Goal: Task Accomplishment & Management: Manage account settings

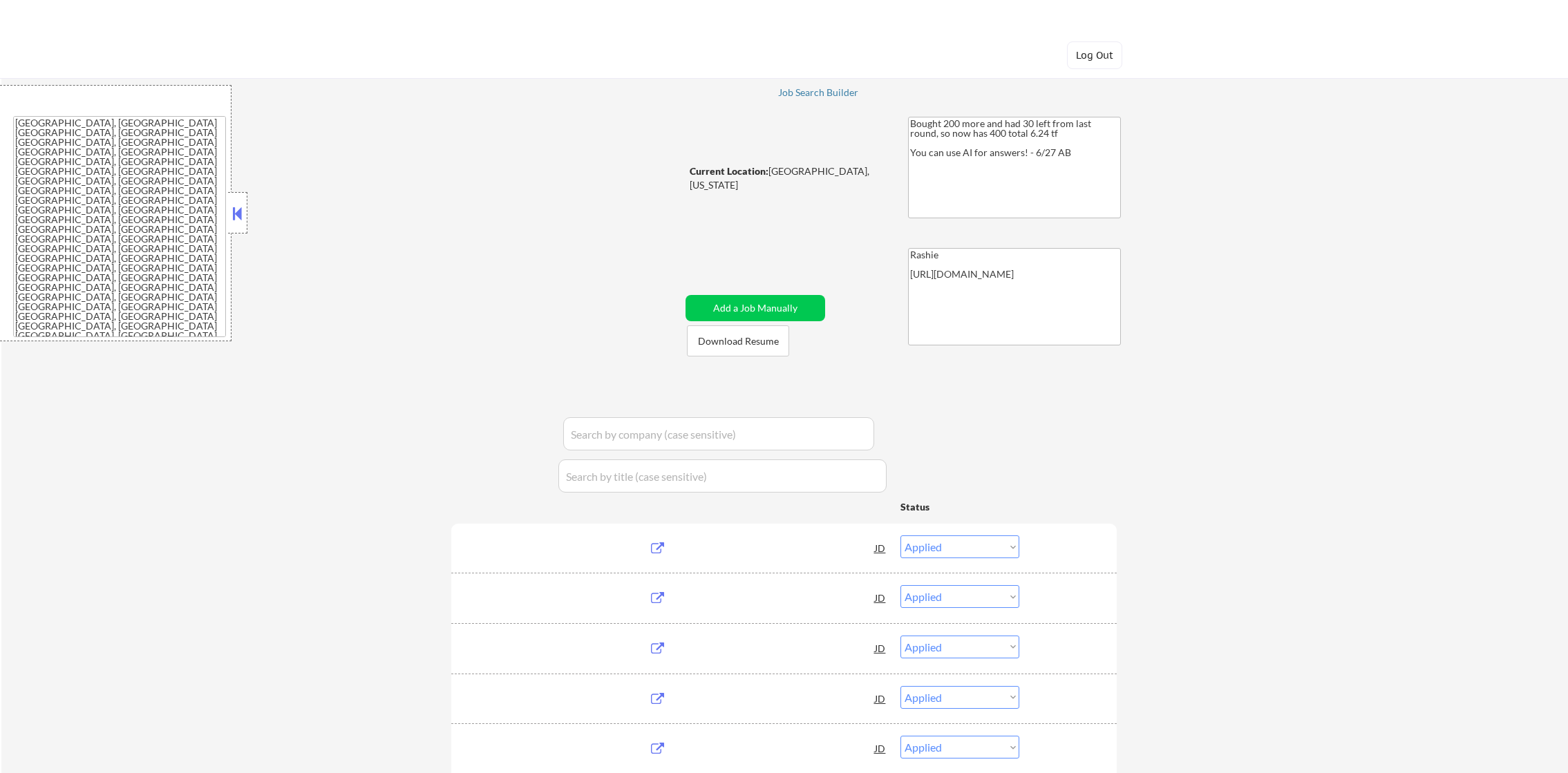
select select ""applied""
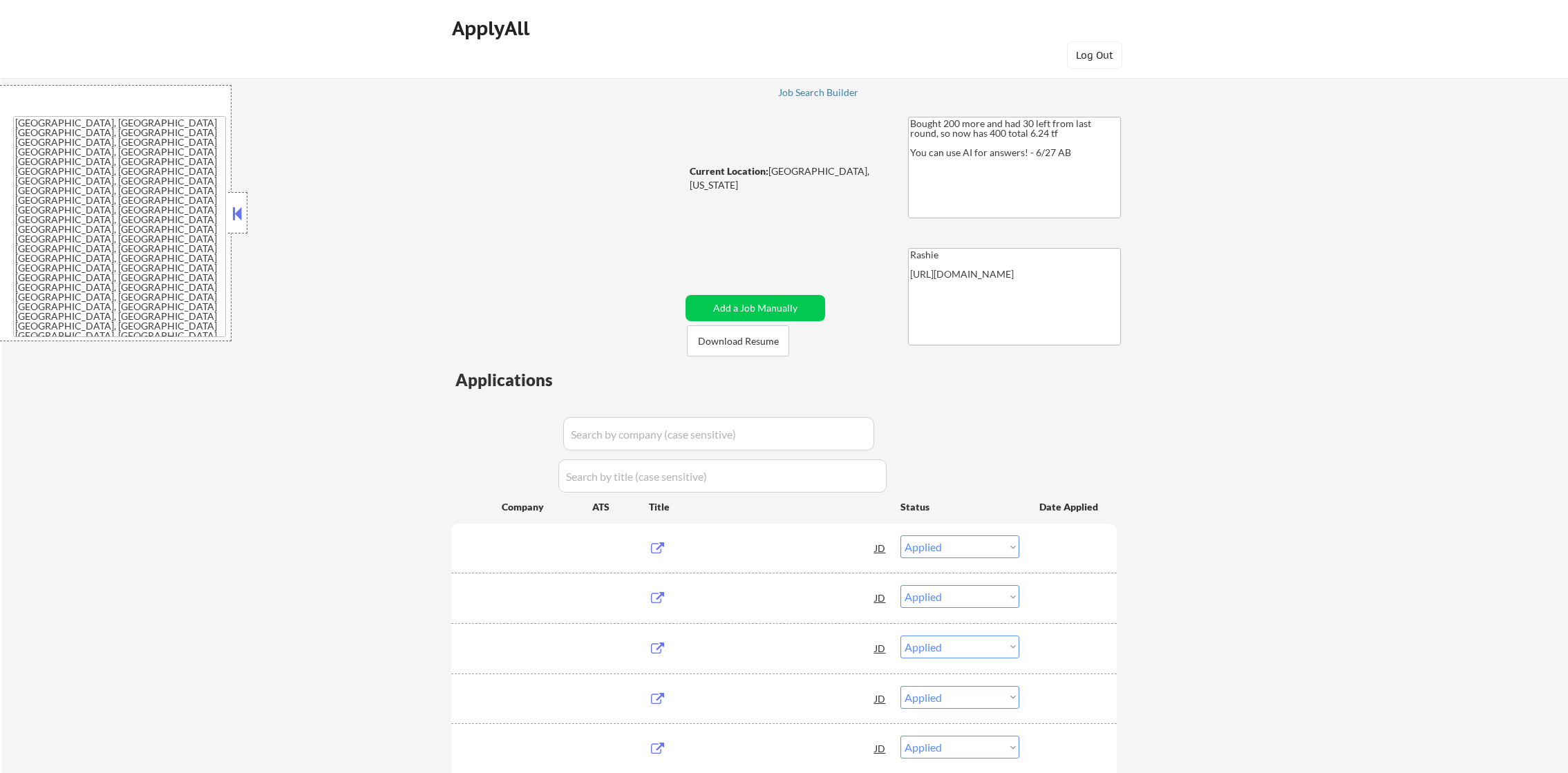
select select ""pending""
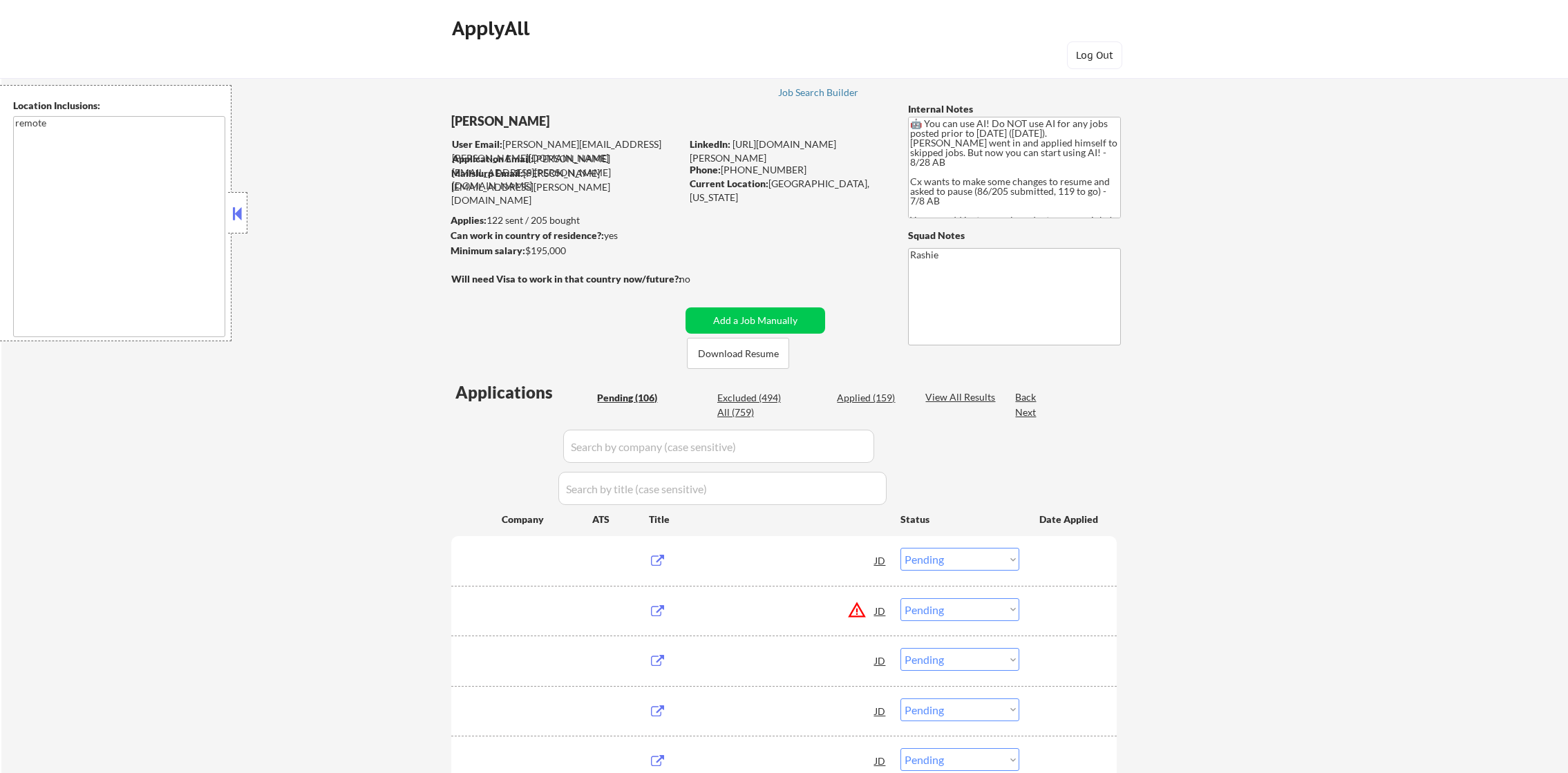
select select ""pending""
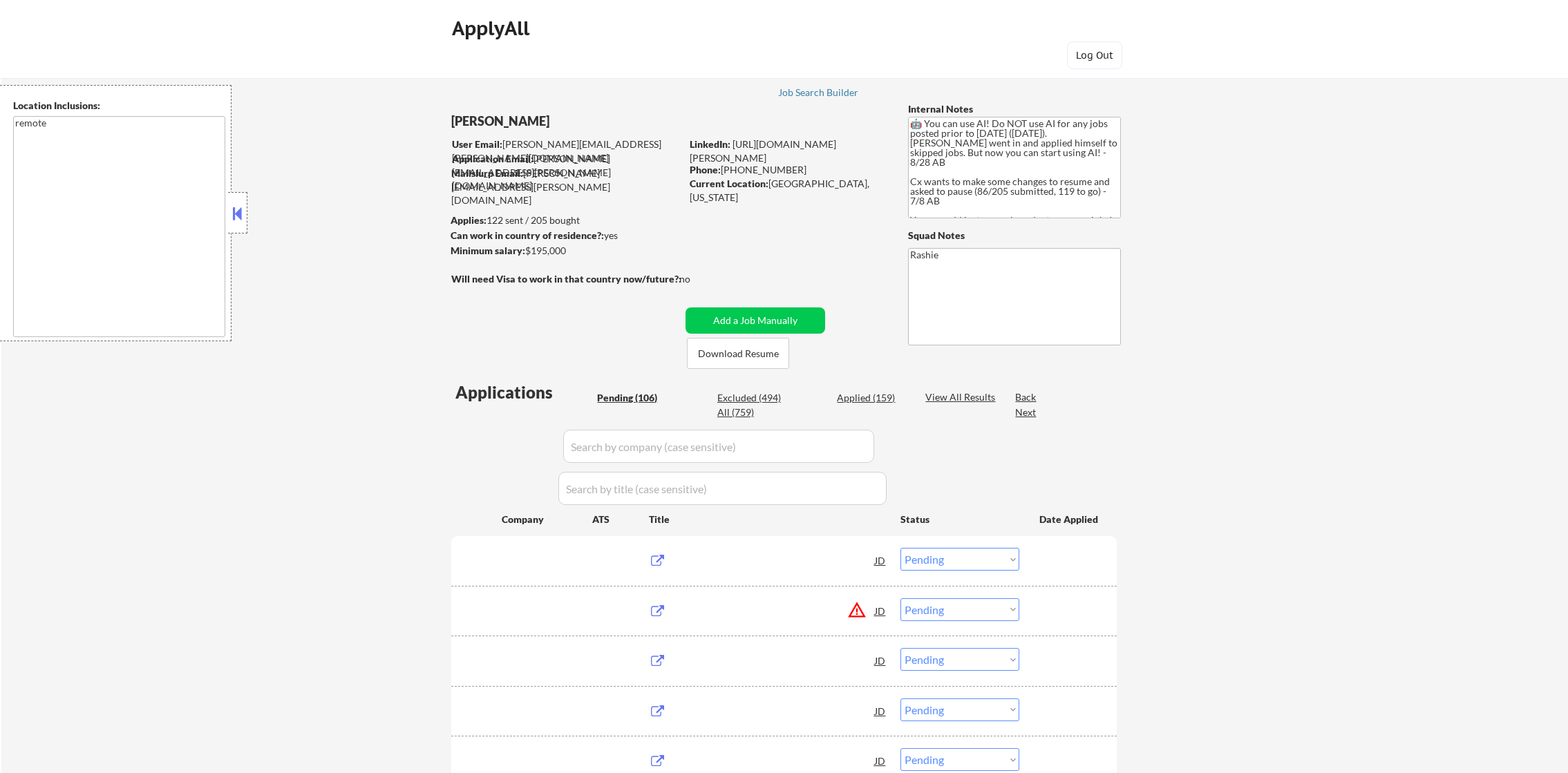
select select ""pending""
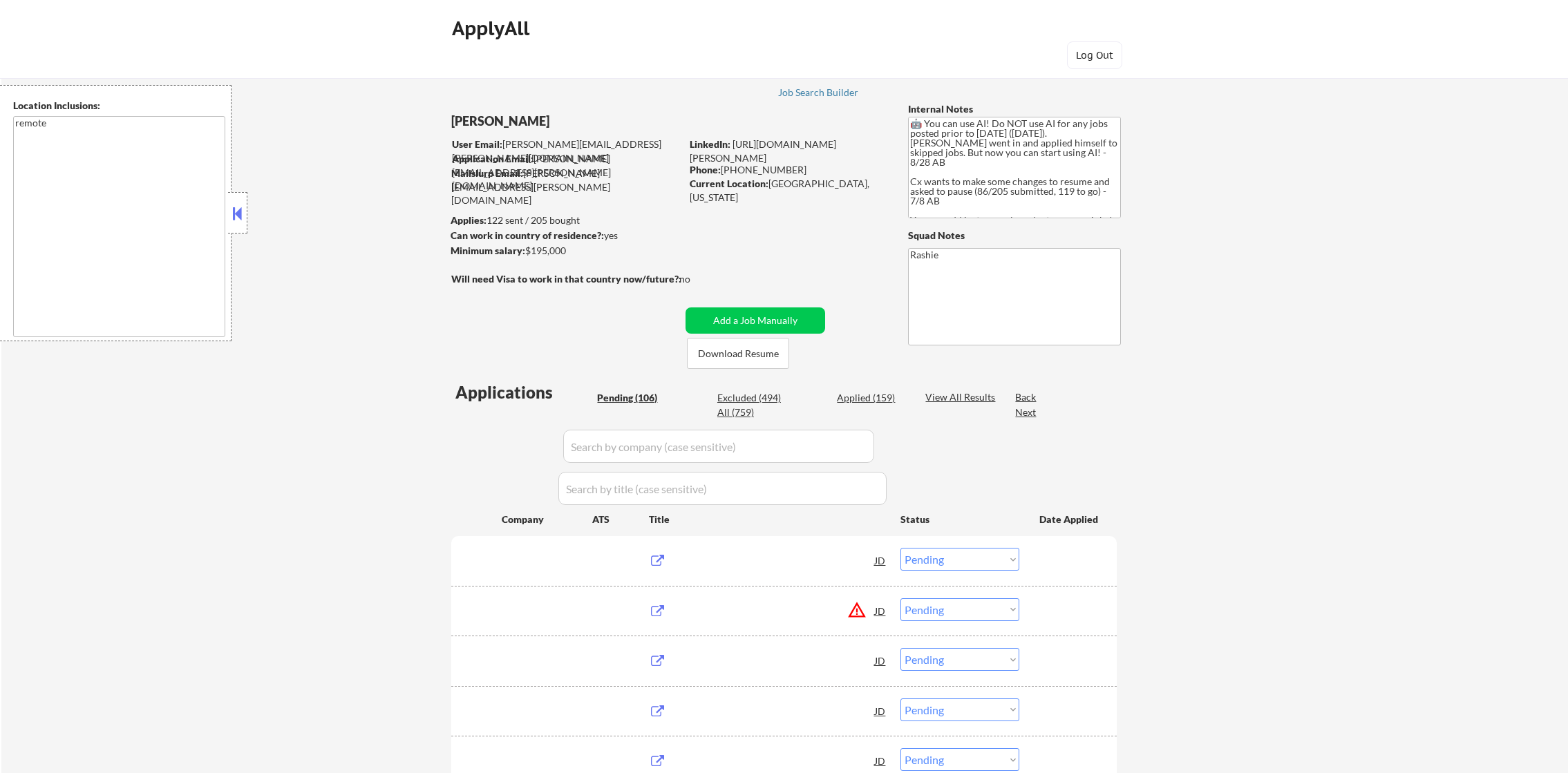
select select ""pending""
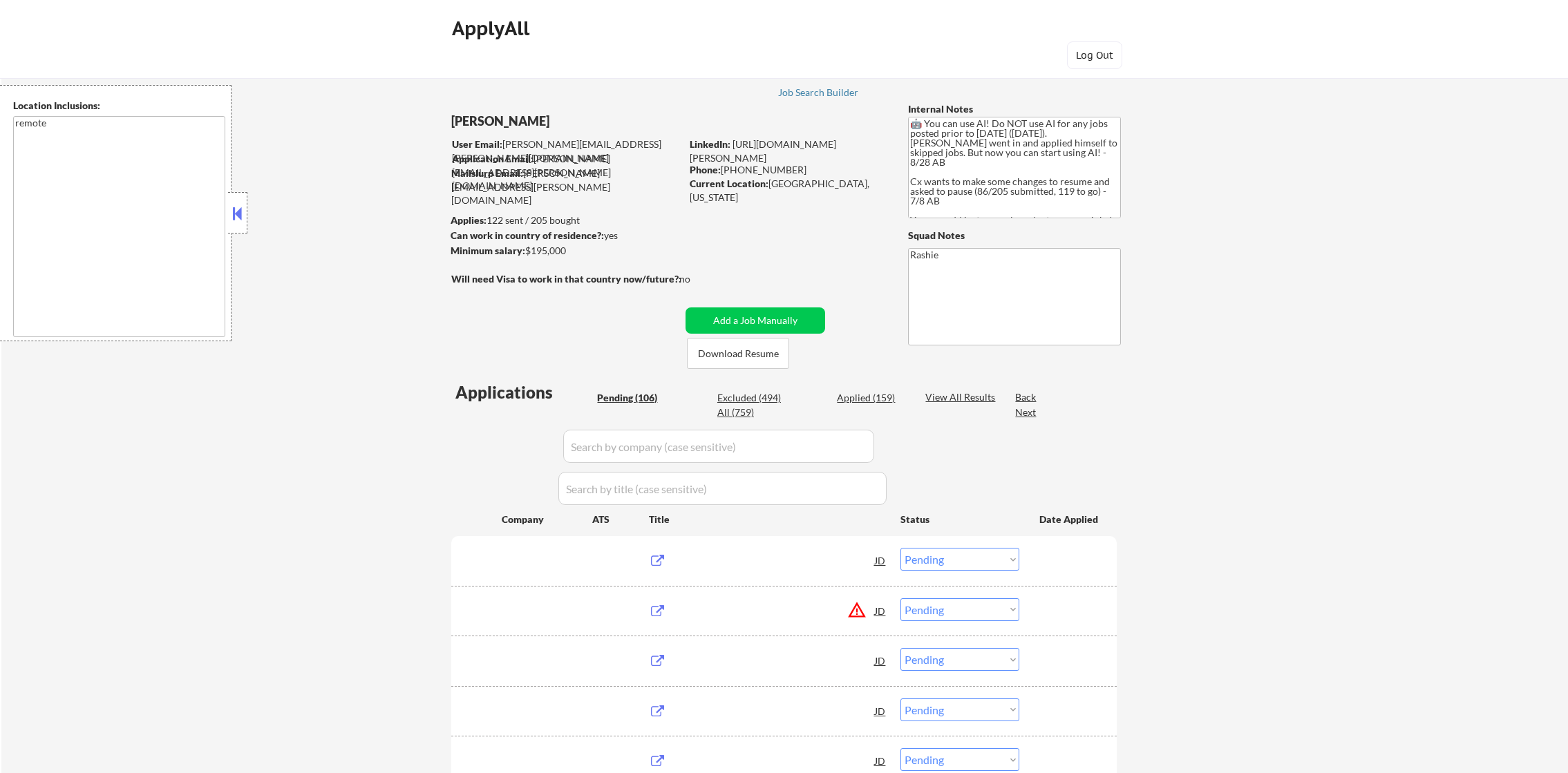
select select ""pending""
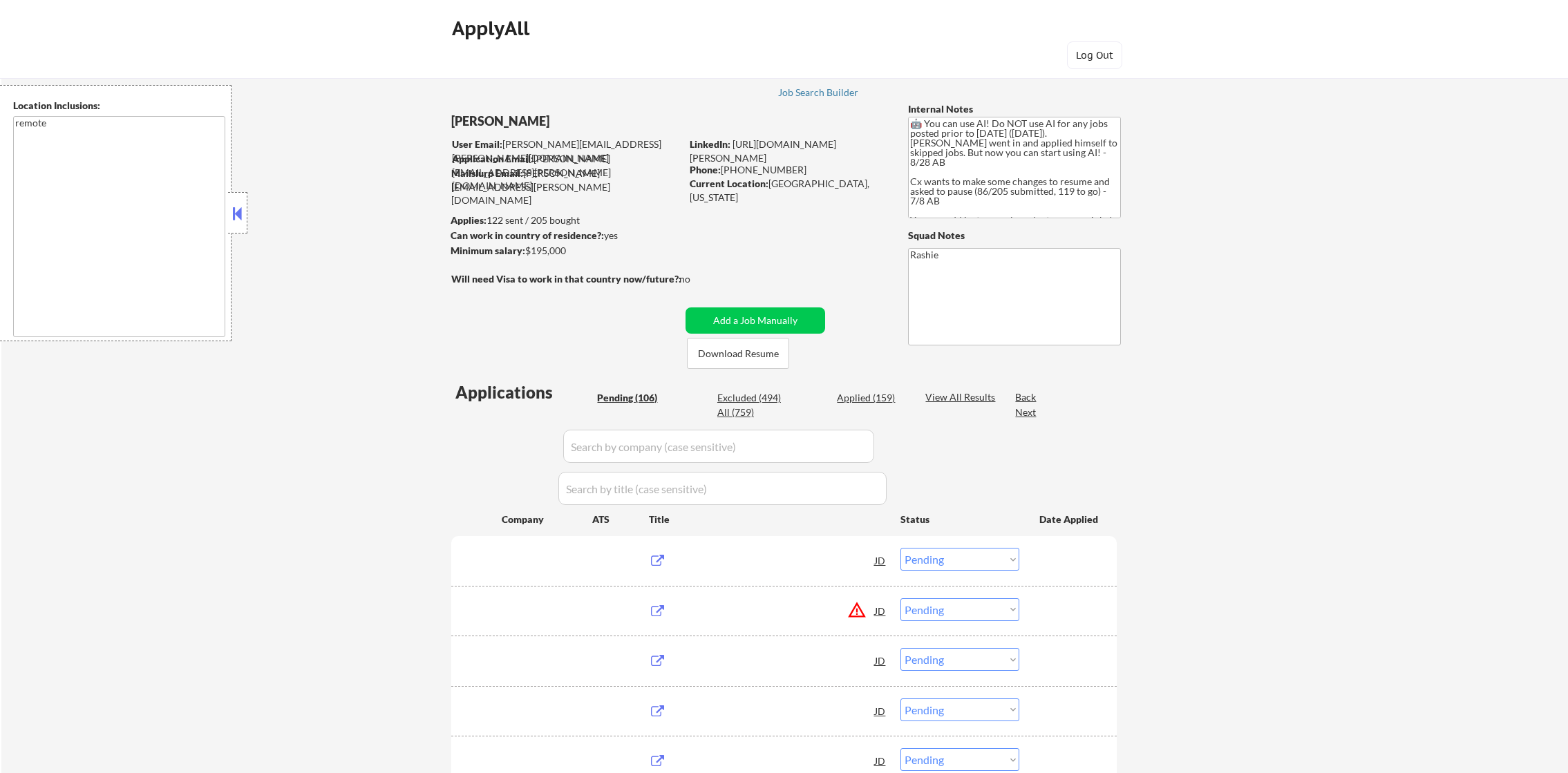
select select ""pending""
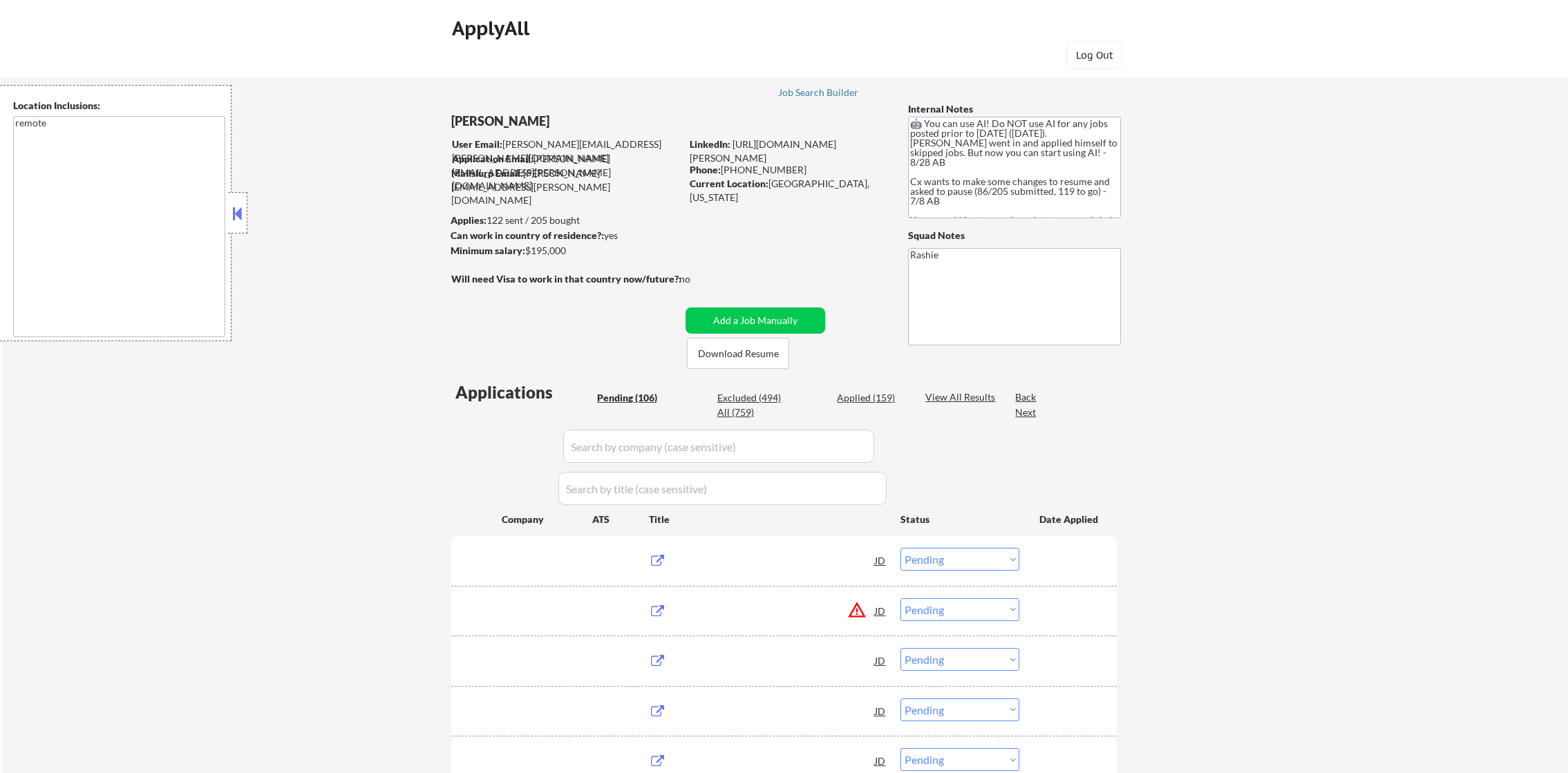
select select ""pending""
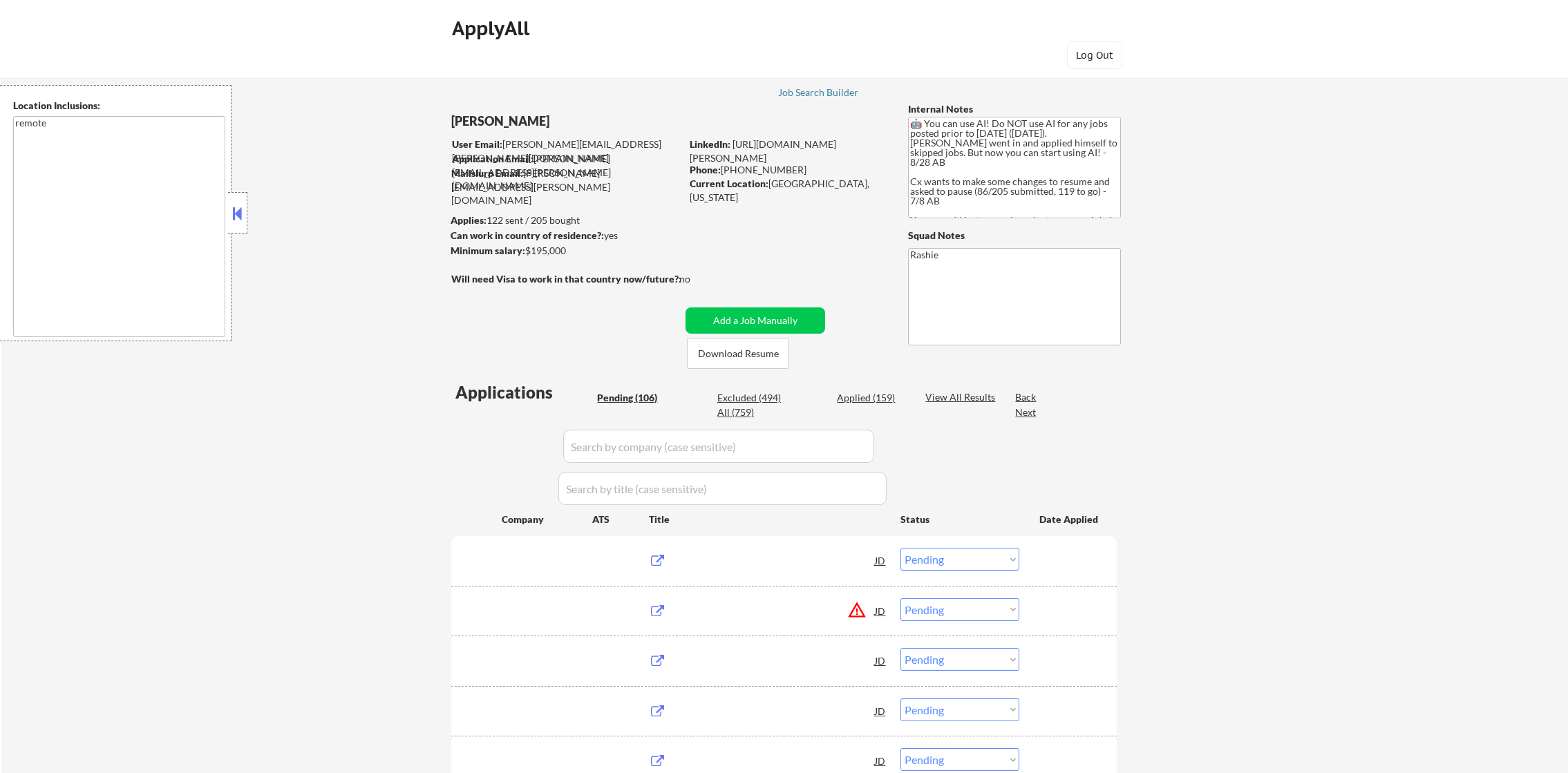
select select ""pending""
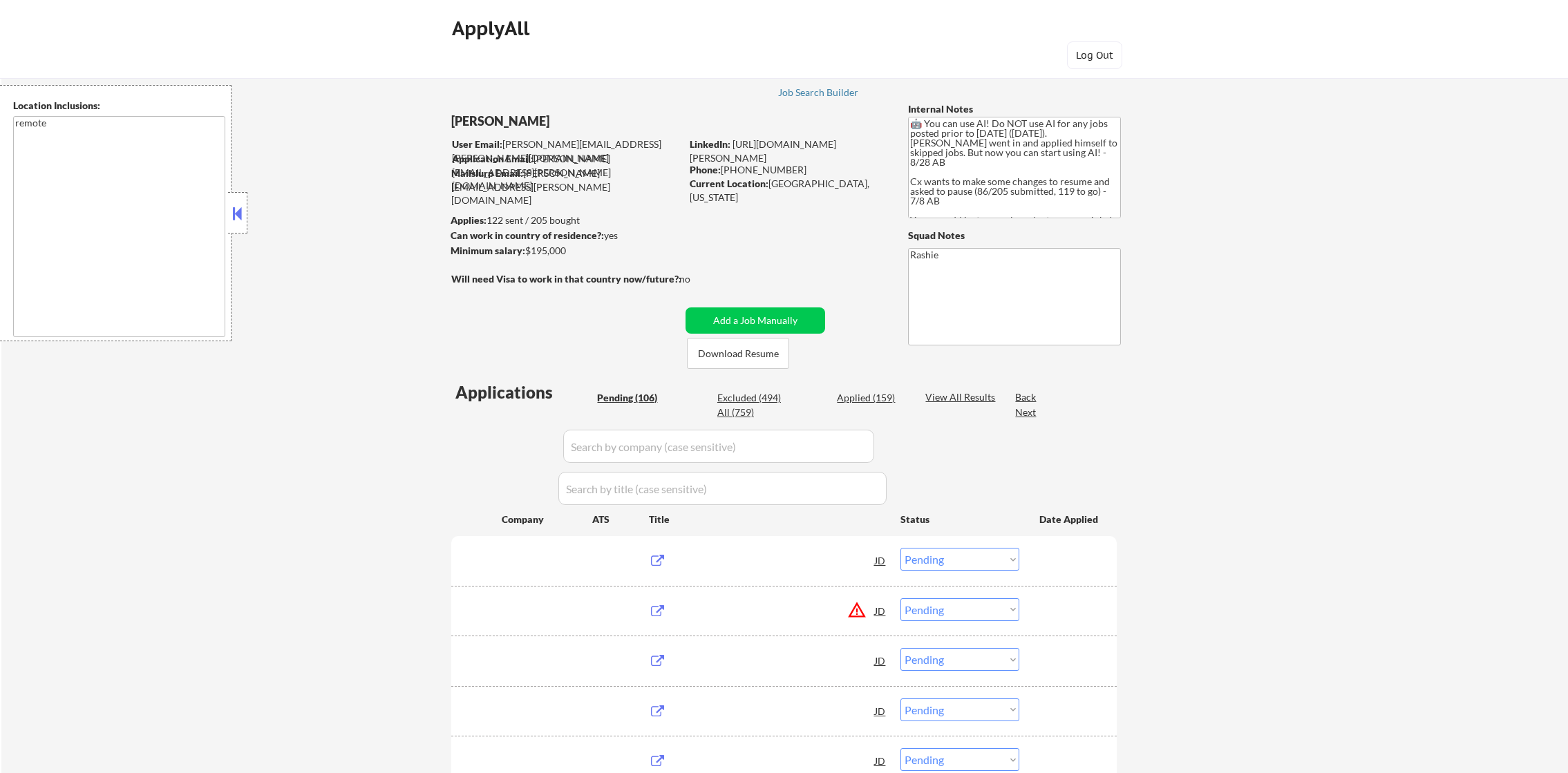
select select ""pending""
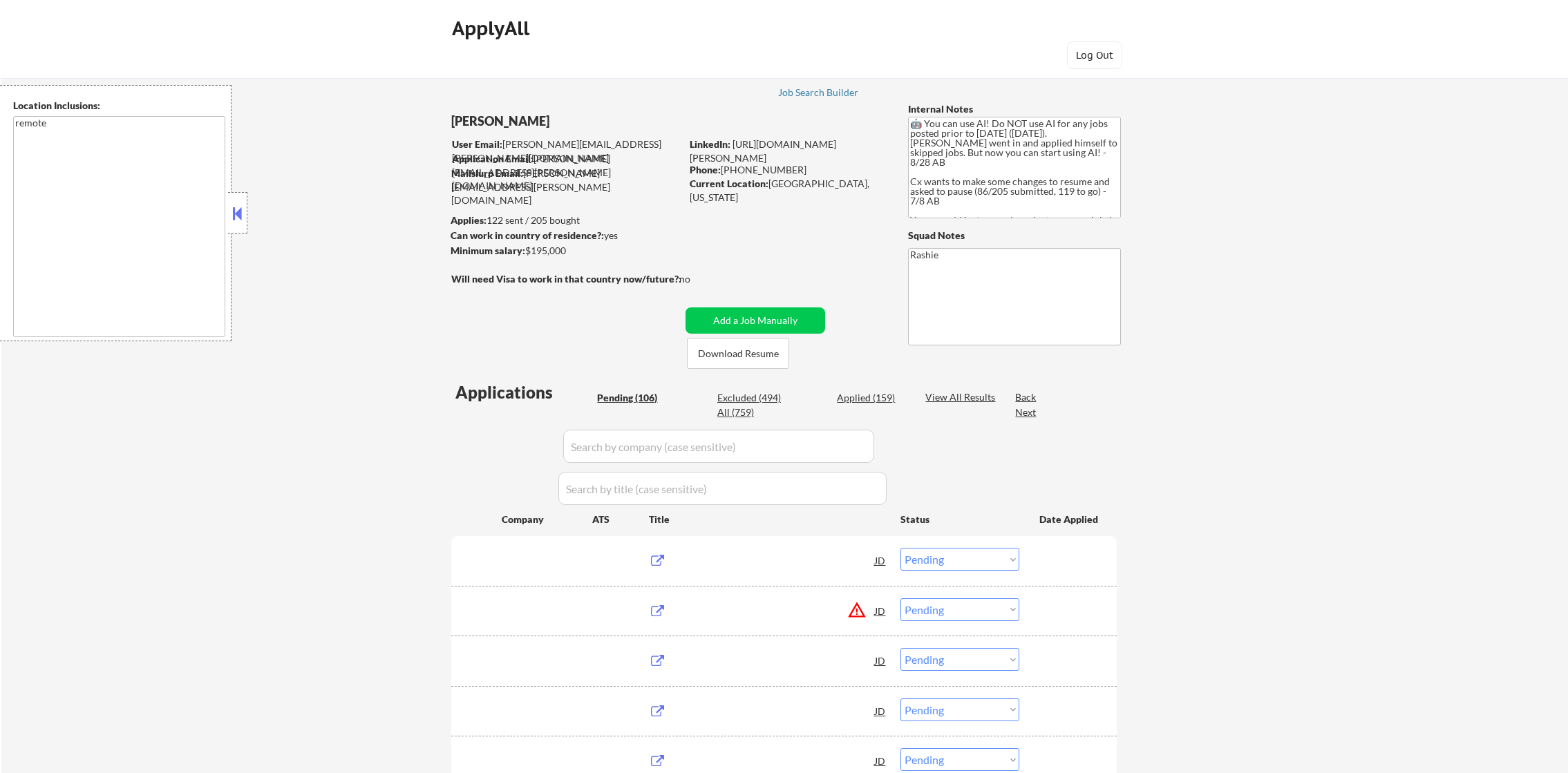
select select ""pending""
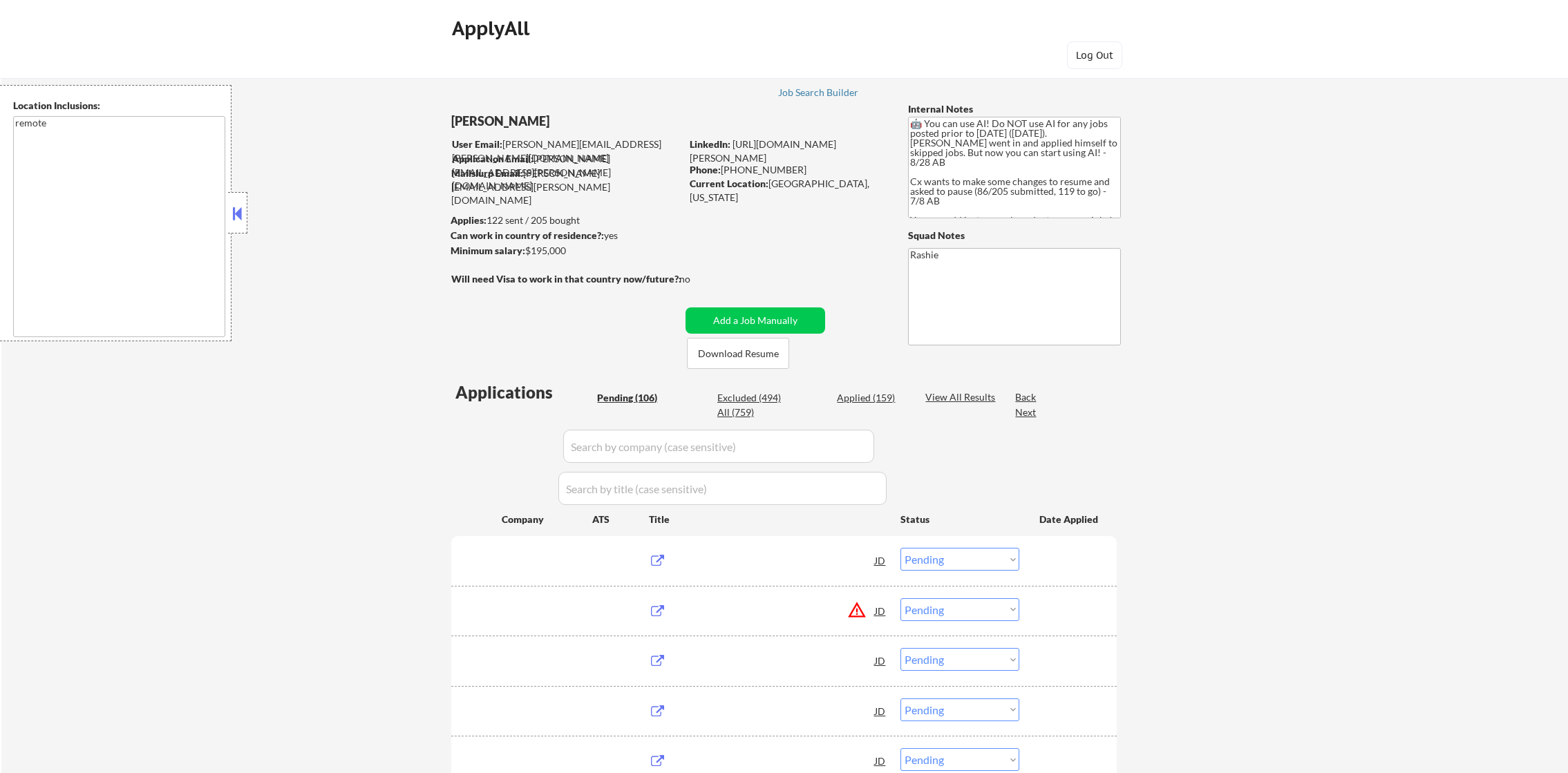
select select ""pending""
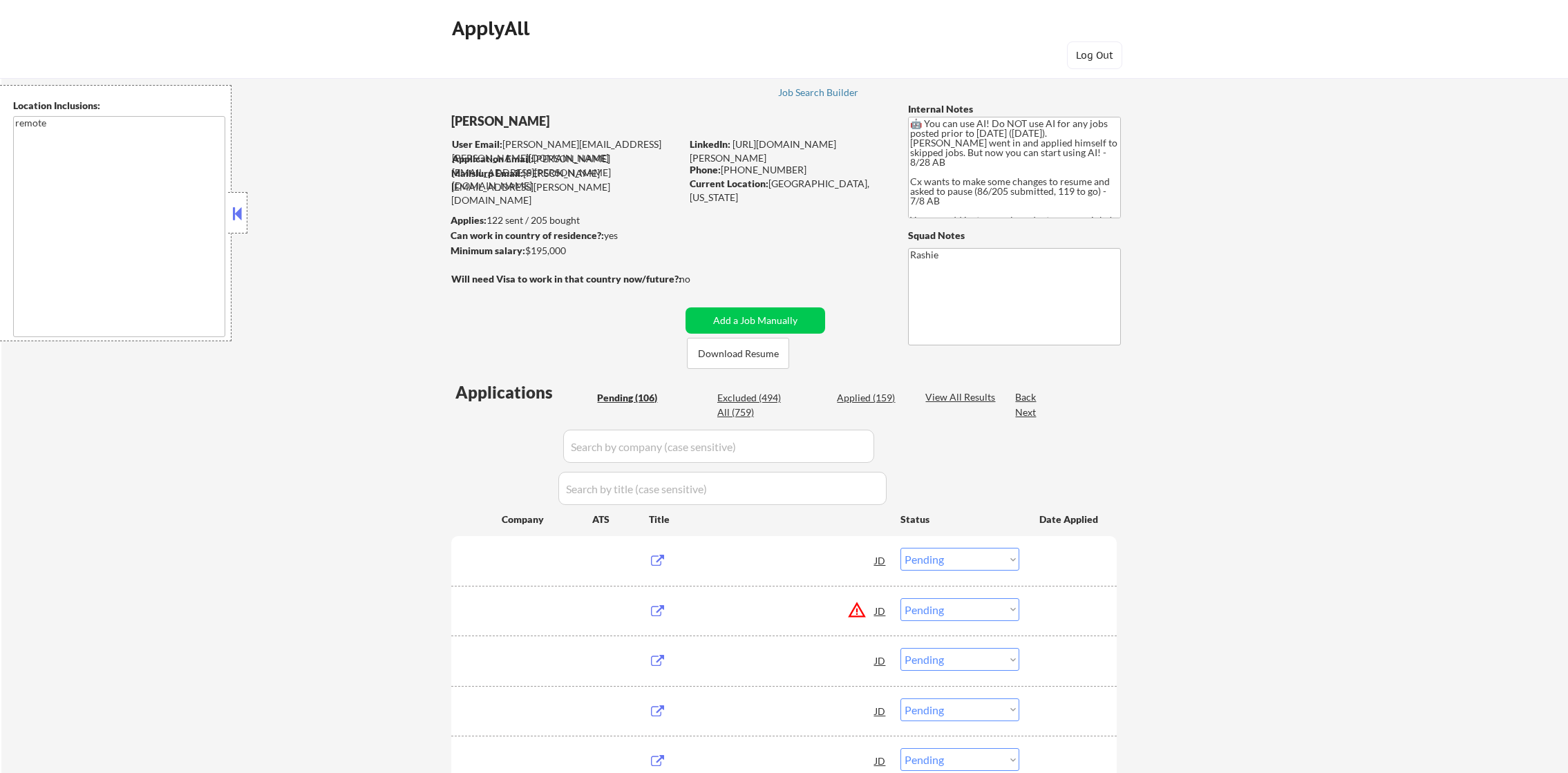
select select ""pending""
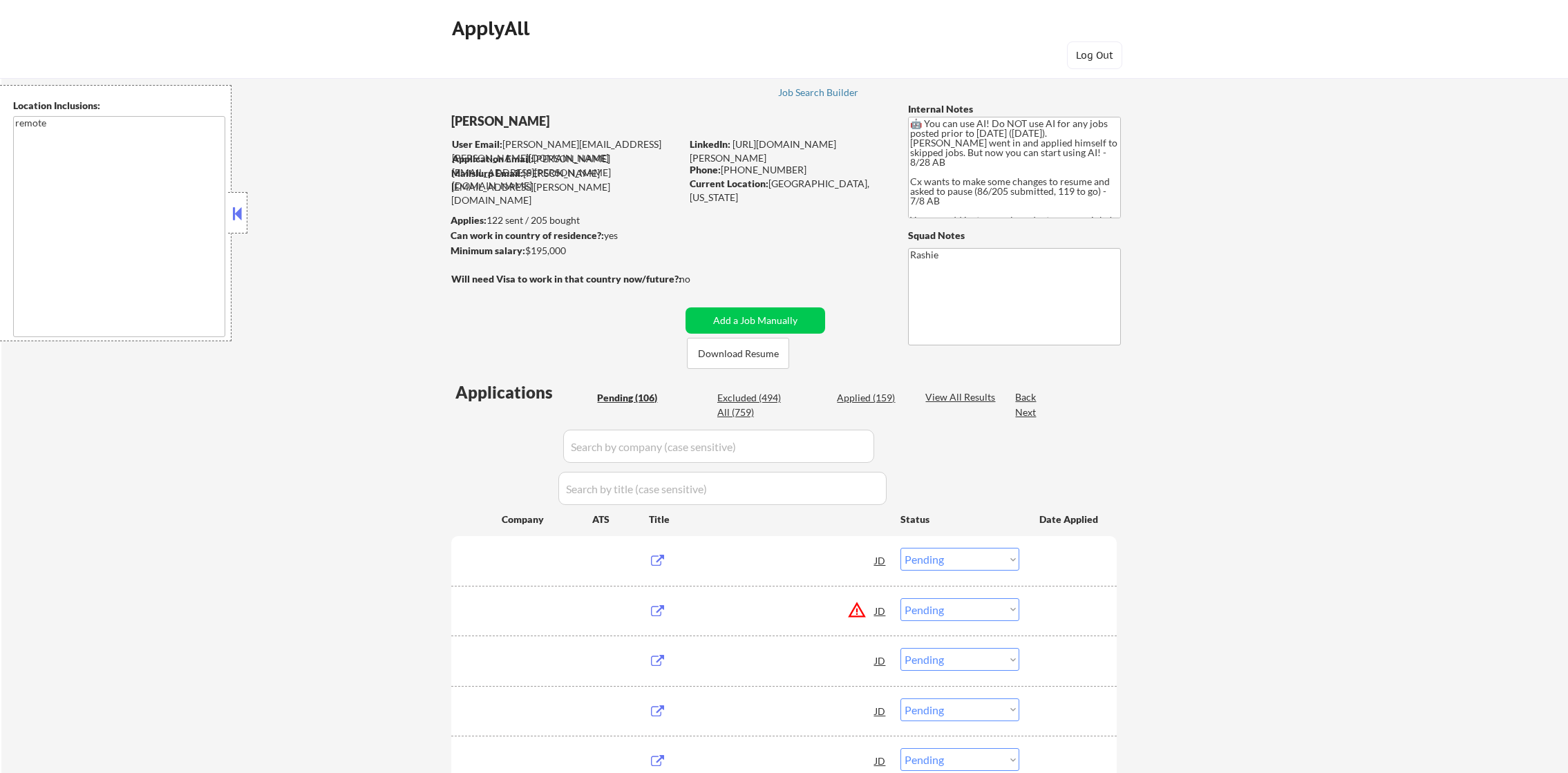
select select ""pending""
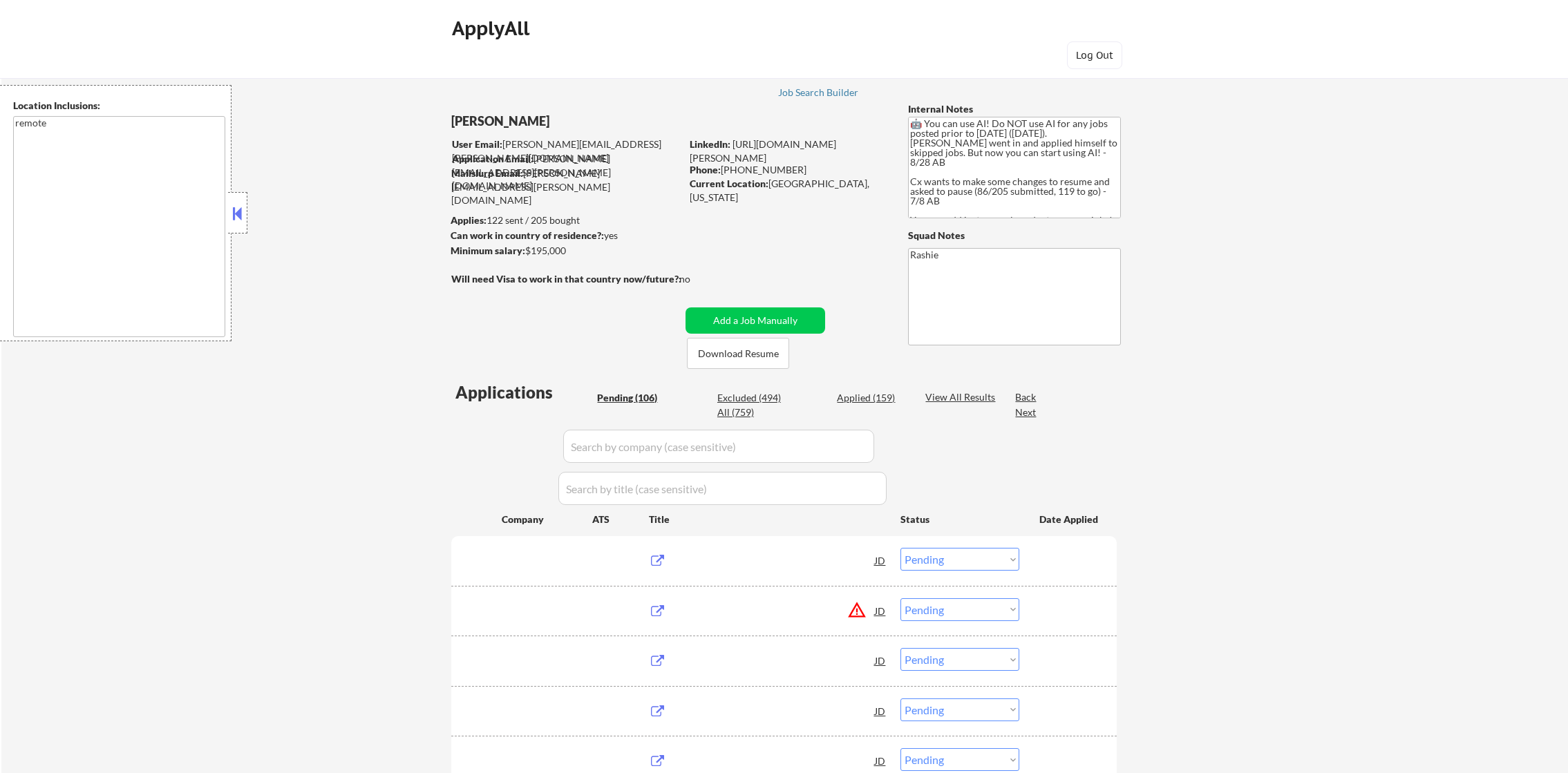
select select ""pending""
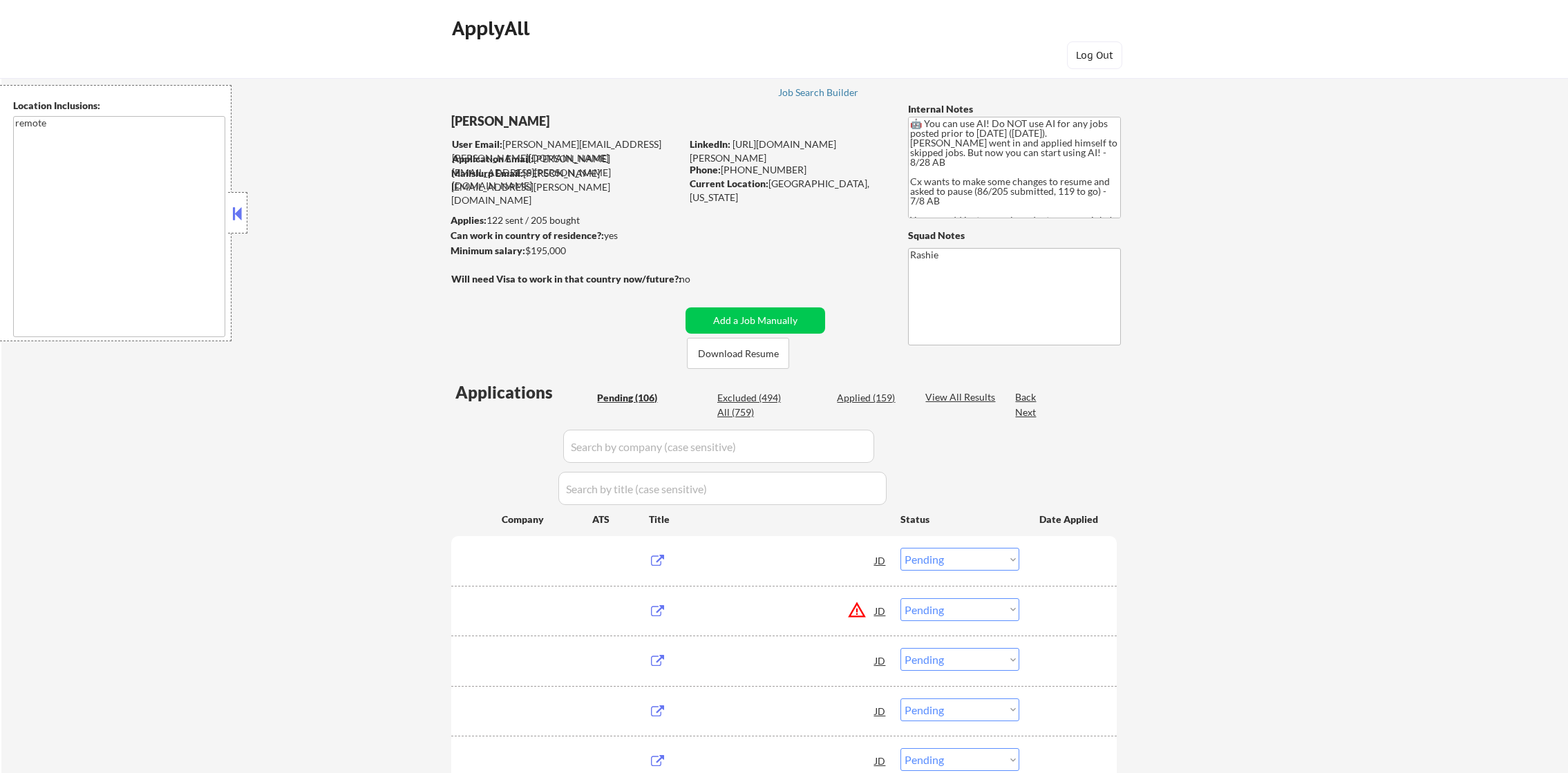
select select ""pending""
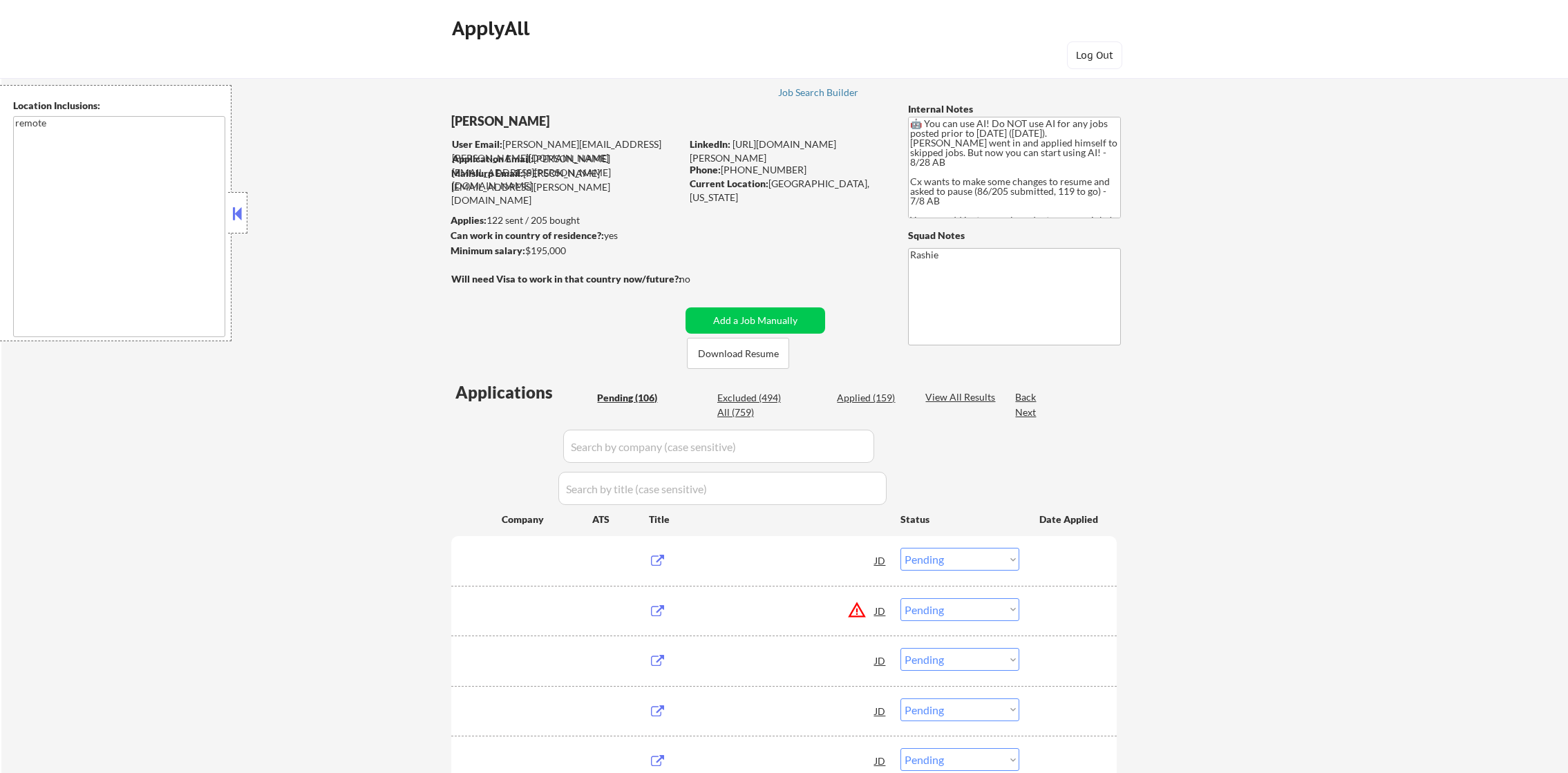
select select ""pending""
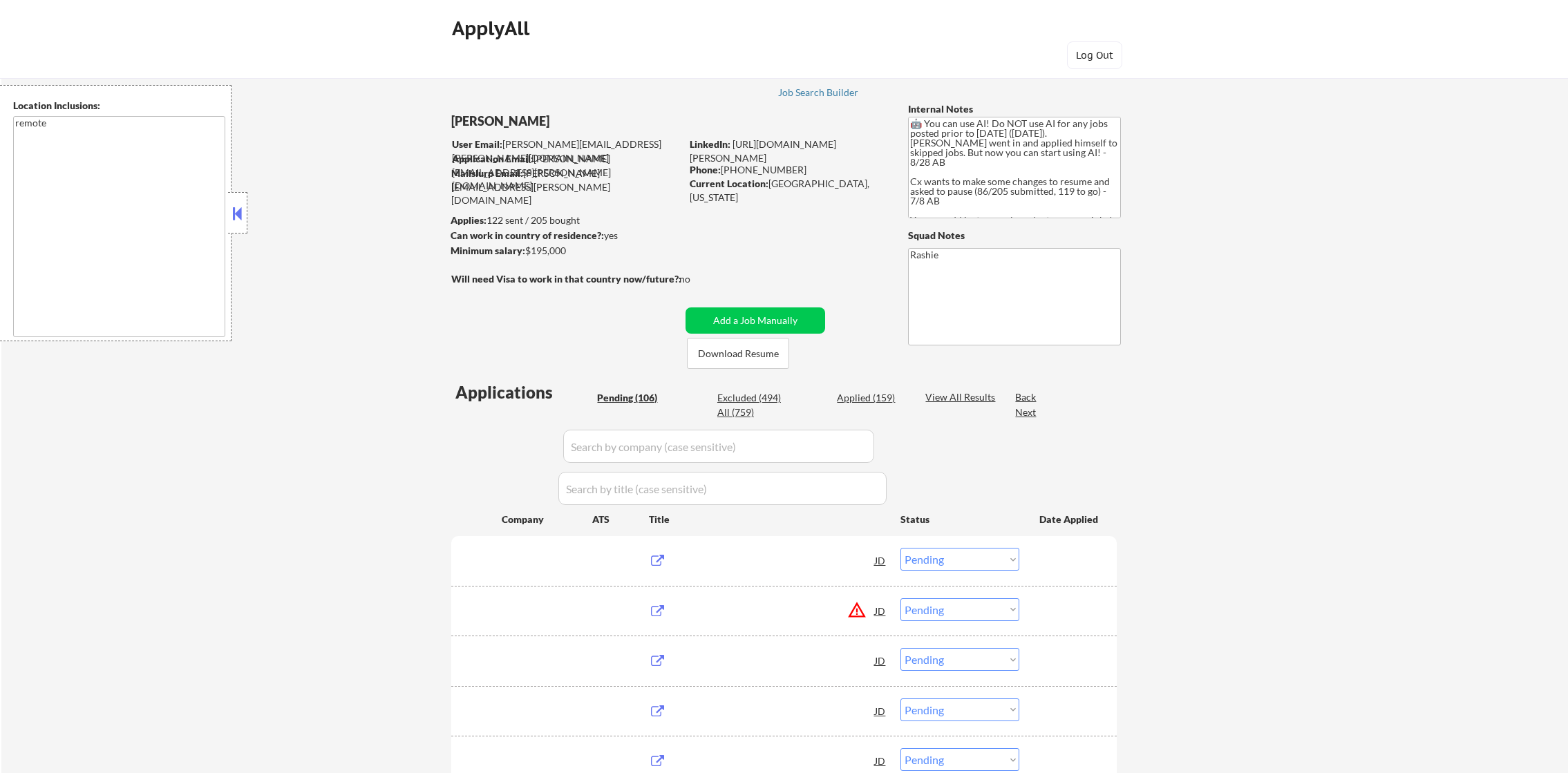
select select ""pending""
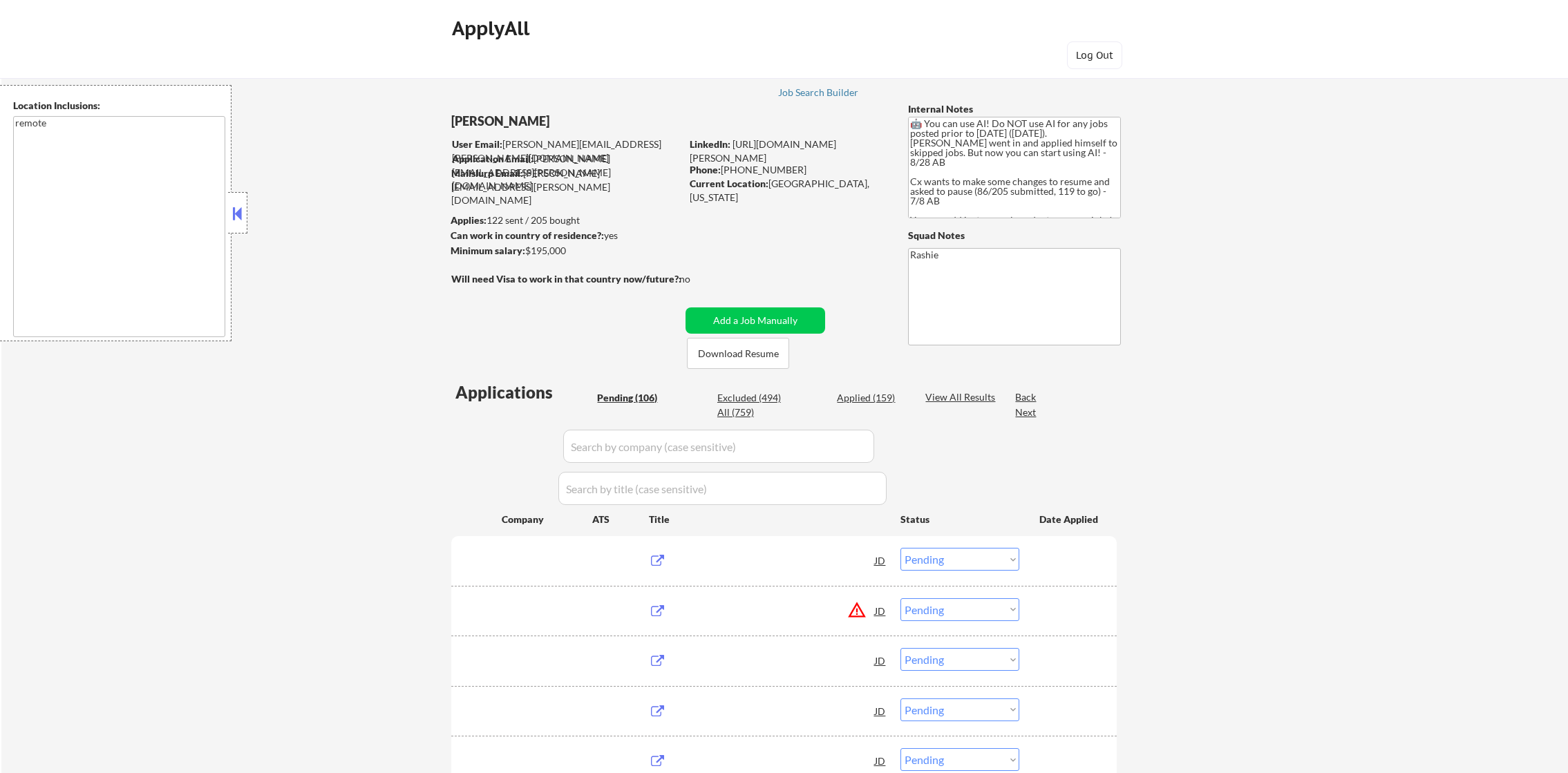
select select ""pending""
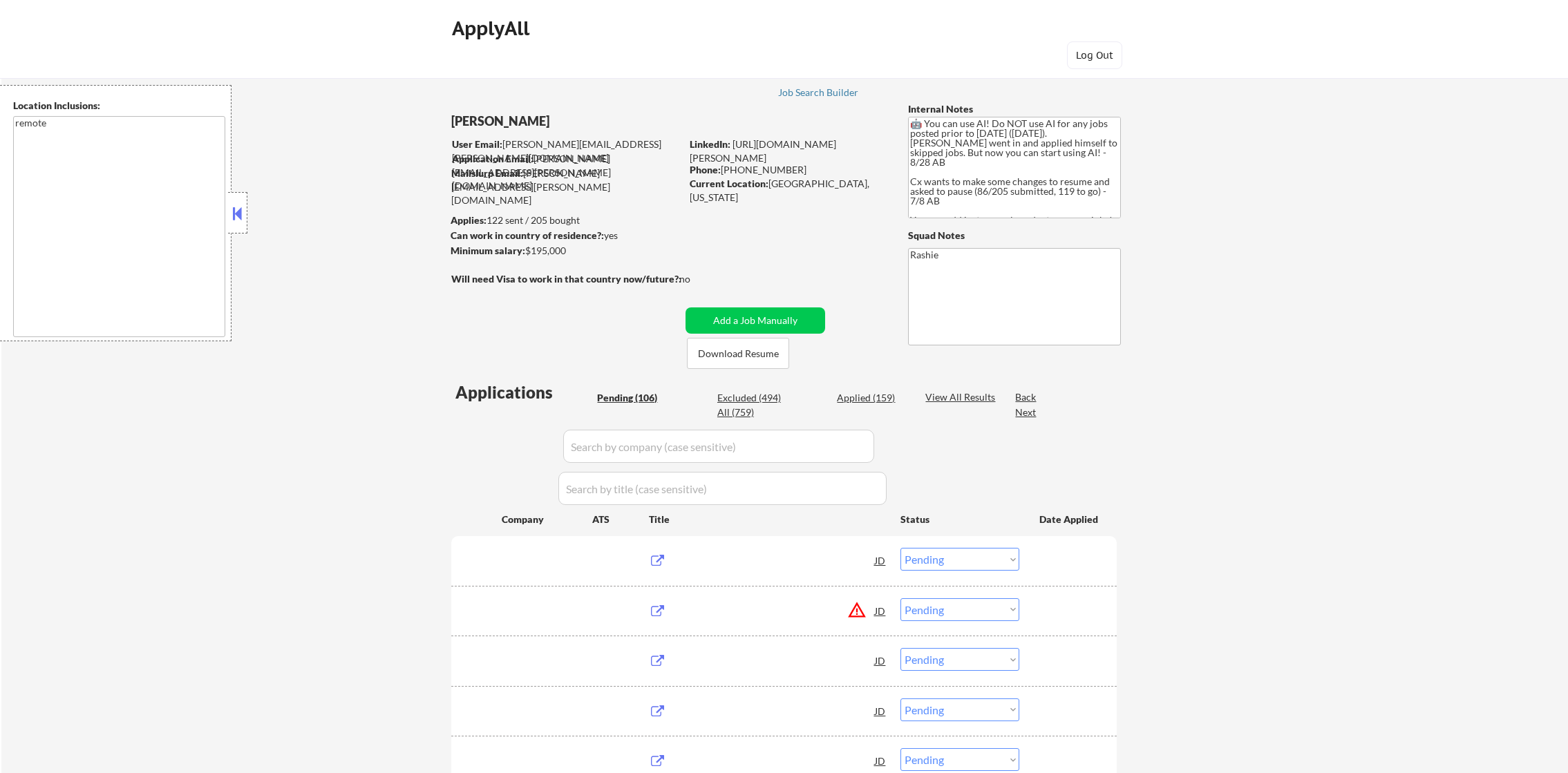
select select ""pending""
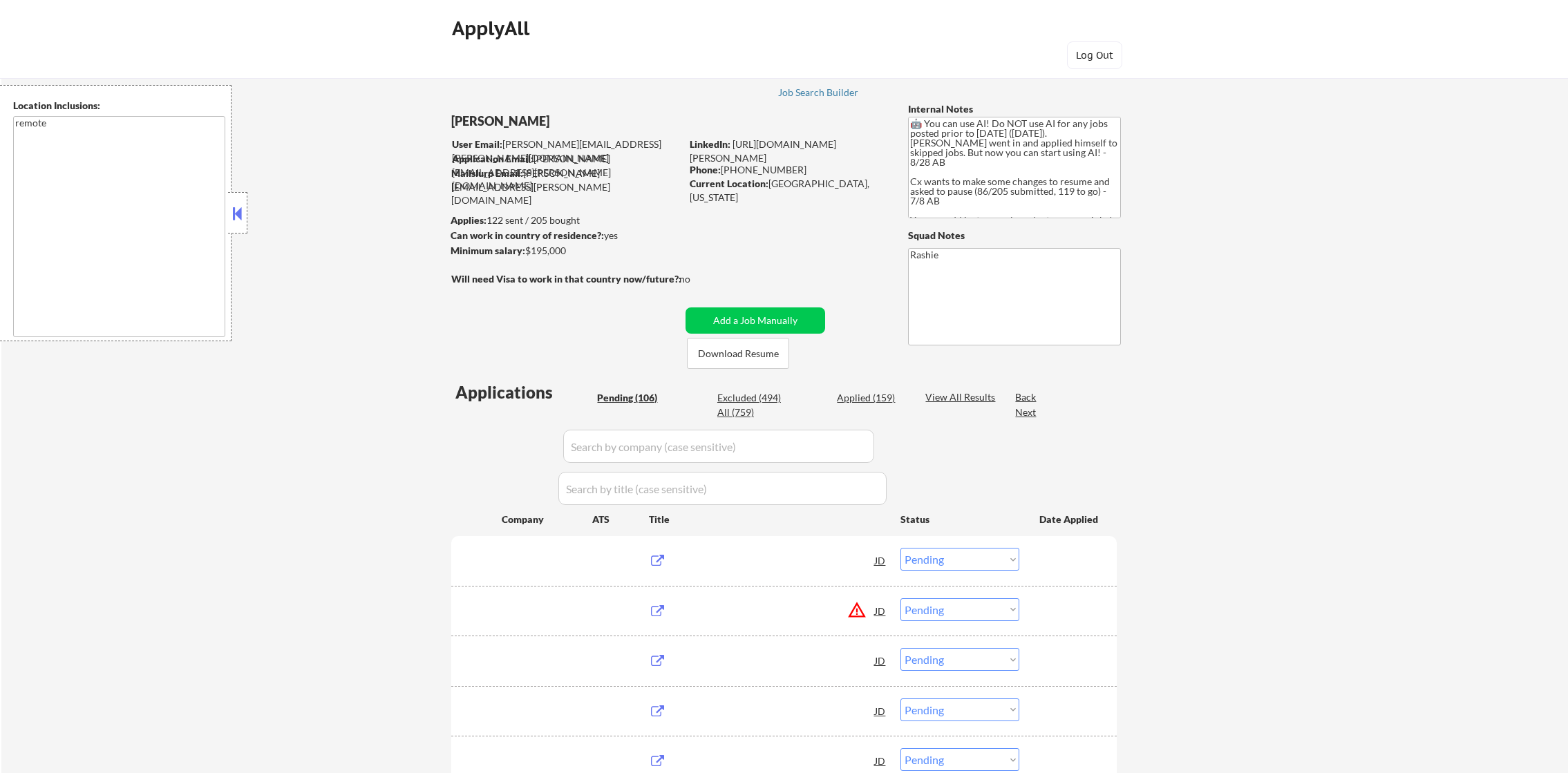
select select ""pending""
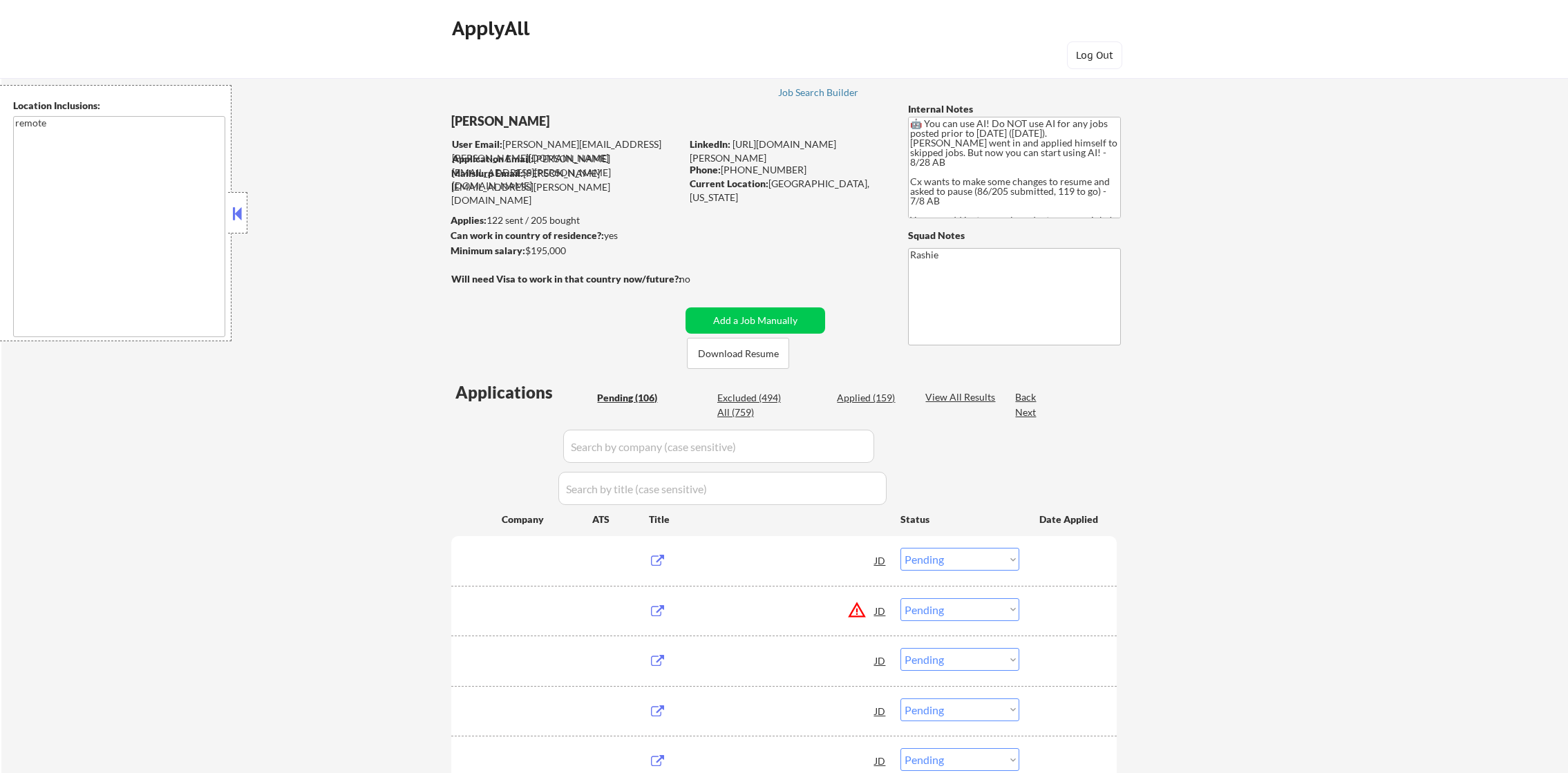
select select ""pending""
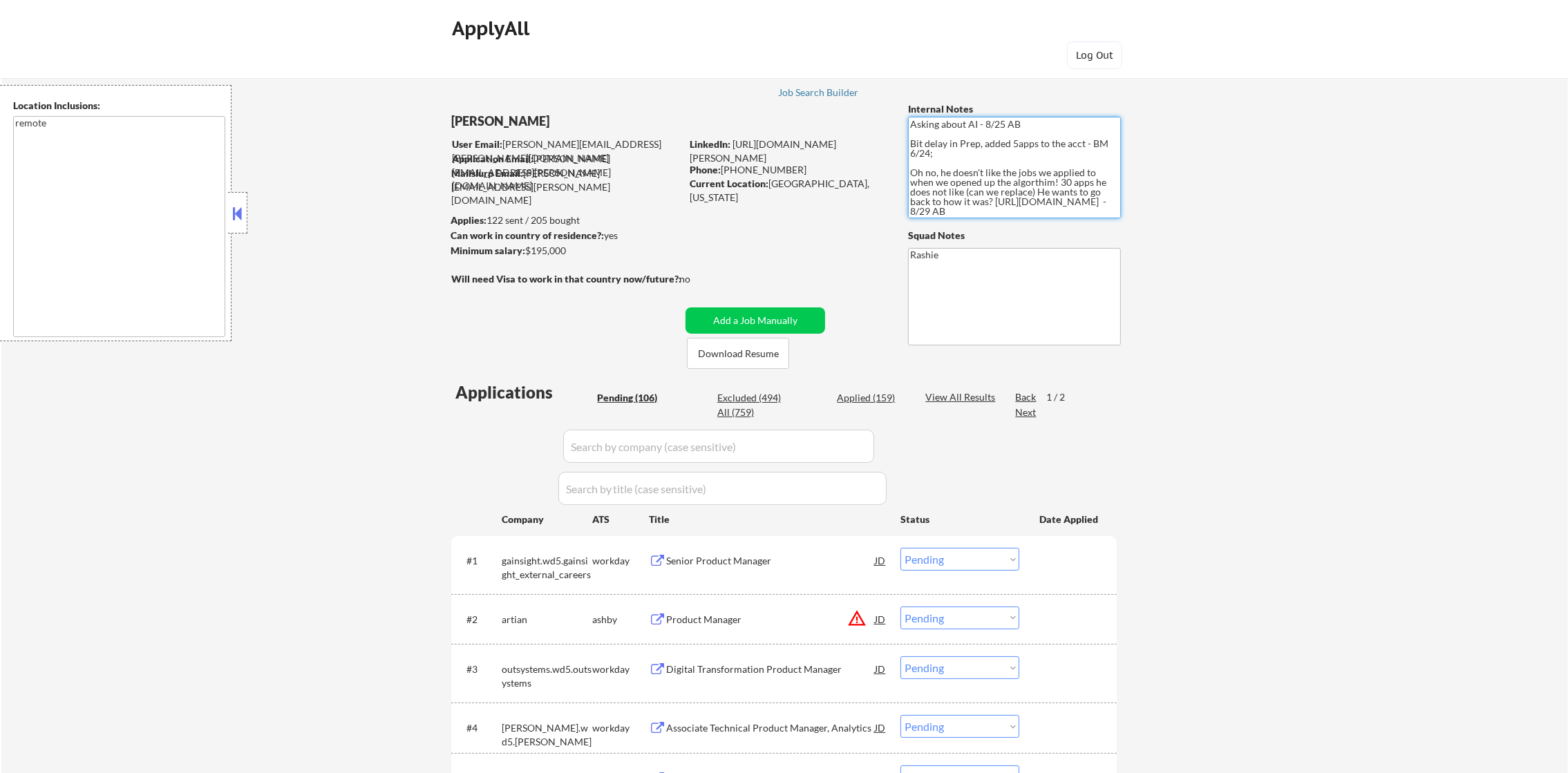
scroll to position [163, 0]
drag, startPoint x: 1039, startPoint y: 214, endPoint x: 902, endPoint y: 198, distance: 137.9
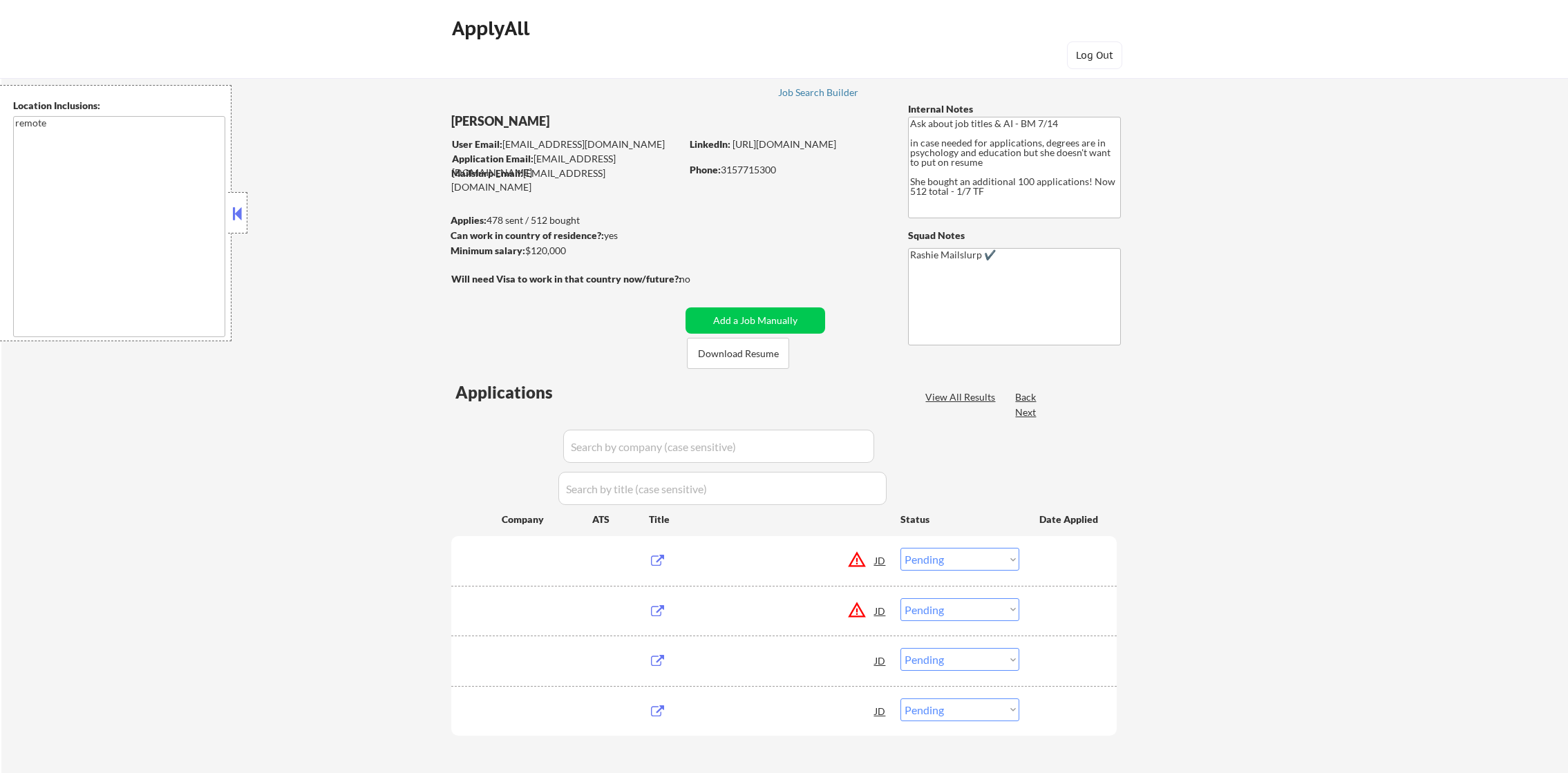
select select ""pending""
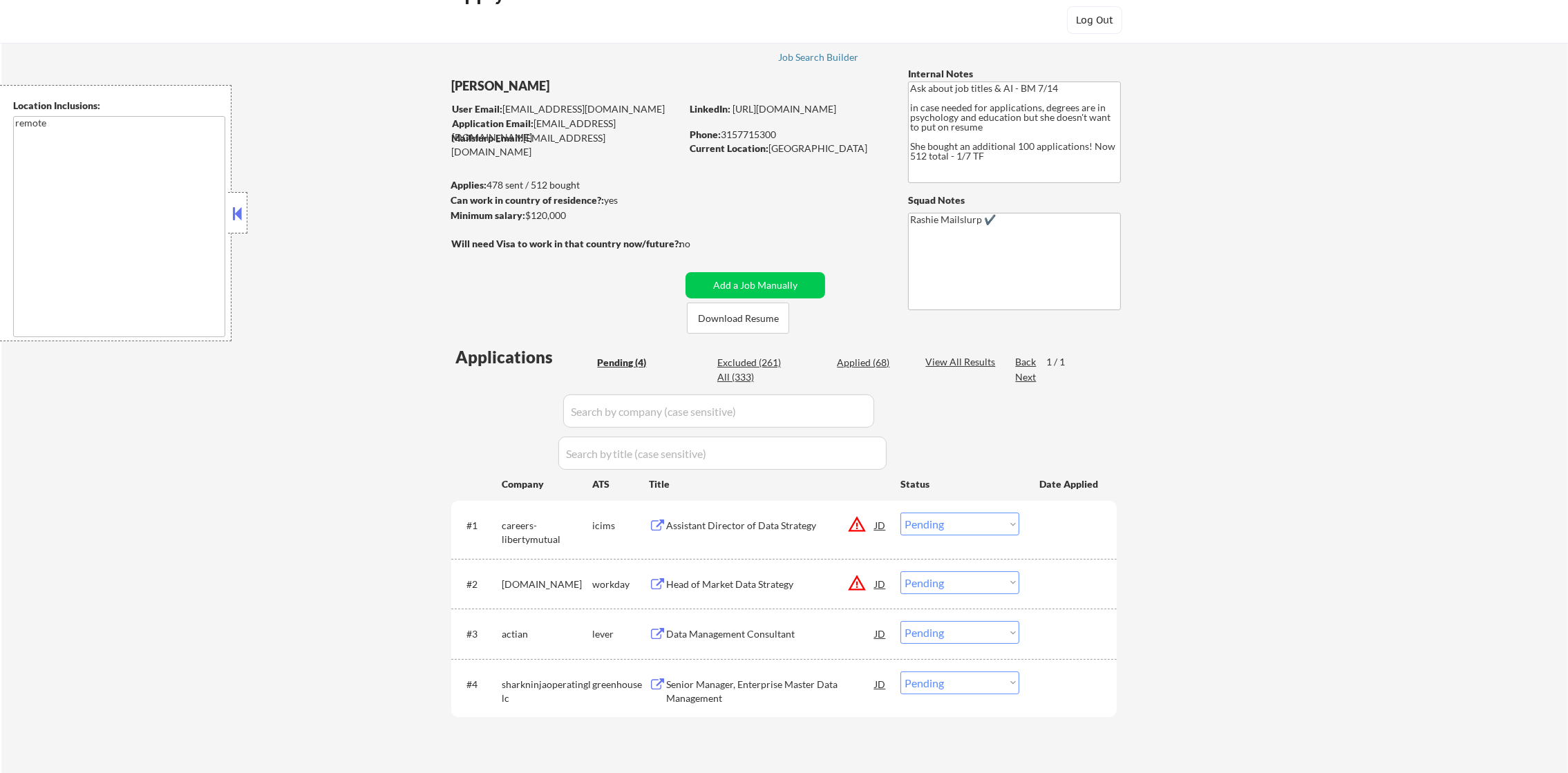
scroll to position [172, 0]
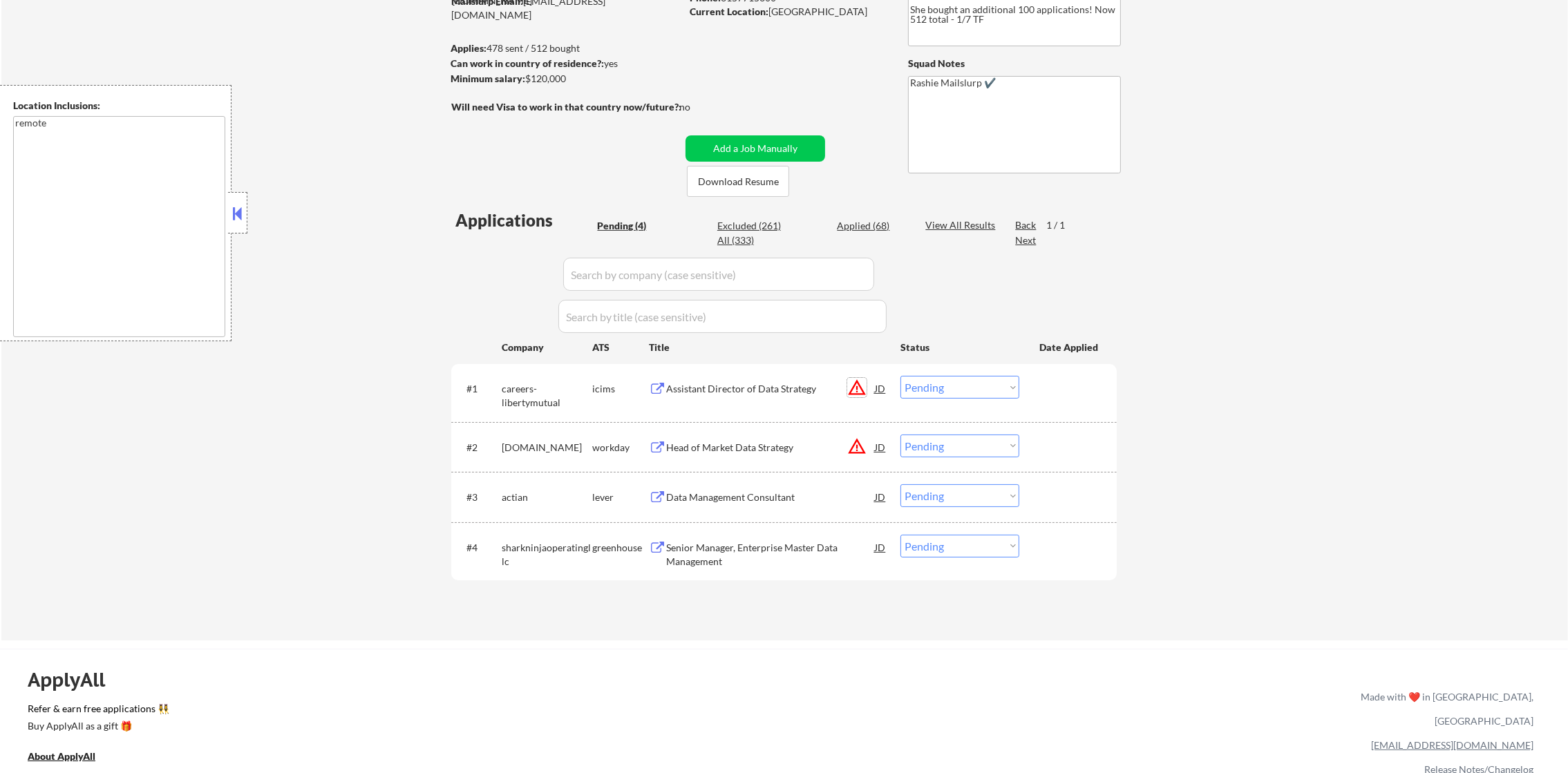
click at [849, 390] on button "warning_amber" at bounding box center [857, 387] width 19 height 19
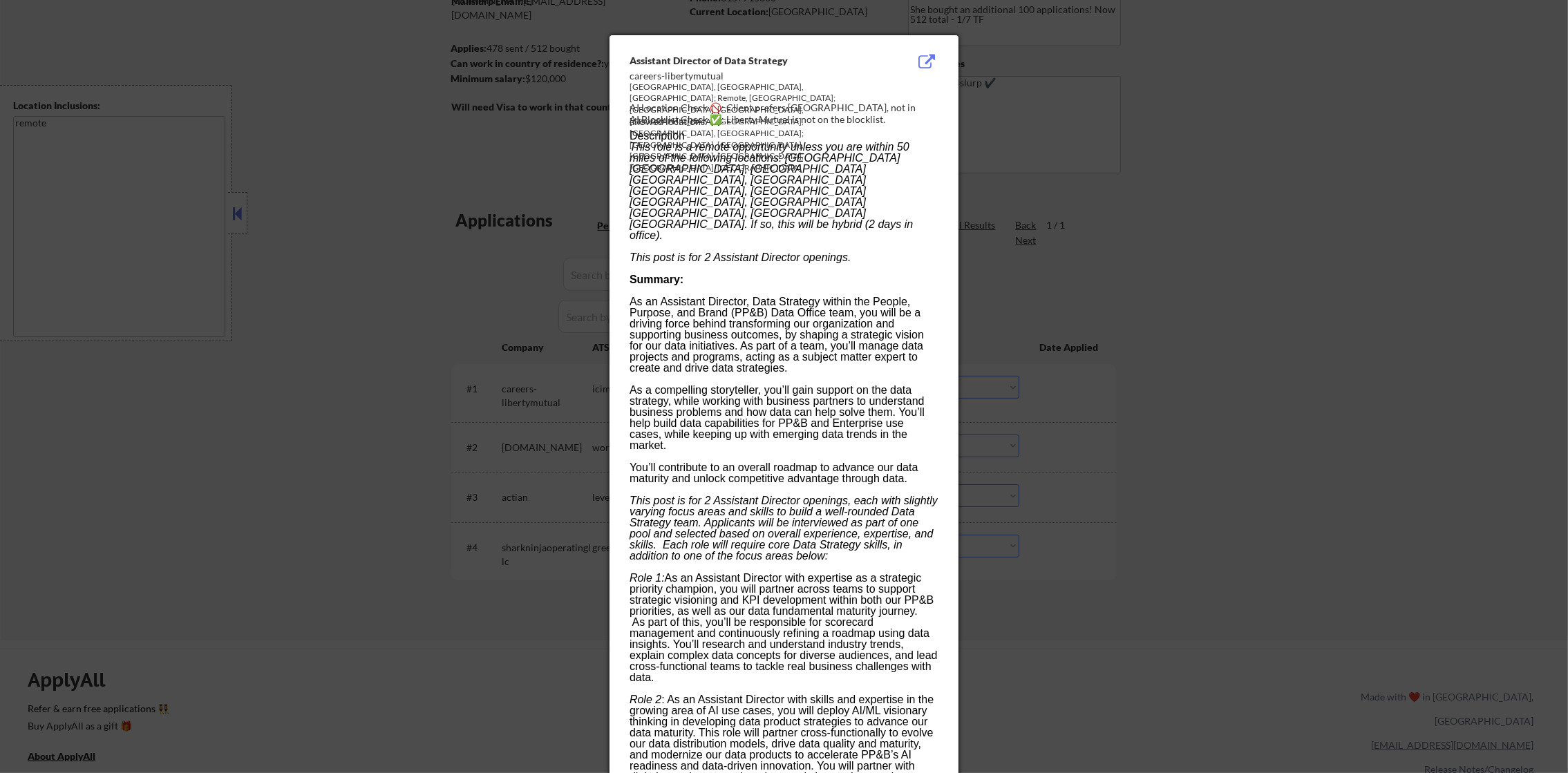
click at [1066, 357] on div at bounding box center [784, 386] width 1568 height 773
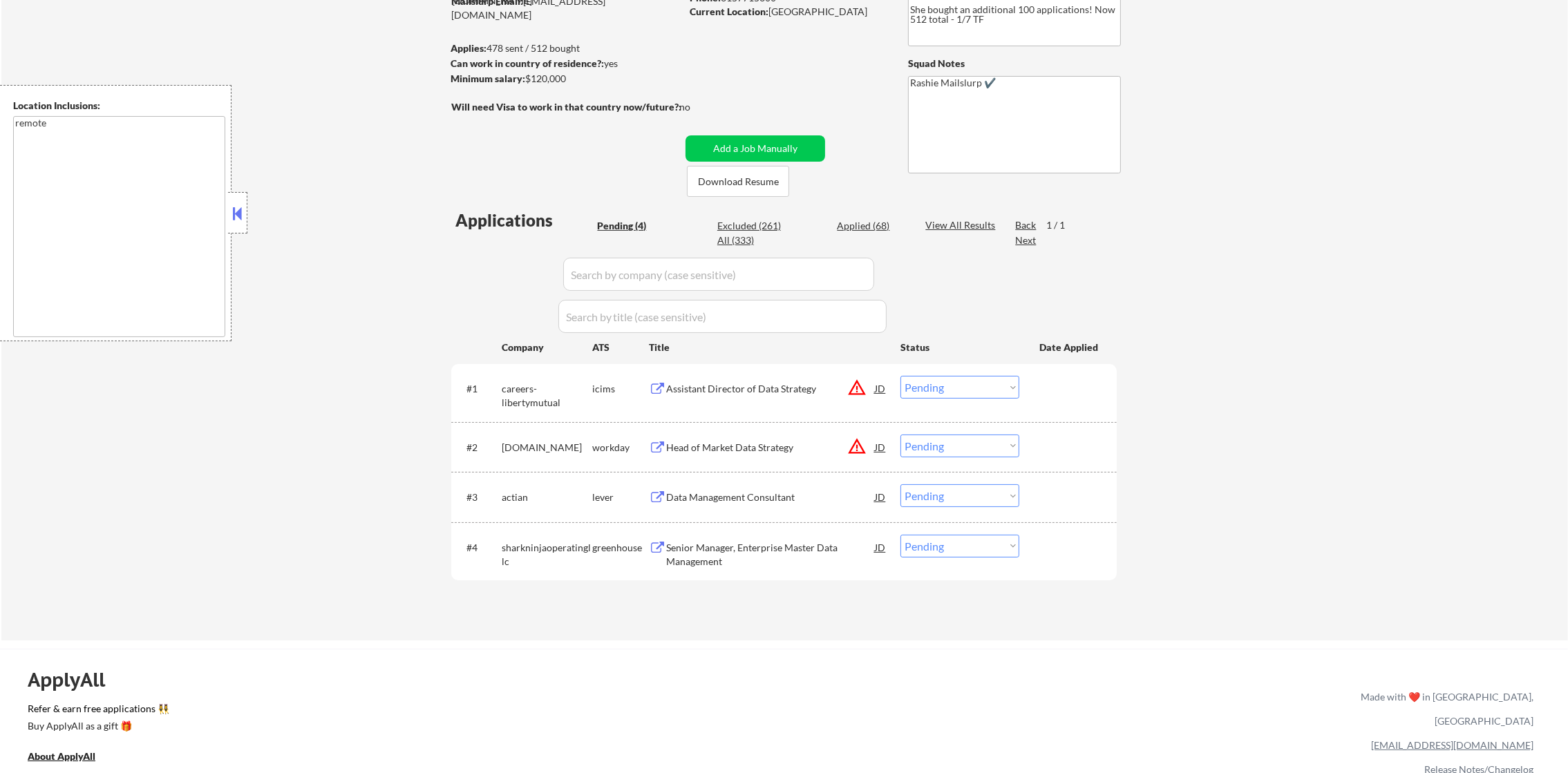
click at [964, 384] on select "Choose an option... Pending Applied Excluded (Questions) Excluded (Expired) Exc…" at bounding box center [959, 387] width 119 height 22
click at [900, 376] on select "Choose an option... Pending Applied Excluded (Questions) Excluded (Expired) Exc…" at bounding box center [959, 387] width 119 height 22
click at [847, 445] on button "warning_amber" at bounding box center [857, 446] width 19 height 19
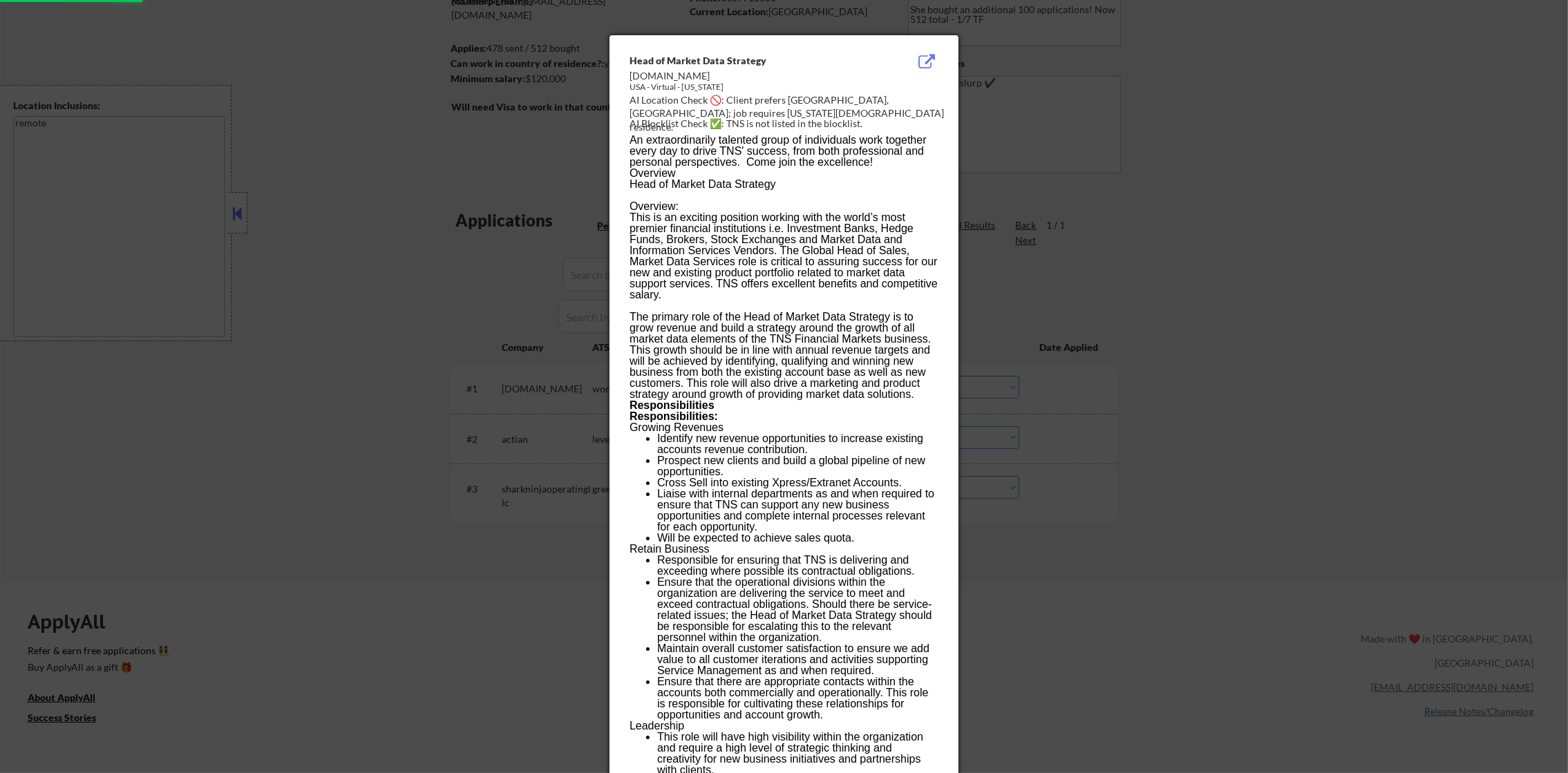
click at [1110, 281] on div at bounding box center [784, 386] width 1568 height 773
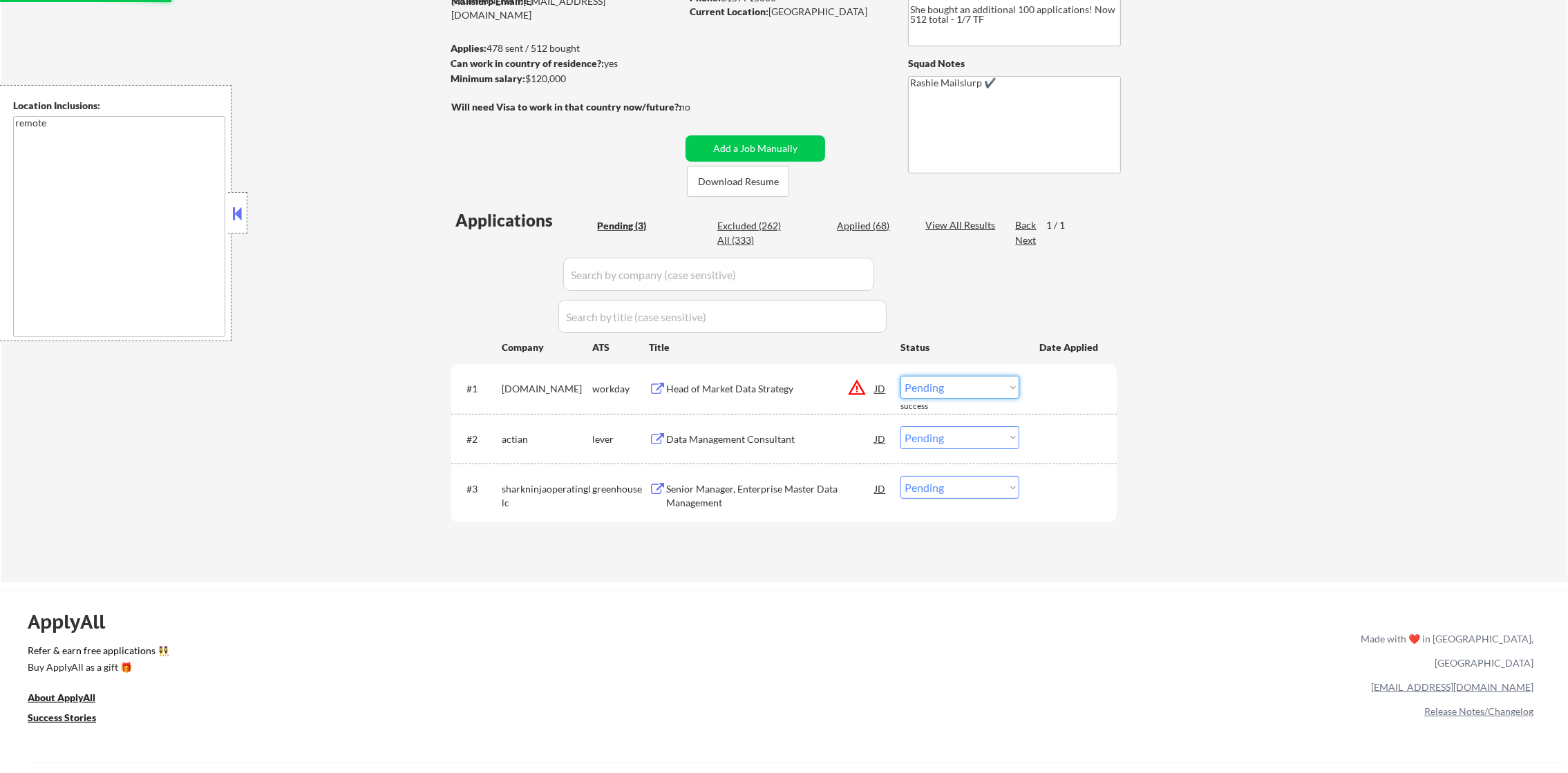
drag, startPoint x: 915, startPoint y: 385, endPoint x: 924, endPoint y: 397, distance: 15.0
click at [915, 385] on select "Choose an option... Pending Applied Excluded (Questions) Excluded (Expired) Exc…" at bounding box center [959, 387] width 119 height 22
click at [900, 376] on select "Choose an option... Pending Applied Excluded (Questions) Excluded (Expired) Exc…" at bounding box center [959, 387] width 119 height 22
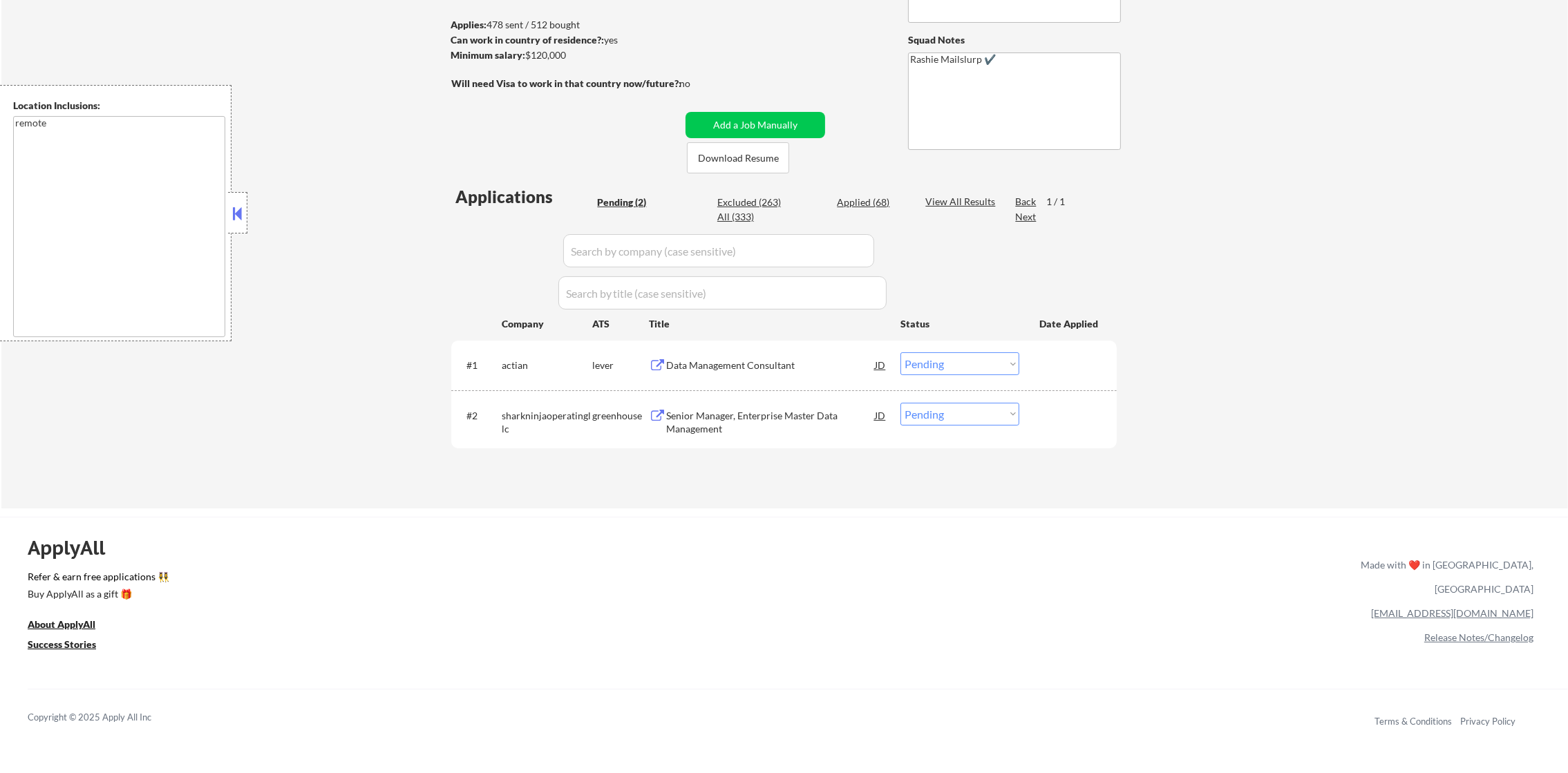
scroll to position [276, 0]
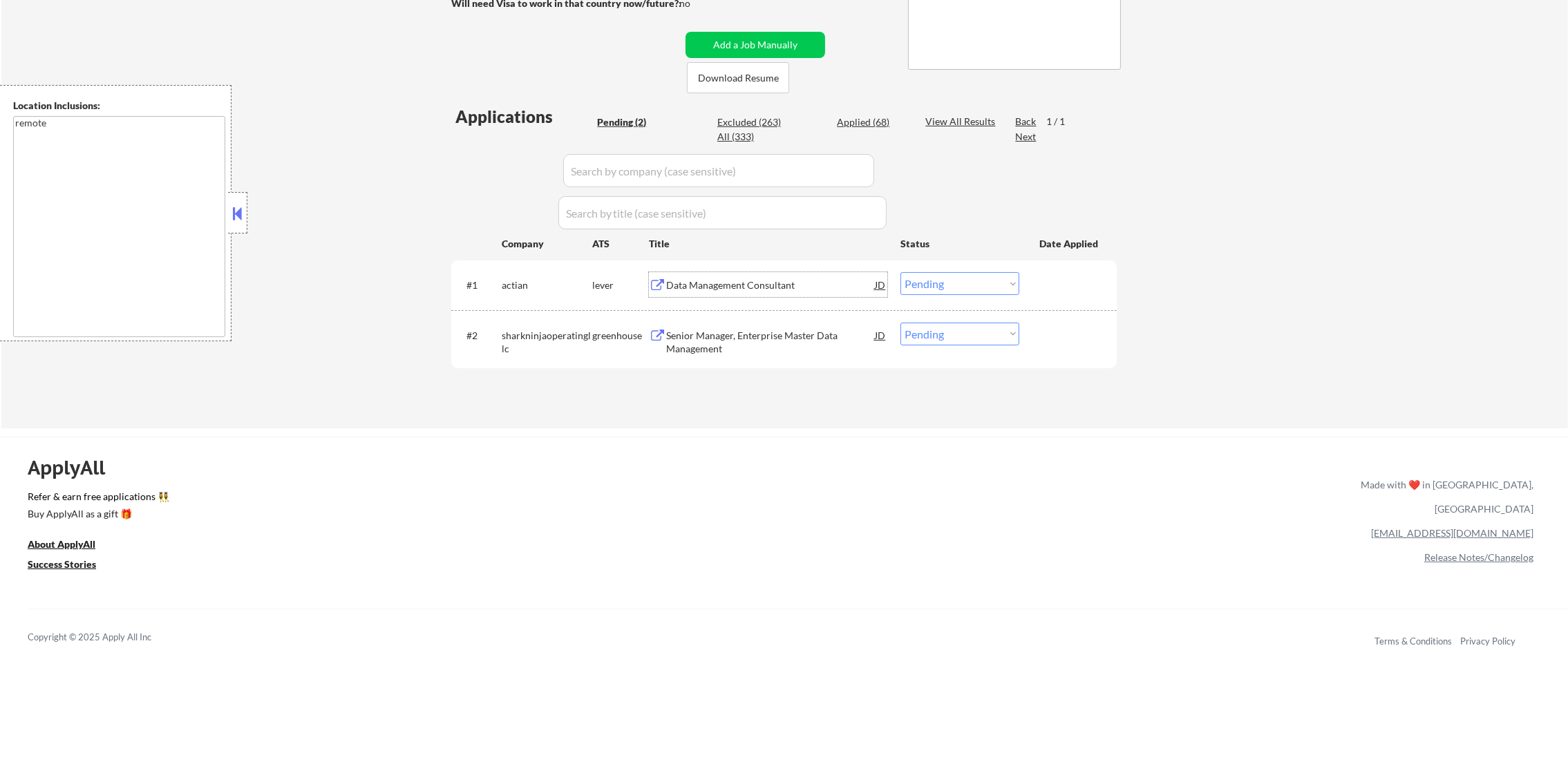
click at [767, 285] on div "Data Management Consultant" at bounding box center [771, 285] width 209 height 14
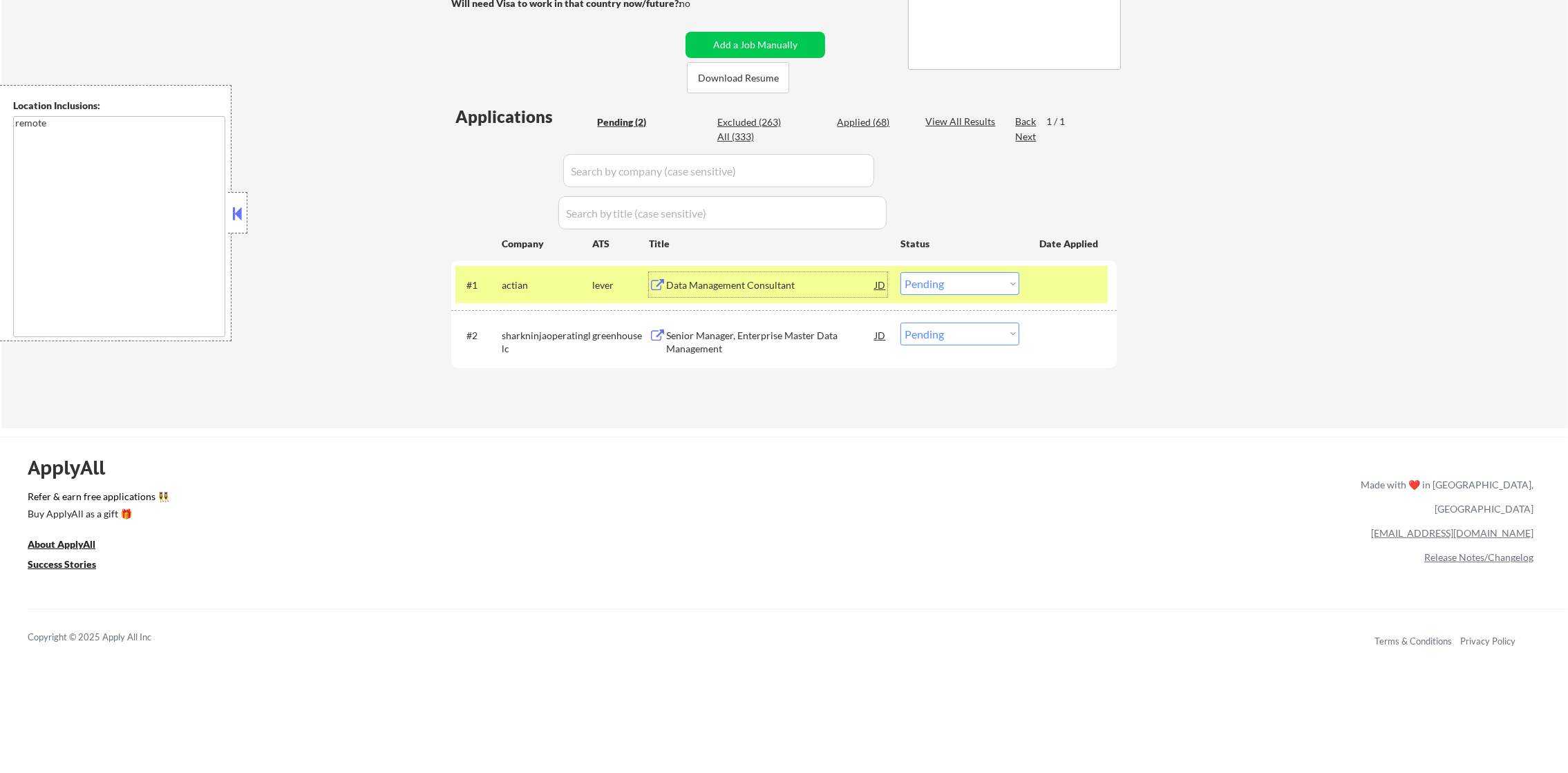
drag, startPoint x: 943, startPoint y: 275, endPoint x: 936, endPoint y: 291, distance: 17.5
click at [942, 277] on select "Choose an option... Pending Applied Excluded (Questions) Excluded (Expired) Exc…" at bounding box center [959, 284] width 119 height 22
click at [900, 272] on select "Choose an option... Pending Applied Excluded (Questions) Excluded (Expired) Exc…" at bounding box center [959, 284] width 119 height 22
click at [532, 269] on div "#1 actian lever Data Management Consultant JD warning_amber Choose an option...…" at bounding box center [781, 284] width 653 height 37
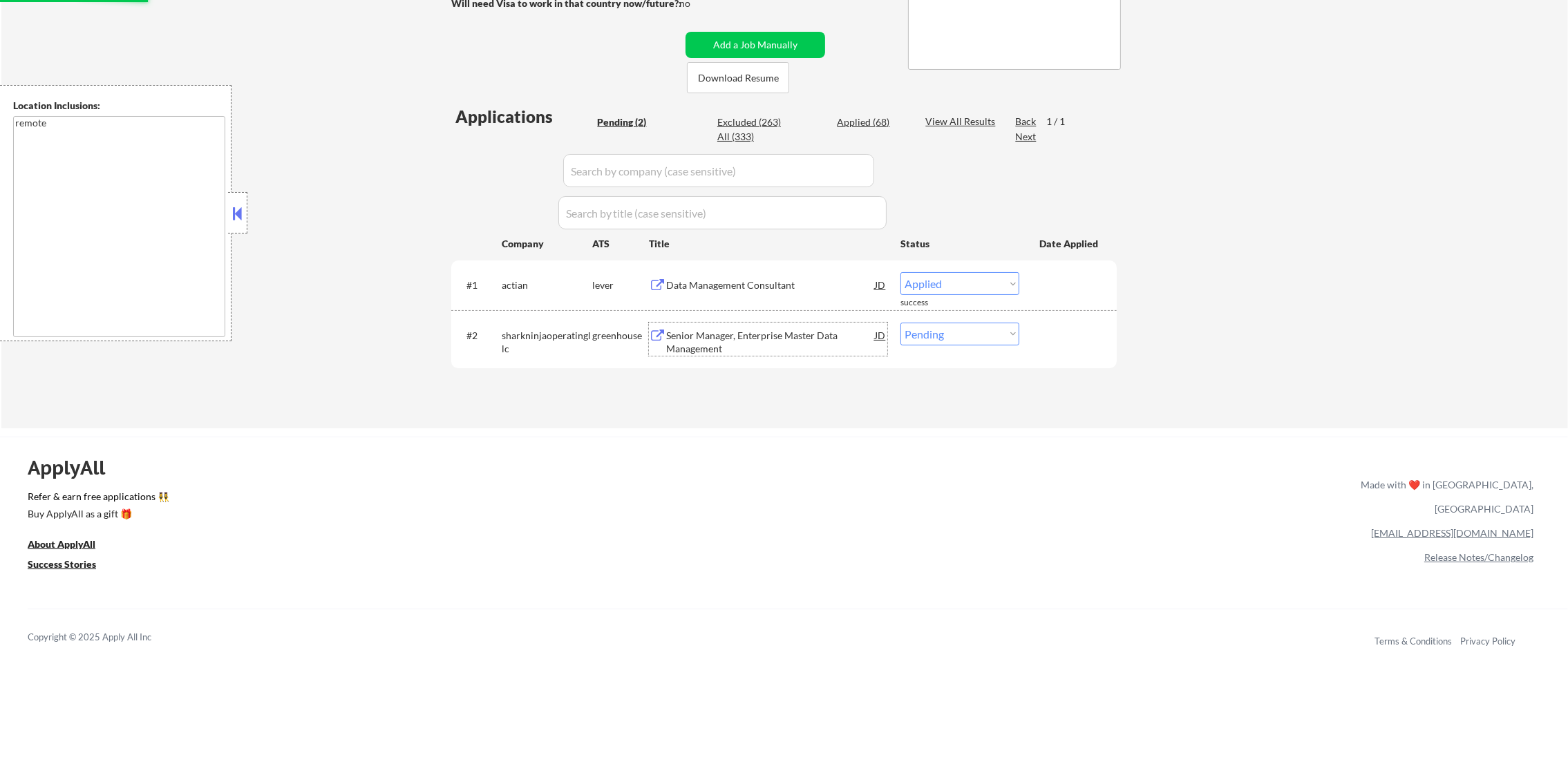
click at [708, 333] on div "Senior Manager, Enterprise Master Data Management" at bounding box center [771, 341] width 209 height 27
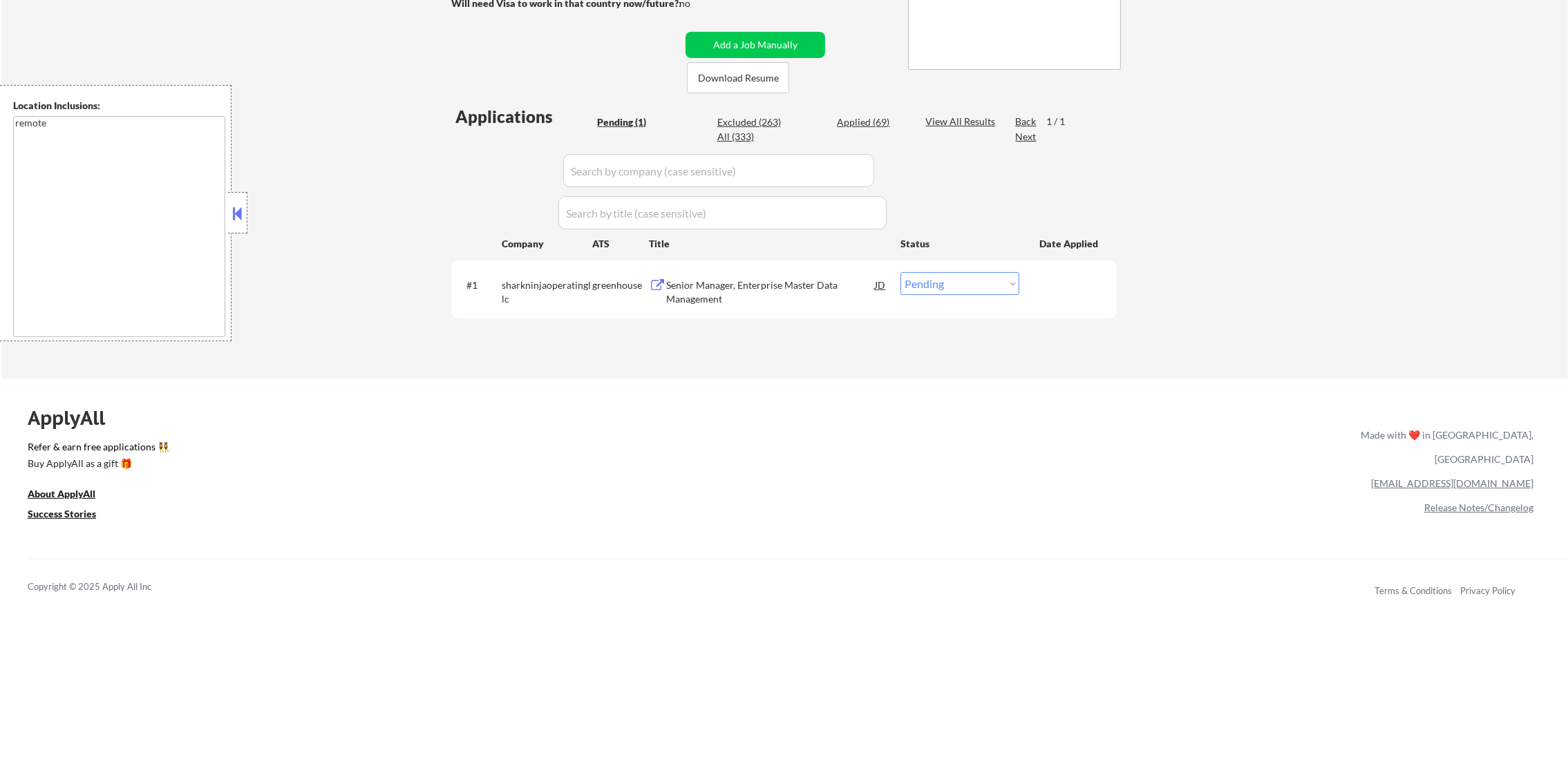
click at [942, 285] on select "Choose an option... Pending Applied Excluded (Questions) Excluded (Expired) Exc…" at bounding box center [959, 284] width 119 height 22
select select ""excluded__expired_""
click at [900, 272] on select "Choose an option... Pending Applied Excluded (Questions) Excluded (Expired) Exc…" at bounding box center [959, 284] width 119 height 22
click at [1234, 302] on div "← Return to /applysquad Mailslurp Inbox Job Search Builder Karoline Sears User …" at bounding box center [784, 78] width 1566 height 599
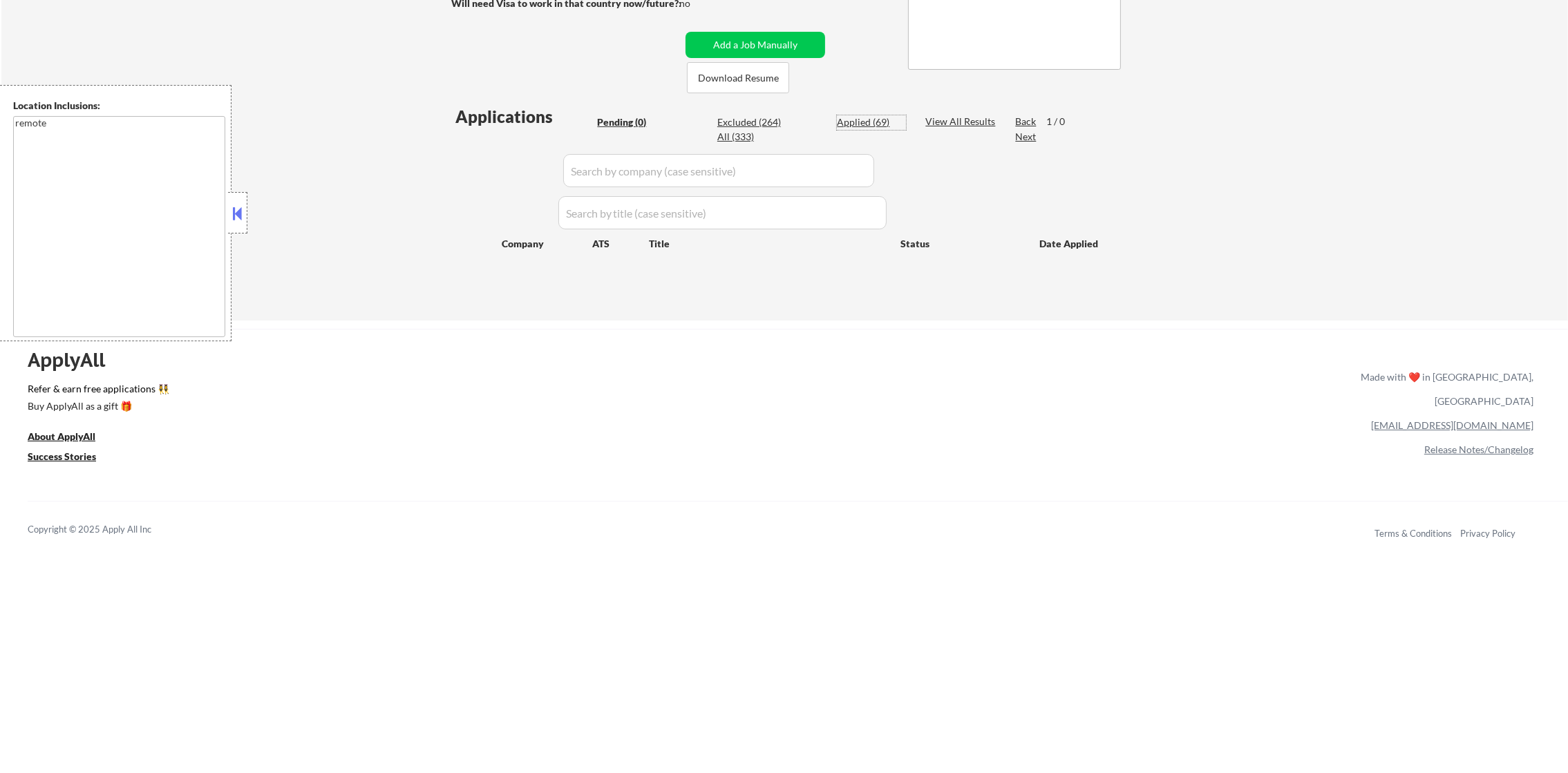
click at [851, 126] on div "Applied (69)" at bounding box center [871, 122] width 69 height 14
select select ""applied""
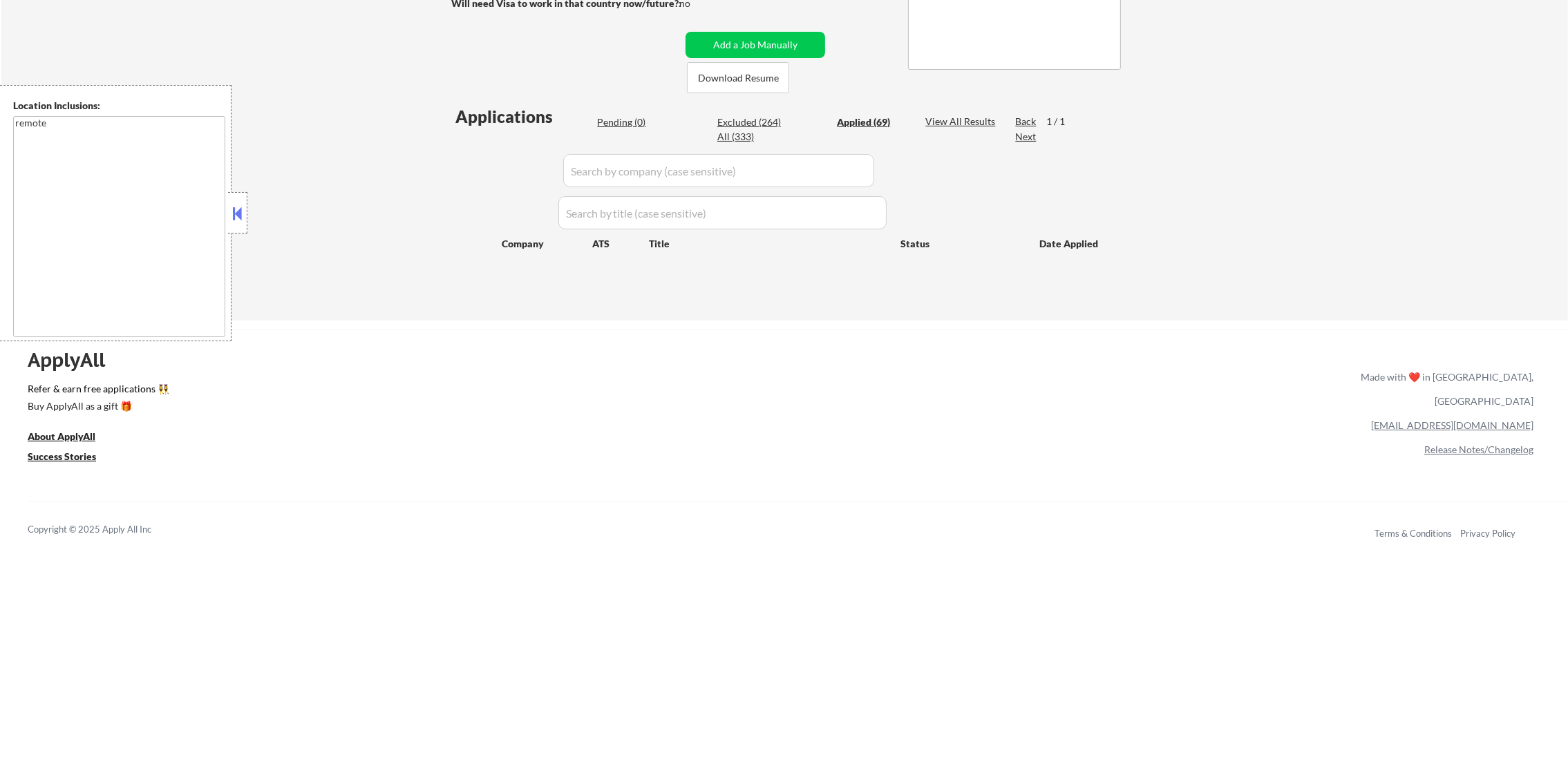
select select ""applied""
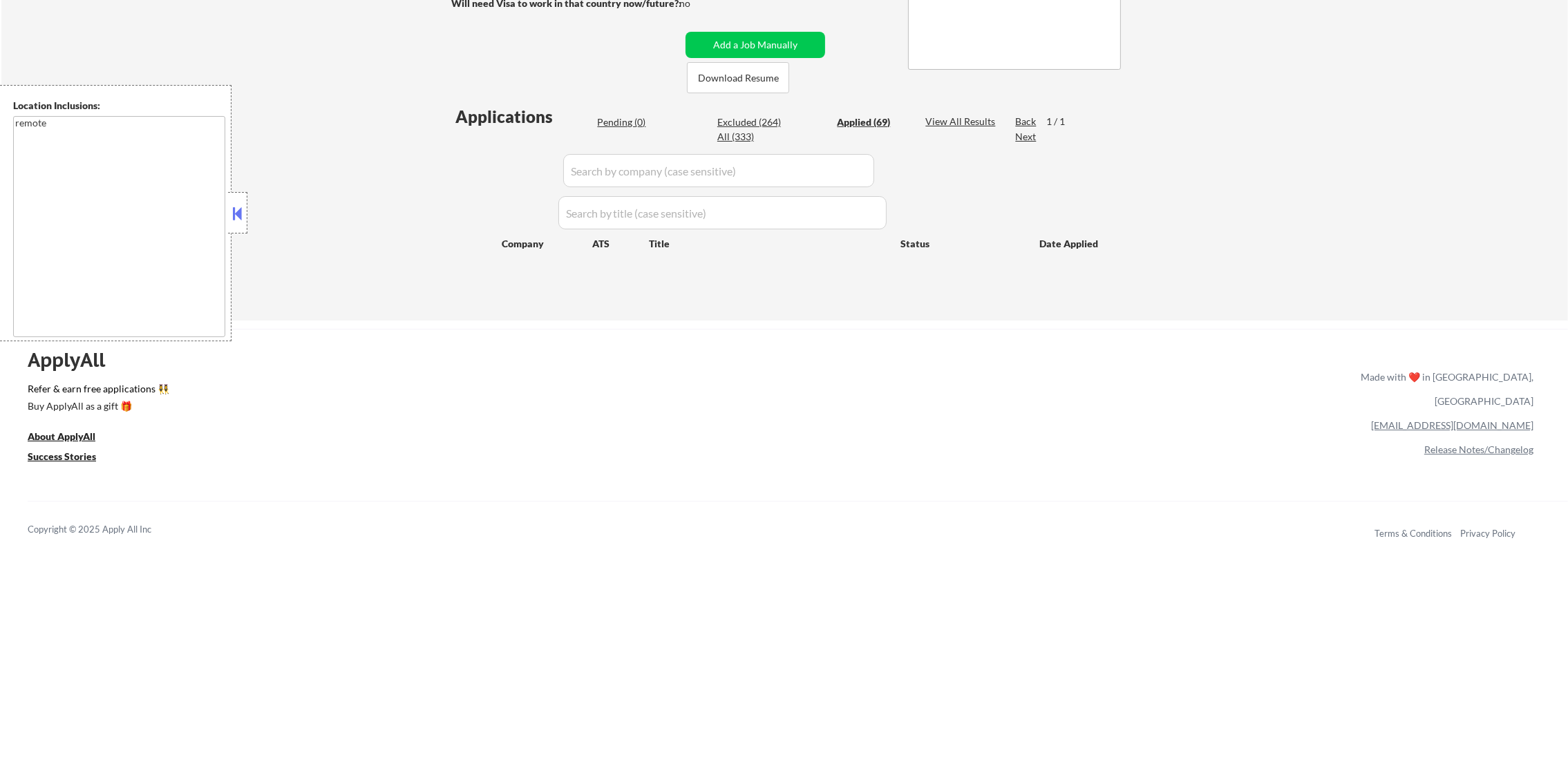
select select ""applied""
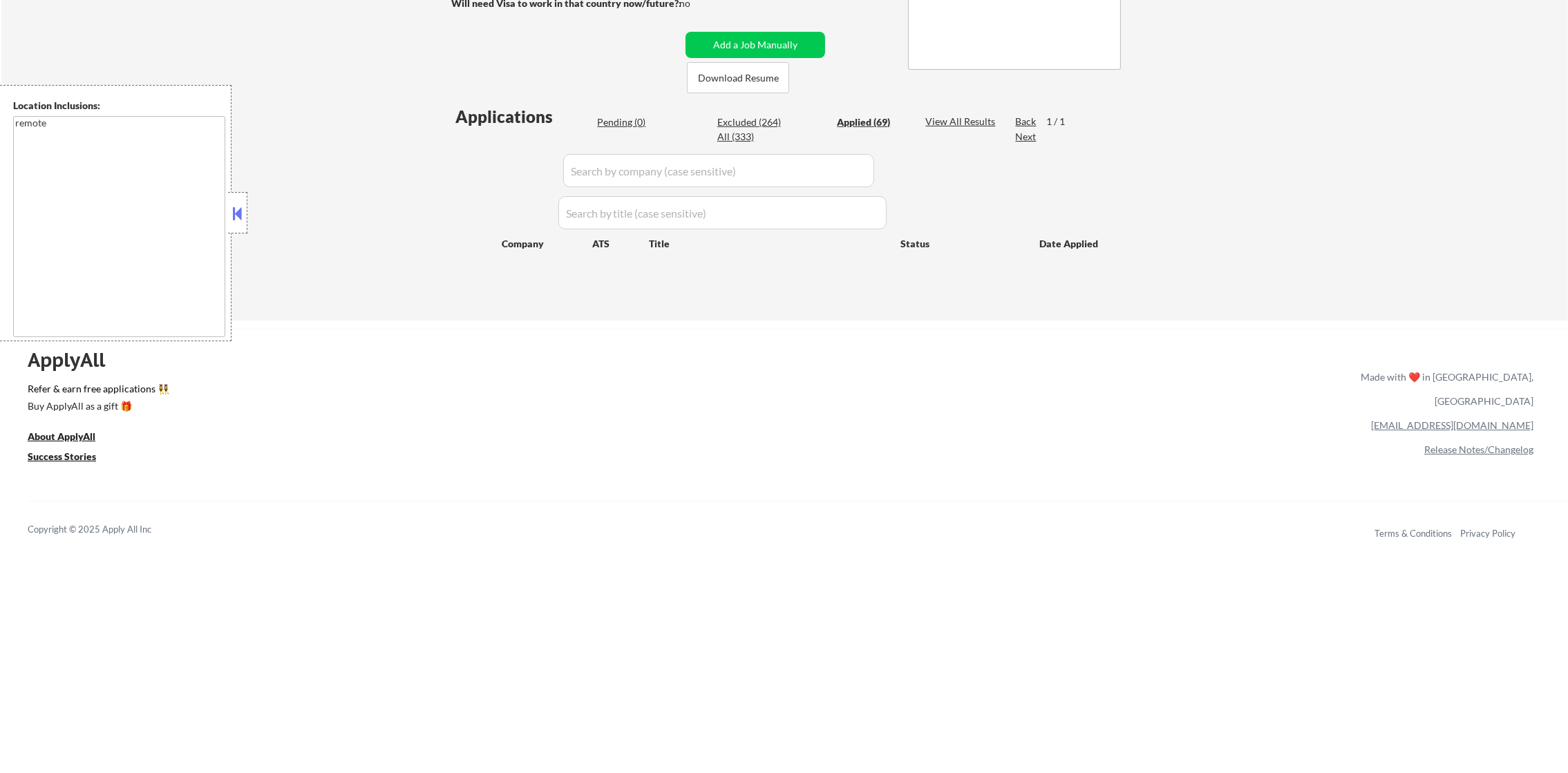
select select ""applied""
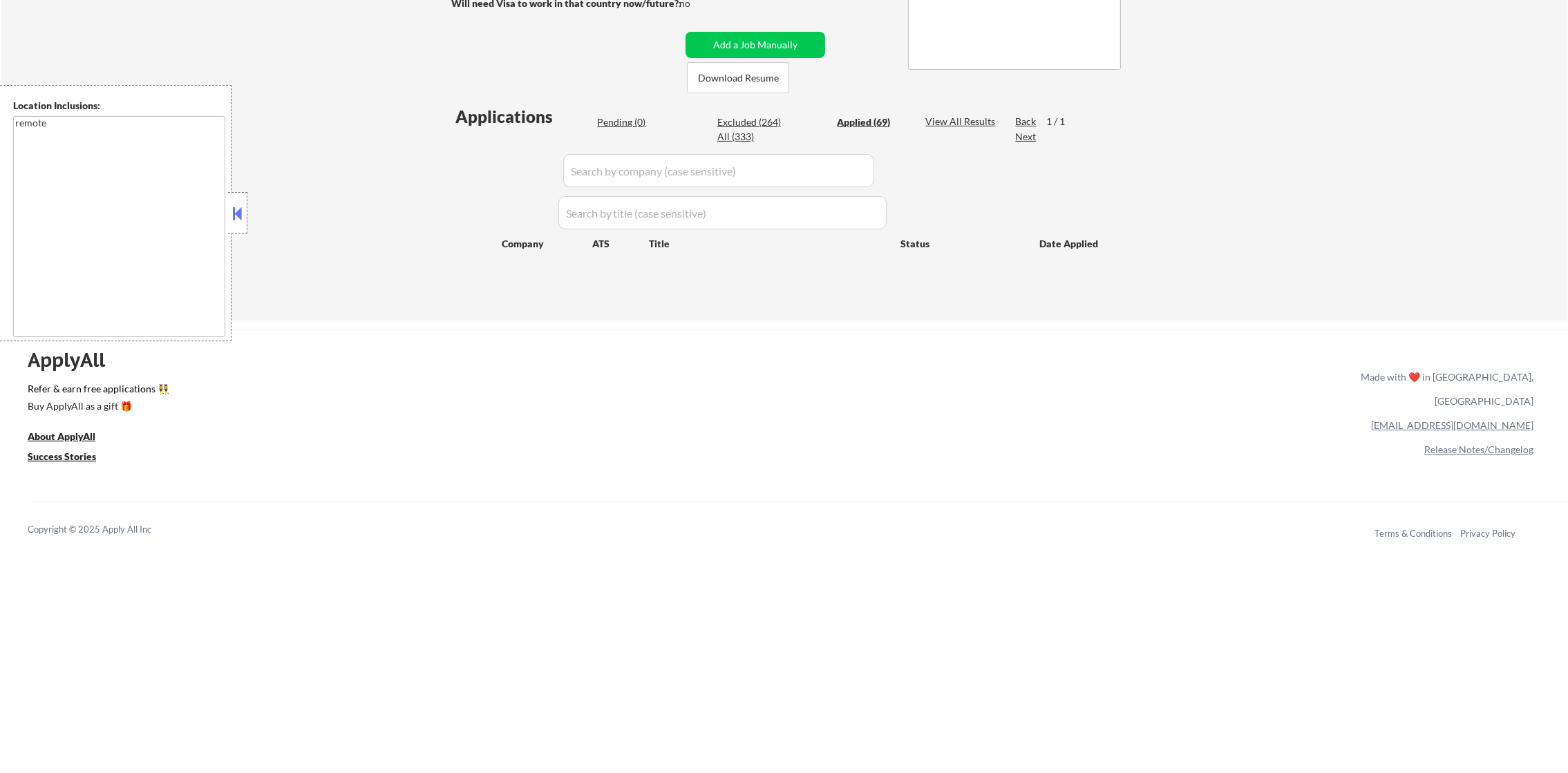
select select ""applied""
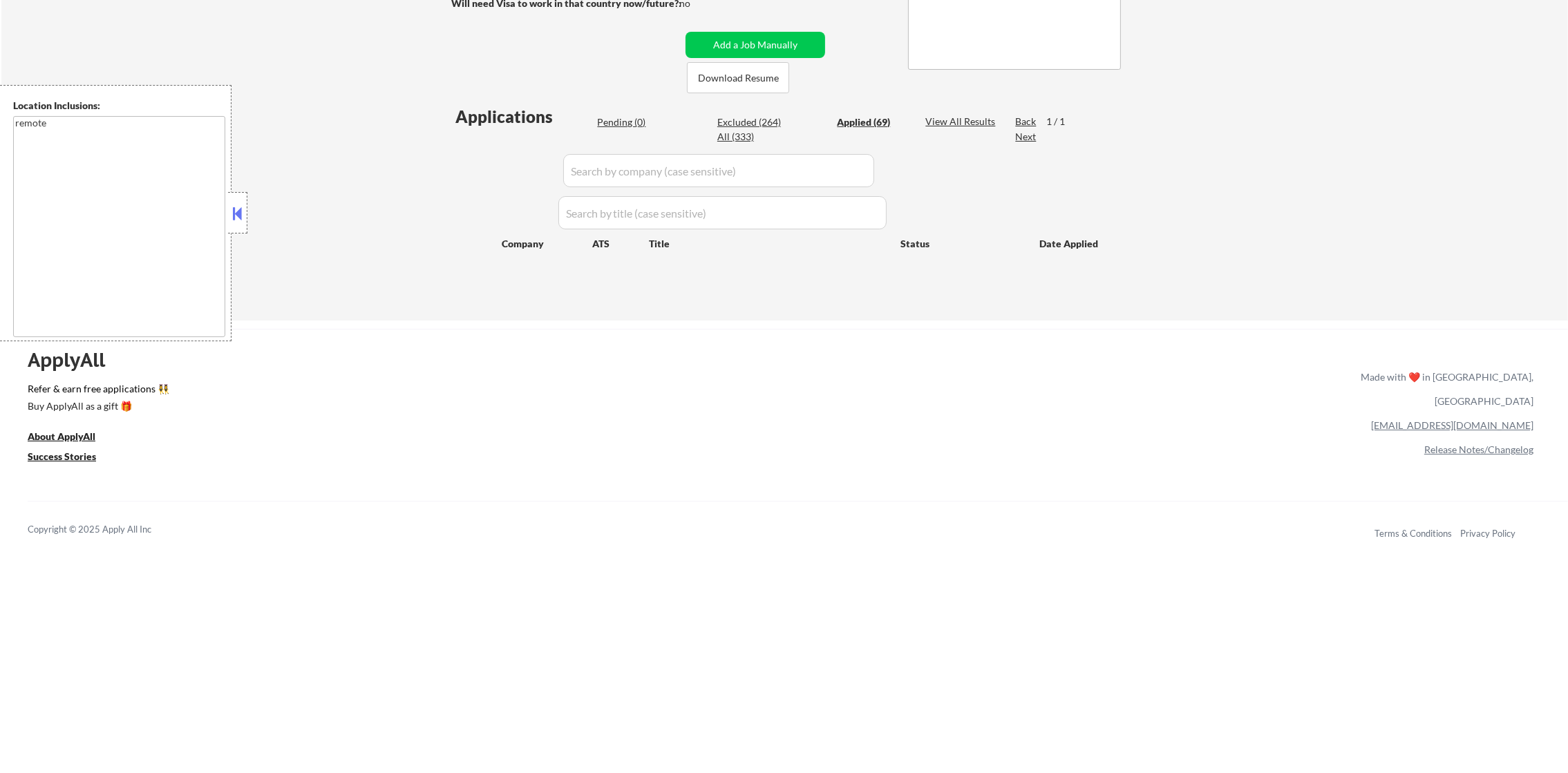
select select ""applied""
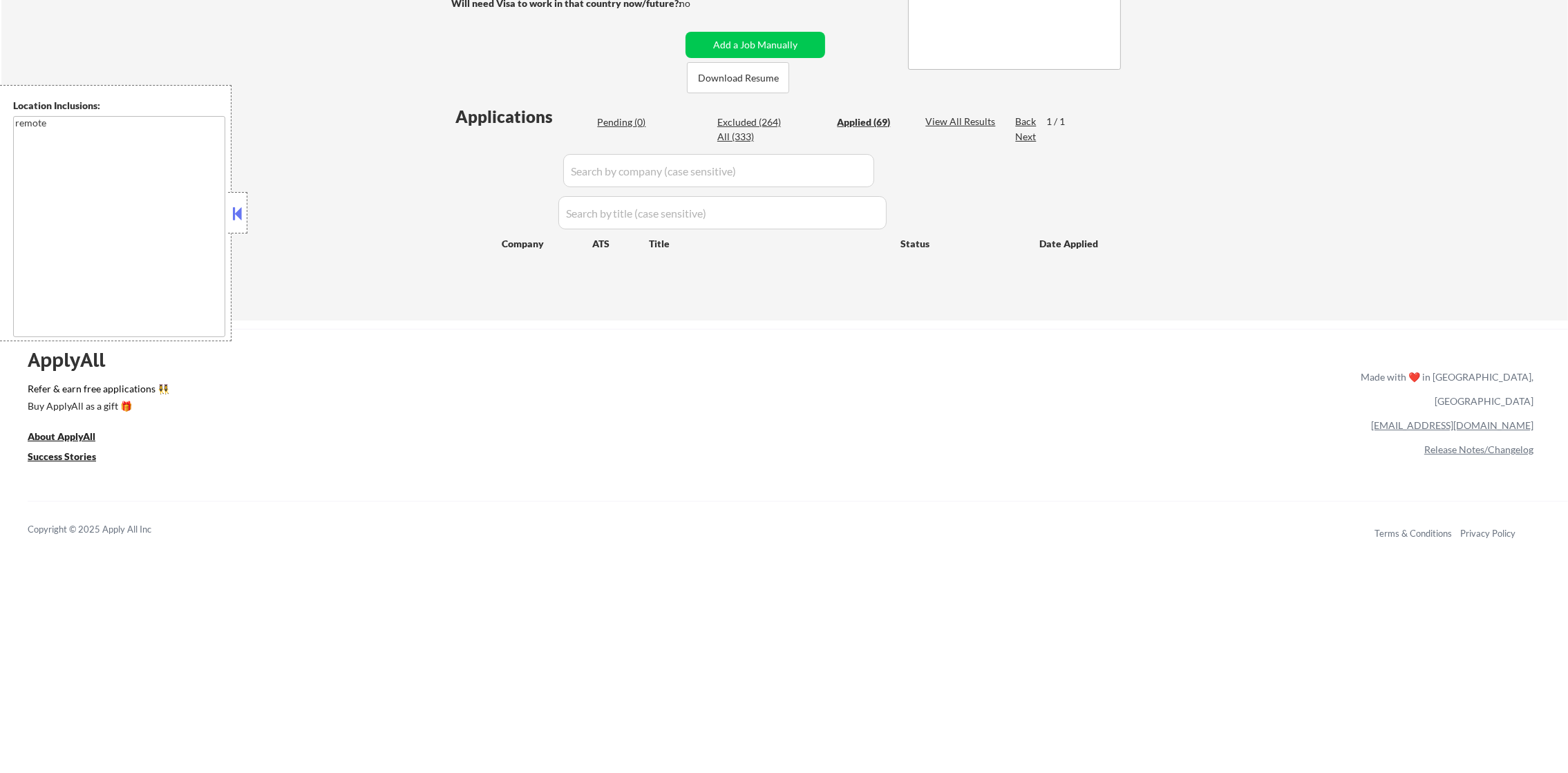
select select ""applied""
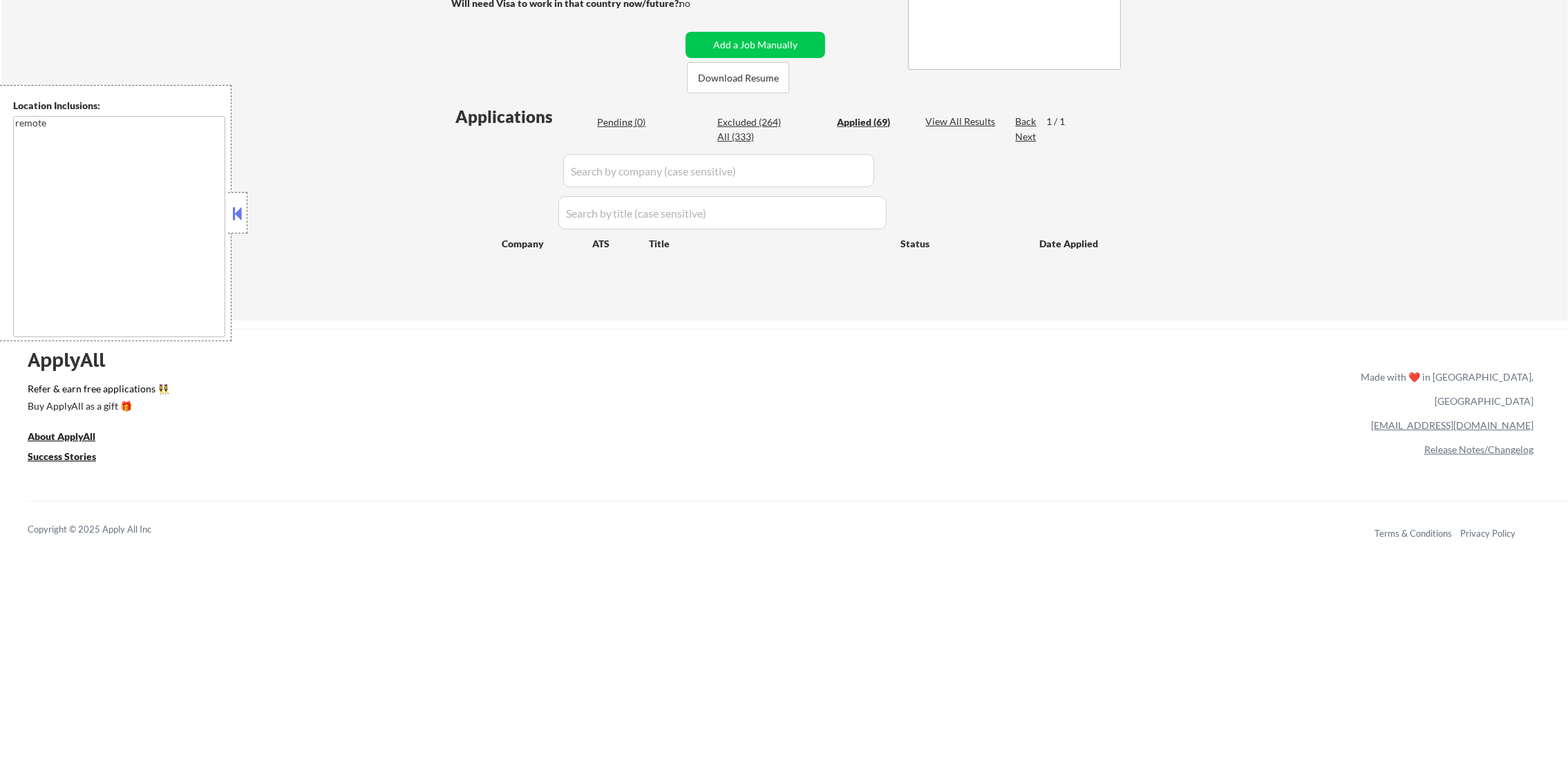
select select ""applied""
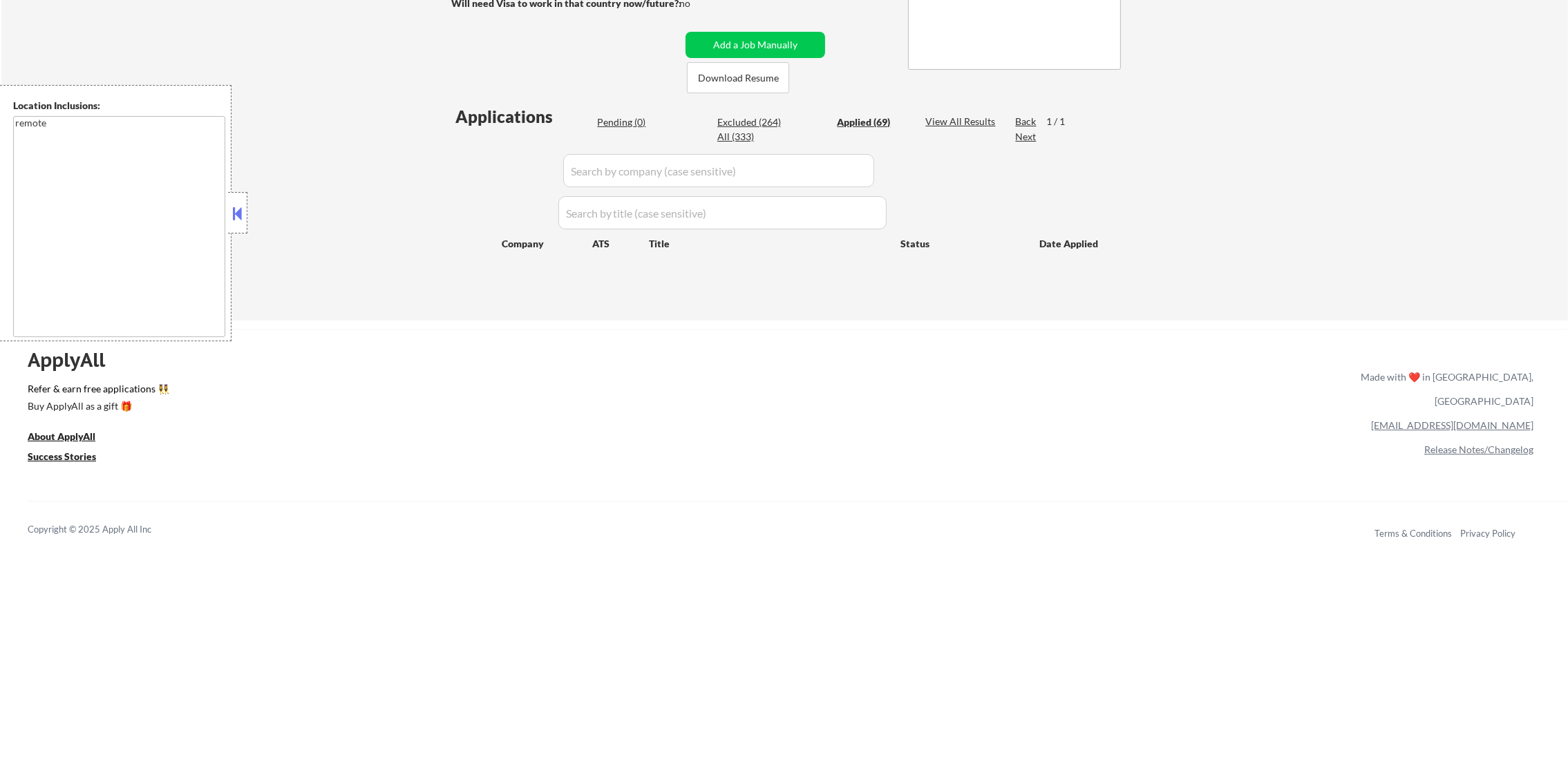
select select ""applied""
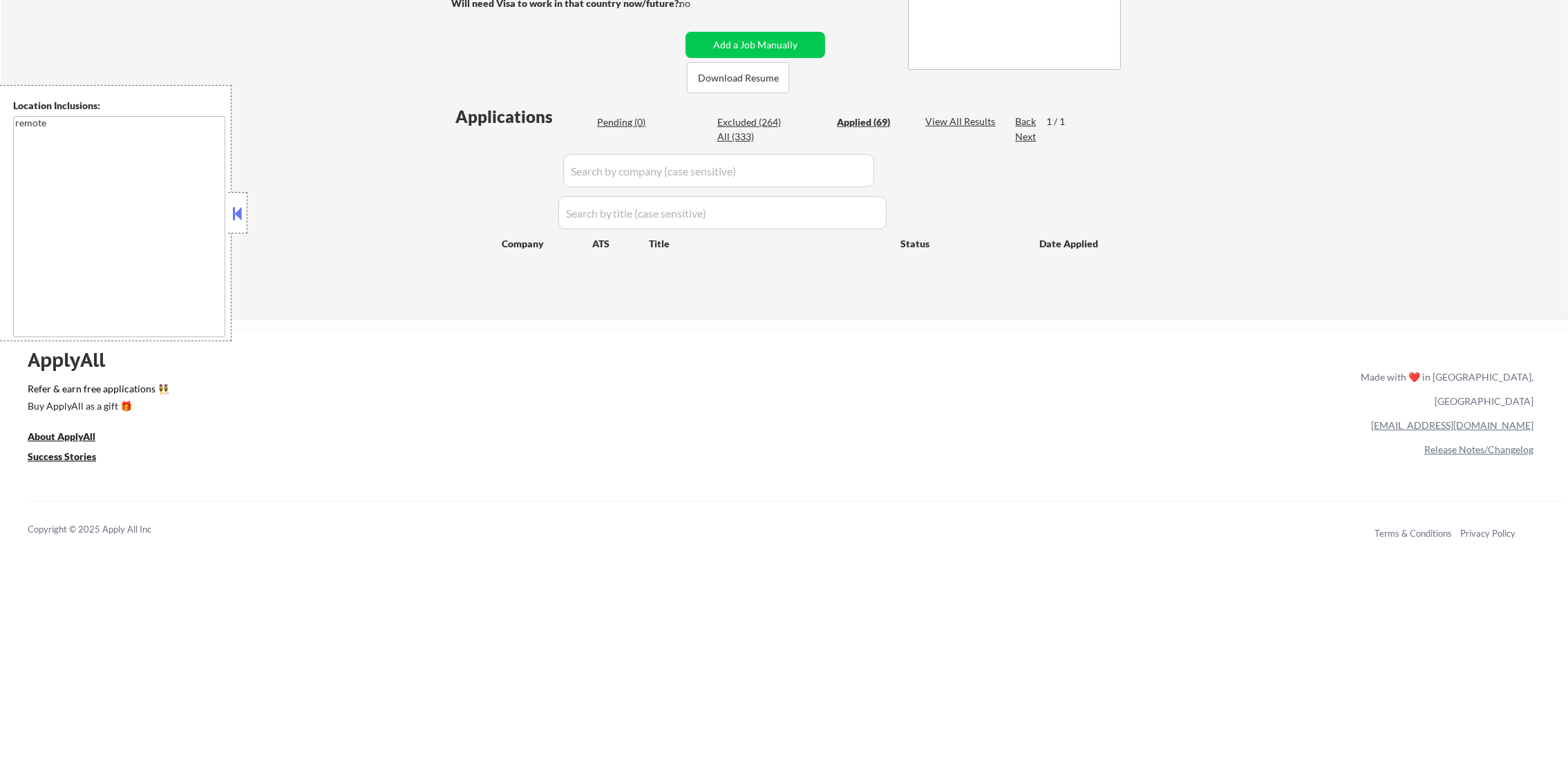
select select ""applied""
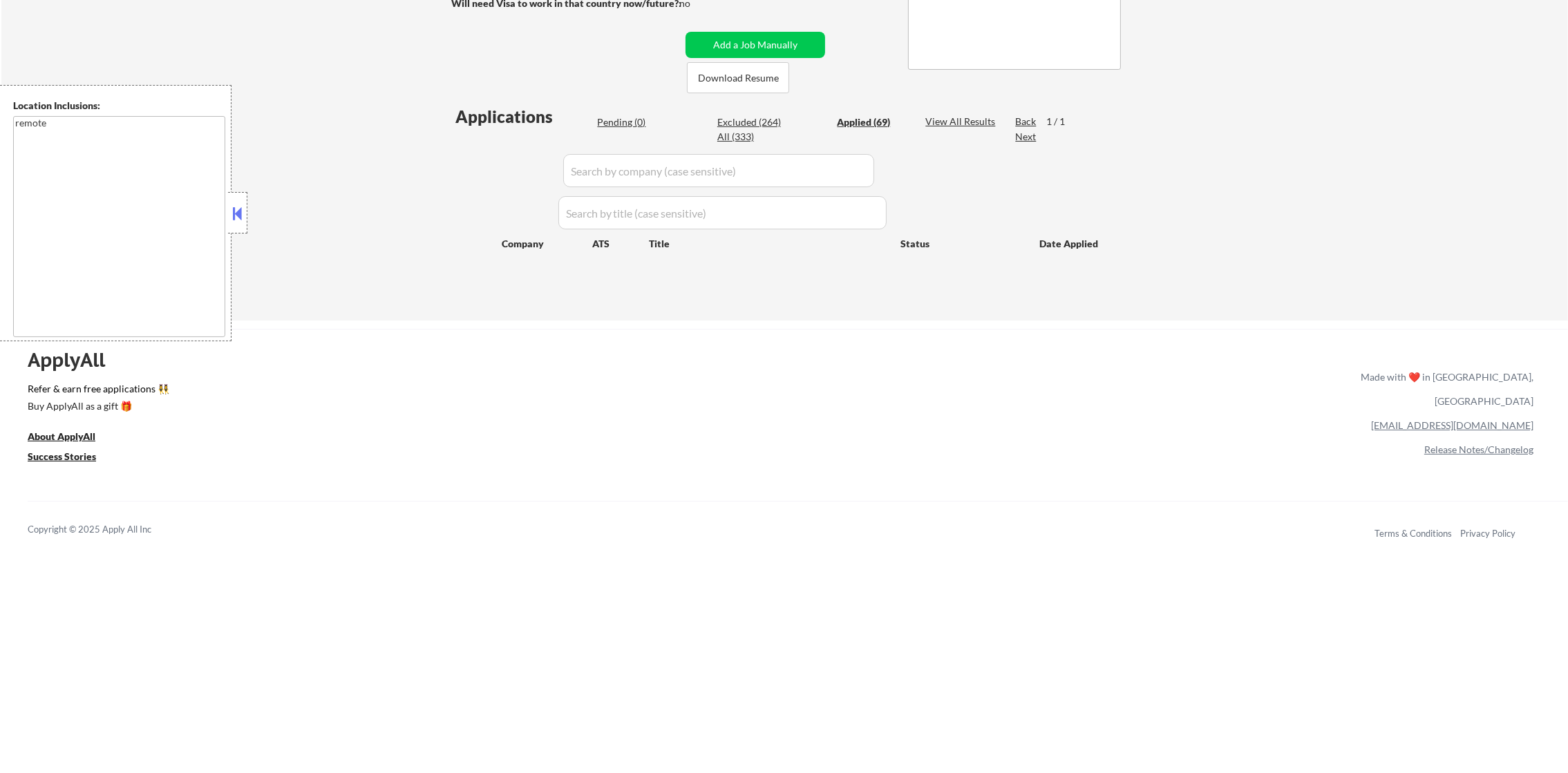
select select ""applied""
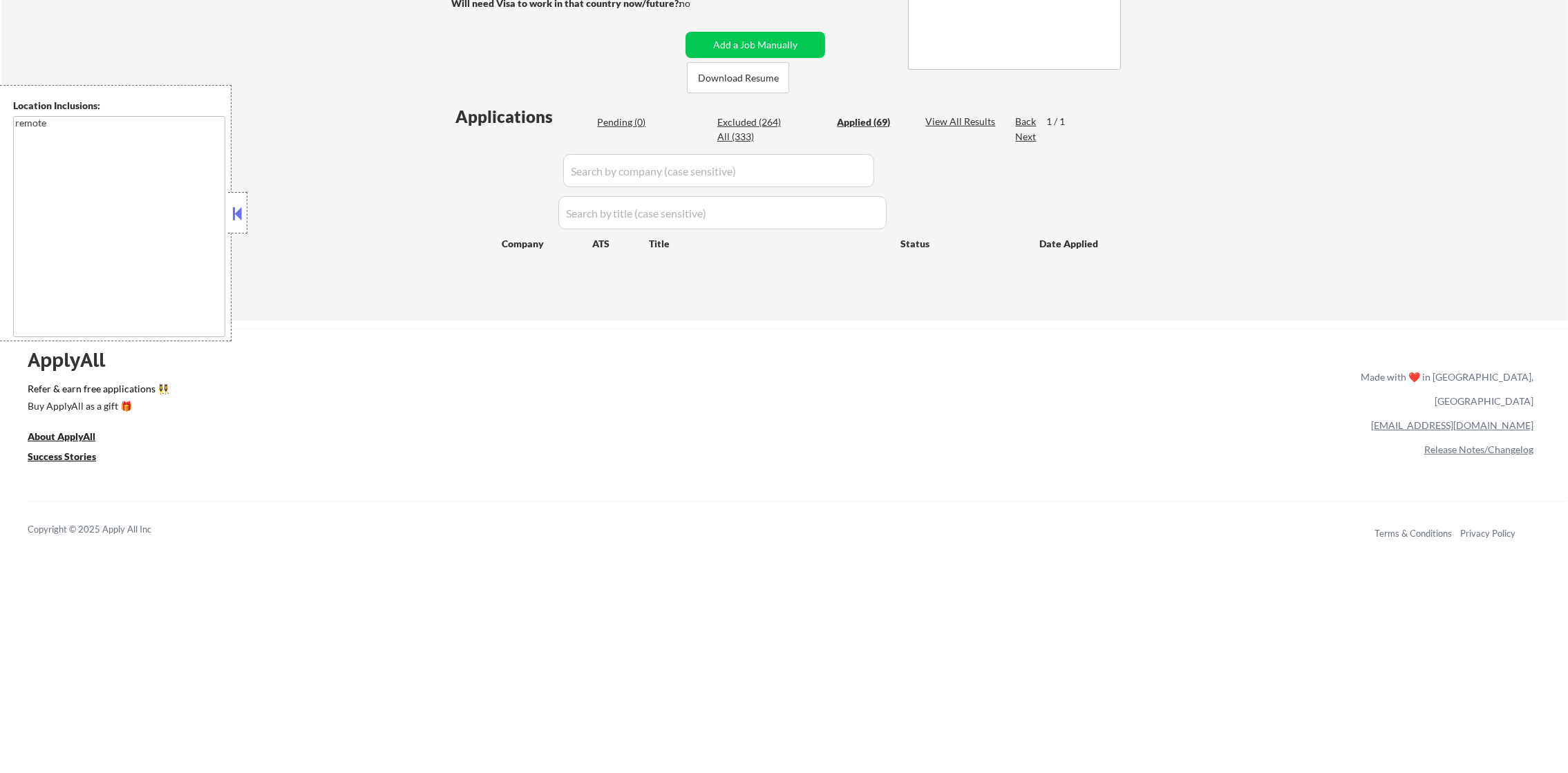
select select ""applied""
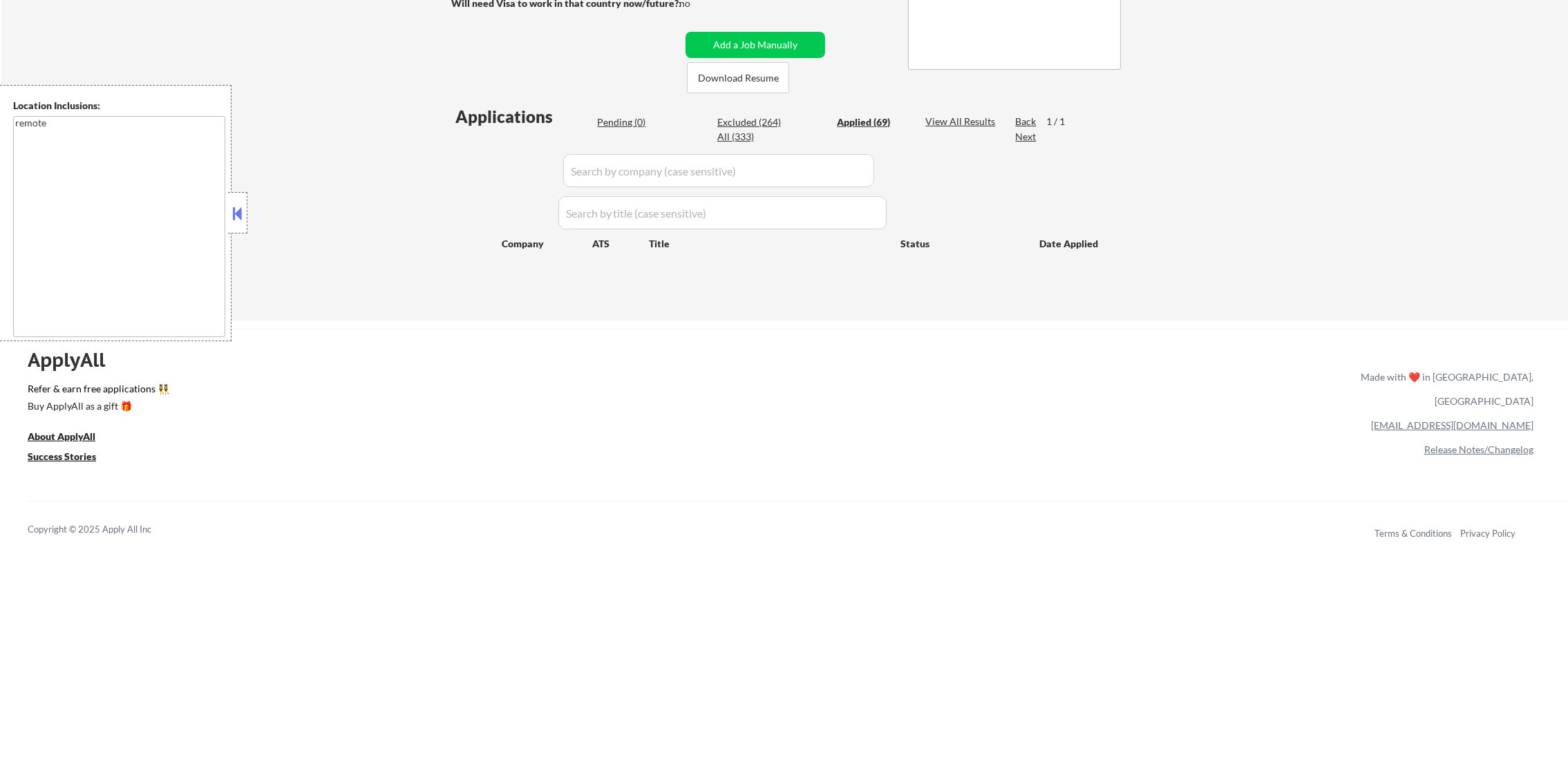
select select ""applied""
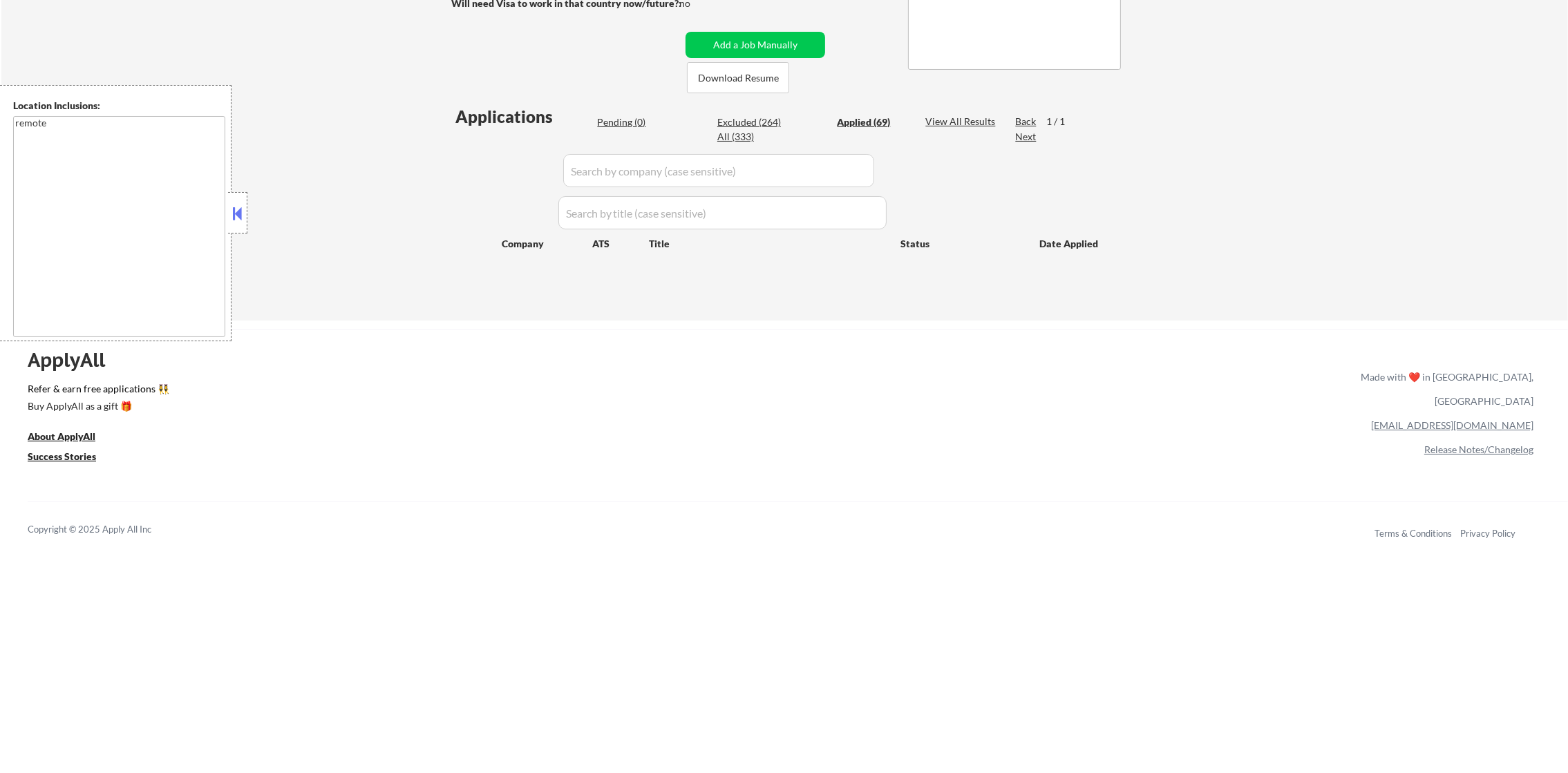
select select ""applied""
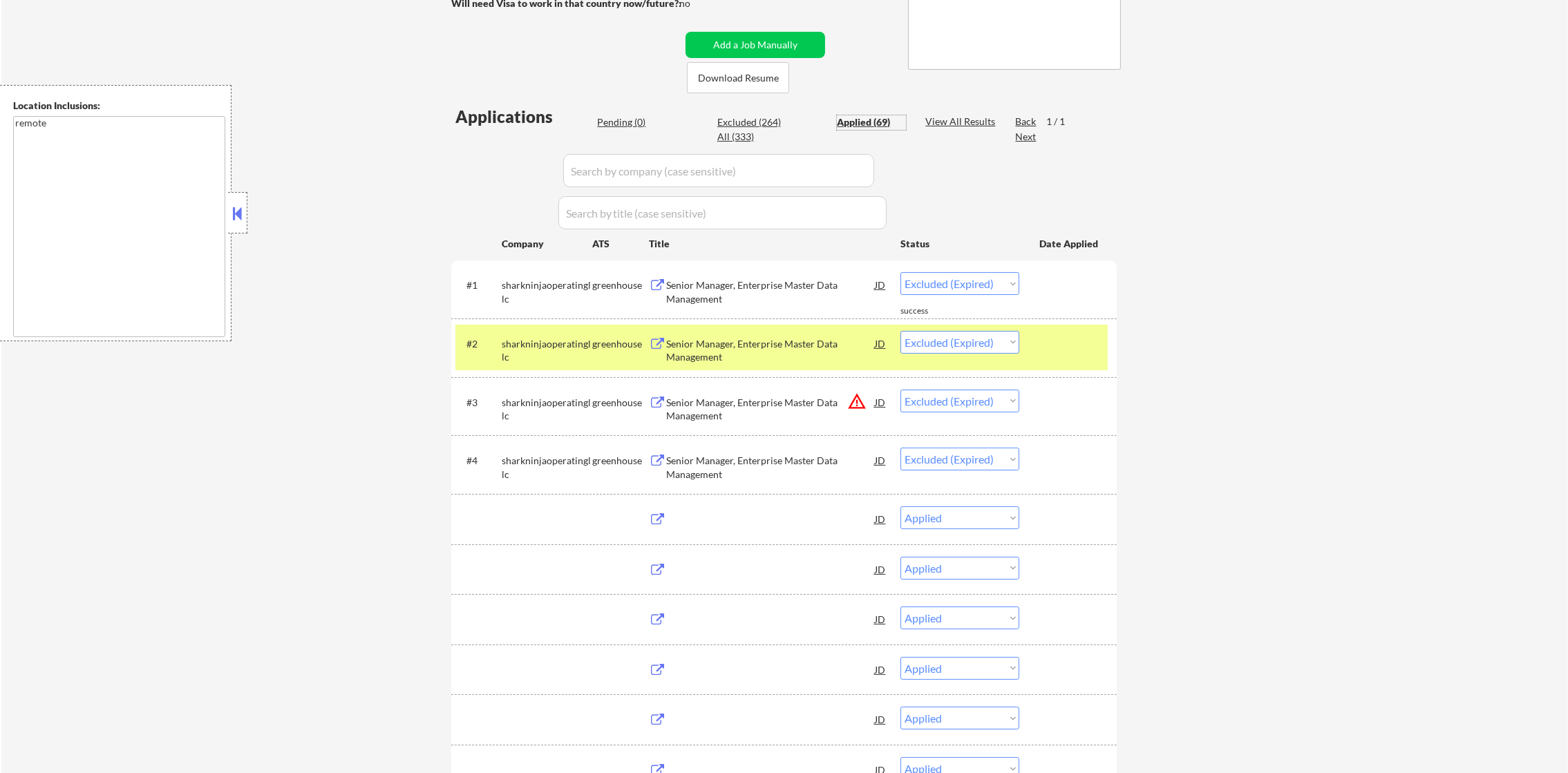
select select ""applied""
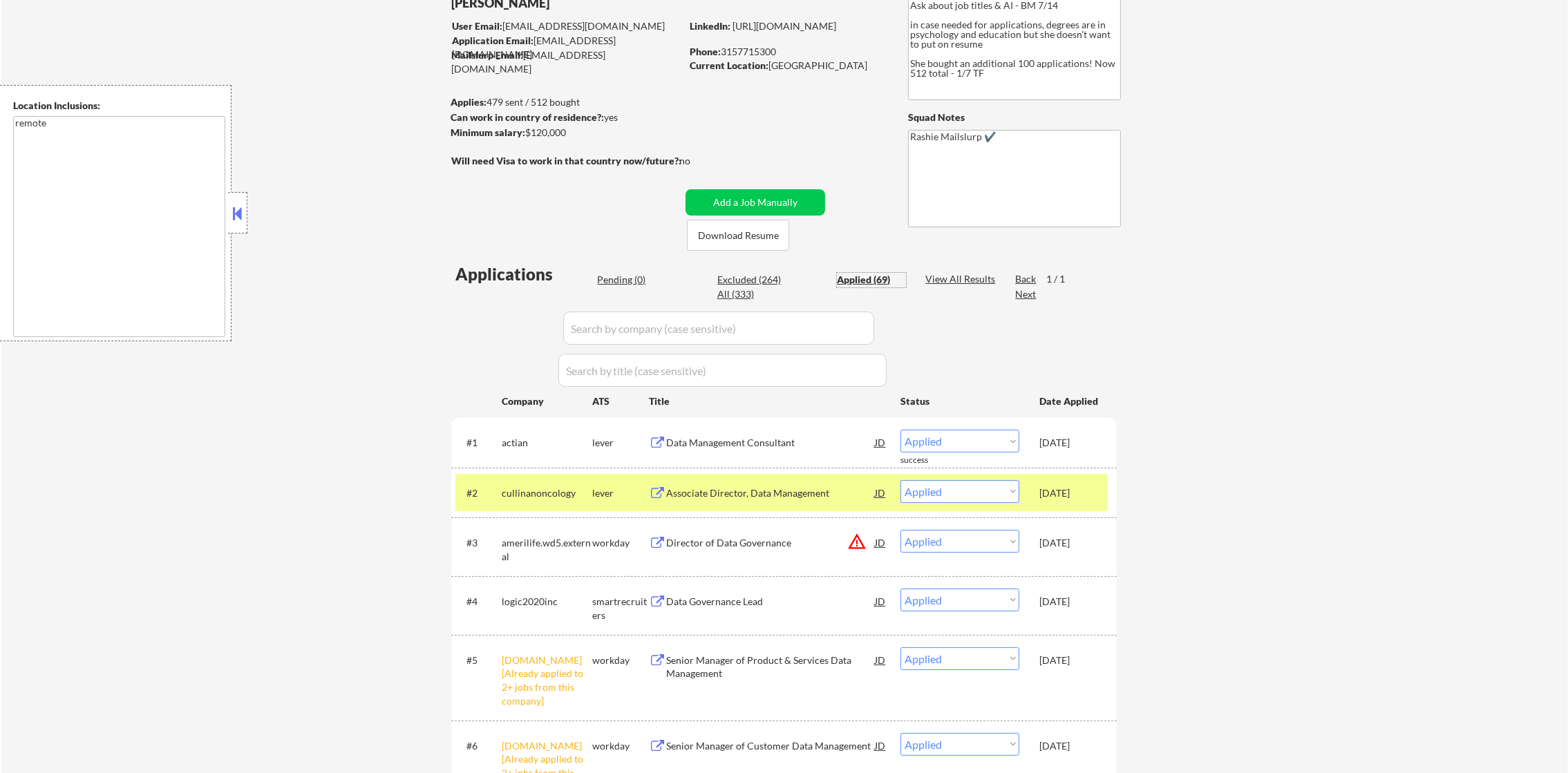
scroll to position [68, 0]
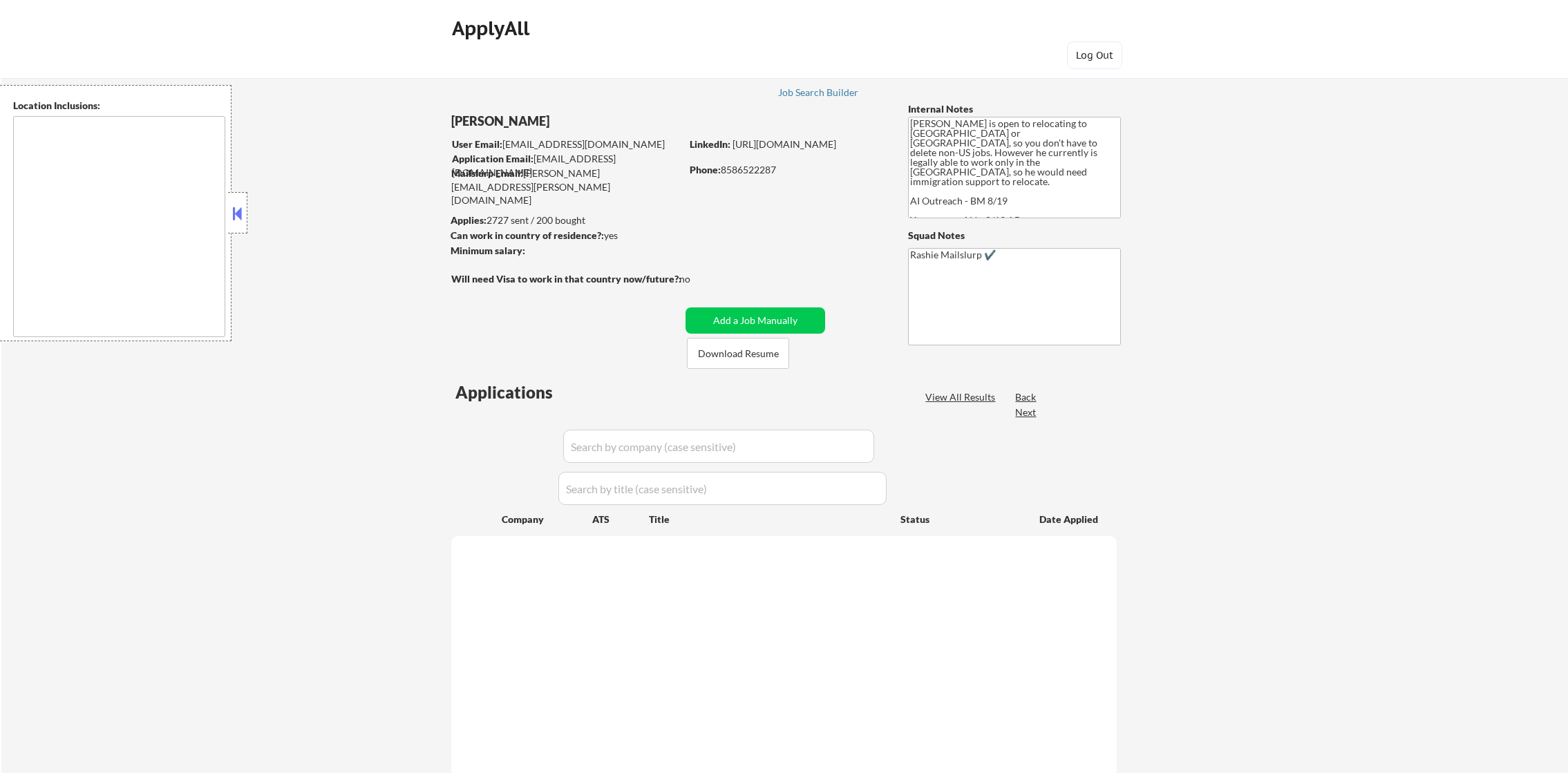
type textarea "San Diego, CA National City, CA Chula Vista, CA La Mesa, CA Lemon Grove, CA Cor…"
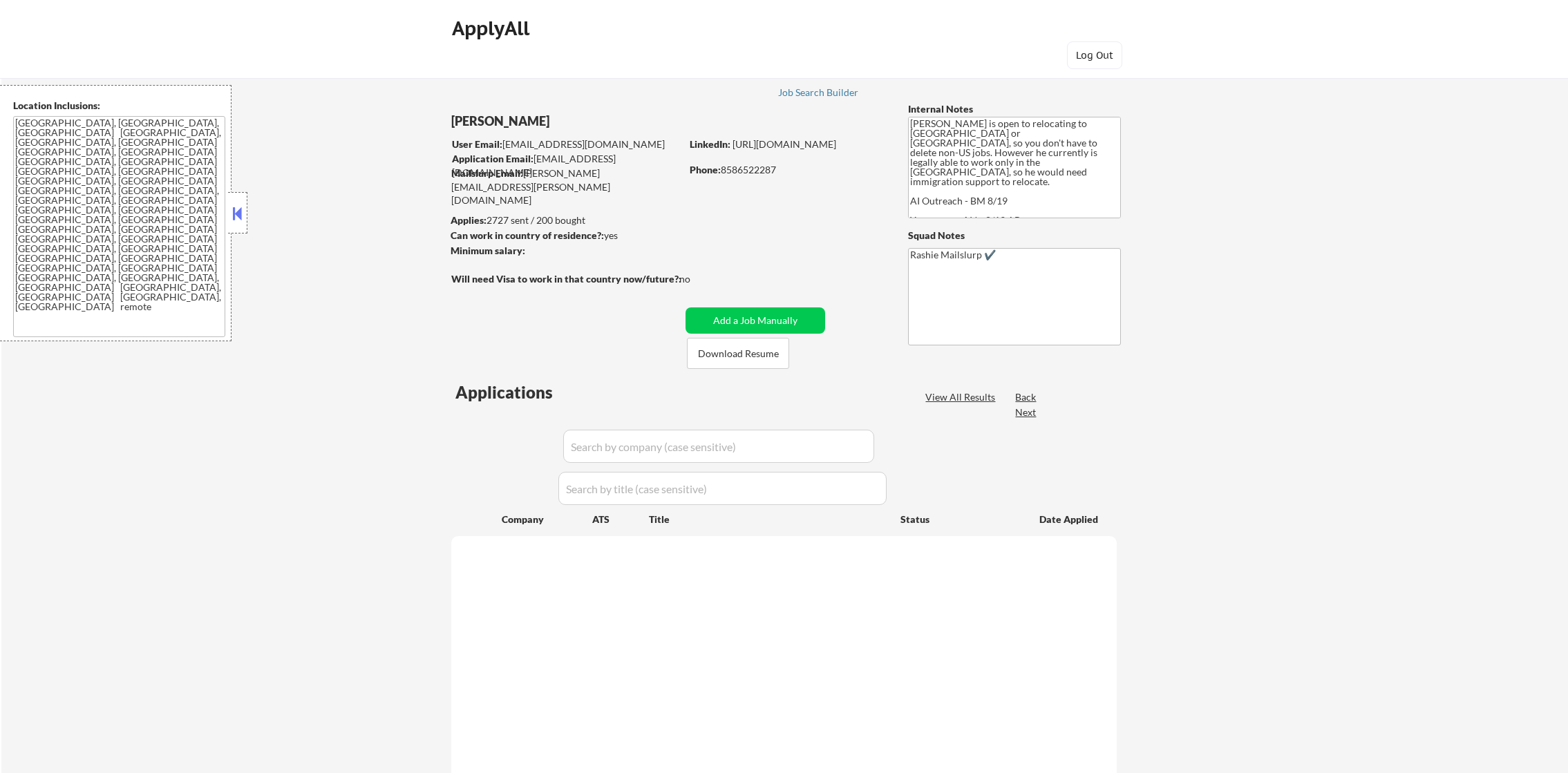
select select ""pending""
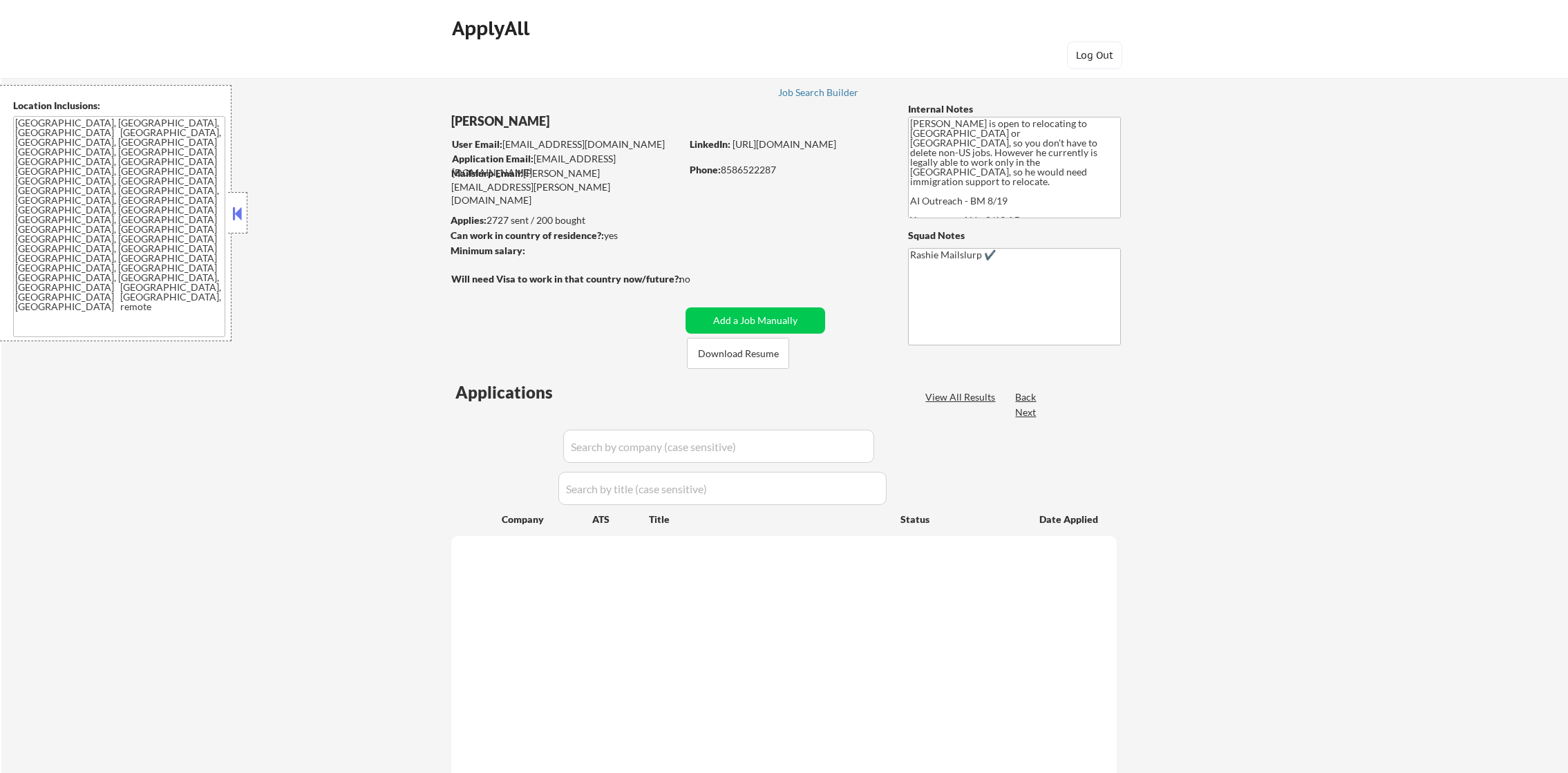
select select ""pending""
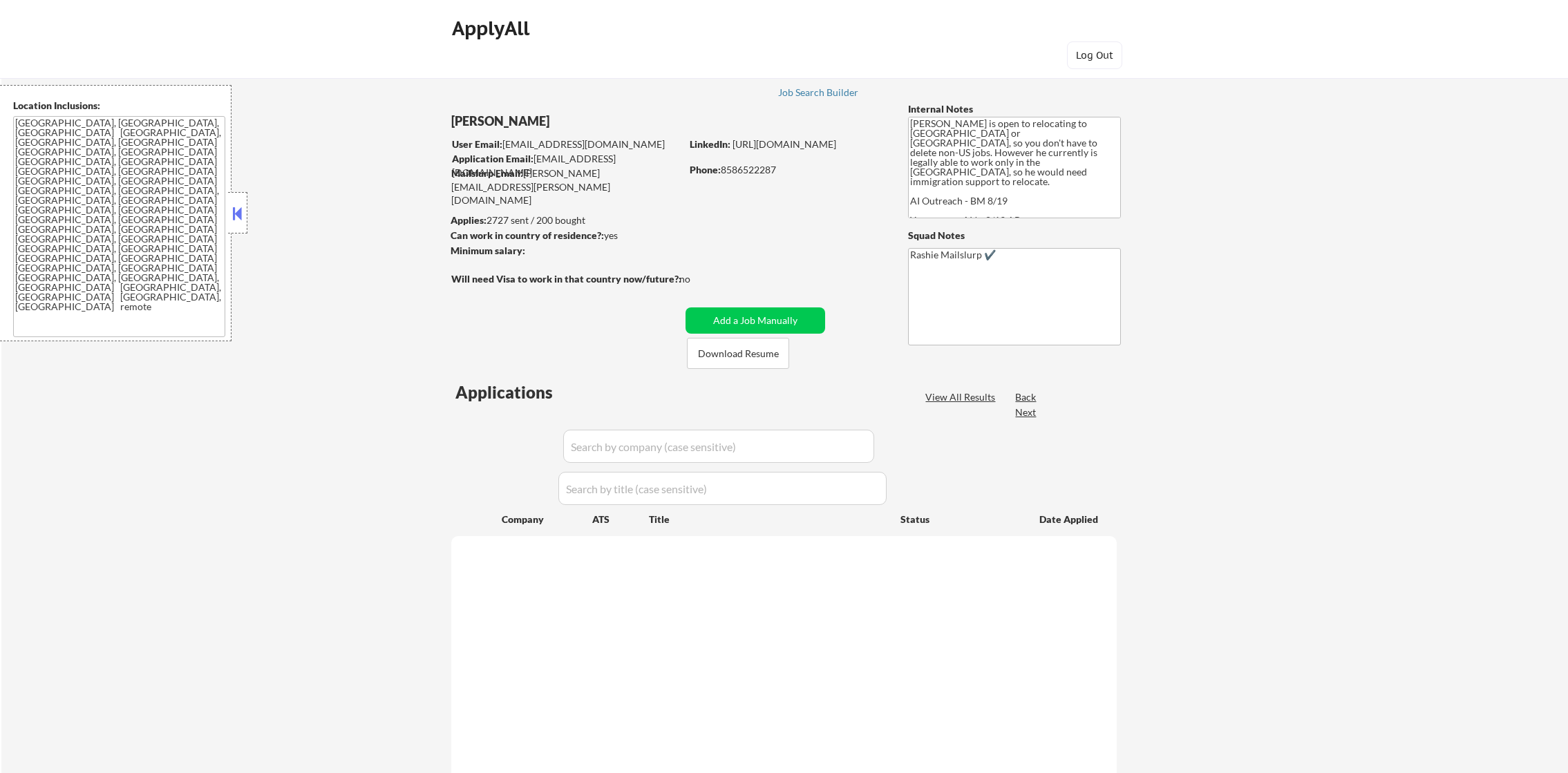
select select ""pending""
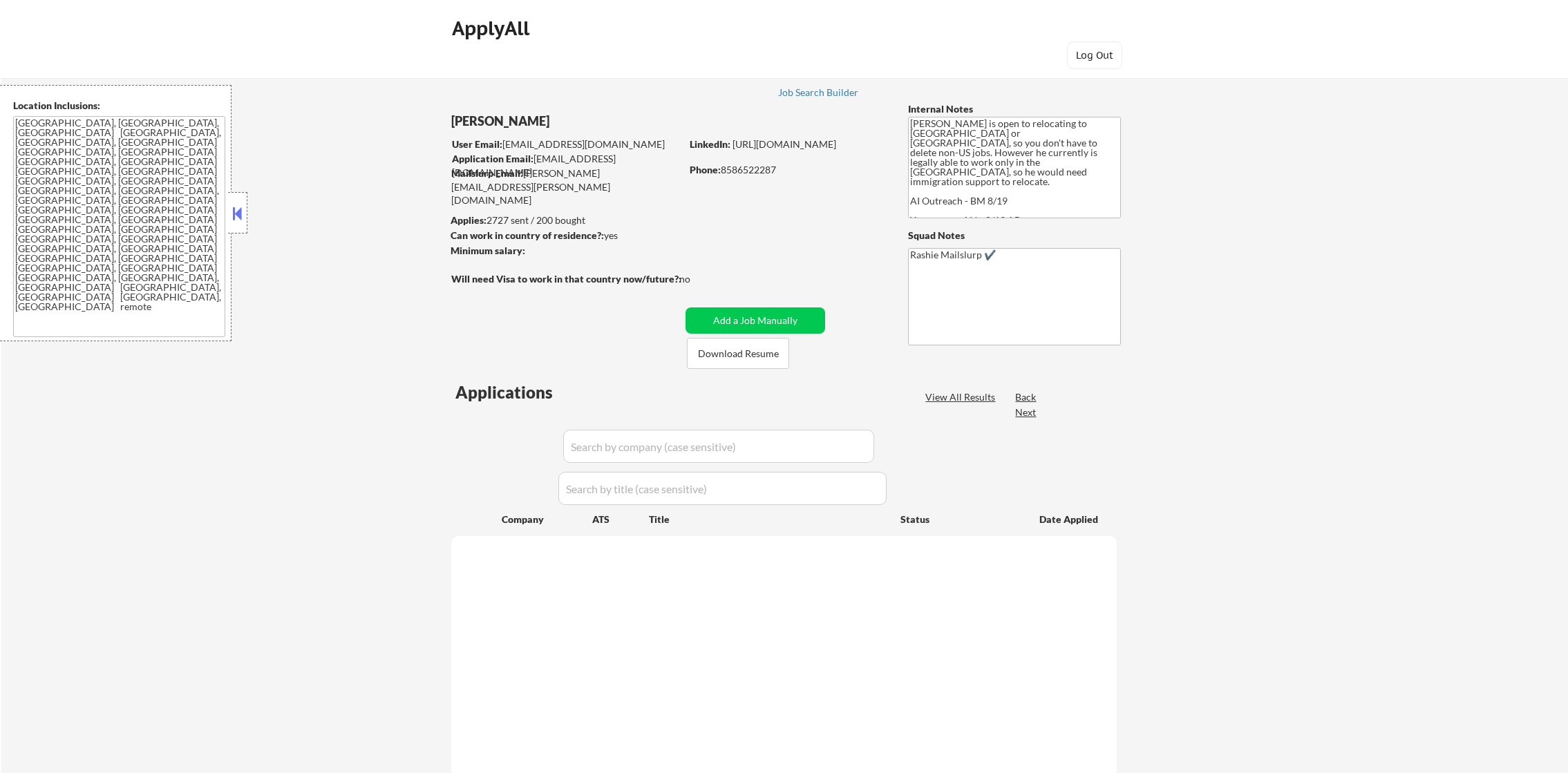
select select ""pending""
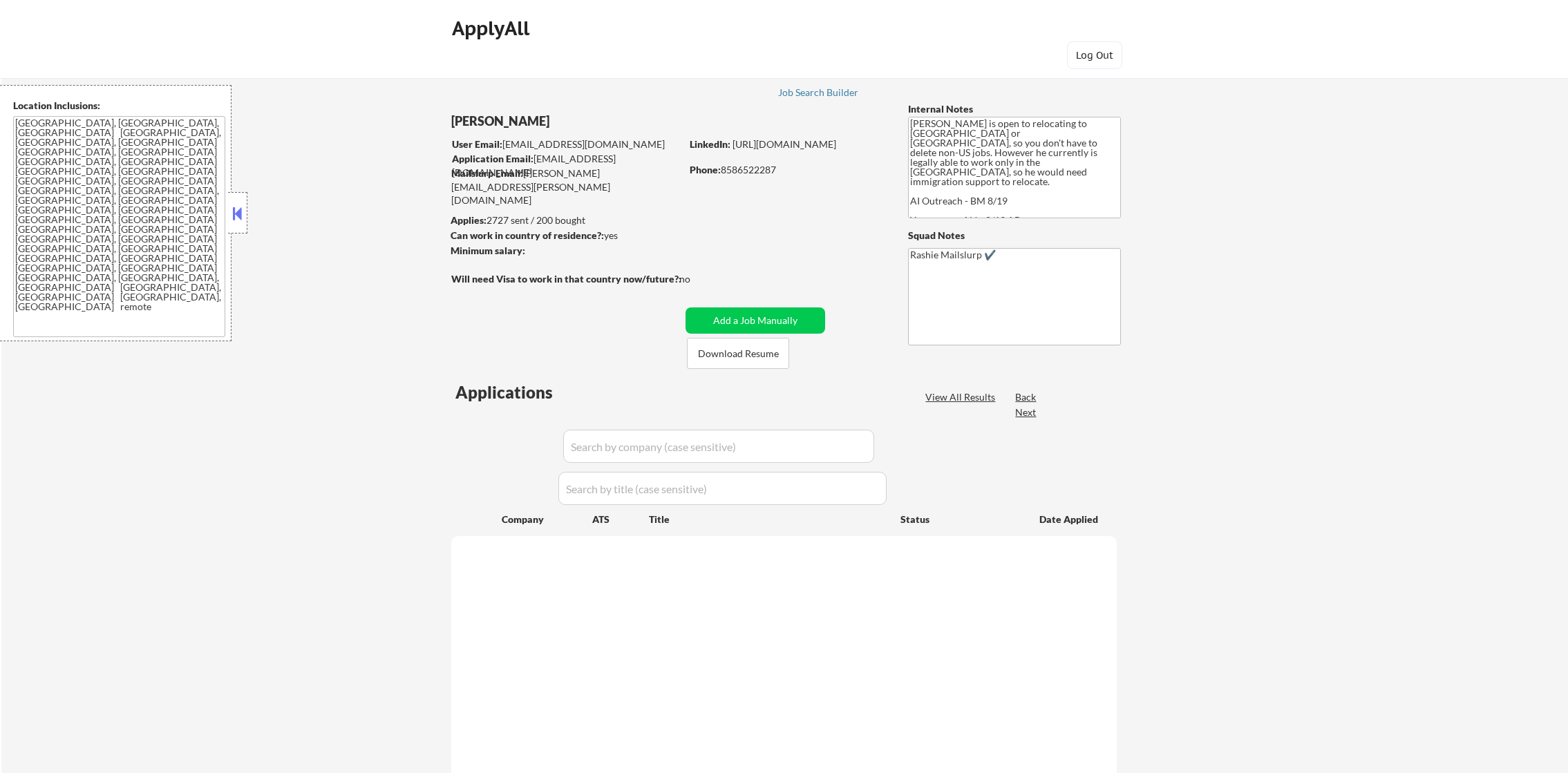
select select ""pending""
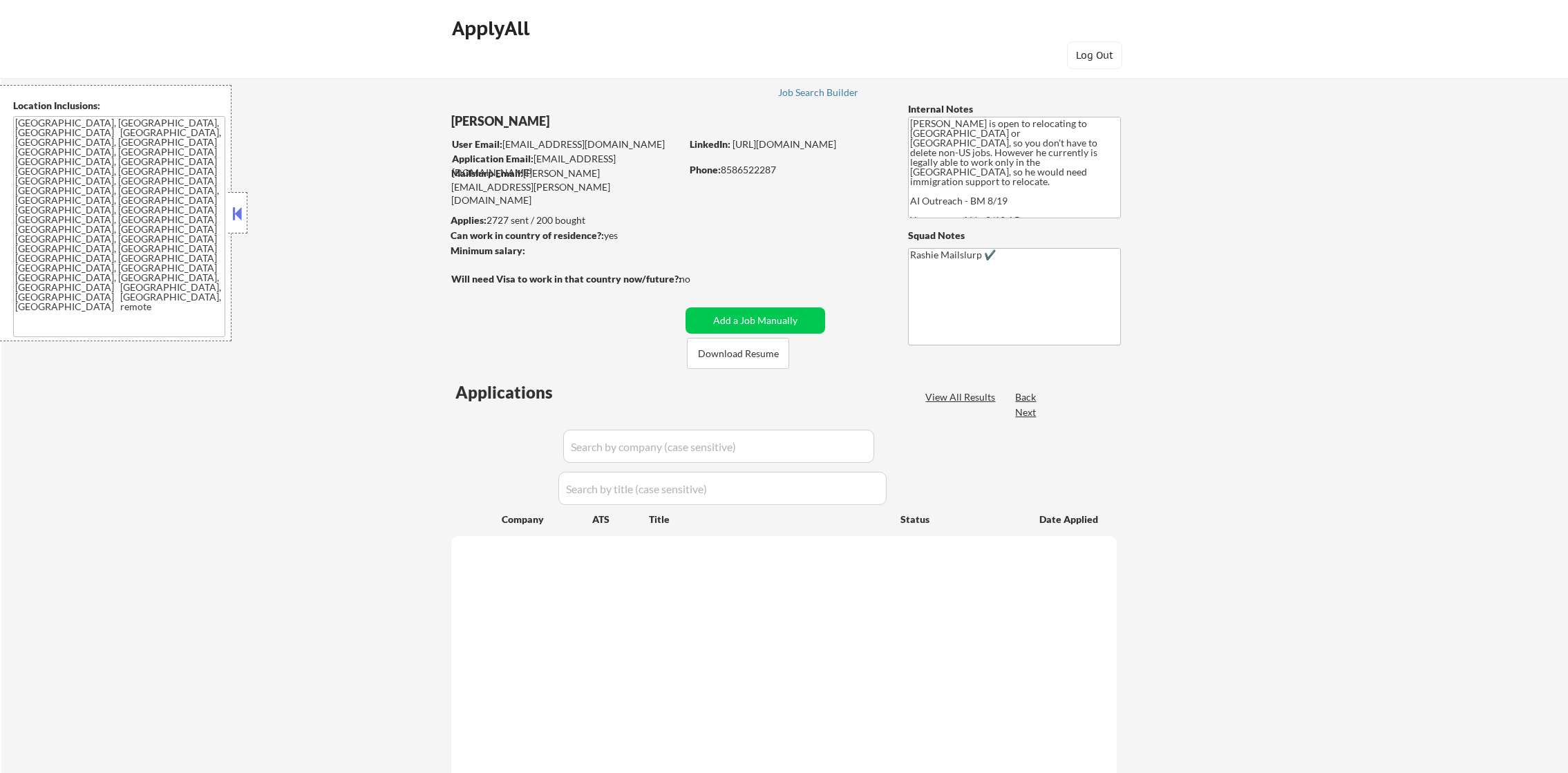
select select ""pending""
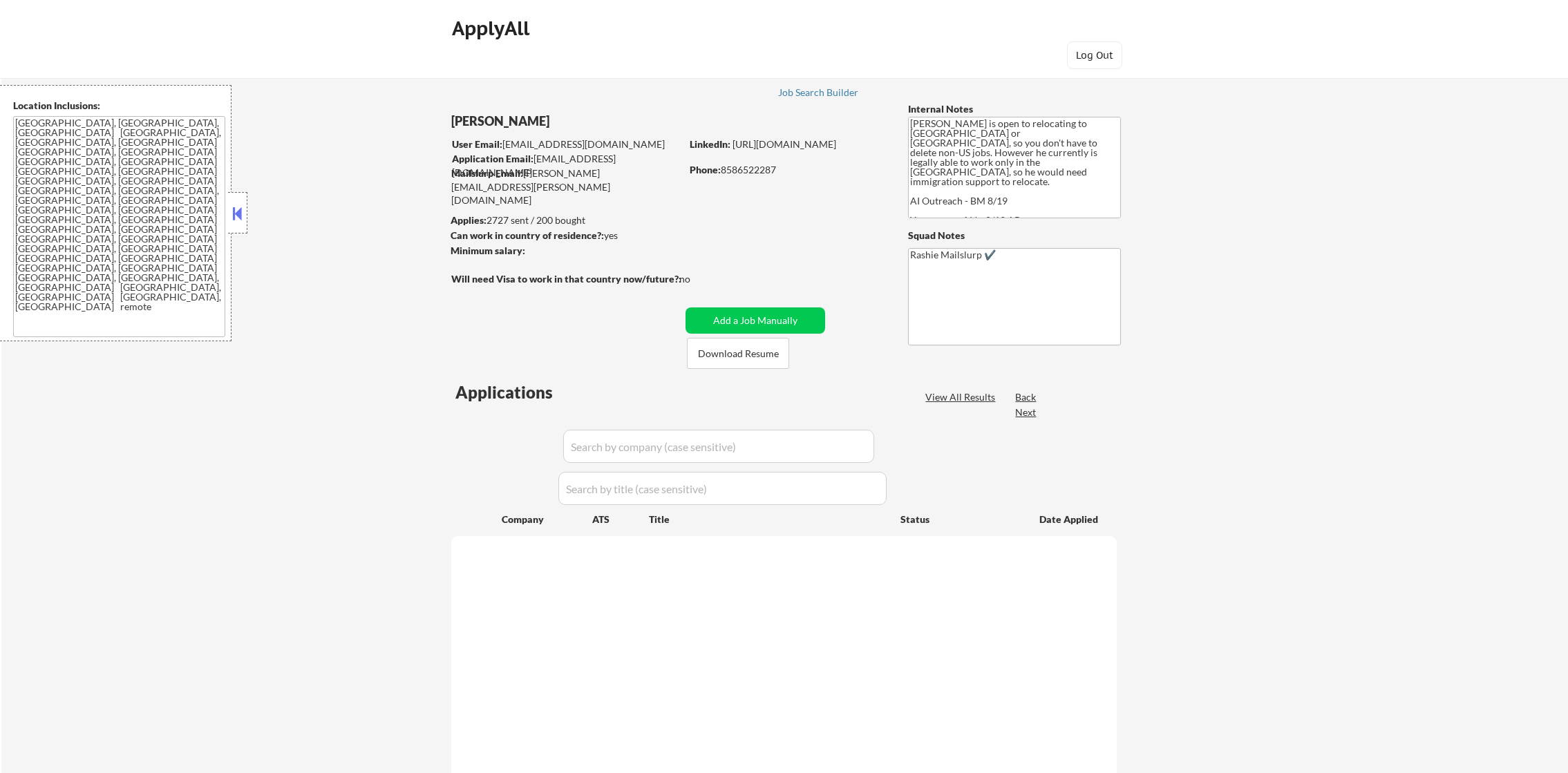
select select ""pending""
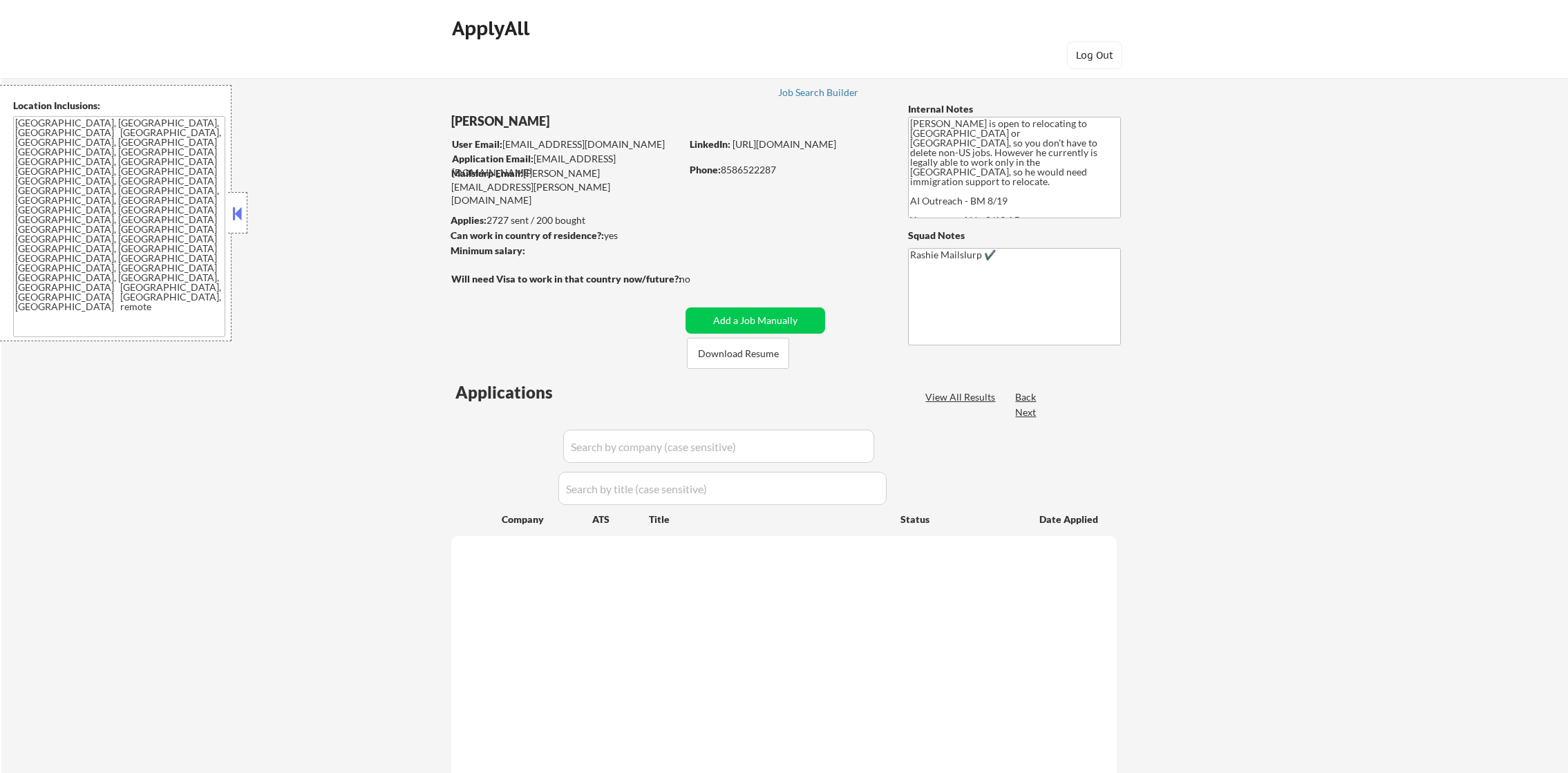
select select ""pending""
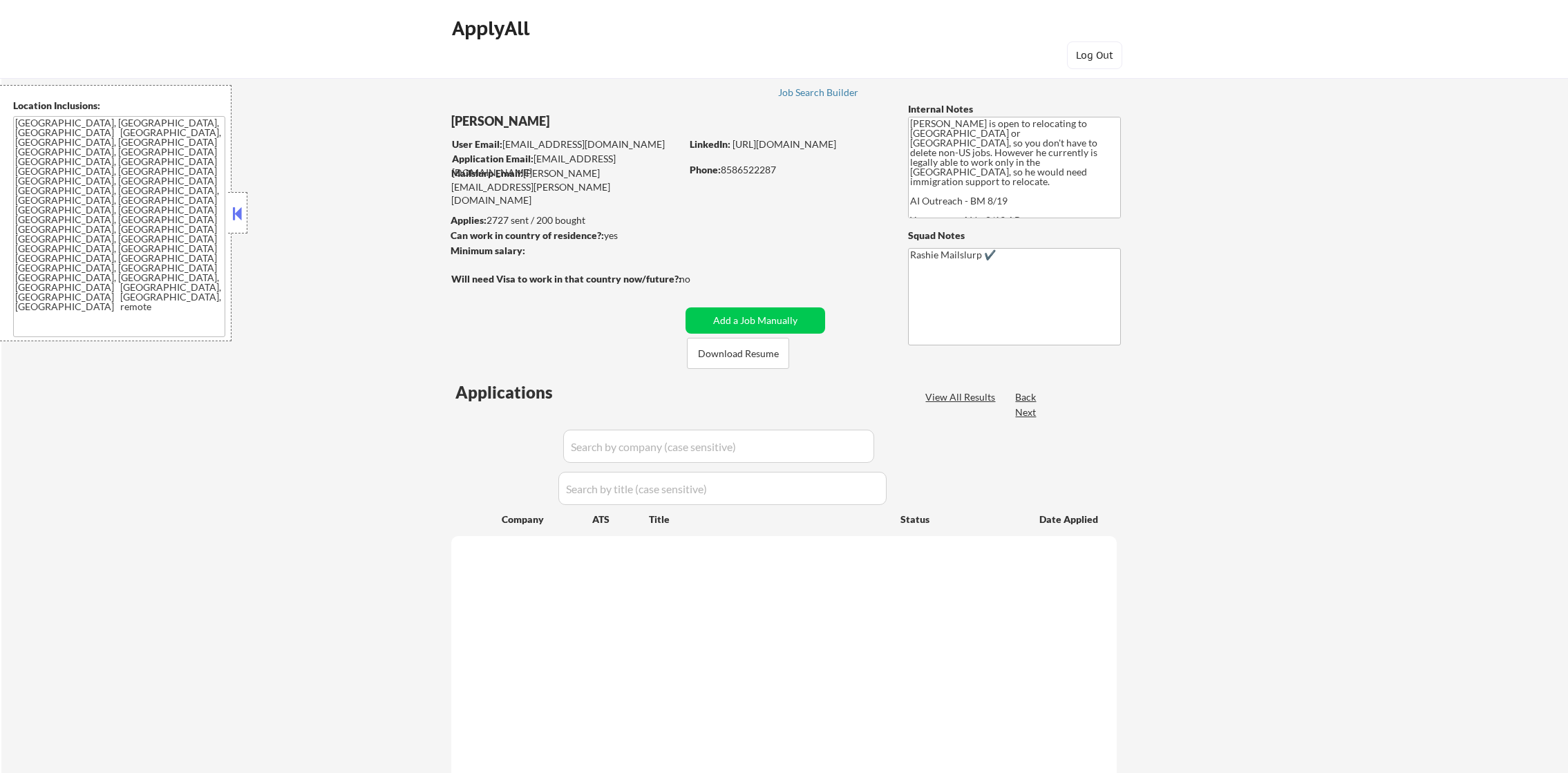
select select ""pending""
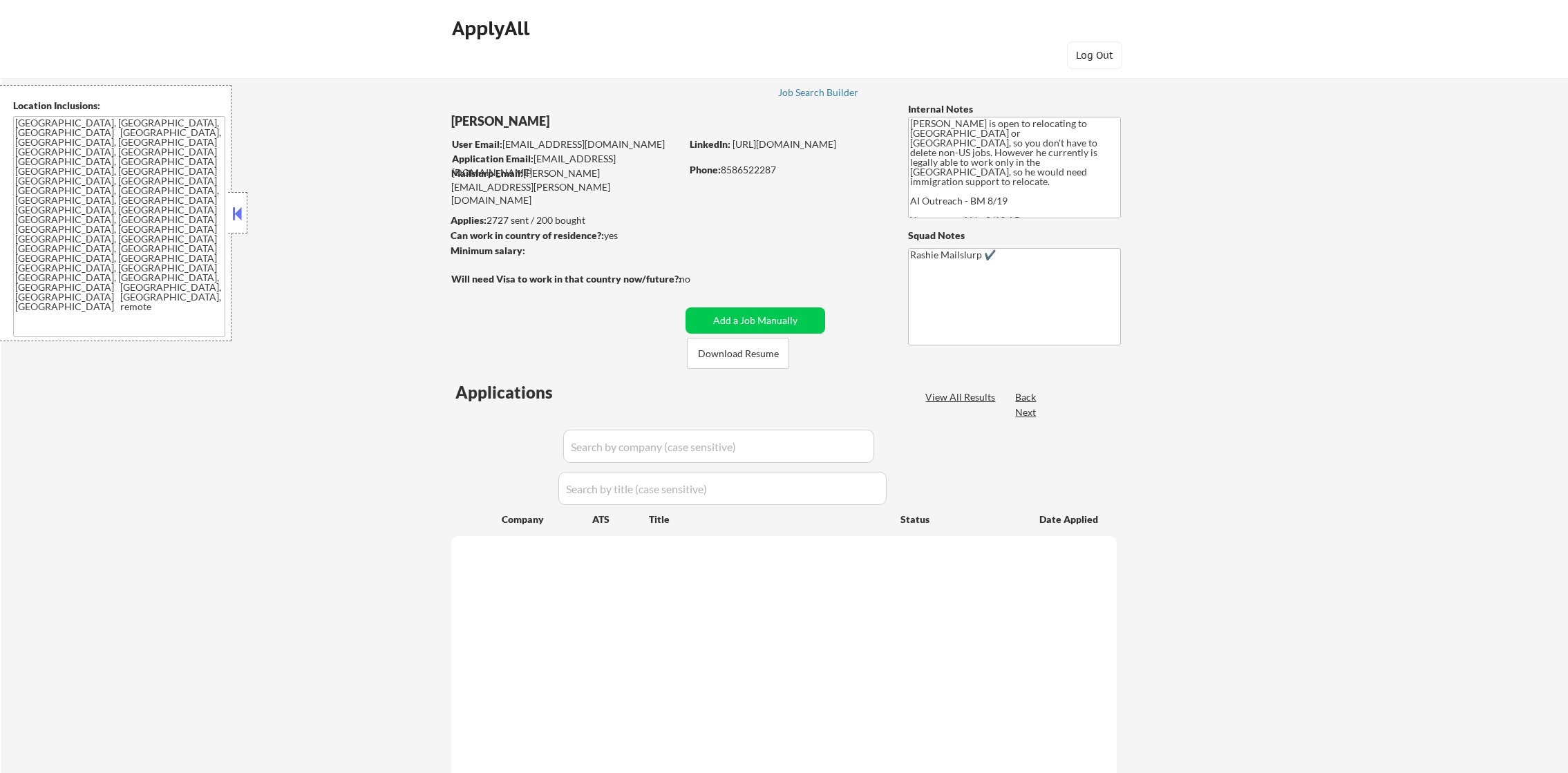
select select ""pending""
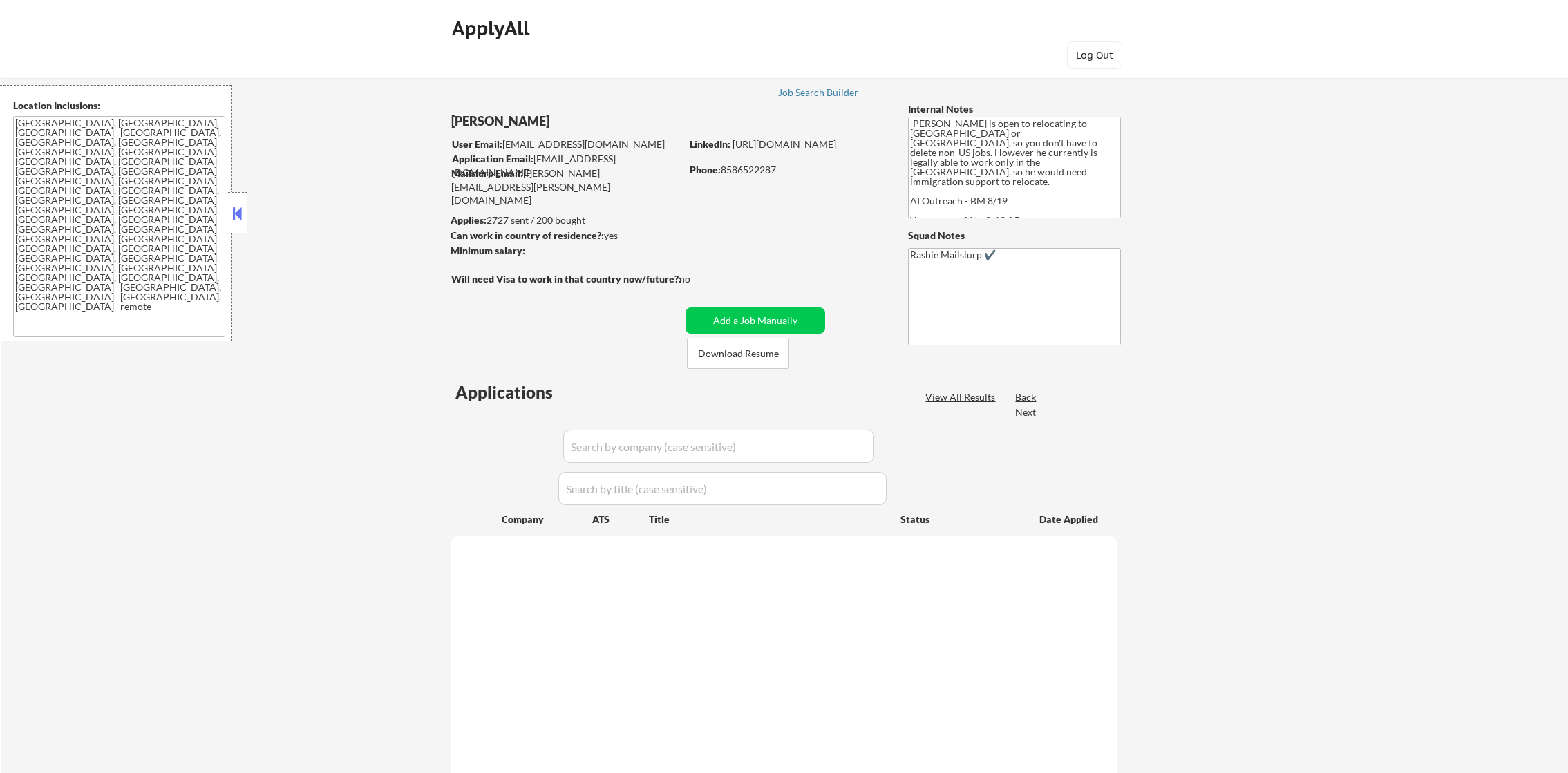
select select ""pending""
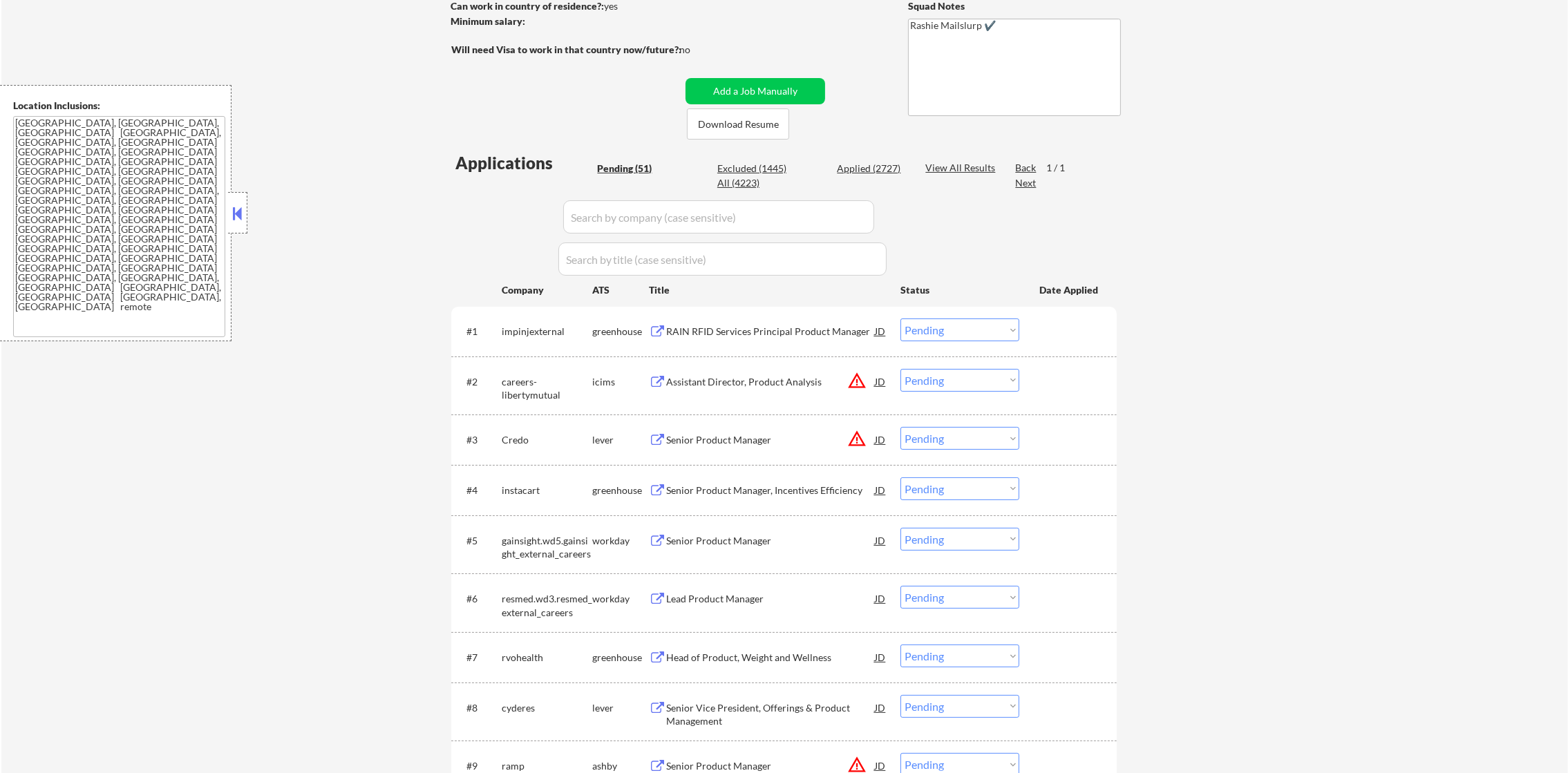
scroll to position [242, 0]
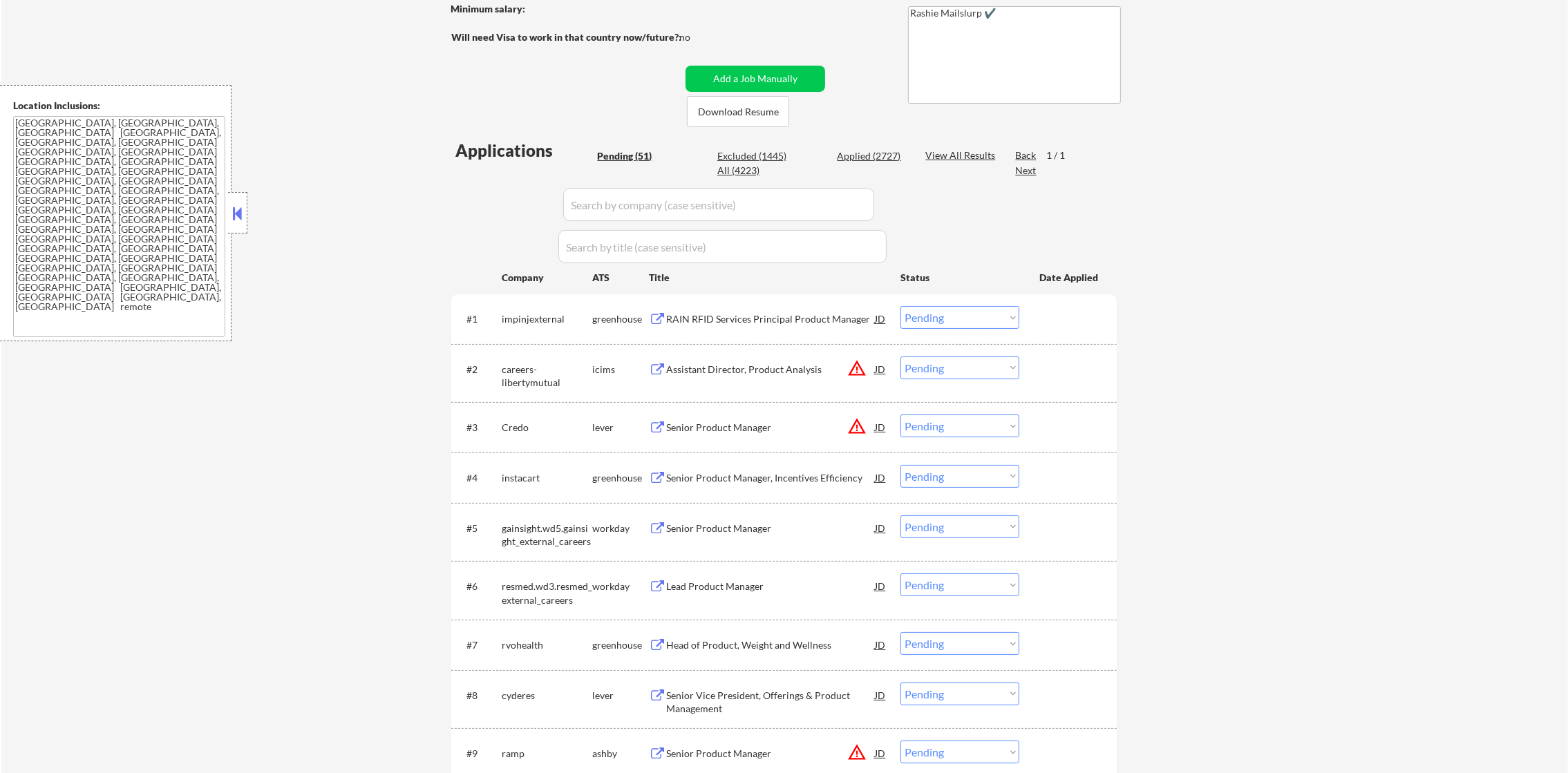
drag, startPoint x: 284, startPoint y: 302, endPoint x: 275, endPoint y: 305, distance: 9.5
click at [524, 319] on div "impinjexternal" at bounding box center [547, 319] width 91 height 14
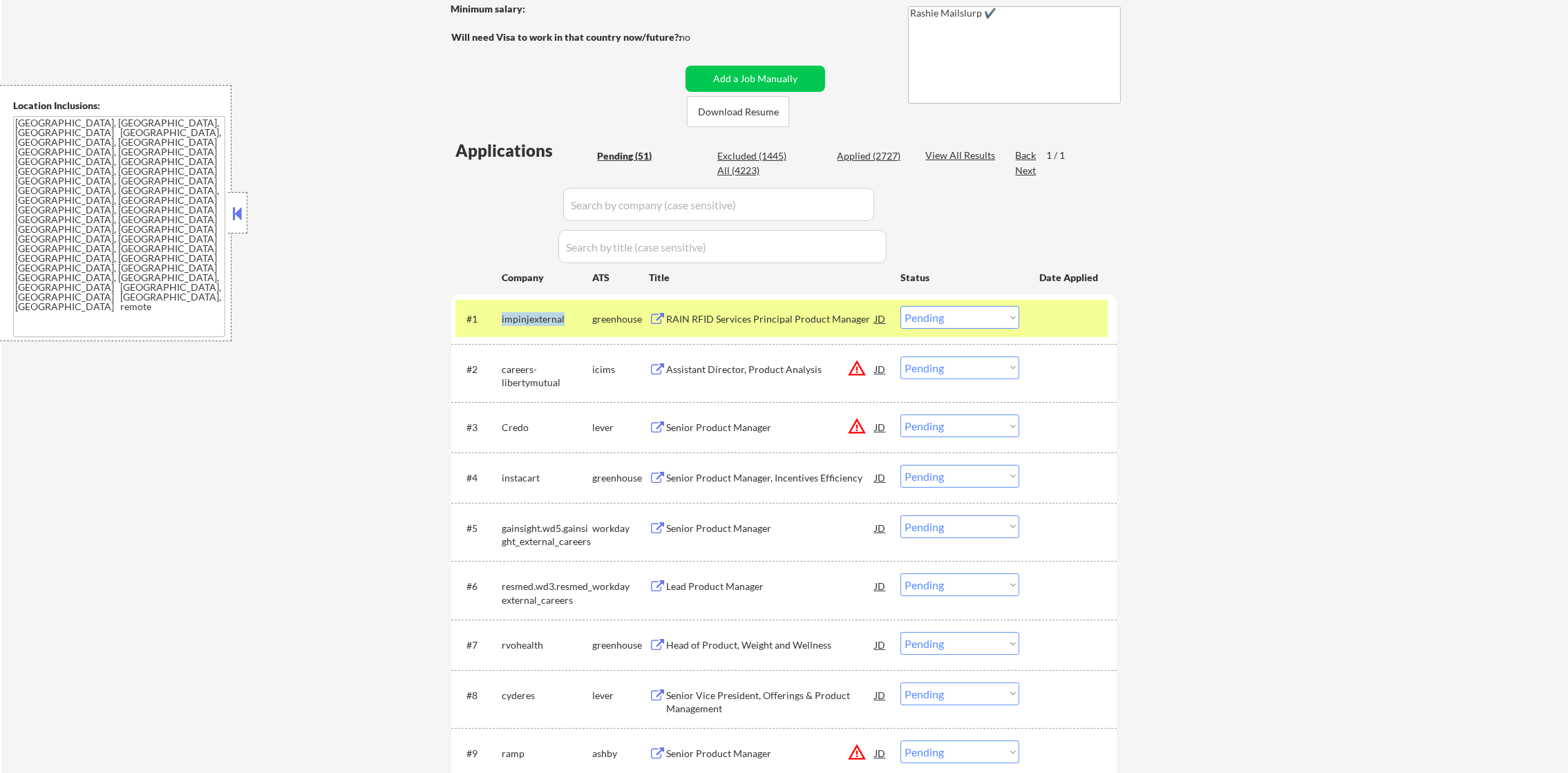
click at [524, 319] on div "impinjexternal" at bounding box center [547, 319] width 91 height 14
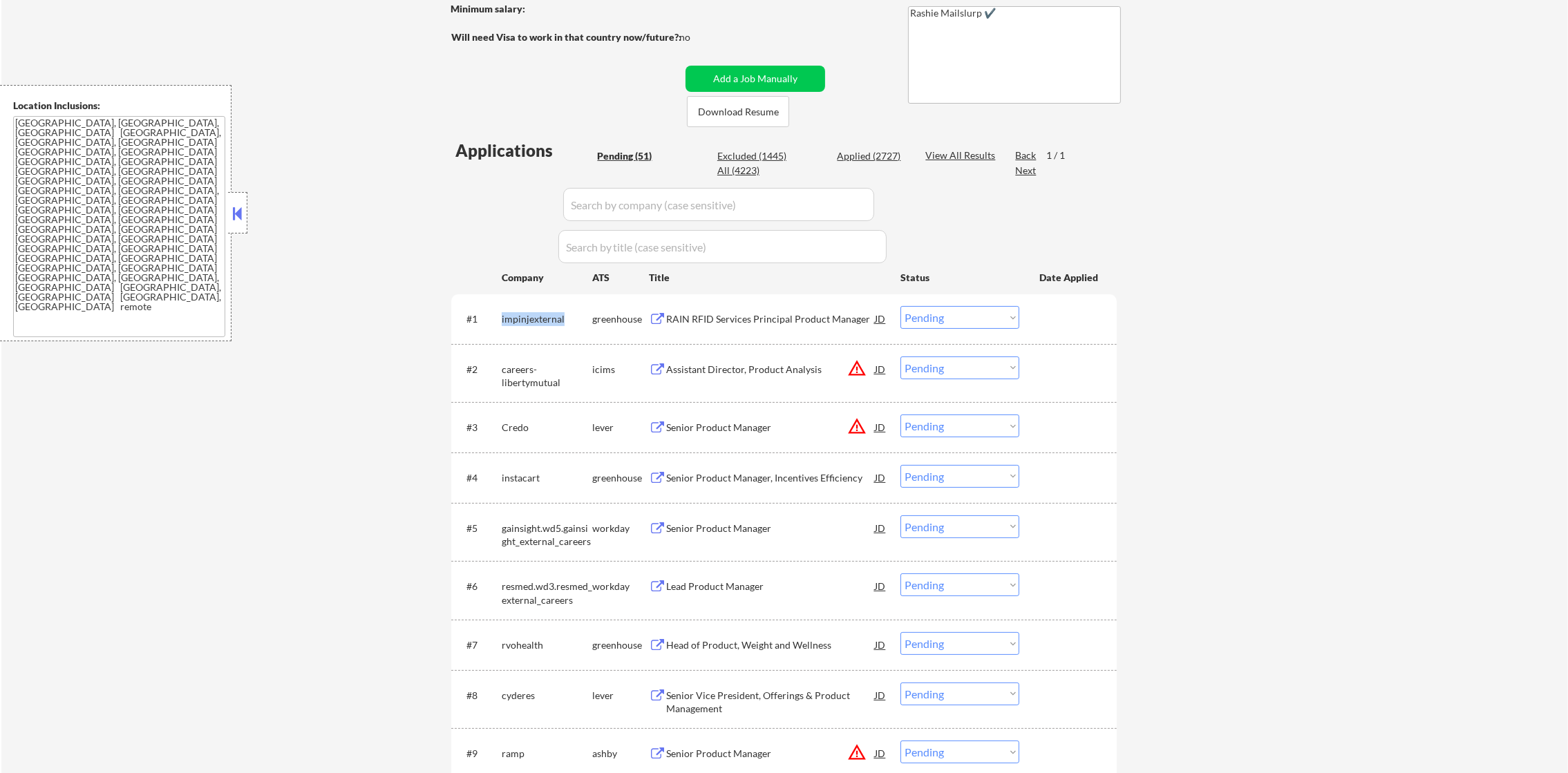
copy div "impinjexternal"
select select ""pending""
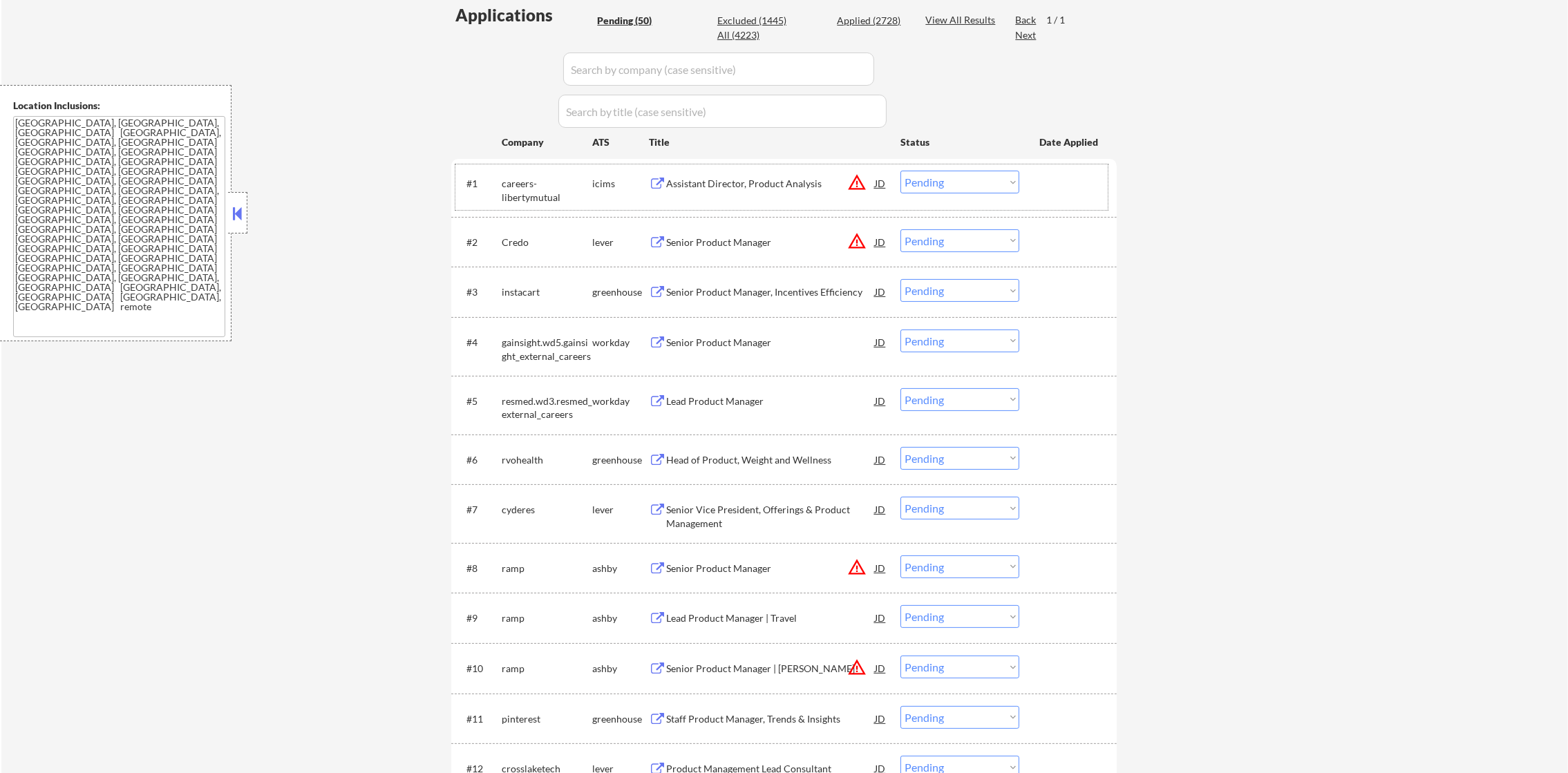
scroll to position [415, 0]
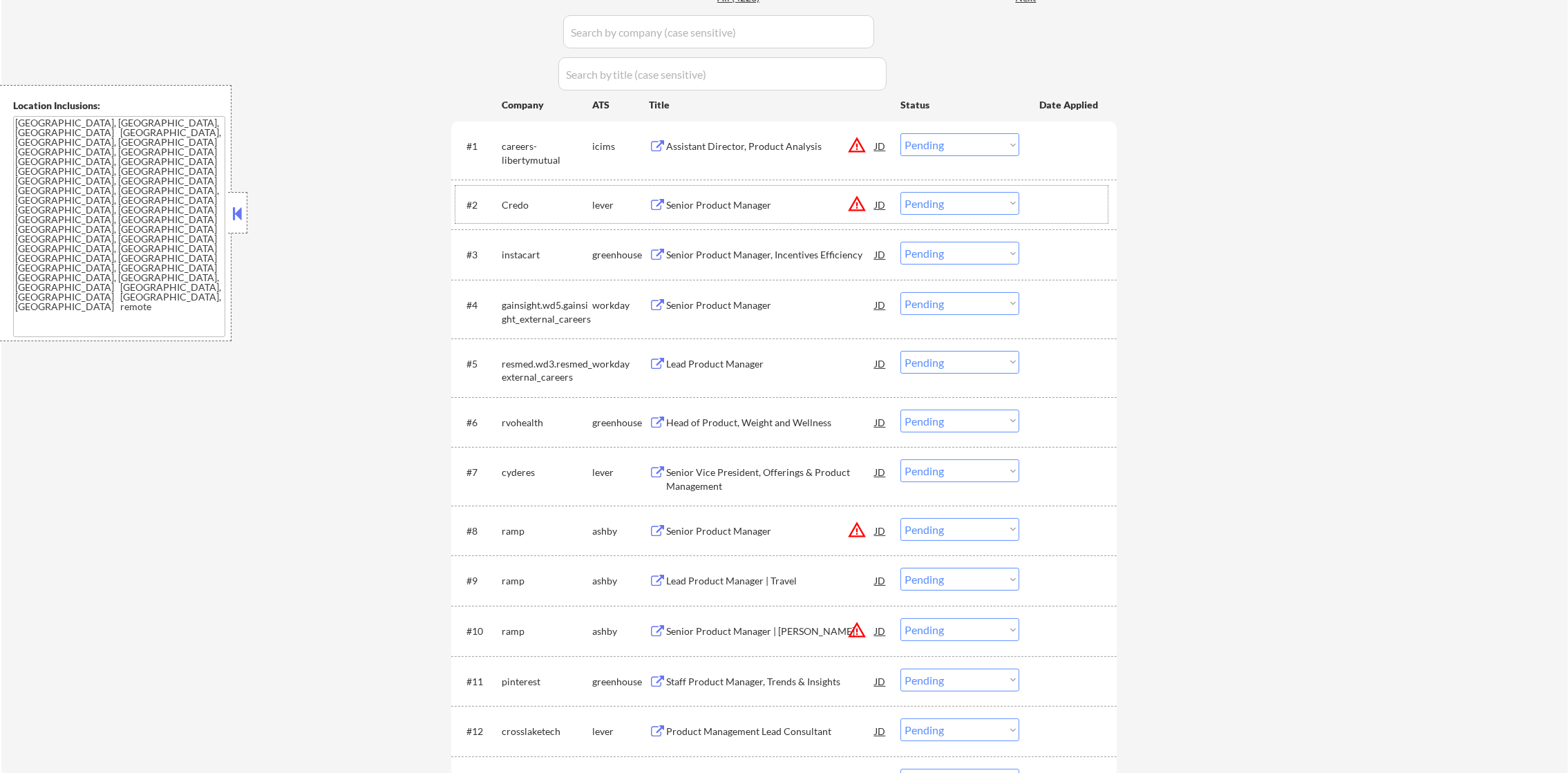
click at [513, 203] on div "Credo" at bounding box center [547, 205] width 91 height 14
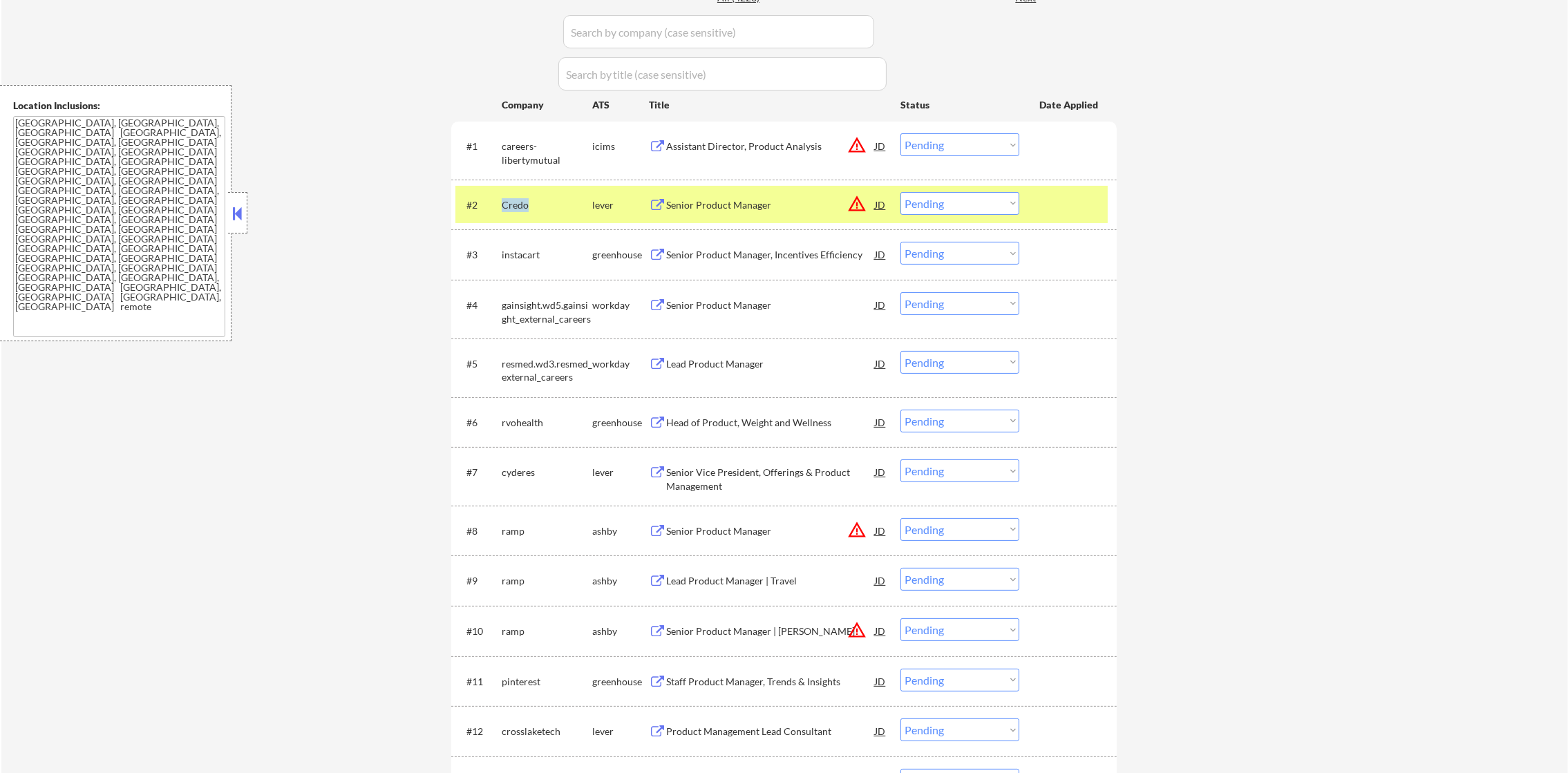
click at [513, 203] on div "Credo" at bounding box center [547, 205] width 91 height 14
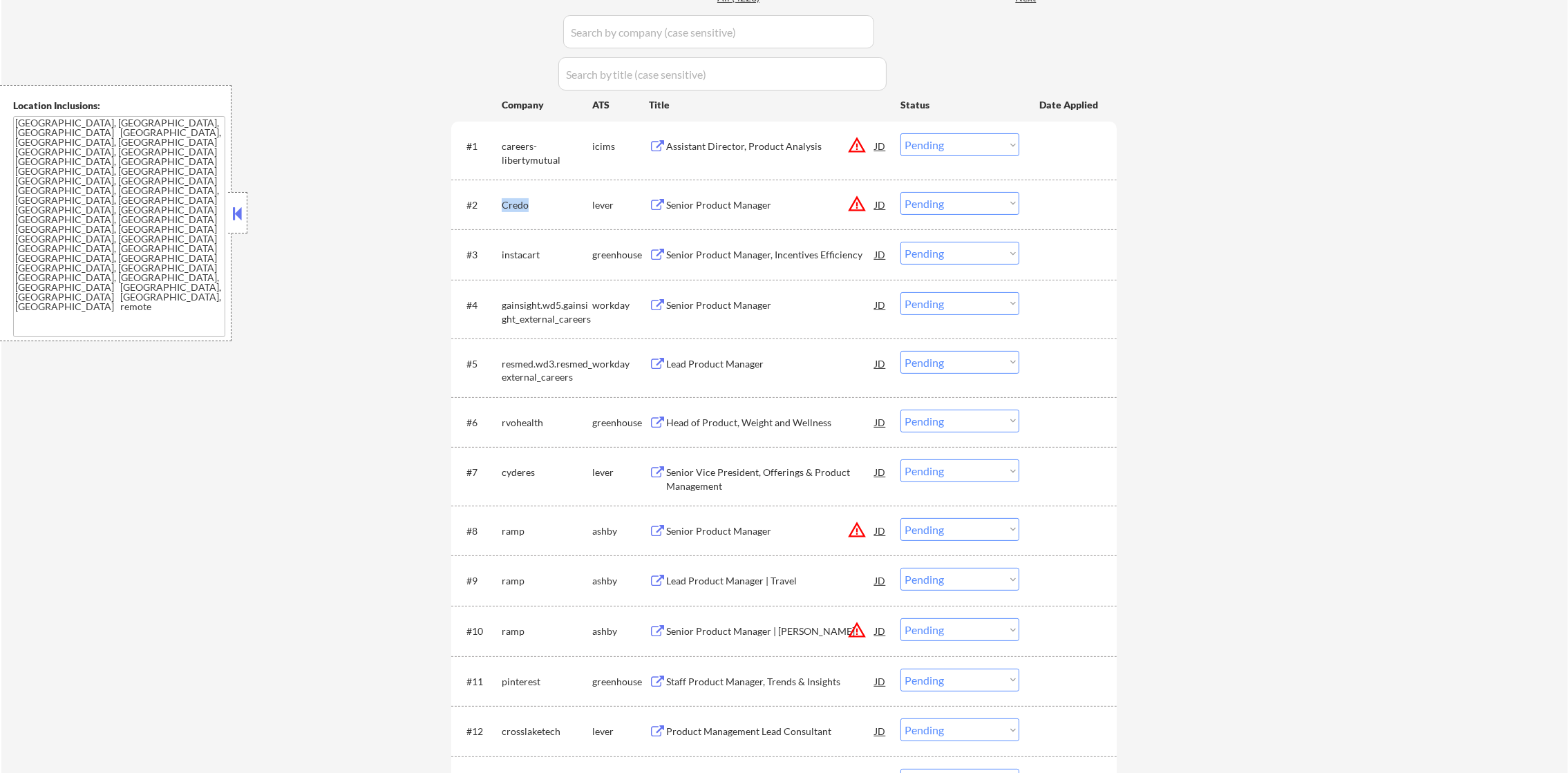
copy div "Credo"
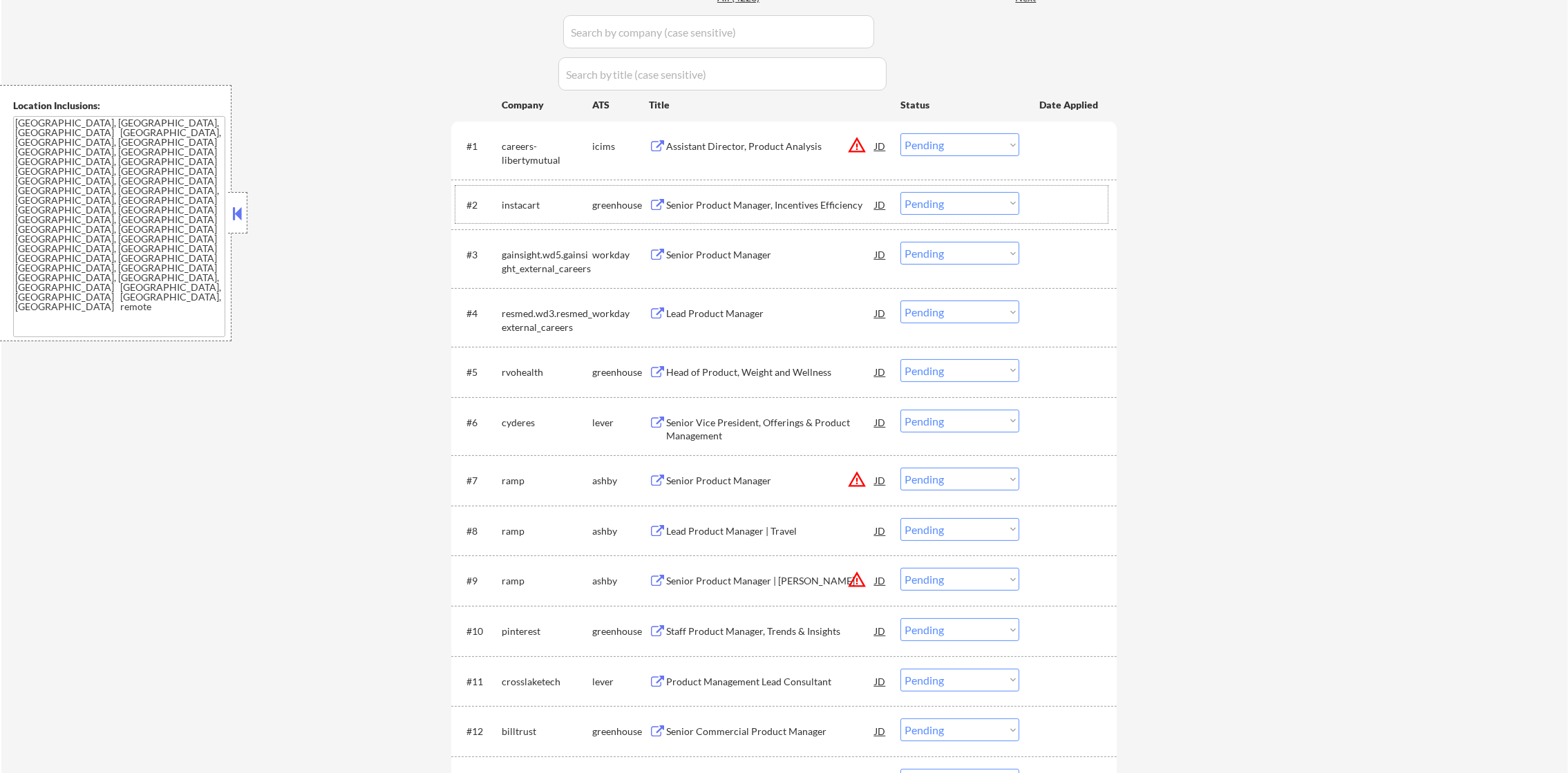
click at [520, 206] on div "instacart" at bounding box center [547, 205] width 91 height 14
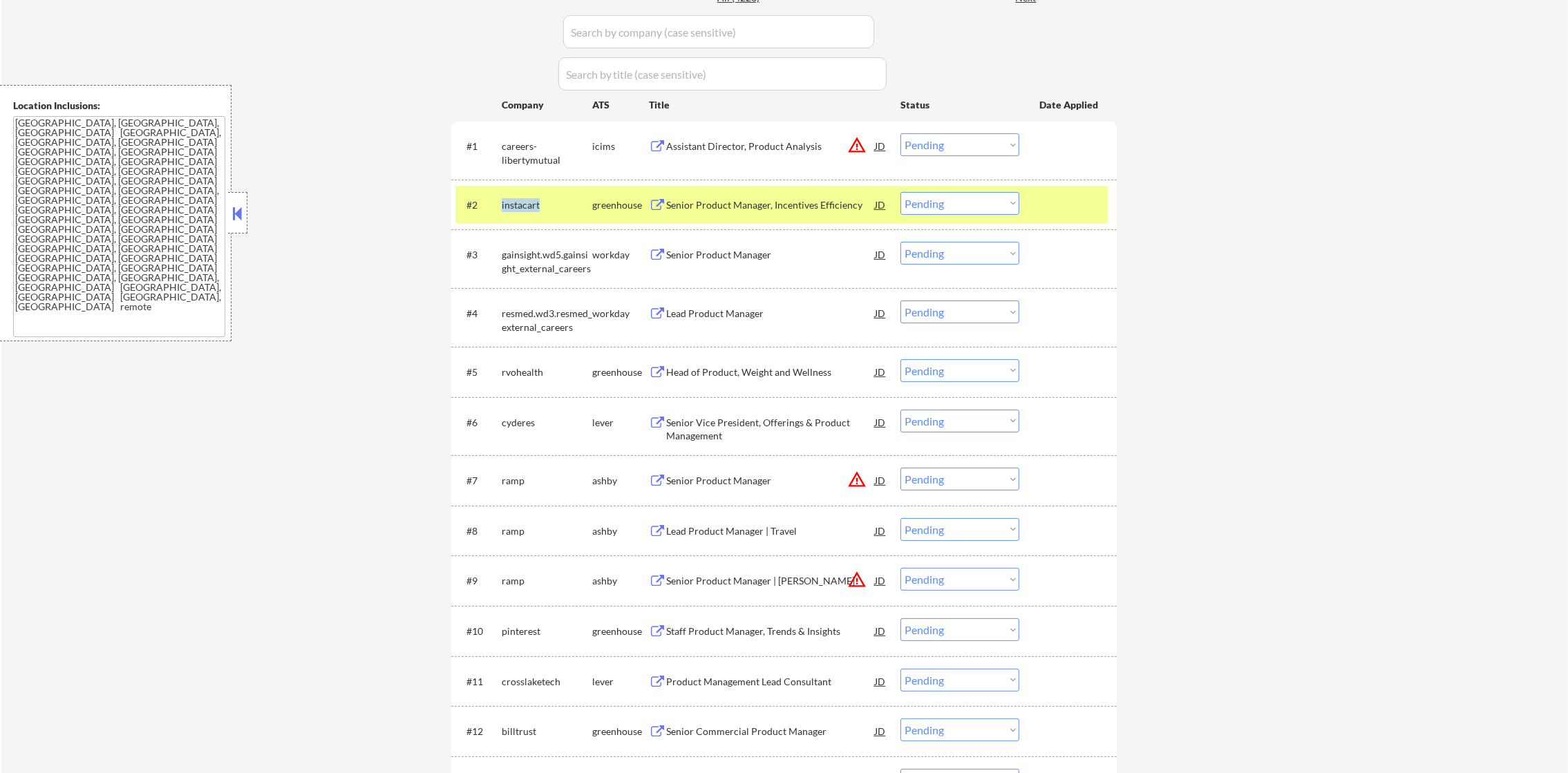
click at [520, 206] on div "instacart" at bounding box center [547, 205] width 91 height 14
copy div "instacart"
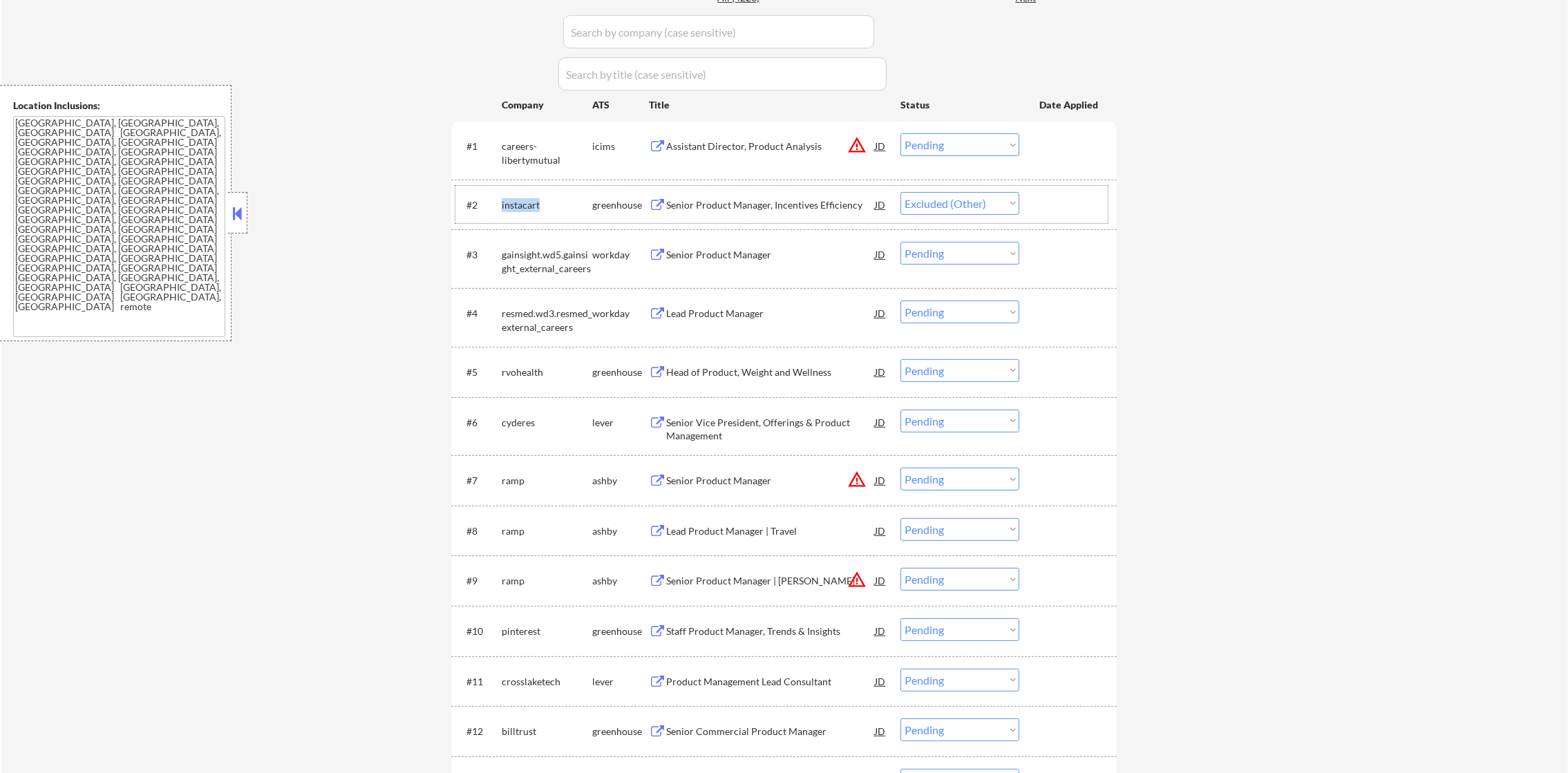
select select ""pending""
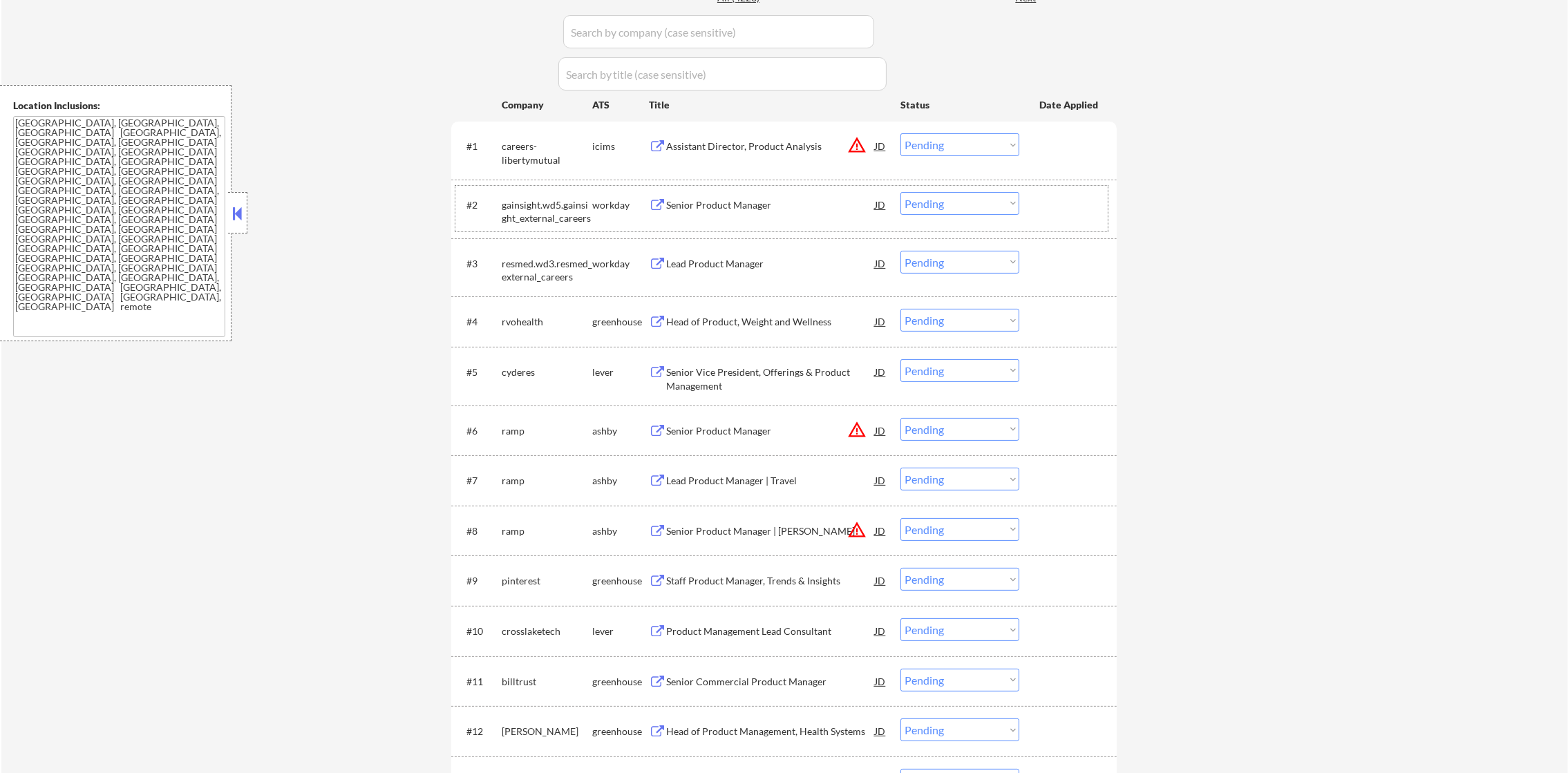
click at [509, 333] on div "rvohealth" at bounding box center [547, 321] width 91 height 25
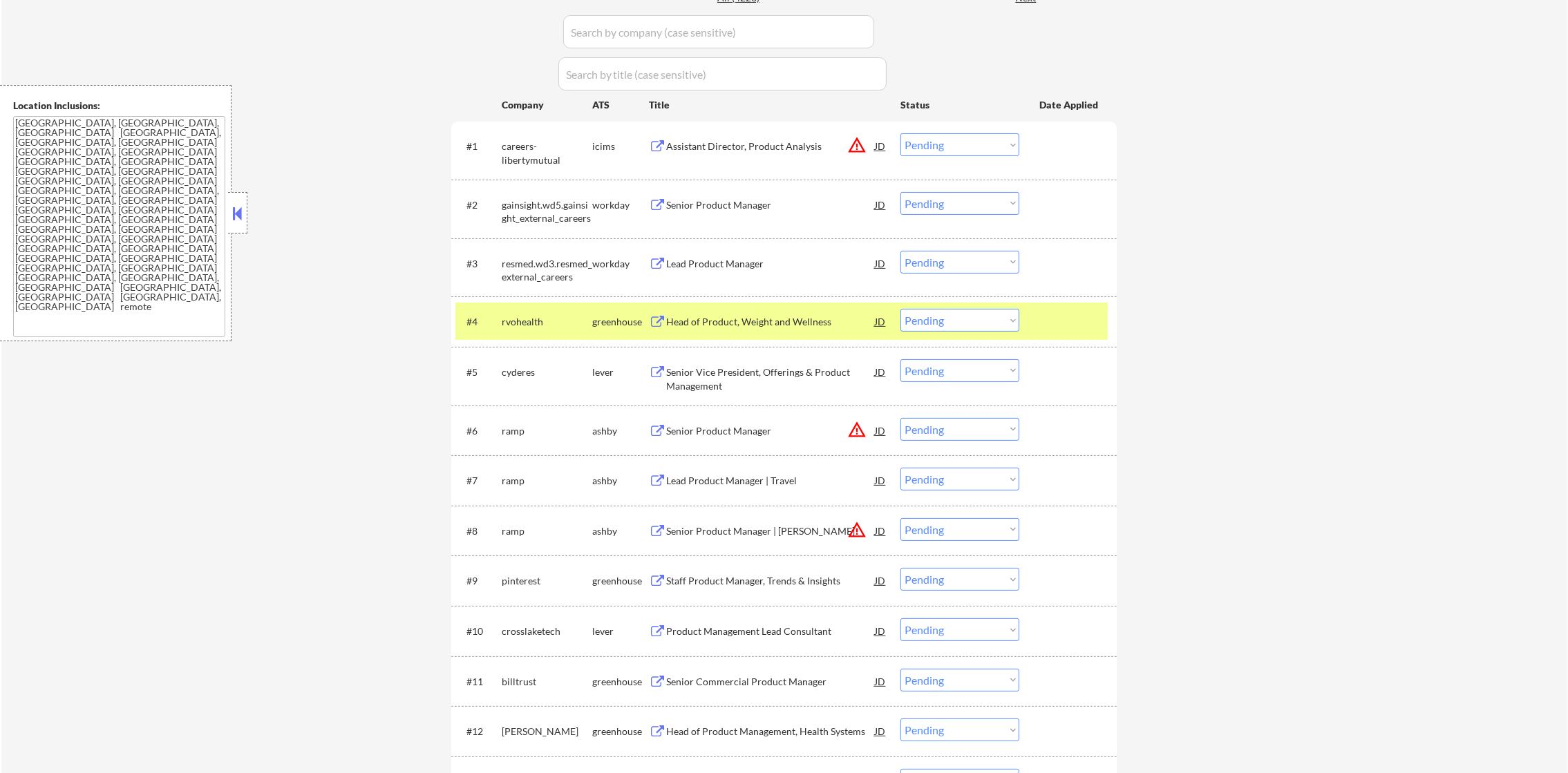
click at [512, 324] on div "rvohealth" at bounding box center [547, 321] width 91 height 14
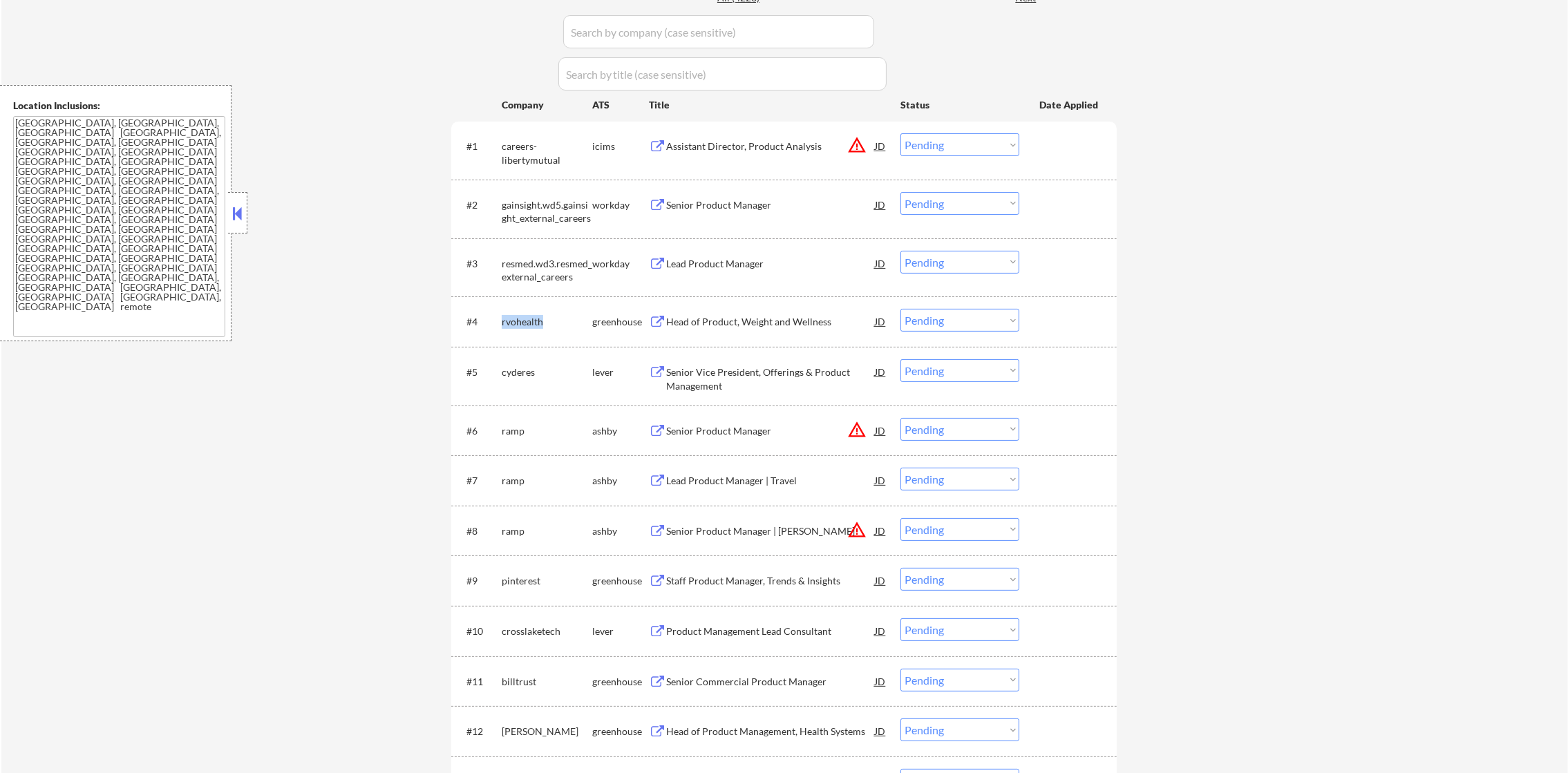
click at [512, 324] on div "rvohealth" at bounding box center [547, 321] width 91 height 14
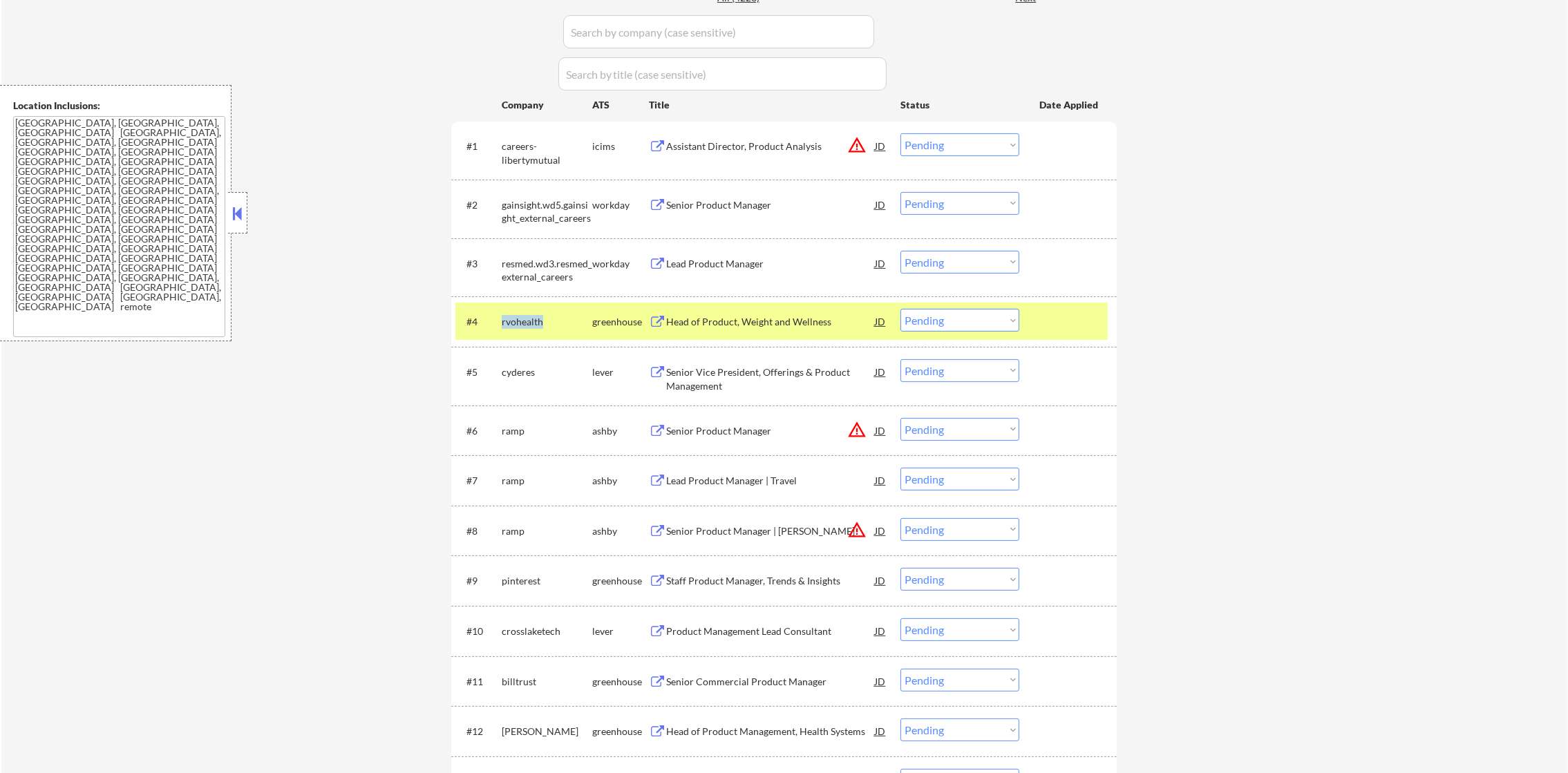
copy div "rvohealth"
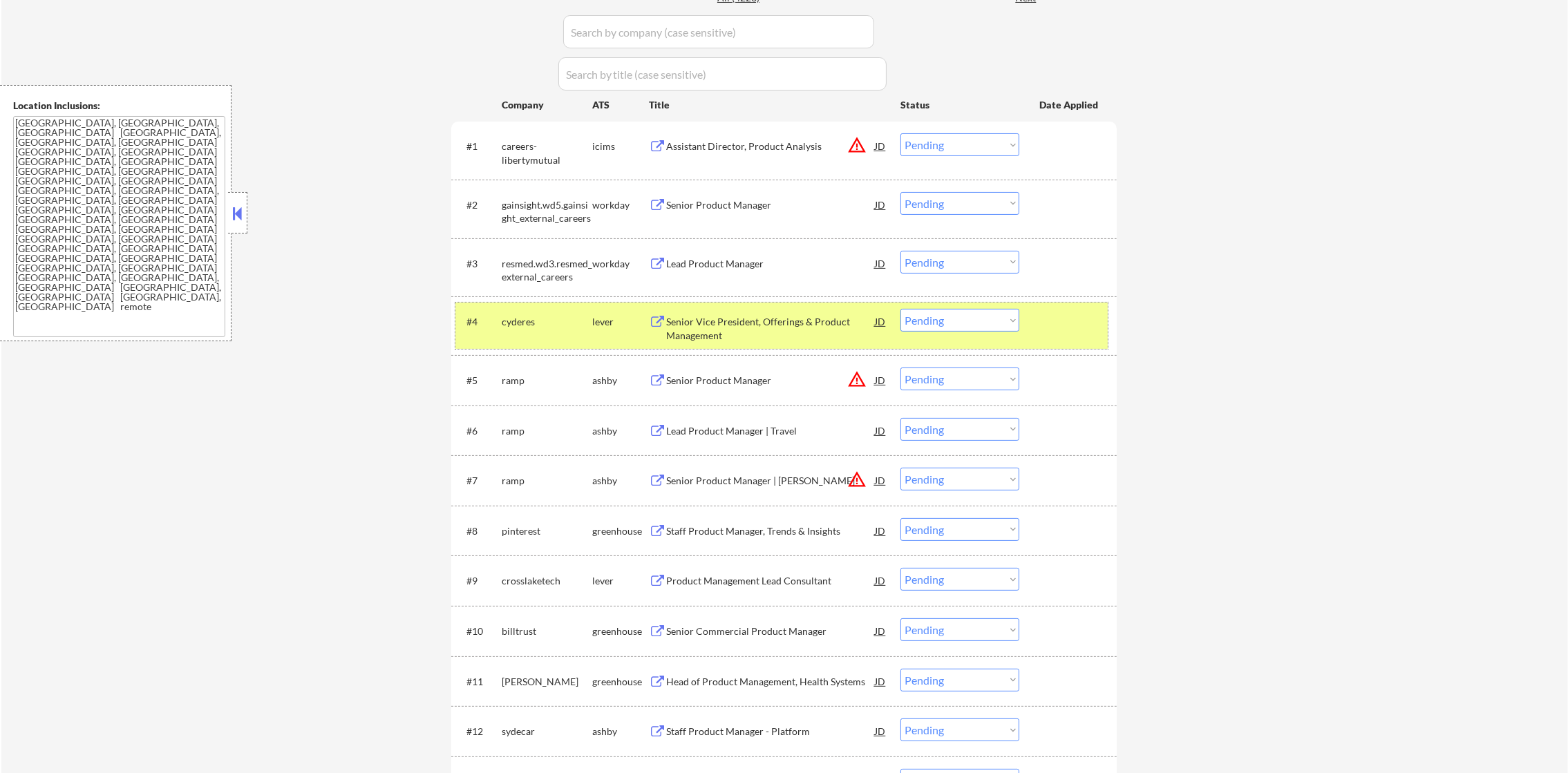
click at [513, 318] on div "cyderes" at bounding box center [547, 321] width 91 height 14
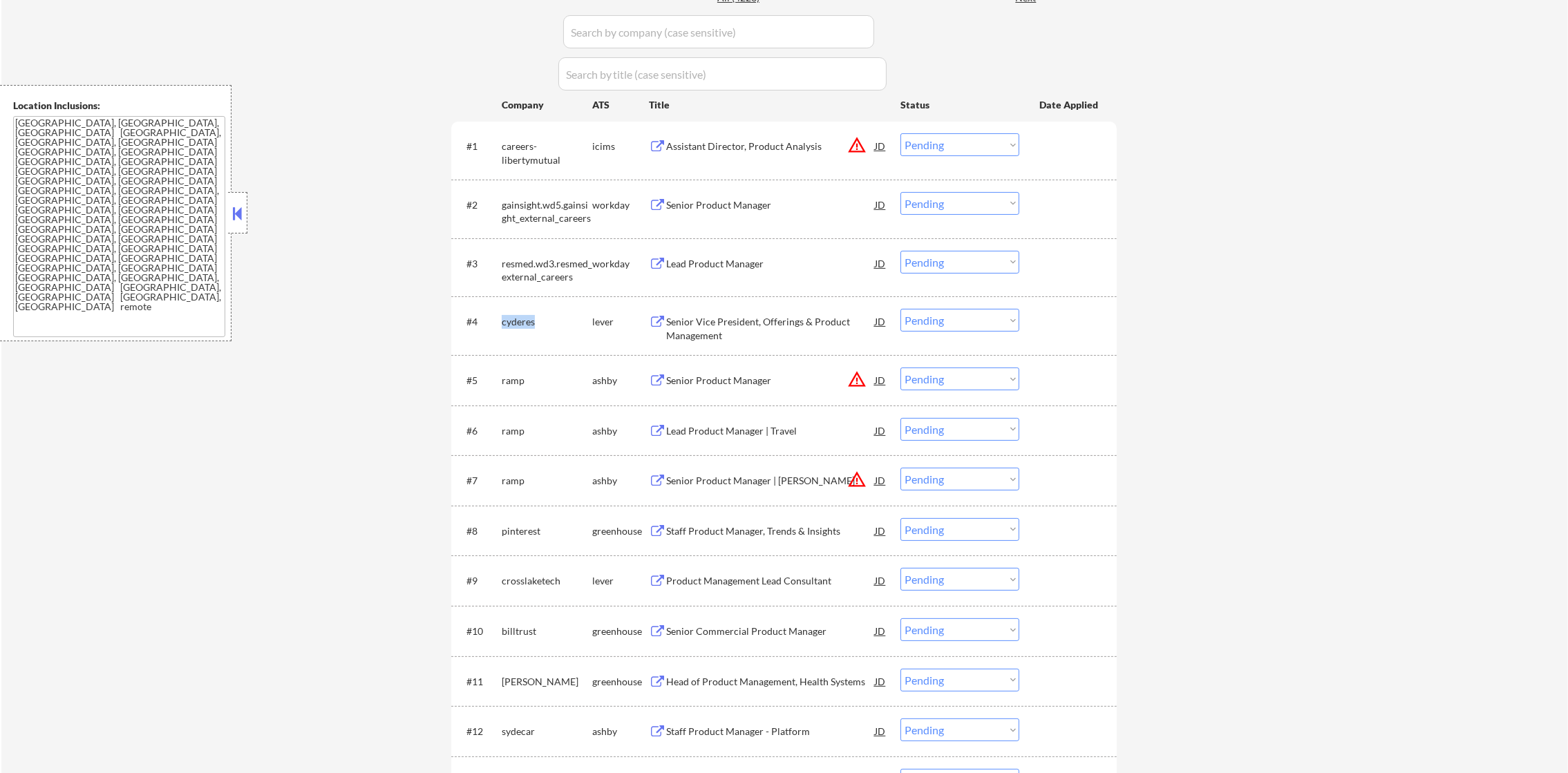
click at [513, 318] on div "cyderes" at bounding box center [547, 321] width 91 height 14
copy div "cyderes"
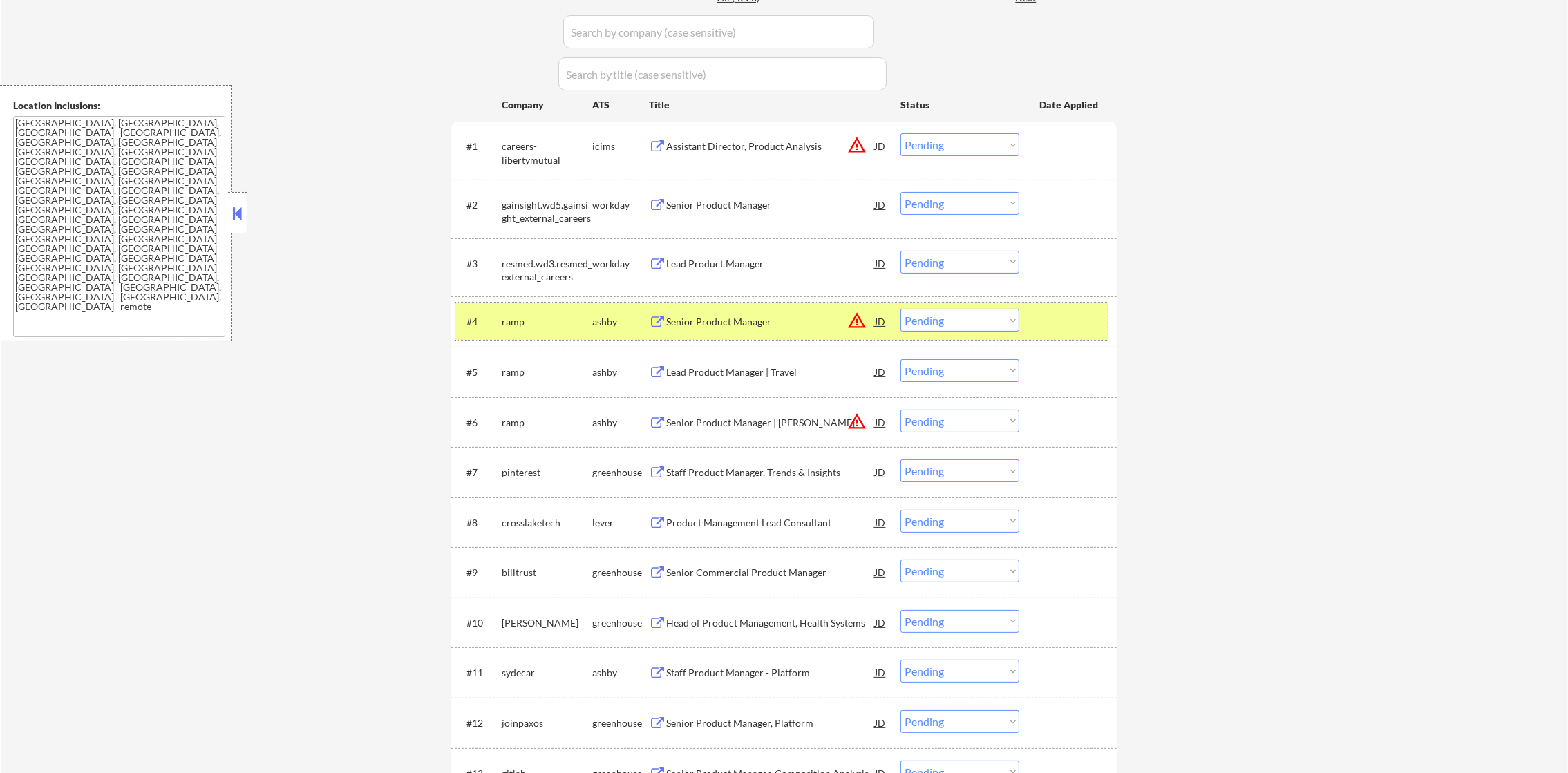
click at [507, 321] on div "ramp" at bounding box center [547, 321] width 91 height 14
copy div "ramp"
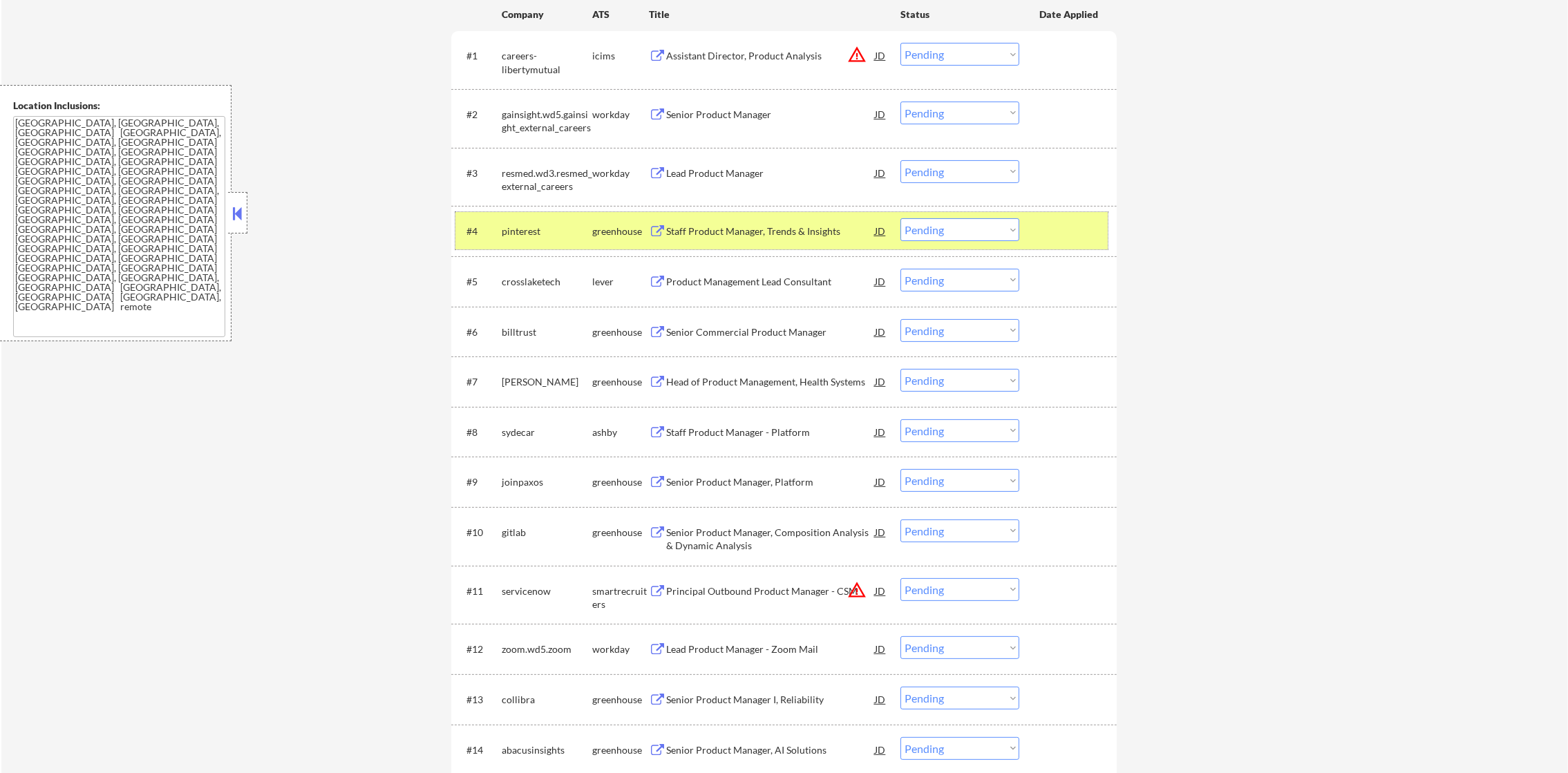
scroll to position [517, 0]
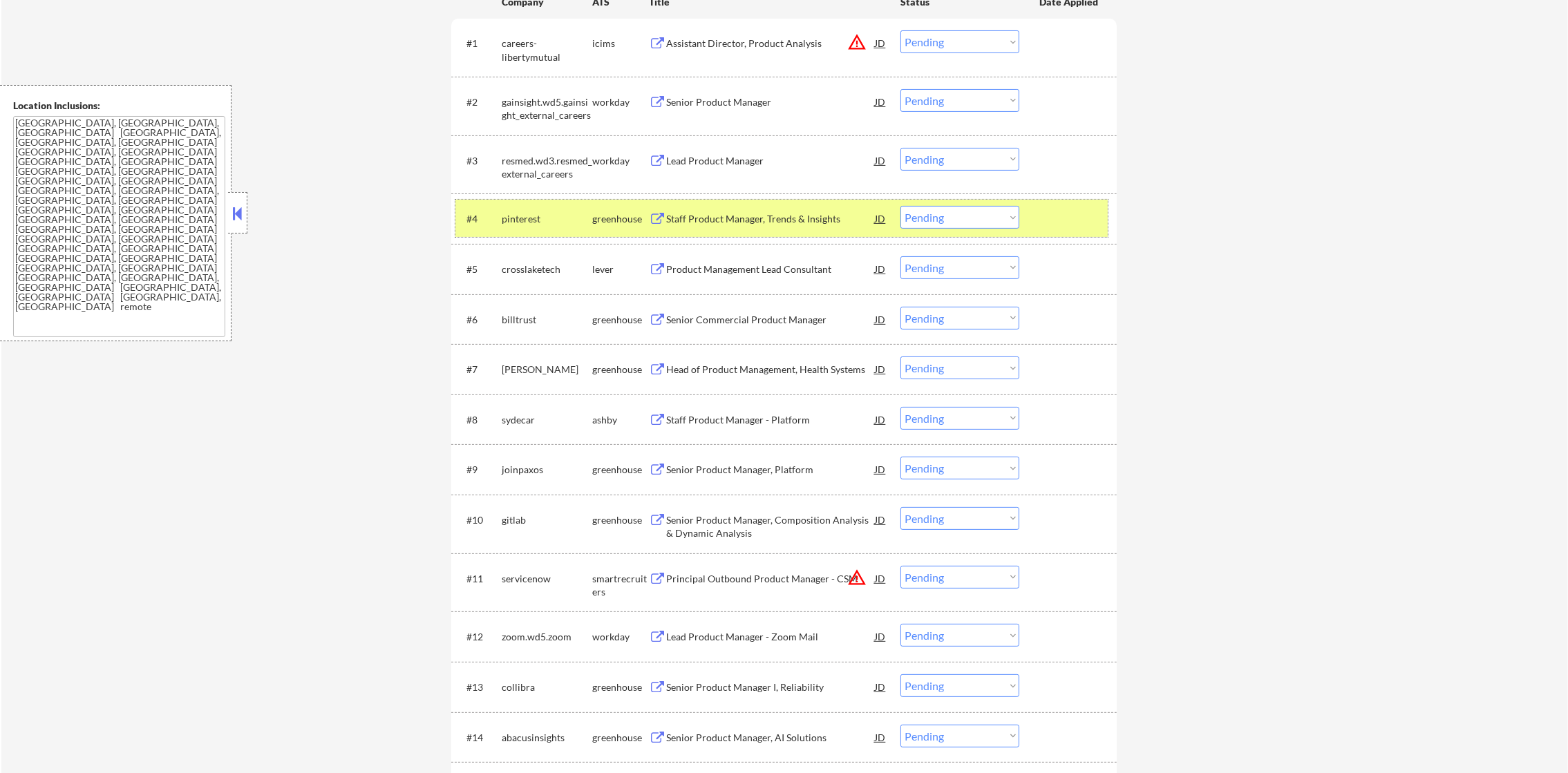
click at [534, 215] on div "pinterest" at bounding box center [547, 219] width 91 height 14
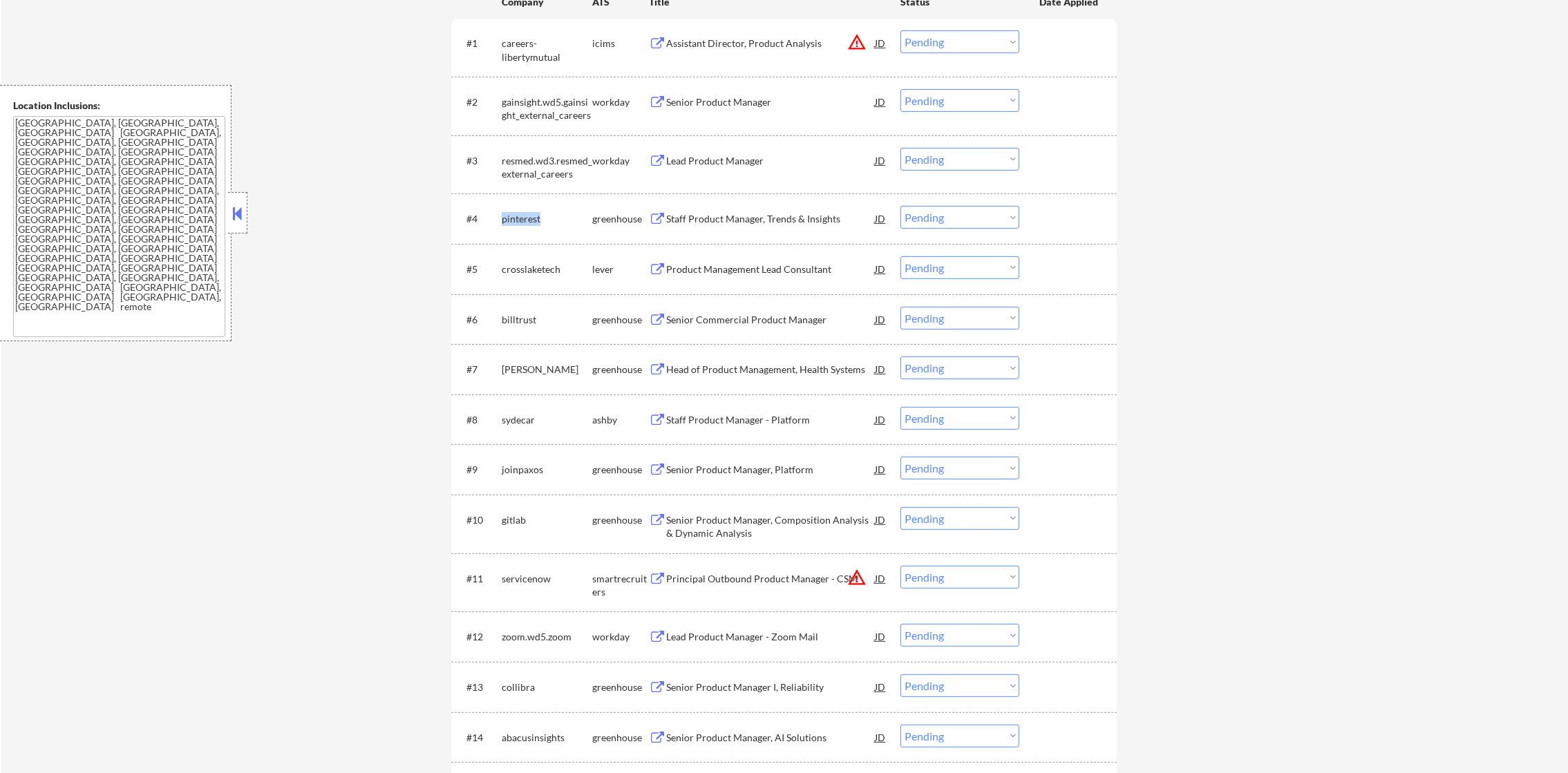
click at [534, 215] on div "pinterest" at bounding box center [547, 219] width 91 height 14
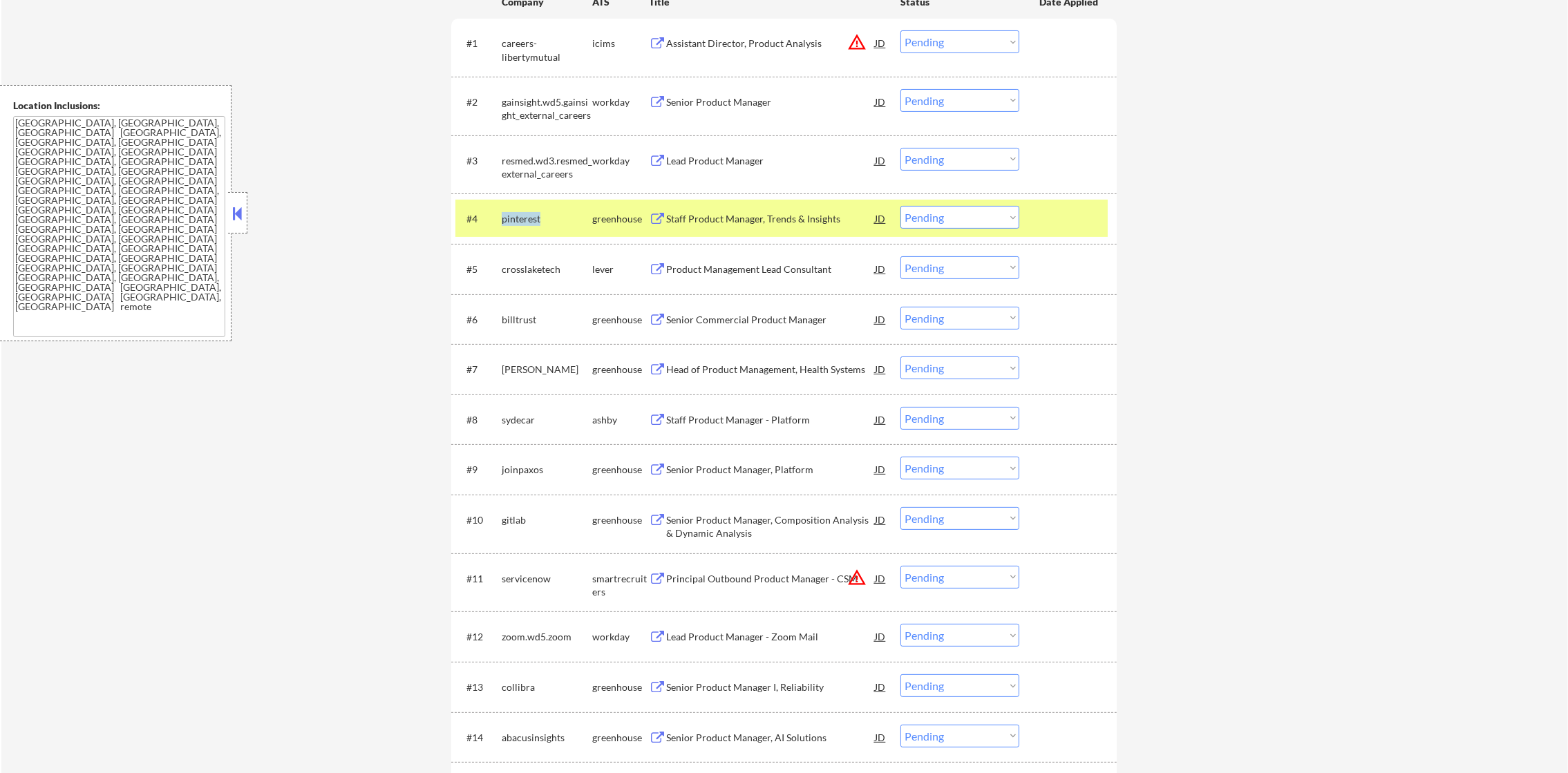
copy div "pinterest"
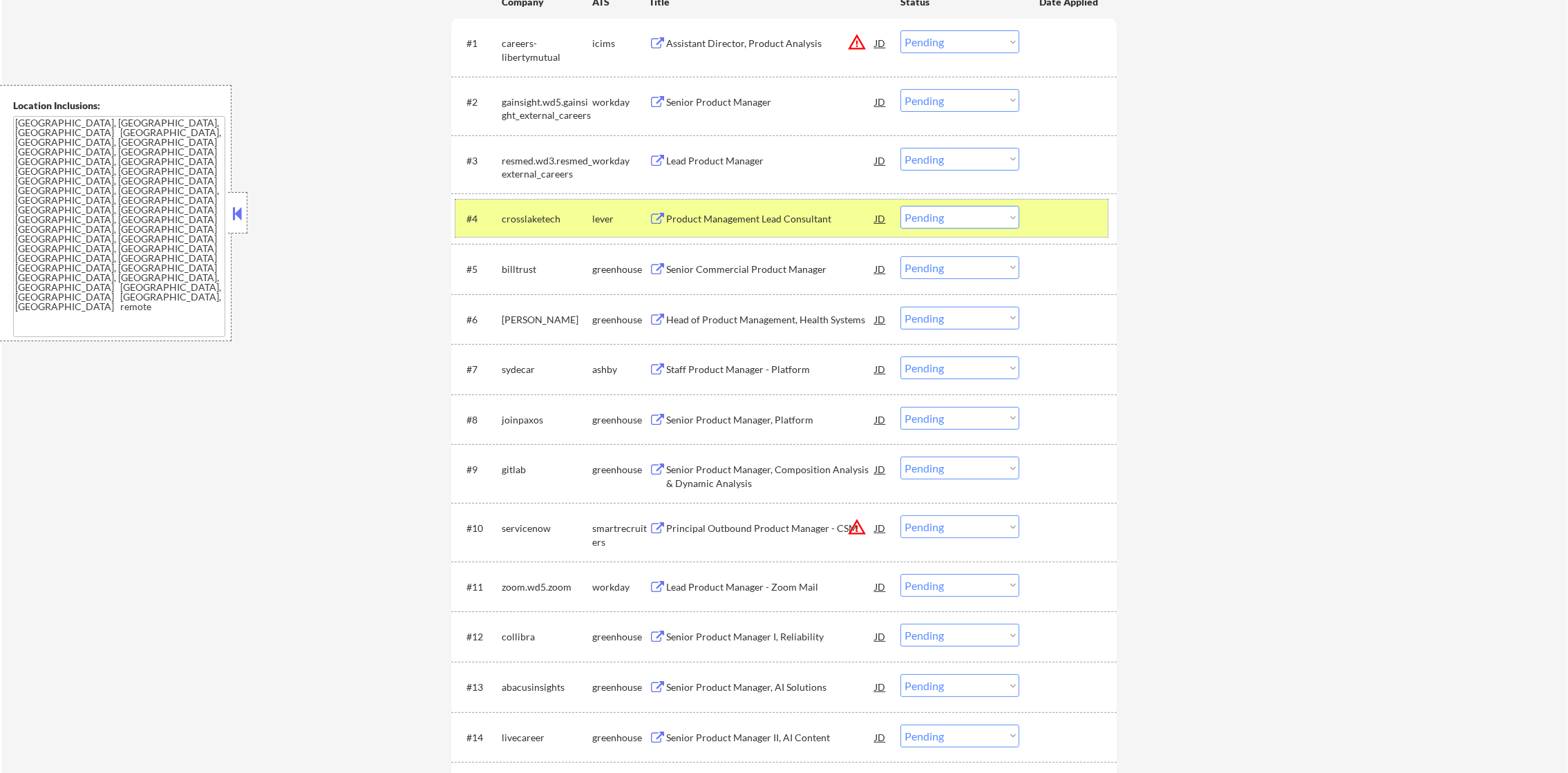
click at [520, 215] on div "crosslaketech" at bounding box center [547, 219] width 91 height 14
copy div "crosslaketech"
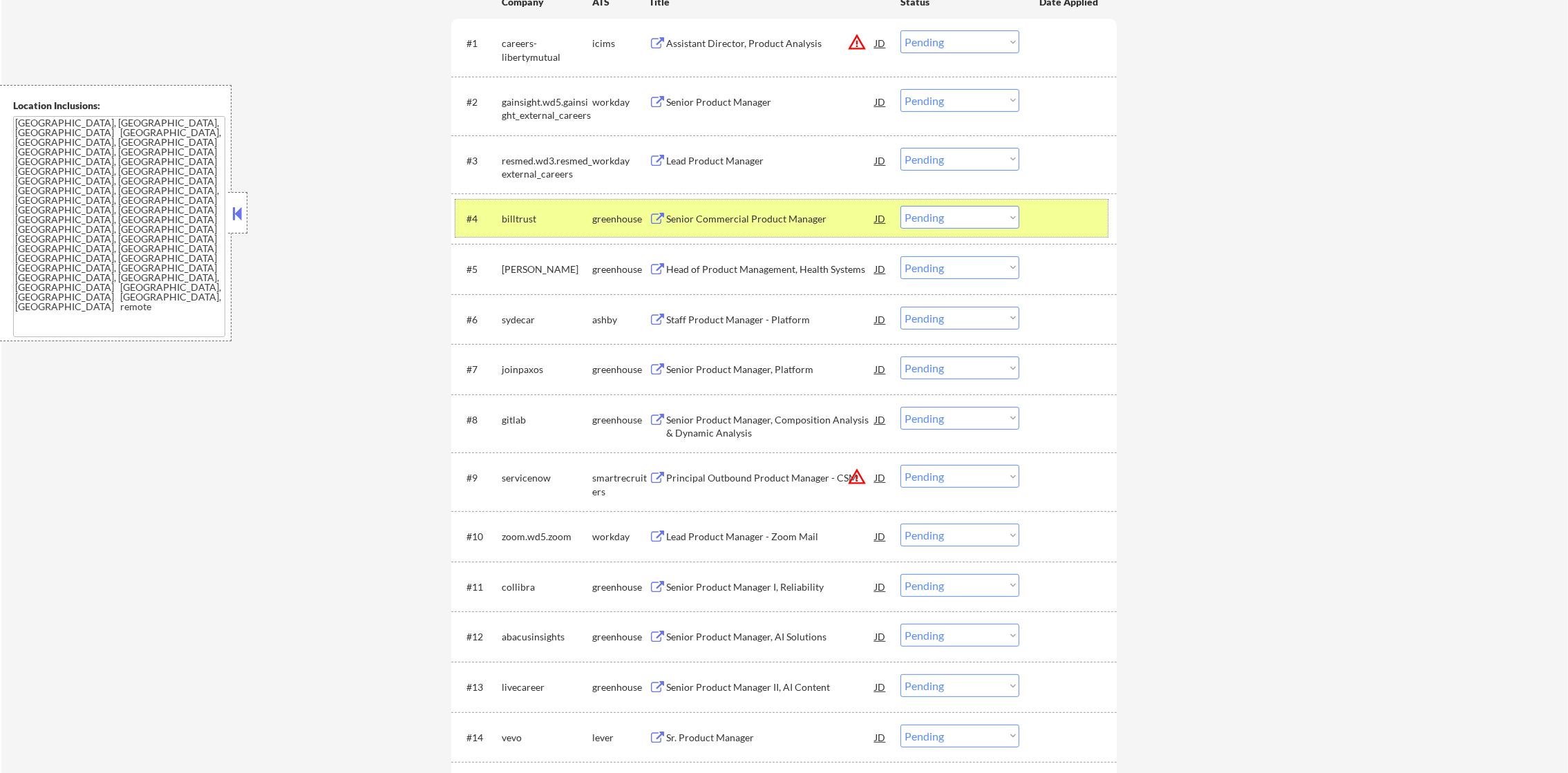
click at [525, 220] on div "billtrust" at bounding box center [547, 219] width 91 height 14
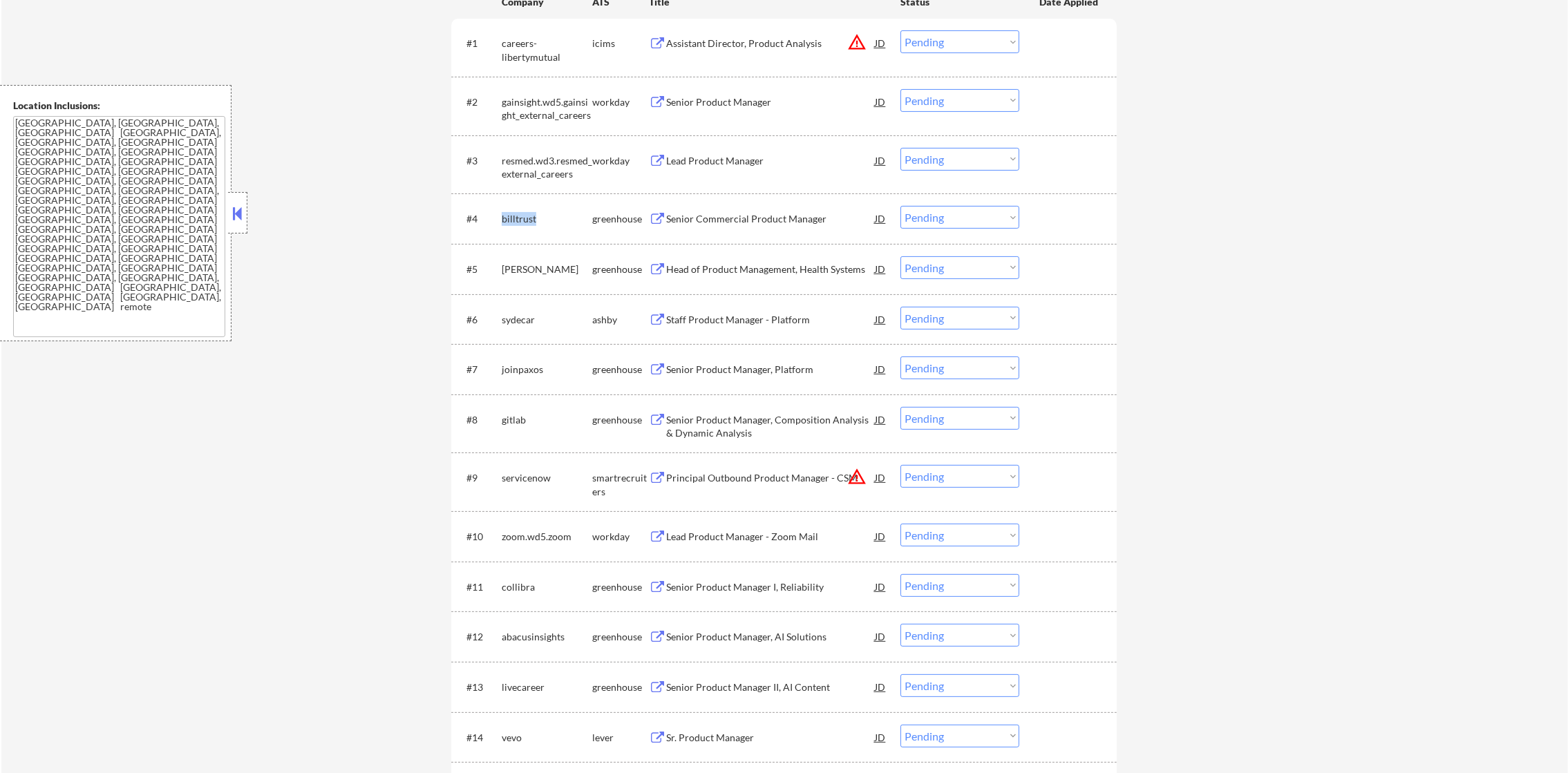
click at [525, 220] on div "billtrust" at bounding box center [547, 219] width 91 height 14
copy div "billtrust"
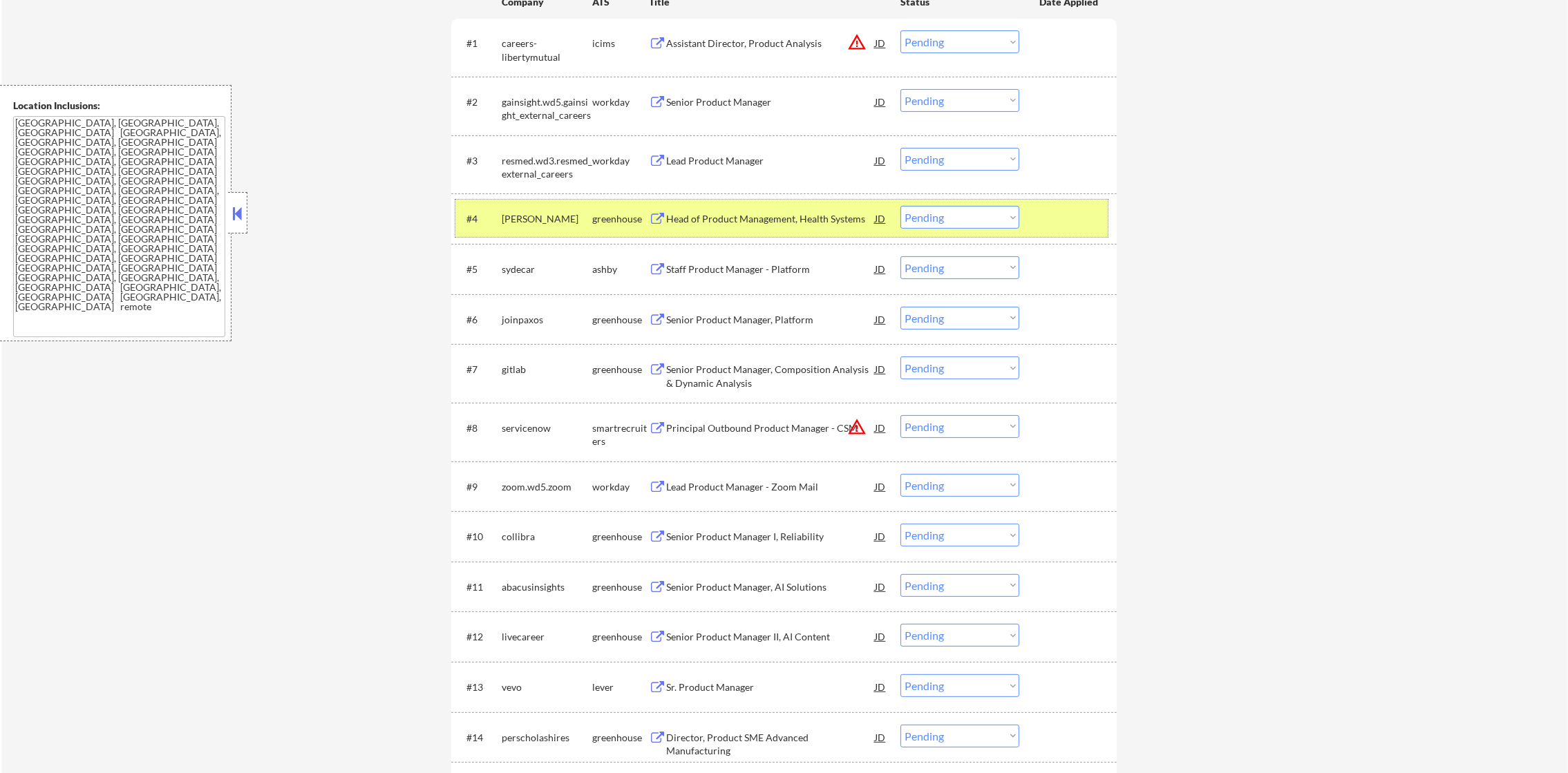
click at [519, 223] on div "natera" at bounding box center [547, 219] width 91 height 14
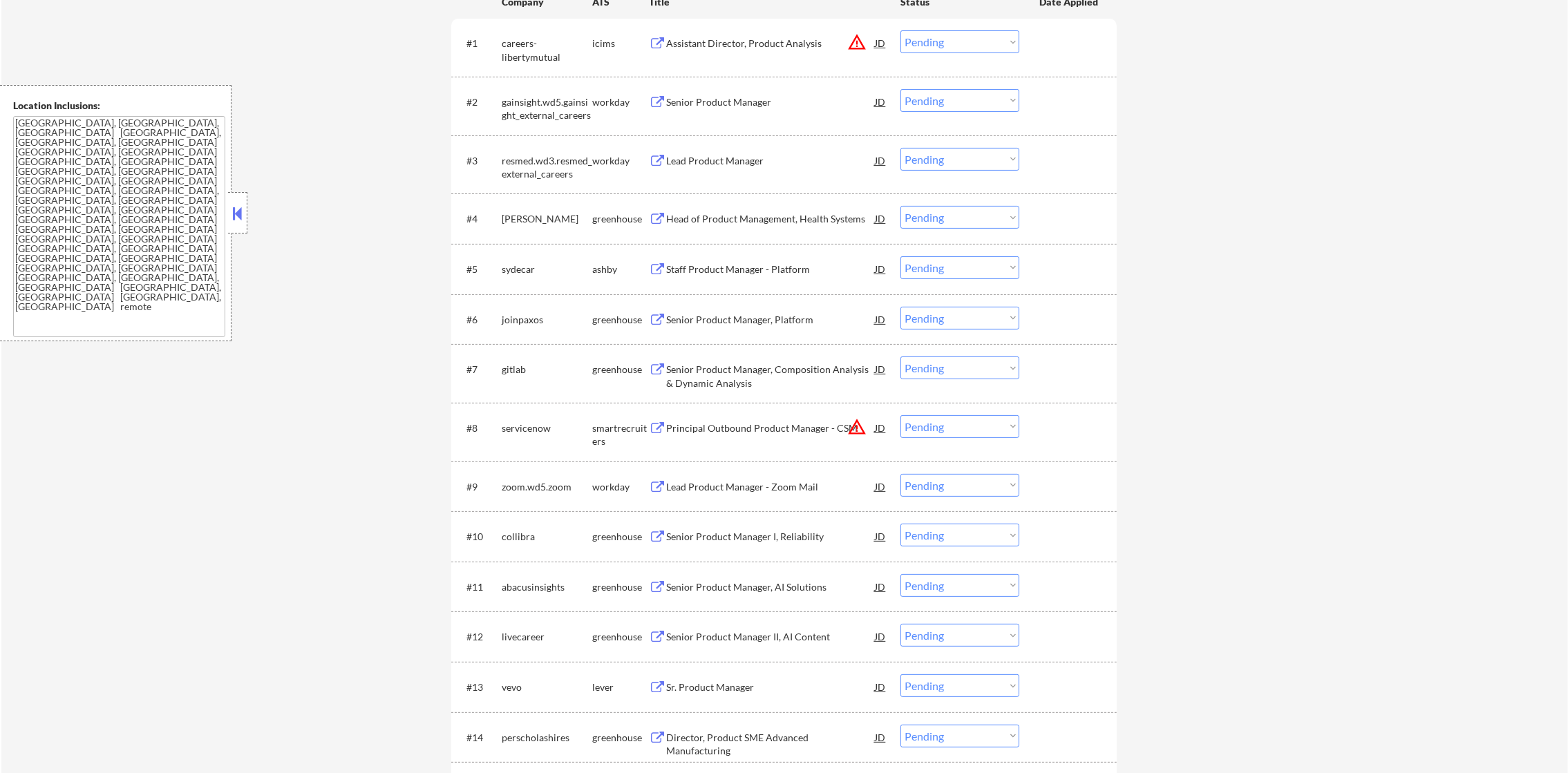
click at [519, 223] on div "natera" at bounding box center [547, 219] width 91 height 14
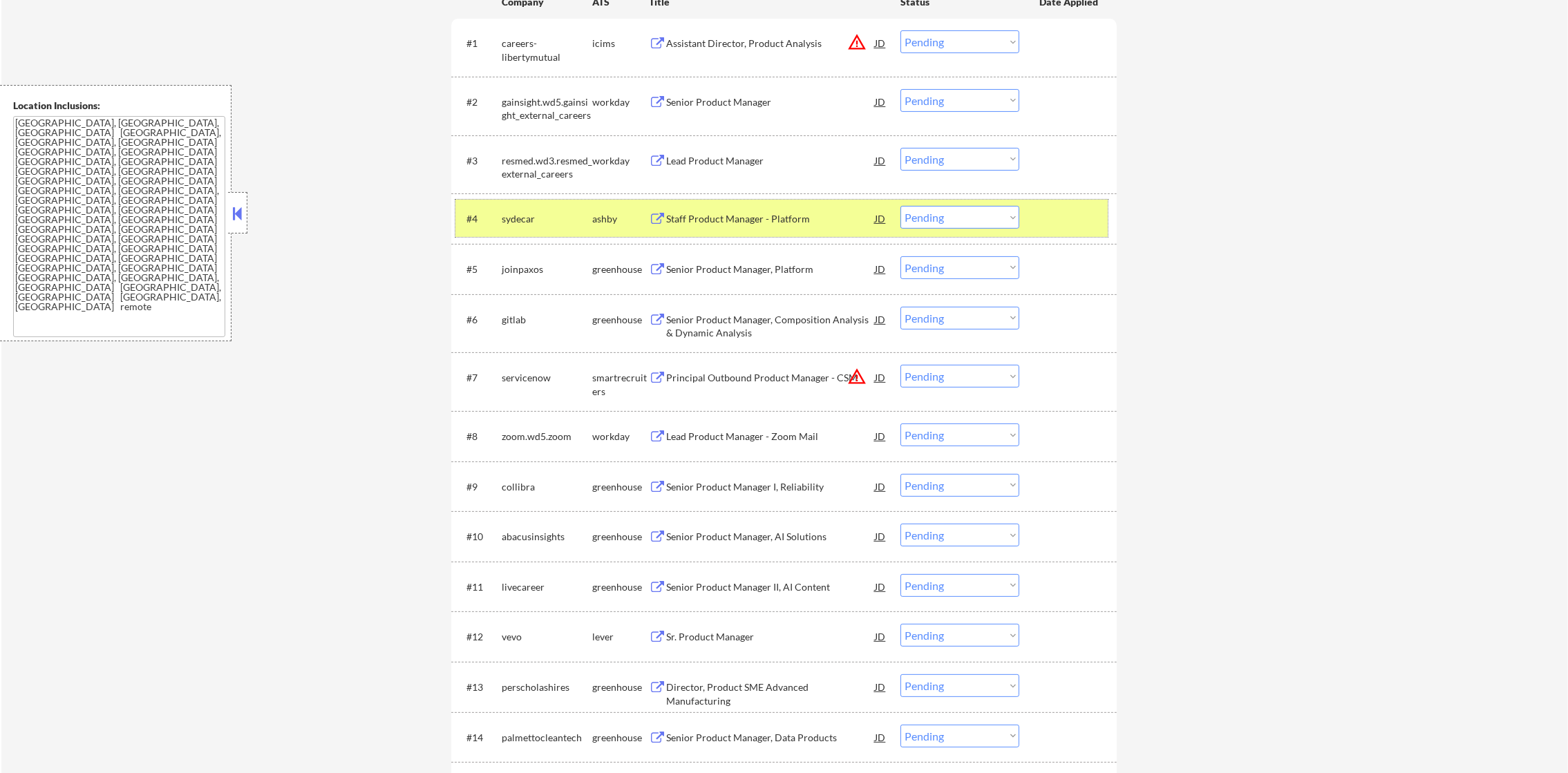
click at [512, 221] on div "sydecar" at bounding box center [547, 219] width 91 height 14
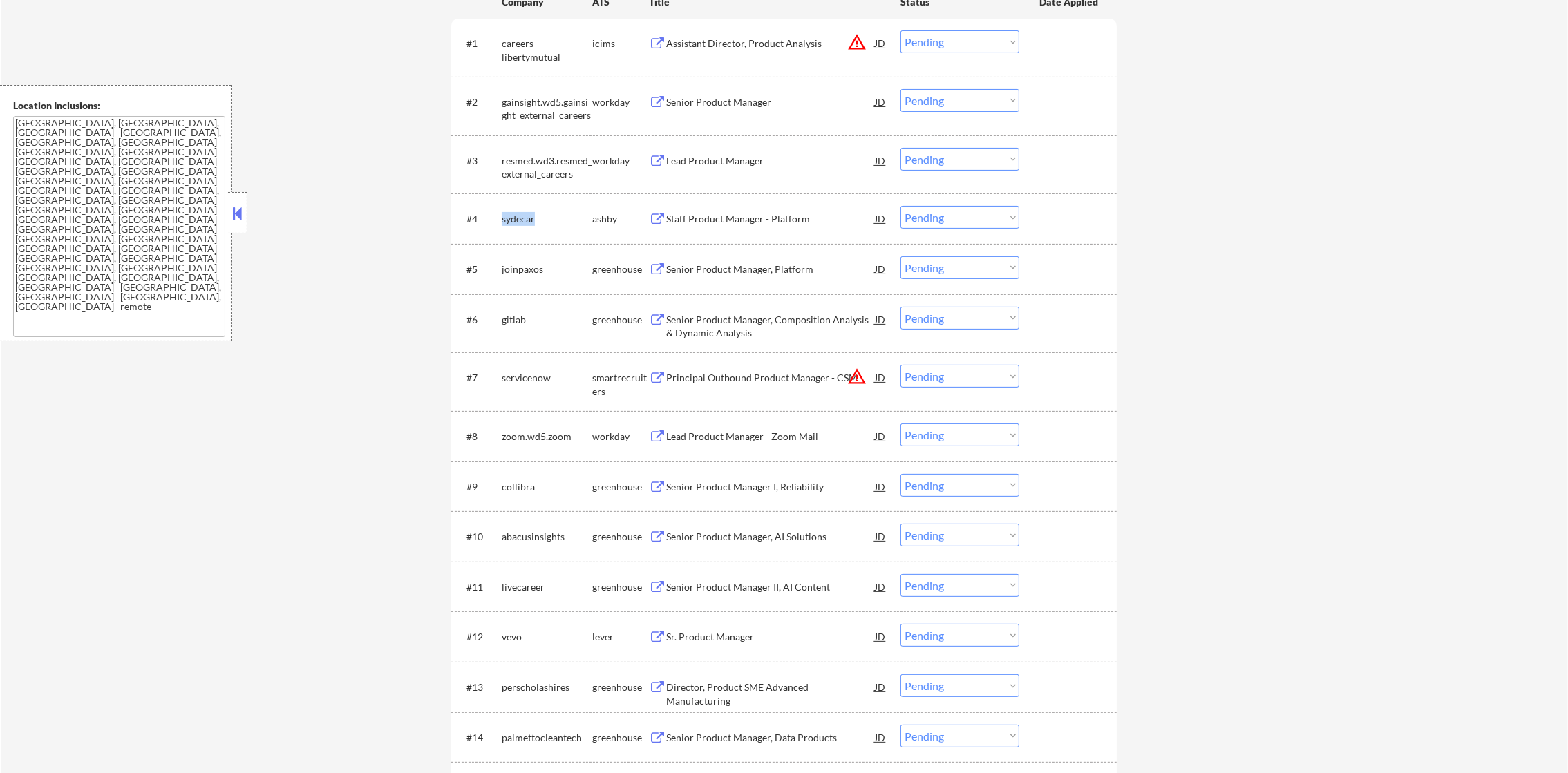
click at [512, 221] on div "sydecar" at bounding box center [547, 219] width 91 height 14
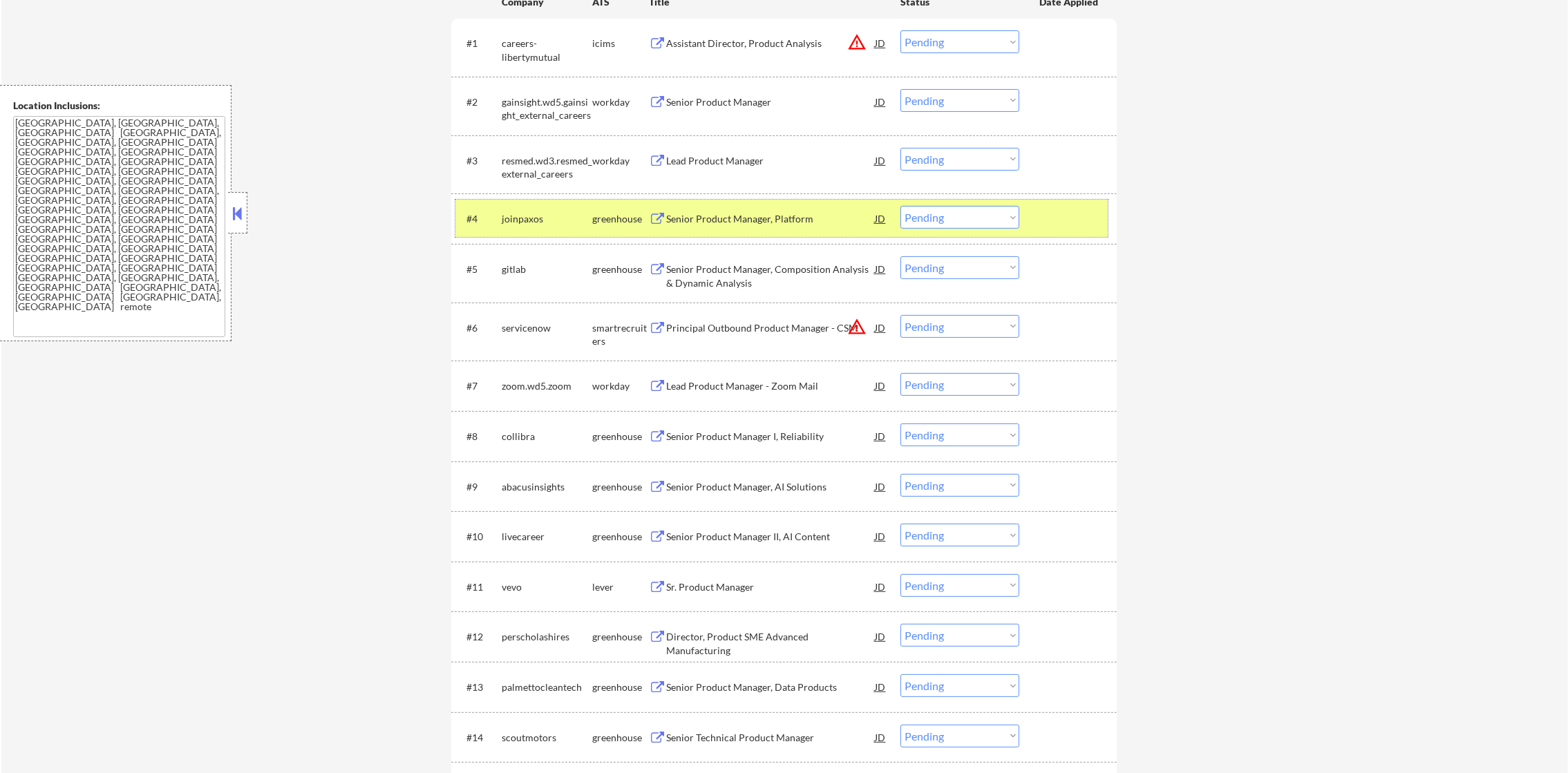
click at [524, 212] on div "joinpaxos" at bounding box center [547, 219] width 91 height 14
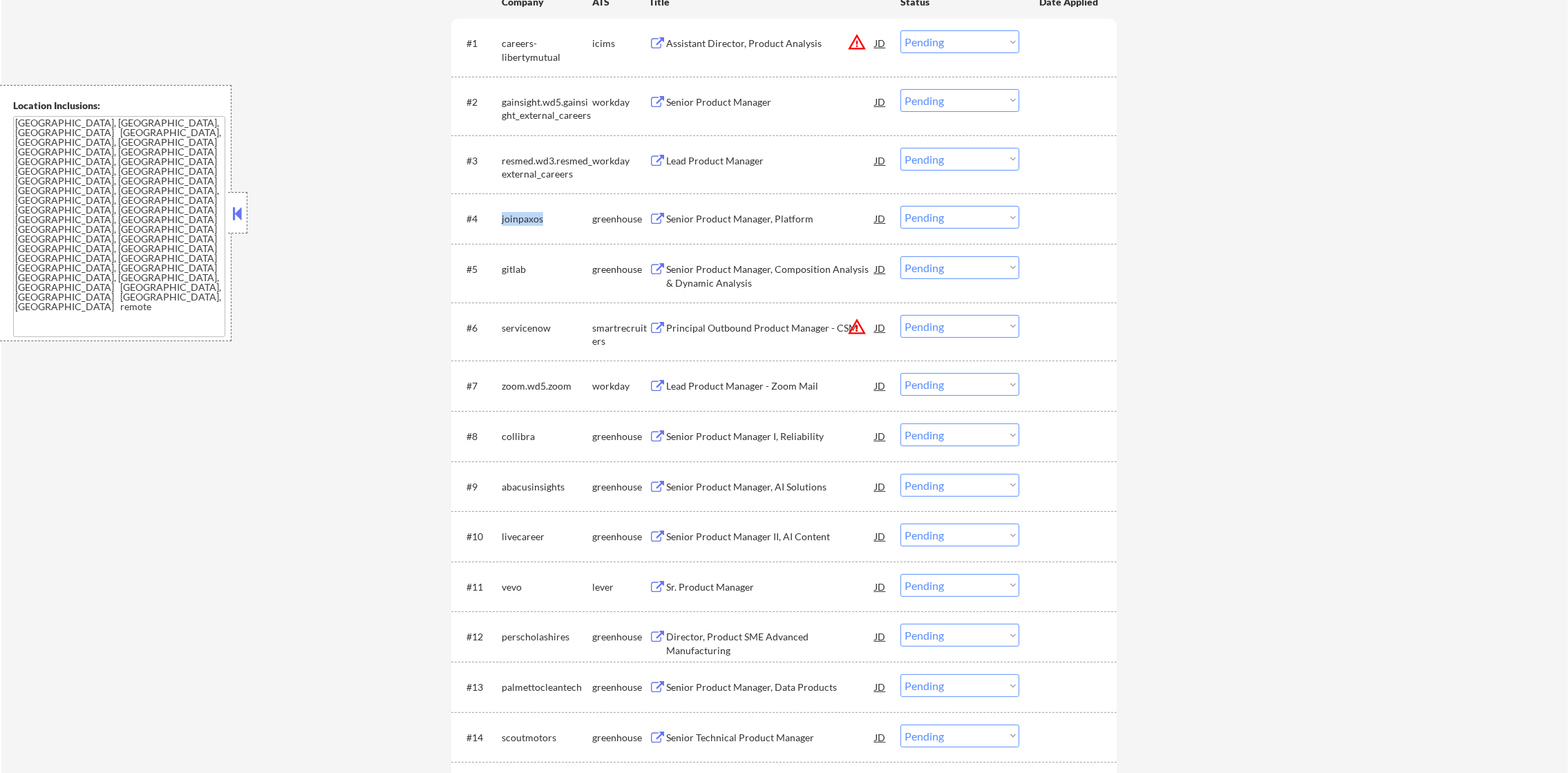
click at [524, 212] on div "joinpaxos" at bounding box center [547, 219] width 91 height 14
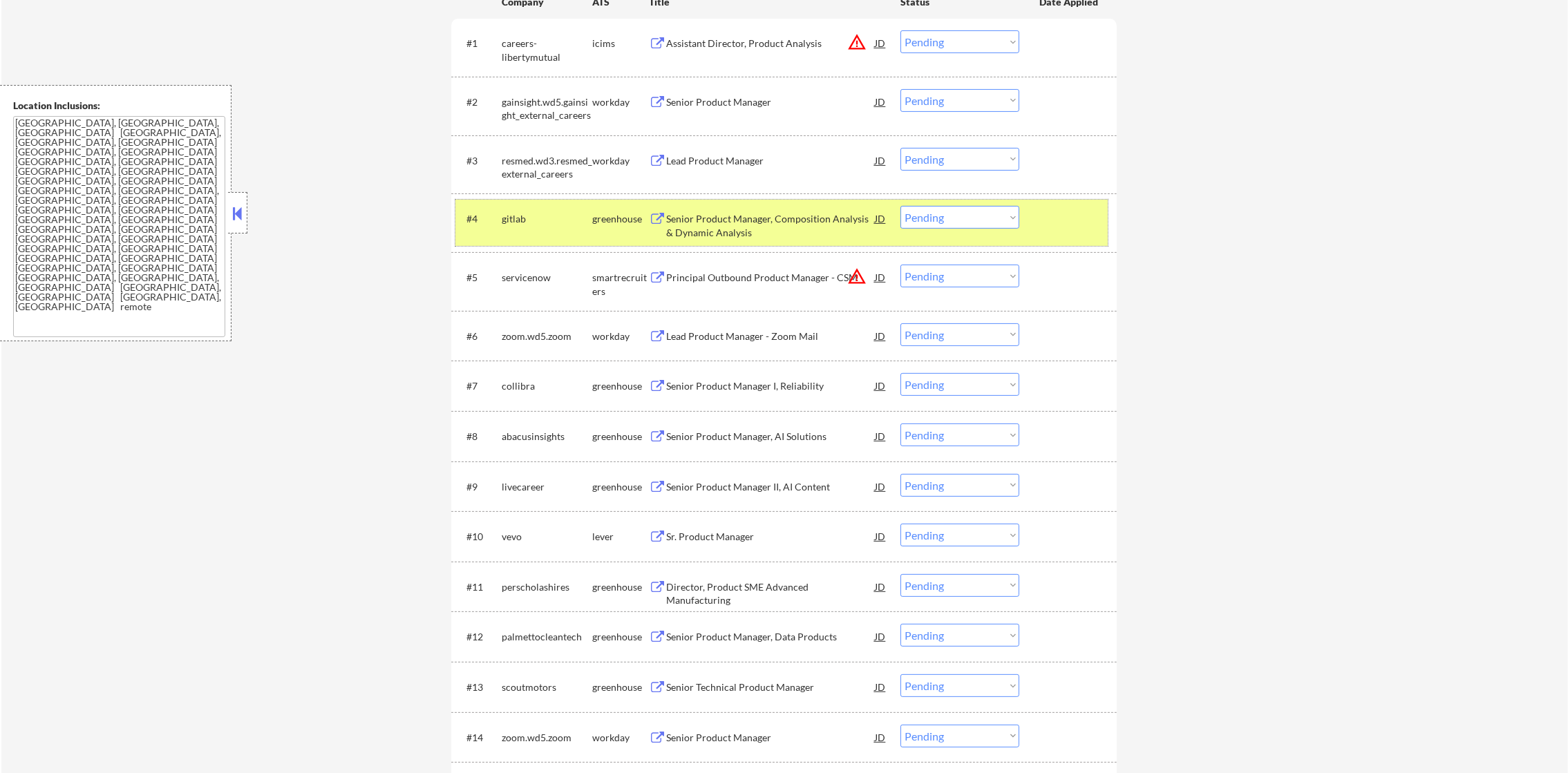
click at [505, 219] on div "gitlab" at bounding box center [547, 219] width 91 height 14
select select ""pending""
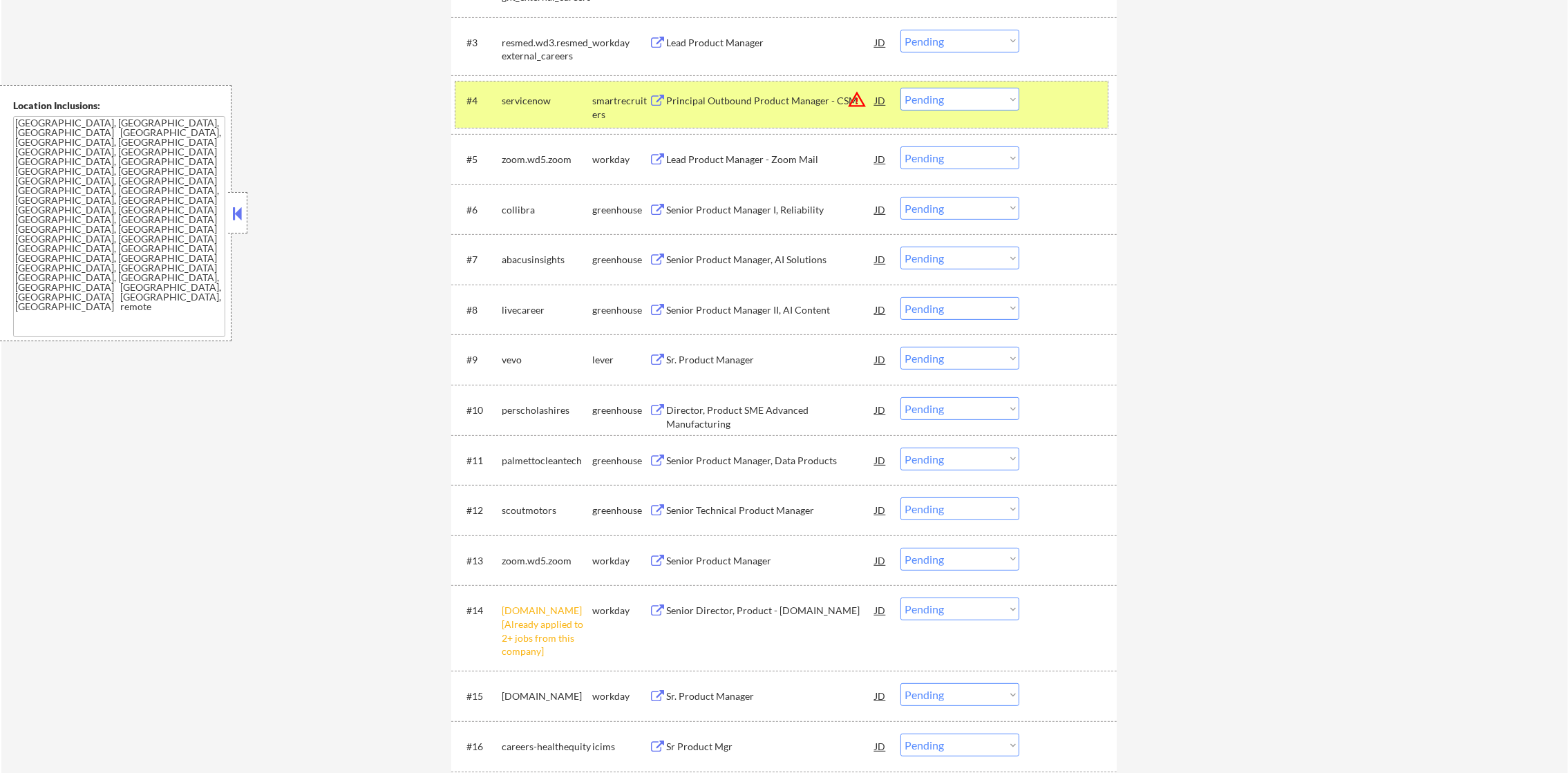
scroll to position [552, 0]
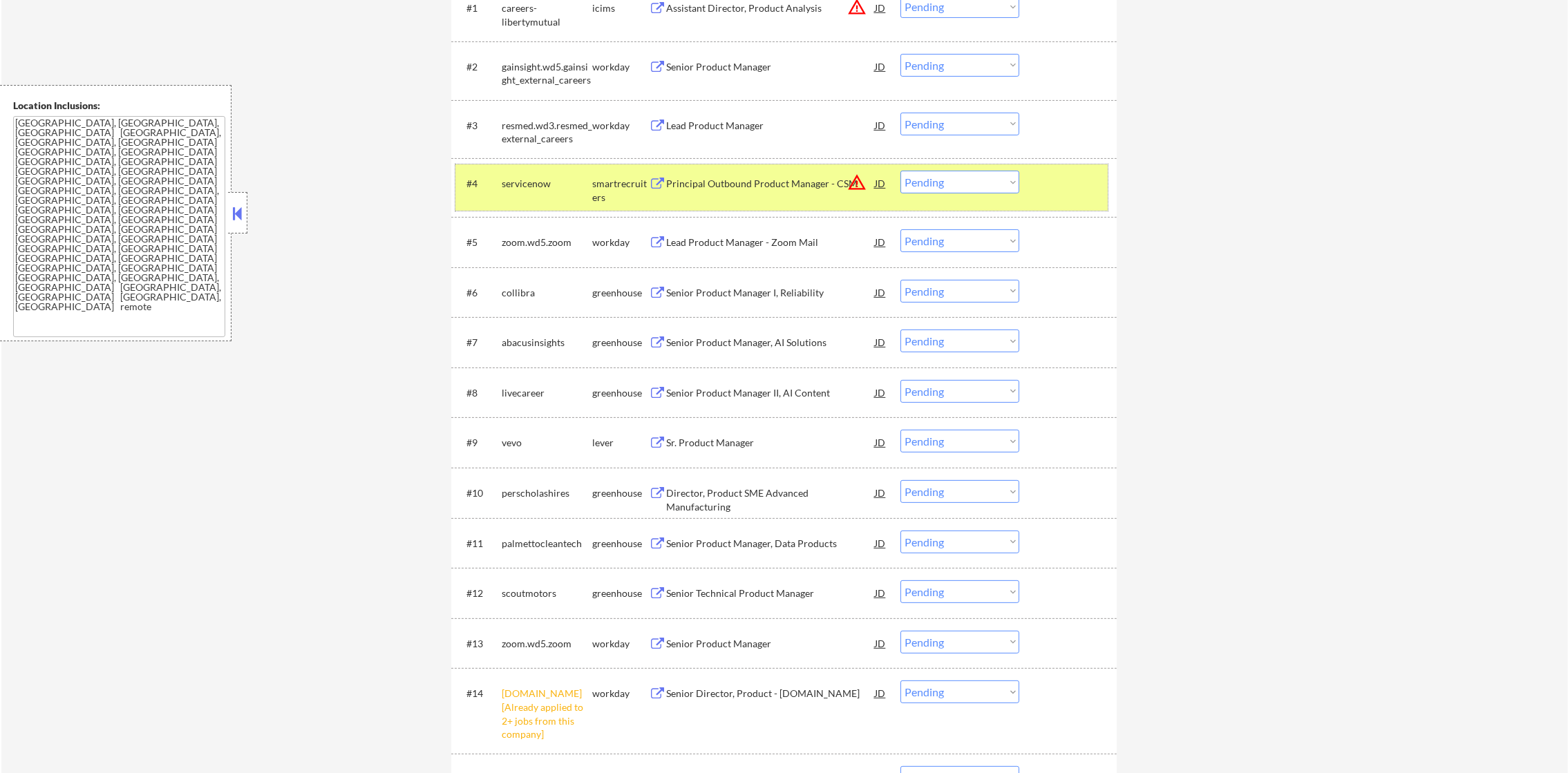
click at [534, 169] on div "#4 servicenow smartrecruiters Principal Outbound Product Manager - CSM JD warni…" at bounding box center [781, 187] width 653 height 46
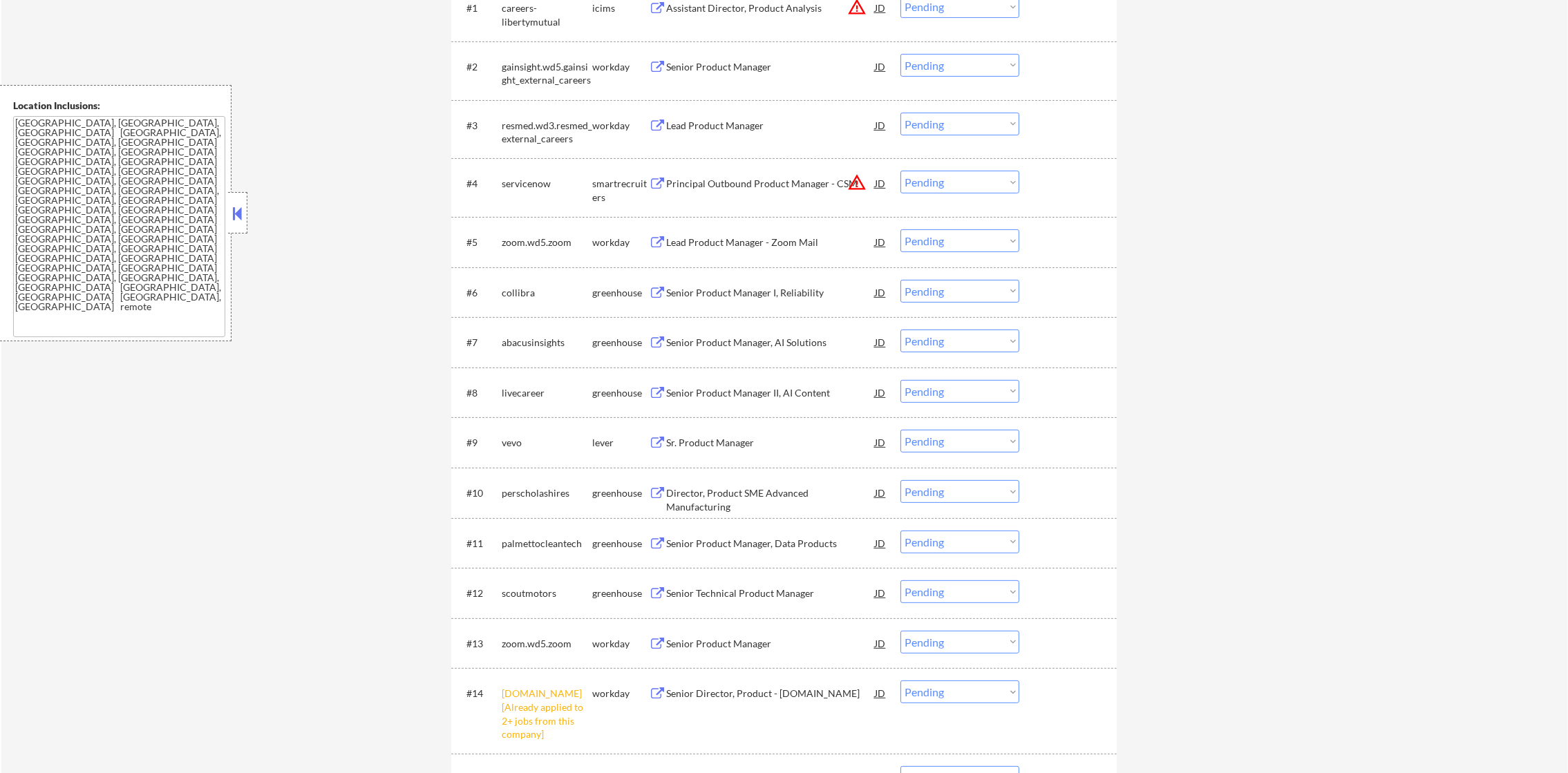
click at [524, 293] on div "collibra" at bounding box center [547, 293] width 91 height 14
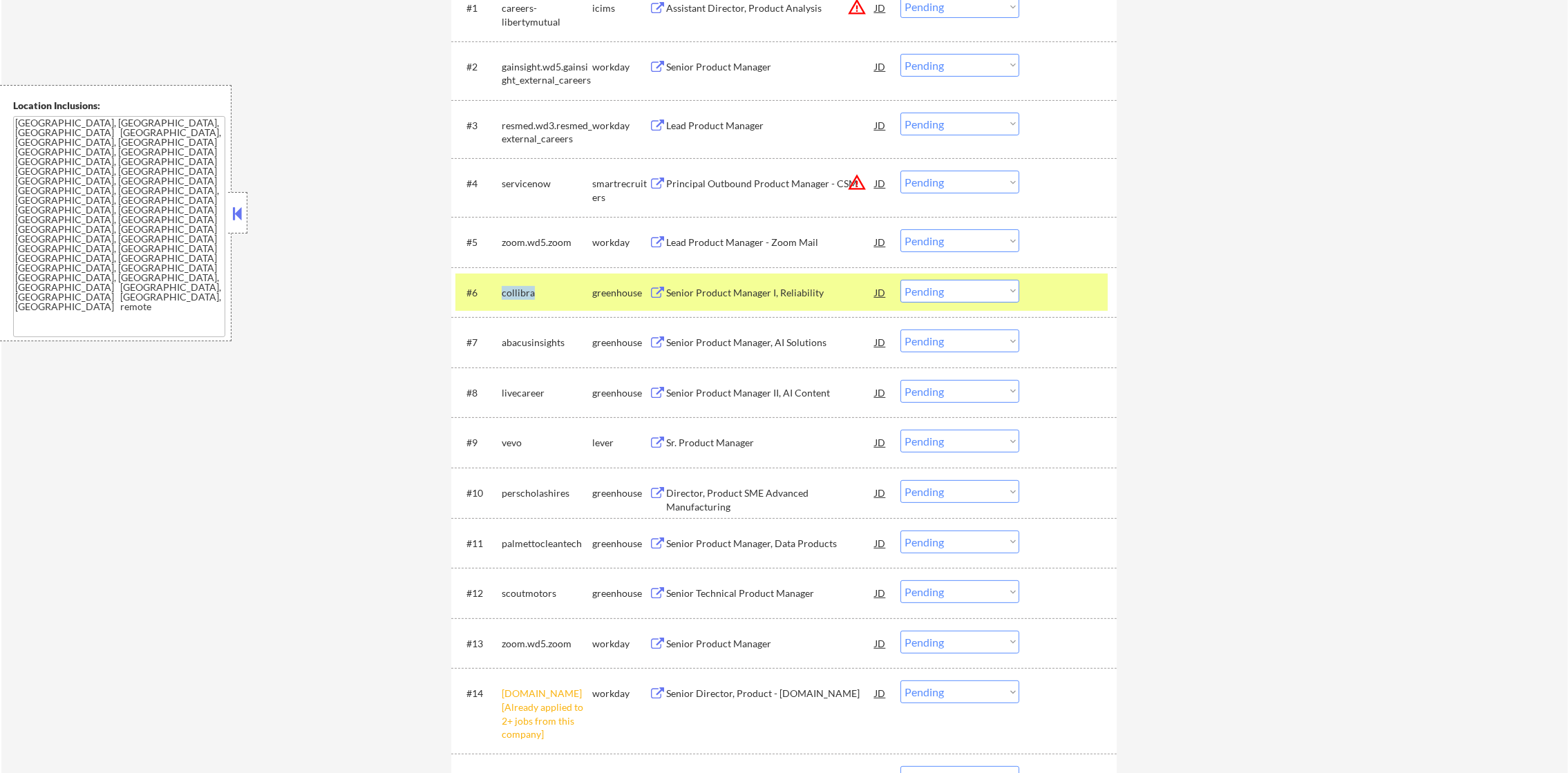
click at [524, 293] on div "collibra" at bounding box center [547, 293] width 91 height 14
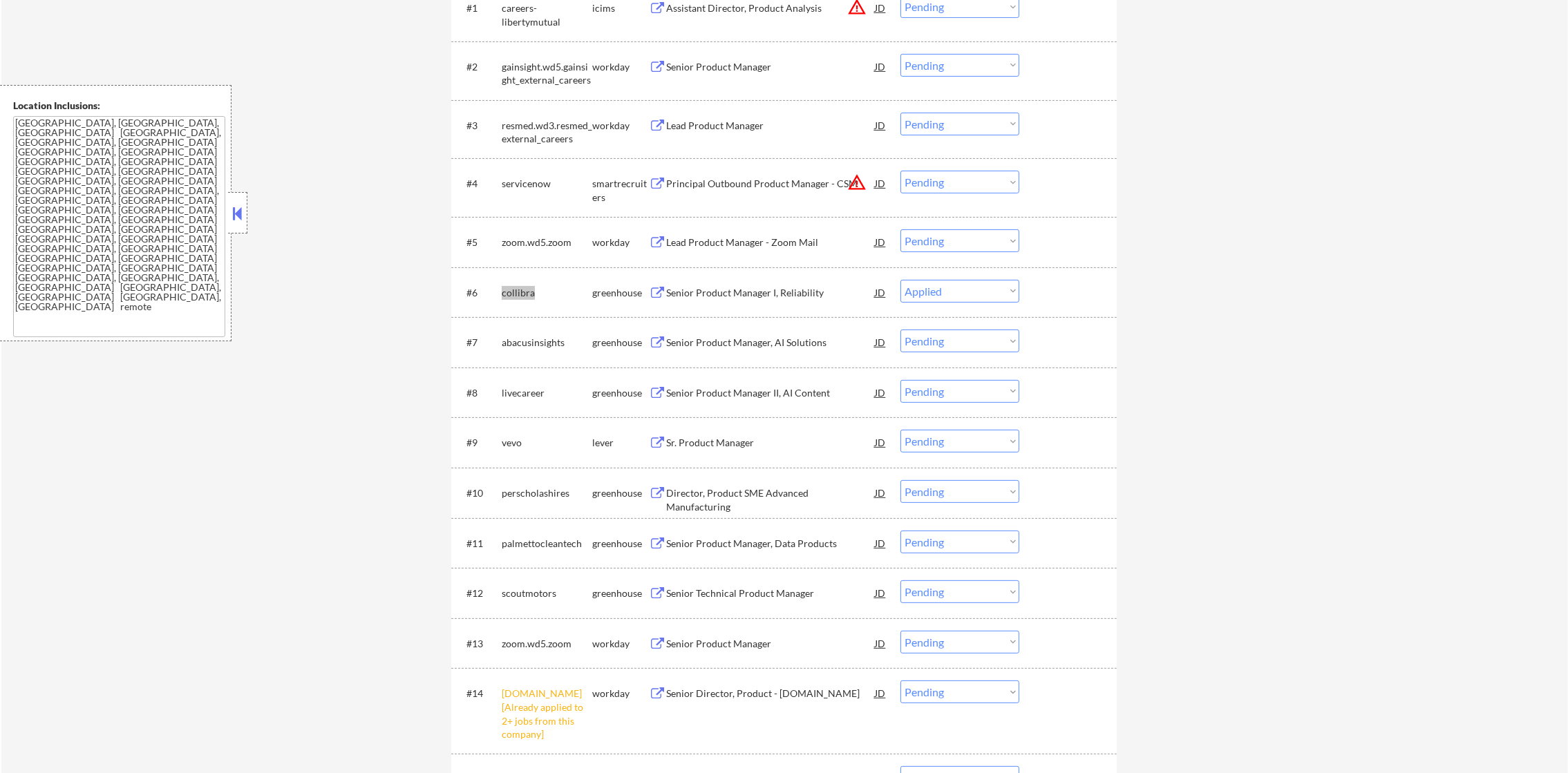
select select ""pending""
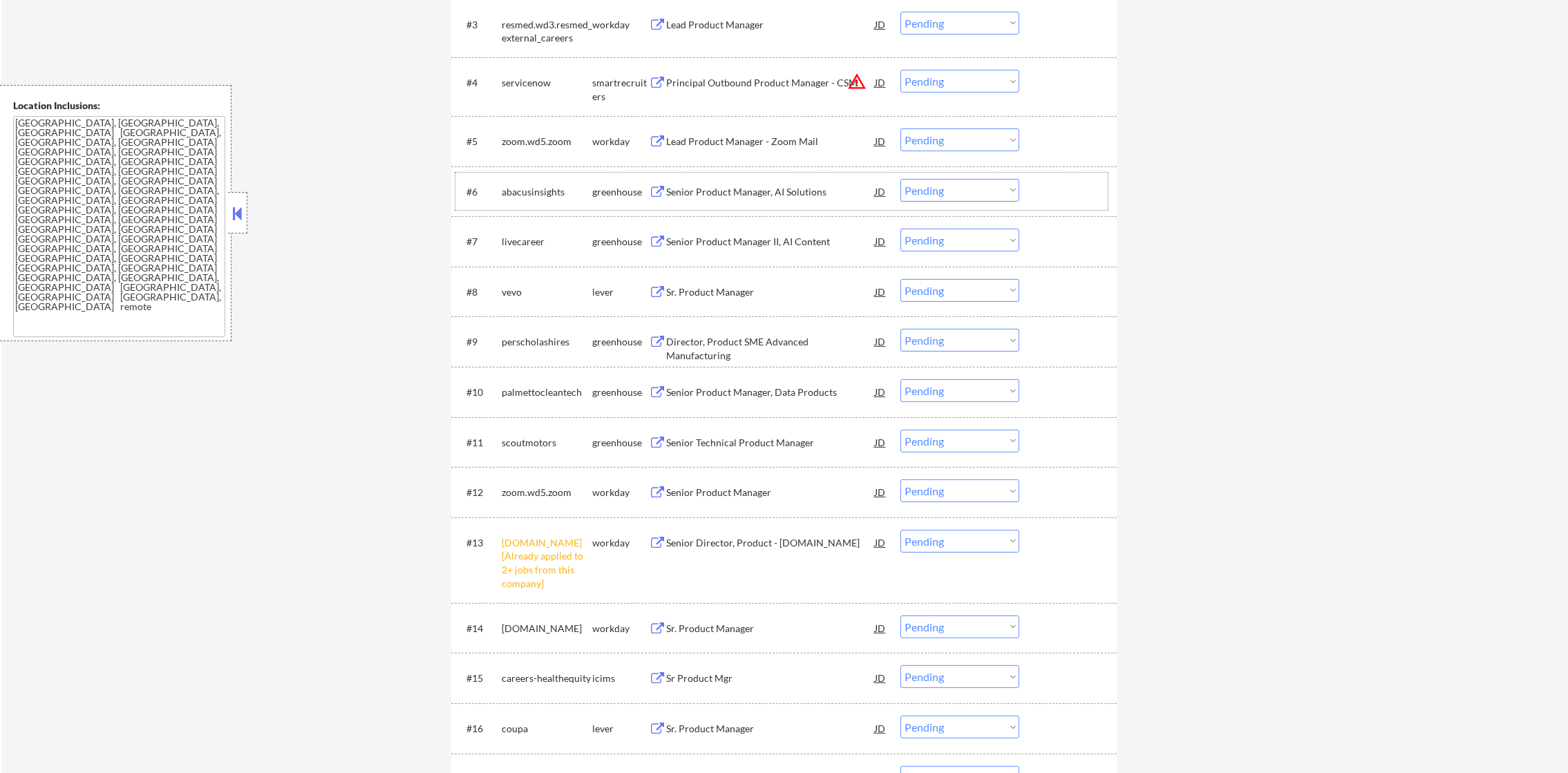
scroll to position [656, 0]
click at [914, 79] on select "Choose an option... Pending Applied Excluded (Questions) Excluded (Expired) Exc…" at bounding box center [959, 78] width 119 height 22
click at [900, 67] on select "Choose an option... Pending Applied Excluded (Questions) Excluded (Expired) Exc…" at bounding box center [959, 78] width 119 height 22
select select ""pending""
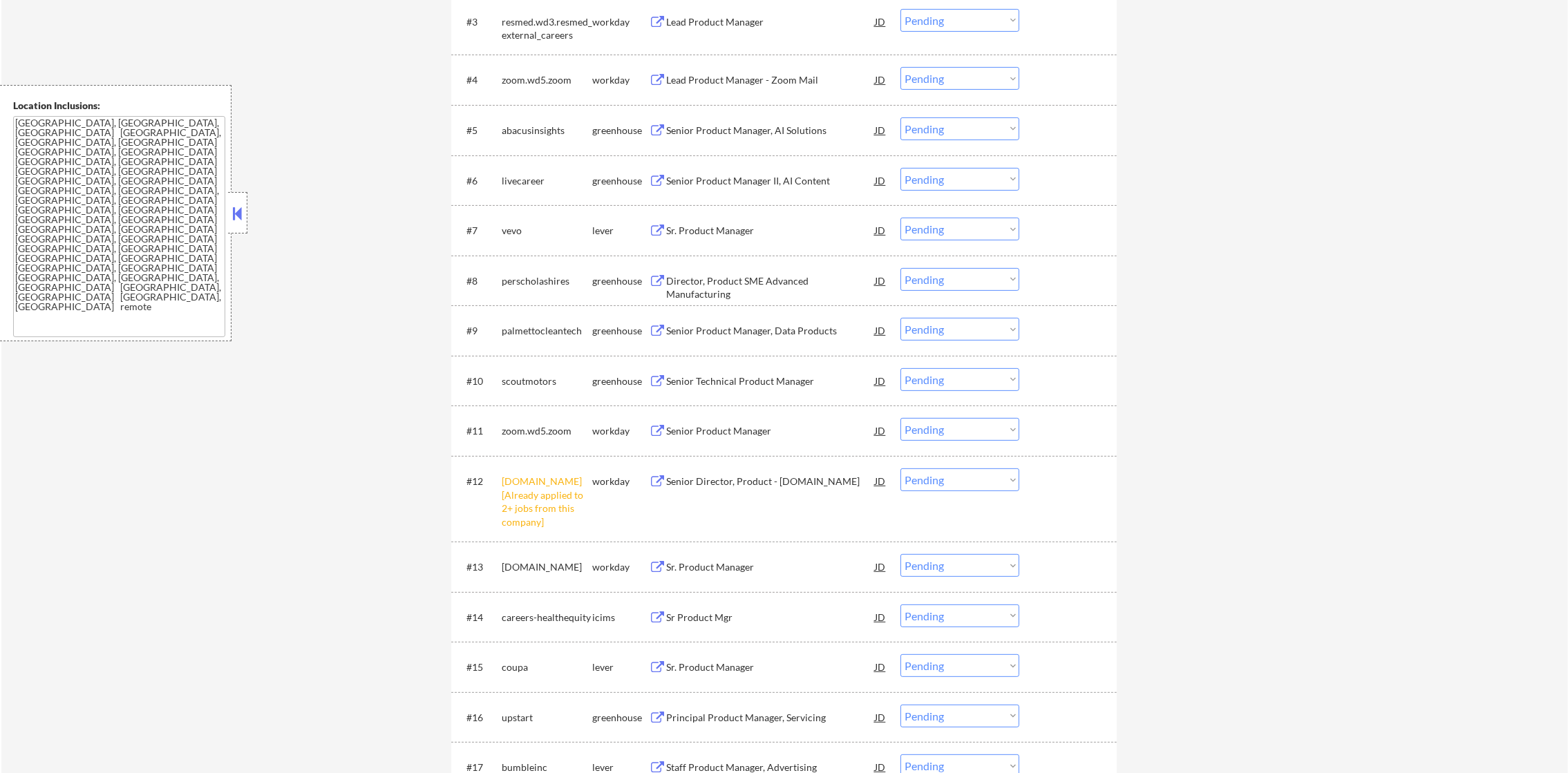
click at [934, 485] on select "Choose an option... Pending Applied Excluded (Questions) Excluded (Expired) Exc…" at bounding box center [959, 479] width 119 height 22
click at [900, 468] on select "Choose an option... Pending Applied Excluded (Questions) Excluded (Expired) Exc…" at bounding box center [959, 479] width 119 height 22
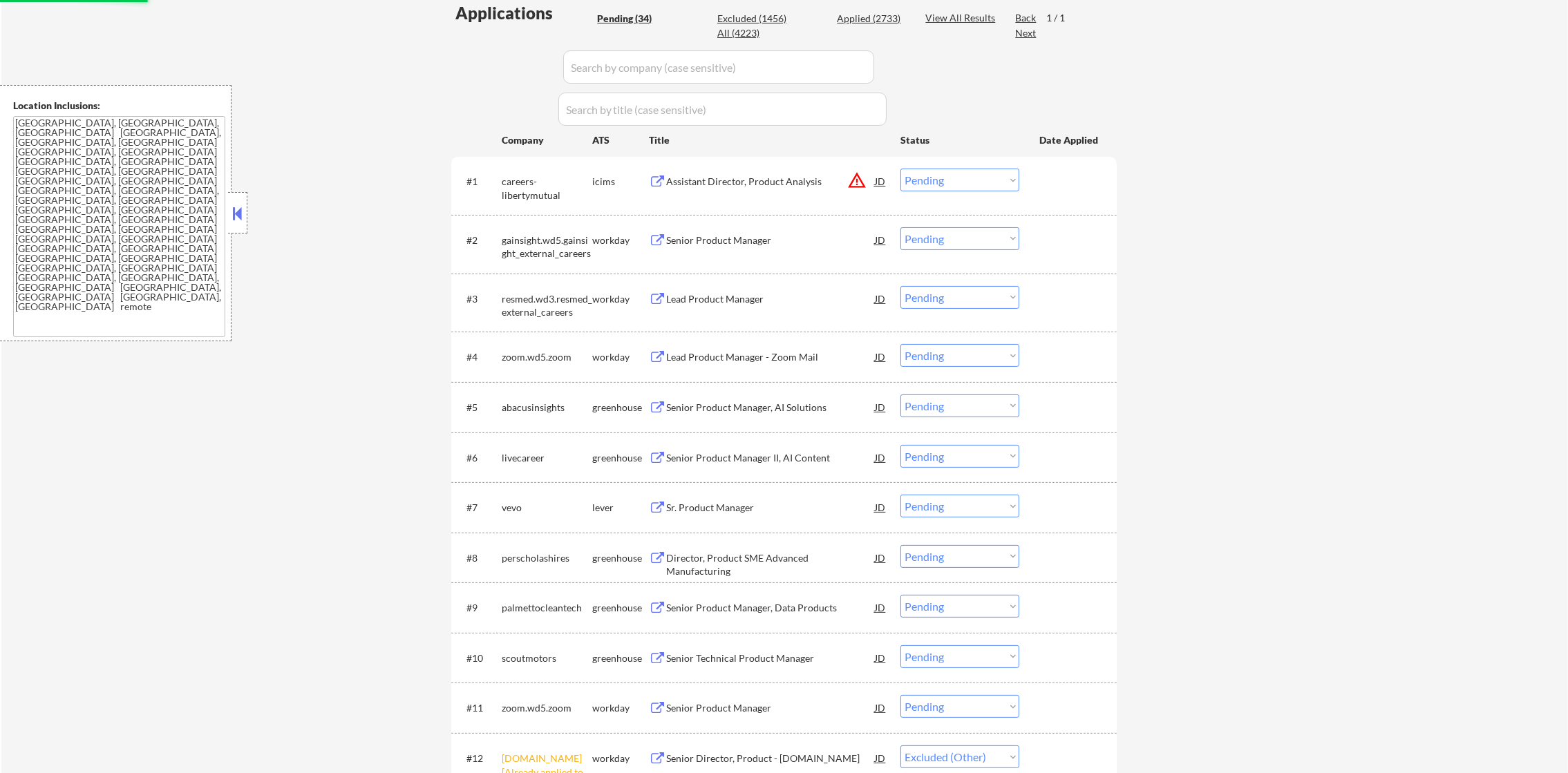
select select ""pending""
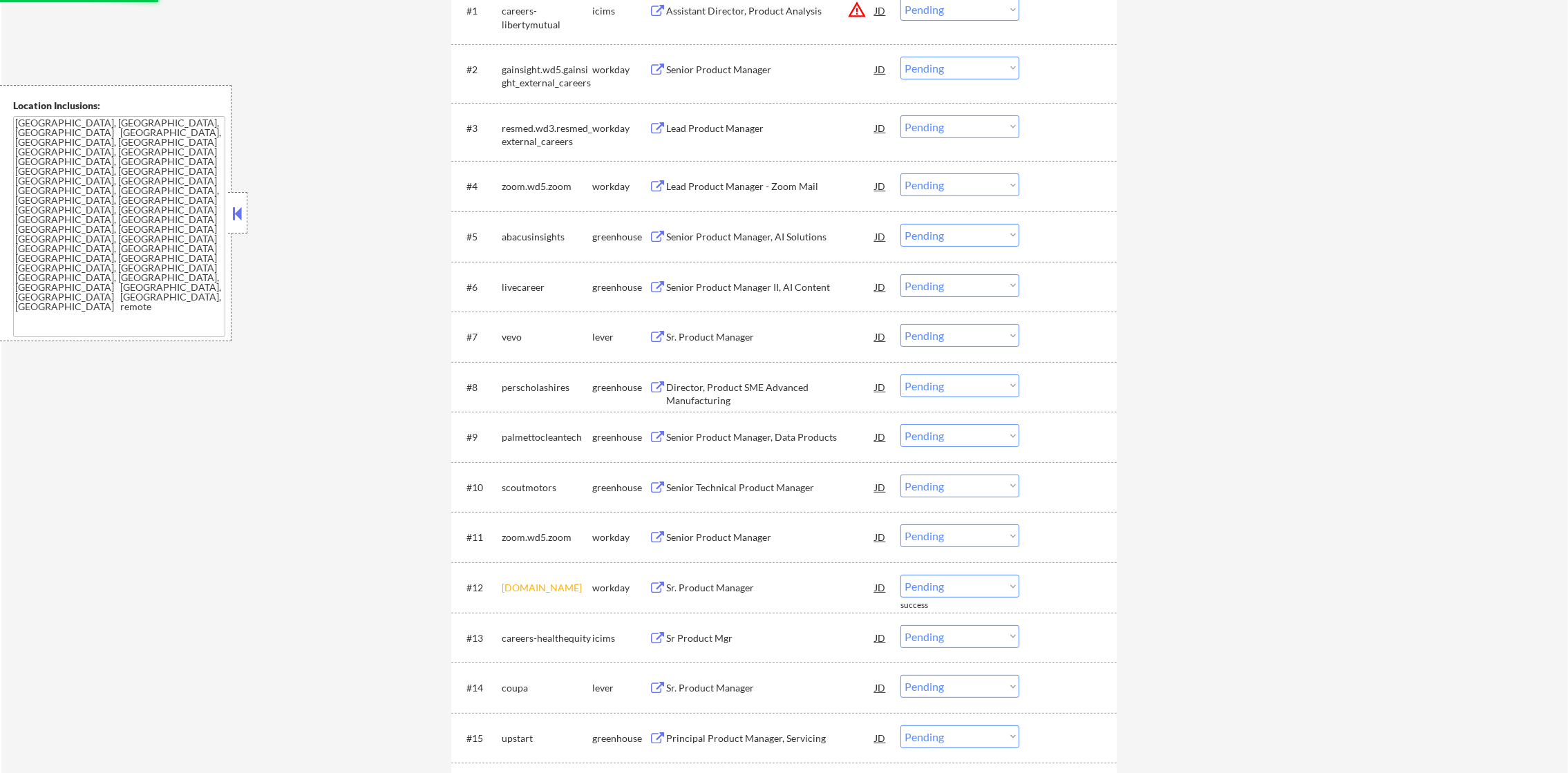
scroll to position [552, 0]
click at [542, 185] on div "zoom.wd5.zoom" at bounding box center [547, 184] width 91 height 14
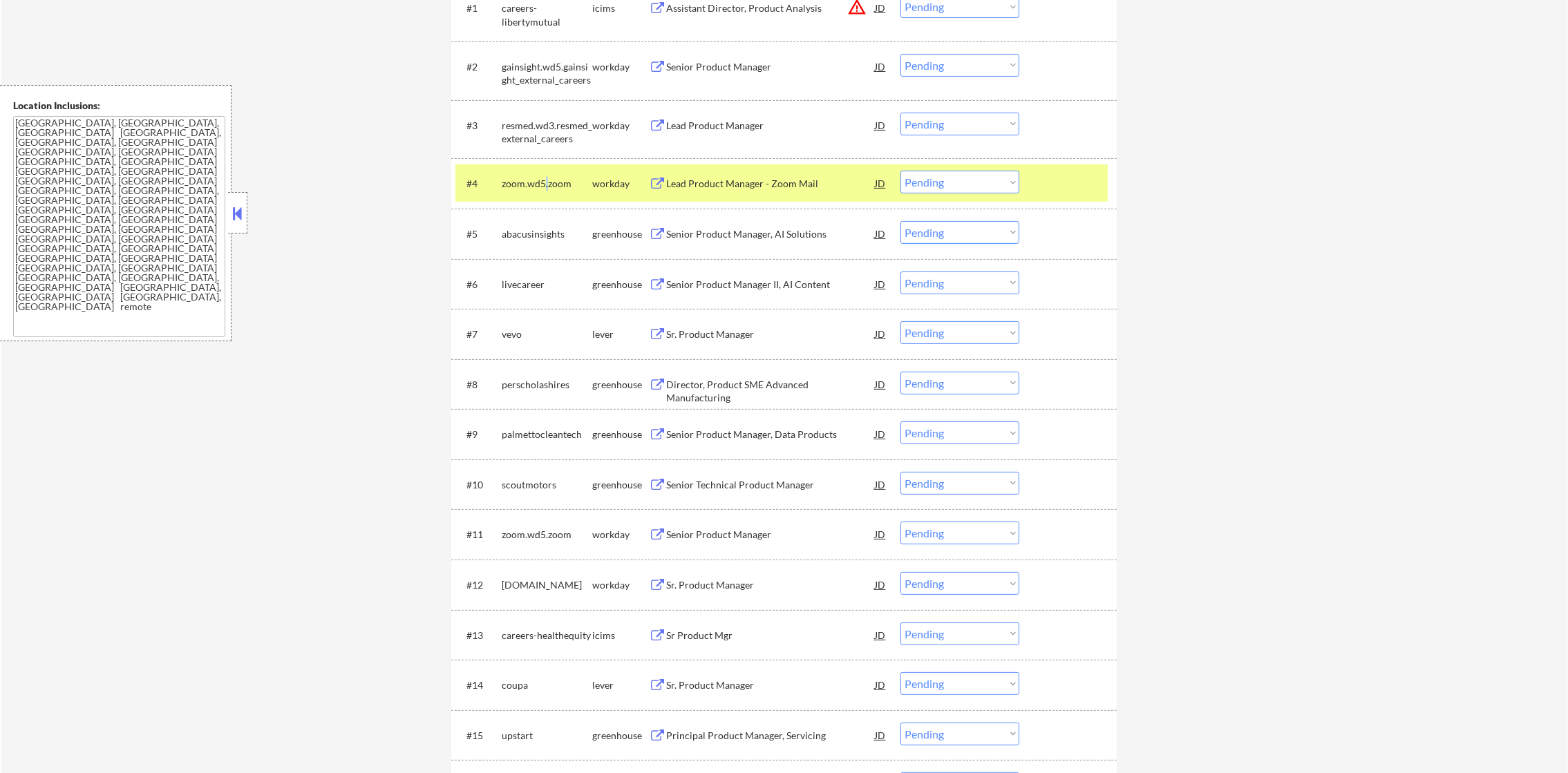
click at [542, 185] on div "zoom.wd5.zoom" at bounding box center [547, 184] width 91 height 14
click at [553, 173] on div "zoom.wd5.zoom" at bounding box center [547, 183] width 91 height 25
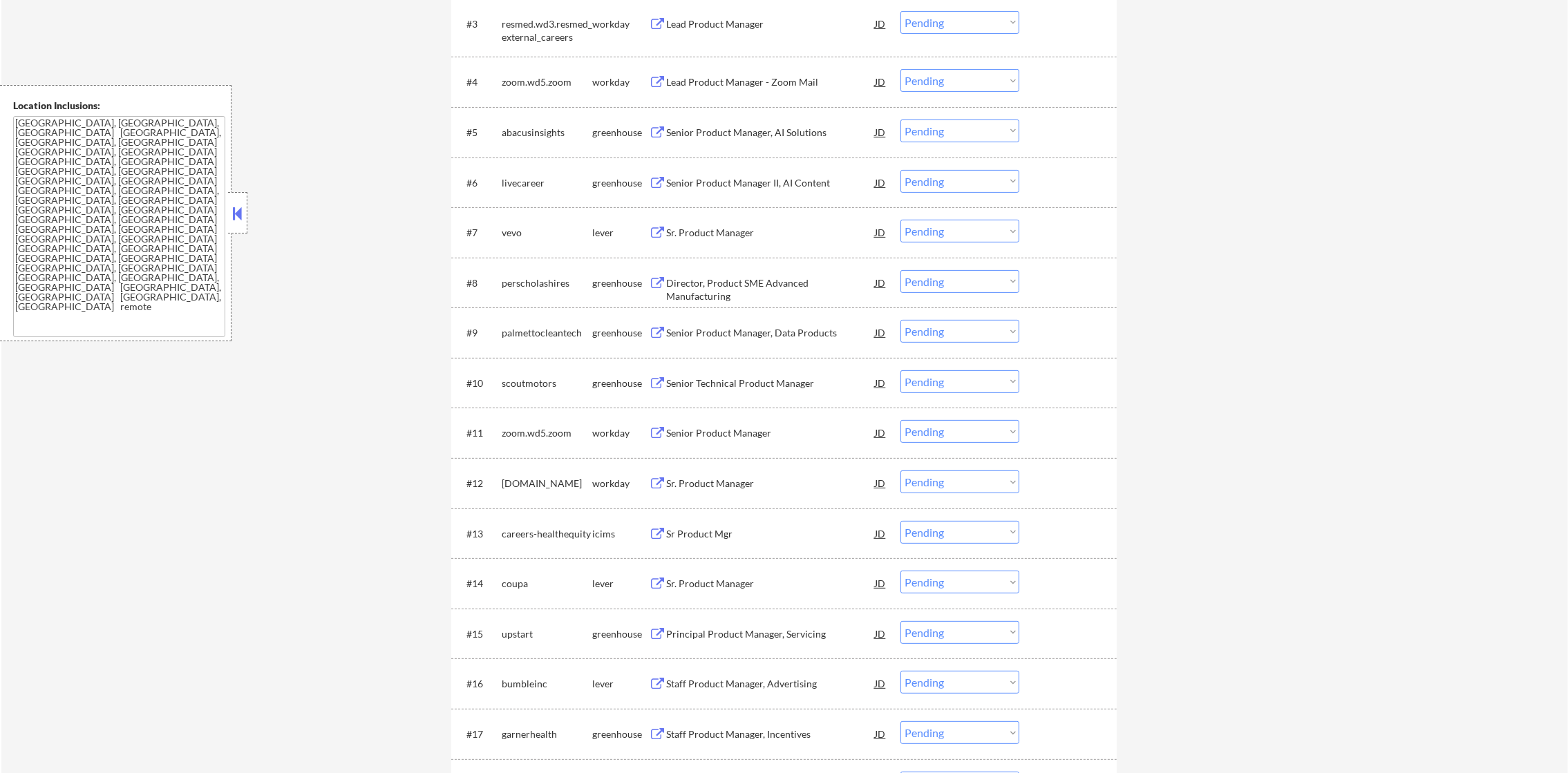
scroll to position [656, 0]
select select ""pending""
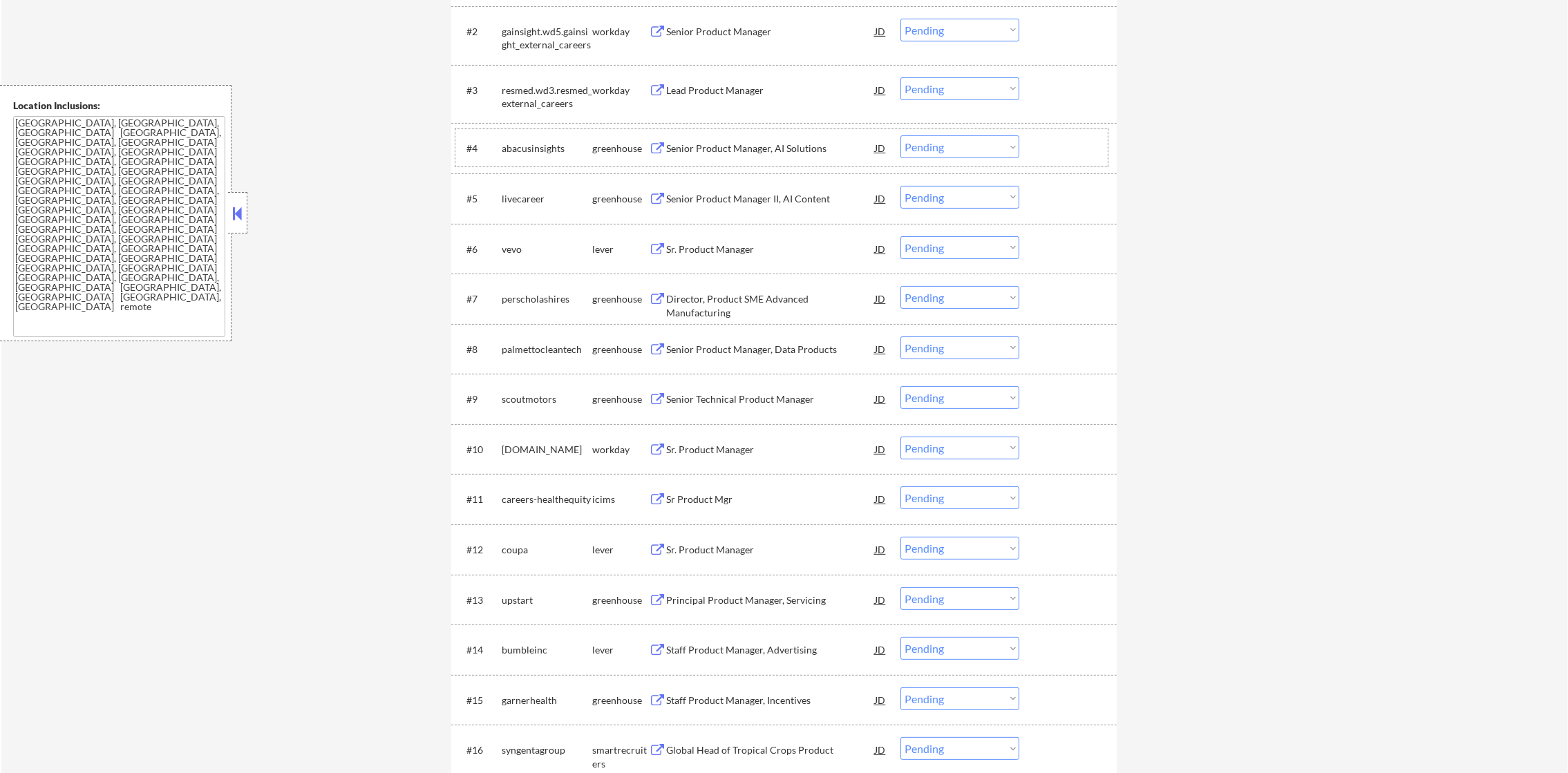
scroll to position [586, 0]
click at [525, 144] on div "abacusinsights" at bounding box center [547, 150] width 91 height 14
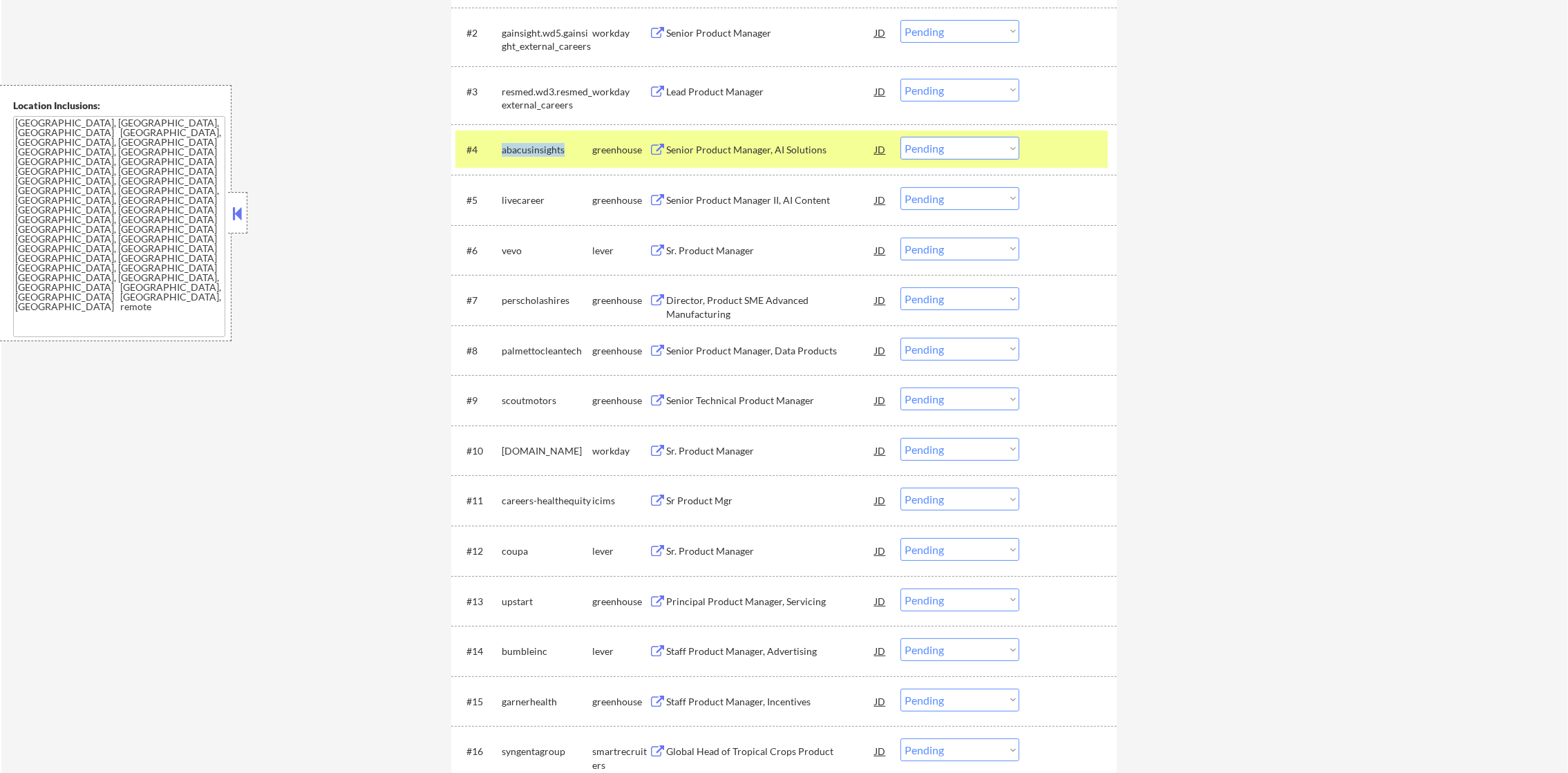
click at [525, 144] on div "abacusinsights" at bounding box center [547, 150] width 91 height 14
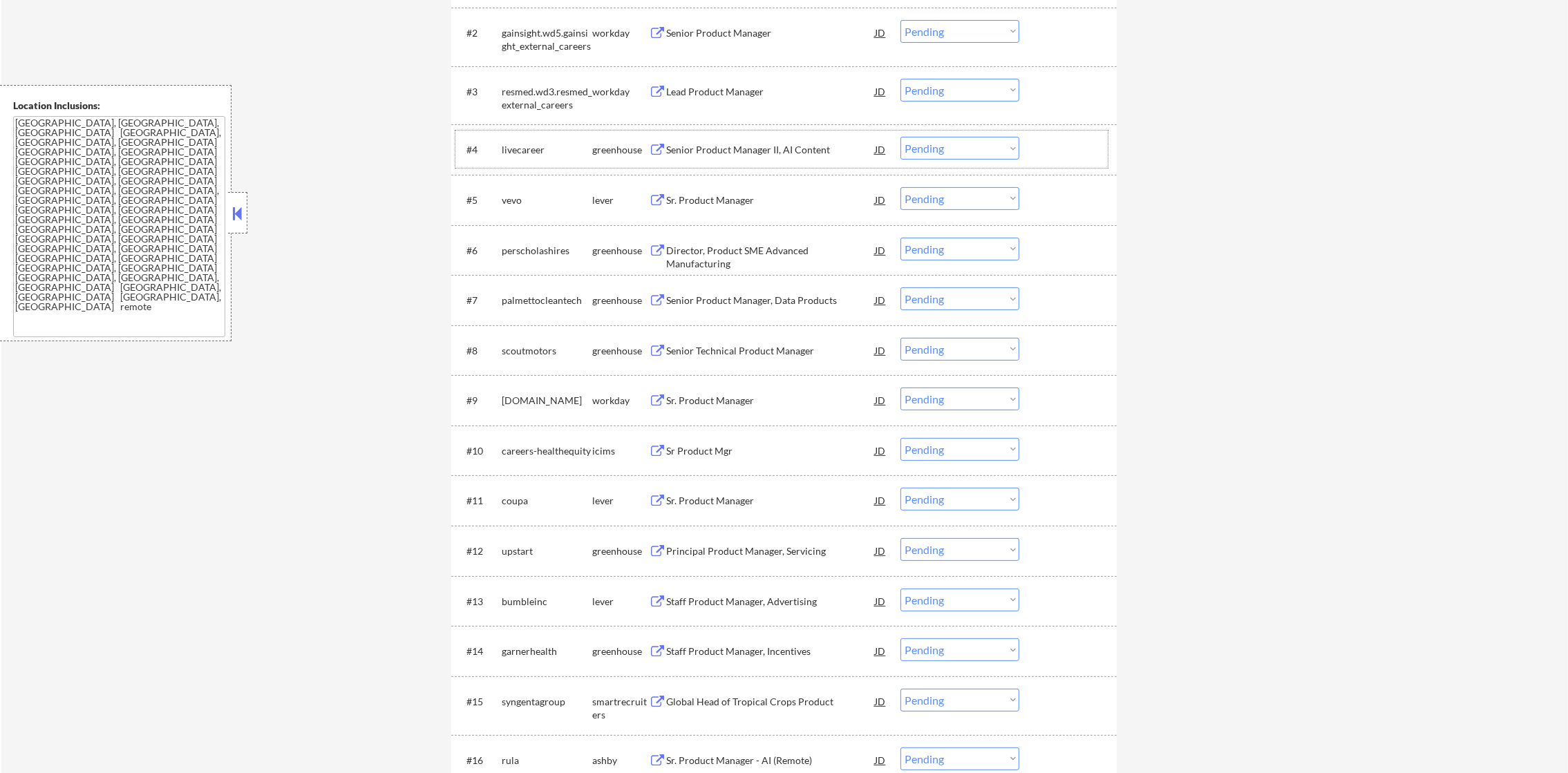
click at [519, 148] on div "livecareer" at bounding box center [547, 150] width 91 height 14
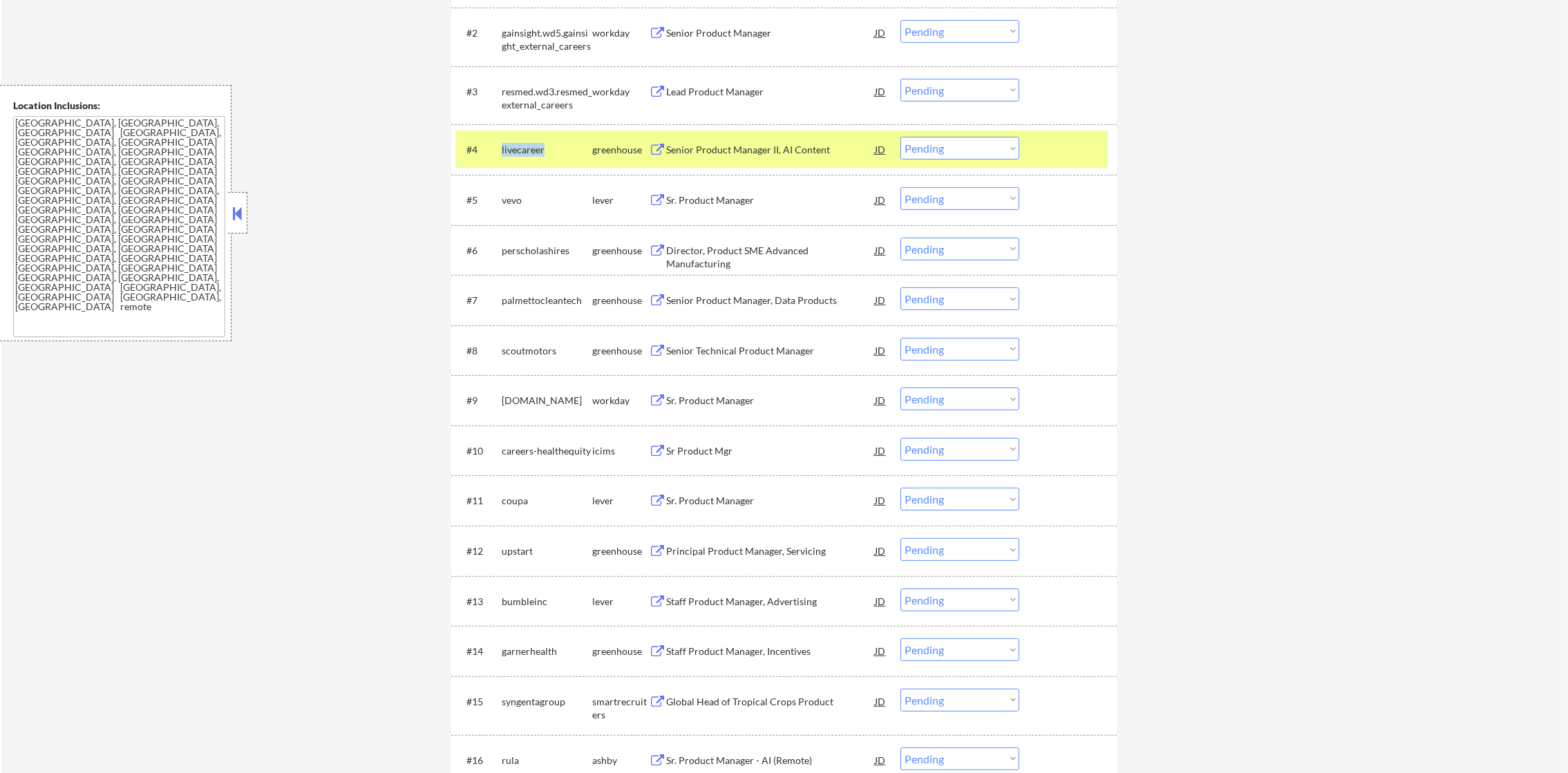
click at [519, 148] on div "livecareer" at bounding box center [547, 150] width 91 height 14
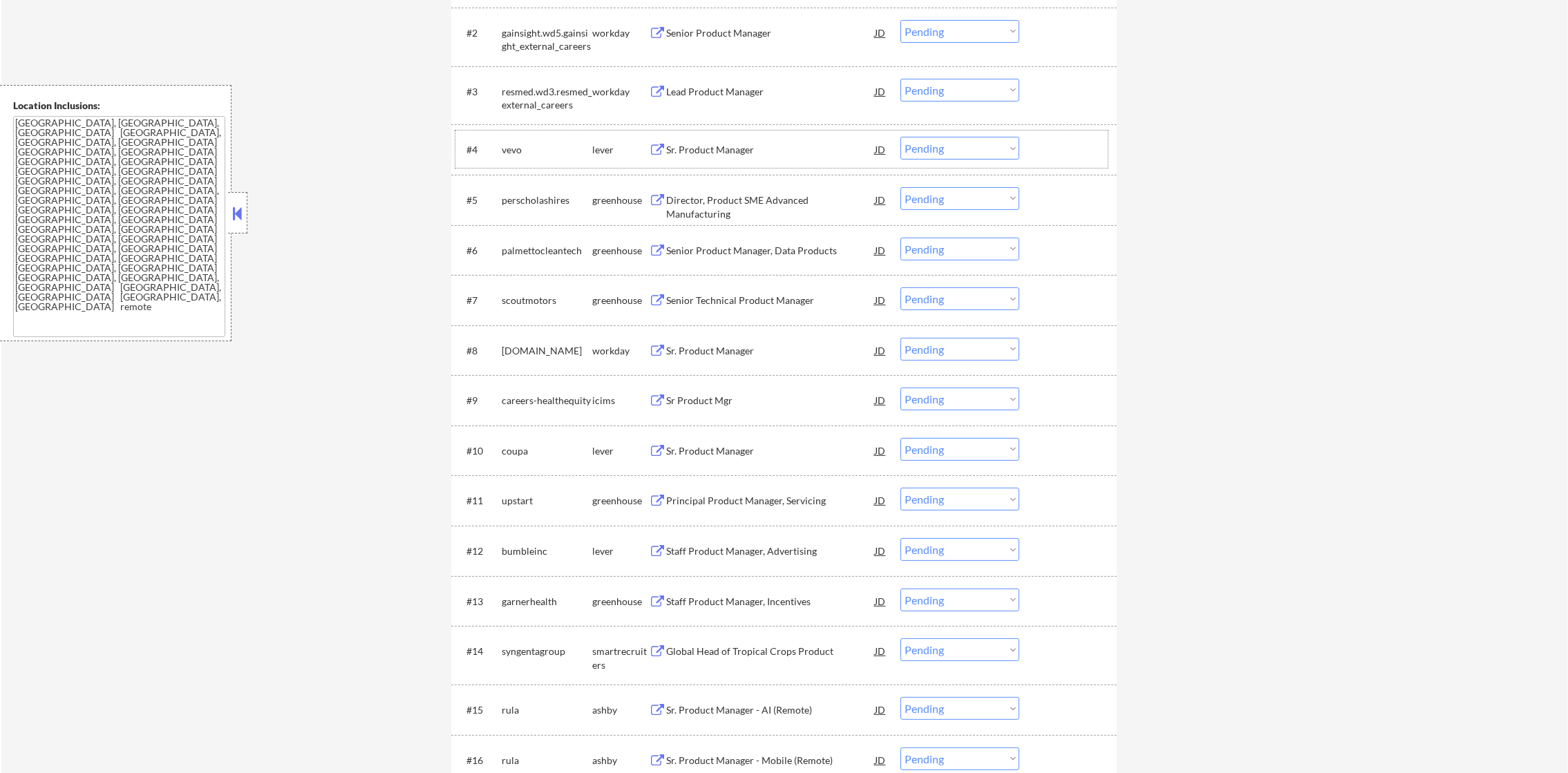
click at [515, 146] on div "vevo" at bounding box center [547, 150] width 91 height 14
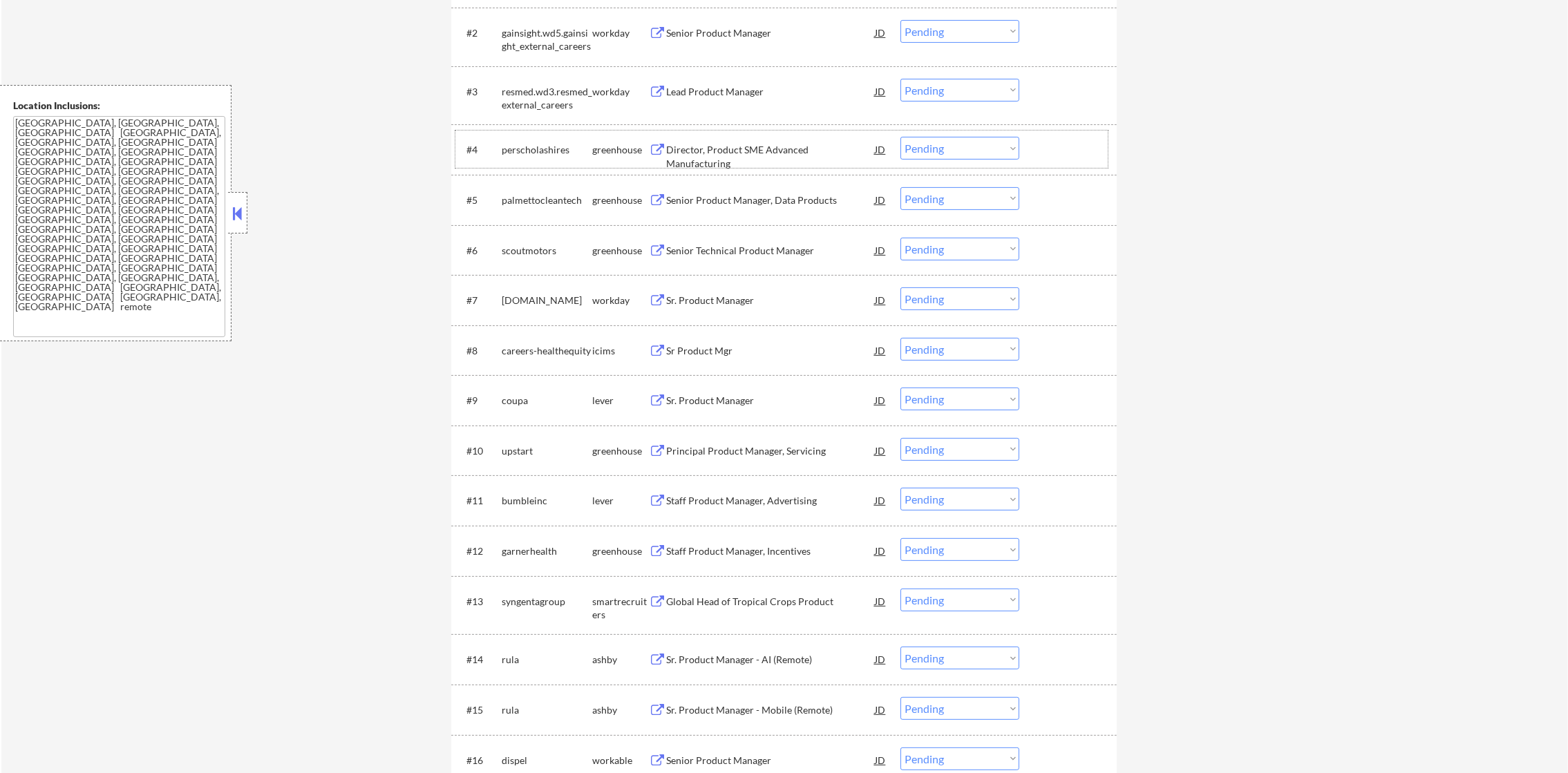
click at [532, 148] on div "perscholashires" at bounding box center [547, 150] width 91 height 14
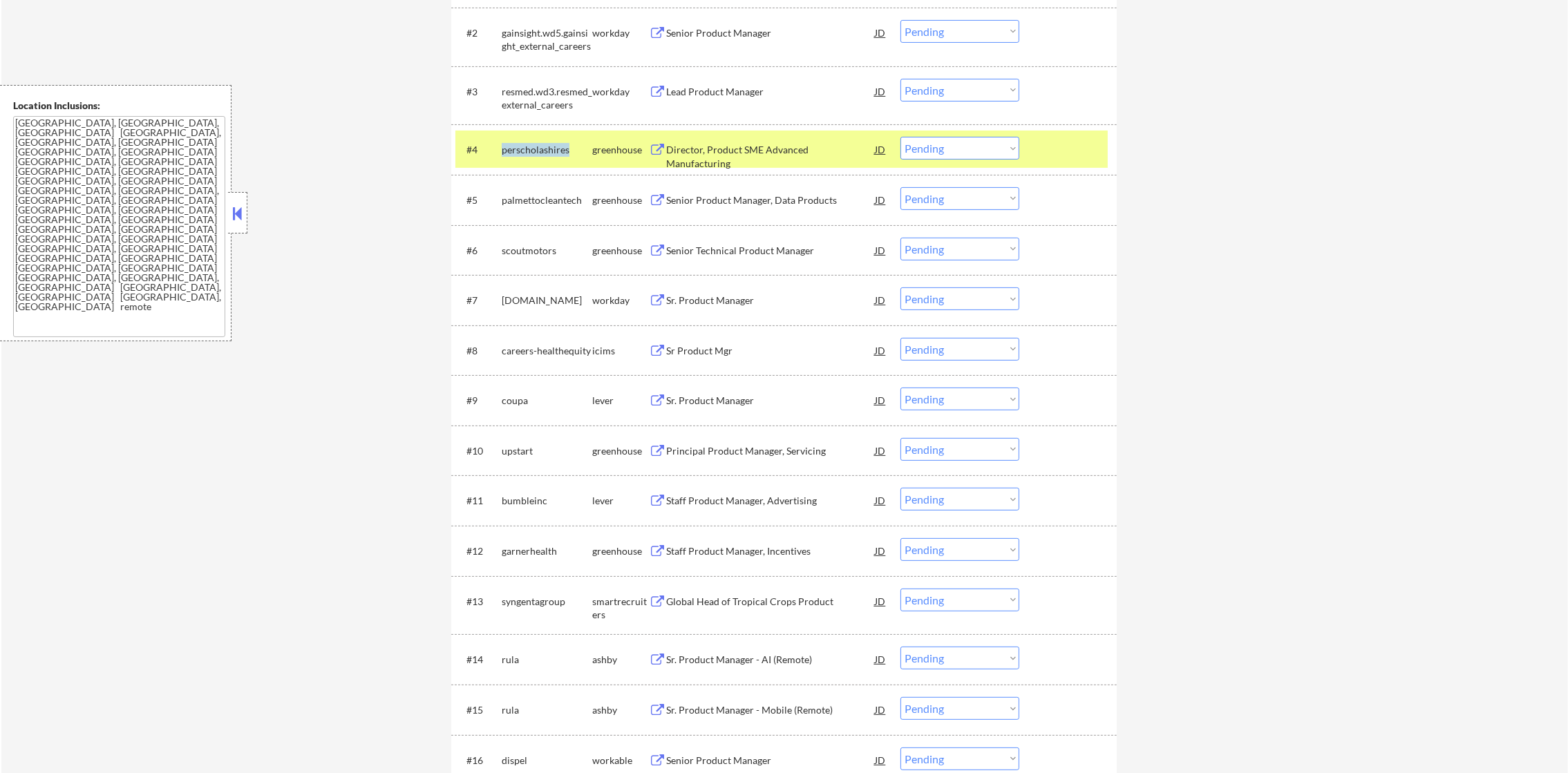
click at [532, 148] on div "perscholashires" at bounding box center [547, 150] width 91 height 14
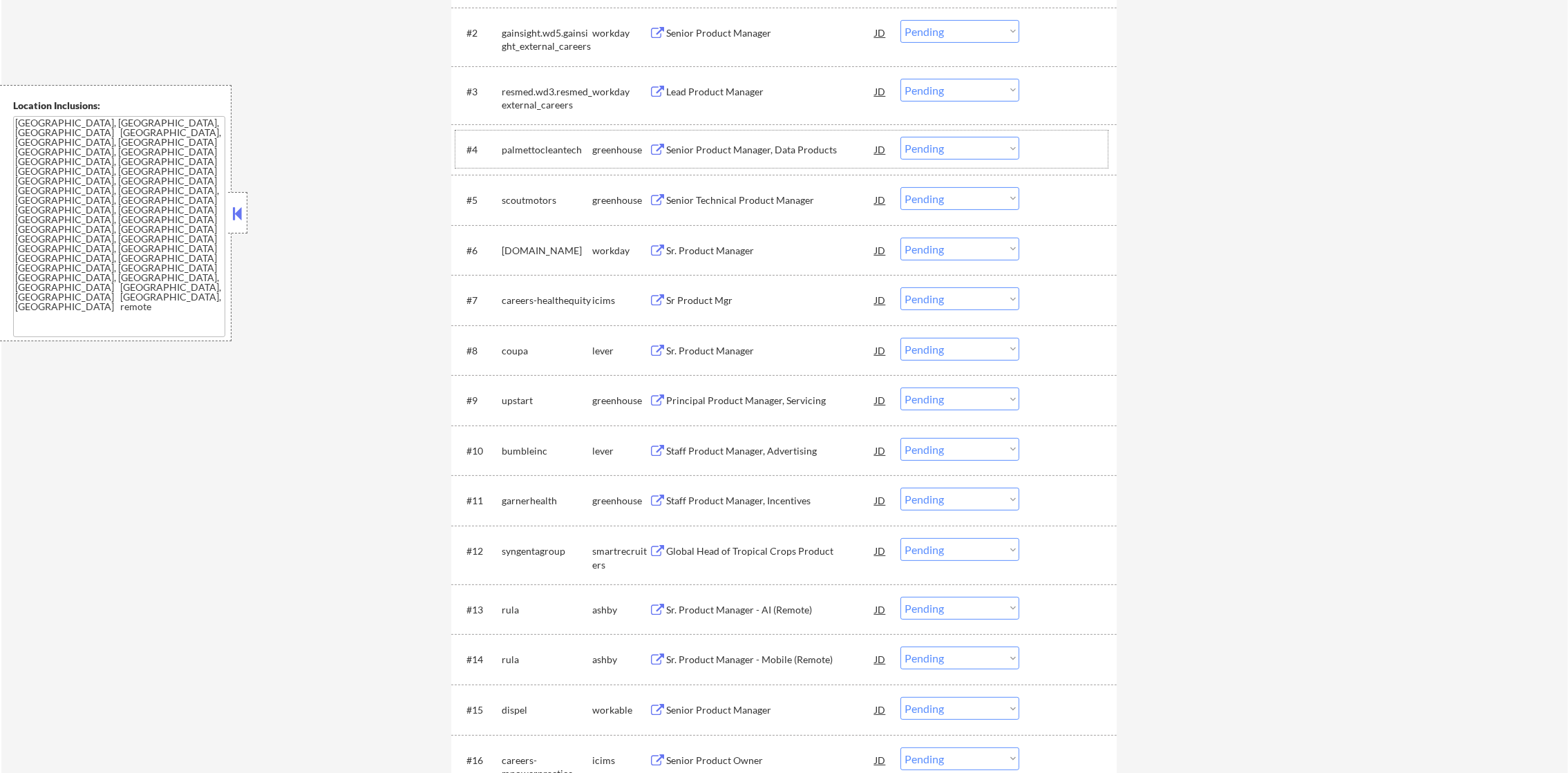
click at [548, 151] on div "palmettocleantech" at bounding box center [547, 150] width 91 height 14
select select ""pending""
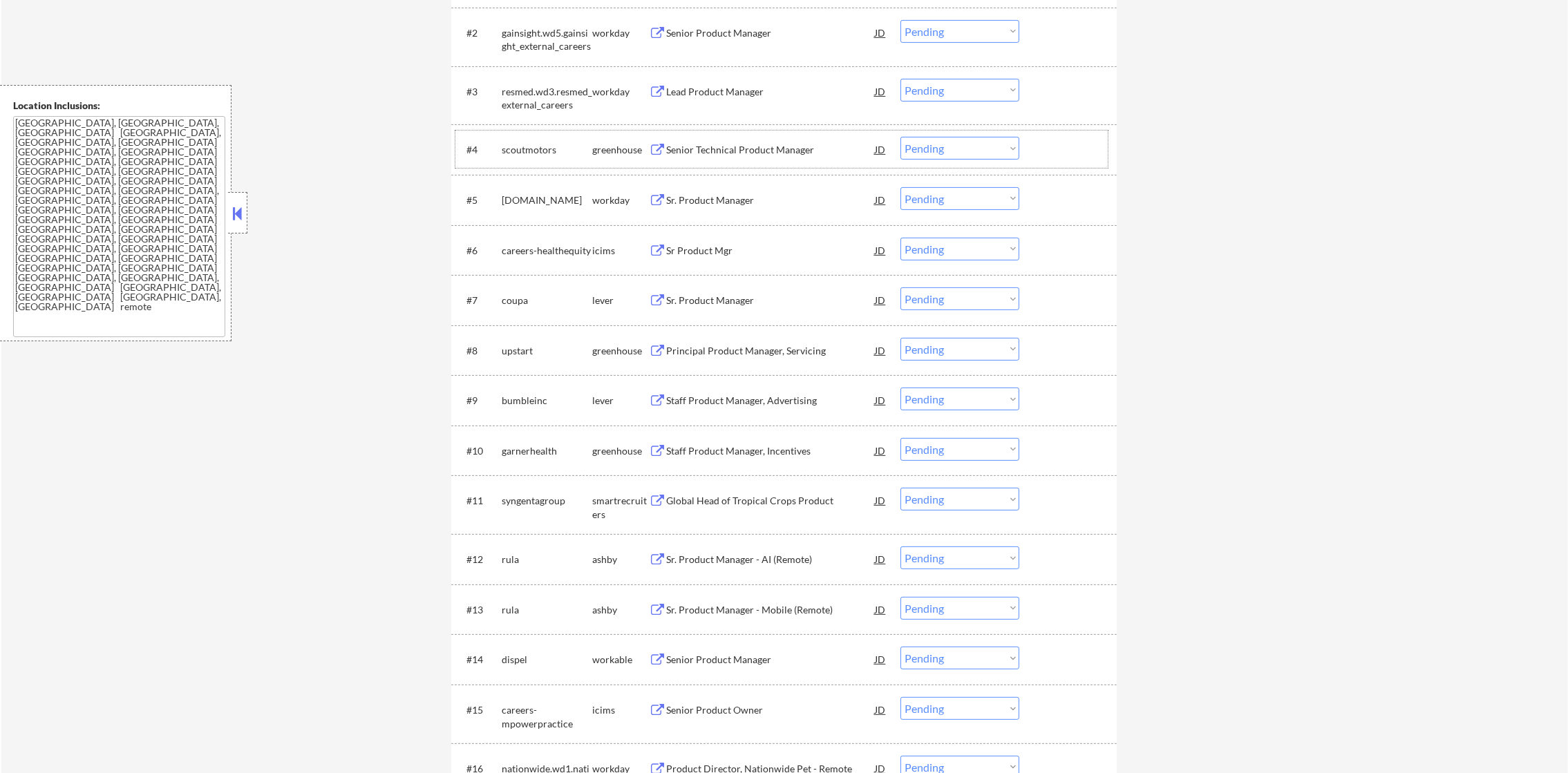
click at [513, 157] on div "scoutmotors" at bounding box center [547, 149] width 91 height 25
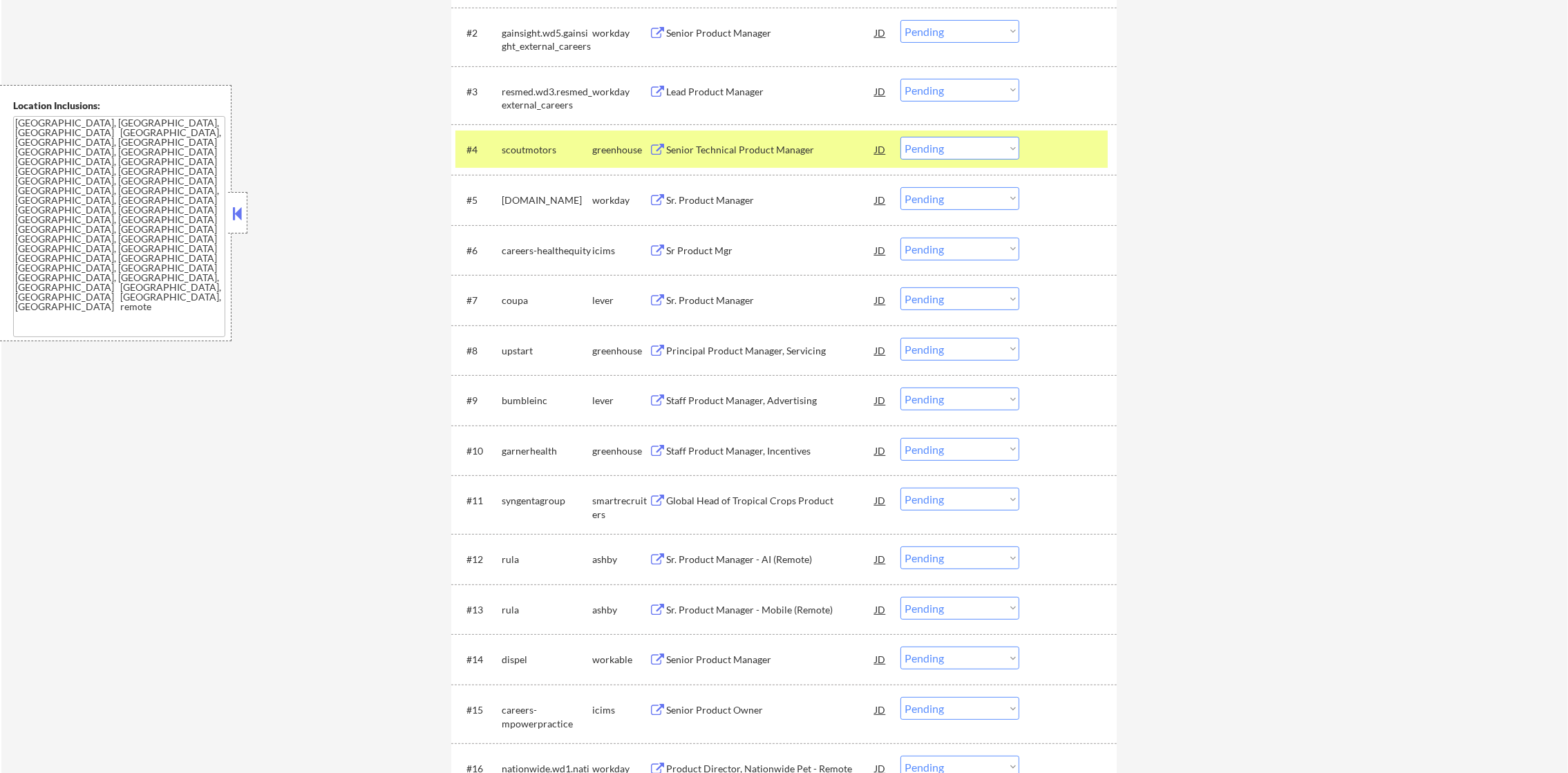
click at [516, 148] on div "scoutmotors" at bounding box center [547, 150] width 91 height 14
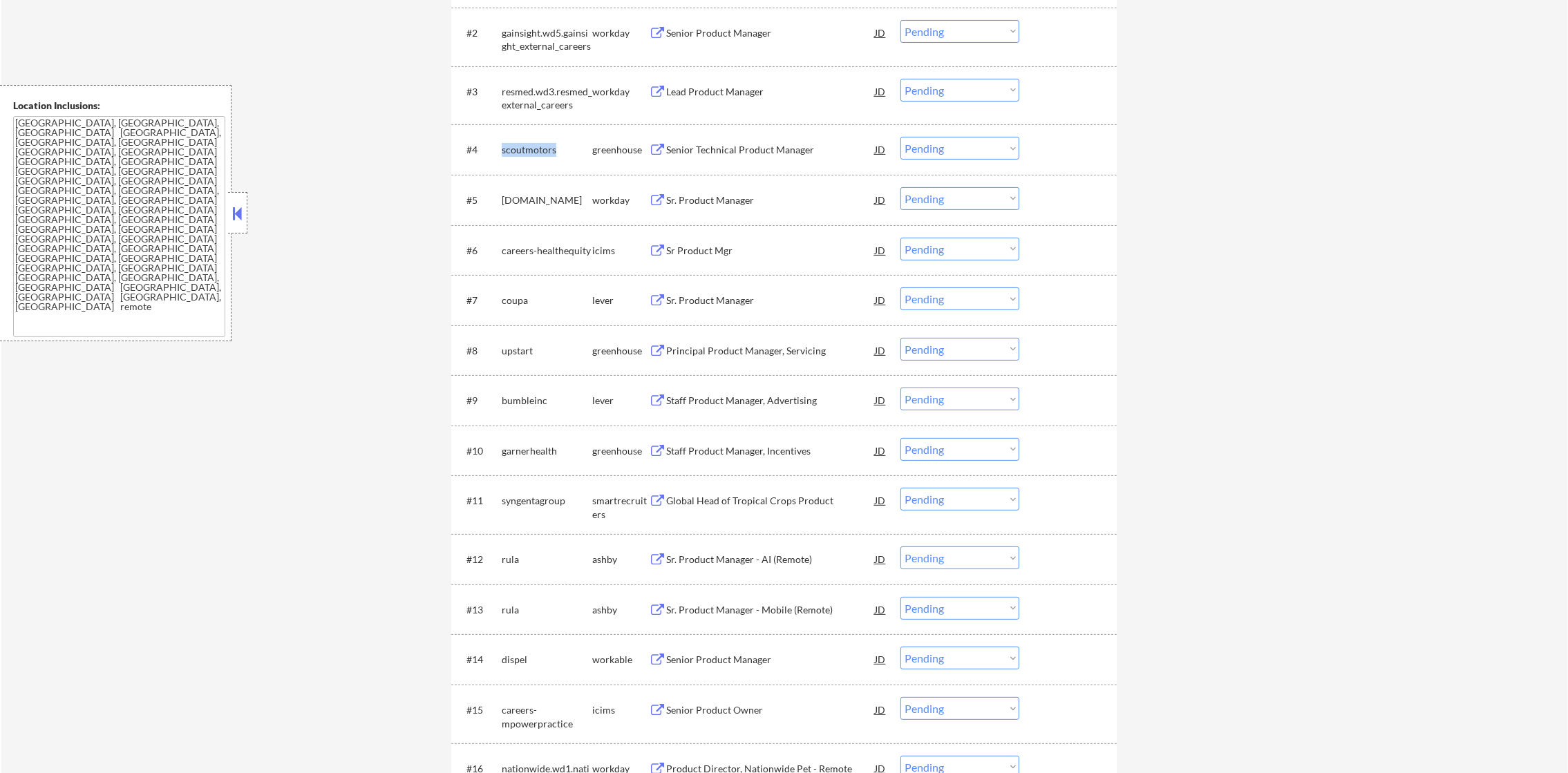
click at [516, 148] on div "scoutmotors" at bounding box center [547, 150] width 91 height 14
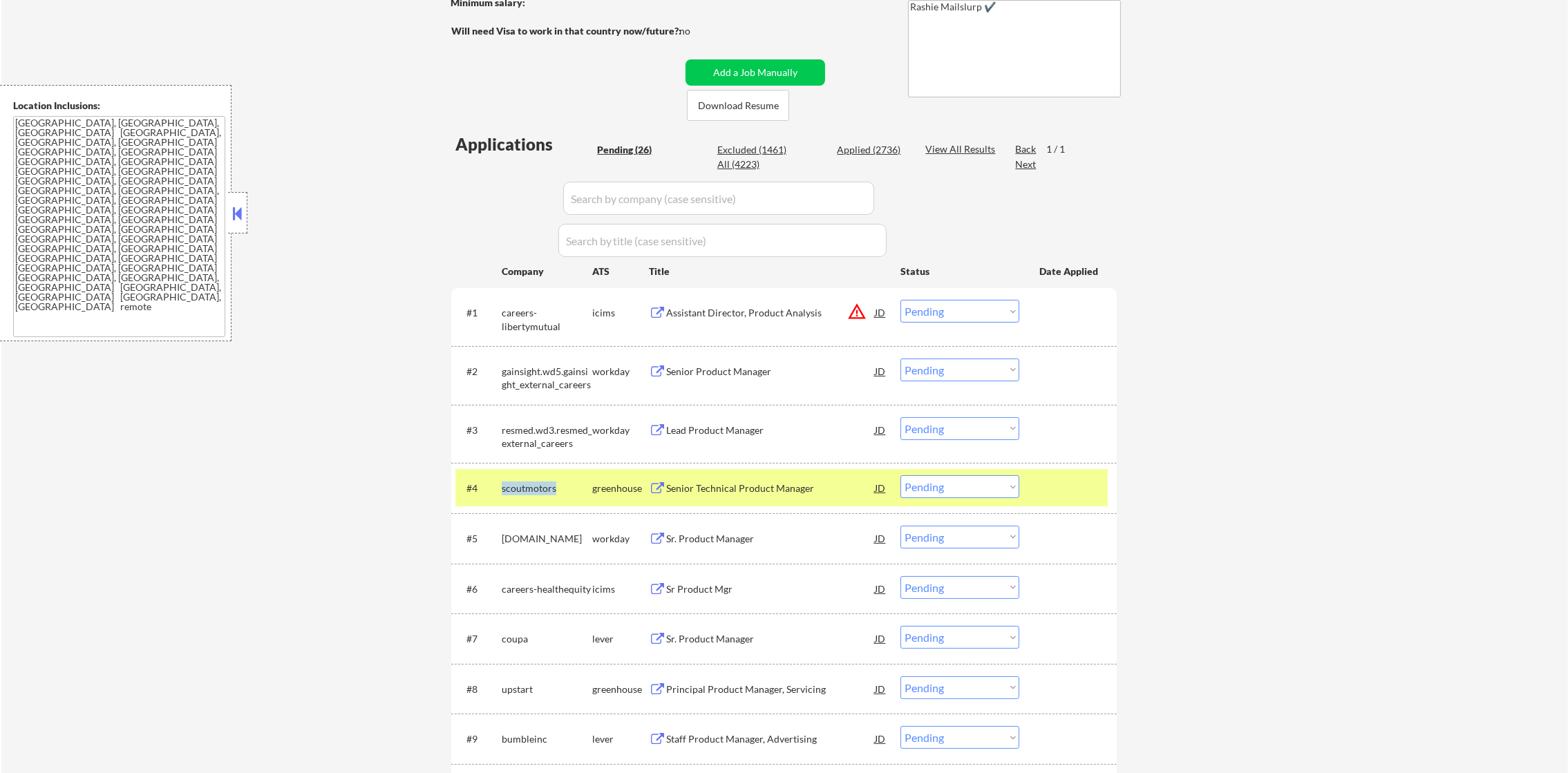
scroll to position [242, 0]
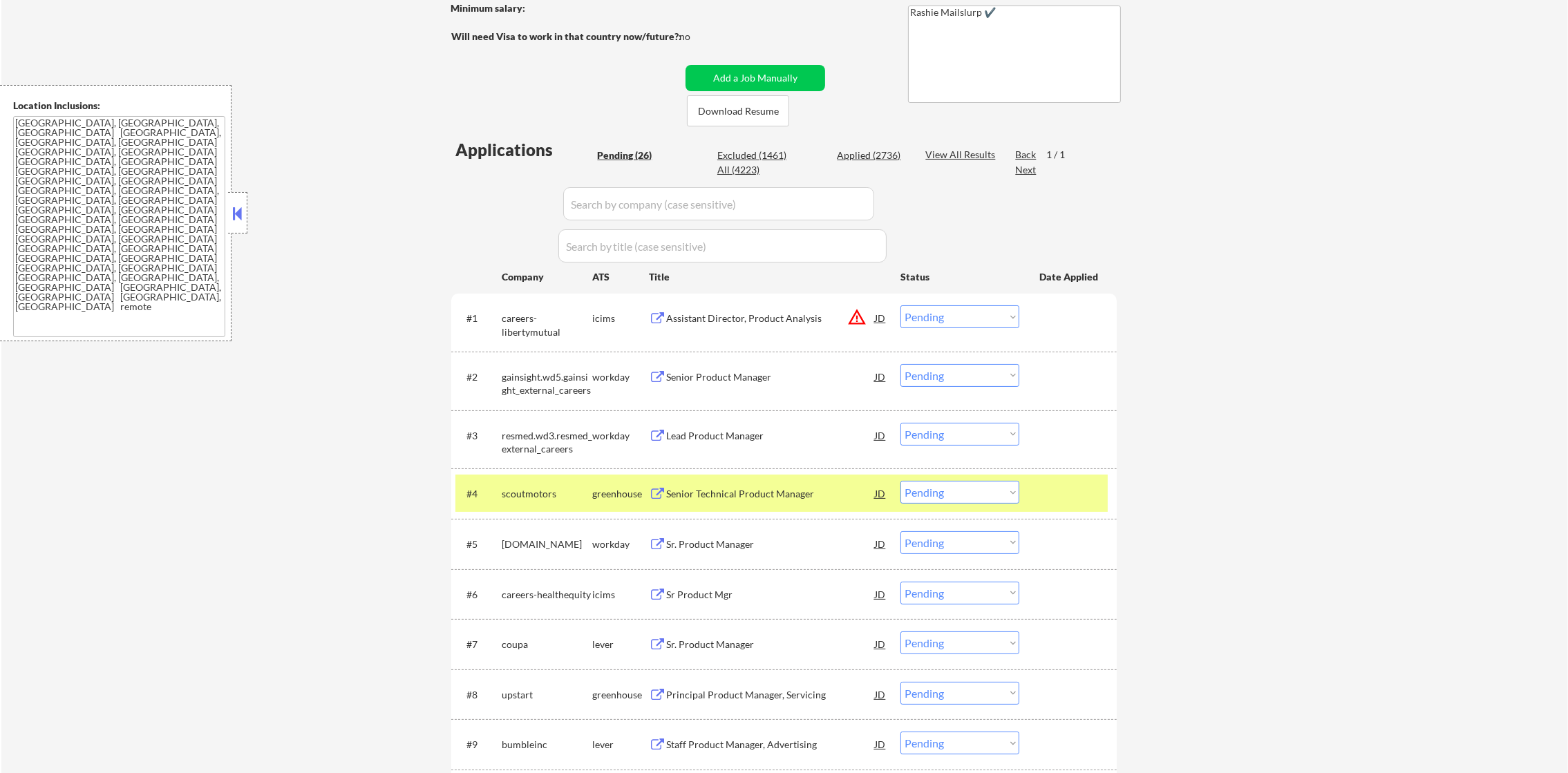
click at [878, 156] on div "Applied (2736)" at bounding box center [871, 155] width 69 height 14
select select ""applied""
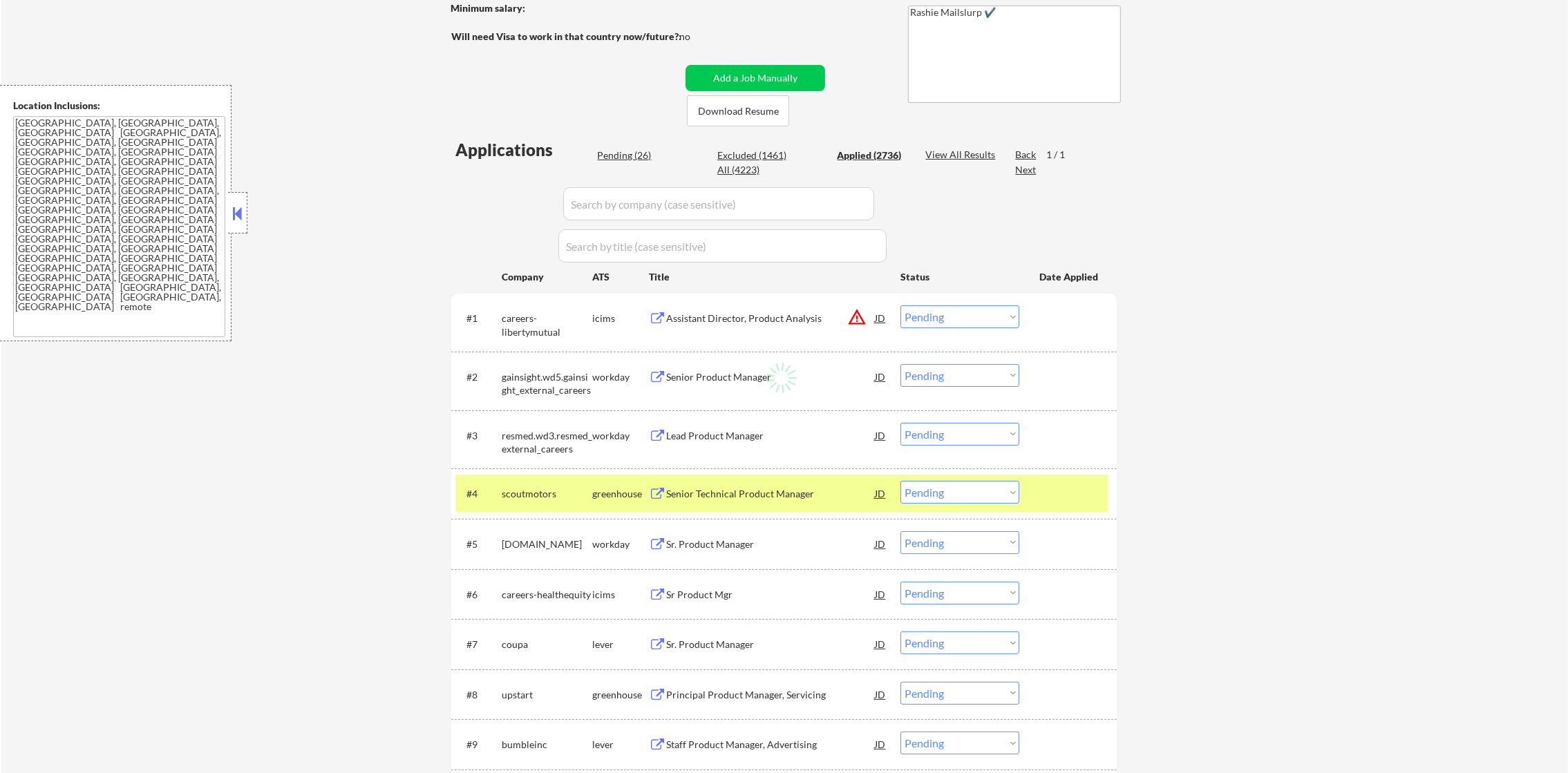
select select ""applied""
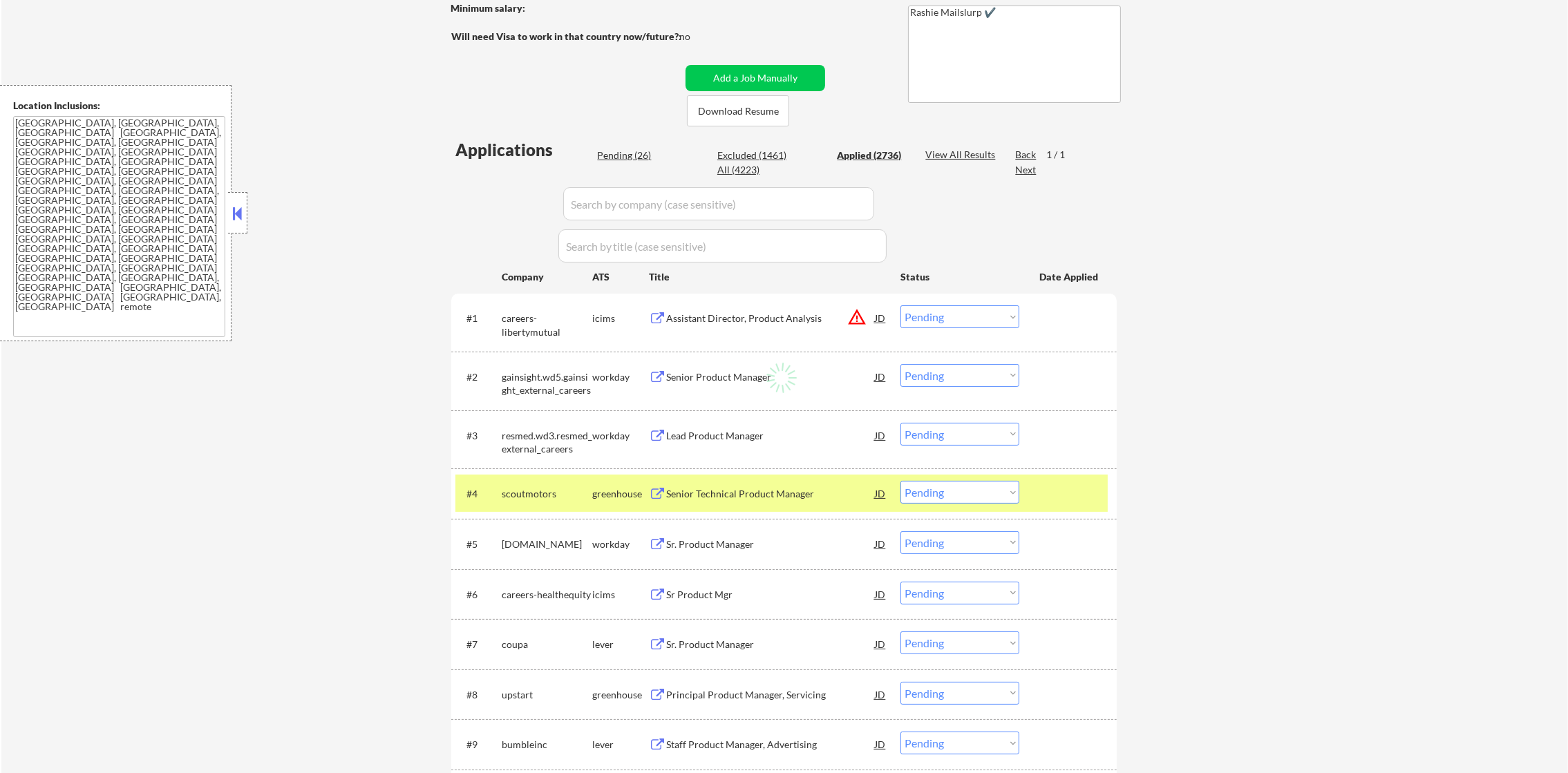
select select ""applied""
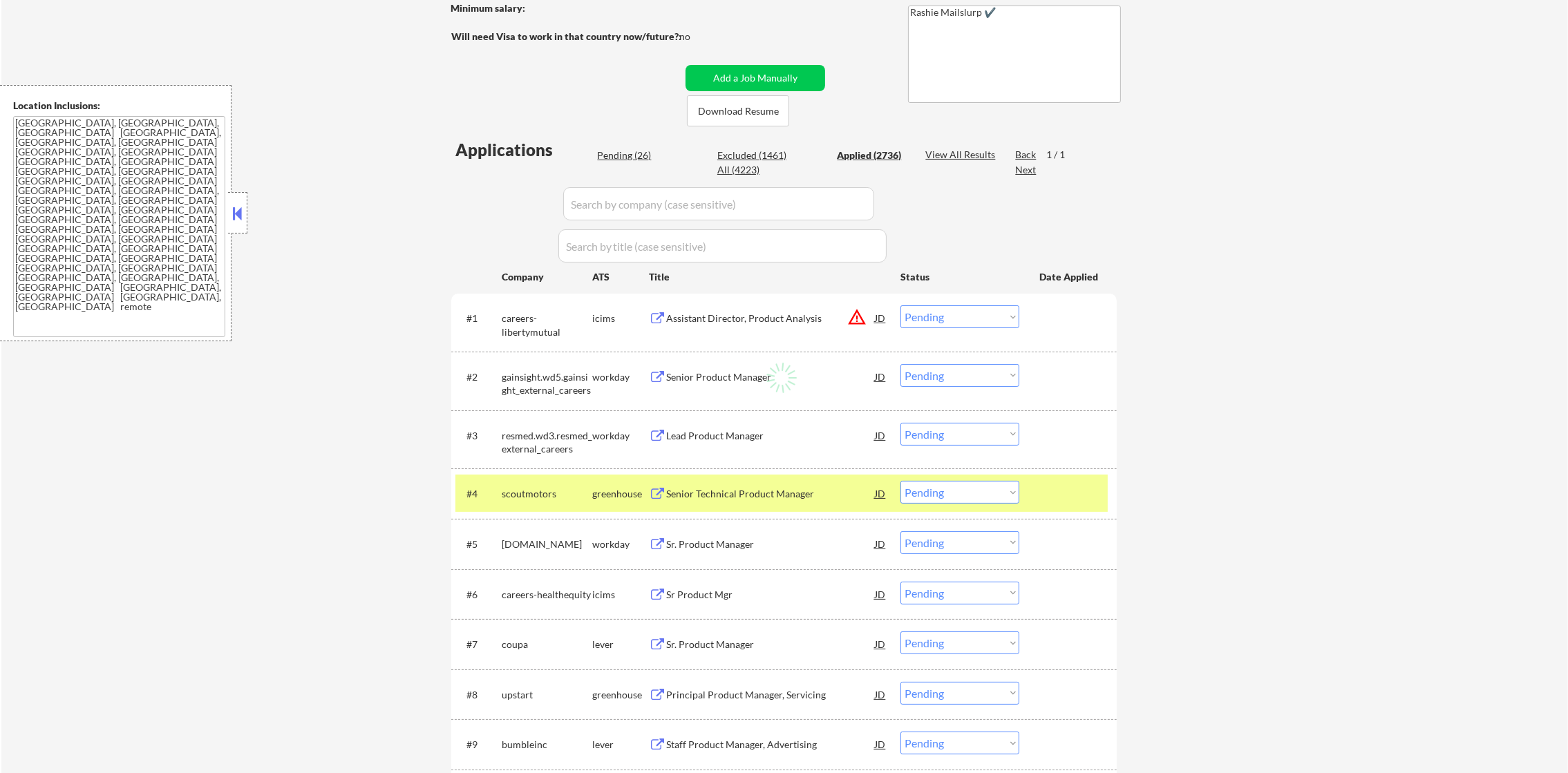
select select ""applied""
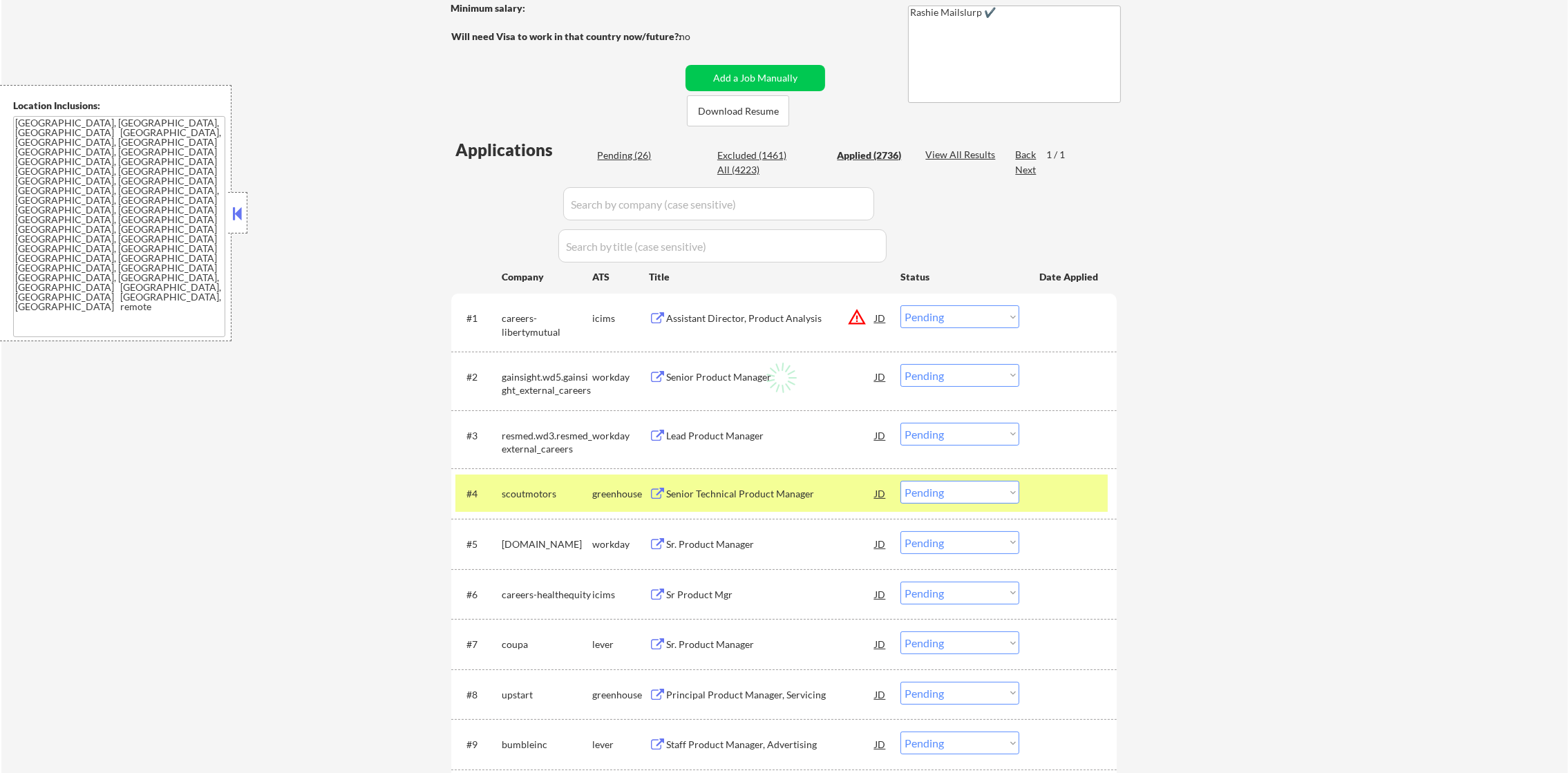
select select ""applied""
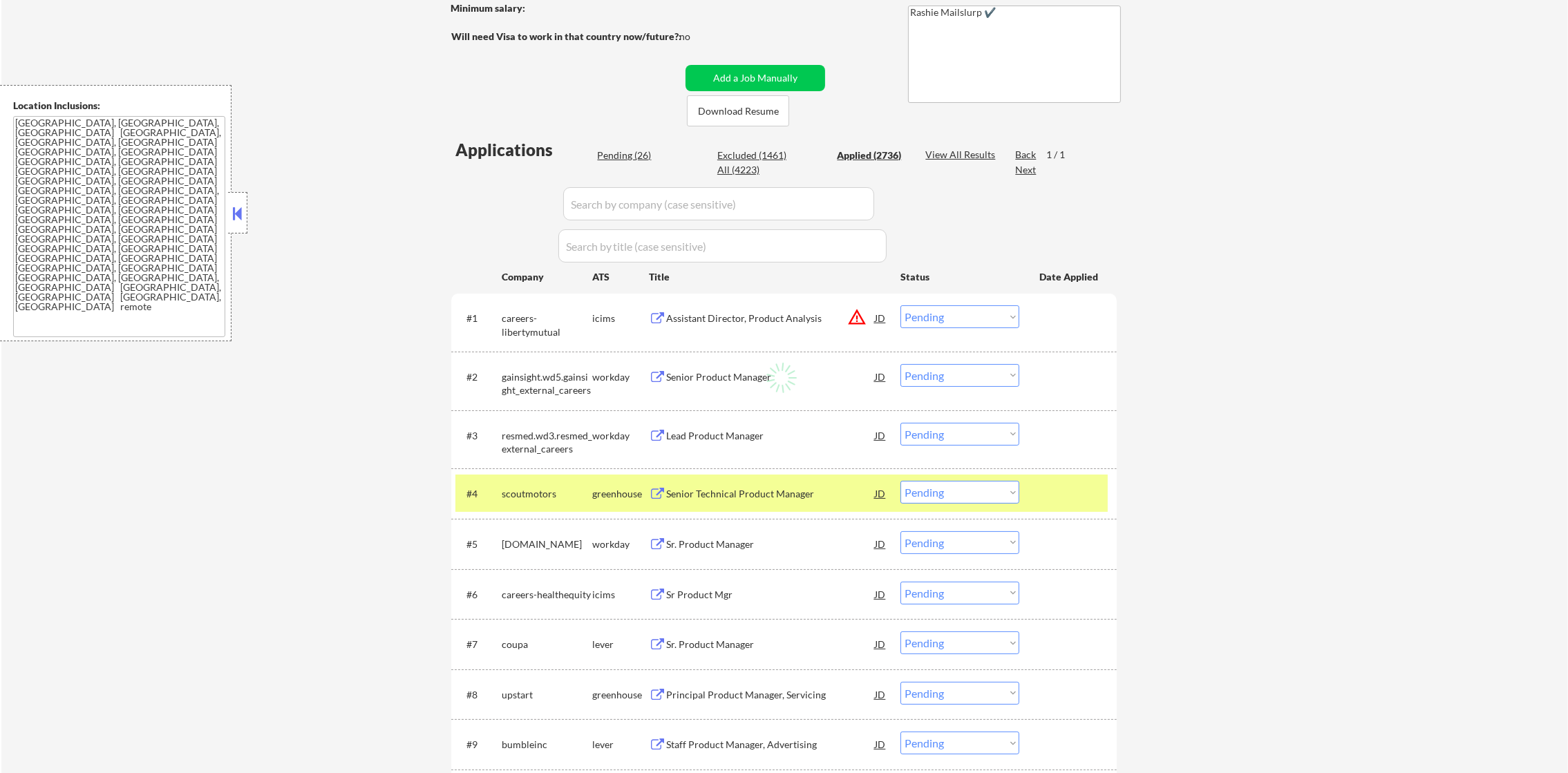
select select ""applied""
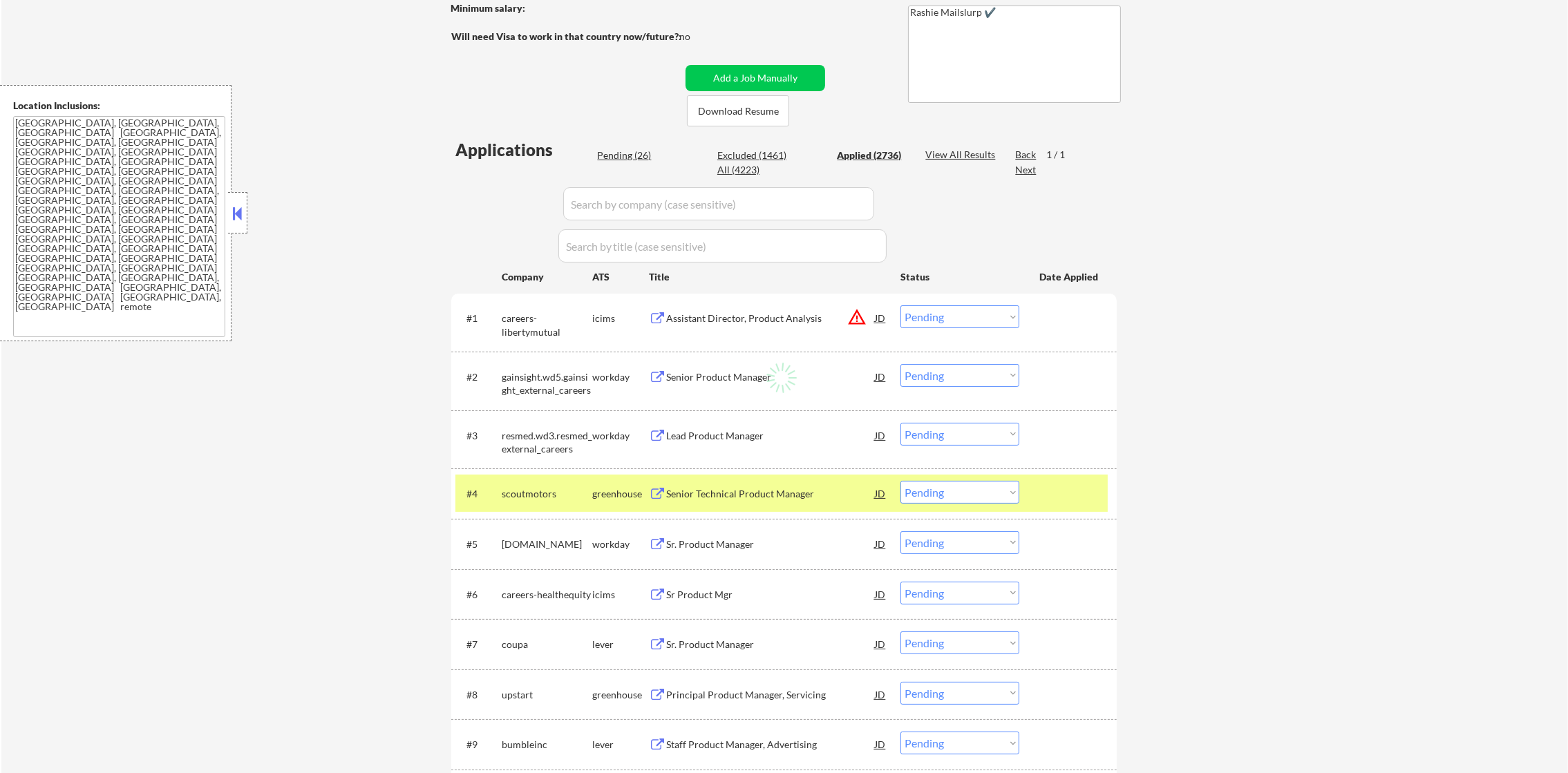
select select ""applied""
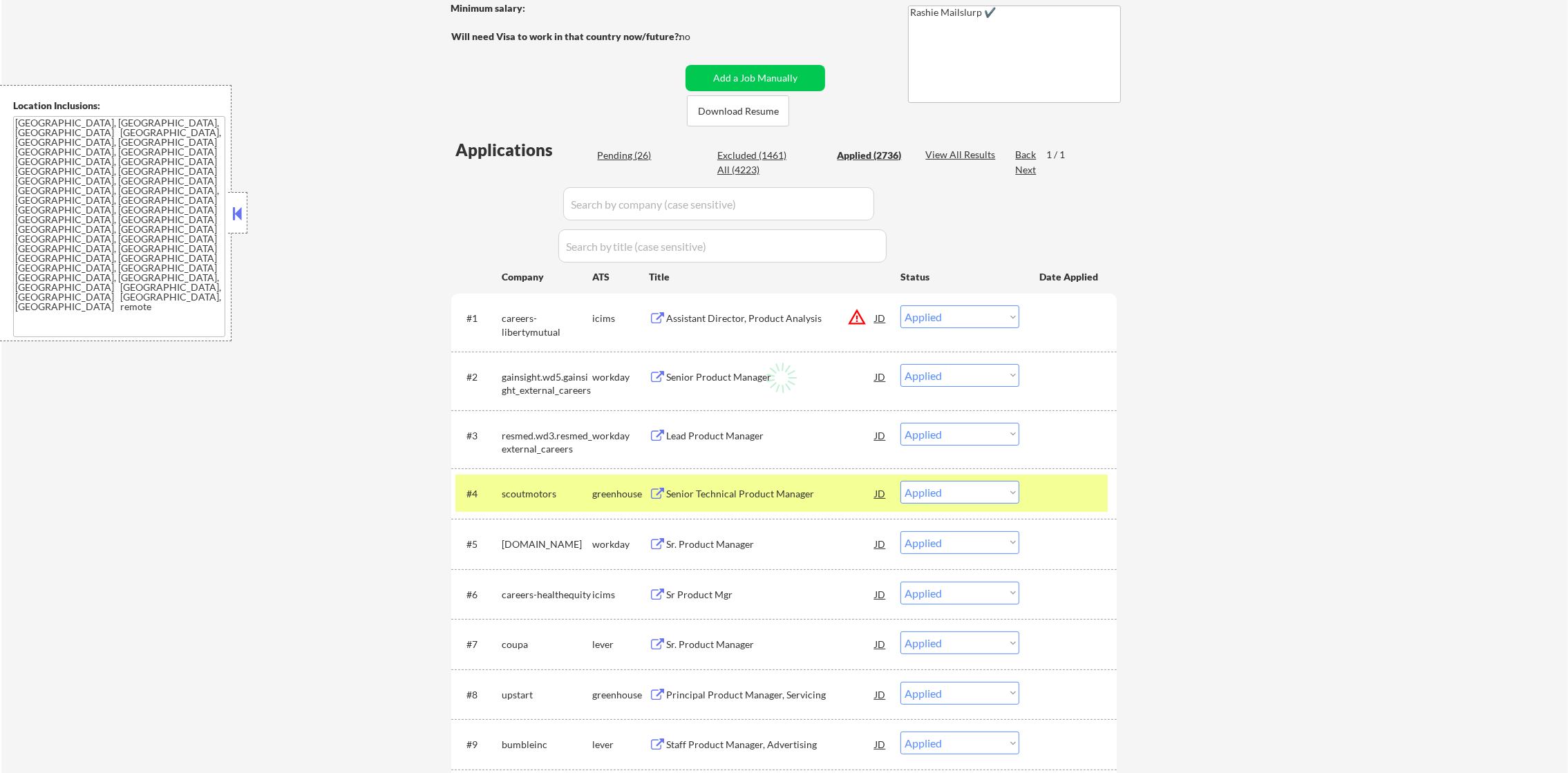
select select ""applied""
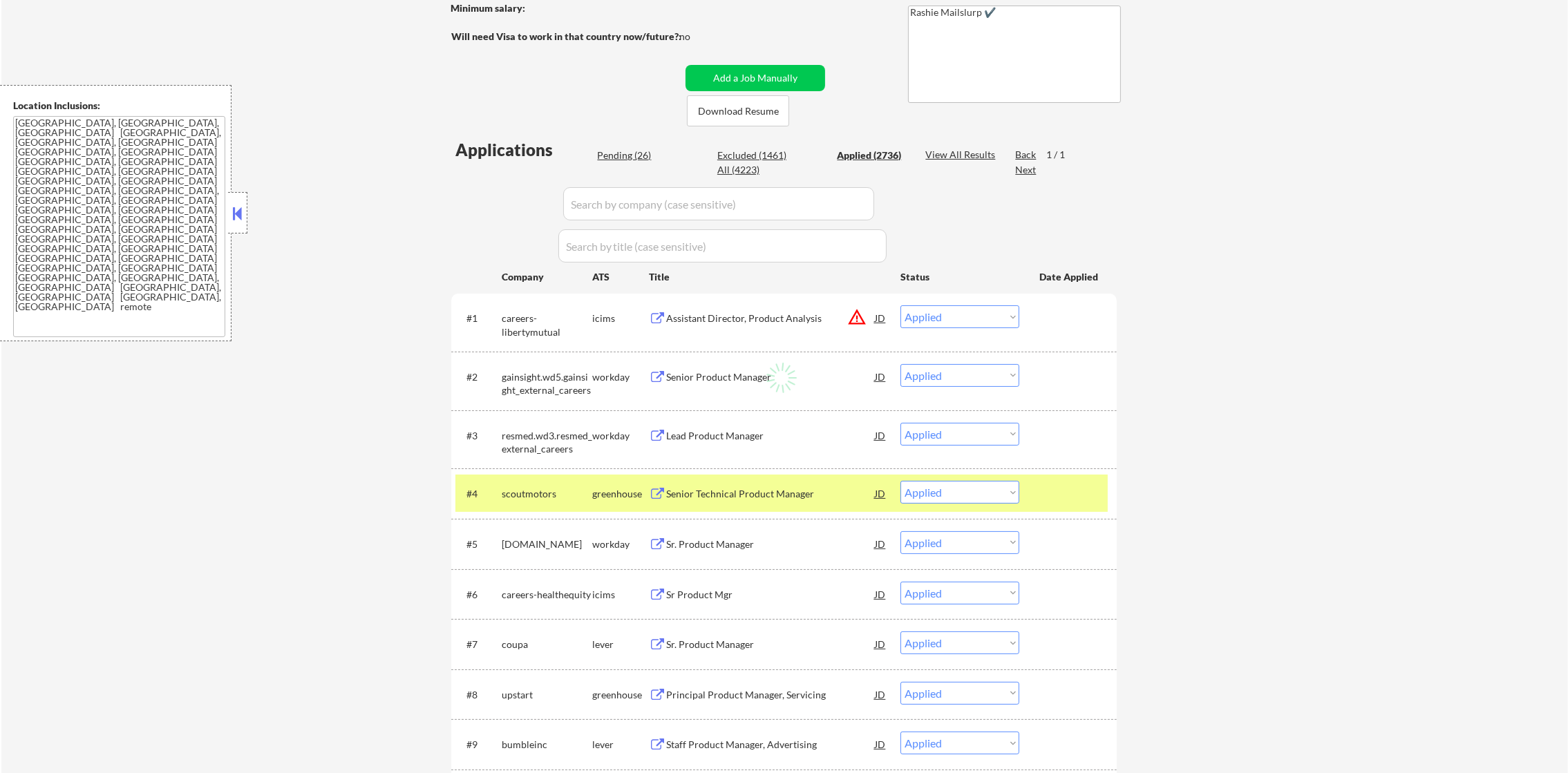
select select ""applied""
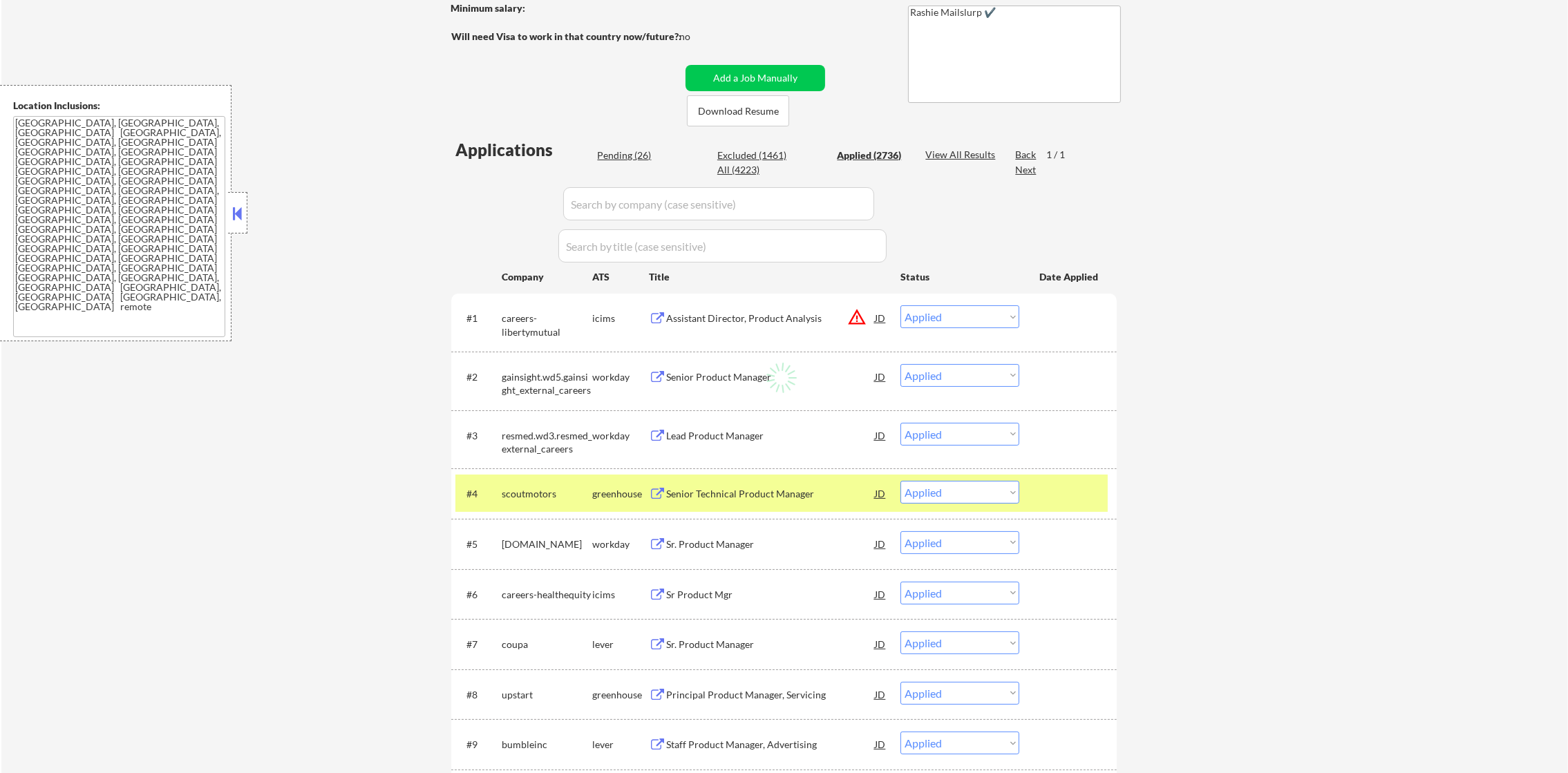
select select ""applied""
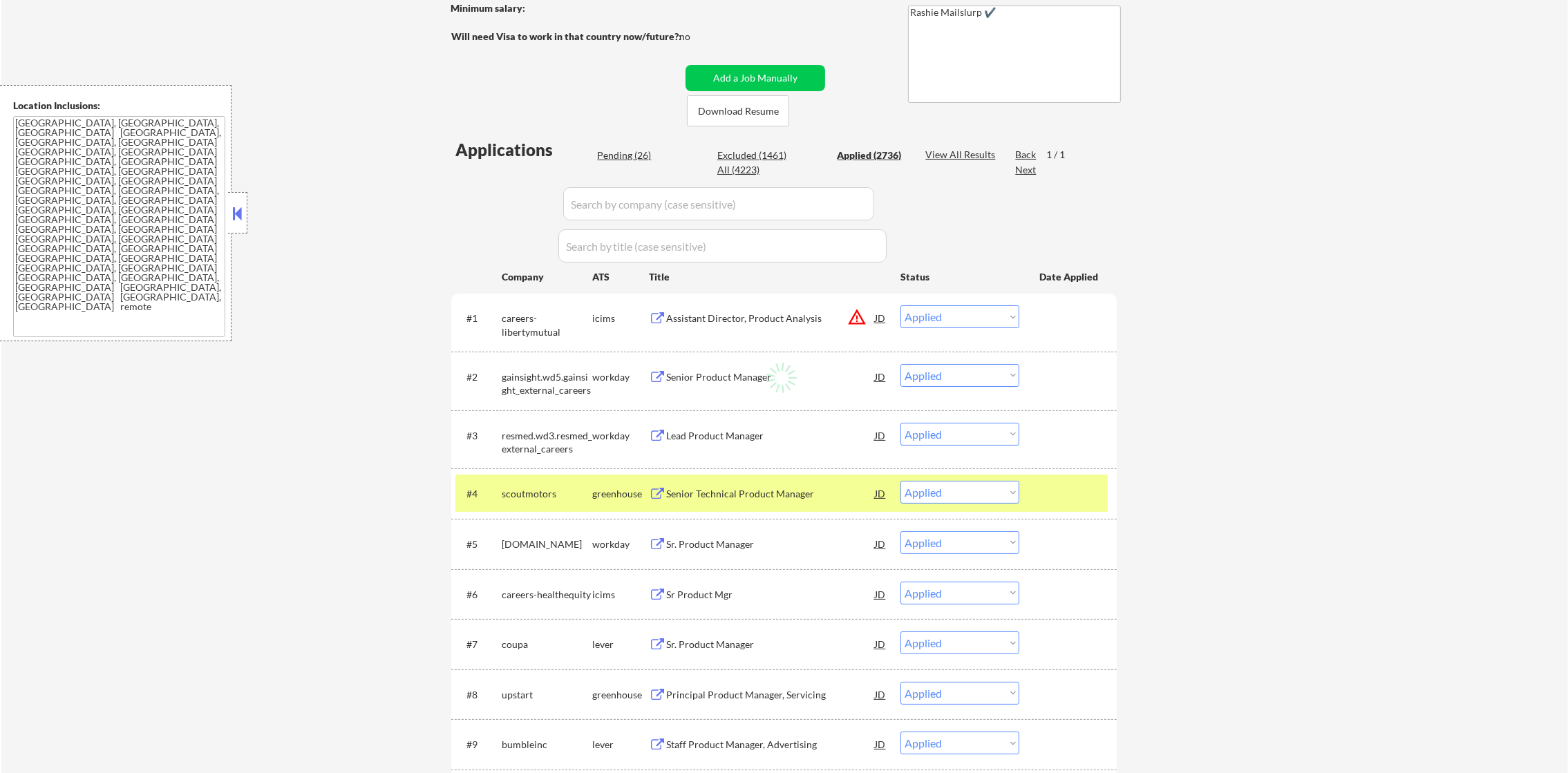
select select ""applied""
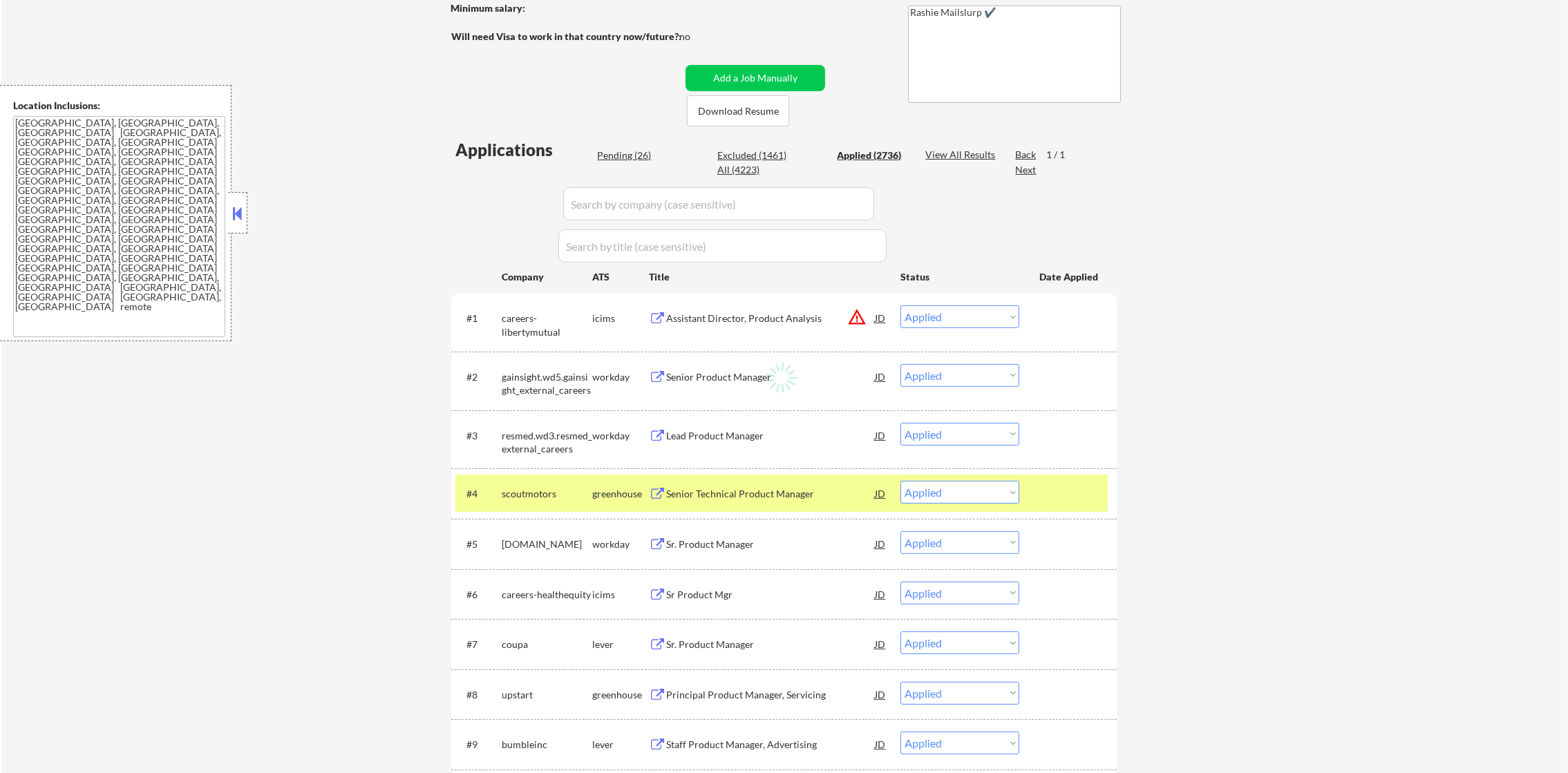
select select ""applied""
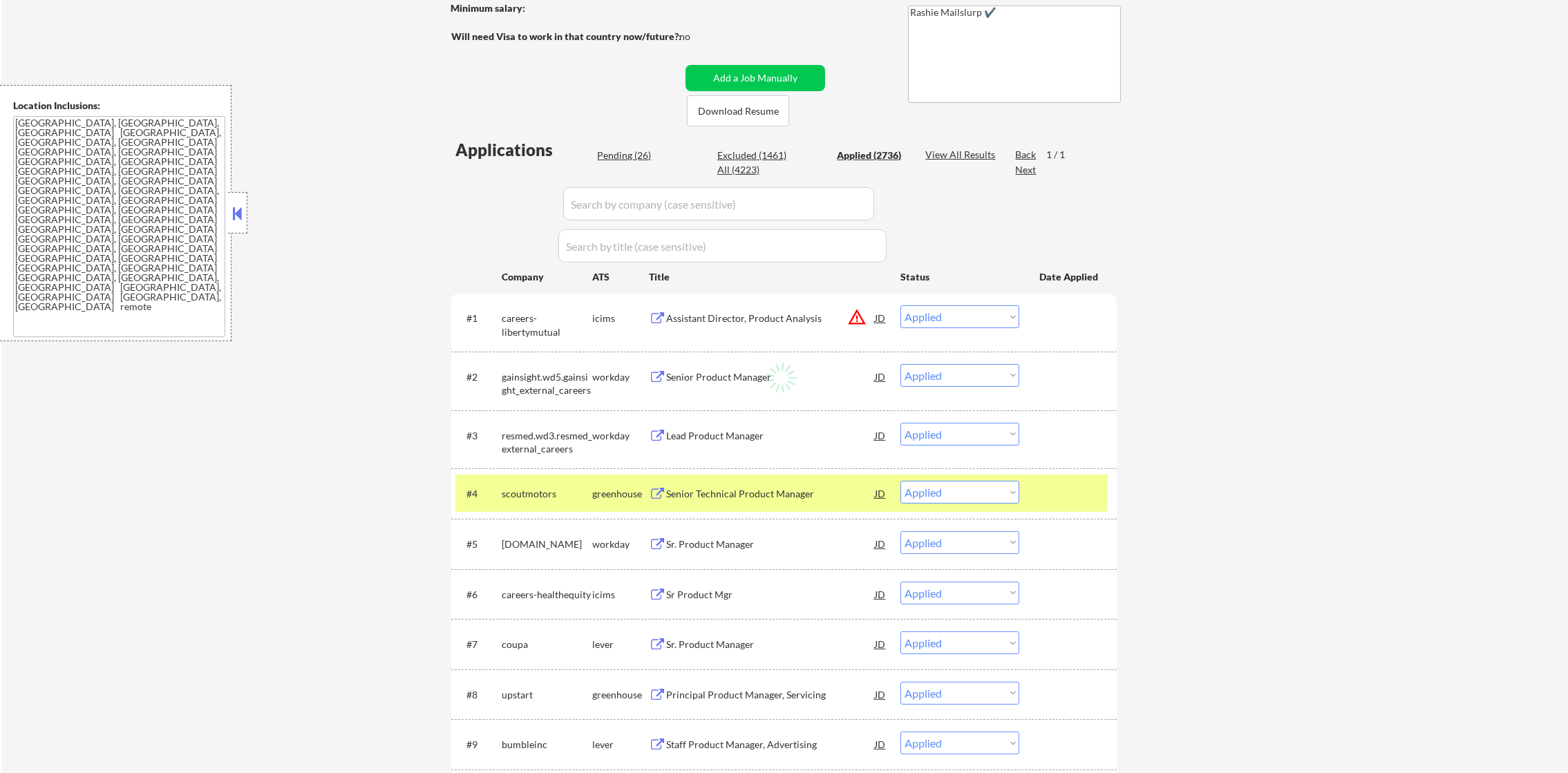
select select ""applied""
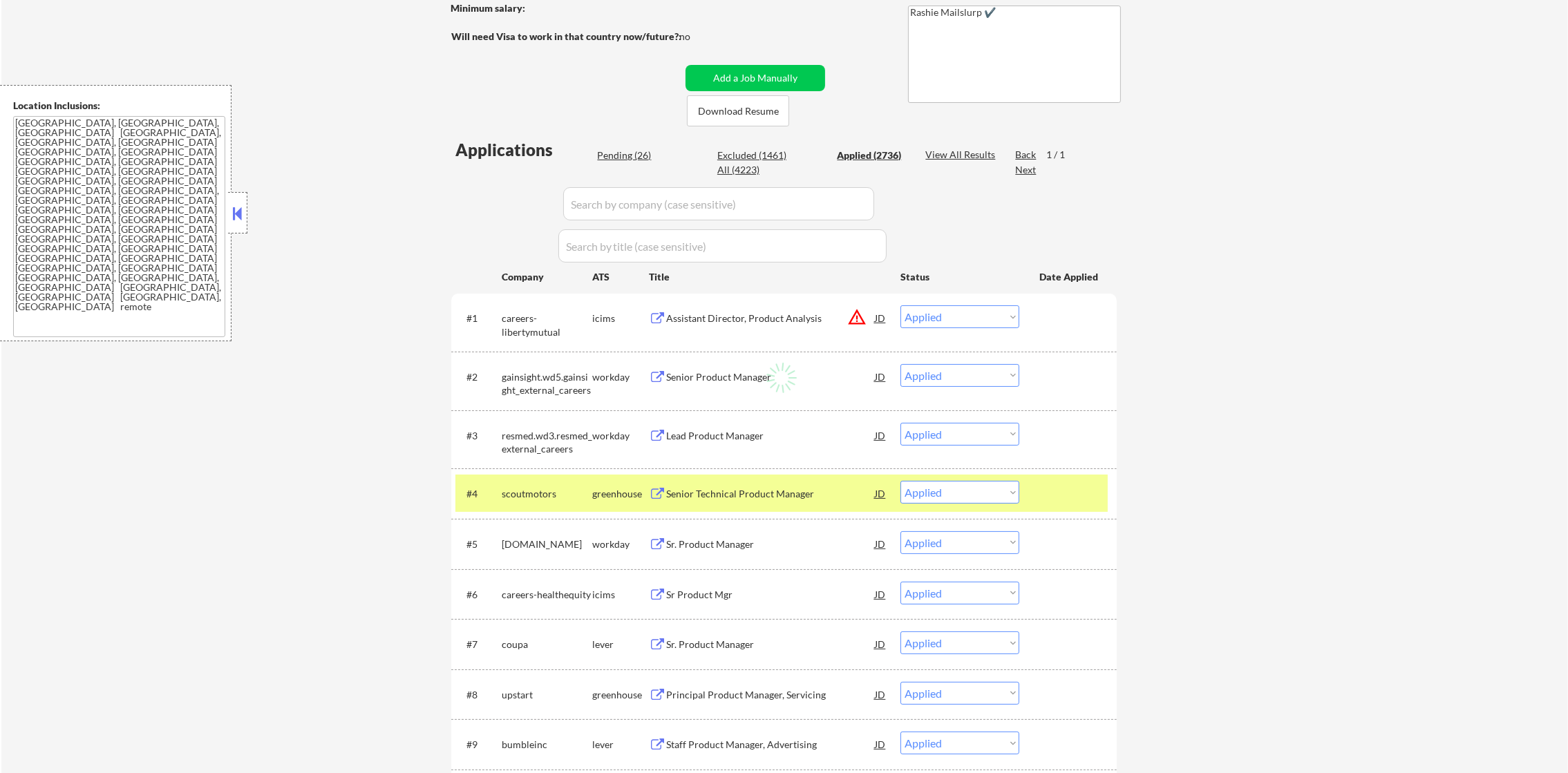
select select ""applied""
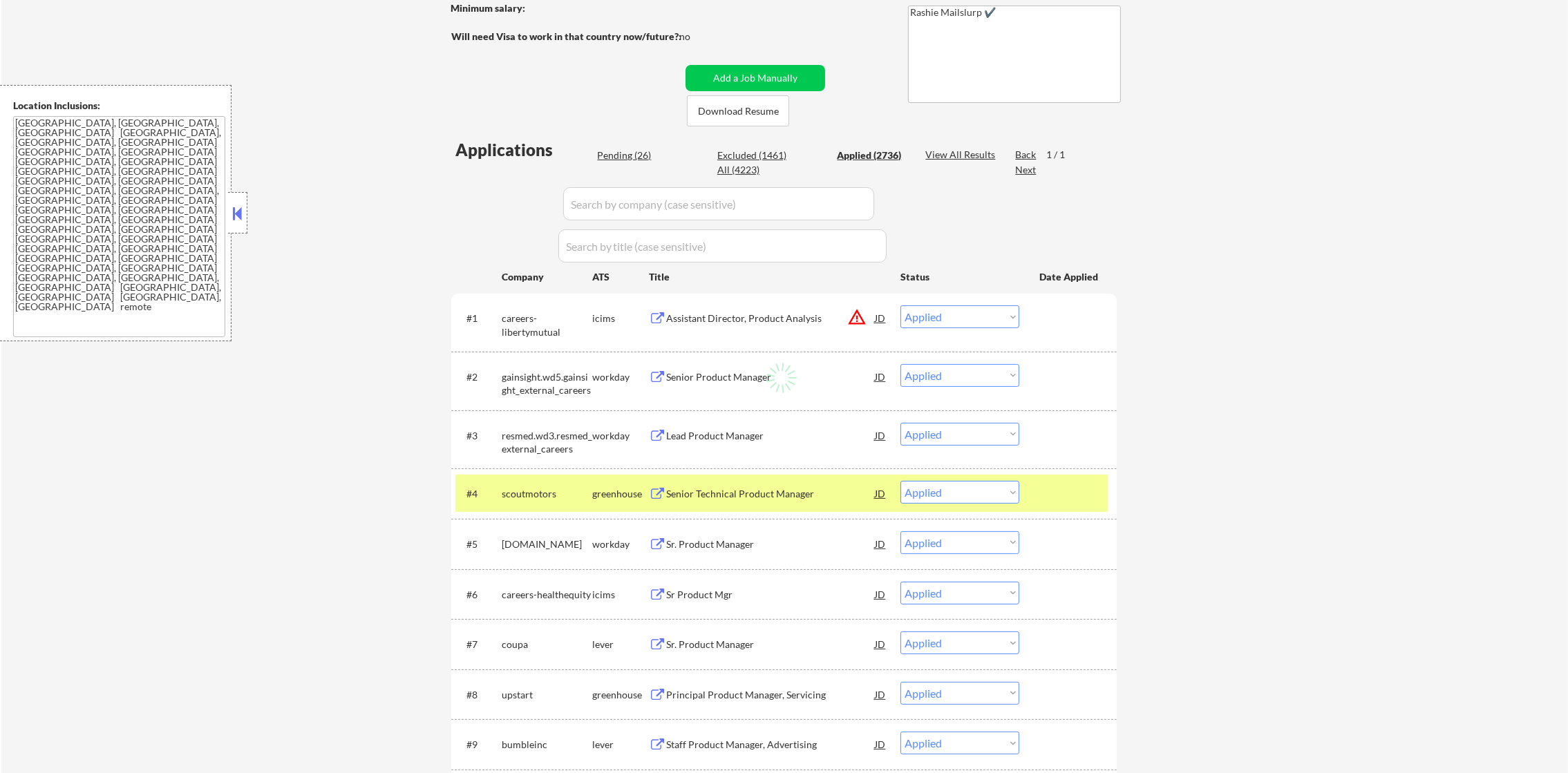
select select ""applied""
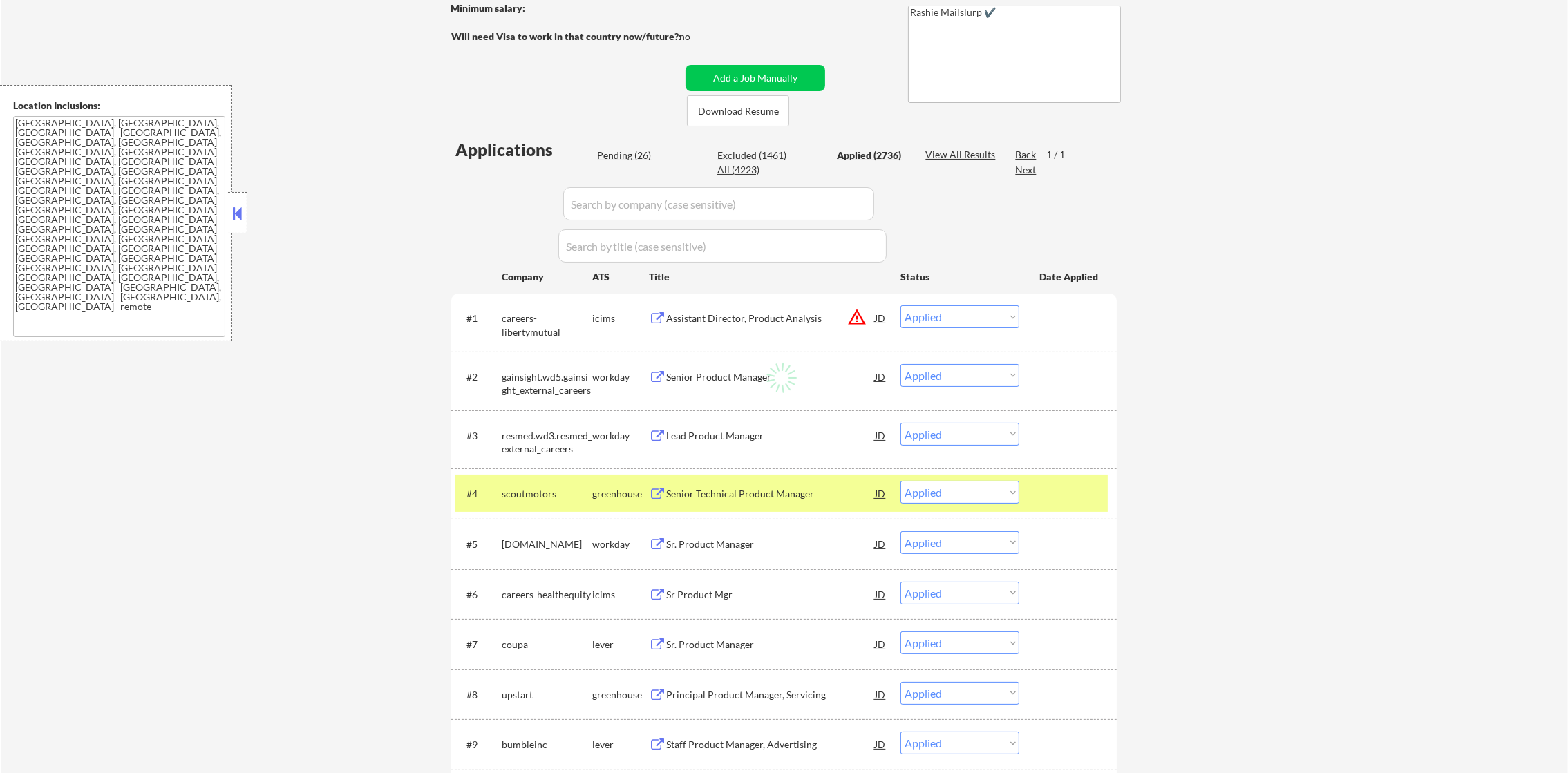
select select ""applied""
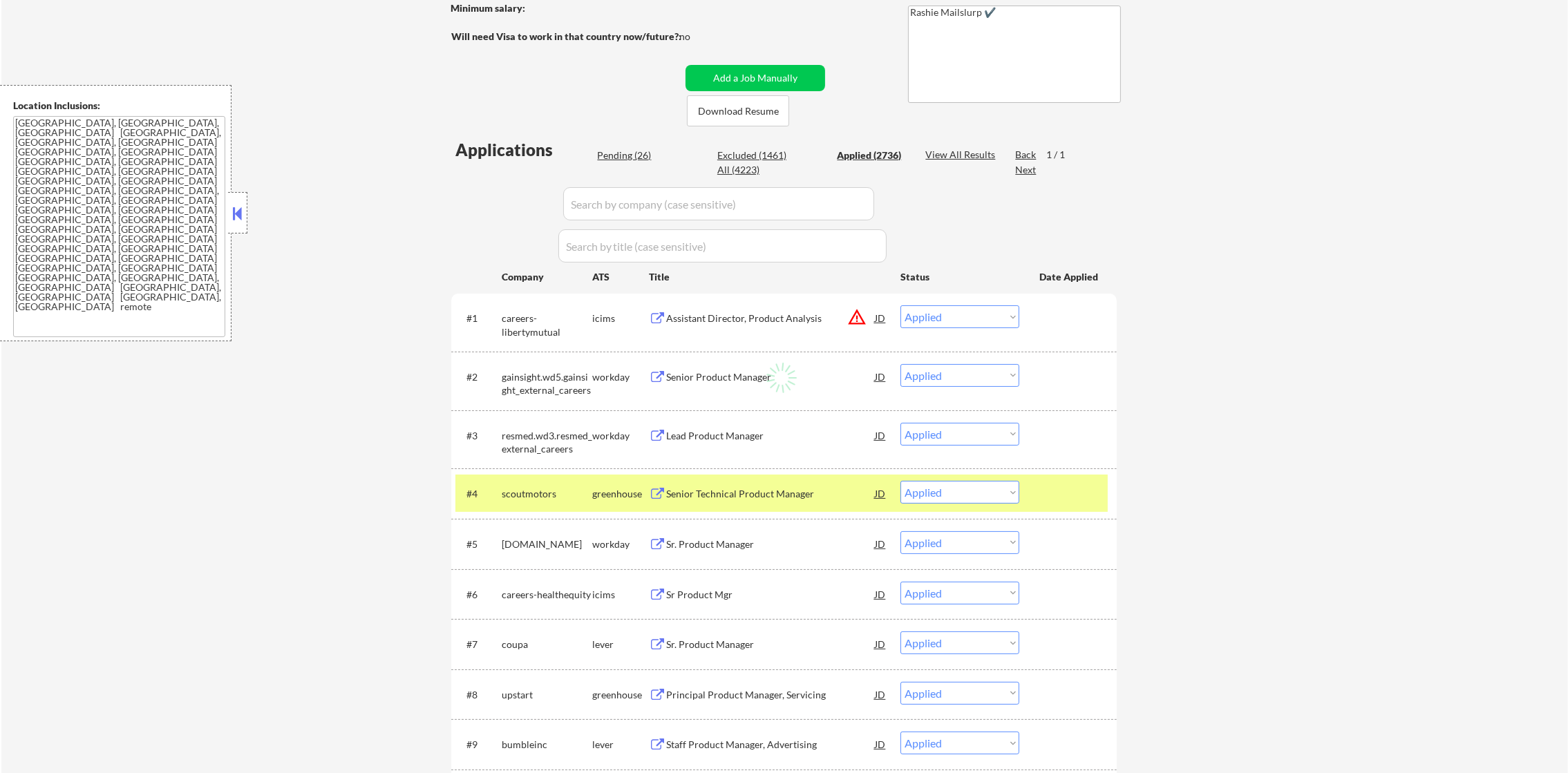
select select ""applied""
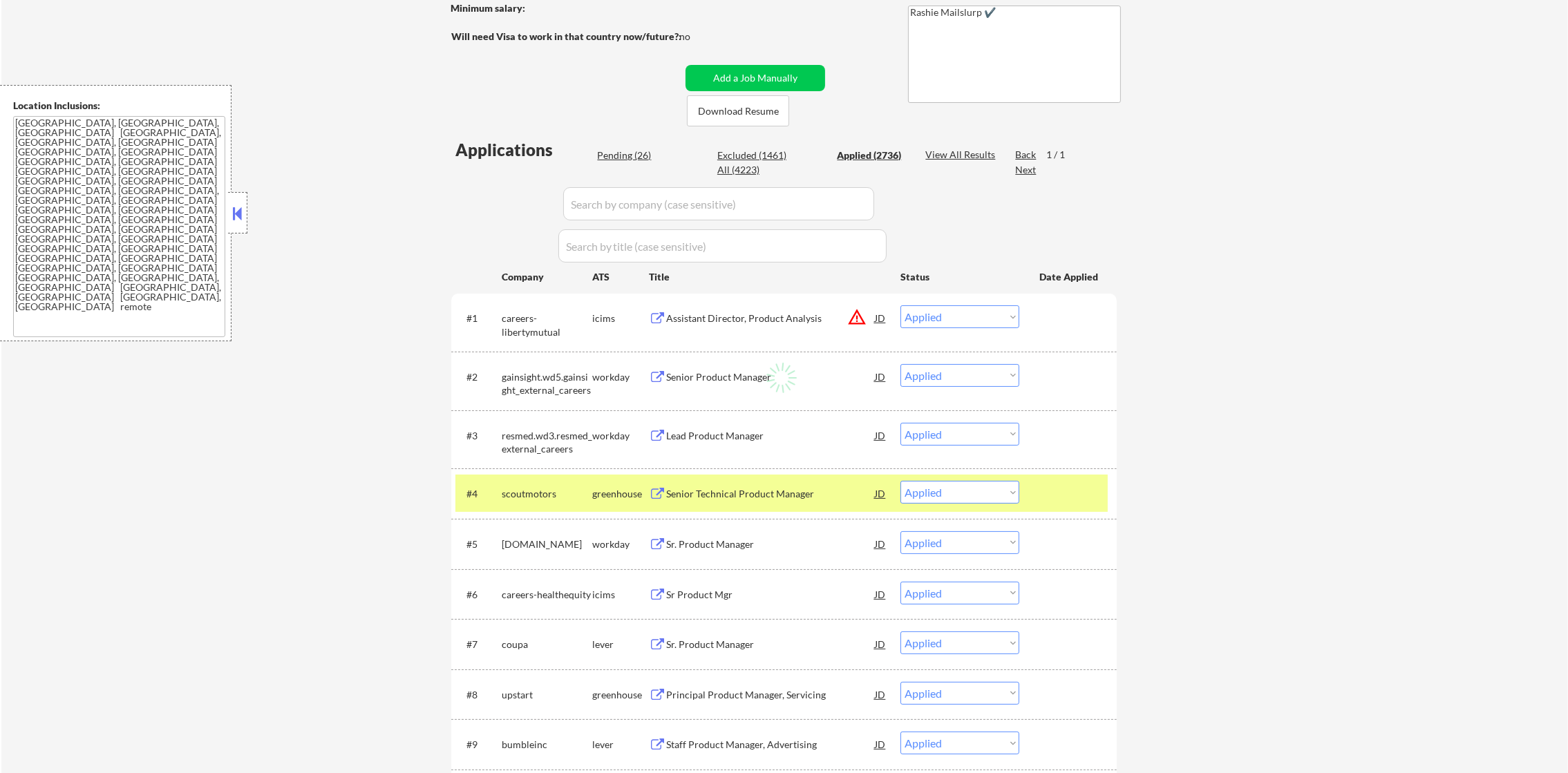
select select ""applied""
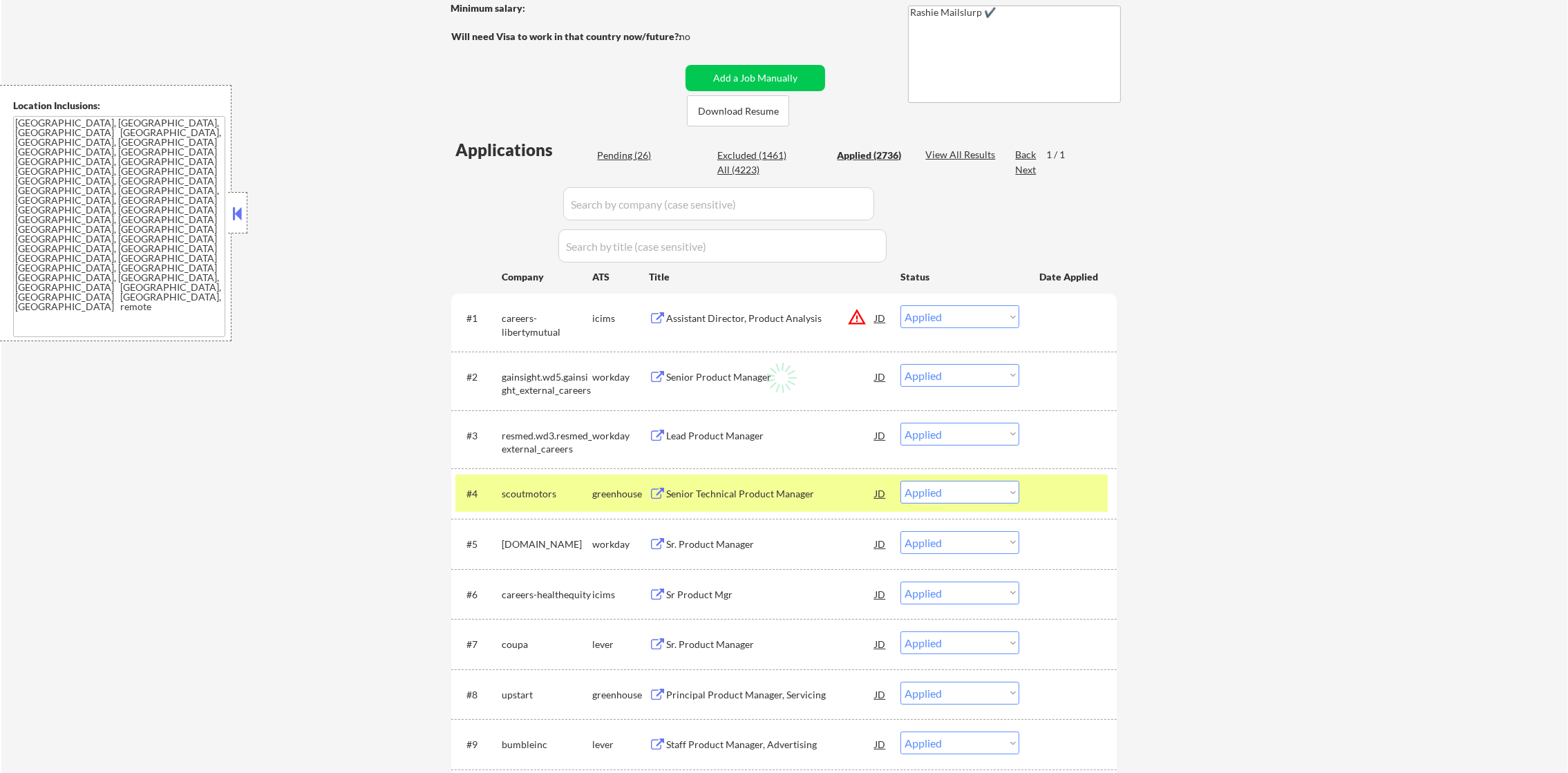
select select ""applied""
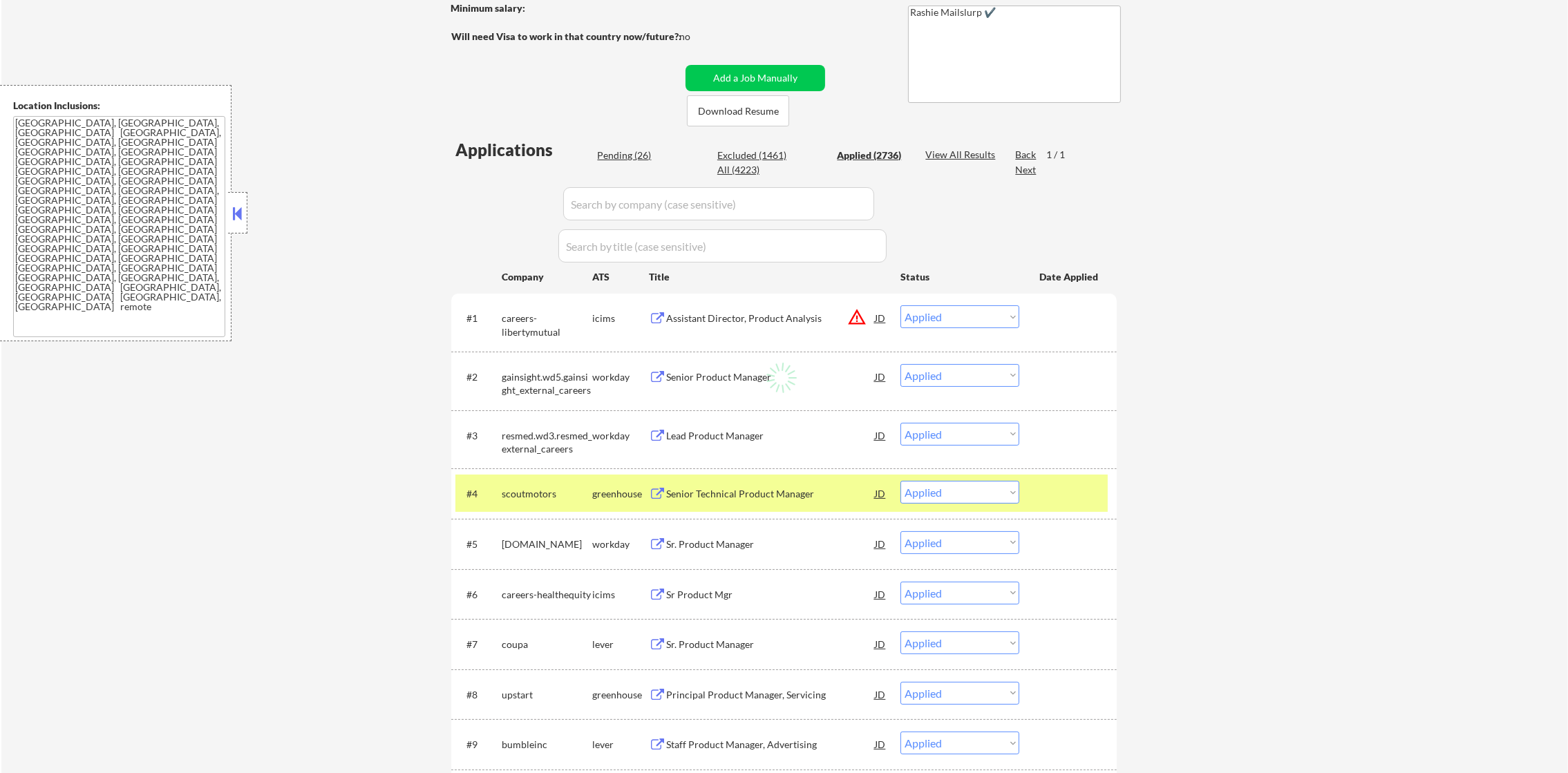
select select ""applied""
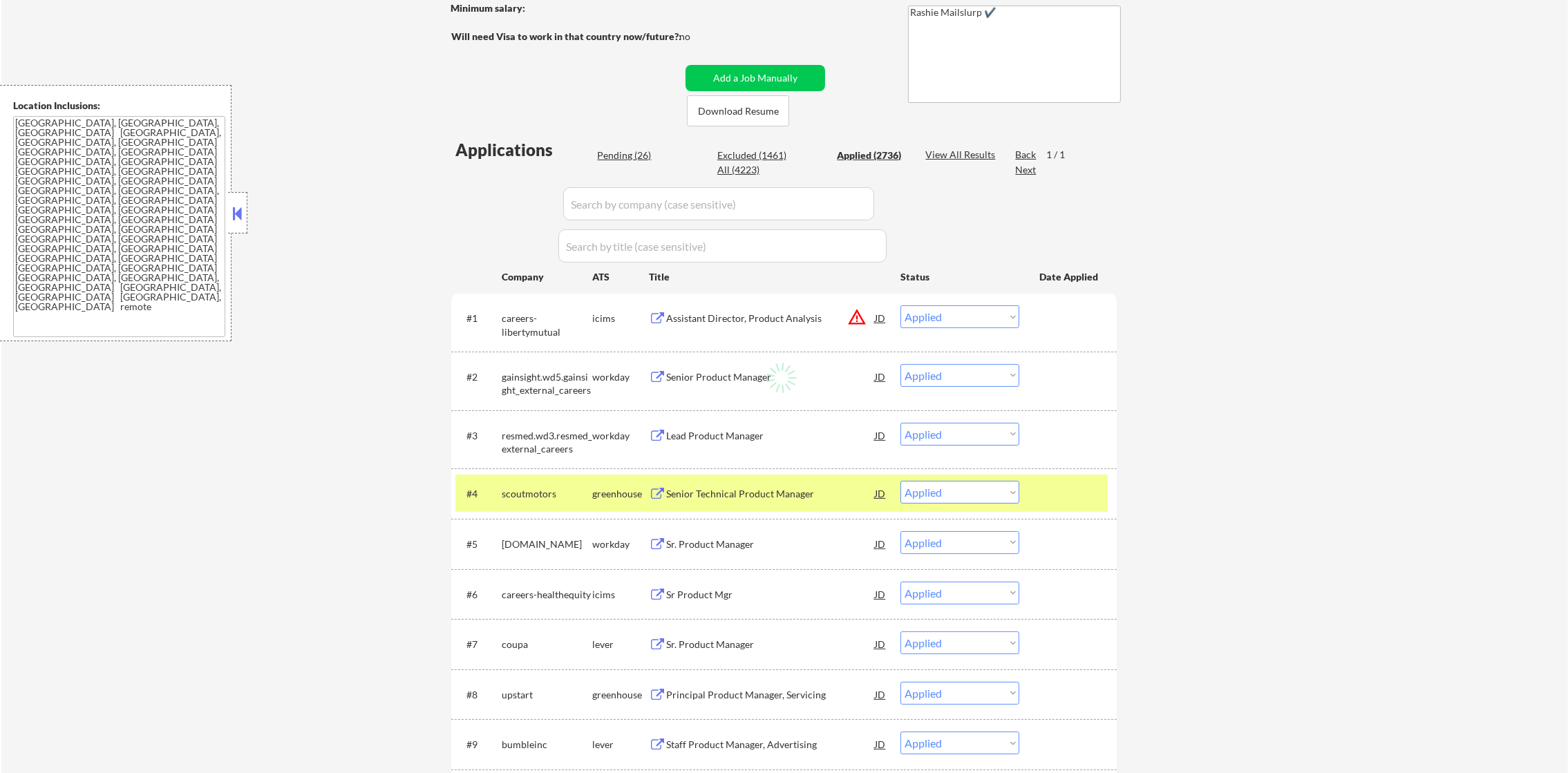
select select ""applied""
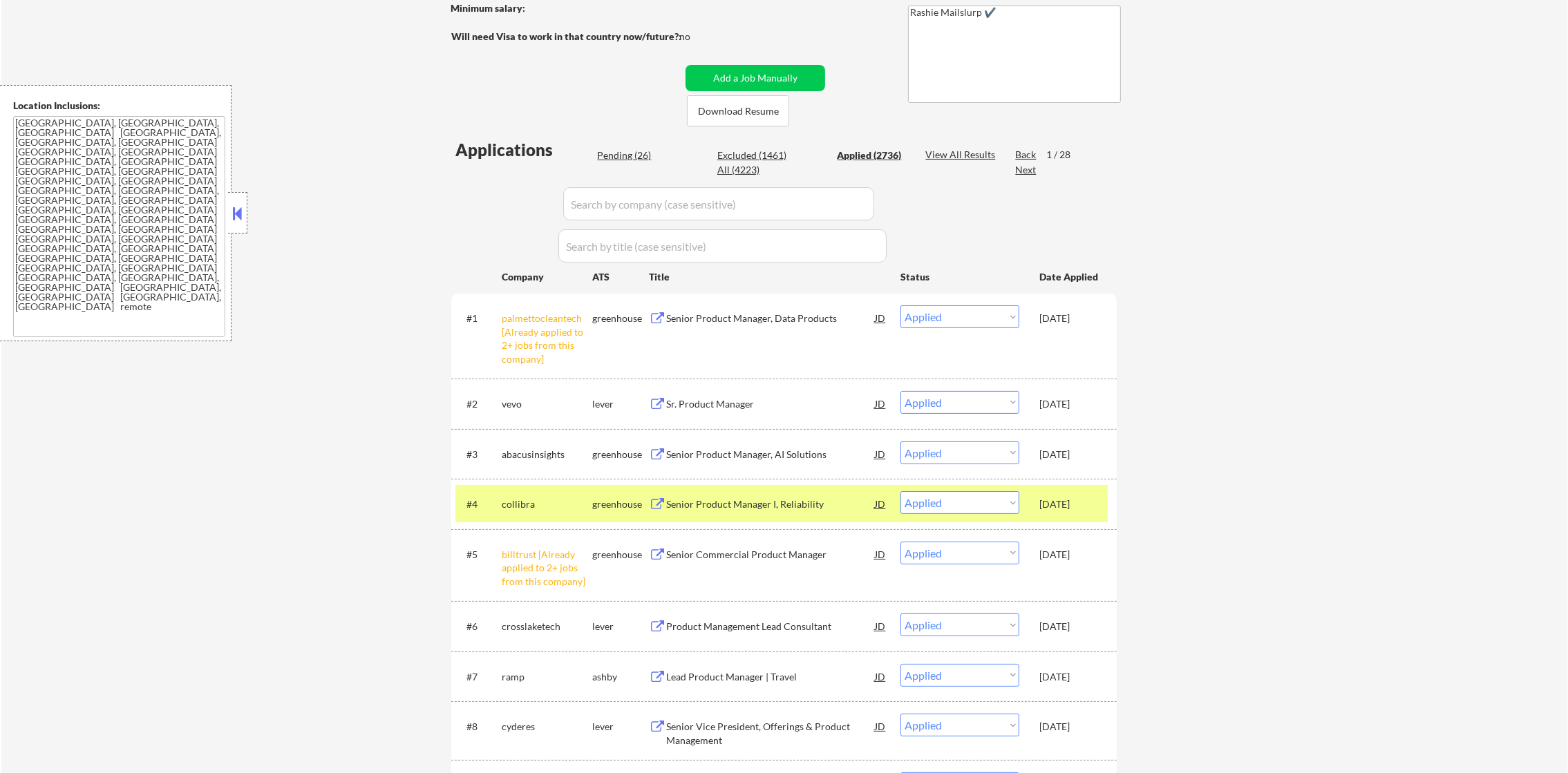
click at [490, 502] on div "#4" at bounding box center [478, 504] width 24 height 14
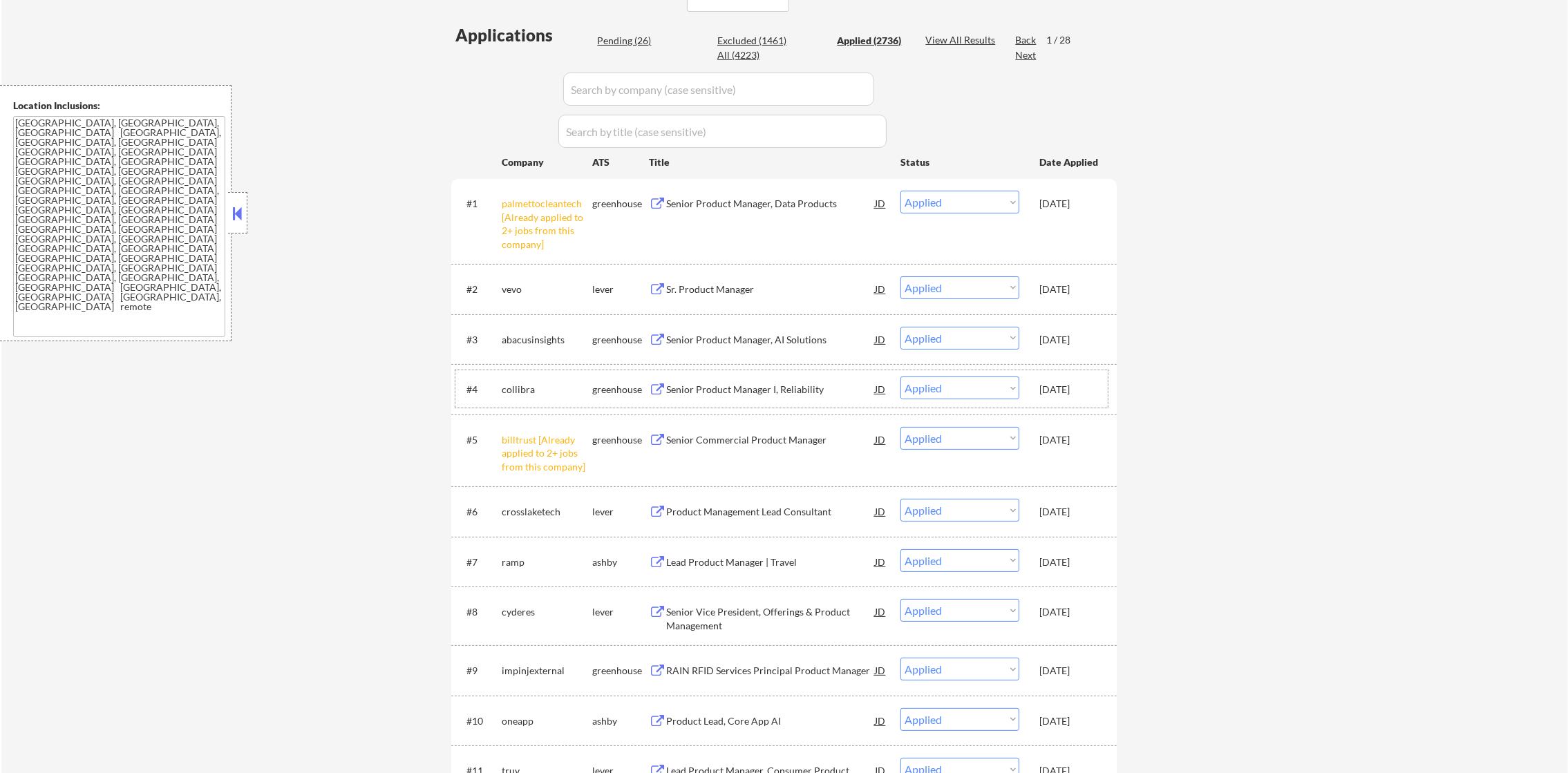
scroll to position [346, 0]
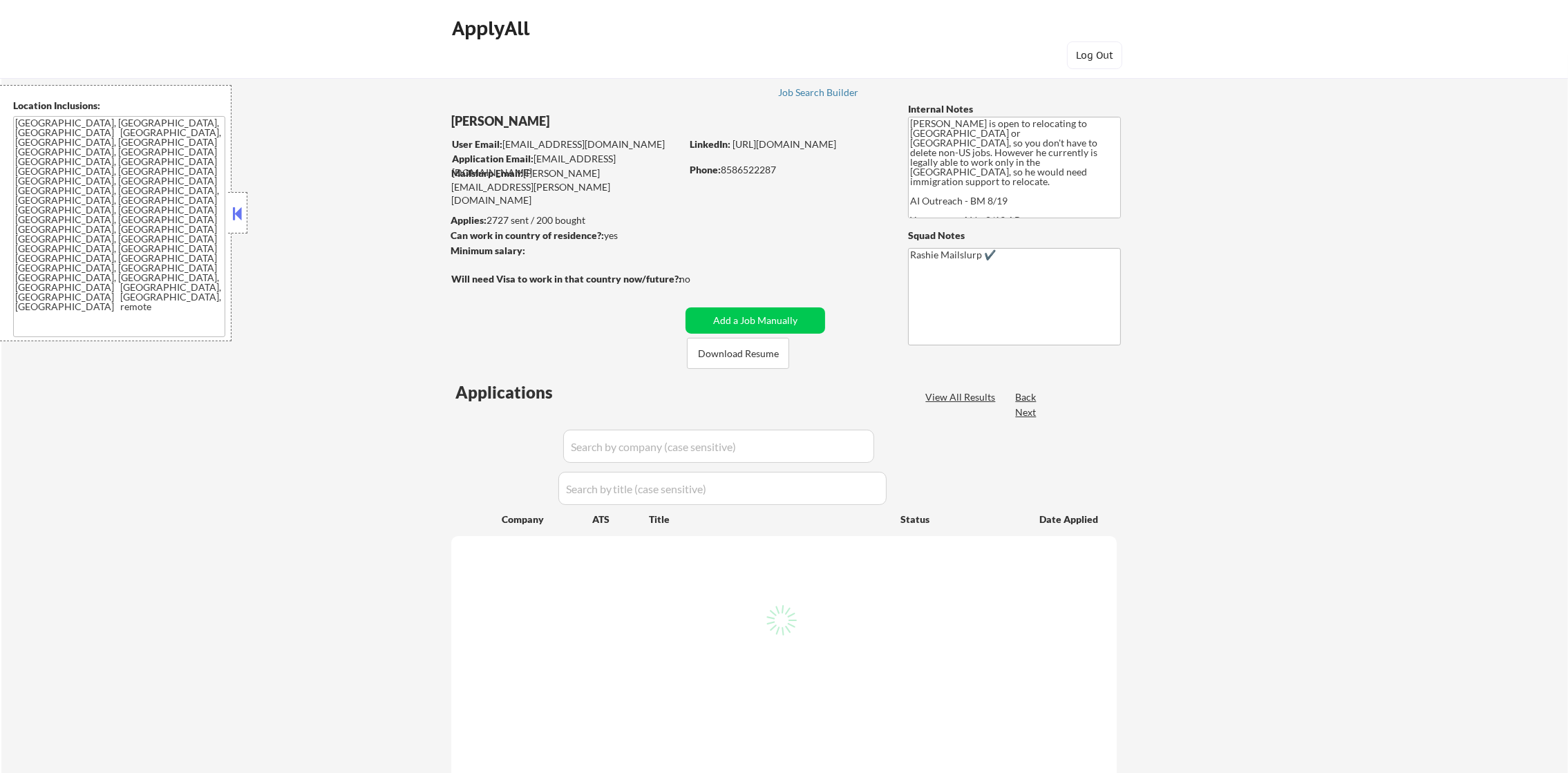
click at [735, 268] on div "← Return to /applysquad Mailslurp Inbox Job Search Builder [PERSON_NAME] User E…" at bounding box center [784, 695] width 690 height 1279
select select ""pending""
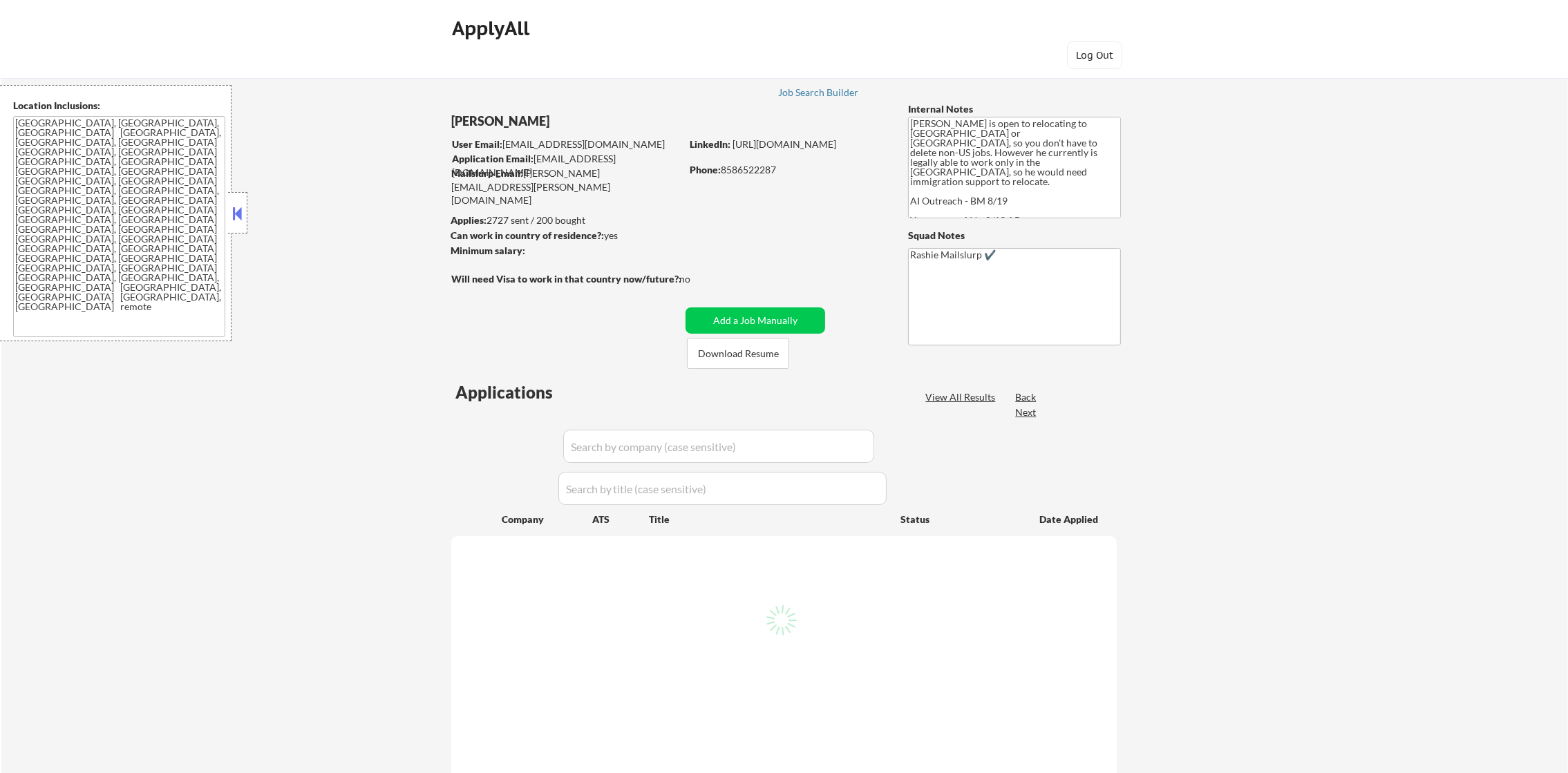
select select ""pending""
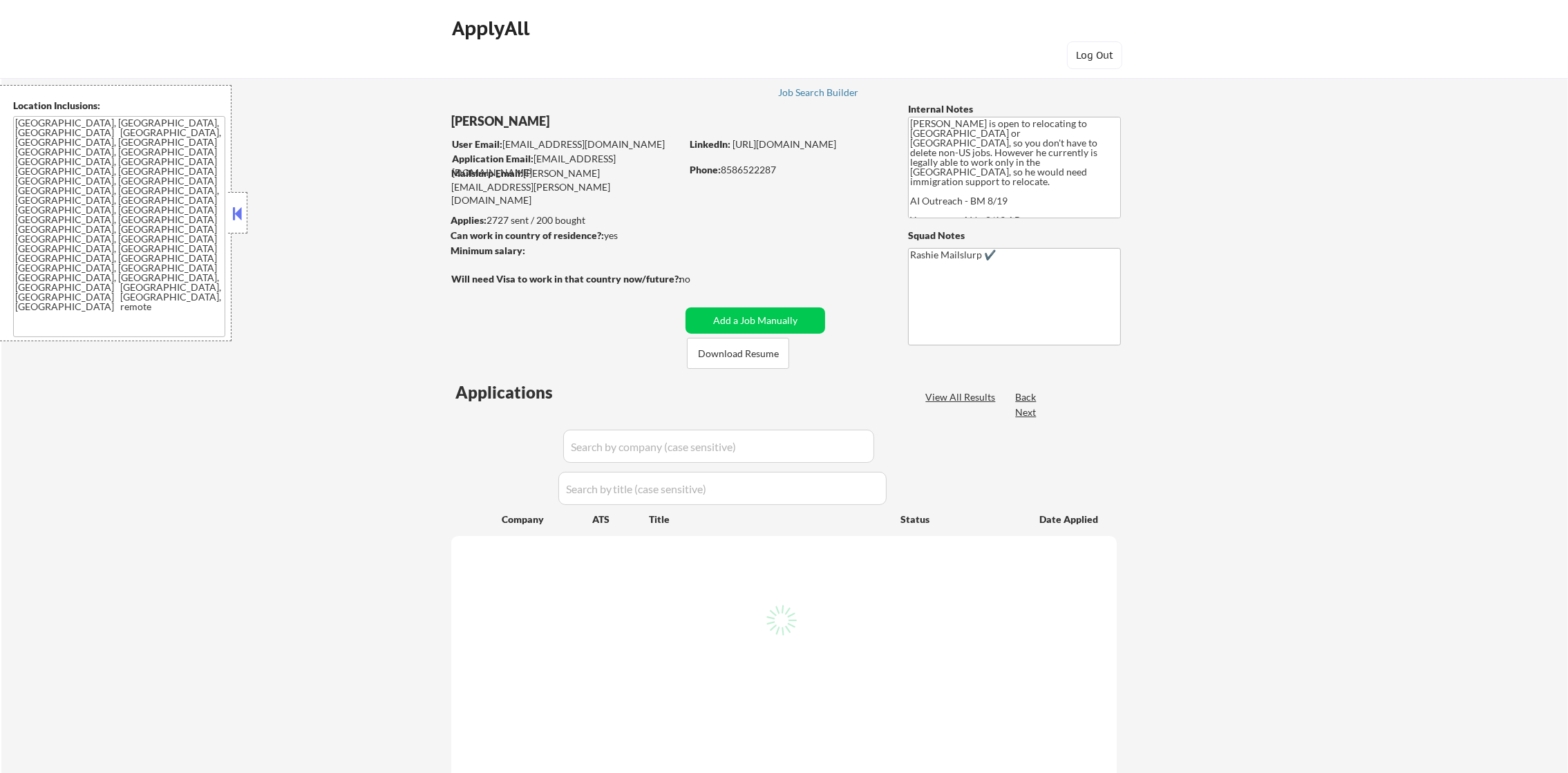
select select ""pending""
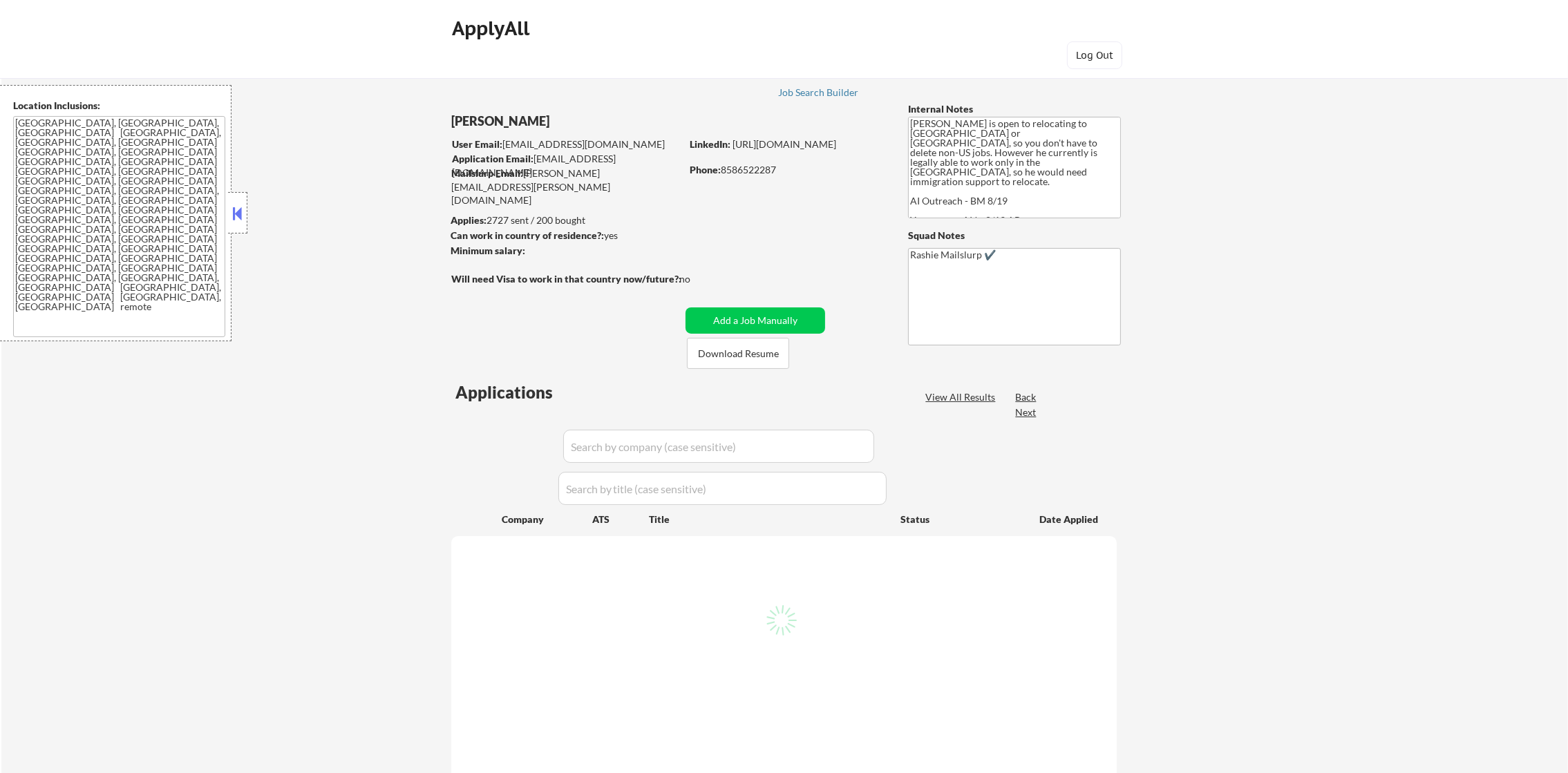
select select ""pending""
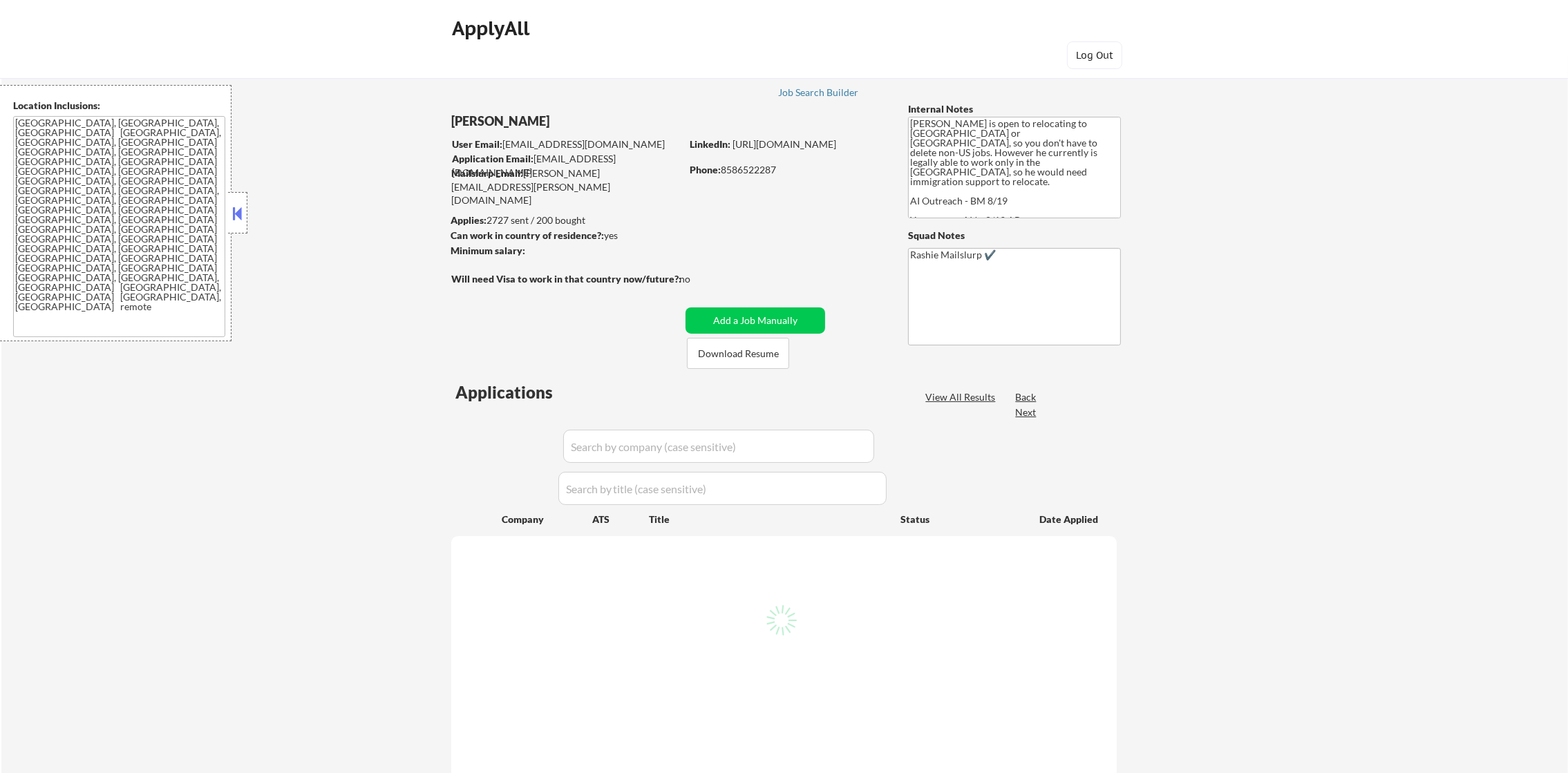
select select ""pending""
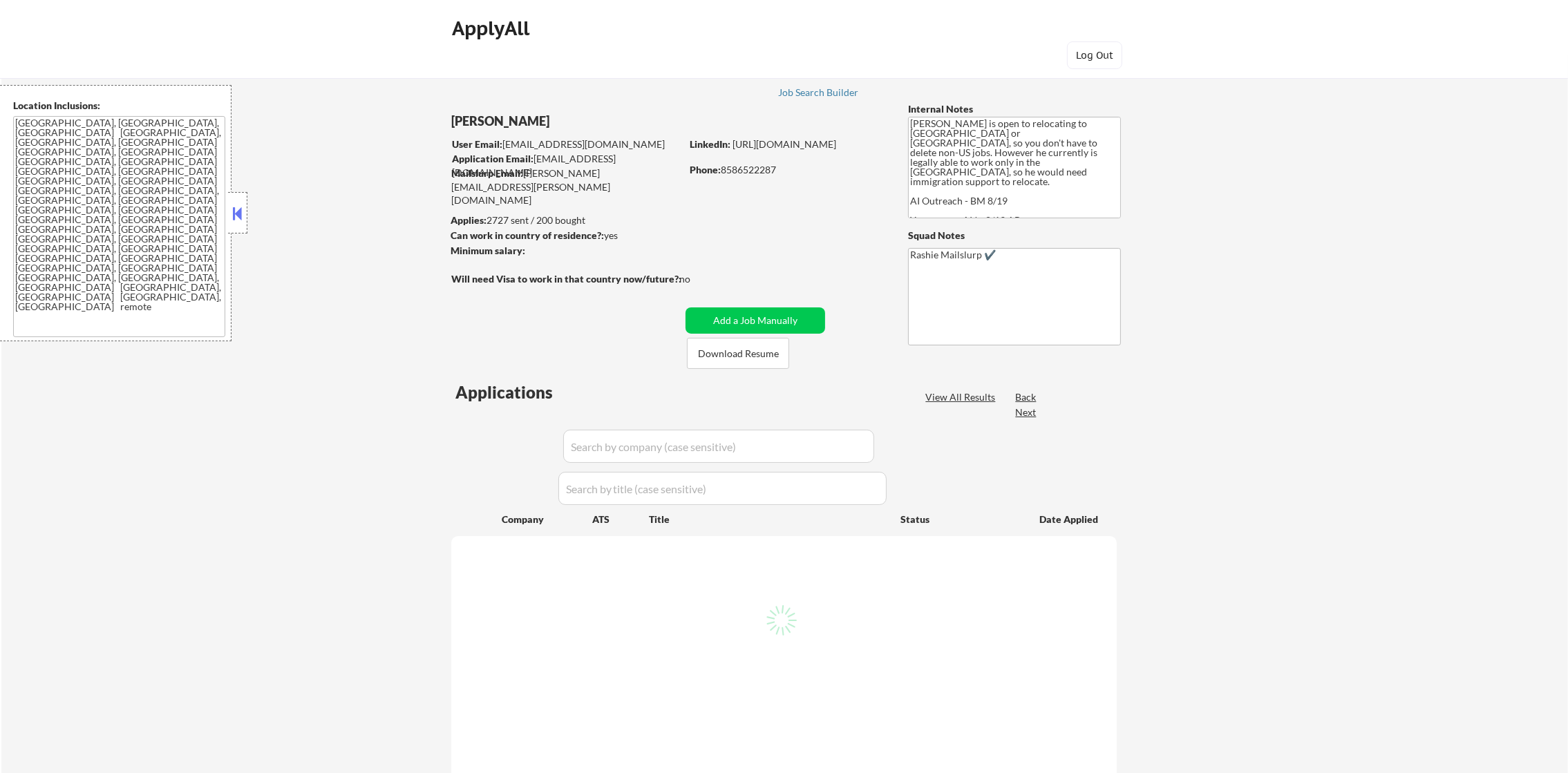
select select ""pending""
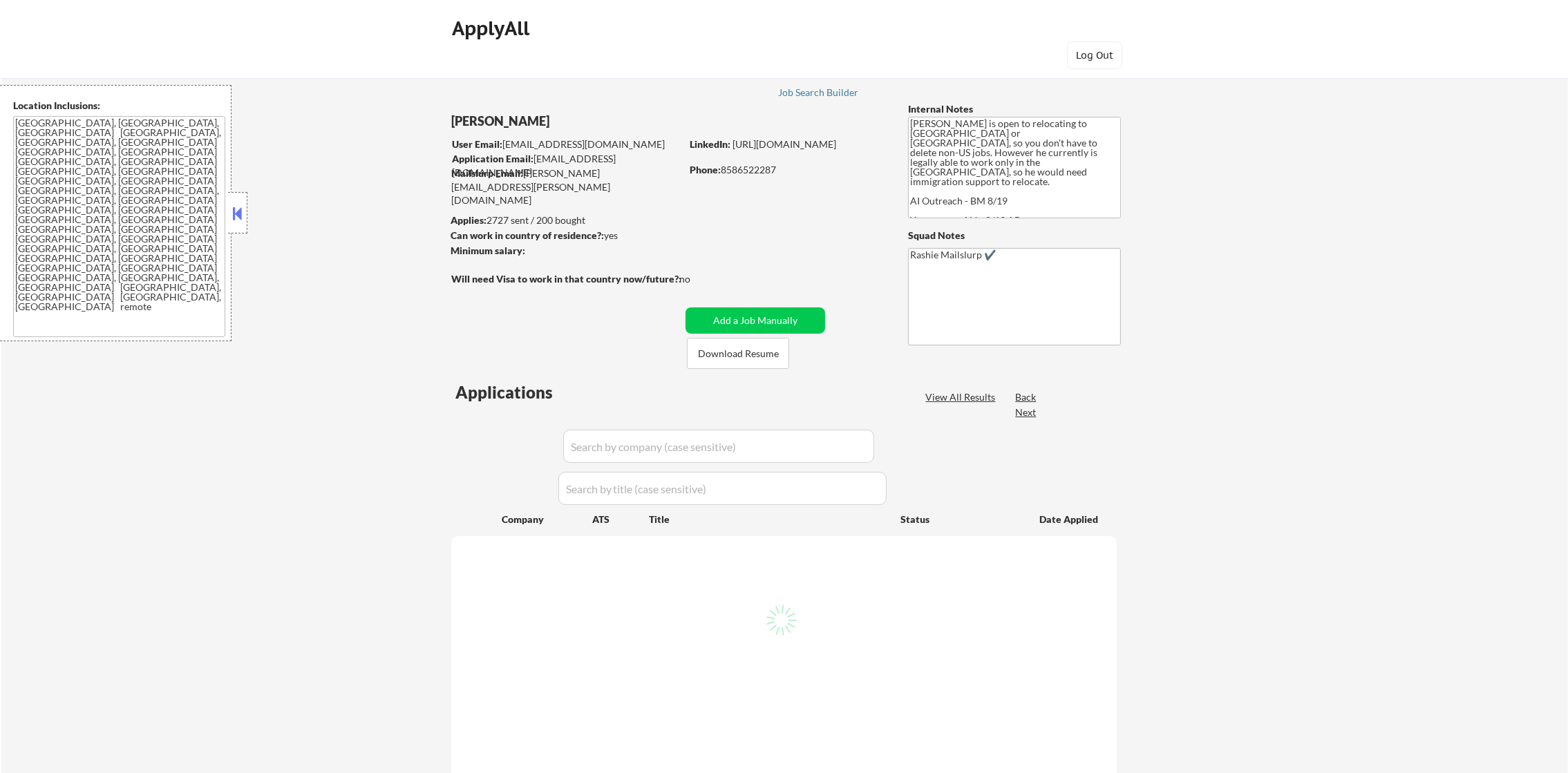
select select ""pending""
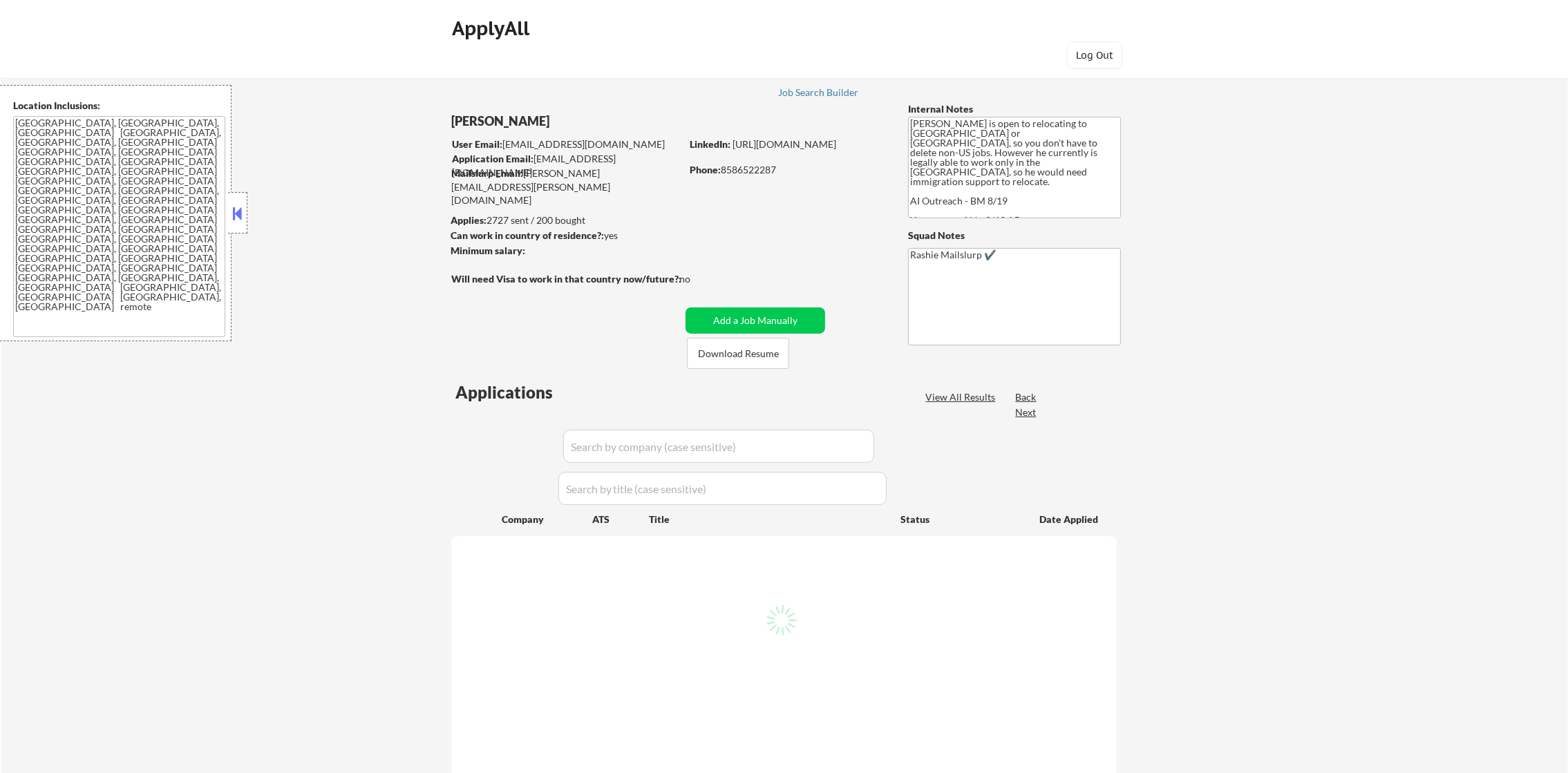
select select ""pending""
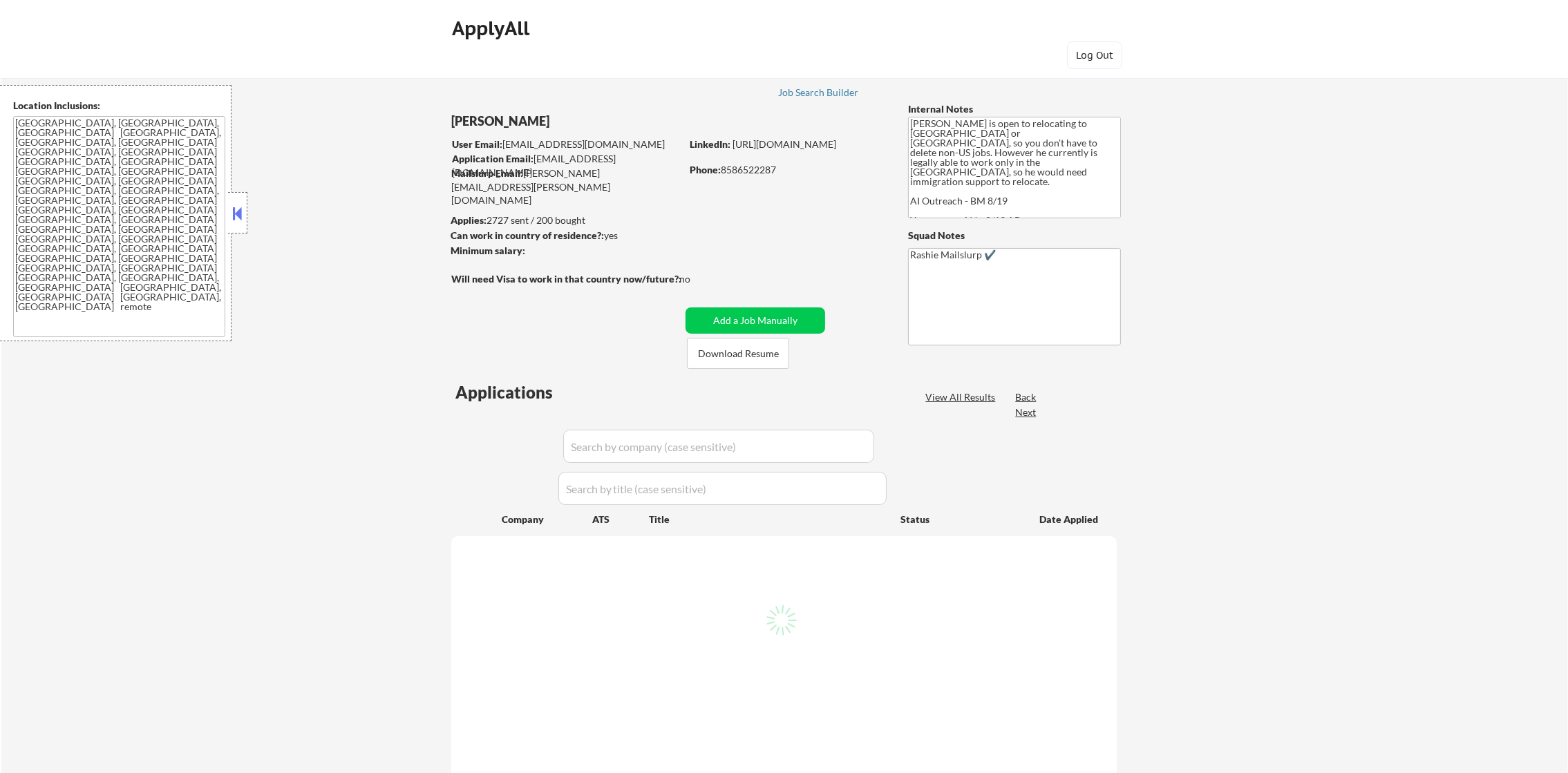
select select ""pending""
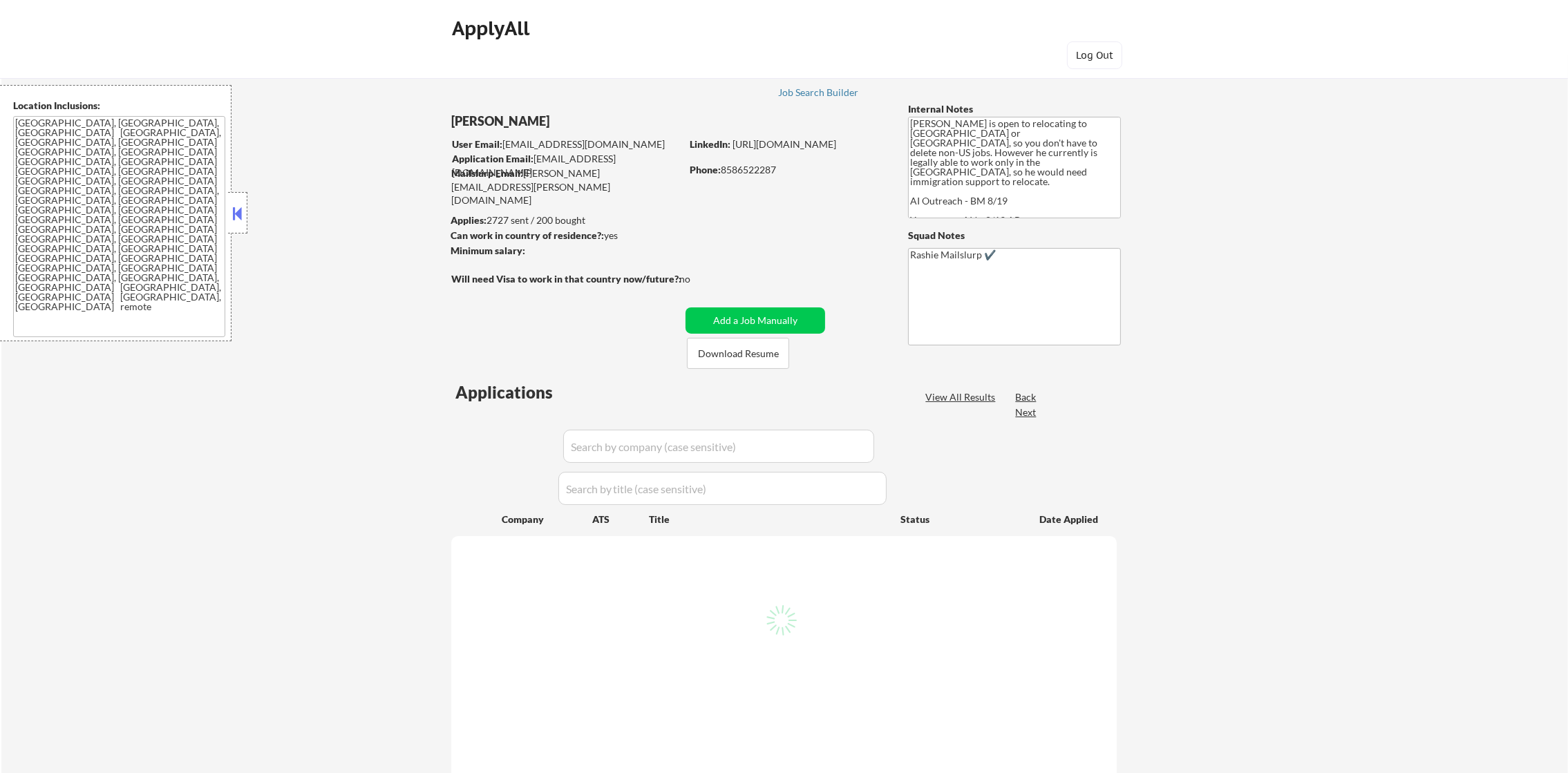
select select ""pending""
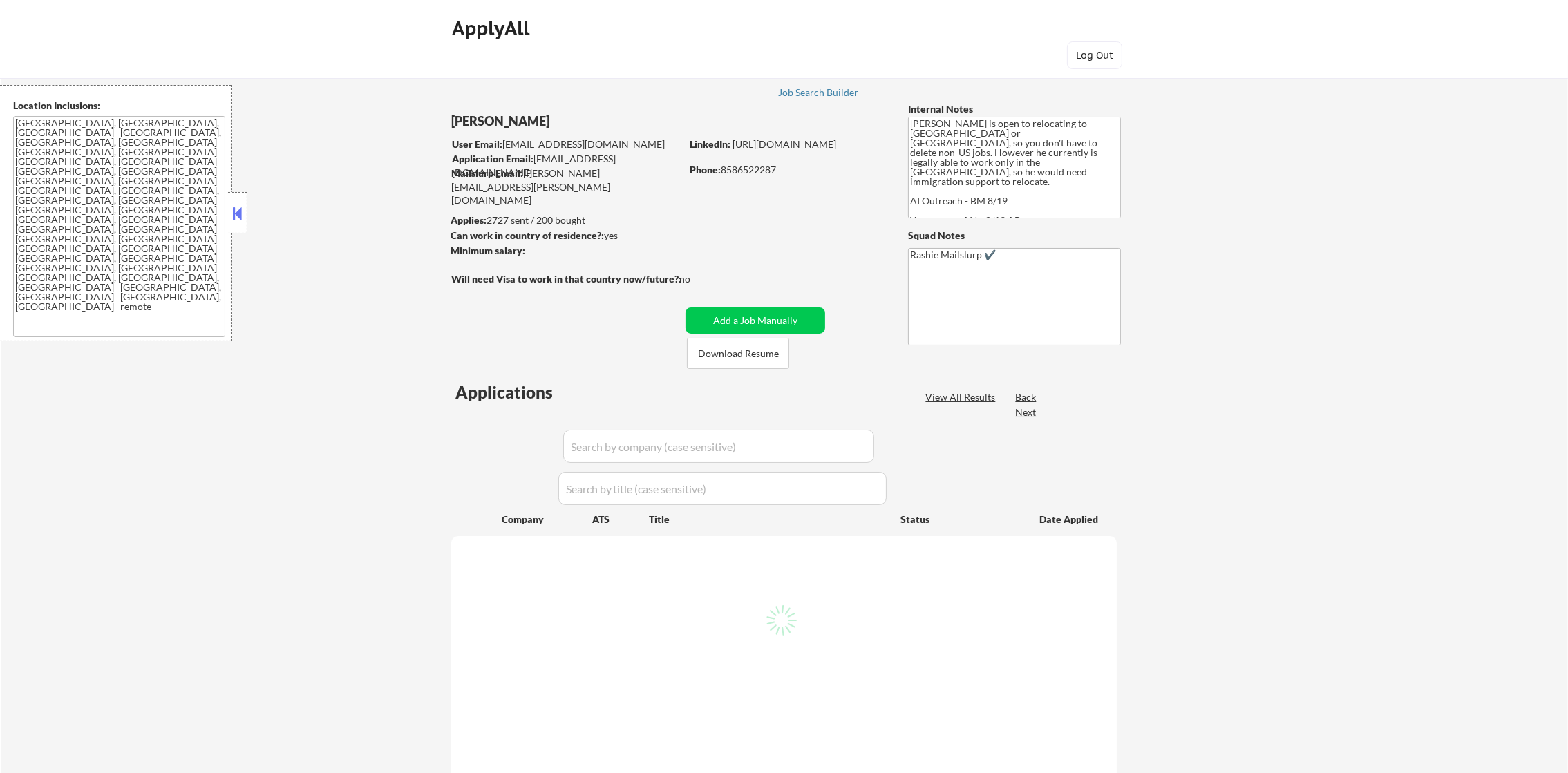
select select ""pending""
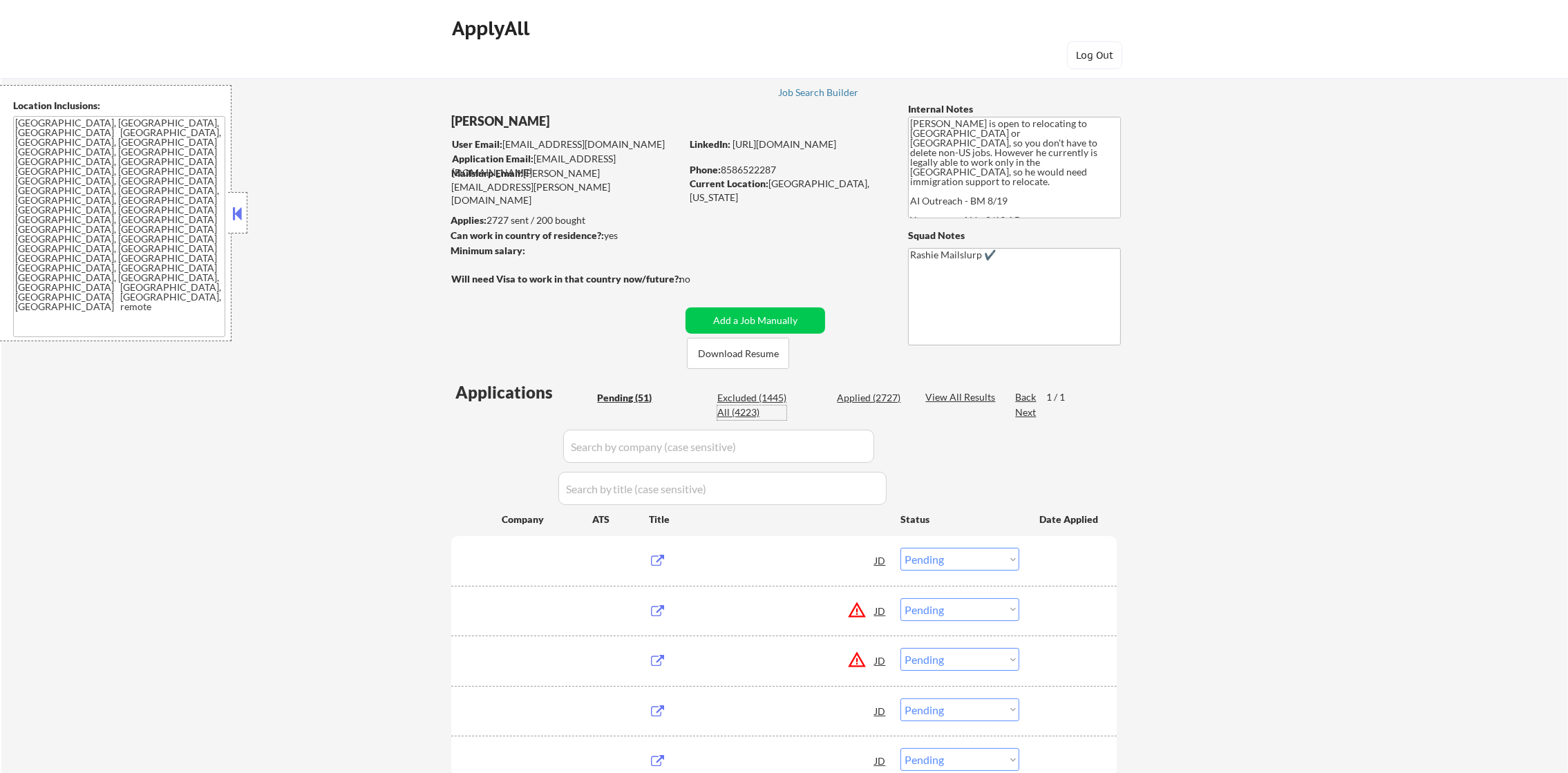
scroll to position [138, 0]
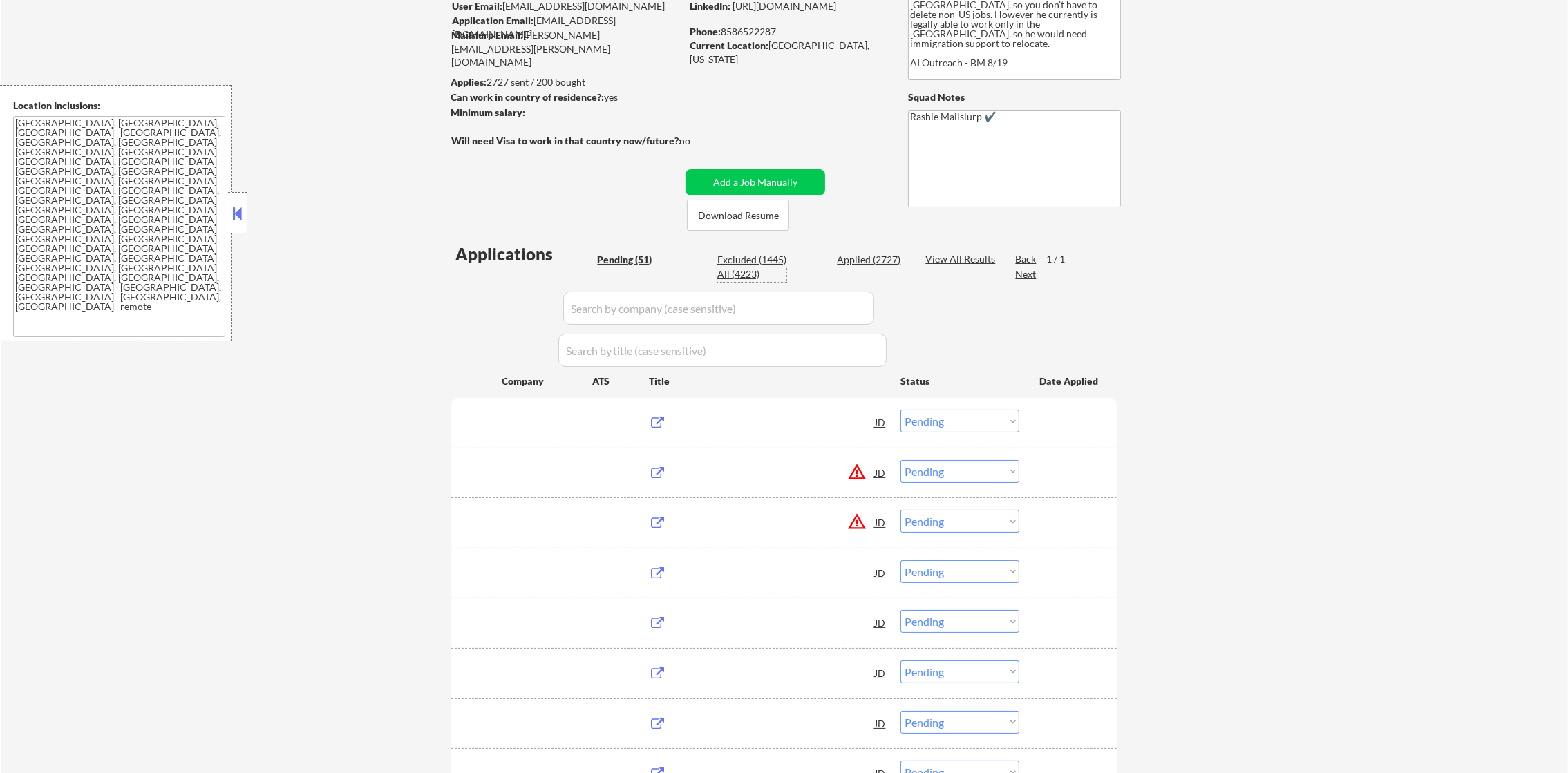
click at [744, 271] on div "All (4223)" at bounding box center [752, 274] width 69 height 14
select select ""applied""
select select ""excluded__other_""
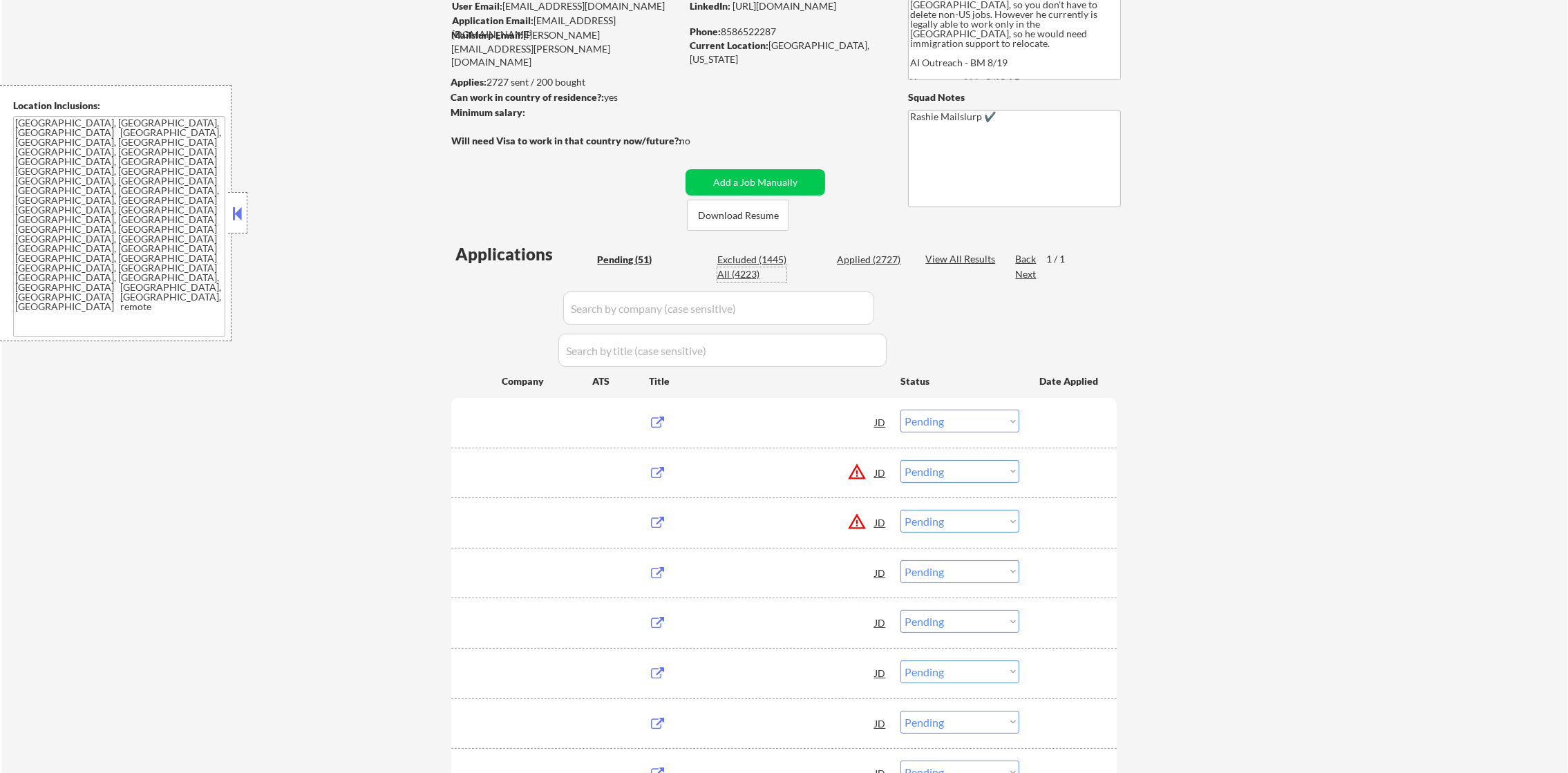
select select ""applied""
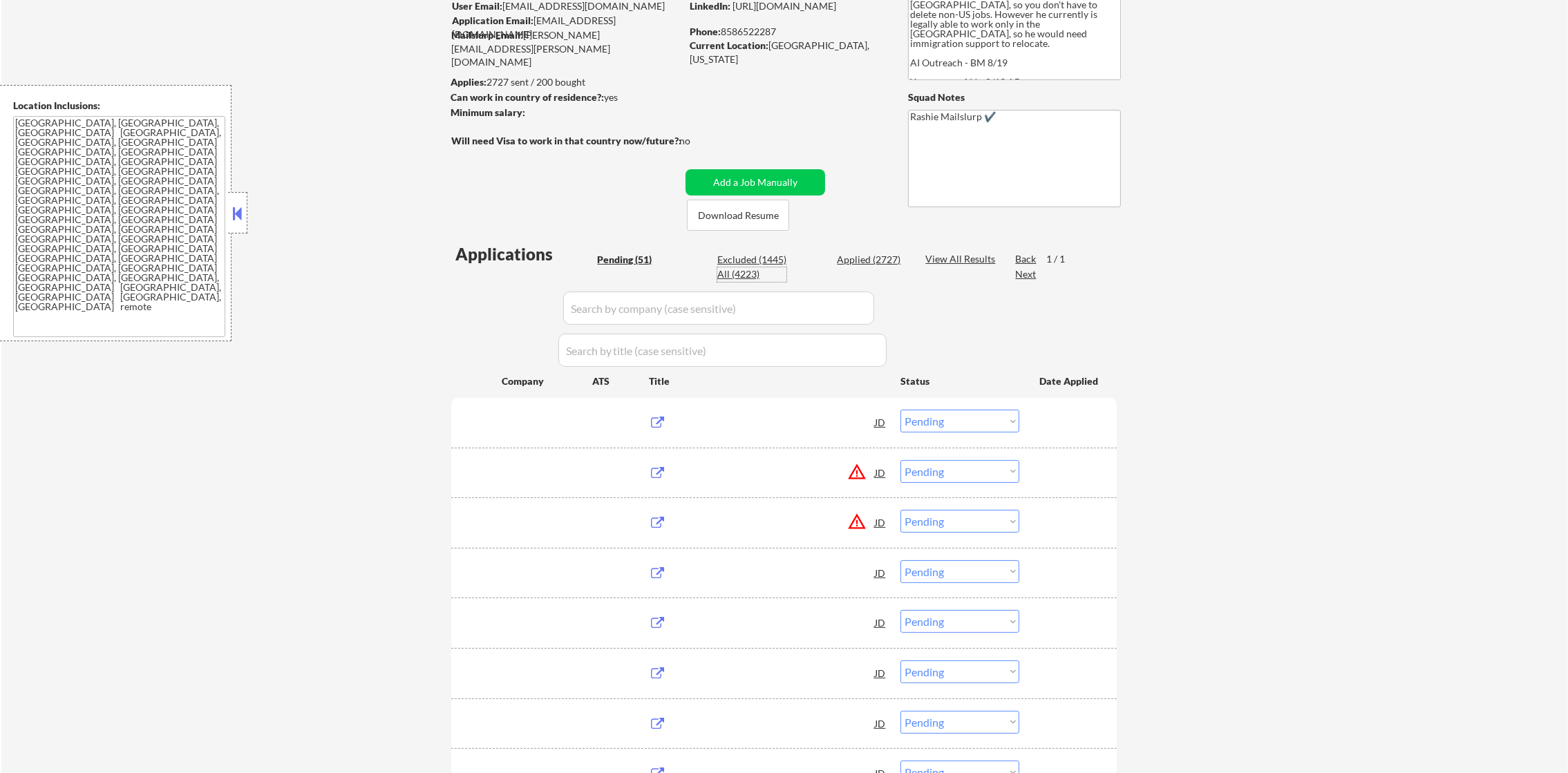
select select ""applied""
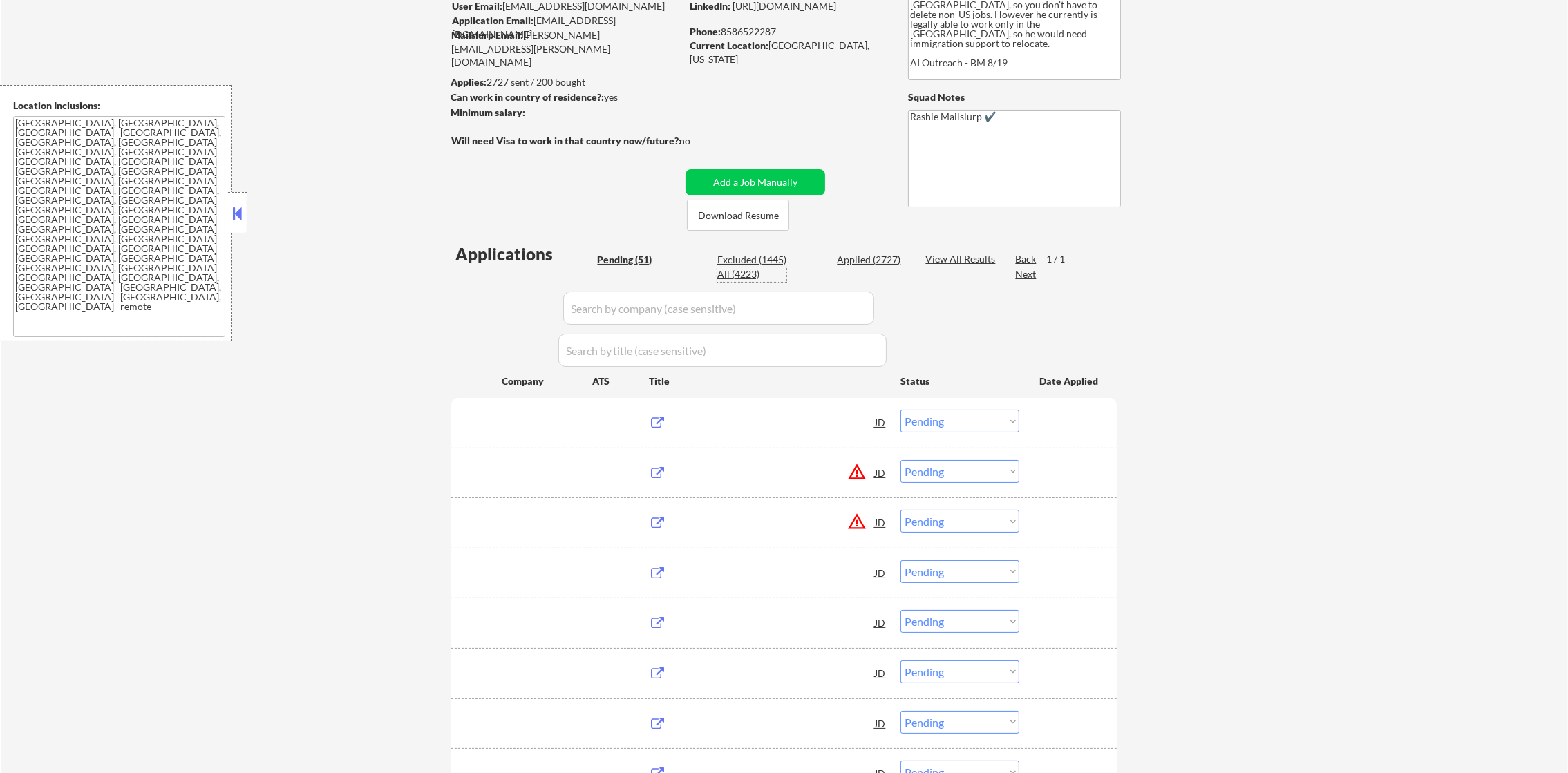
select select ""applied""
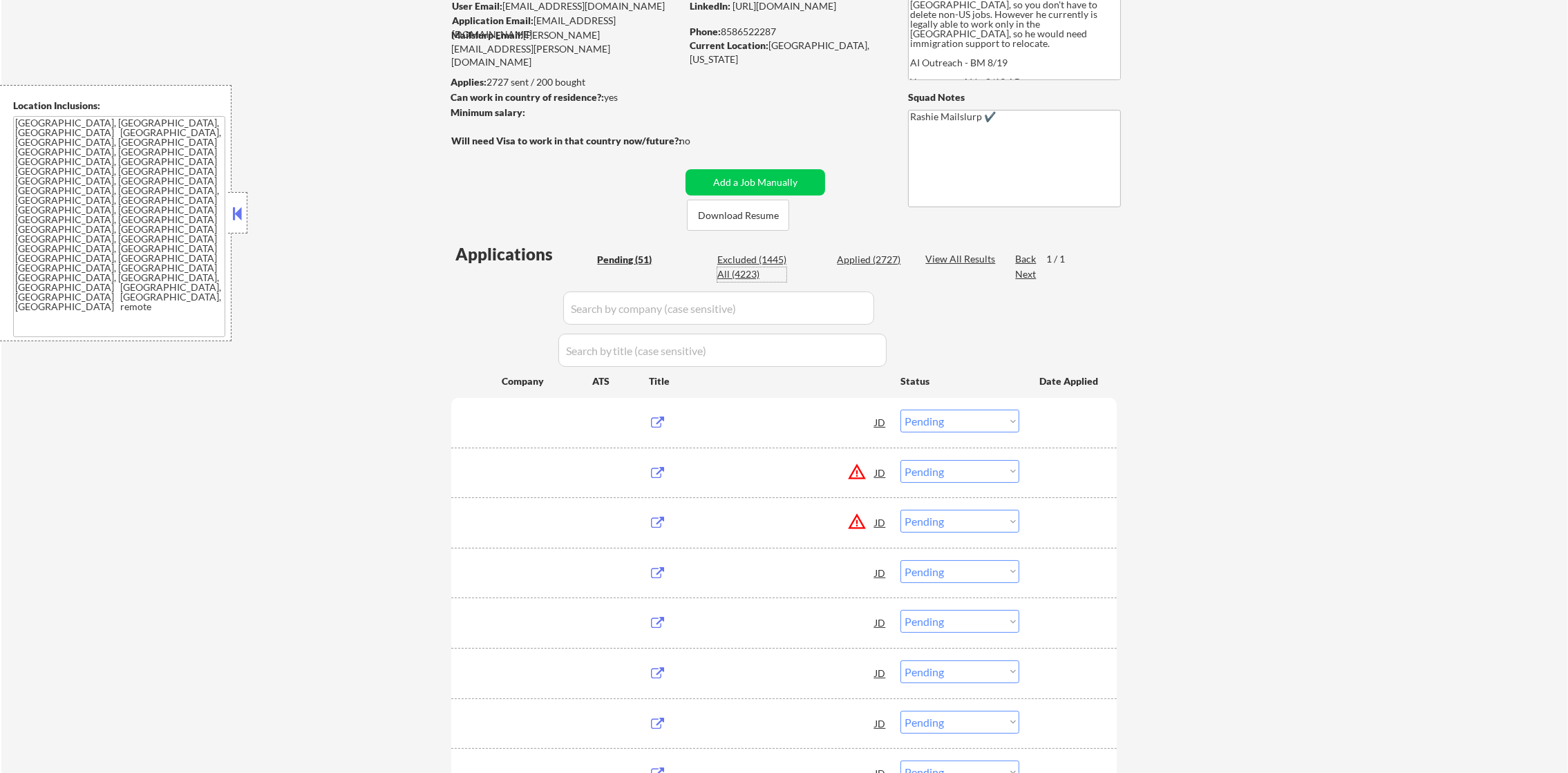
select select ""applied""
select select ""excluded""
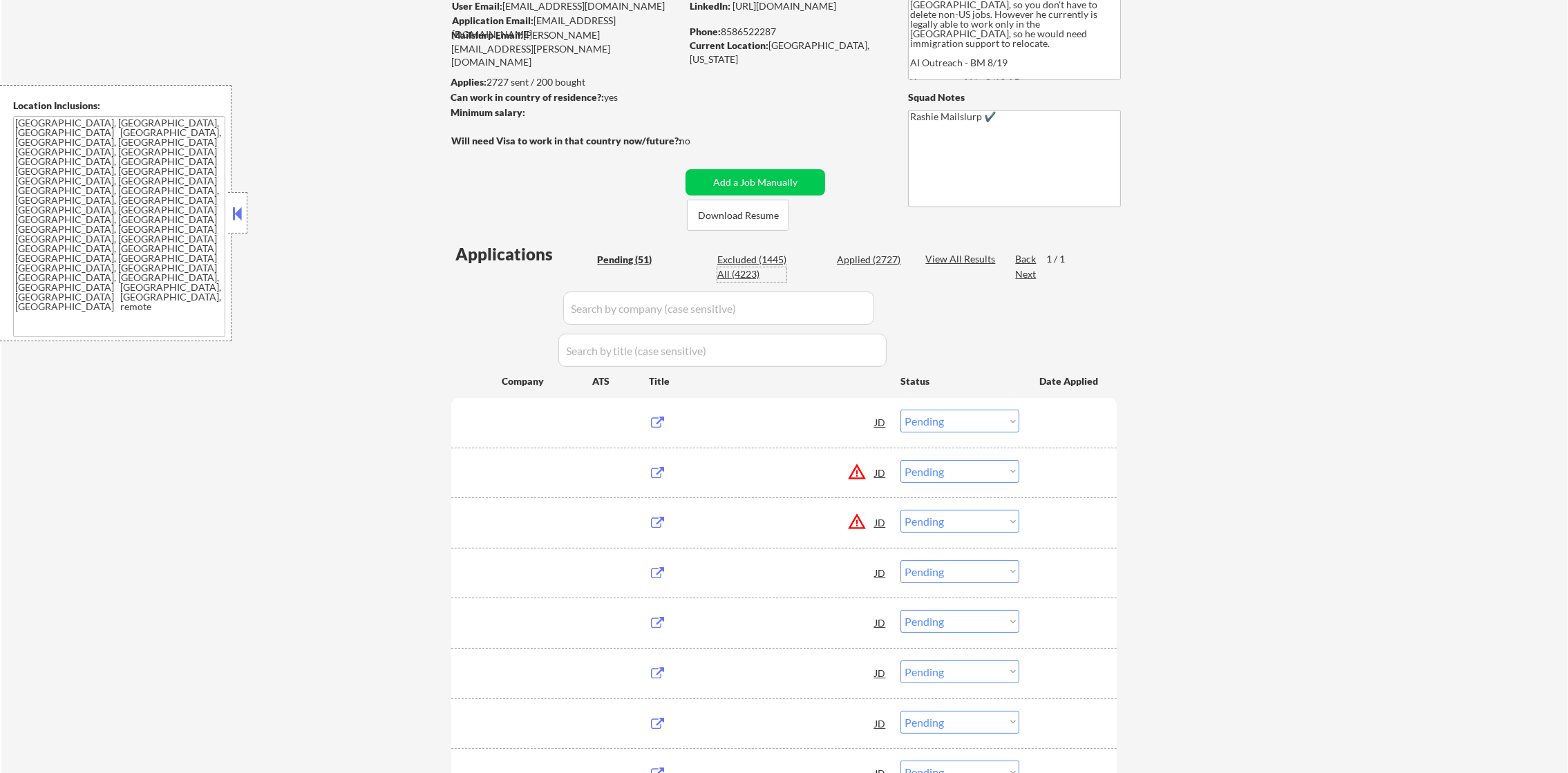
select select ""applied""
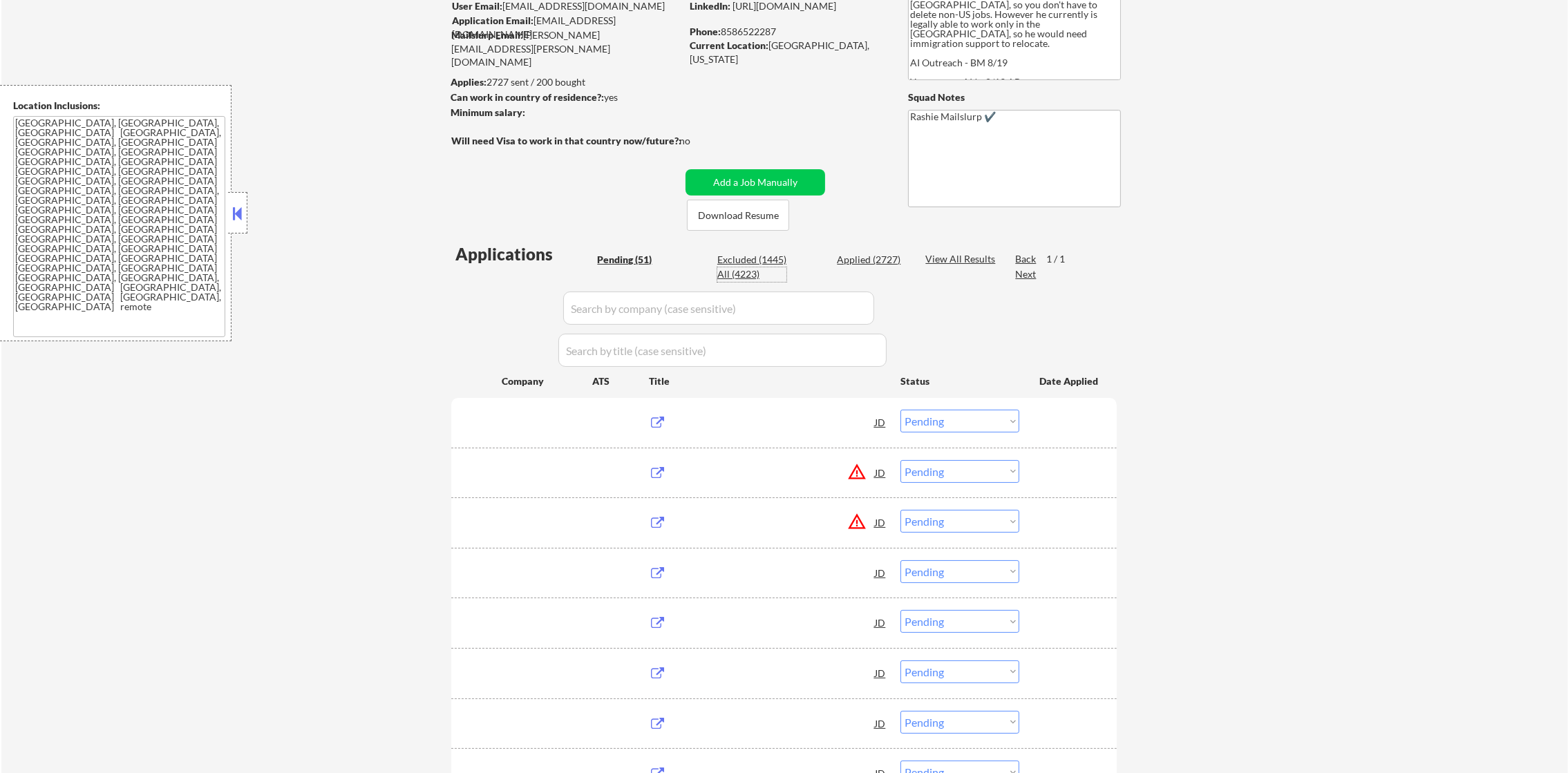
select select ""applied""
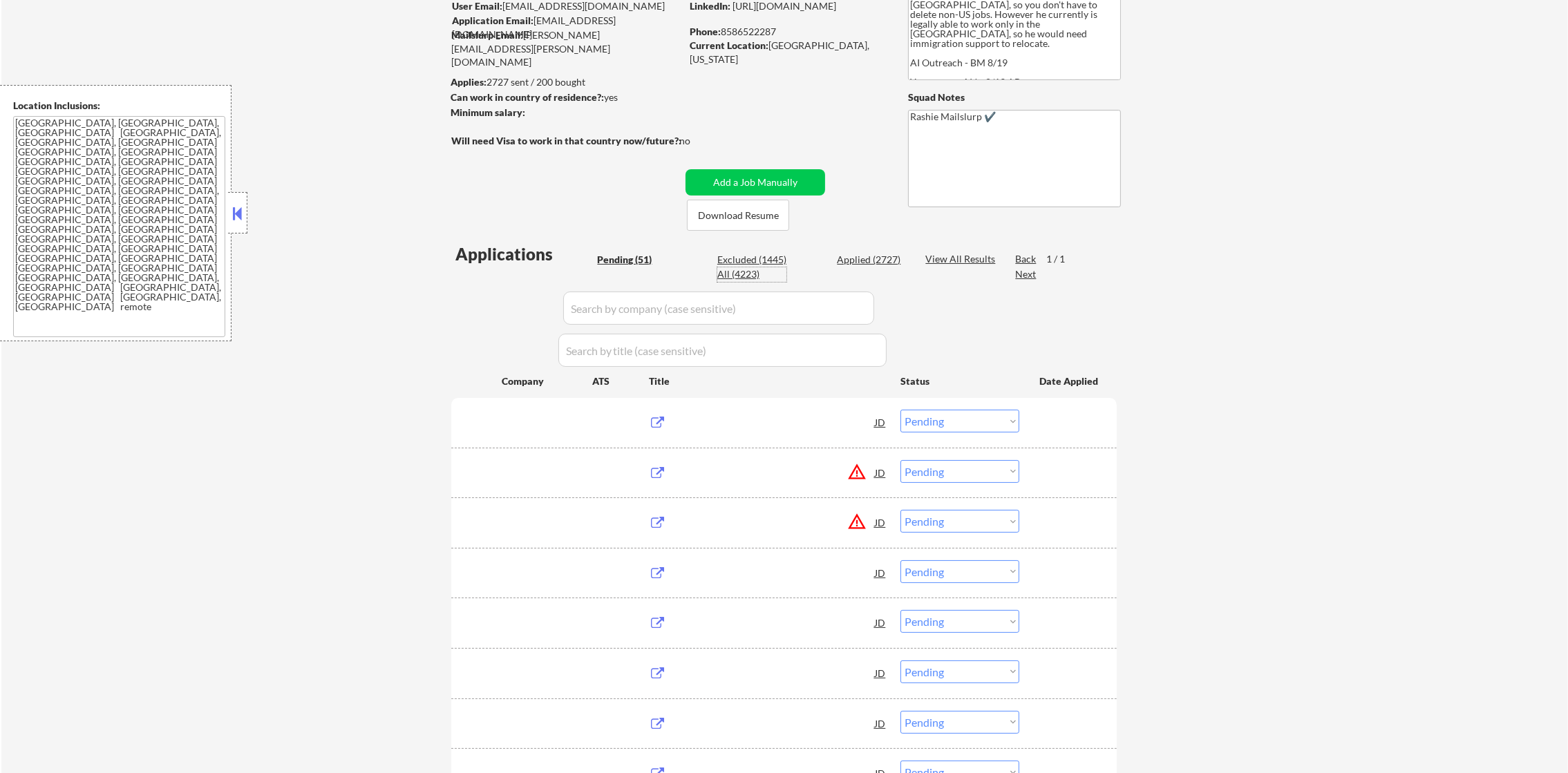
select select ""applied""
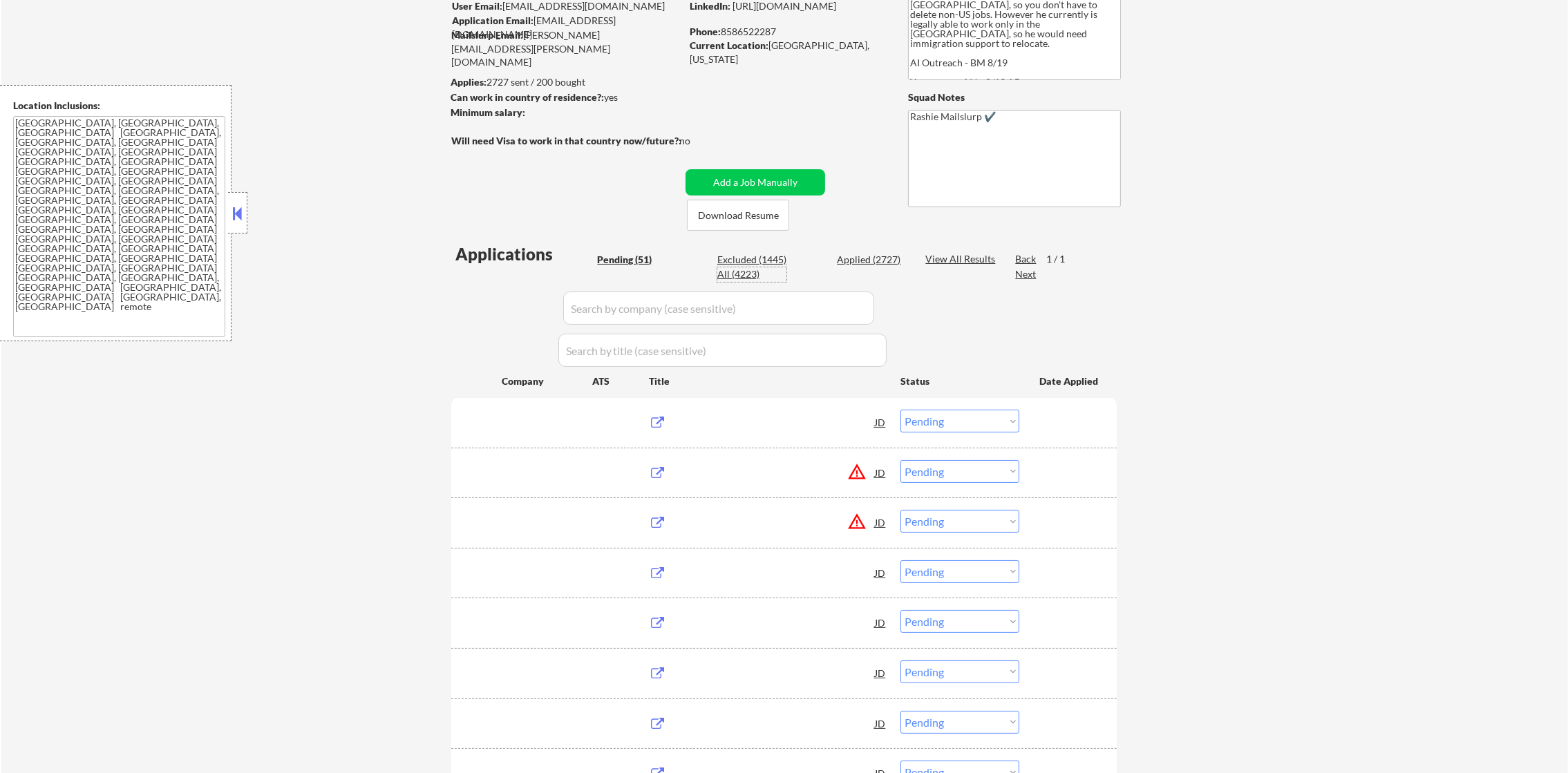
select select ""applied""
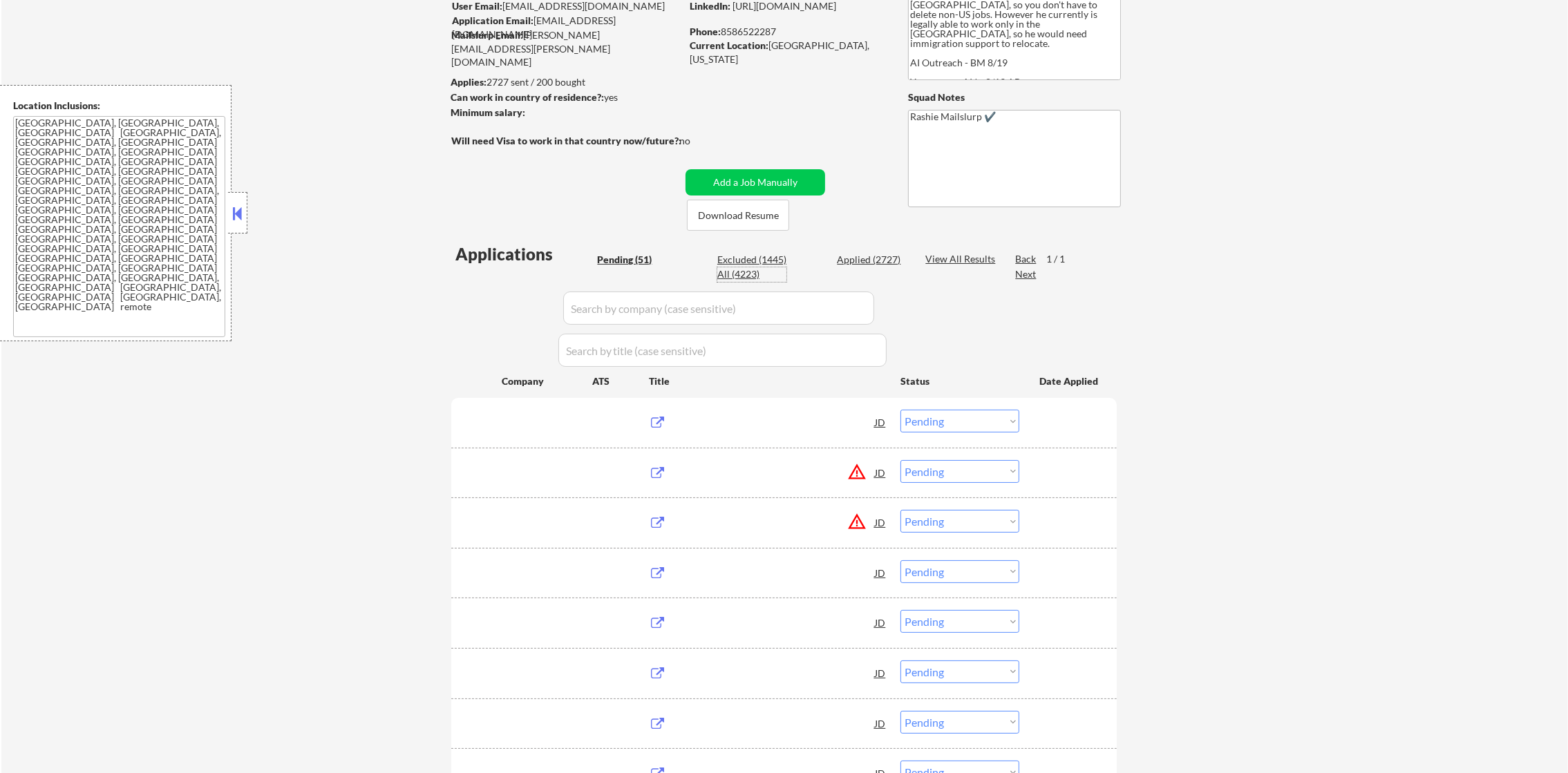
select select ""applied""
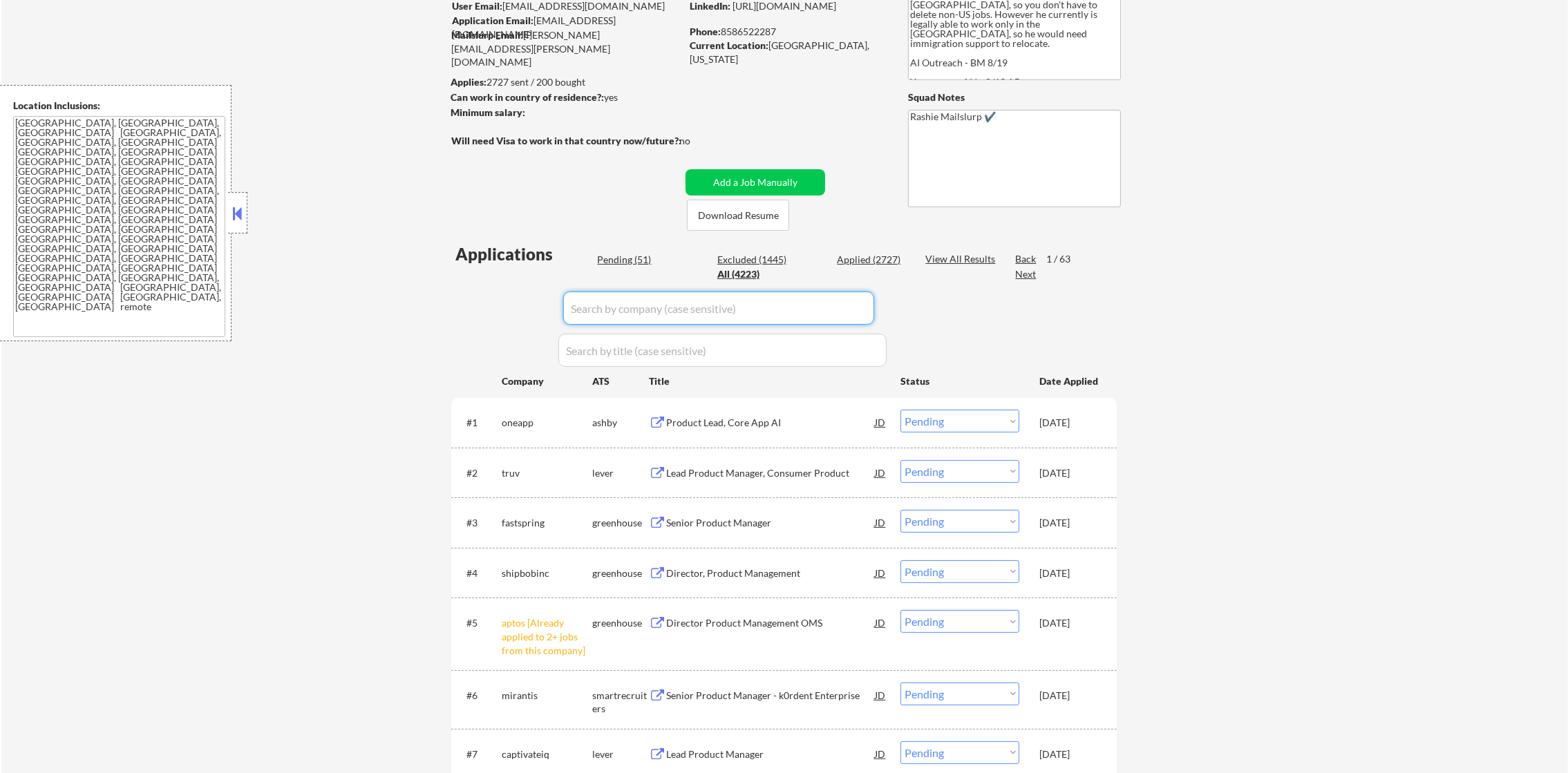
click at [687, 303] on input "input" at bounding box center [718, 308] width 311 height 33
paste input "impinjexternal"
type input "impinjexternal"
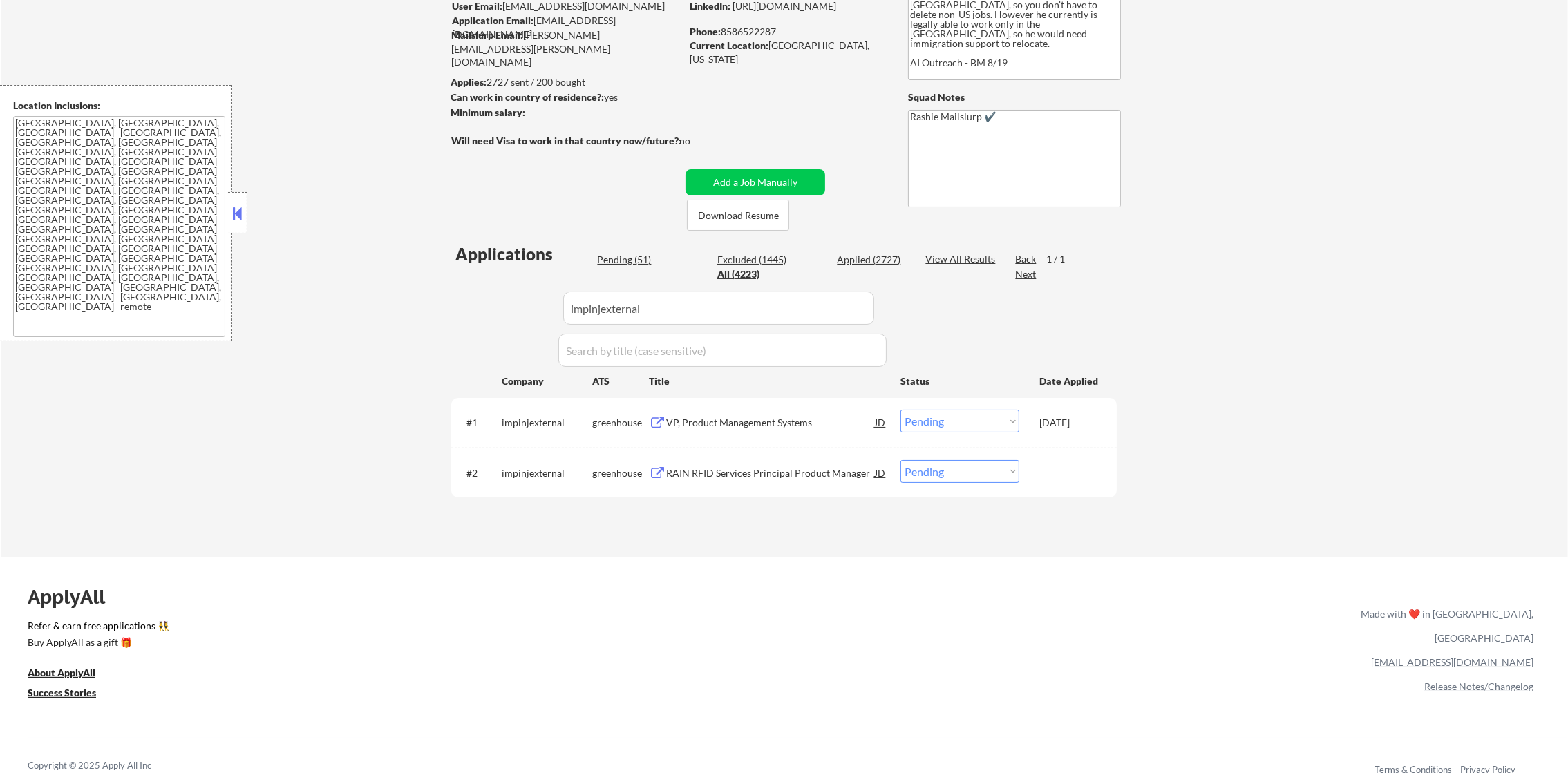
click at [808, 475] on div "RAIN RFID Services Principal Product Manager" at bounding box center [771, 473] width 209 height 14
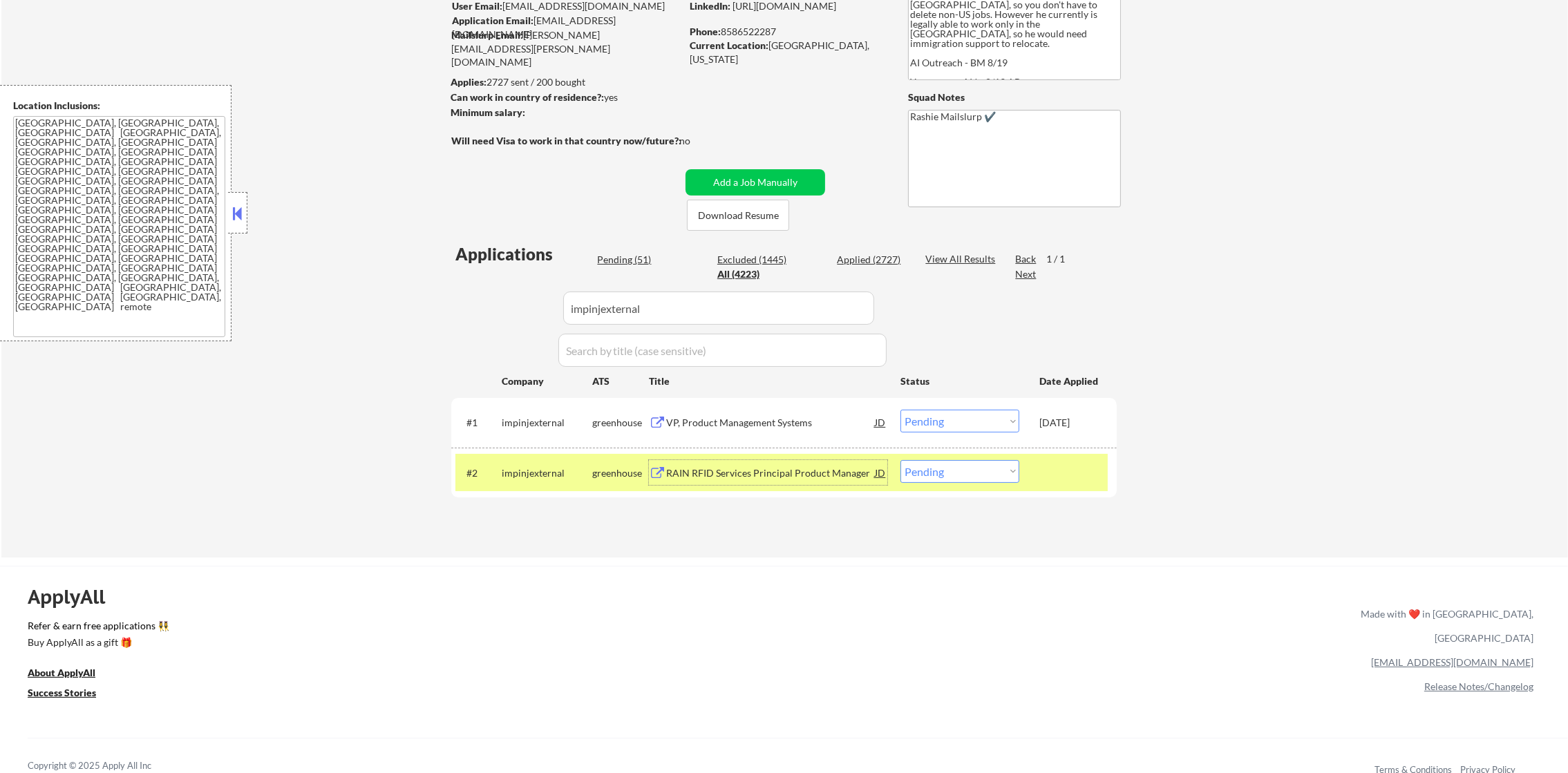
click at [400, 381] on div "← Return to /applysquad Mailslurp Inbox Job Search Builder Gabriel Wilensky Use…" at bounding box center [784, 237] width 1566 height 640
click at [733, 478] on div "RAIN RFID Services Principal Product Manager" at bounding box center [771, 473] width 209 height 14
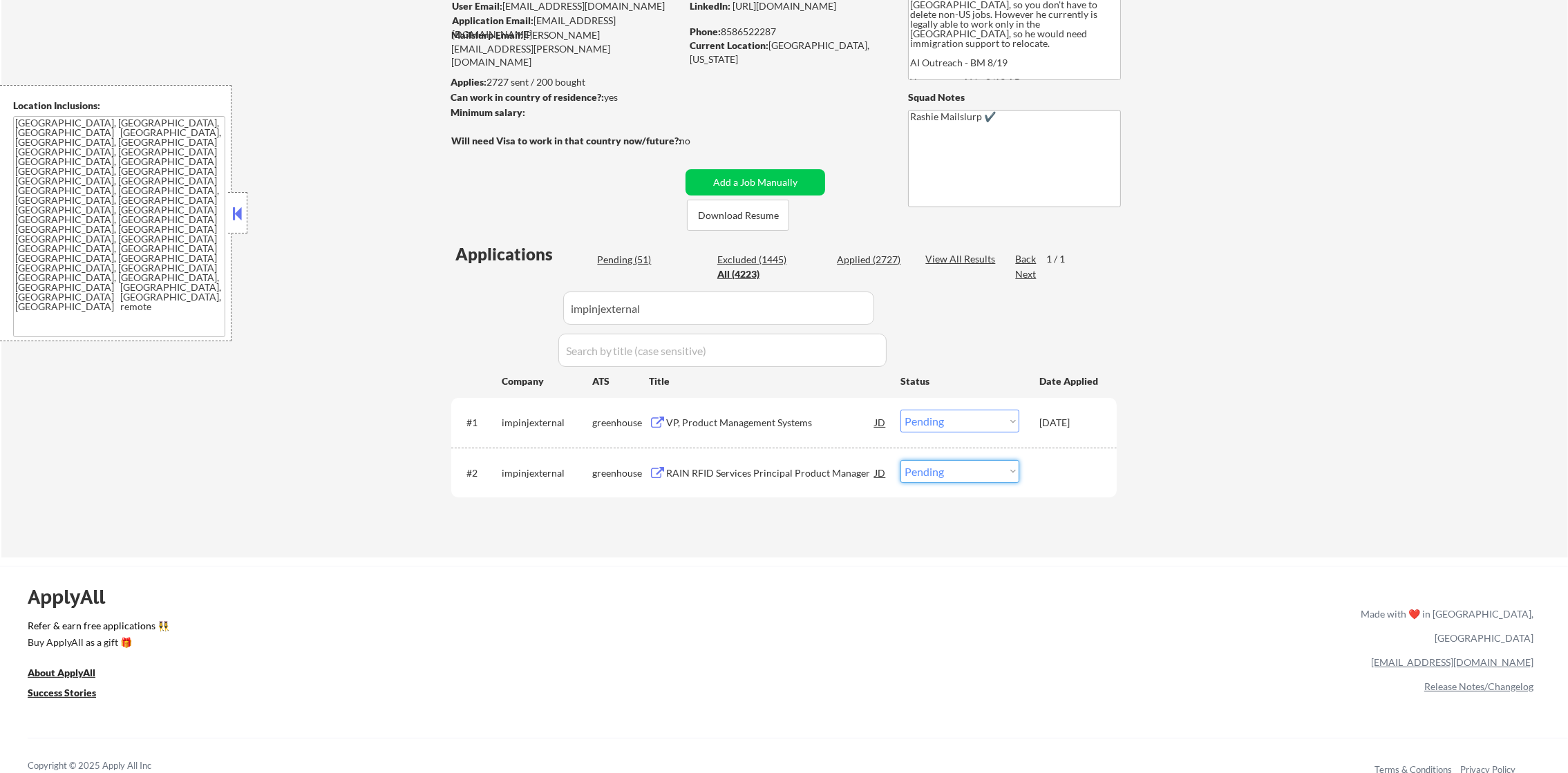
click at [978, 475] on select "Choose an option... Pending Applied Excluded (Questions) Excluded (Expired) Exc…" at bounding box center [959, 471] width 119 height 22
select select ""applied""
click at [900, 460] on select "Choose an option... Pending Applied Excluded (Questions) Excluded (Expired) Exc…" at bounding box center [959, 471] width 119 height 22
drag, startPoint x: 494, startPoint y: 319, endPoint x: 470, endPoint y: 315, distance: 24.3
click at [474, 316] on div "Applications Pending (50) Excluded (1445) Applied (2728) All (4223) View All Re…" at bounding box center [784, 386] width 665 height 289
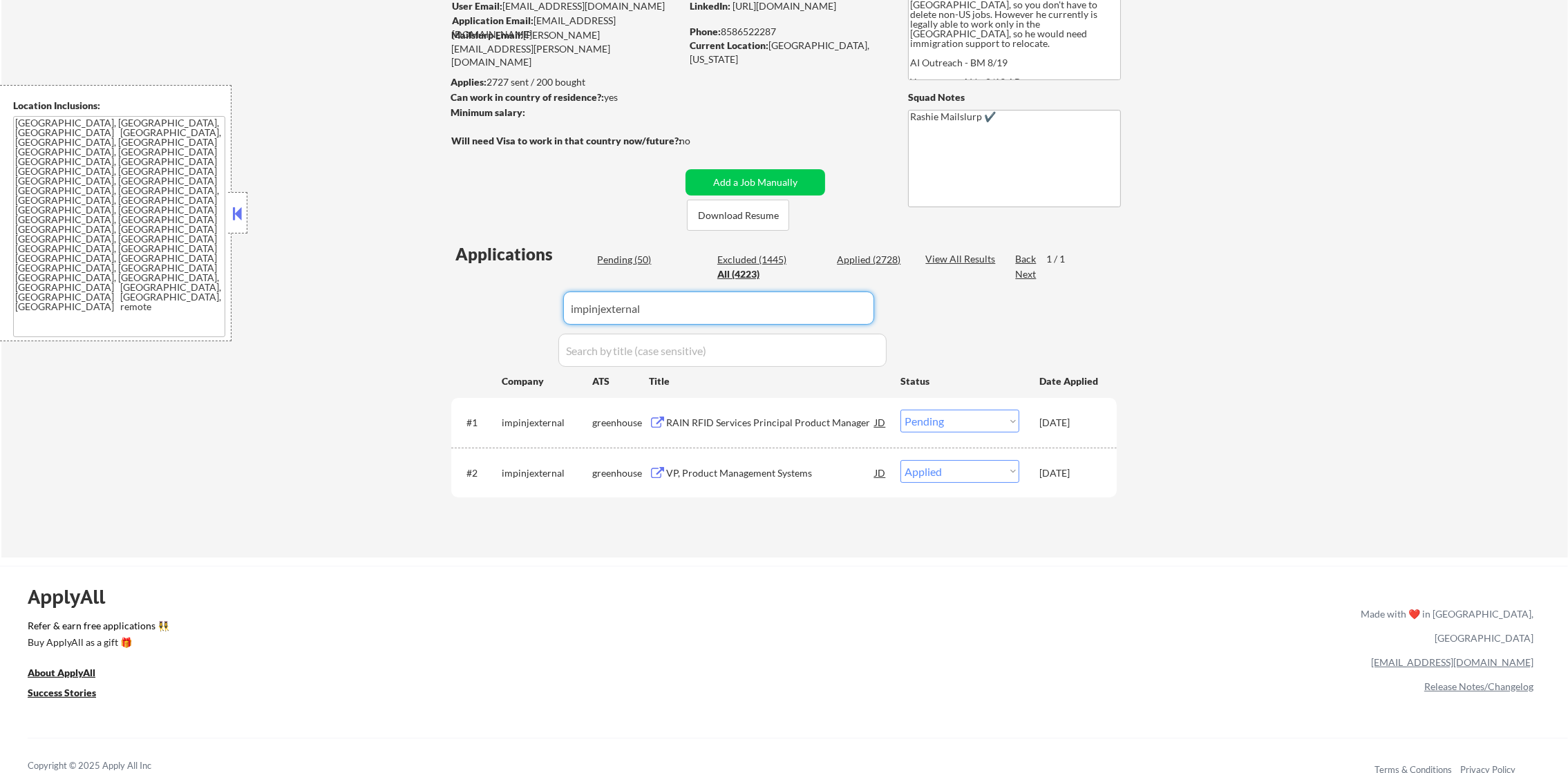
paste input "Credo"
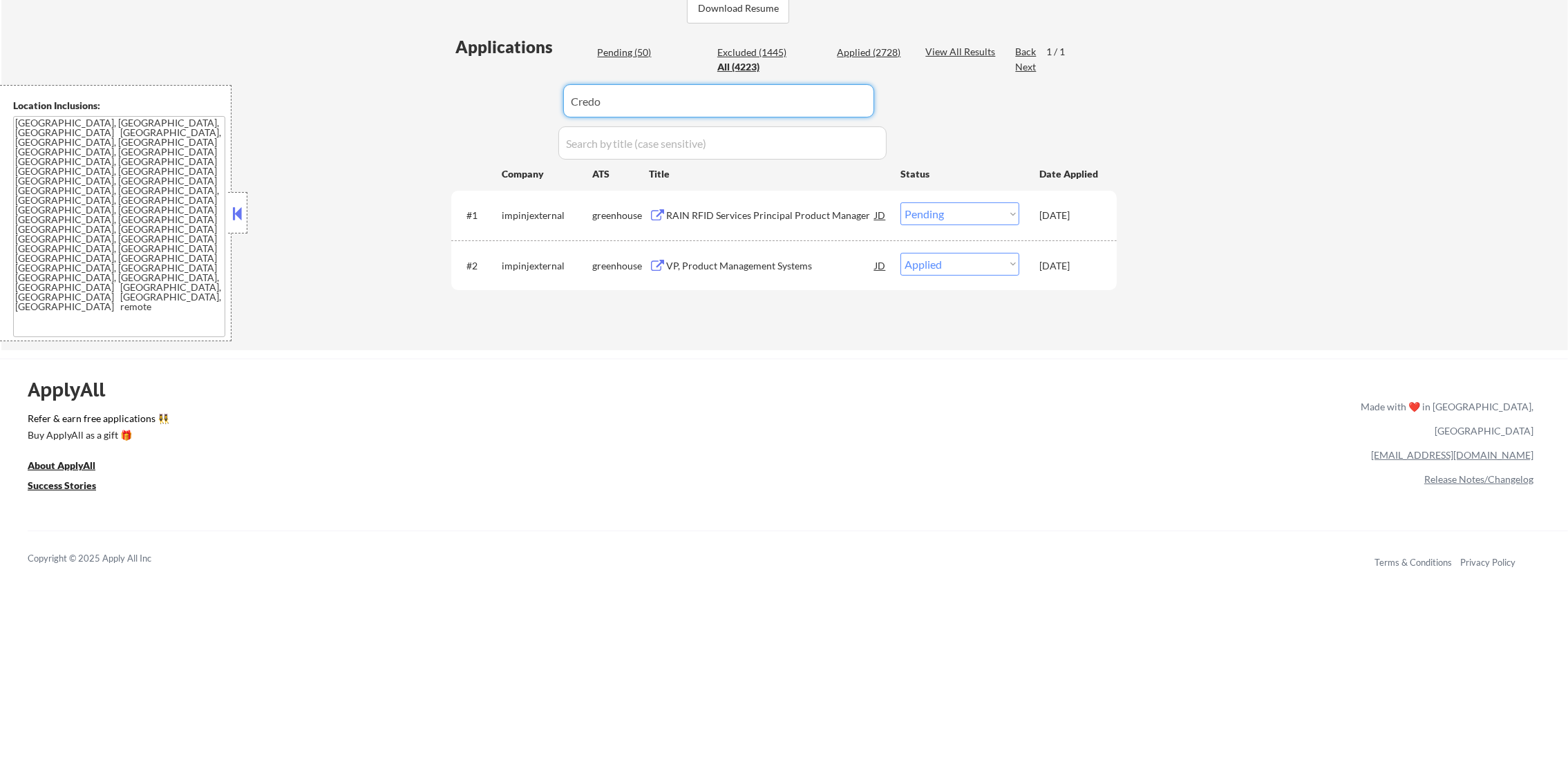
type input "Credo"
click at [412, 116] on div "← Return to /applysquad Mailslurp Inbox Job Search Builder Gabriel Wilensky Use…" at bounding box center [784, 29] width 1566 height 640
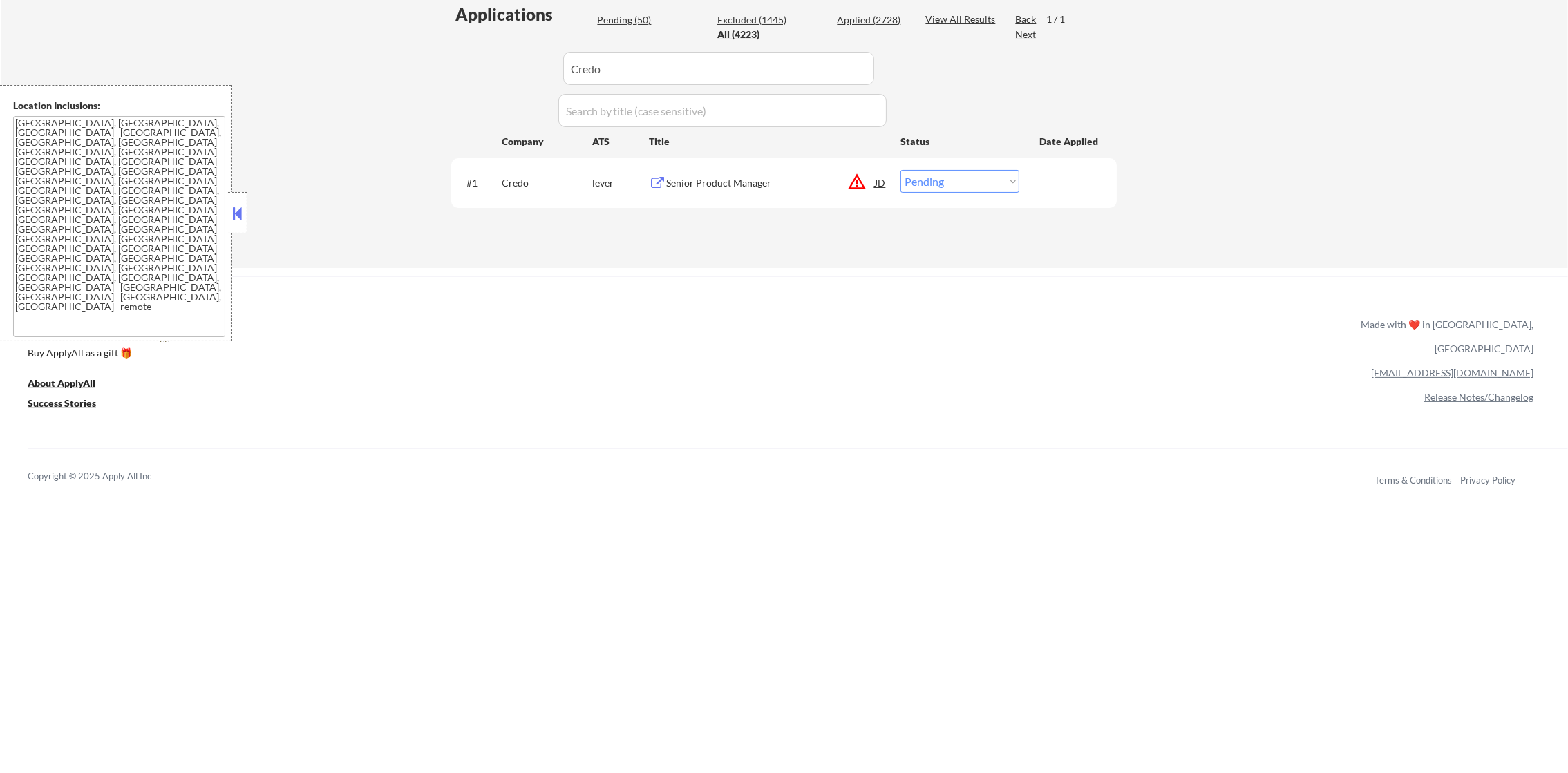
scroll to position [415, 0]
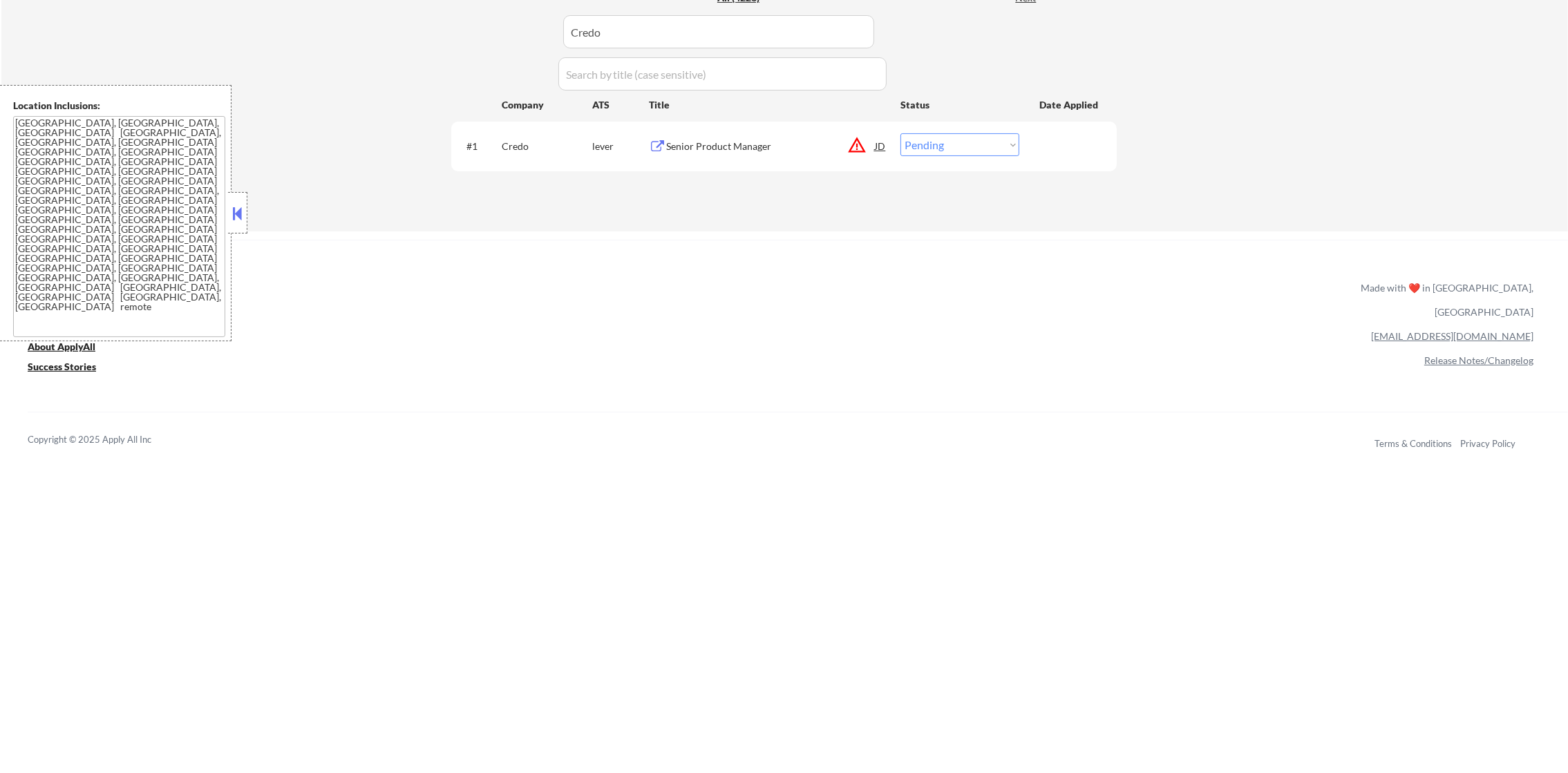
click at [764, 140] on div "Senior Product Manager" at bounding box center [771, 146] width 209 height 14
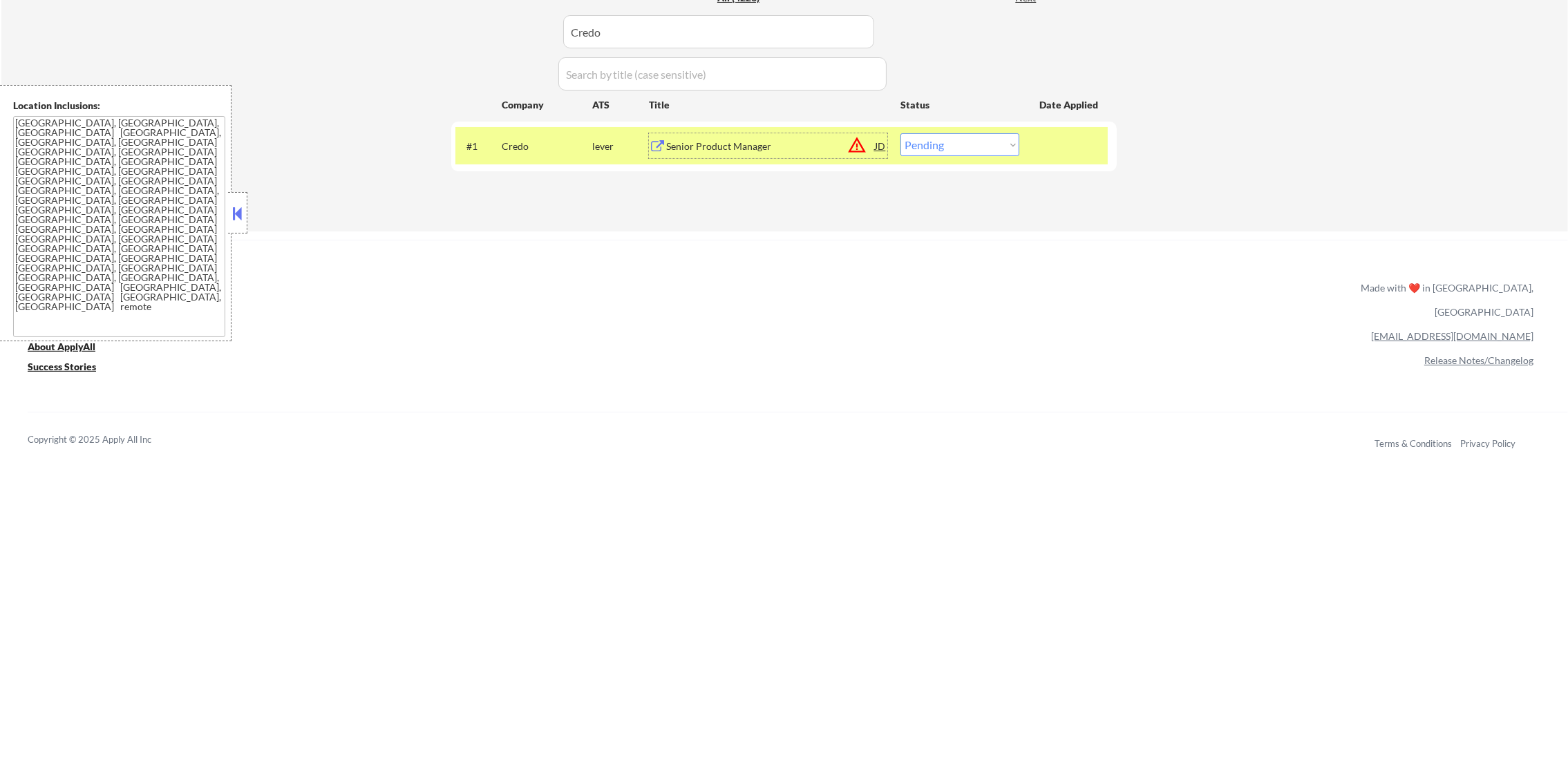
click at [968, 140] on select "Choose an option... Pending Applied Excluded (Questions) Excluded (Expired) Exc…" at bounding box center [959, 145] width 119 height 22
select select ""excluded__other_""
click at [900, 134] on select "Choose an option... Pending Applied Excluded (Questions) Excluded (Expired) Exc…" at bounding box center [959, 145] width 119 height 22
drag, startPoint x: 670, startPoint y: 46, endPoint x: 497, endPoint y: 34, distance: 173.4
click at [499, 34] on div "Applications Pending (49) Excluded (1446) Applied (2728) All (4223) View All Re…" at bounding box center [784, 85] width 665 height 239
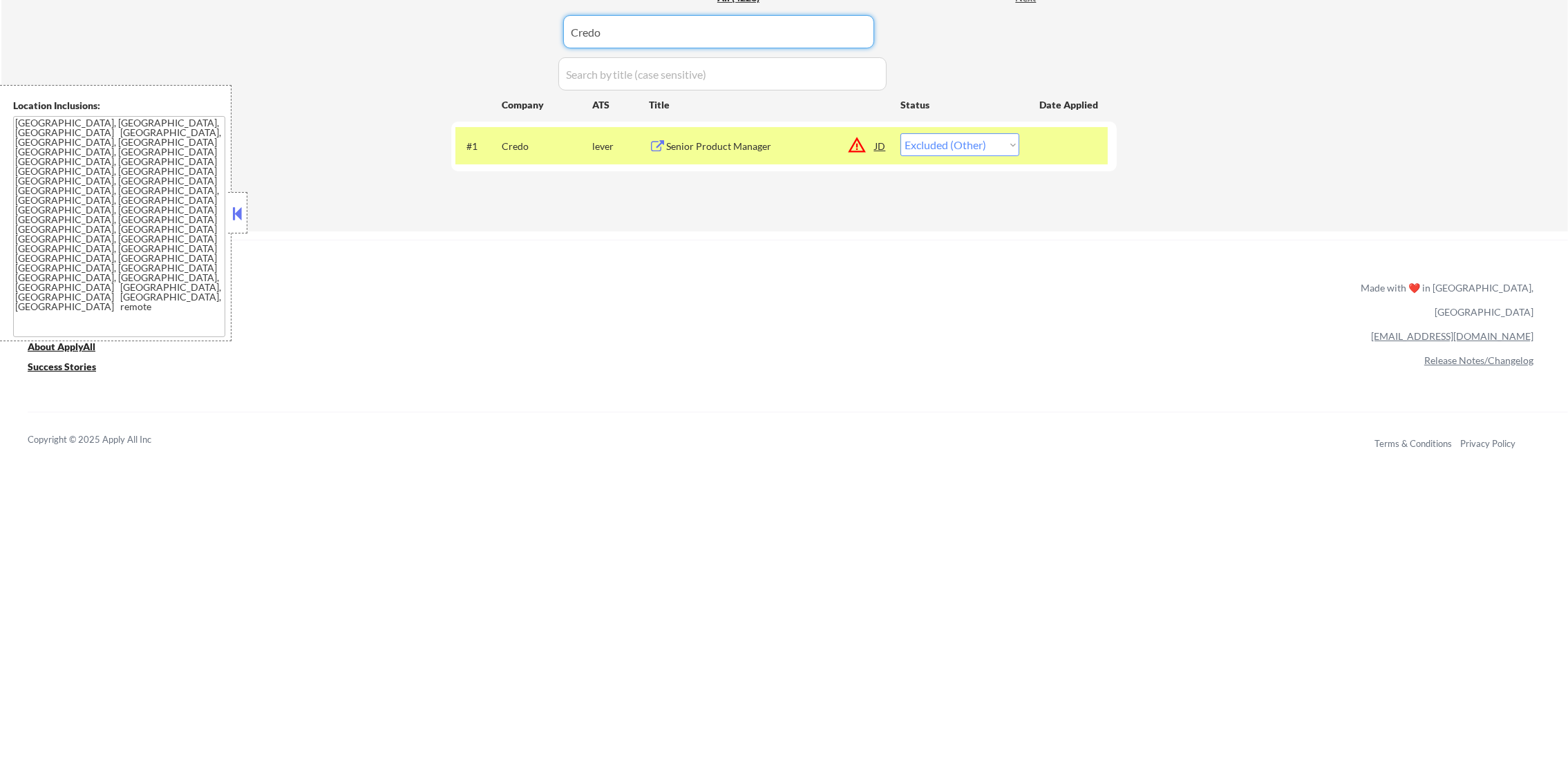
paste input "instacart"
type input "instacart"
click at [482, 32] on div "Applications Pending (49) Excluded (1446) Applied (2728) All (4223) View All Re…" at bounding box center [784, 85] width 665 height 239
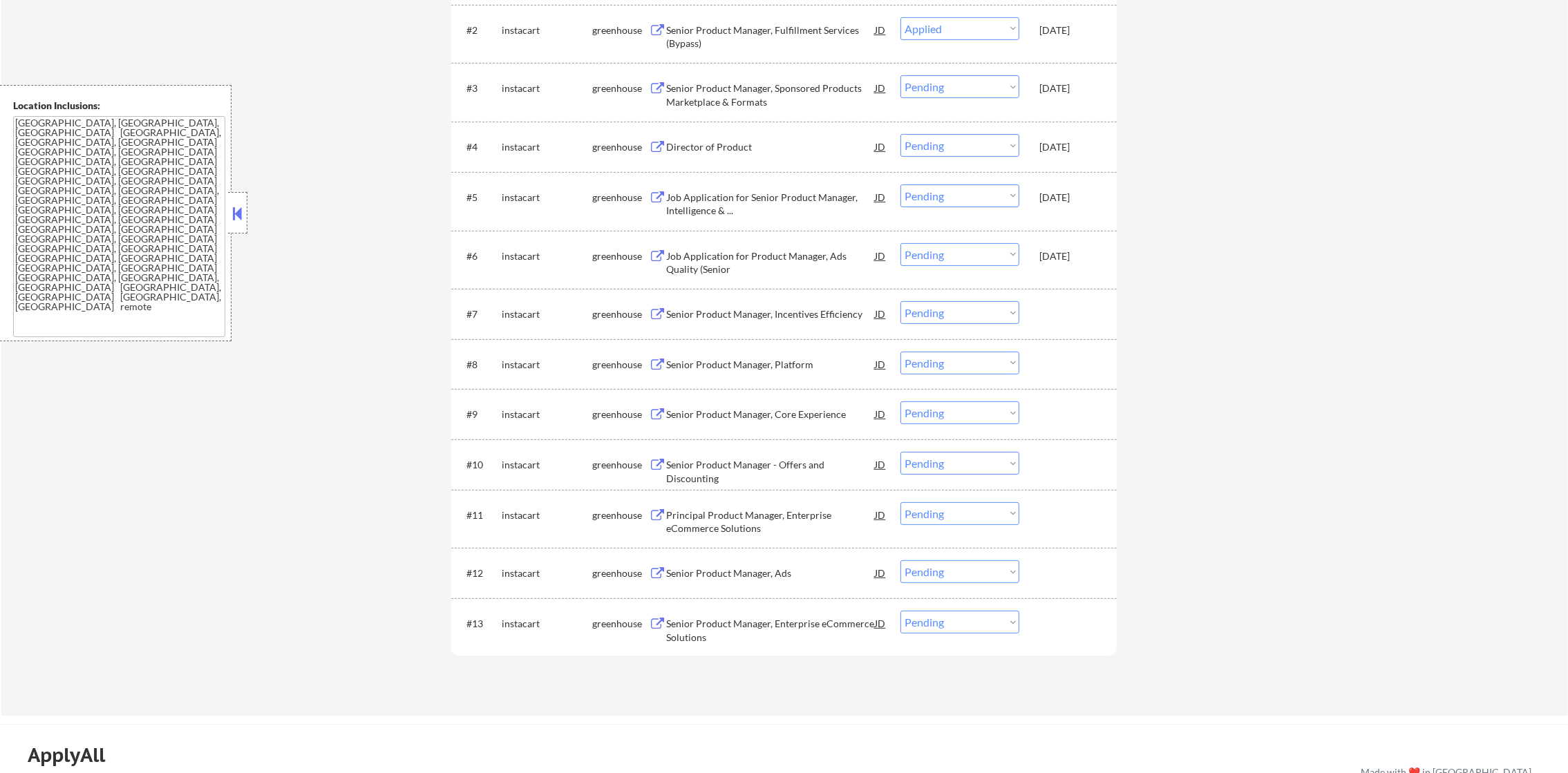
scroll to position [586, 0]
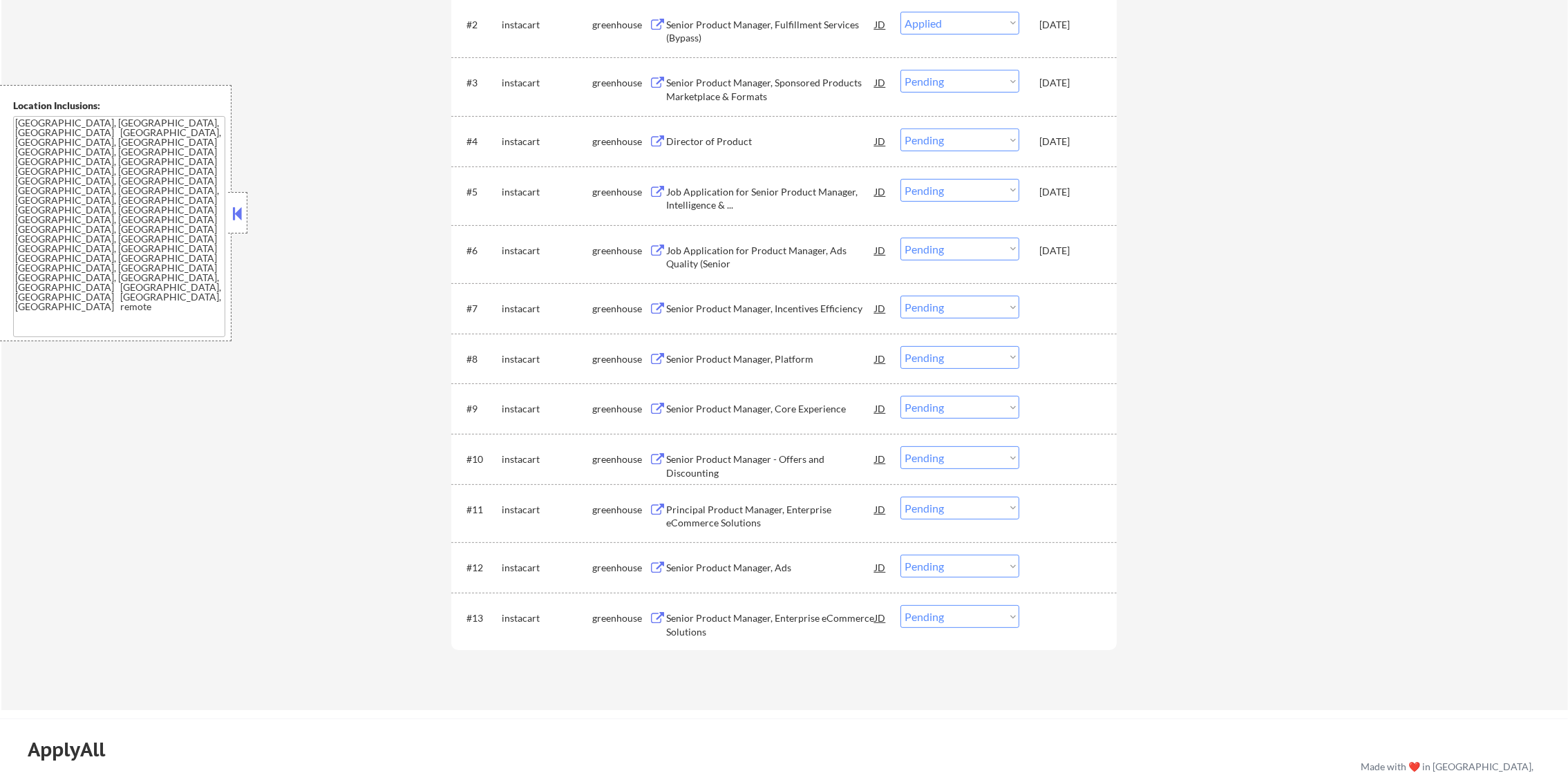
click at [1017, 308] on select "Choose an option... Pending Applied Excluded (Questions) Excluded (Expired) Exc…" at bounding box center [959, 307] width 119 height 22
select select ""excluded__other_""
click at [900, 296] on select "Choose an option... Pending Applied Excluded (Questions) Excluded (Expired) Exc…" at bounding box center [959, 307] width 119 height 22
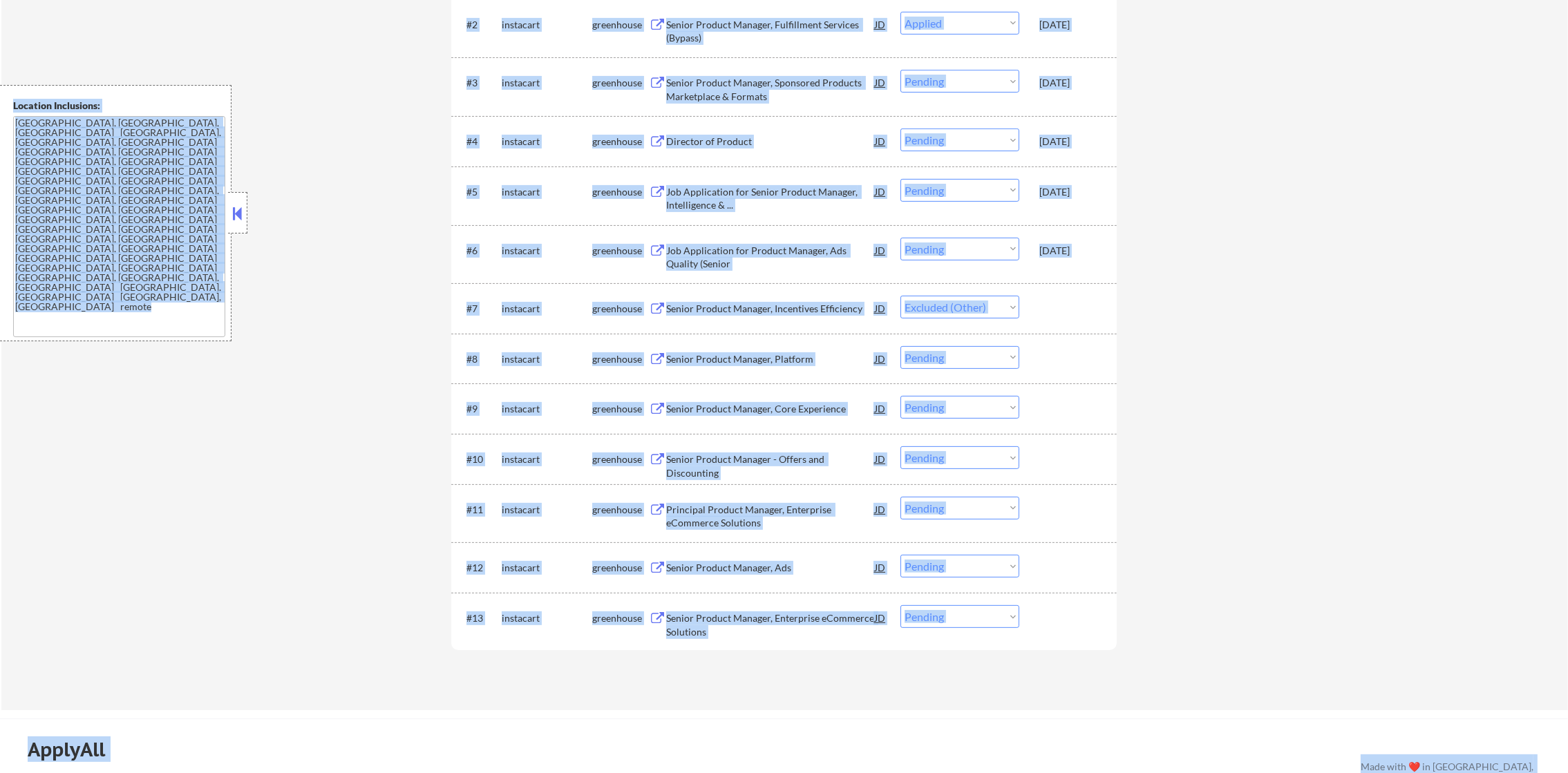
drag, startPoint x: 1545, startPoint y: 348, endPoint x: 1582, endPoint y: 240, distance: 114.2
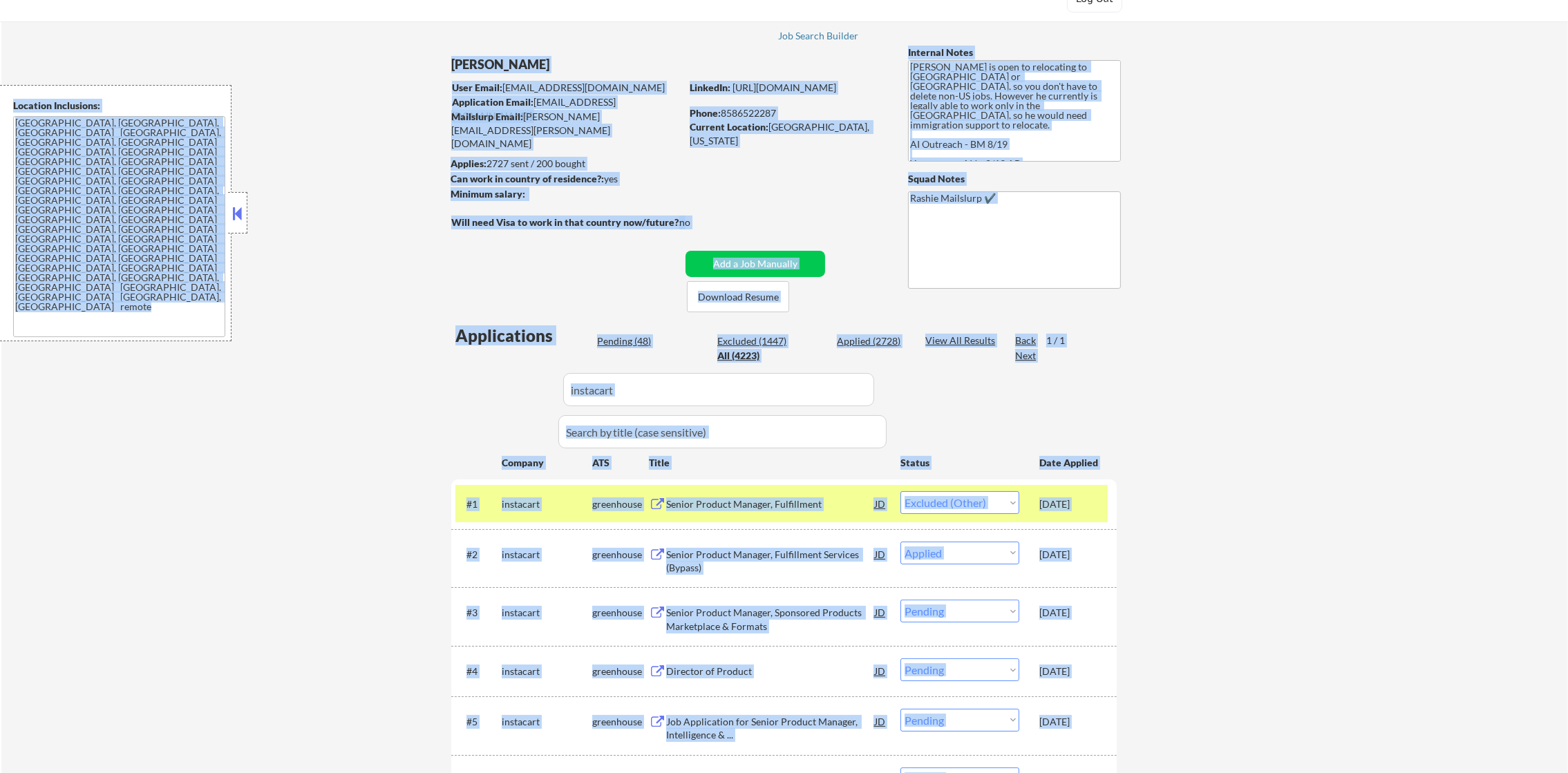
scroll to position [13, 0]
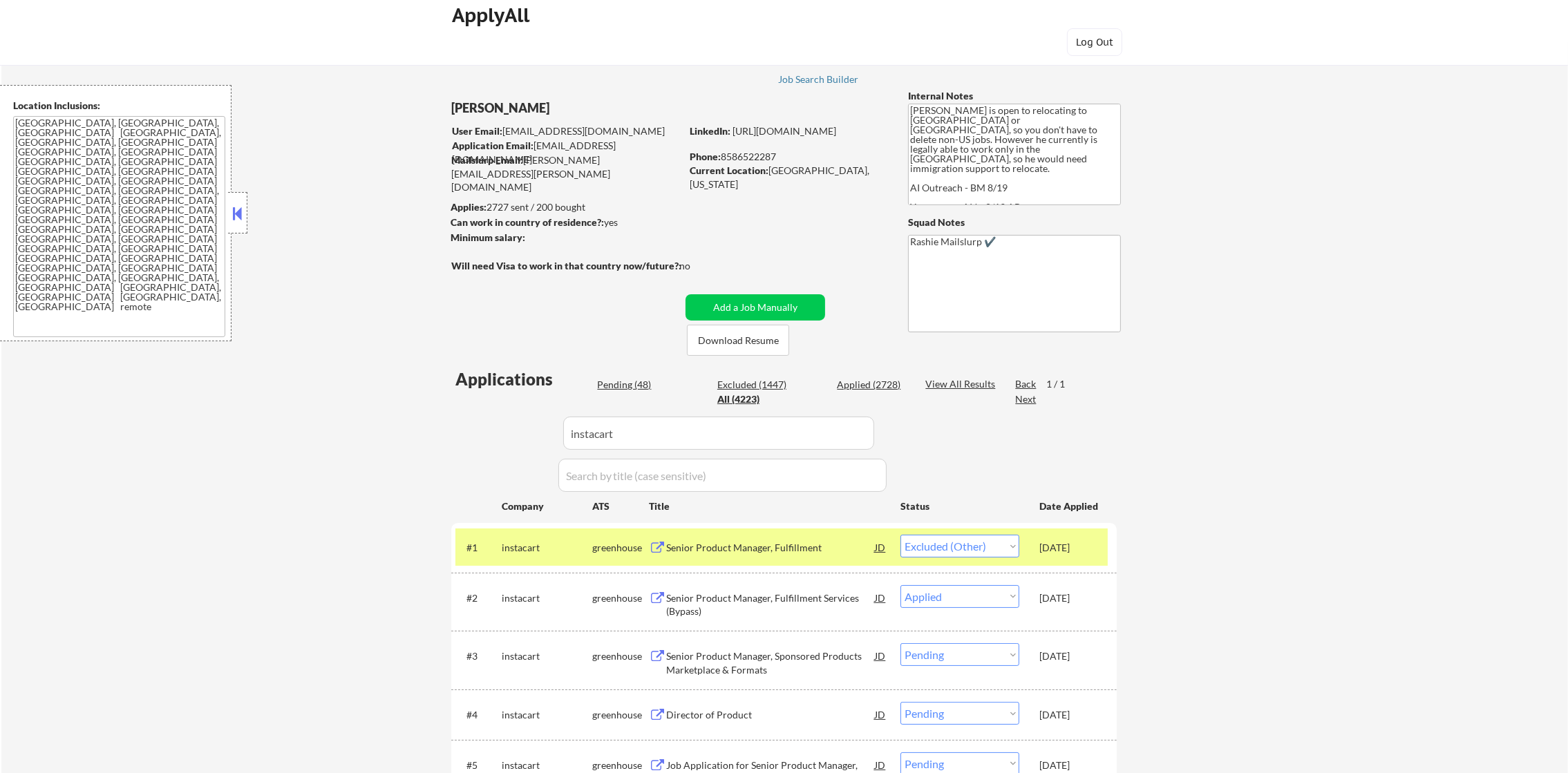
click at [1254, 291] on div "← Return to /applysquad Mailslurp Inbox Job Search Builder Gabriel Wilensky Use…" at bounding box center [784, 663] width 1566 height 1241
drag, startPoint x: 591, startPoint y: 438, endPoint x: 459, endPoint y: 434, distance: 132.1
paste input "rvohealth"
type input "rvohealth"
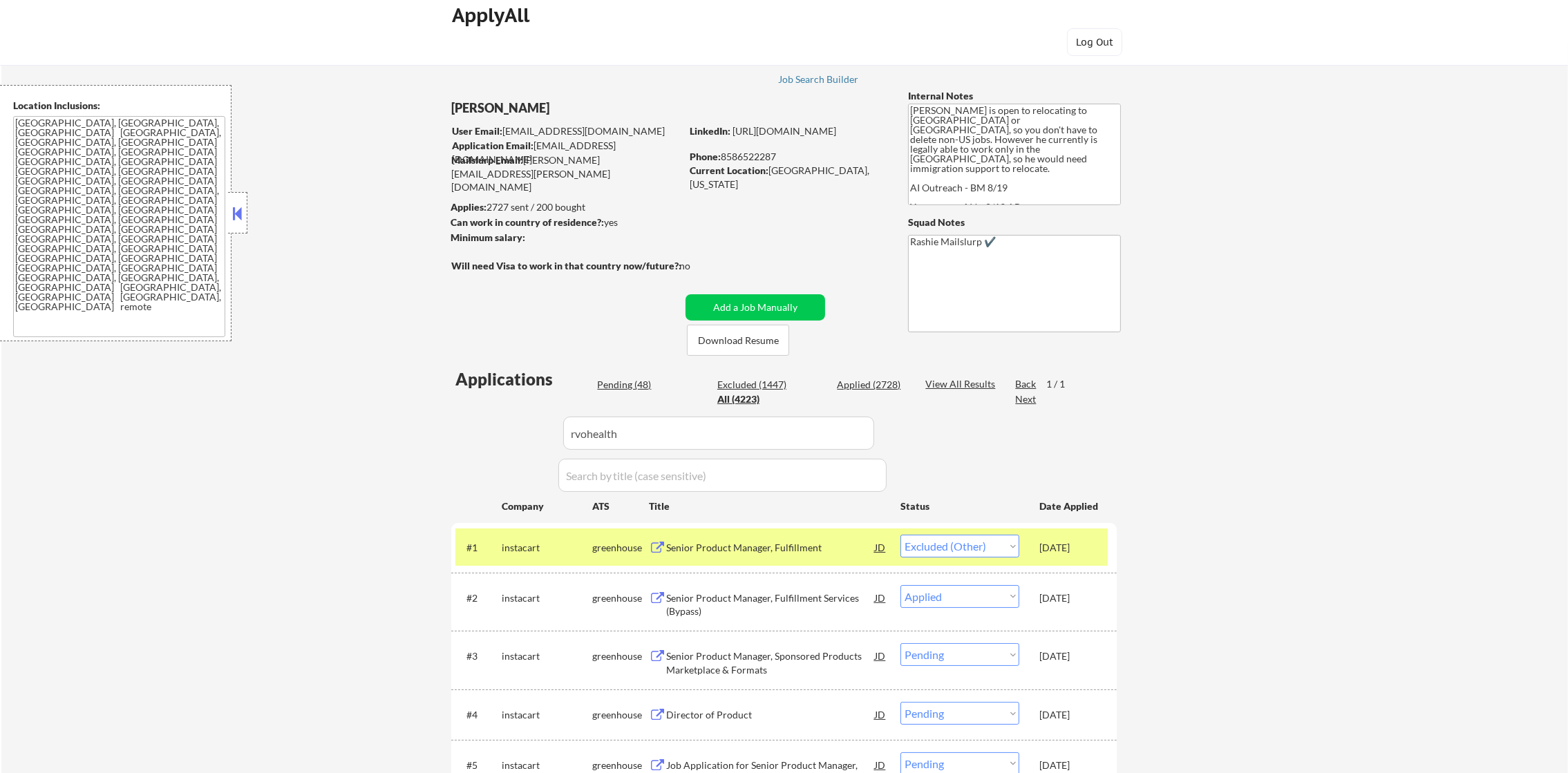
click at [449, 433] on div "← Return to /applysquad Mailslurp Inbox Job Search Builder Gabriel Wilensky Use…" at bounding box center [784, 657] width 690 height 1230
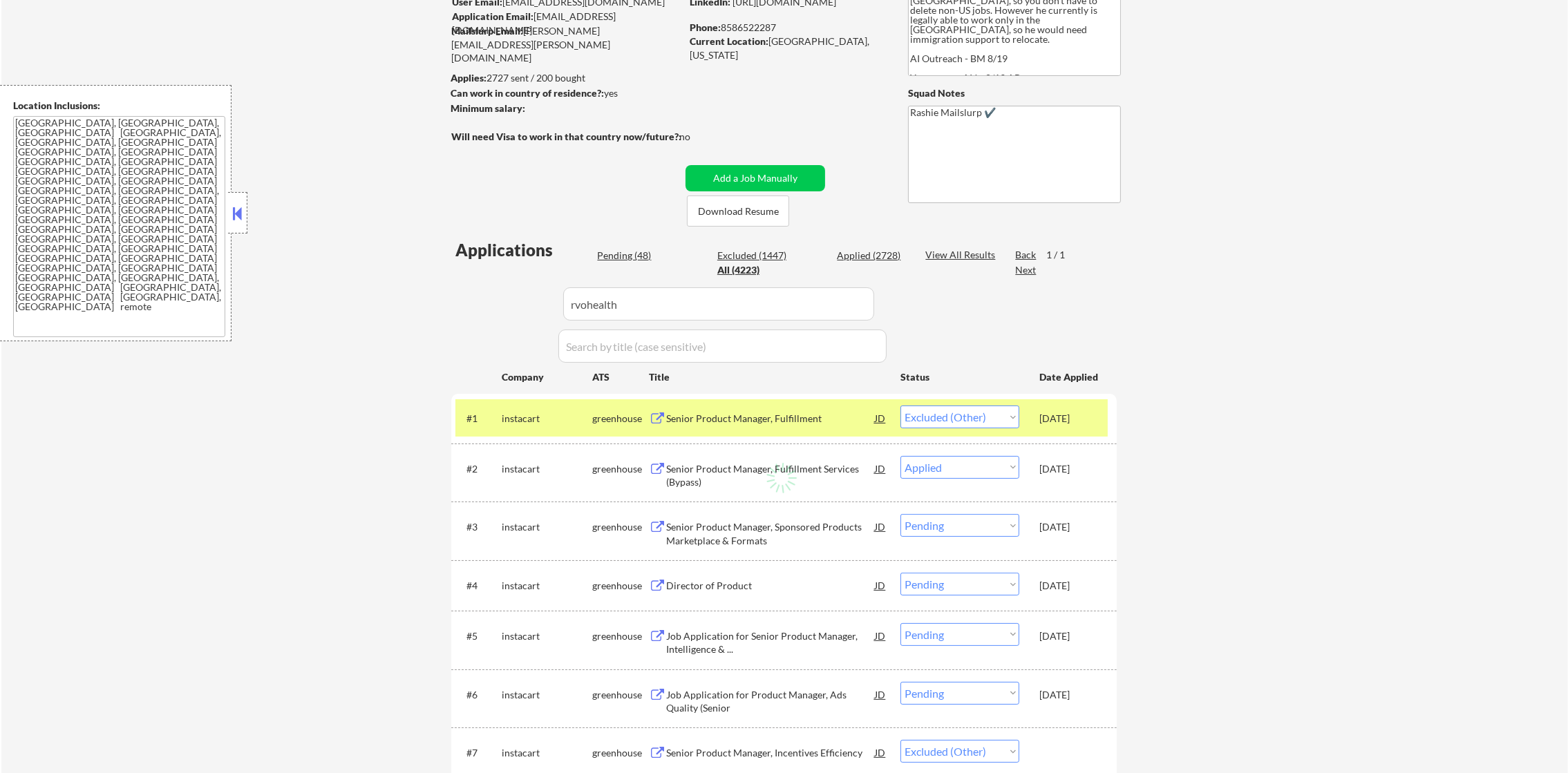
scroll to position [152, 0]
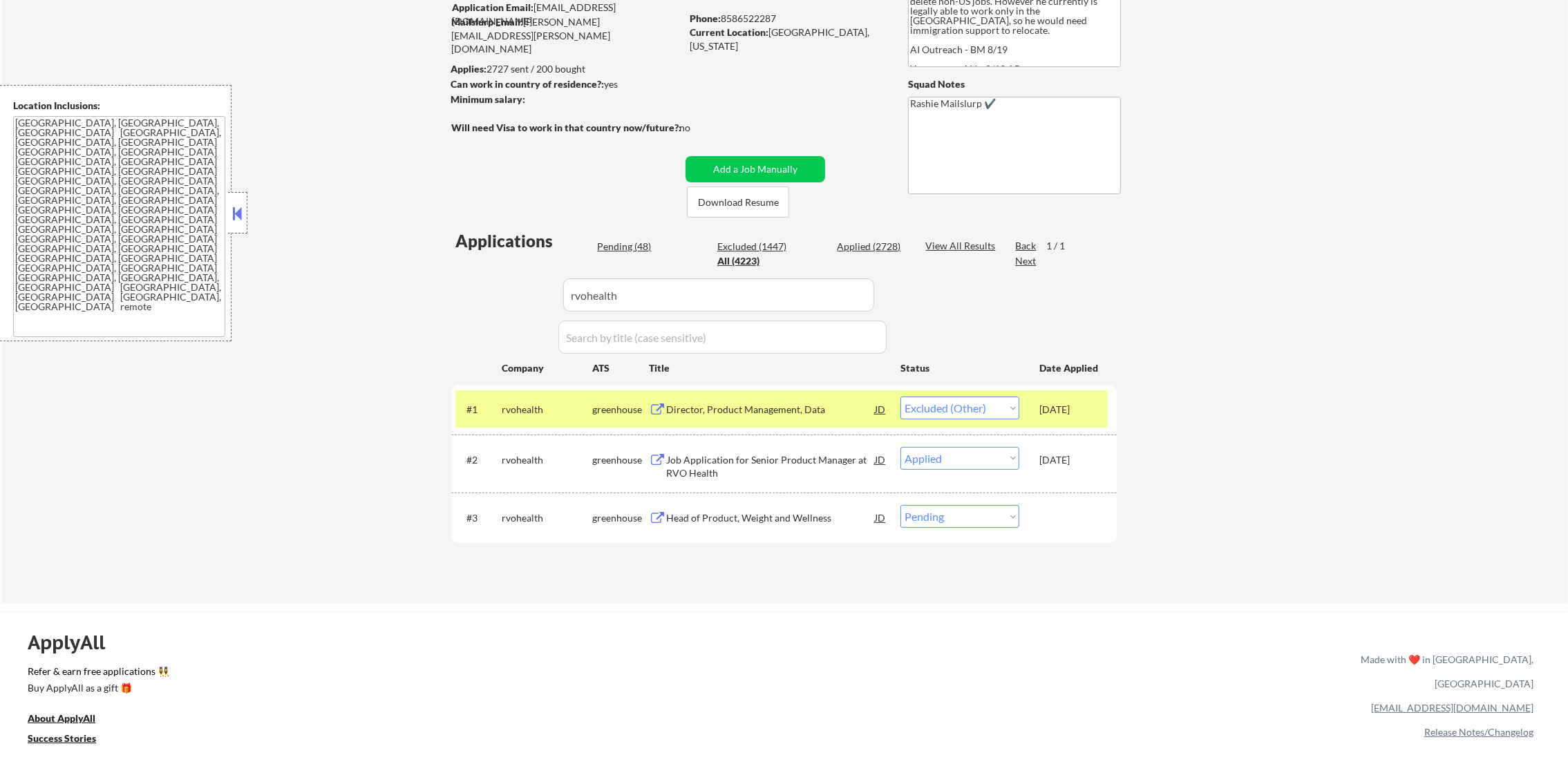
click at [827, 518] on div "Head of Product, Weight and Wellness" at bounding box center [771, 518] width 209 height 14
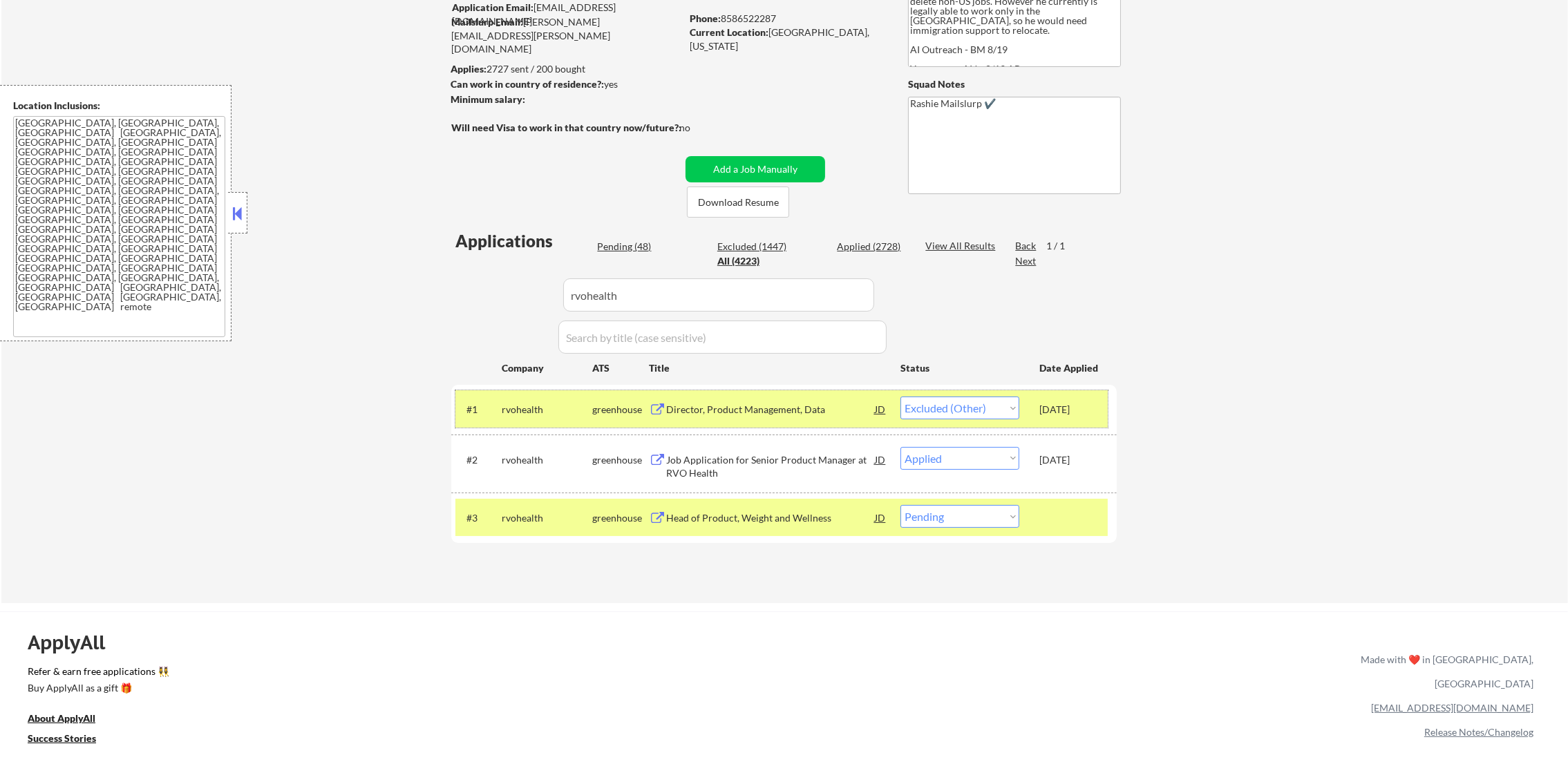
drag, startPoint x: 529, startPoint y: 414, endPoint x: 529, endPoint y: 443, distance: 29.0
click at [529, 414] on div "rvohealth" at bounding box center [547, 409] width 91 height 14
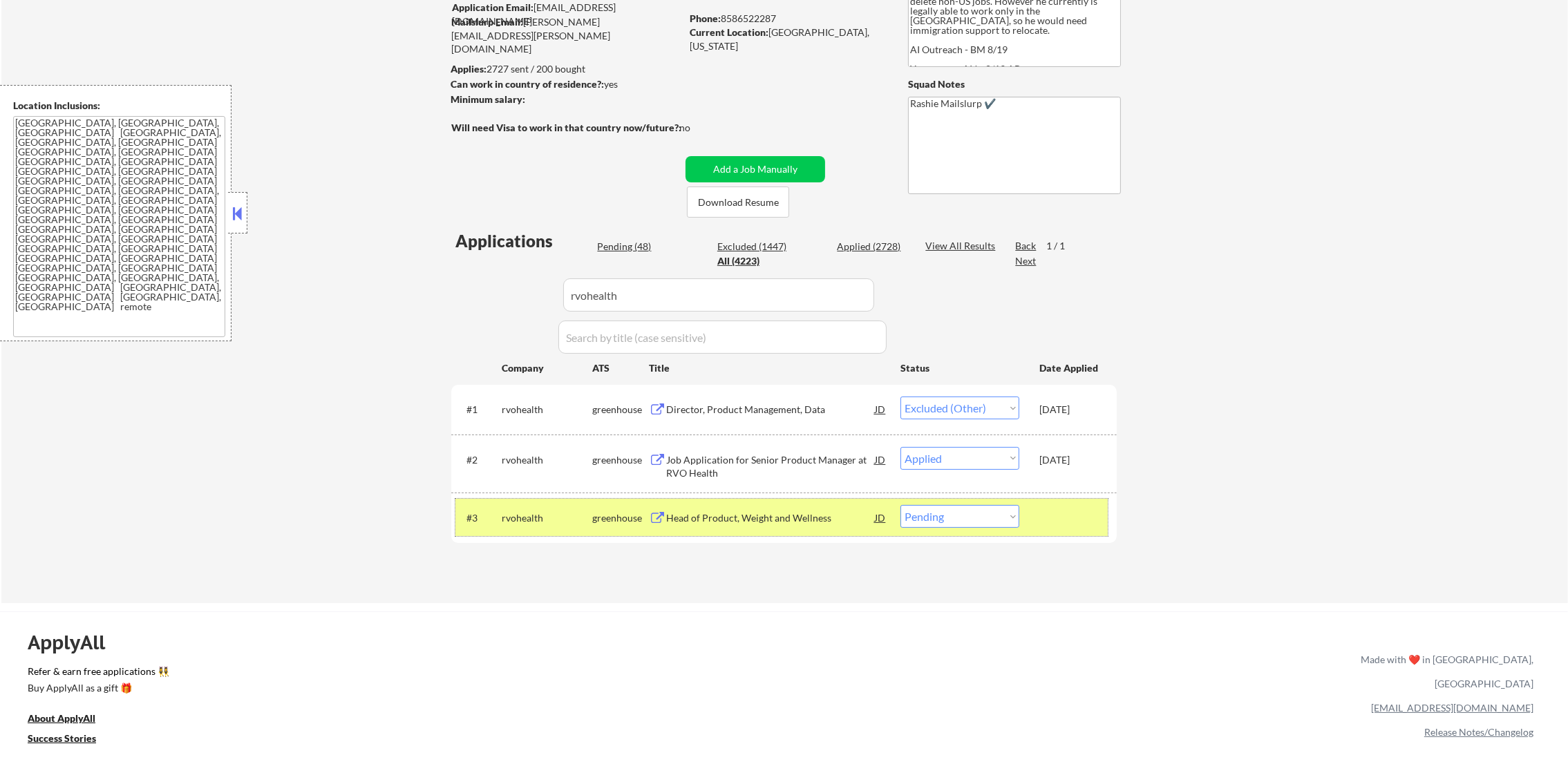
click at [528, 505] on div "rvohealth" at bounding box center [547, 517] width 91 height 25
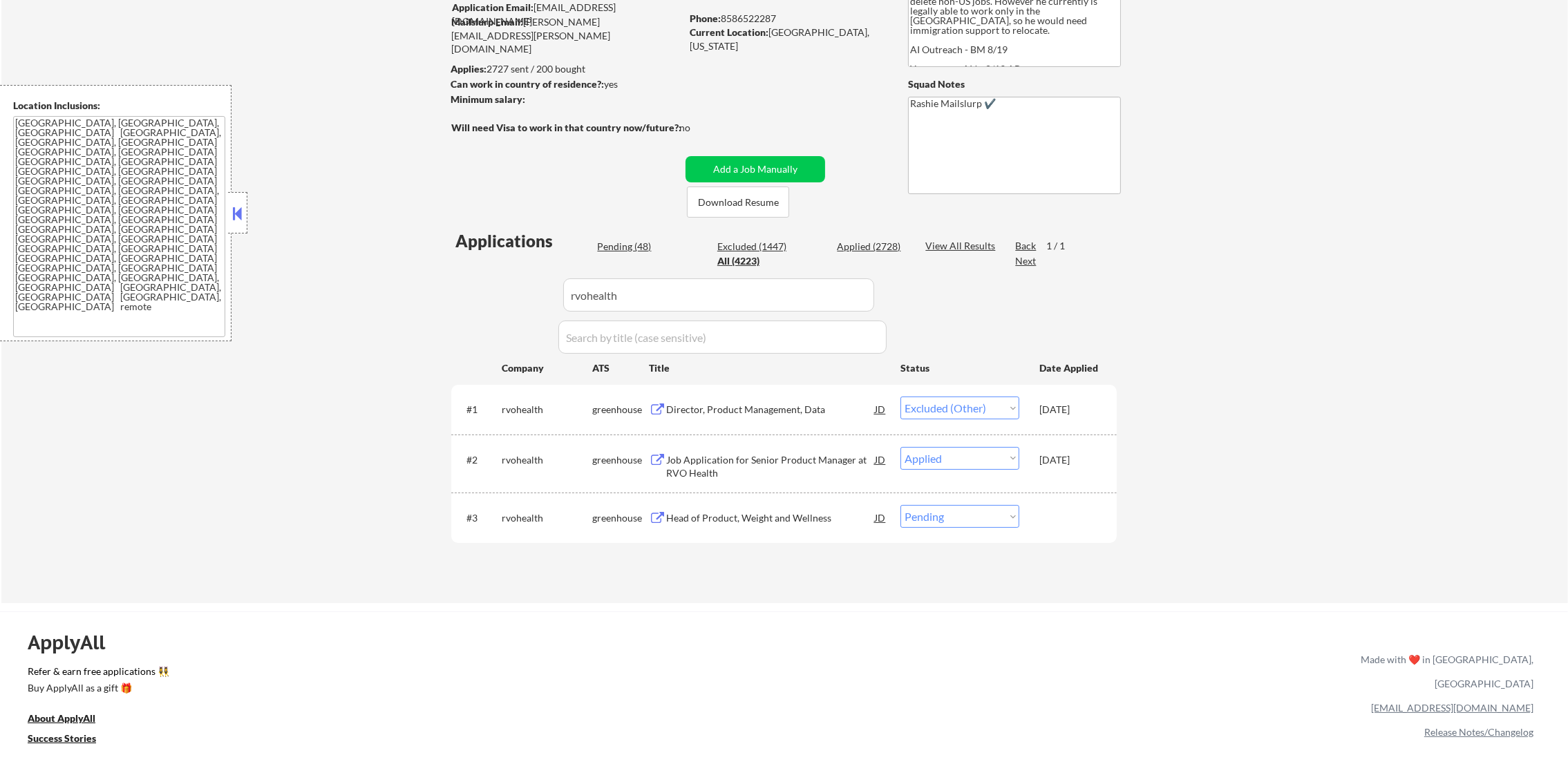
click at [919, 515] on select "Choose an option... Pending Applied Excluded (Questions) Excluded (Expired) Exc…" at bounding box center [959, 516] width 119 height 22
select select ""excluded__other_""
click at [900, 505] on select "Choose an option... Pending Applied Excluded (Questions) Excluded (Expired) Exc…" at bounding box center [959, 516] width 119 height 22
drag, startPoint x: 624, startPoint y: 297, endPoint x: 412, endPoint y: 296, distance: 212.0
click at [419, 296] on div "← Return to /applysquad Mailslurp Inbox Job Search Builder Gabriel Wilensky Use…" at bounding box center [784, 253] width 1566 height 699
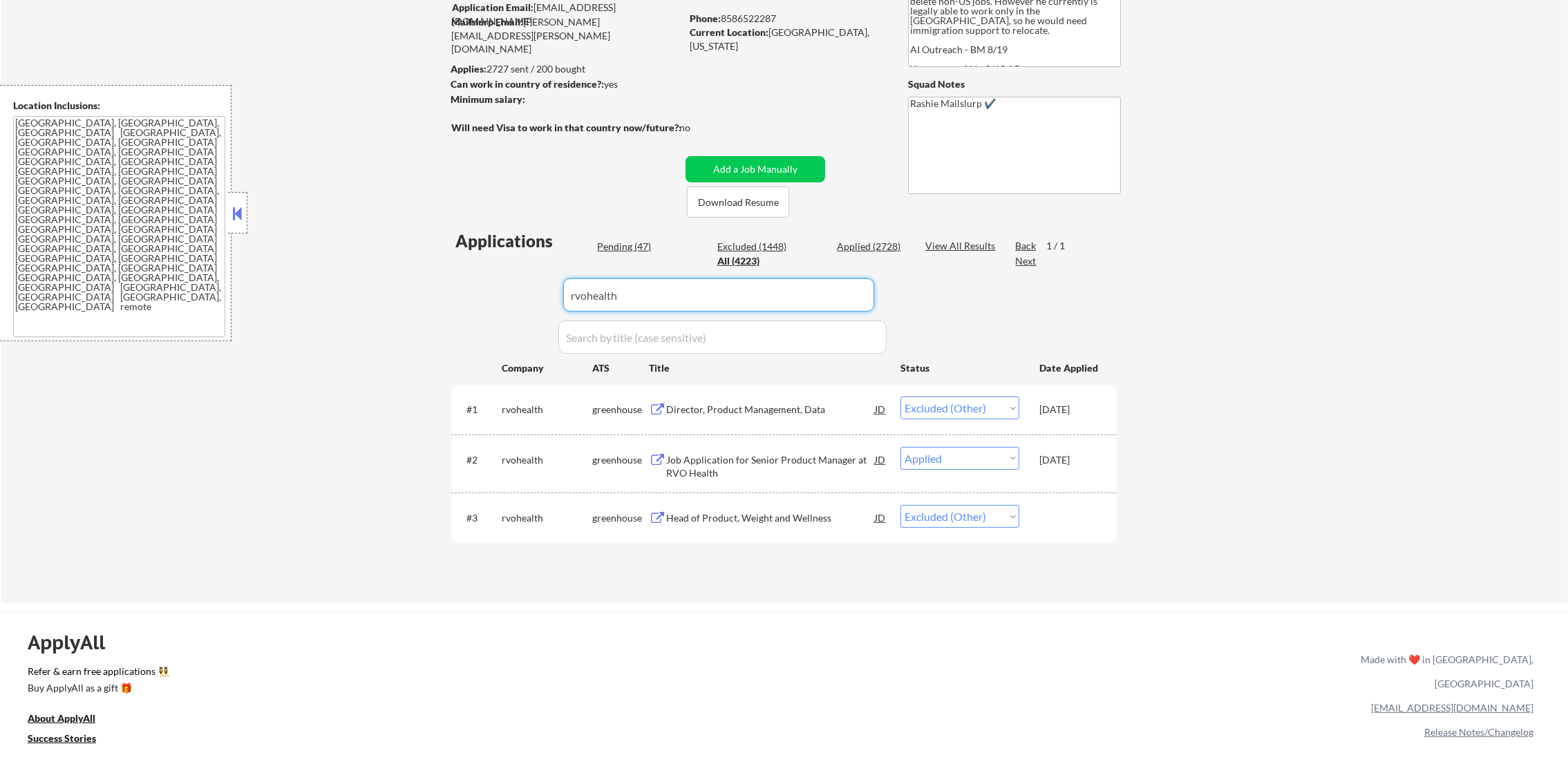
paste input "cyderes"
type input "cyderes"
click at [412, 296] on div "← Return to /applysquad Mailslurp Inbox Job Search Builder Gabriel Wilensky Use…" at bounding box center [784, 253] width 1566 height 699
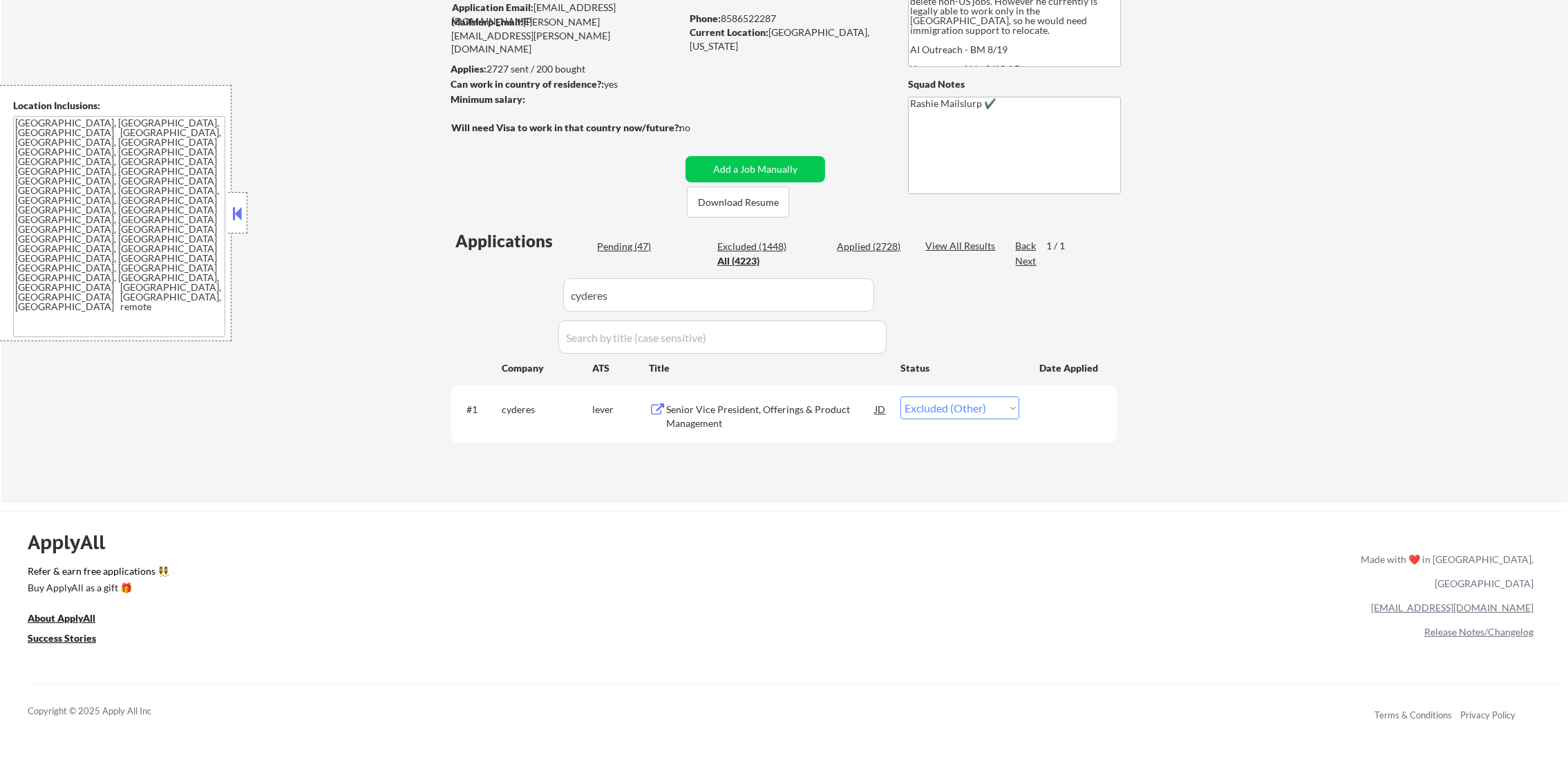
click at [726, 402] on div "Senior Vice President, Offerings & Product Management" at bounding box center [771, 415] width 209 height 27
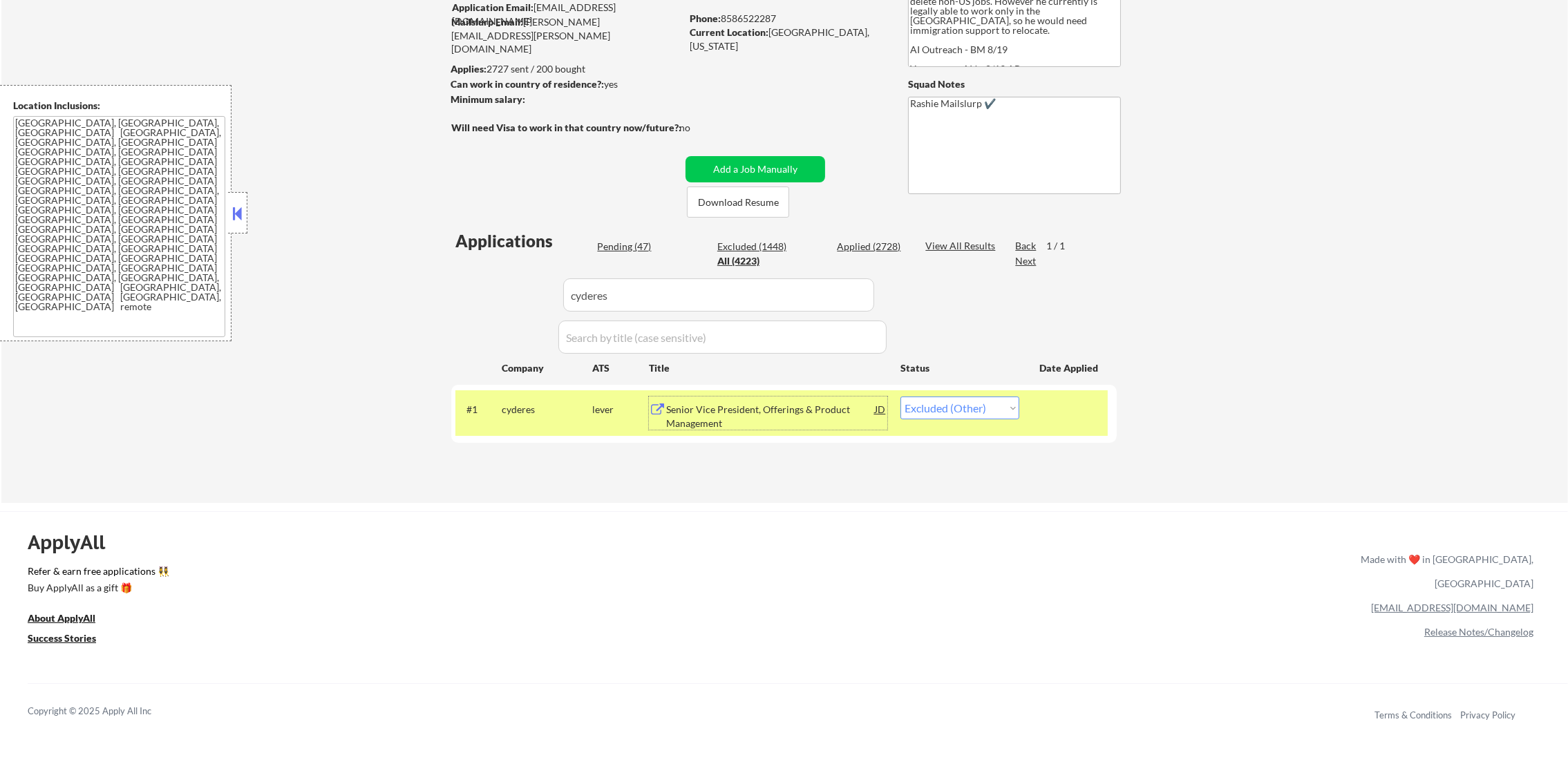
click at [979, 423] on div "#1 cyderes lever Senior Vice President, Offerings & Product Management JD warni…" at bounding box center [781, 413] width 653 height 46
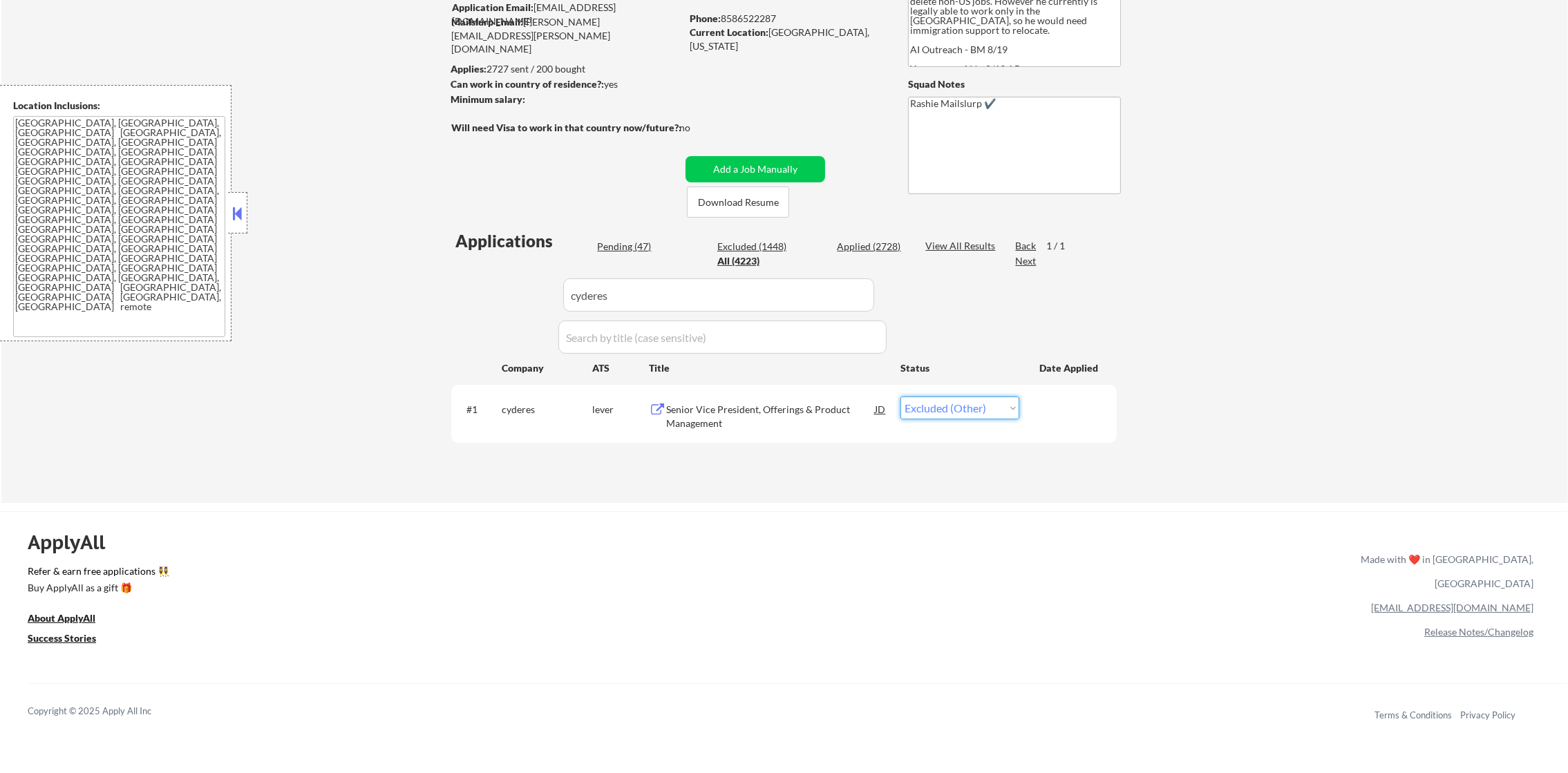
click at [982, 405] on select "Choose an option... Pending Applied Excluded (Questions) Excluded (Expired) Exc…" at bounding box center [959, 408] width 119 height 22
click at [900, 396] on select "Choose an option... Pending Applied Excluded (Questions) Excluded (Expired) Exc…" at bounding box center [959, 408] width 119 height 22
click at [972, 414] on select "Choose an option... Pending Applied Excluded (Questions) Excluded (Expired) Exc…" at bounding box center [959, 408] width 119 height 22
select select ""applied""
click at [900, 396] on select "Choose an option... Pending Applied Excluded (Questions) Excluded (Expired) Exc…" at bounding box center [959, 408] width 119 height 22
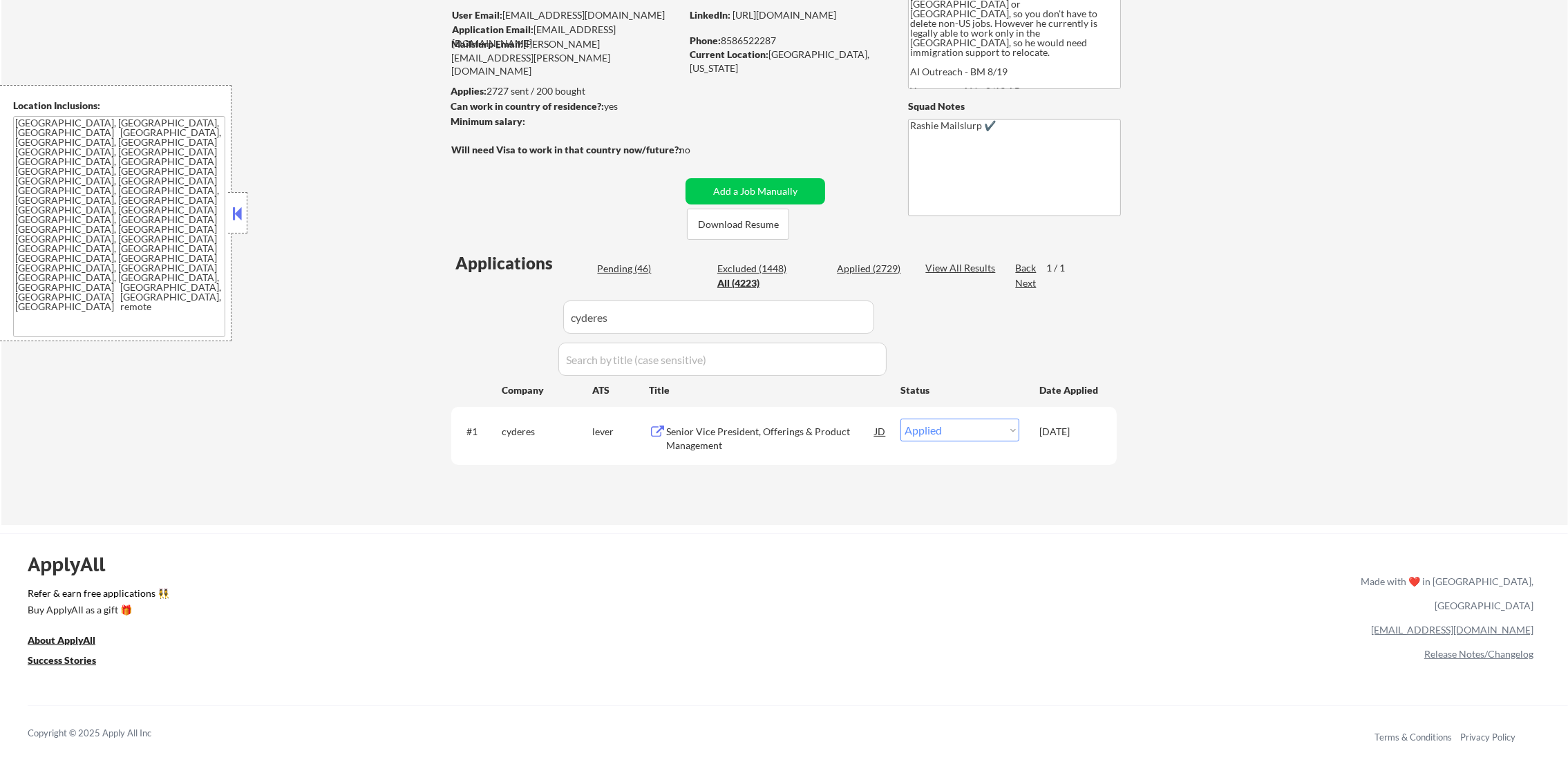
scroll to position [116, 0]
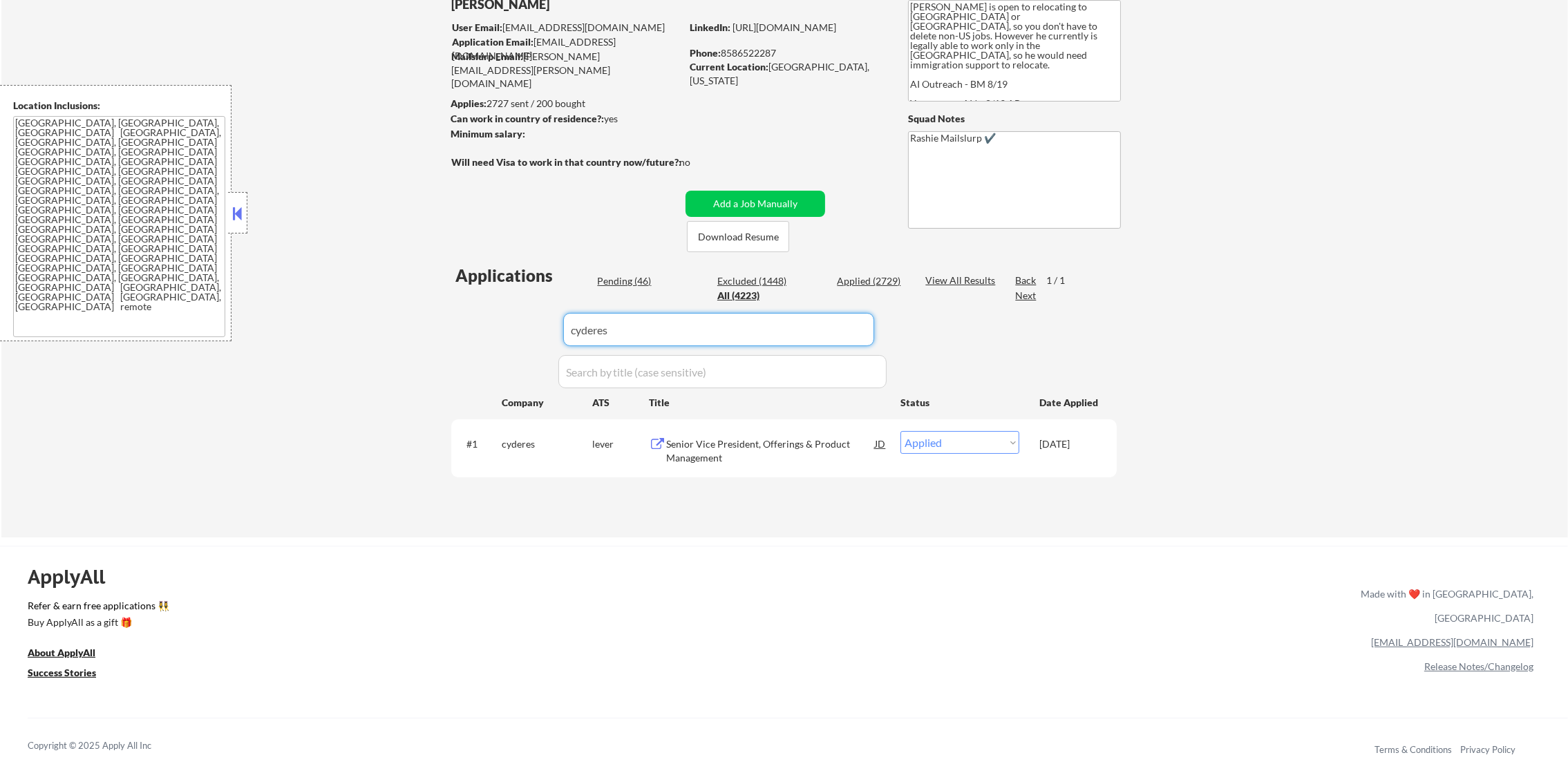
drag, startPoint x: 447, startPoint y: 336, endPoint x: 434, endPoint y: 336, distance: 13.0
click at [434, 336] on div "← Return to /applysquad Mailslurp Inbox Job Search Builder Gabriel Wilensky Use…" at bounding box center [784, 238] width 1566 height 599
paste input "ramp"
type input "ramp"
click at [434, 336] on div "← Return to /applysquad Mailslurp Inbox Job Search Builder Gabriel Wilensky Use…" at bounding box center [784, 238] width 1566 height 599
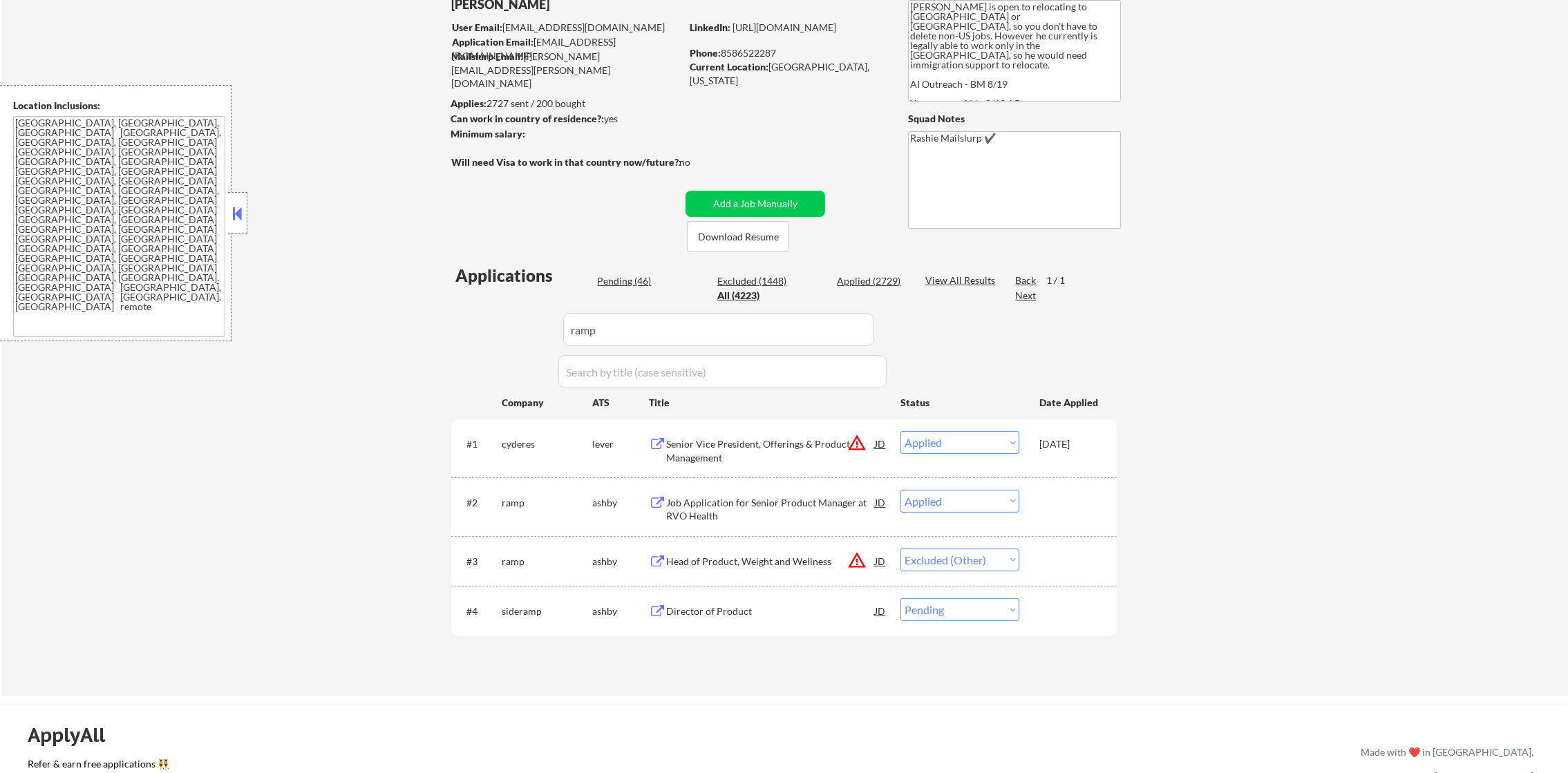
scroll to position [186, 0]
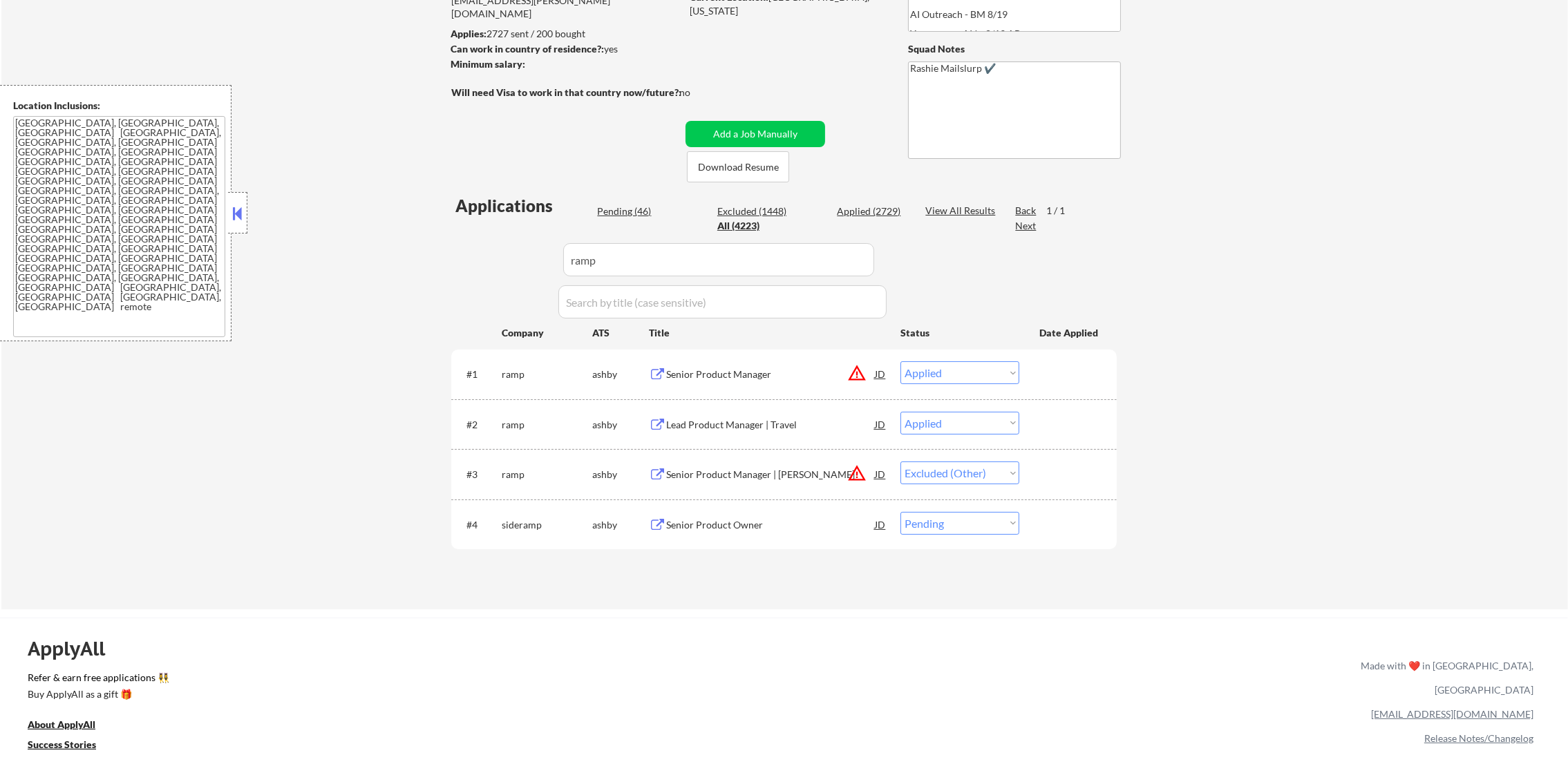
click at [757, 361] on div "Senior Product Manager" at bounding box center [771, 373] width 209 height 25
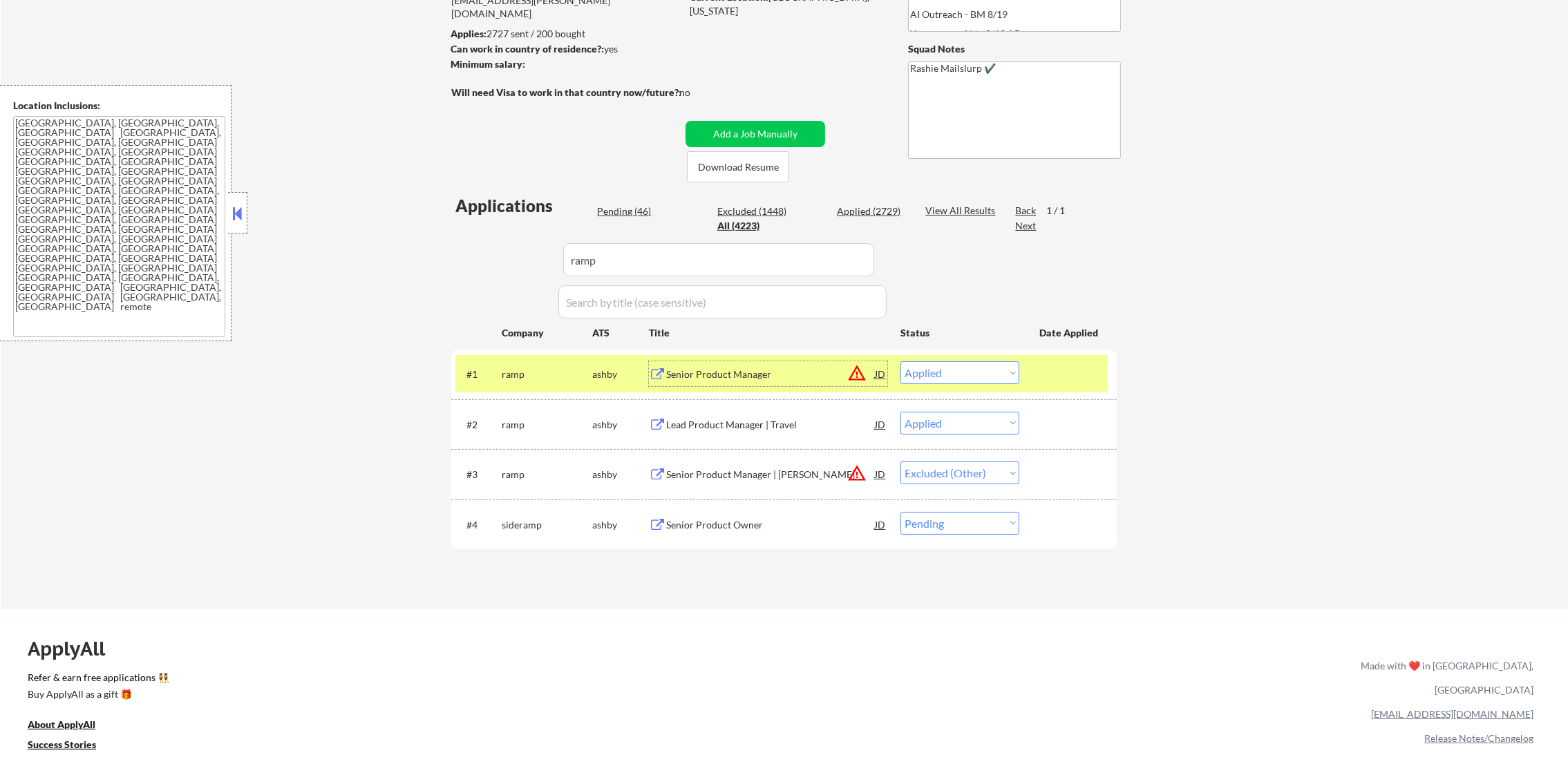
drag, startPoint x: 948, startPoint y: 374, endPoint x: 948, endPoint y: 386, distance: 12.0
click at [948, 376] on select "Choose an option... Pending Applied Excluded (Questions) Excluded (Expired) Exc…" at bounding box center [959, 372] width 119 height 22
select select ""excluded__other_""
click at [900, 361] on select "Choose an option... Pending Applied Excluded (Questions) Excluded (Expired) Exc…" at bounding box center [959, 372] width 119 height 22
click at [547, 365] on div "ramp" at bounding box center [547, 373] width 91 height 25
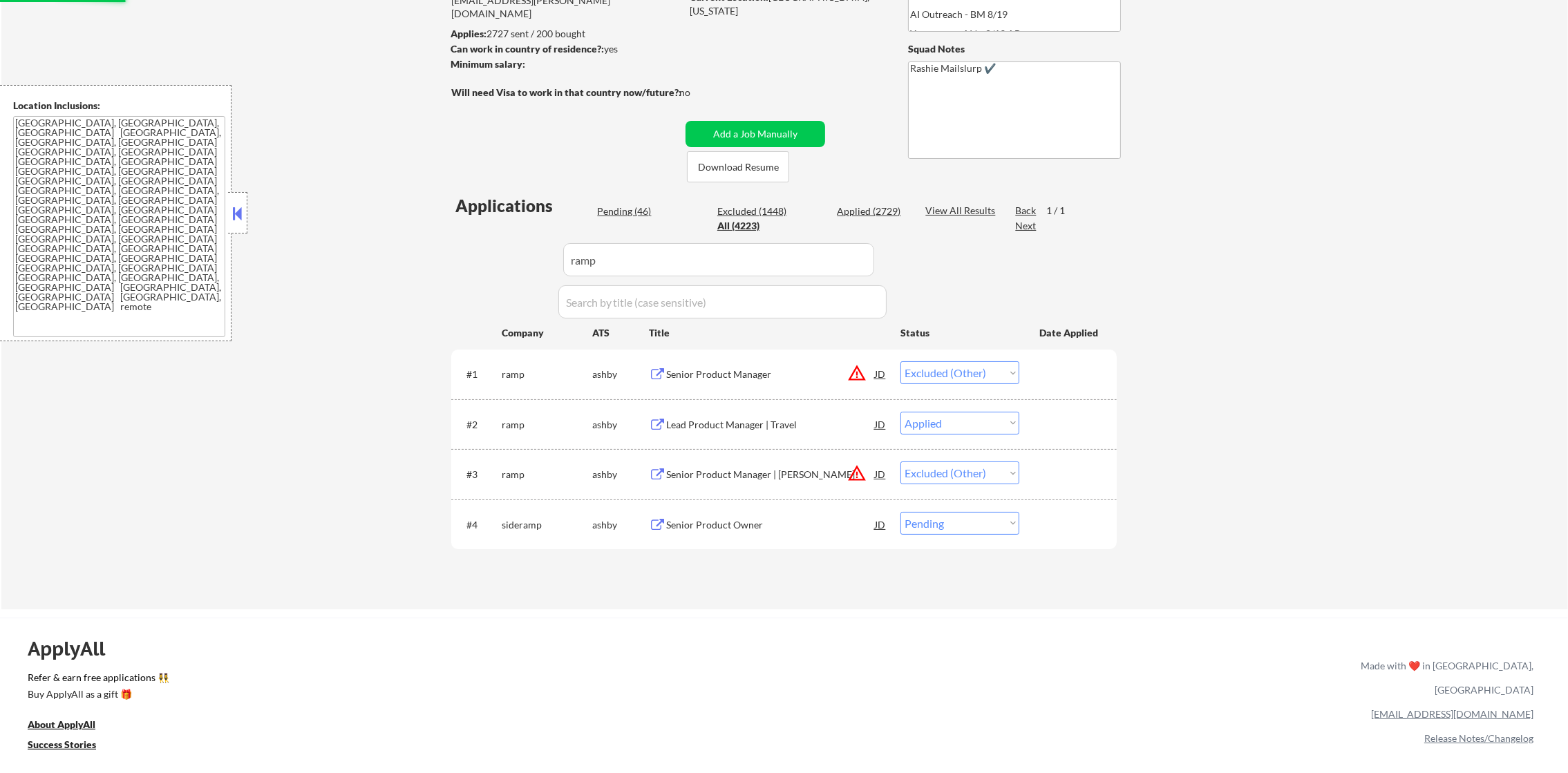
click at [786, 428] on div "Lead Product Manager | Travel" at bounding box center [771, 425] width 209 height 14
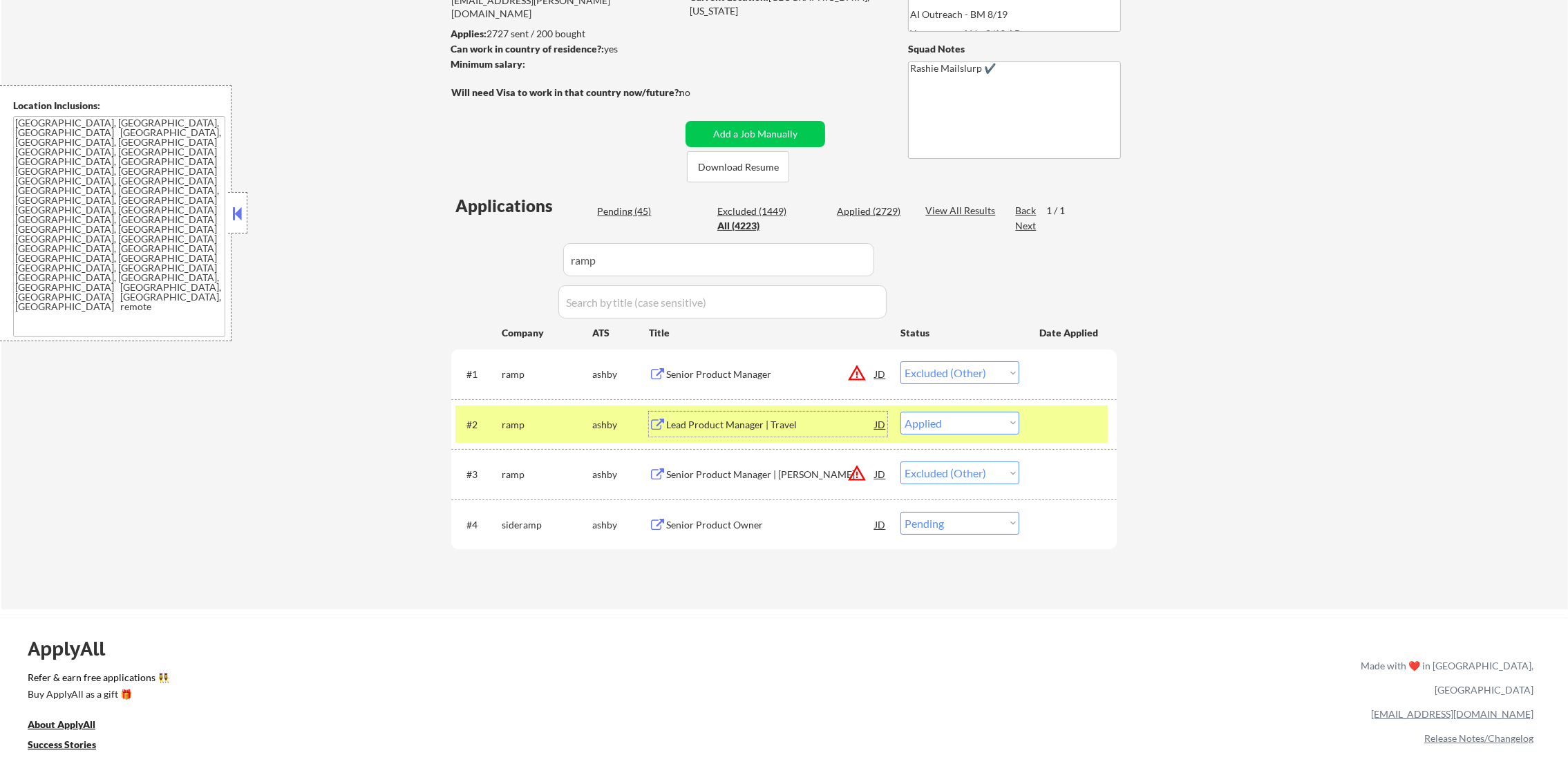
click at [950, 432] on select "Choose an option... Pending Applied Excluded (Questions) Excluded (Expired) Exc…" at bounding box center [959, 423] width 119 height 22
select select ""applied""
click at [900, 412] on select "Choose an option... Pending Applied Excluded (Questions) Excluded (Expired) Exc…" at bounding box center [959, 423] width 119 height 22
click at [496, 409] on div "#2 ramp ashby Lead Product Manager | Travel JD warning_amber Choose an option..…" at bounding box center [781, 423] width 653 height 37
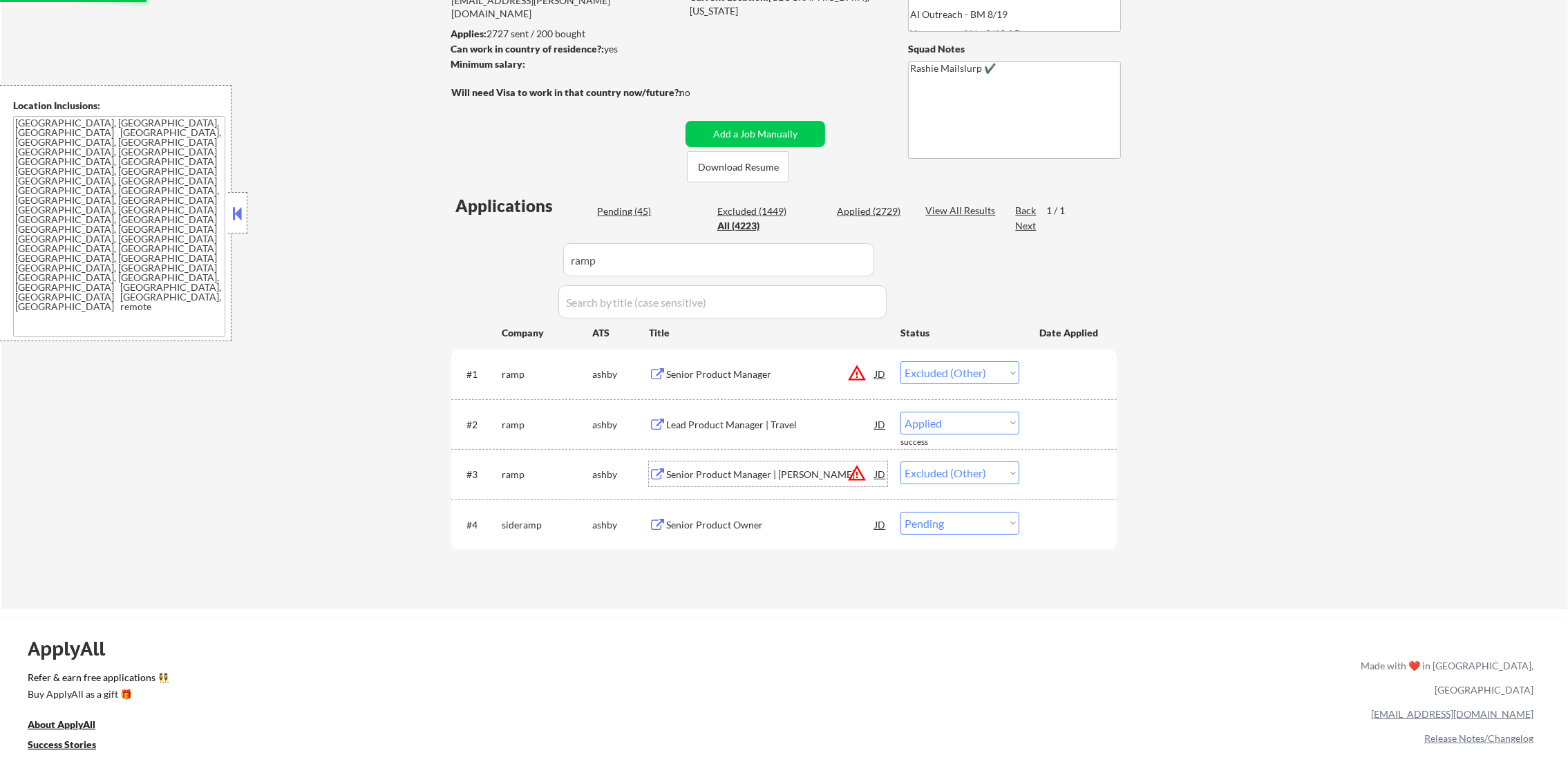
click at [764, 479] on div "Senior Product Manager | Bill Pay" at bounding box center [771, 475] width 209 height 14
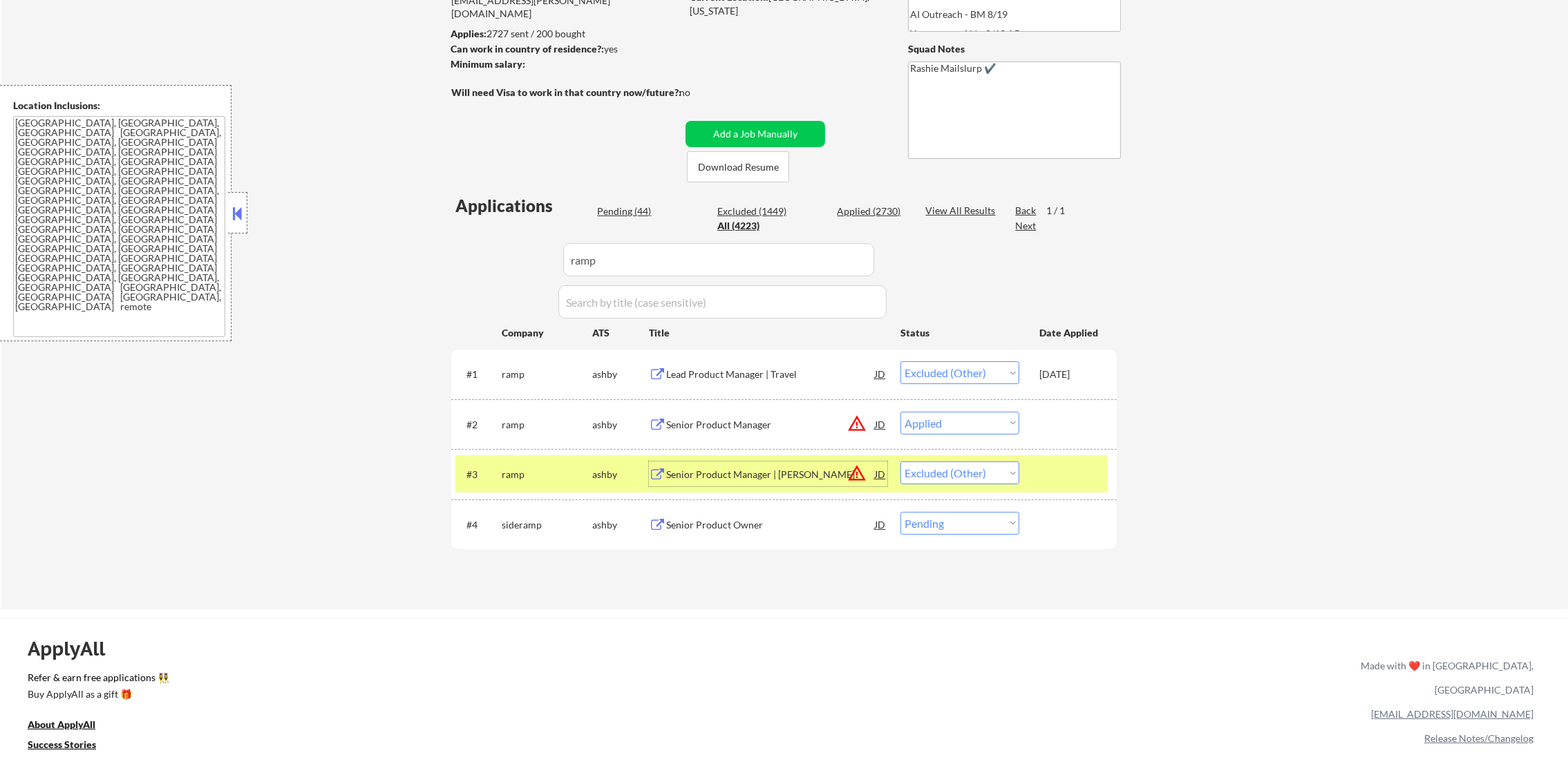
click at [903, 489] on div "#3 ramp ashby Senior Product Manager | Bill Pay JD warning_amber Choose an opti…" at bounding box center [781, 473] width 653 height 37
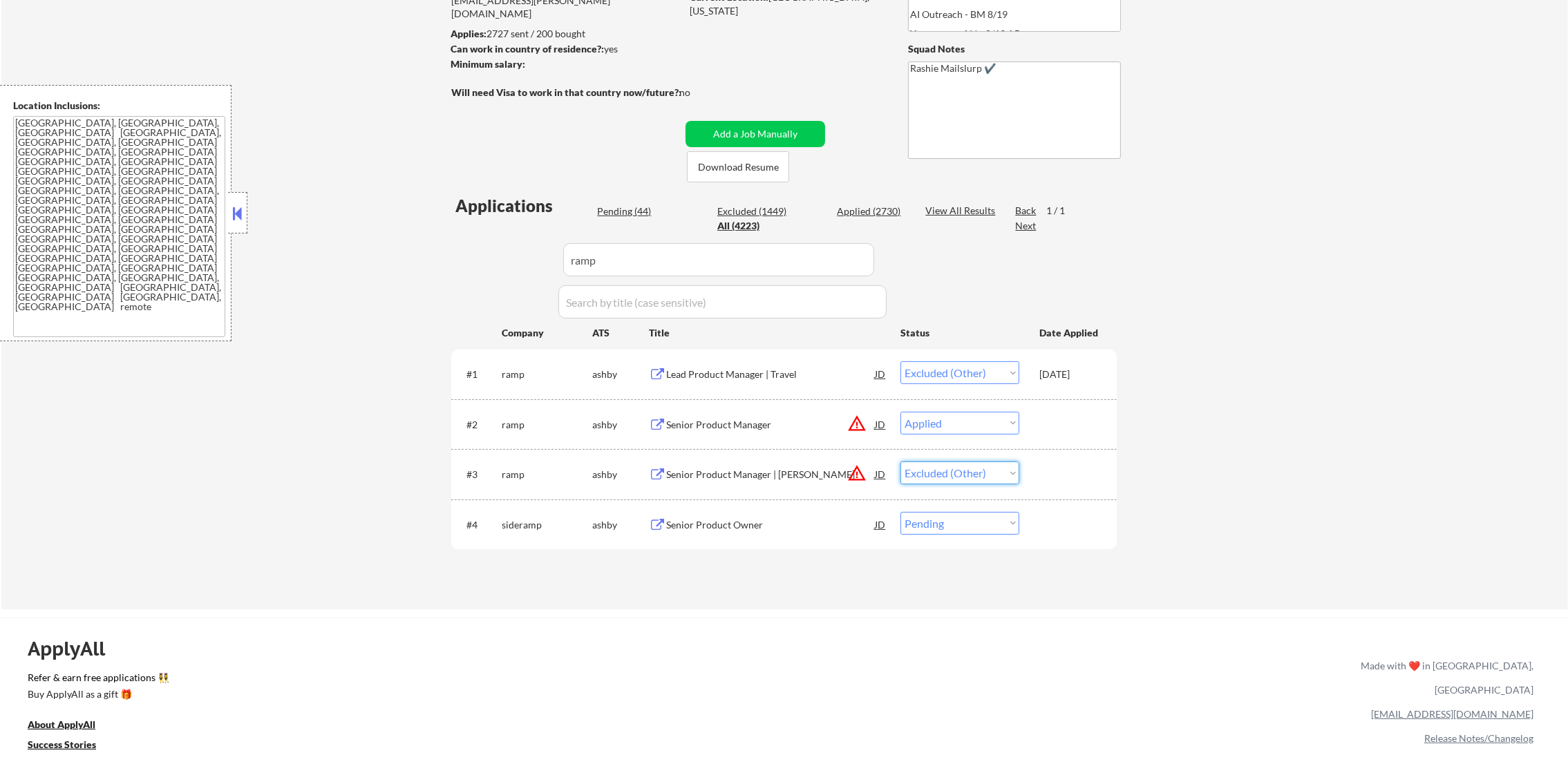
click at [931, 472] on select "Choose an option... Pending Applied Excluded (Questions) Excluded (Expired) Exc…" at bounding box center [959, 472] width 119 height 22
select select ""excluded__expired_""
click at [900, 461] on select "Choose an option... Pending Applied Excluded (Questions) Excluded (Expired) Exc…" at bounding box center [959, 472] width 119 height 22
drag, startPoint x: 629, startPoint y: 249, endPoint x: 442, endPoint y: 259, distance: 187.3
click at [449, 260] on div "← Return to /applysquad Mailslurp Inbox Job Search Builder Gabriel Wilensky Use…" at bounding box center [784, 234] width 690 height 729
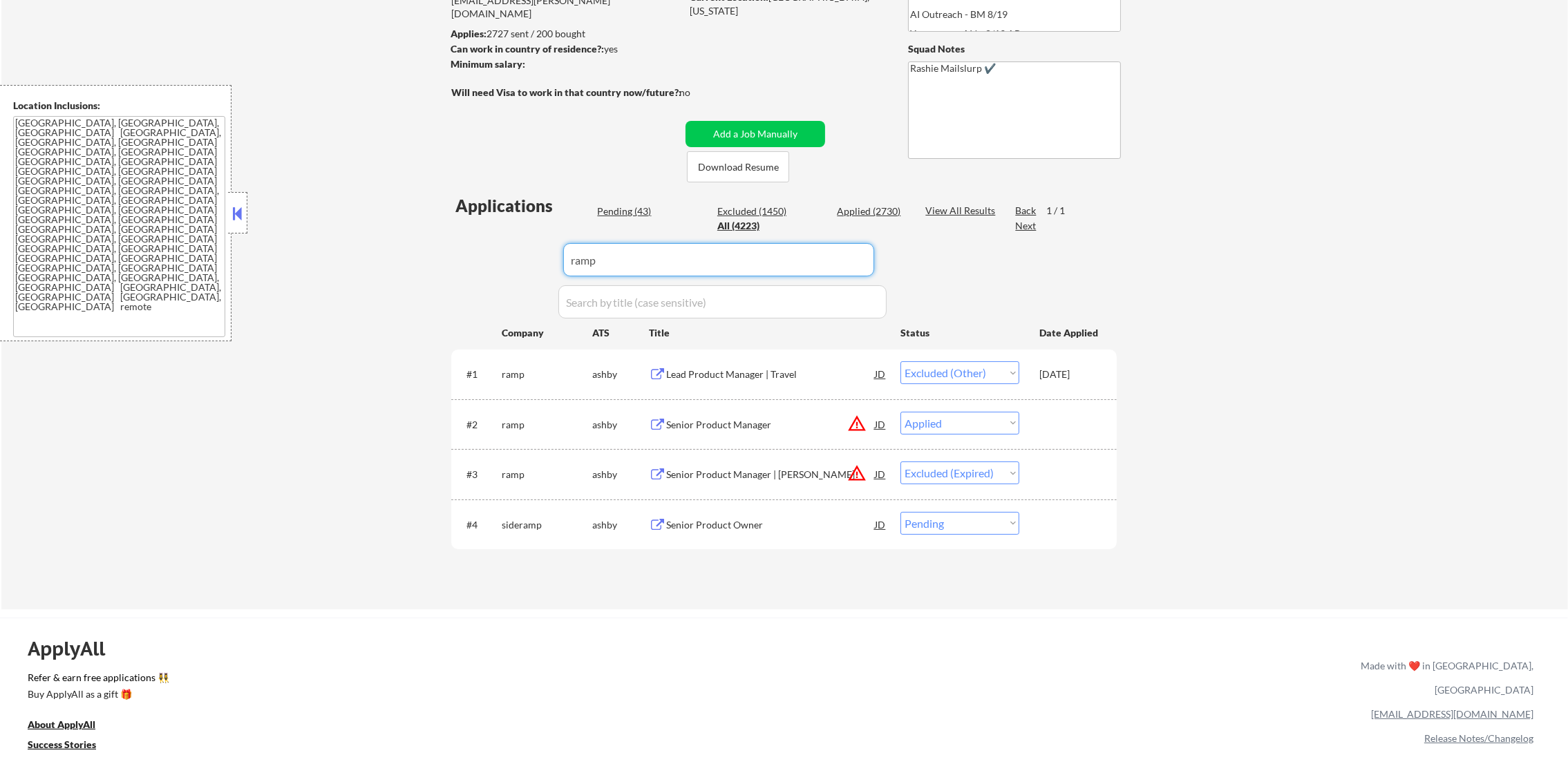
paste input "pinterest"
type input "pinterest"
click at [442, 259] on div "← Return to /applysquad Mailslurp Inbox Job Search Builder Gabriel Wilensky Use…" at bounding box center [784, 234] width 690 height 729
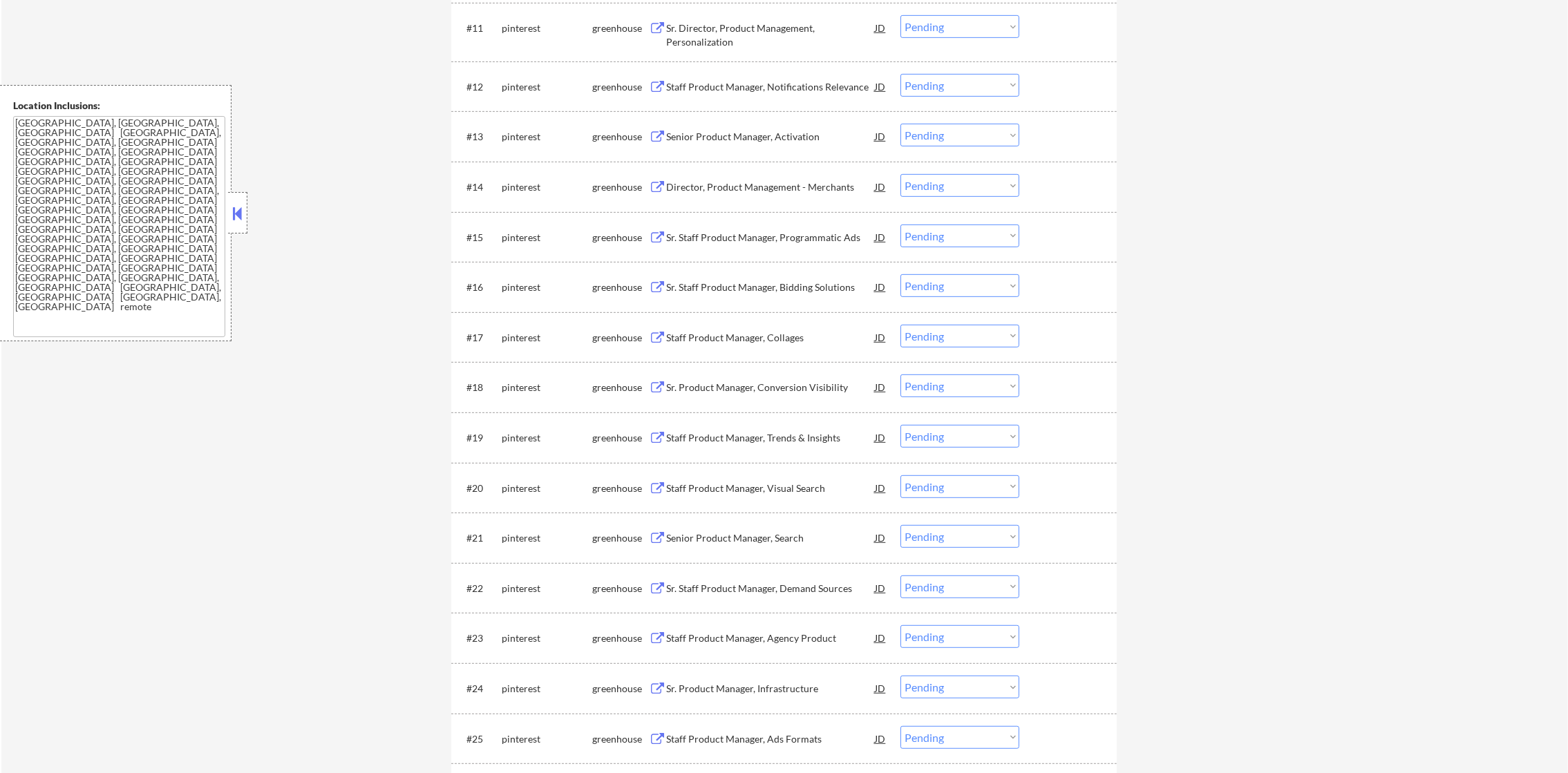
scroll to position [1142, 0]
click at [914, 340] on select "Choose an option... Pending Applied Excluded (Questions) Excluded (Expired) Exc…" at bounding box center [959, 336] width 119 height 22
select select ""excluded__other_""
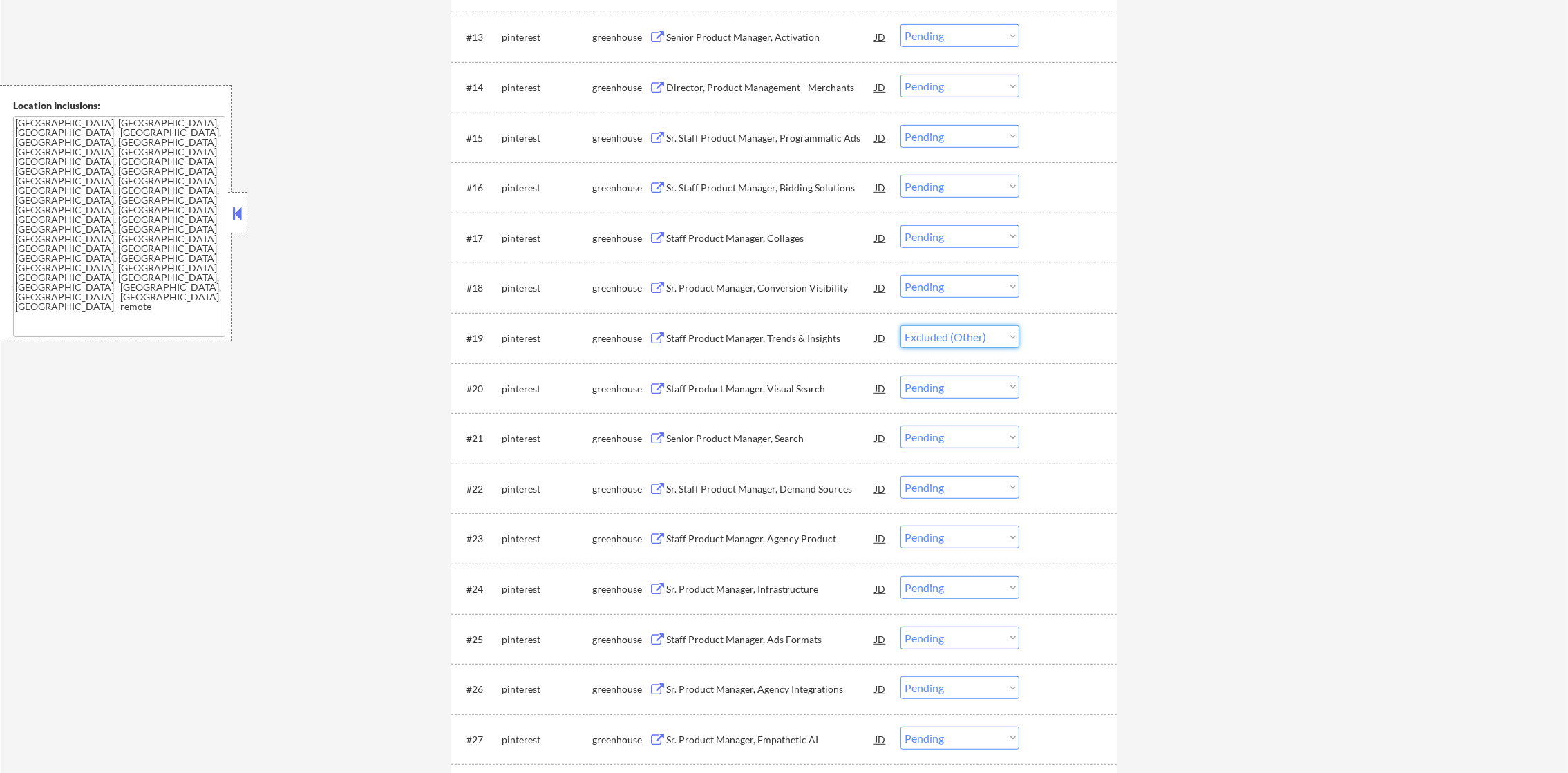
click at [900, 325] on select "Choose an option... Pending Applied Excluded (Questions) Excluded (Expired) Exc…" at bounding box center [959, 336] width 119 height 22
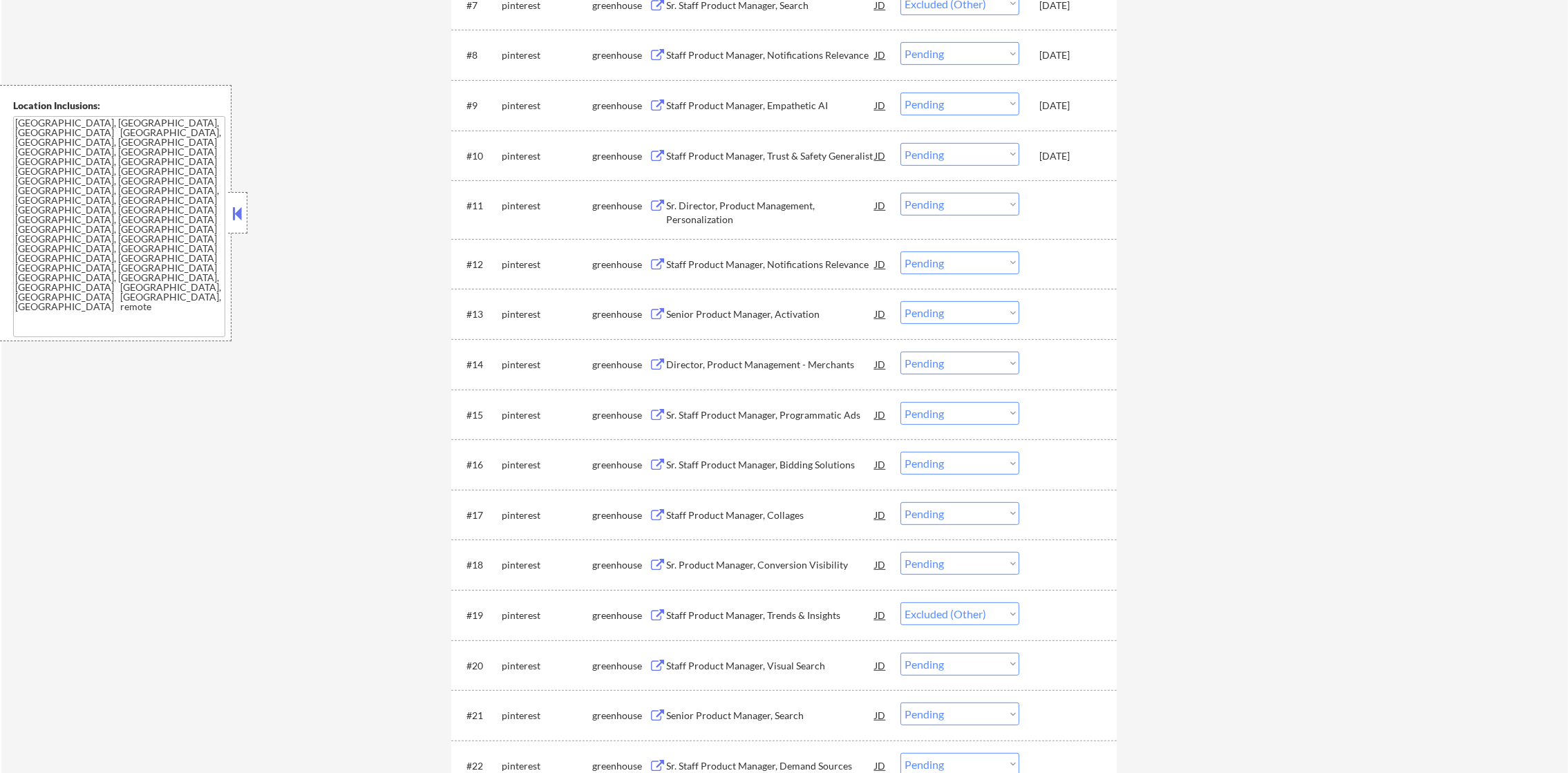
scroll to position [271, 0]
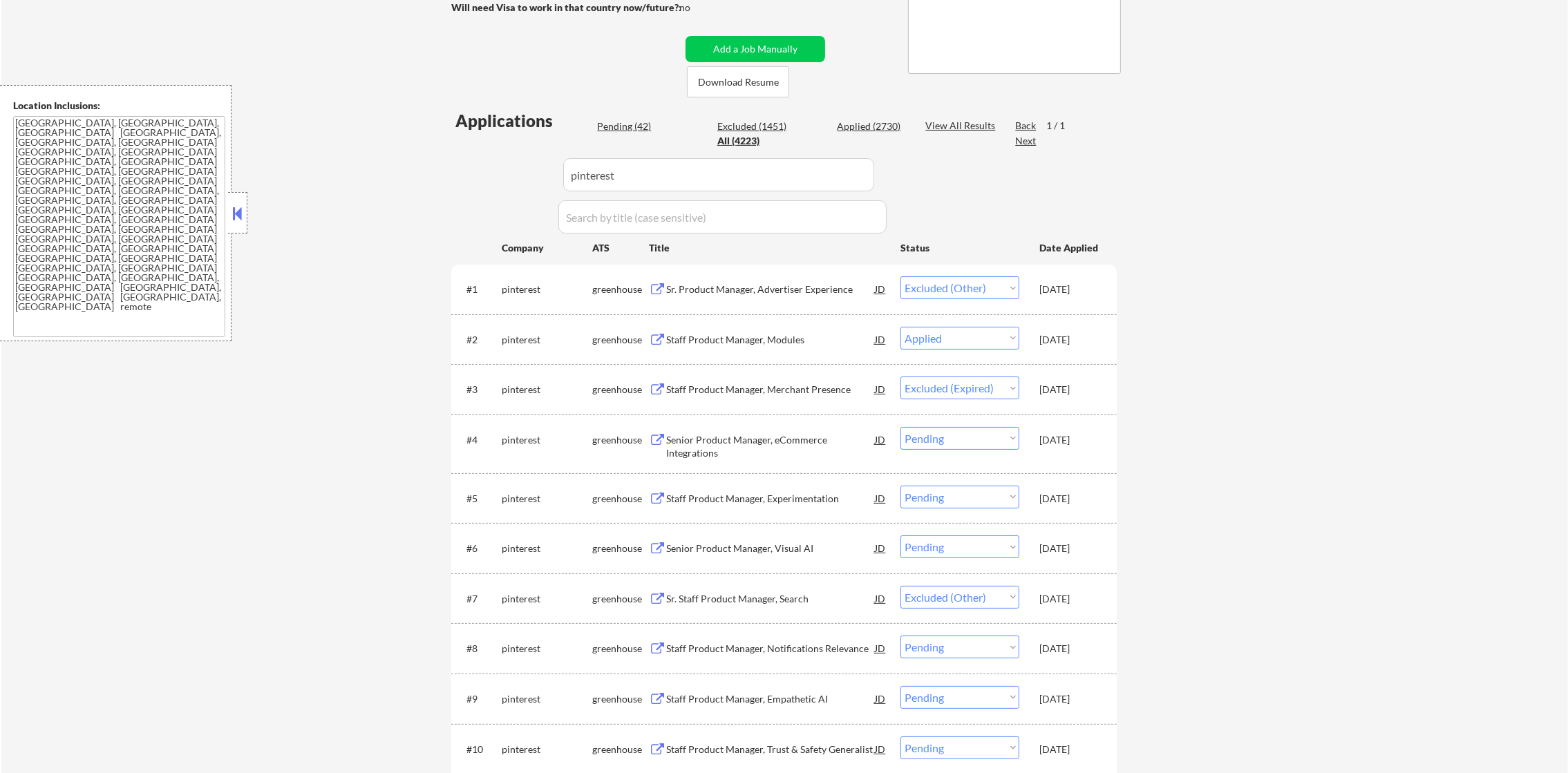
drag, startPoint x: 615, startPoint y: 178, endPoint x: 393, endPoint y: 188, distance: 222.2
click at [395, 188] on div "← Return to /applysquad Mailslurp Inbox Job Search Builder Gabriel Wilensky Use…" at bounding box center [784, 762] width 1566 height 1957
paste input "crosslaketech"
type input "crosslaketech"
click at [392, 188] on div "← Return to /applysquad Mailslurp Inbox Job Search Builder Gabriel Wilensky Use…" at bounding box center [784, 762] width 1566 height 1957
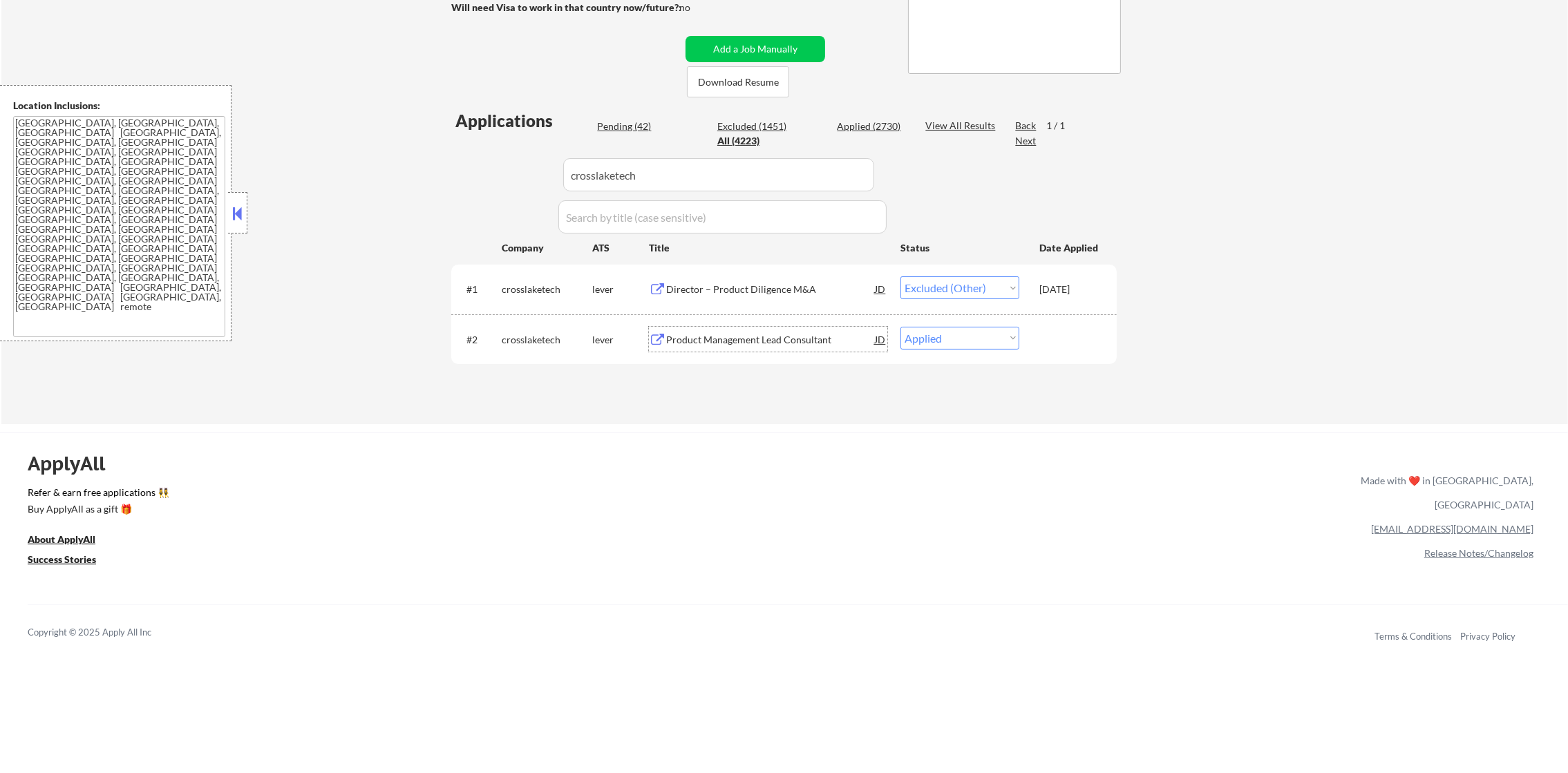
click at [773, 336] on div "Product Management Lead Consultant" at bounding box center [771, 340] width 209 height 14
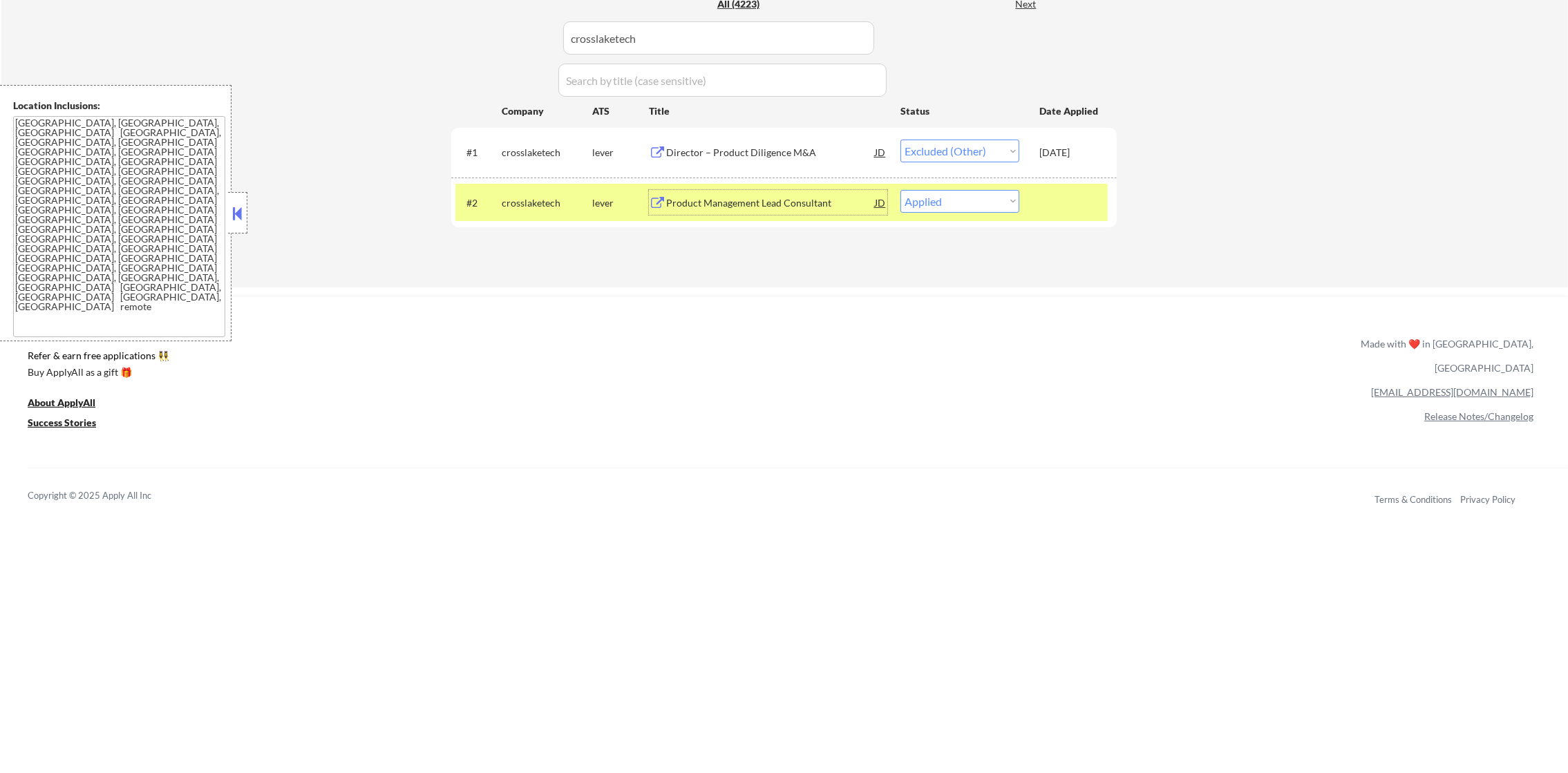
scroll to position [408, 0]
click at [965, 186] on div "#2 crosslaketech lever Product Management Lead Consultant JD warning_amber Choo…" at bounding box center [781, 201] width 653 height 37
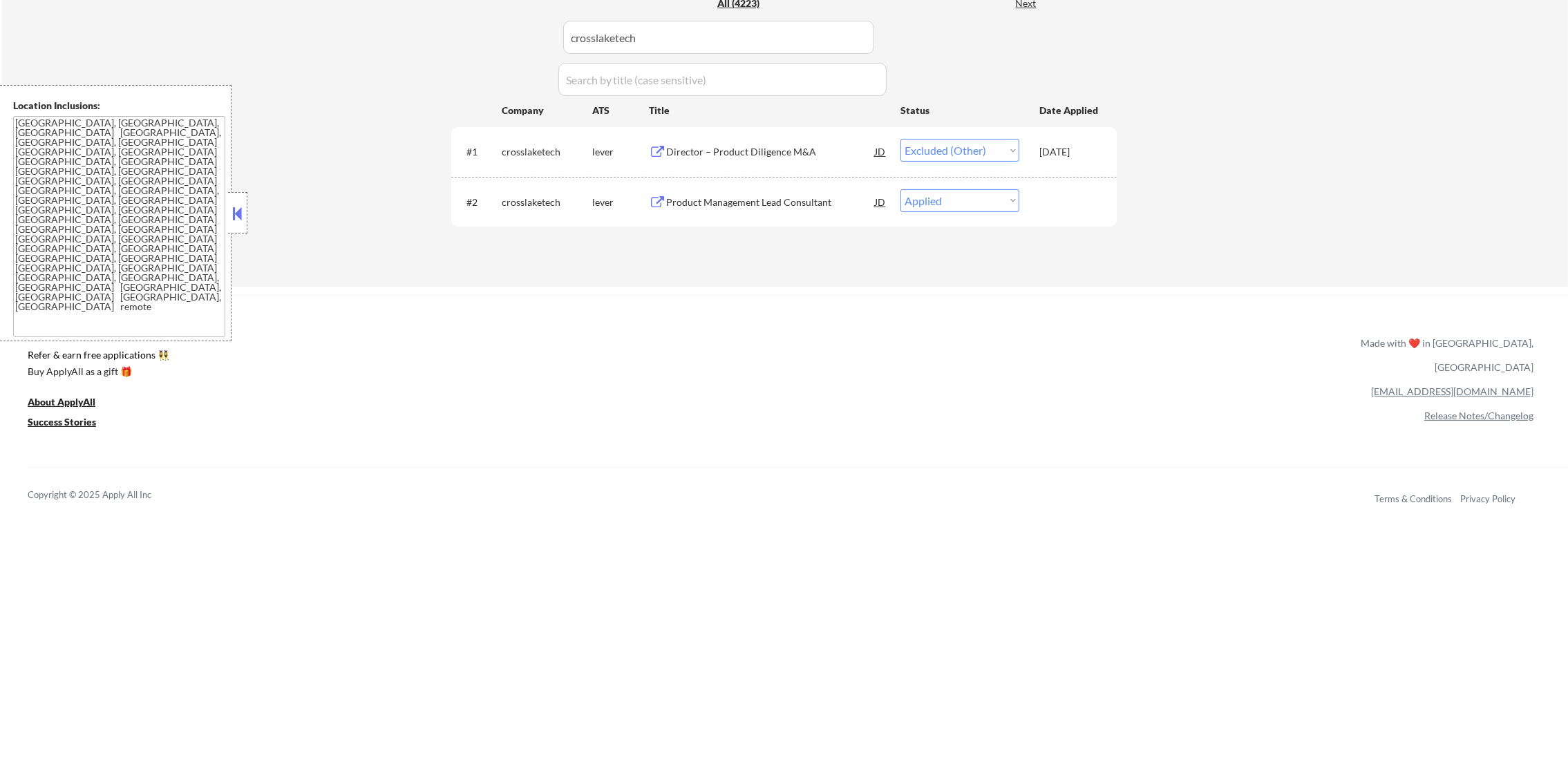
click at [965, 200] on select "Choose an option... Pending Applied Excluded (Questions) Excluded (Expired) Exc…" at bounding box center [959, 201] width 119 height 22
select select ""applied""
click at [900, 190] on select "Choose an option... Pending Applied Excluded (Questions) Excluded (Expired) Exc…" at bounding box center [959, 201] width 119 height 22
drag, startPoint x: 696, startPoint y: 22, endPoint x: 417, endPoint y: 26, distance: 279.0
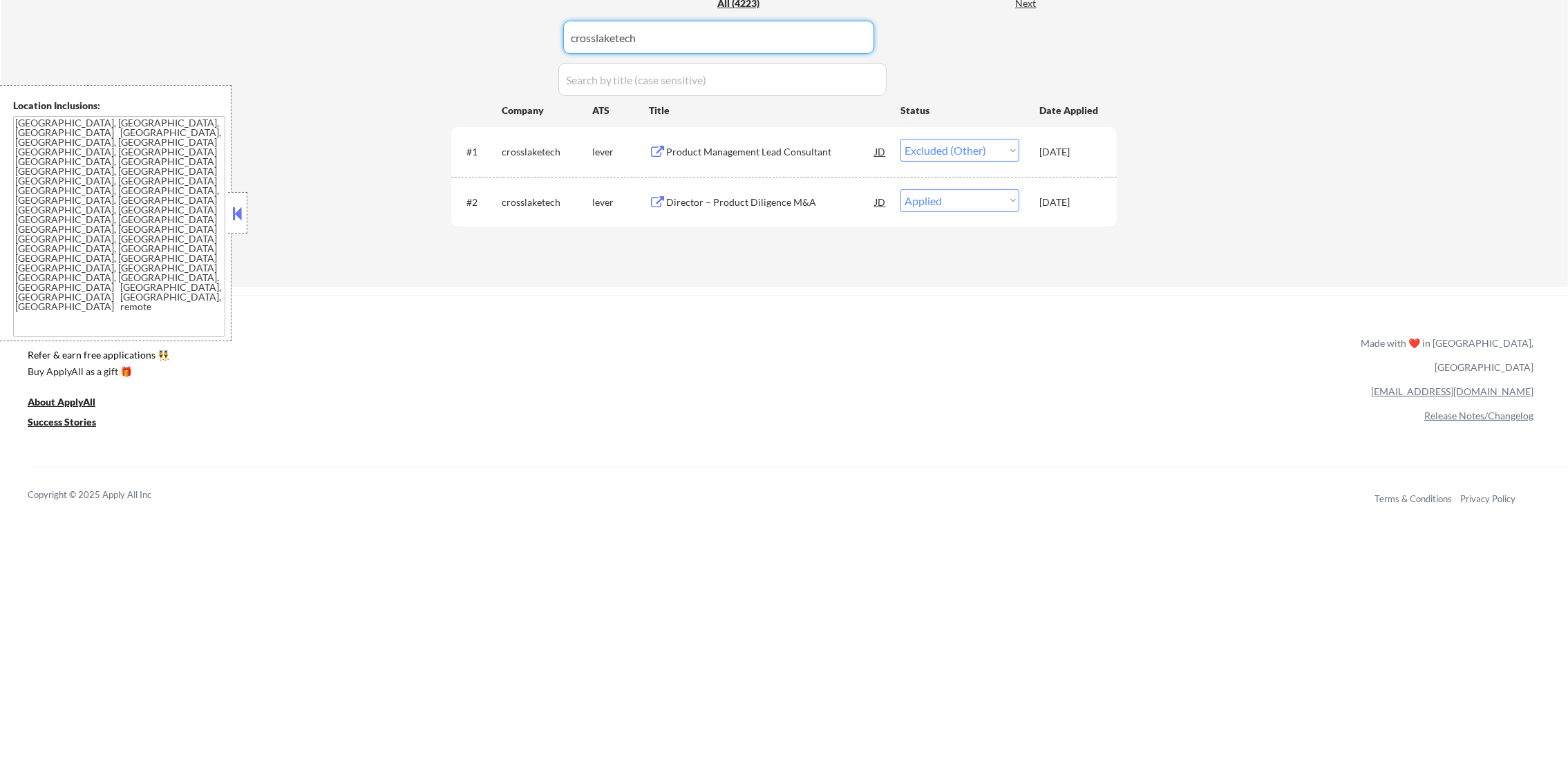
paste input "billtrust"
type input "billtrust"
click at [733, 206] on div "Senior Commercial Product Manager" at bounding box center [771, 203] width 209 height 14
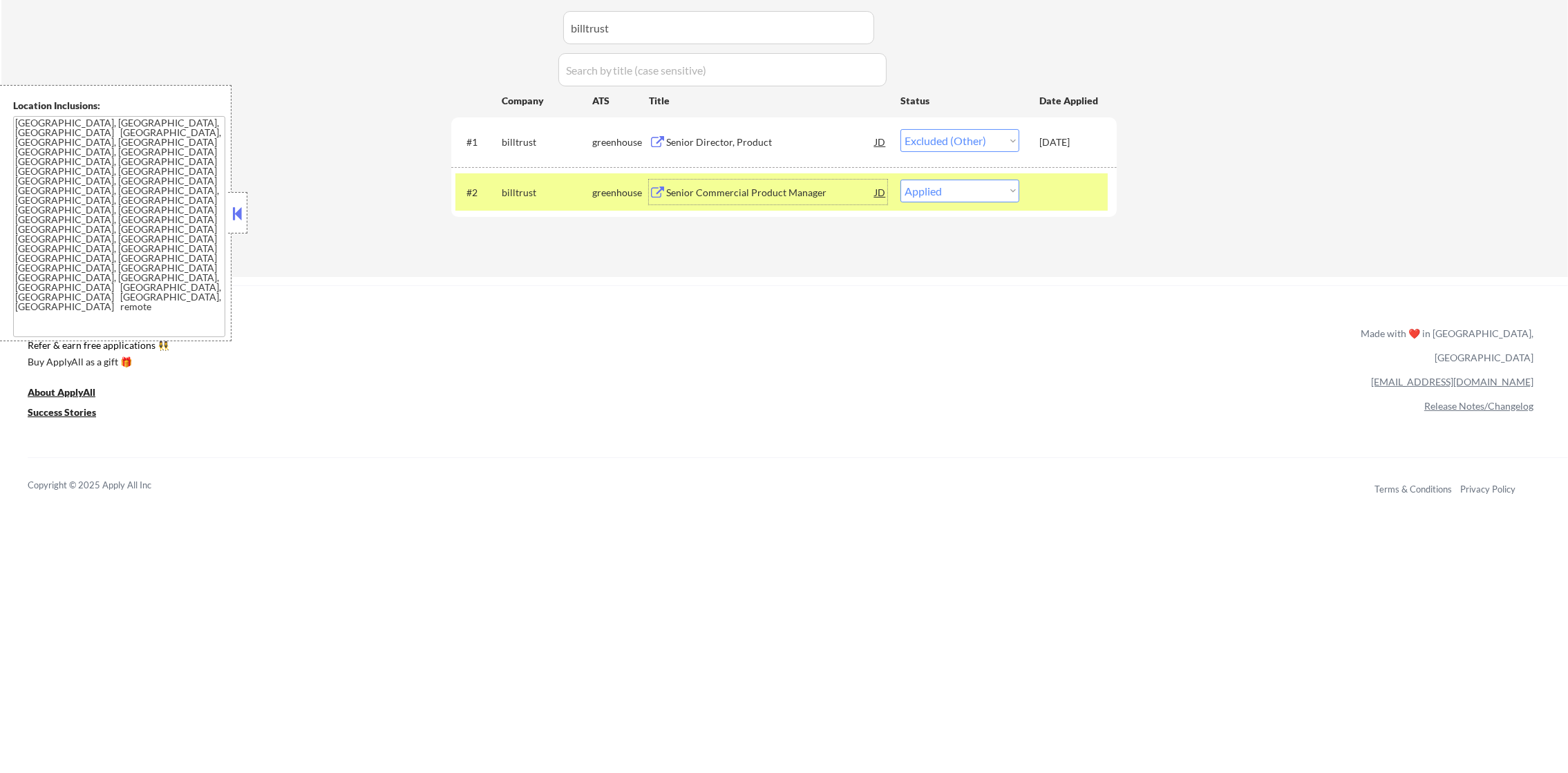
scroll to position [444, 0]
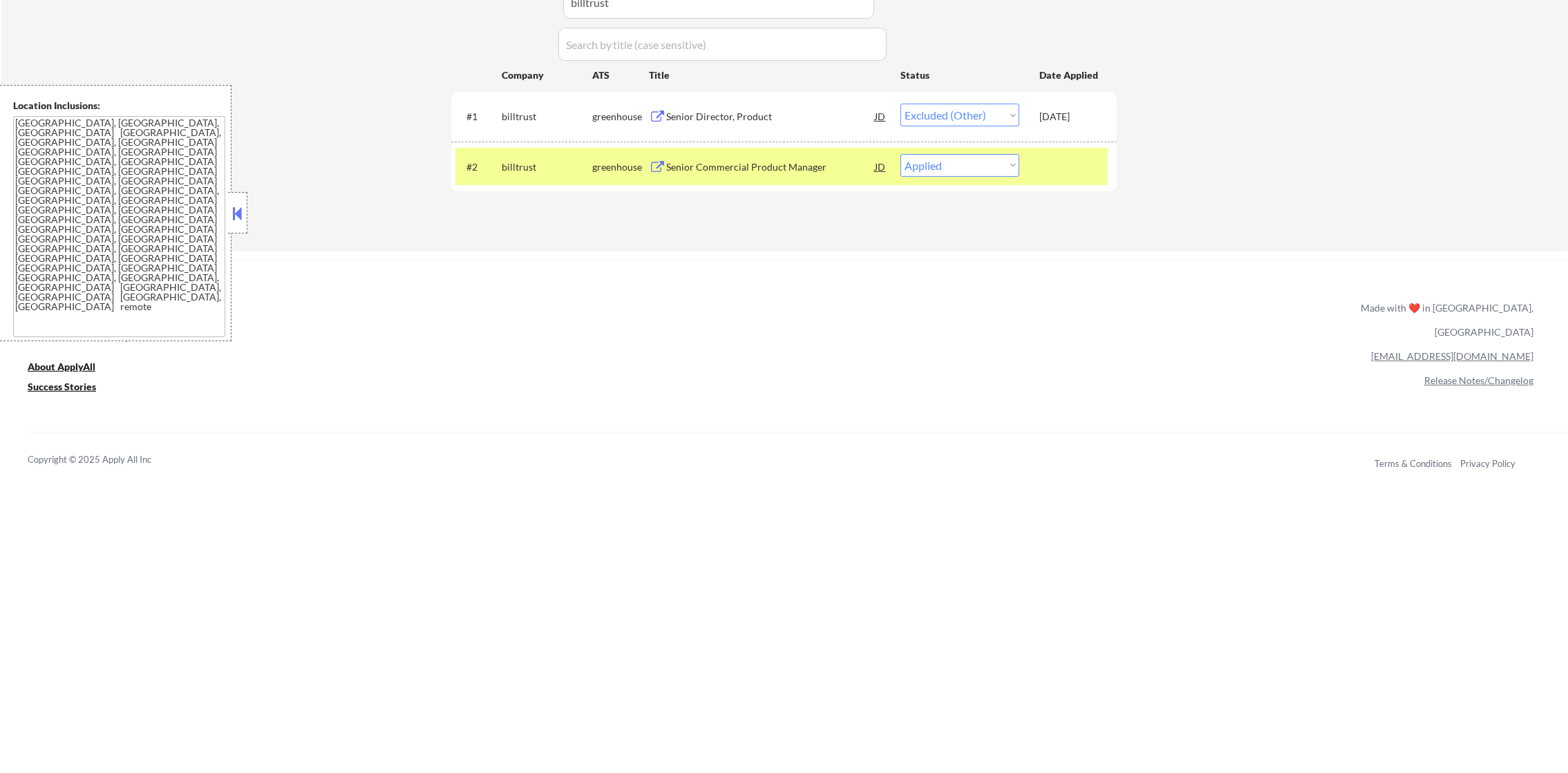
click at [981, 200] on div "Applications Pending (41) Excluded (1451) Applied (2731) All (4223) View All Re…" at bounding box center [784, 80] width 665 height 289
click at [988, 167] on select "Choose an option... Pending Applied Excluded (Questions) Excluded (Expired) Exc…" at bounding box center [959, 165] width 119 height 22
select select ""applied""
click at [900, 154] on select "Choose an option... Pending Applied Excluded (Questions) Excluded (Expired) Exc…" at bounding box center [959, 165] width 119 height 22
click at [534, 167] on div "billtrust" at bounding box center [547, 167] width 91 height 14
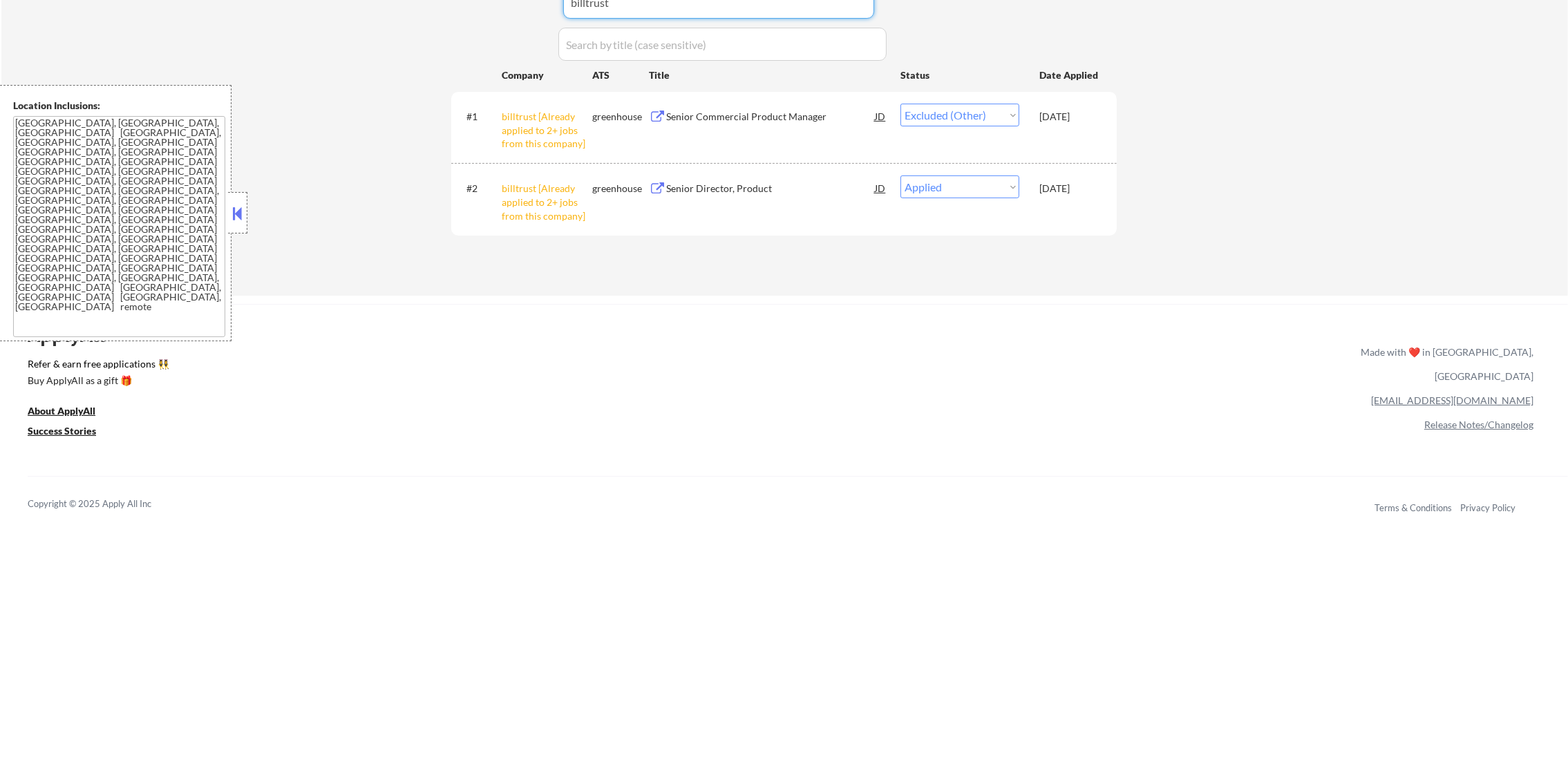
click at [617, 13] on input "input" at bounding box center [718, 2] width 311 height 33
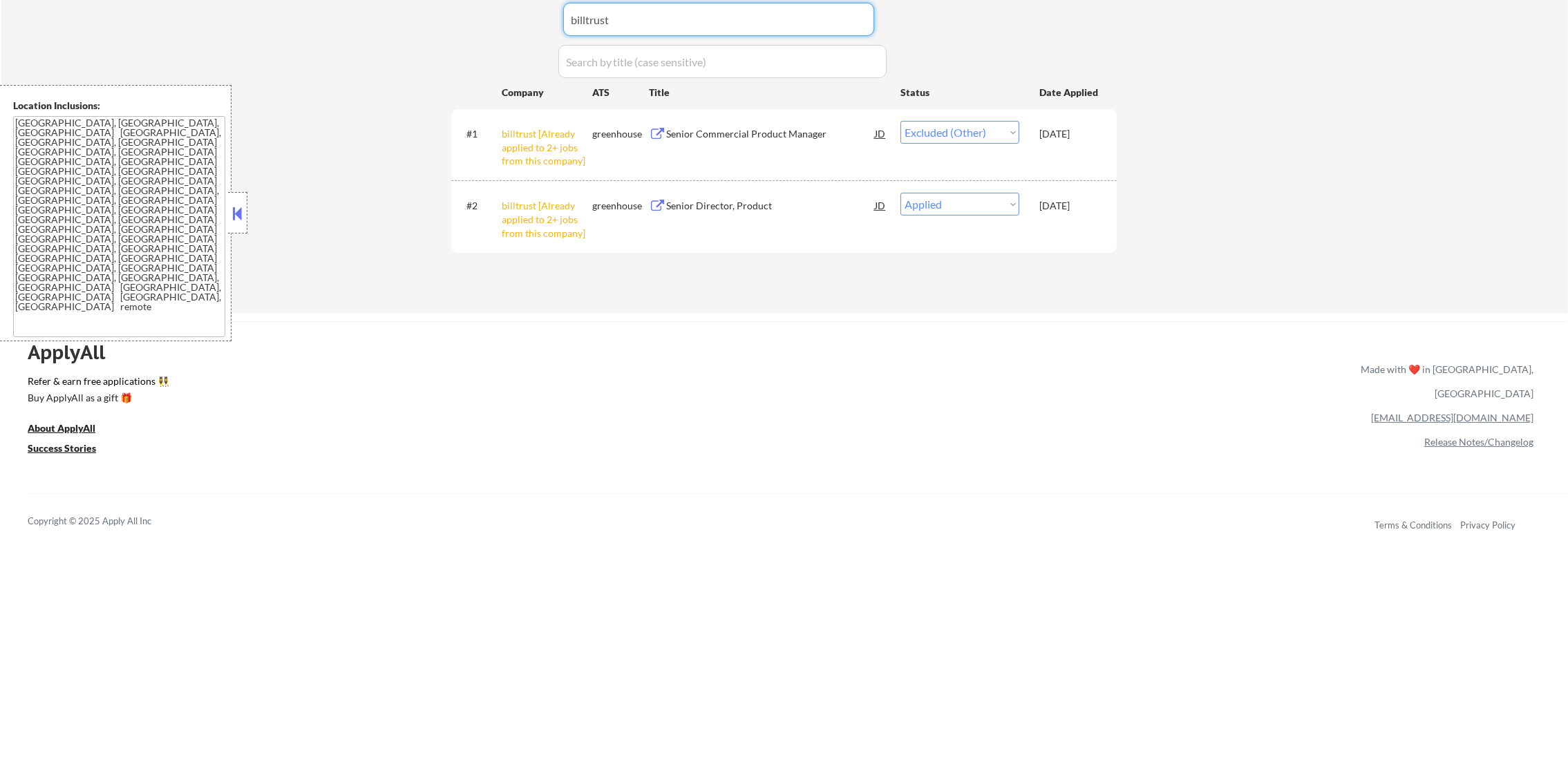
drag, startPoint x: 617, startPoint y: 13, endPoint x: 459, endPoint y: 14, distance: 158.0
click at [494, 13] on div "Applications Pending (40) Excluded (1451) Applied (2732) All (4223) View All Re…" at bounding box center [784, 120] width 665 height 333
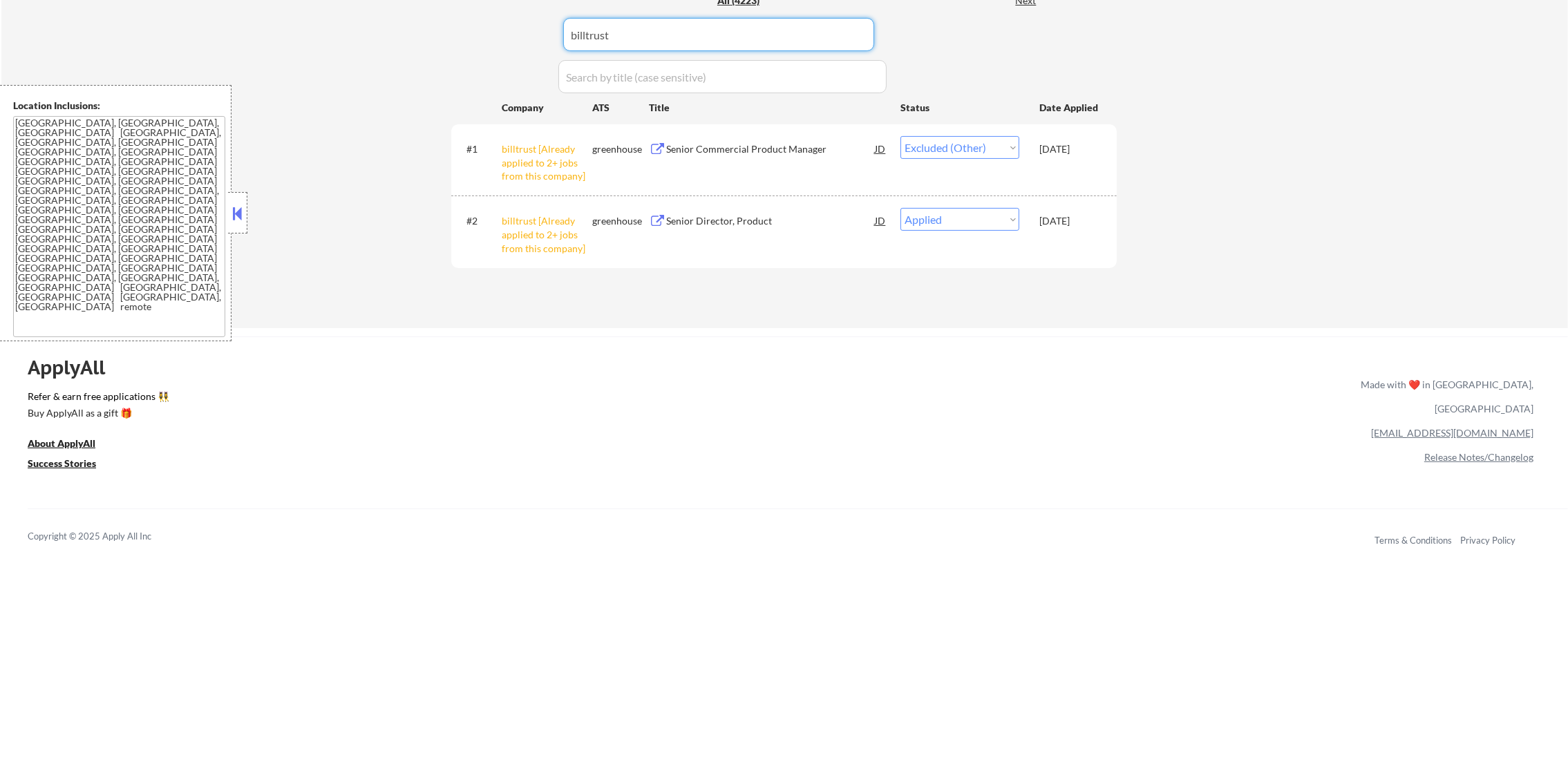
paste input "natera"
type input "natera"
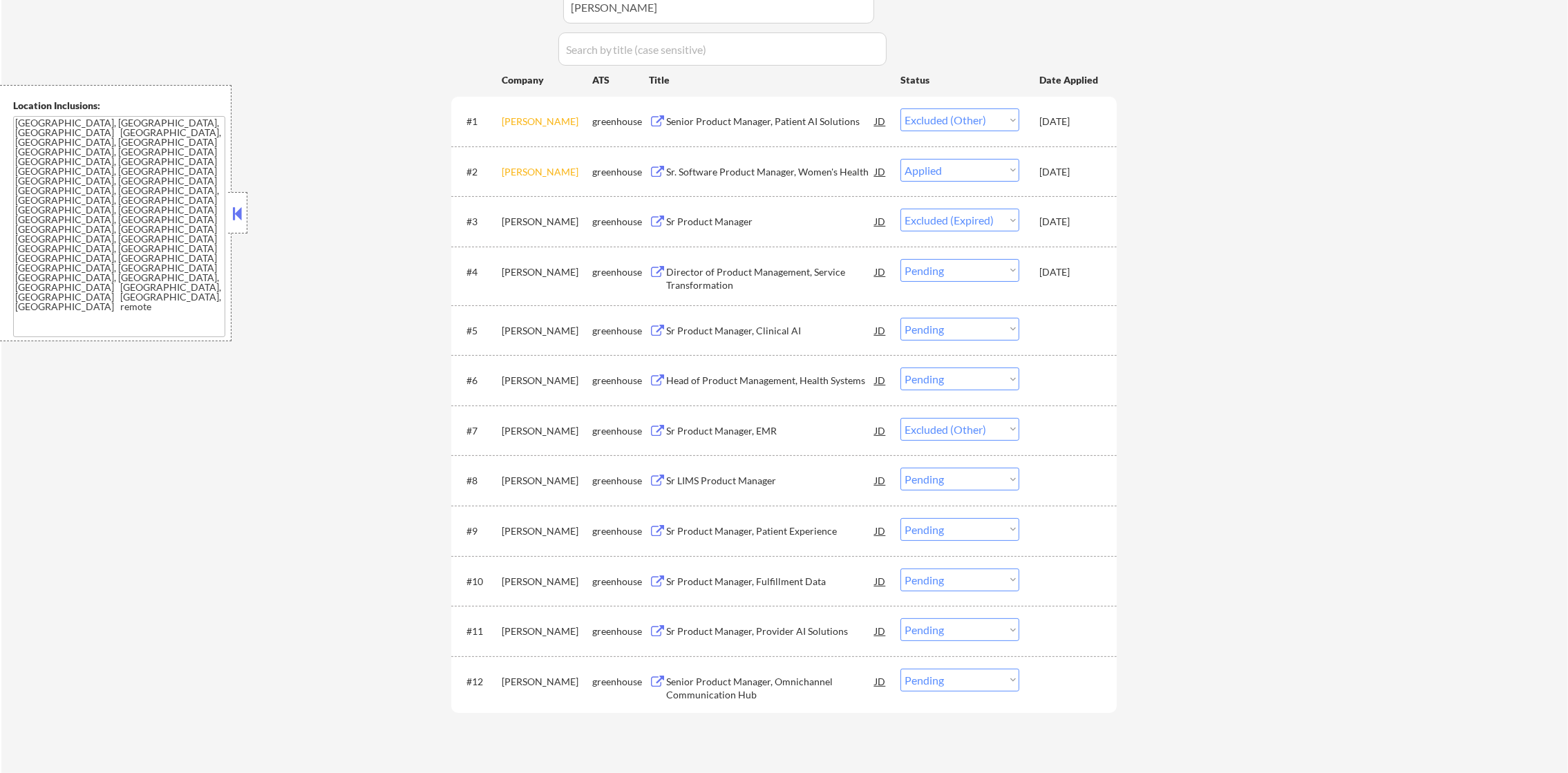
scroll to position [480, 0]
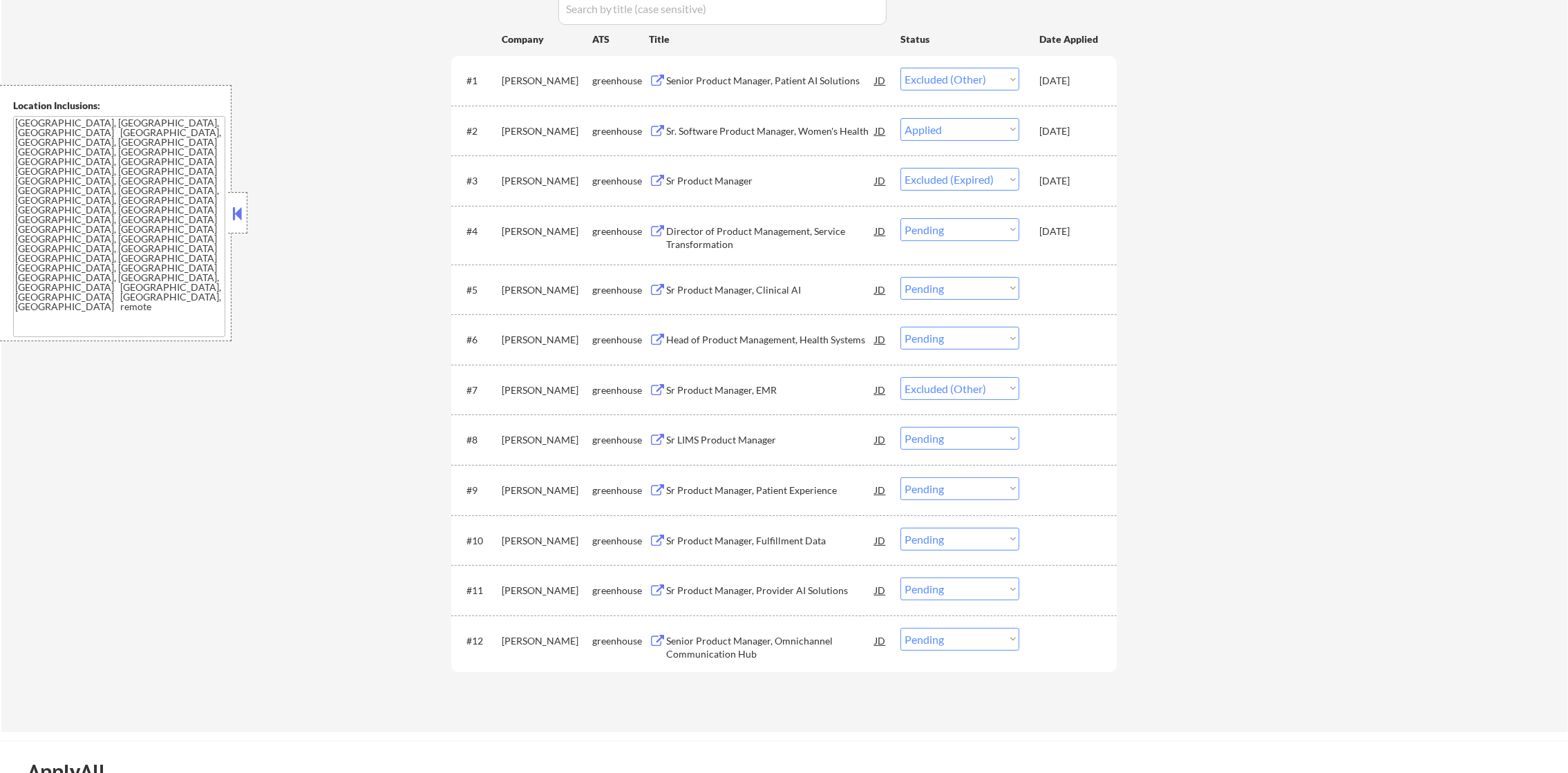
drag, startPoint x: 948, startPoint y: 337, endPoint x: 950, endPoint y: 352, distance: 15.1
click at [950, 337] on select "Choose an option... Pending Applied Excluded (Questions) Excluded (Expired) Exc…" at bounding box center [959, 338] width 119 height 22
select select ""excluded__other_""
click at [900, 327] on select "Choose an option... Pending Applied Excluded (Questions) Excluded (Expired) Exc…" at bounding box center [959, 338] width 119 height 22
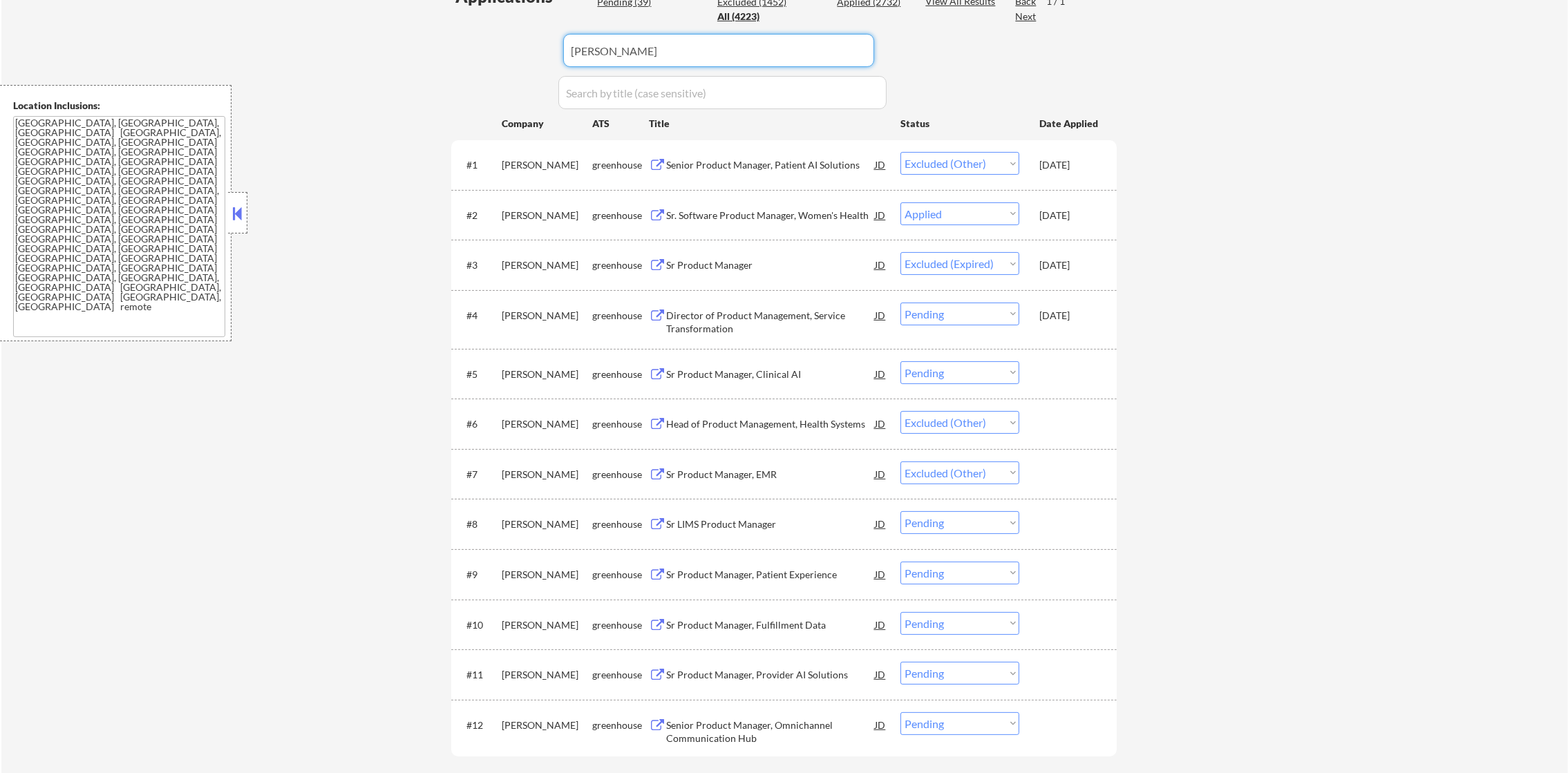
drag, startPoint x: 646, startPoint y: 5, endPoint x: 478, endPoint y: 7, distance: 168.0
click at [484, 7] on div "Applications Pending (39) Excluded (1452) Applied (2732) All (4223) View All Re…" at bounding box center [784, 387] width 665 height 806
paste input "sydecar"
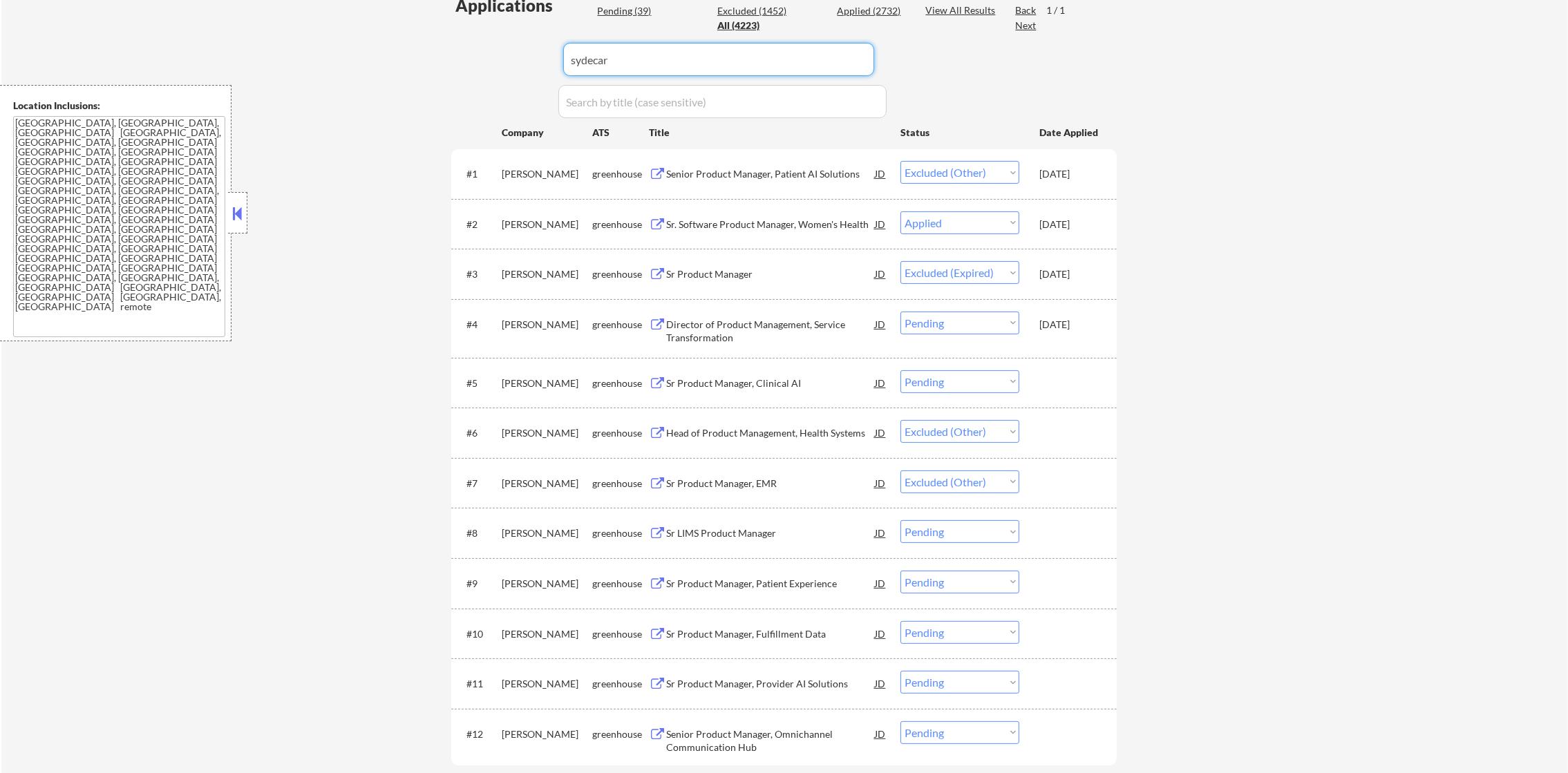
type input "sydecar"
click at [478, 7] on div "Applications" at bounding box center [523, 5] width 137 height 16
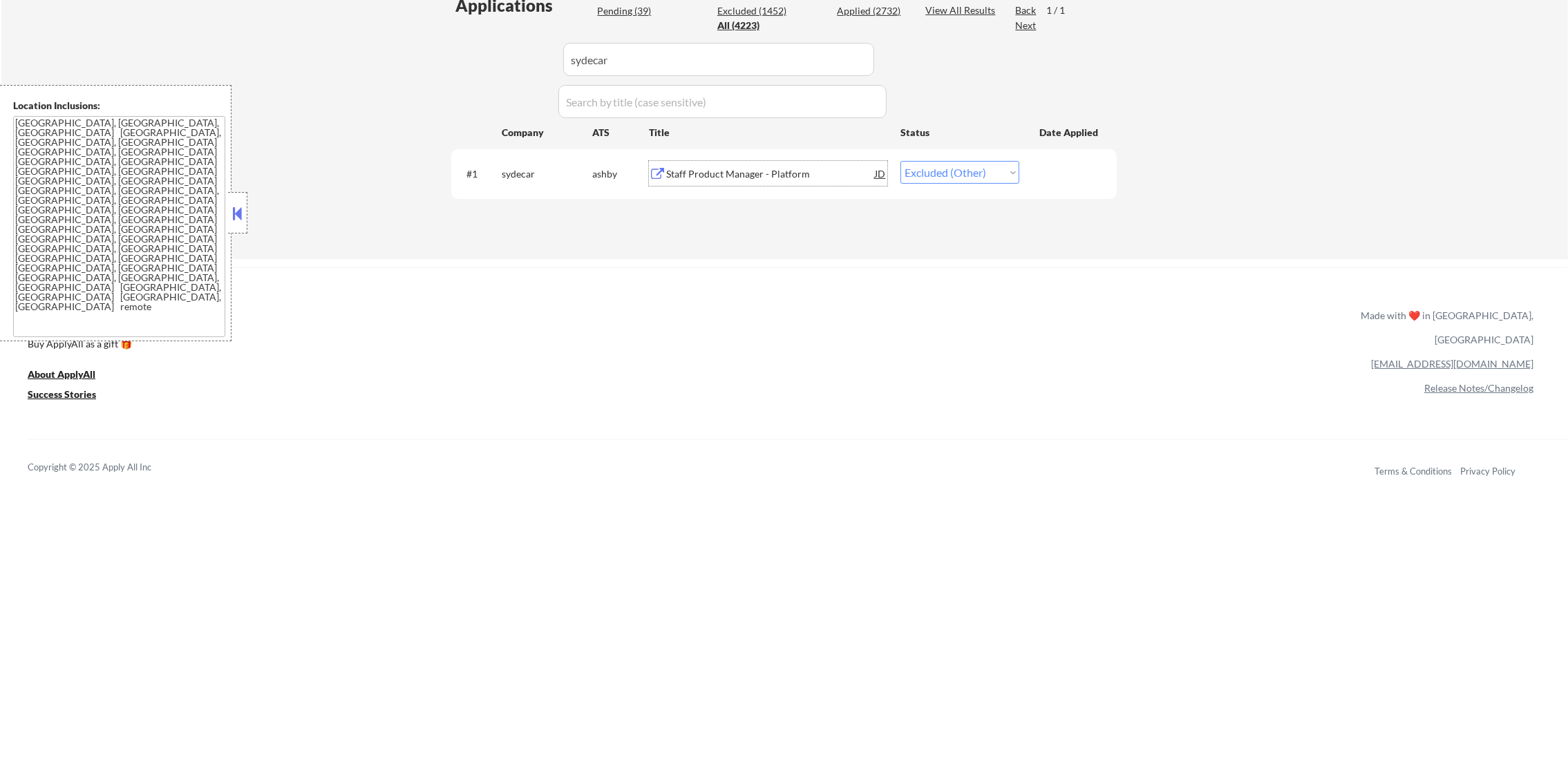
click at [733, 177] on div "Staff Product Manager - Platform" at bounding box center [771, 174] width 209 height 14
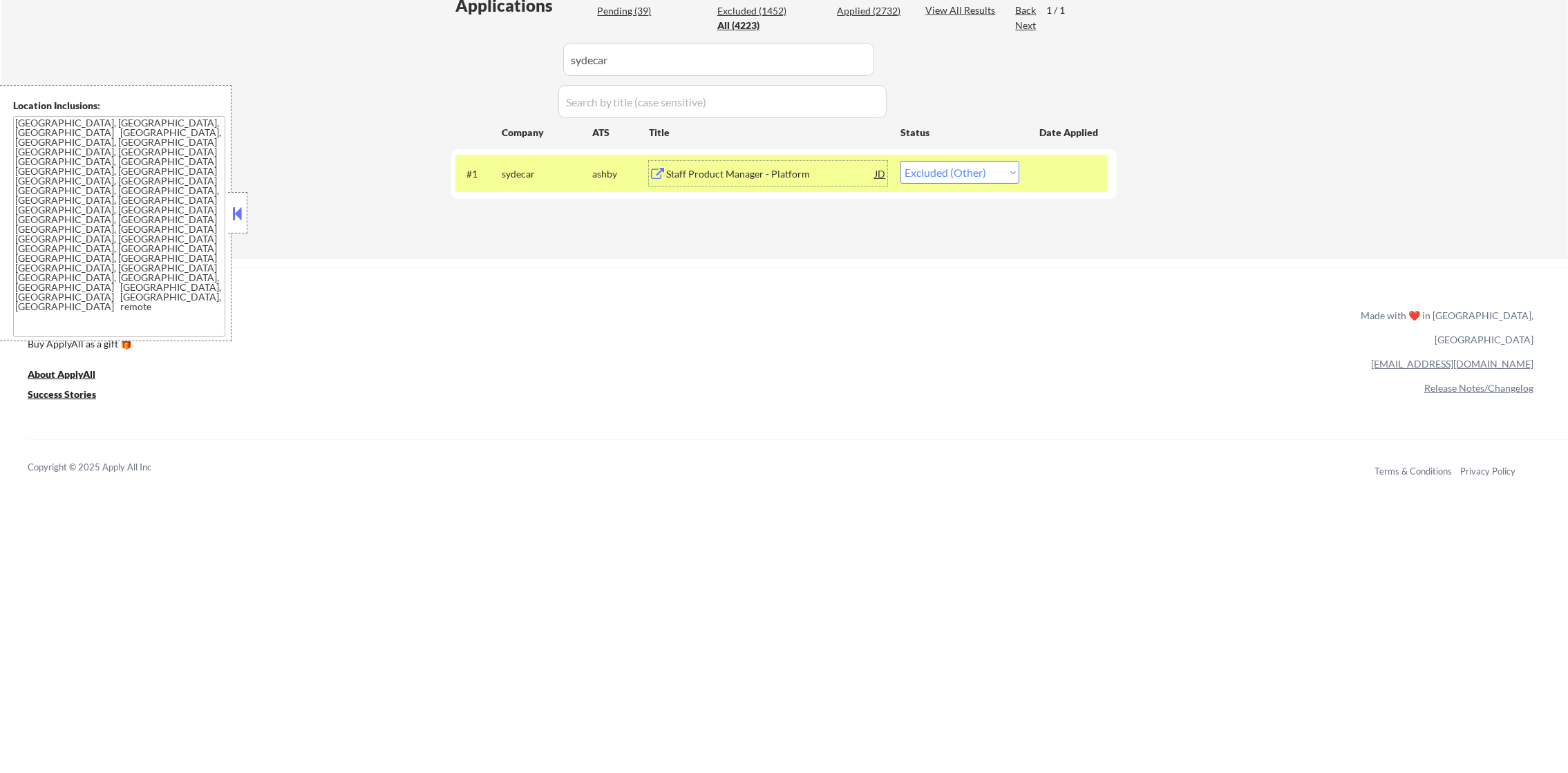
click at [935, 181] on select "Choose an option... Pending Applied Excluded (Questions) Excluded (Expired) Exc…" at bounding box center [959, 172] width 119 height 22
select select ""excluded__other_""
click at [900, 161] on select "Choose an option... Pending Applied Excluded (Questions) Excluded (Expired) Exc…" at bounding box center [959, 172] width 119 height 22
click at [520, 178] on div "sydecar" at bounding box center [547, 174] width 91 height 14
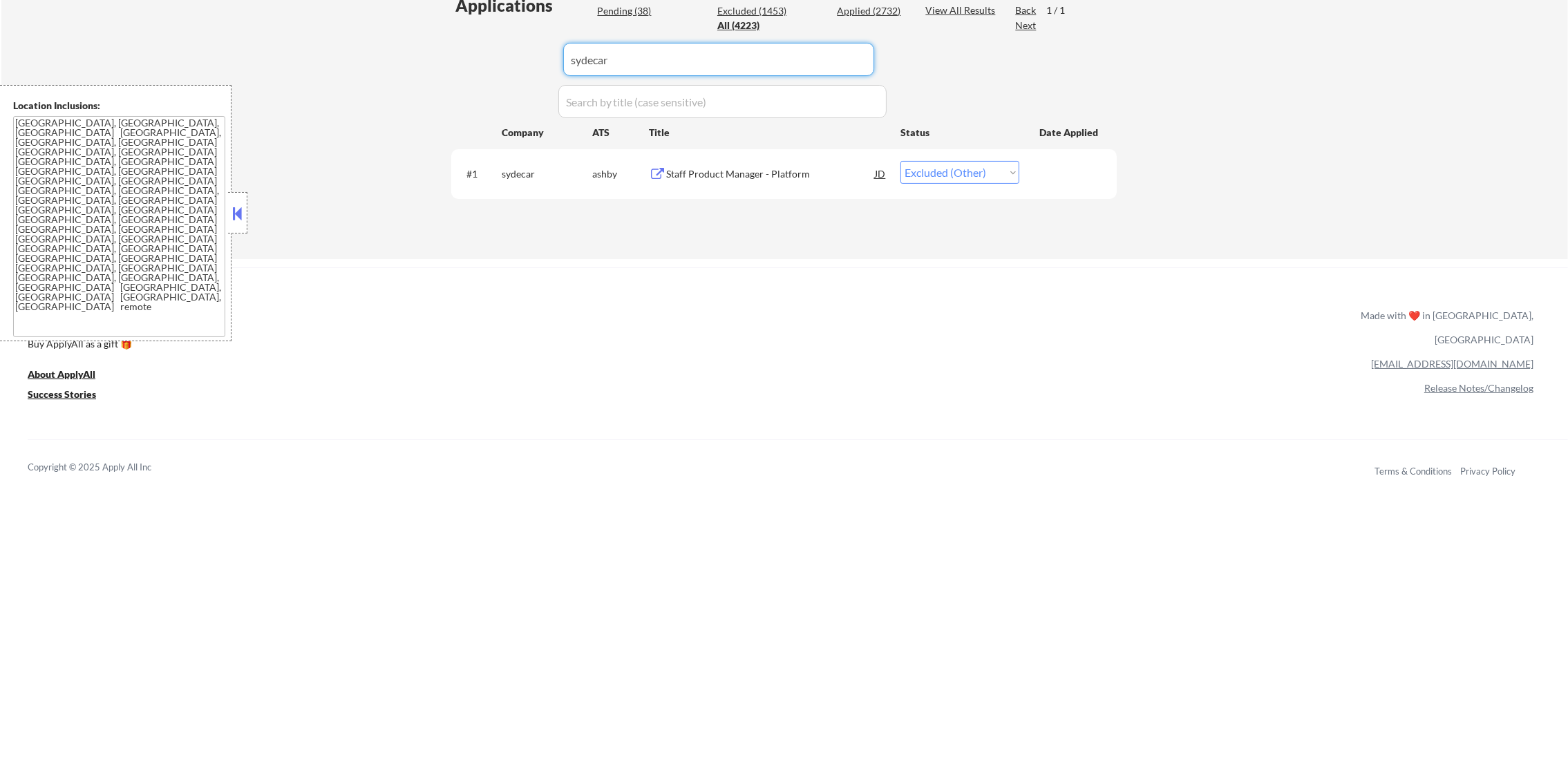
paste input "joinpaxos"
drag, startPoint x: 638, startPoint y: 61, endPoint x: 411, endPoint y: 61, distance: 227.0
type input "joinpaxos"
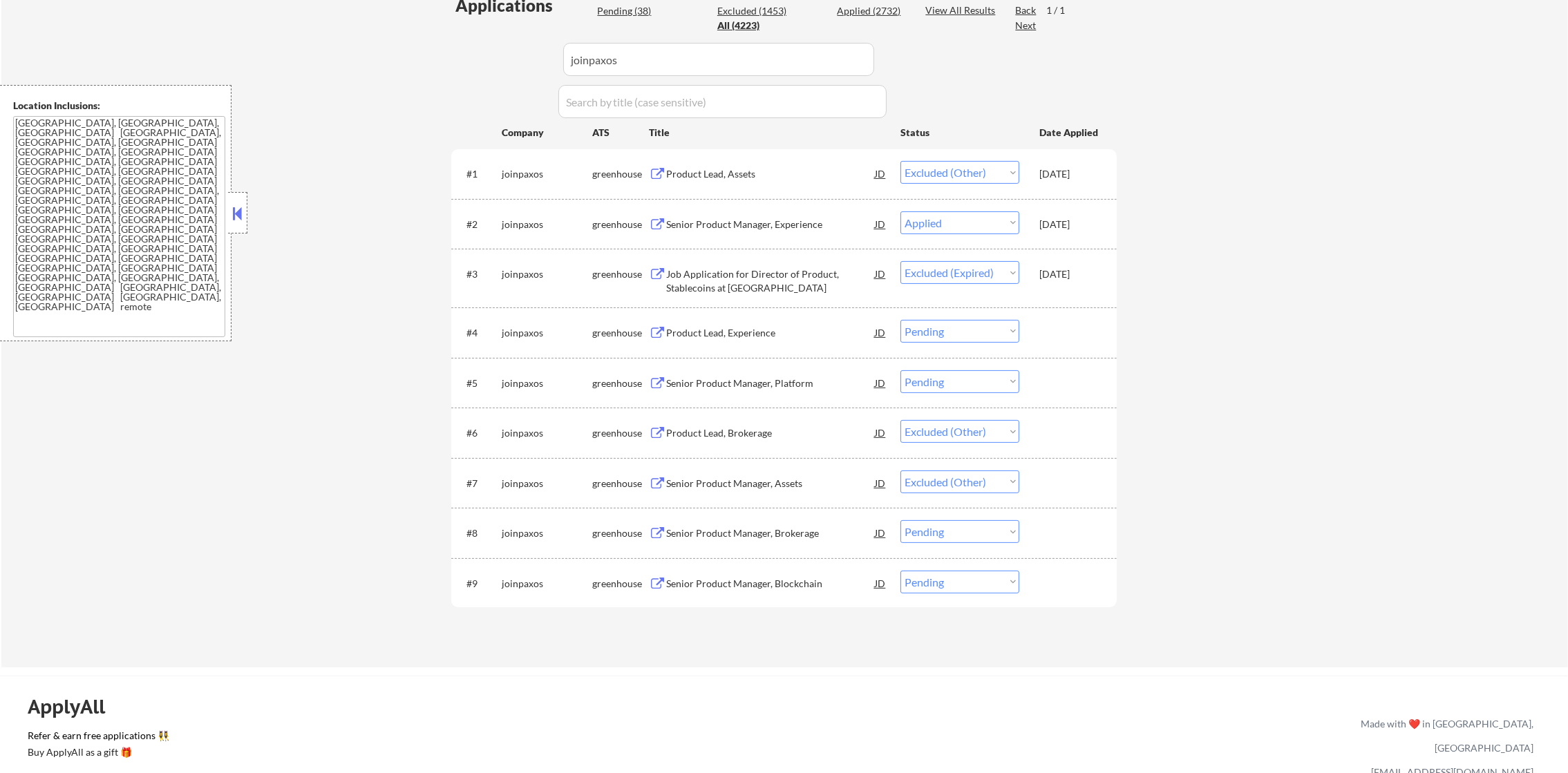
click at [971, 385] on select "Choose an option... Pending Applied Excluded (Questions) Excluded (Expired) Exc…" at bounding box center [959, 382] width 119 height 22
select select ""excluded__other_""
click at [900, 371] on select "Choose an option... Pending Applied Excluded (Questions) Excluded (Expired) Exc…" at bounding box center [959, 382] width 119 height 22
drag, startPoint x: 640, startPoint y: 63, endPoint x: 517, endPoint y: 53, distance: 123.4
click at [517, 53] on div "Applications Pending (37) Excluded (1454) Applied (2732) All (4223) View All Re…" at bounding box center [784, 317] width 665 height 647
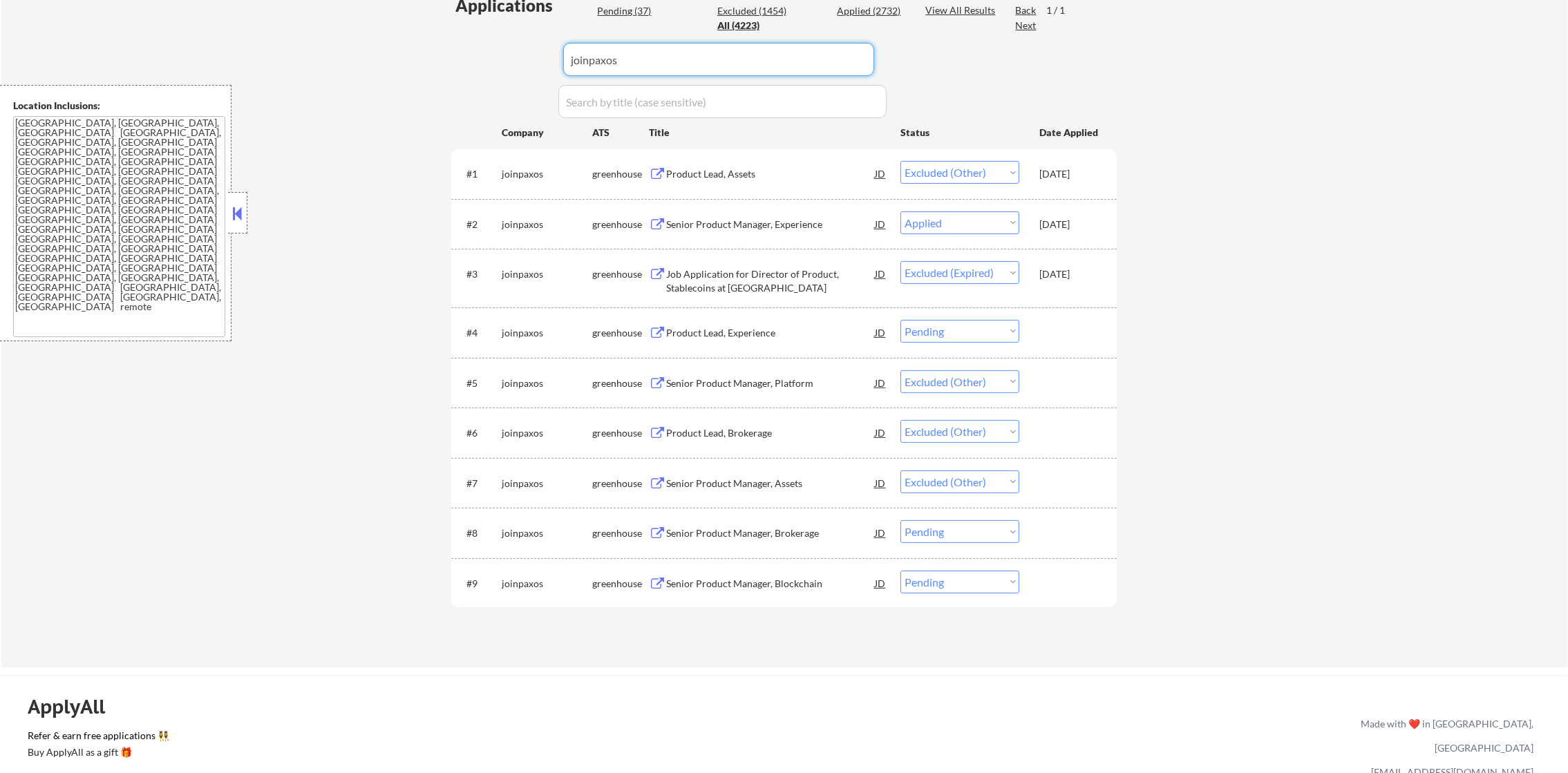
paste input "gitlab"
type input "gitlab"
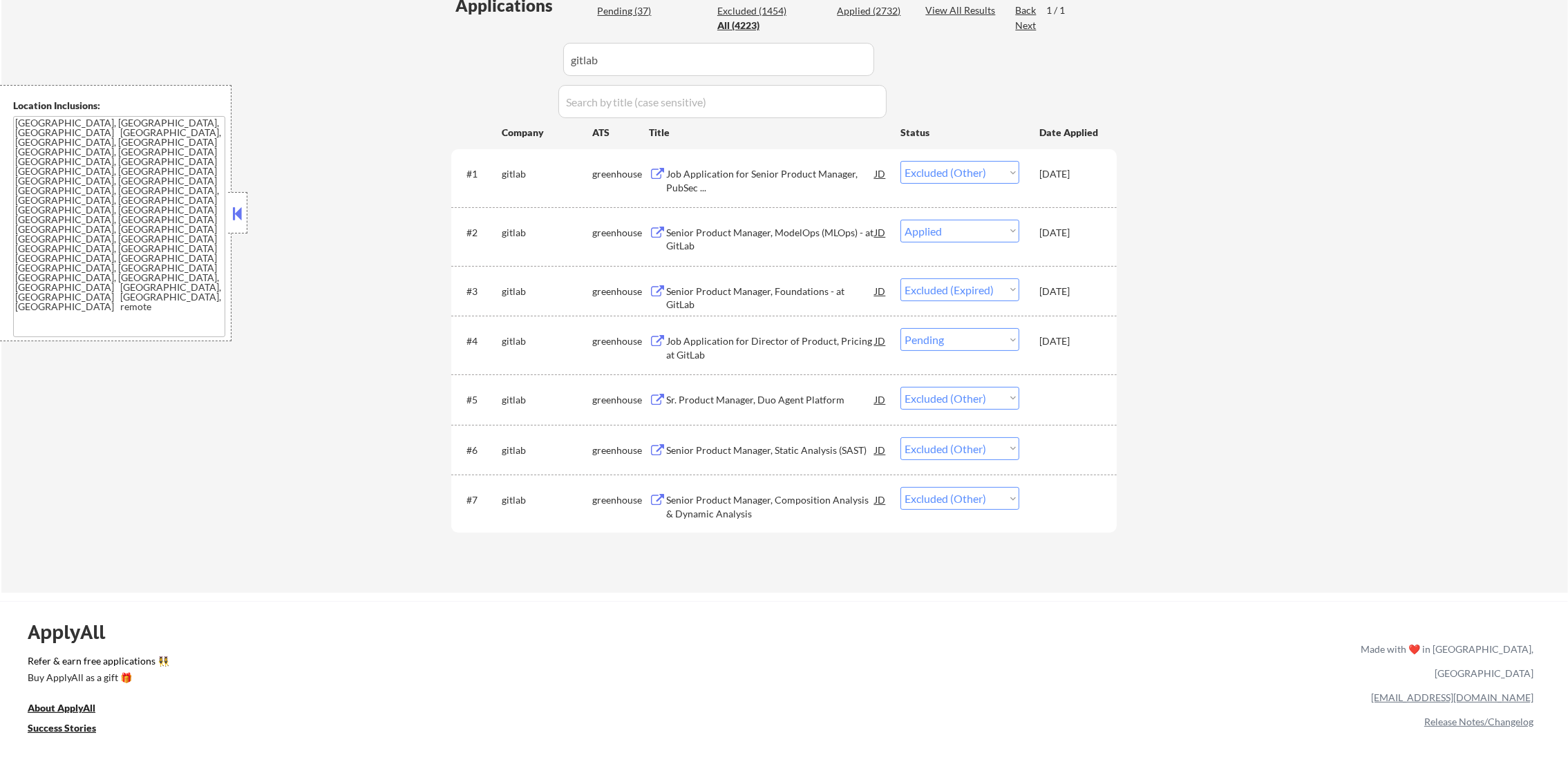
click at [977, 501] on select "Choose an option... Pending Applied Excluded (Questions) Excluded (Expired) Exc…" at bounding box center [959, 498] width 119 height 22
select select ""excluded__other_""
click at [900, 487] on select "Choose an option... Pending Applied Excluded (Questions) Excluded (Expired) Exc…" at bounding box center [959, 498] width 119 height 22
drag, startPoint x: 653, startPoint y: 54, endPoint x: 521, endPoint y: 50, distance: 132.1
click at [521, 50] on div "Applications Pending (36) Excluded (1455) Applied (2732) All (4223) View All Re…" at bounding box center [784, 280] width 665 height 572
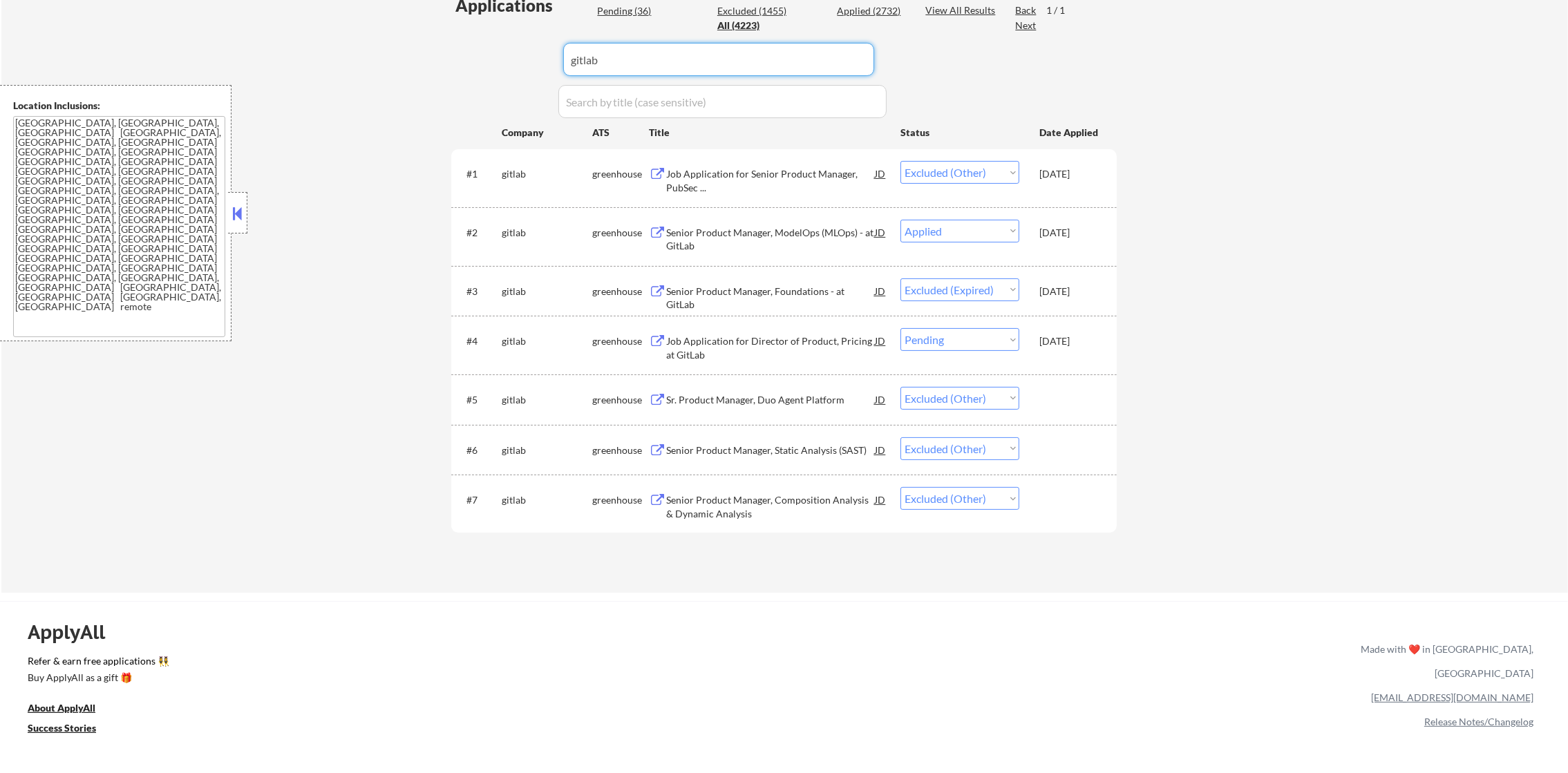
paste input "collibra"
type input "collibra"
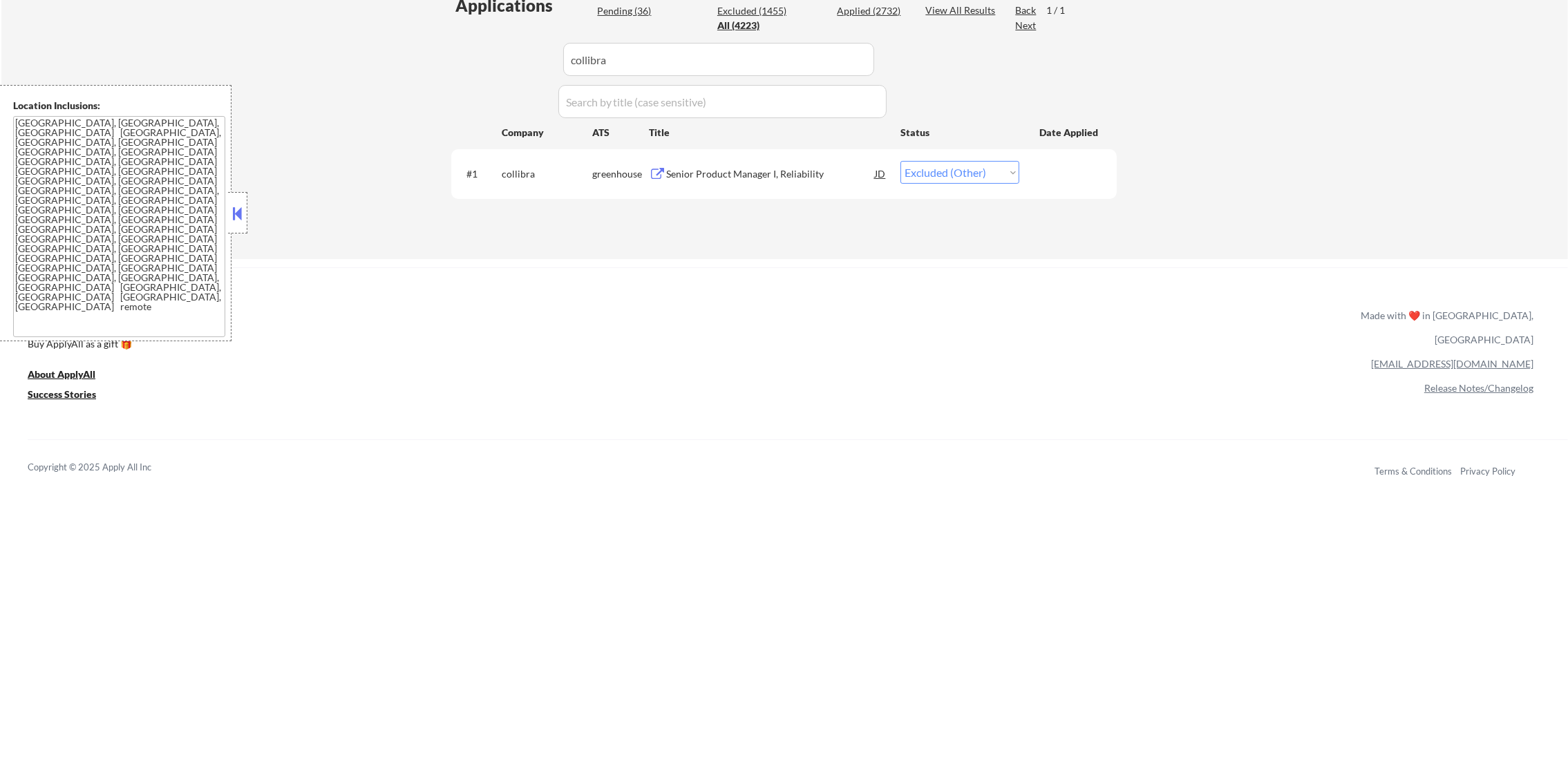
click at [789, 162] on div "Senior Product Manager I, Reliability" at bounding box center [771, 173] width 209 height 25
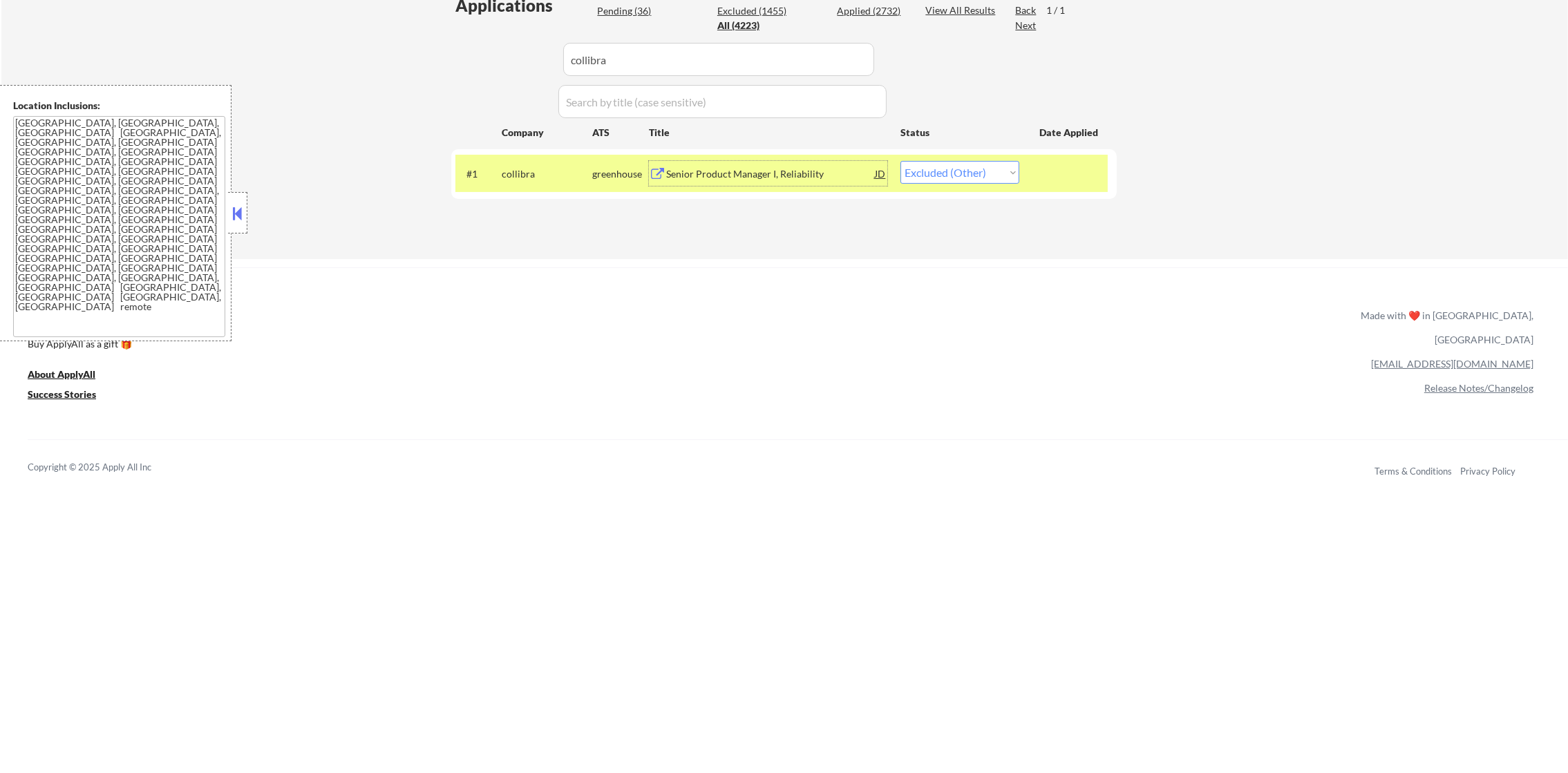
click at [939, 165] on select "Choose an option... Pending Applied Excluded (Questions) Excluded (Expired) Exc…" at bounding box center [959, 172] width 119 height 22
select select ""applied""
click at [900, 161] on select "Choose an option... Pending Applied Excluded (Questions) Excluded (Expired) Exc…" at bounding box center [959, 172] width 119 height 22
click at [544, 162] on div "collibra" at bounding box center [547, 173] width 91 height 25
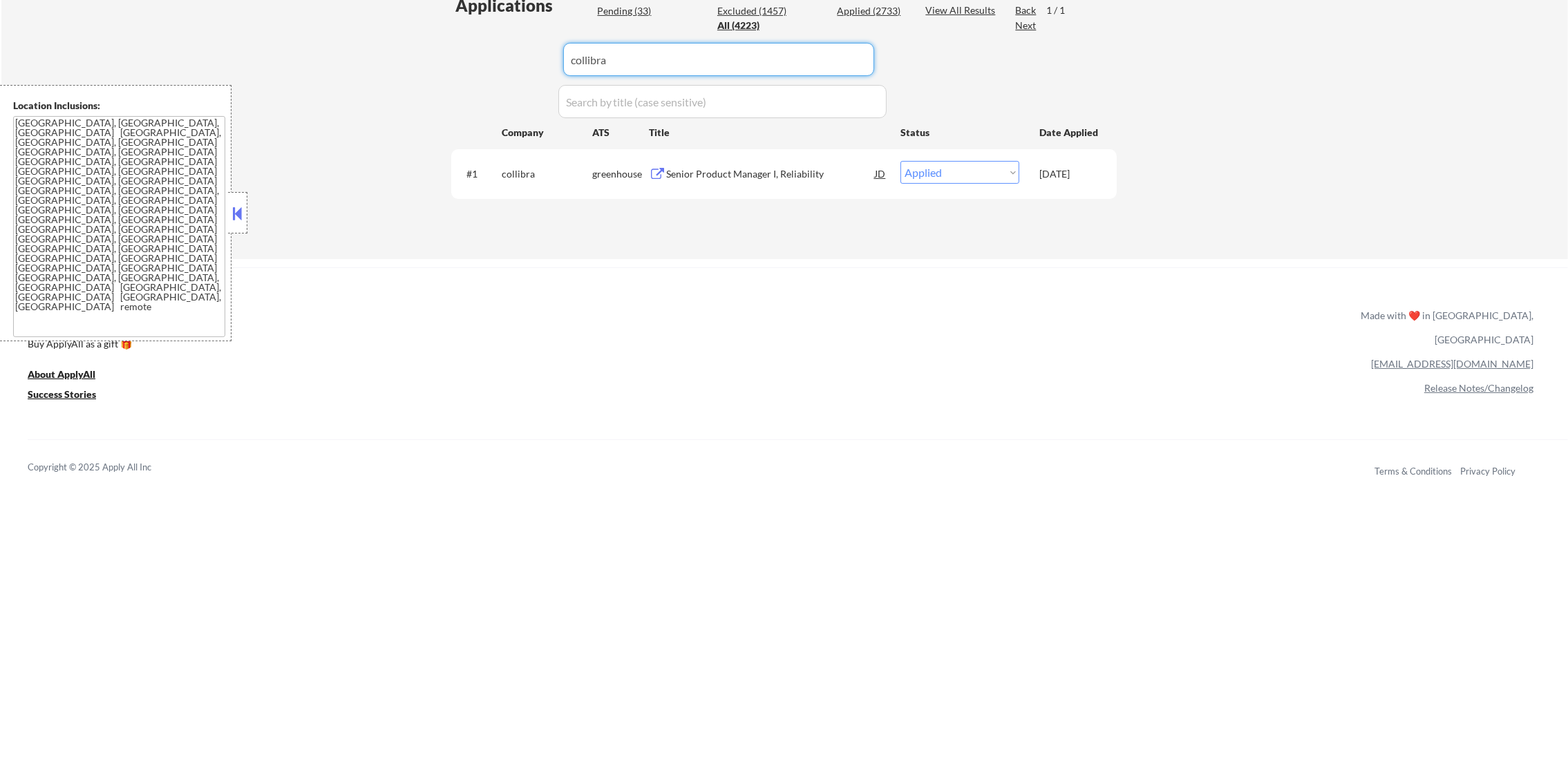
drag, startPoint x: 674, startPoint y: 54, endPoint x: 445, endPoint y: 46, distance: 229.1
click at [458, 46] on div "Applications Pending (33) Excluded (1457) Applied (2733) All (4223) View All Re…" at bounding box center [784, 113] width 665 height 239
paste input "zoom.wd5.zoom"
type input "zoom.wd5.zoom"
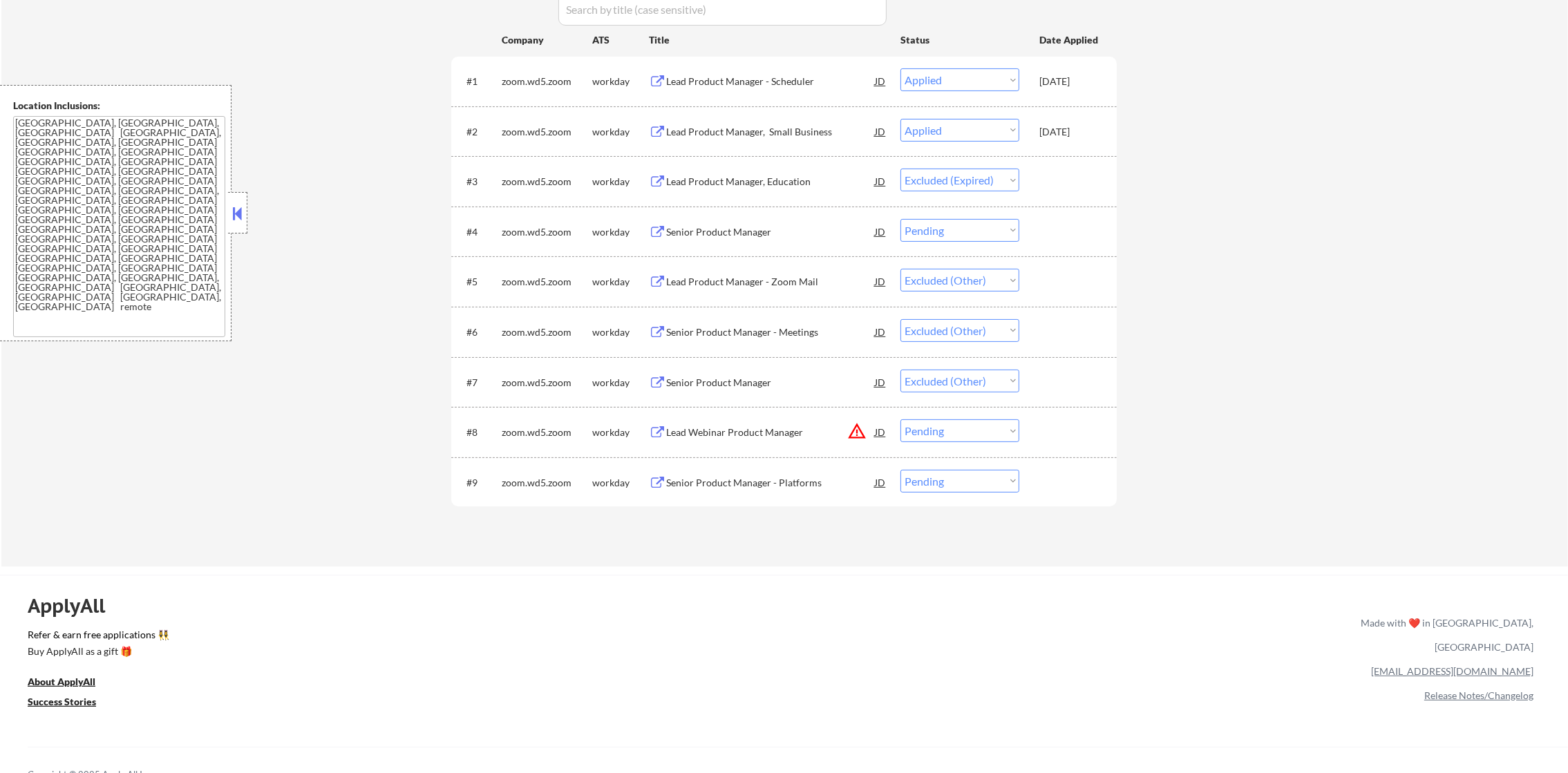
scroll to position [490, 0]
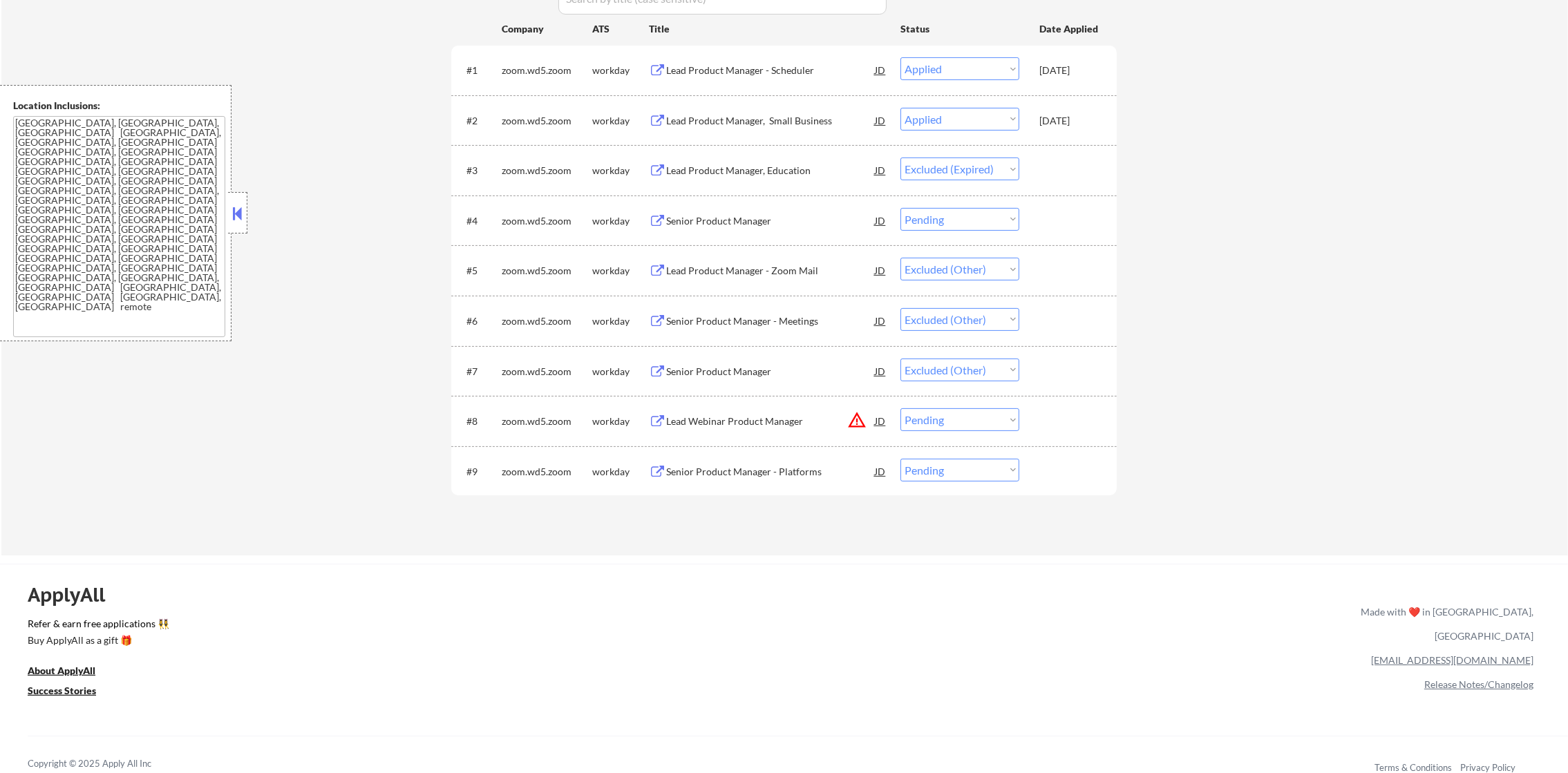
click at [809, 270] on div "Lead Product Manager - Zoom Mail" at bounding box center [771, 271] width 209 height 14
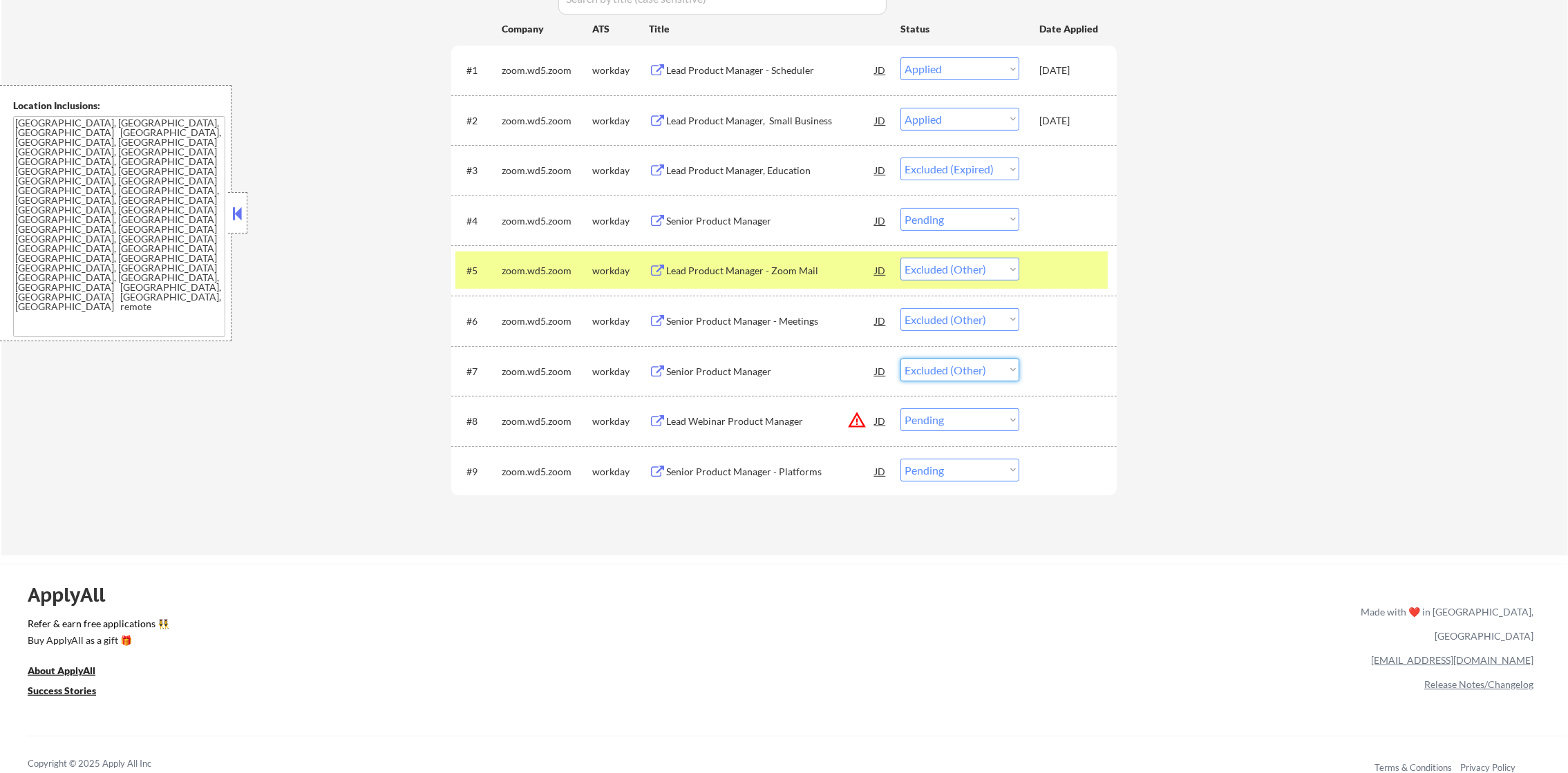
drag, startPoint x: 965, startPoint y: 374, endPoint x: 960, endPoint y: 384, distance: 11.2
click at [965, 376] on select "Choose an option... Pending Applied Excluded (Questions) Excluded (Expired) Exc…" at bounding box center [959, 370] width 119 height 22
select select ""excluded__other_""
click at [900, 358] on select "Choose an option... Pending Applied Excluded (Questions) Excluded (Expired) Exc…" at bounding box center [959, 370] width 119 height 22
drag, startPoint x: 980, startPoint y: 275, endPoint x: 976, endPoint y: 283, distance: 8.9
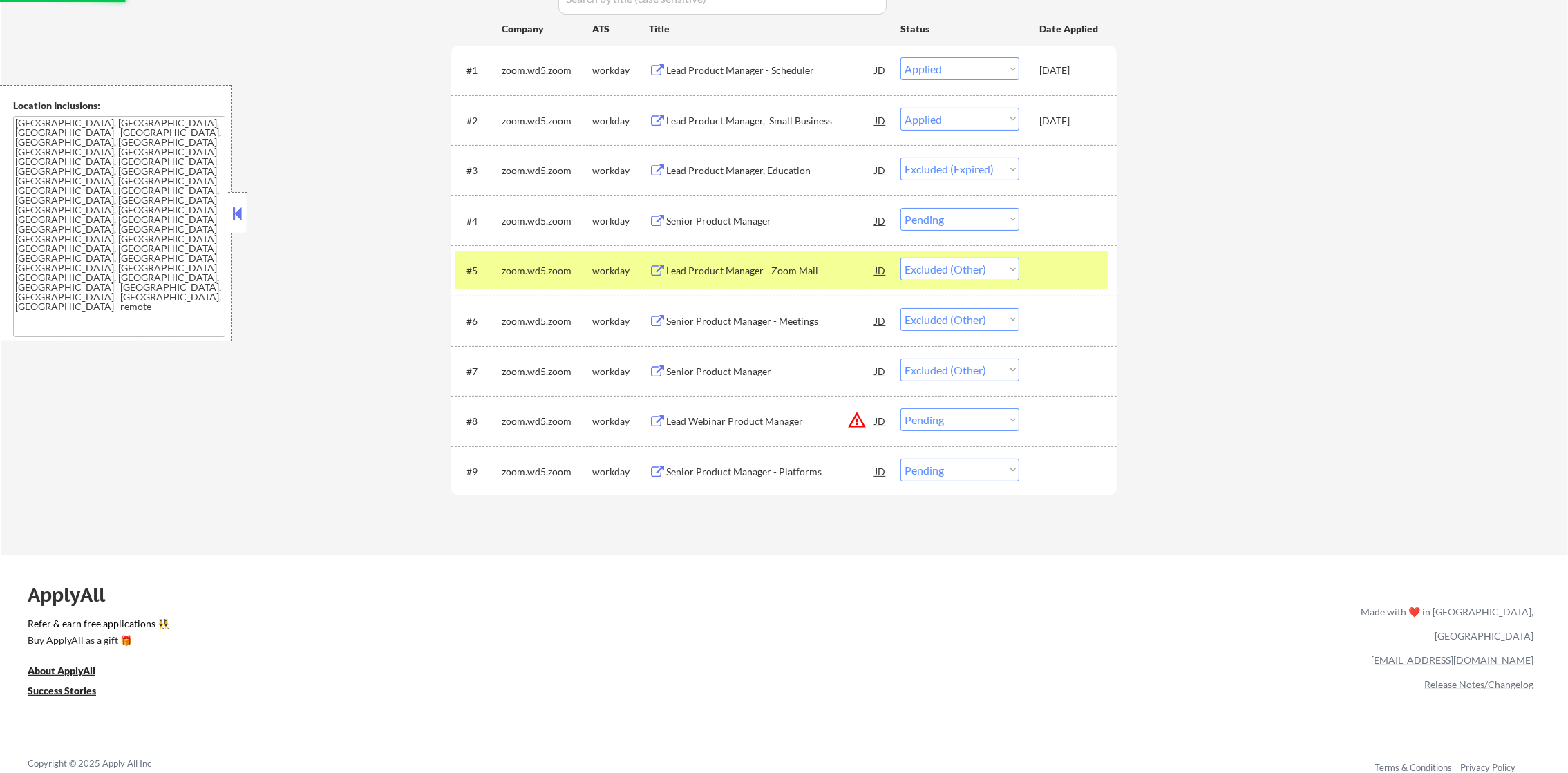
click at [979, 279] on select "Choose an option... Pending Applied Excluded (Questions) Excluded (Expired) Exc…" at bounding box center [959, 269] width 119 height 22
select select ""excluded__other_""
click at [900, 258] on select "Choose an option... Pending Applied Excluded (Questions) Excluded (Expired) Exc…" at bounding box center [959, 269] width 119 height 22
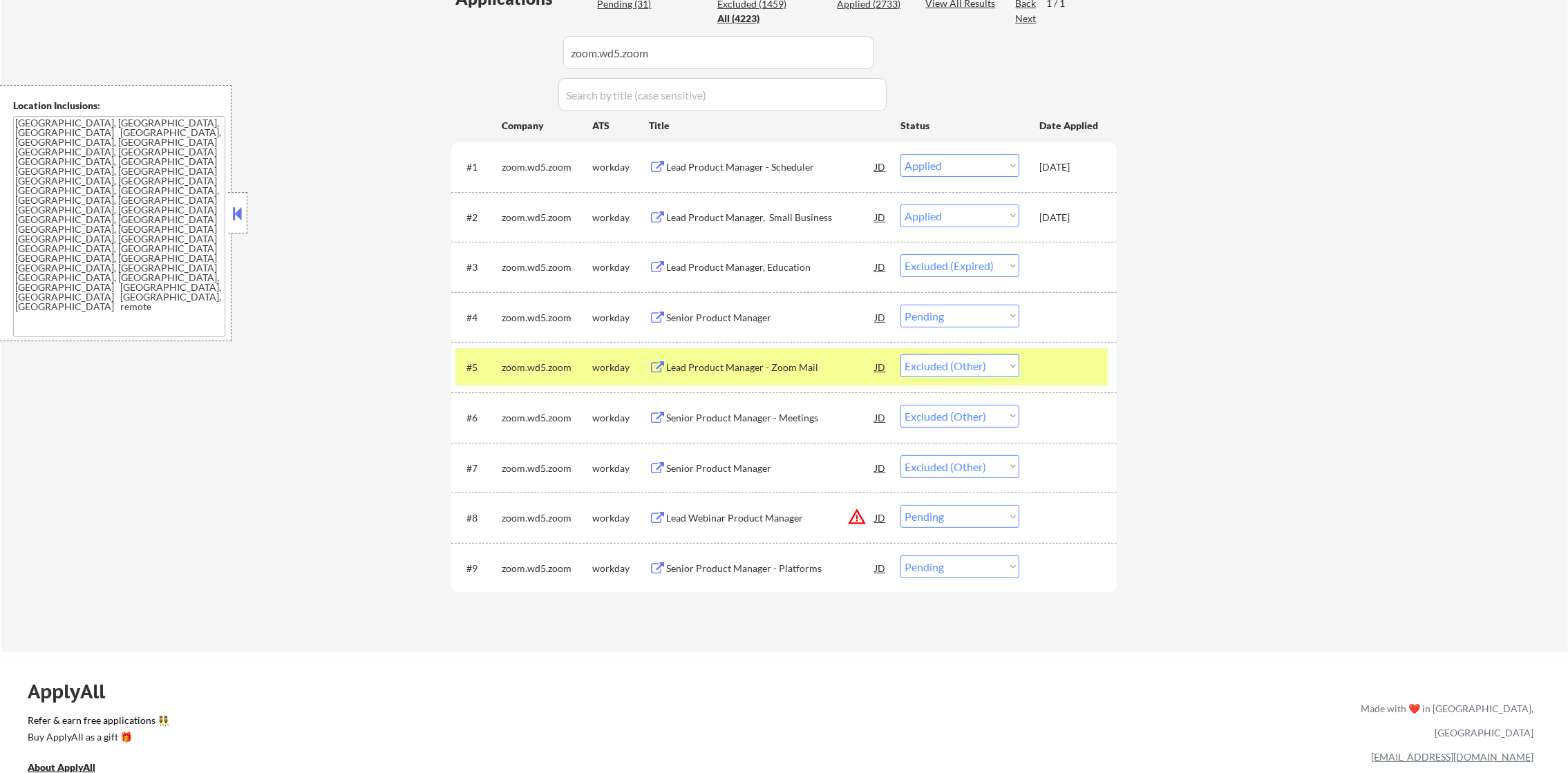
scroll to position [387, 0]
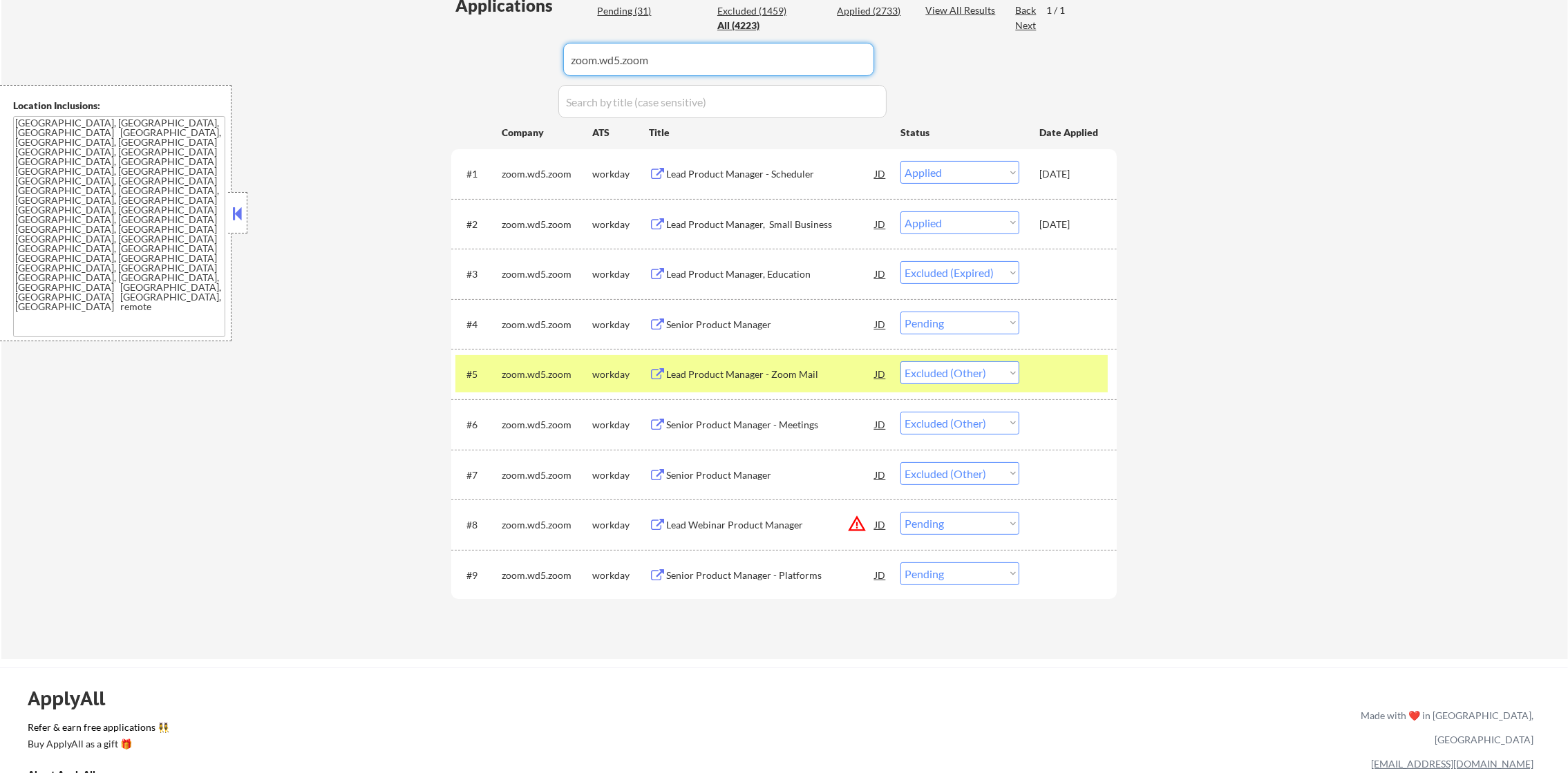
drag, startPoint x: 673, startPoint y: 48, endPoint x: 457, endPoint y: 45, distance: 216.0
click at [458, 45] on div "Applications Pending (31) Excluded (1459) Applied (2733) All (4223) View All Re…" at bounding box center [784, 313] width 665 height 639
click at [455, 45] on div "Applications Pending (31) Excluded (1459) Applied (2733) All (4223) View All Re…" at bounding box center [784, 313] width 665 height 639
paste input "abacusinsights"
drag, startPoint x: 670, startPoint y: 59, endPoint x: 409, endPoint y: 44, distance: 261.4
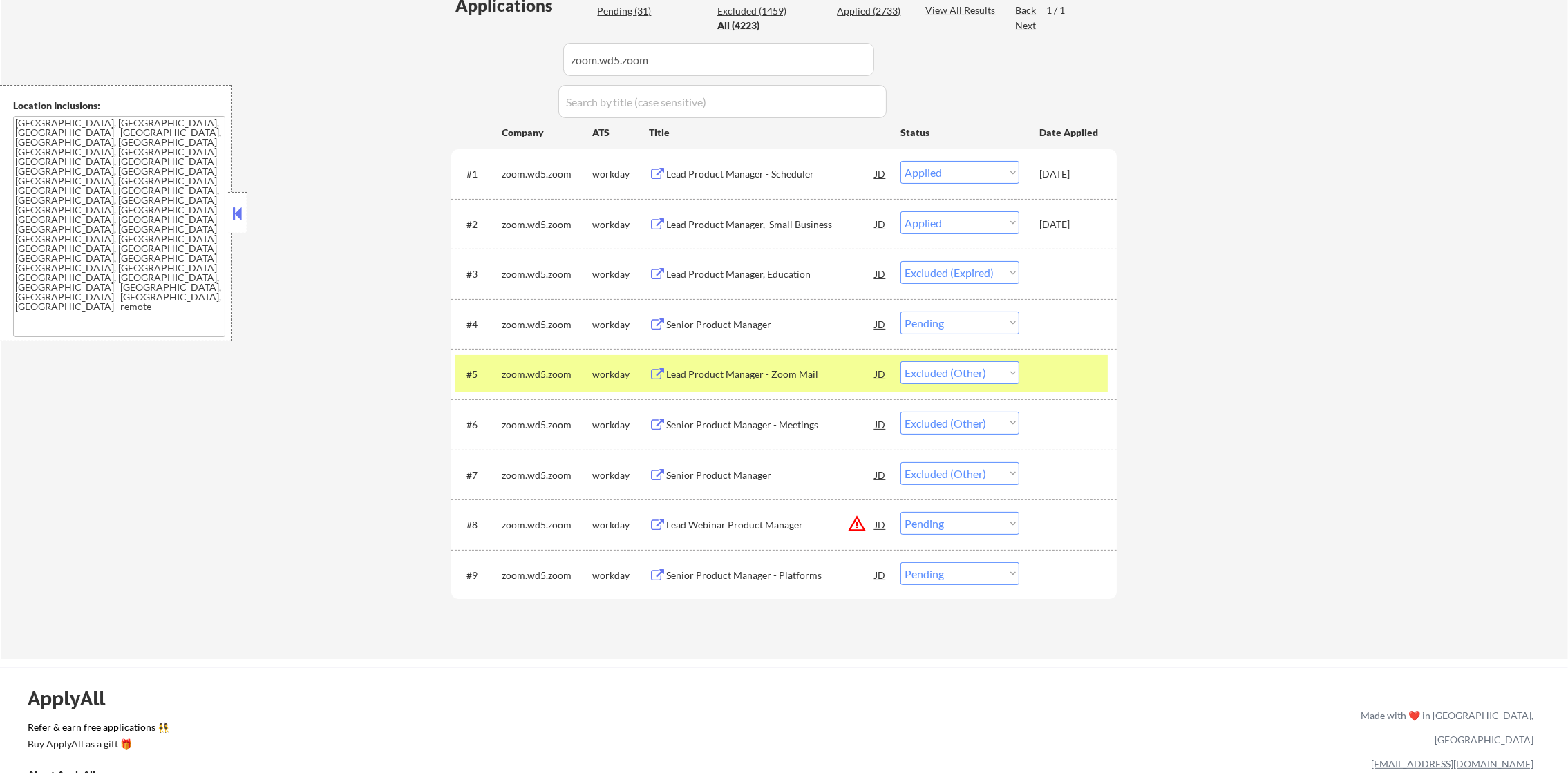
click at [409, 44] on div "← Return to /applysquad Mailslurp Inbox Job Search Builder Gabriel Wilensky Use…" at bounding box center [784, 163] width 1566 height 990
type input "abacusinsights"
click at [407, 44] on div "← Return to /applysquad Mailslurp Inbox Job Search Builder Gabriel Wilensky Use…" at bounding box center [784, 163] width 1566 height 990
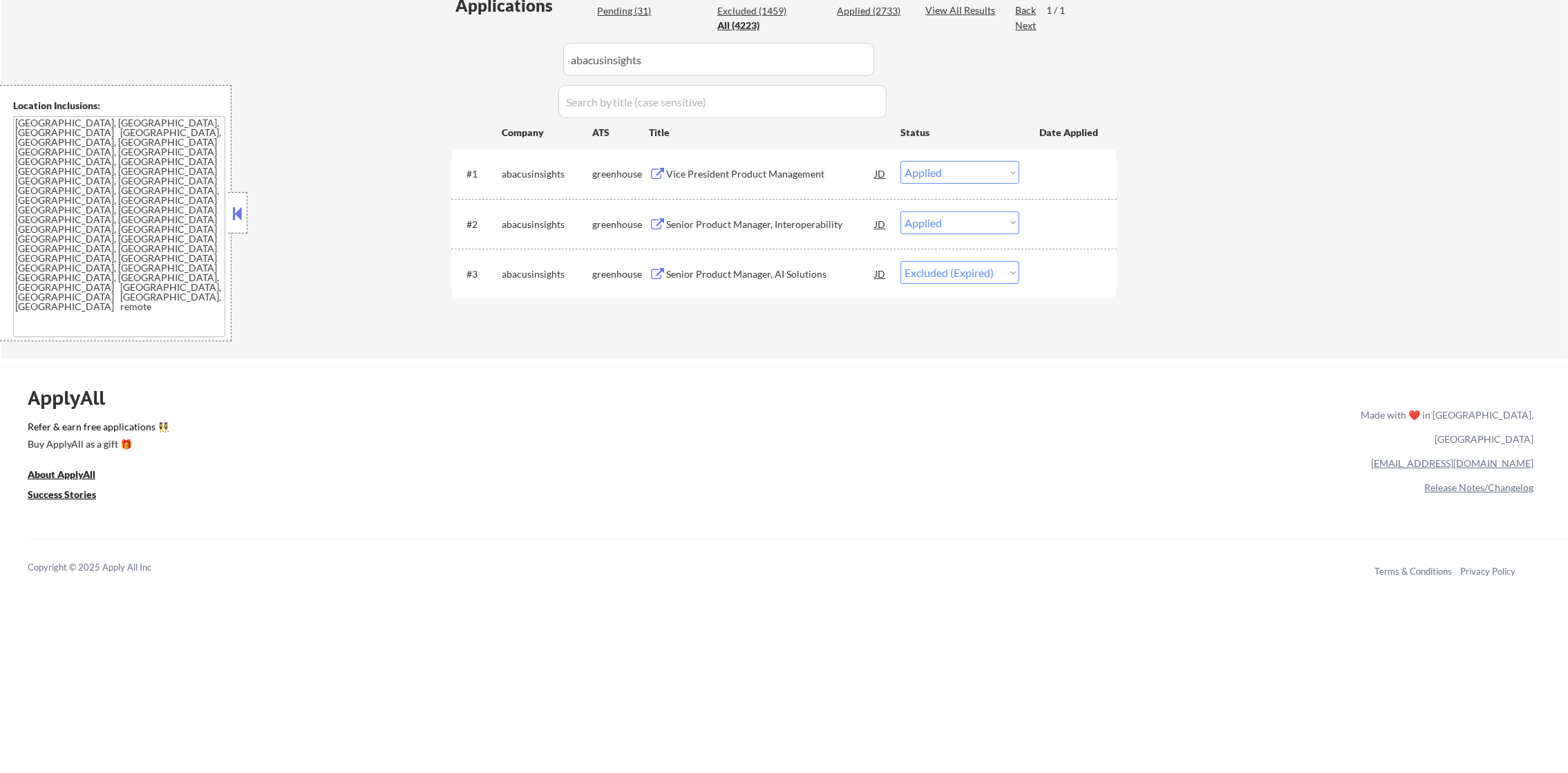
click at [817, 267] on div "Senior Product Manager, AI Solutions" at bounding box center [771, 274] width 209 height 14
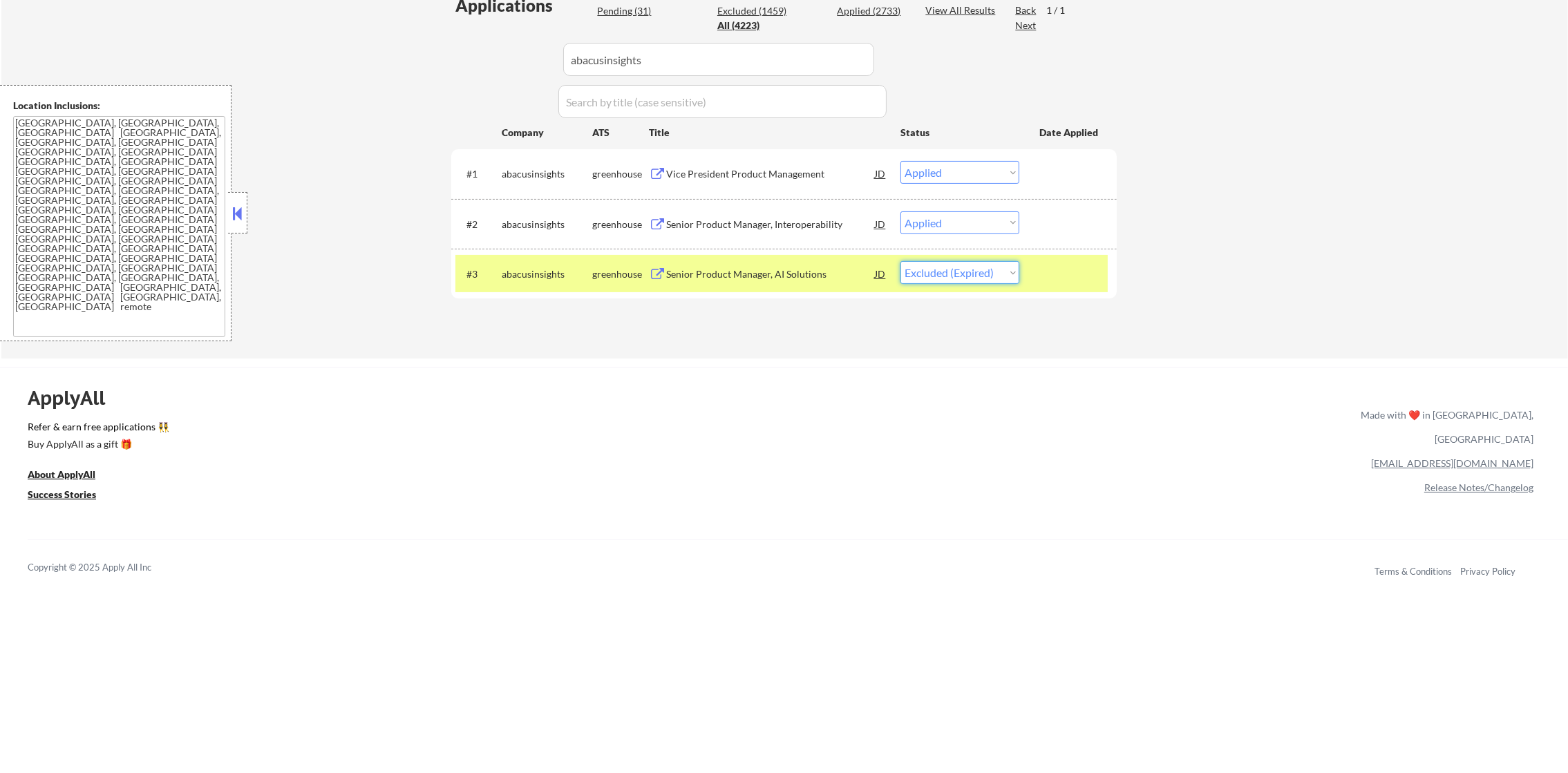
drag, startPoint x: 925, startPoint y: 273, endPoint x: 925, endPoint y: 284, distance: 11.0
click at [925, 273] on select "Choose an option... Pending Applied Excluded (Questions) Excluded (Expired) Exc…" at bounding box center [959, 272] width 119 height 22
select select ""applied""
click at [900, 261] on select "Choose an option... Pending Applied Excluded (Questions) Excluded (Expired) Exc…" at bounding box center [959, 272] width 119 height 22
click at [558, 265] on div "abacusinsights" at bounding box center [547, 273] width 91 height 25
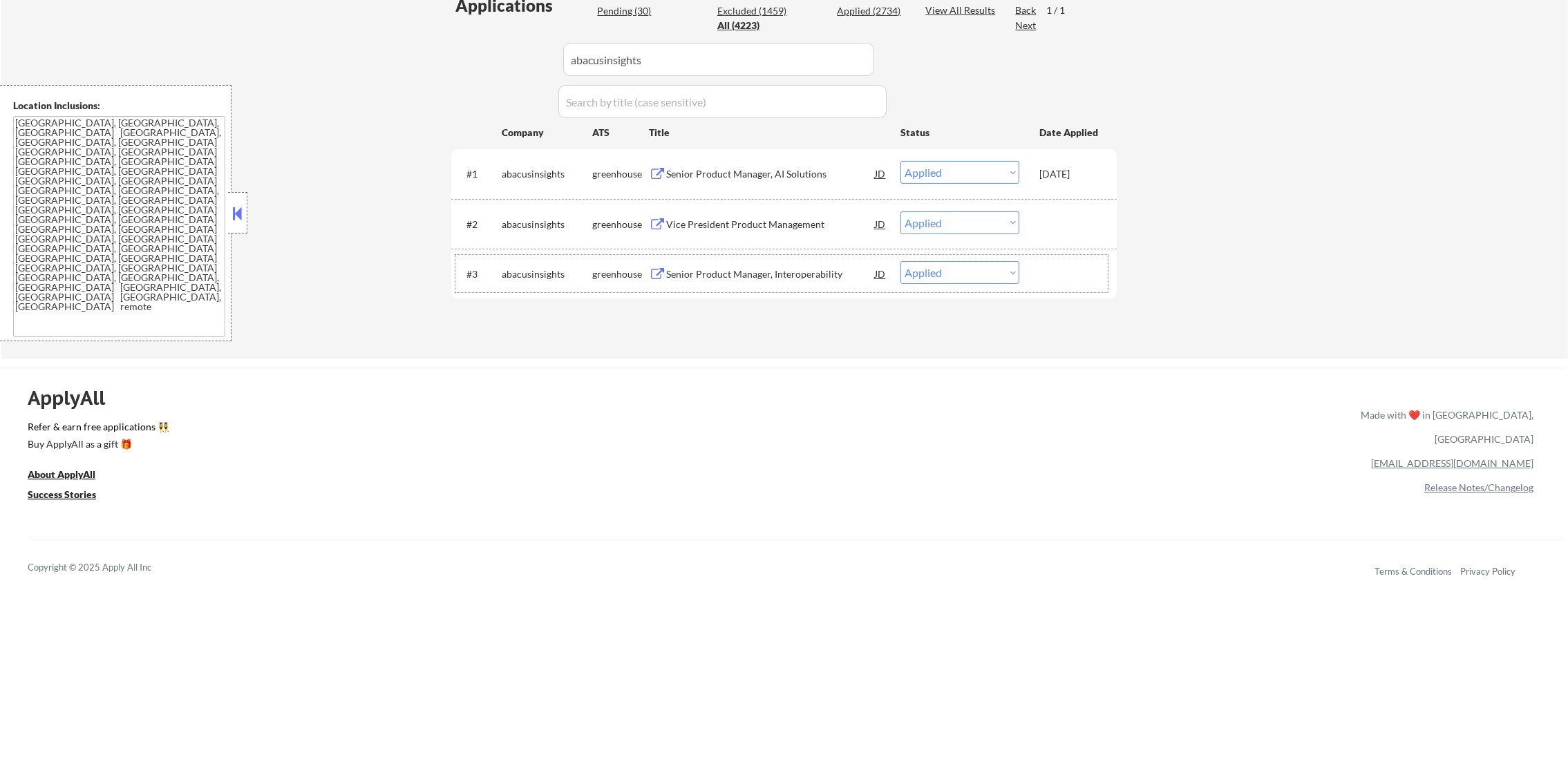
paste input "livecareer"
drag, startPoint x: 607, startPoint y: 58, endPoint x: 426, endPoint y: 58, distance: 181.0
click at [438, 58] on div "← Return to /applysquad Mailslurp Inbox Job Search Builder Gabriel Wilensky Use…" at bounding box center [784, 13] width 1566 height 690
type input "livecareer"
click at [426, 58] on div "← Return to /applysquad Mailslurp Inbox Job Search Builder Gabriel Wilensky Use…" at bounding box center [784, 13] width 1566 height 690
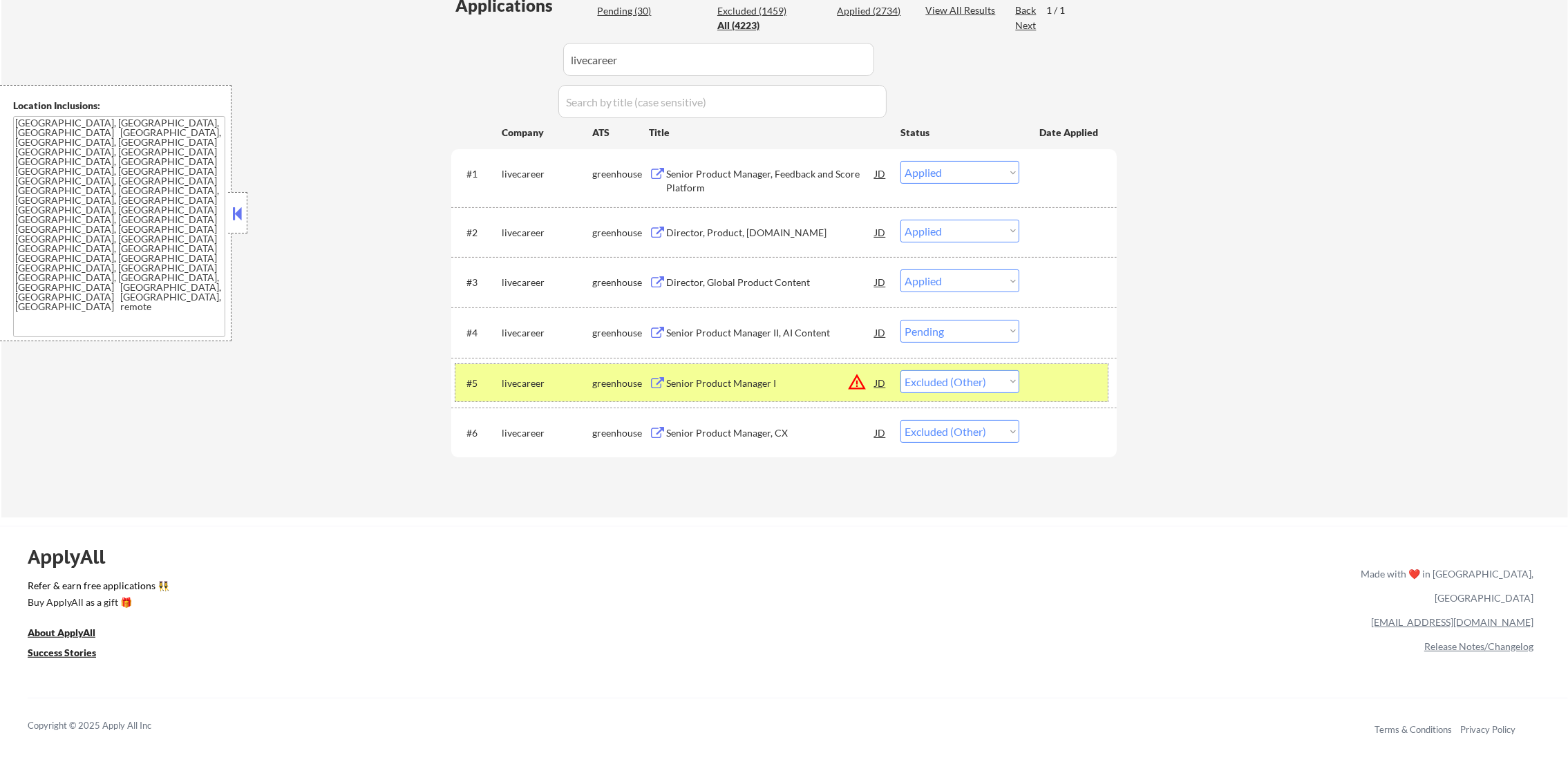
click at [532, 364] on div "#5 livecareer greenhouse Senior Product Manager I JD warning_amber Choose an op…" at bounding box center [781, 382] width 653 height 37
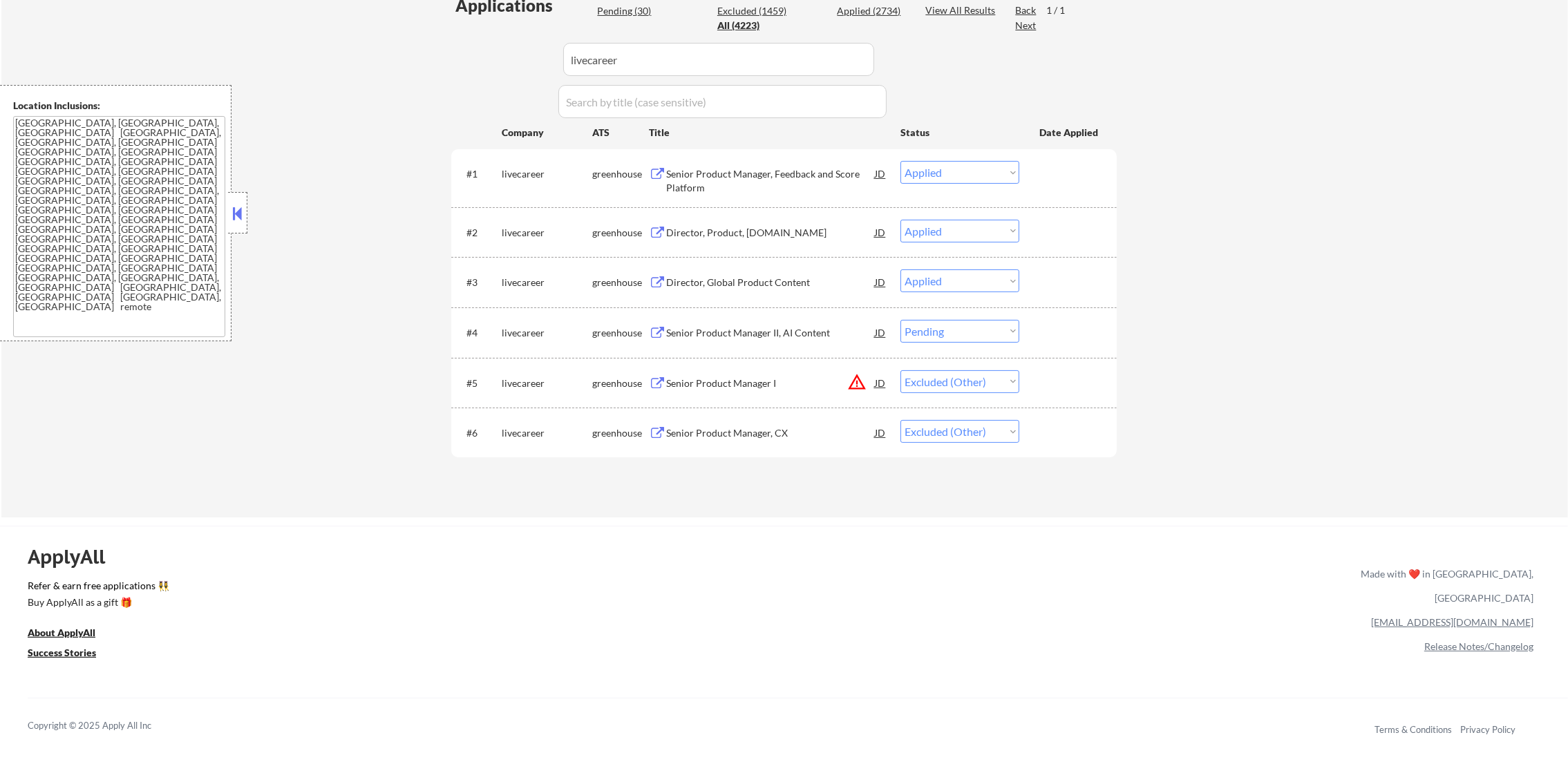
click at [769, 327] on div "Senior Product Manager II, AI Content" at bounding box center [771, 333] width 209 height 14
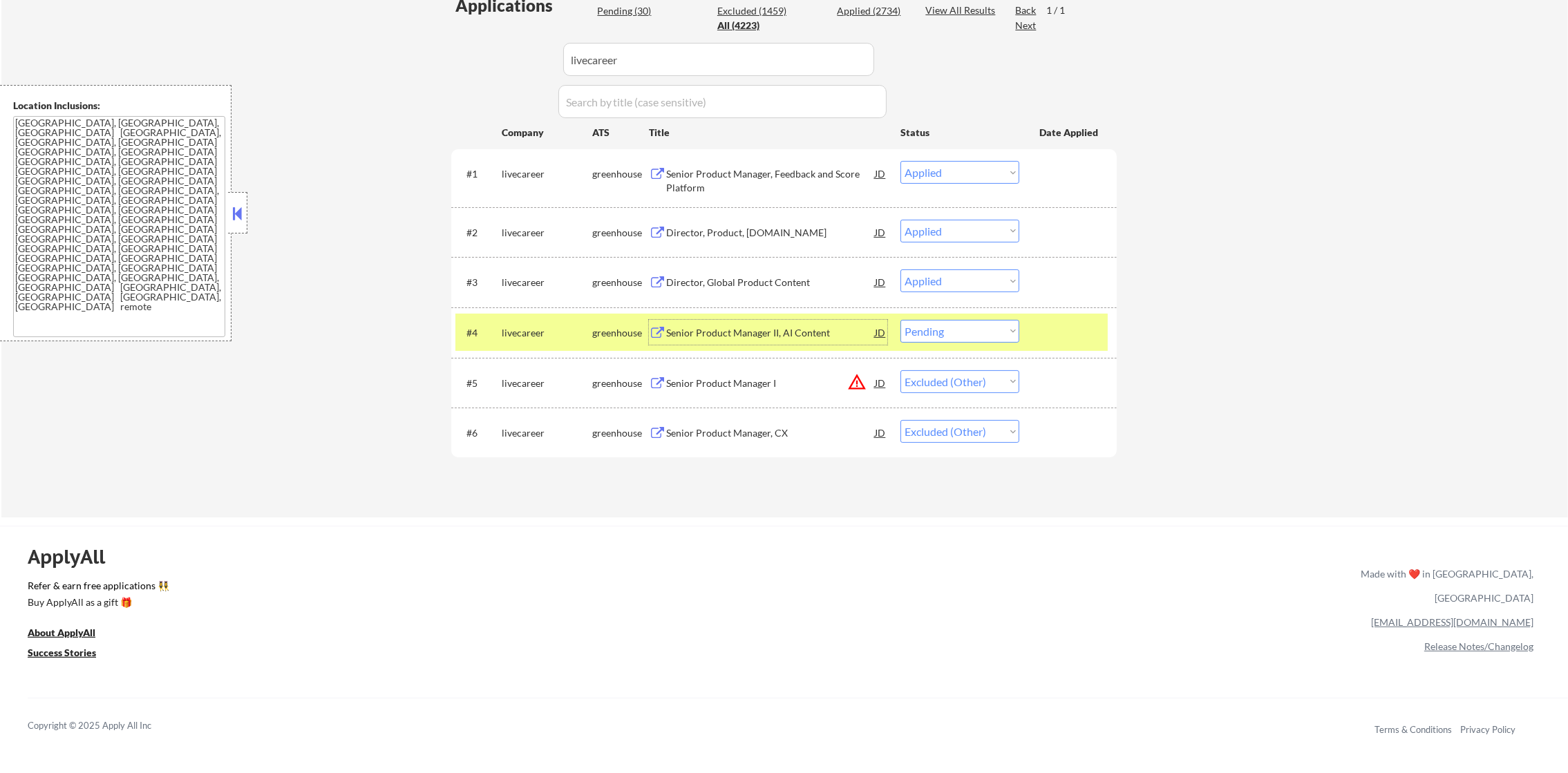
click at [964, 321] on select "Choose an option... Pending Applied Excluded (Questions) Excluded (Expired) Exc…" at bounding box center [959, 331] width 119 height 22
select select ""excluded""
click at [900, 320] on select "Choose an option... Pending Applied Excluded (Questions) Excluded (Expired) Exc…" at bounding box center [959, 331] width 119 height 22
click at [545, 333] on div "livecareer" at bounding box center [547, 333] width 91 height 14
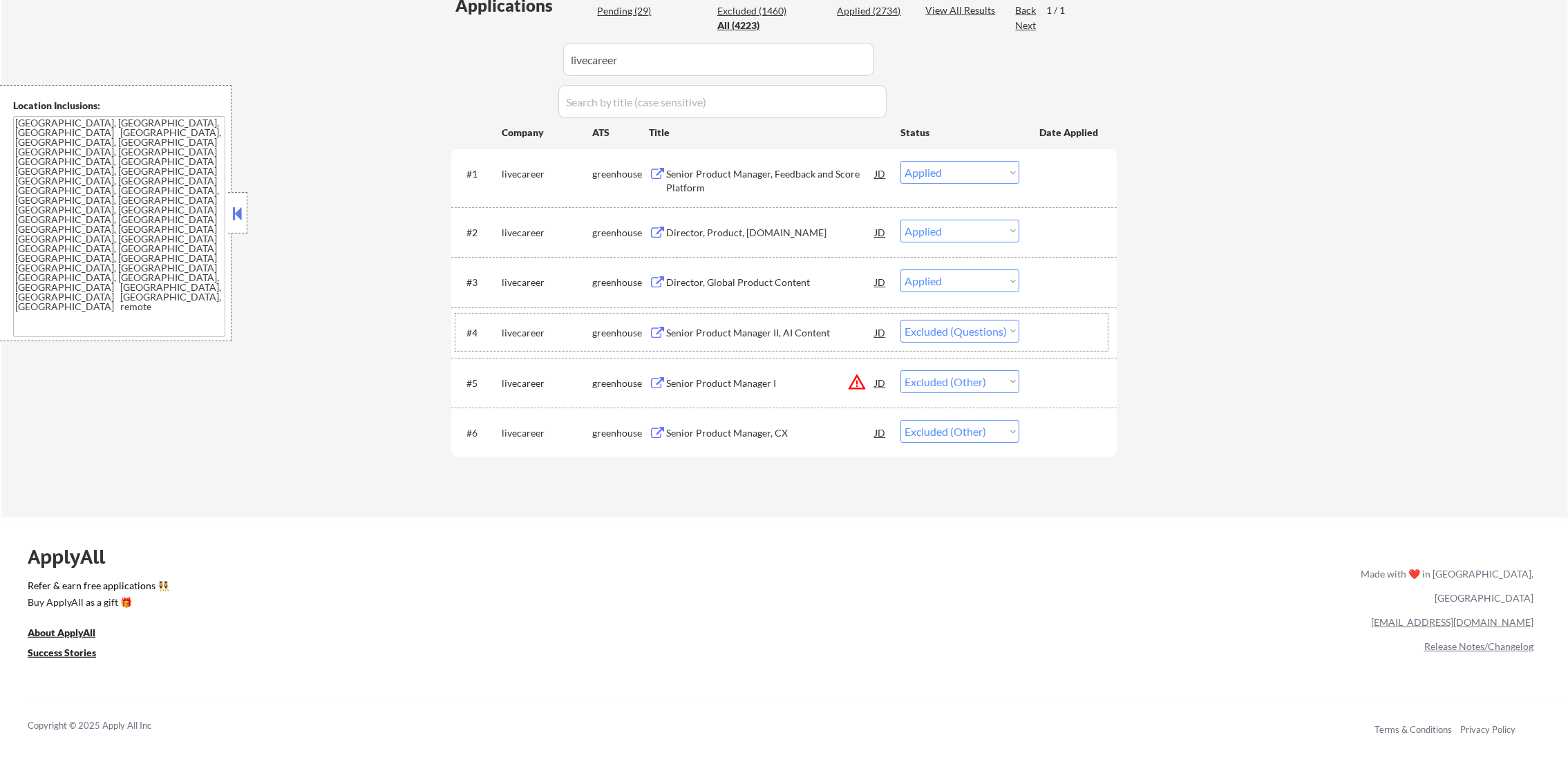
paste input "vevo"
drag, startPoint x: 628, startPoint y: 47, endPoint x: 454, endPoint y: 47, distance: 174.0
click at [467, 47] on div "Applications Pending (29) Excluded (1460) Applied (2734) All (4223) View All Re…" at bounding box center [784, 242] width 665 height 497
type input "vevo"
click at [454, 47] on div "Applications Pending (29) Excluded (1460) Applied (2734) All (4223) View All Re…" at bounding box center [784, 242] width 665 height 497
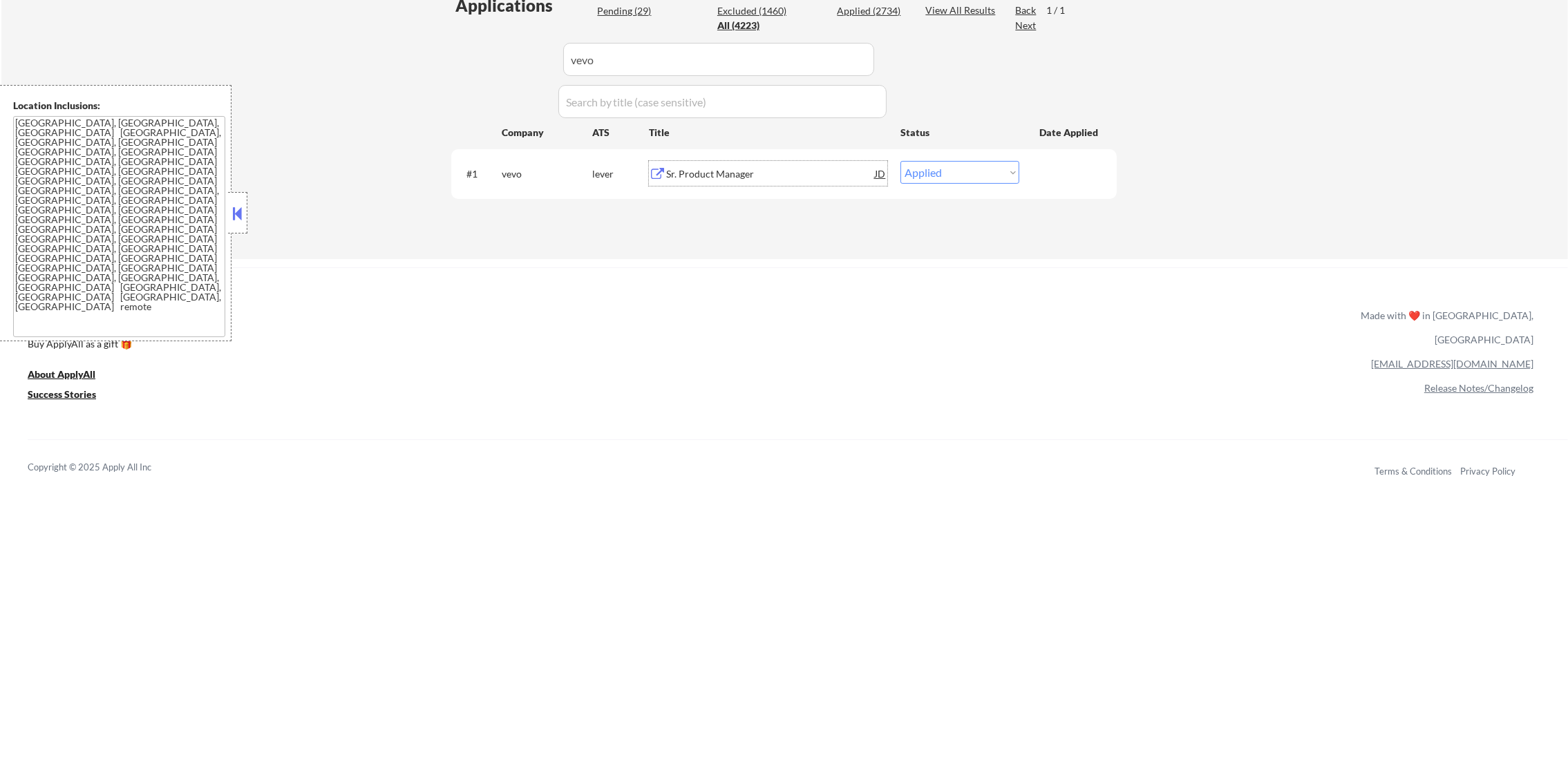
click at [724, 167] on div "Sr. Product Manager" at bounding box center [771, 174] width 209 height 14
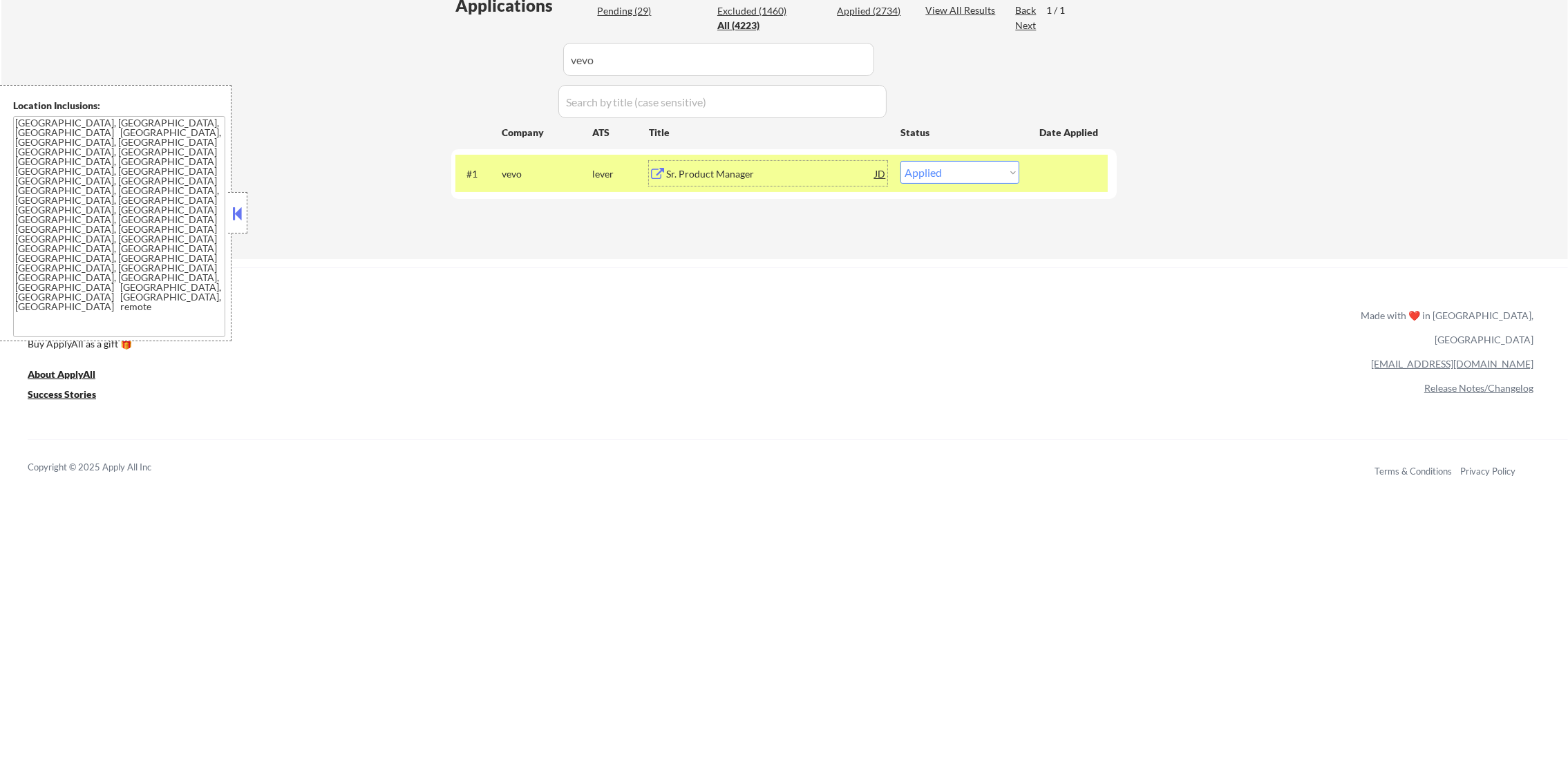
click at [941, 171] on select "Choose an option... Pending Applied Excluded (Questions) Excluded (Expired) Exc…" at bounding box center [959, 172] width 119 height 22
select select ""applied""
click at [900, 161] on select "Choose an option... Pending Applied Excluded (Questions) Excluded (Expired) Exc…" at bounding box center [959, 172] width 119 height 22
drag, startPoint x: 622, startPoint y: 72, endPoint x: 434, endPoint y: 72, distance: 188.0
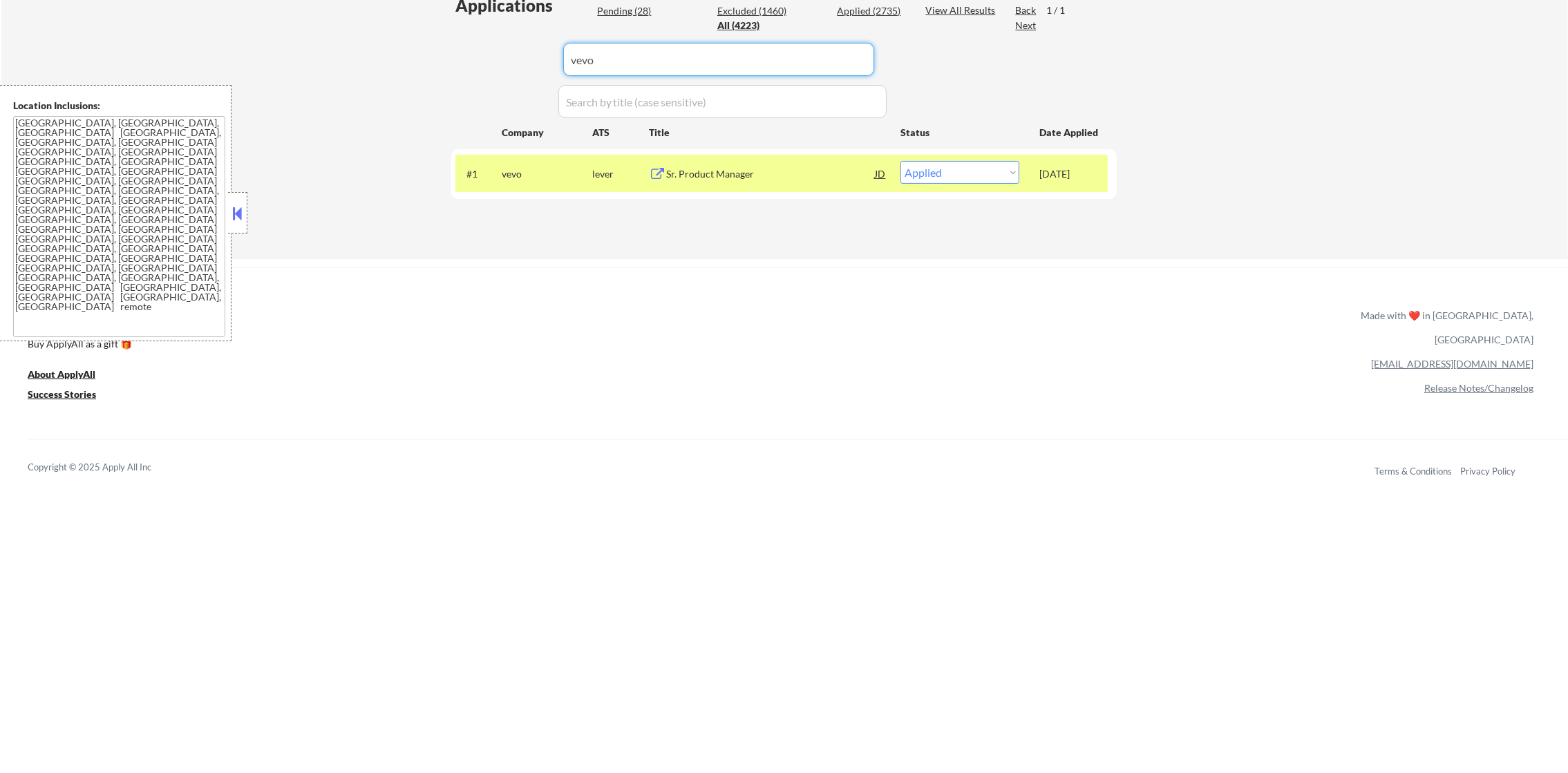
paste input "perscholashires"
type input "perscholashires"
click at [726, 170] on div "Director, Product SME Advanced Manufacturing" at bounding box center [771, 180] width 209 height 27
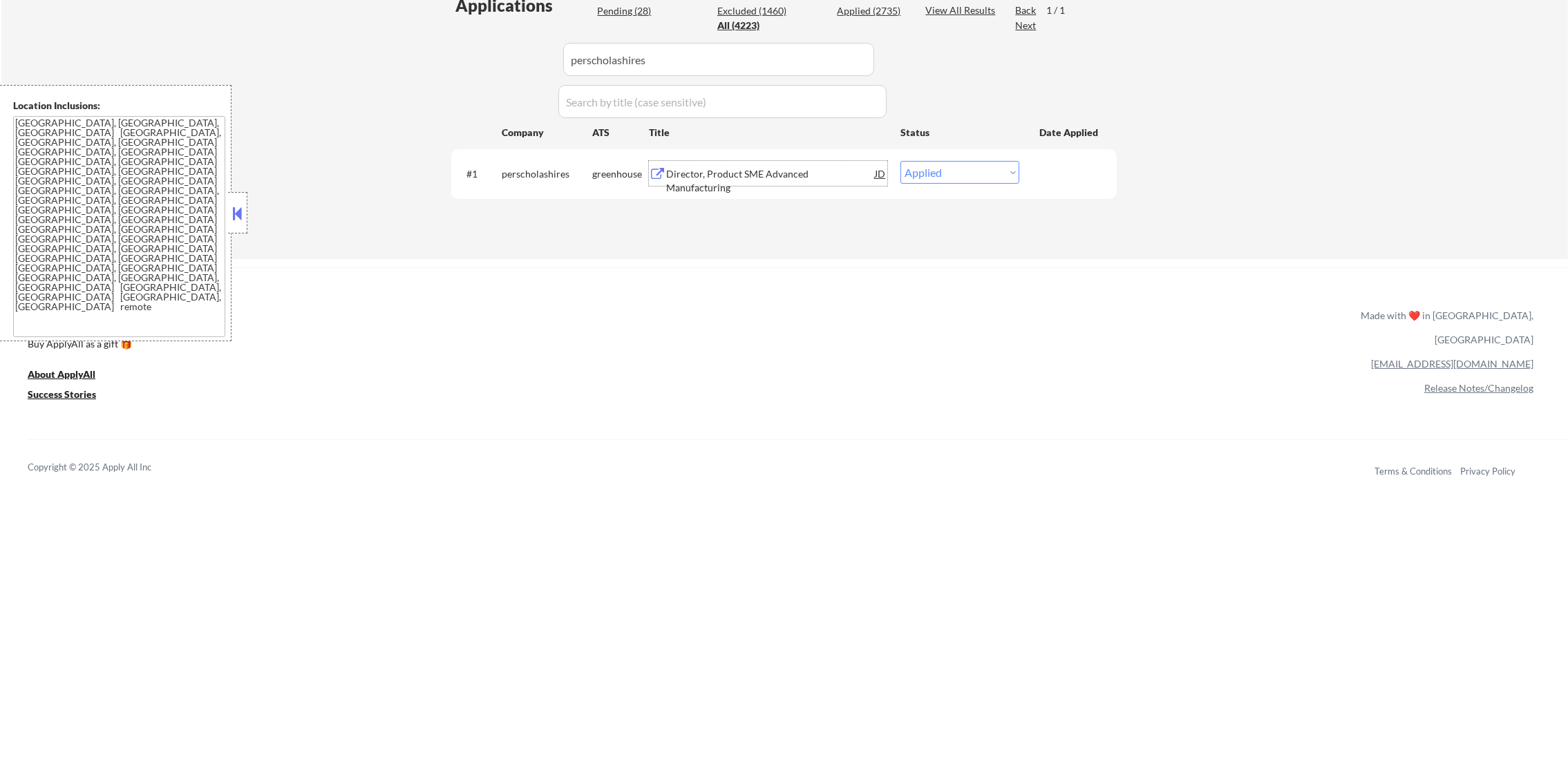
click at [956, 184] on div "#1 perscholashires greenhouse Director, Product SME Advanced Manufacturing JD w…" at bounding box center [781, 173] width 653 height 37
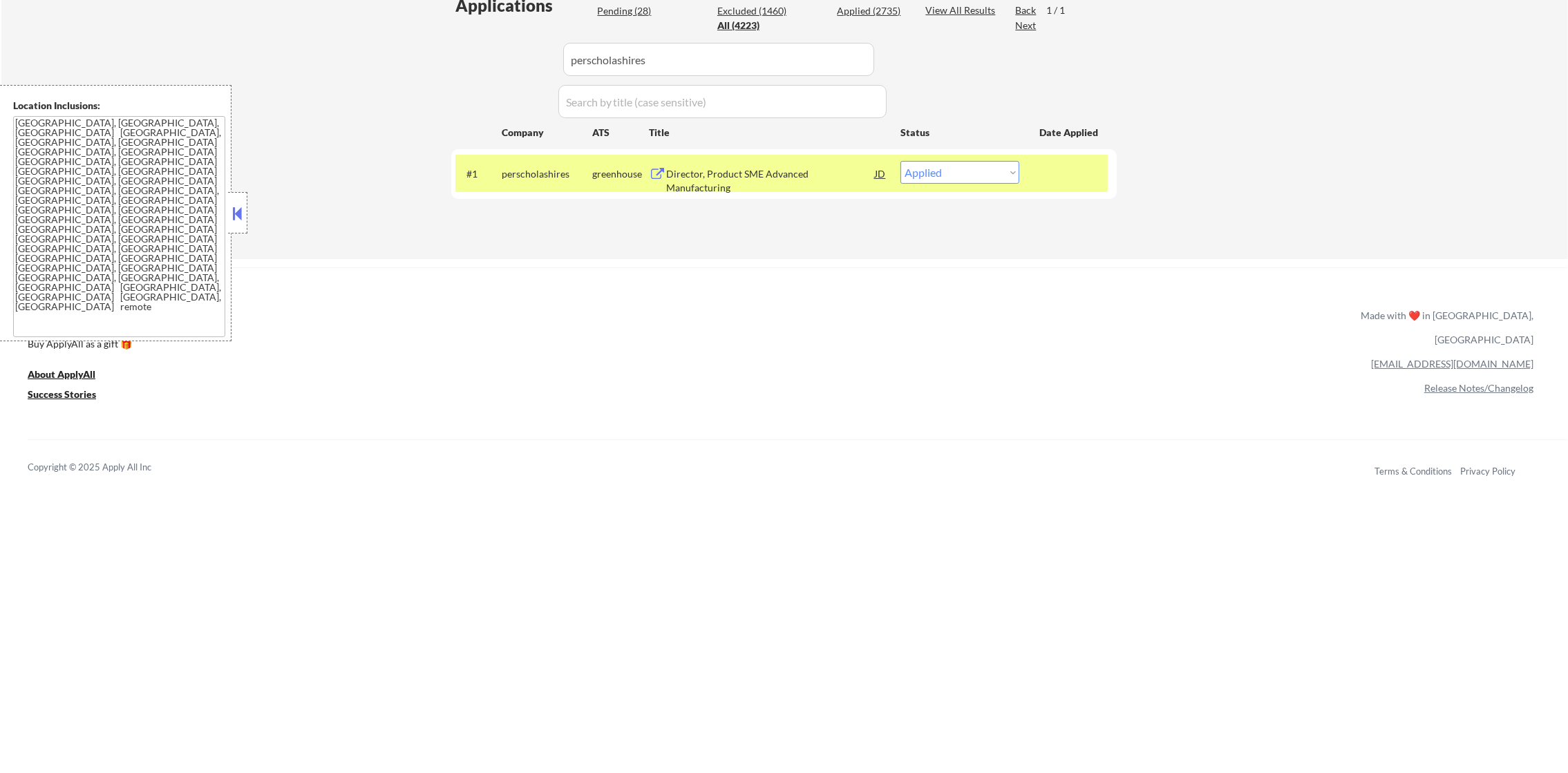
drag, startPoint x: 985, startPoint y: 173, endPoint x: 985, endPoint y: 183, distance: 10.0
click at [985, 173] on select "Choose an option... Pending Applied Excluded (Questions) Excluded (Expired) Exc…" at bounding box center [959, 172] width 119 height 22
select select ""excluded__other_""
click at [900, 161] on select "Choose an option... Pending Applied Excluded (Questions) Excluded (Expired) Exc…" at bounding box center [959, 172] width 119 height 22
drag, startPoint x: 698, startPoint y: 54, endPoint x: 432, endPoint y: 54, distance: 266.0
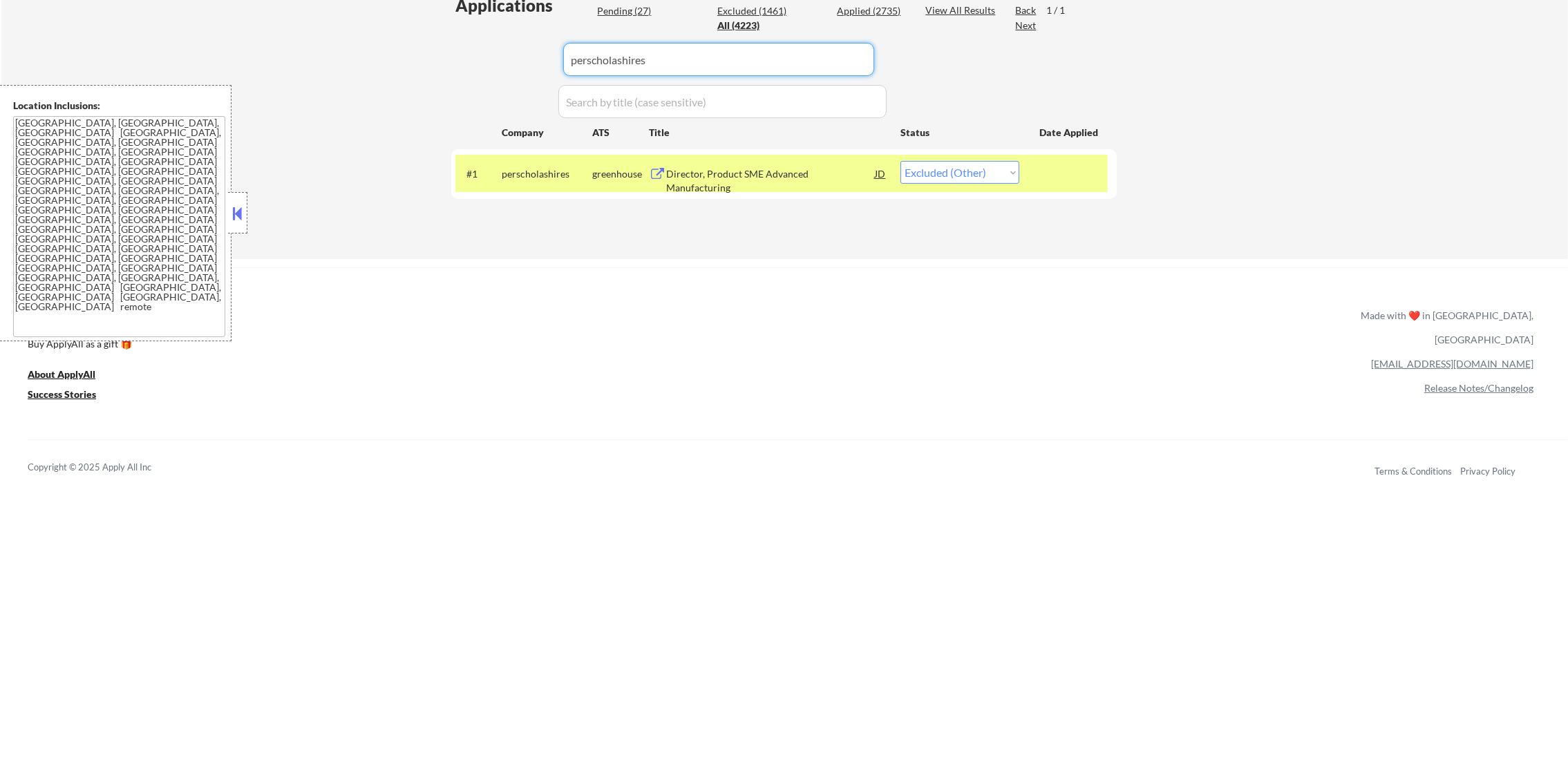
click at [463, 54] on div "Applications Pending (27) Excluded (1461) Applied (2735) All (4223) View All Re…" at bounding box center [784, 113] width 665 height 239
paste input "palmettocleantech"
type input "palmettocleantech"
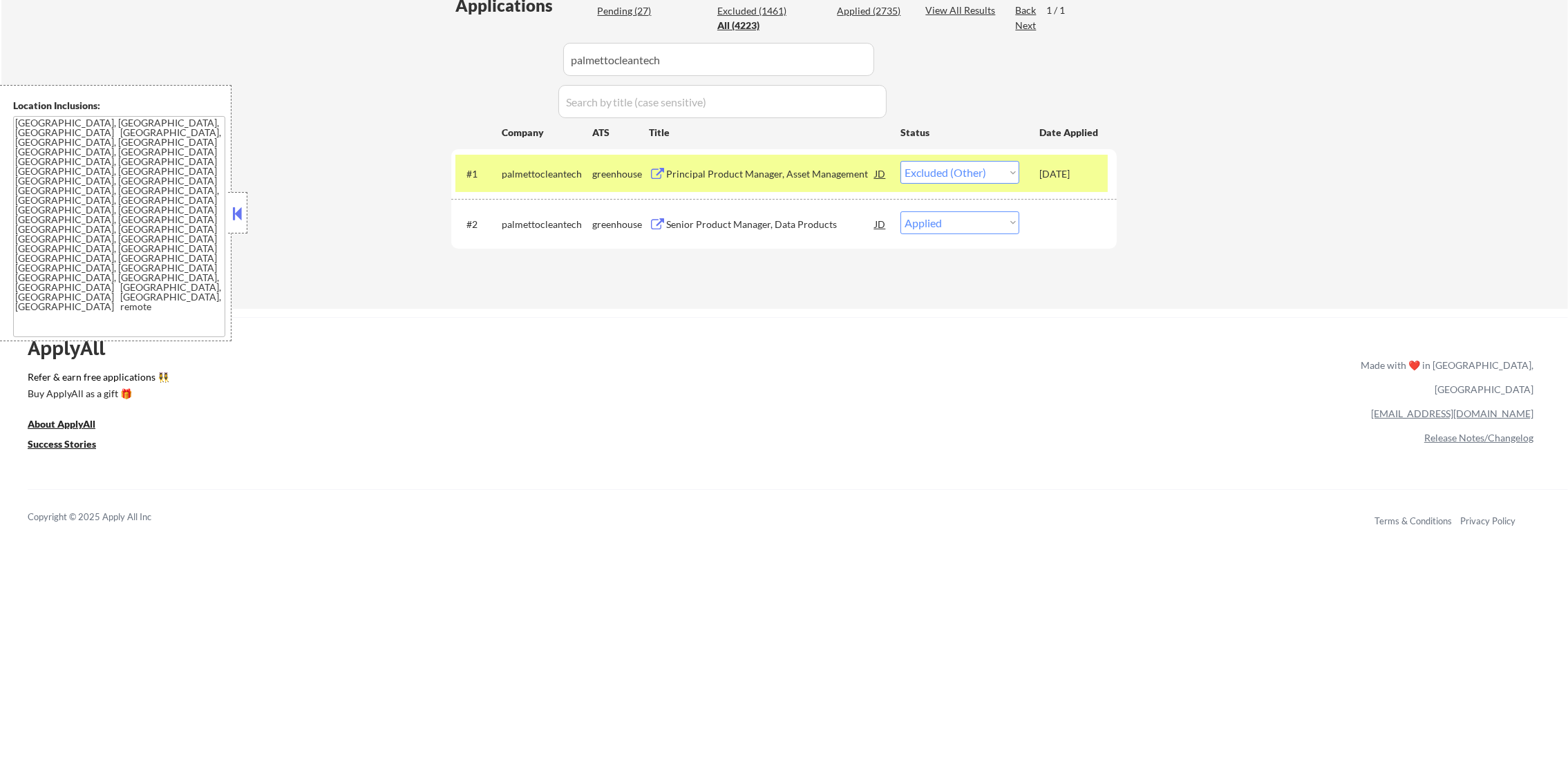
click at [797, 220] on div "Senior Product Manager, Data Products" at bounding box center [771, 224] width 209 height 14
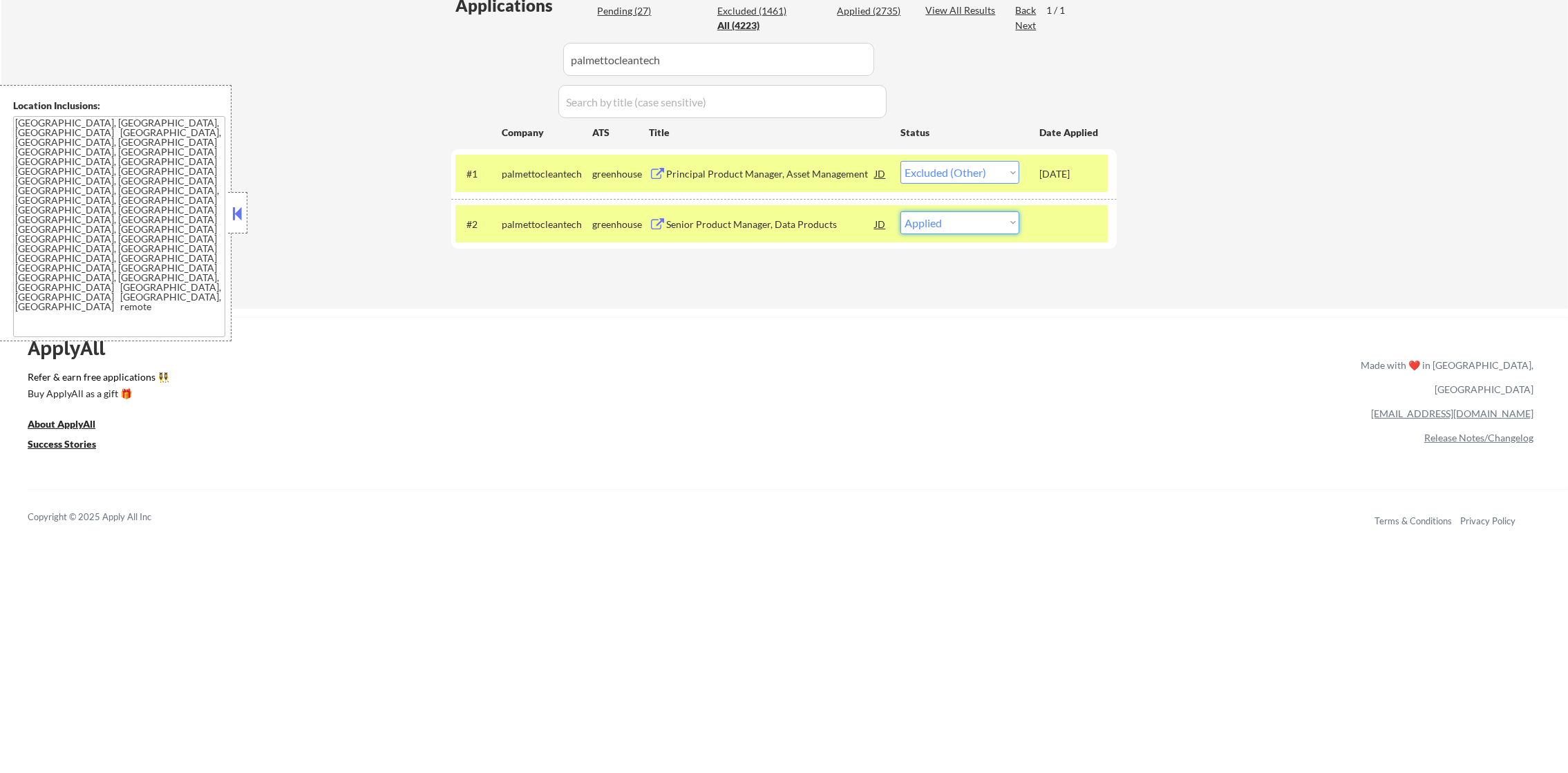
click at [940, 229] on select "Choose an option... Pending Applied Excluded (Questions) Excluded (Expired) Exc…" at bounding box center [959, 222] width 119 height 22
select select ""applied""
click at [900, 211] on select "Choose an option... Pending Applied Excluded (Questions) Excluded (Expired) Exc…" at bounding box center [959, 222] width 119 height 22
click at [575, 225] on div "palmettocleantech" at bounding box center [547, 224] width 91 height 14
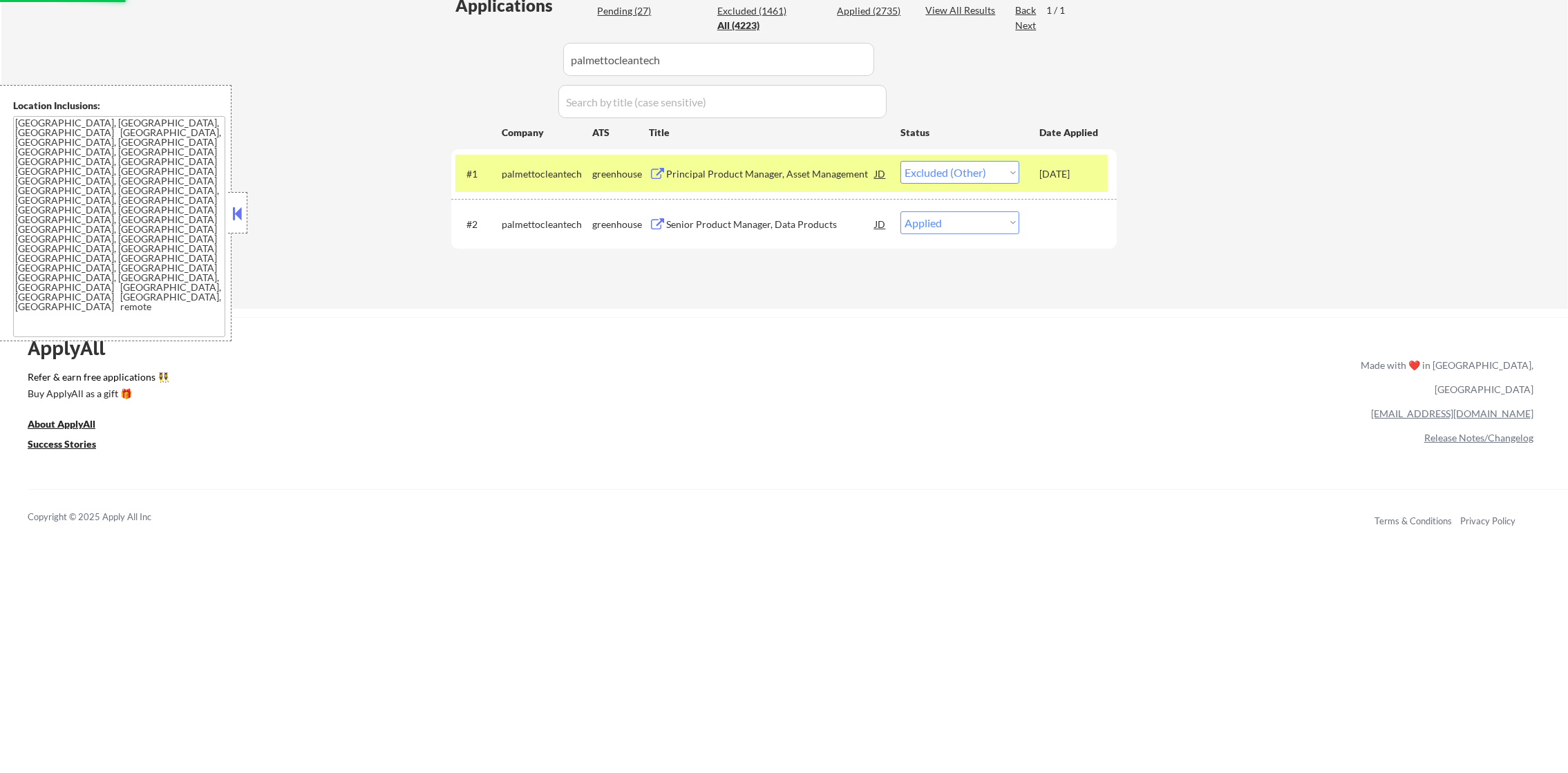
click at [553, 178] on div "palmettocleantech" at bounding box center [547, 174] width 91 height 14
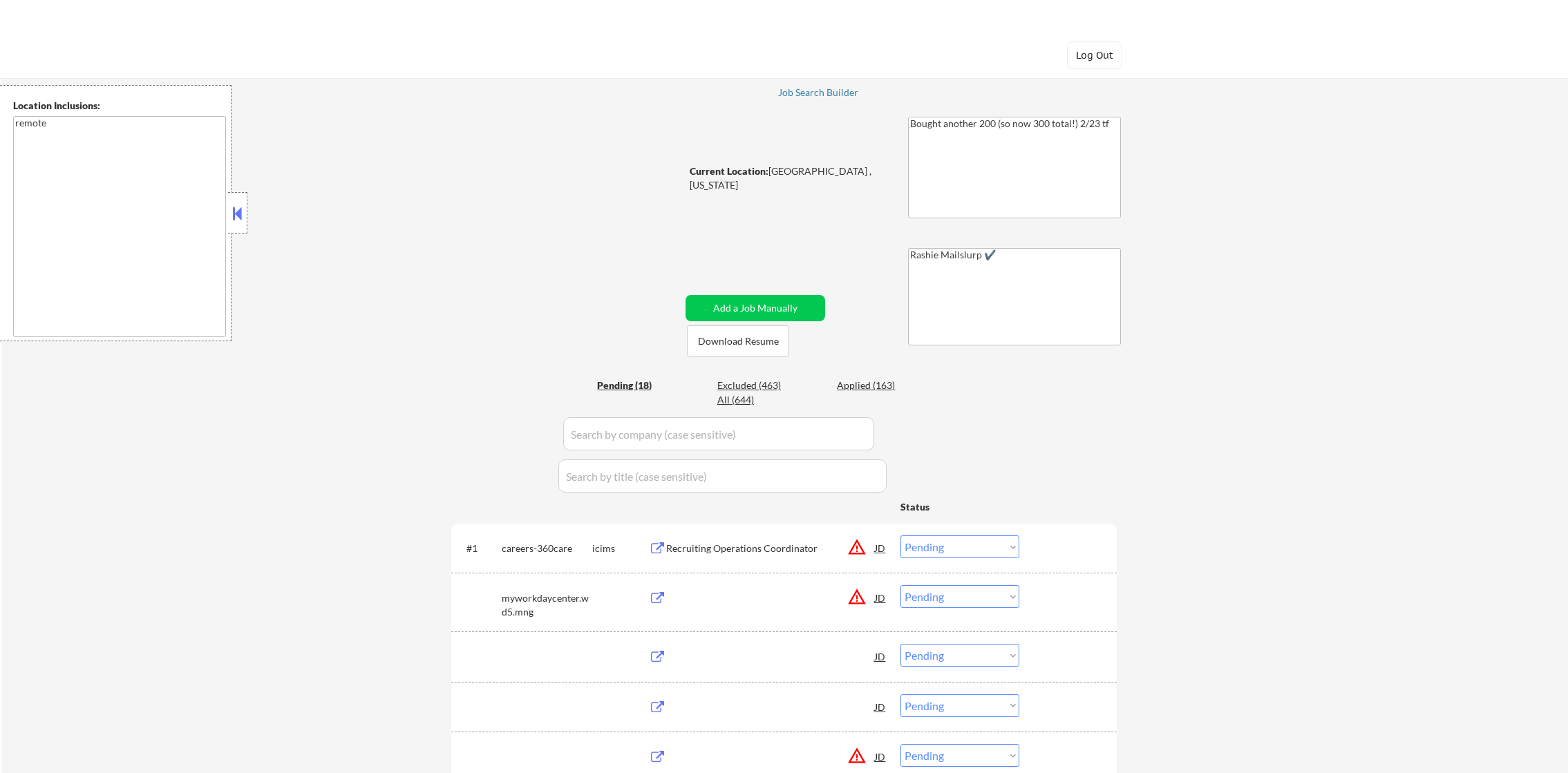
select select ""pending""
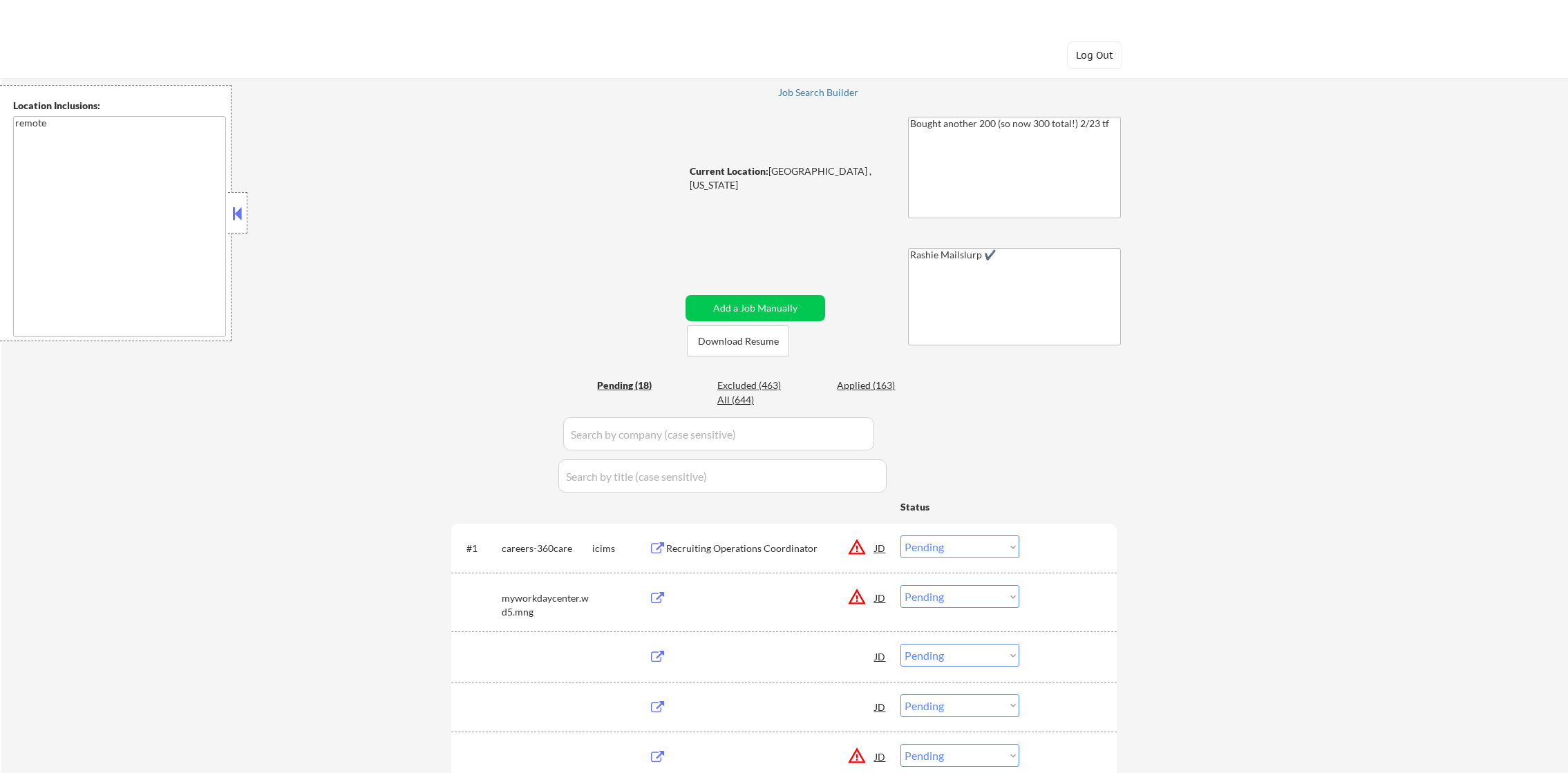
select select ""pending""
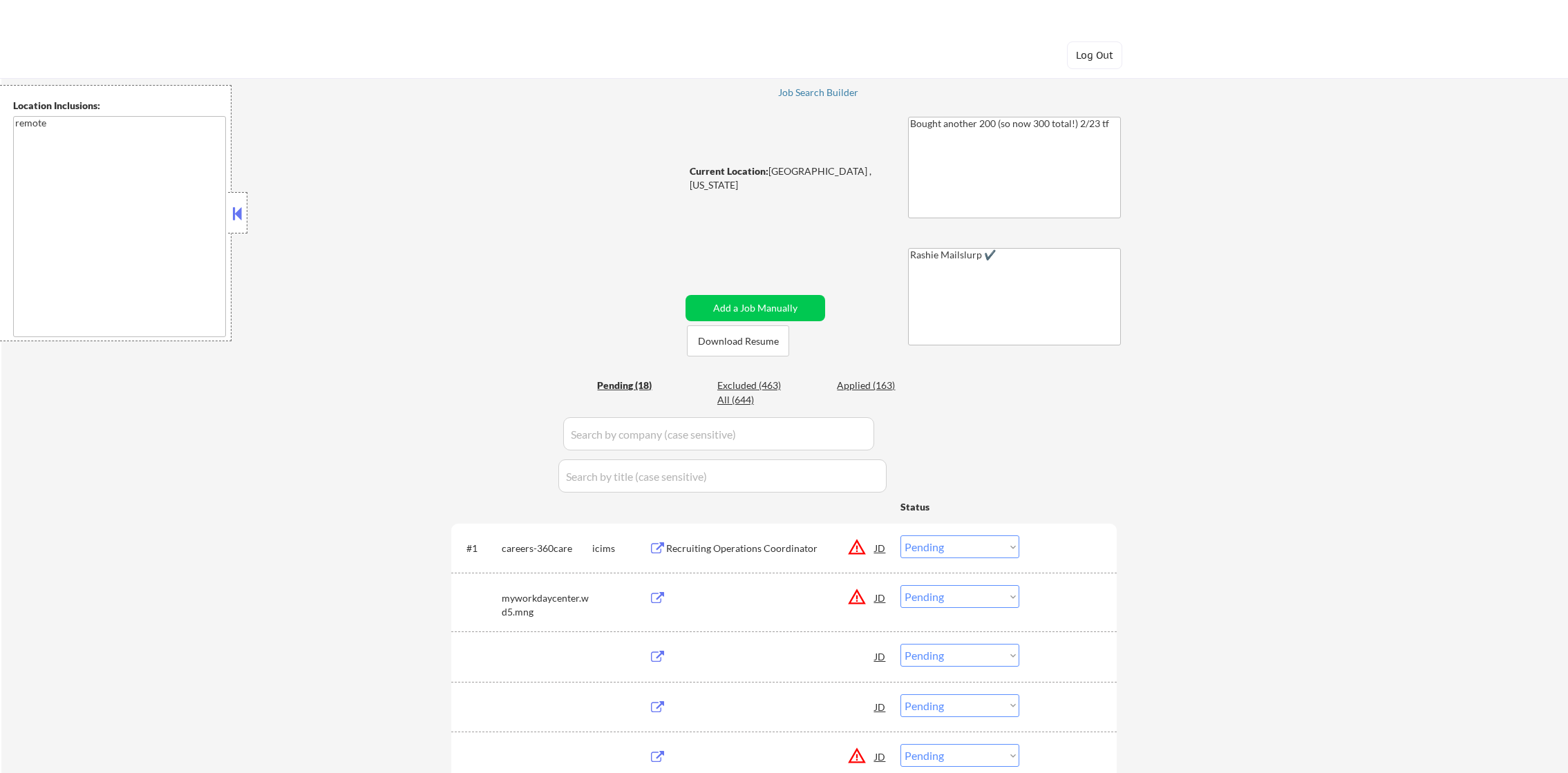
select select ""pending""
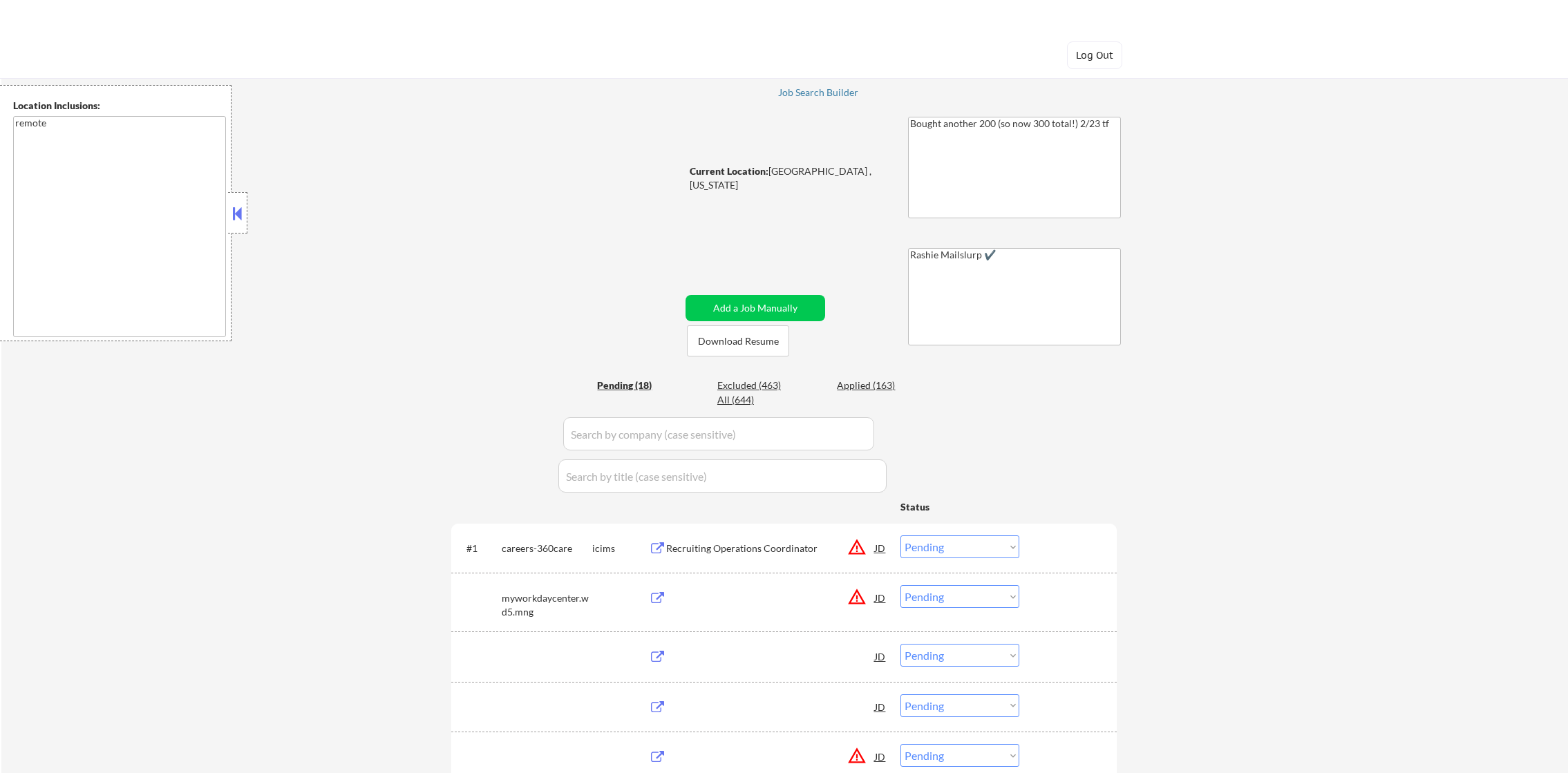
select select ""pending""
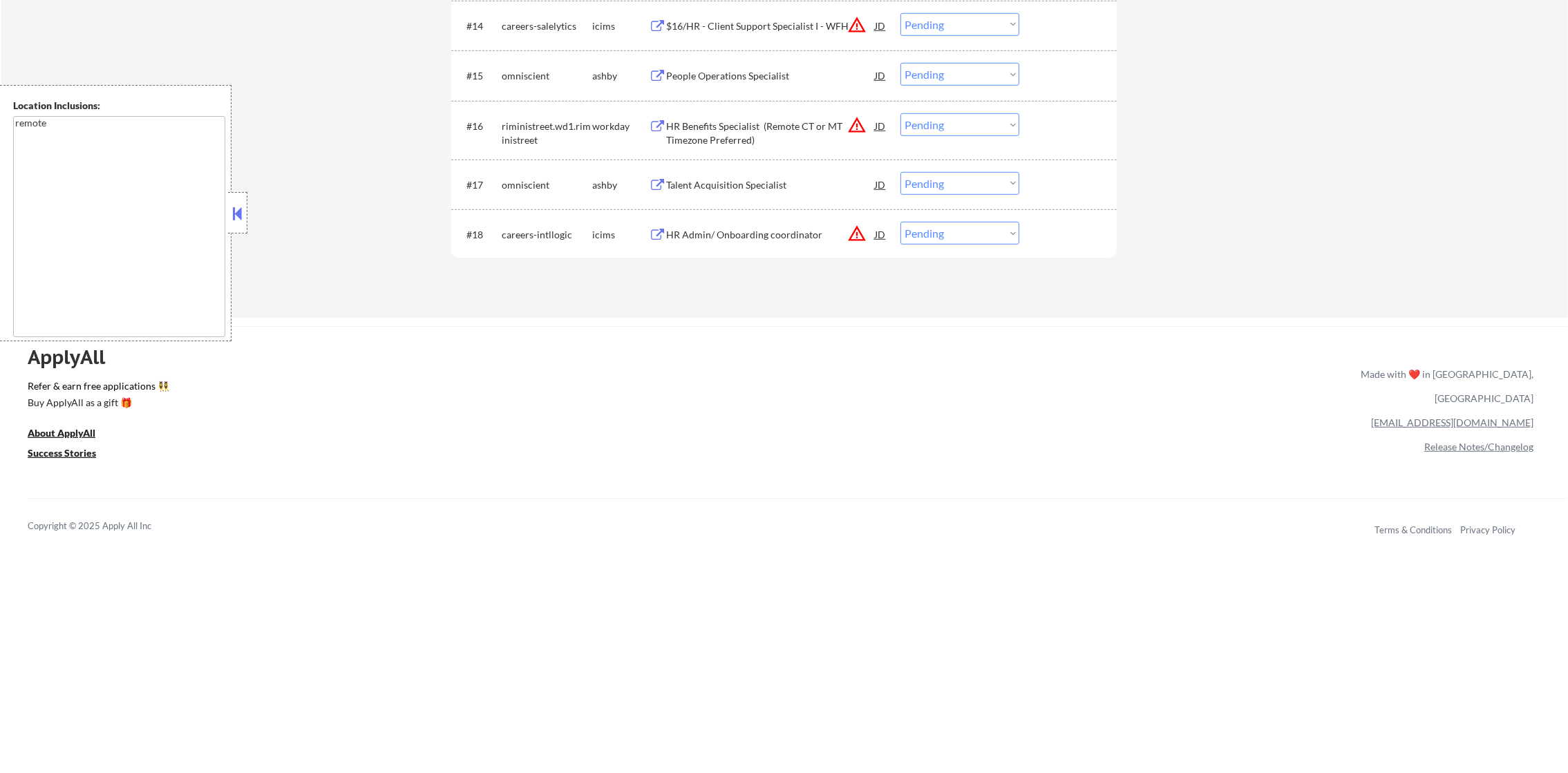
scroll to position [1242, 0]
click at [741, 225] on div "HR Admin/ Onboarding coordinator" at bounding box center [771, 230] width 209 height 14
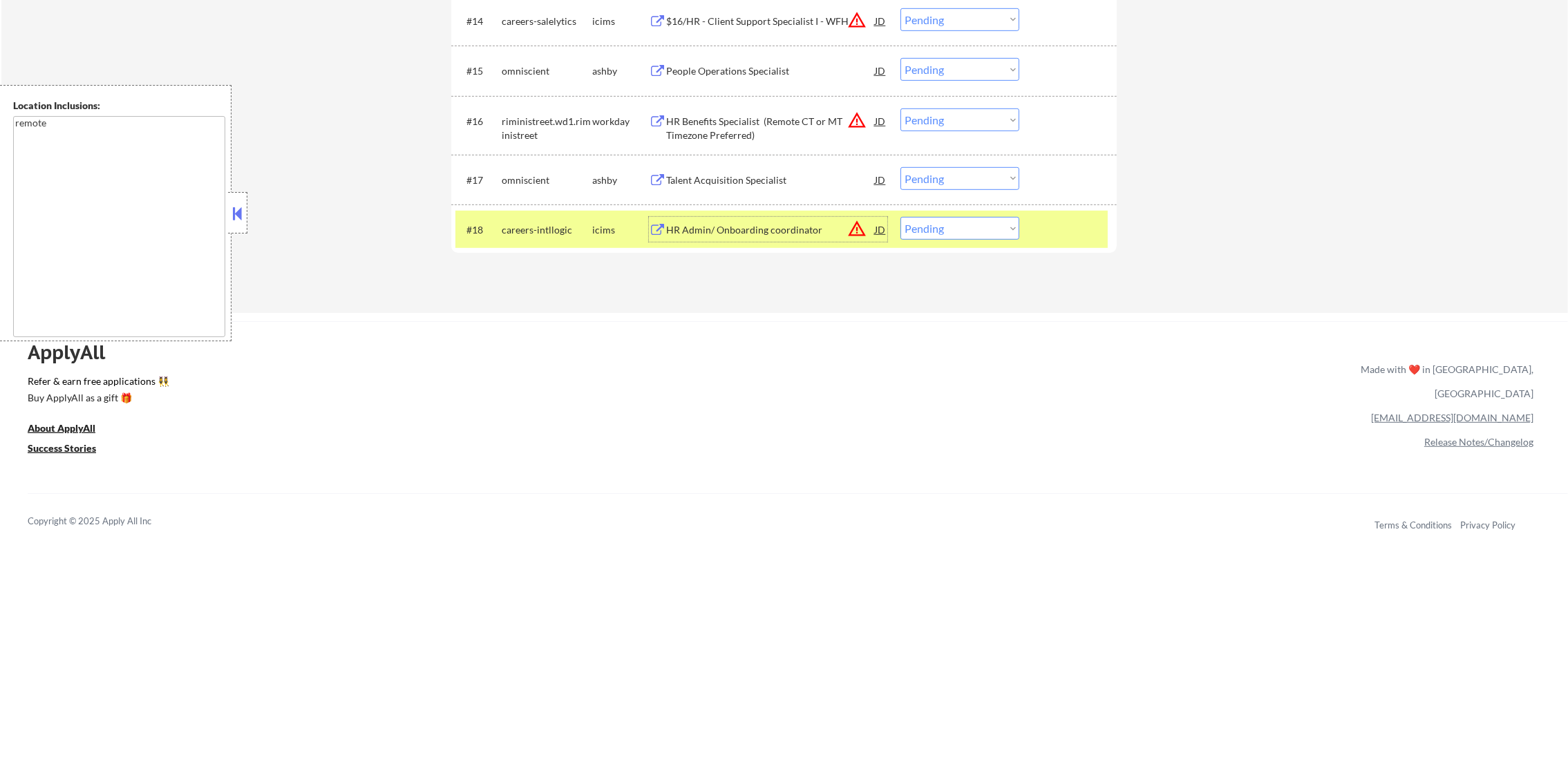
click at [846, 228] on div "HR Admin/ Onboarding coordinator" at bounding box center [771, 230] width 209 height 14
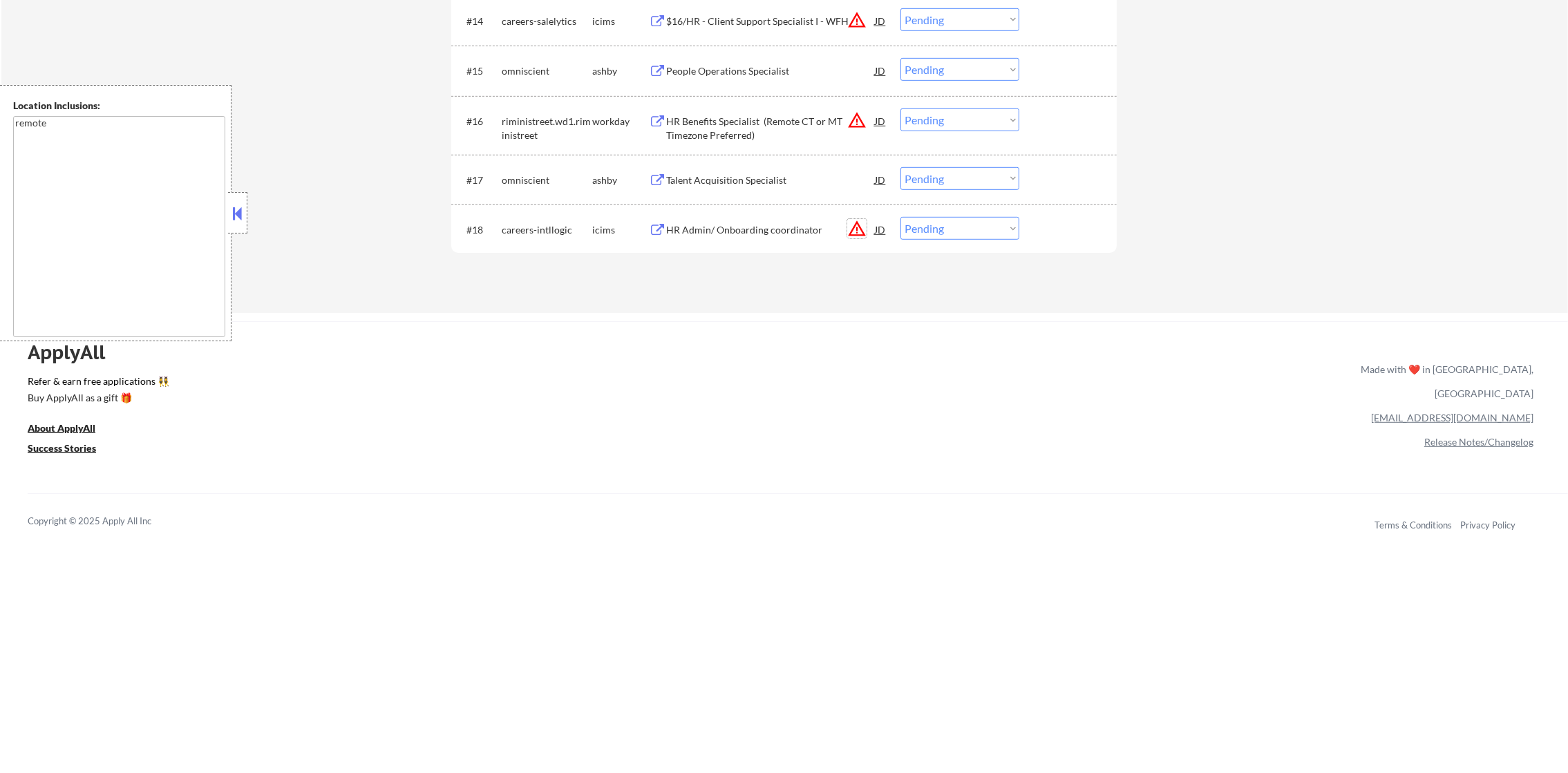
click at [853, 228] on button "warning_amber" at bounding box center [857, 228] width 19 height 19
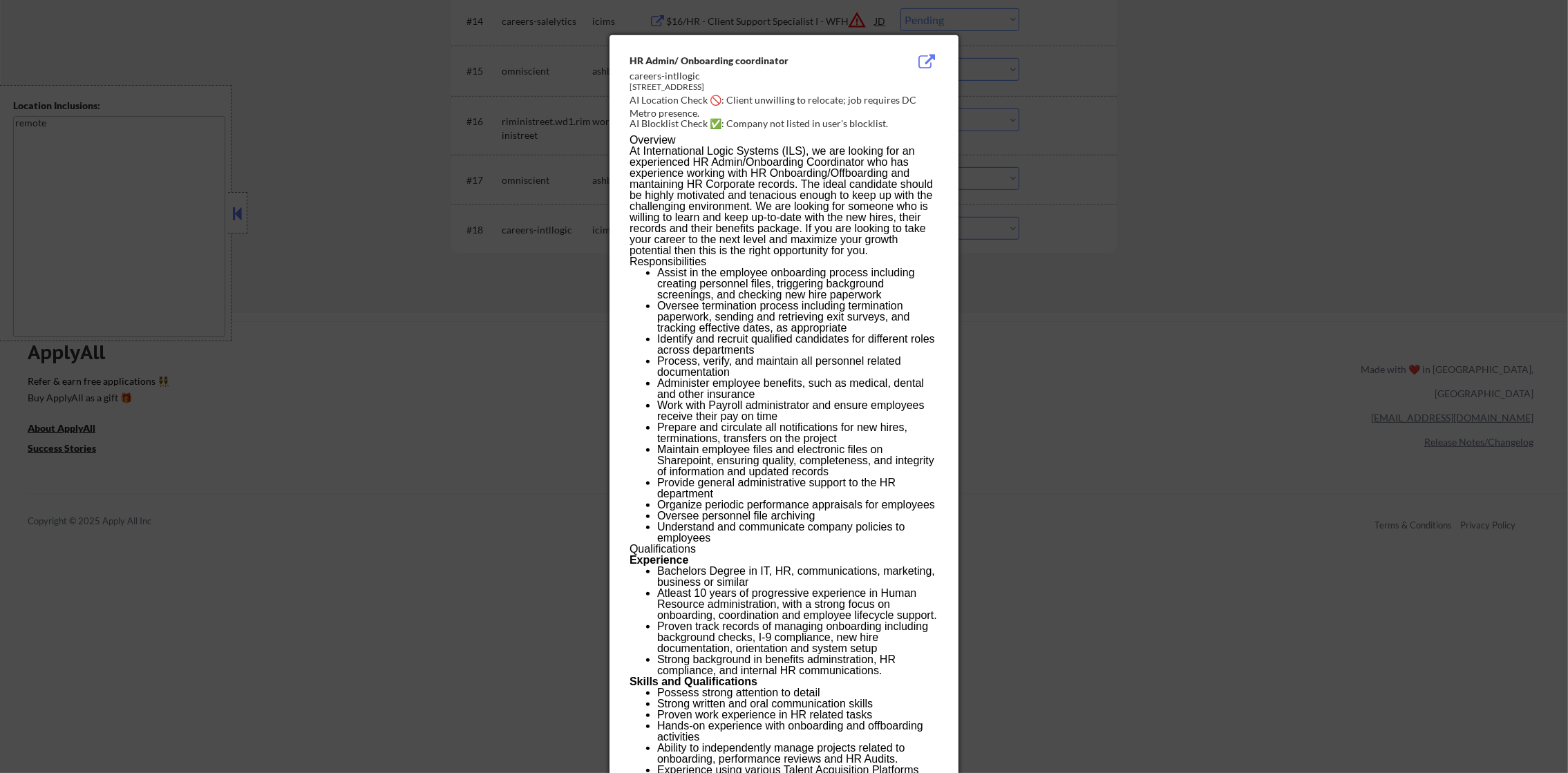
click at [1109, 252] on div at bounding box center [784, 386] width 1568 height 773
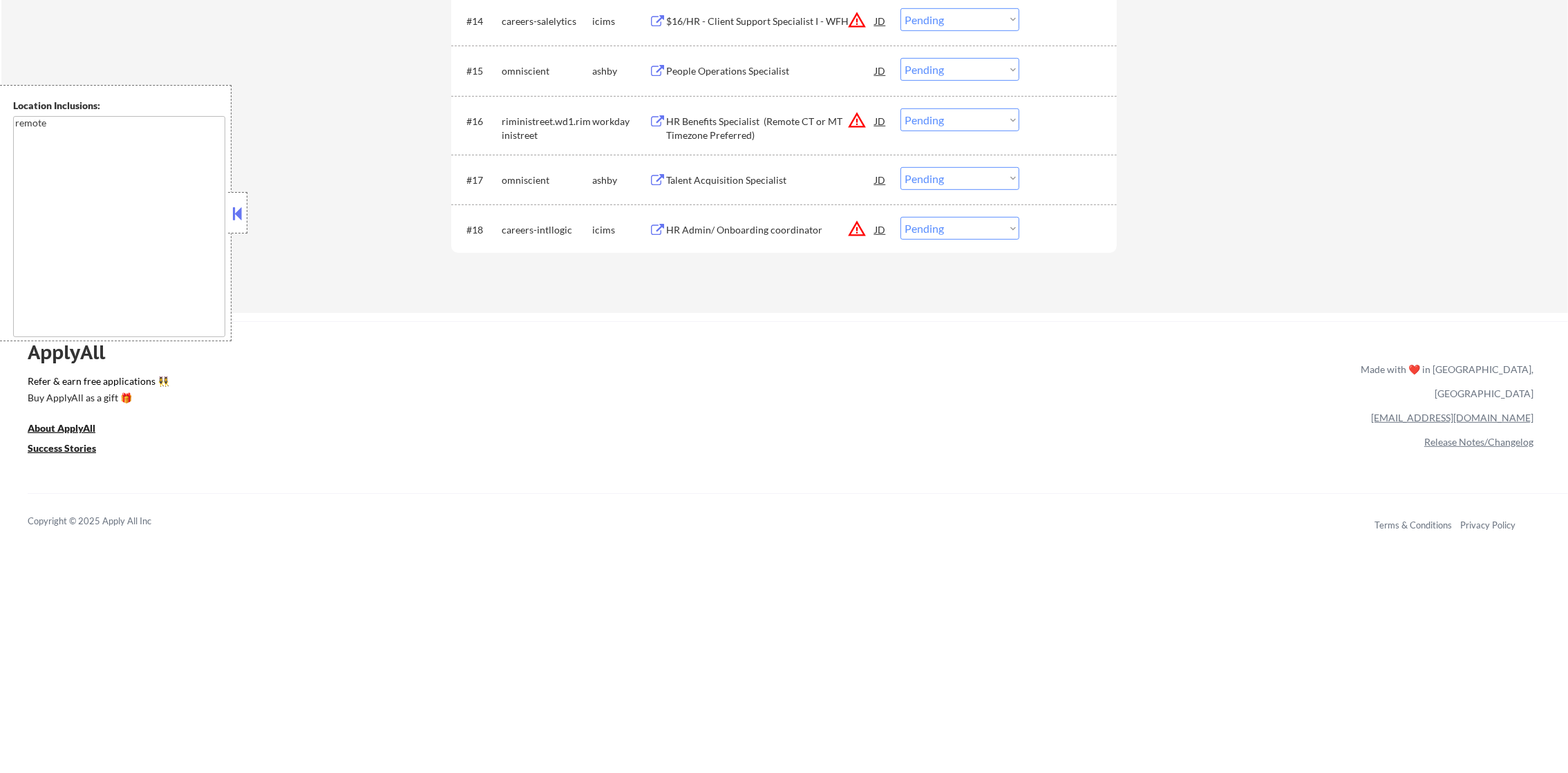
drag, startPoint x: 976, startPoint y: 227, endPoint x: 976, endPoint y: 238, distance: 11.0
click at [976, 227] on select "Choose an option... Pending Applied Excluded (Questions) Excluded (Expired) Exc…" at bounding box center [959, 228] width 119 height 22
select select ""excluded__location_""
click at [900, 217] on select "Choose an option... Pending Applied Excluded (Questions) Excluded (Expired) Exc…" at bounding box center [959, 228] width 119 height 22
click at [749, 167] on div "Talent Acquisition Specialist" at bounding box center [771, 179] width 209 height 25
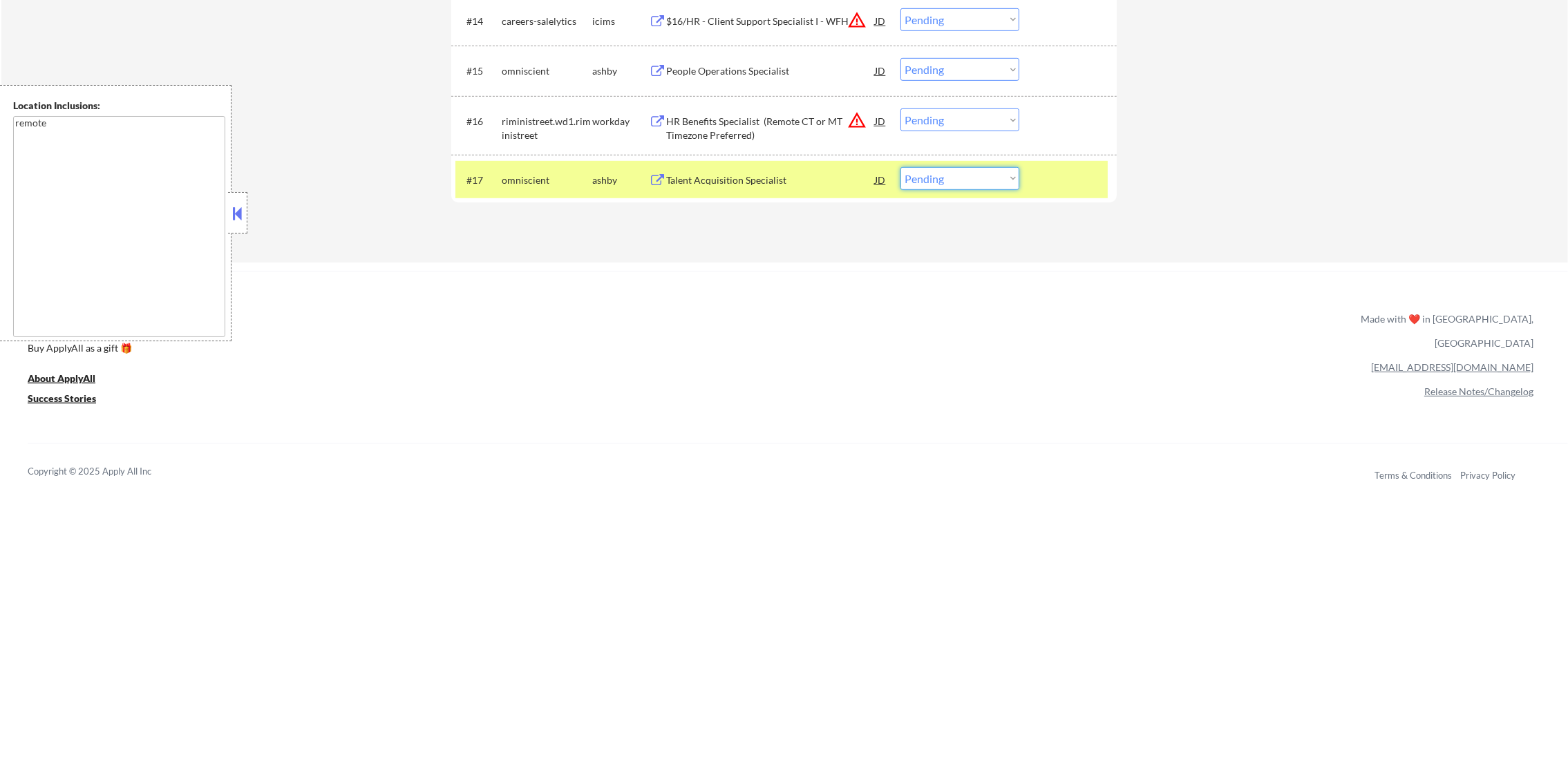
click at [950, 183] on select "Choose an option... Pending Applied Excluded (Questions) Excluded (Expired) Exc…" at bounding box center [959, 178] width 119 height 22
select select ""excluded""
click at [900, 167] on select "Choose an option... Pending Applied Excluded (Questions) Excluded (Expired) Exc…" at bounding box center [959, 178] width 119 height 22
click at [550, 155] on div "#17 omniscient [PERSON_NAME] Talent Acquisition Specialist JD Choose an option.…" at bounding box center [784, 180] width 665 height 51
click at [557, 165] on div "#17 omniscient [PERSON_NAME] Talent Acquisition Specialist JD Choose an option.…" at bounding box center [781, 179] width 653 height 37
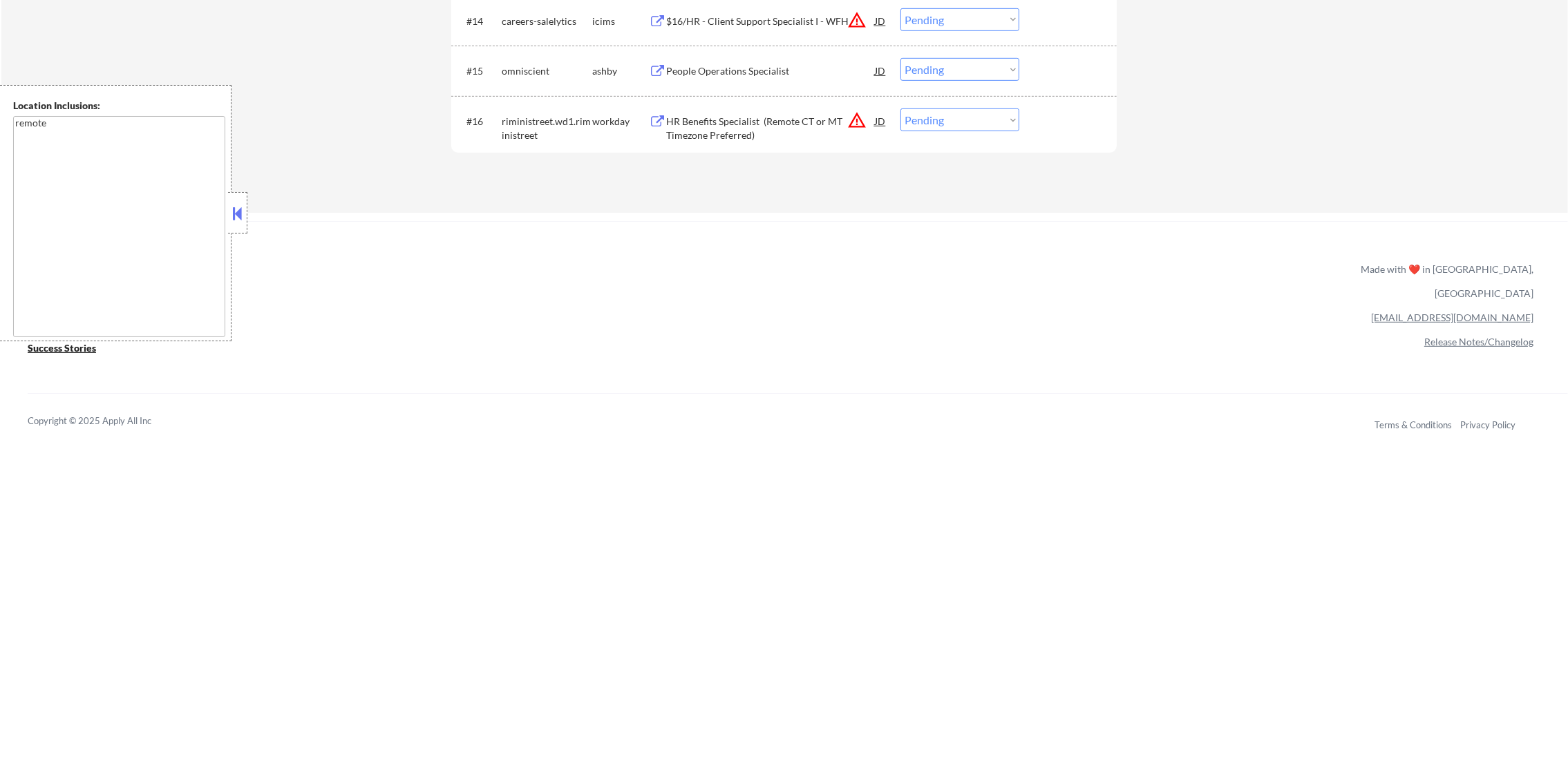
click at [929, 120] on select "Choose an option... Pending Applied Excluded (Questions) Excluded (Expired) Exc…" at bounding box center [959, 120] width 119 height 22
select select ""excluded__location_""
click at [900, 109] on select "Choose an option... Pending Applied Excluded (Questions) Excluded (Expired) Exc…" at bounding box center [959, 120] width 119 height 22
click at [745, 61] on div "People Operations Specialist" at bounding box center [771, 70] width 209 height 25
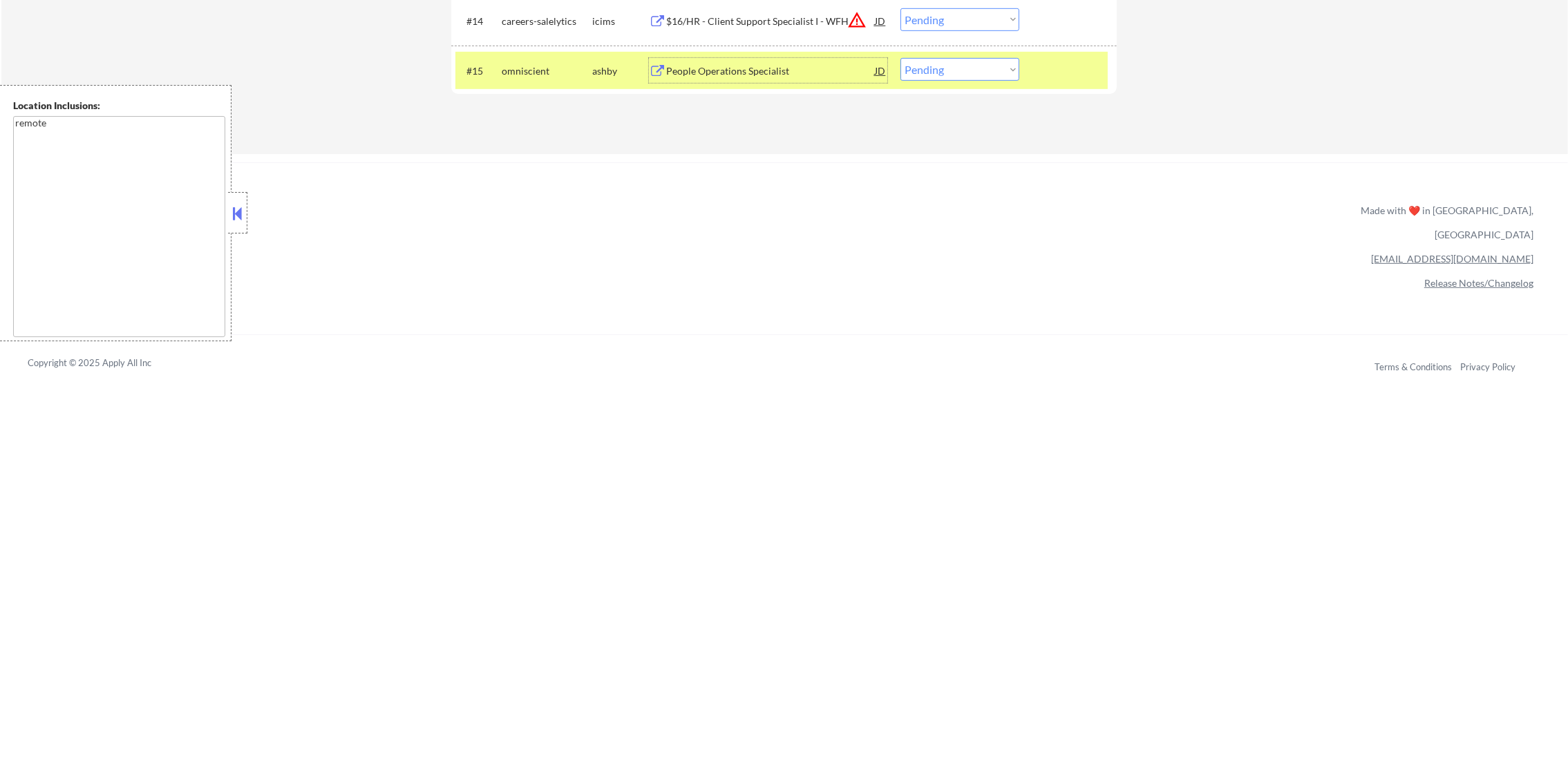
click at [963, 70] on select "Choose an option... Pending Applied Excluded (Questions) Excluded (Expired) Exc…" at bounding box center [959, 69] width 119 height 22
select select ""excluded""
click at [900, 58] on select "Choose an option... Pending Applied Excluded (Questions) Excluded (Expired) Exc…" at bounding box center [959, 69] width 119 height 22
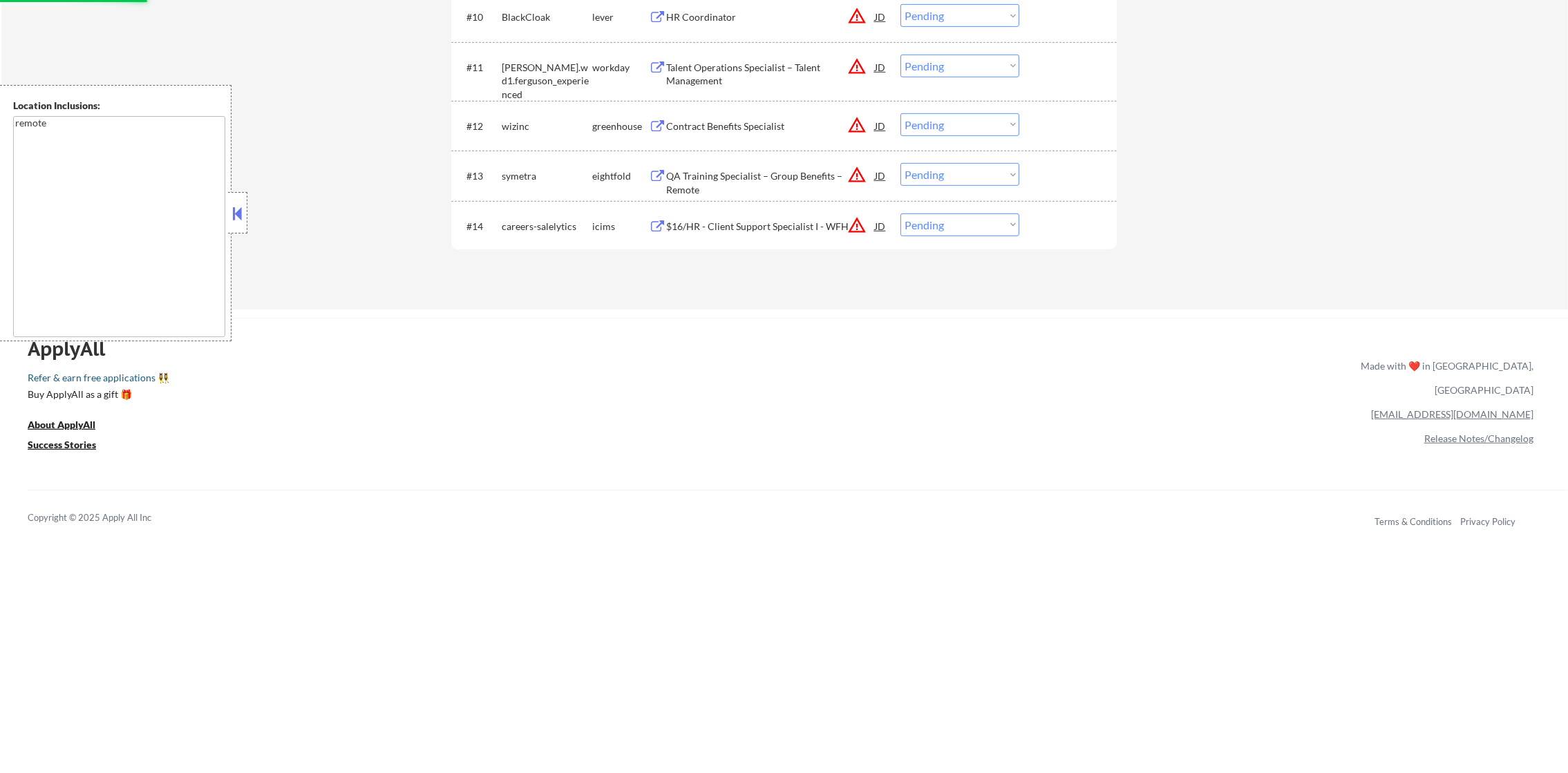
scroll to position [1035, 0]
click at [853, 231] on button "warning_amber" at bounding box center [857, 227] width 19 height 19
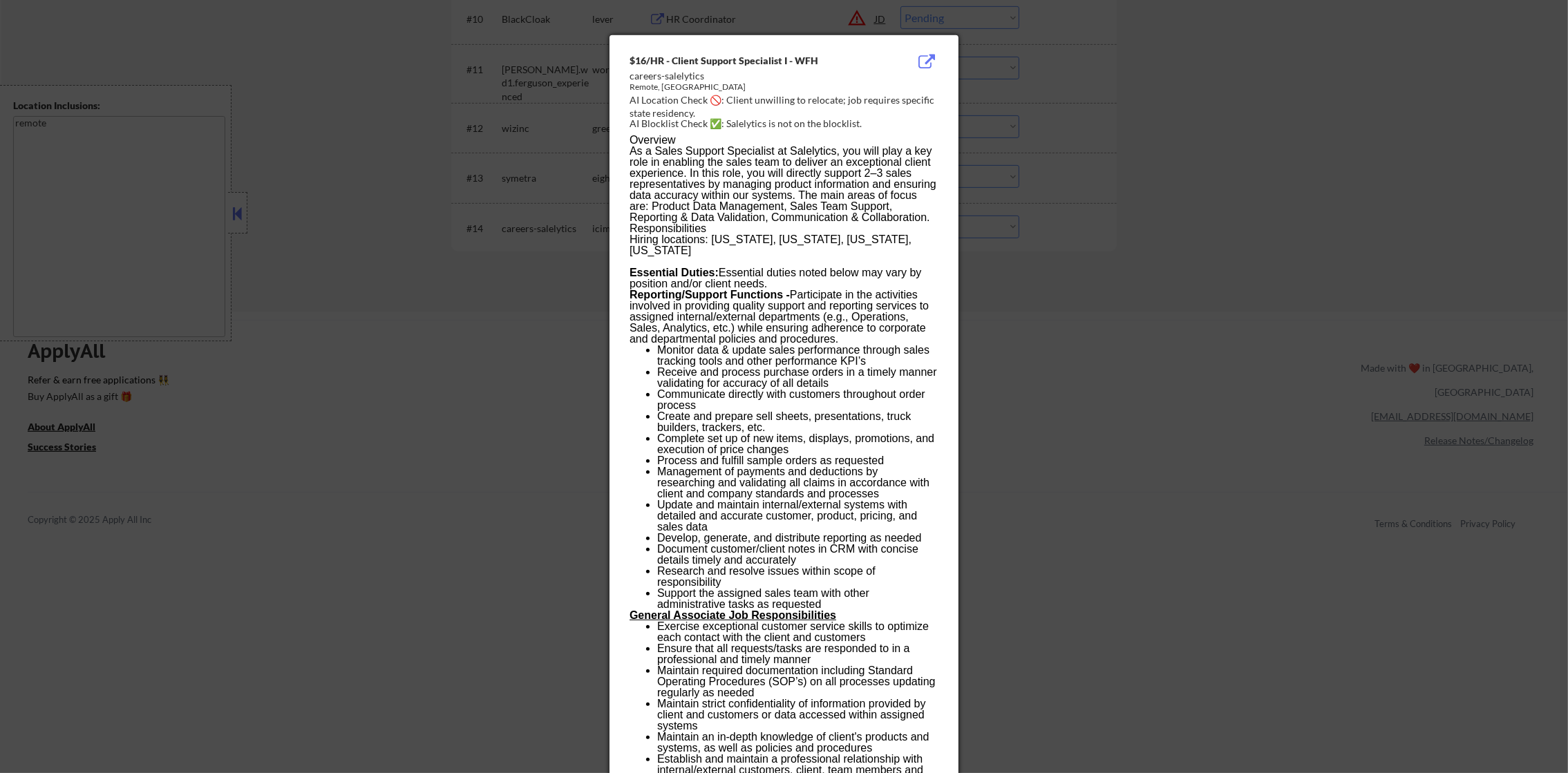
click at [994, 231] on div at bounding box center [784, 386] width 1568 height 773
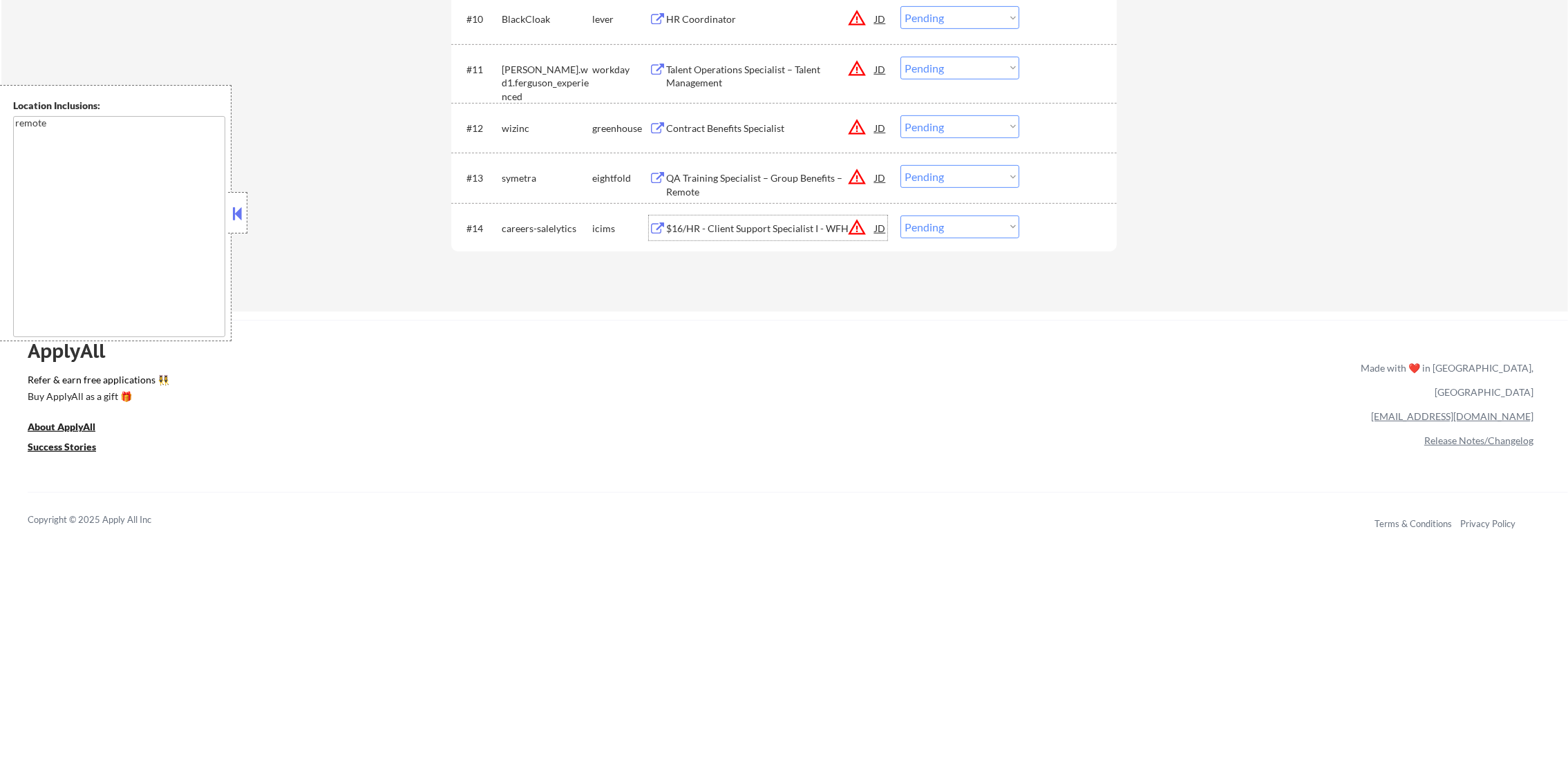
click at [809, 232] on div "$16/HR - Client Support Specialist I - WFH" at bounding box center [771, 228] width 209 height 14
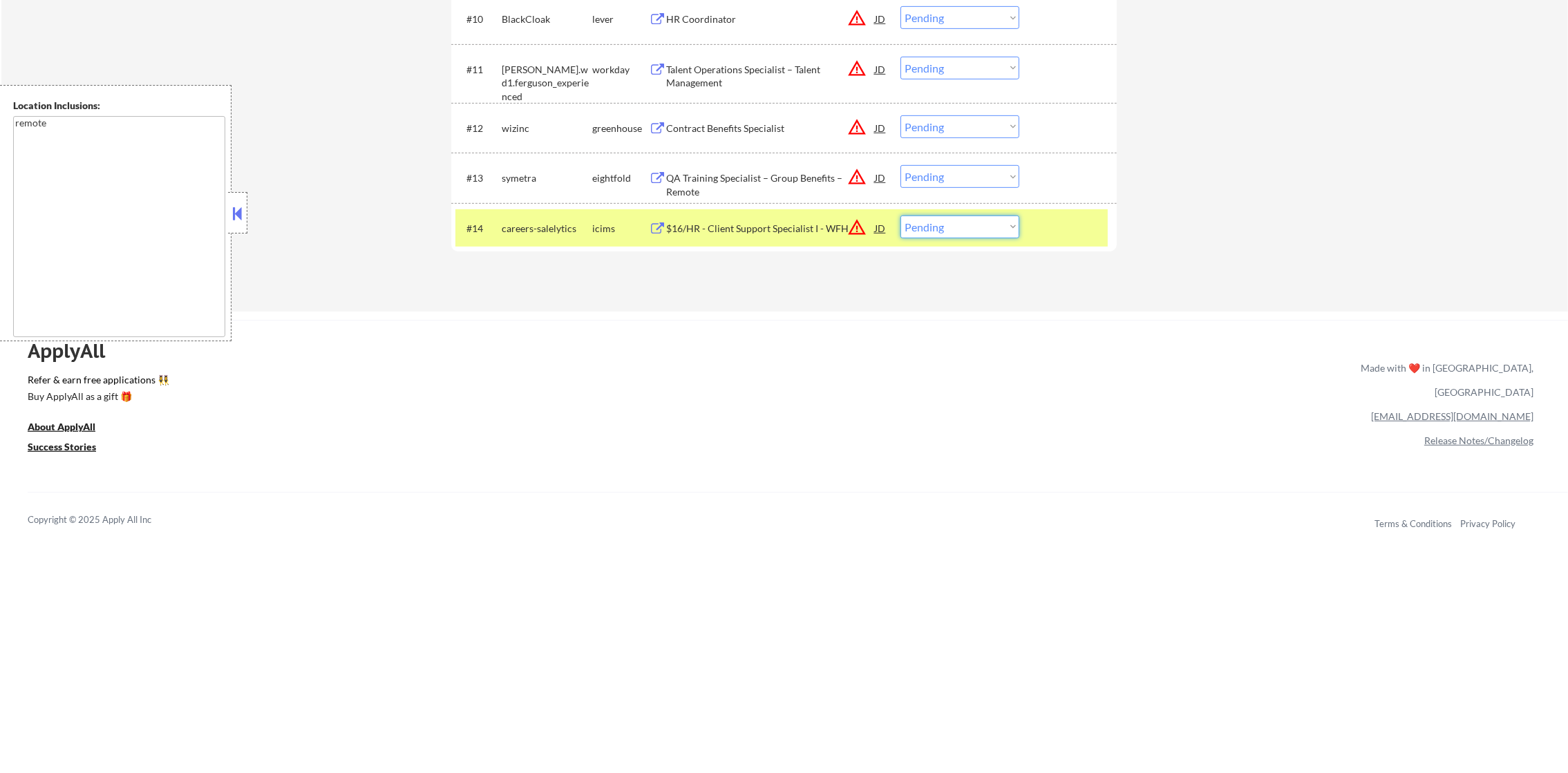
click at [928, 222] on select "Choose an option... Pending Applied Excluded (Questions) Excluded (Expired) Exc…" at bounding box center [959, 227] width 119 height 22
select select ""applied""
click at [900, 215] on select "Choose an option... Pending Applied Excluded (Questions) Excluded (Expired) Exc…" at bounding box center [959, 227] width 119 height 22
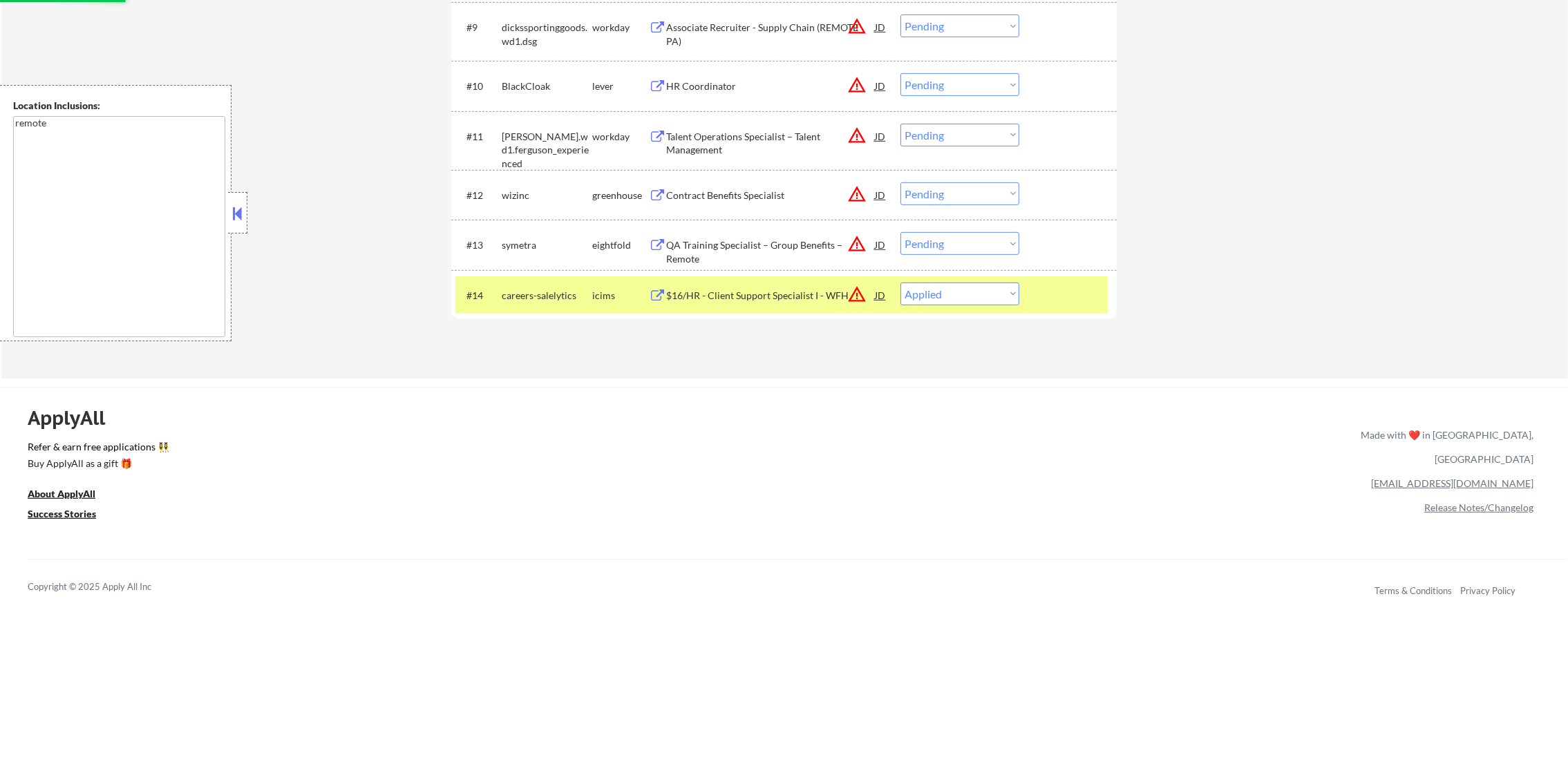
scroll to position [966, 0]
click at [853, 300] on button "warning_amber" at bounding box center [857, 296] width 19 height 19
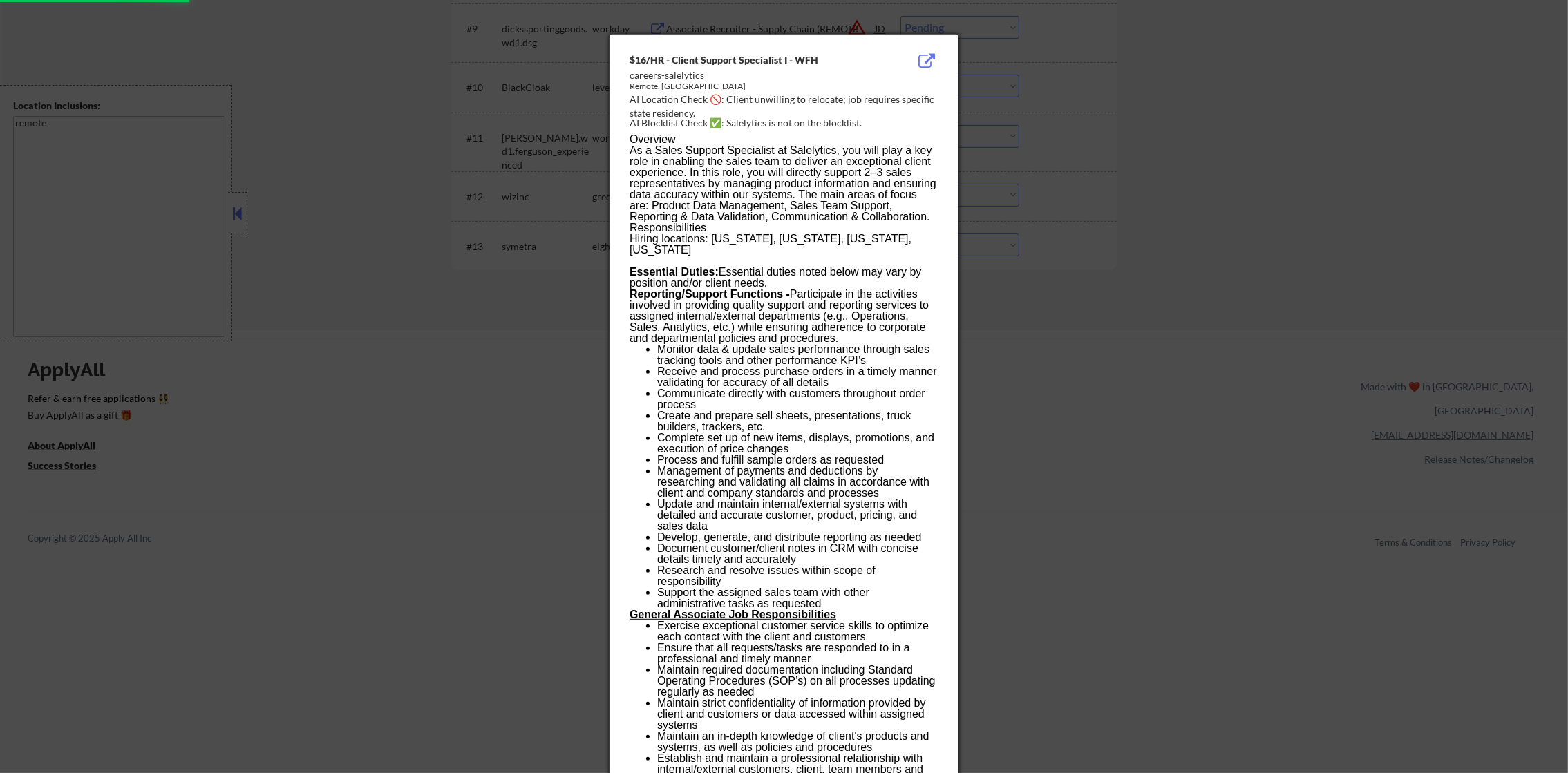
click at [1012, 306] on div at bounding box center [784, 386] width 1568 height 773
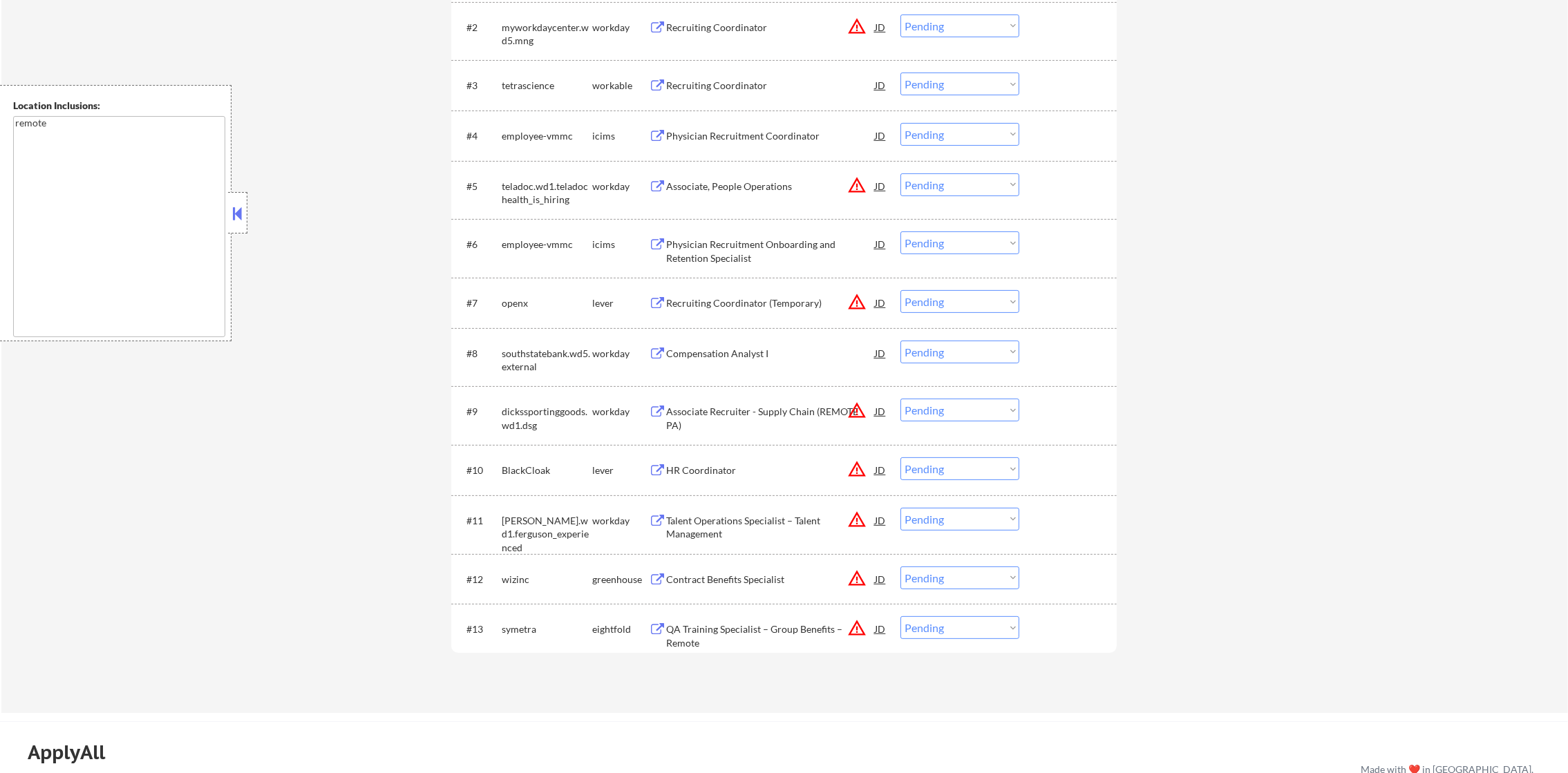
scroll to position [0, 0]
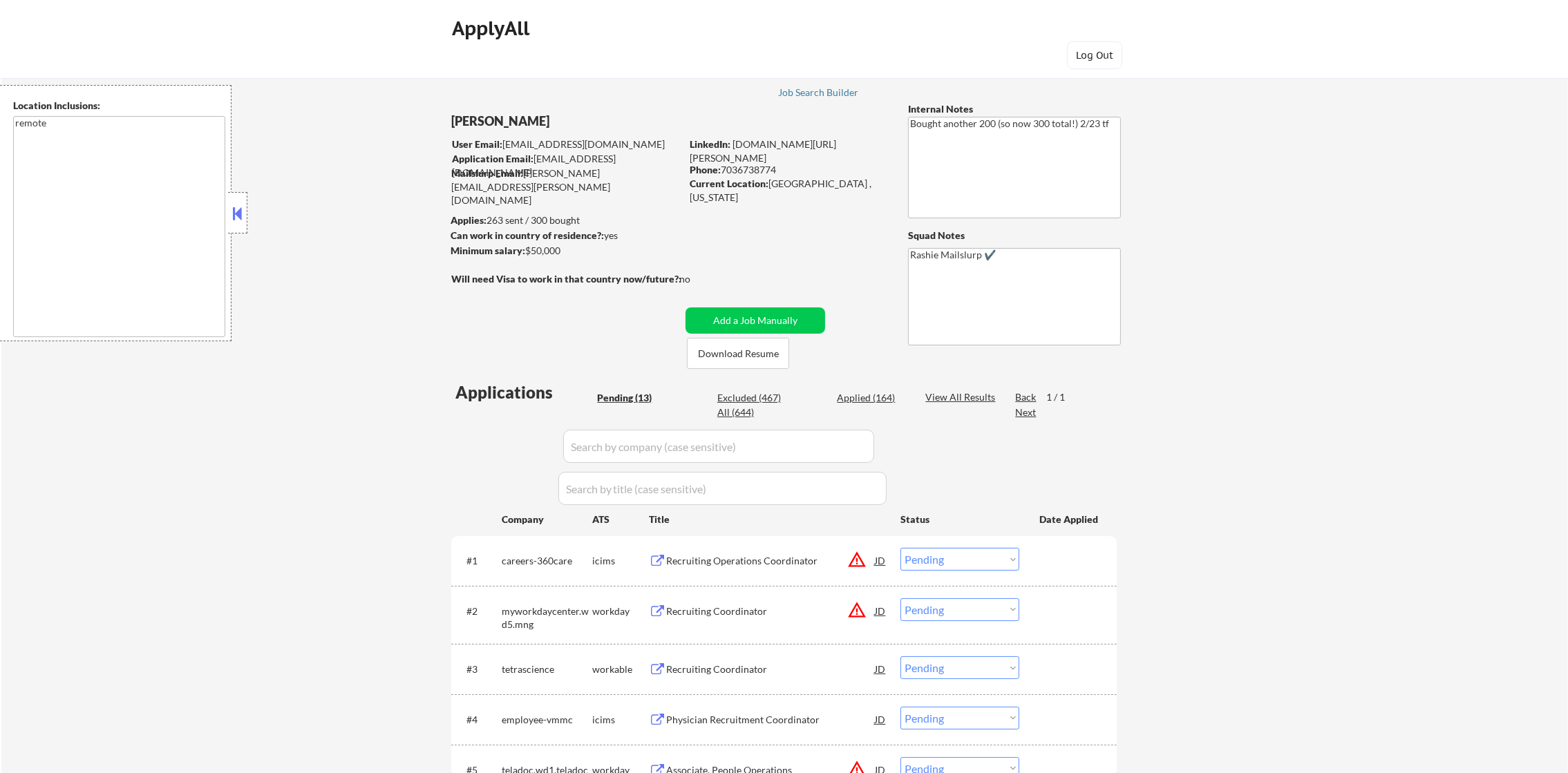
click at [899, 394] on div "Applied (164)" at bounding box center [871, 398] width 69 height 14
click at [878, 394] on div "Applied (164)" at bounding box center [871, 398] width 69 height 14
select select ""applied""
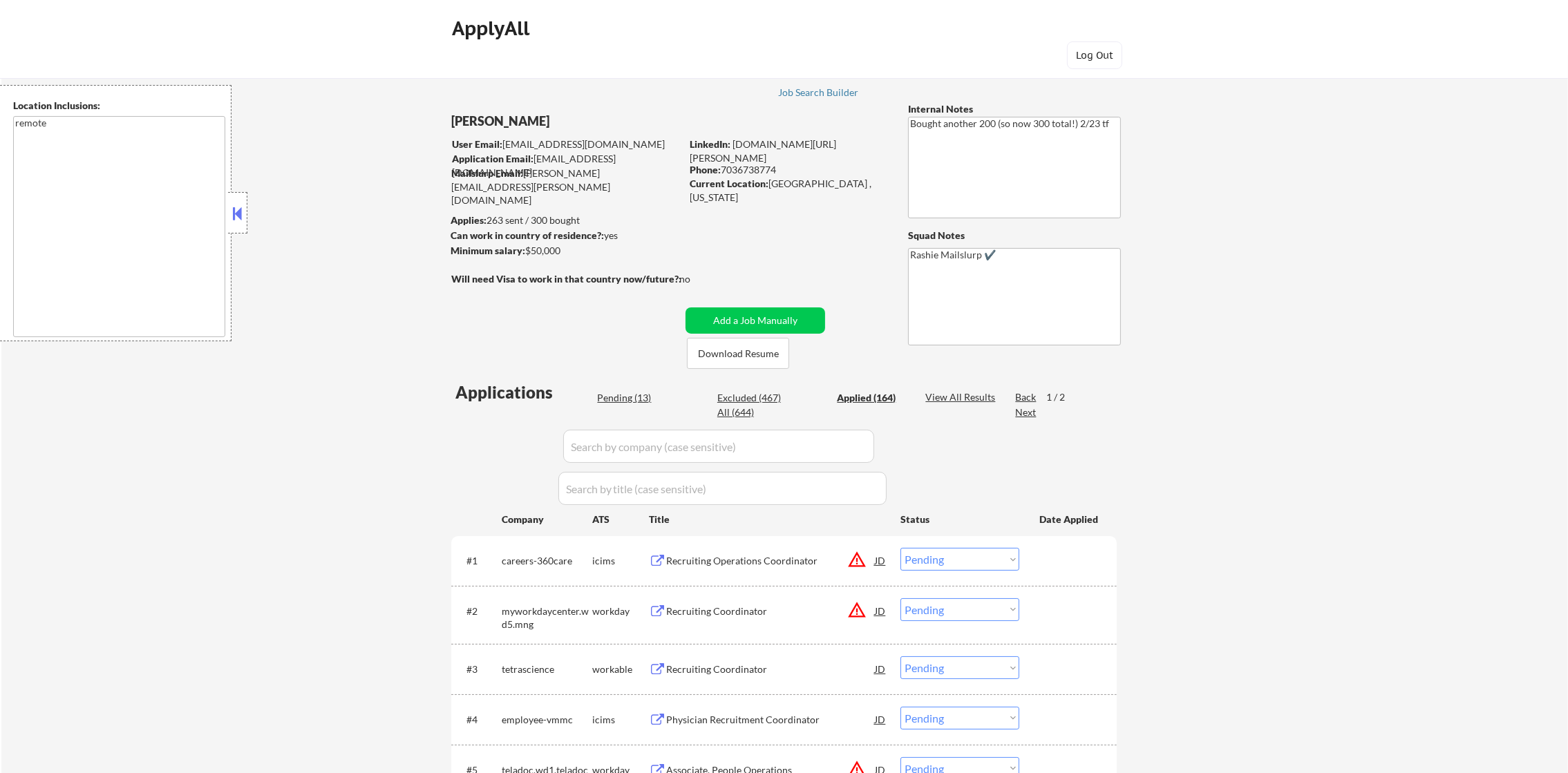
select select ""applied""
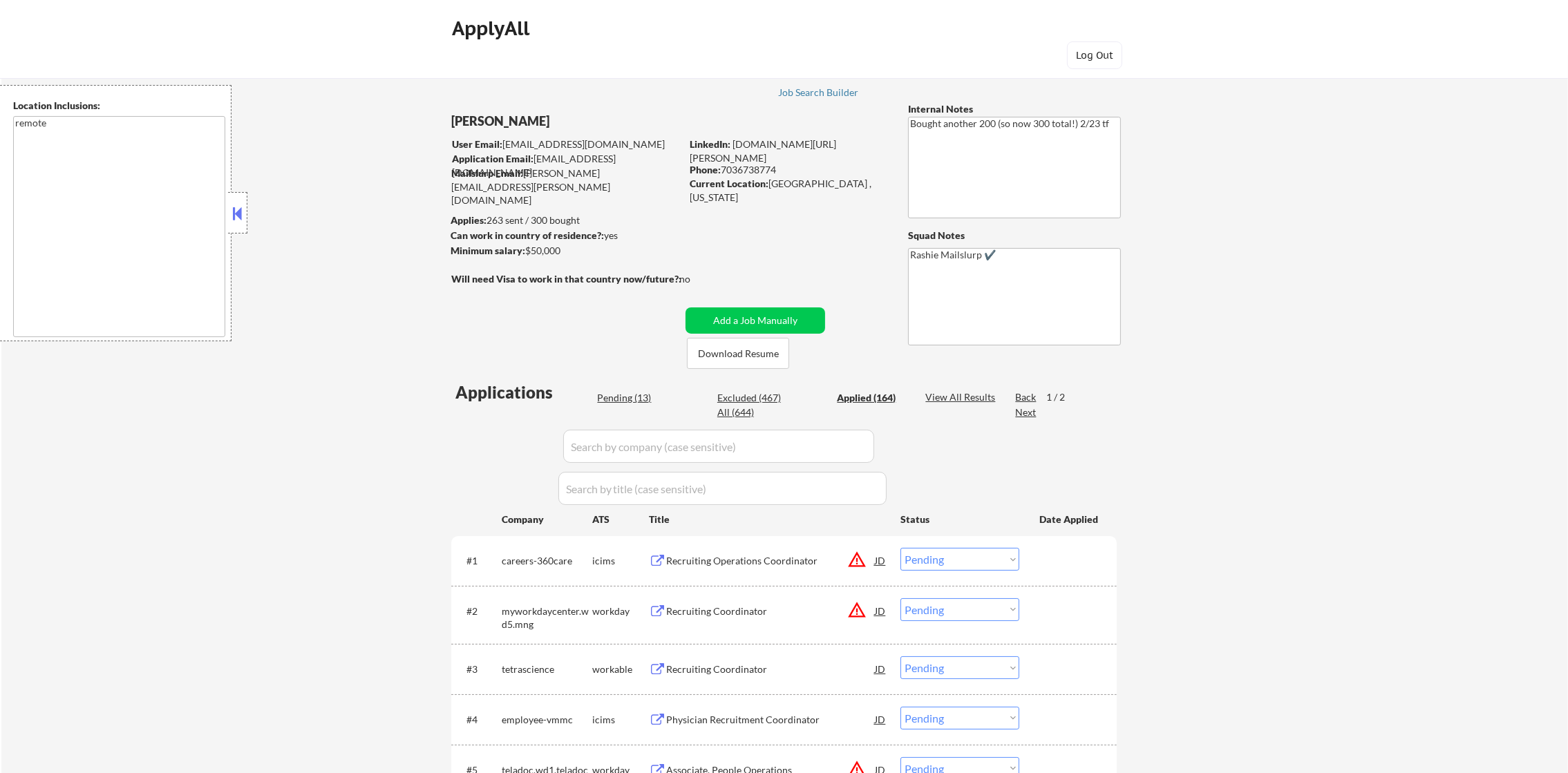
select select ""applied""
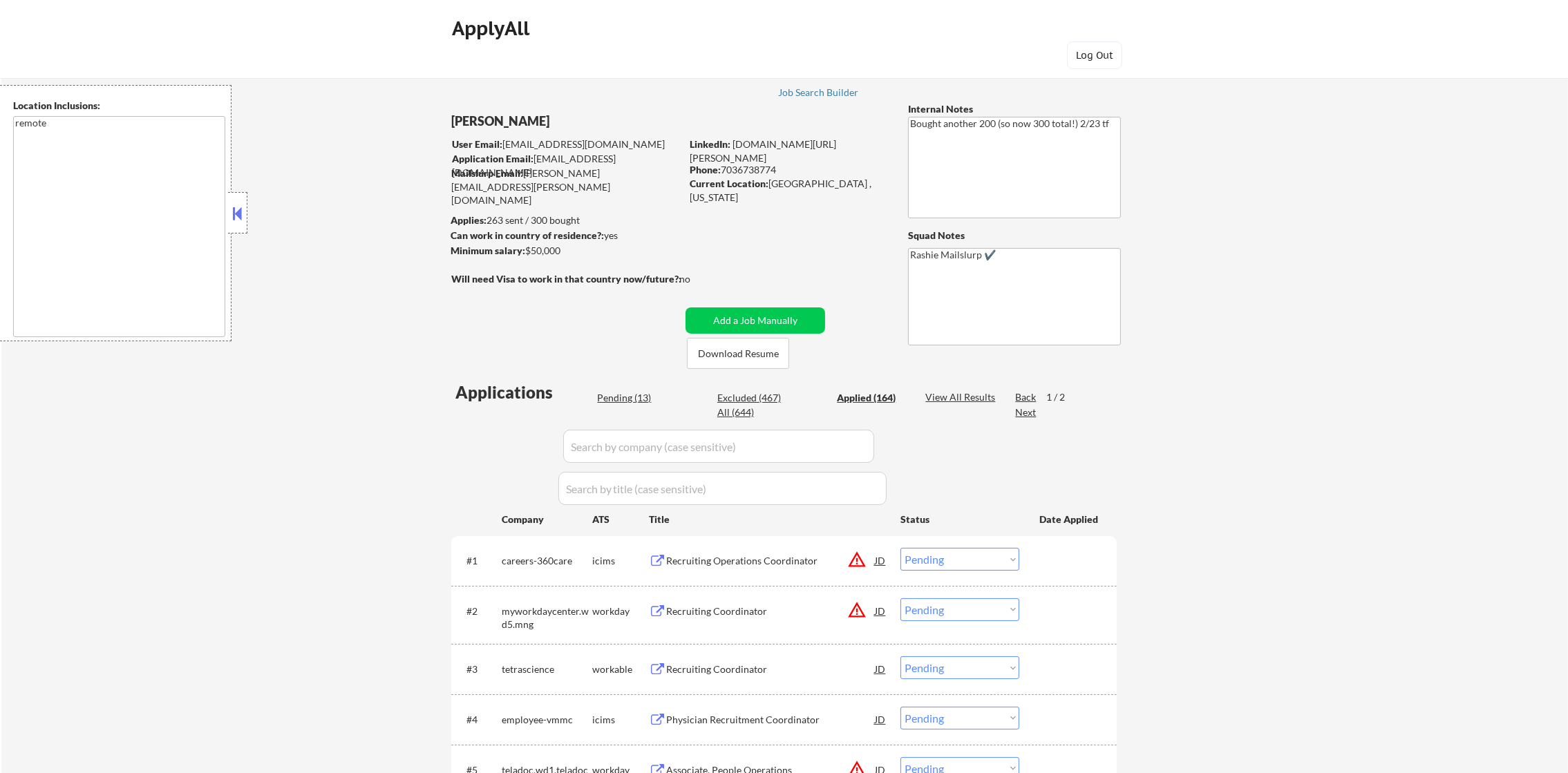
select select ""applied""
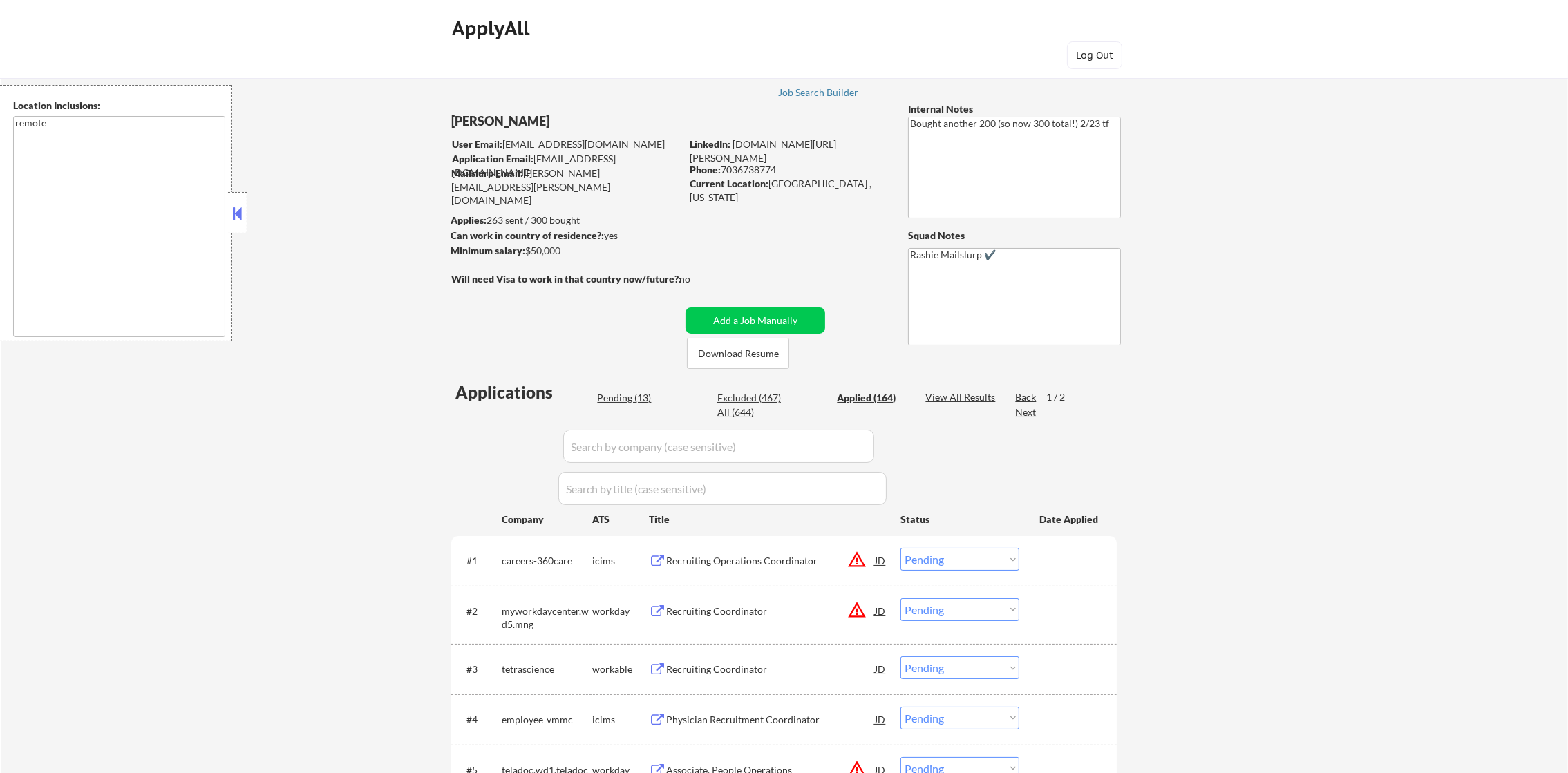
select select ""applied""
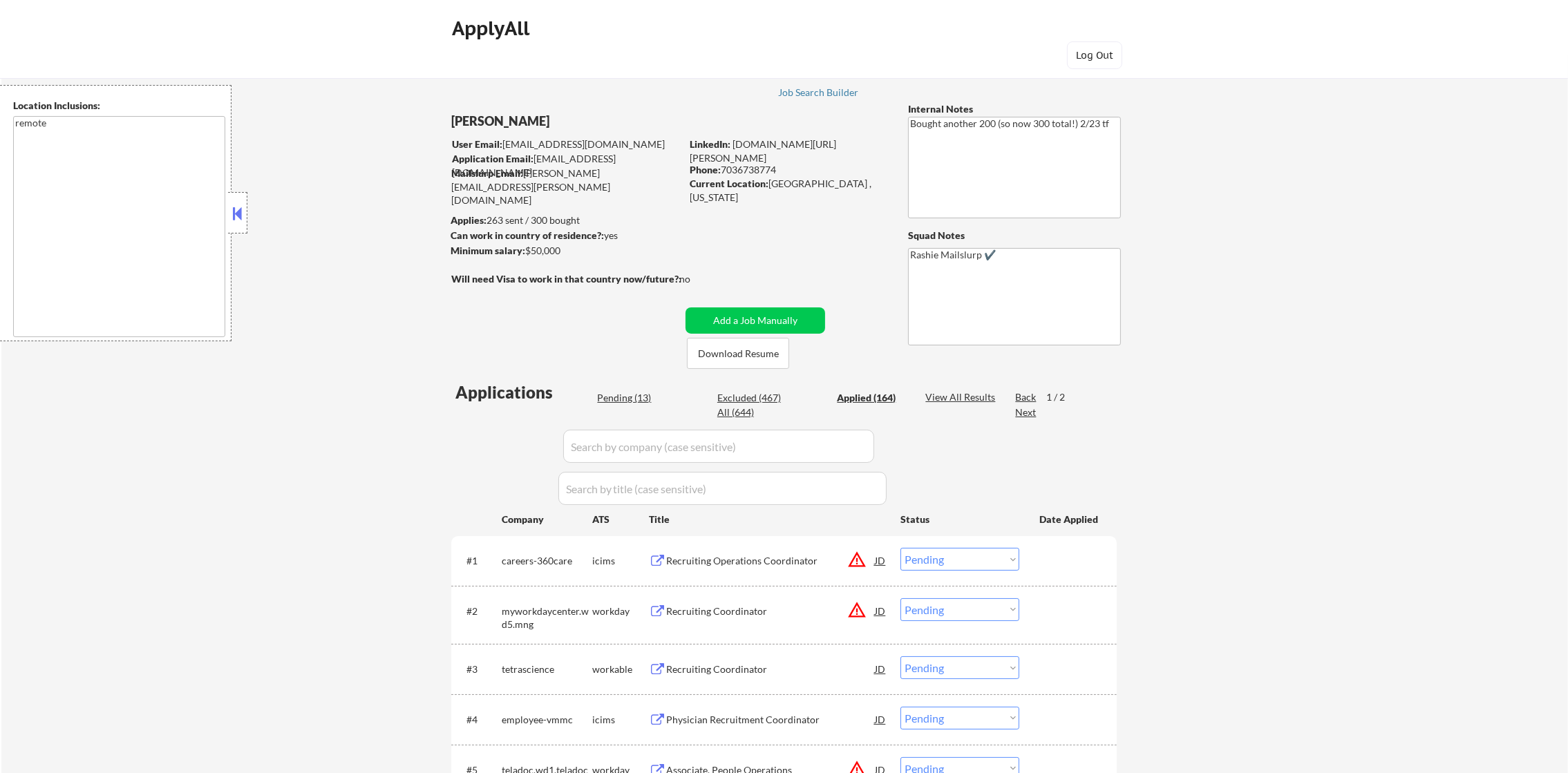
select select ""applied""
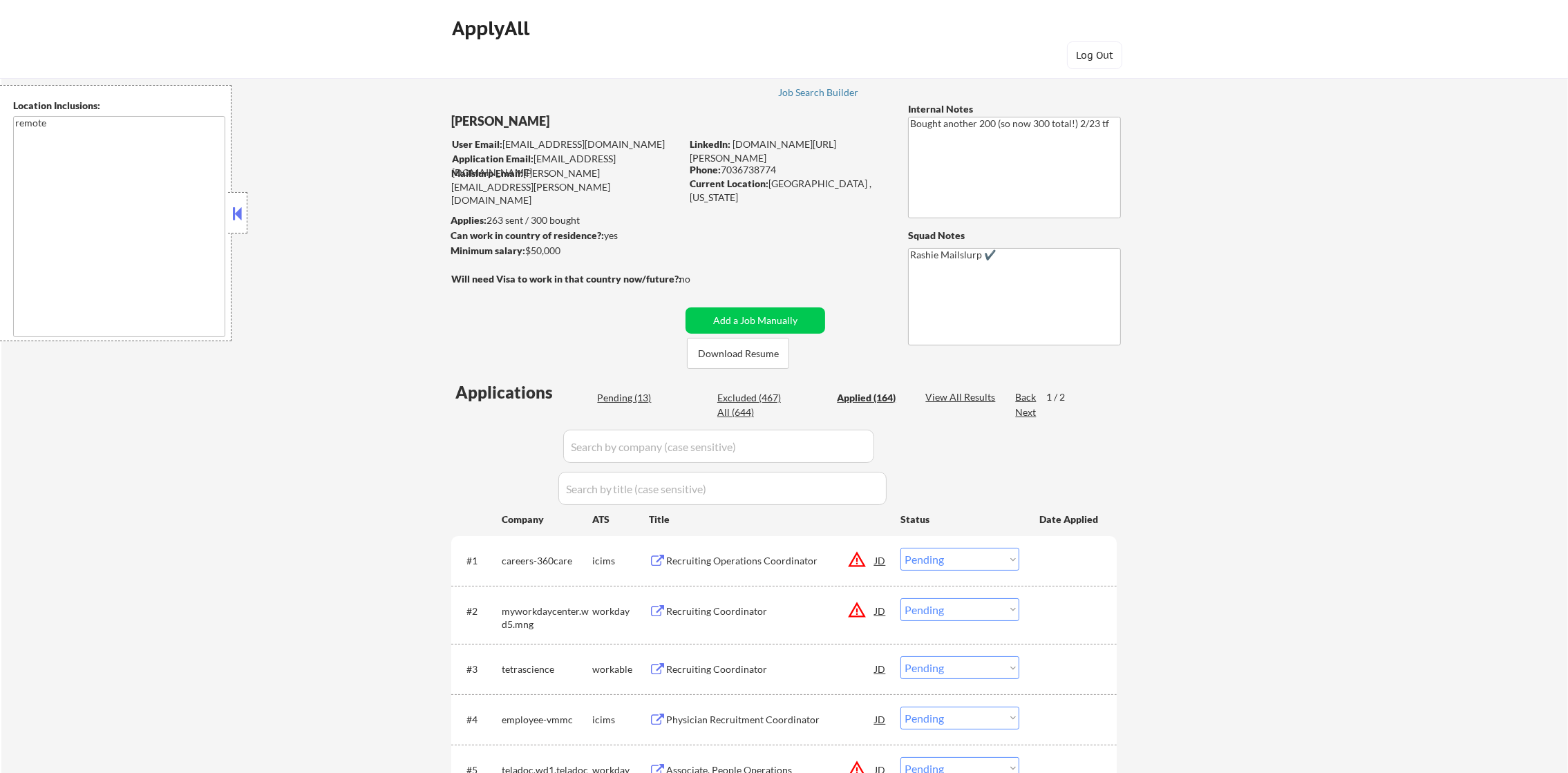
select select ""applied""
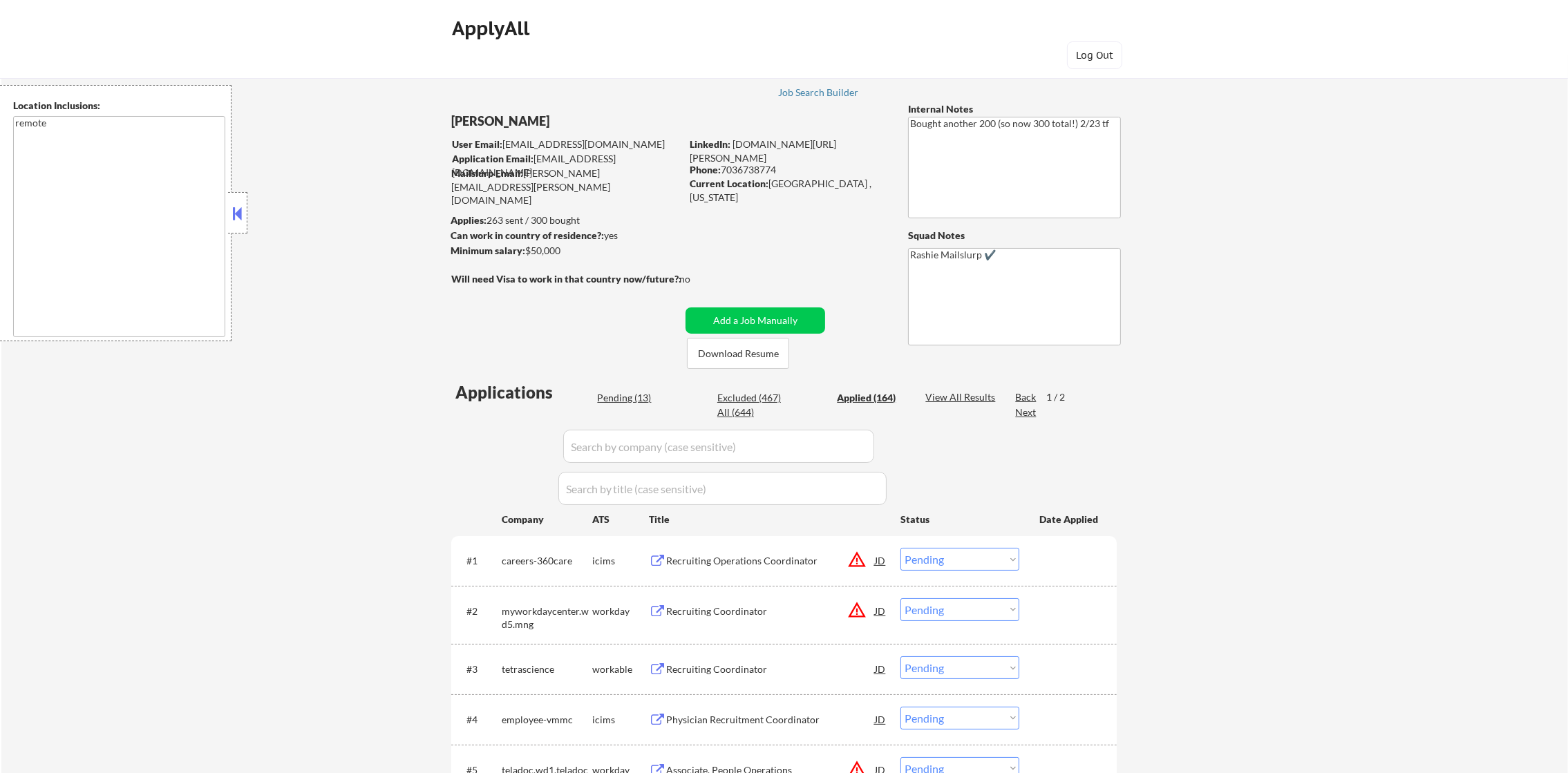
select select ""applied""
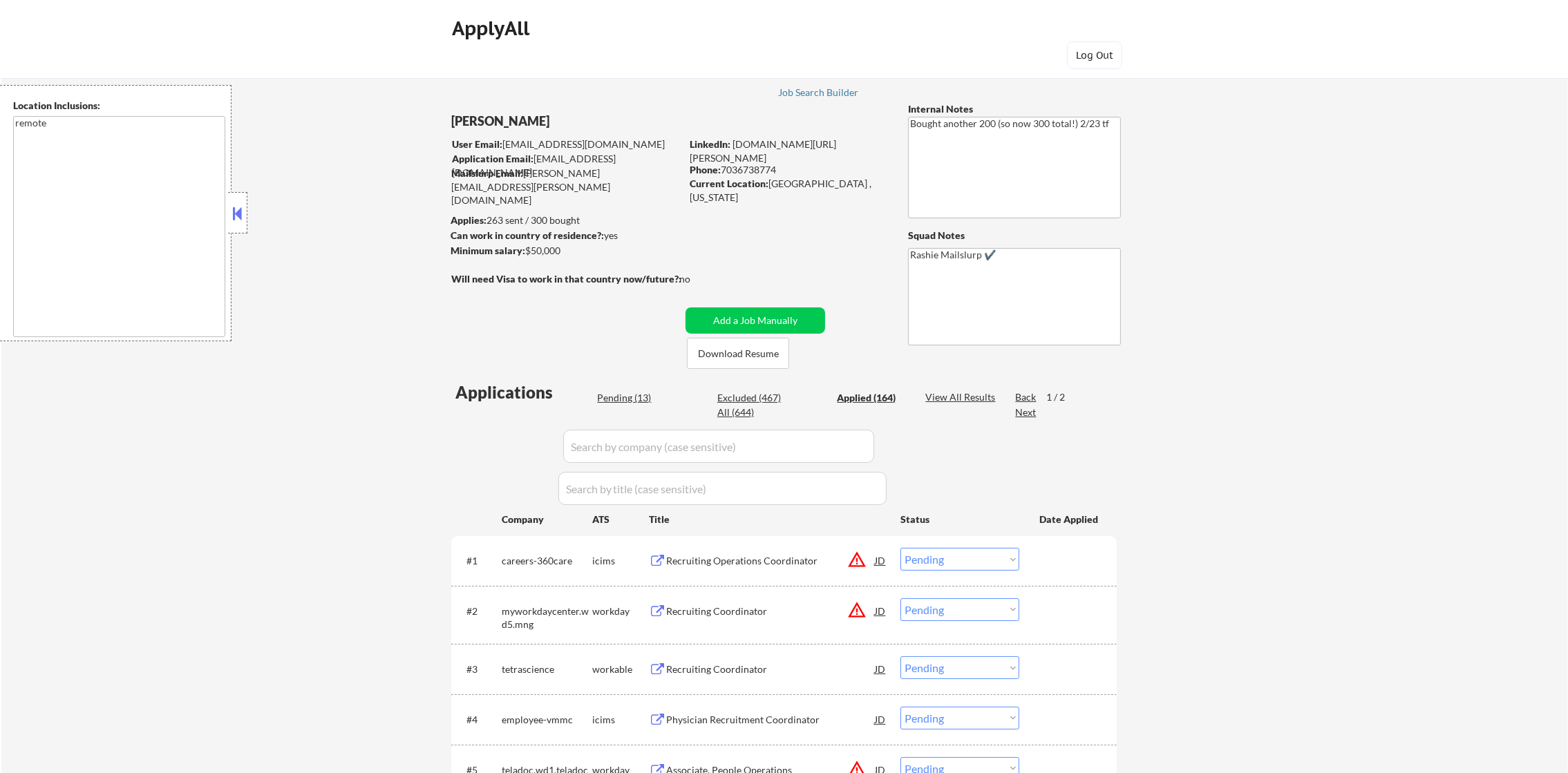
select select ""applied""
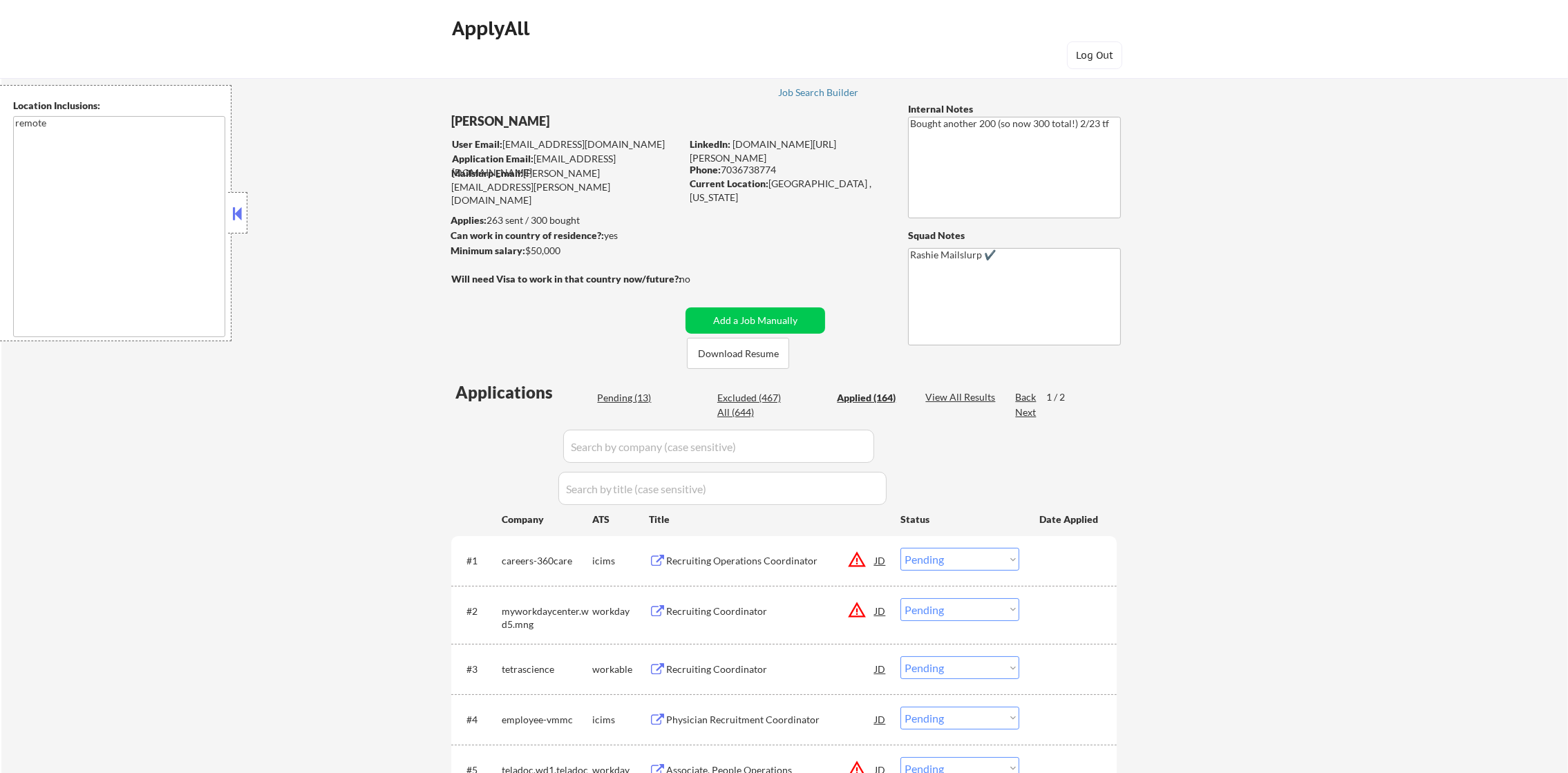
select select ""applied""
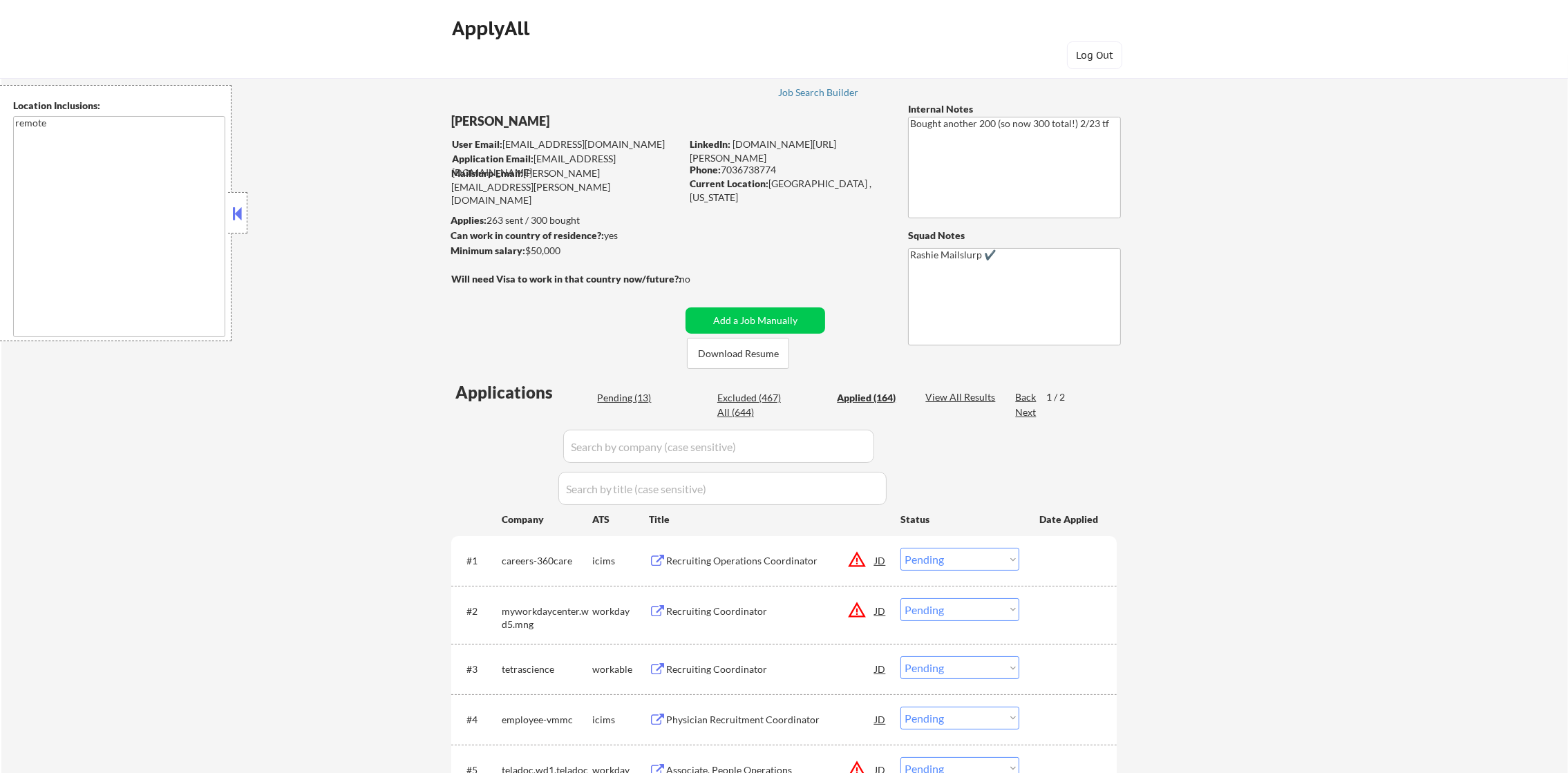
select select ""applied""
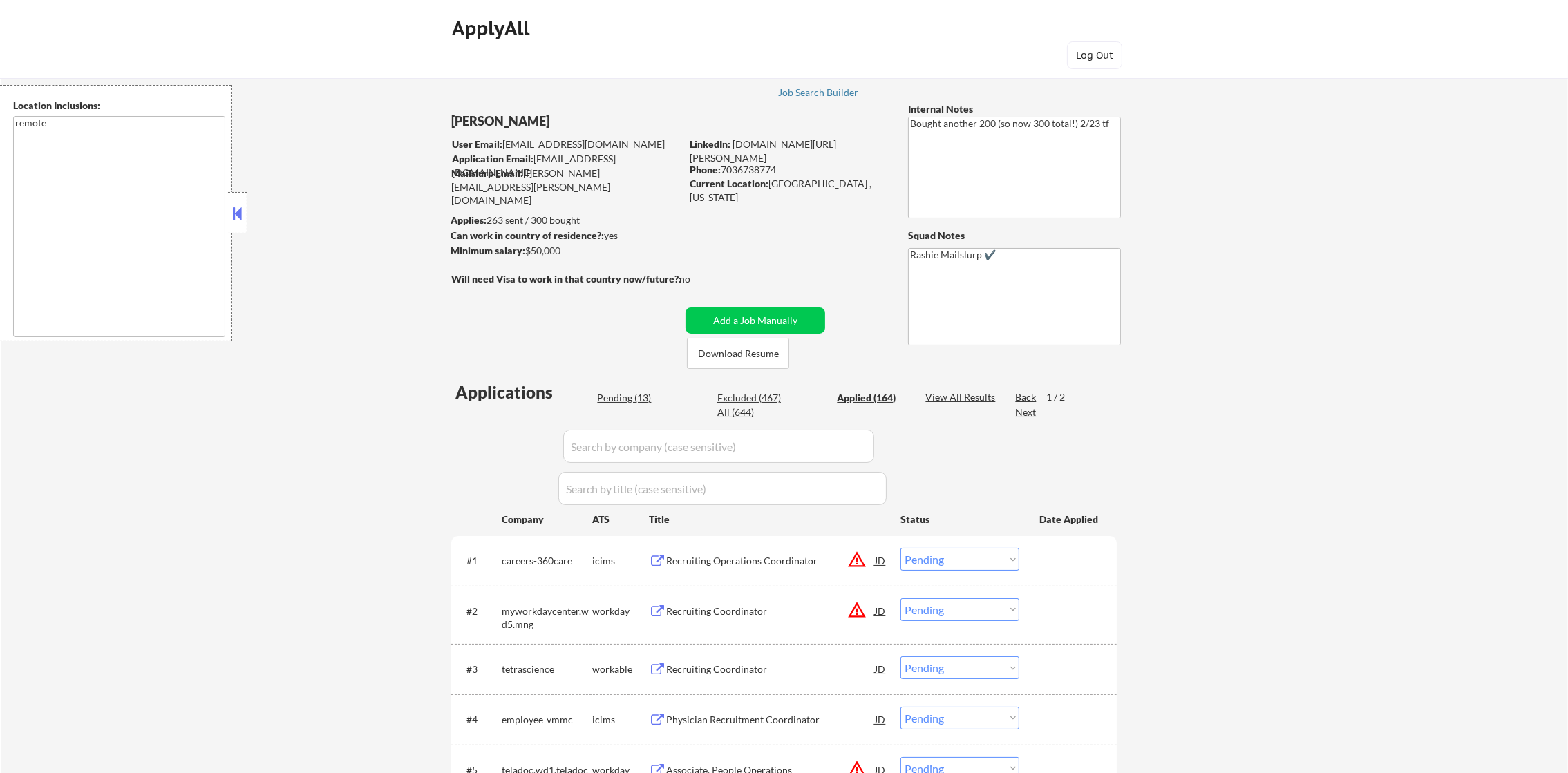
select select ""applied""
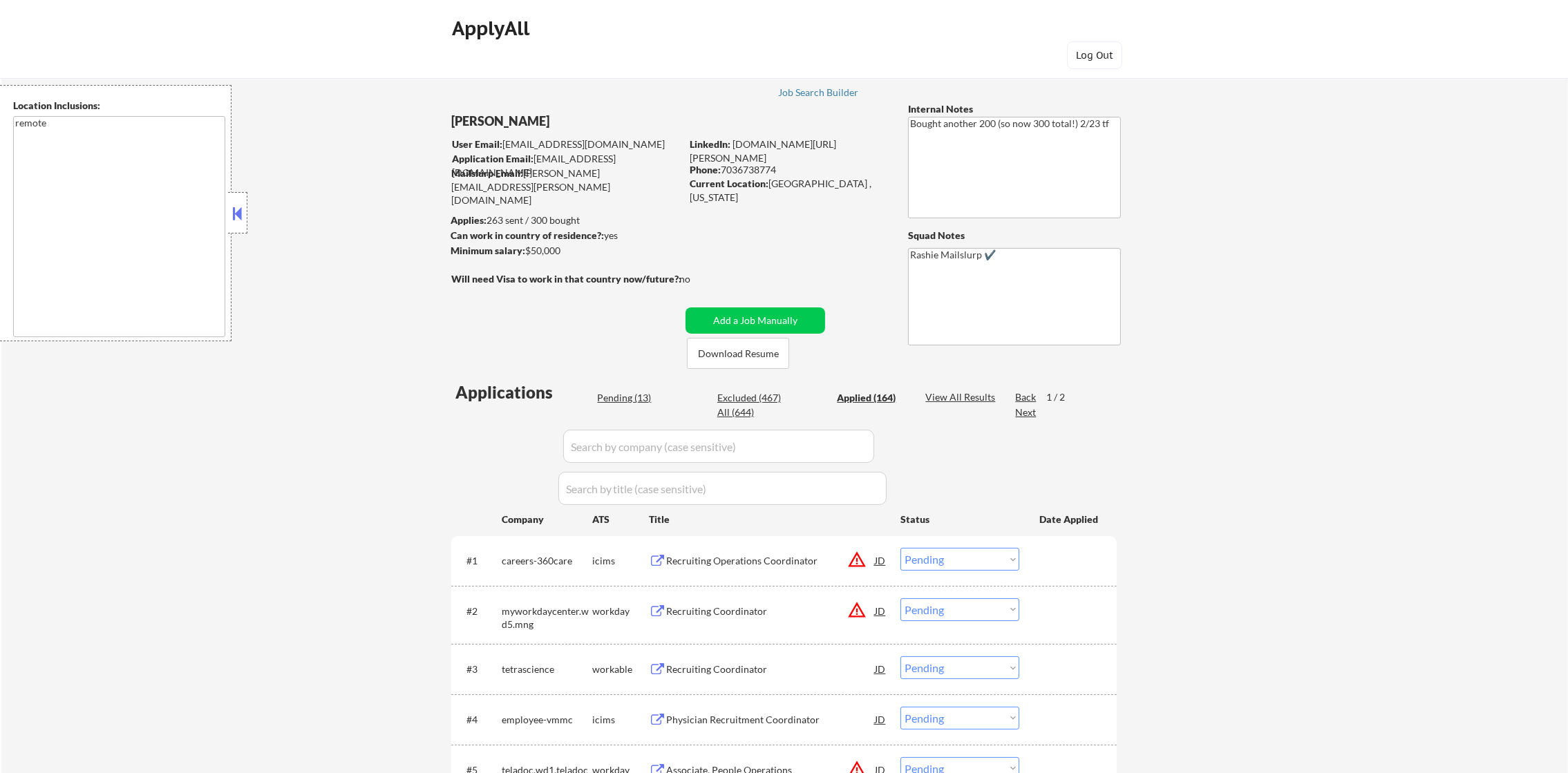
select select ""applied""
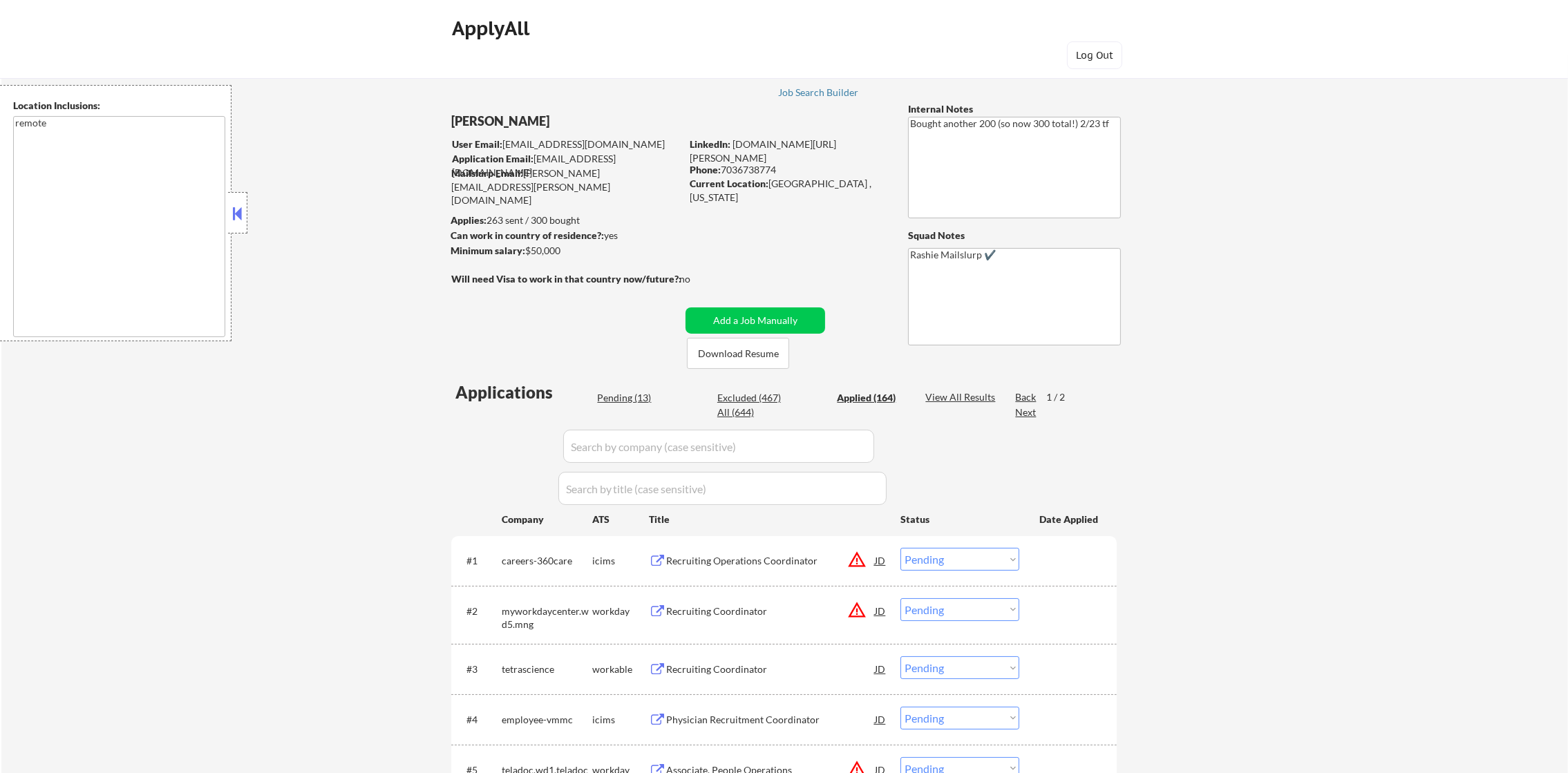
select select ""applied""
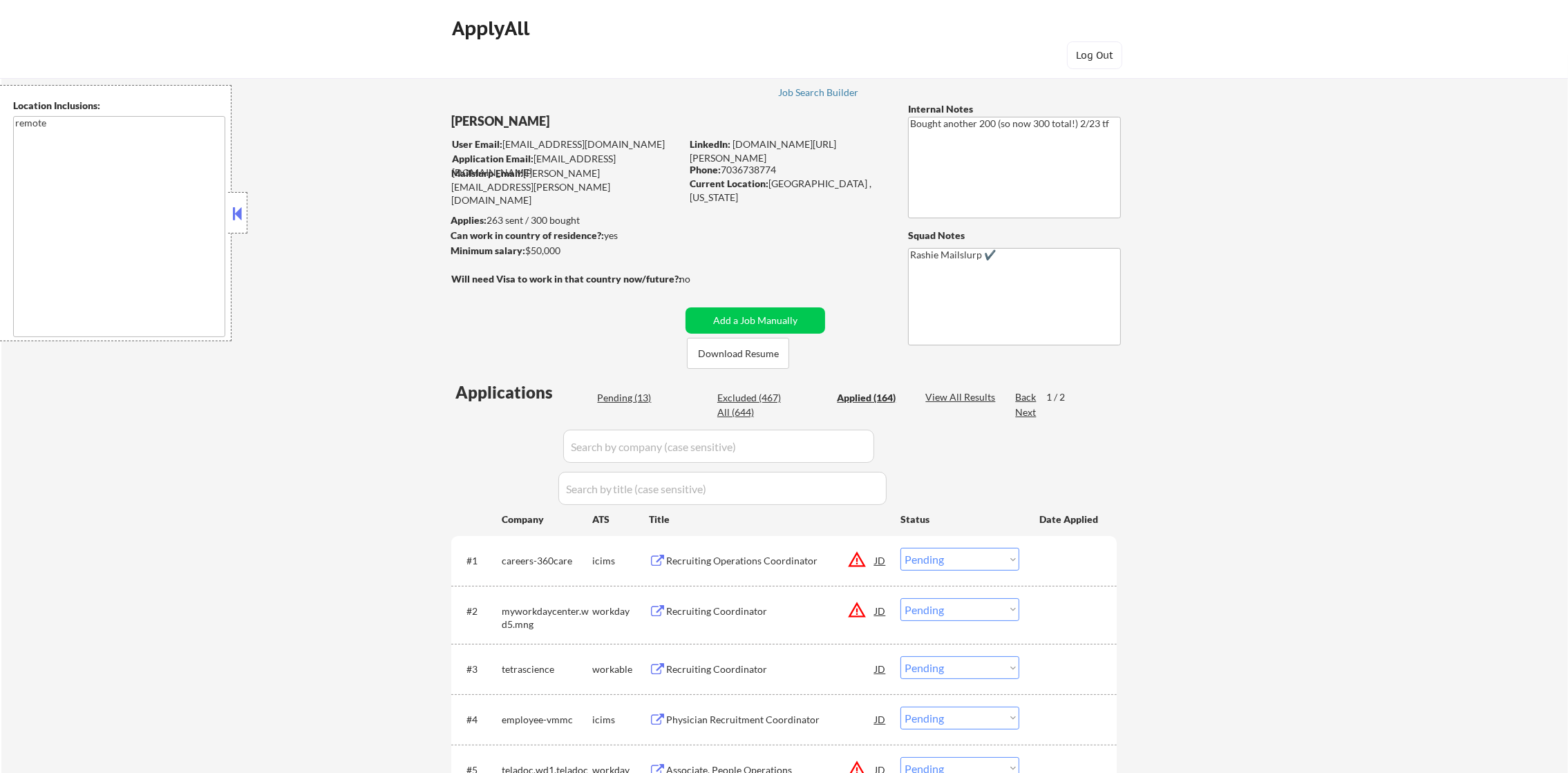
select select ""applied""
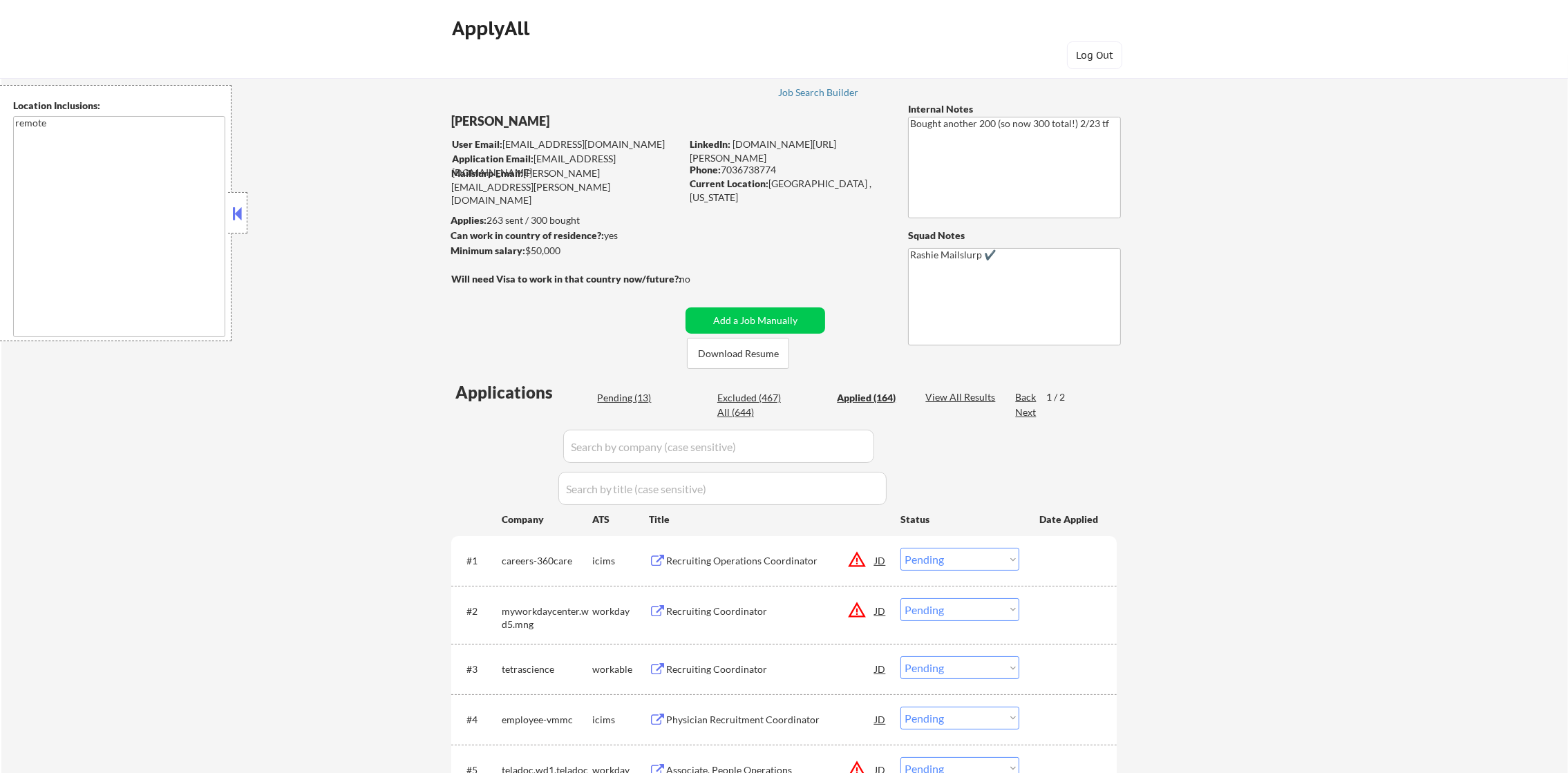
select select ""applied""
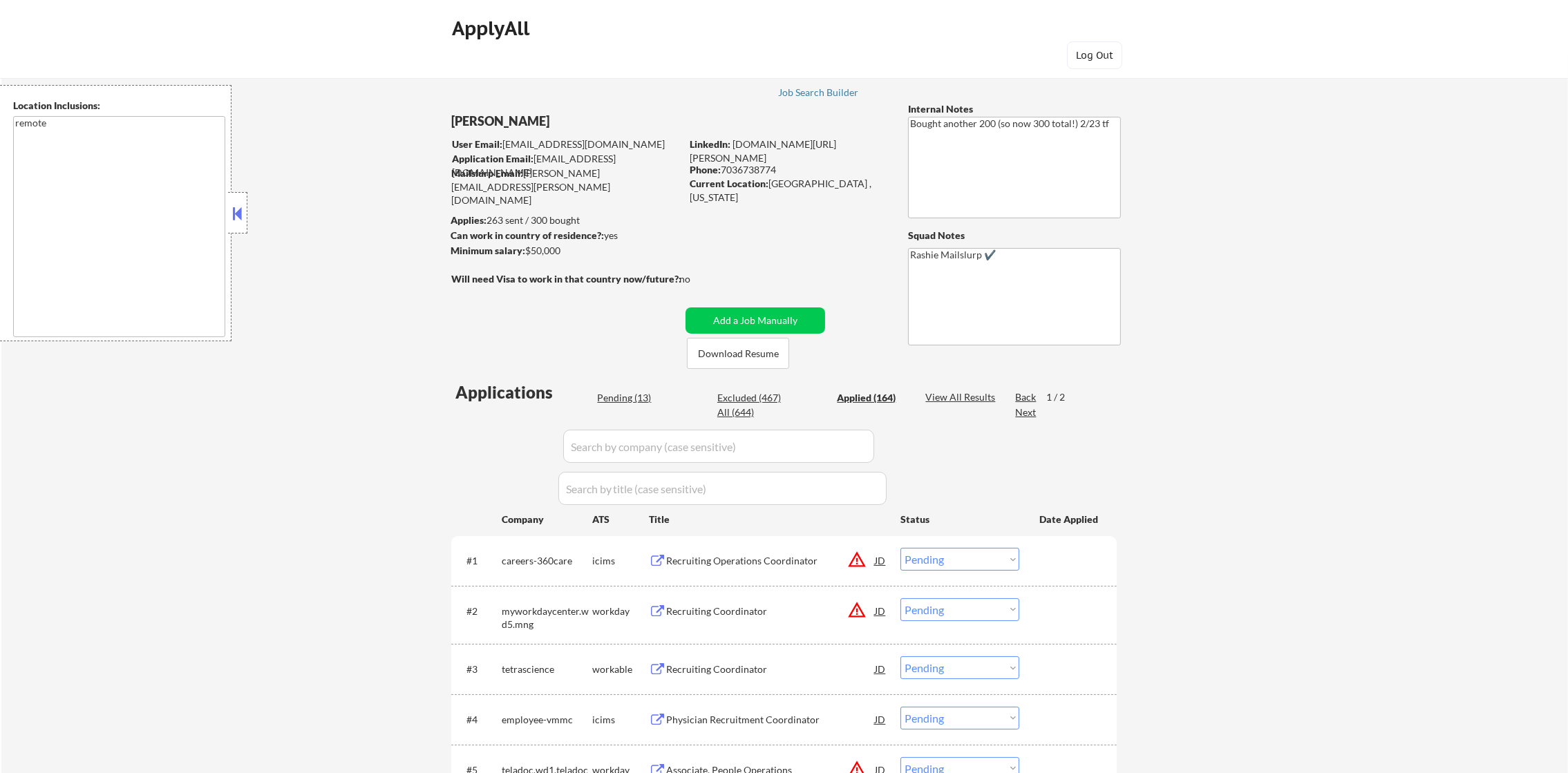
select select ""applied""
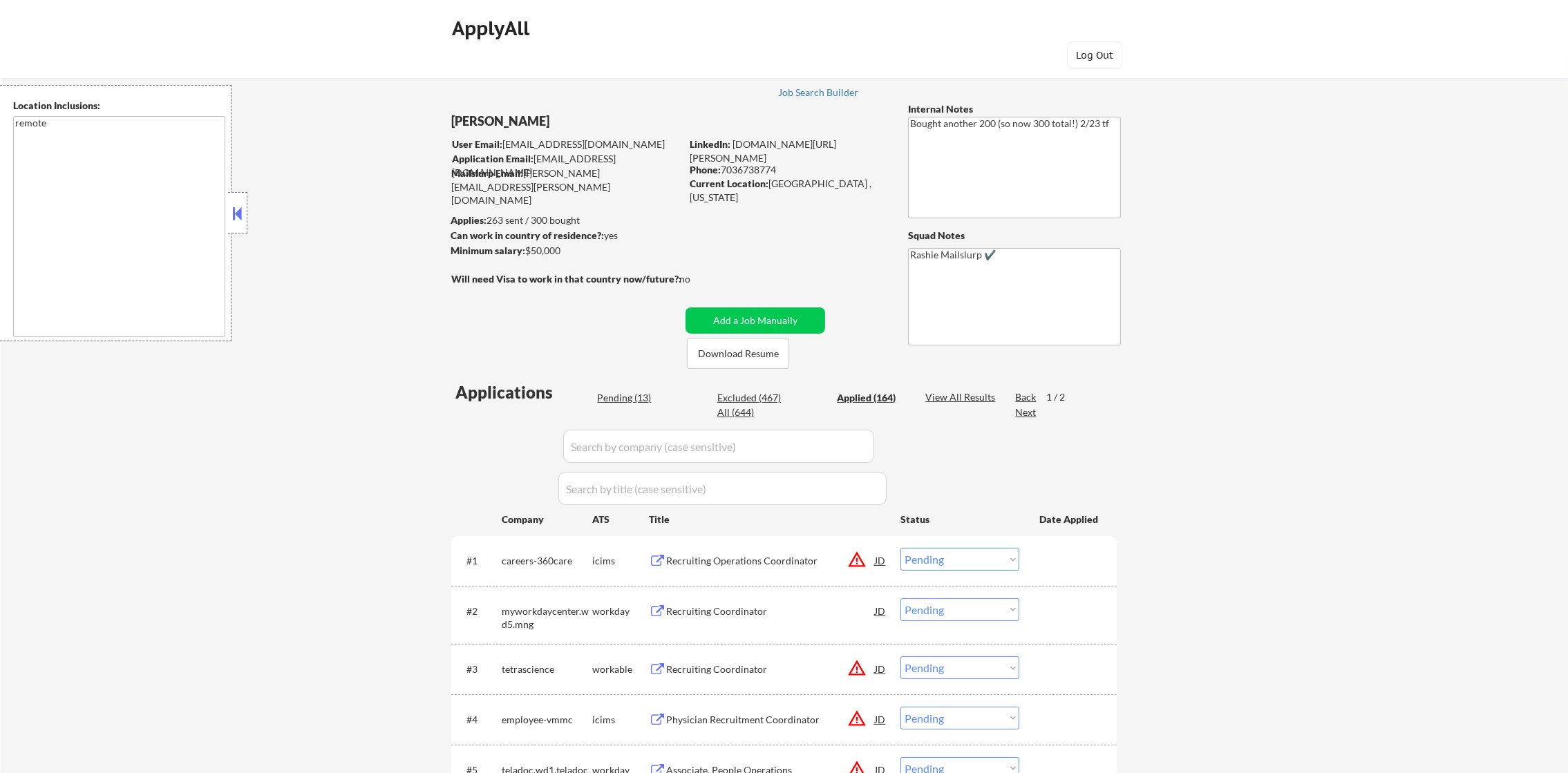
select select ""applied""
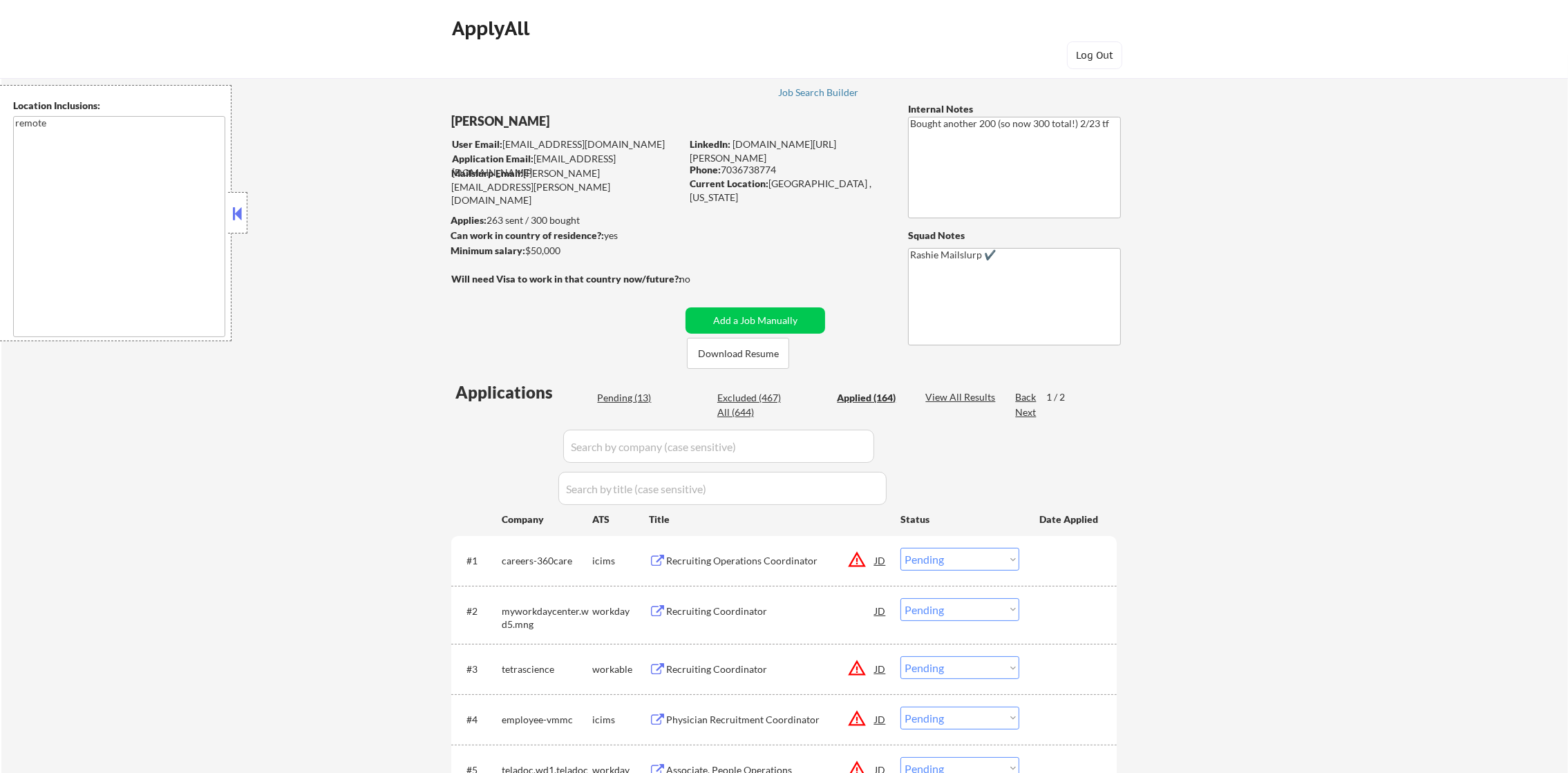
select select ""applied""
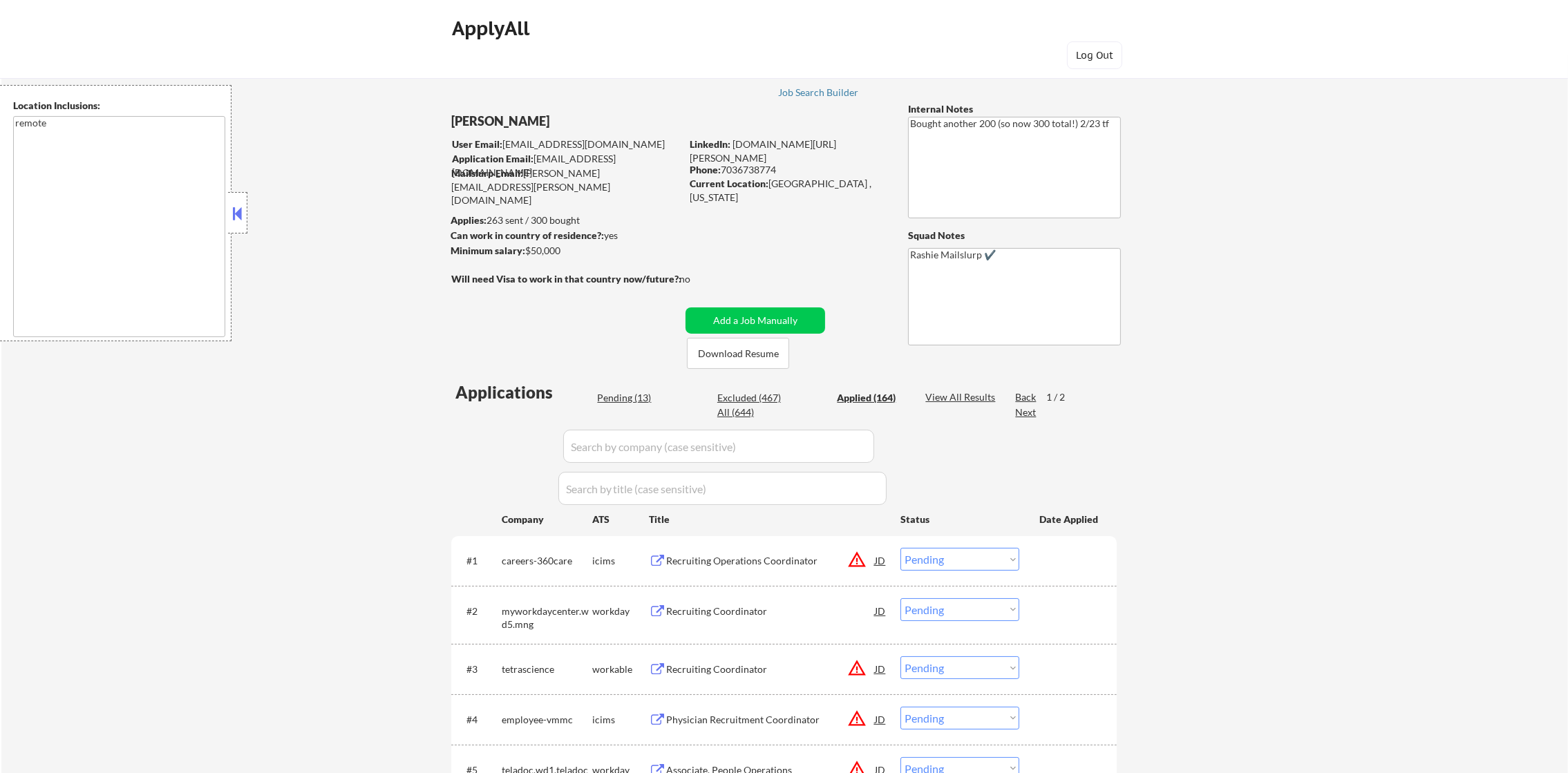
select select ""applied""
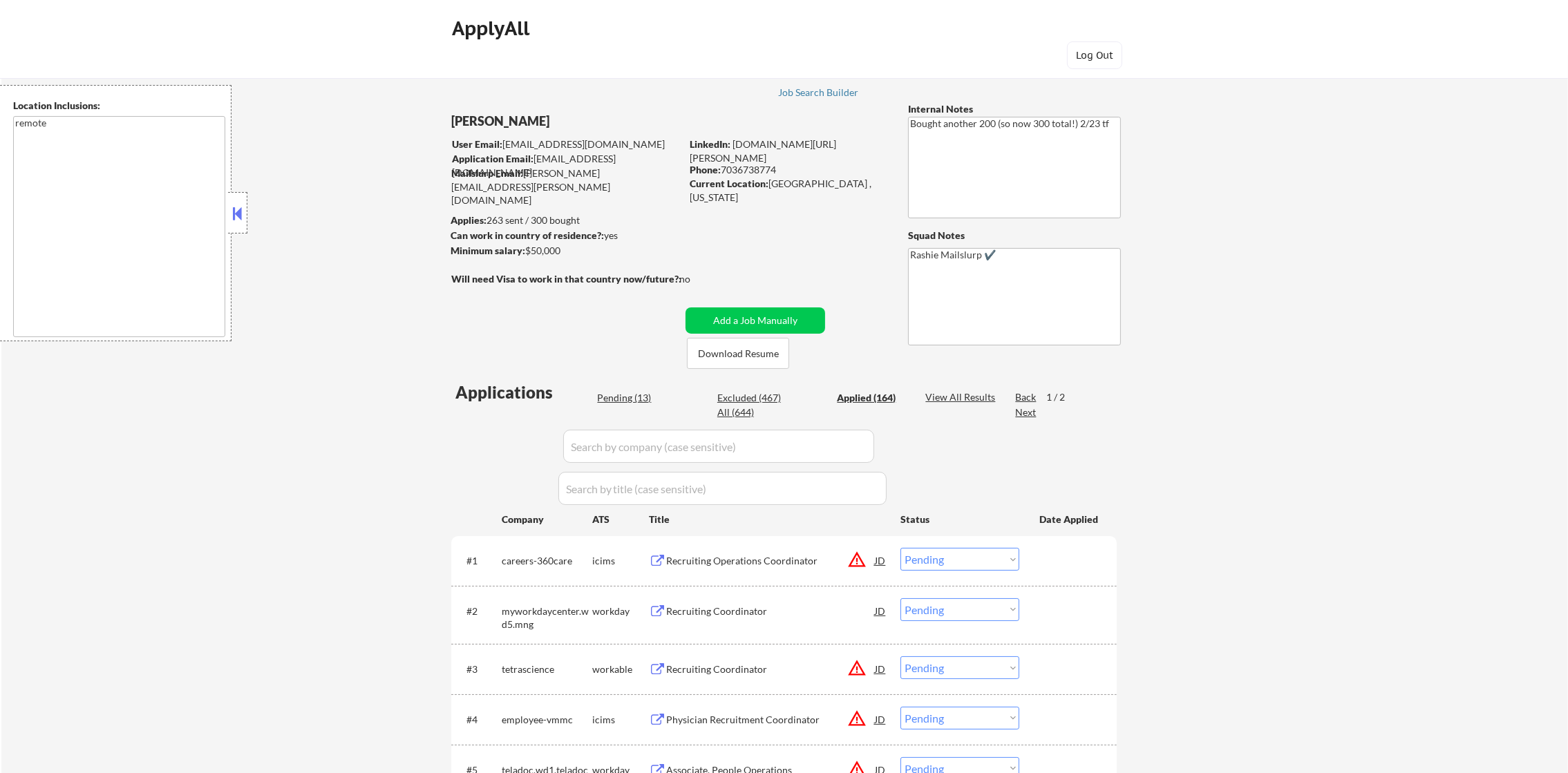
select select ""applied""
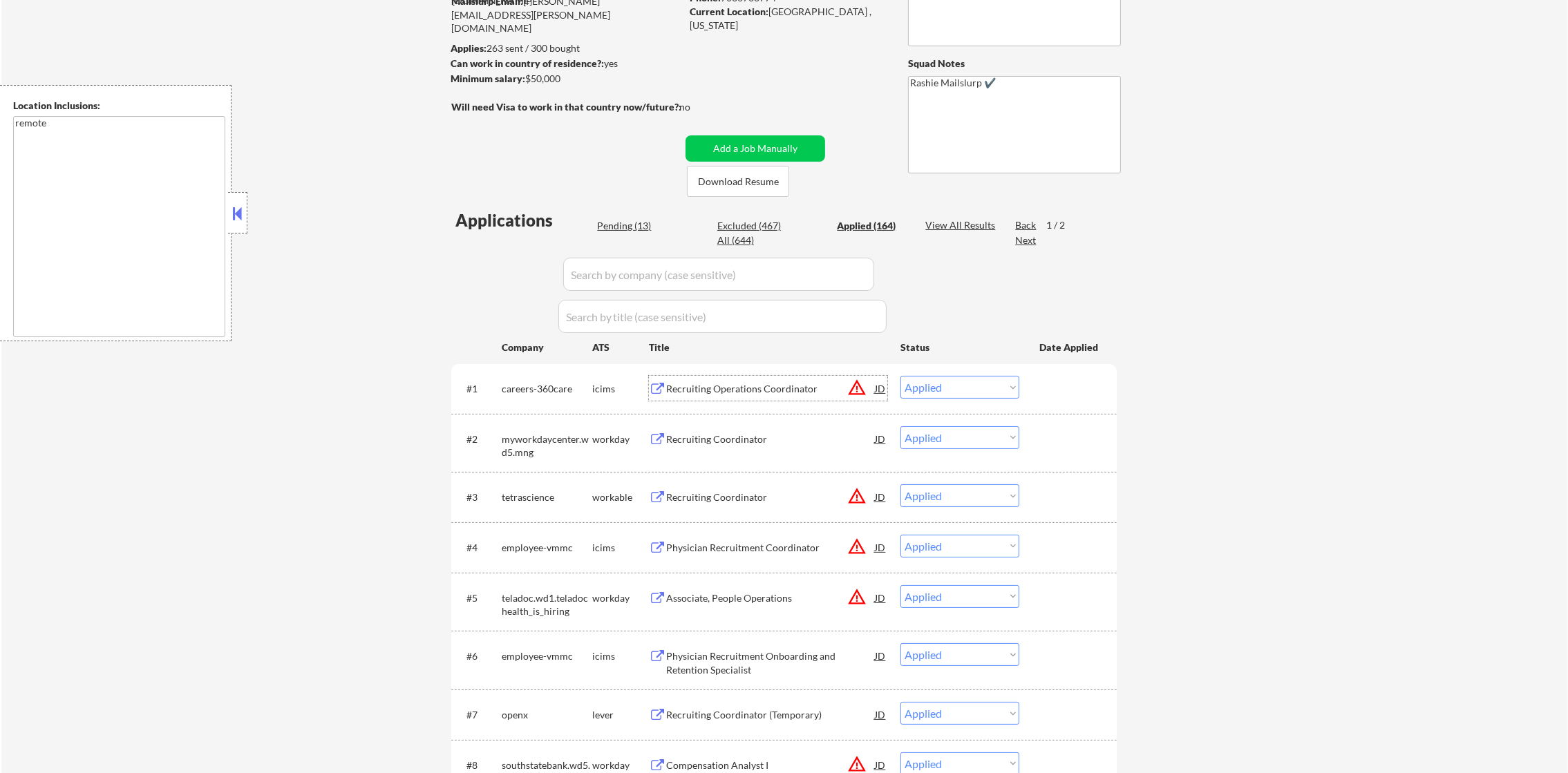
click at [750, 386] on div "Recruiting Operations Coordinator" at bounding box center [771, 389] width 209 height 14
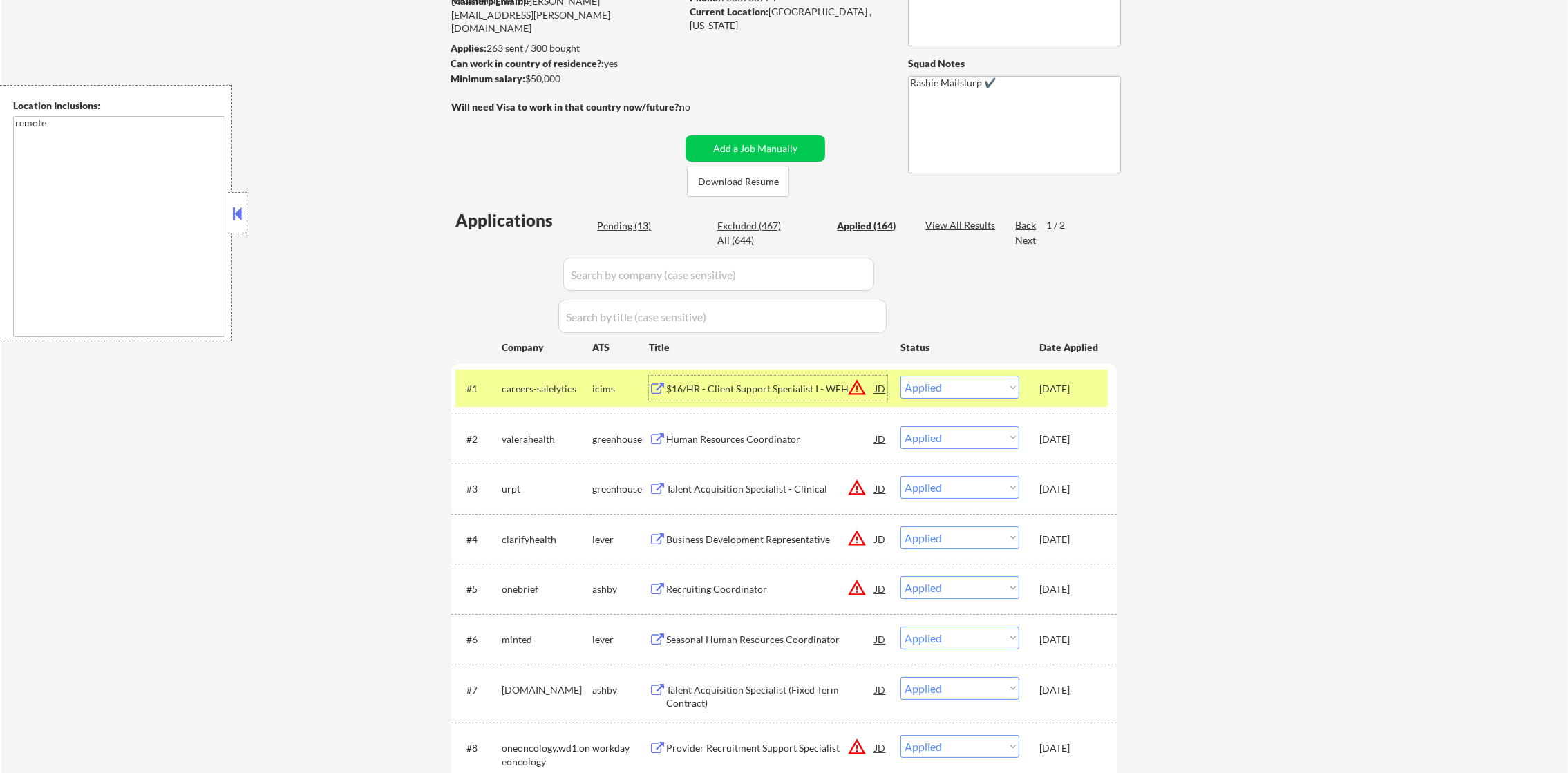
click at [721, 384] on div "$16/HR - Client Support Specialist I - WFH" at bounding box center [771, 389] width 209 height 14
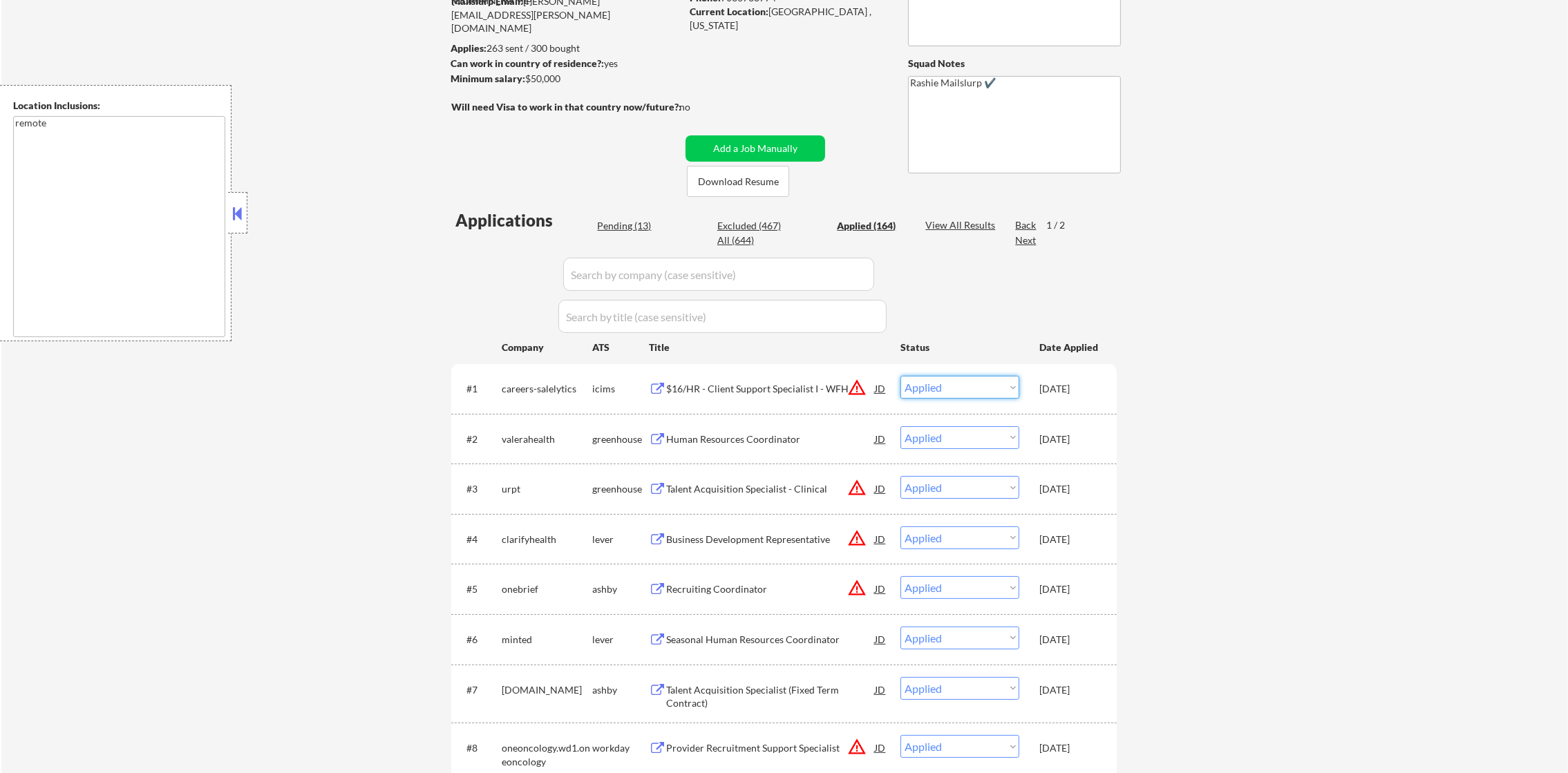
click at [925, 385] on select "Choose an option... Pending Applied Excluded (Questions) Excluded (Expired) Exc…" at bounding box center [959, 387] width 119 height 22
click at [900, 376] on select "Choose an option... Pending Applied Excluded (Questions) Excluded (Expired) Exc…" at bounding box center [959, 387] width 119 height 22
click at [615, 219] on div "Pending (13)" at bounding box center [631, 226] width 69 height 14
select select ""pending""
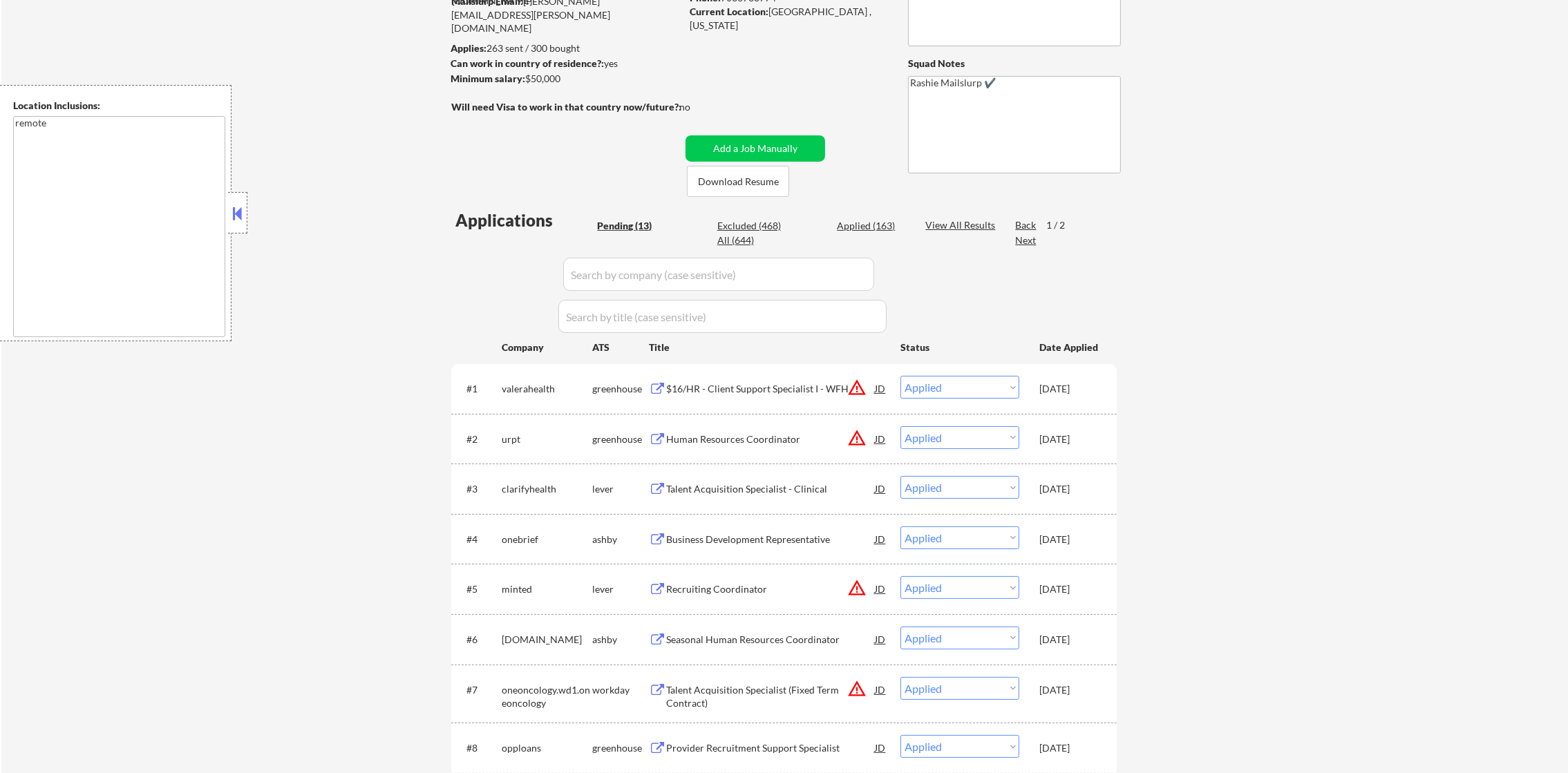
select select ""pending""
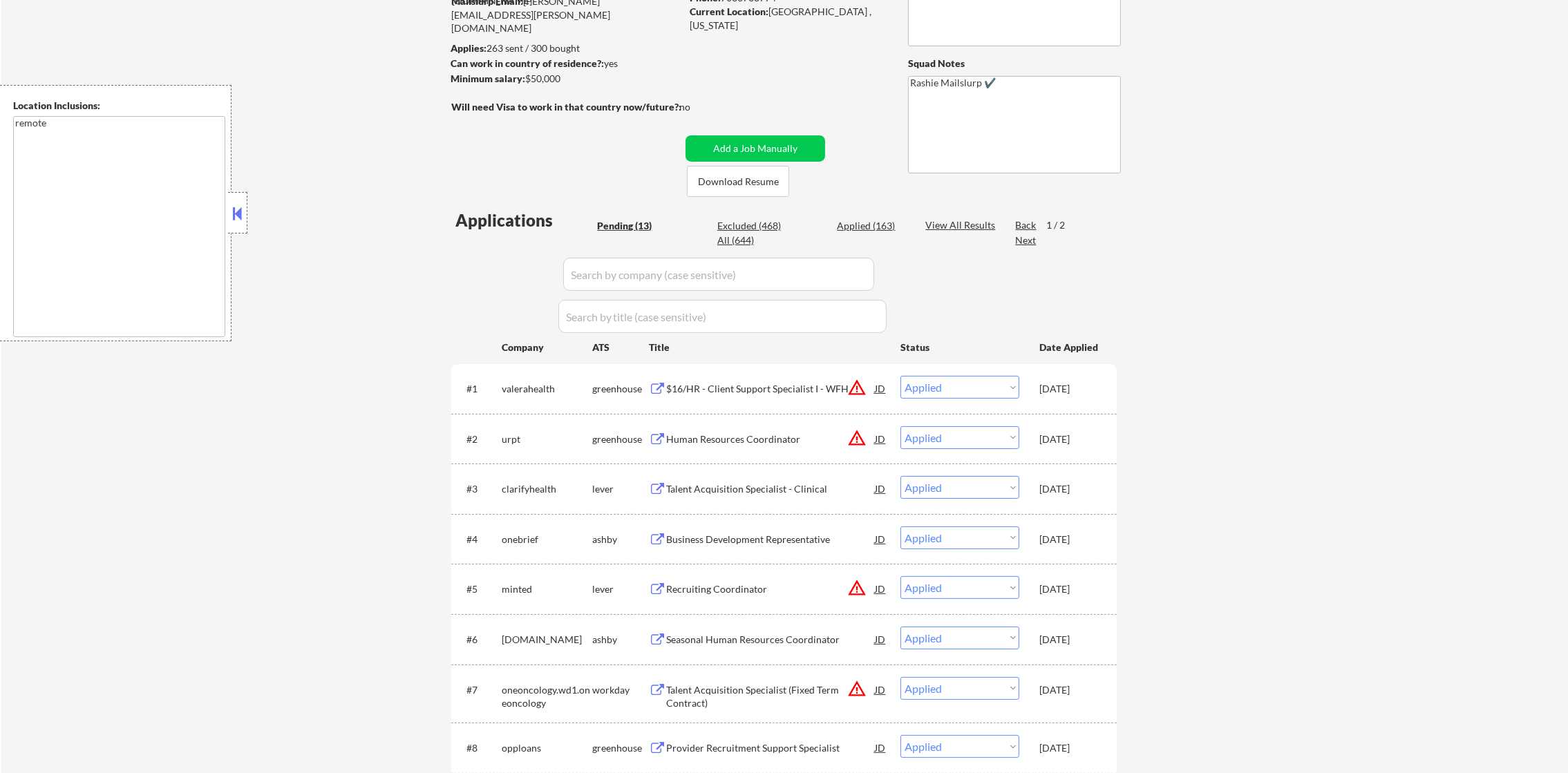
select select ""pending""
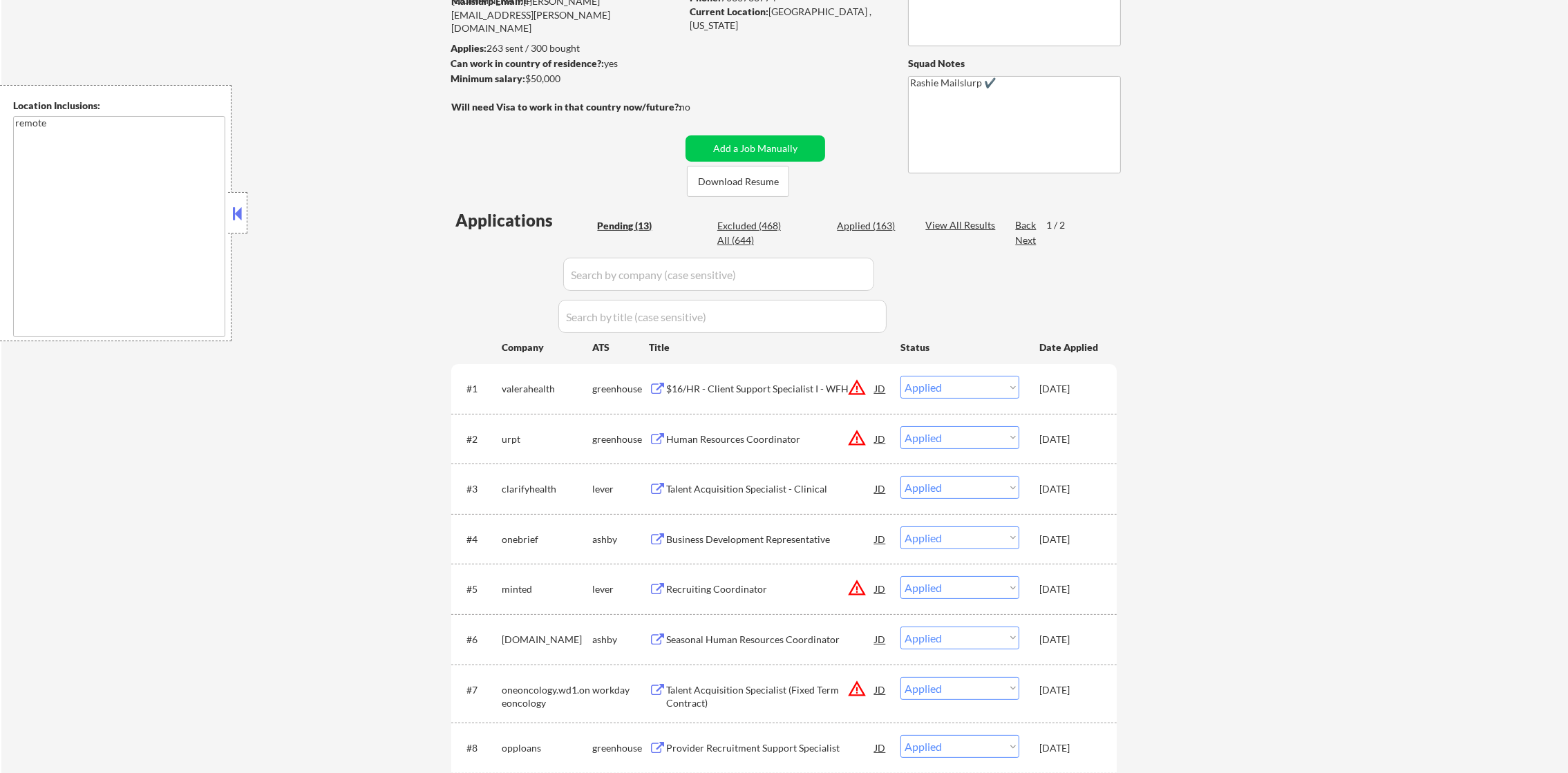
select select ""pending""
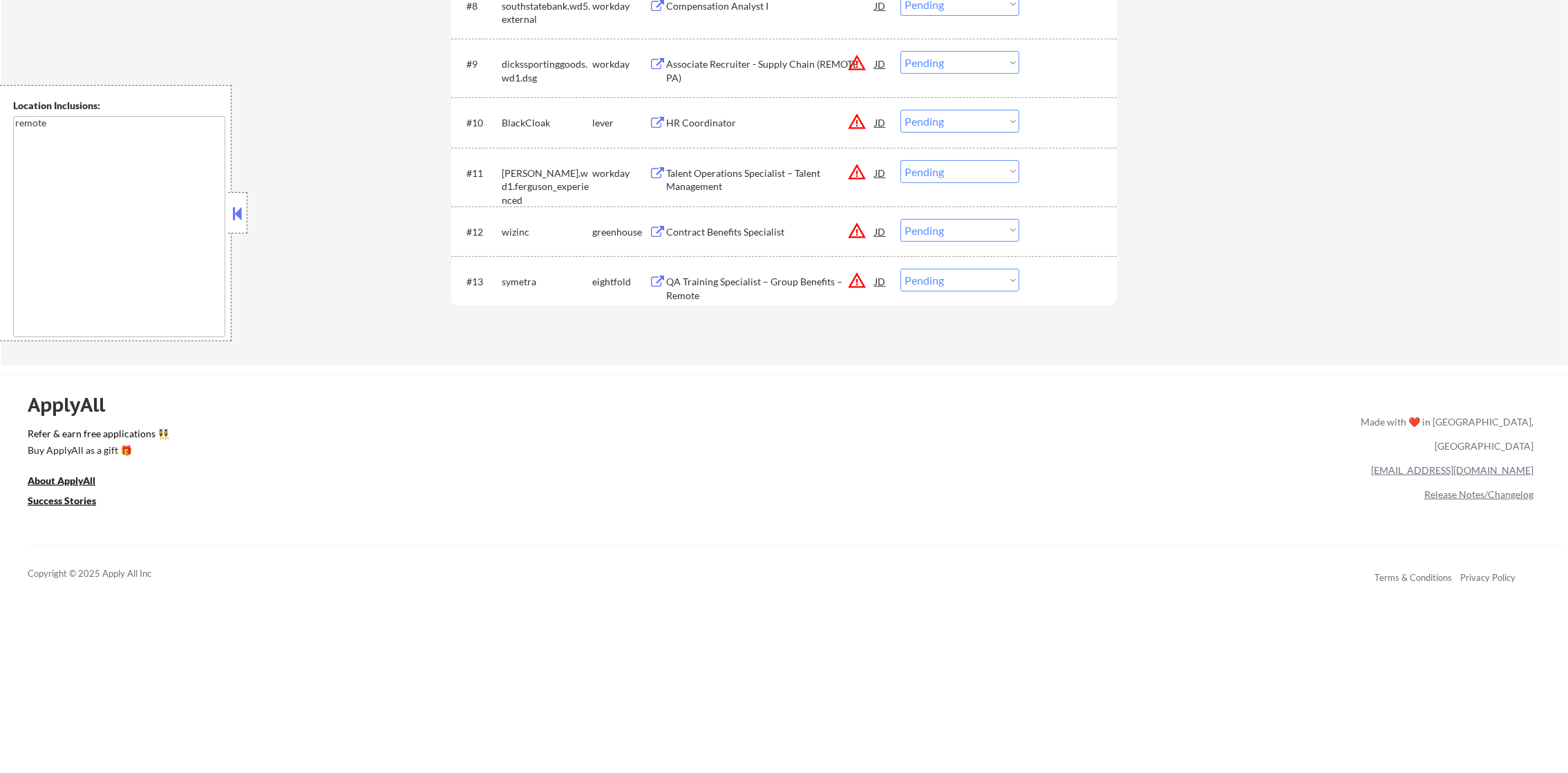
scroll to position [940, 0]
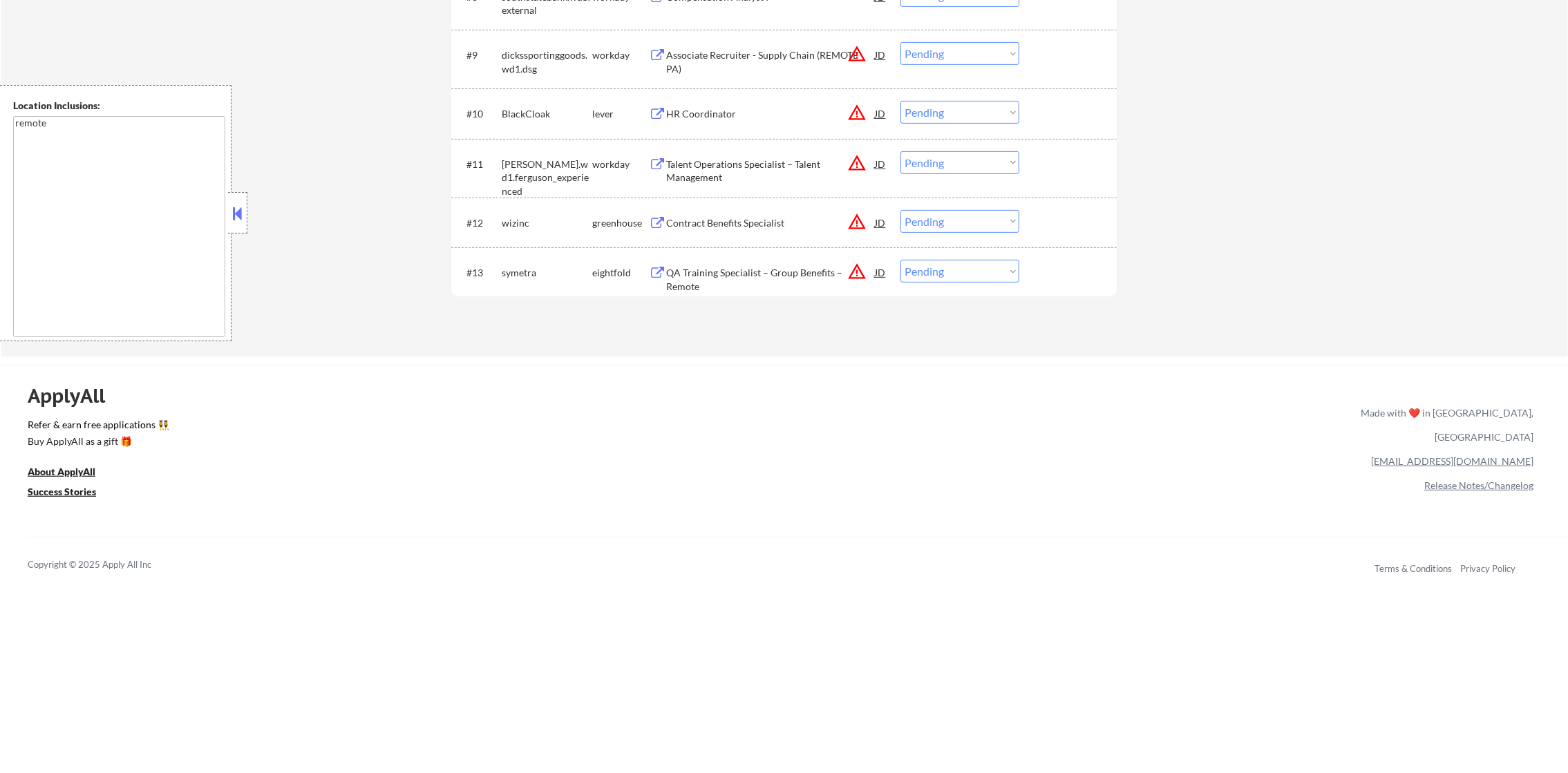
click at [847, 270] on button "warning_amber" at bounding box center [857, 271] width 19 height 19
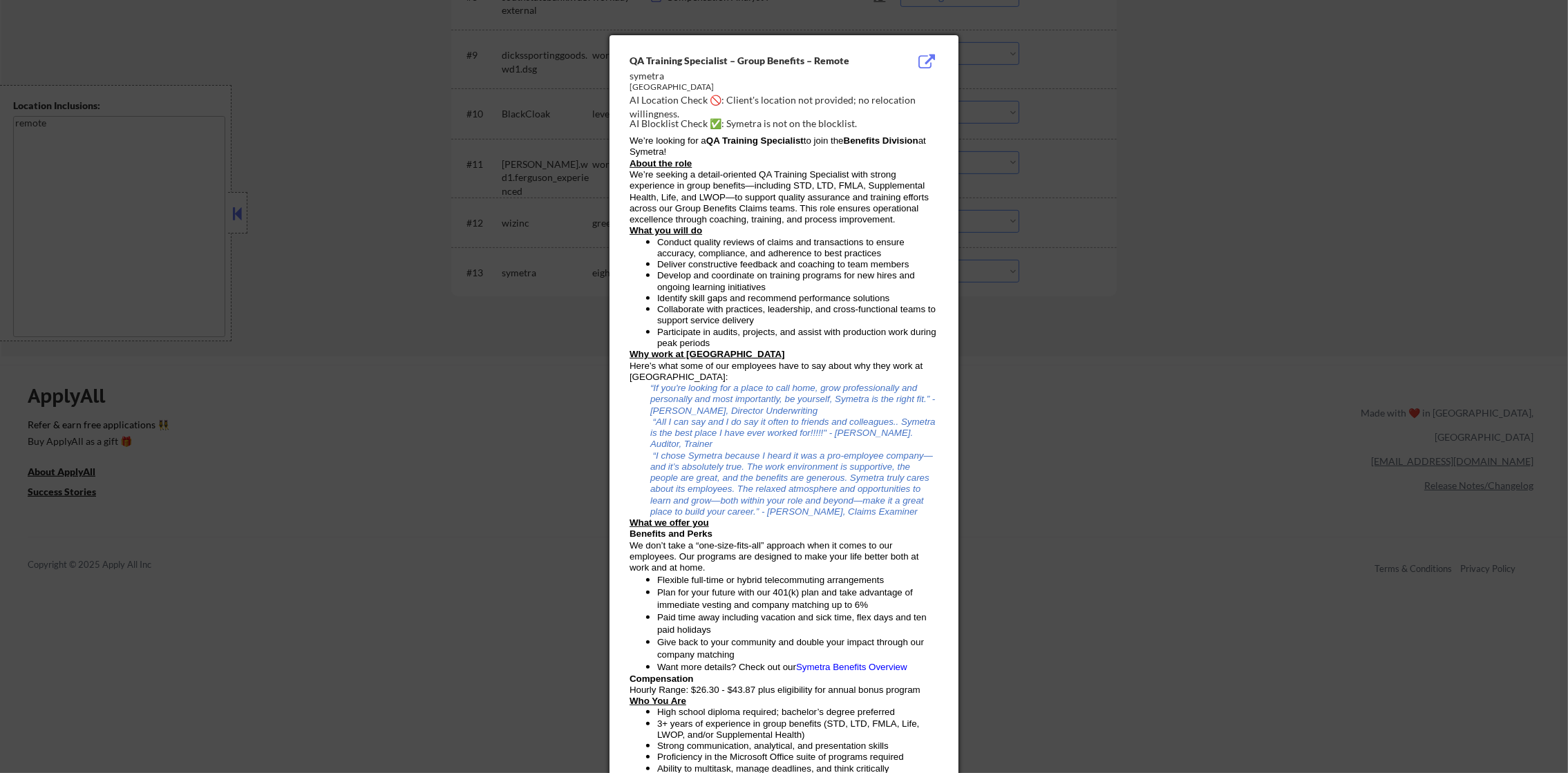
click at [1059, 263] on div at bounding box center [784, 386] width 1568 height 773
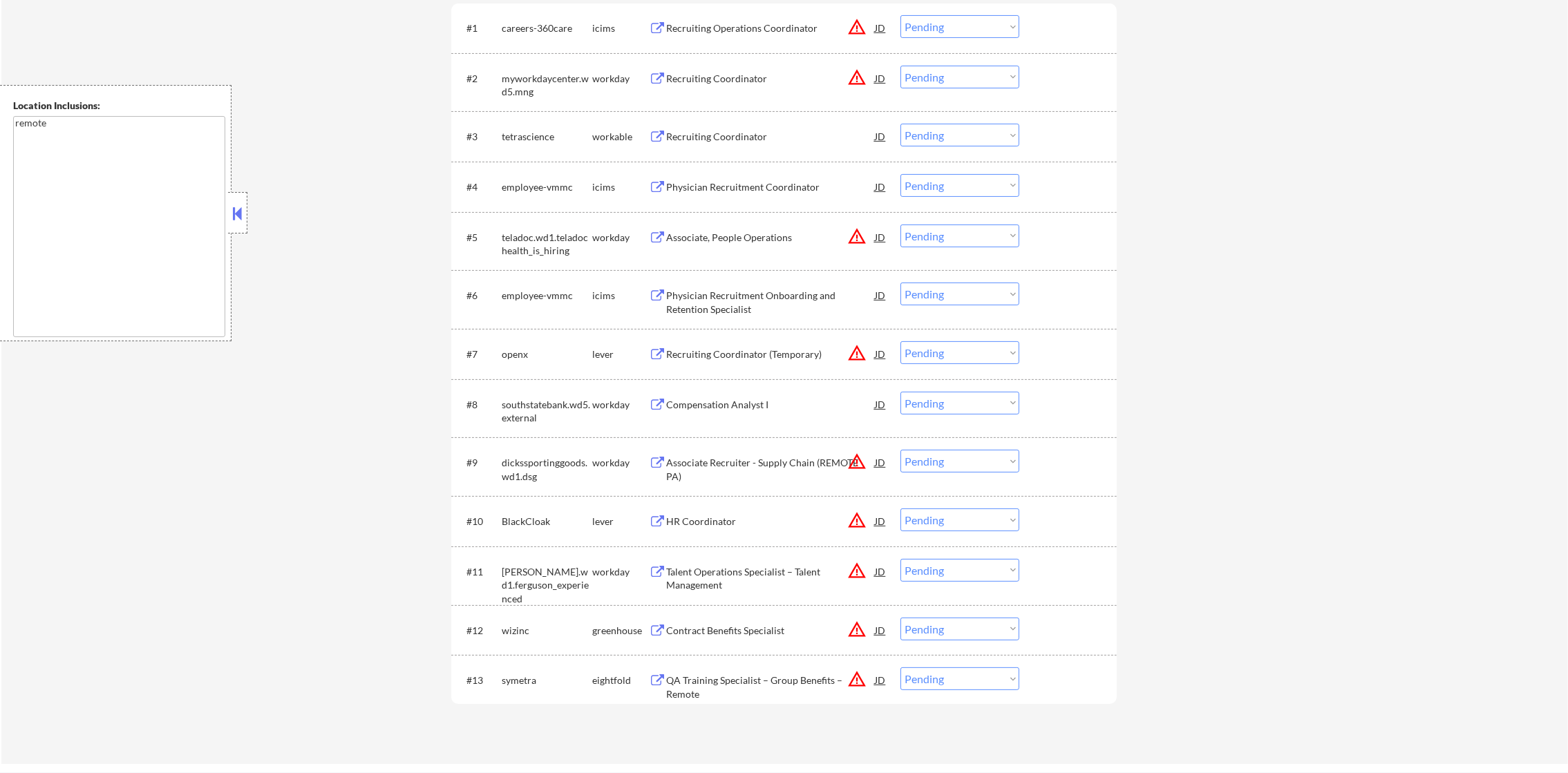
scroll to position [535, 0]
click at [768, 134] on div "Recruiting Coordinator" at bounding box center [771, 134] width 209 height 14
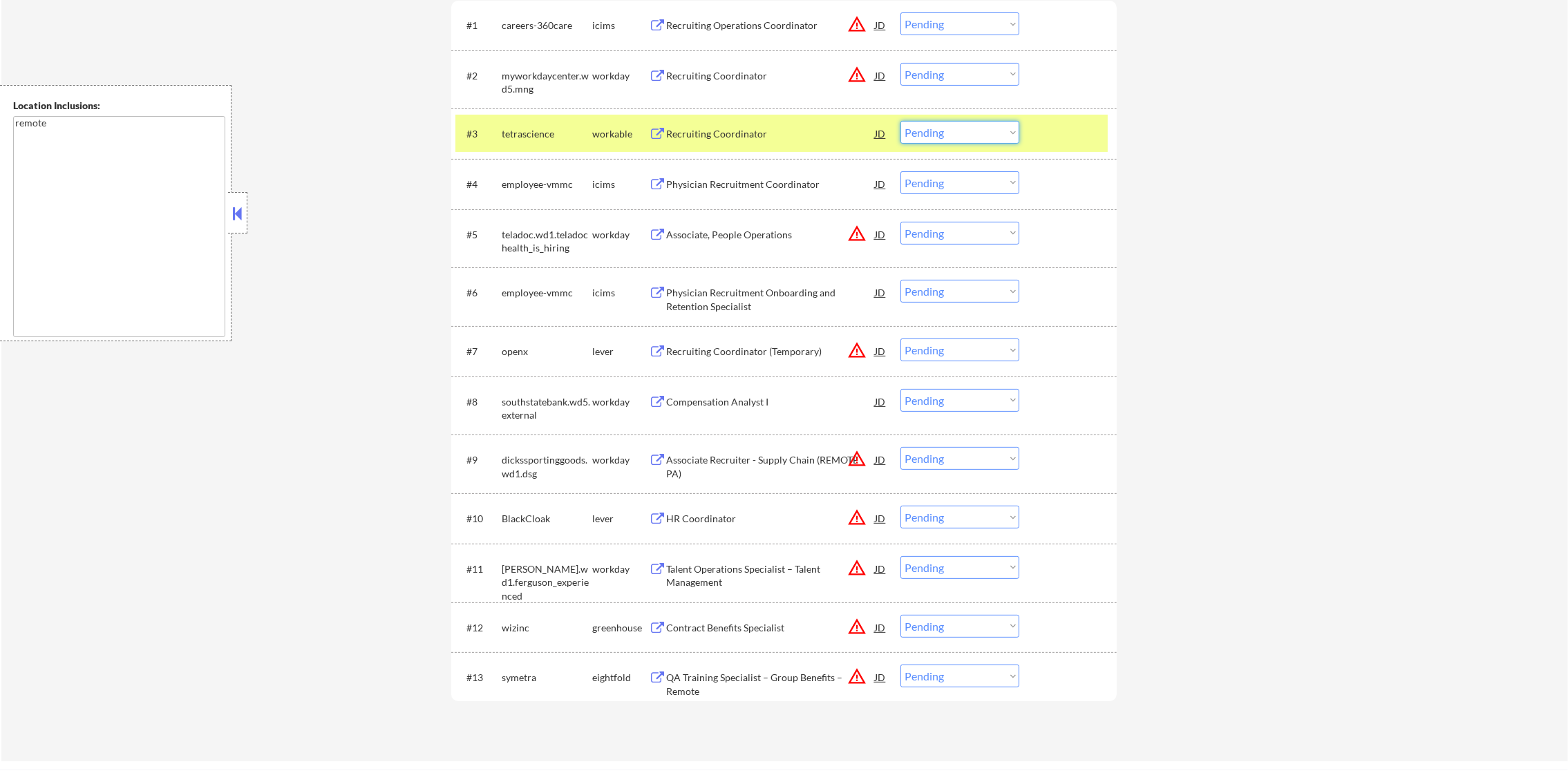
click at [923, 126] on select "Choose an option... Pending Applied Excluded (Questions) Excluded (Expired) Exc…" at bounding box center [959, 132] width 119 height 22
click at [900, 121] on select "Choose an option... Pending Applied Excluded (Questions) Excluded (Expired) Exc…" at bounding box center [959, 132] width 119 height 22
click at [555, 129] on div "tetrascience" at bounding box center [547, 134] width 91 height 14
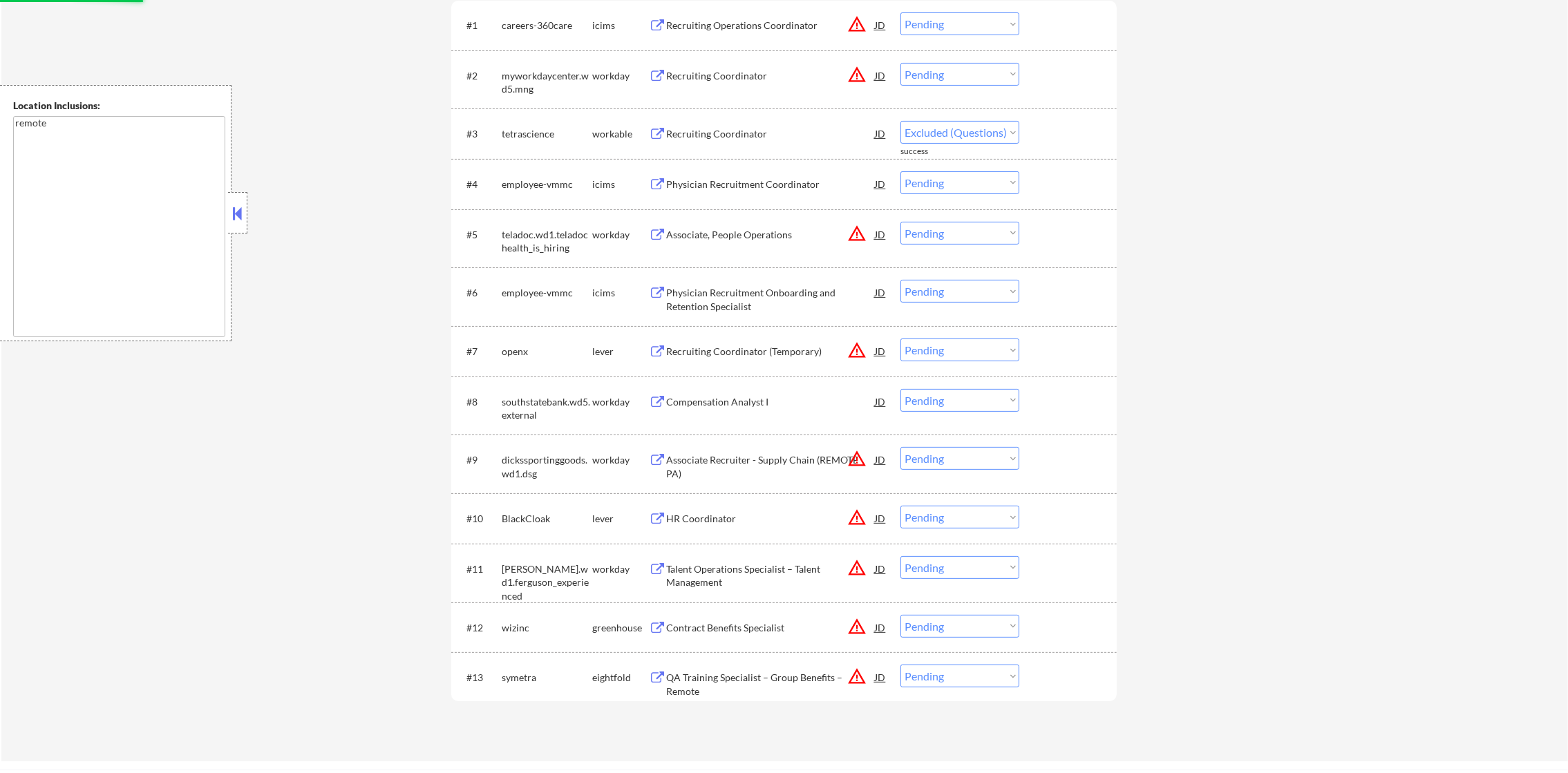
select select ""pending""
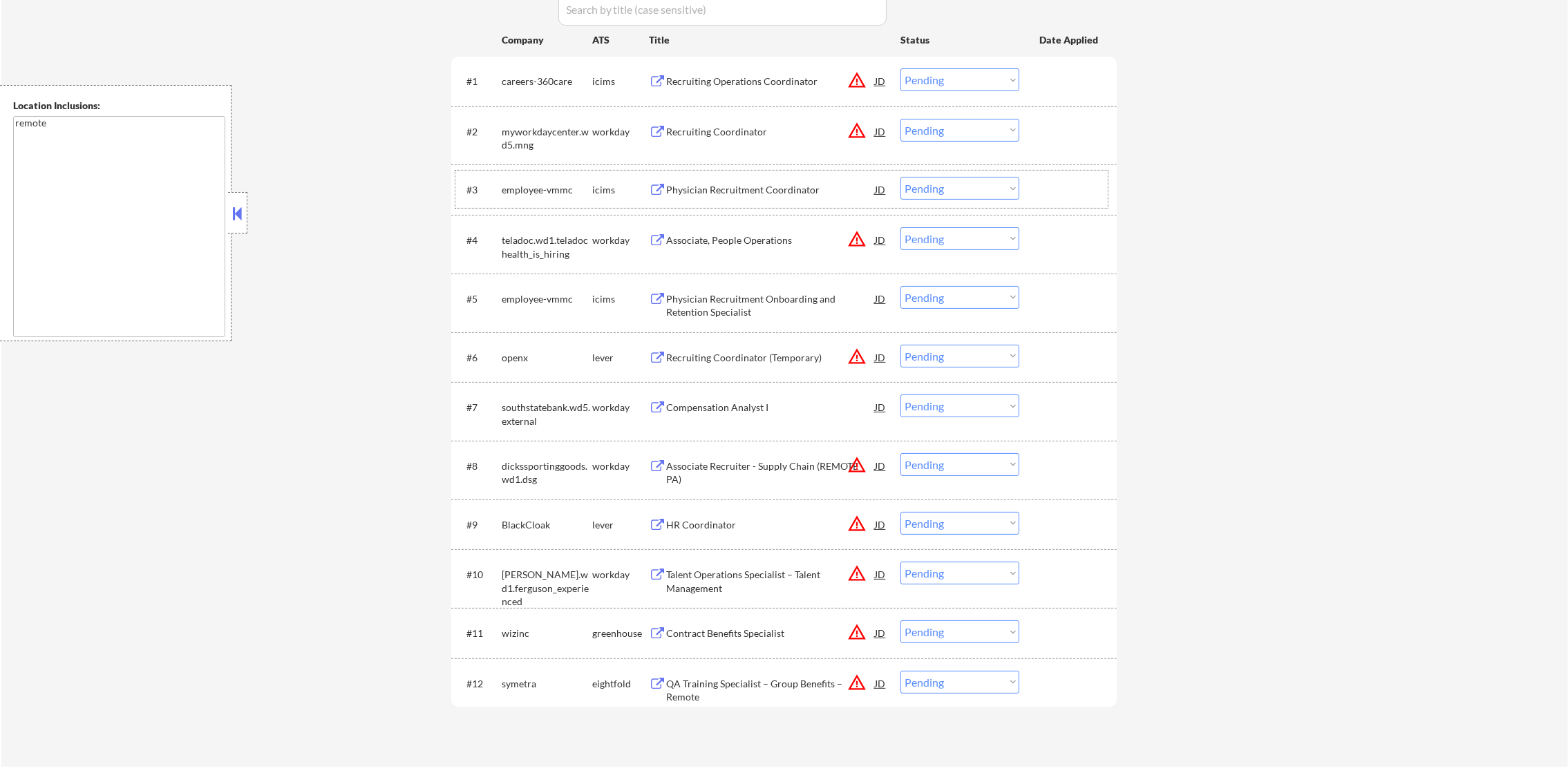
scroll to position [501, 0]
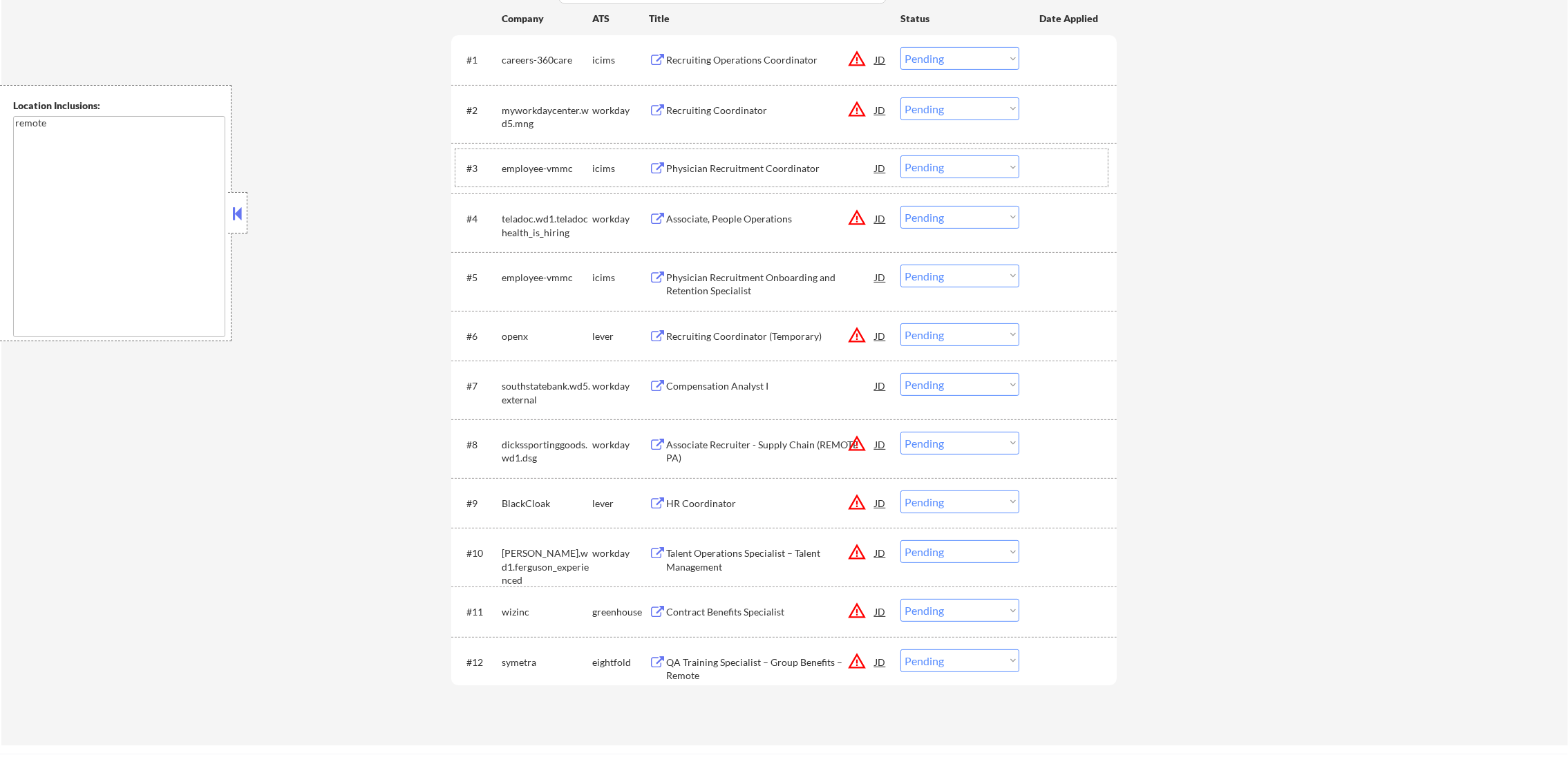
click at [859, 499] on button "warning_amber" at bounding box center [857, 502] width 19 height 19
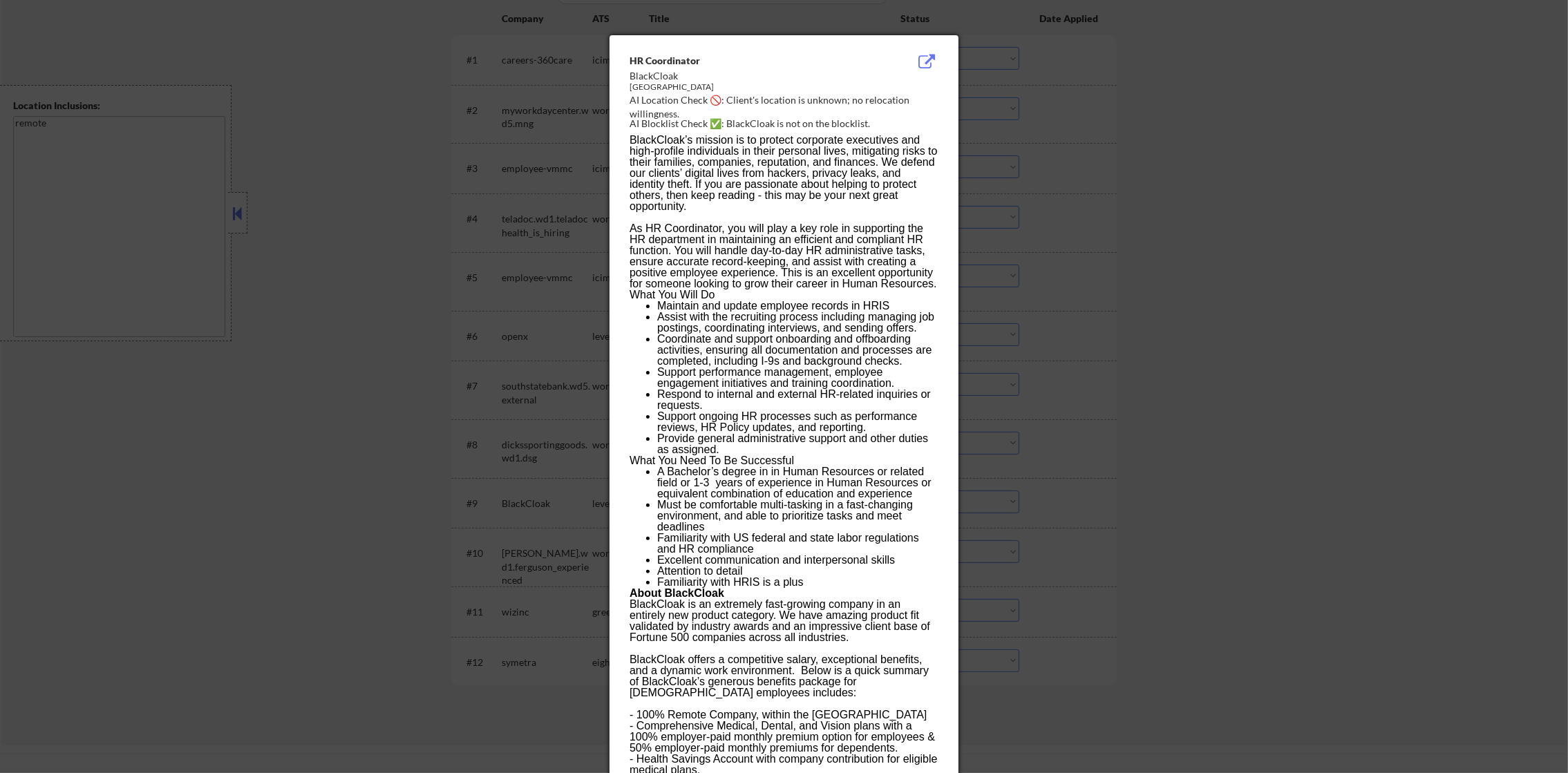
click at [979, 460] on div at bounding box center [784, 386] width 1568 height 773
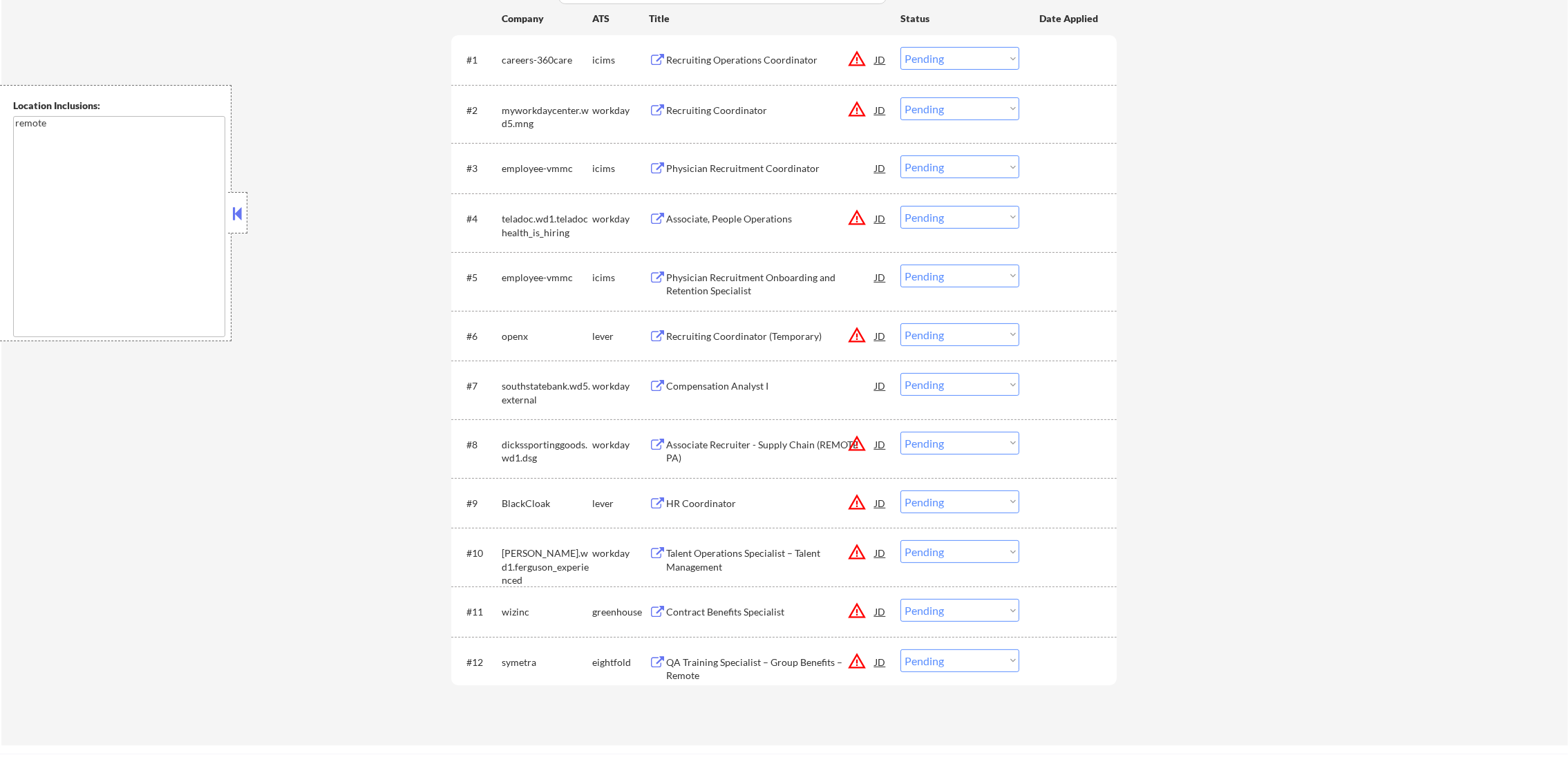
click at [770, 502] on div "HR Coordinator" at bounding box center [771, 503] width 209 height 14
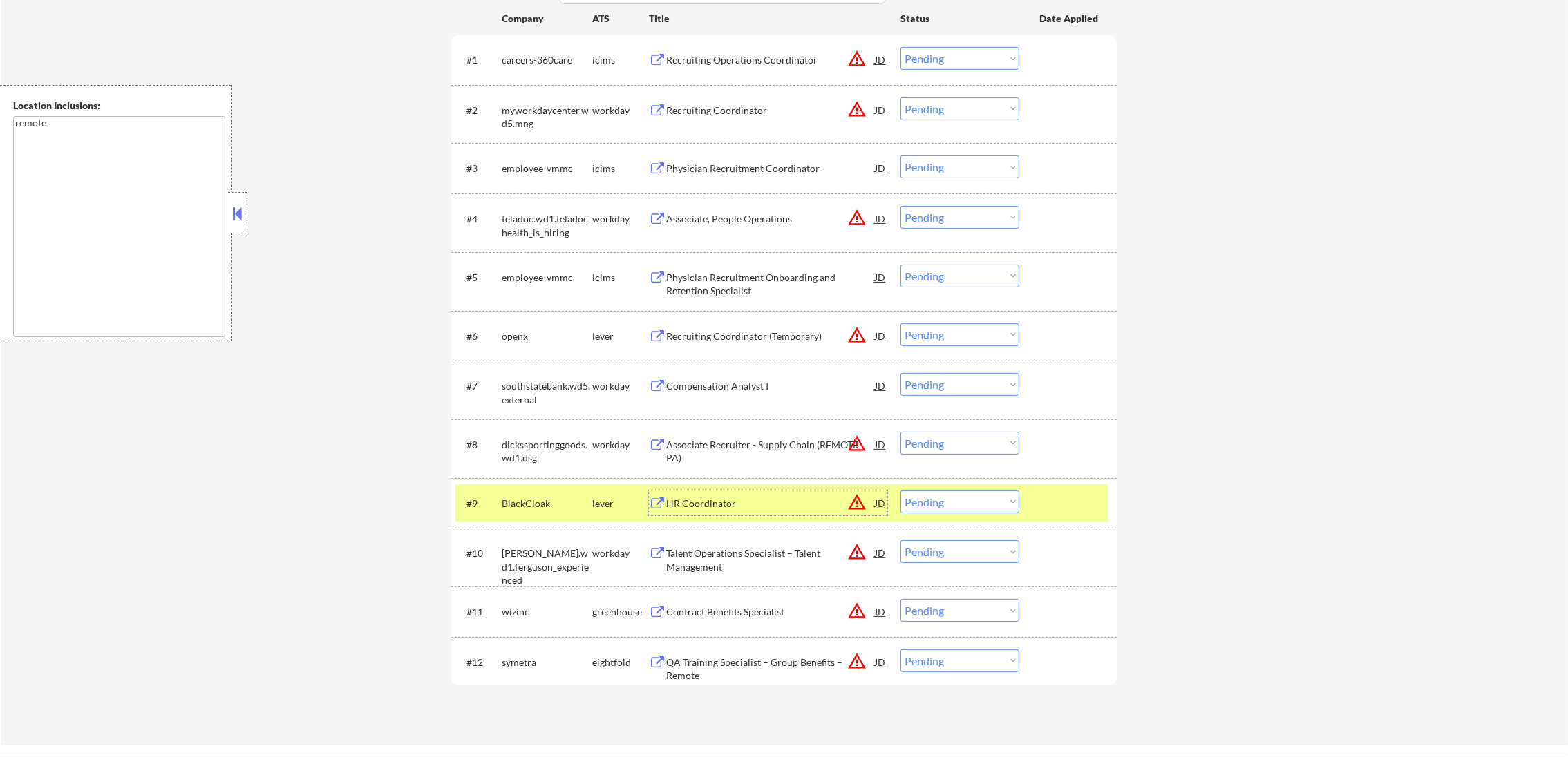
click at [921, 502] on select "Choose an option... Pending Applied Excluded (Questions) Excluded (Expired) Exc…" at bounding box center [959, 502] width 119 height 22
click at [900, 490] on select "Choose an option... Pending Applied Excluded (Questions) Excluded (Expired) Exc…" at bounding box center [959, 502] width 119 height 22
select select ""pending""
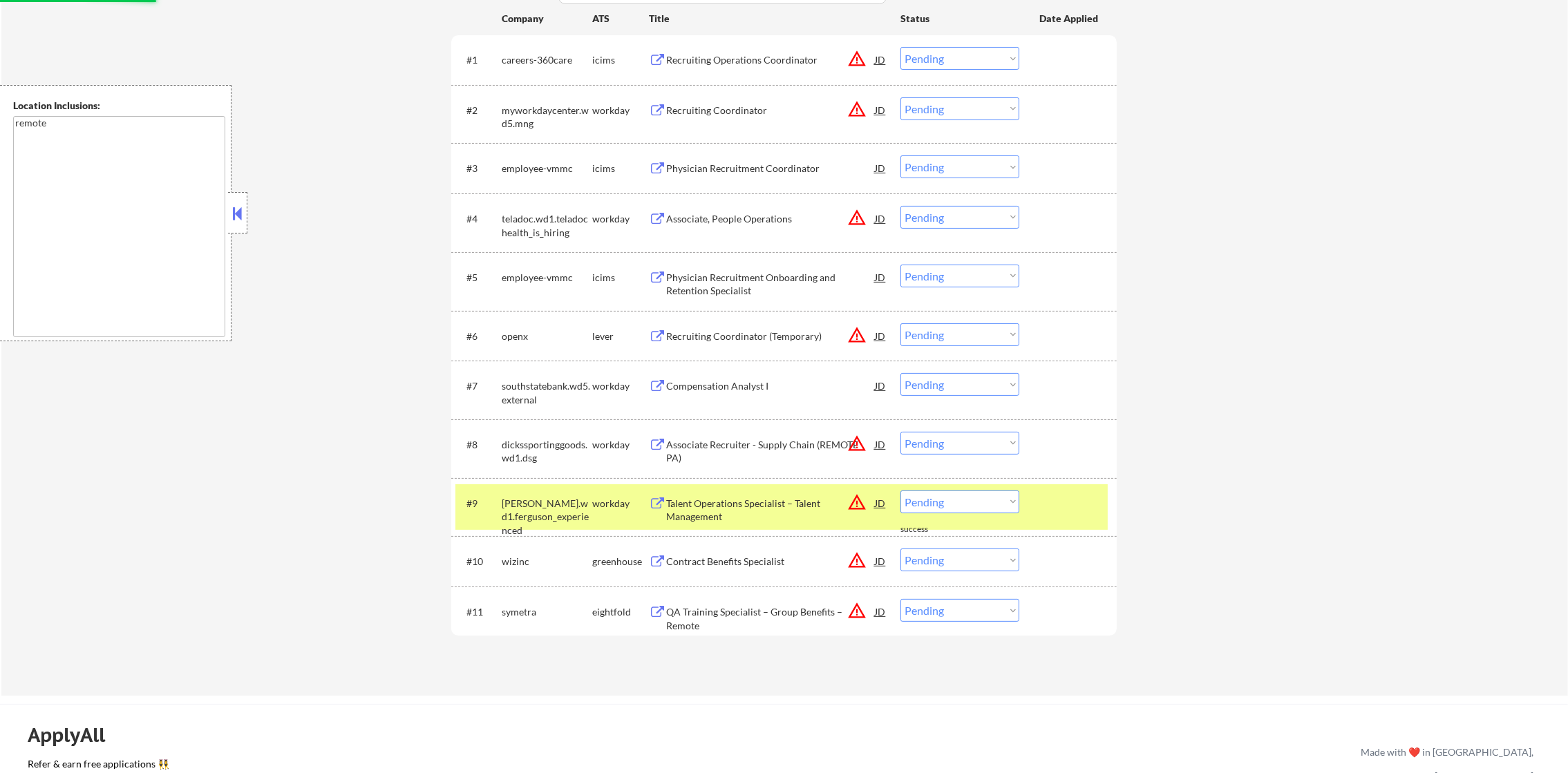
click at [554, 527] on div "#9 ferguson.wd1.ferguson_experienced workday Talent Operations Specialist – Tal…" at bounding box center [781, 507] width 653 height 46
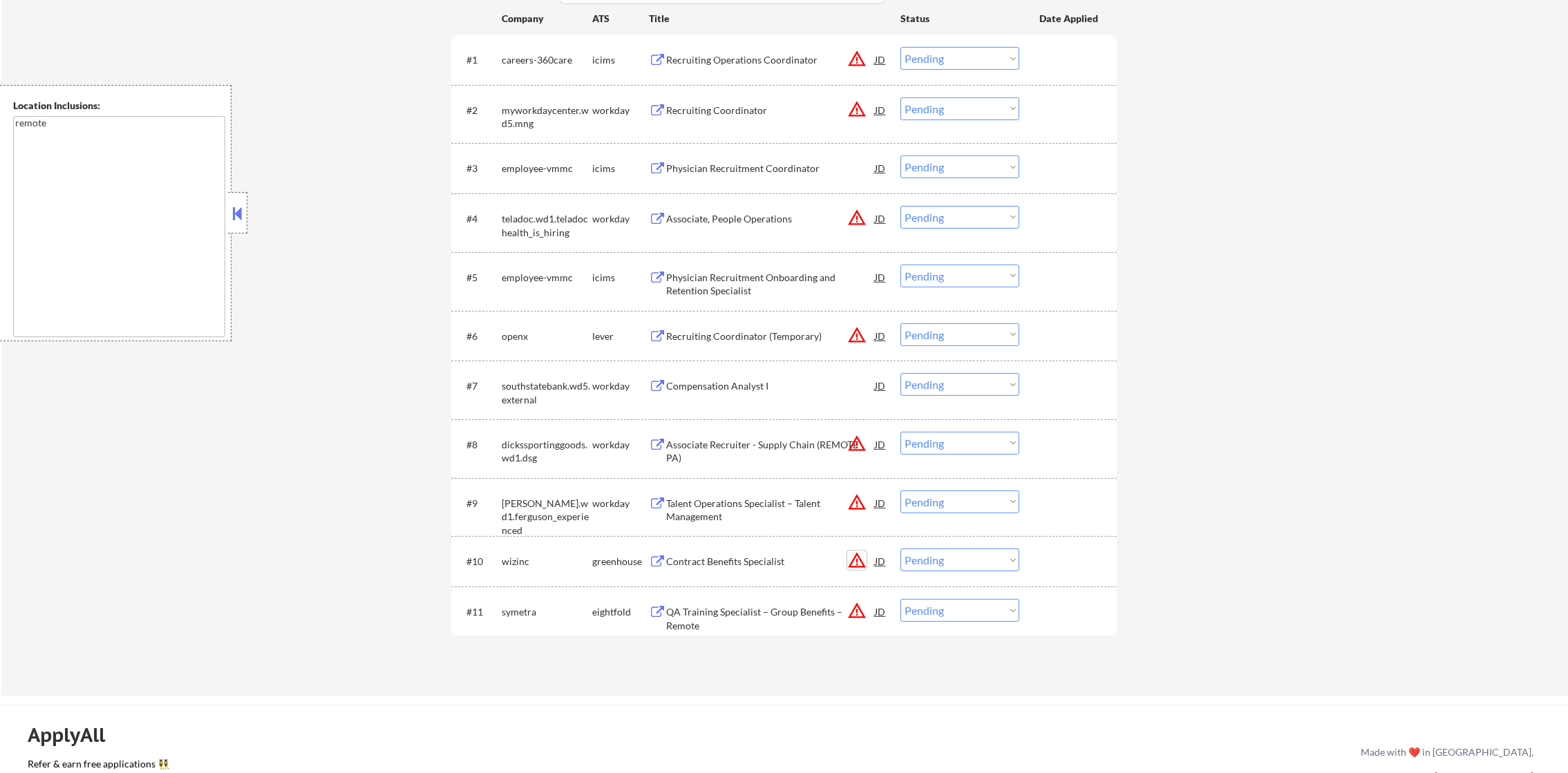
click at [860, 555] on button "warning_amber" at bounding box center [857, 560] width 19 height 19
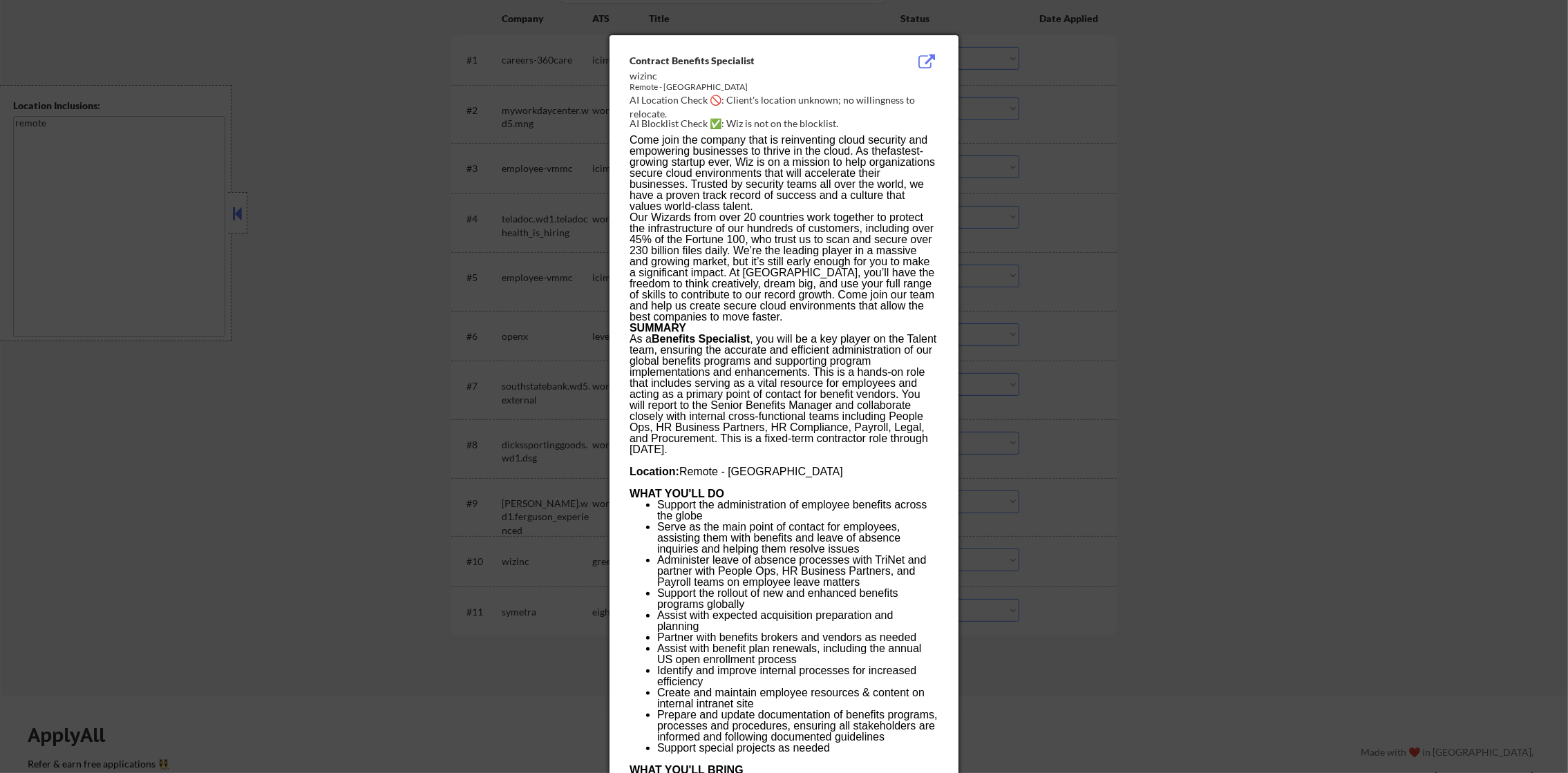
click at [948, 539] on div "Contract Benefits Specialist wizinc Remote - USA AI Location Check 🚫: Client's …" at bounding box center [784, 595] width 349 height 1119
click at [1101, 548] on div at bounding box center [784, 386] width 1568 height 773
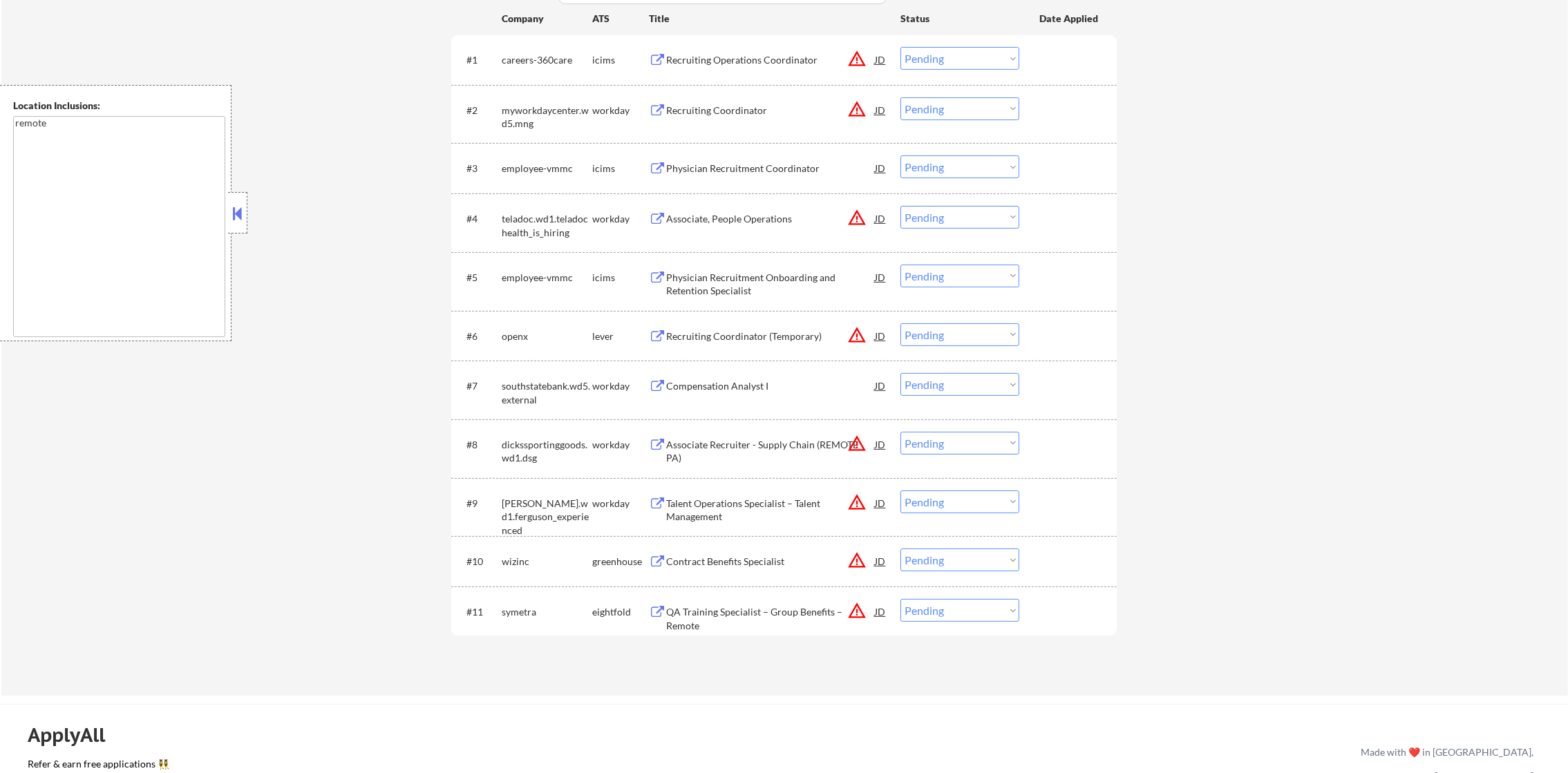
click at [774, 561] on div "Contract Benefits Specialist" at bounding box center [771, 562] width 209 height 14
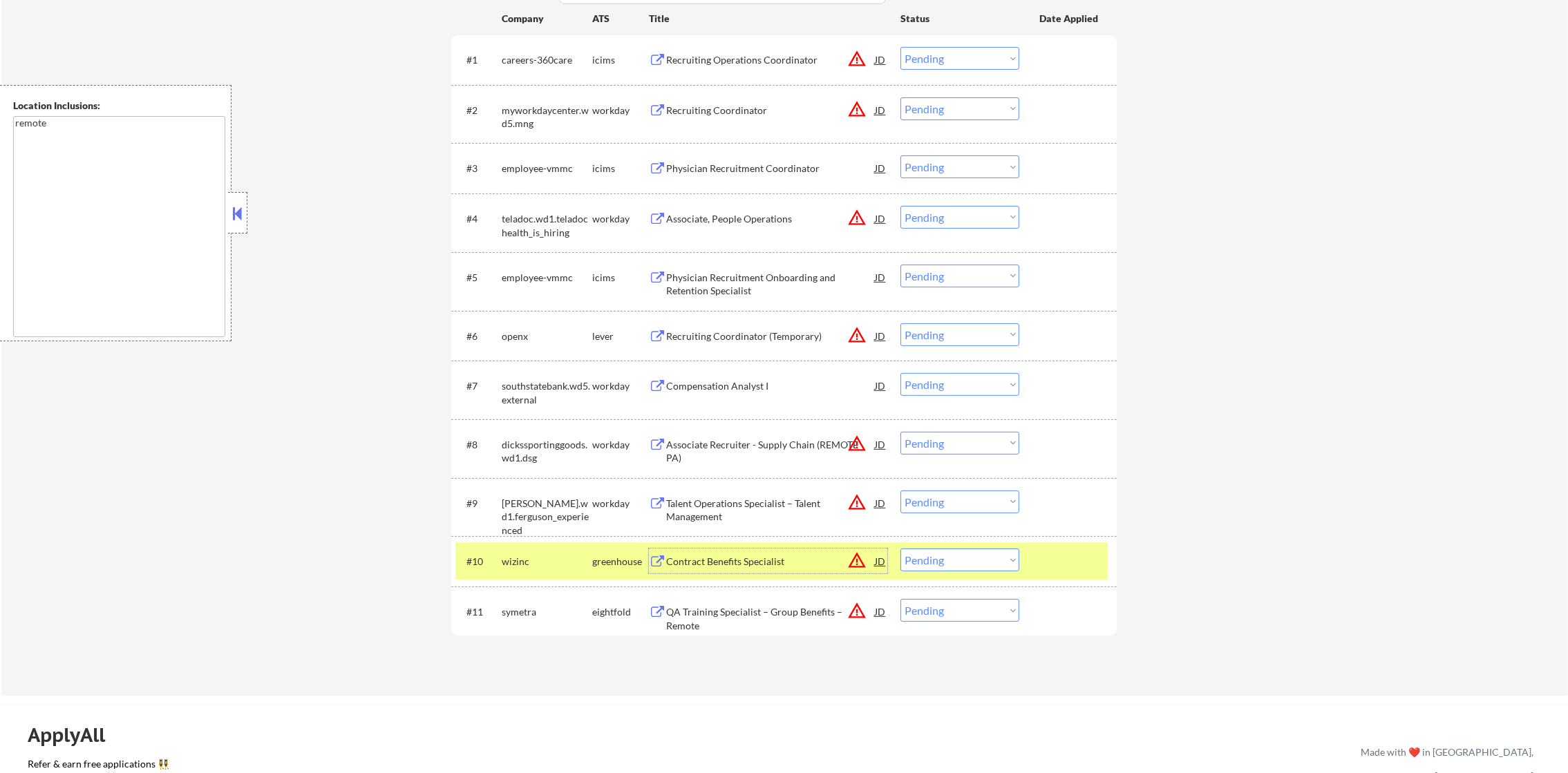
click at [914, 552] on select "Choose an option... Pending Applied Excluded (Questions) Excluded (Expired) Exc…" at bounding box center [959, 559] width 119 height 22
click at [900, 548] on select "Choose an option... Pending Applied Excluded (Questions) Excluded (Expired) Exc…" at bounding box center [959, 559] width 119 height 22
select select ""pending""
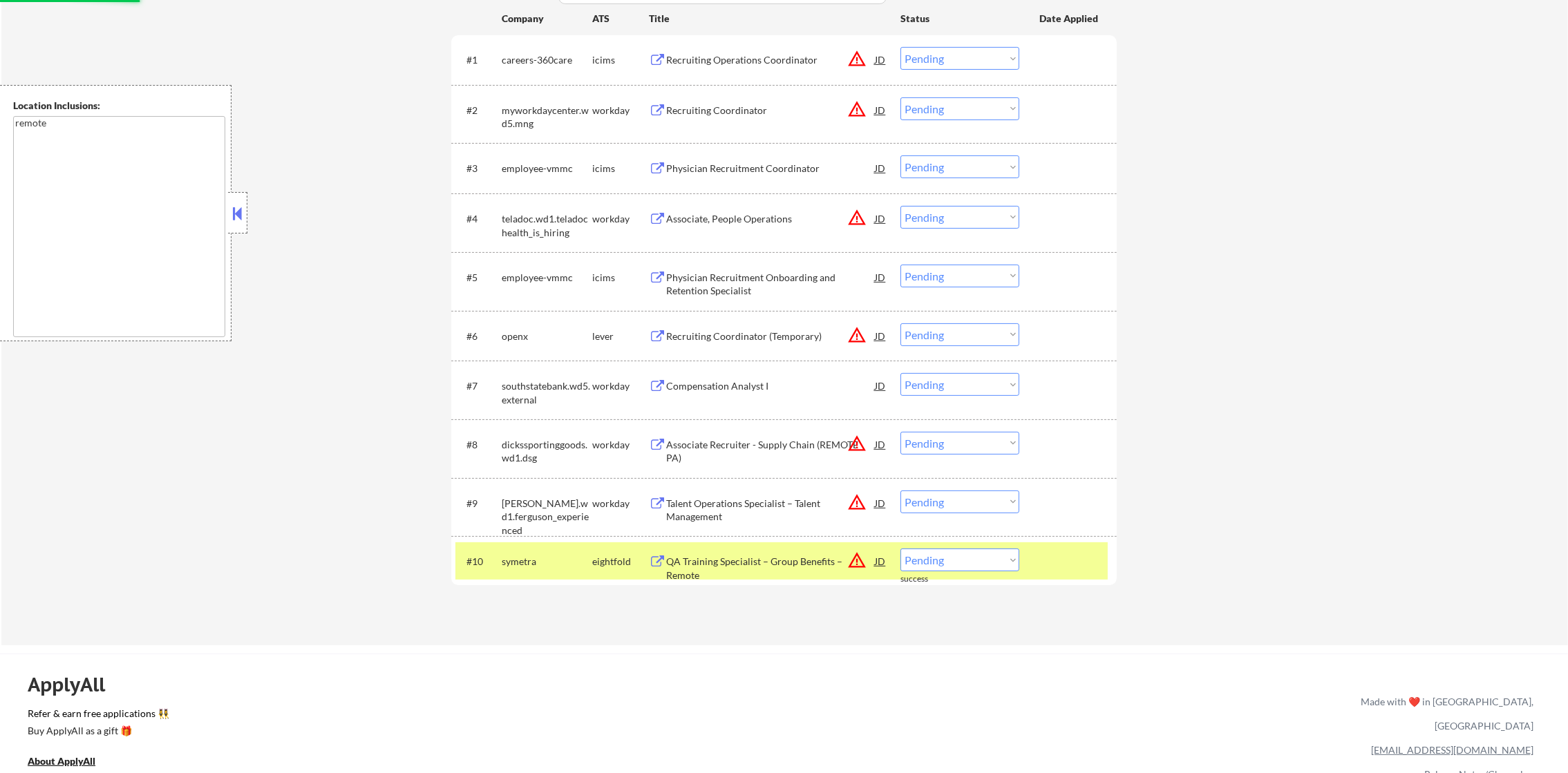
click at [558, 565] on div "symetra" at bounding box center [547, 562] width 91 height 14
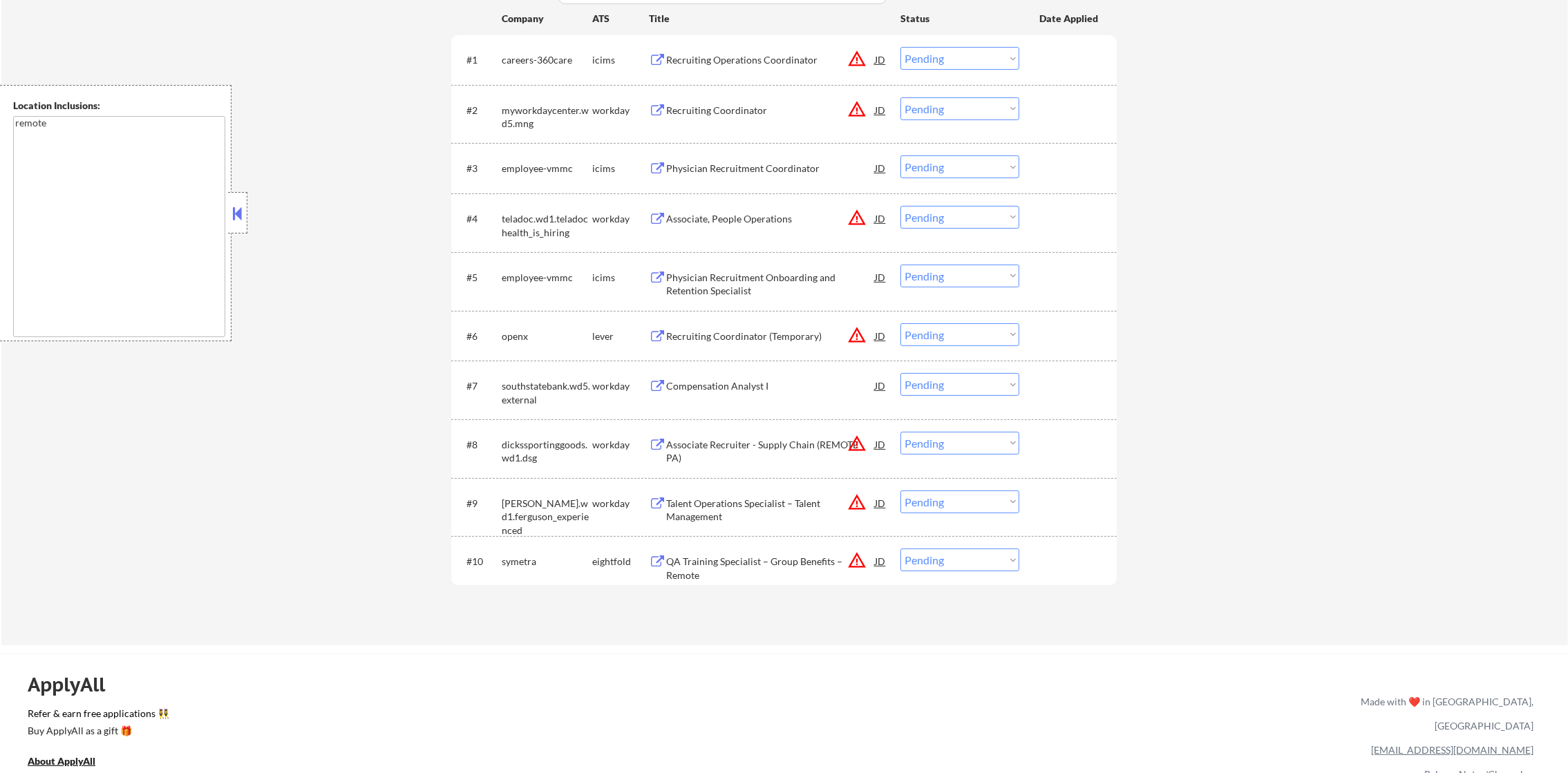
click at [784, 331] on div "Recruiting Coordinator (Temporary)" at bounding box center [771, 336] width 209 height 14
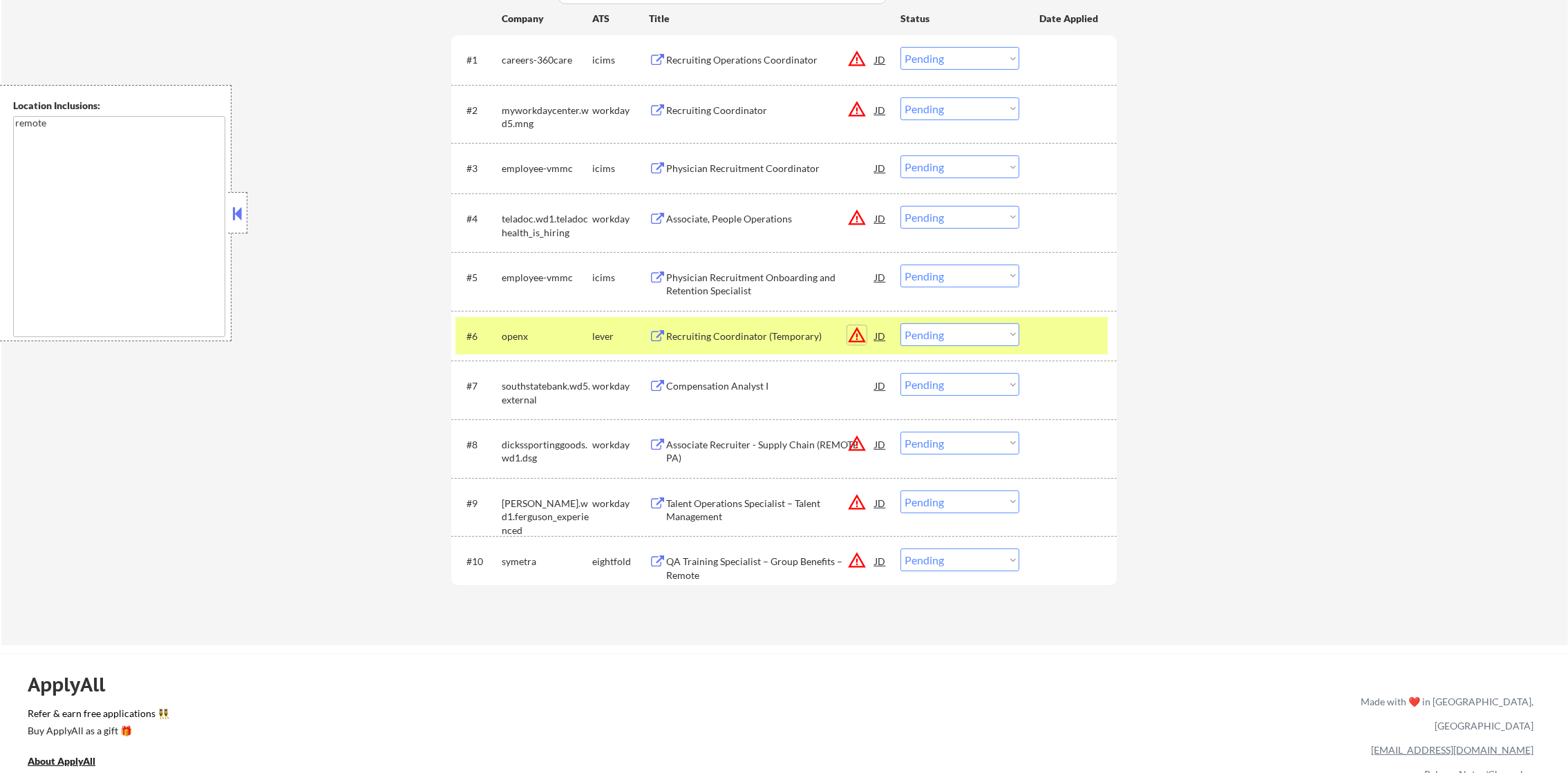
click at [859, 335] on button "warning_amber" at bounding box center [857, 334] width 19 height 19
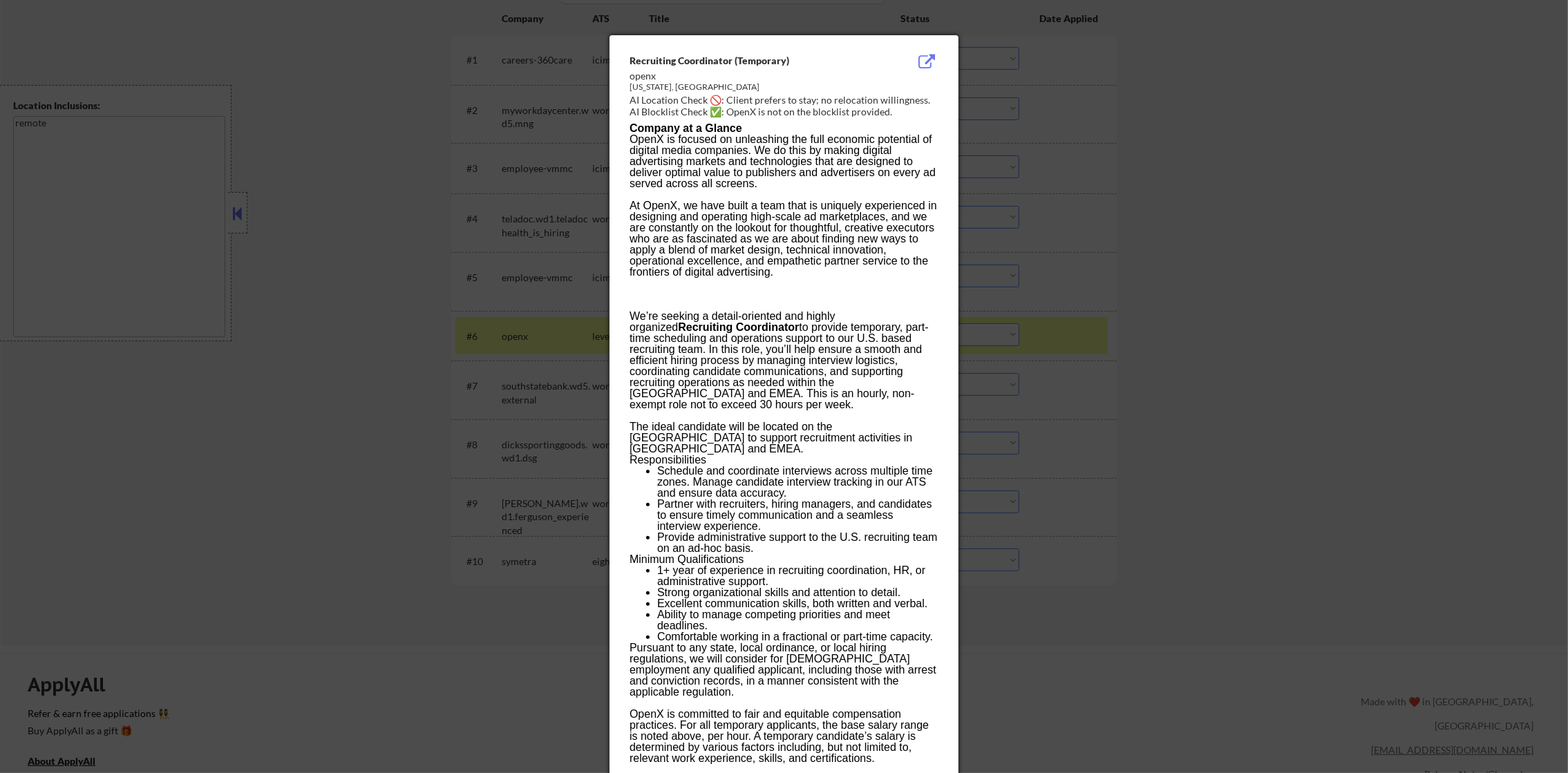
click at [1150, 252] on div at bounding box center [784, 386] width 1568 height 773
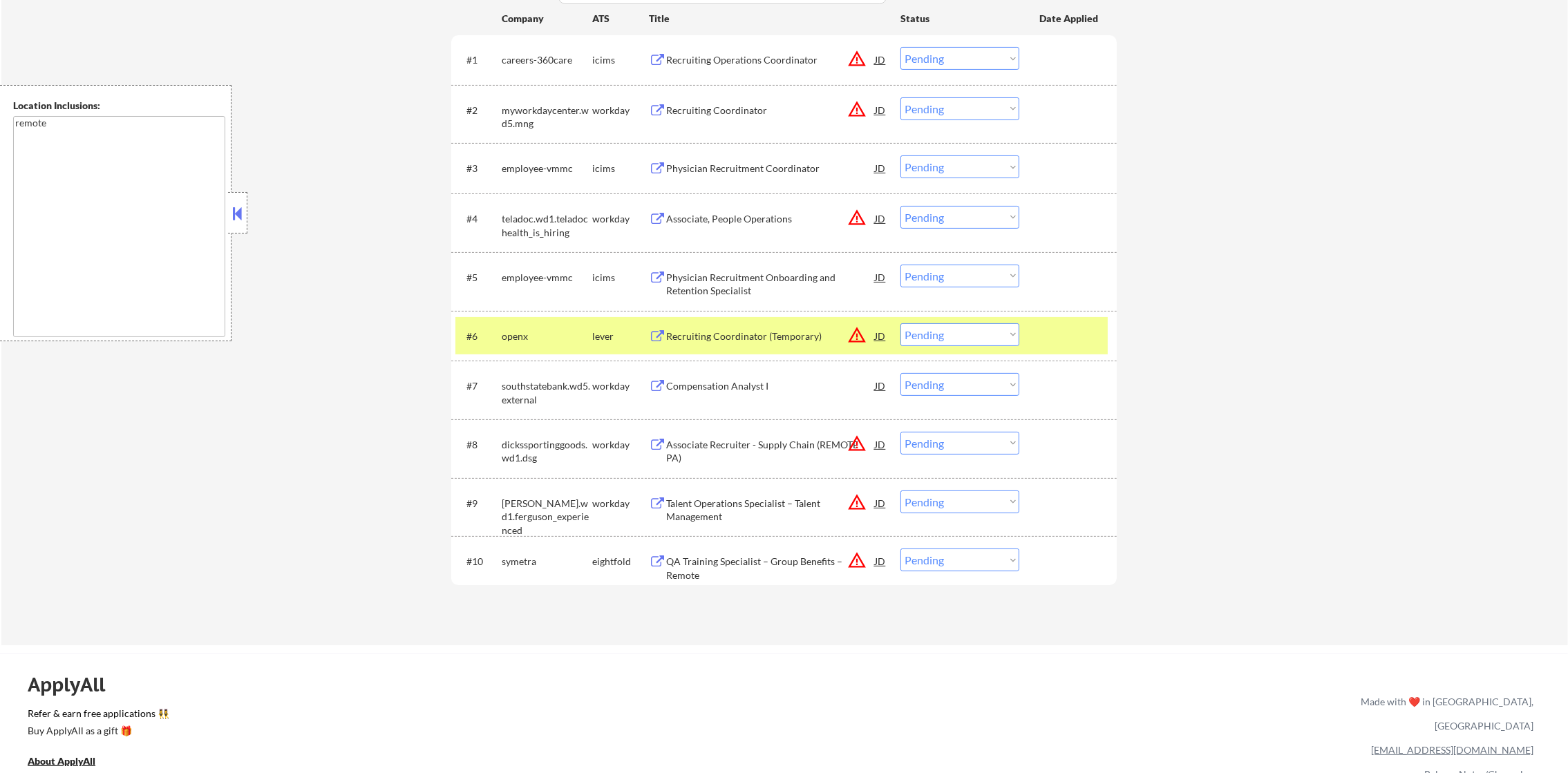
click at [997, 343] on select "Choose an option... Pending Applied Excluded (Questions) Excluded (Expired) Exc…" at bounding box center [959, 334] width 119 height 22
click at [900, 323] on select "Choose an option... Pending Applied Excluded (Questions) Excluded (Expired) Exc…" at bounding box center [959, 334] width 119 height 22
click at [535, 344] on div "openx" at bounding box center [547, 335] width 91 height 25
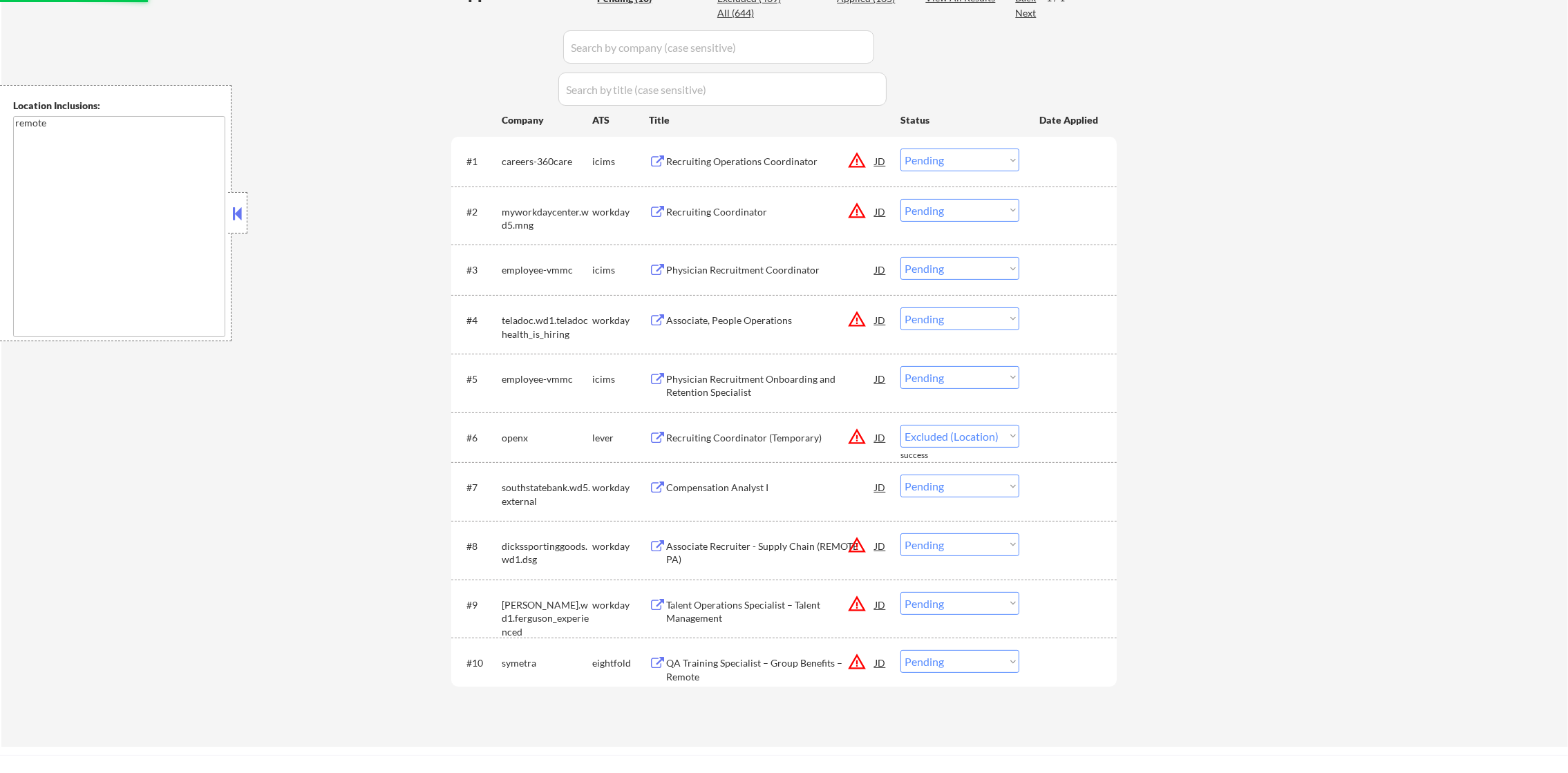
select select ""pending""
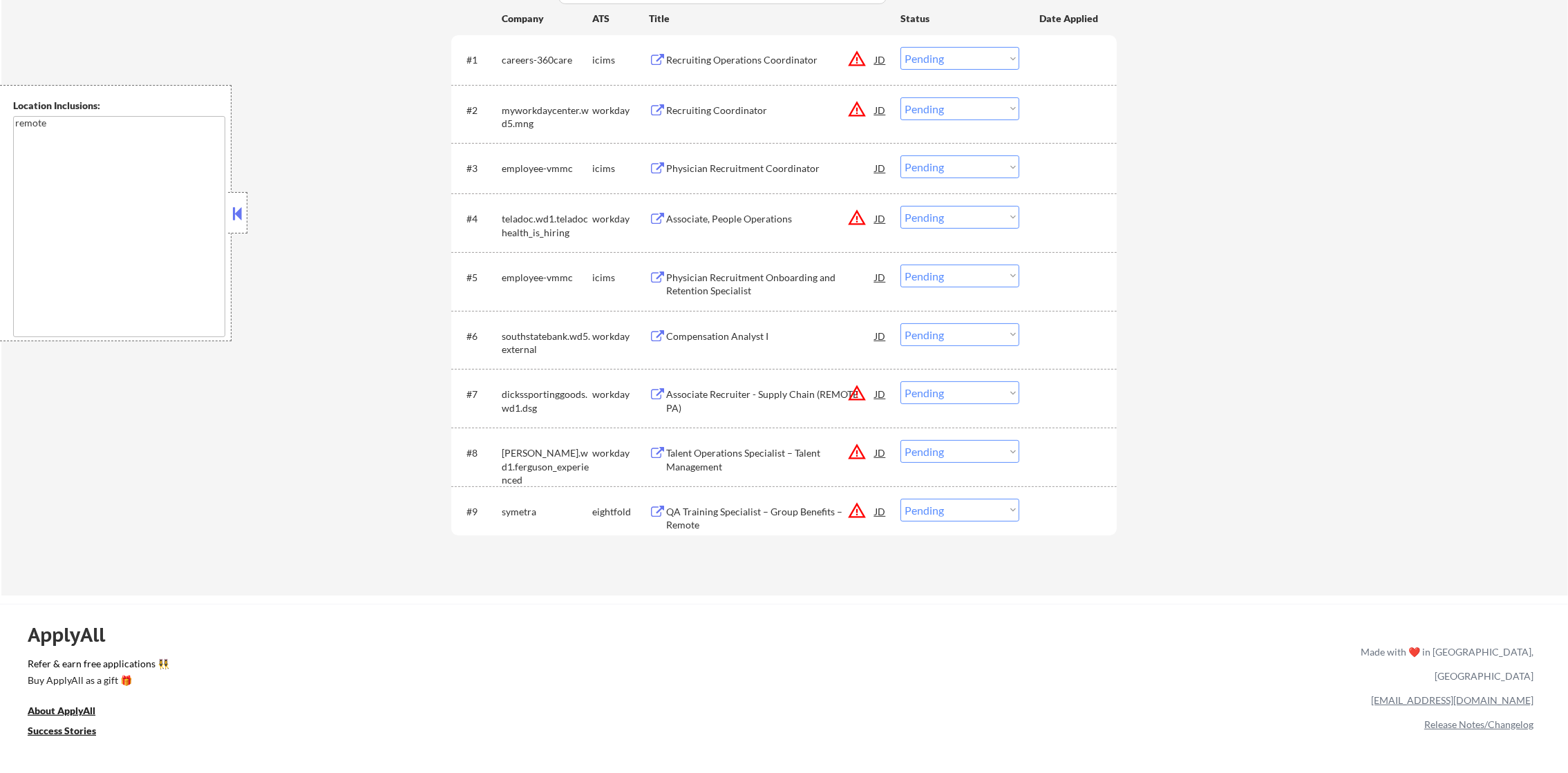
click at [851, 509] on button "warning_amber" at bounding box center [857, 510] width 19 height 19
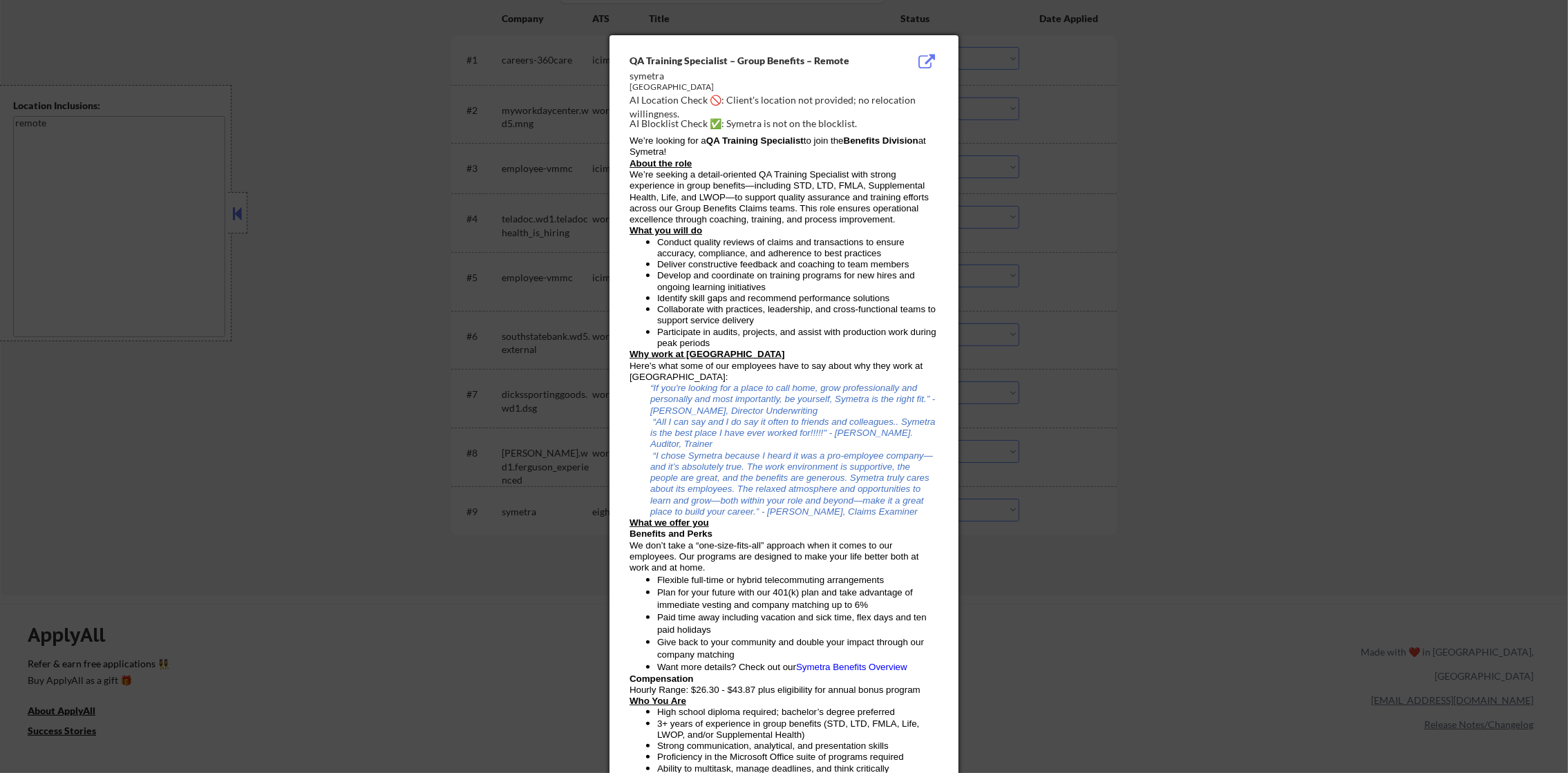
click at [1021, 482] on div at bounding box center [784, 386] width 1568 height 773
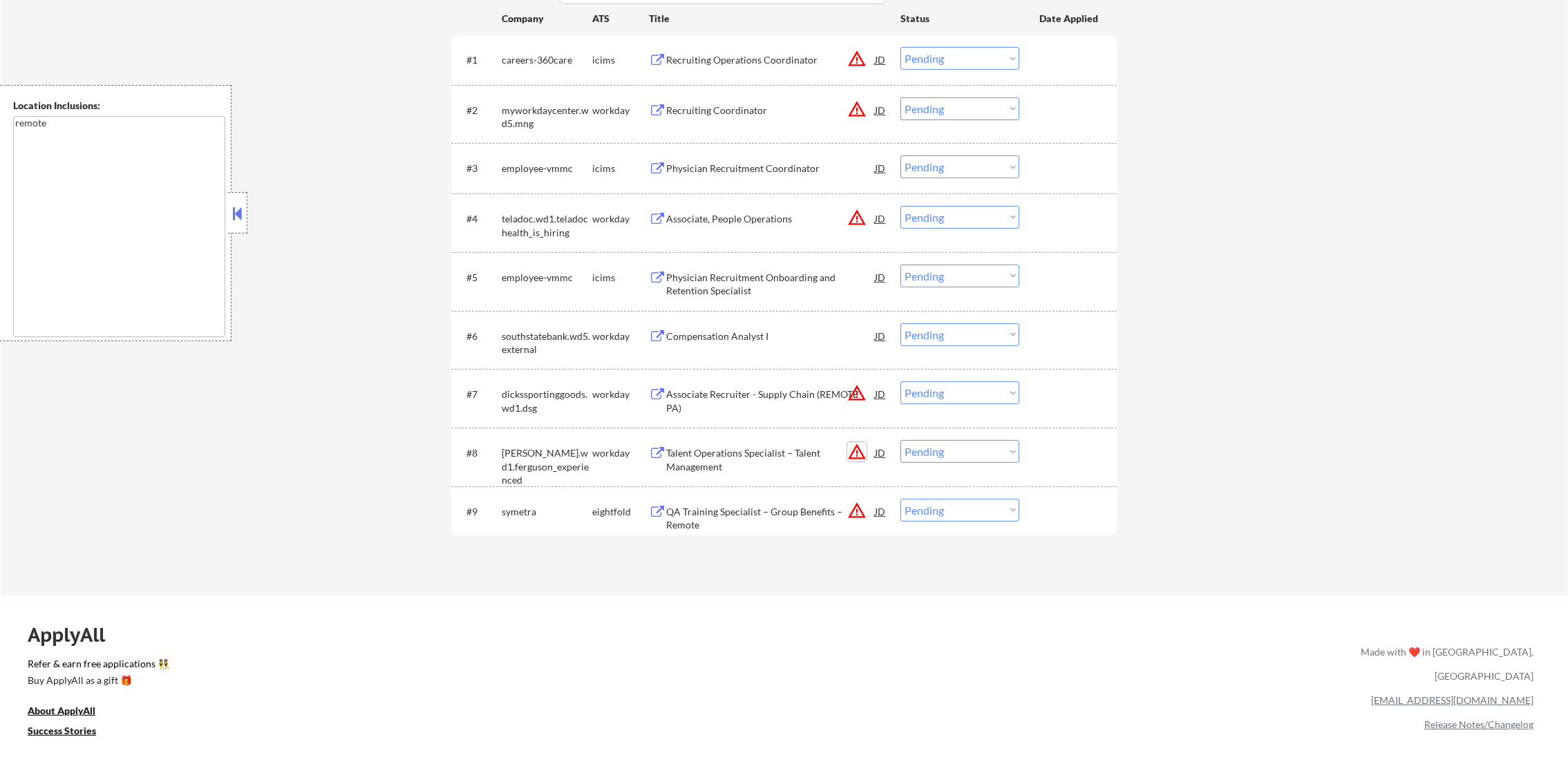
click at [855, 454] on button "warning_amber" at bounding box center [857, 452] width 19 height 19
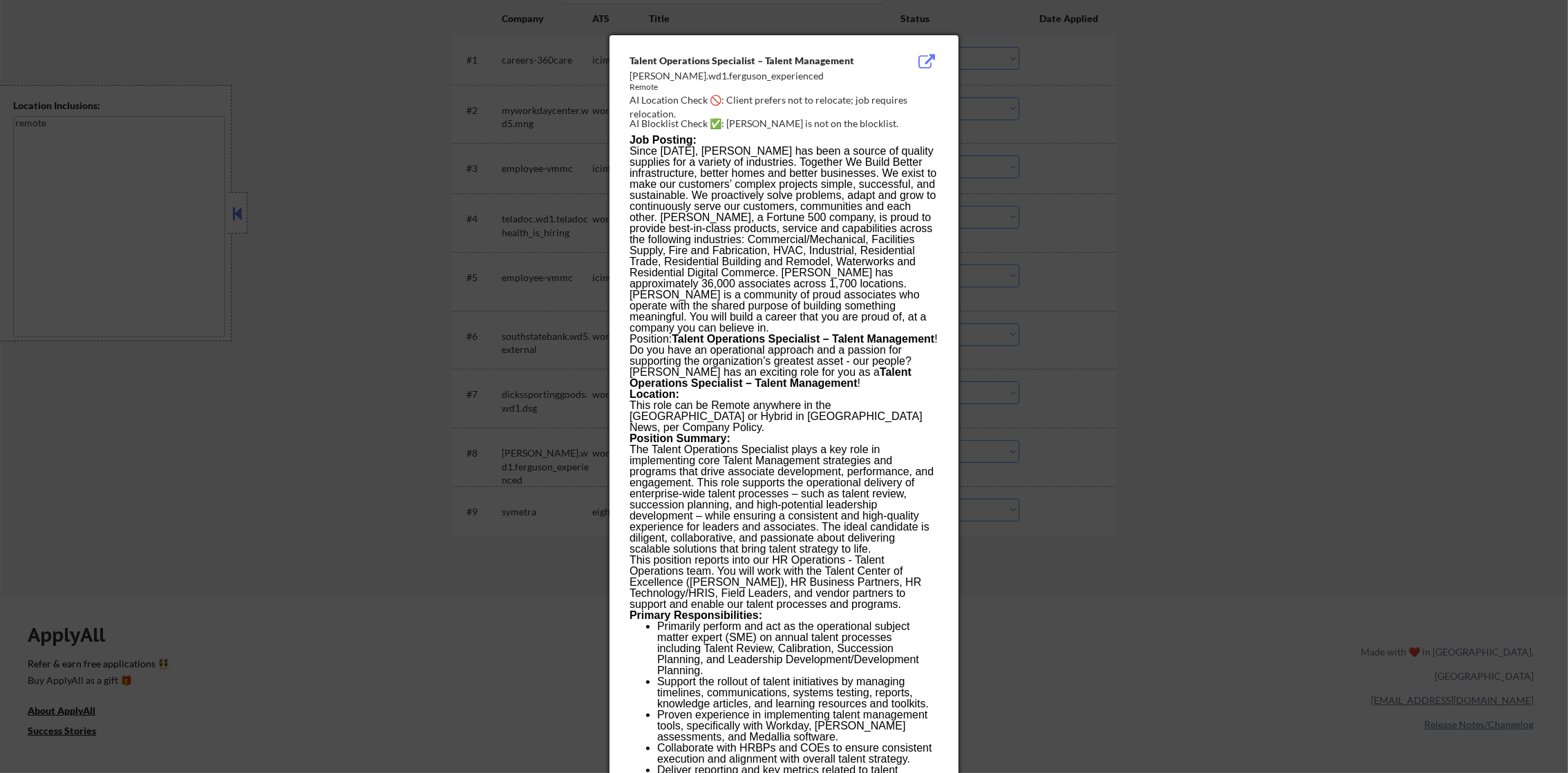
click at [1032, 424] on div at bounding box center [784, 386] width 1568 height 773
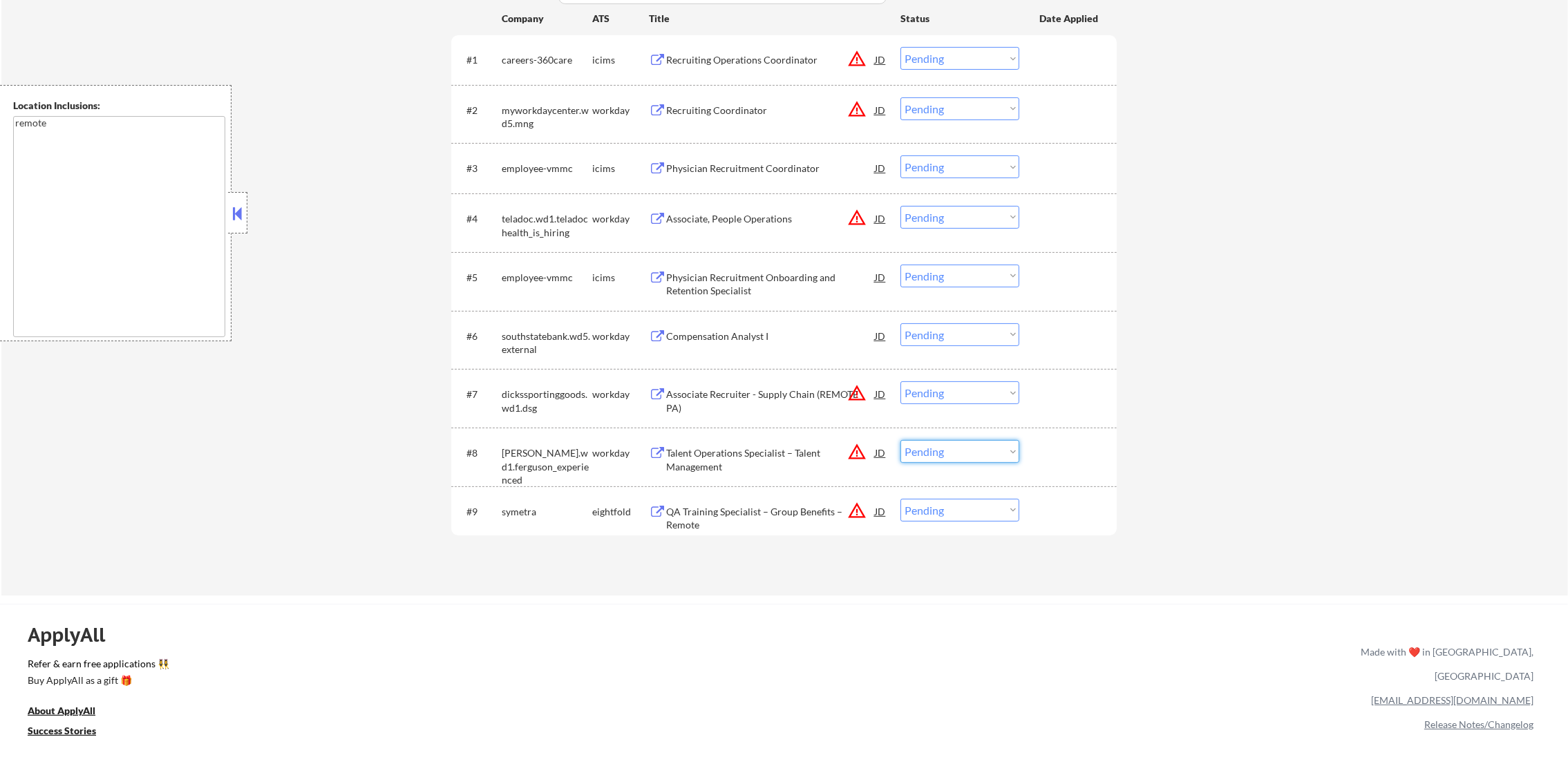
click at [955, 452] on select "Choose an option... Pending Applied Excluded (Questions) Excluded (Expired) Exc…" at bounding box center [959, 452] width 119 height 22
click at [900, 440] on select "Choose an option... Pending Applied Excluded (Questions) Excluded (Expired) Exc…" at bounding box center [959, 452] width 119 height 22
click at [860, 383] on button "warning_amber" at bounding box center [857, 393] width 19 height 19
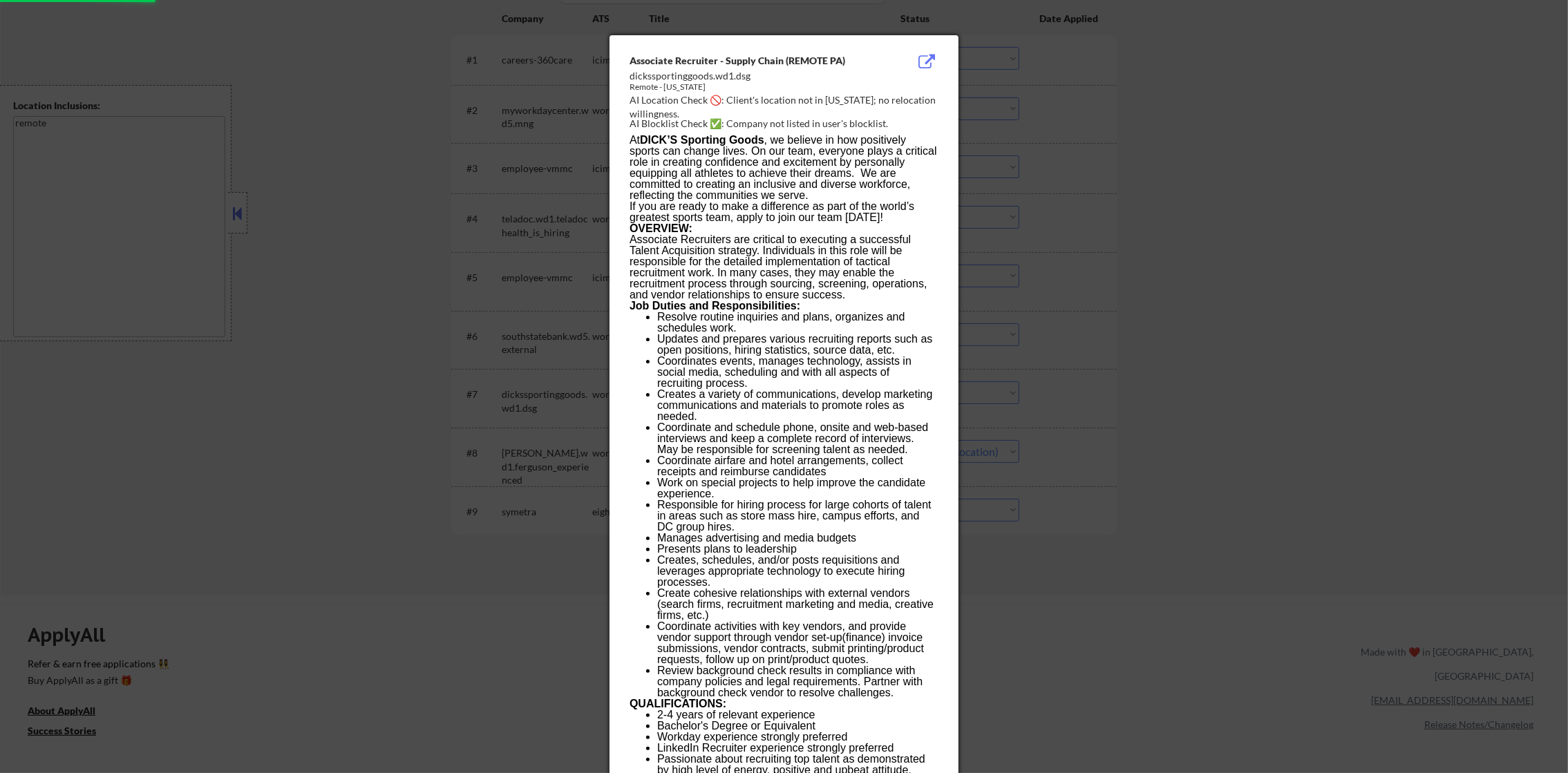
select select ""pending""
click at [1021, 348] on div at bounding box center [784, 386] width 1568 height 773
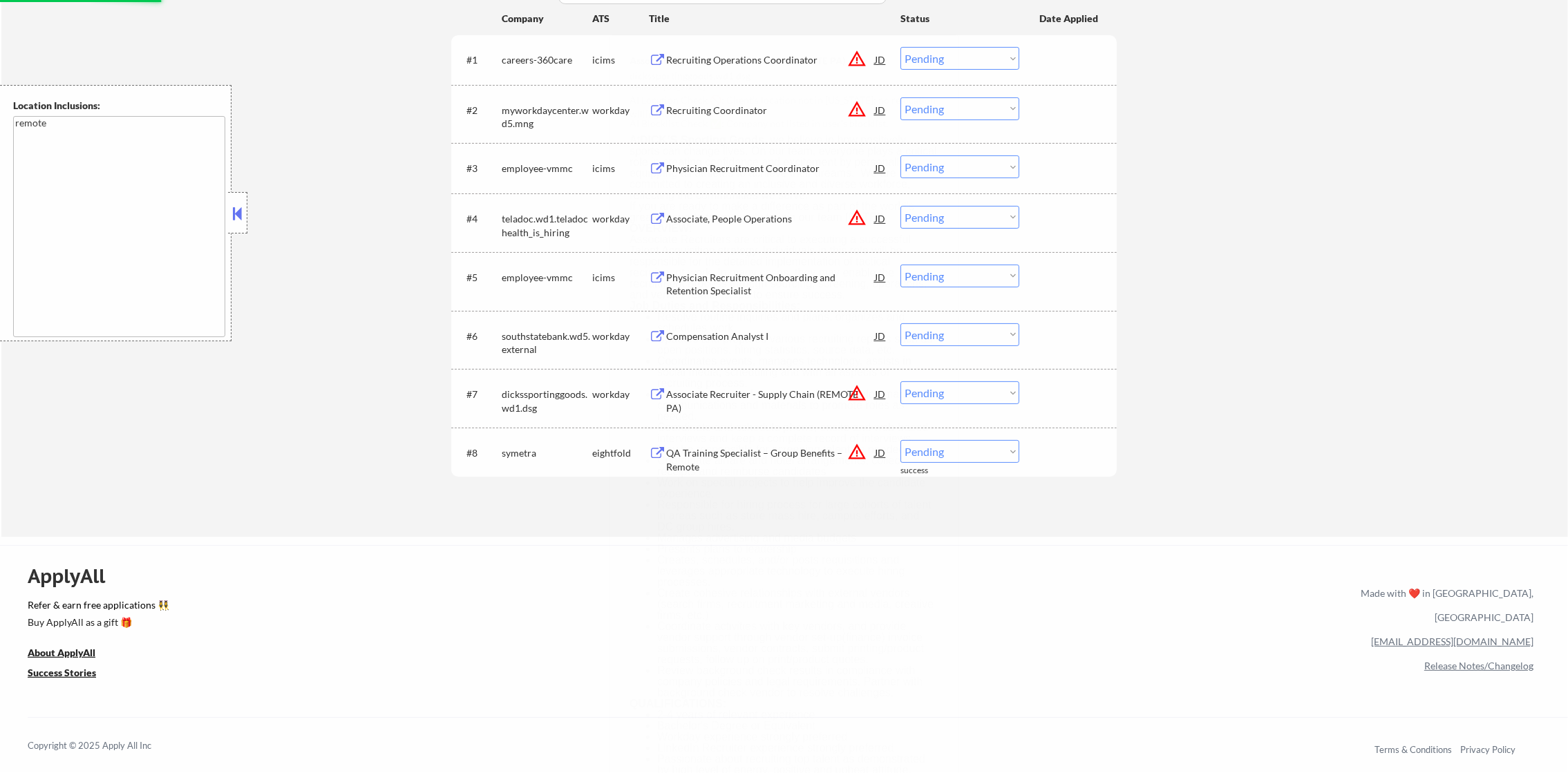
click at [982, 388] on select "Choose an option... Pending Applied Excluded (Questions) Excluded (Expired) Exc…" at bounding box center [959, 392] width 119 height 22
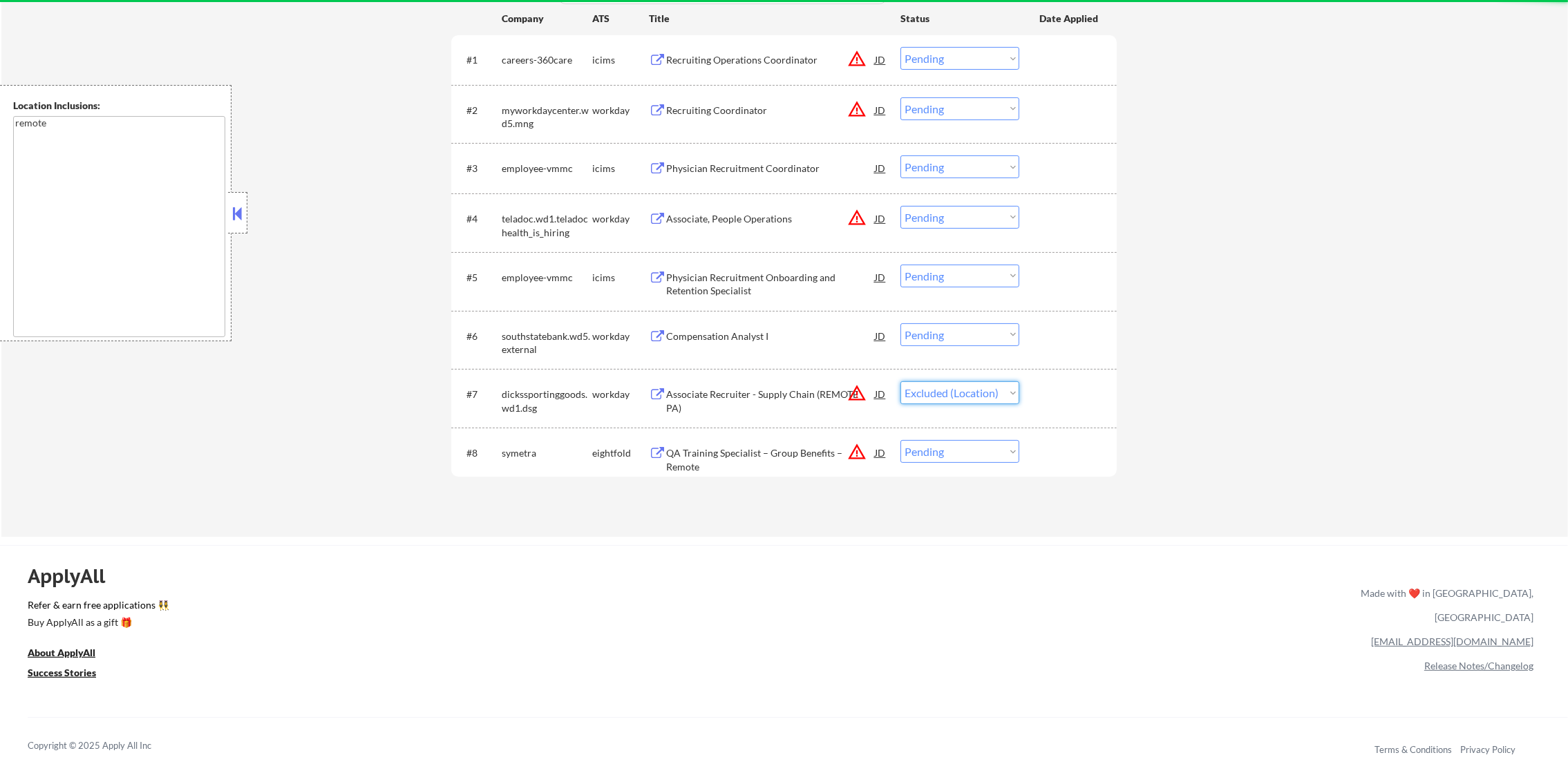
click at [900, 381] on select "Choose an option... Pending Applied Excluded (Questions) Excluded (Expired) Exc…" at bounding box center [959, 392] width 119 height 22
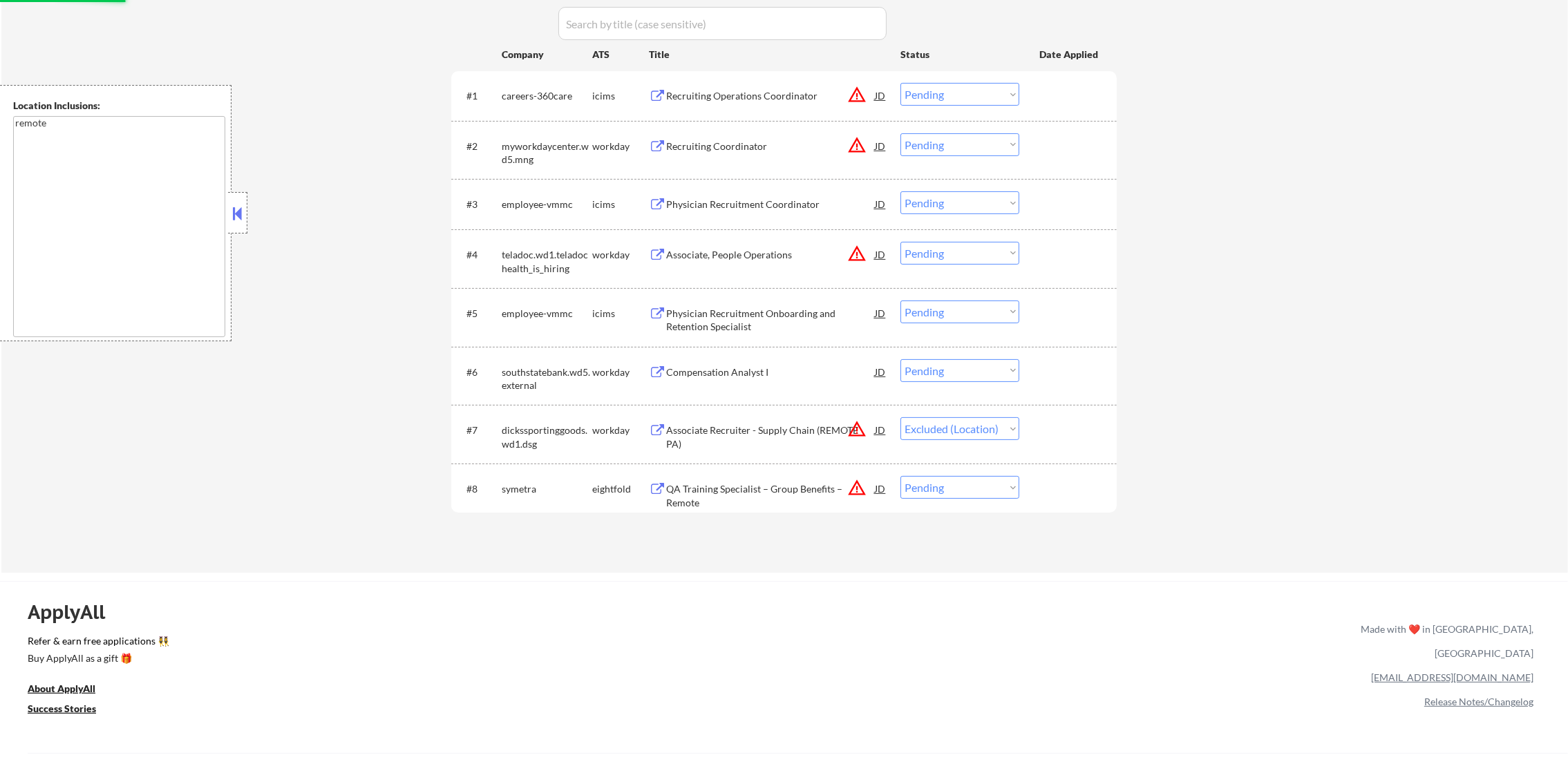
scroll to position [328, 0]
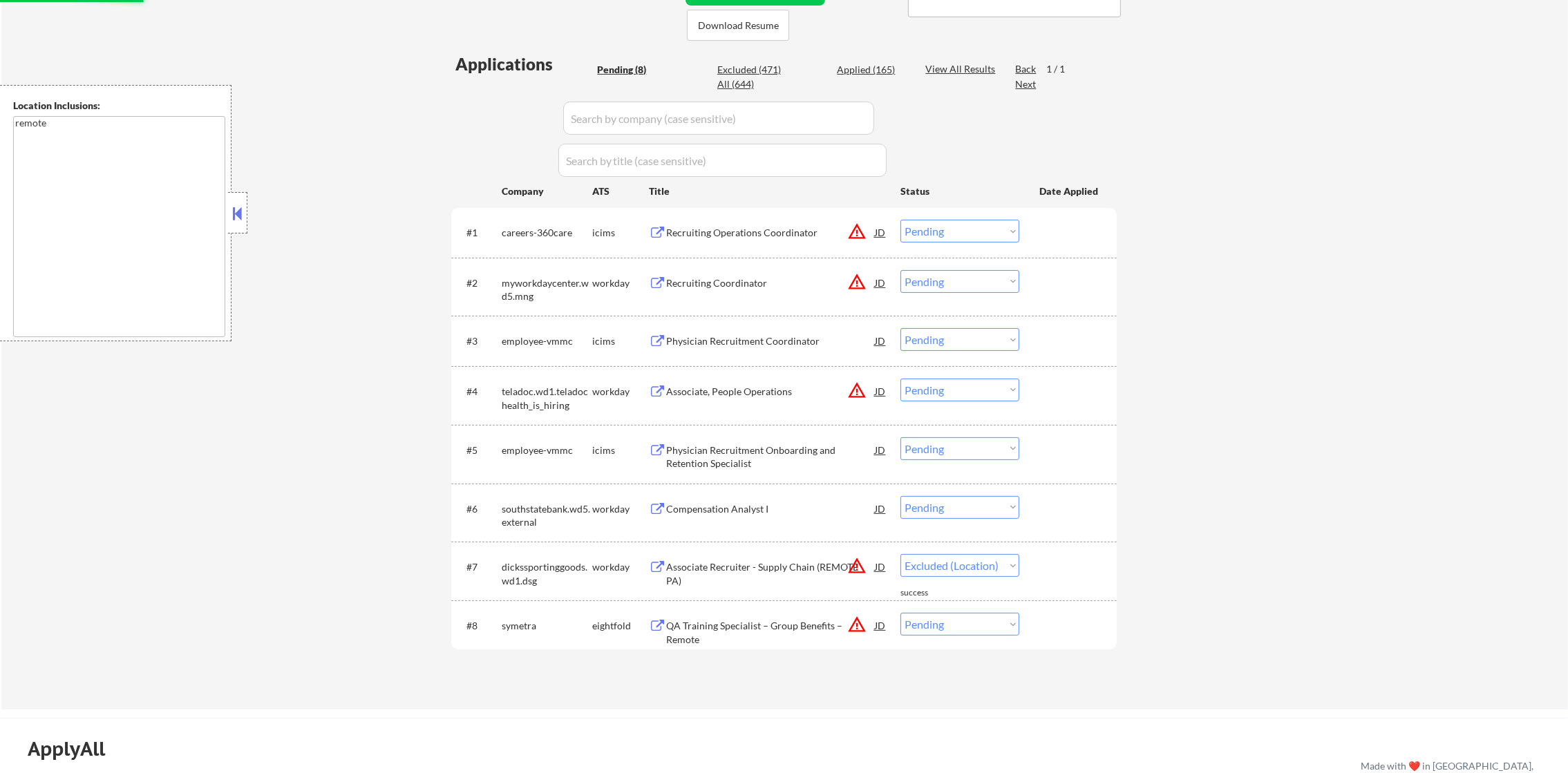
click at [857, 393] on button "warning_amber" at bounding box center [857, 390] width 19 height 19
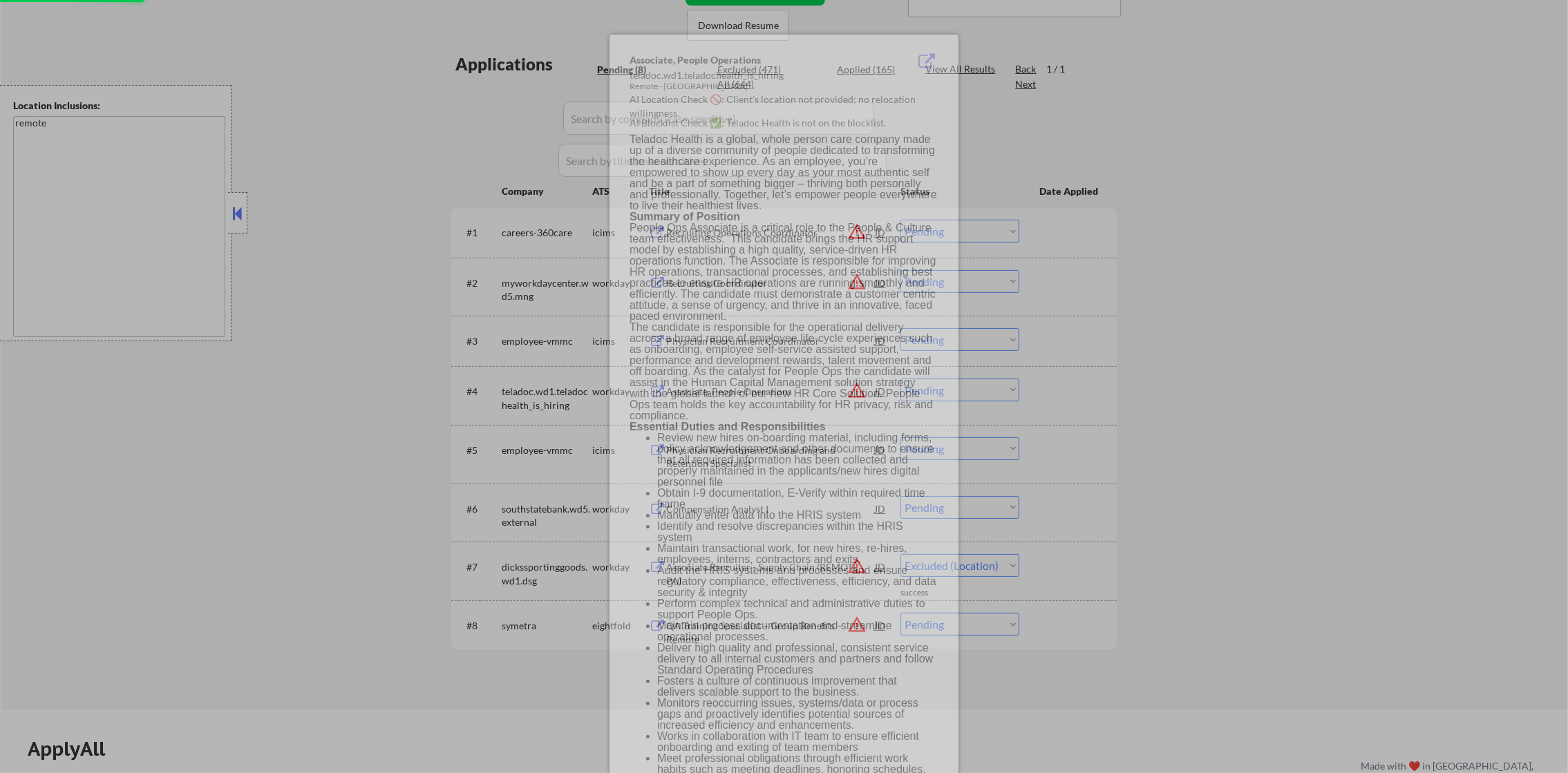
select select ""pending""
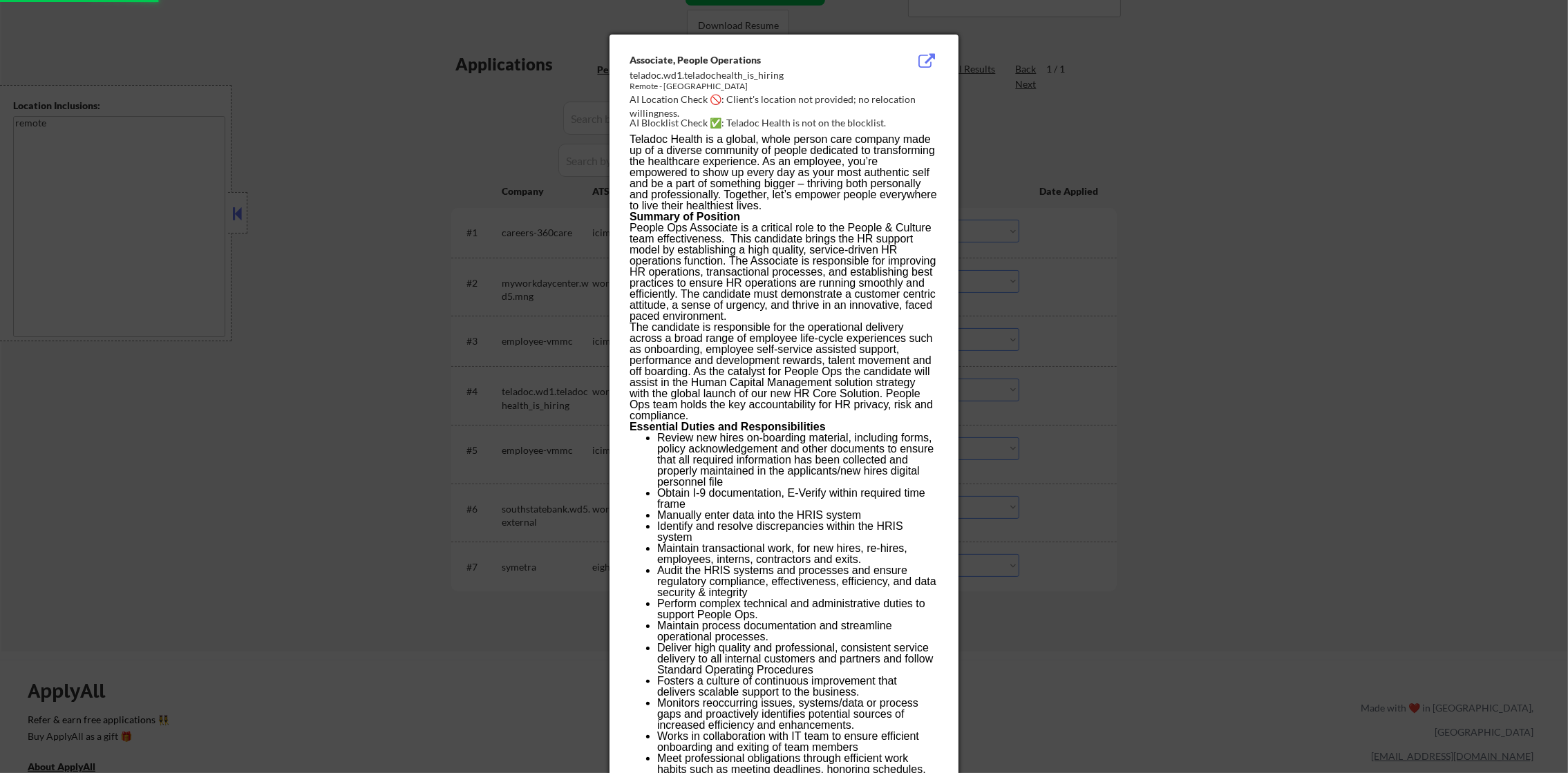
click at [1002, 367] on div at bounding box center [784, 386] width 1568 height 773
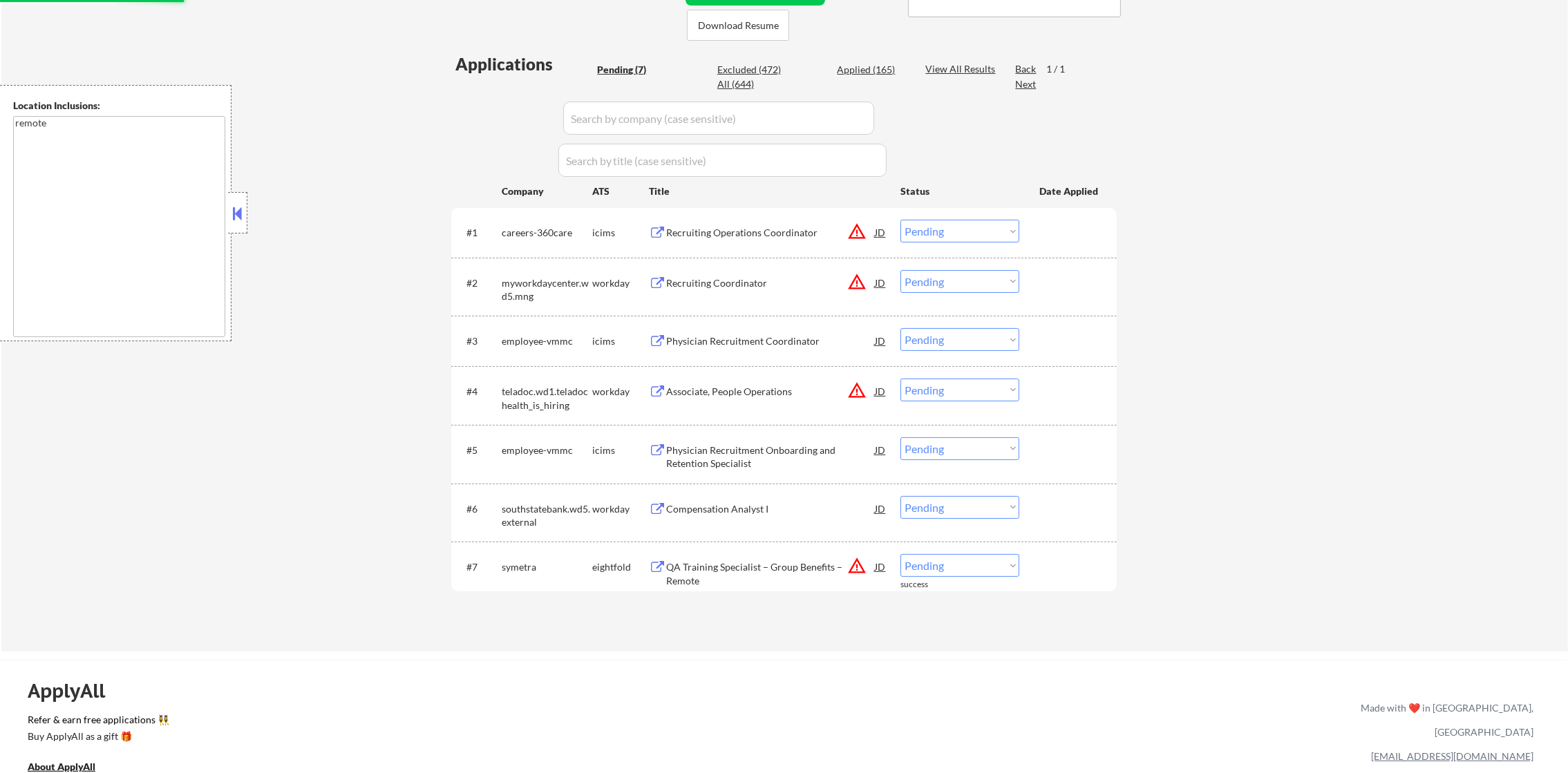
click at [859, 277] on button "warning_amber" at bounding box center [857, 282] width 19 height 19
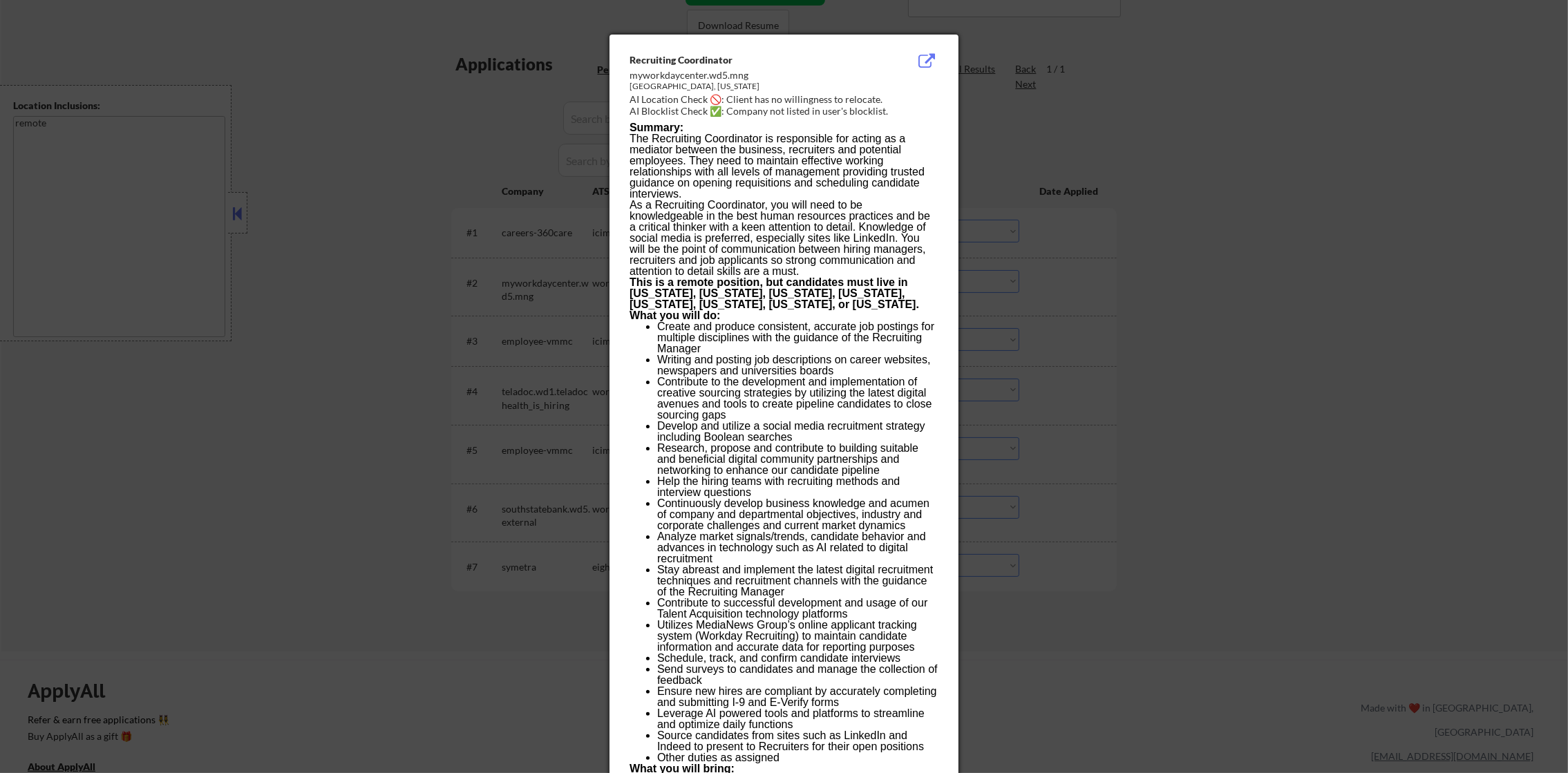
click at [1067, 231] on div at bounding box center [784, 386] width 1568 height 773
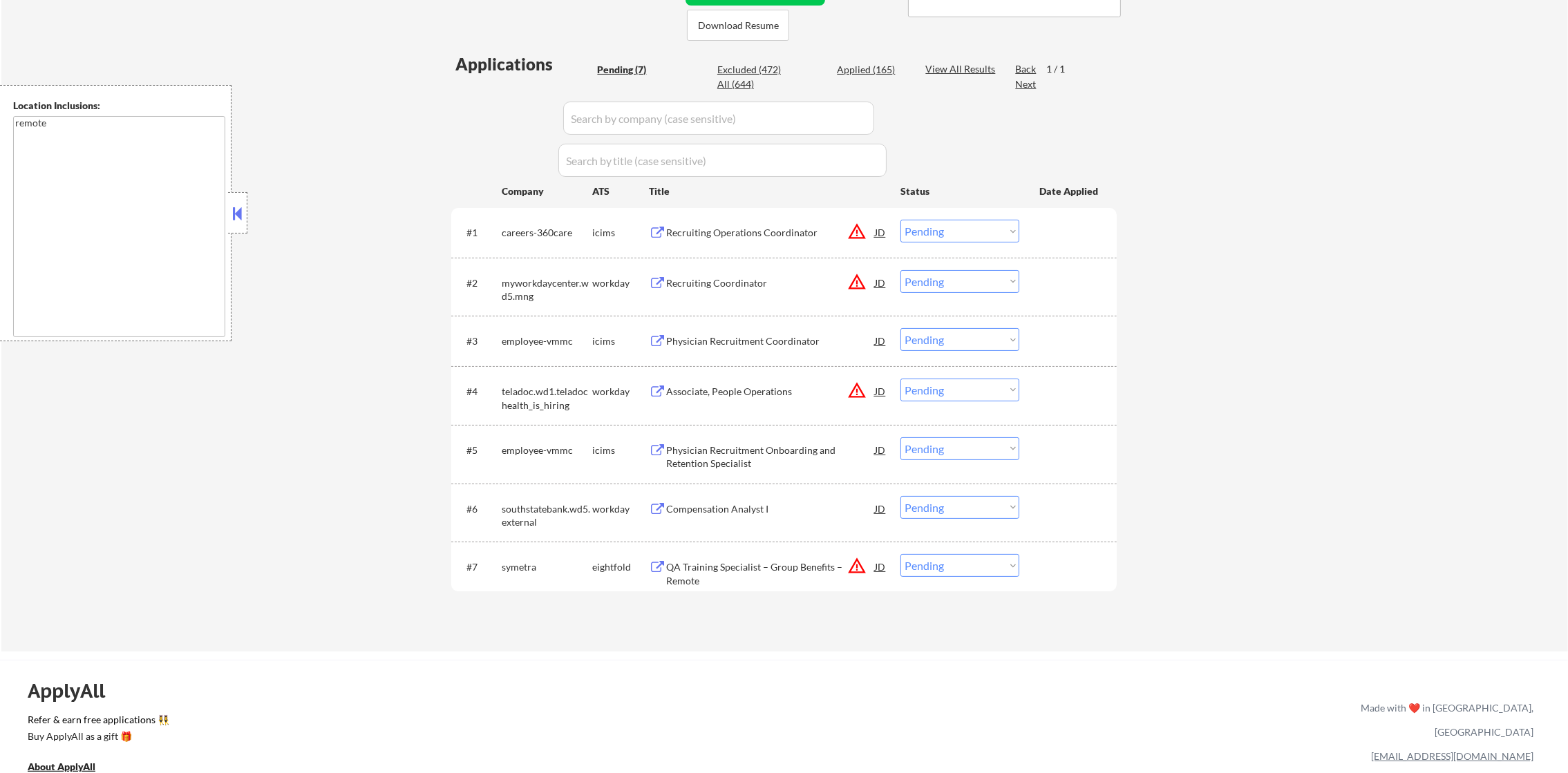
click at [858, 233] on button "warning_amber" at bounding box center [857, 231] width 19 height 19
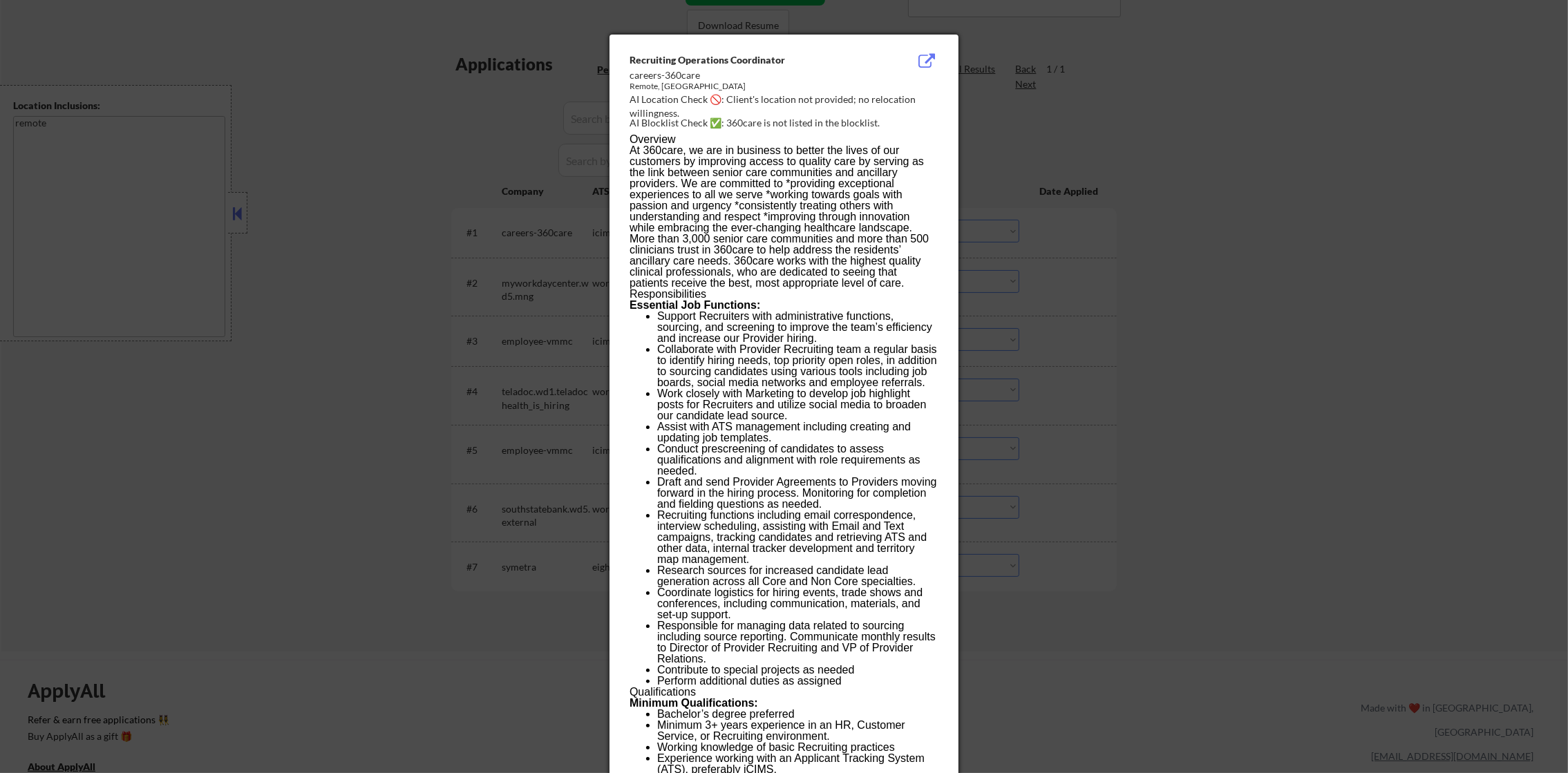
click at [1032, 231] on div at bounding box center [784, 386] width 1568 height 773
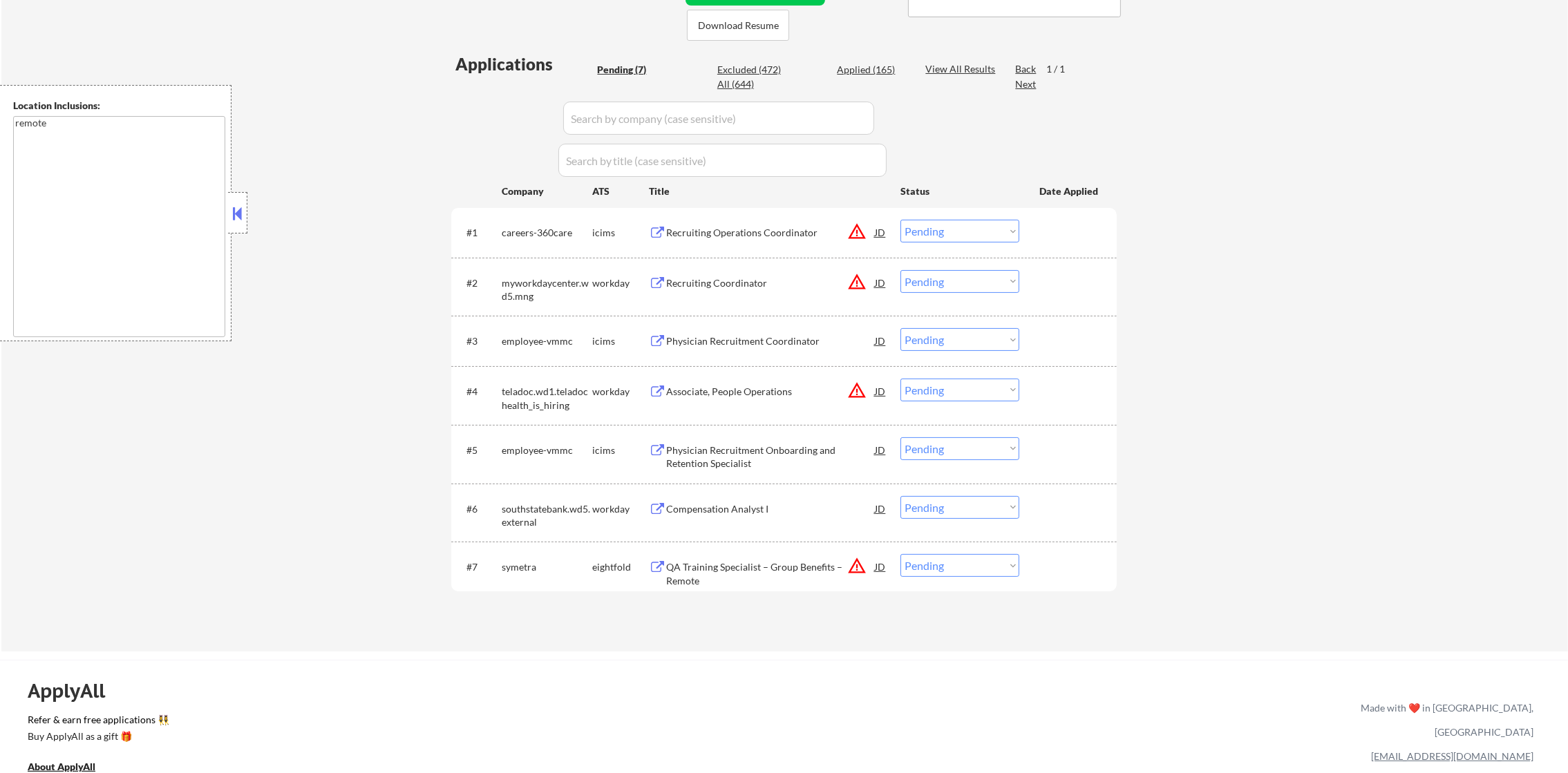
click at [715, 504] on div "Compensation Analyst I" at bounding box center [771, 509] width 209 height 14
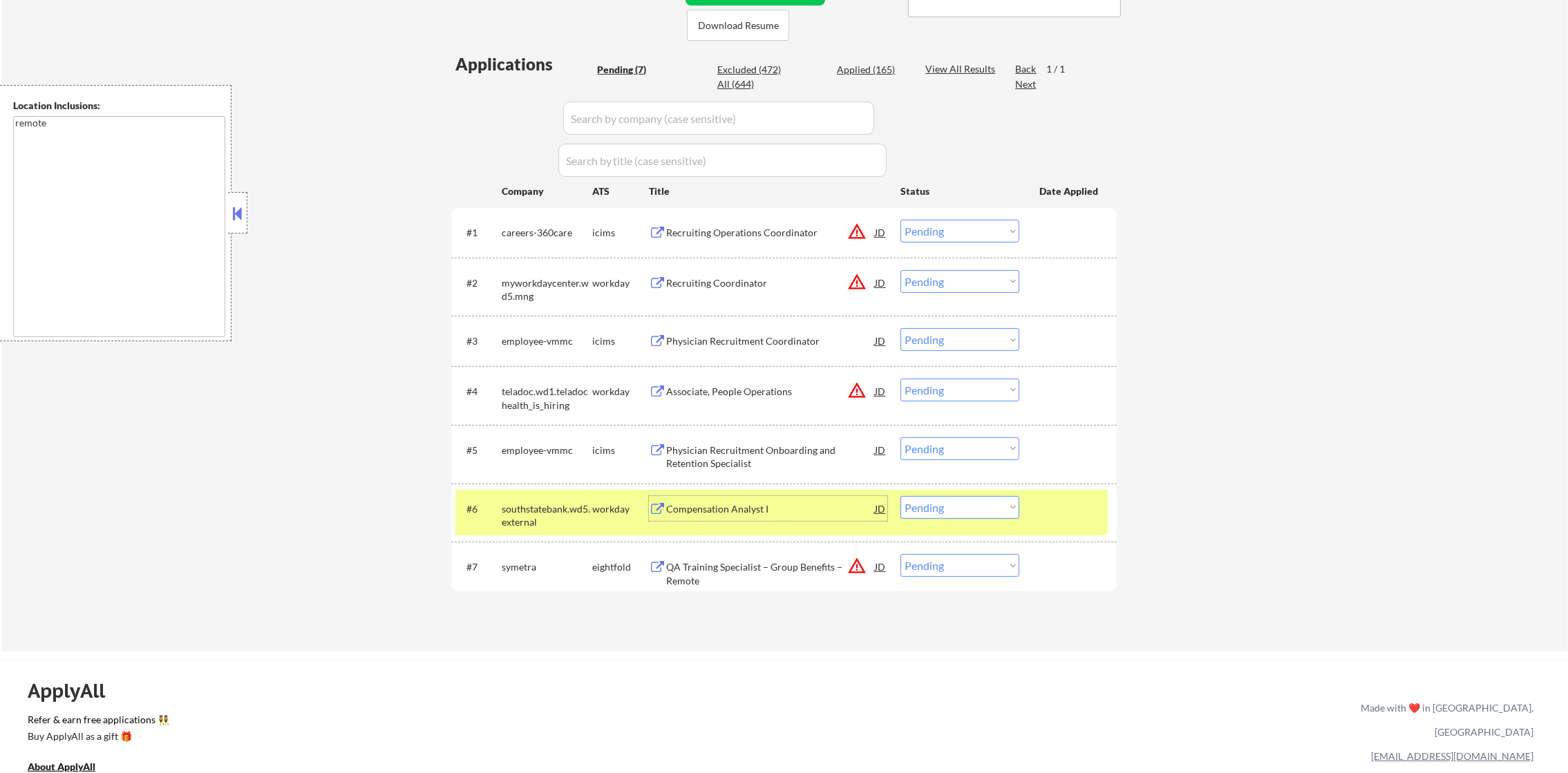
click at [966, 509] on select "Choose an option... Pending Applied Excluded (Questions) Excluded (Expired) Exc…" at bounding box center [959, 507] width 119 height 22
click at [900, 496] on select "Choose an option... Pending Applied Excluded (Questions) Excluded (Expired) Exc…" at bounding box center [959, 507] width 119 height 22
drag, startPoint x: 554, startPoint y: 518, endPoint x: 574, endPoint y: 484, distance: 39.4
click at [553, 517] on div "southstatebank.wd5.external" at bounding box center [547, 515] width 91 height 27
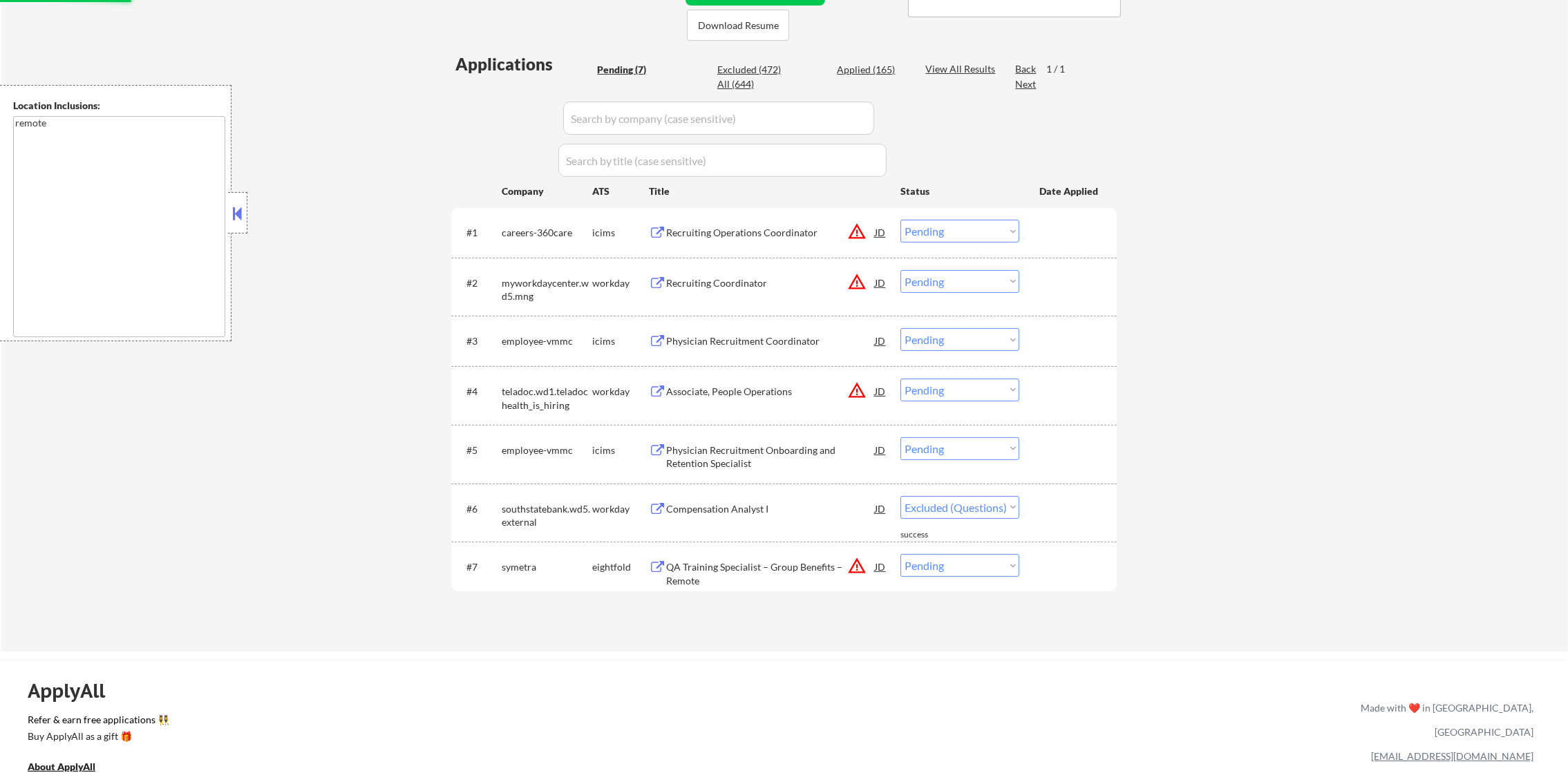
select select ""pending""
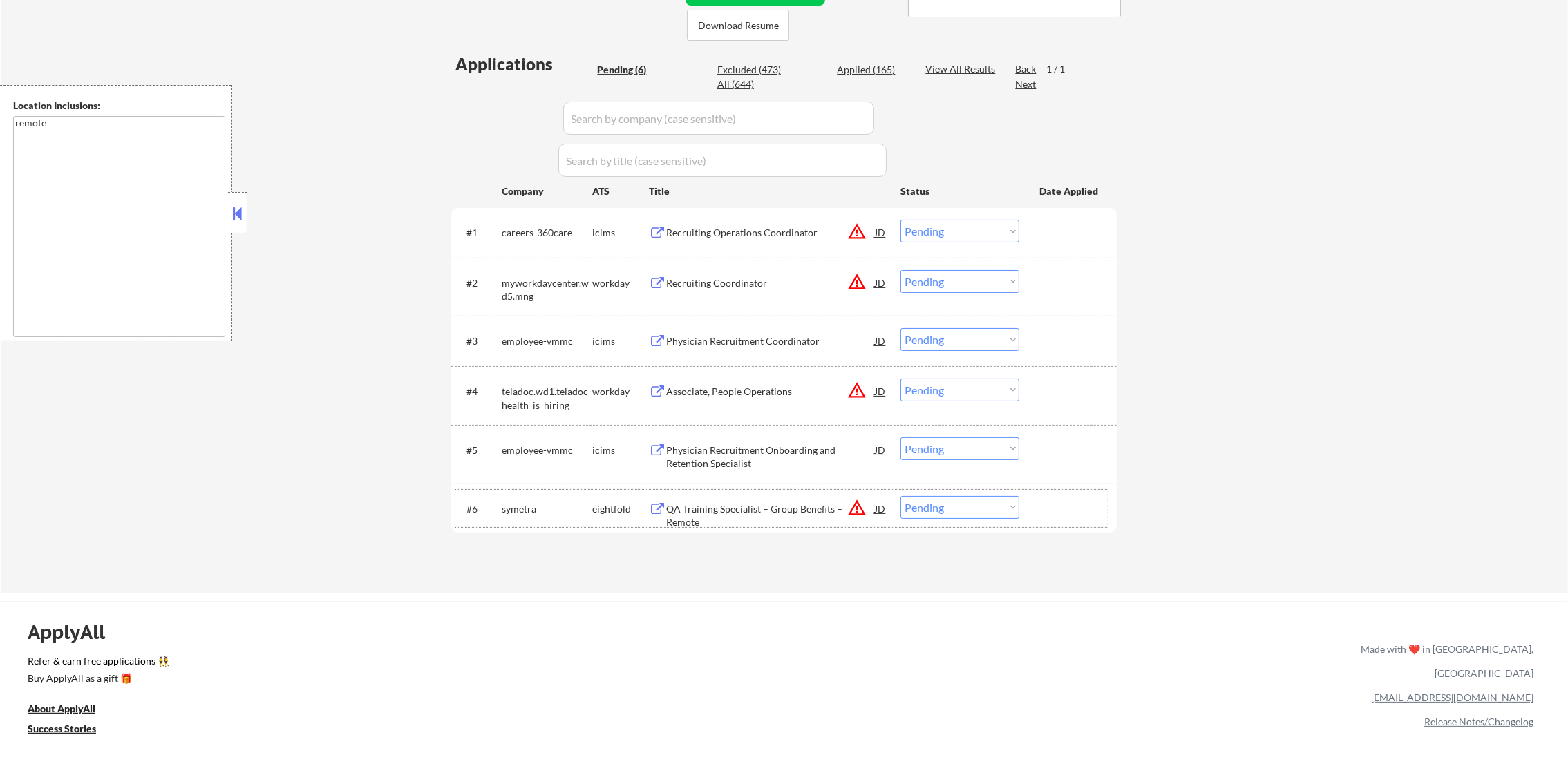
click at [853, 279] on button "warning_amber" at bounding box center [857, 282] width 19 height 19
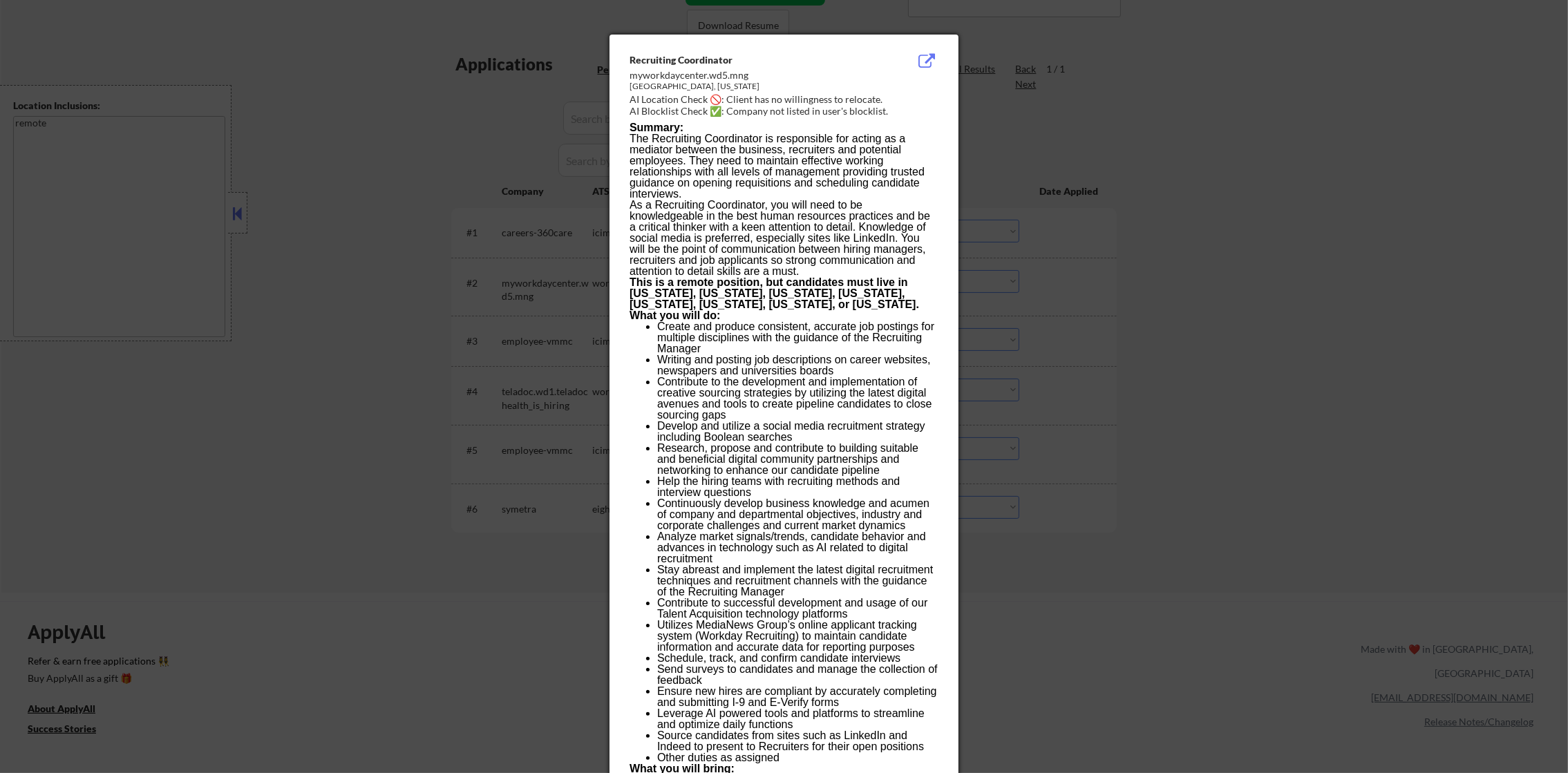
click at [1048, 244] on div at bounding box center [784, 386] width 1568 height 773
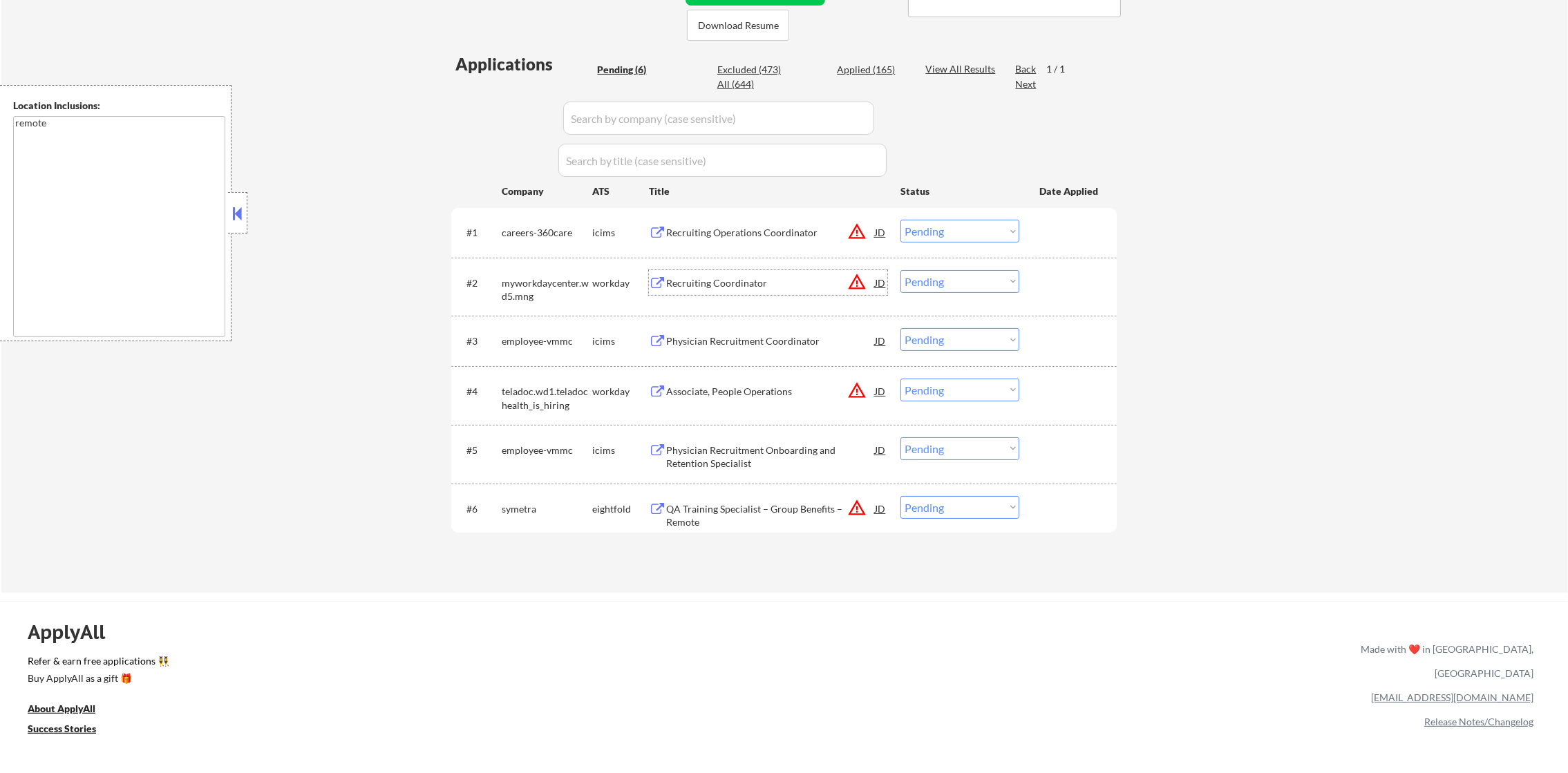
click at [799, 286] on div "Recruiting Coordinator" at bounding box center [771, 284] width 209 height 14
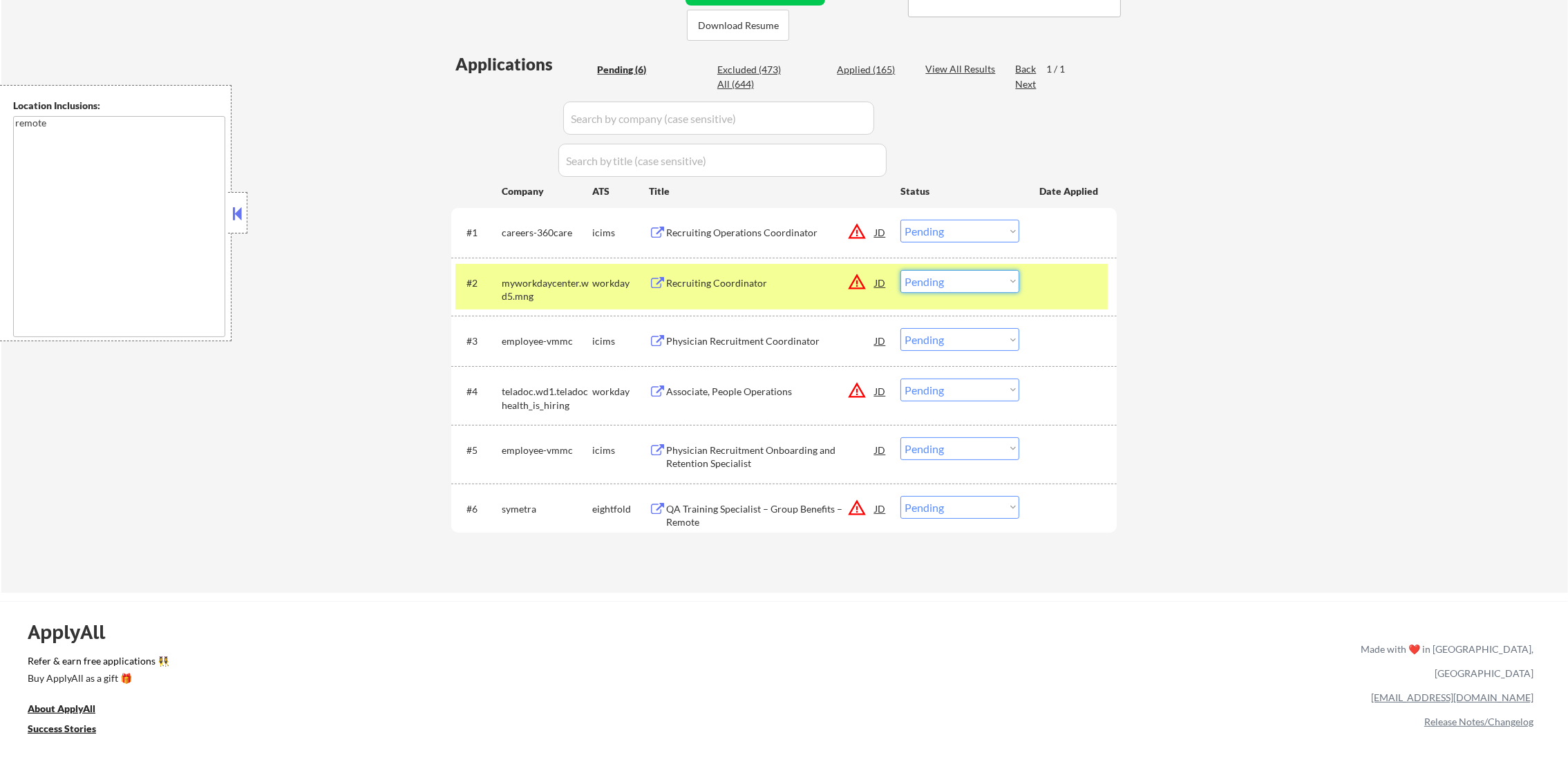
drag, startPoint x: 1010, startPoint y: 284, endPoint x: 1007, endPoint y: 293, distance: 9.5
click at [1010, 284] on select "Choose an option... Pending Applied Excluded (Questions) Excluded (Expired) Exc…" at bounding box center [959, 281] width 119 height 22
click at [900, 270] on select "Choose an option... Pending Applied Excluded (Questions) Excluded (Expired) Exc…" at bounding box center [959, 281] width 119 height 22
click at [565, 297] on div "myworkdaycenter.wd5.mng" at bounding box center [547, 290] width 91 height 27
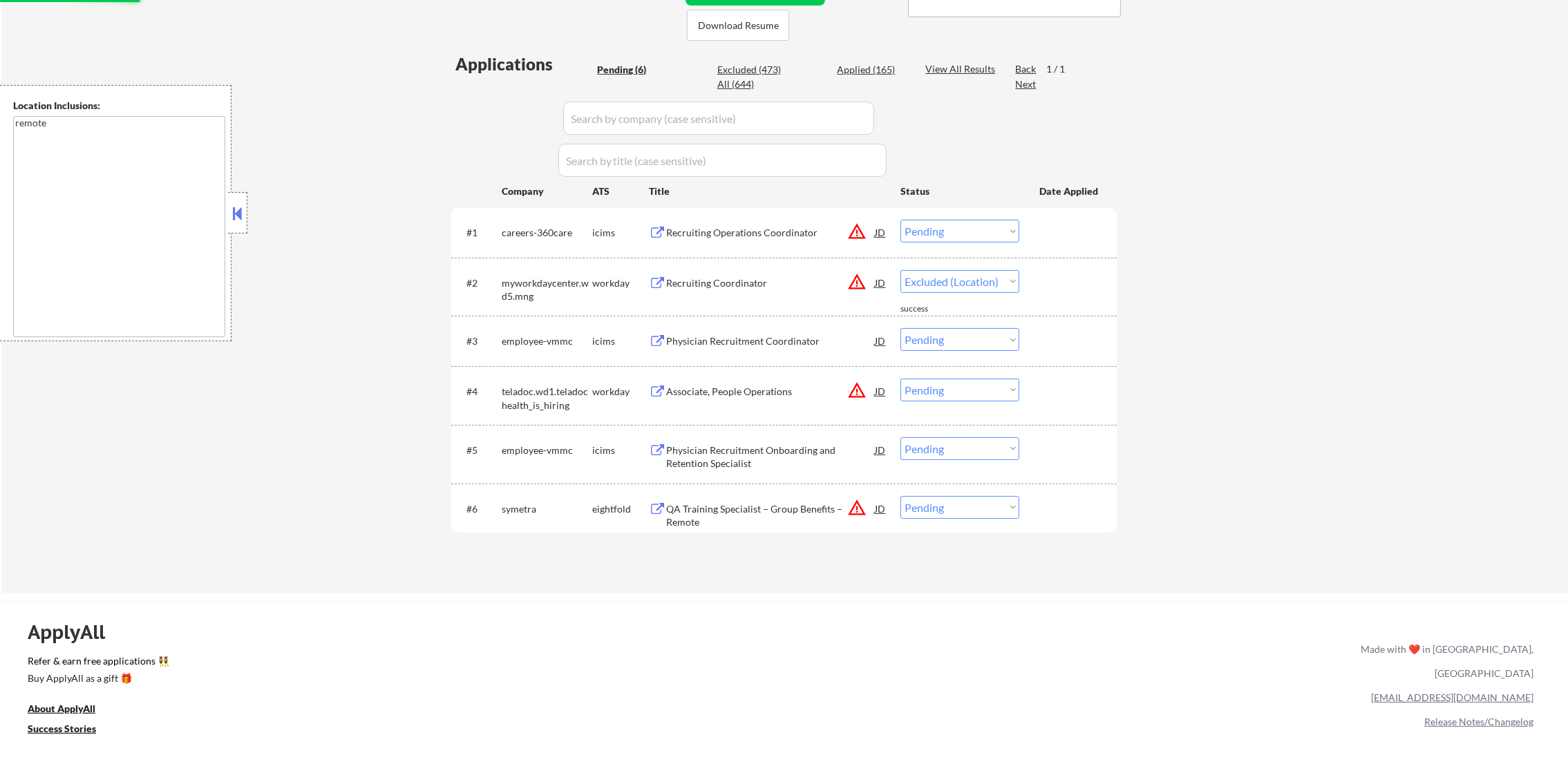
select select ""pending""
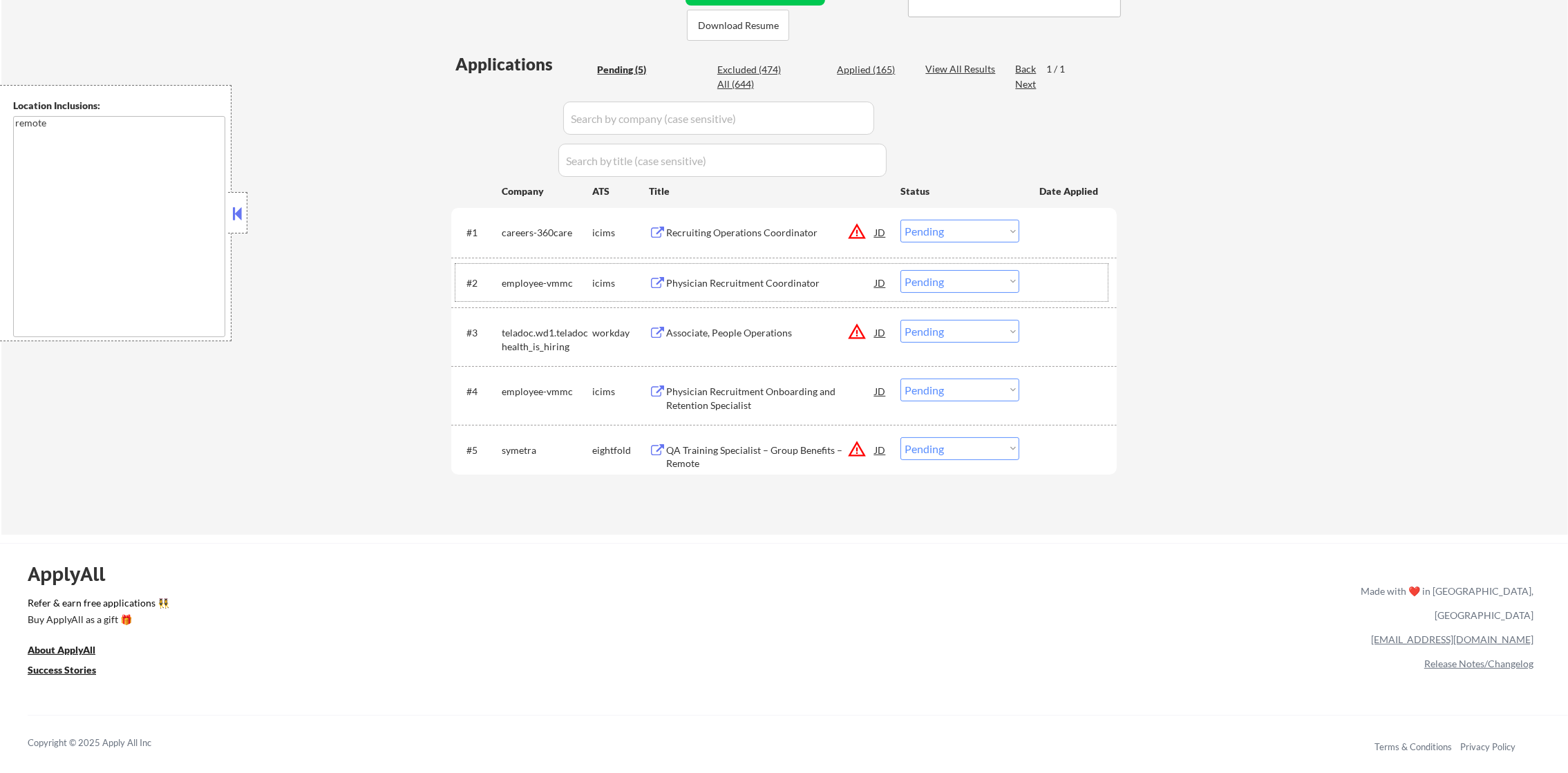
scroll to position [294, 0]
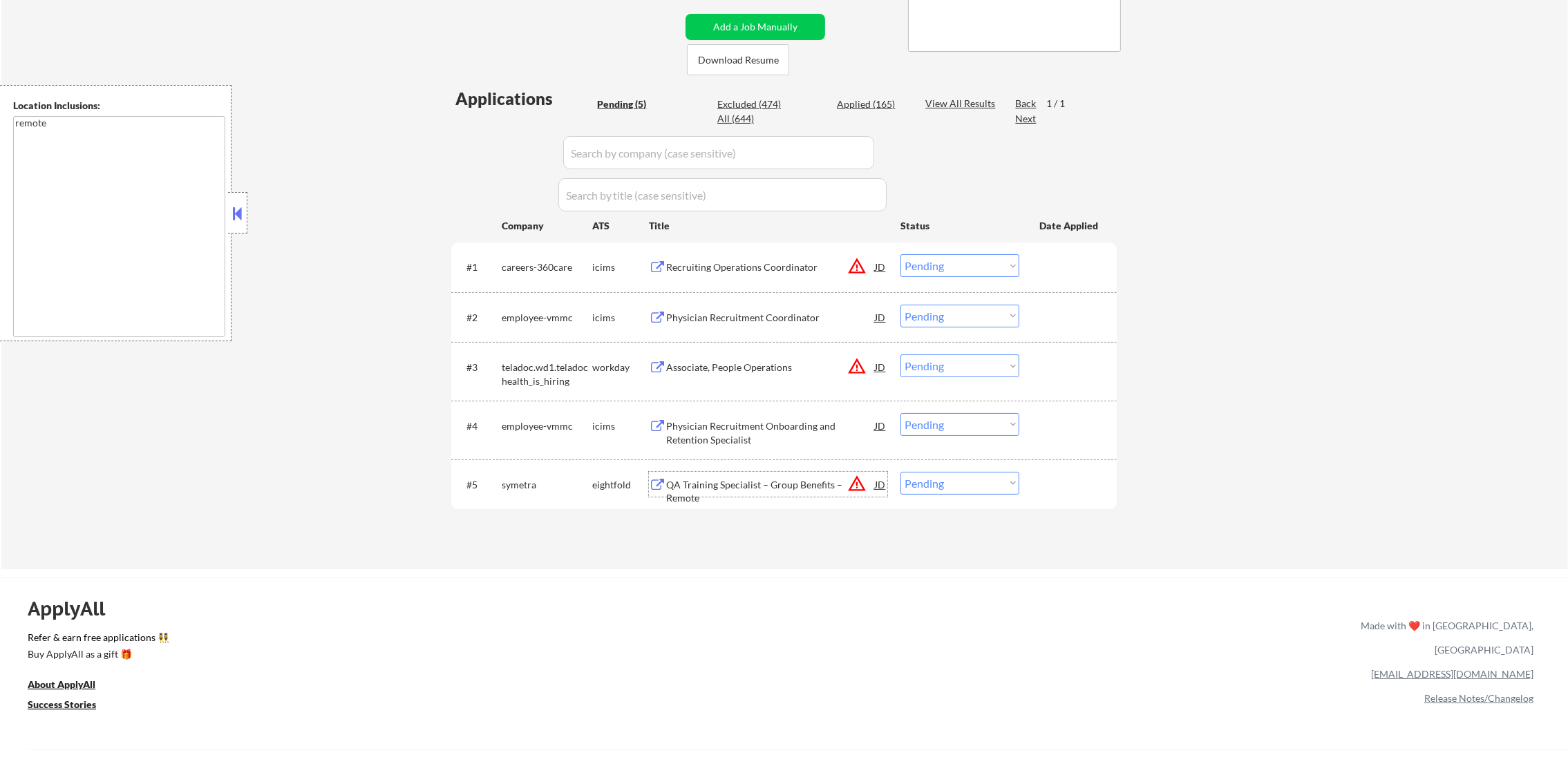
click at [731, 486] on div "QA Training Specialist – Group Benefits – Remote" at bounding box center [771, 491] width 209 height 27
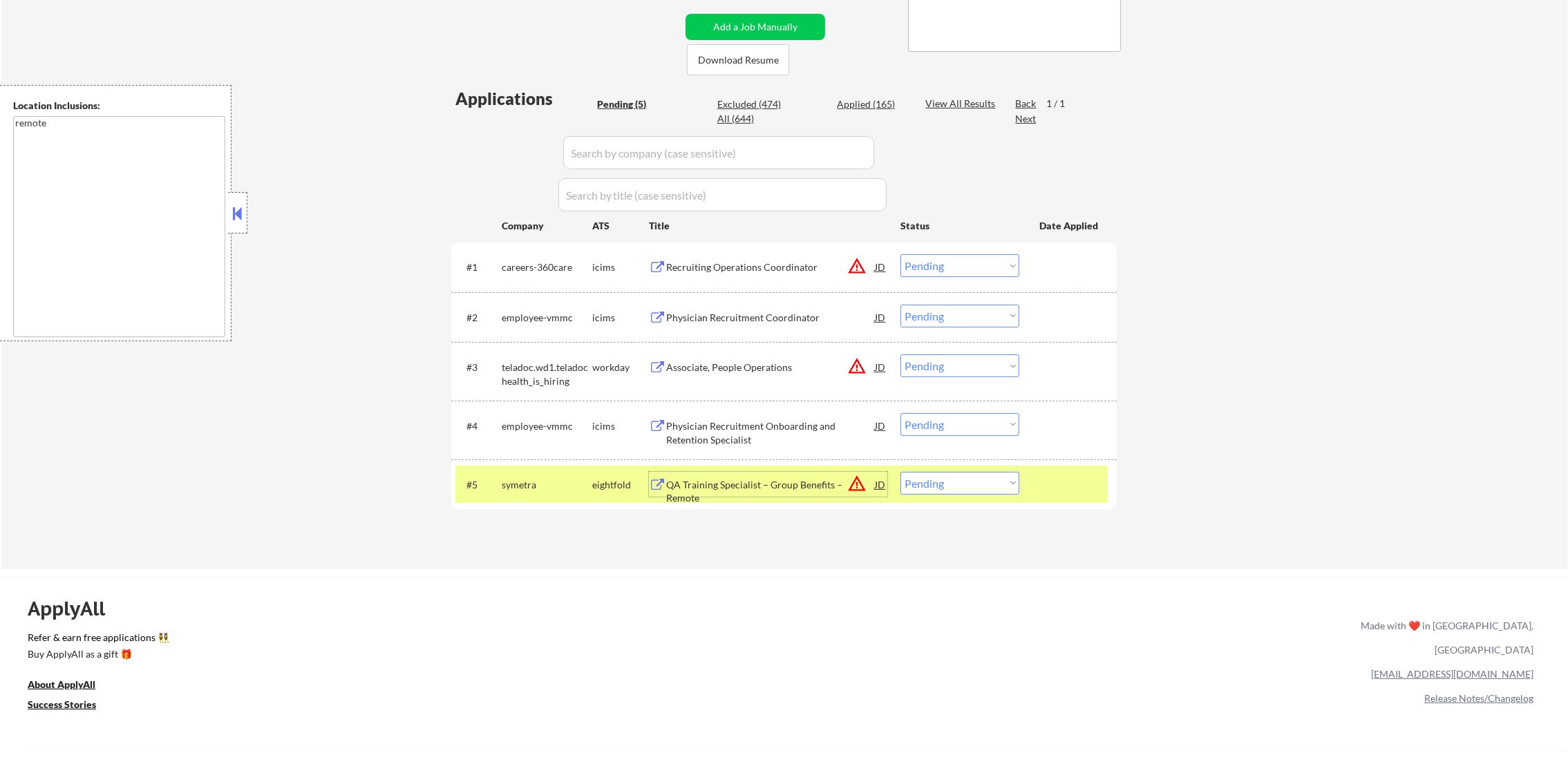
drag, startPoint x: 923, startPoint y: 485, endPoint x: 924, endPoint y: 494, distance: 9.1
click at [923, 489] on select "Choose an option... Pending Applied Excluded (Questions) Excluded (Expired) Exc…" at bounding box center [959, 483] width 119 height 22
select select ""excluded__other_""
click at [900, 471] on select "Choose an option... Pending Applied Excluded (Questions) Excluded (Expired) Exc…" at bounding box center [959, 483] width 119 height 22
click at [562, 474] on div "symetra" at bounding box center [547, 483] width 91 height 25
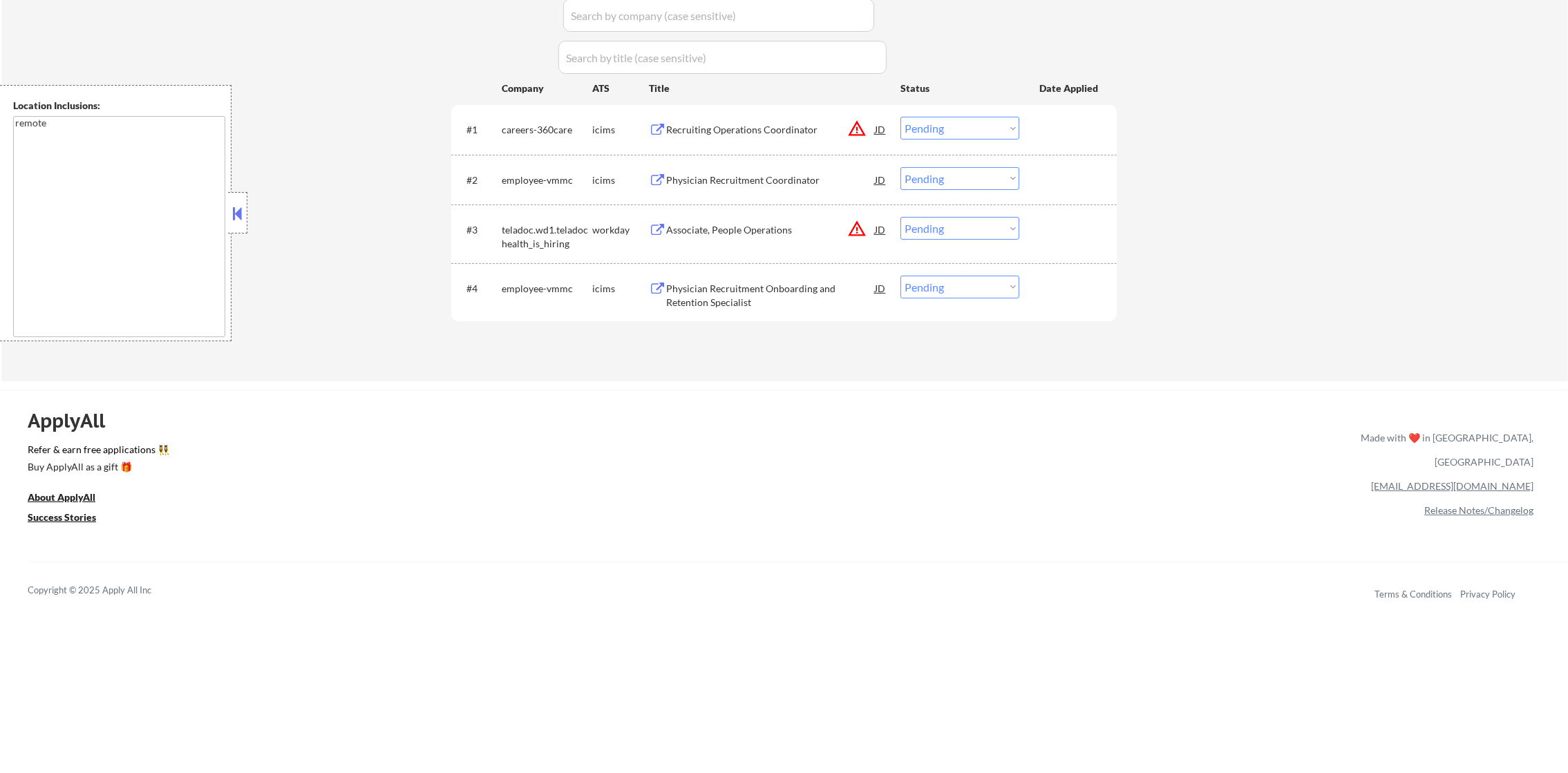
scroll to position [432, 0]
click at [768, 289] on div "Physician Recruitment Onboarding and Retention Specialist" at bounding box center [771, 294] width 209 height 27
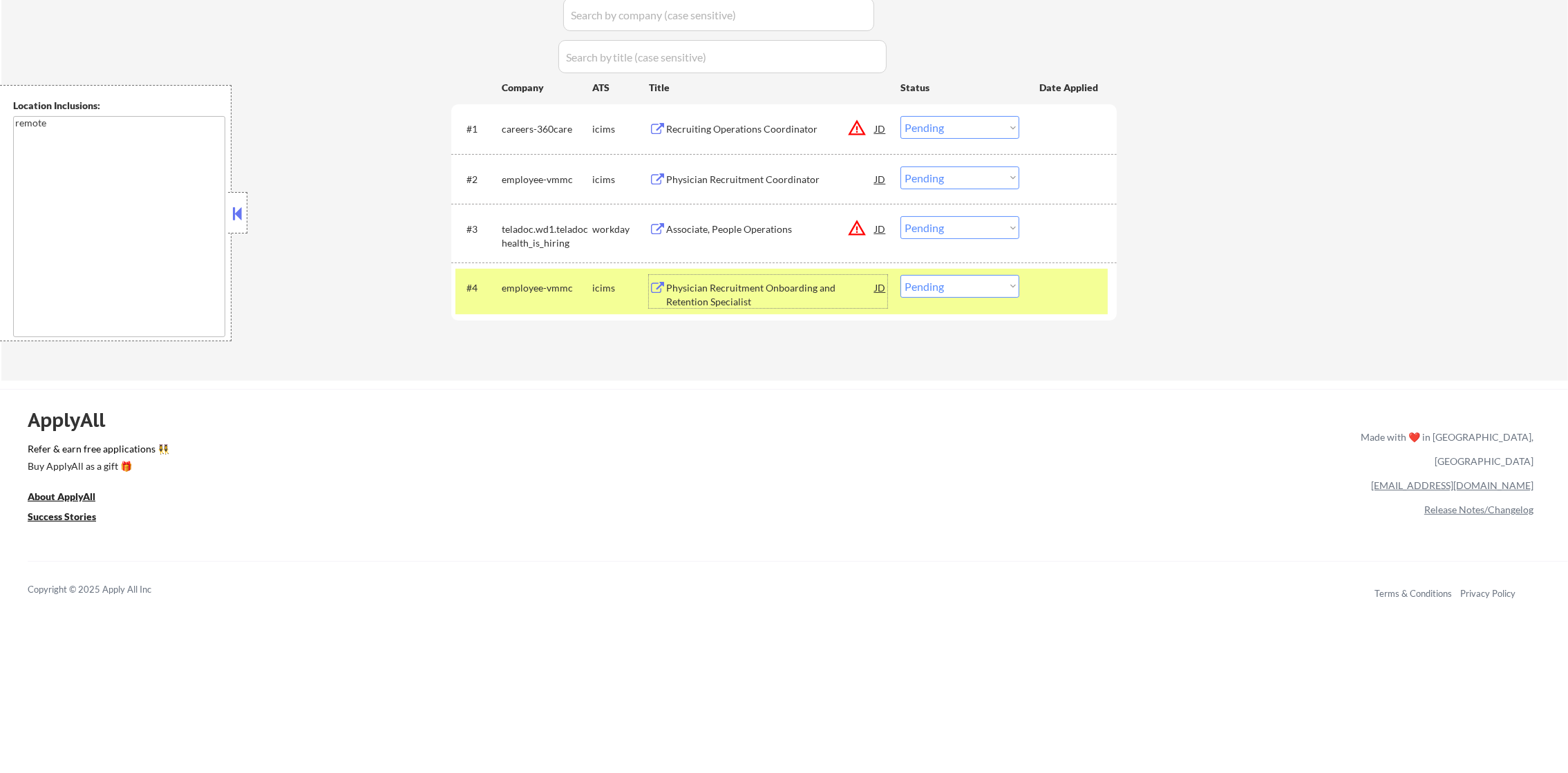
click at [971, 290] on select "Choose an option... Pending Applied Excluded (Questions) Excluded (Expired) Exc…" at bounding box center [959, 286] width 119 height 22
select select ""excluded__location_""
click at [900, 275] on select "Choose an option... Pending Applied Excluded (Questions) Excluded (Expired) Exc…" at bounding box center [959, 286] width 119 height 22
click at [534, 307] on div "#4 employee-vmmc icims Physician Recruitment Onboarding and Retention Specialis…" at bounding box center [781, 291] width 653 height 46
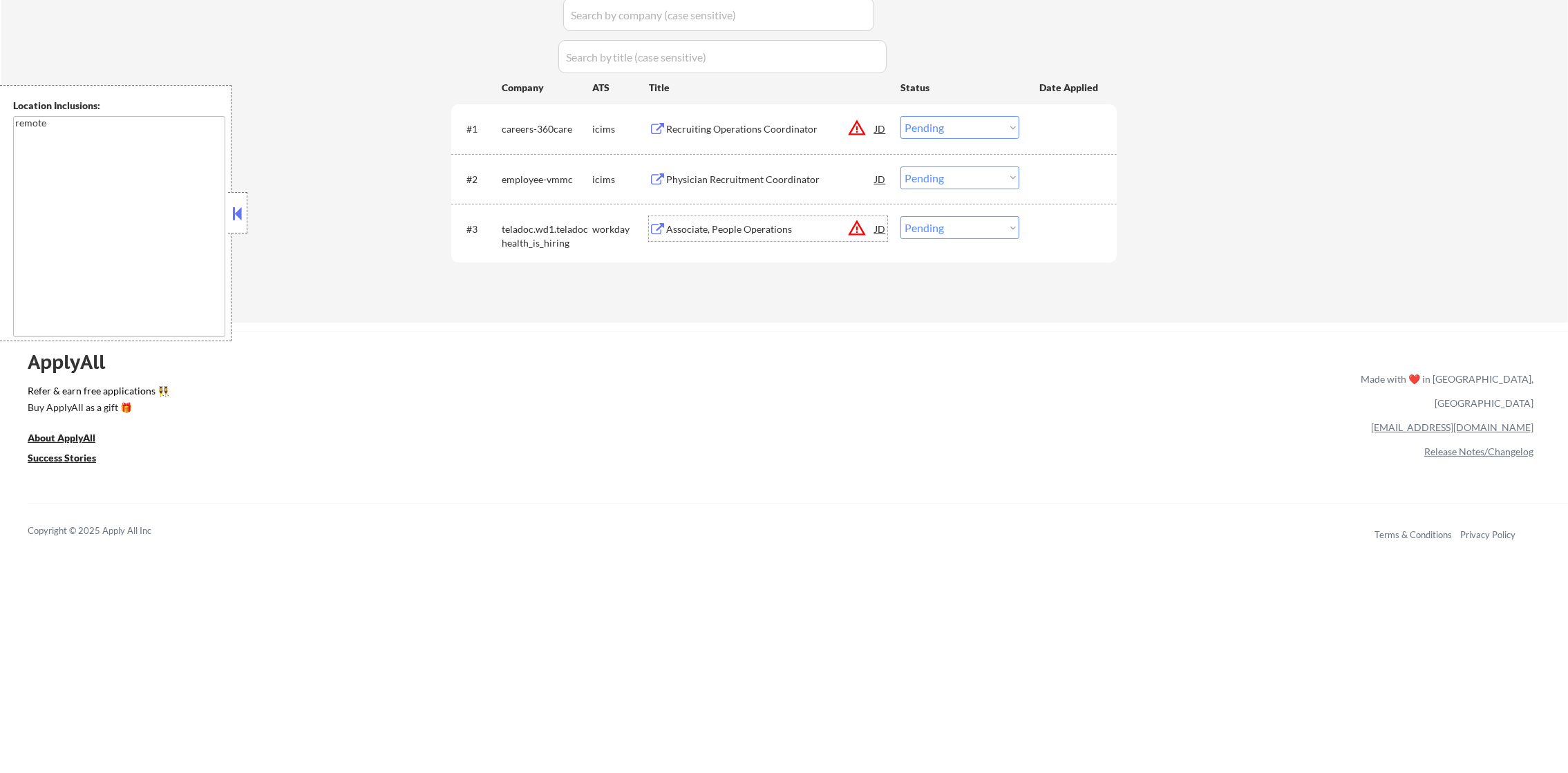
click at [776, 227] on div "Associate, People Operations" at bounding box center [771, 229] width 209 height 14
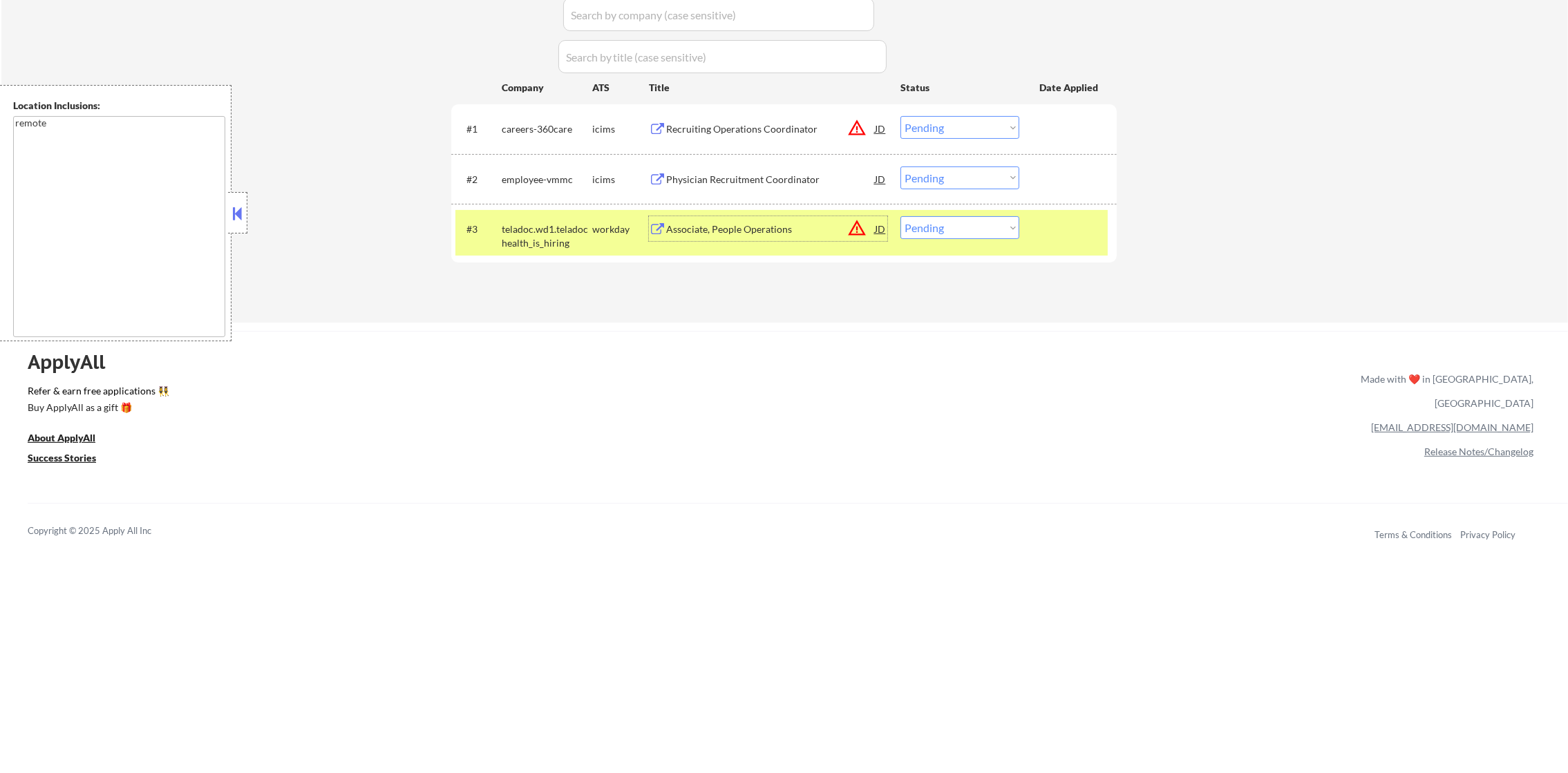
click at [951, 233] on select "Choose an option... Pending Applied Excluded (Questions) Excluded (Expired) Exc…" at bounding box center [959, 228] width 119 height 22
select select ""applied""
click at [900, 216] on select "Choose an option... Pending Applied Excluded (Questions) Excluded (Expired) Exc…" at bounding box center [959, 228] width 119 height 22
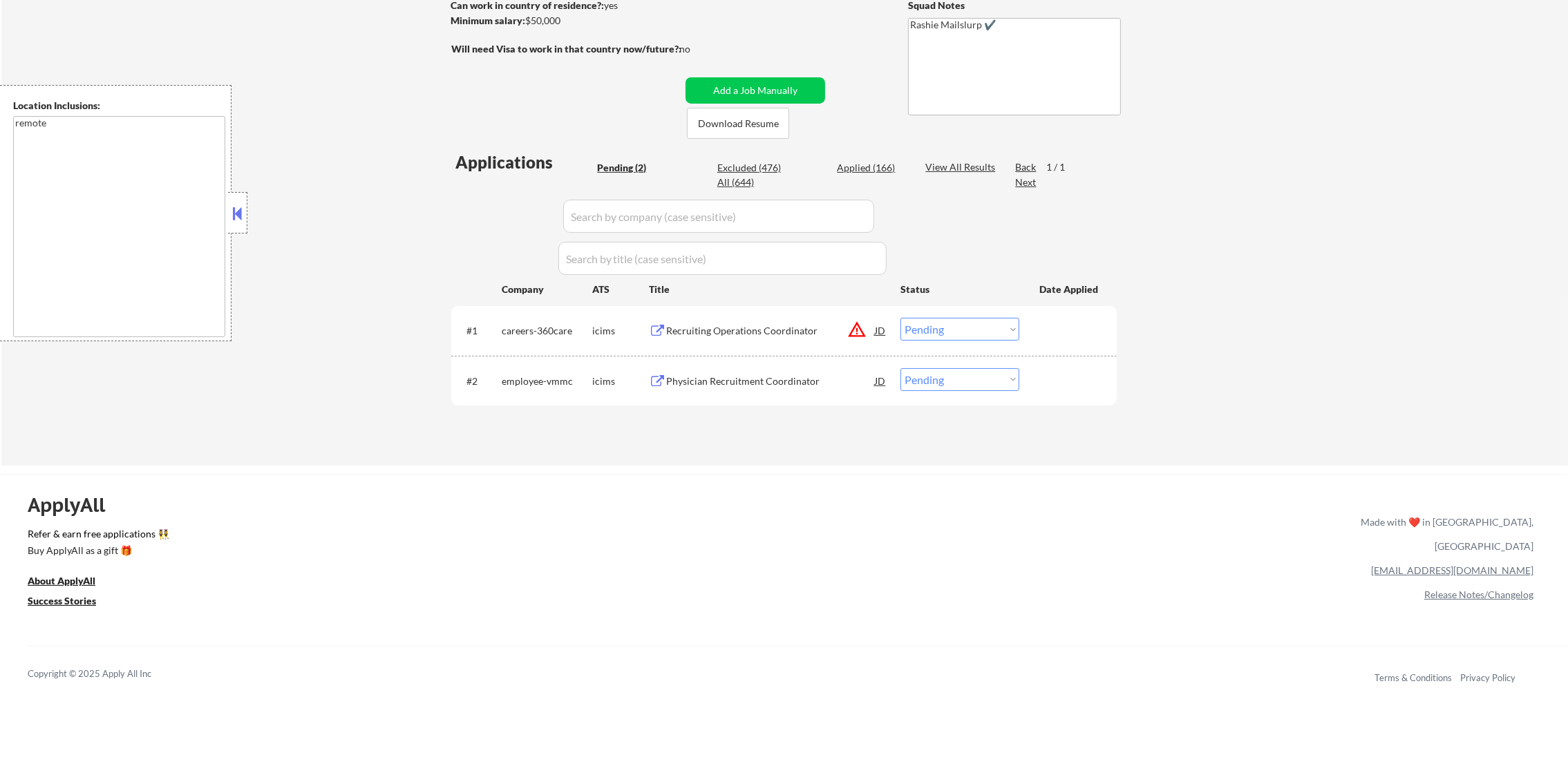
scroll to position [224, 0]
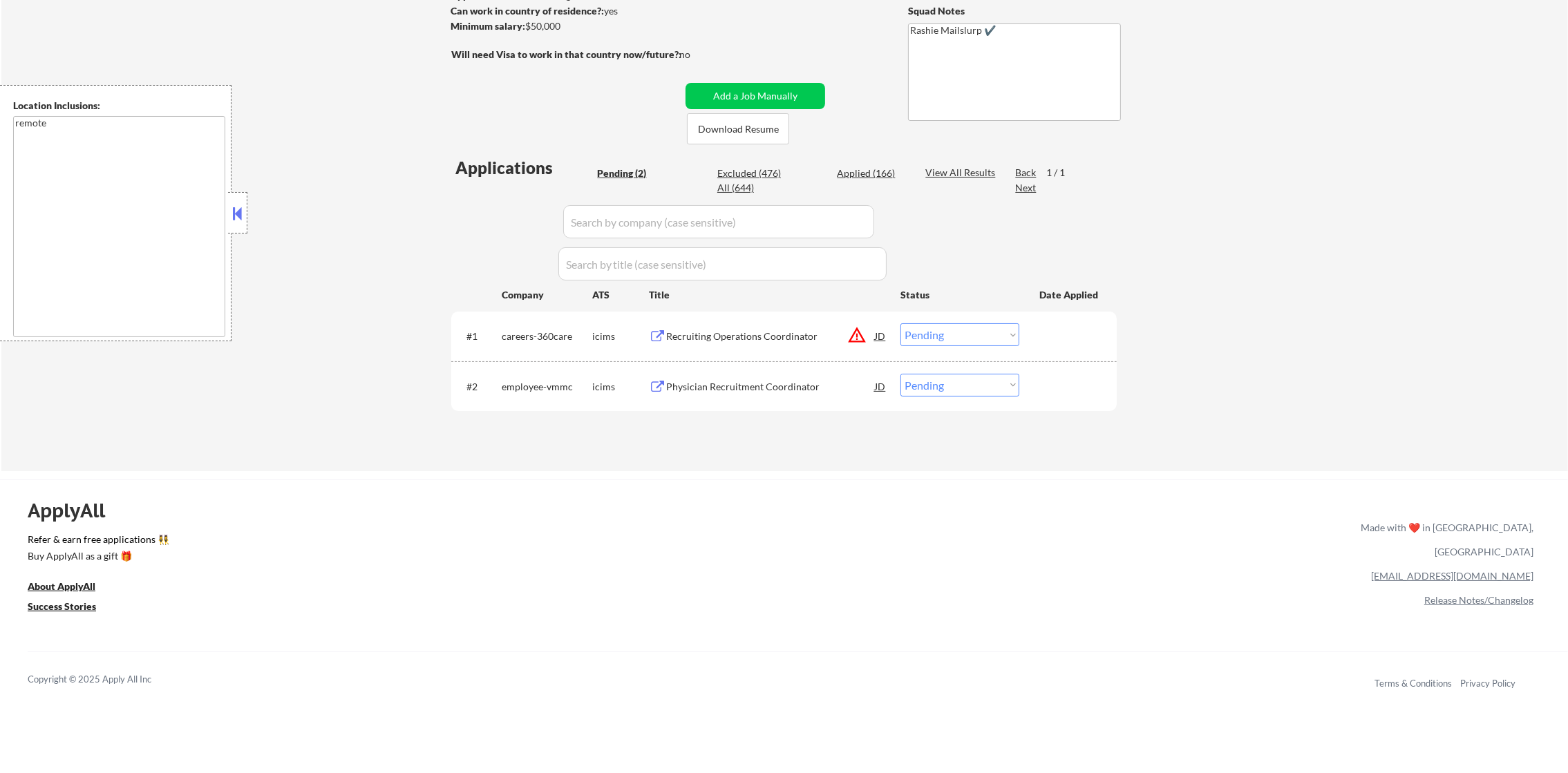
click at [882, 176] on div "Applied (166)" at bounding box center [871, 173] width 69 height 14
select select ""applied""
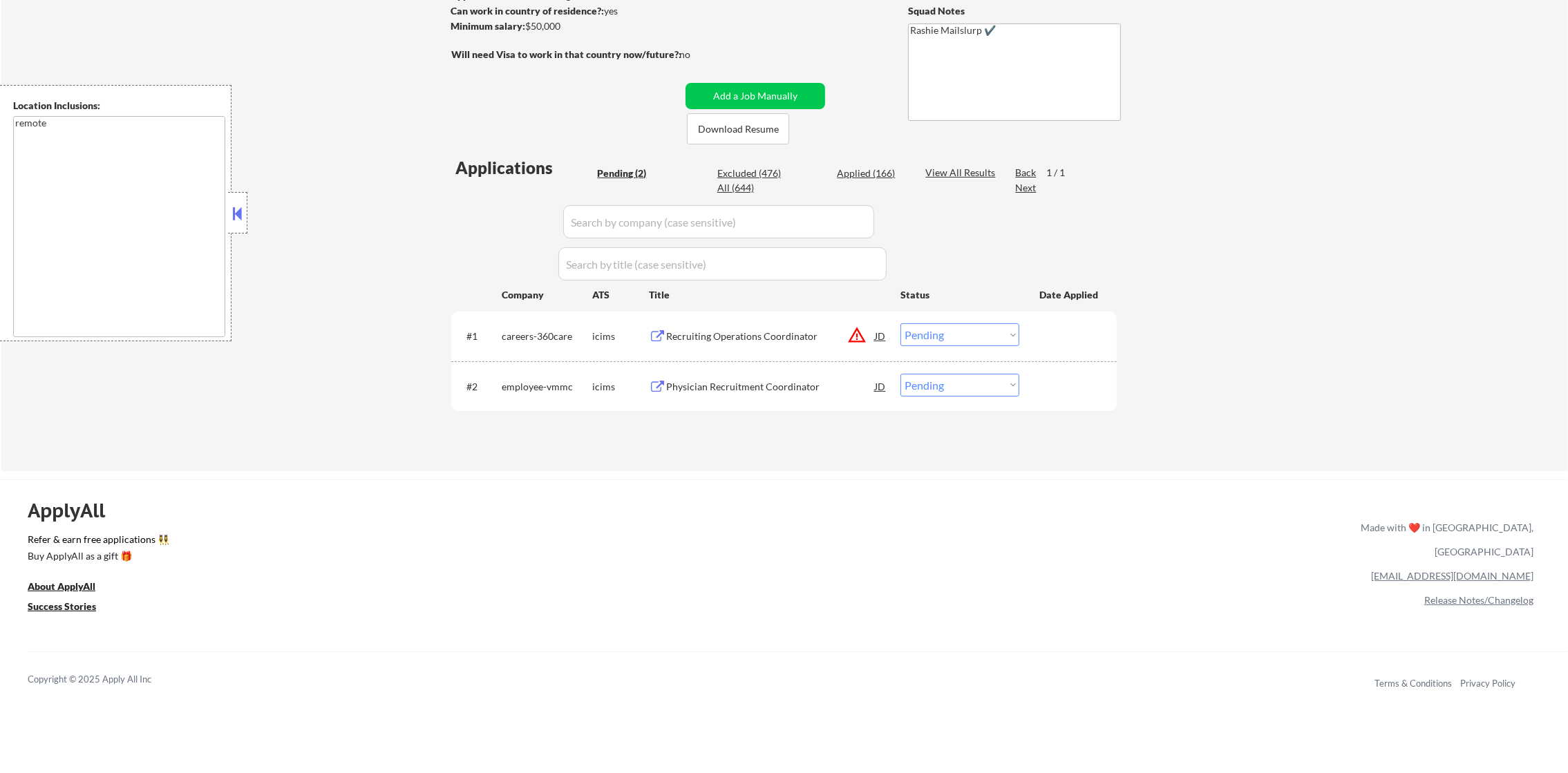
select select ""applied""
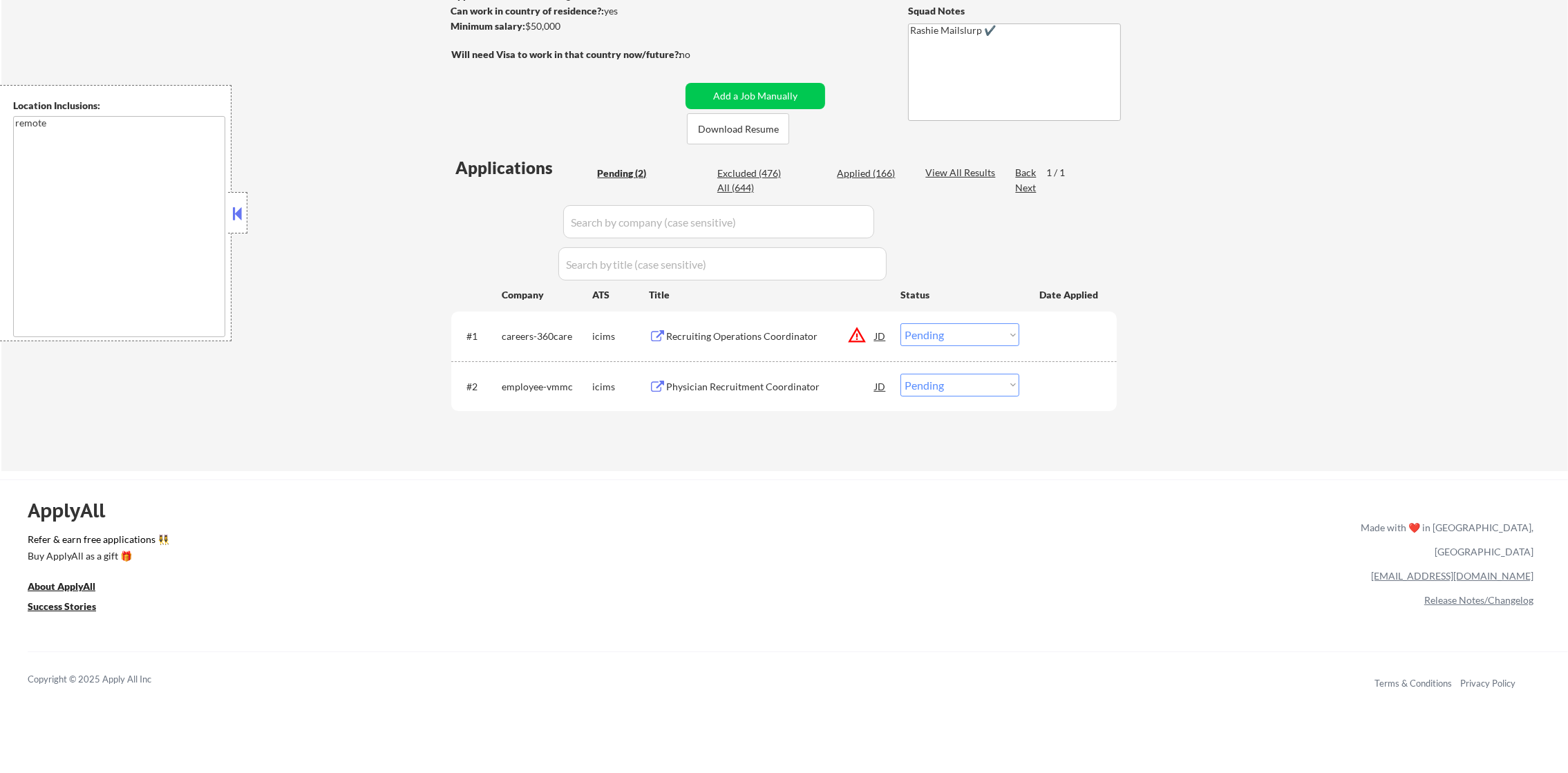
select select ""applied""
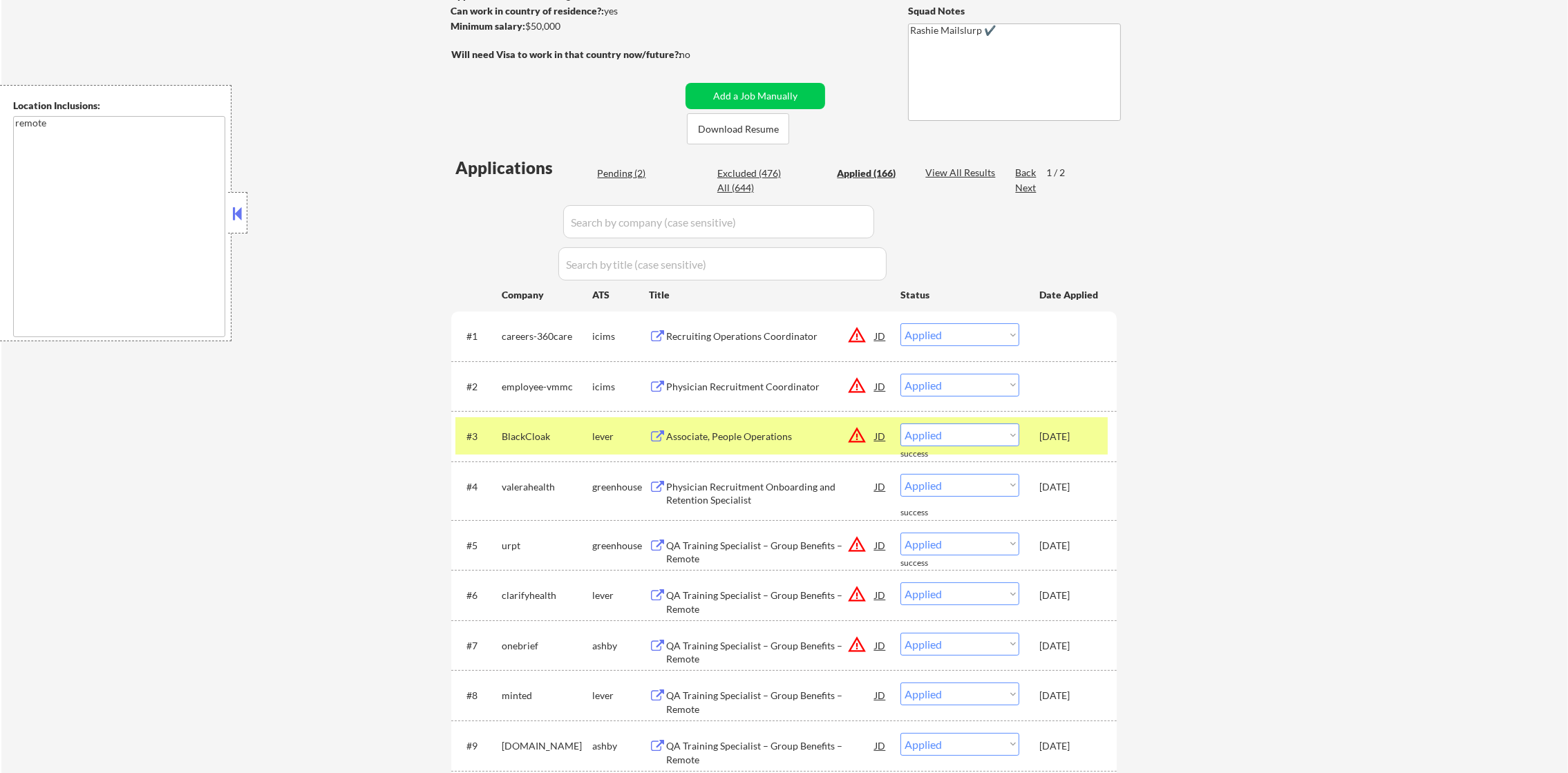
click at [502, 438] on div "BlackCloak" at bounding box center [547, 437] width 91 height 14
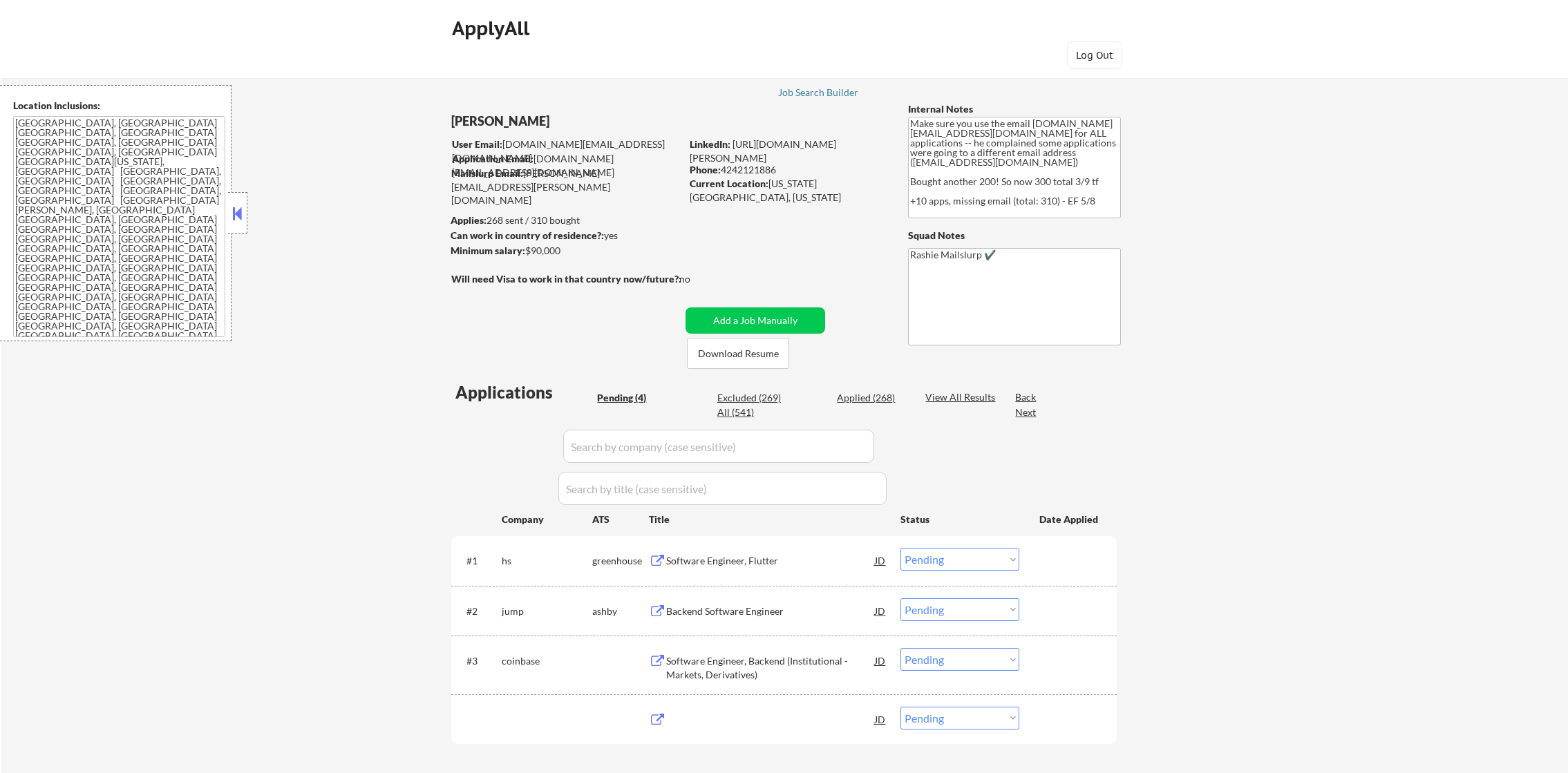
select select ""pending""
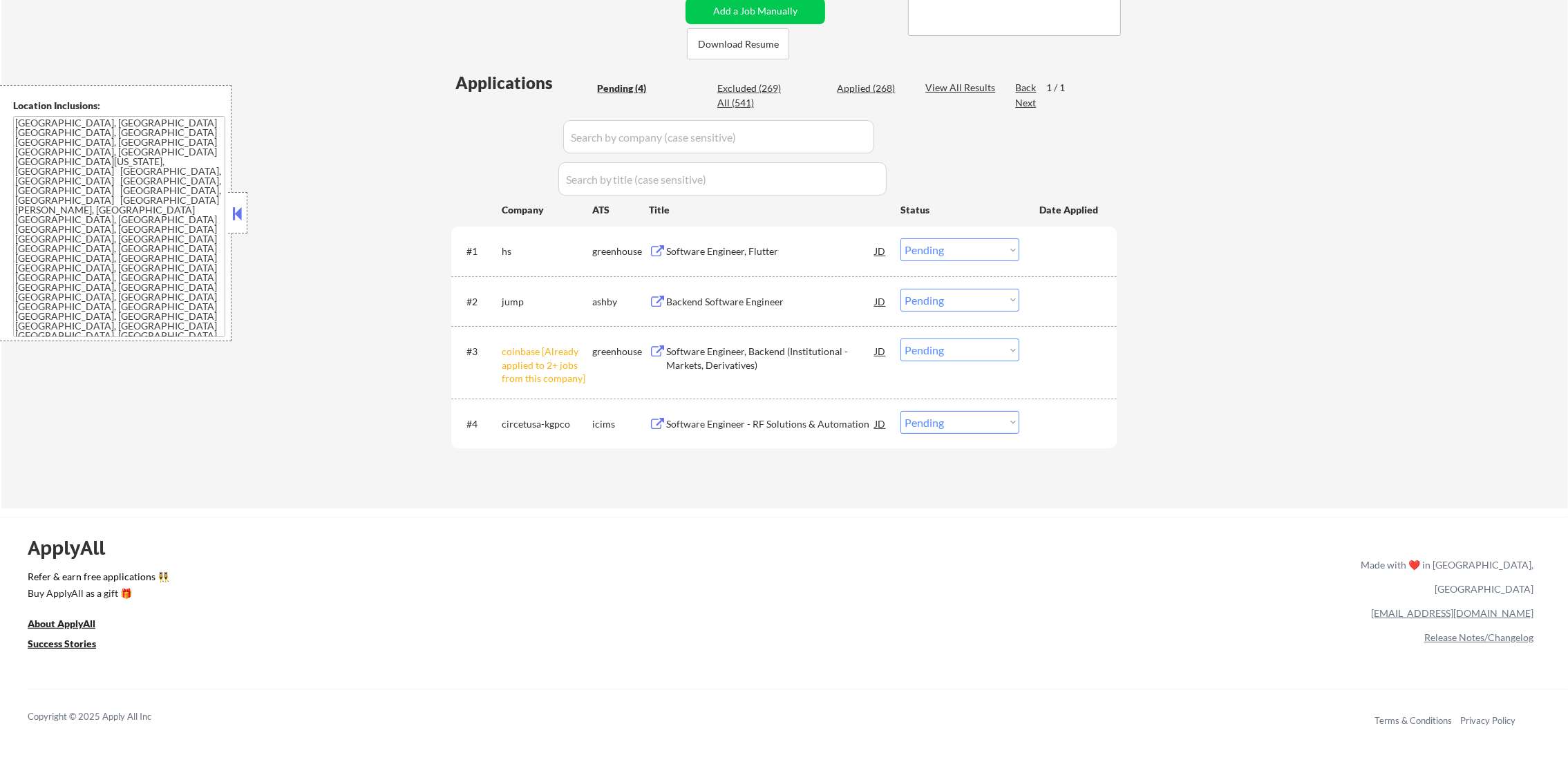
scroll to position [310, 0]
drag, startPoint x: 952, startPoint y: 355, endPoint x: 952, endPoint y: 364, distance: 9.0
click at [952, 355] on select "Choose an option... Pending Applied Excluded (Questions) Excluded (Expired) Exc…" at bounding box center [959, 349] width 119 height 22
click at [900, 338] on select "Choose an option... Pending Applied Excluded (Questions) Excluded (Expired) Exc…" at bounding box center [959, 349] width 119 height 22
click at [748, 249] on div "Software Engineer, Flutter" at bounding box center [771, 251] width 209 height 14
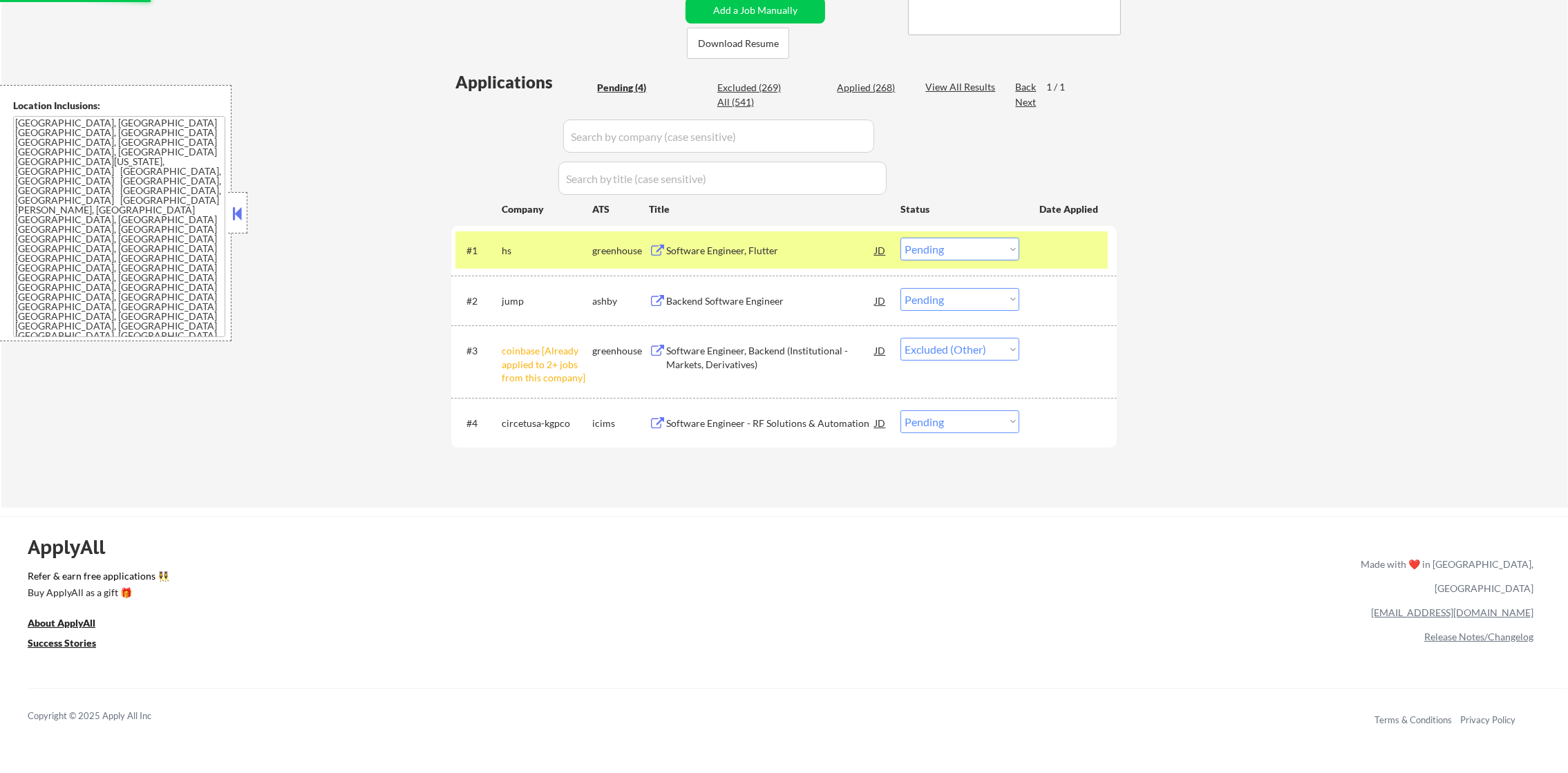
select select ""pending""
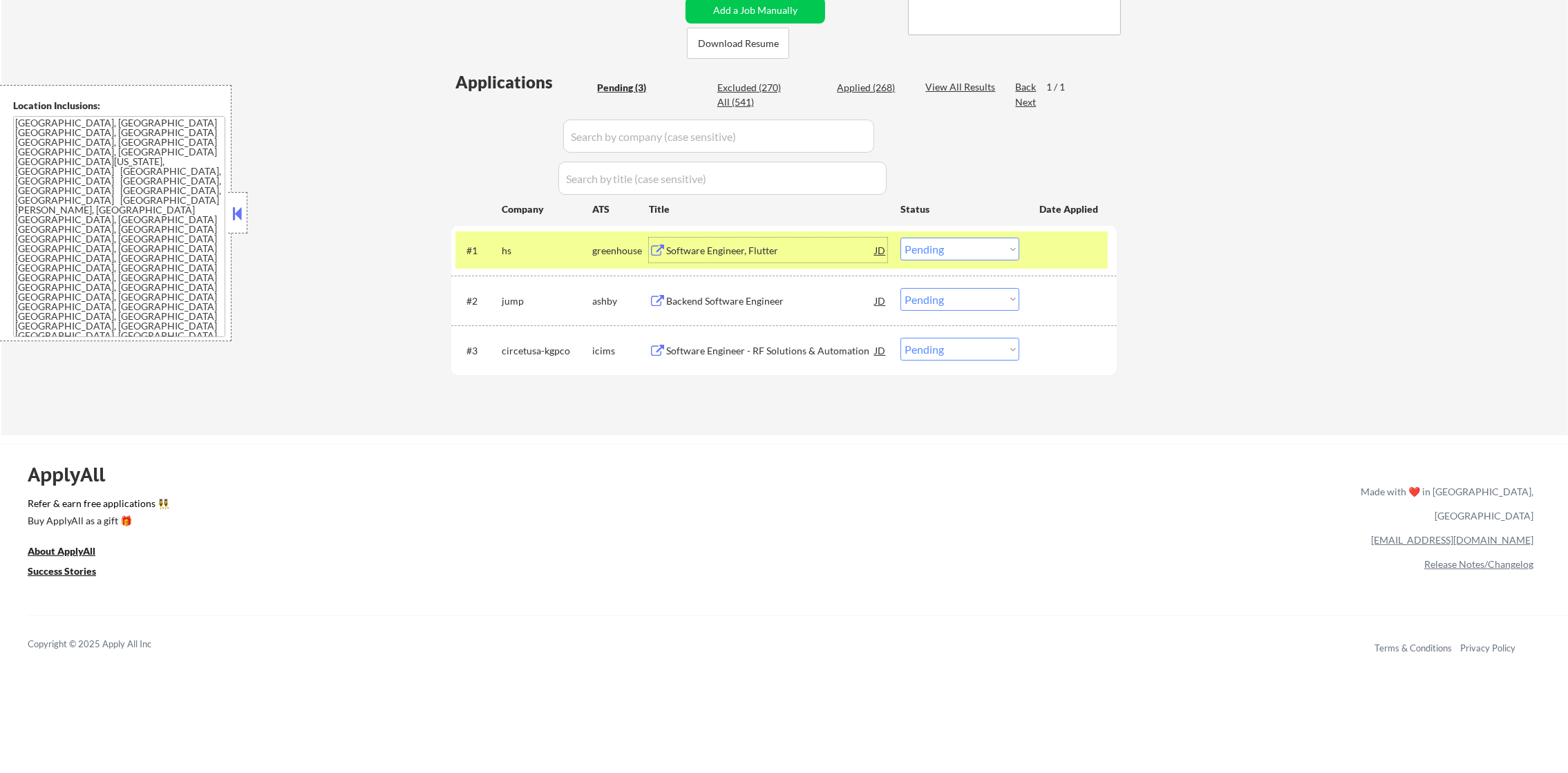
click at [942, 247] on select "Choose an option... Pending Applied Excluded (Questions) Excluded (Expired) Exc…" at bounding box center [959, 249] width 119 height 22
click at [900, 238] on select "Choose an option... Pending Applied Excluded (Questions) Excluded (Expired) Exc…" at bounding box center [959, 249] width 119 height 22
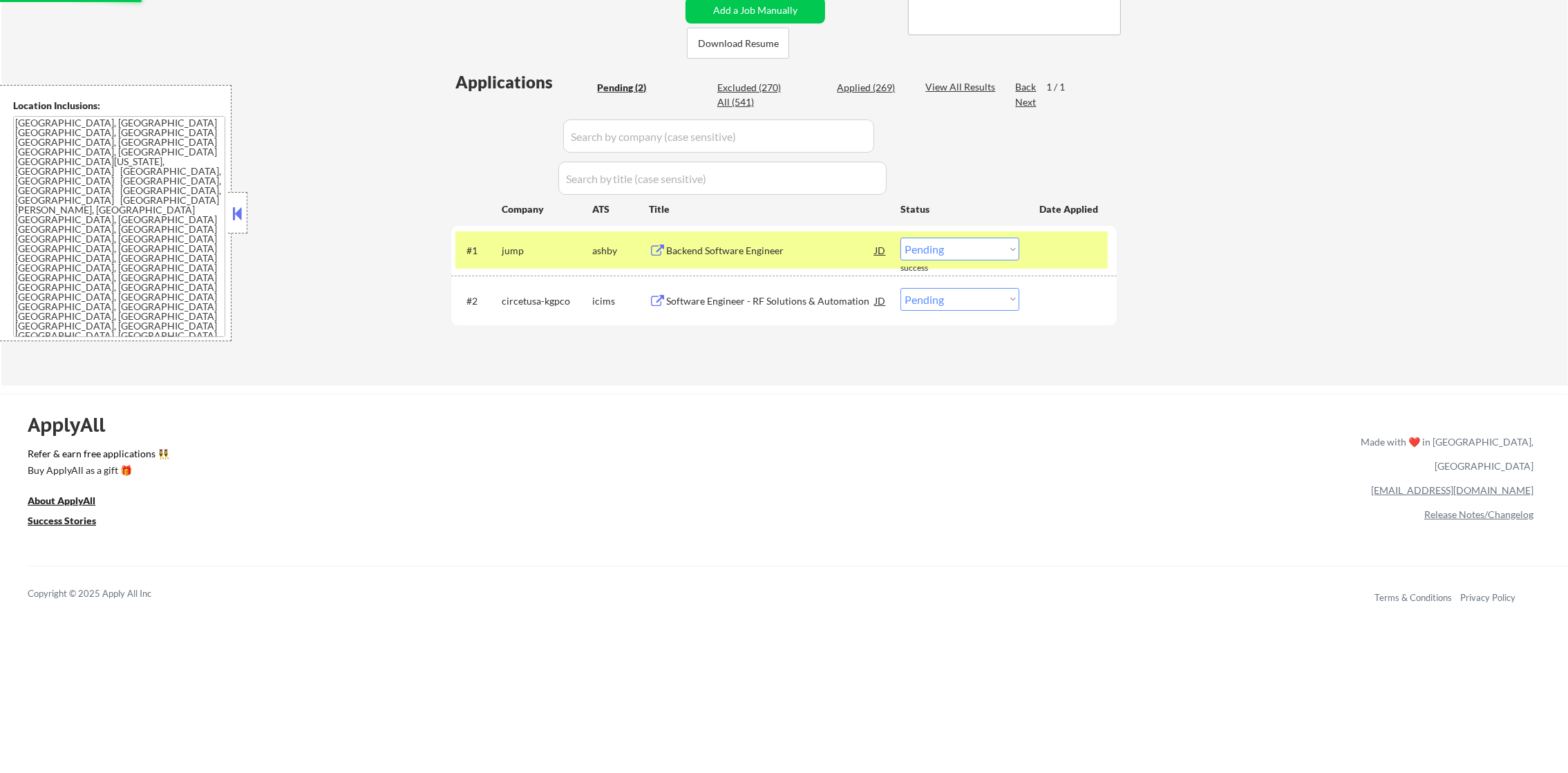
click at [524, 252] on div "jump" at bounding box center [547, 251] width 91 height 14
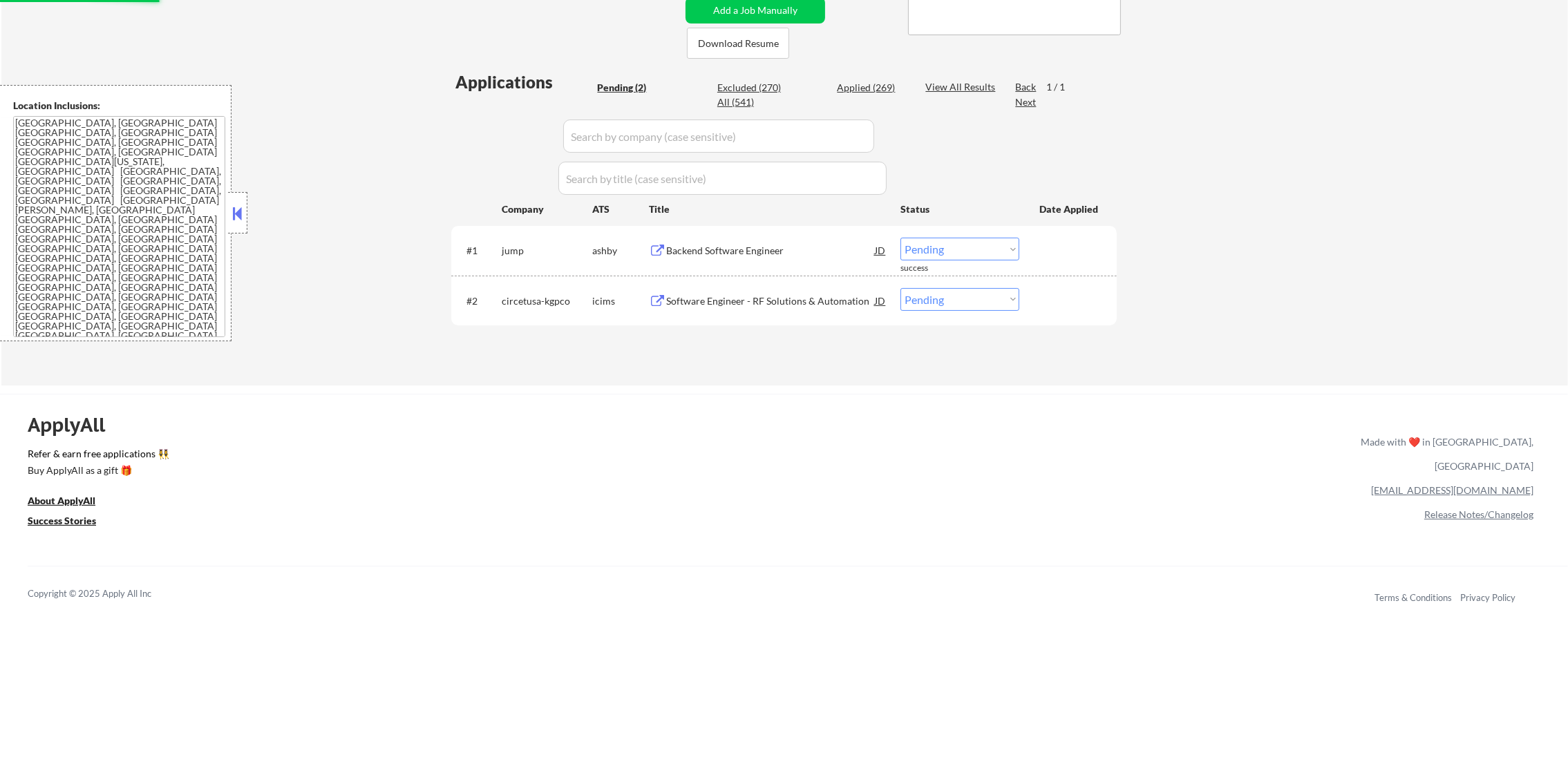
click at [708, 249] on div "Backend Software Engineer" at bounding box center [771, 251] width 209 height 14
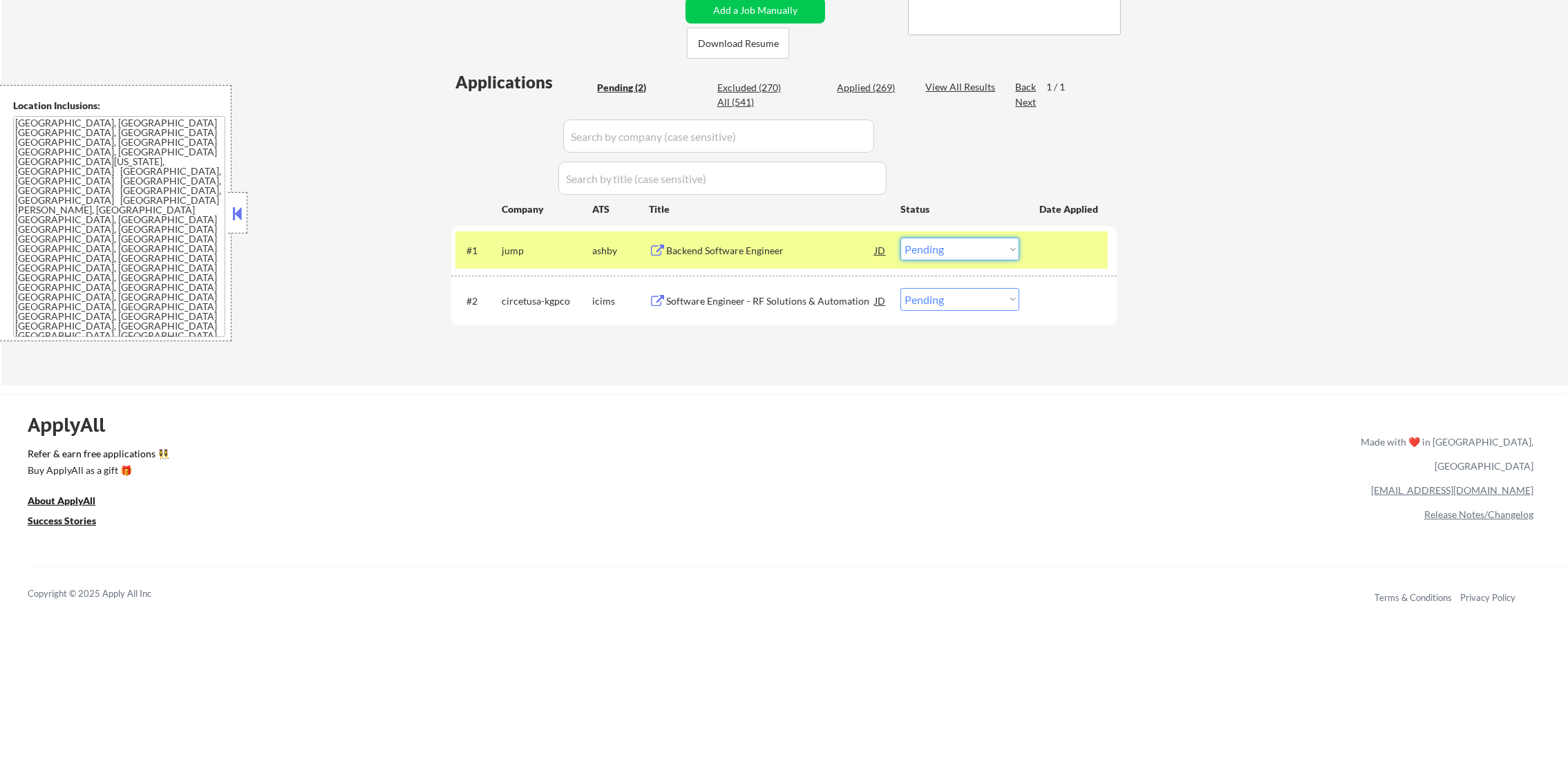
drag, startPoint x: 913, startPoint y: 246, endPoint x: 927, endPoint y: 261, distance: 20.5
click at [913, 248] on select "Choose an option... Pending Applied Excluded (Questions) Excluded (Expired) Exc…" at bounding box center [959, 249] width 119 height 22
click at [900, 238] on select "Choose an option... Pending Applied Excluded (Questions) Excluded (Expired) Exc…" at bounding box center [959, 249] width 119 height 22
click at [485, 240] on div "#1 jump [PERSON_NAME] Backend Software Engineer JD Choose an option... Pending …" at bounding box center [781, 249] width 653 height 37
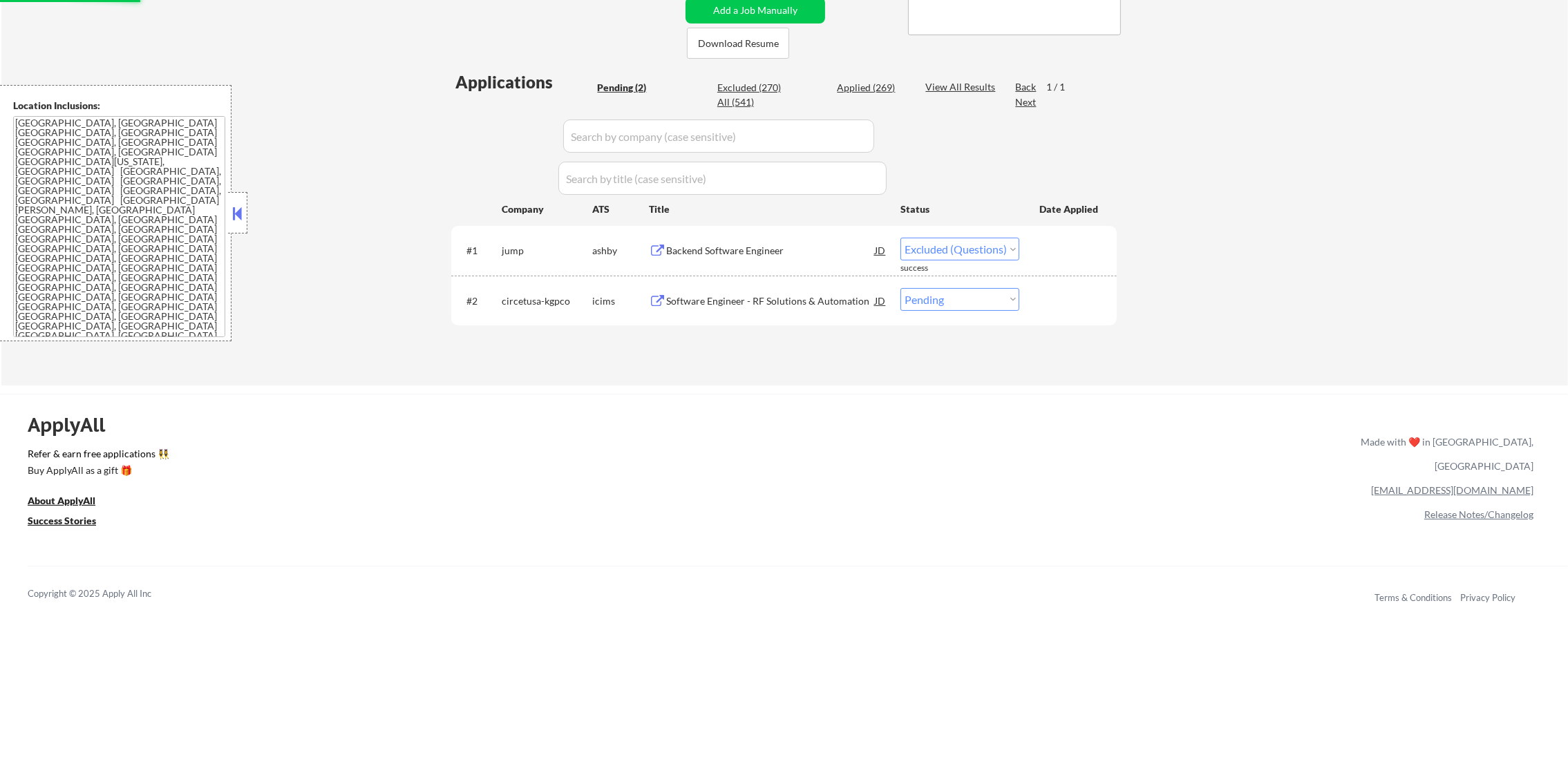
click at [757, 288] on div "Software Engineer - RF Solutions & Automation" at bounding box center [771, 300] width 209 height 25
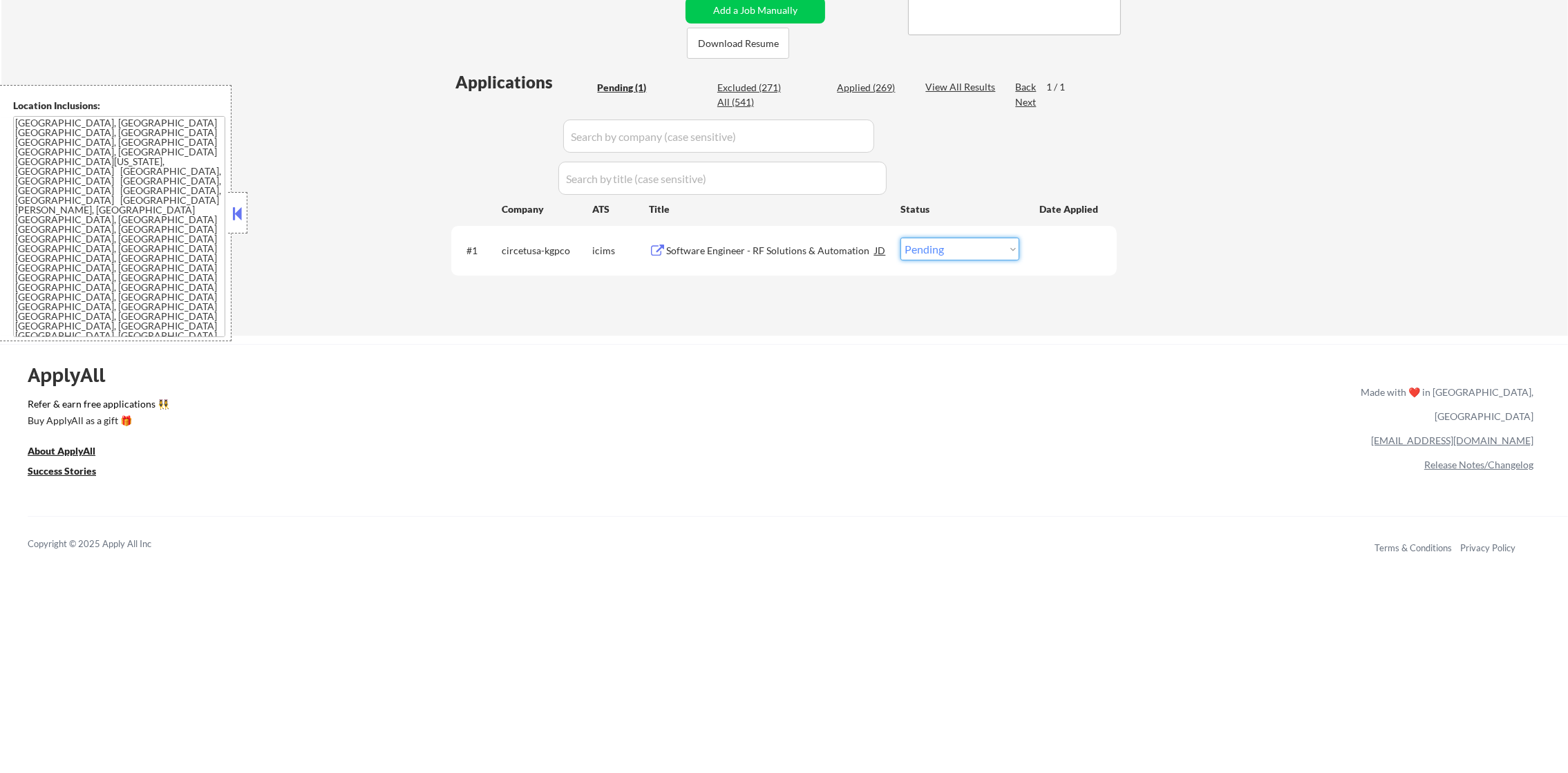
click at [900, 247] on select "Choose an option... Pending Applied Excluded (Questions) Excluded (Expired) Exc…" at bounding box center [959, 249] width 119 height 22
select select ""applied""
click at [900, 238] on select "Choose an option... Pending Applied Excluded (Questions) Excluded (Expired) Exc…" at bounding box center [959, 249] width 119 height 22
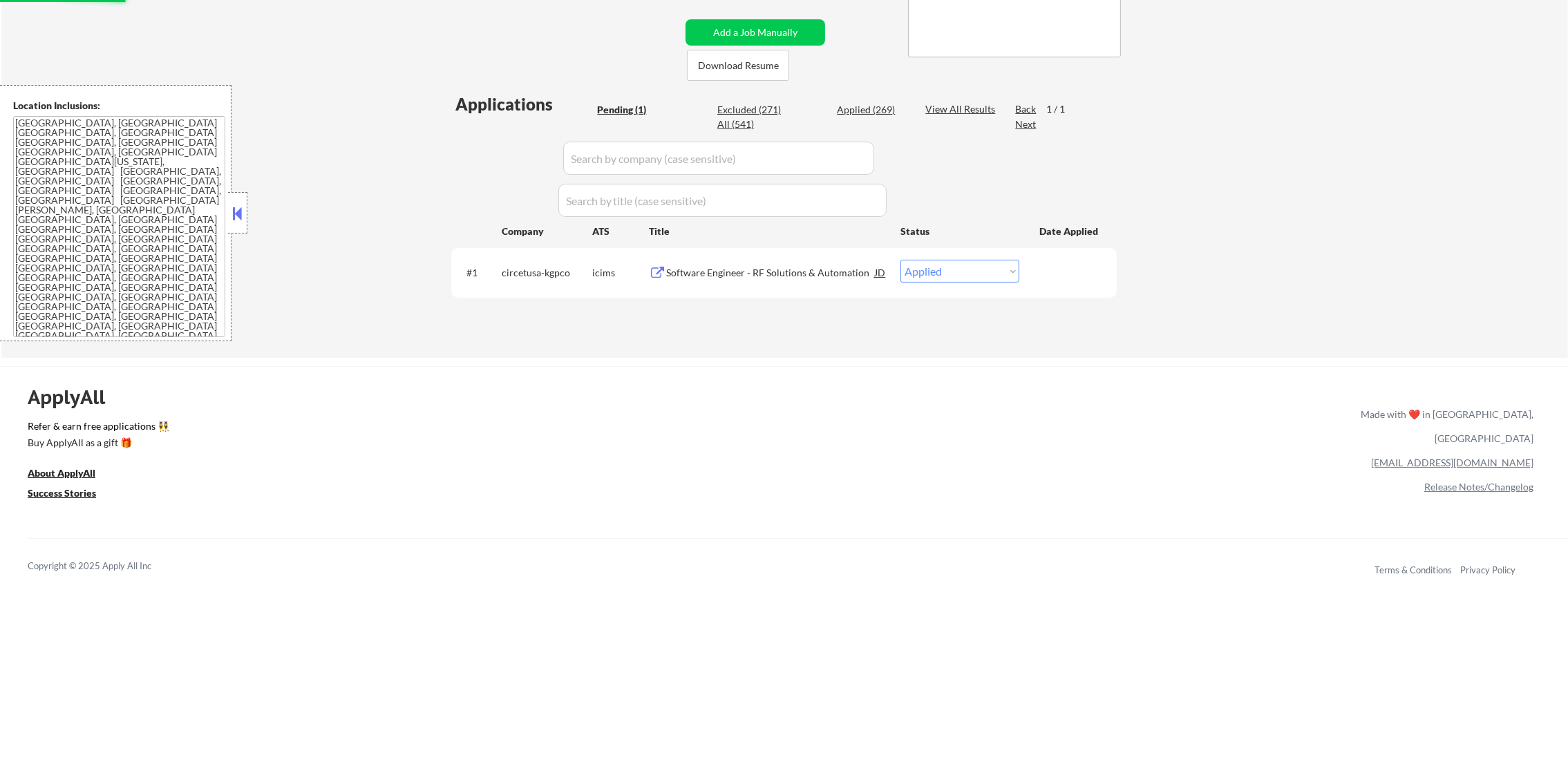
scroll to position [276, 0]
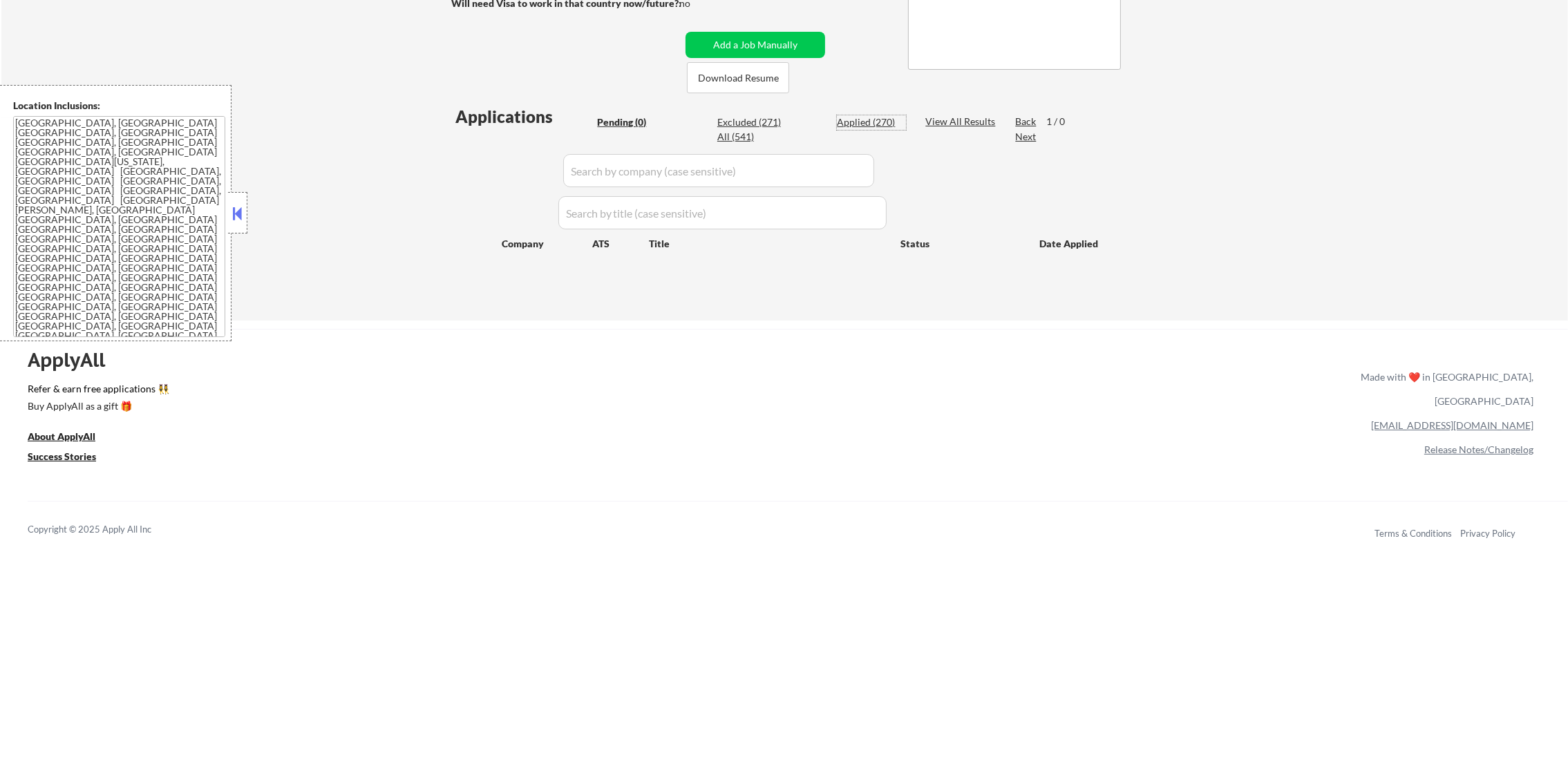
click at [858, 116] on div "Applied (270)" at bounding box center [871, 122] width 69 height 14
select select ""applied""
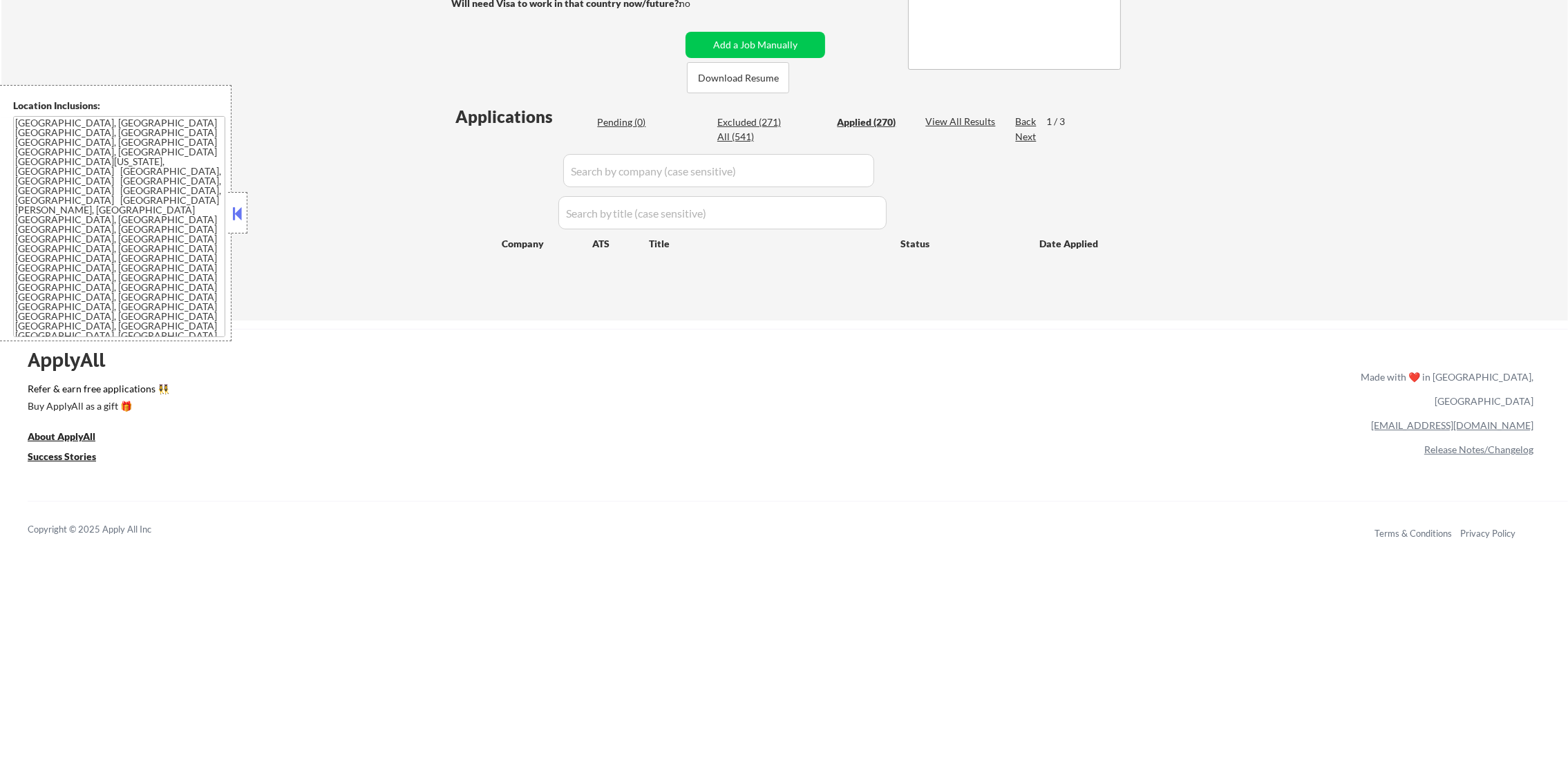
select select ""applied""
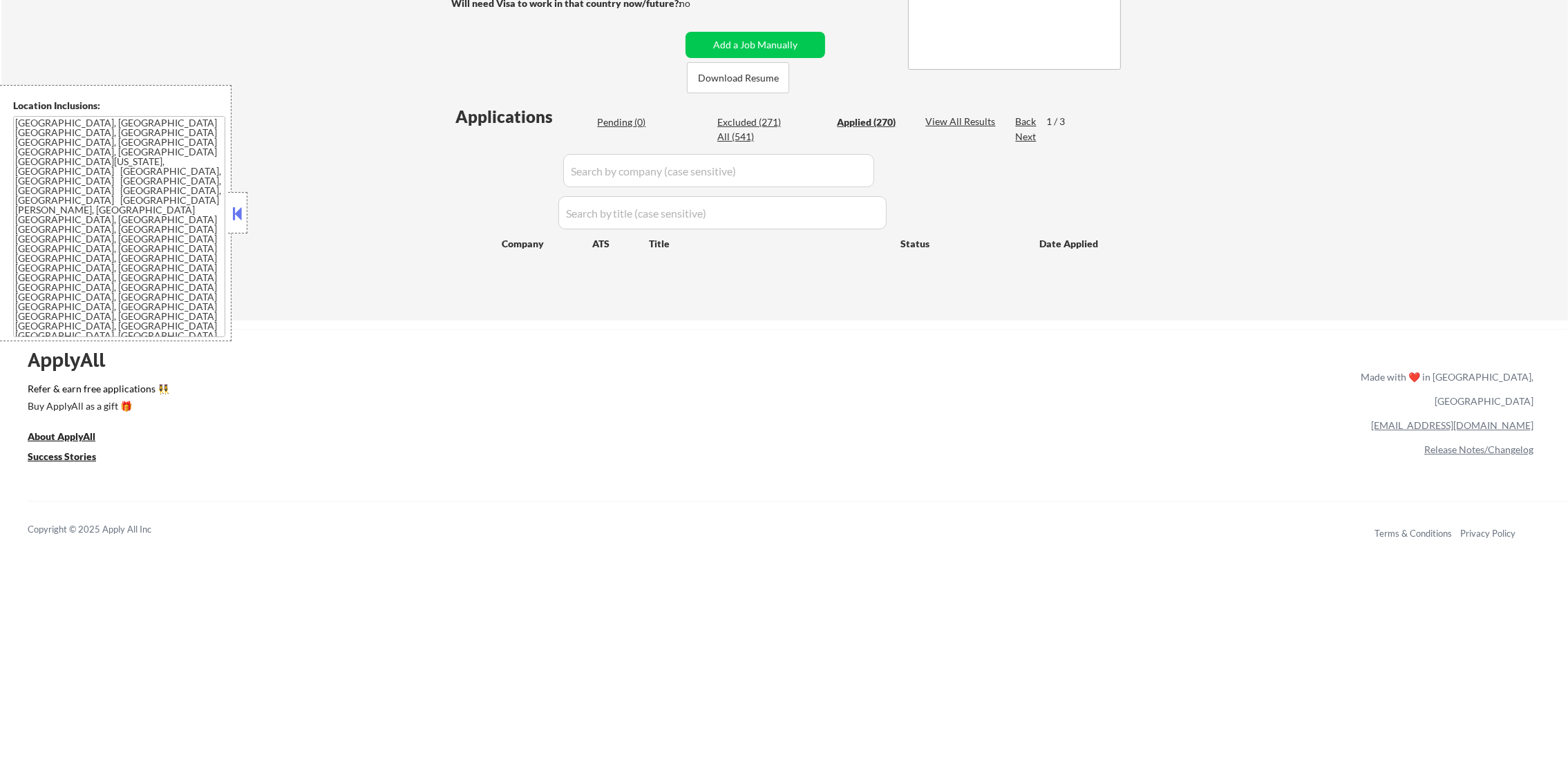
select select ""applied""
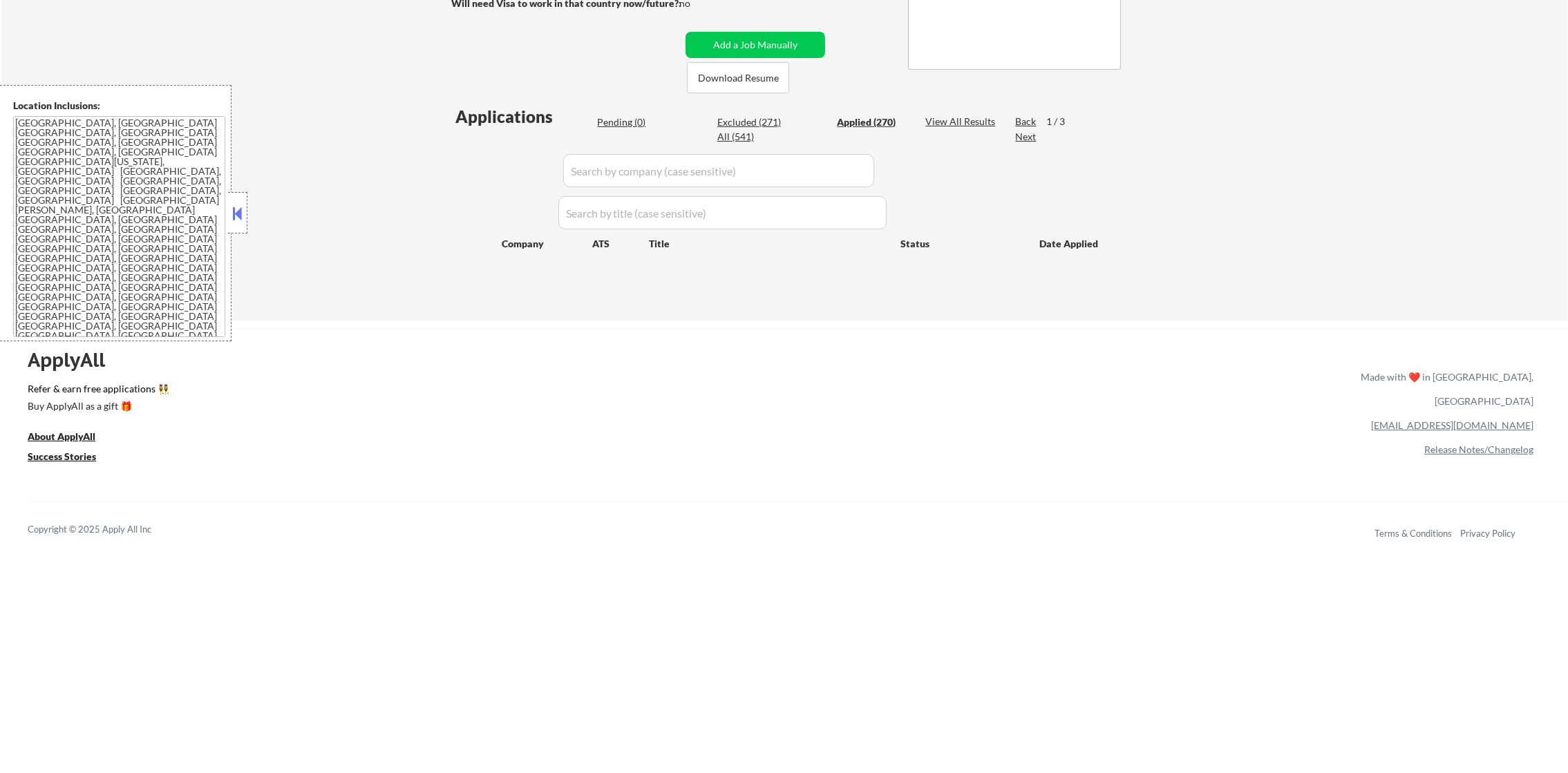
select select ""applied""
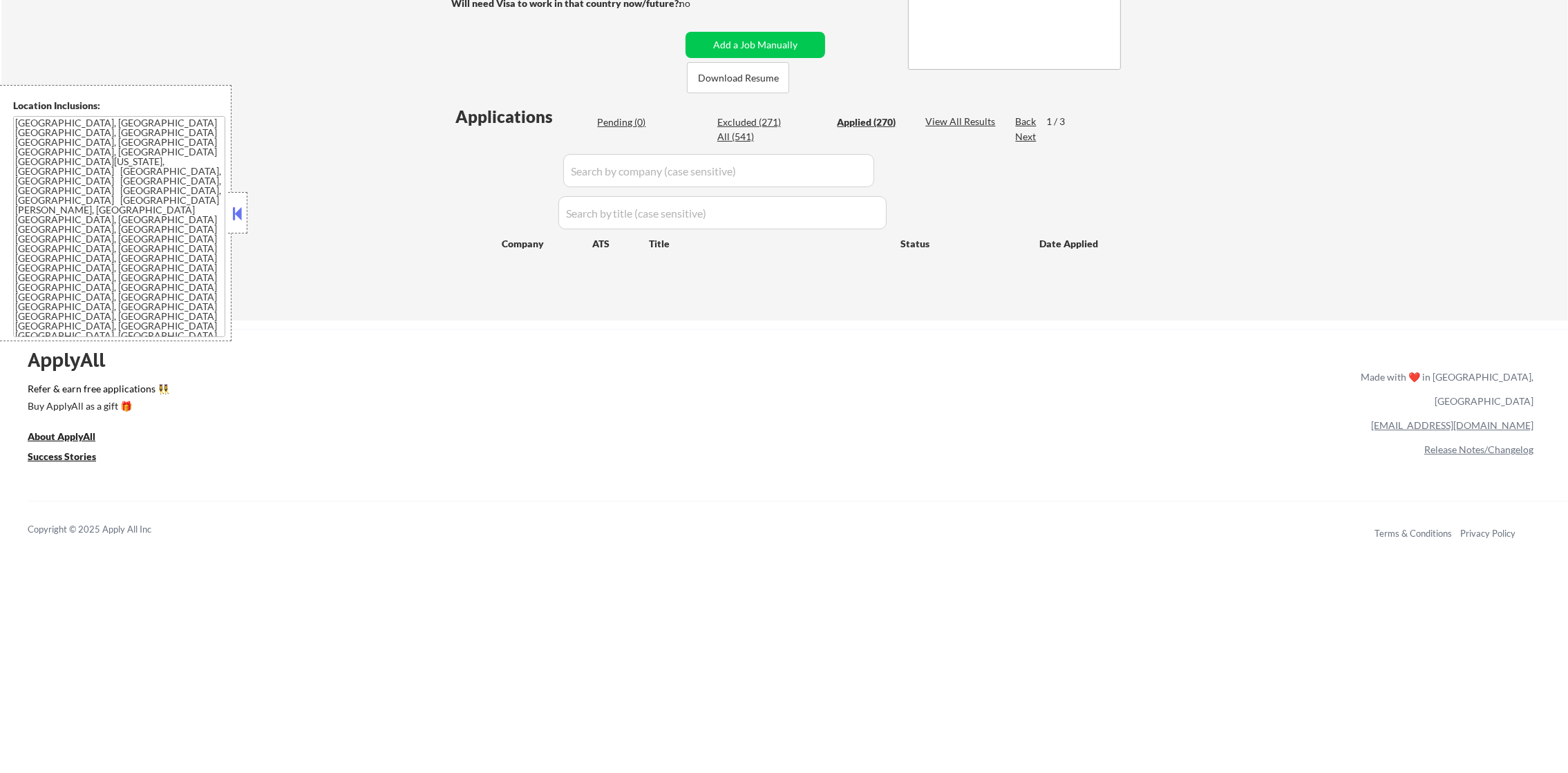
select select ""applied""
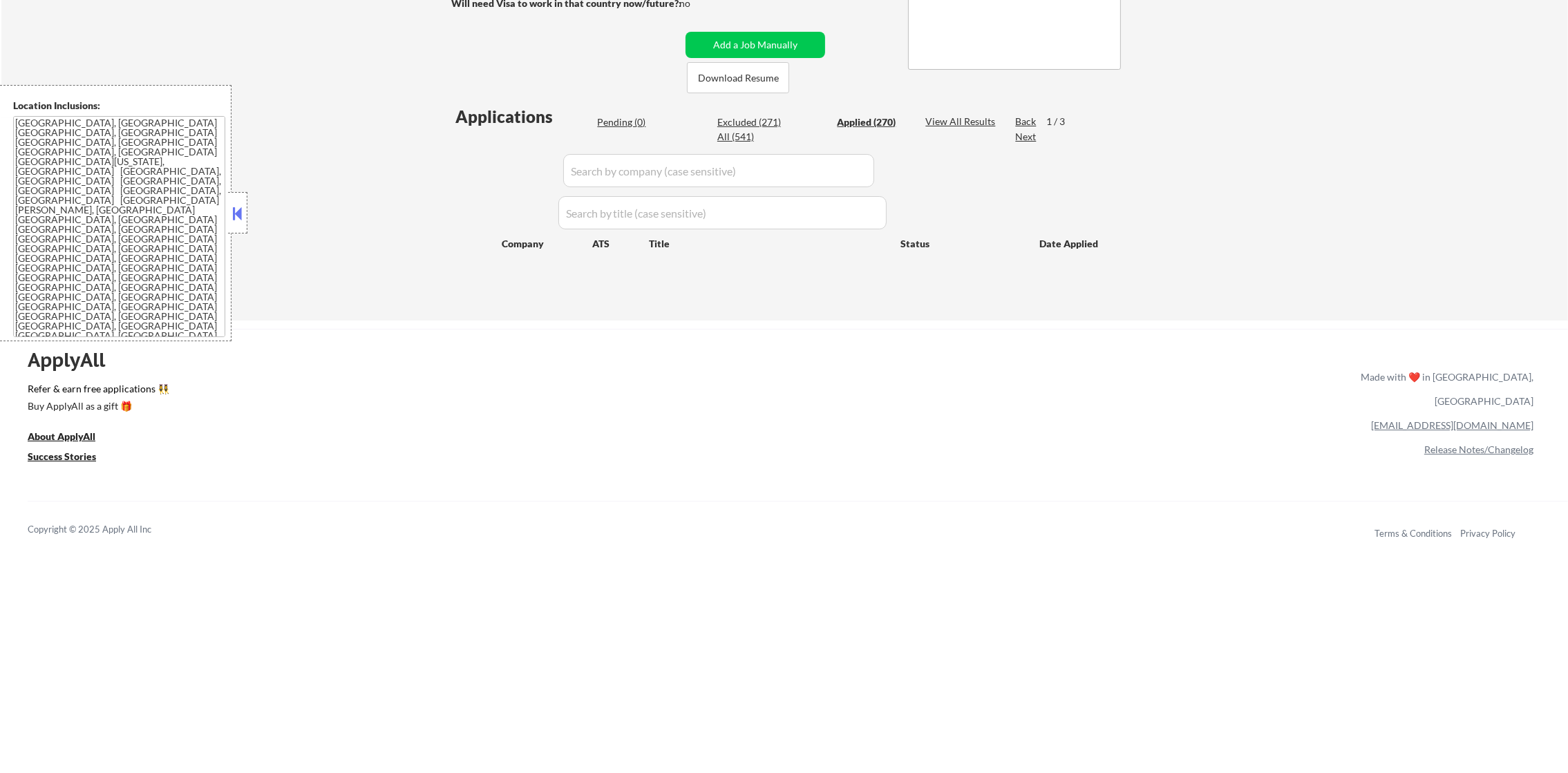
select select ""applied""
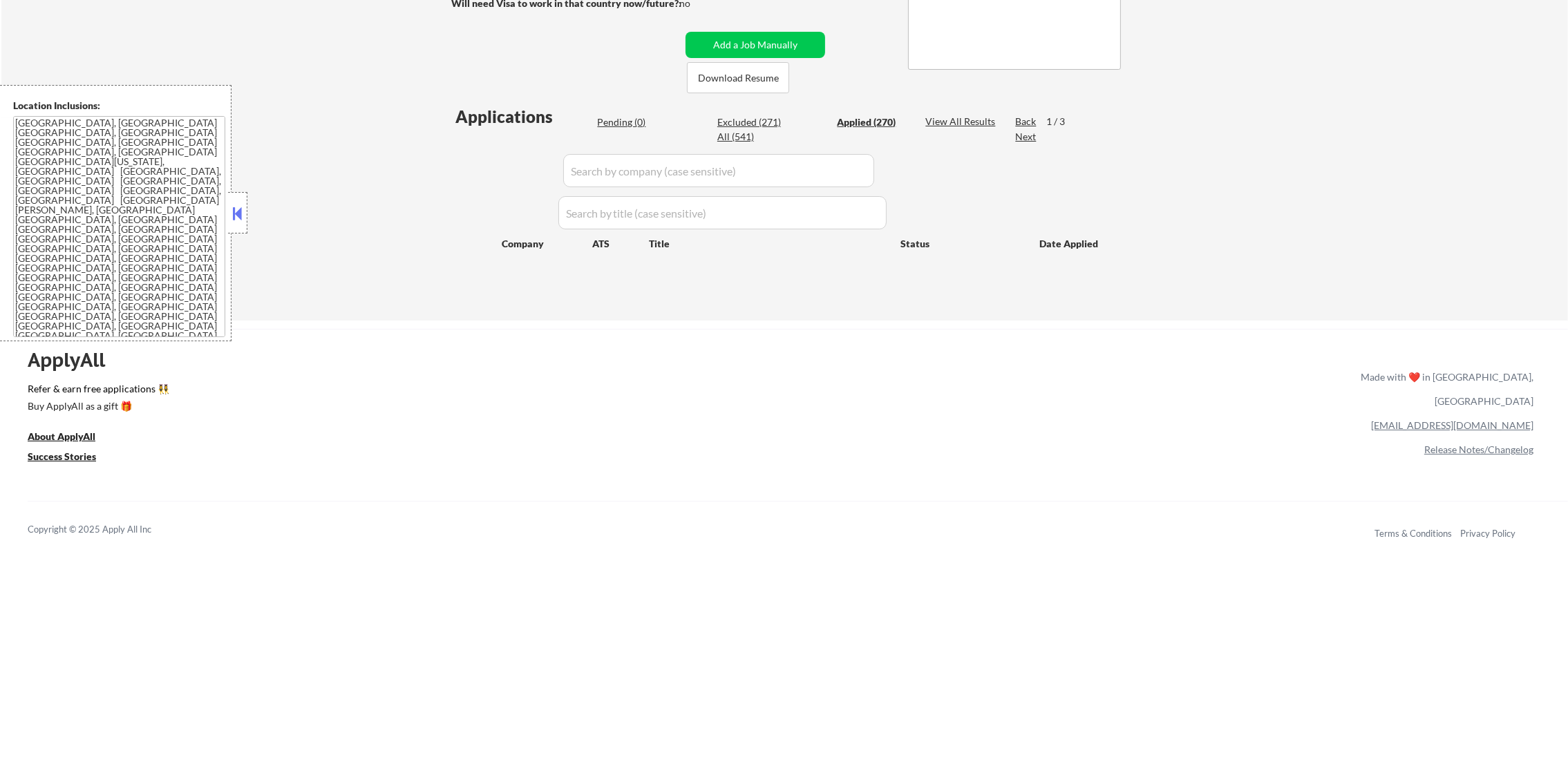
select select ""applied""
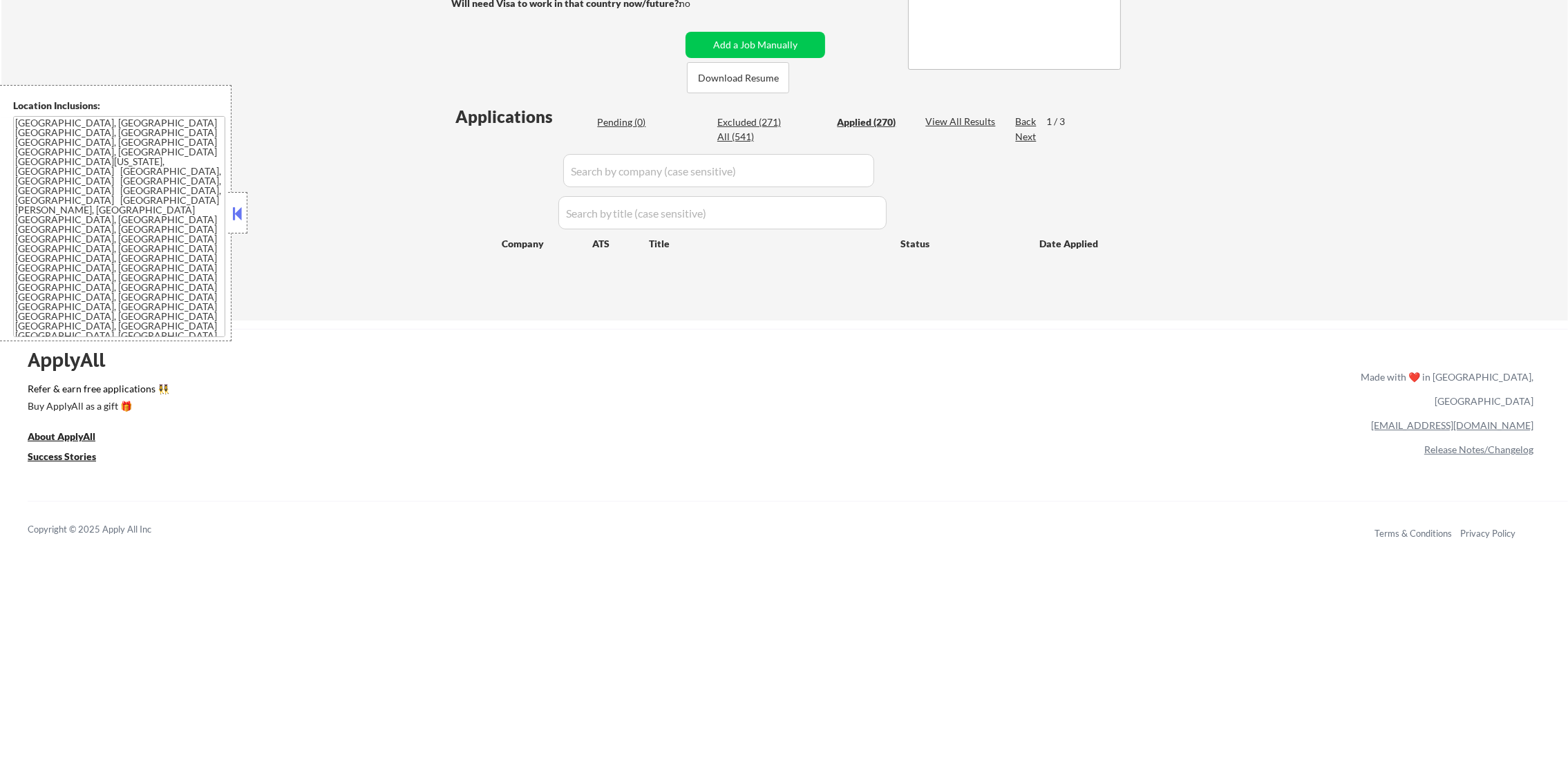
select select ""applied""
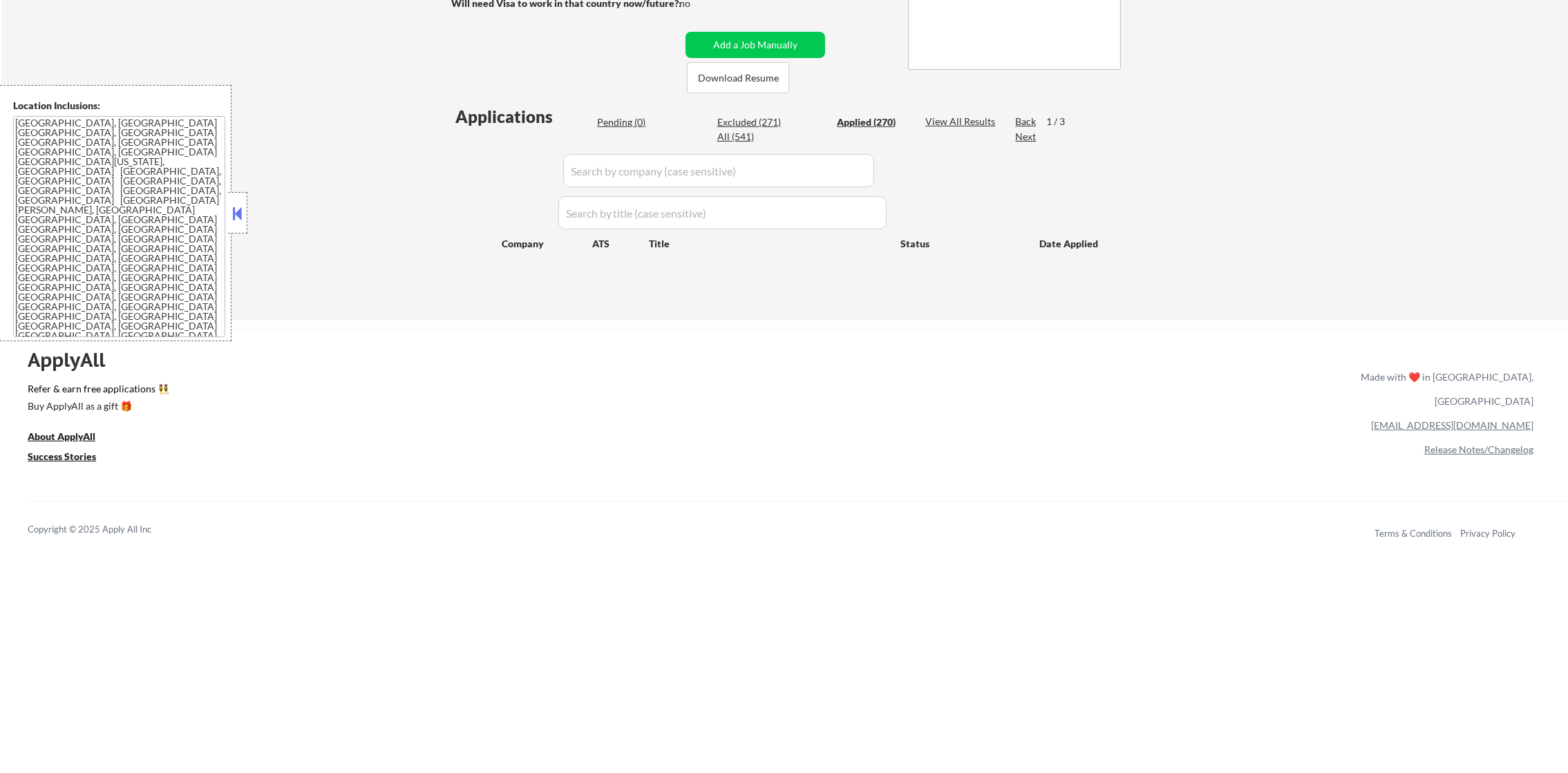
select select ""applied""
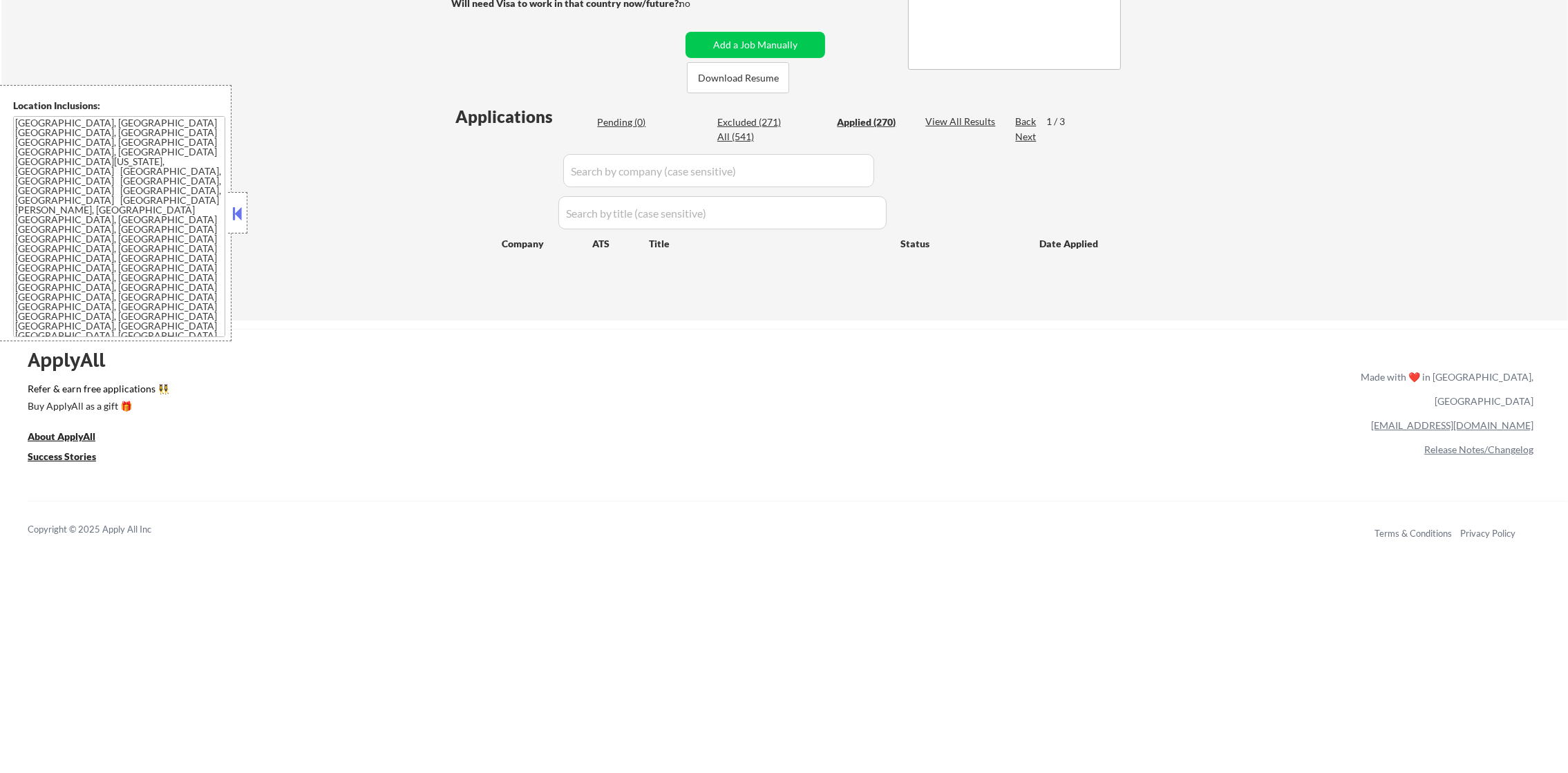
select select ""applied""
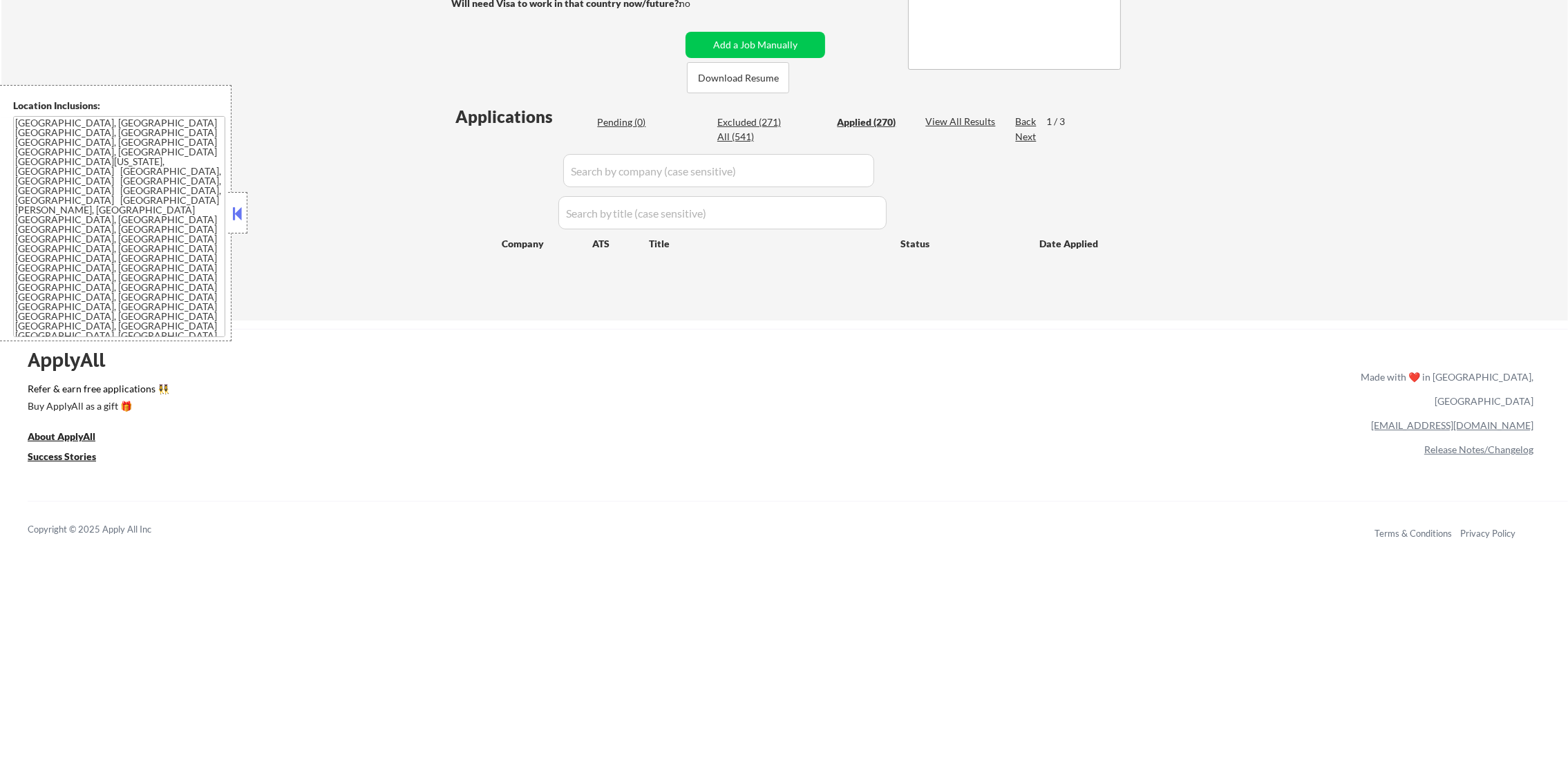
select select ""applied""
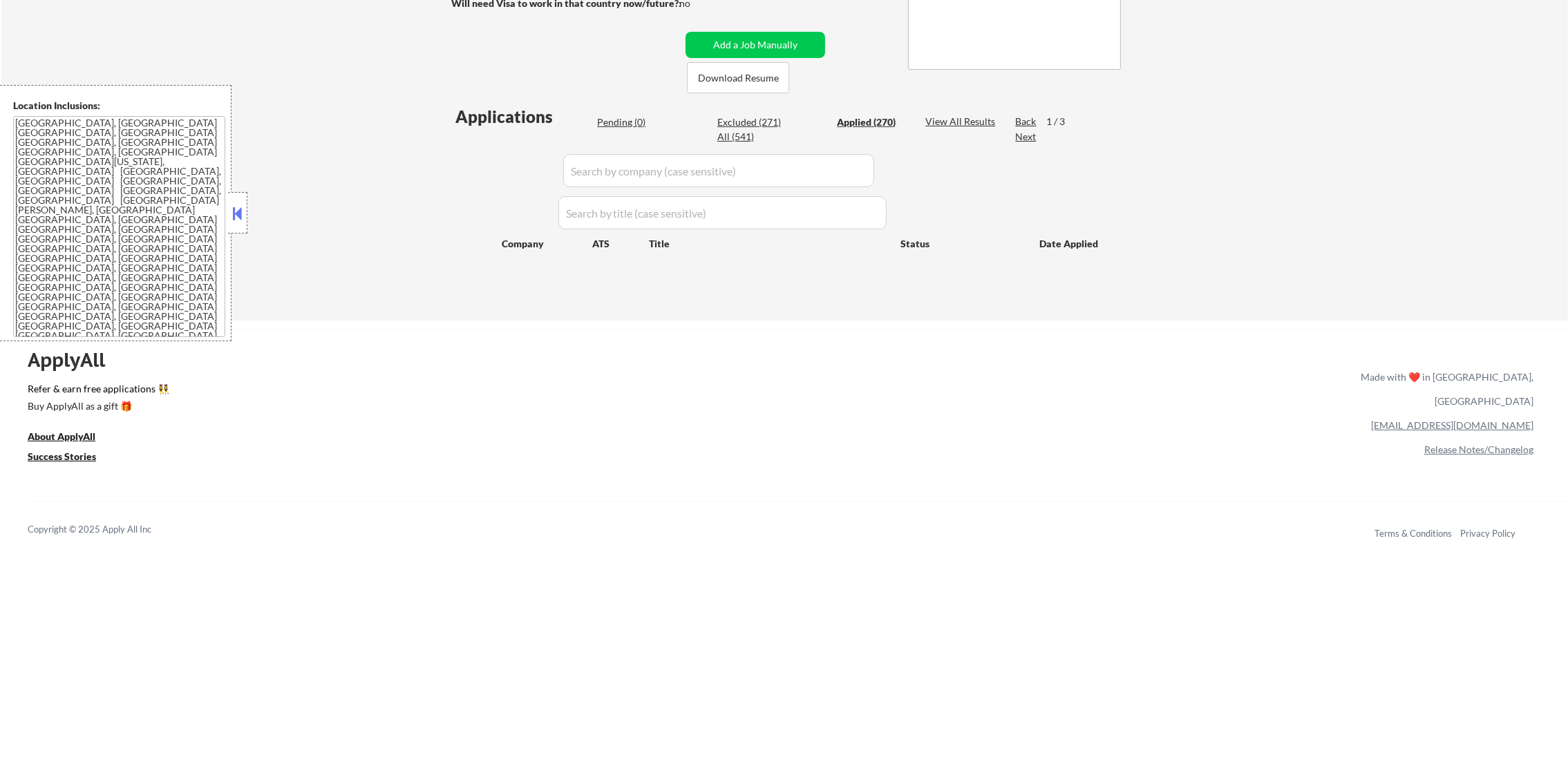
select select ""applied""
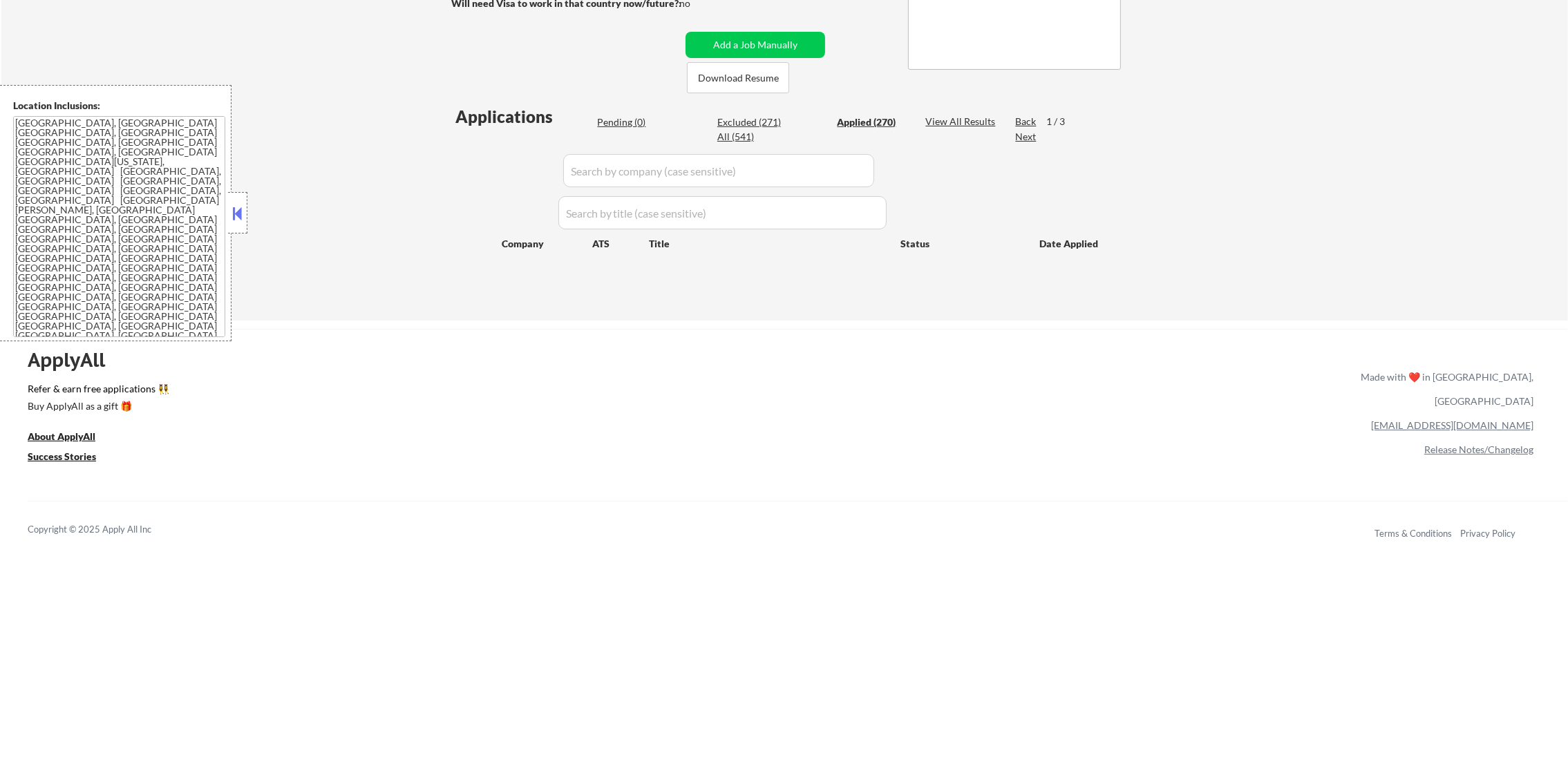
select select ""applied""
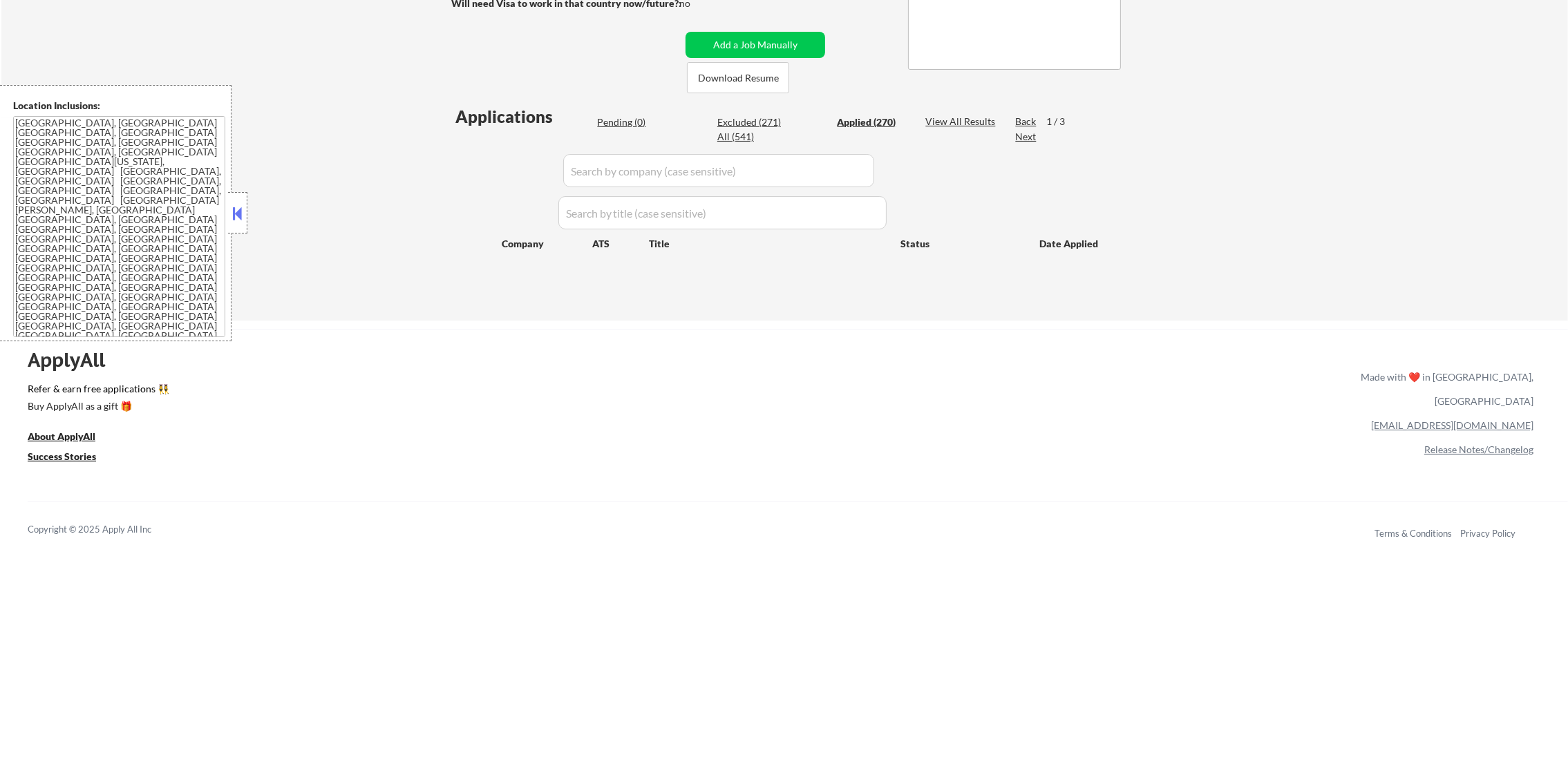
select select ""applied""
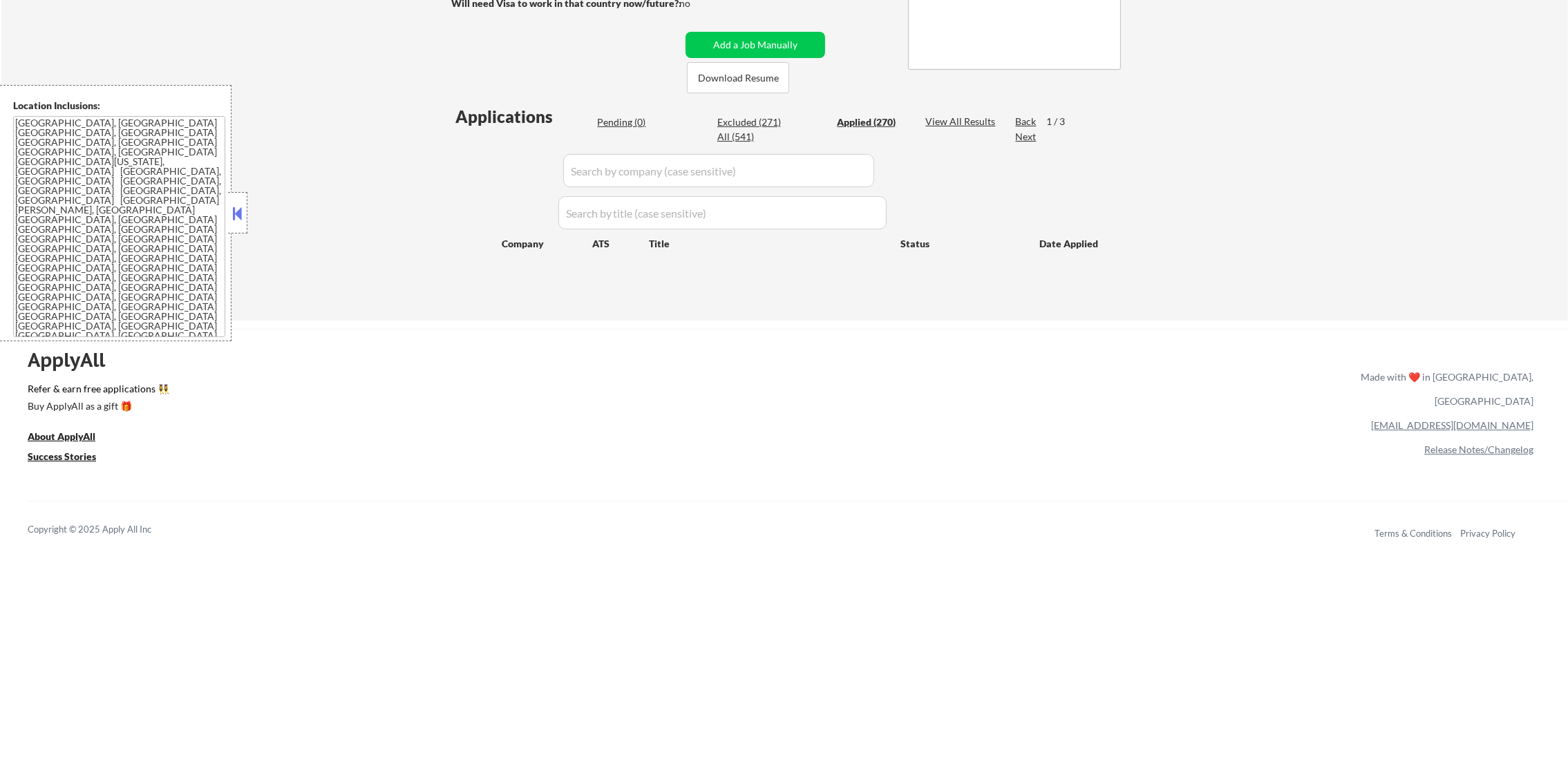
select select ""applied""
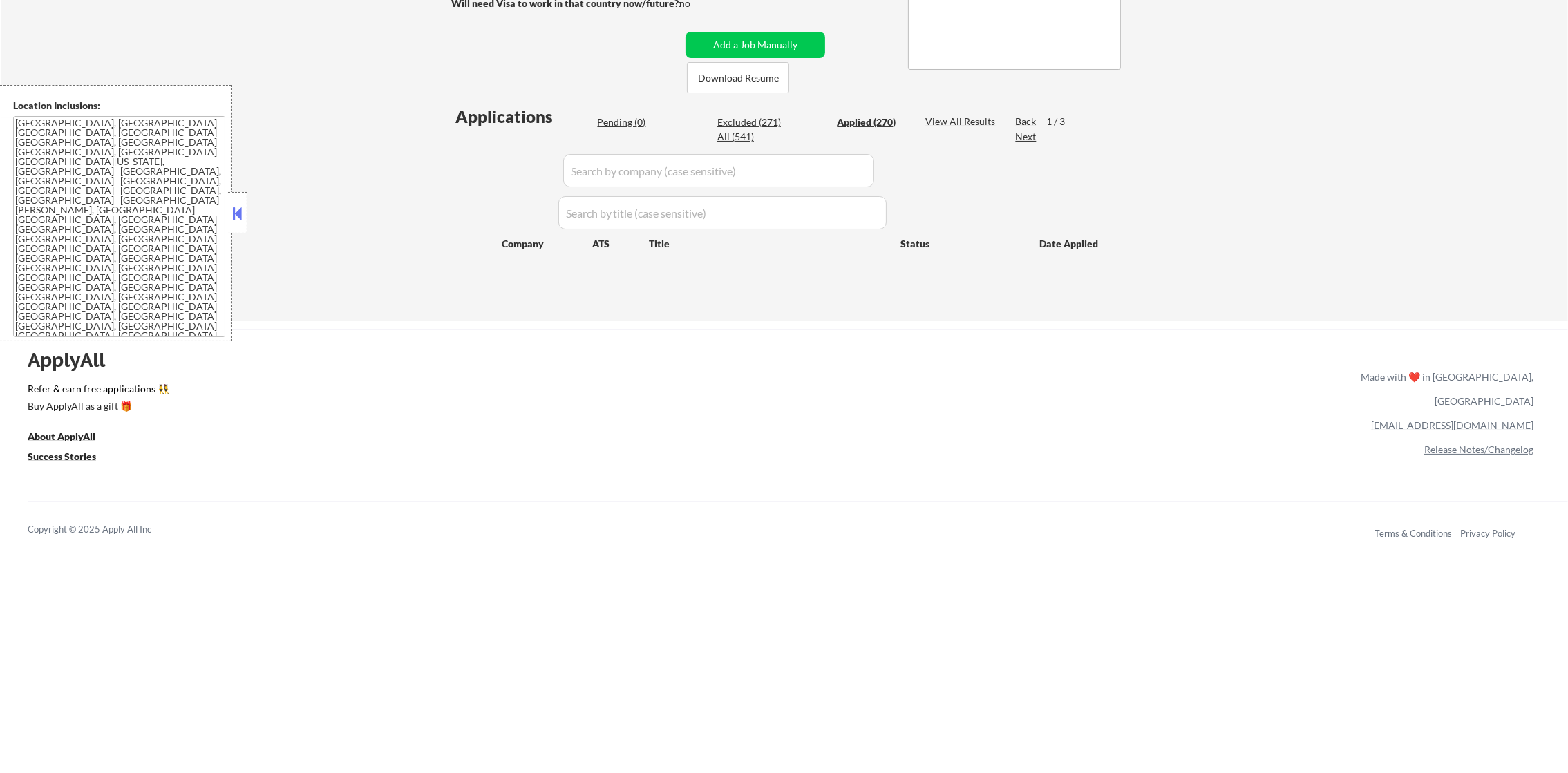
select select ""applied""
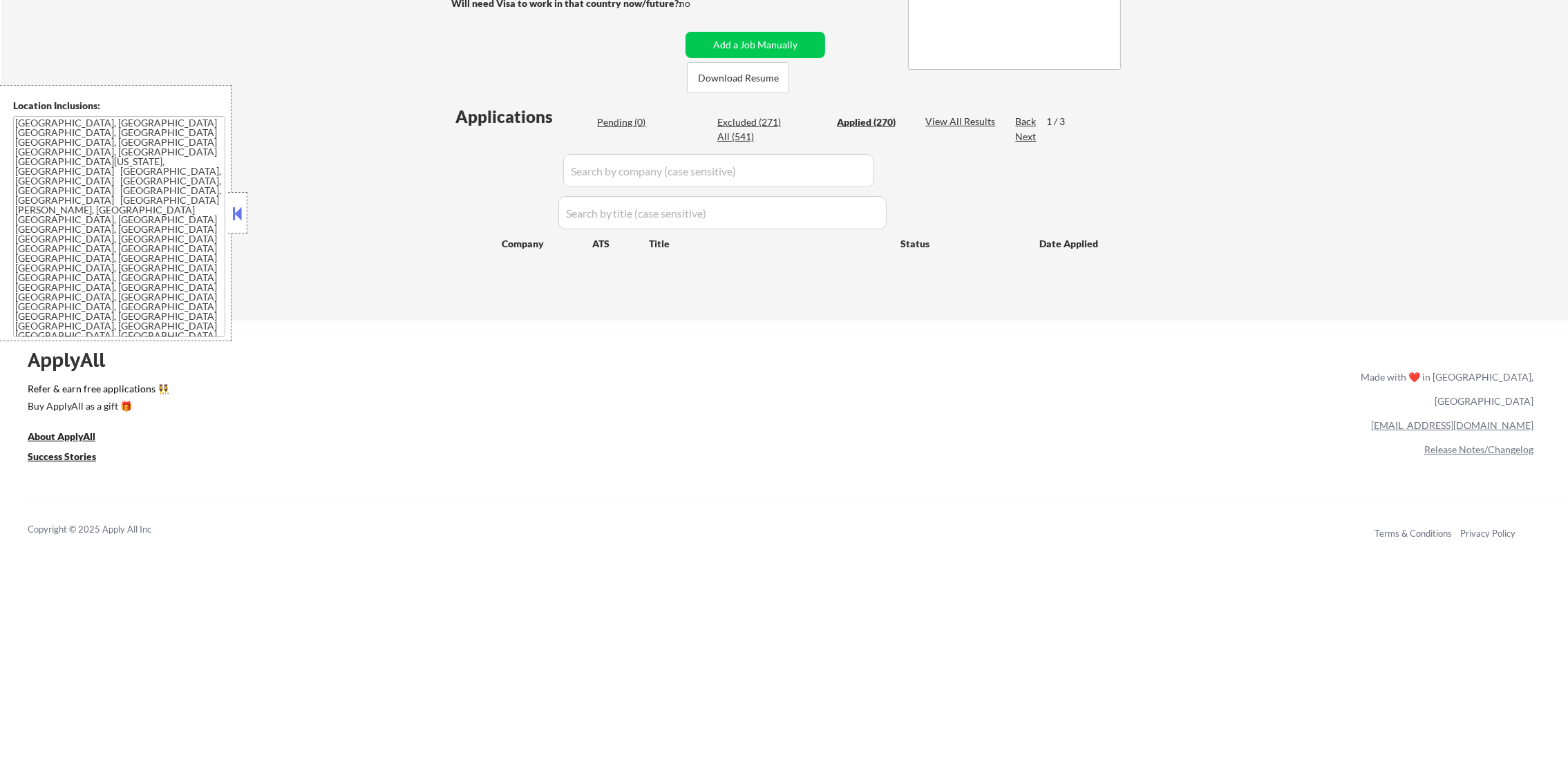
select select ""applied""
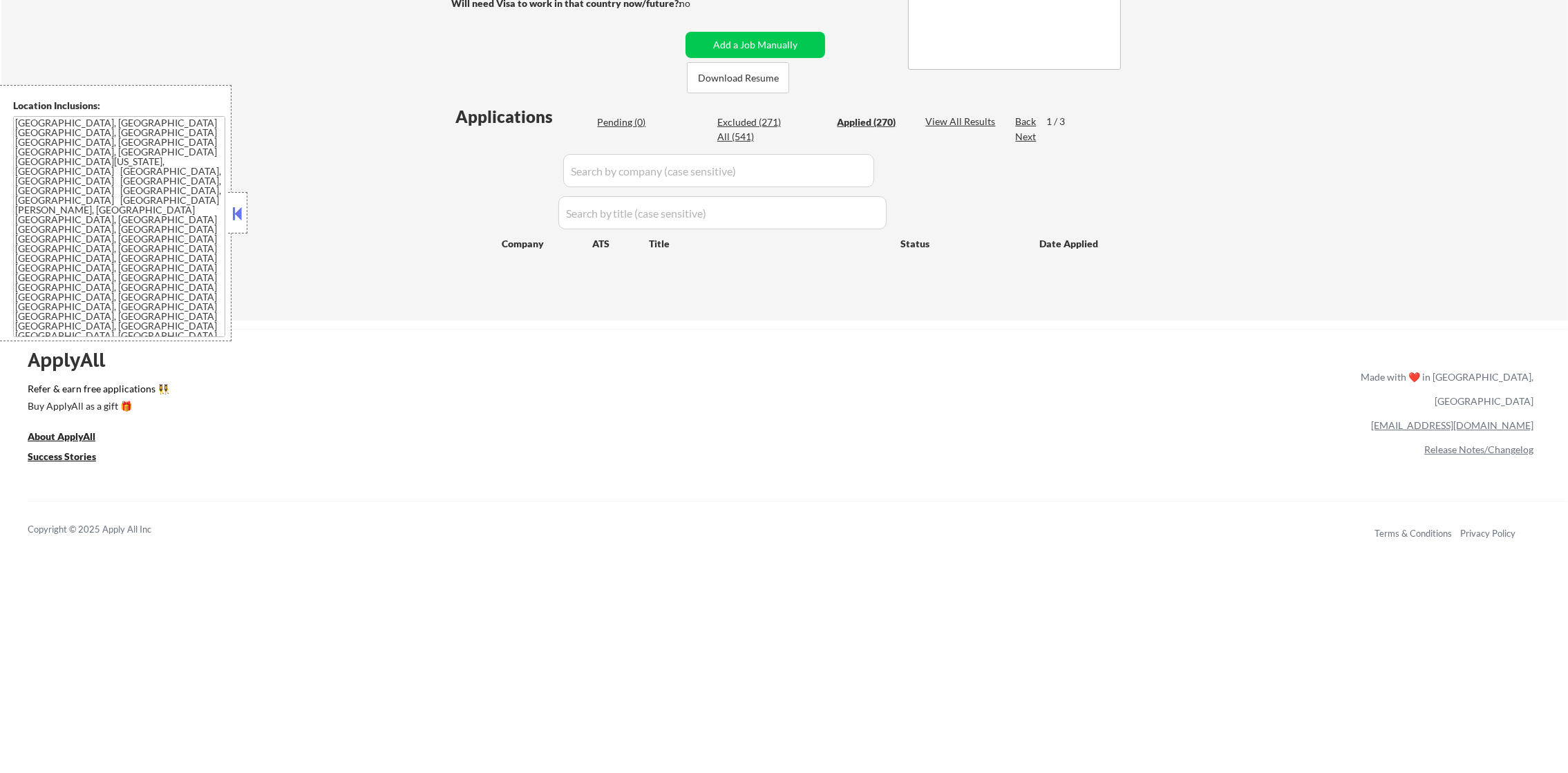
select select ""applied""
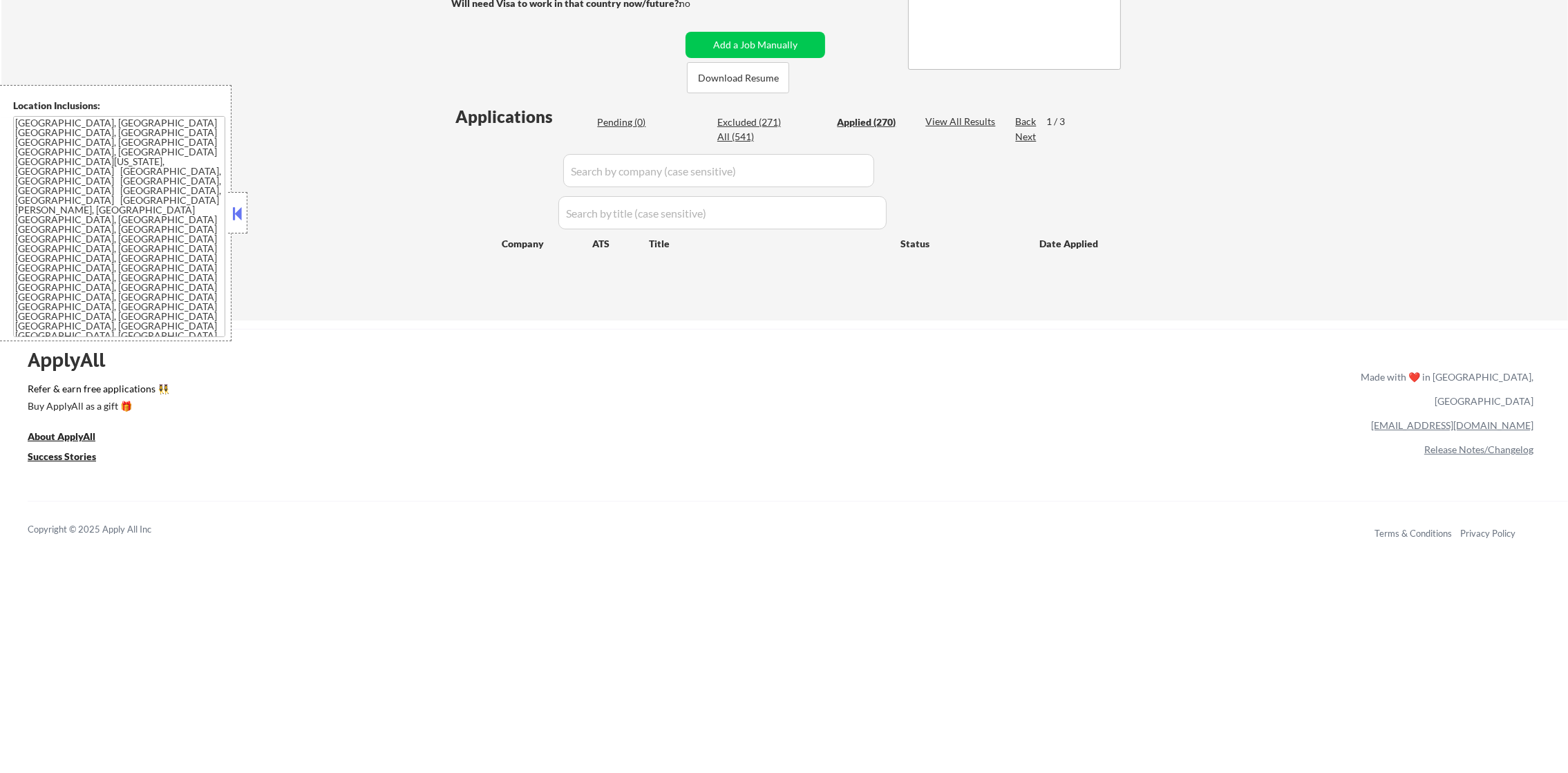
select select ""applied""
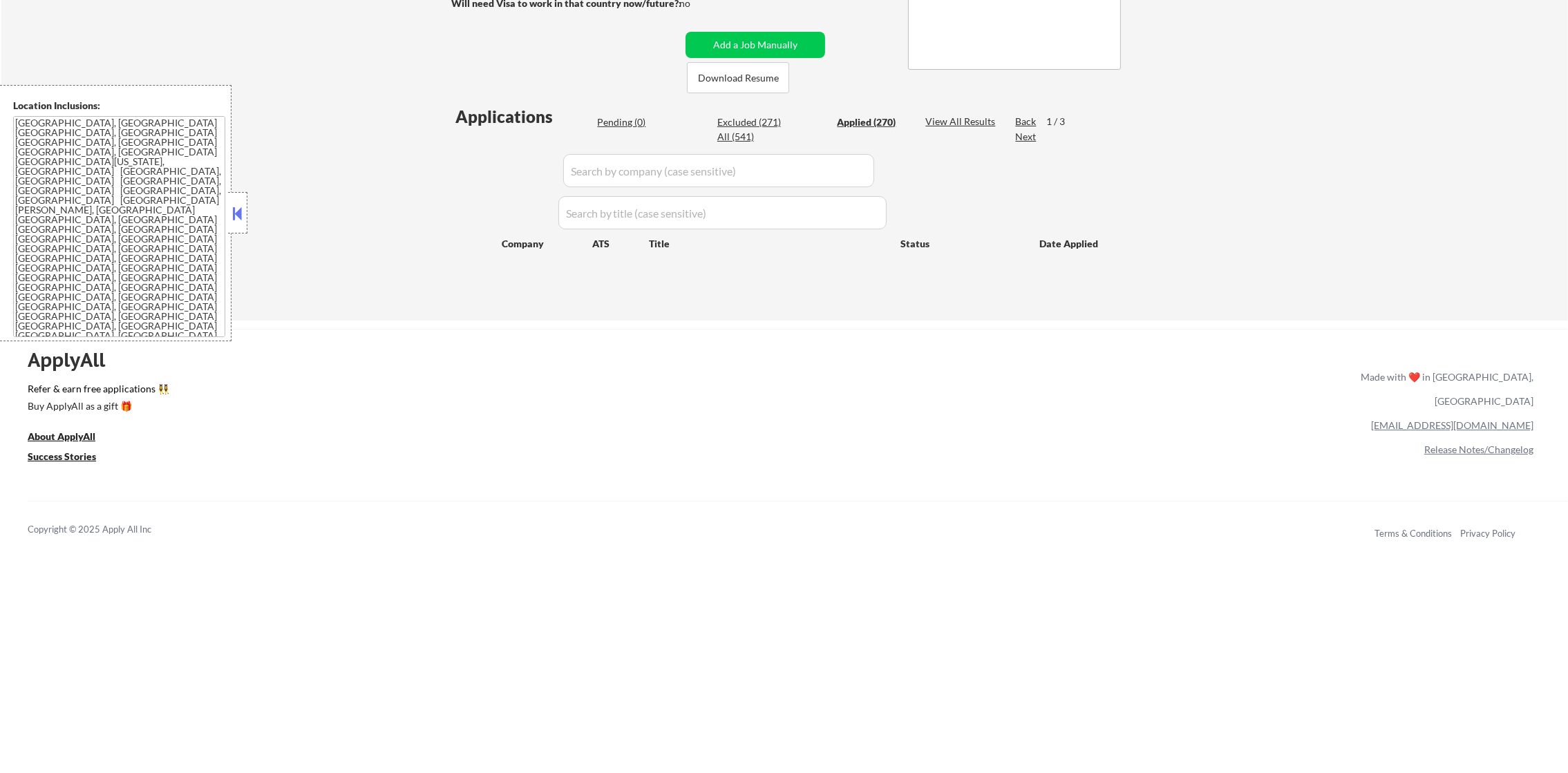
select select ""applied""
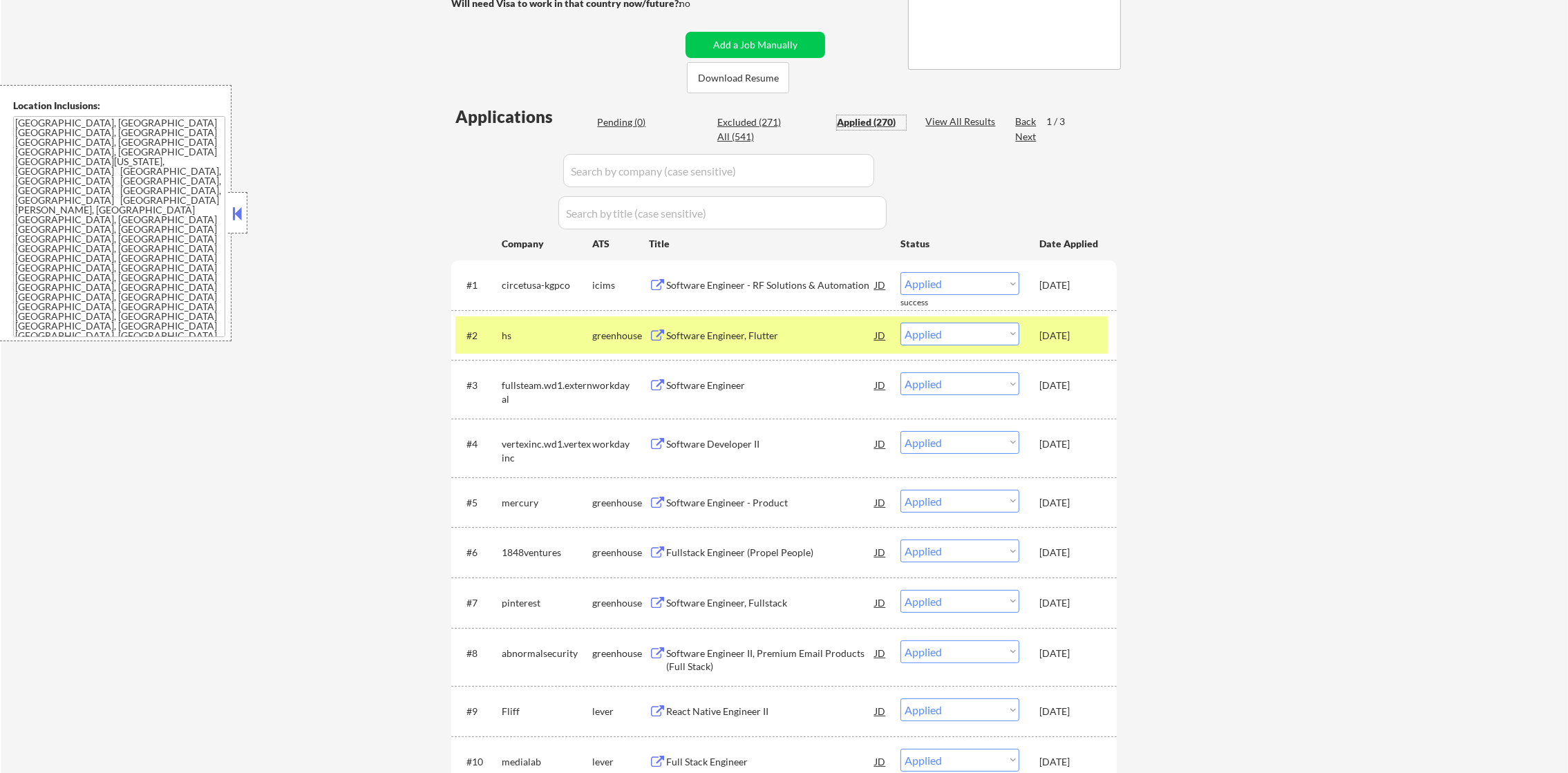
click at [542, 328] on div "hs" at bounding box center [547, 335] width 91 height 14
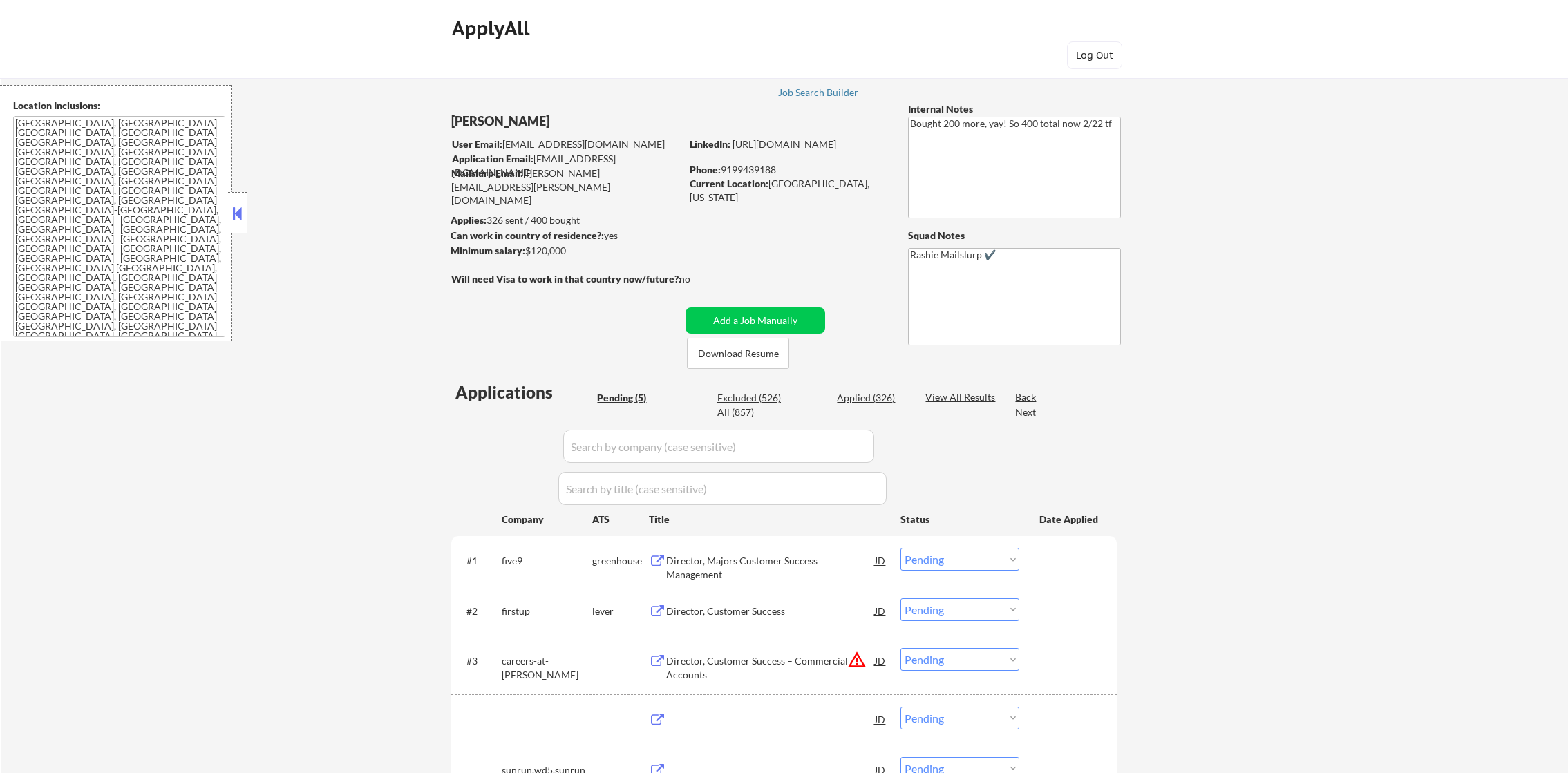
select select ""pending""
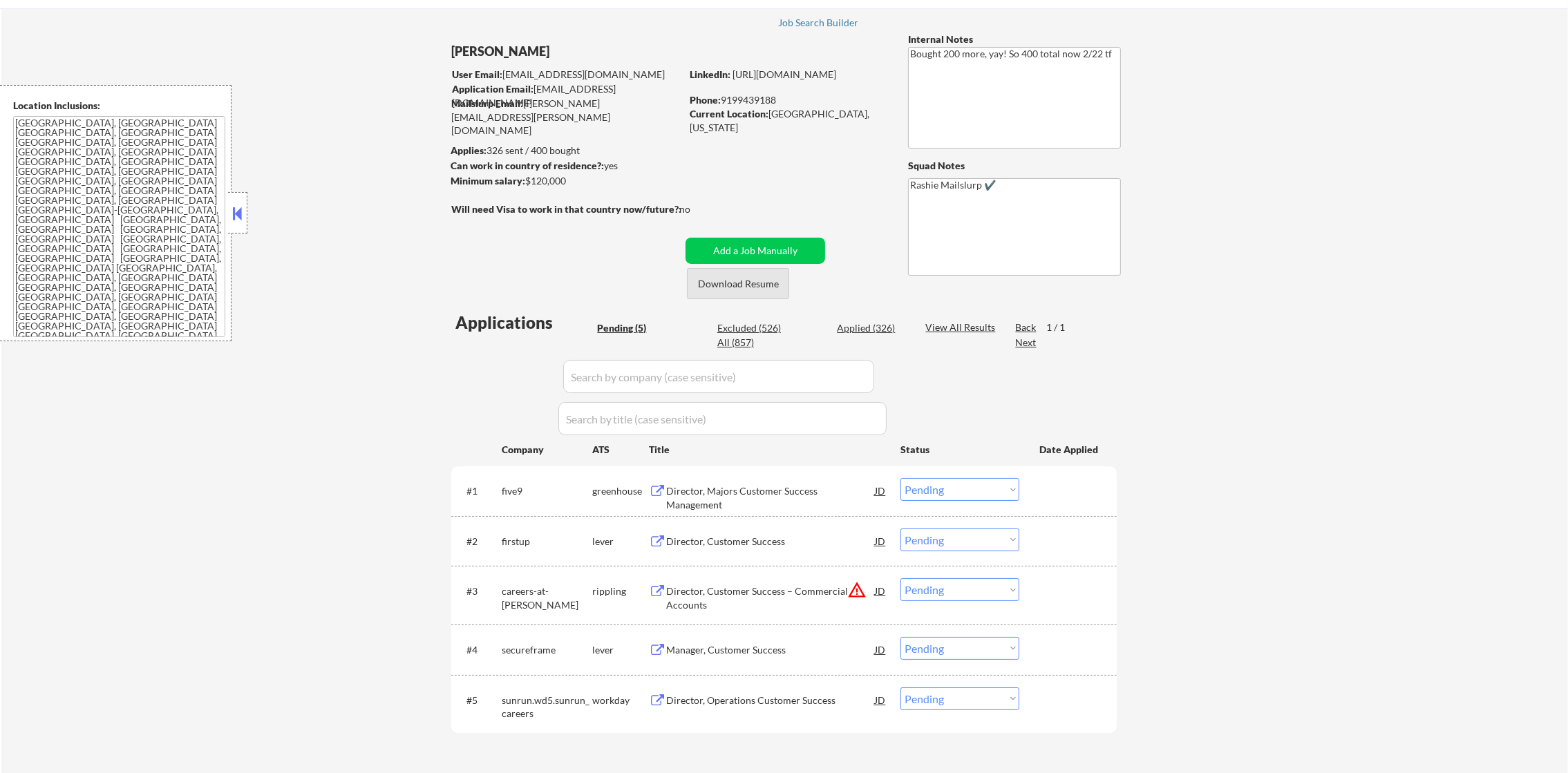
scroll to position [207, 0]
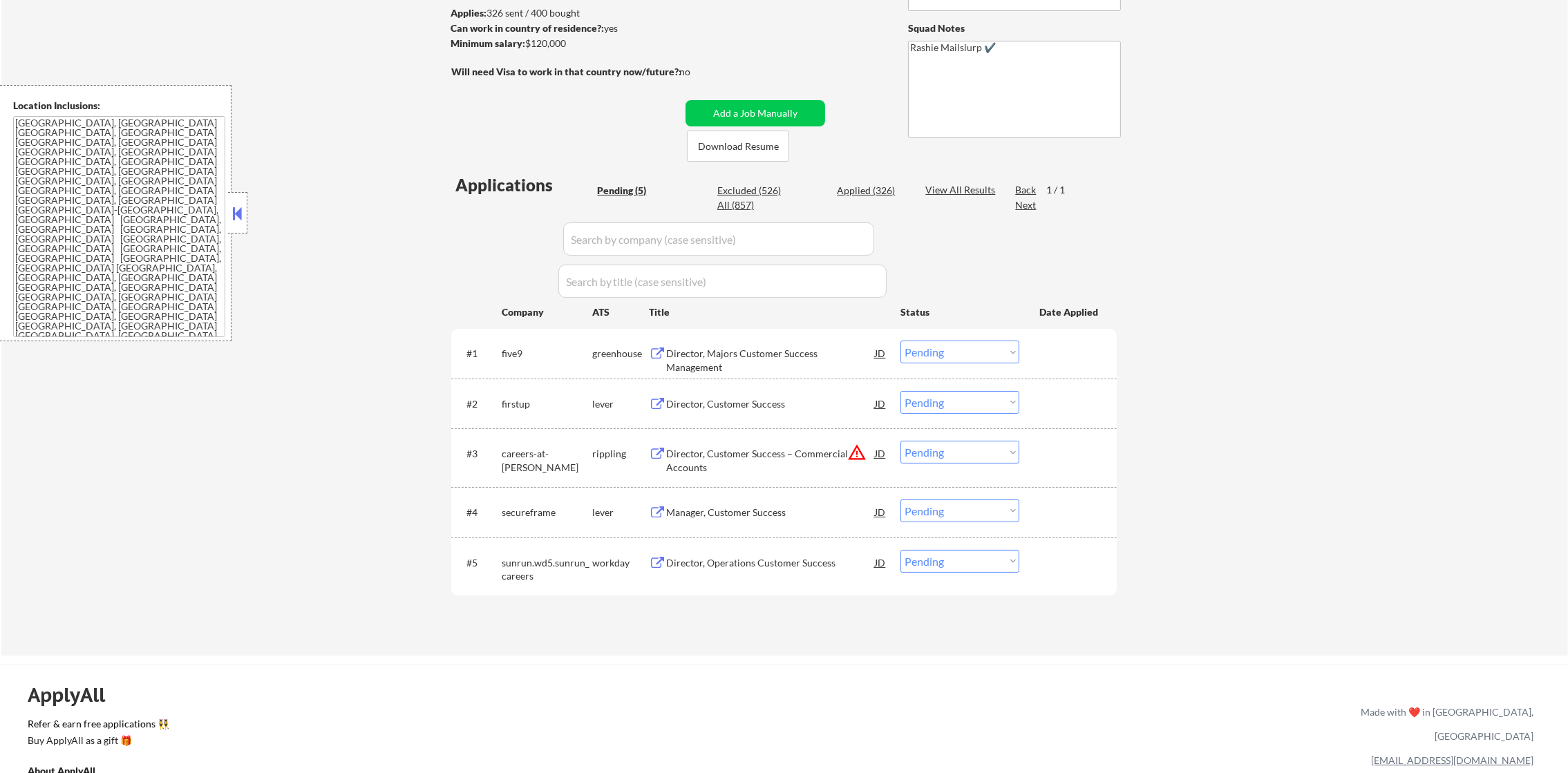
click at [852, 455] on button "warning_amber" at bounding box center [857, 452] width 19 height 19
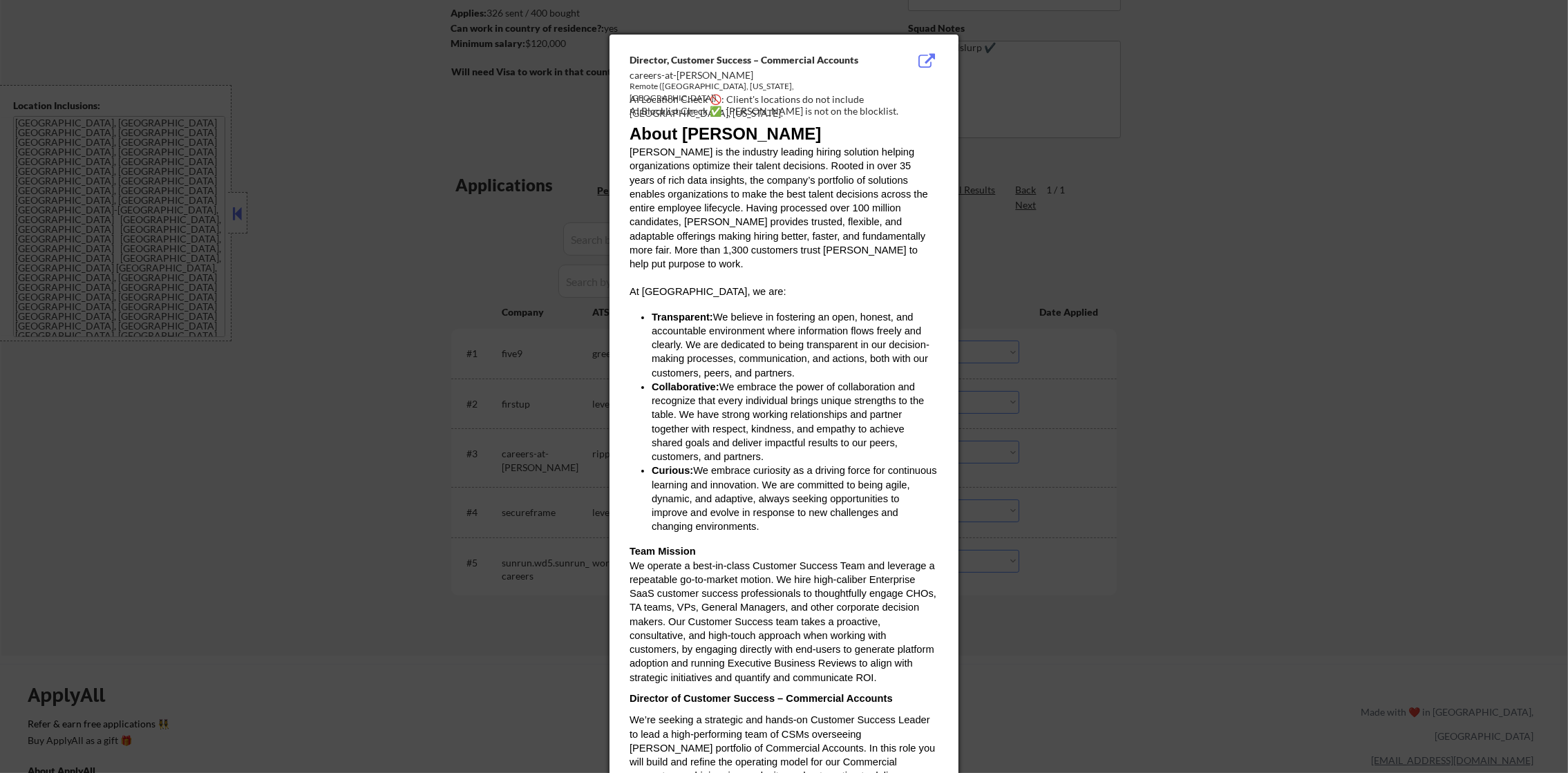
click at [1008, 396] on div at bounding box center [784, 386] width 1568 height 773
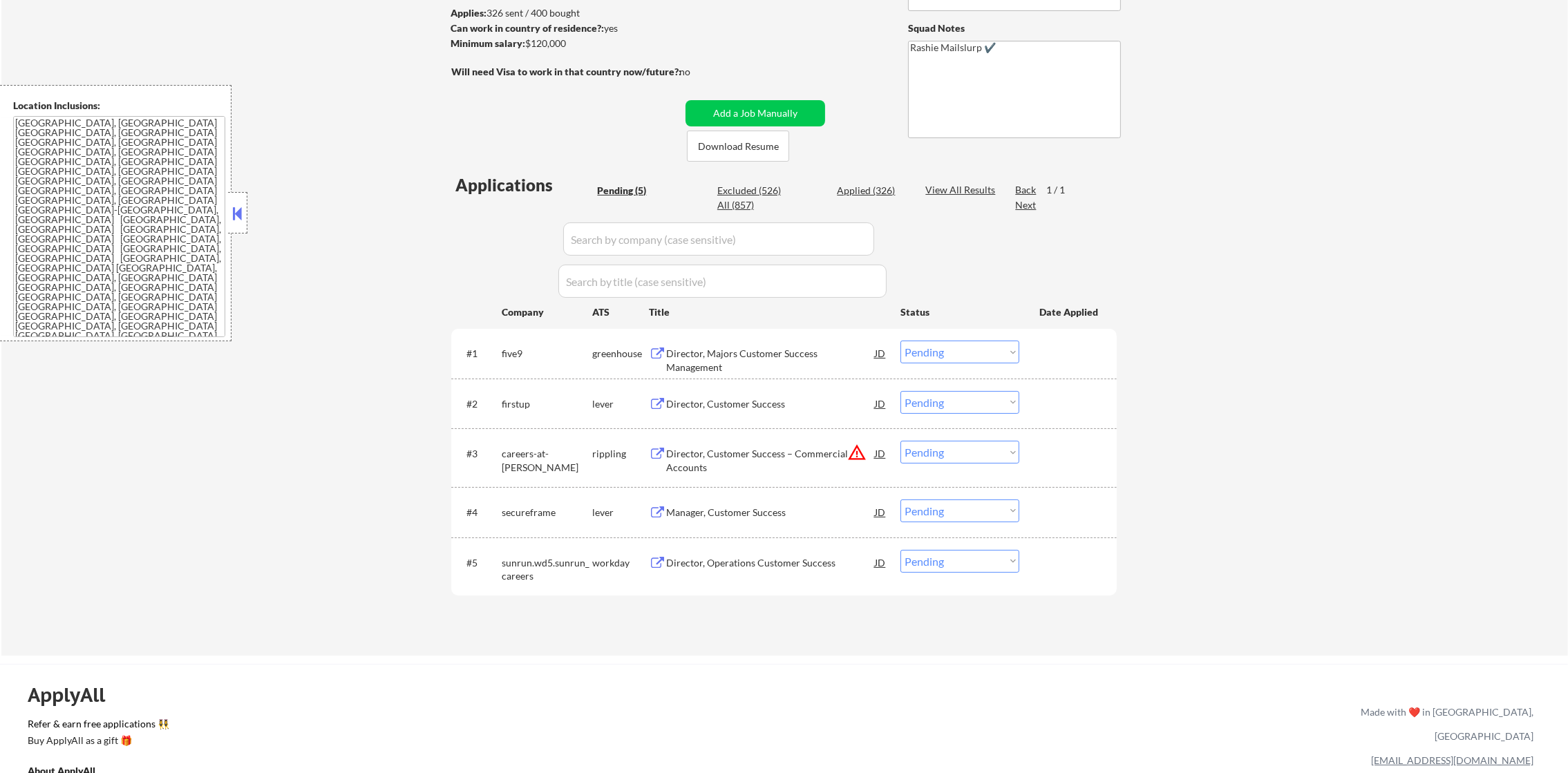
click at [984, 447] on select "Choose an option... Pending Applied Excluded (Questions) Excluded (Expired) Exc…" at bounding box center [959, 452] width 119 height 22
click at [900, 440] on select "Choose an option... Pending Applied Excluded (Questions) Excluded (Expired) Exc…" at bounding box center [959, 452] width 119 height 22
select select ""pending""
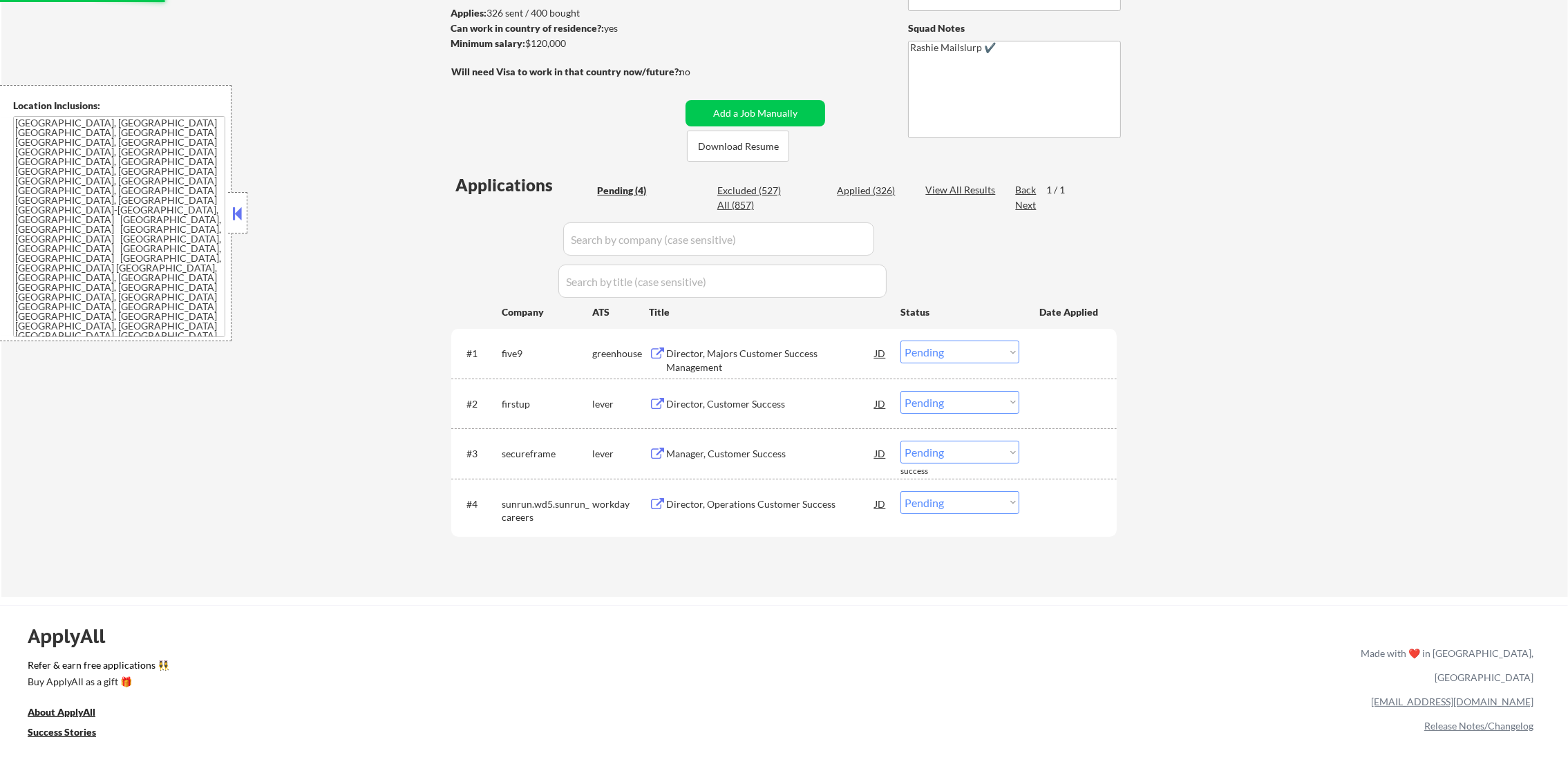
click at [805, 351] on div "Director, Majors Customer Success Management" at bounding box center [771, 359] width 209 height 27
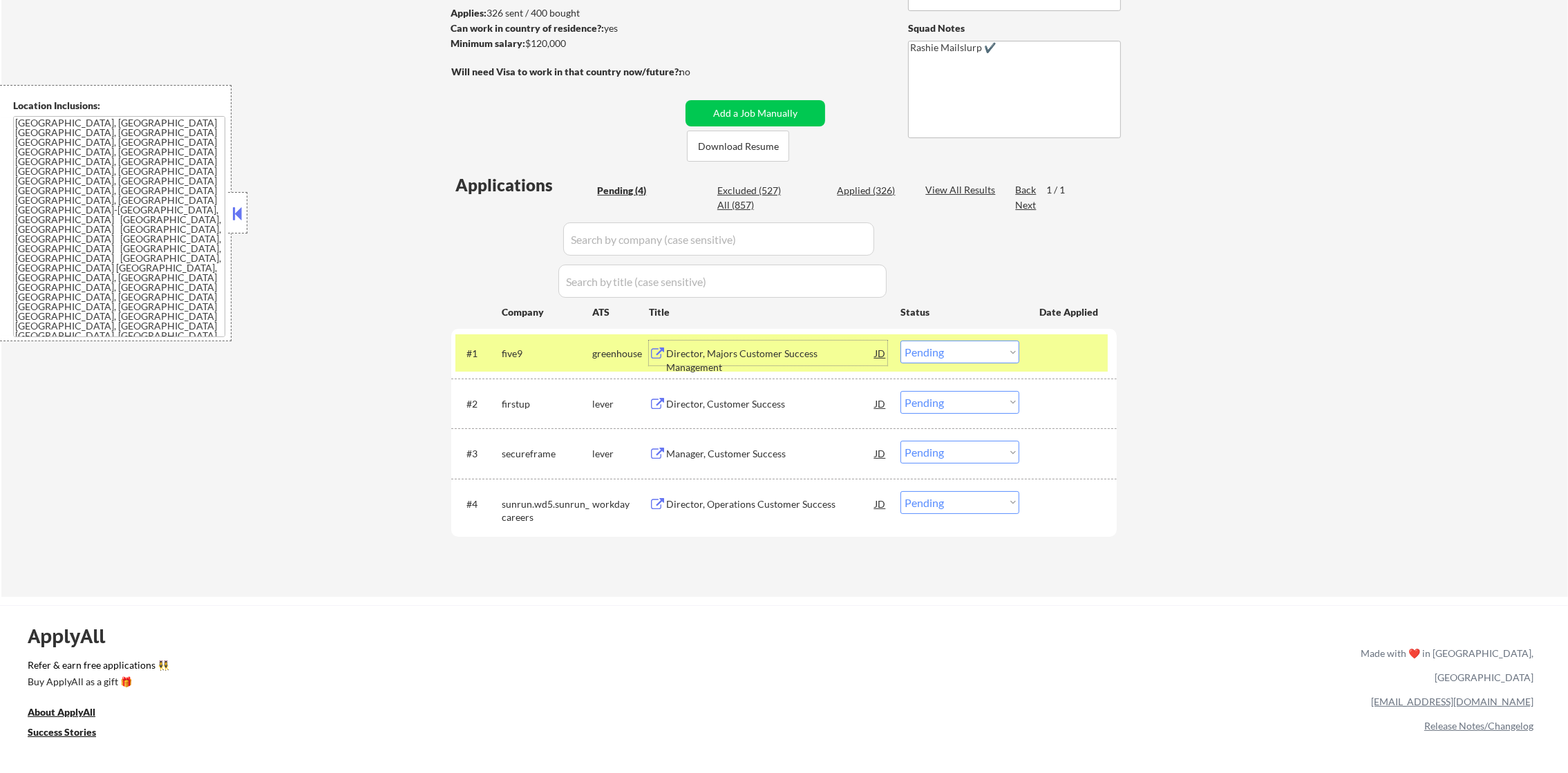
click at [959, 357] on select "Choose an option... Pending Applied Excluded (Questions) Excluded (Expired) Exc…" at bounding box center [959, 352] width 119 height 22
click at [900, 340] on select "Choose an option... Pending Applied Excluded (Questions) Excluded (Expired) Exc…" at bounding box center [959, 352] width 119 height 22
click at [569, 355] on div "five9" at bounding box center [547, 353] width 91 height 14
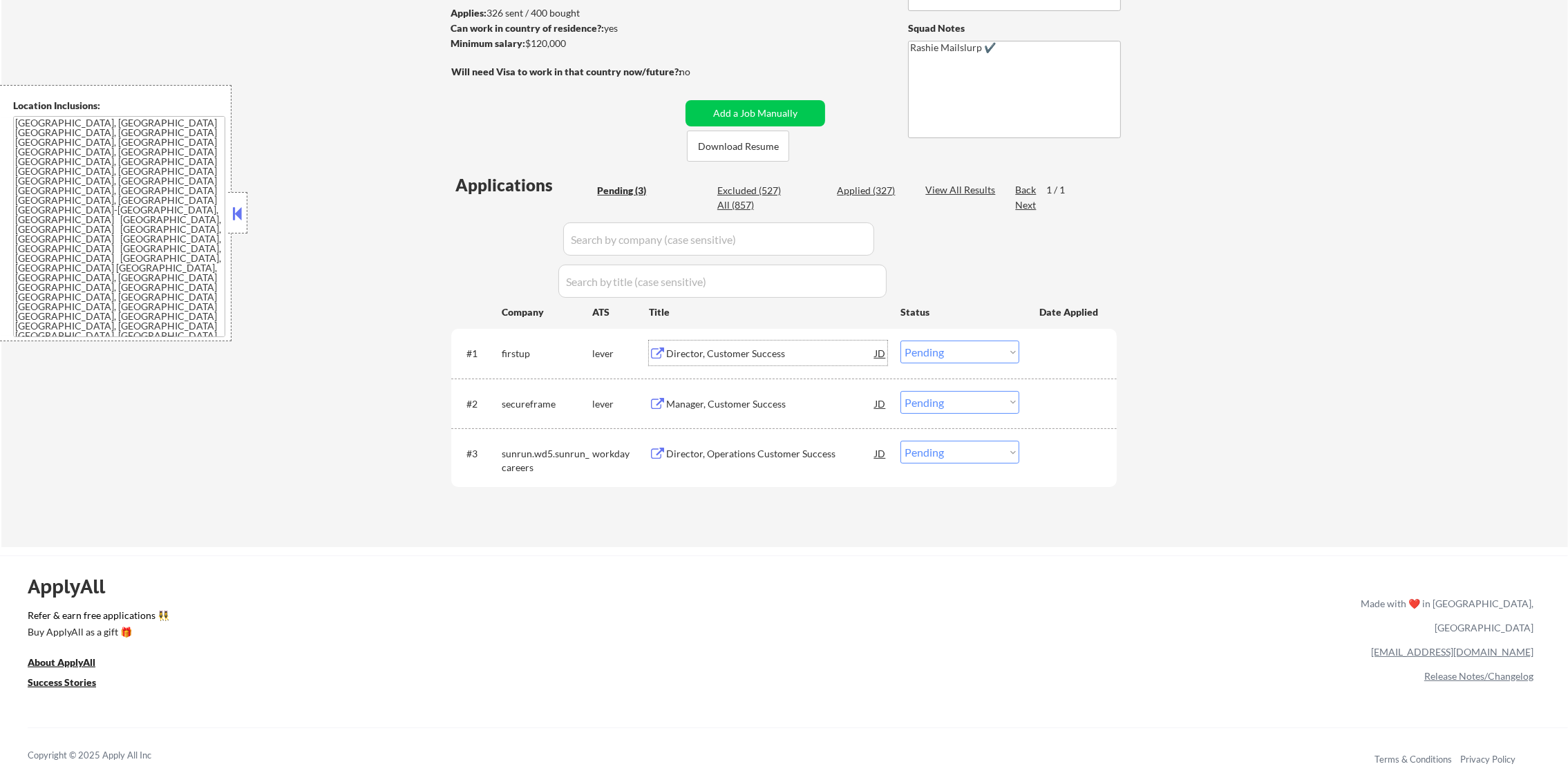
click at [818, 351] on div "Director, Customer Success" at bounding box center [771, 353] width 209 height 14
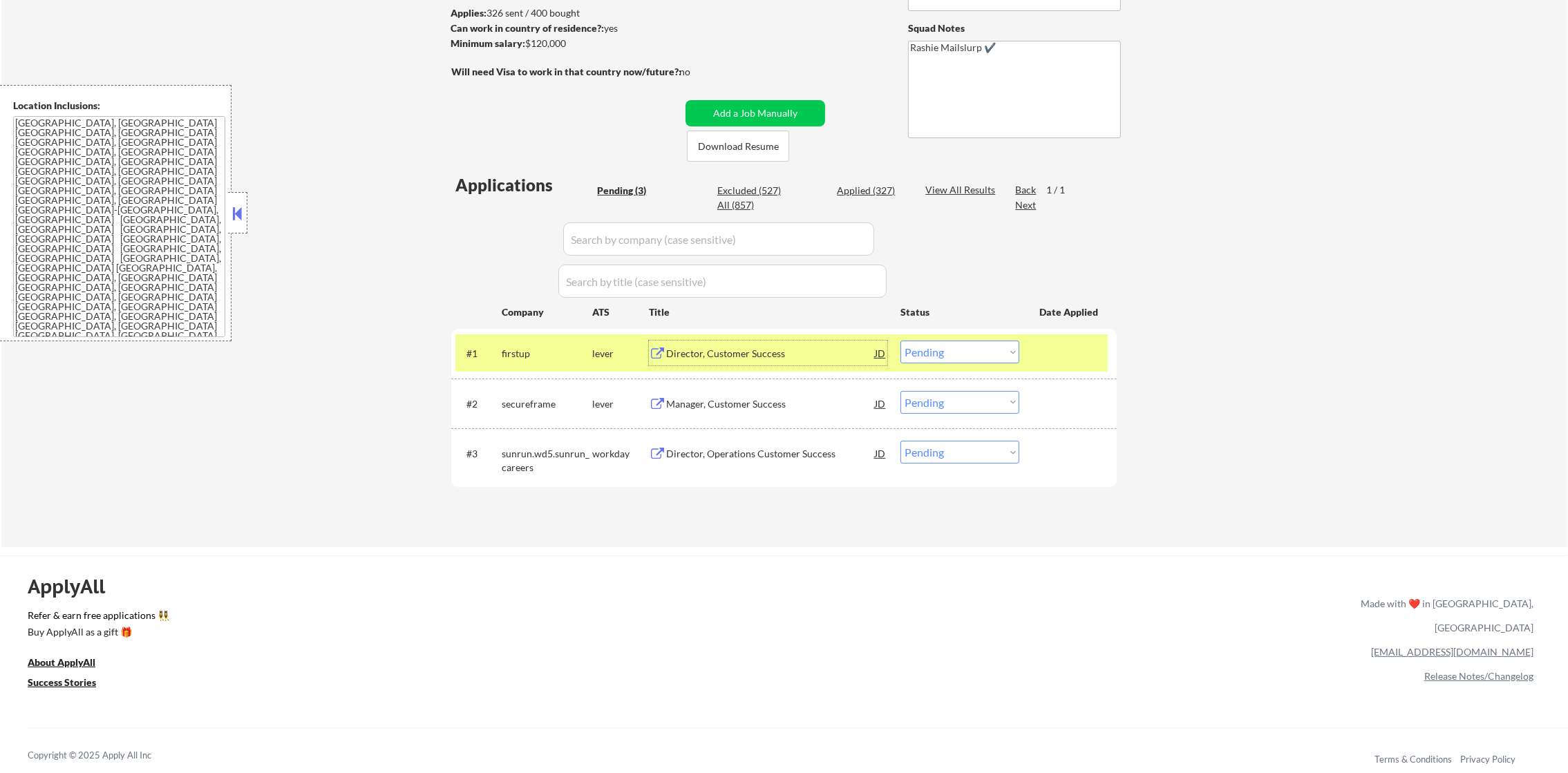
click at [959, 364] on div "#1 firstup lever Director, Customer Success JD Choose an option... Pending Appl…" at bounding box center [781, 352] width 653 height 37
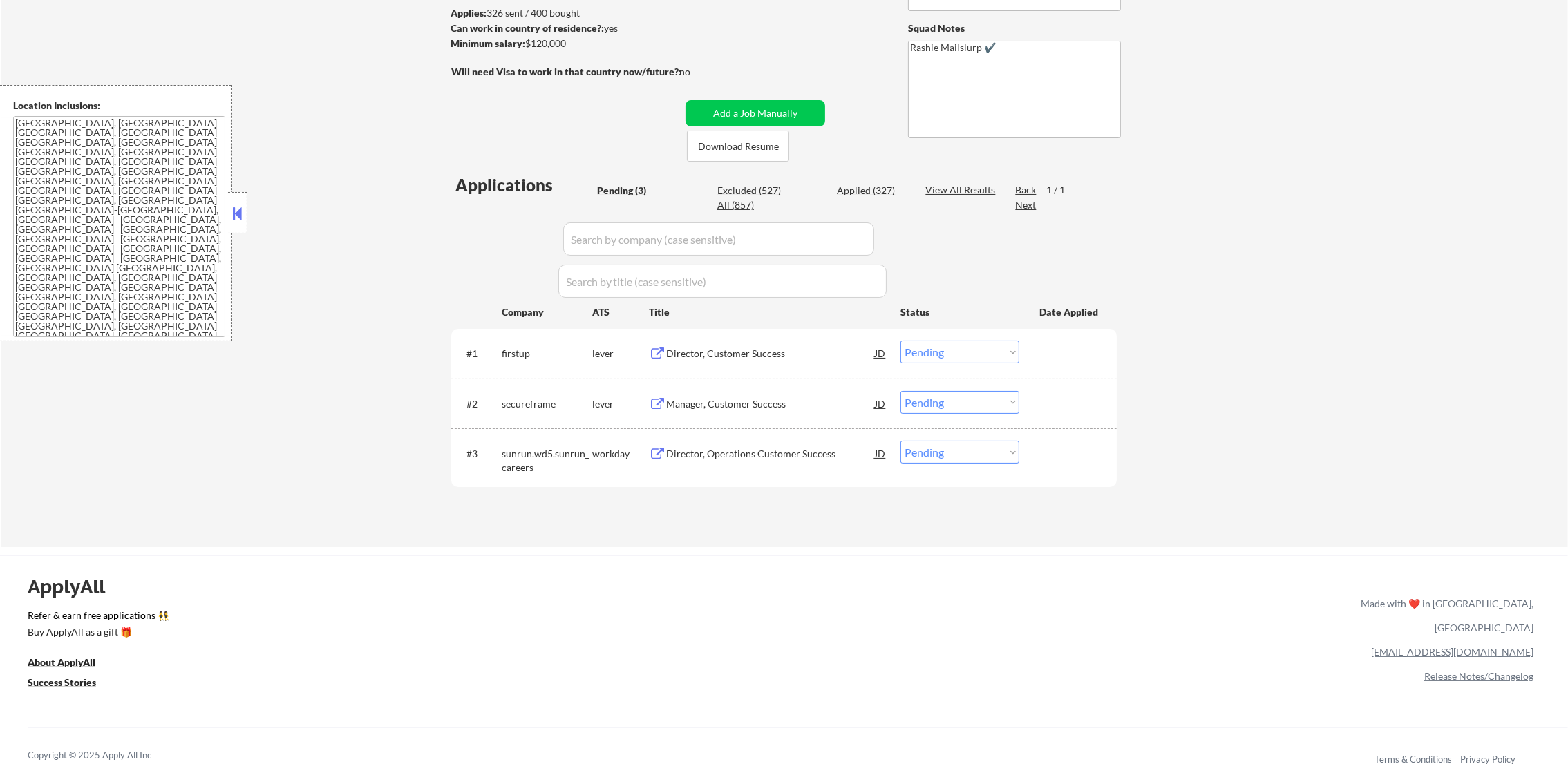
click at [972, 351] on select "Choose an option... Pending Applied Excluded (Questions) Excluded (Expired) Exc…" at bounding box center [959, 352] width 119 height 22
click at [900, 340] on select "Choose an option... Pending Applied Excluded (Questions) Excluded (Expired) Exc…" at bounding box center [959, 352] width 119 height 22
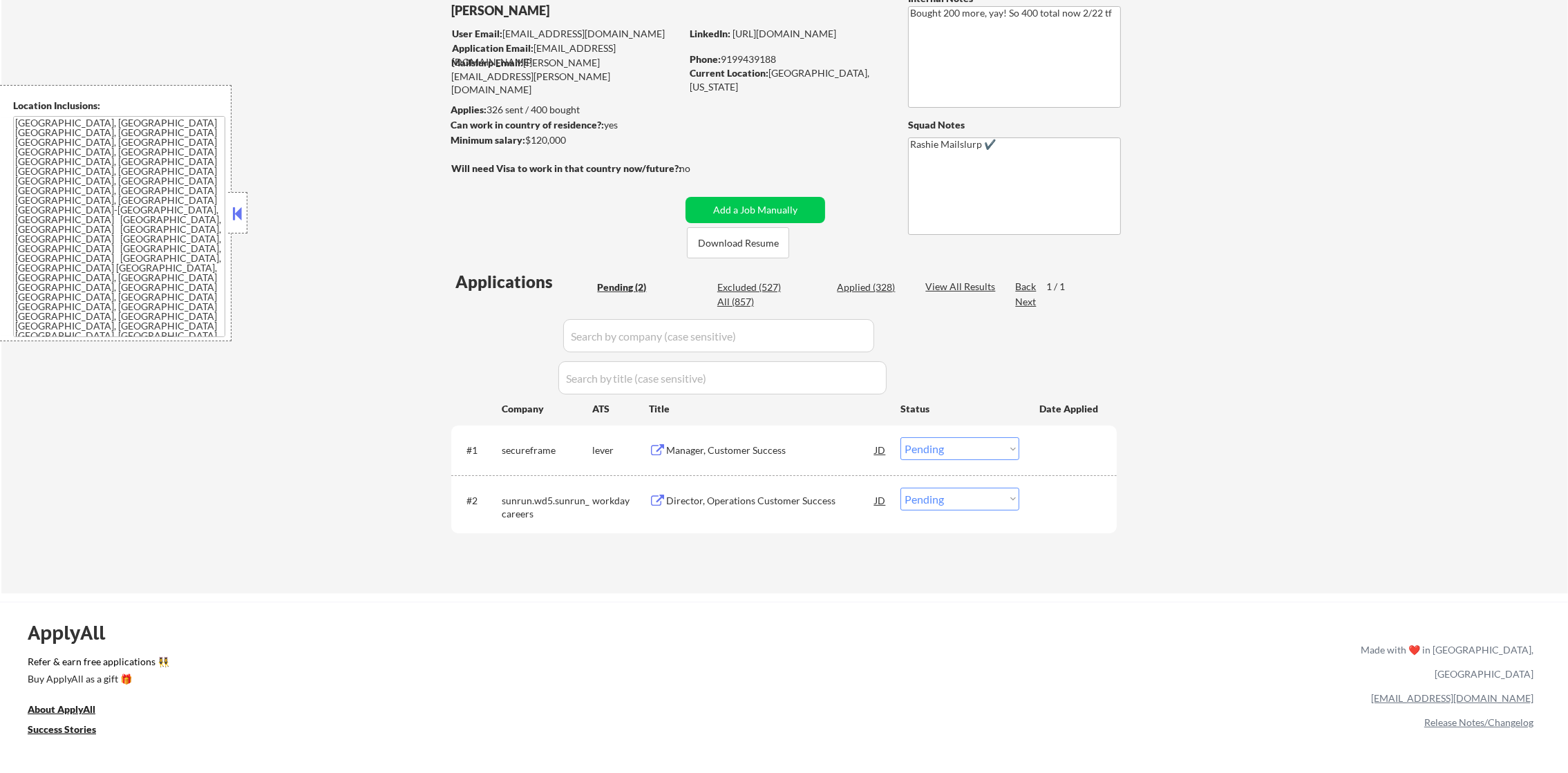
scroll to position [103, 0]
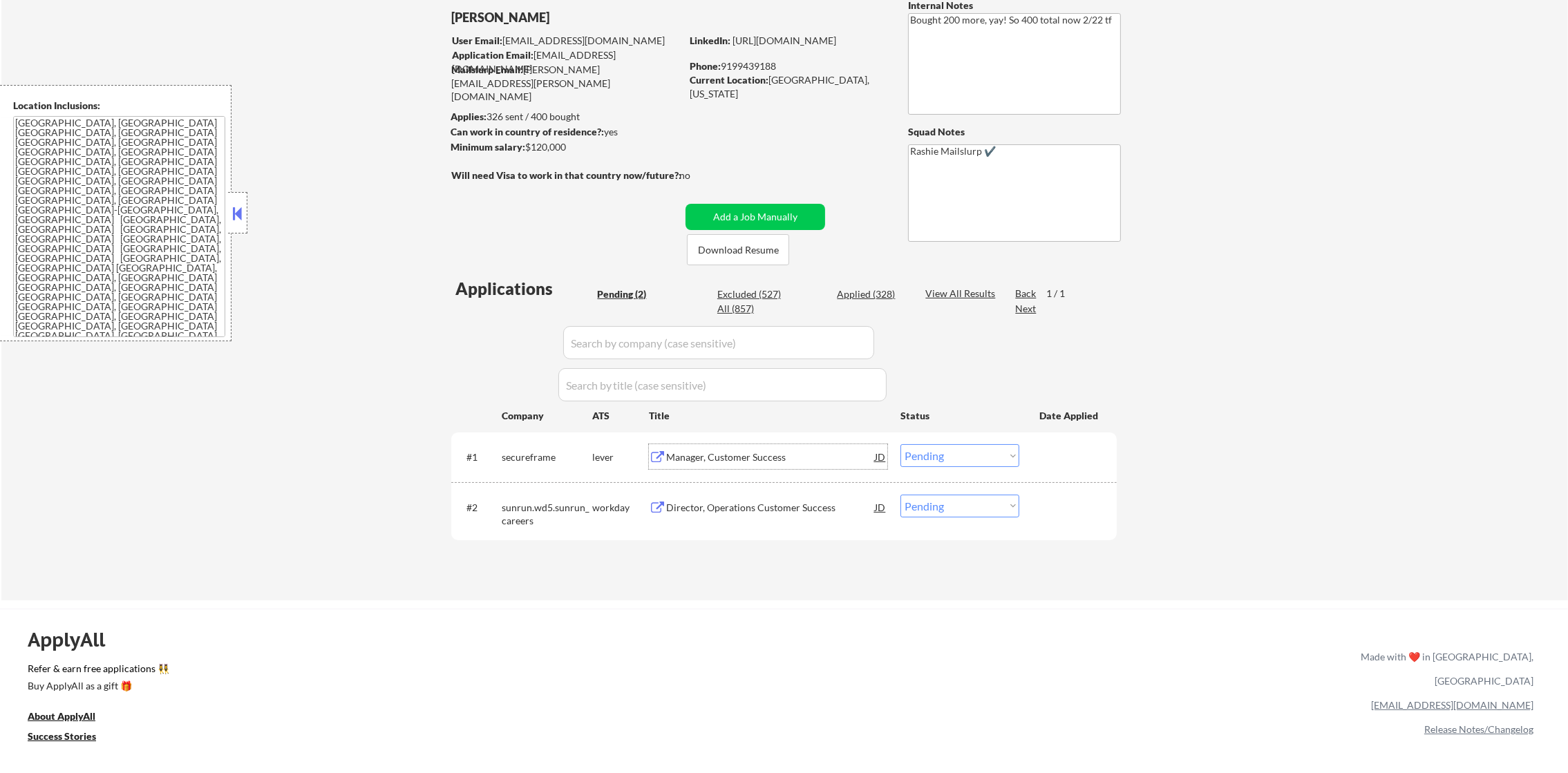
click at [798, 446] on div "Manager, Customer Success" at bounding box center [771, 456] width 209 height 25
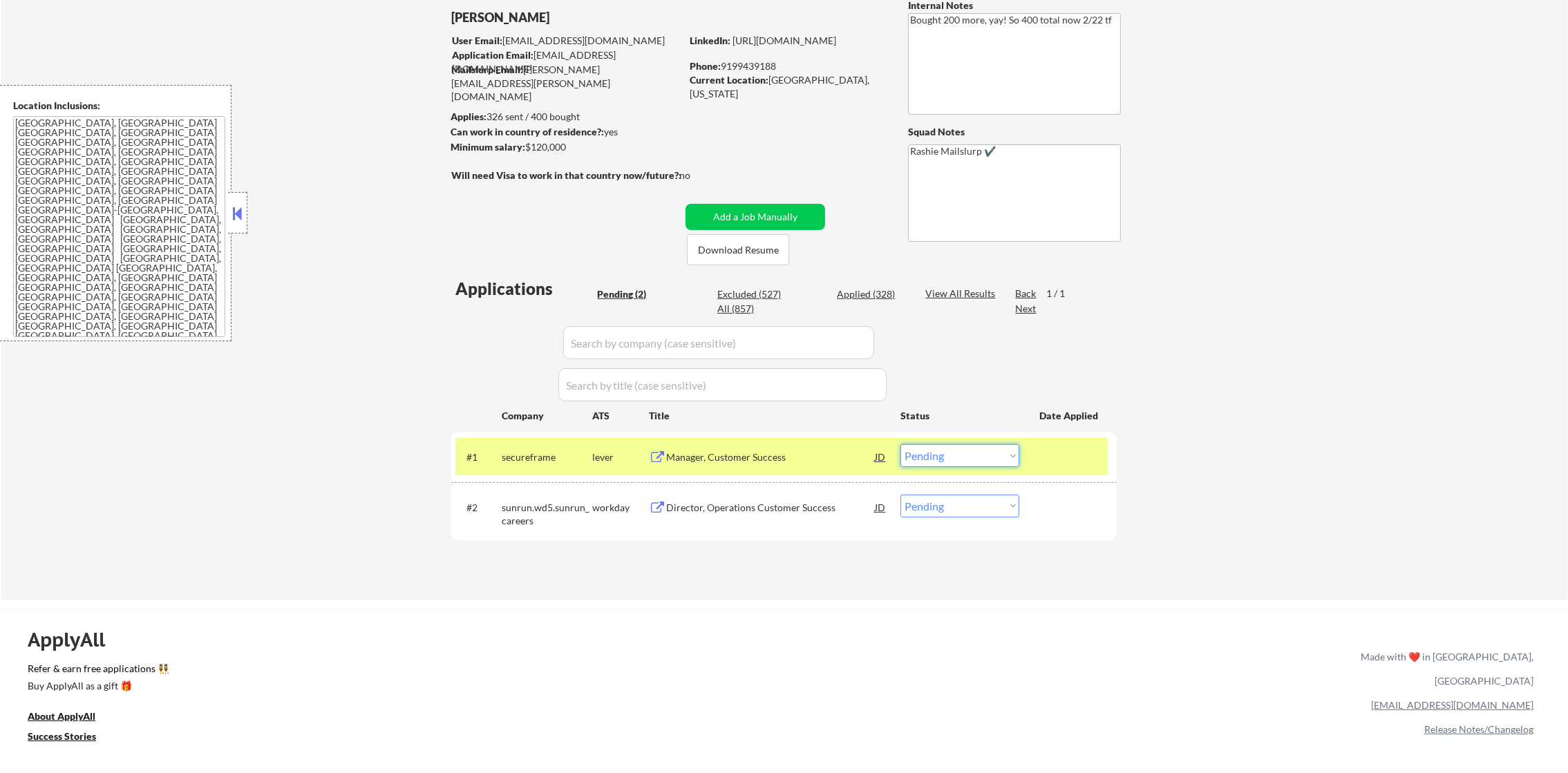
click at [914, 459] on select "Choose an option... Pending Applied Excluded (Questions) Excluded (Expired) Exc…" at bounding box center [959, 455] width 119 height 22
click at [900, 444] on select "Choose an option... Pending Applied Excluded (Questions) Excluded (Expired) Exc…" at bounding box center [959, 455] width 119 height 22
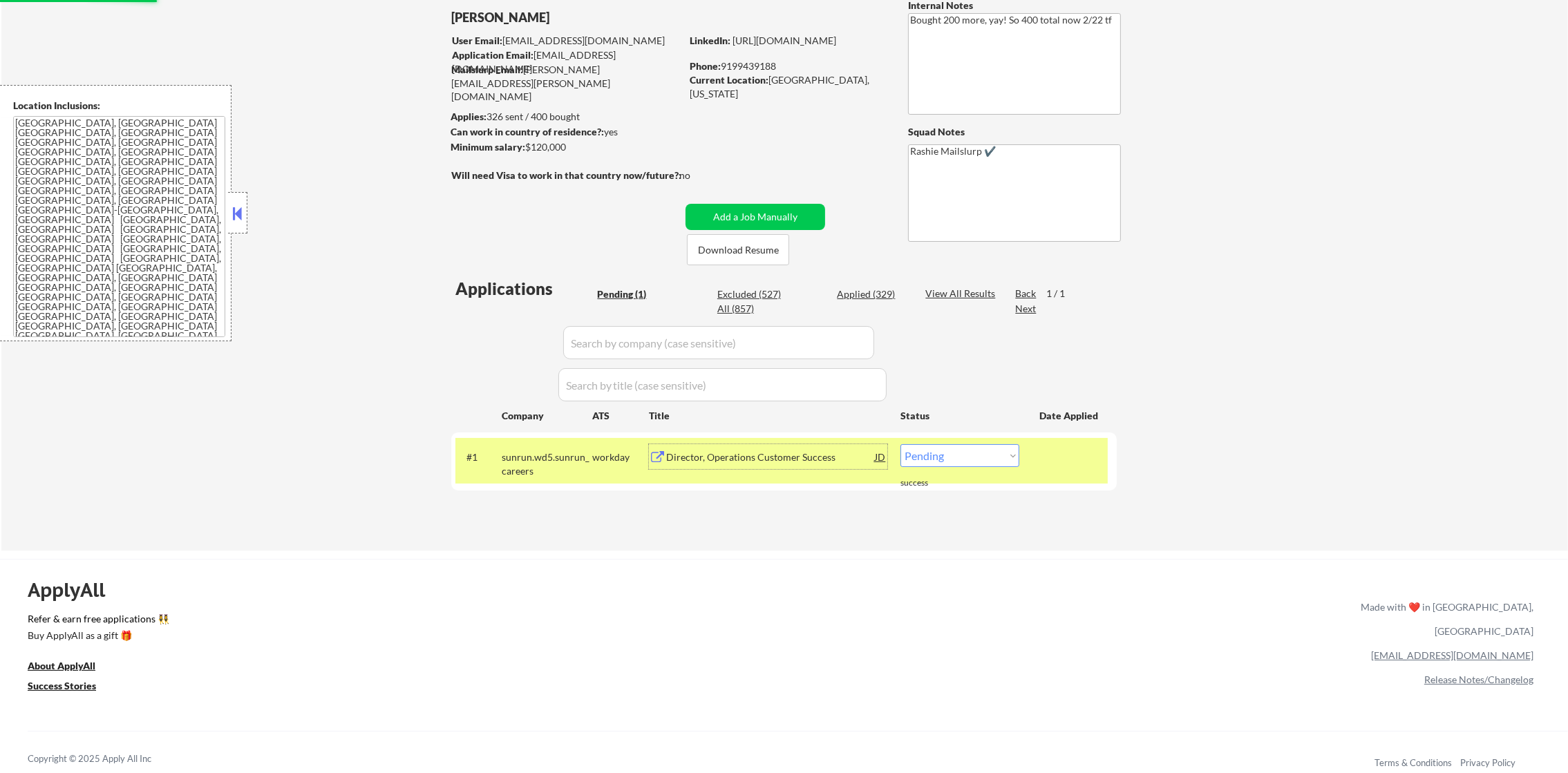
click at [736, 453] on div "Director, Operations Customer Success" at bounding box center [771, 458] width 209 height 14
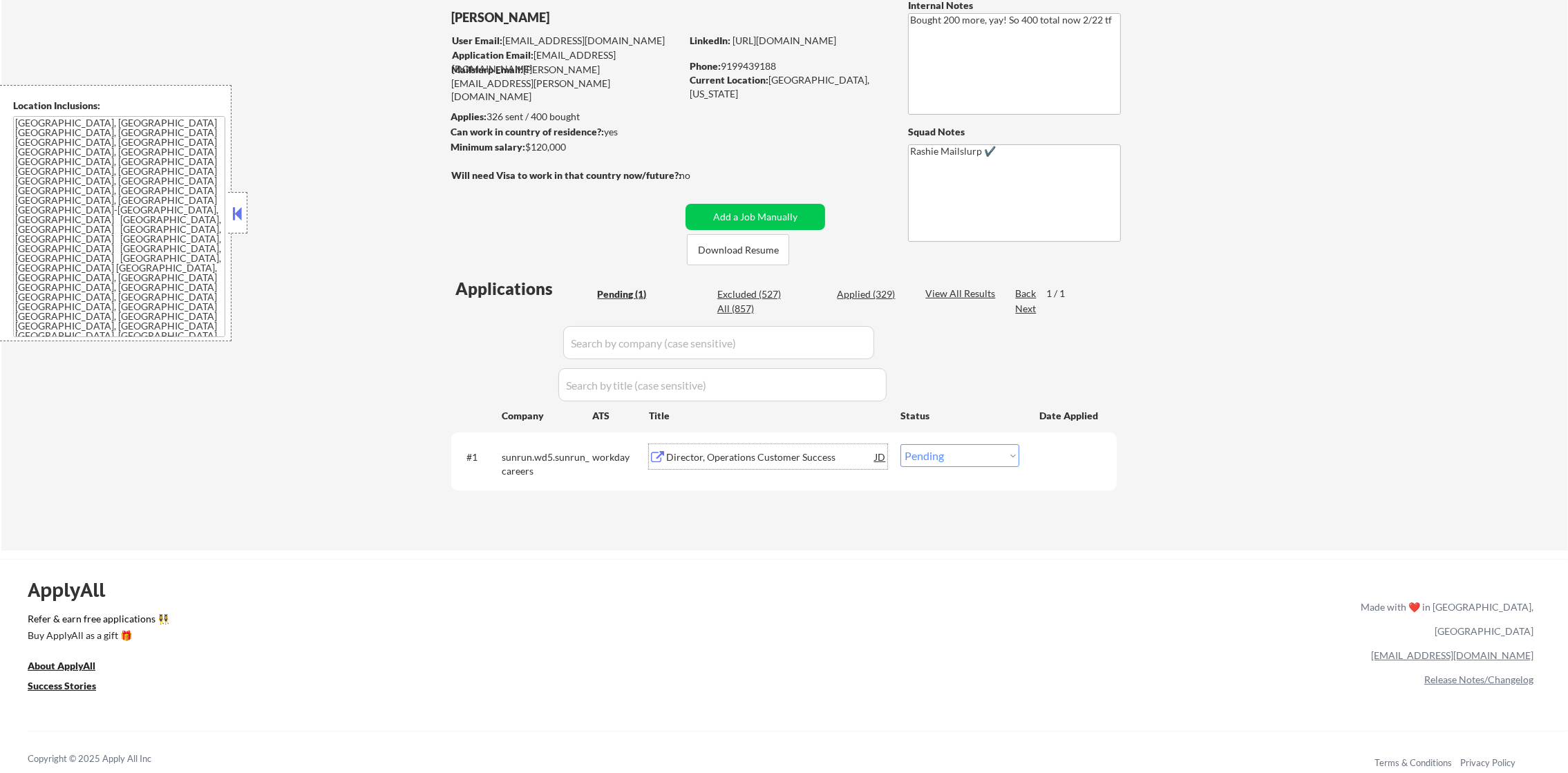
click at [934, 456] on select "Choose an option... Pending Applied Excluded (Questions) Excluded (Expired) Exc…" at bounding box center [959, 455] width 119 height 22
select select ""excluded__expired_""
click at [900, 444] on select "Choose an option... Pending Applied Excluded (Questions) Excluded (Expired) Exc…" at bounding box center [959, 455] width 119 height 22
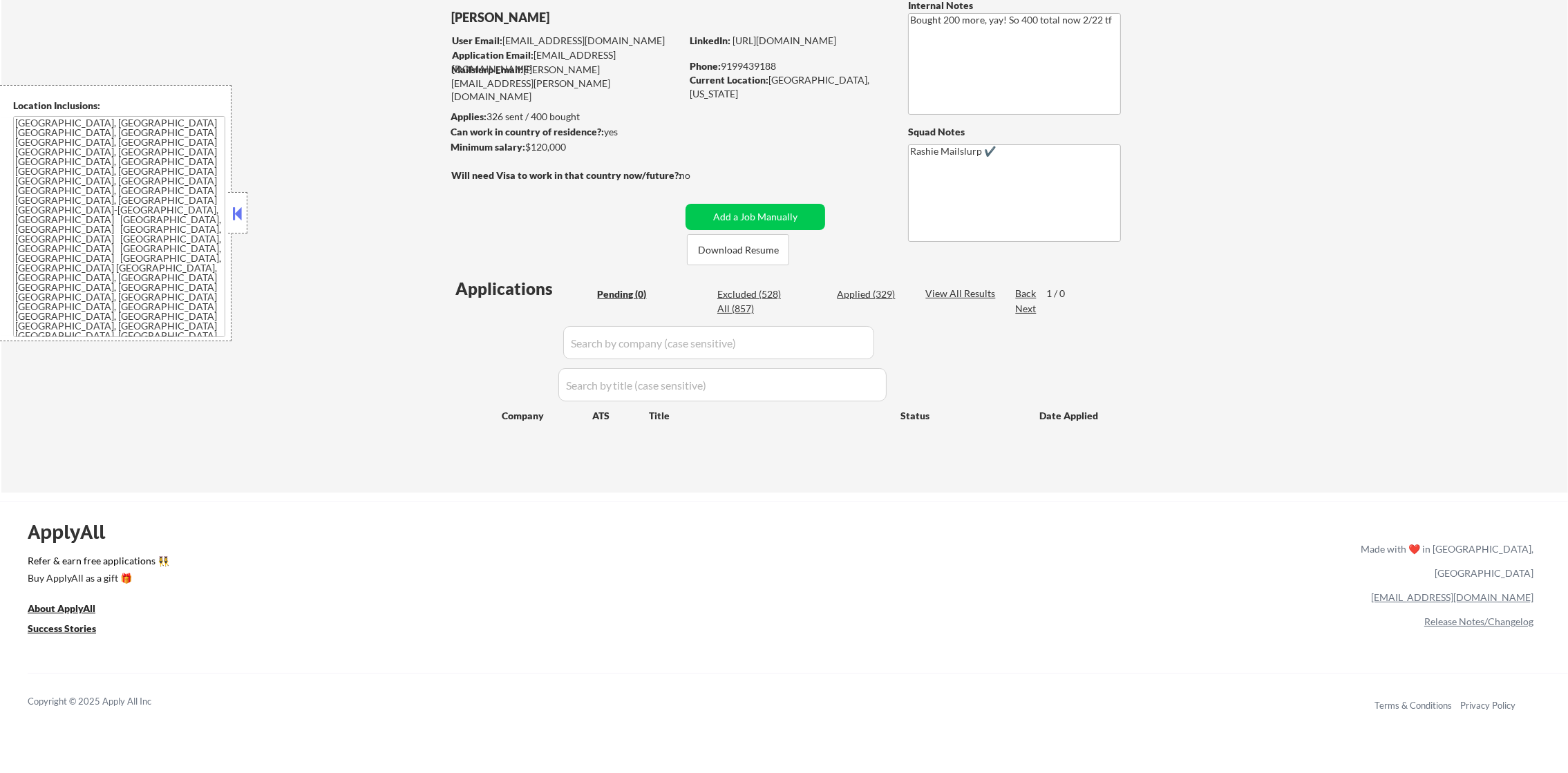
click at [861, 294] on div "Applied (329)" at bounding box center [871, 294] width 69 height 14
select select ""applied""
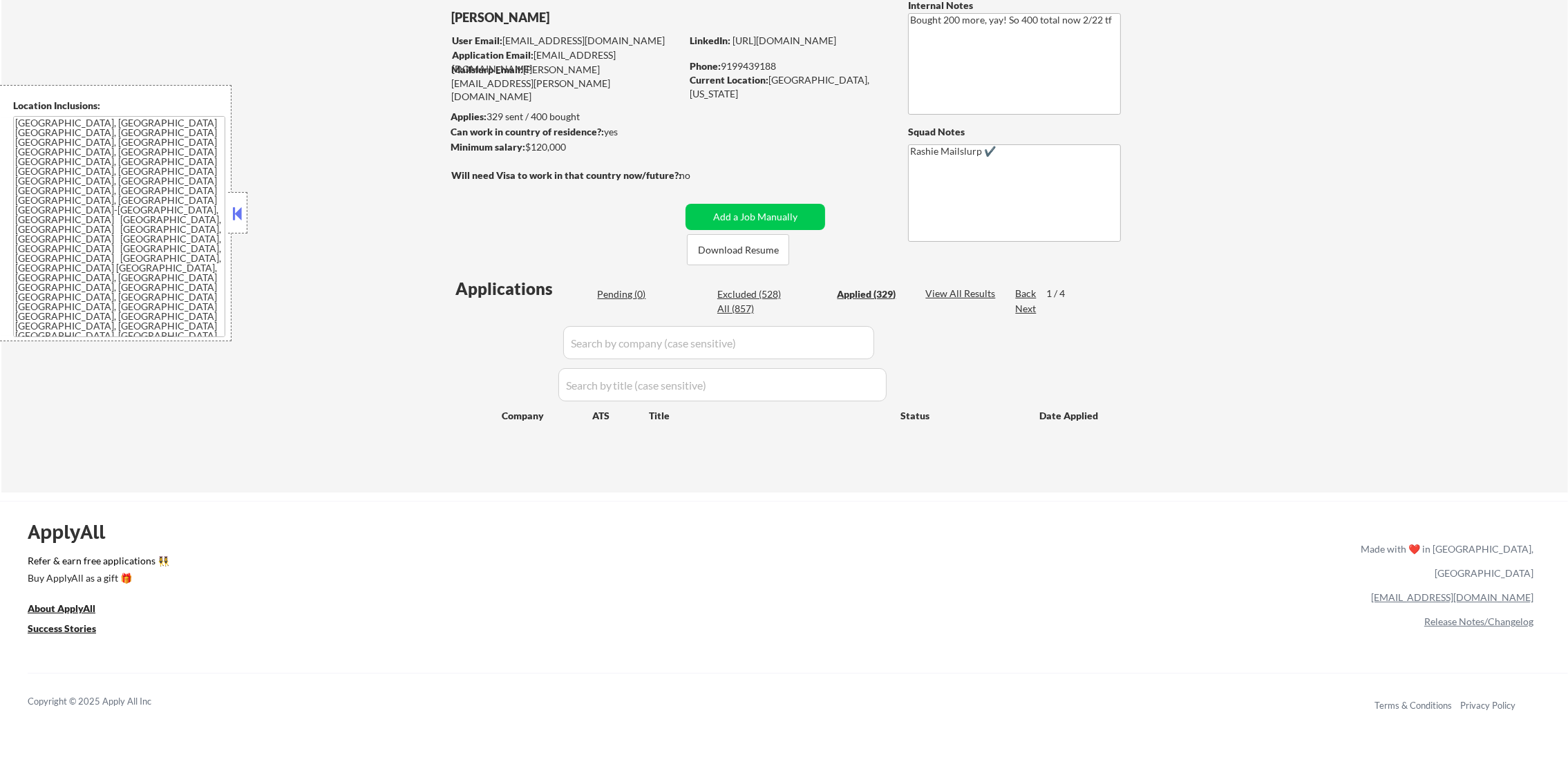
select select ""applied""
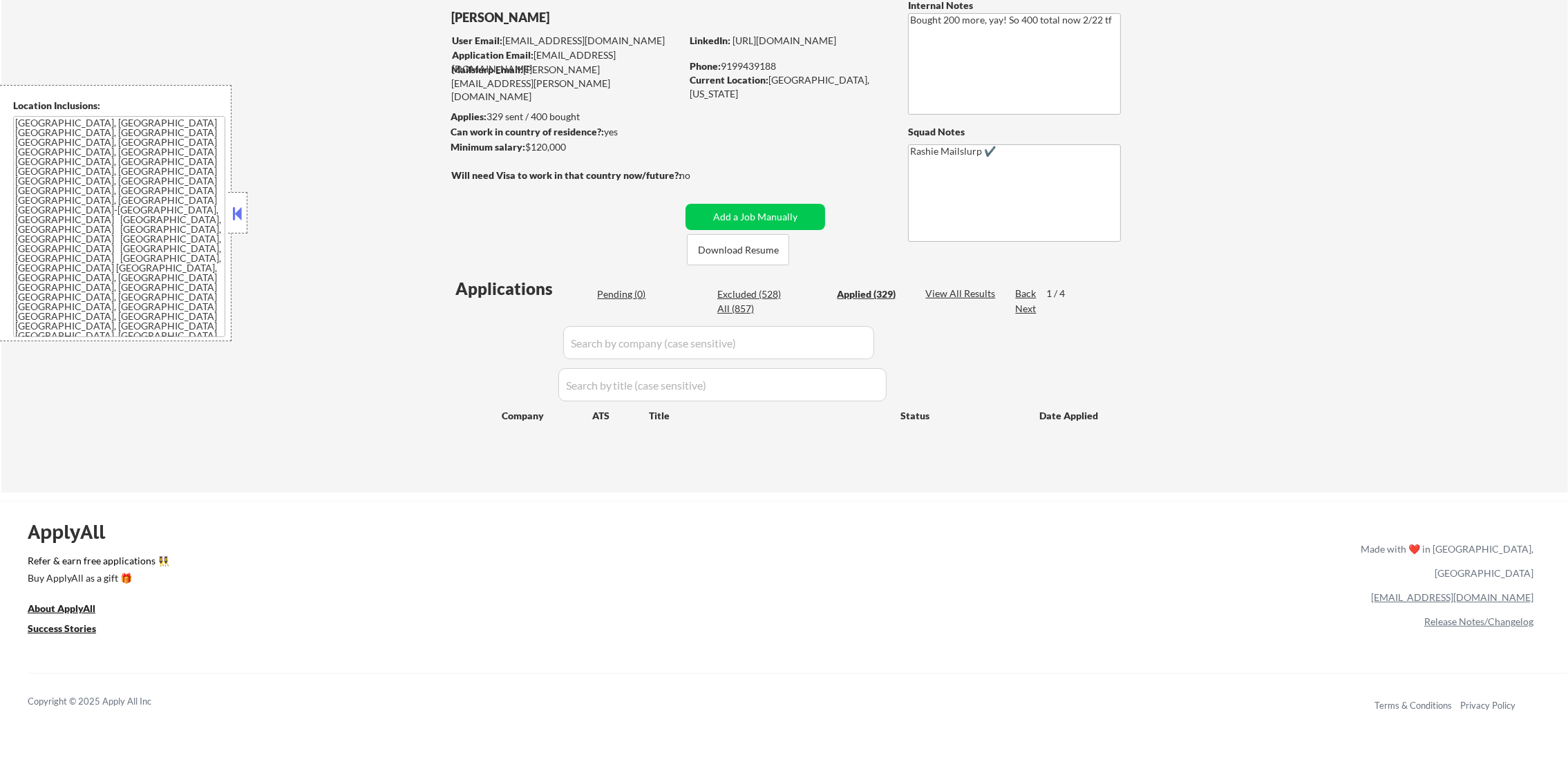
select select ""applied""
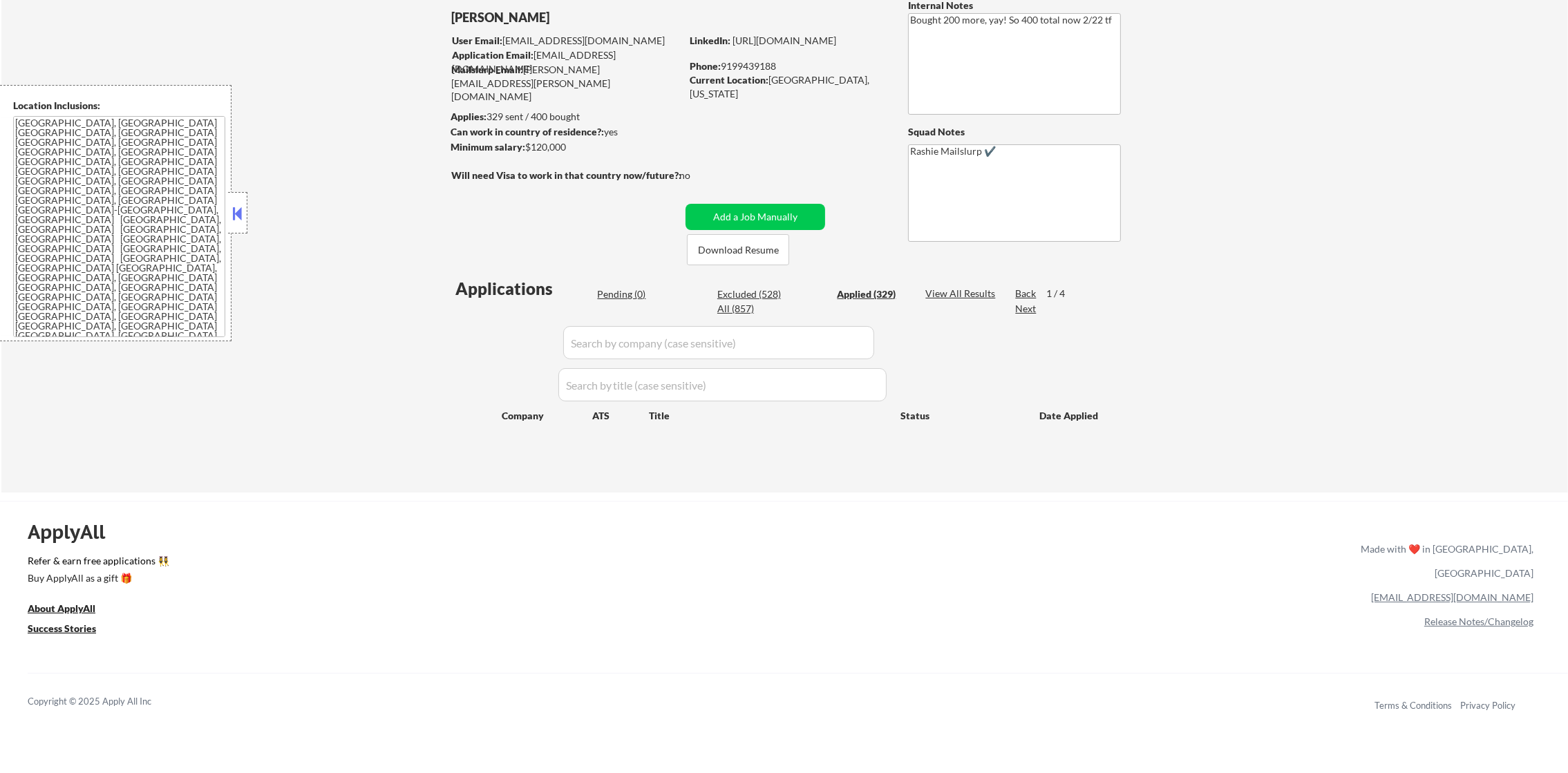
select select ""applied""
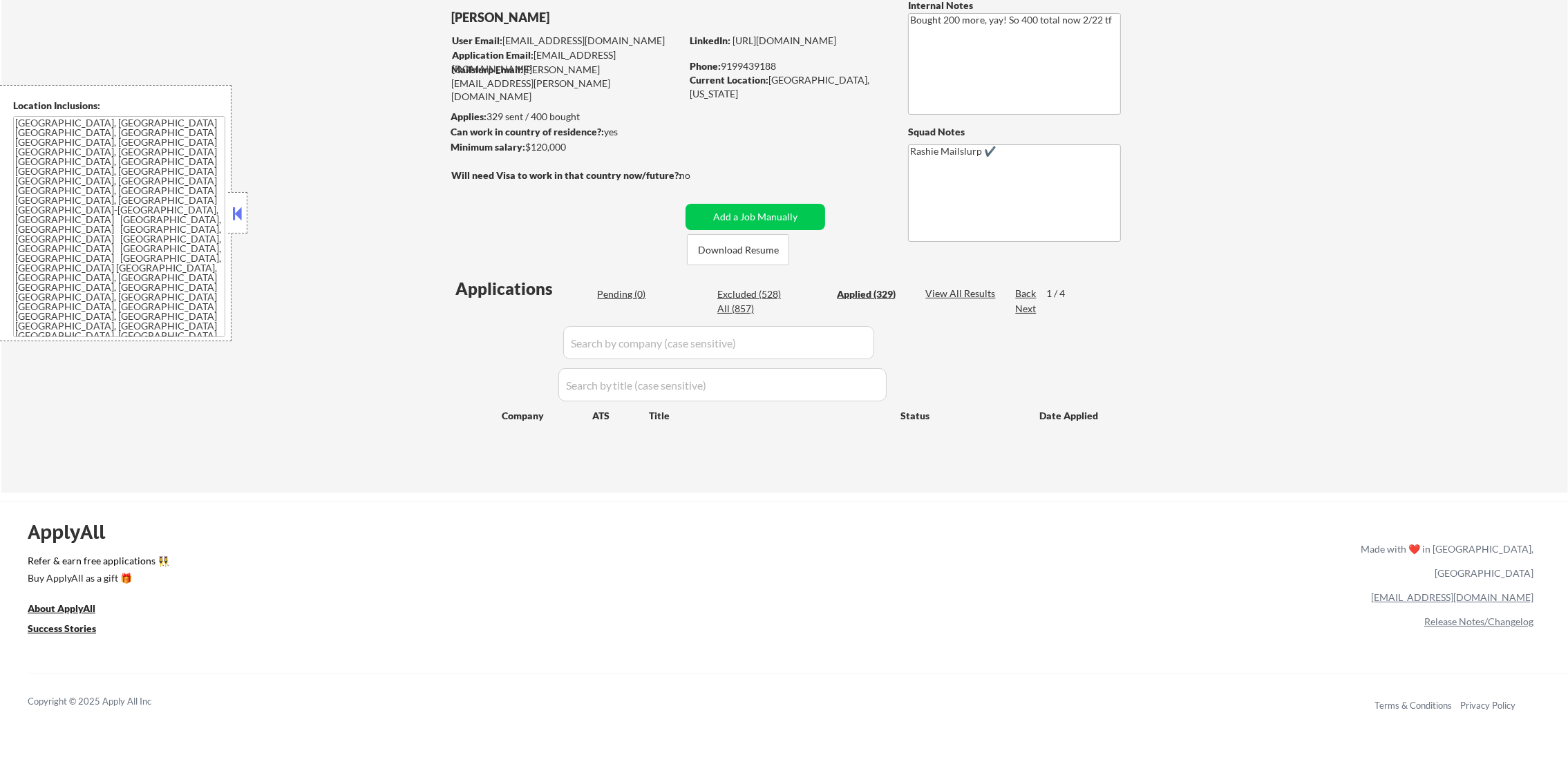
select select ""applied""
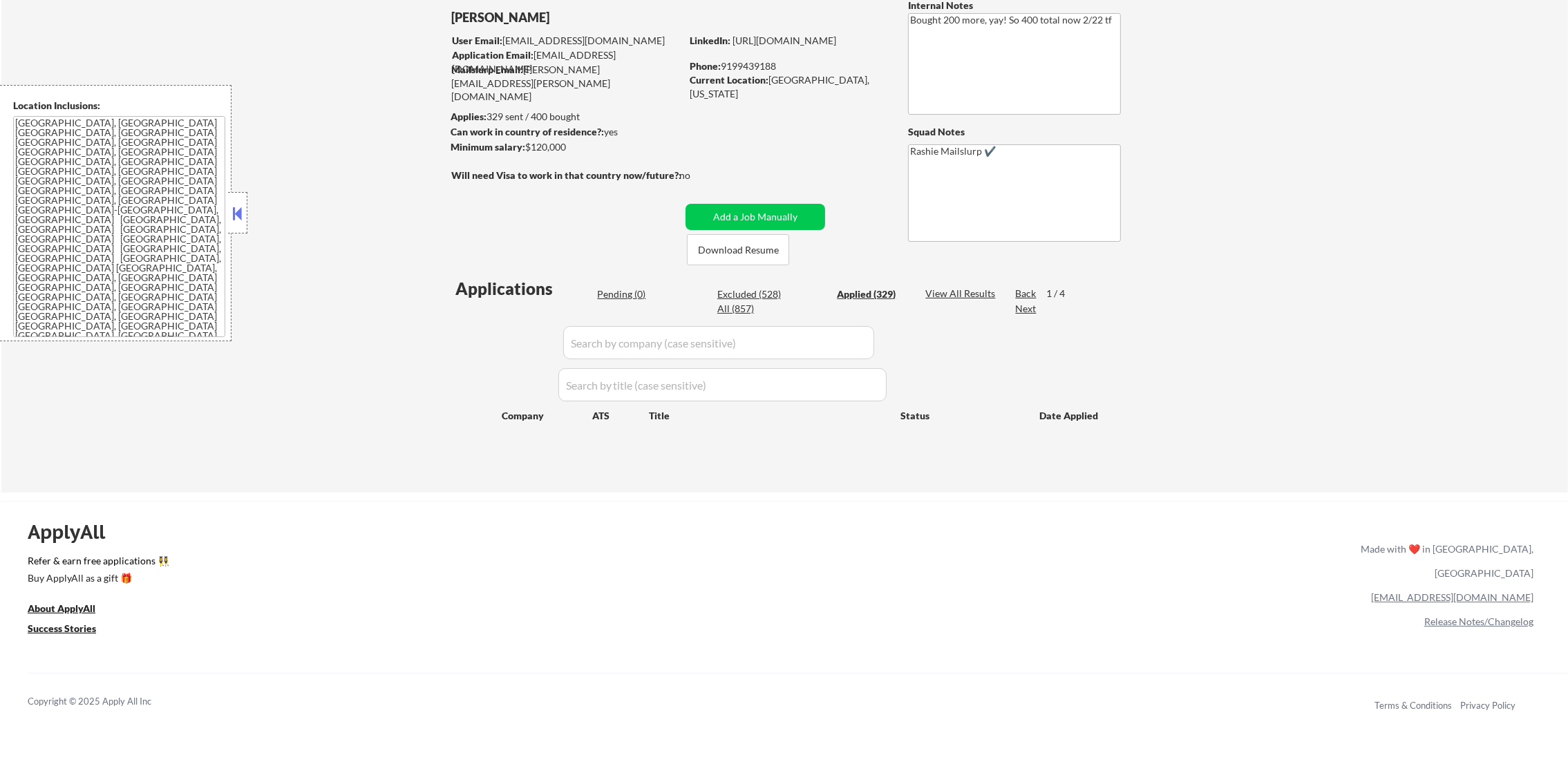
select select ""applied""
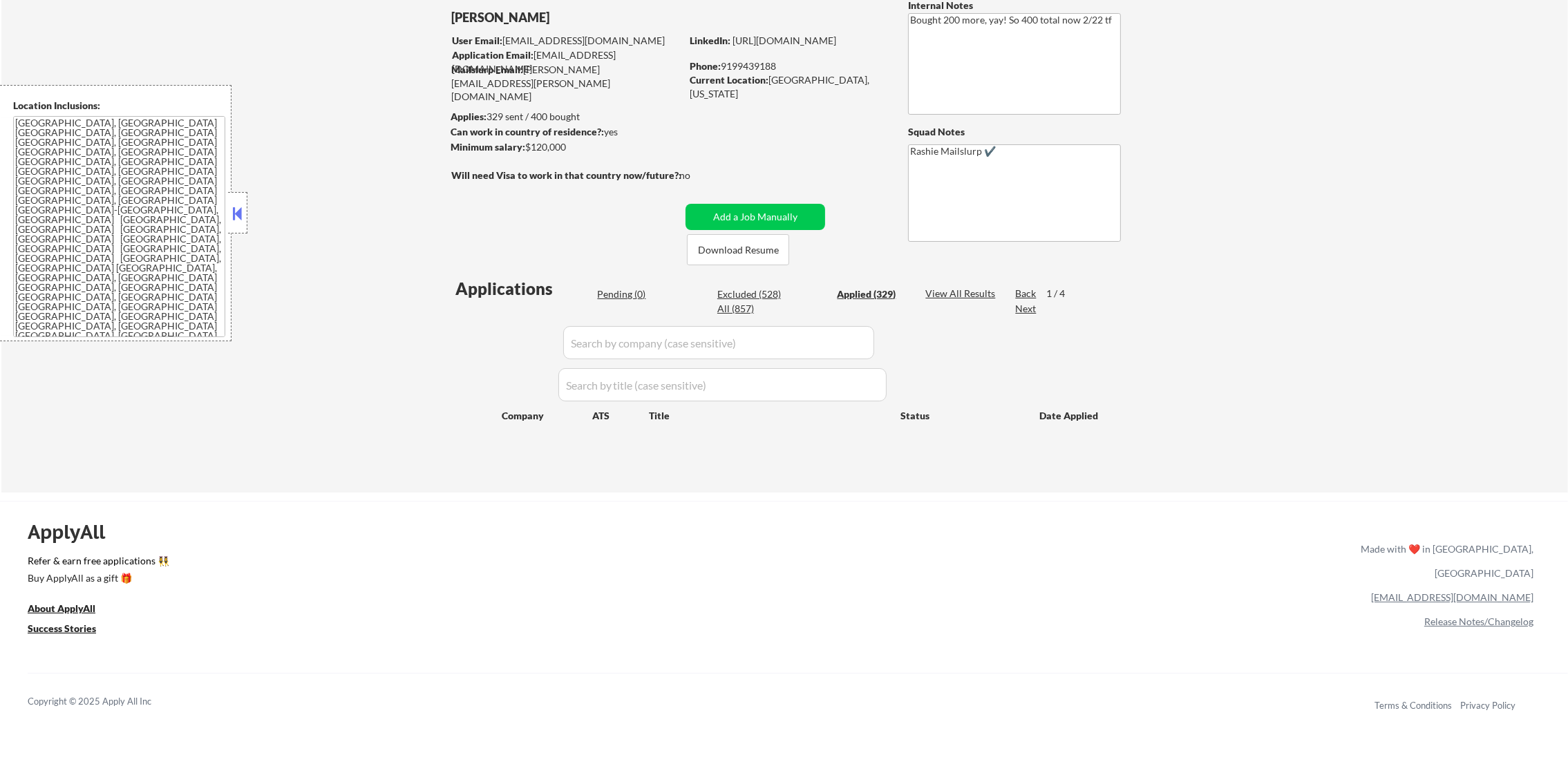
select select ""applied""
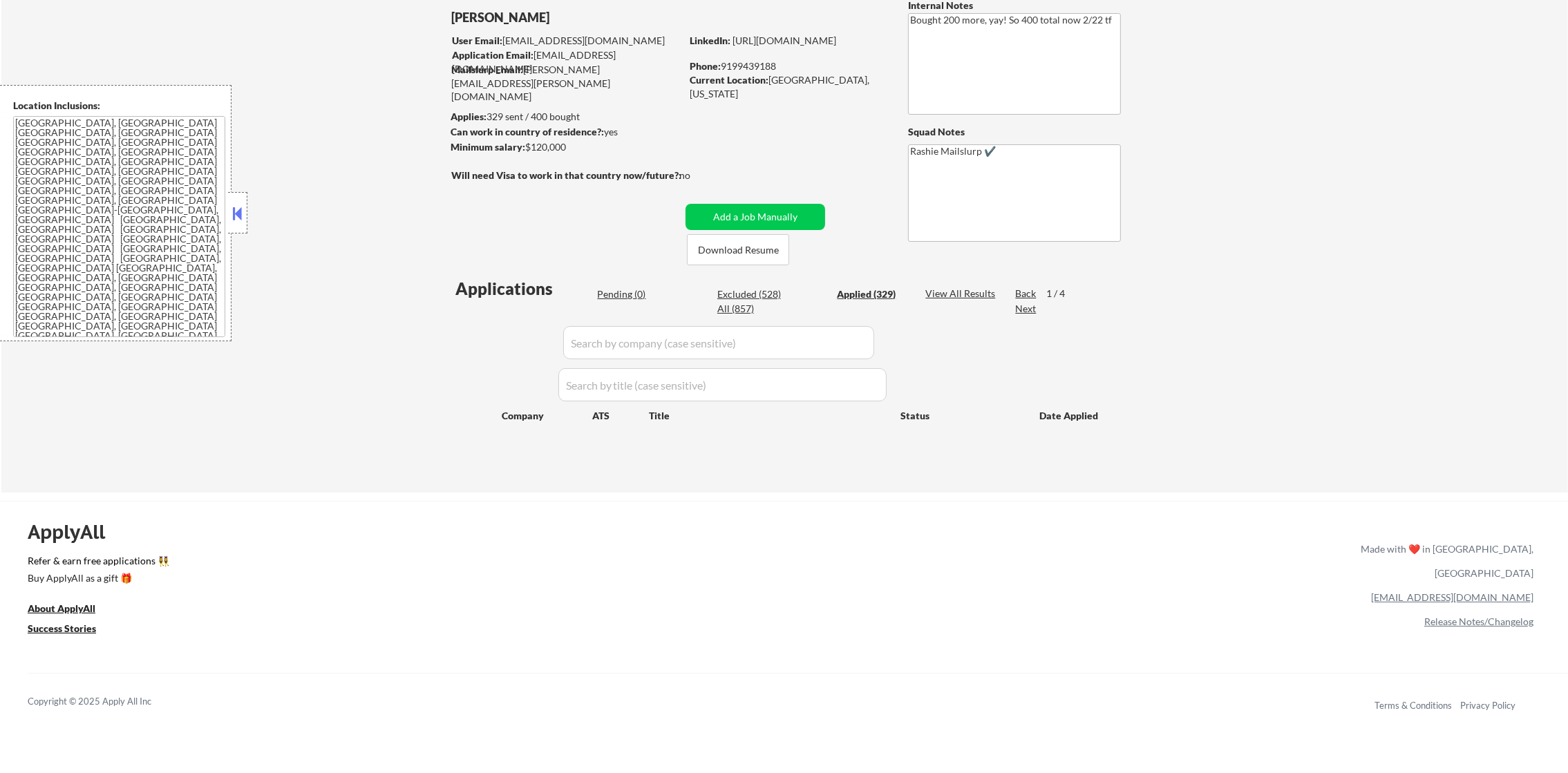
select select ""applied""
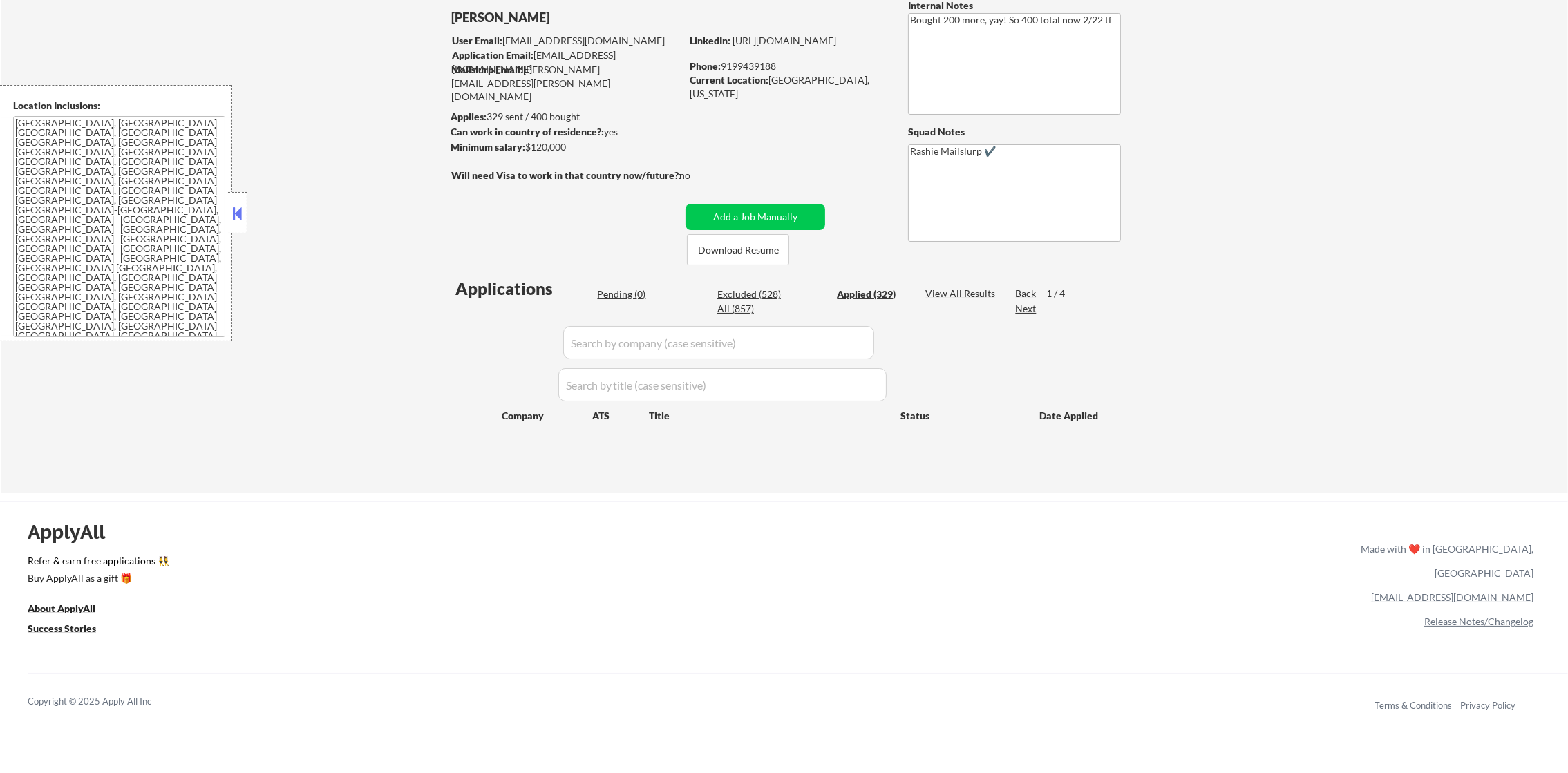
select select ""applied""
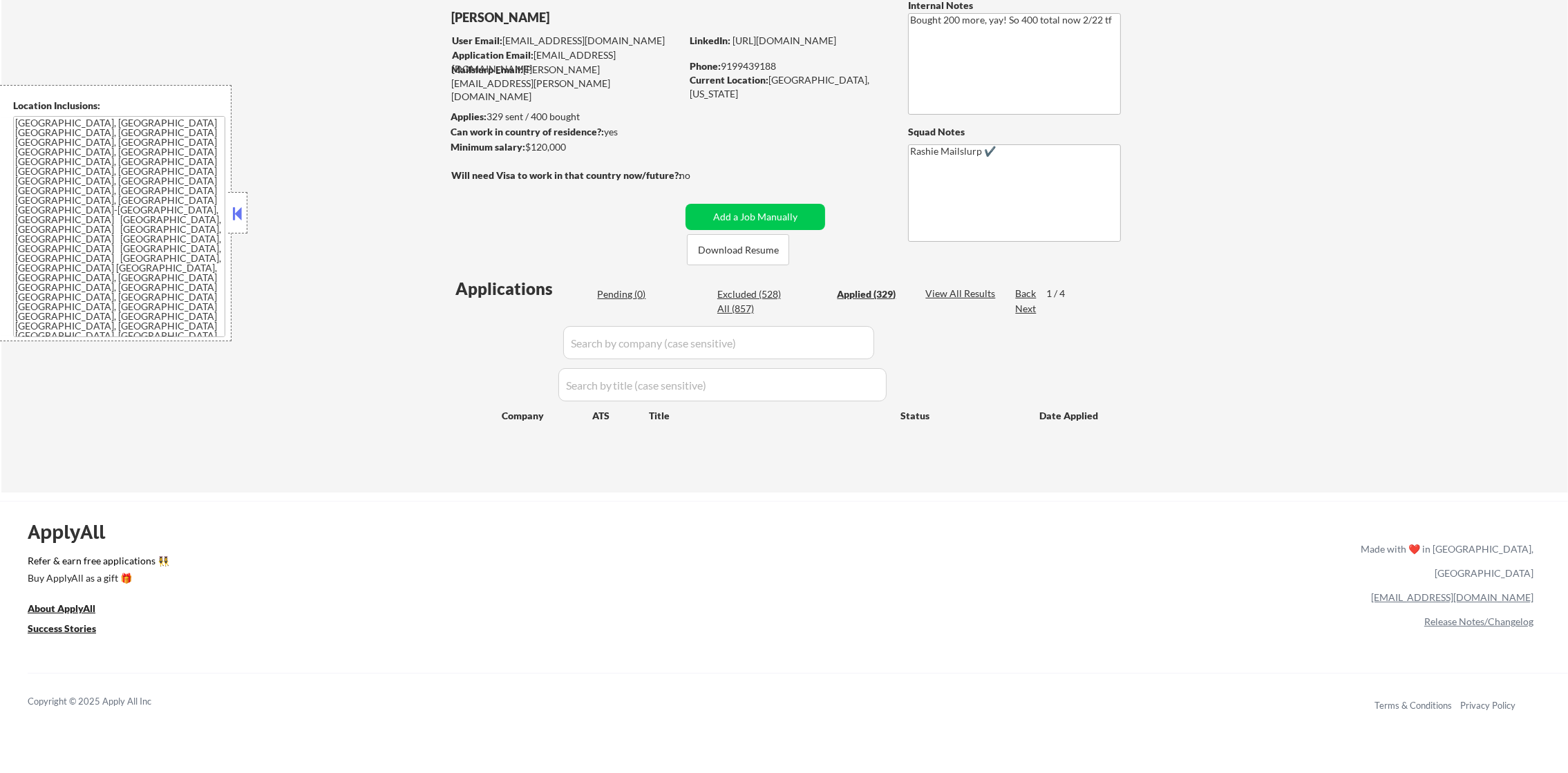
select select ""applied""
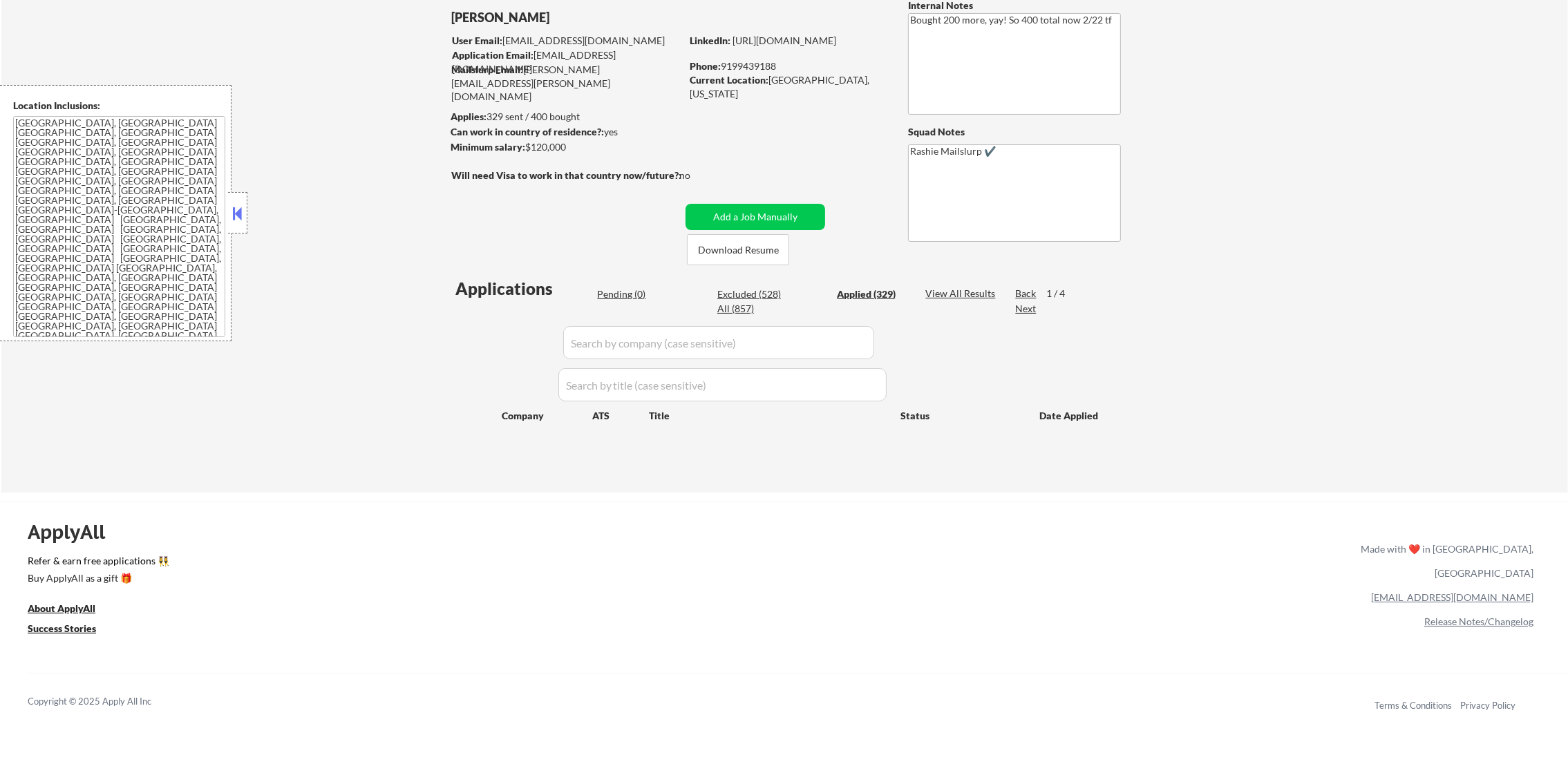
select select ""applied""
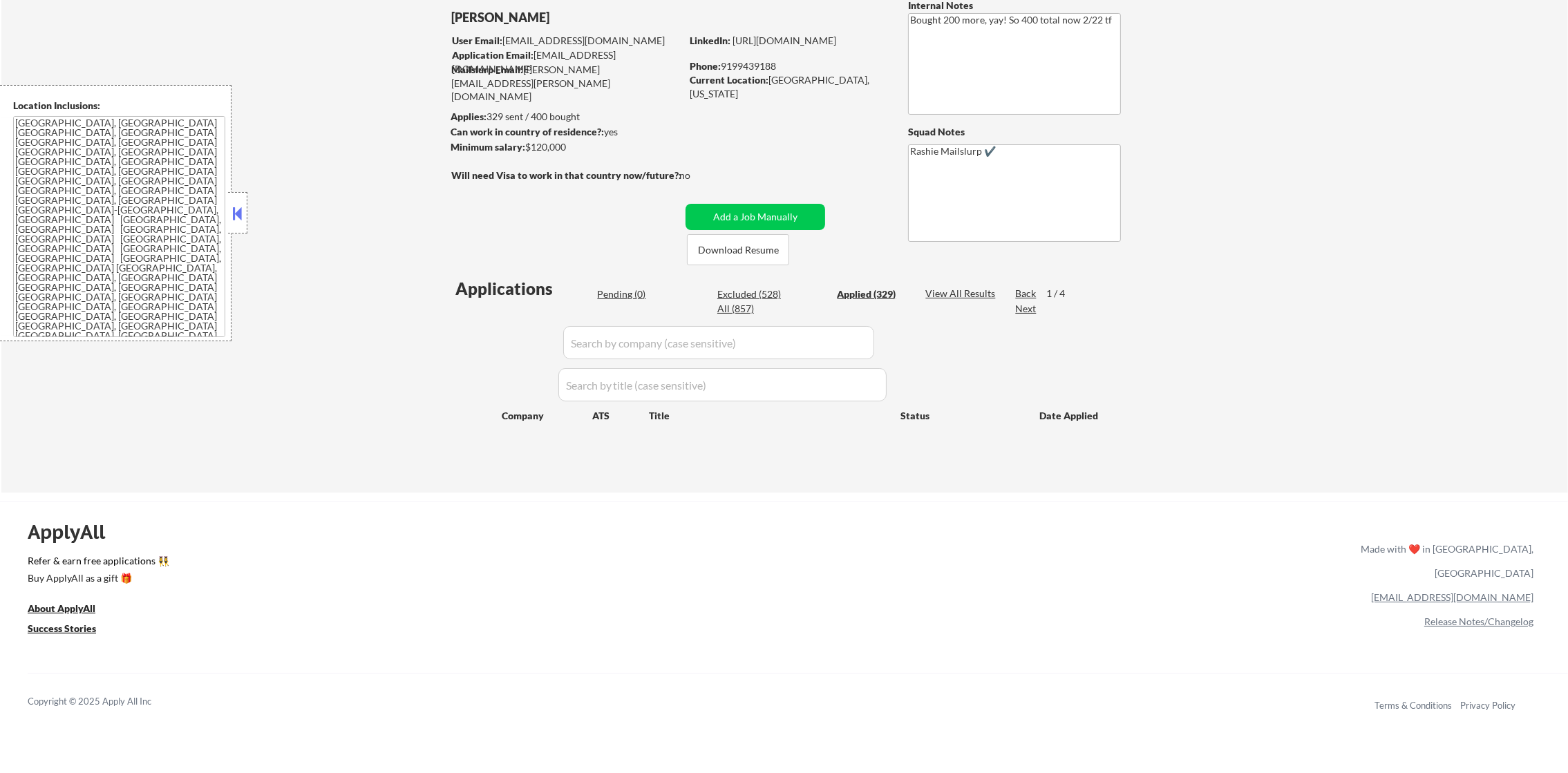
select select ""applied""
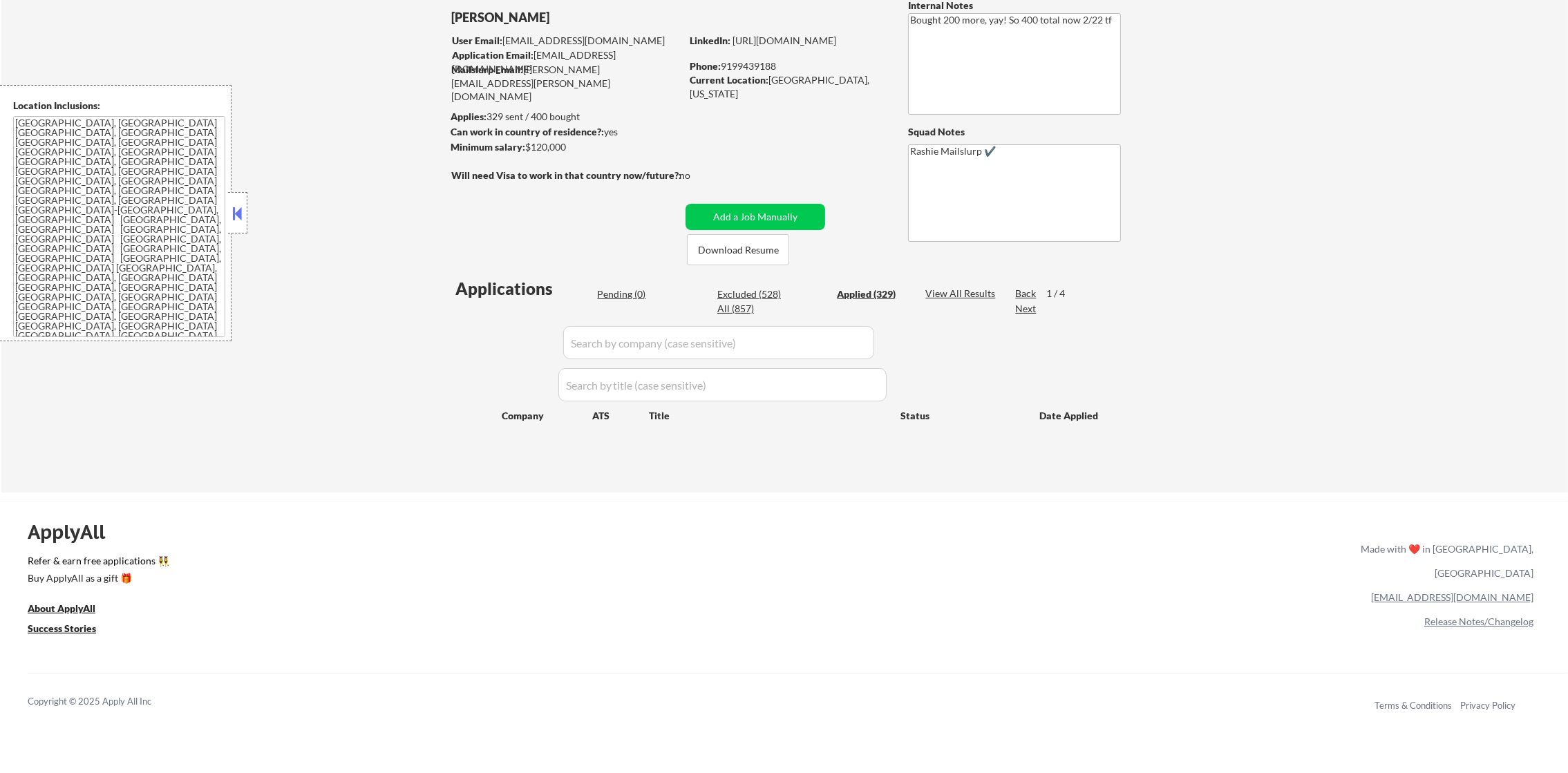
select select ""applied""
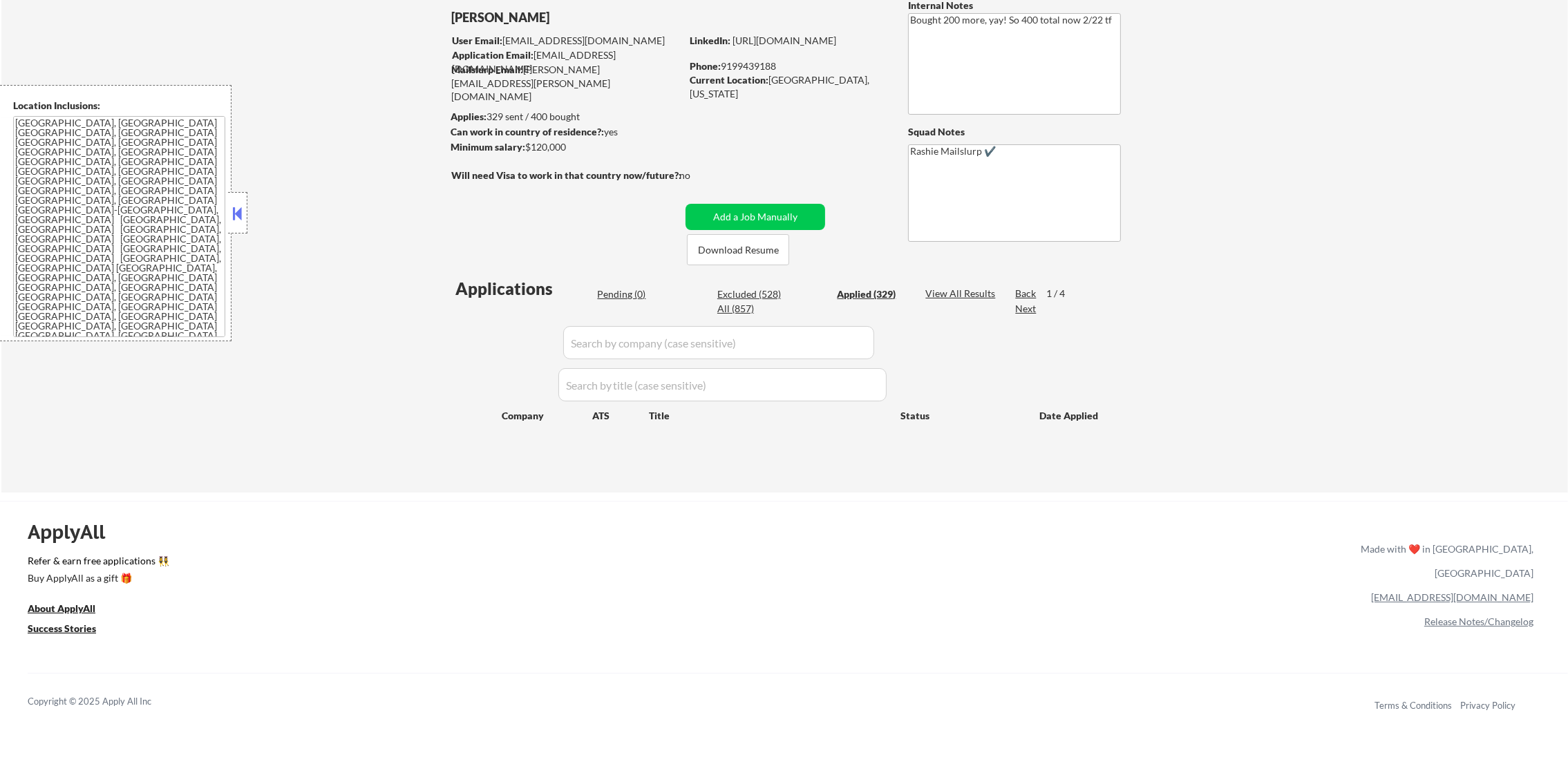
select select ""applied""
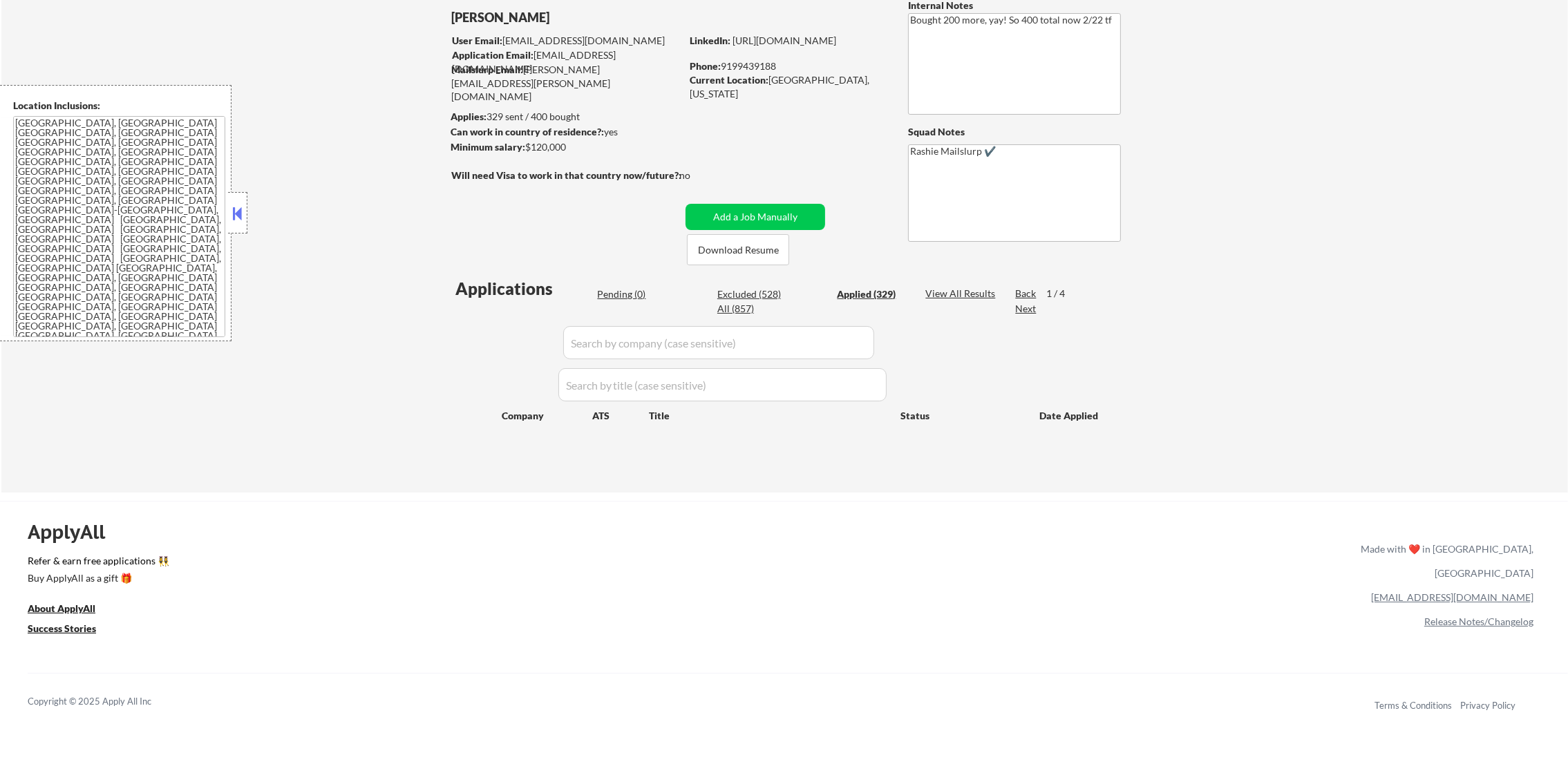
select select ""applied""
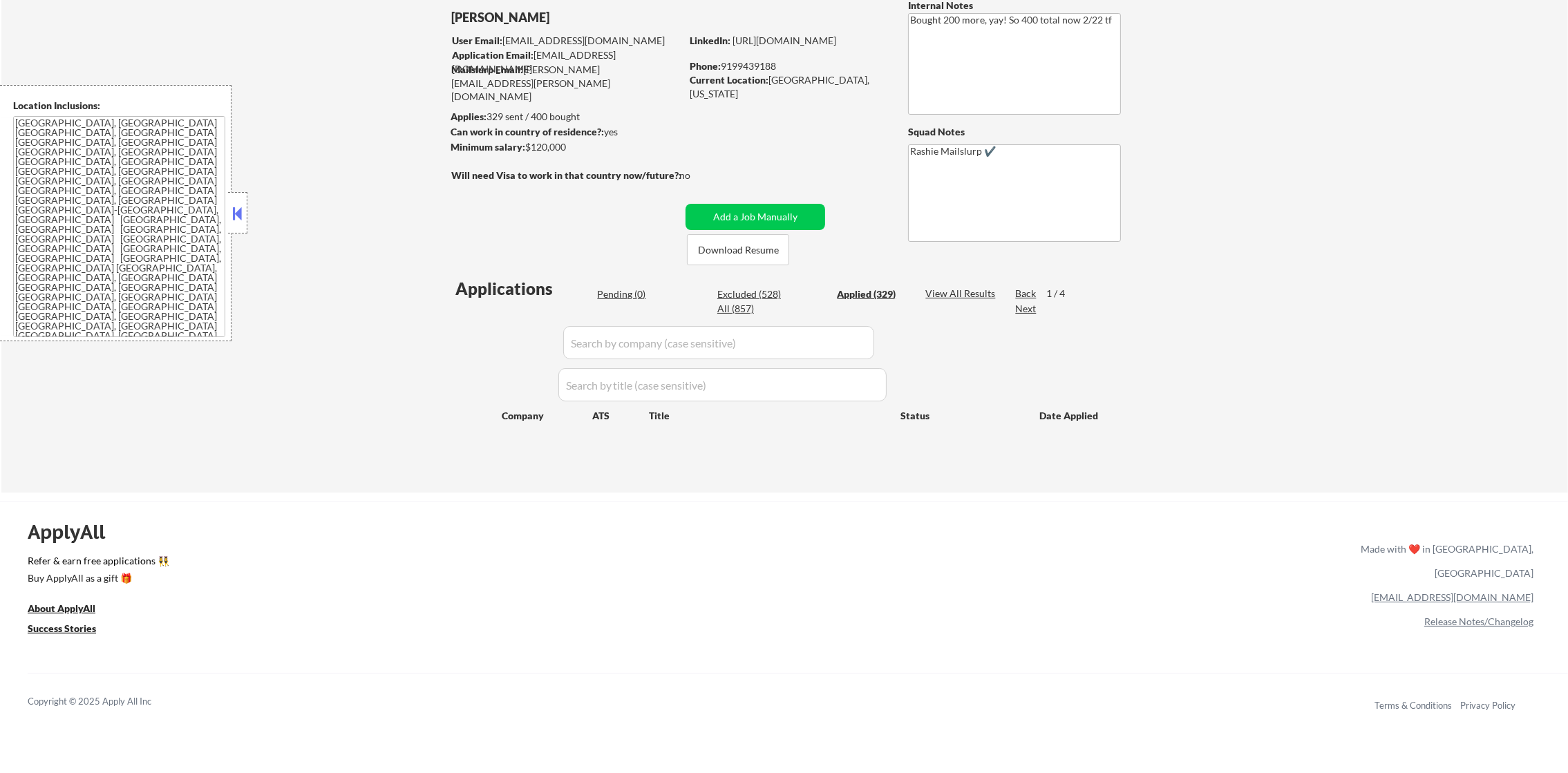
select select ""applied""
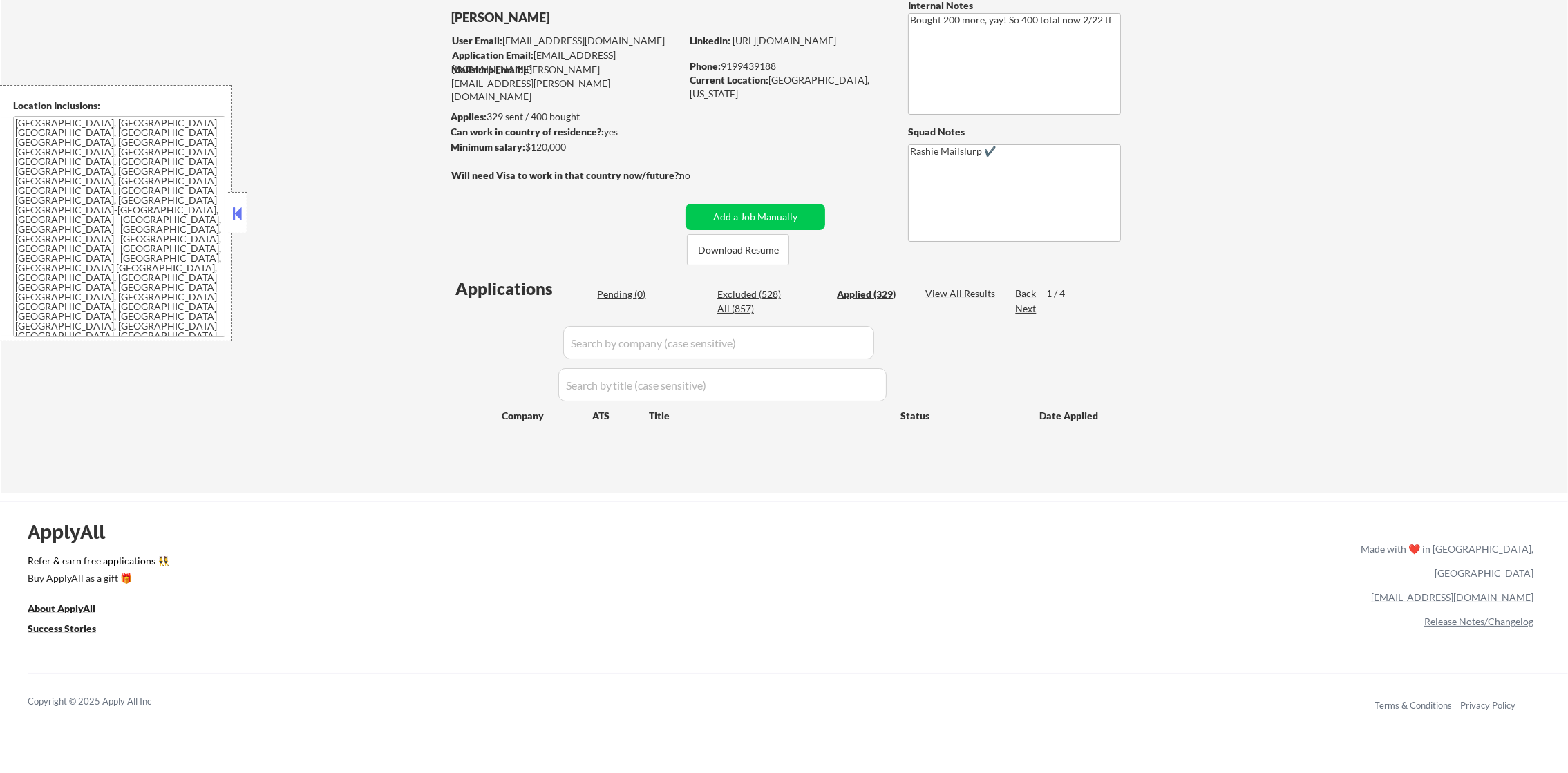
select select ""applied""
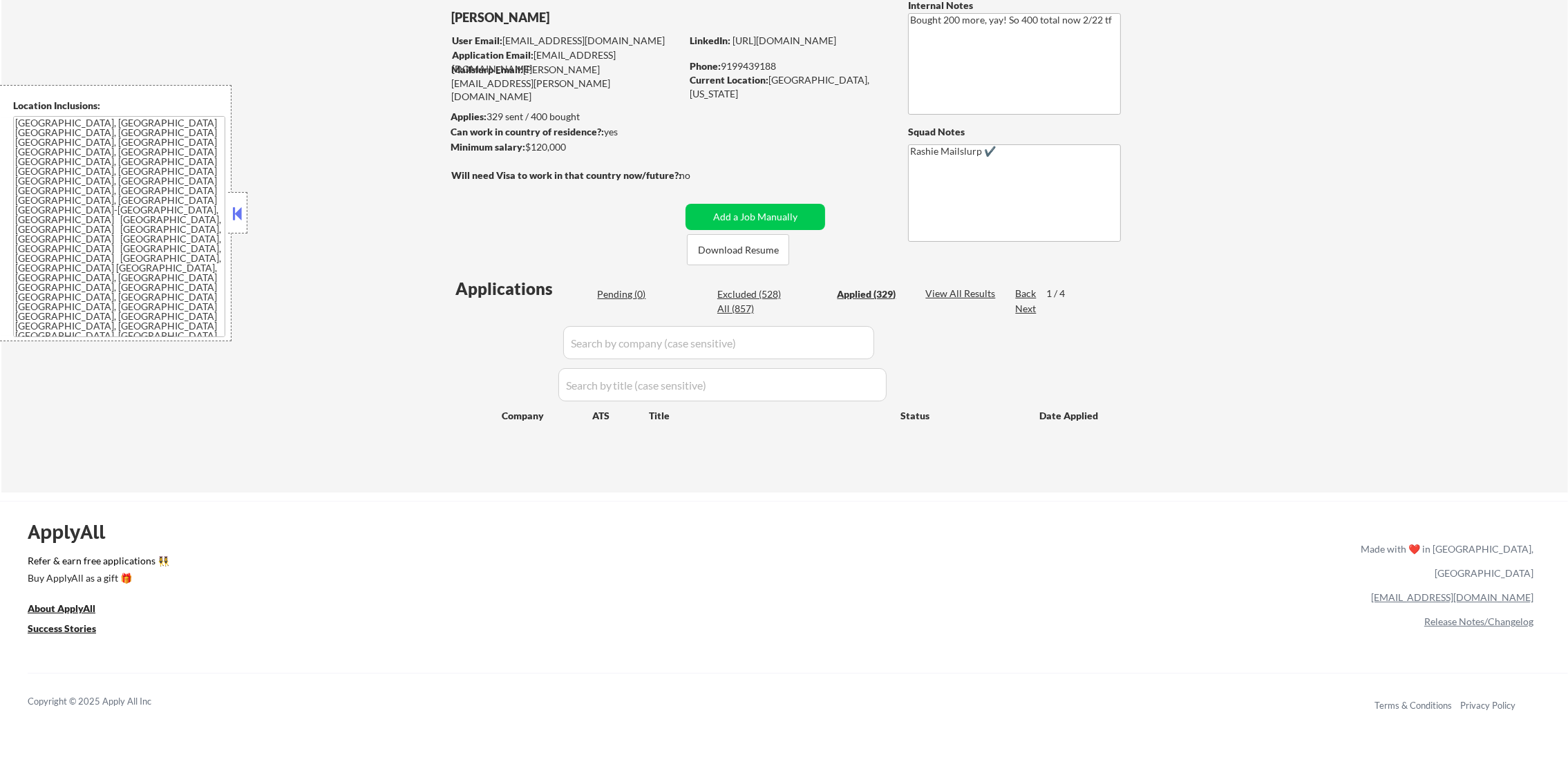
select select ""applied""
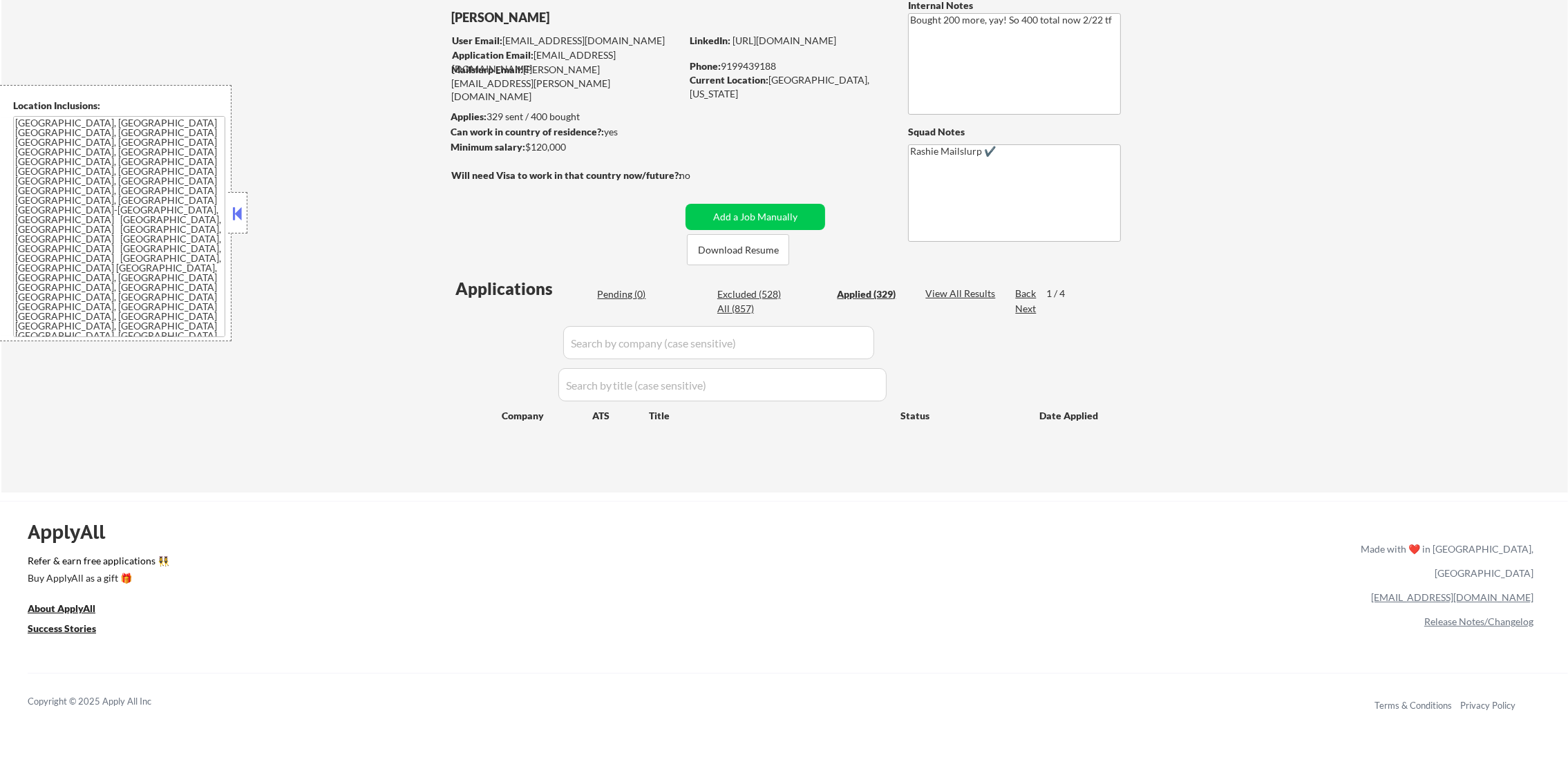
select select ""applied""
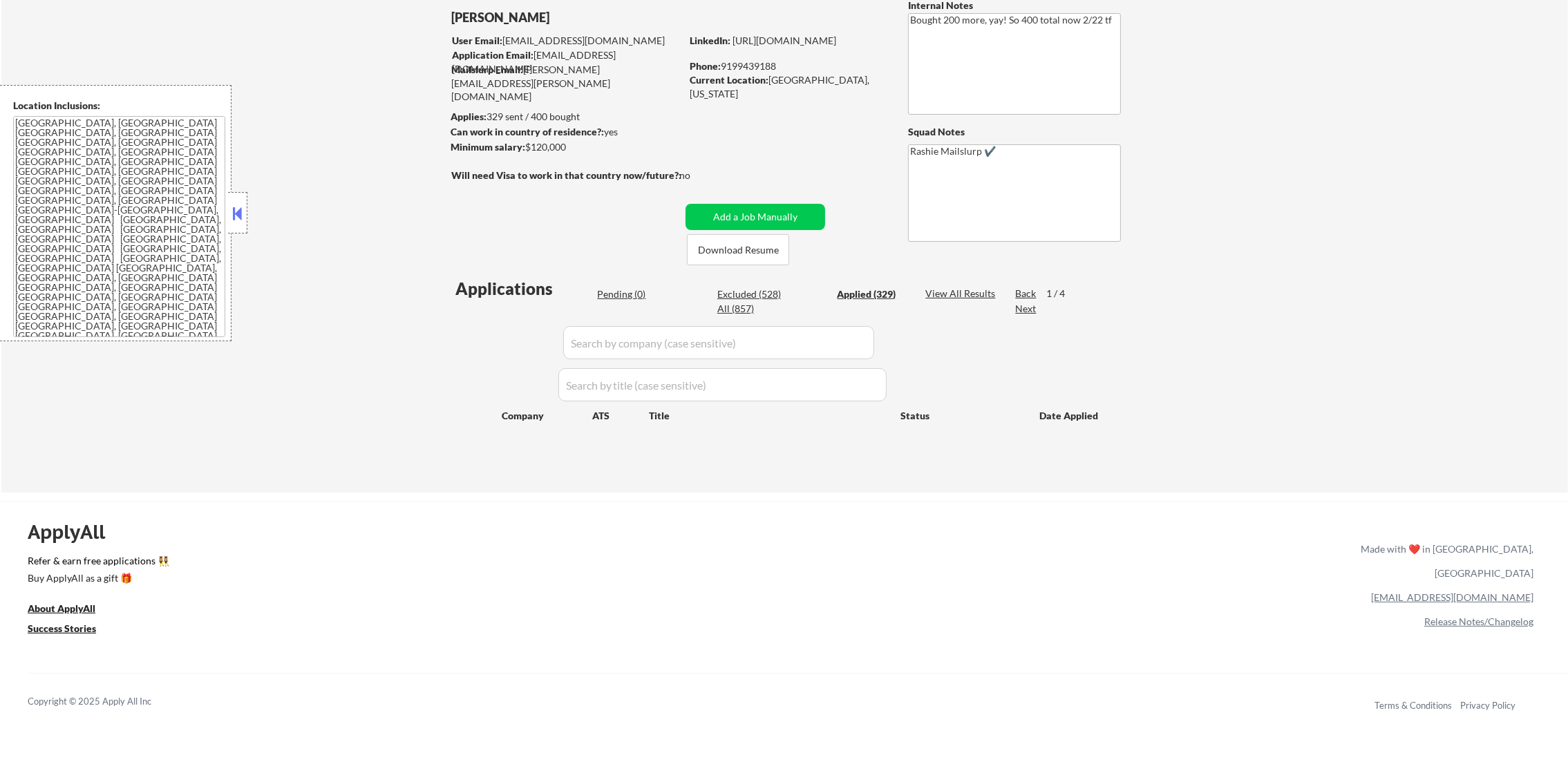
select select ""applied""
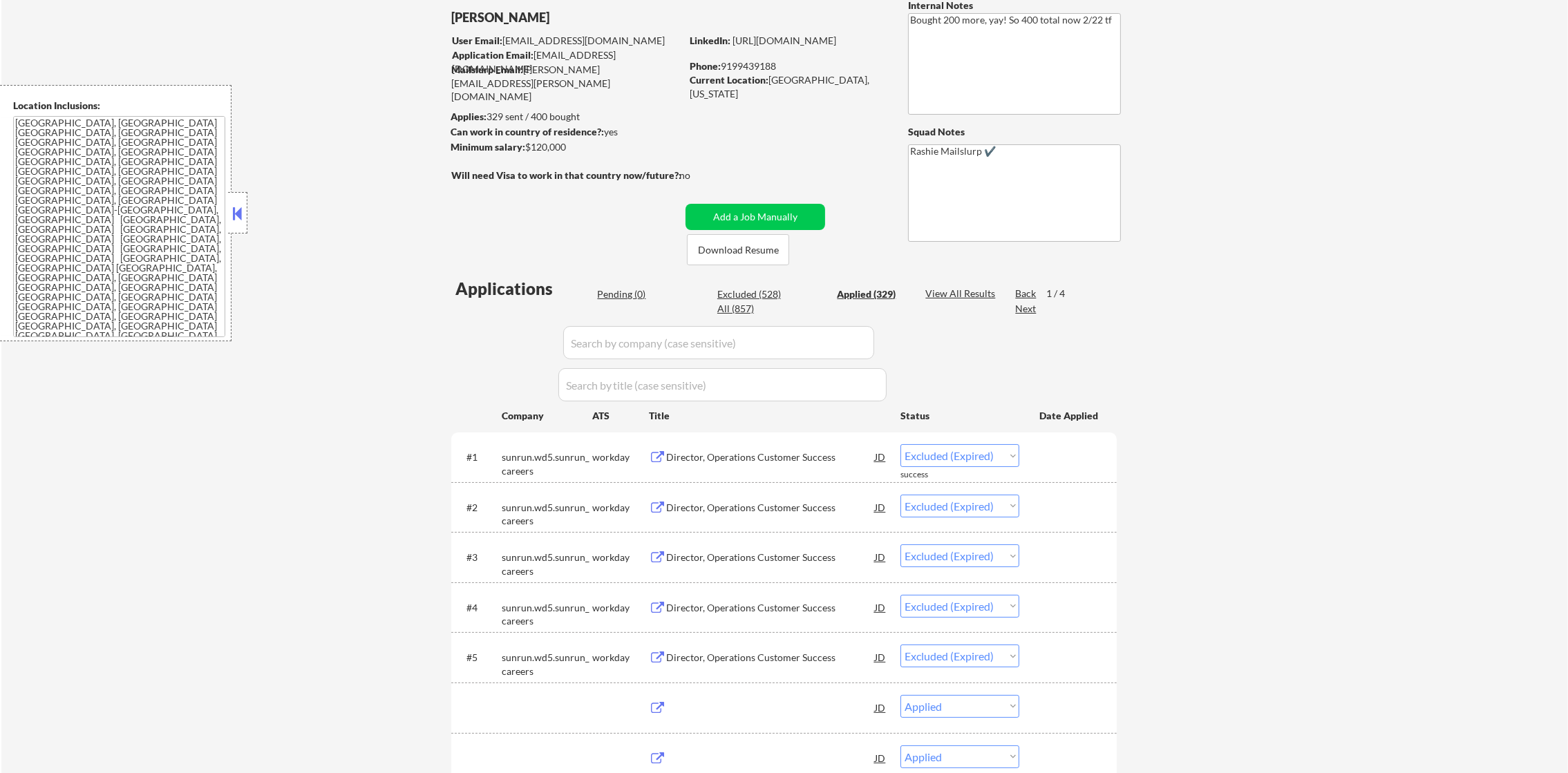
select select ""applied""
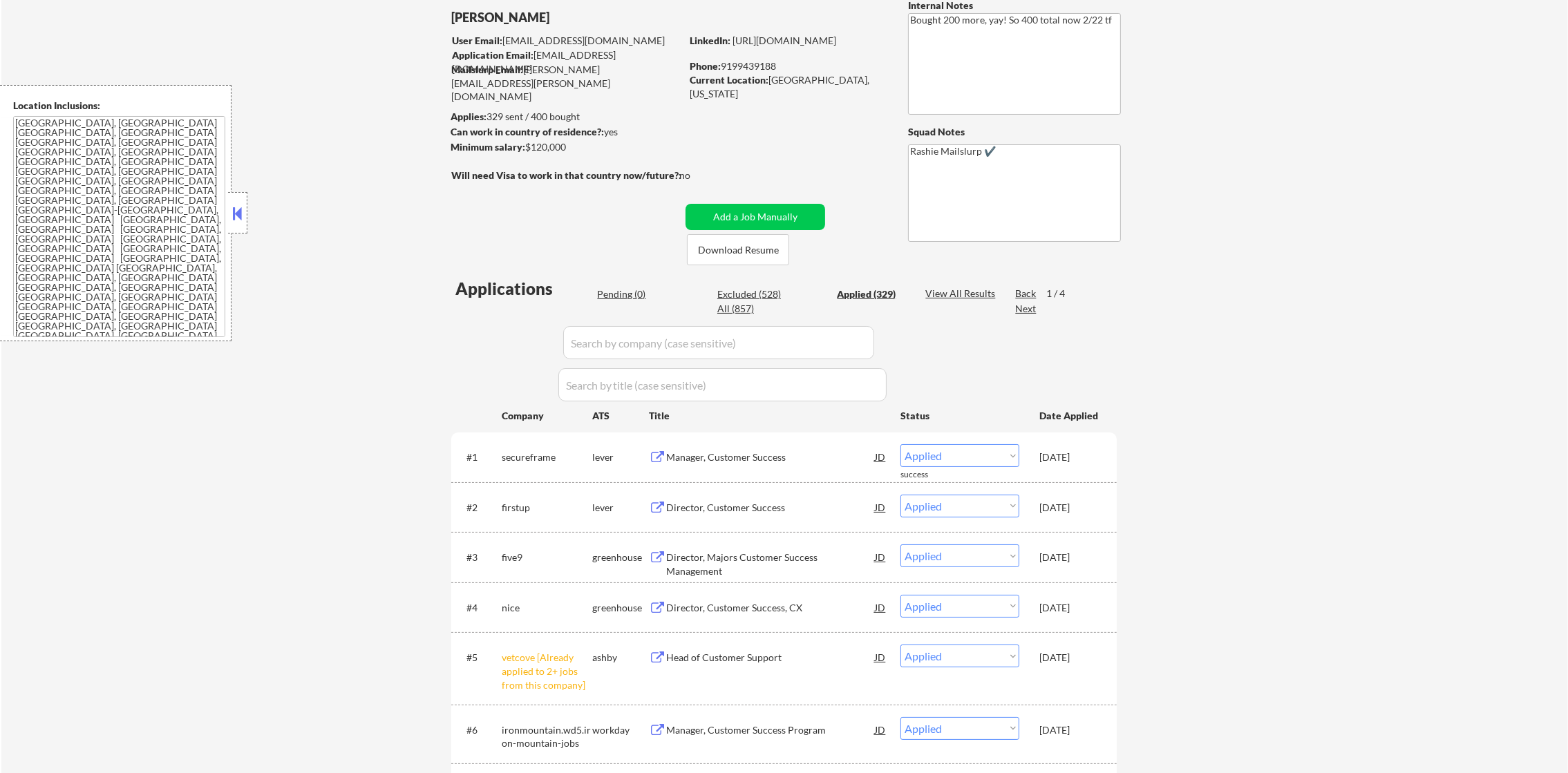
scroll to position [207, 0]
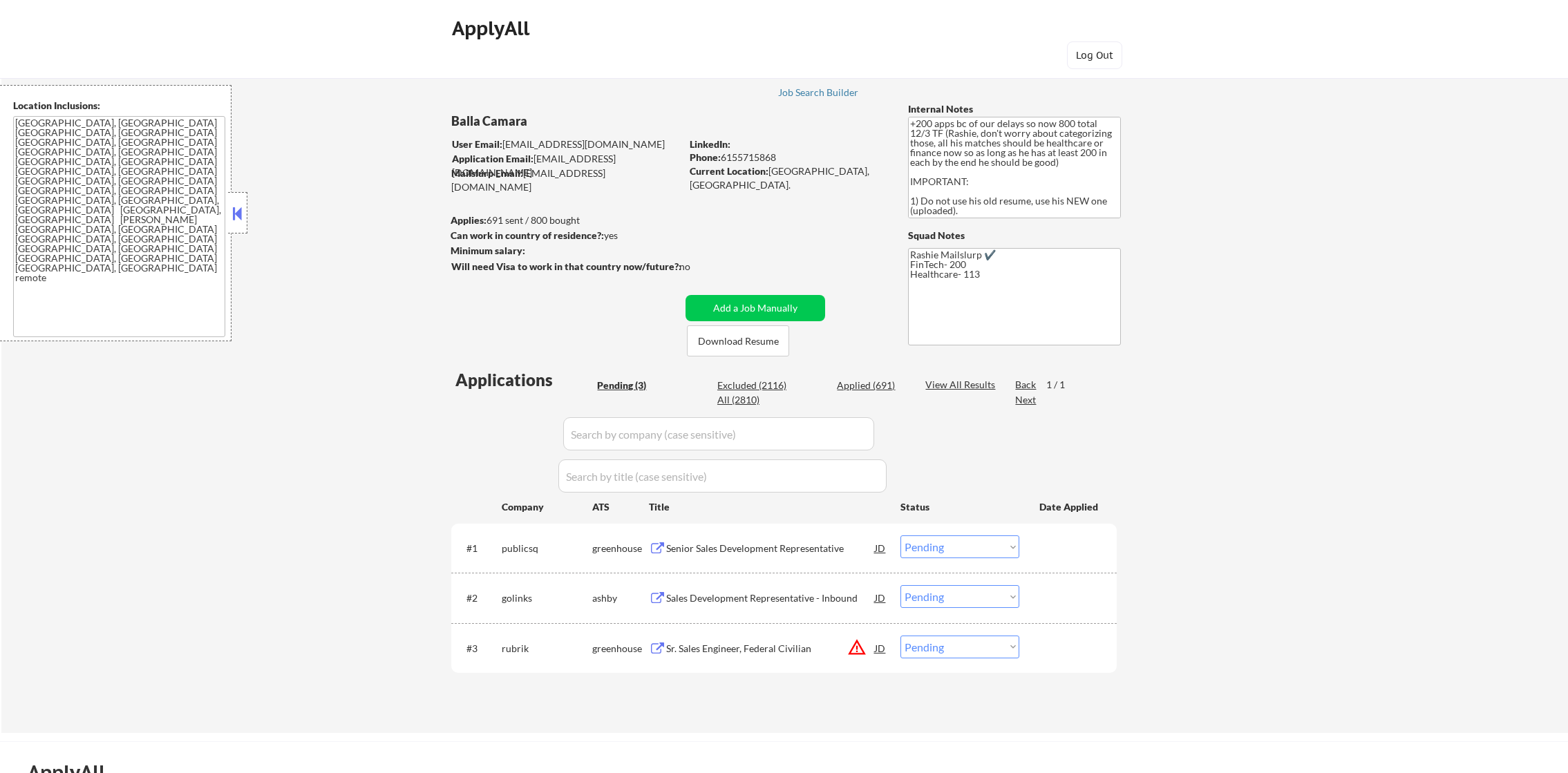
select select ""pending""
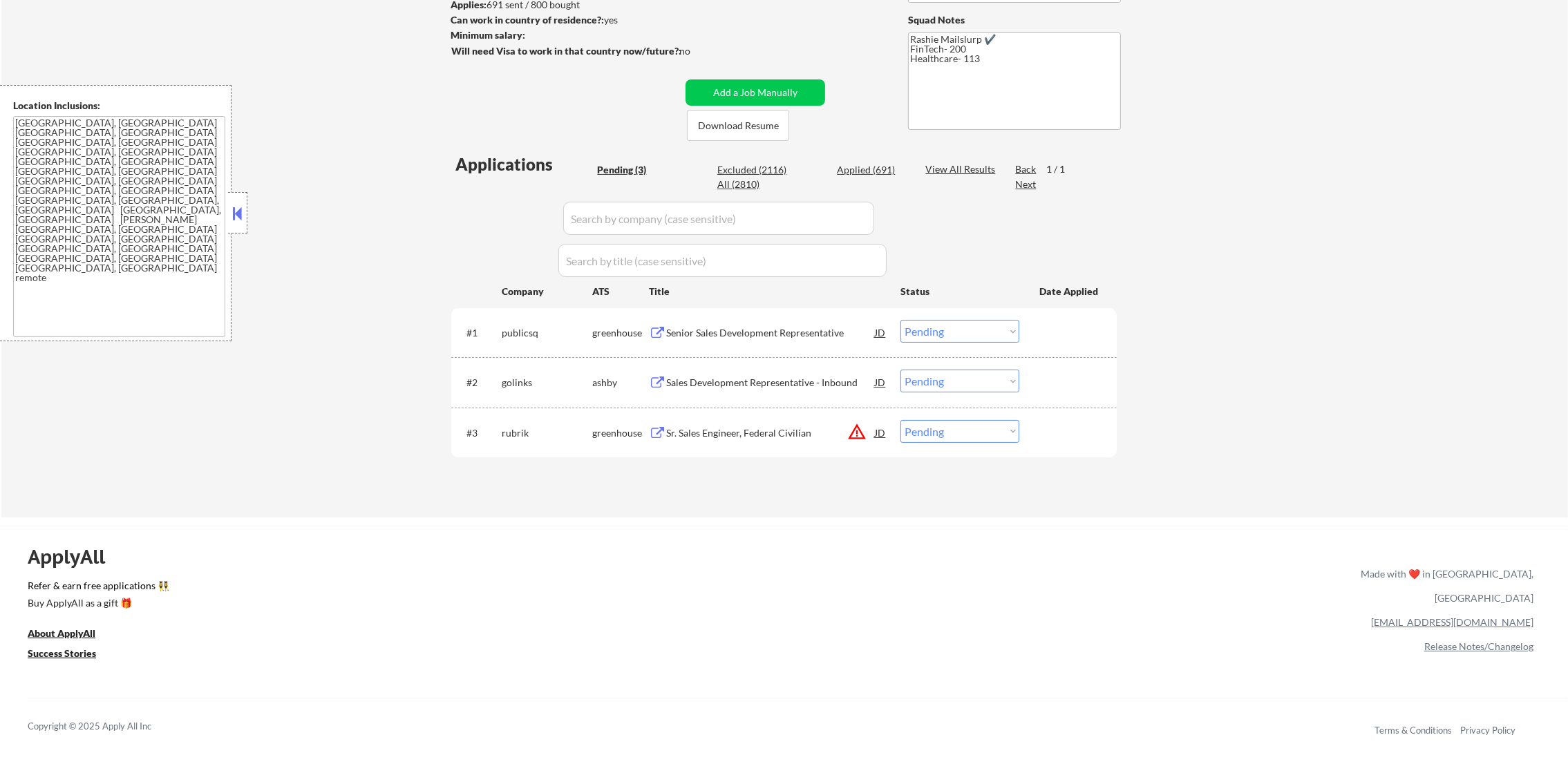
scroll to position [346, 0]
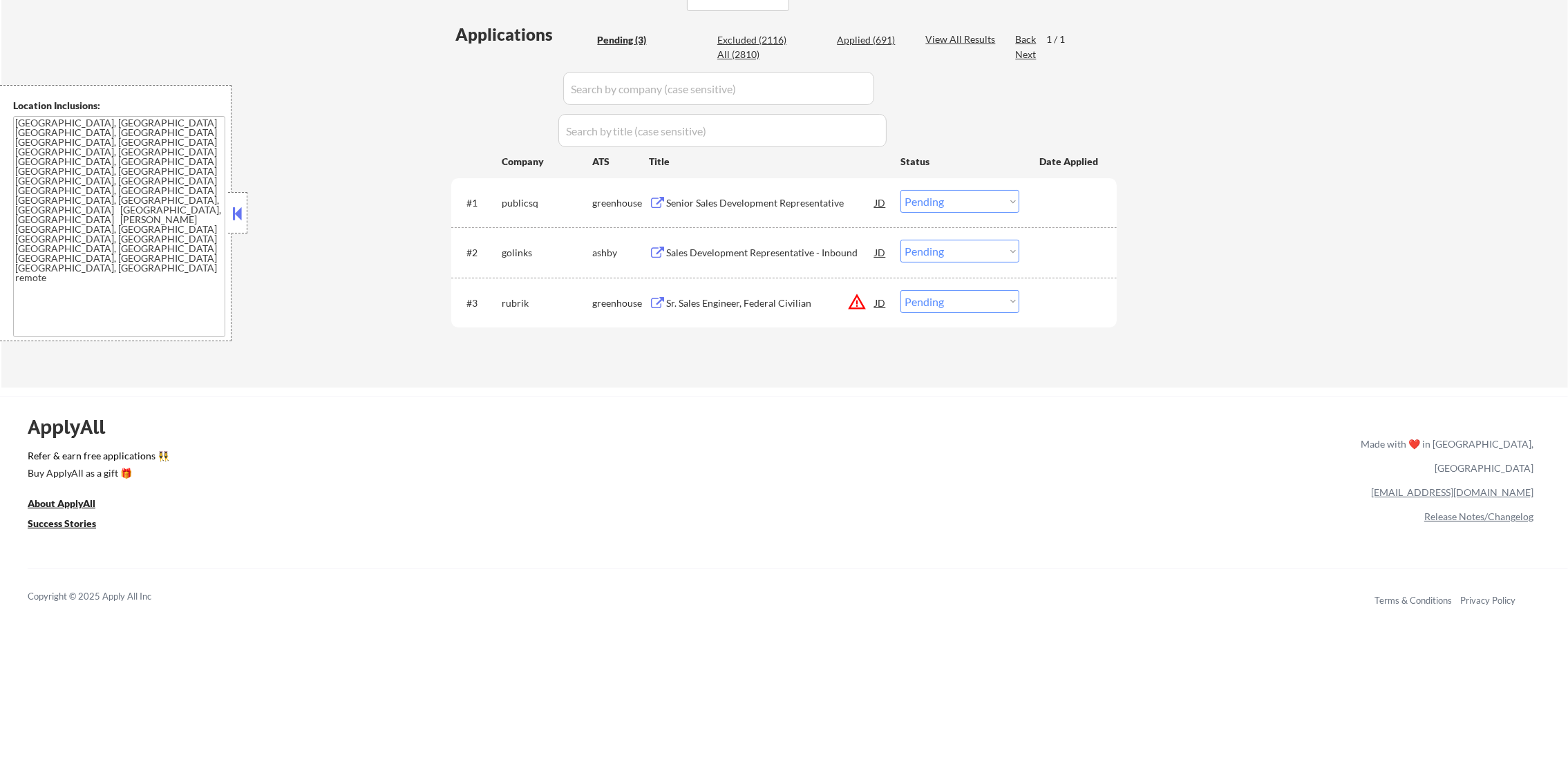
click at [865, 298] on button "warning_amber" at bounding box center [857, 302] width 19 height 19
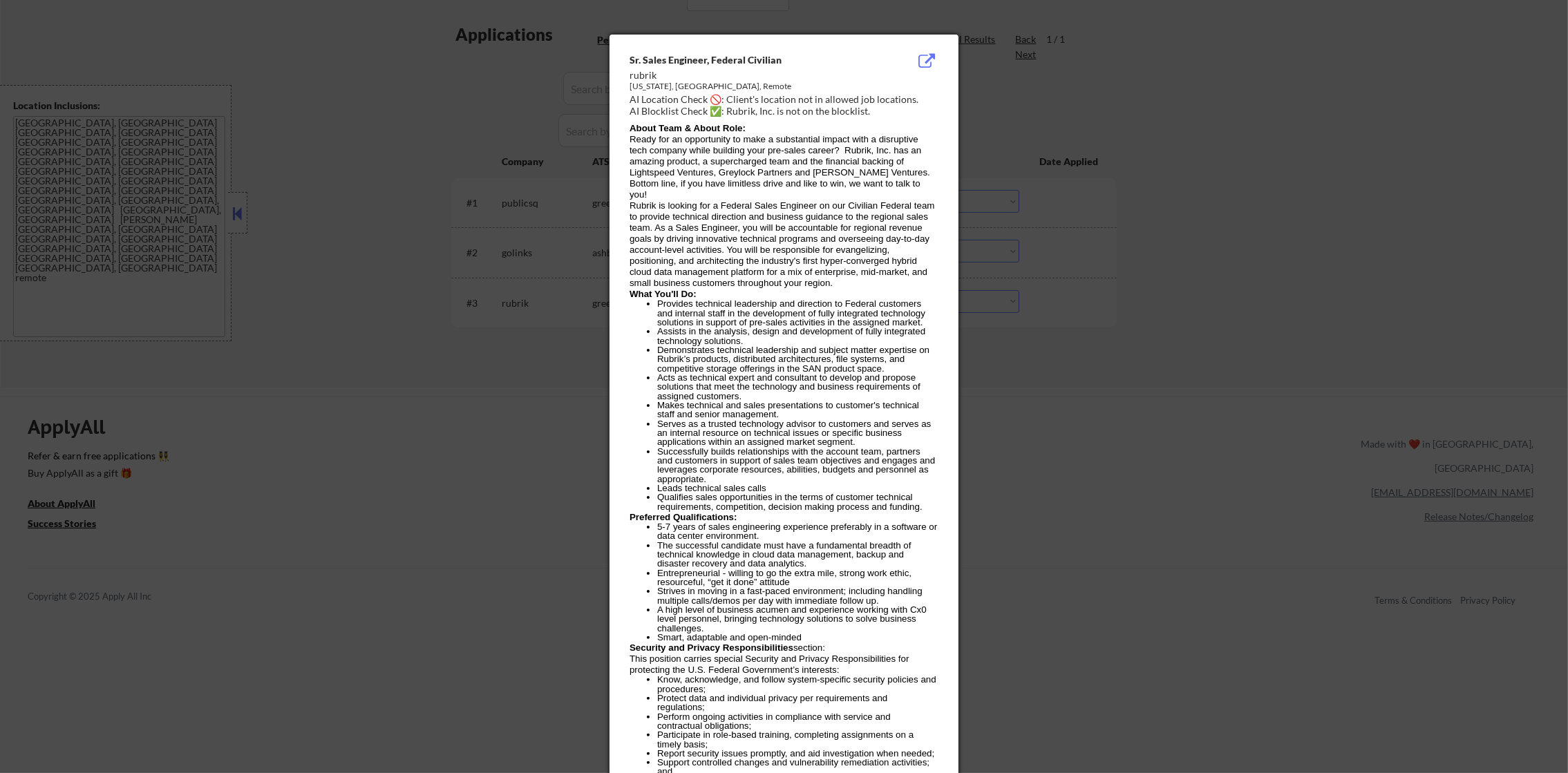
click at [1026, 295] on div at bounding box center [784, 386] width 1568 height 773
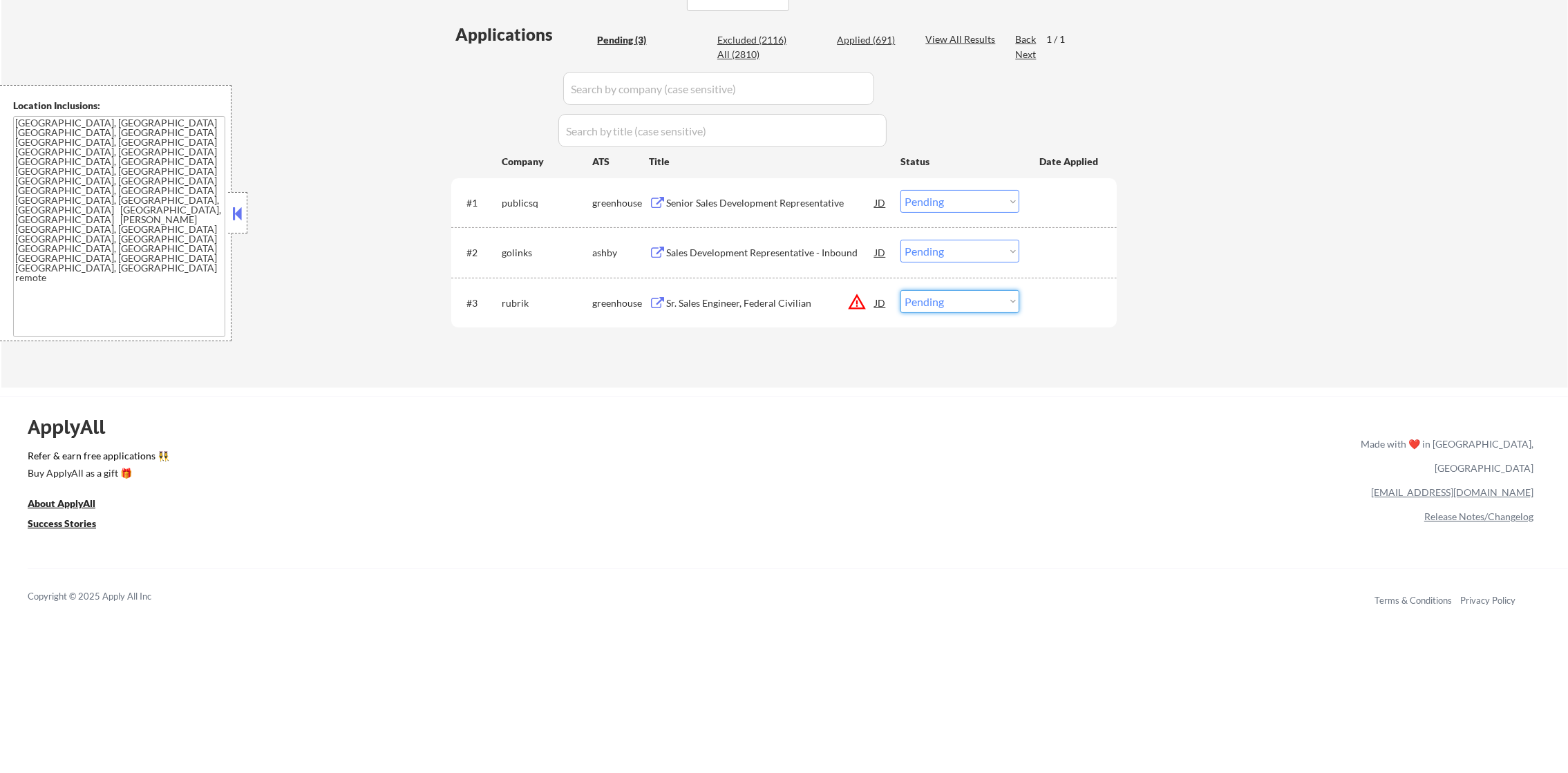
drag, startPoint x: 965, startPoint y: 298, endPoint x: 962, endPoint y: 315, distance: 17.3
click at [965, 298] on select "Choose an option... Pending Applied Excluded (Questions) Excluded (Expired) Exc…" at bounding box center [959, 302] width 119 height 22
select select ""excluded__location_""
click at [900, 290] on select "Choose an option... Pending Applied Excluded (Questions) Excluded (Expired) Exc…" at bounding box center [959, 302] width 119 height 22
click at [782, 208] on div "Senior Sales Development Representative" at bounding box center [771, 203] width 209 height 14
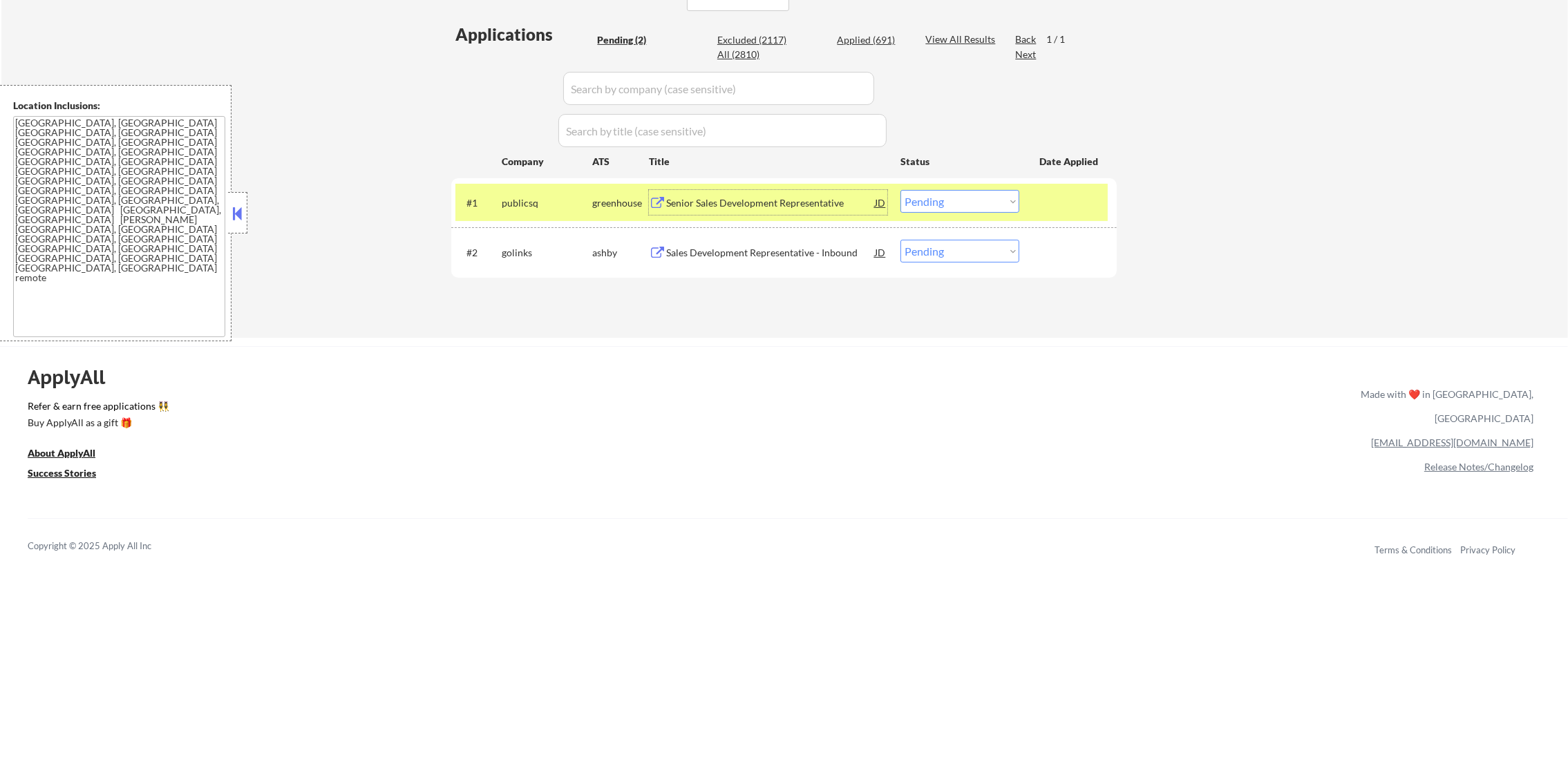
click at [963, 199] on select "Choose an option... Pending Applied Excluded (Questions) Excluded (Expired) Exc…" at bounding box center [959, 201] width 119 height 22
click at [900, 190] on select "Choose an option... Pending Applied Excluded (Questions) Excluded (Expired) Exc…" at bounding box center [959, 201] width 119 height 22
click at [544, 210] on div "publicsq" at bounding box center [547, 202] width 91 height 25
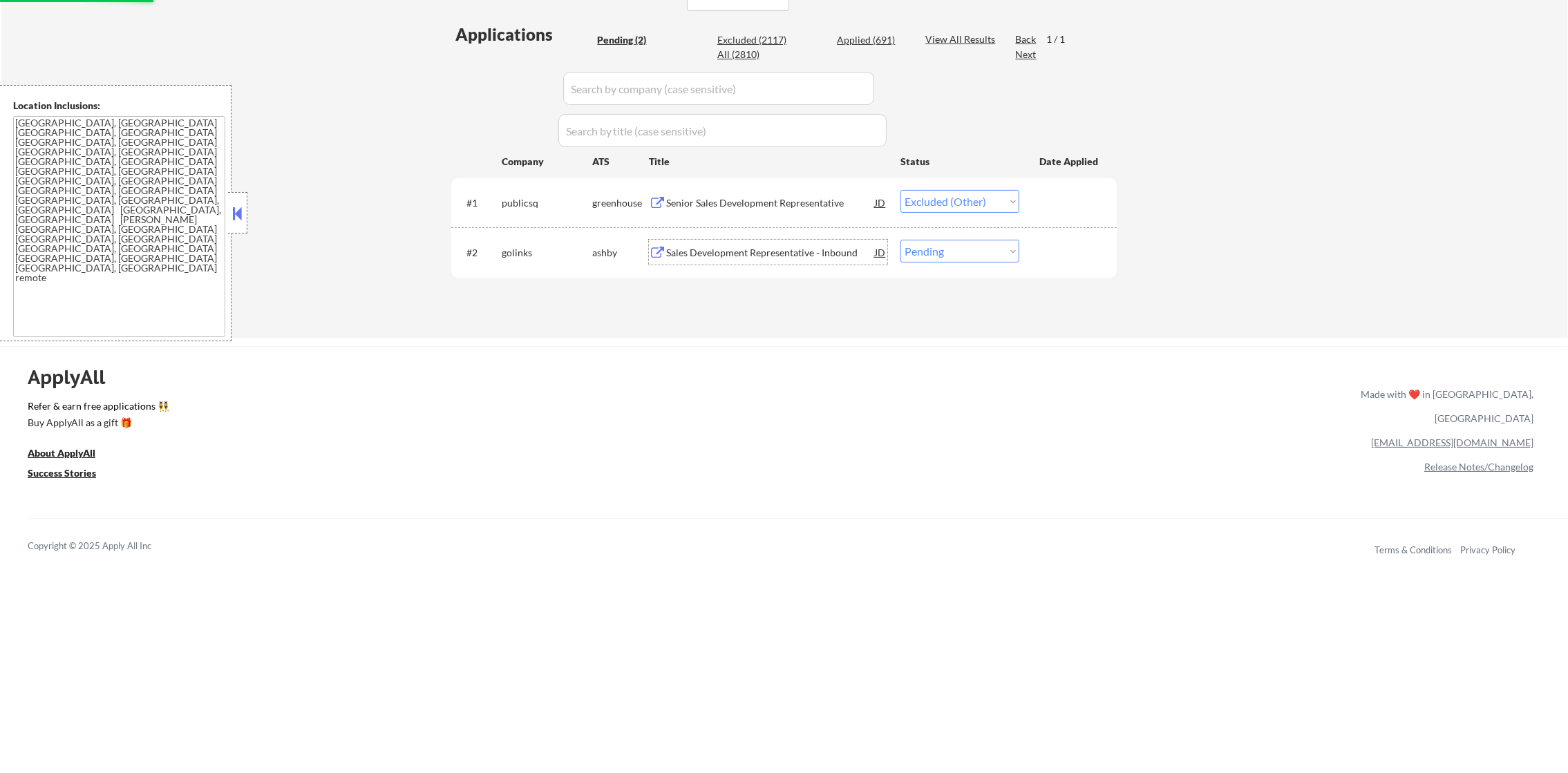
click at [759, 253] on div "Sales Development Representative - Inbound" at bounding box center [771, 252] width 209 height 14
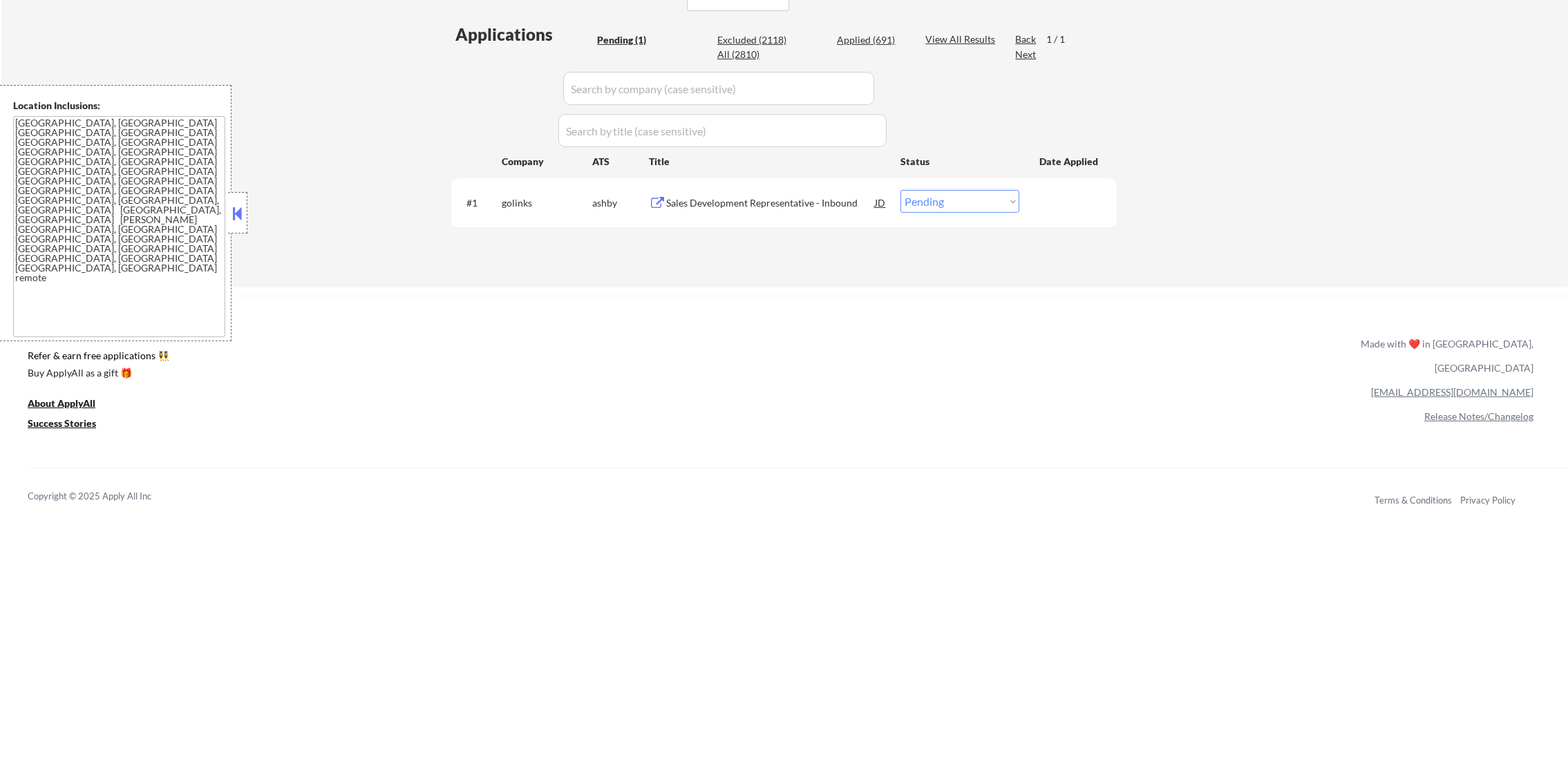
click at [957, 197] on select "Choose an option... Pending Applied Excluded (Questions) Excluded (Expired) Exc…" at bounding box center [959, 201] width 119 height 22
select select ""excluded__bad_match_""
click at [900, 190] on select "Choose an option... Pending Applied Excluded (Questions) Excluded (Expired) Exc…" at bounding box center [959, 201] width 119 height 22
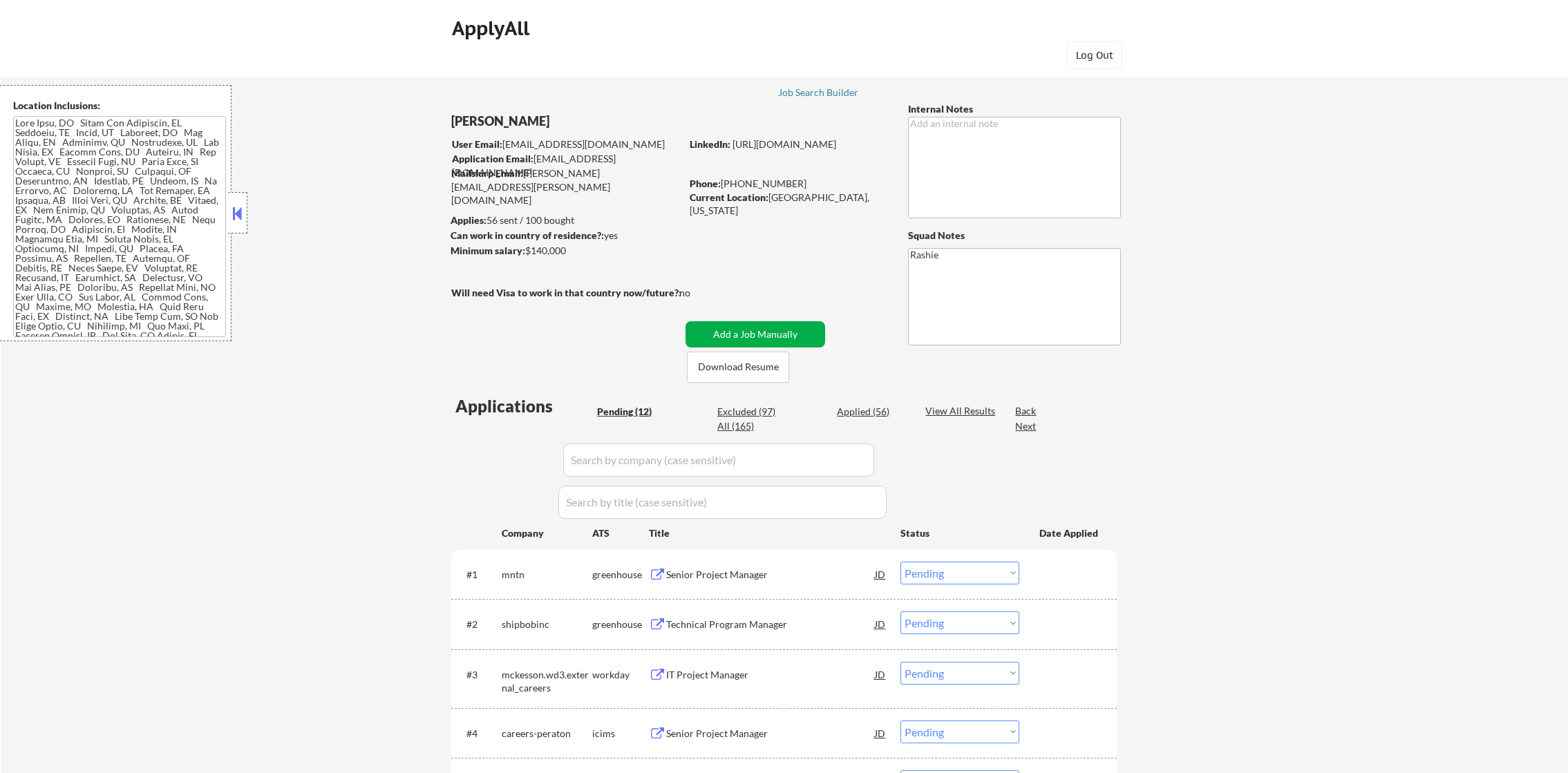
select select ""pending""
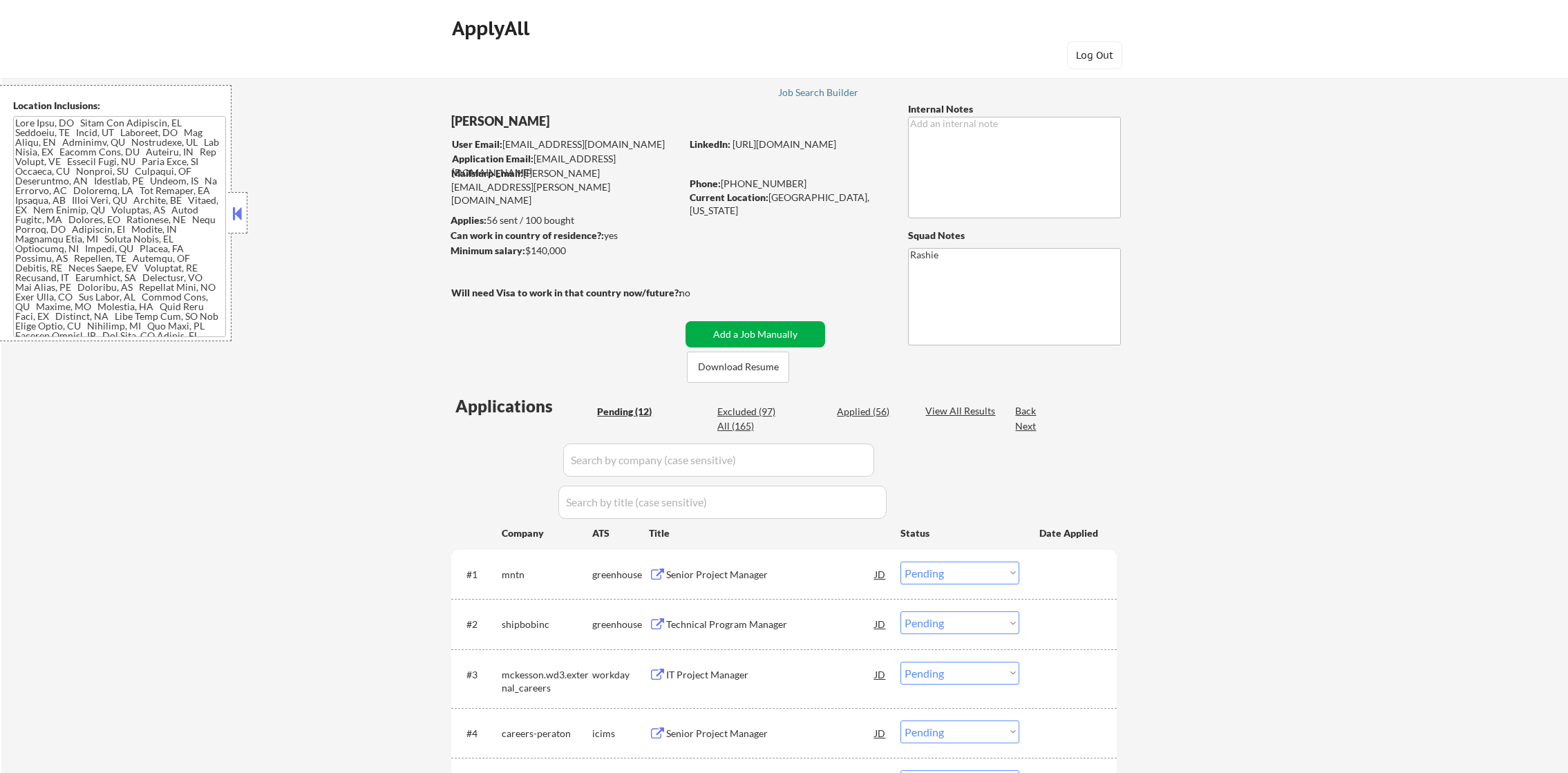
select select ""pending""
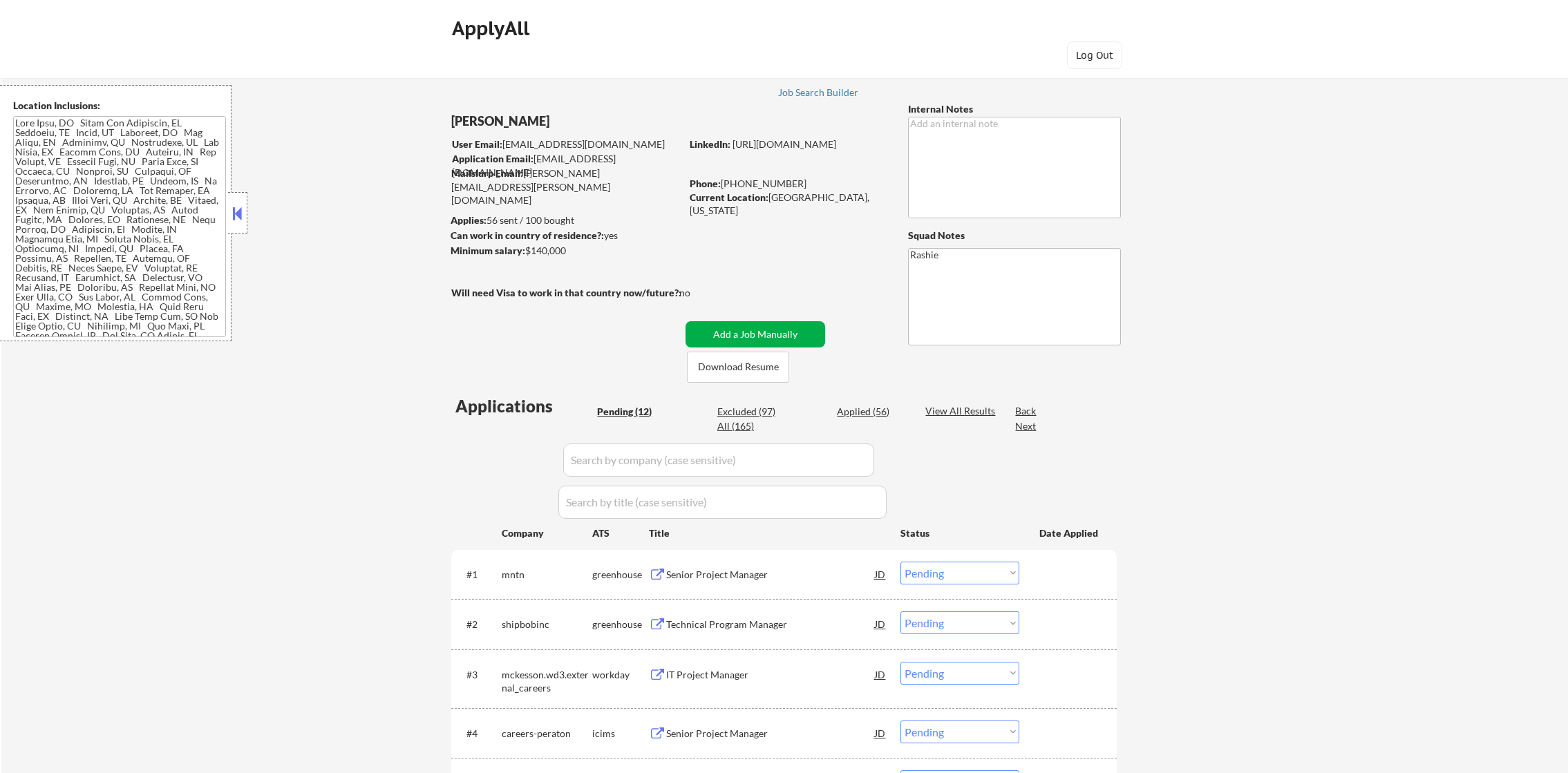
select select ""pending""
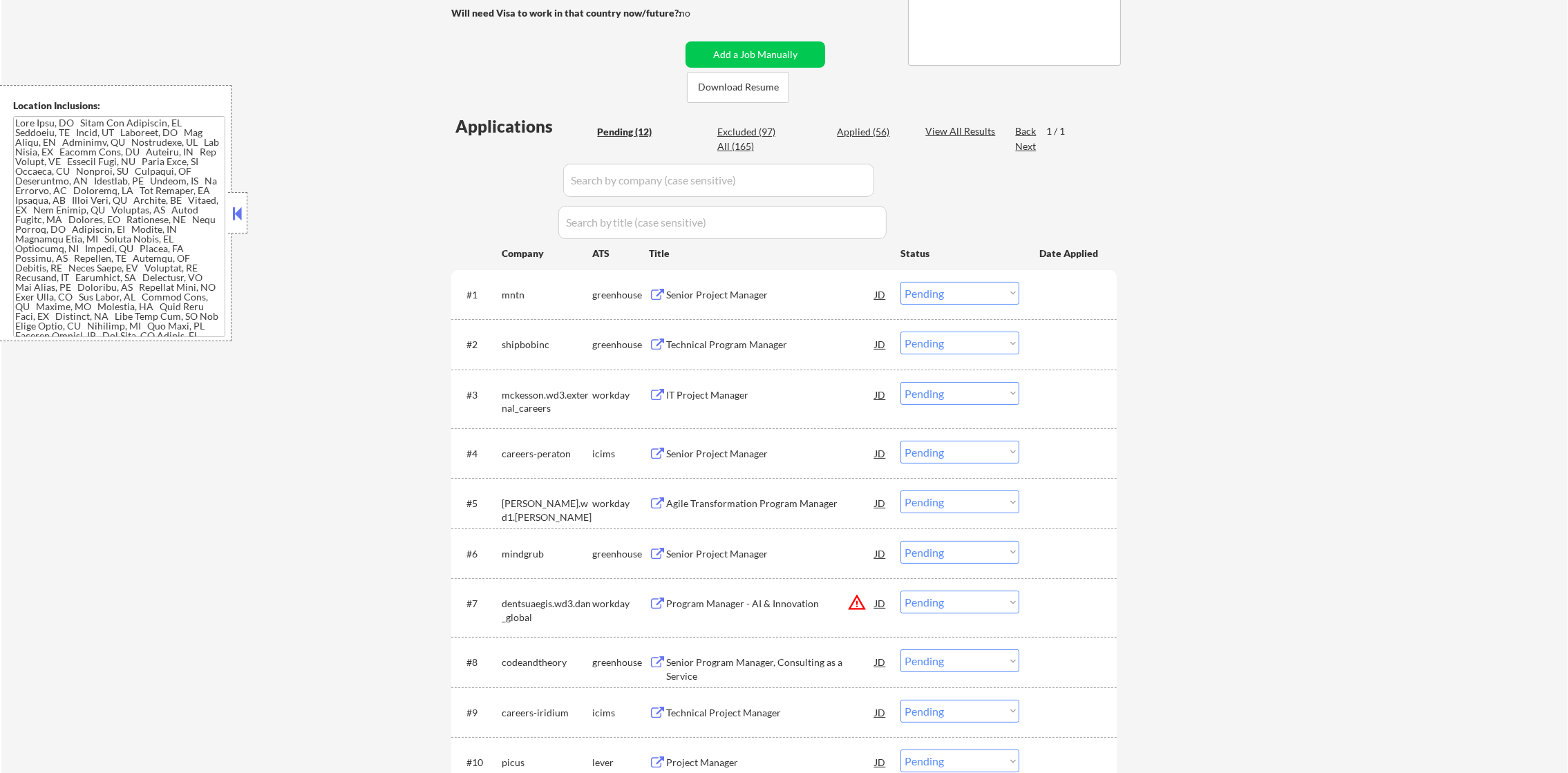
scroll to position [346, 0]
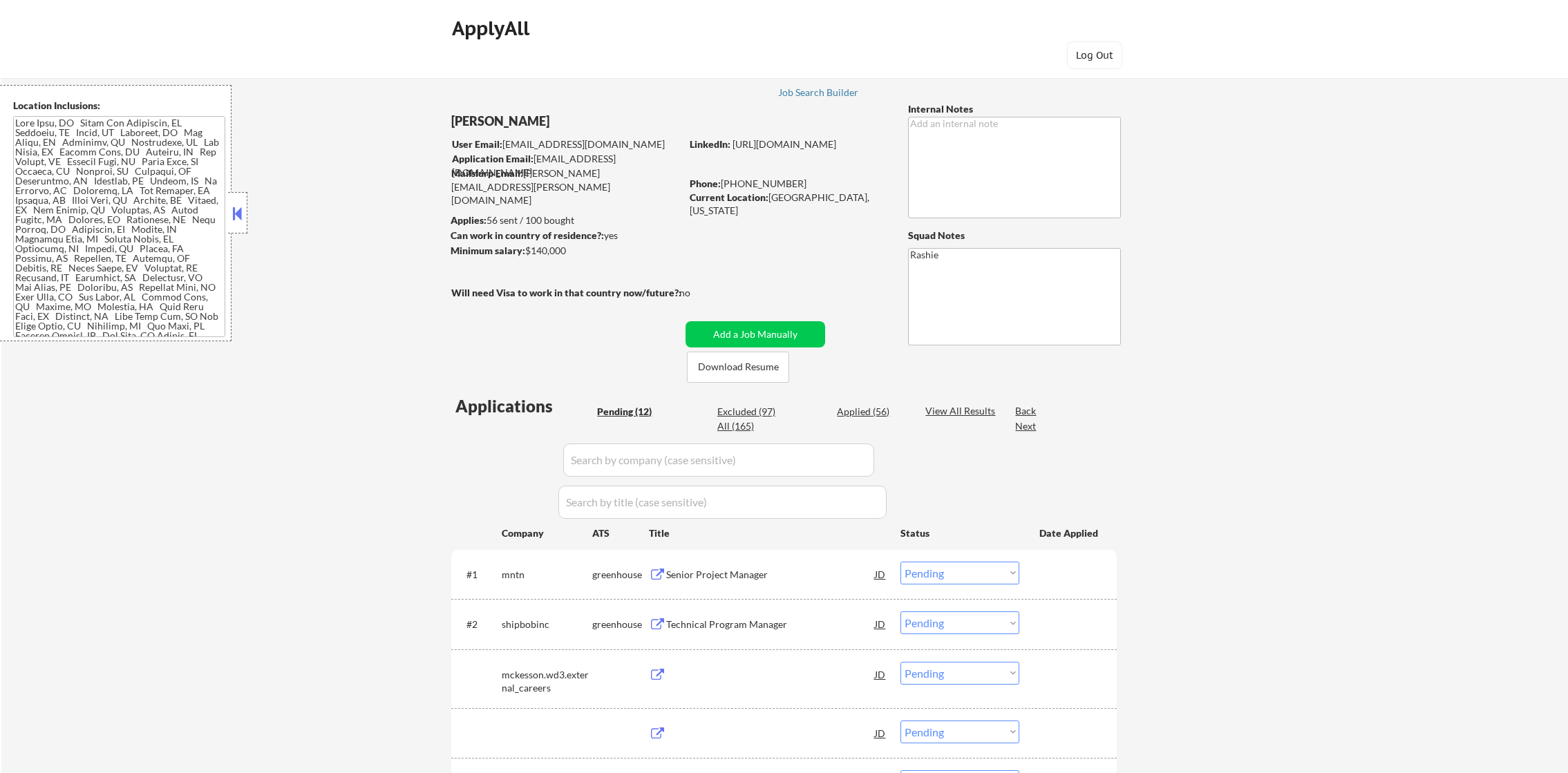
select select ""pending""
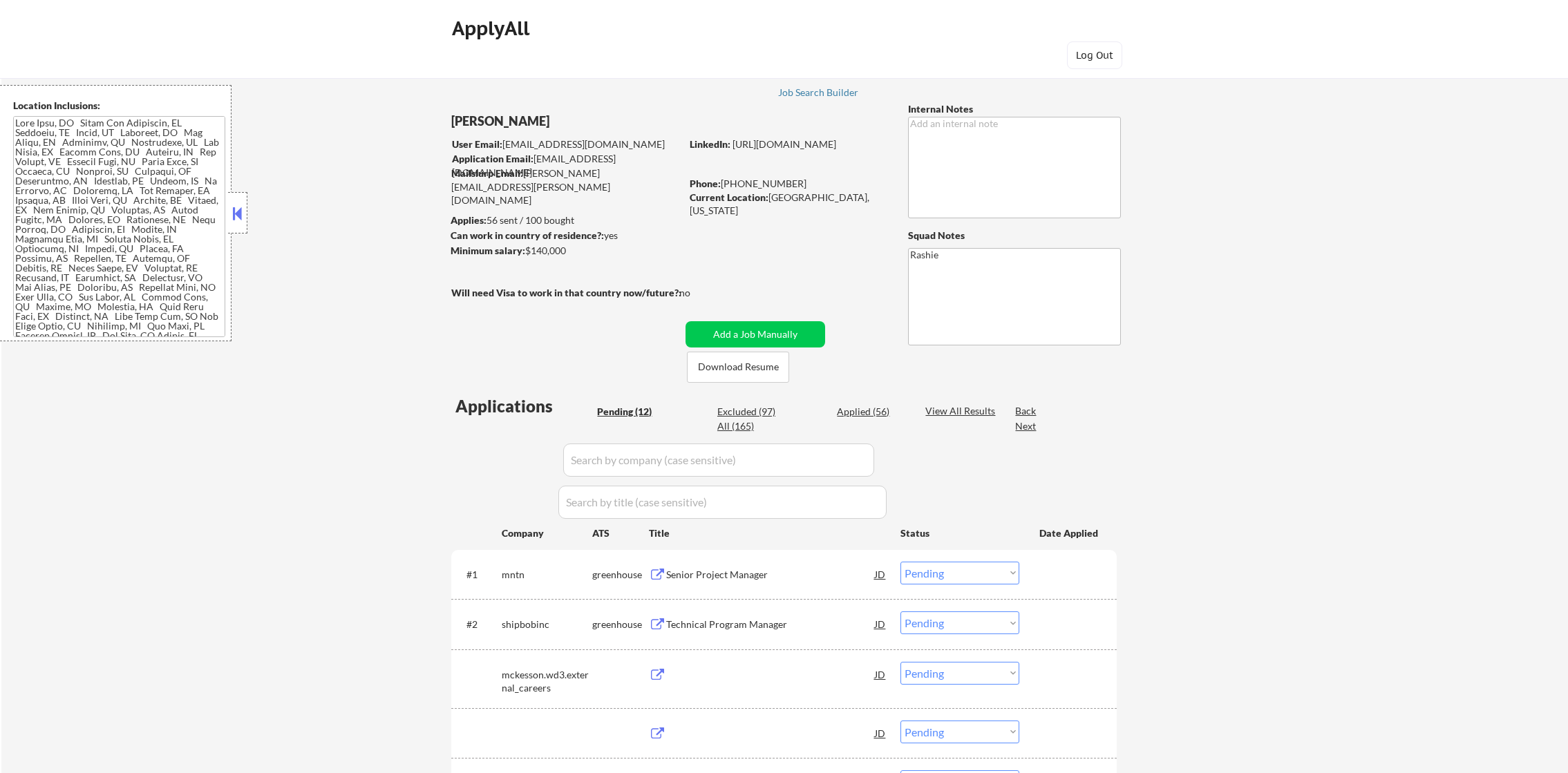
select select ""pending""
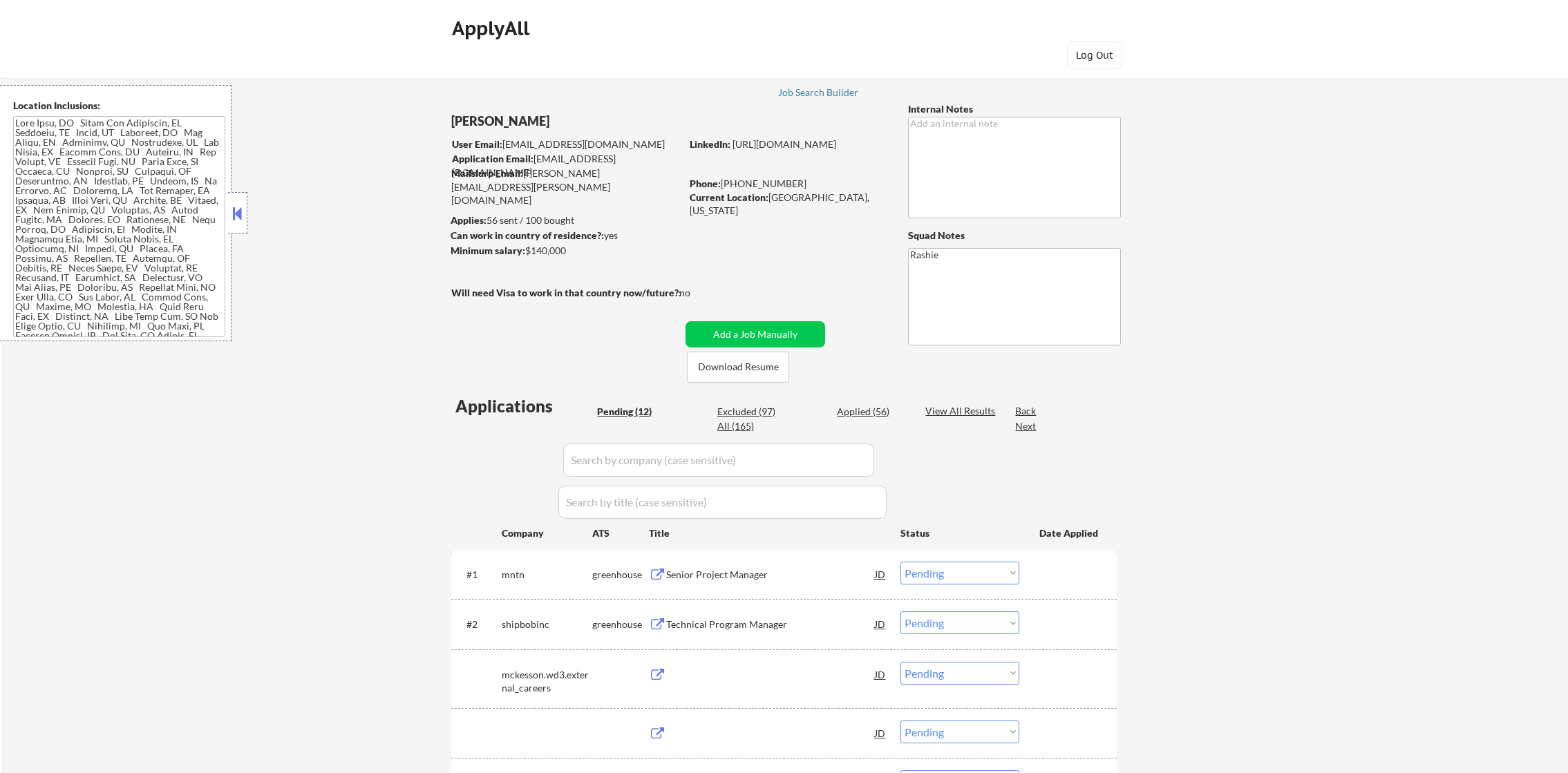
select select ""pending""
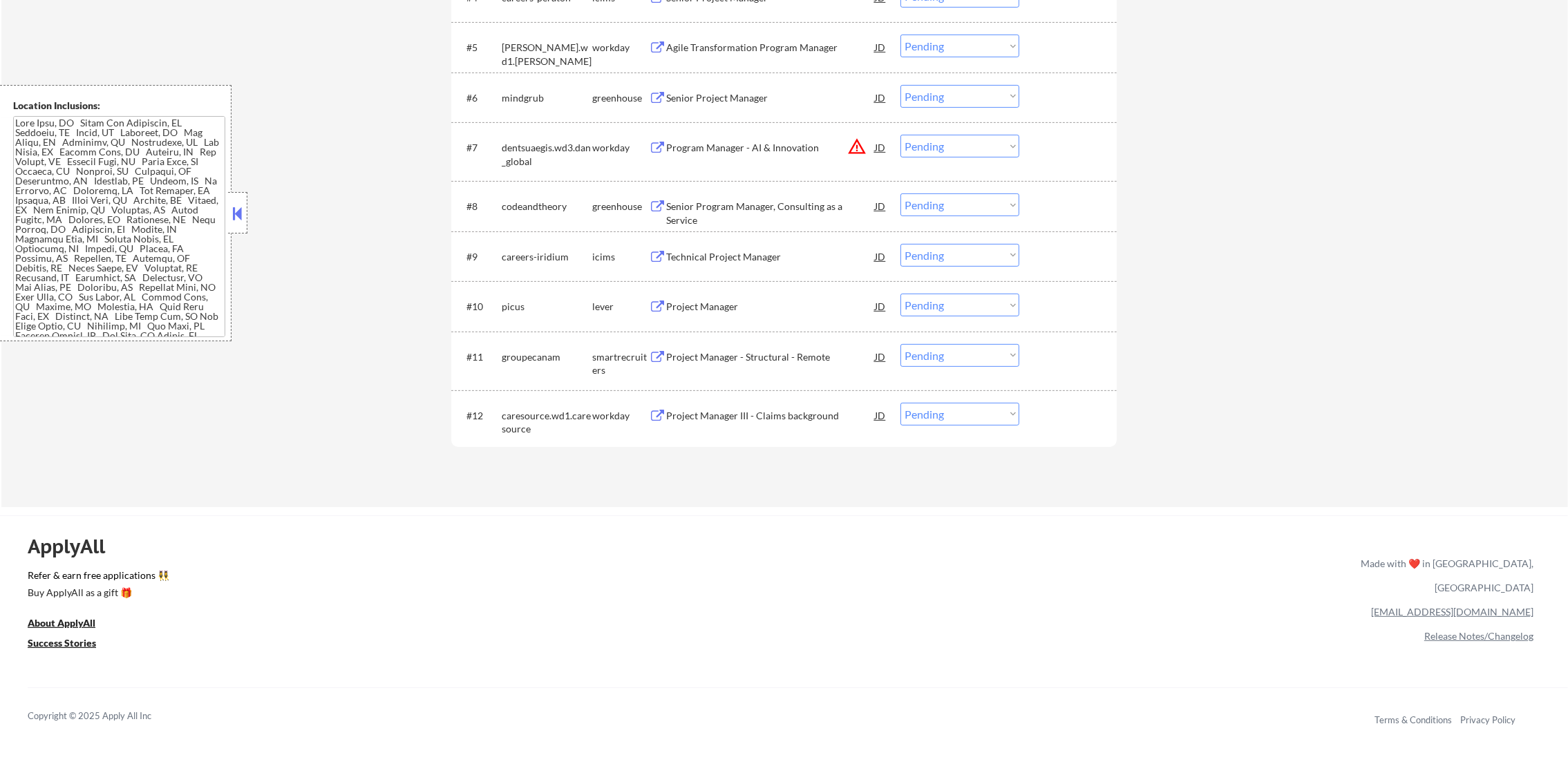
scroll to position [739, 0]
click at [865, 140] on button "warning_amber" at bounding box center [857, 142] width 19 height 19
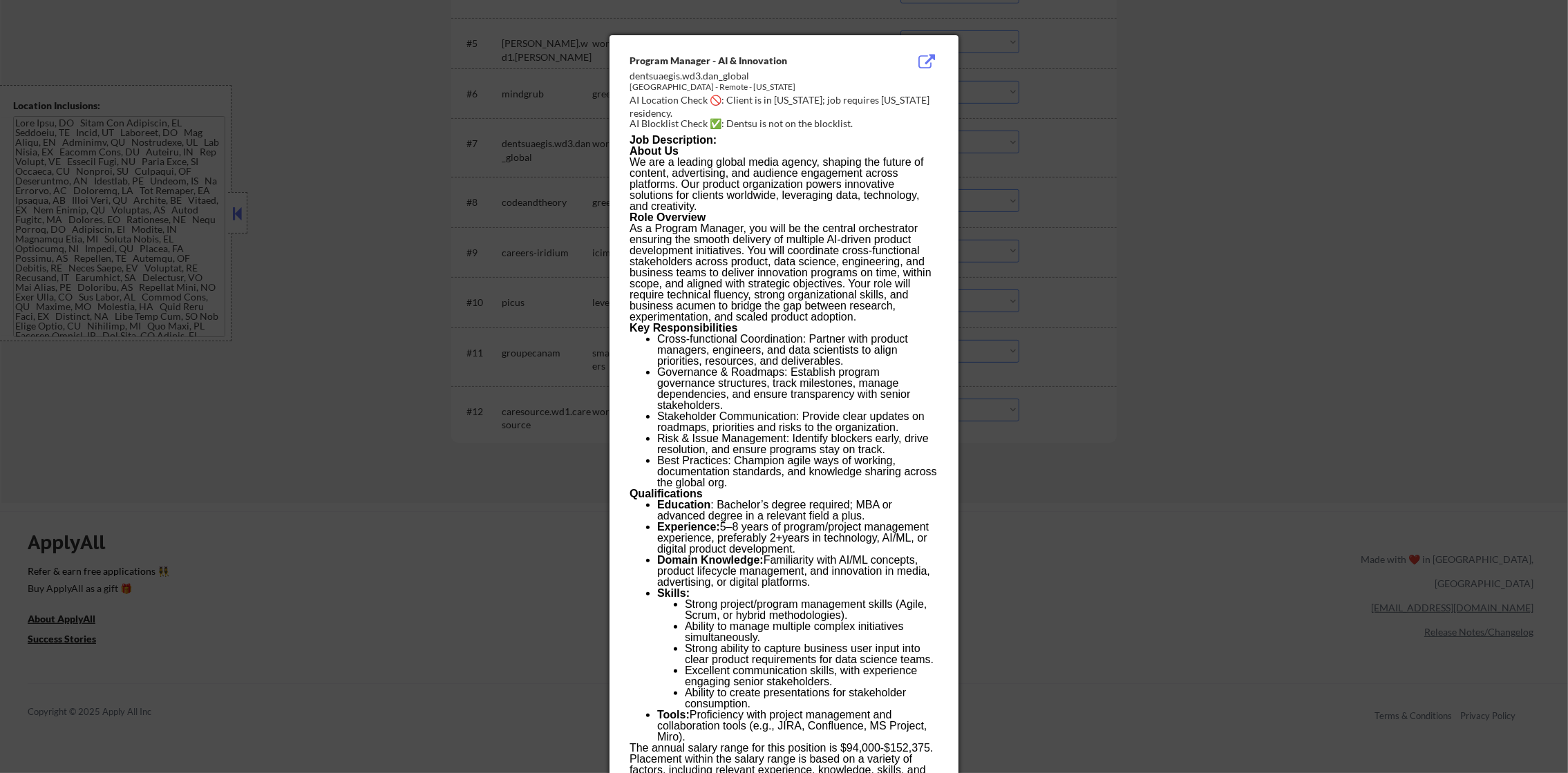
click at [1041, 140] on div at bounding box center [784, 386] width 1568 height 773
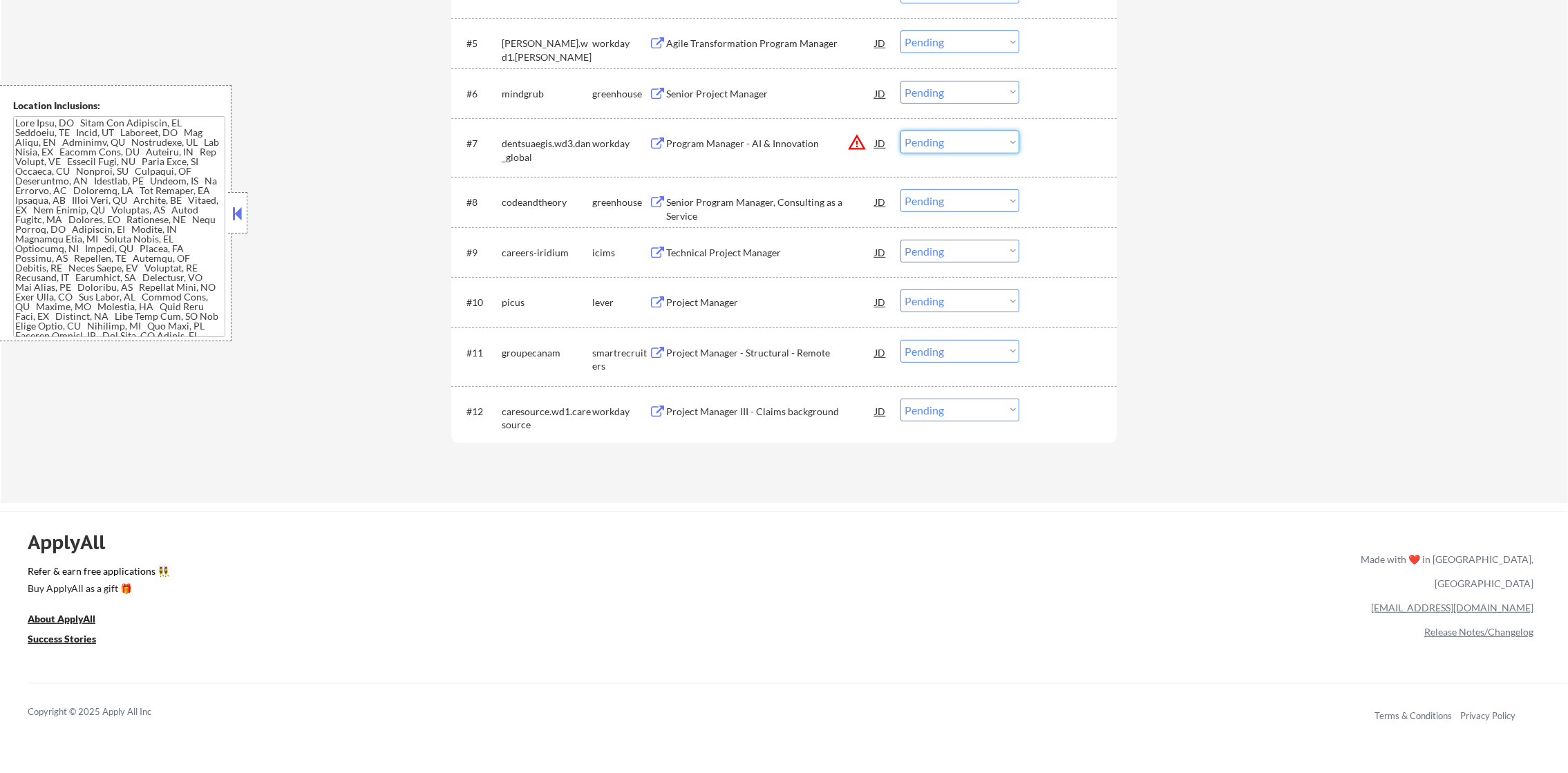
click at [993, 148] on select "Choose an option... Pending Applied Excluded (Questions) Excluded (Expired) Exc…" at bounding box center [959, 141] width 119 height 22
click at [900, 130] on select "Choose an option... Pending Applied Excluded (Questions) Excluded (Expired) Exc…" at bounding box center [959, 141] width 119 height 22
select select ""pending""
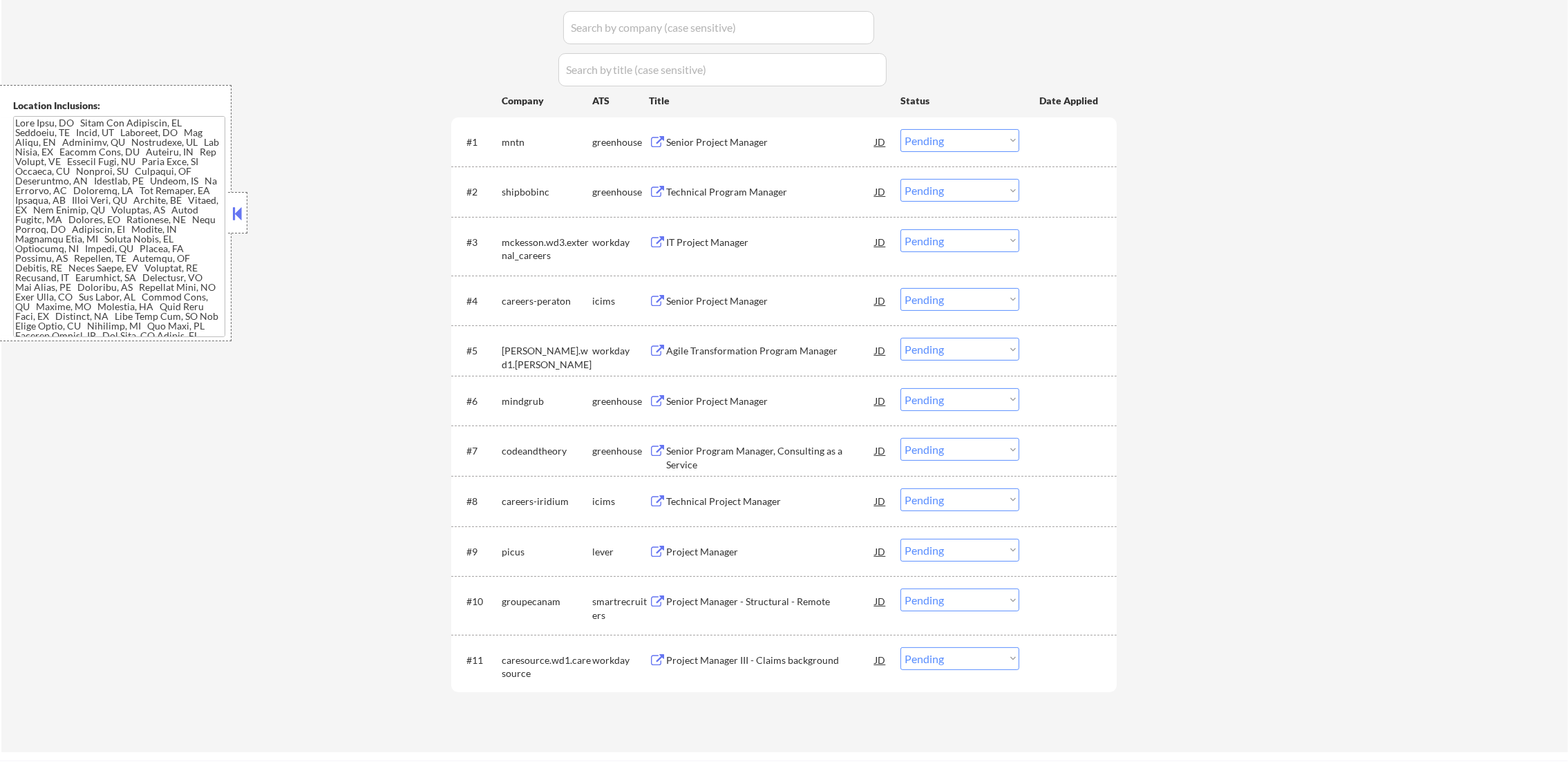
scroll to position [405, 0]
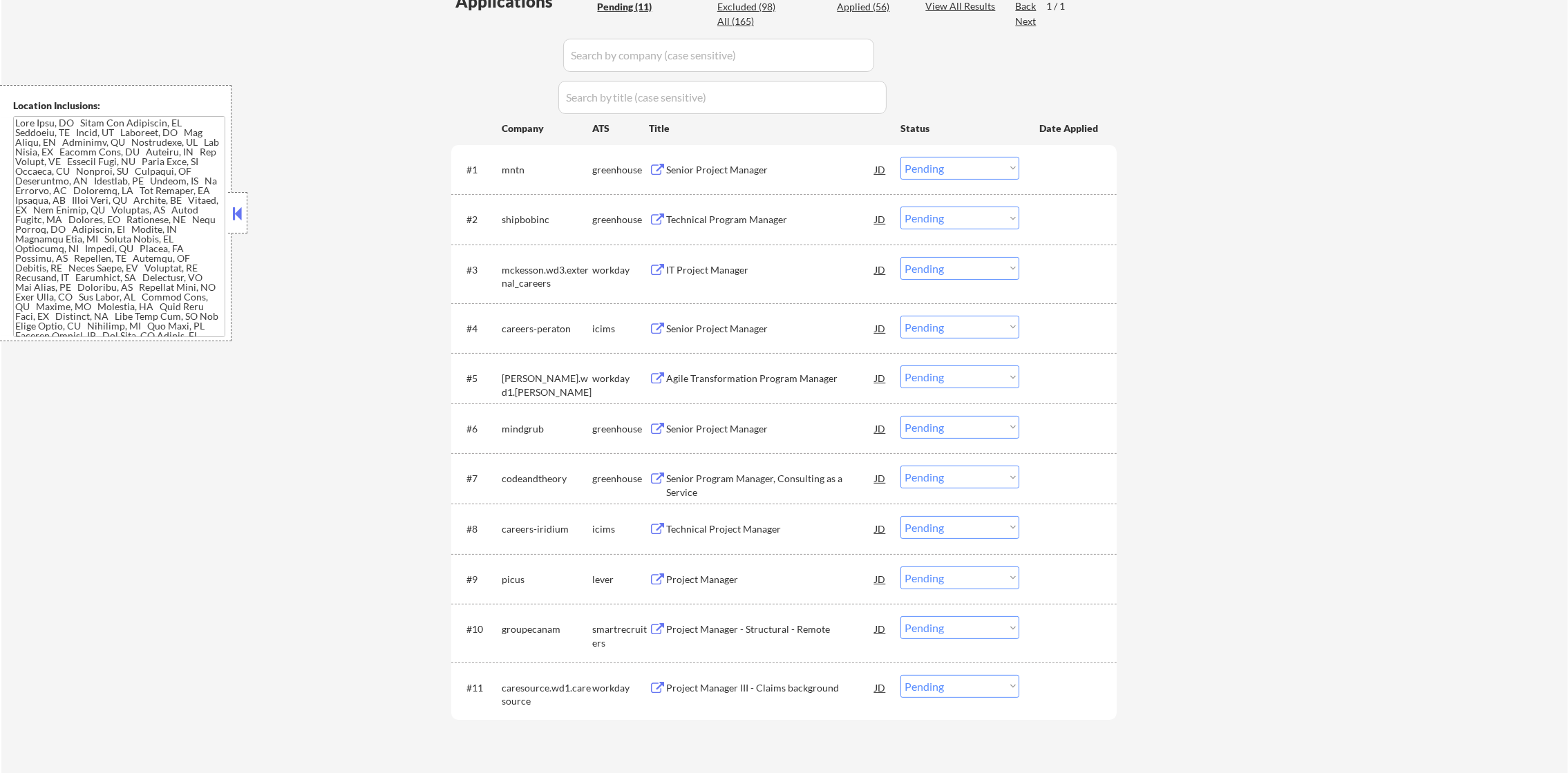
click at [793, 163] on div "Senior Project Manager" at bounding box center [771, 170] width 209 height 14
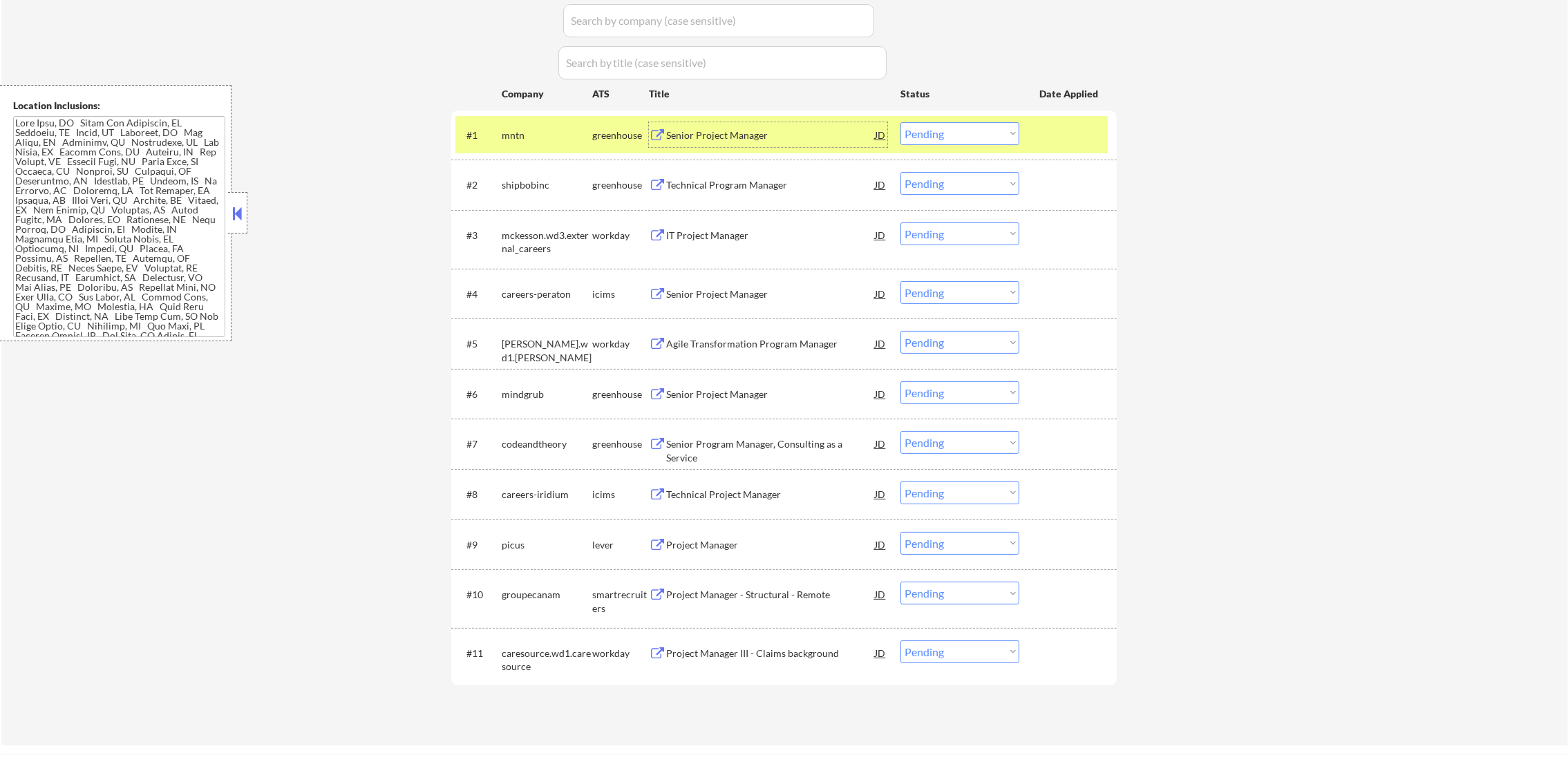
scroll to position [474, 0]
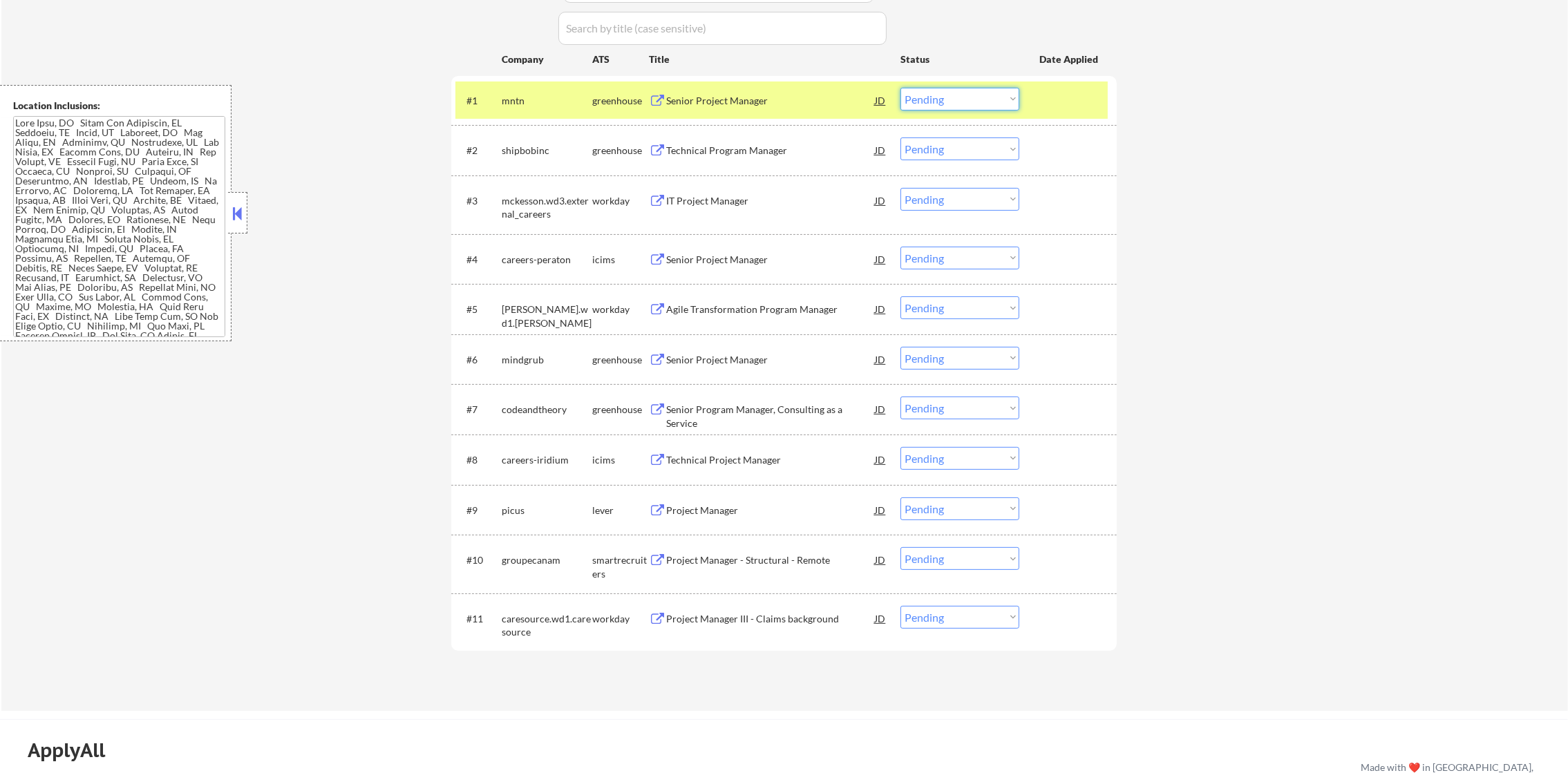
click at [994, 98] on select "Choose an option... Pending Applied Excluded (Questions) Excluded (Expired) Exc…" at bounding box center [959, 99] width 119 height 22
click at [900, 88] on select "Choose an option... Pending Applied Excluded (Questions) Excluded (Expired) Exc…" at bounding box center [959, 99] width 119 height 22
click at [510, 111] on div "mntn" at bounding box center [547, 100] width 91 height 25
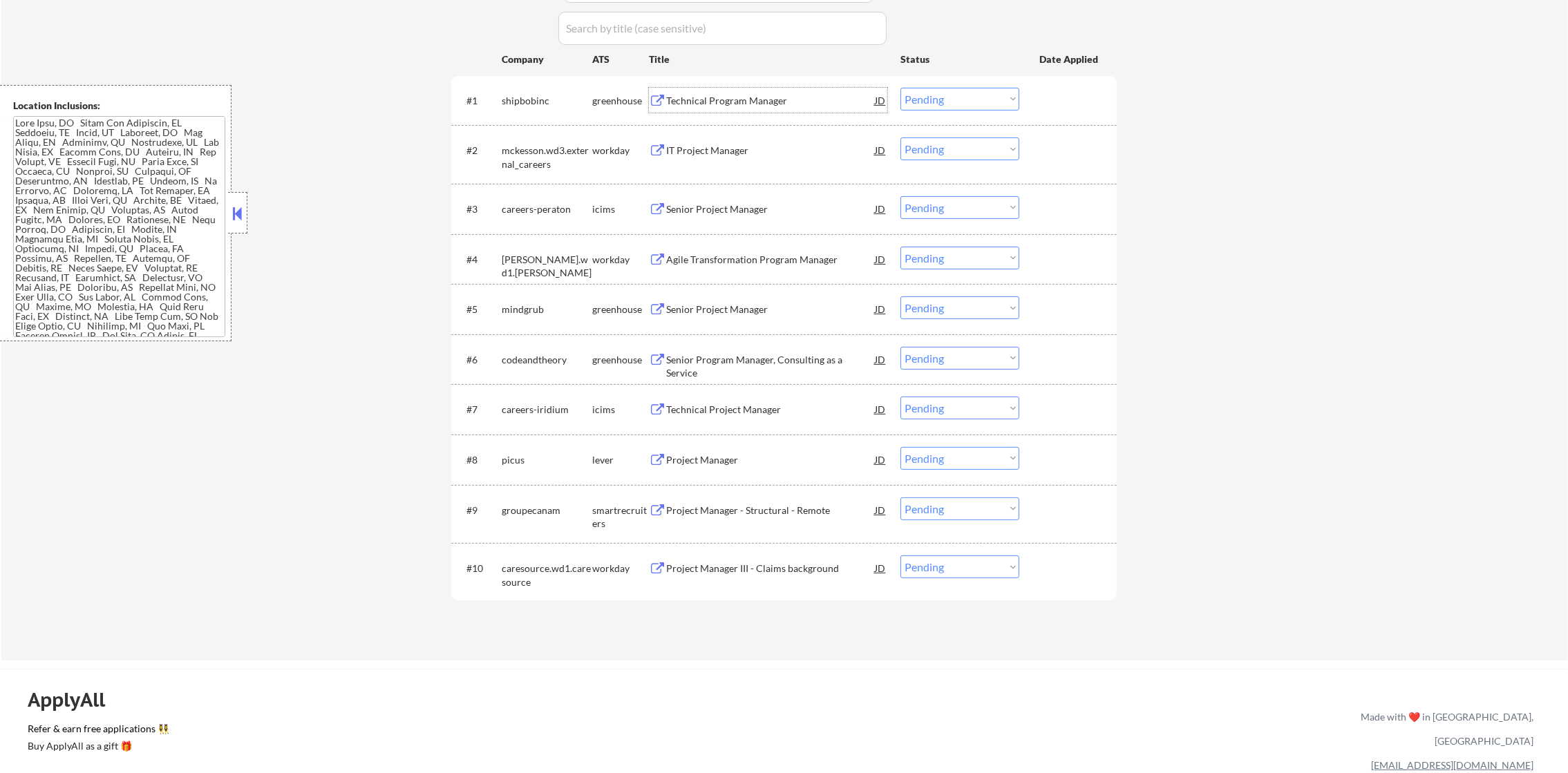
click at [739, 106] on div "Technical Program Manager" at bounding box center [771, 101] width 209 height 14
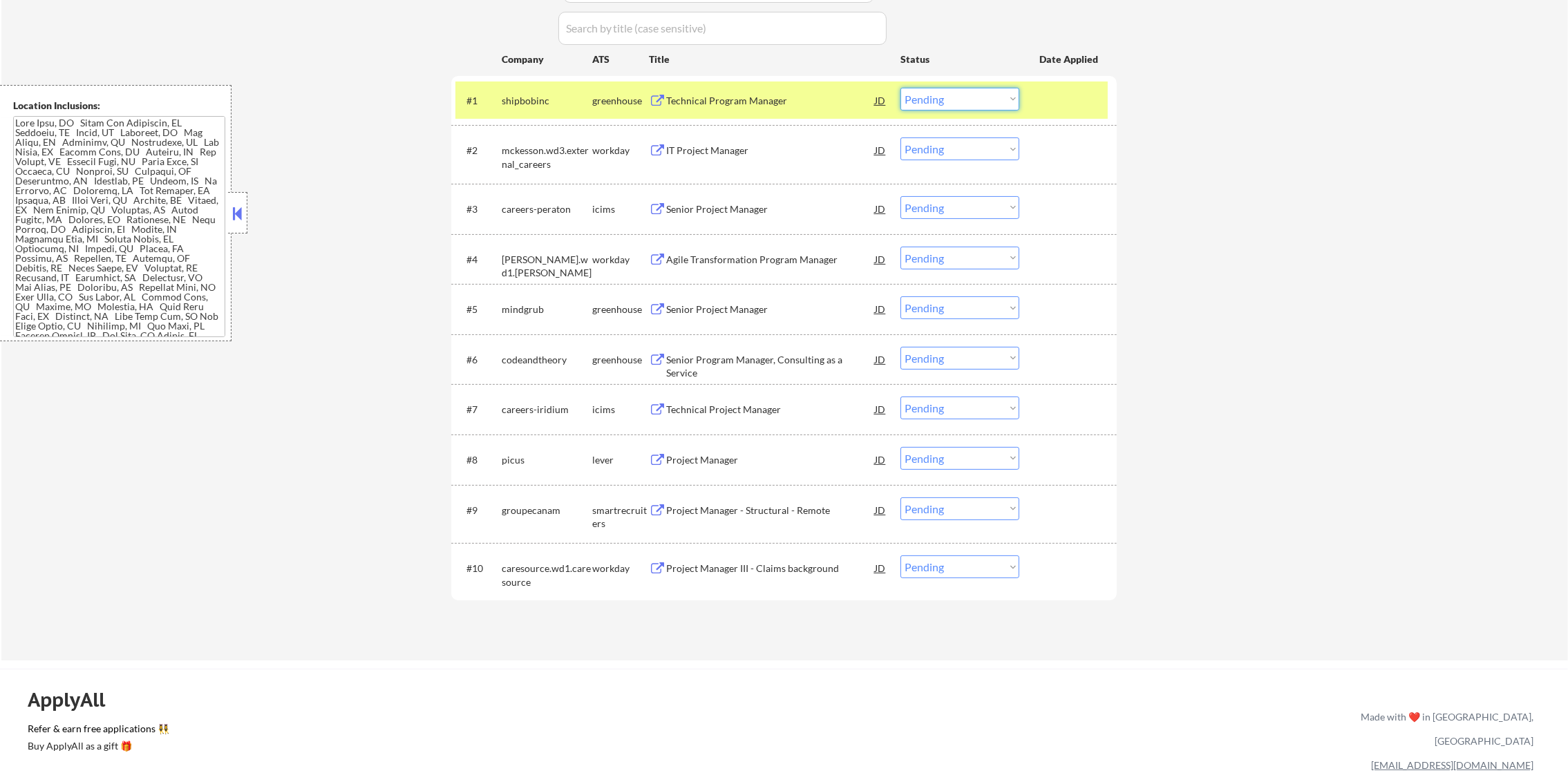
click at [938, 100] on select "Choose an option... Pending Applied Excluded (Questions) Excluded (Expired) Exc…" at bounding box center [959, 99] width 119 height 22
click at [900, 88] on select "Choose an option... Pending Applied Excluded (Questions) Excluded (Expired) Exc…" at bounding box center [959, 99] width 119 height 22
select select ""pending""
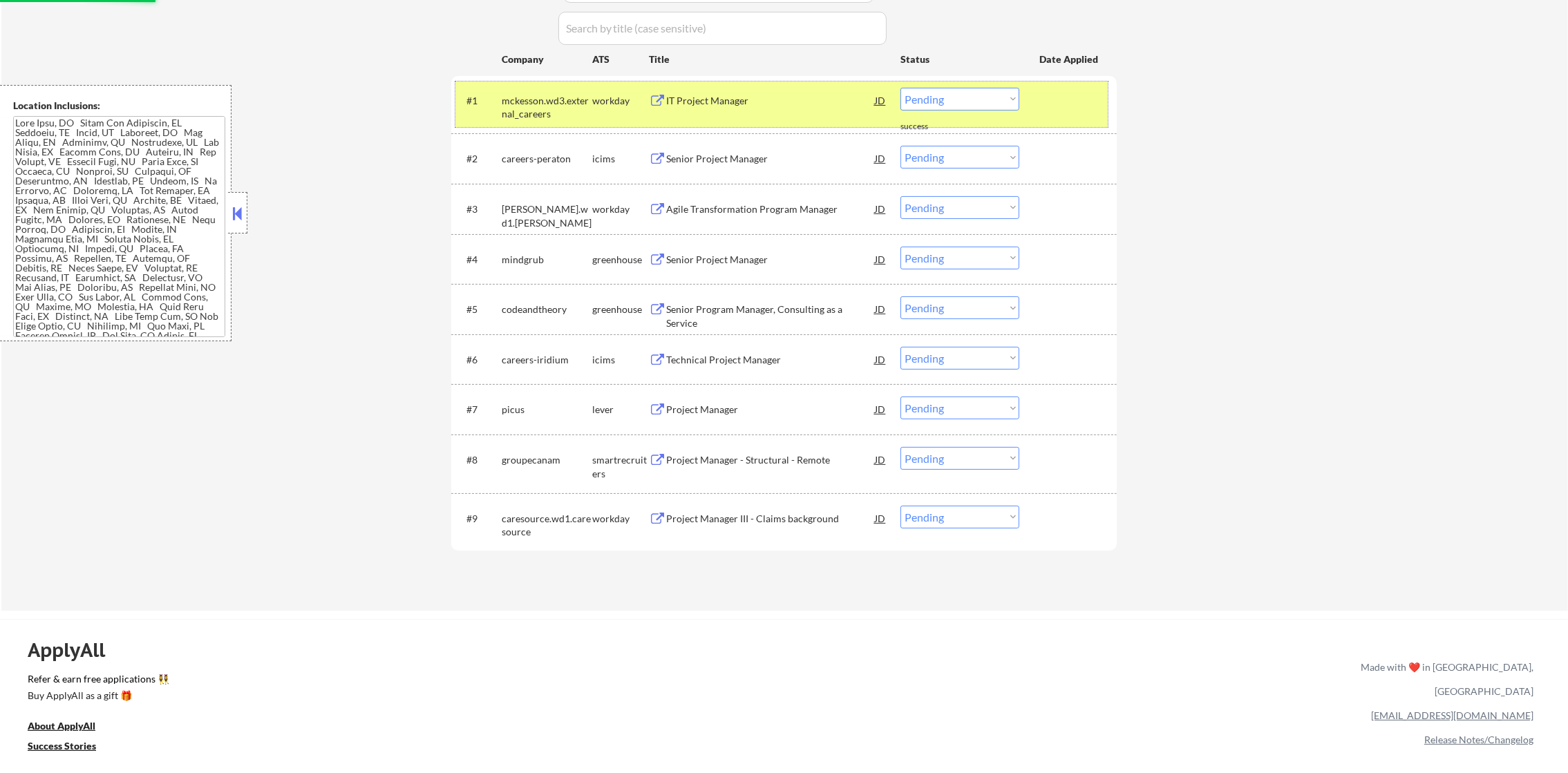
click at [526, 104] on div "mckesson.wd3.external_careers" at bounding box center [547, 107] width 91 height 27
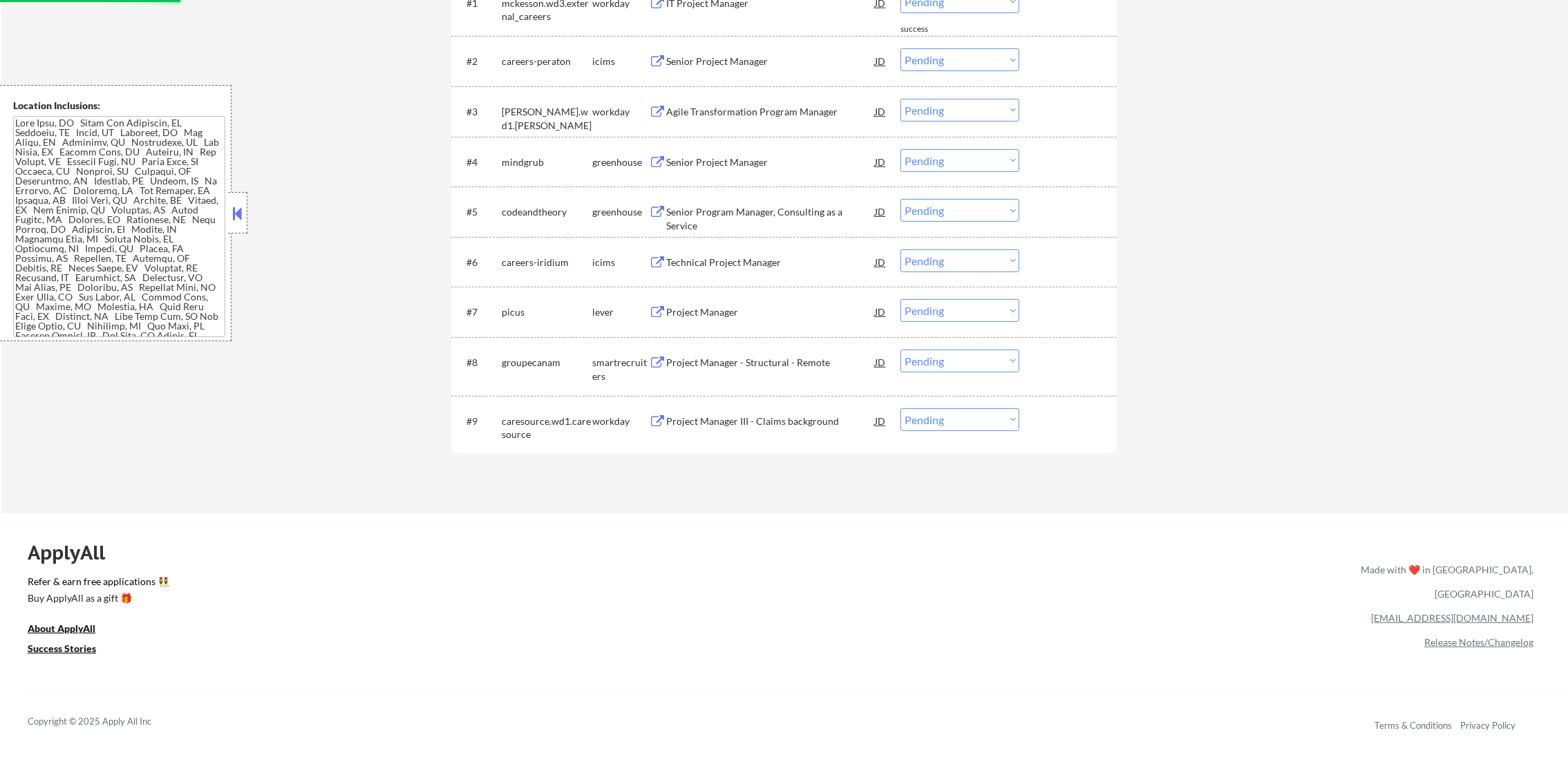
scroll to position [577, 0]
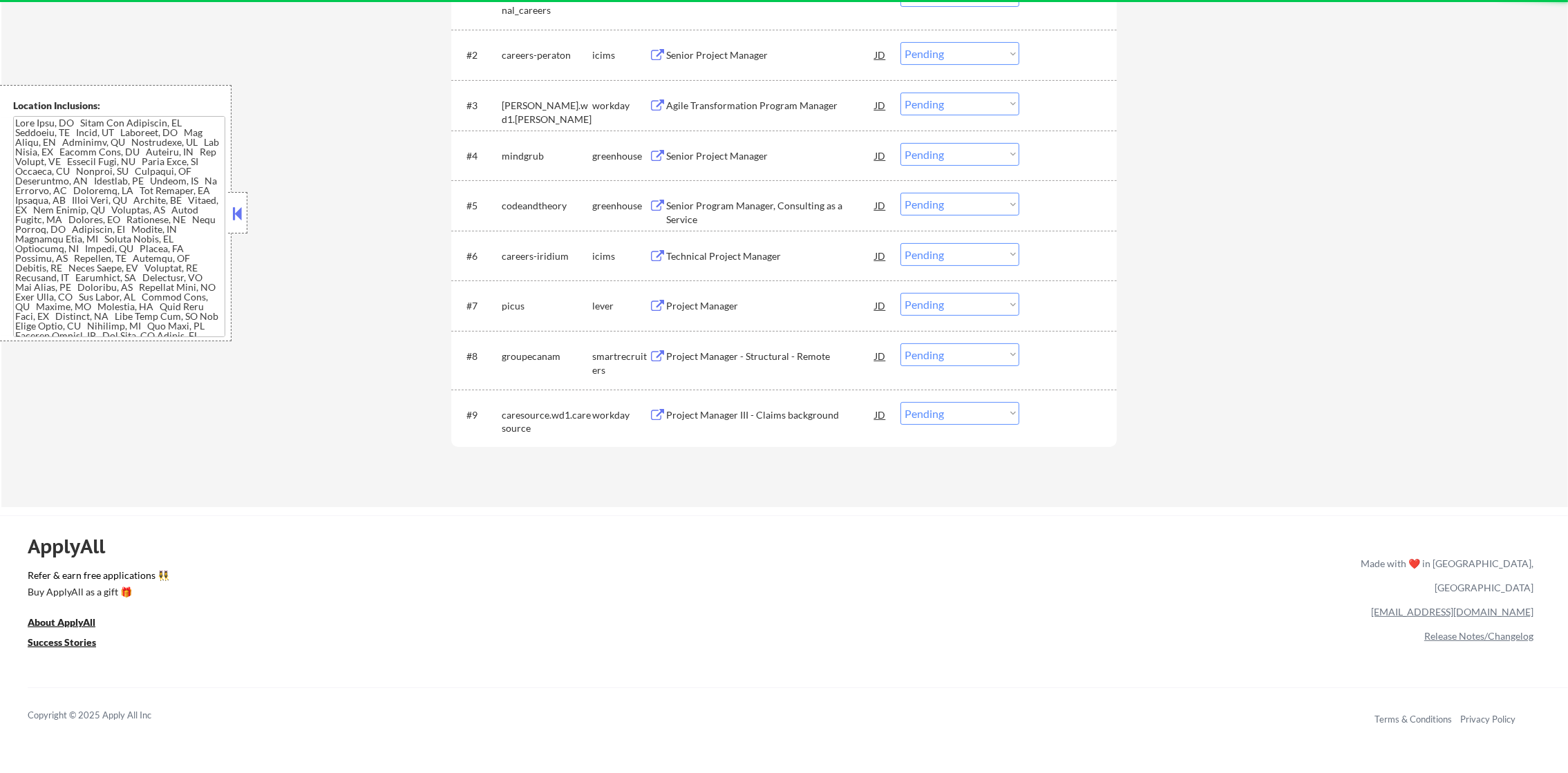
click at [750, 155] on div "Senior Project Manager" at bounding box center [771, 156] width 209 height 14
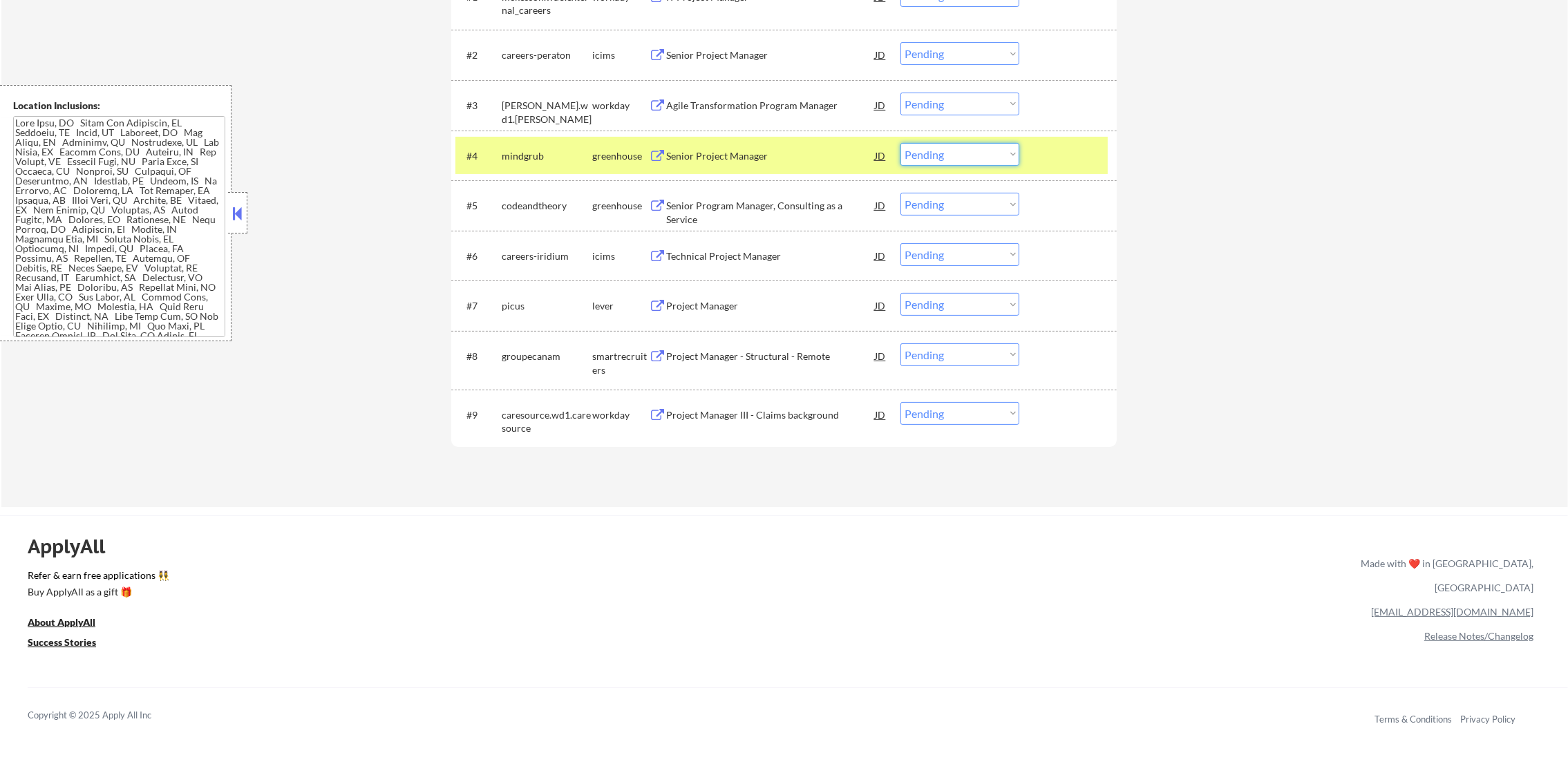
click at [940, 157] on select "Choose an option... Pending Applied Excluded (Questions) Excluded (Expired) Exc…" at bounding box center [959, 154] width 119 height 22
click at [900, 143] on select "Choose an option... Pending Applied Excluded (Questions) Excluded (Expired) Exc…" at bounding box center [959, 154] width 119 height 22
click at [550, 159] on div "mindgrub" at bounding box center [547, 156] width 91 height 14
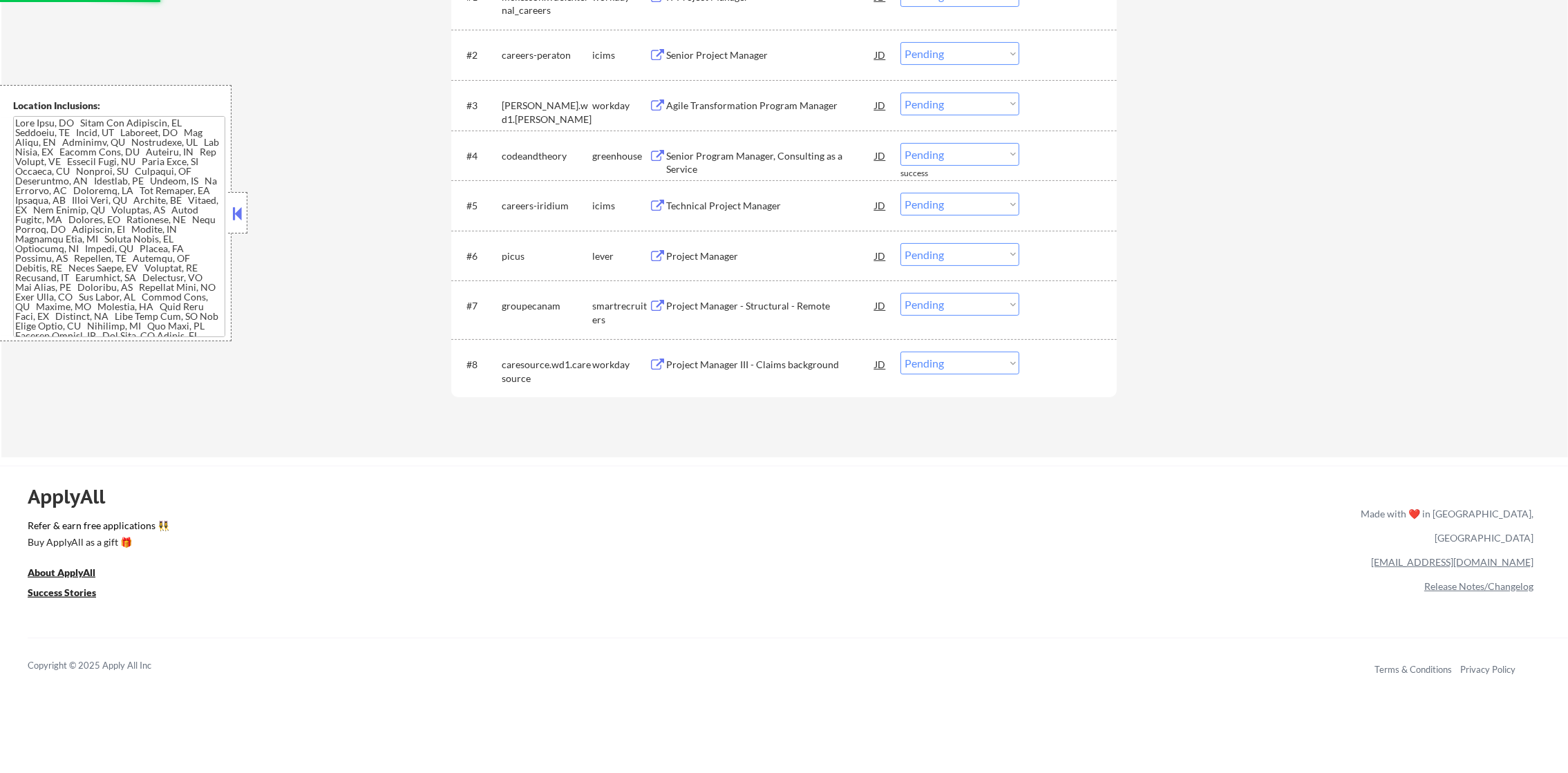
click at [753, 150] on div "Senior Program Manager, Consulting as a Service" at bounding box center [771, 162] width 209 height 27
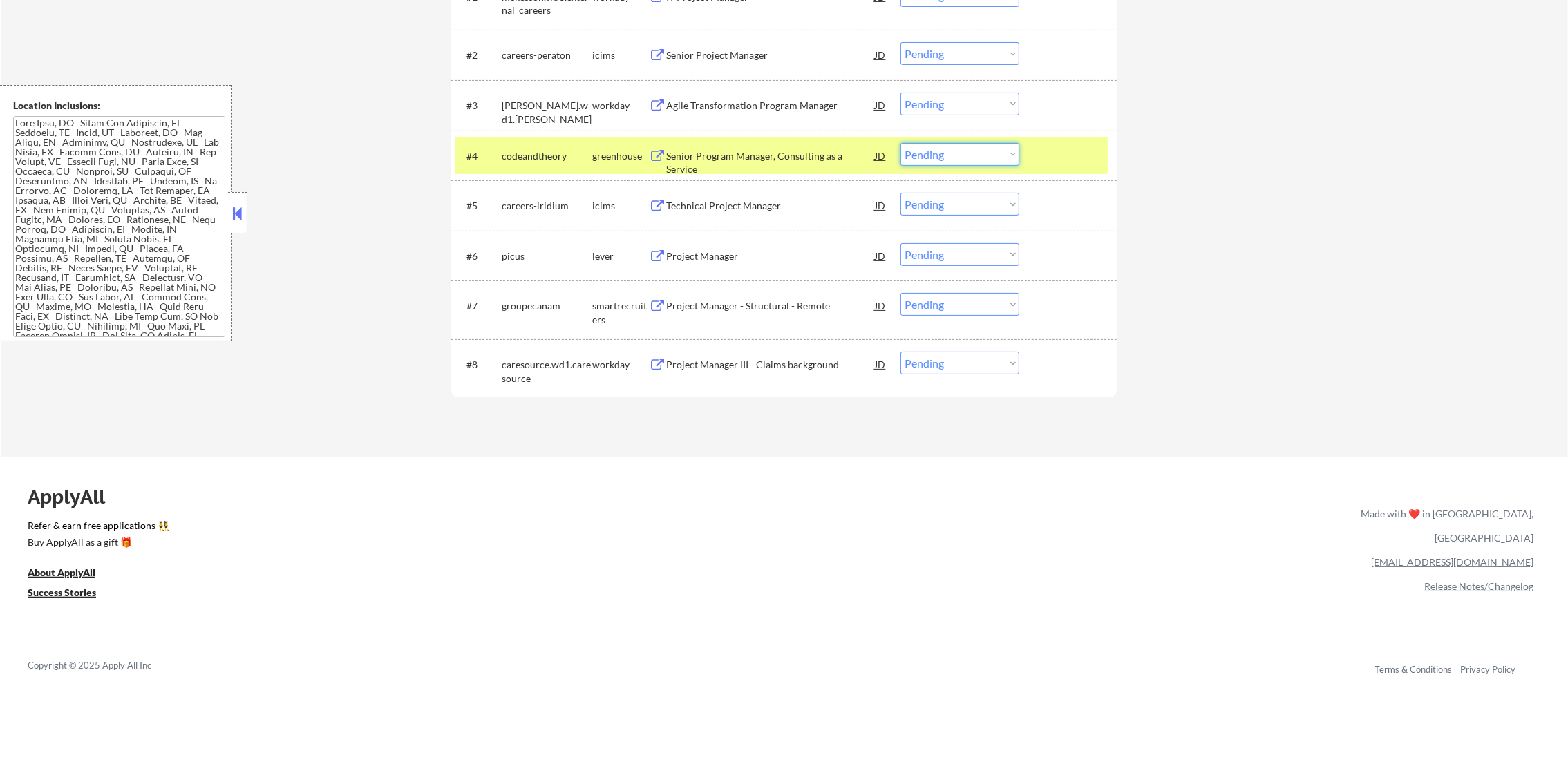
click at [930, 146] on select "Choose an option... Pending Applied Excluded (Questions) Excluded (Expired) Exc…" at bounding box center [959, 154] width 119 height 22
click at [900, 143] on select "Choose an option... Pending Applied Excluded (Questions) Excluded (Expired) Exc…" at bounding box center [959, 154] width 119 height 22
select select ""pending""
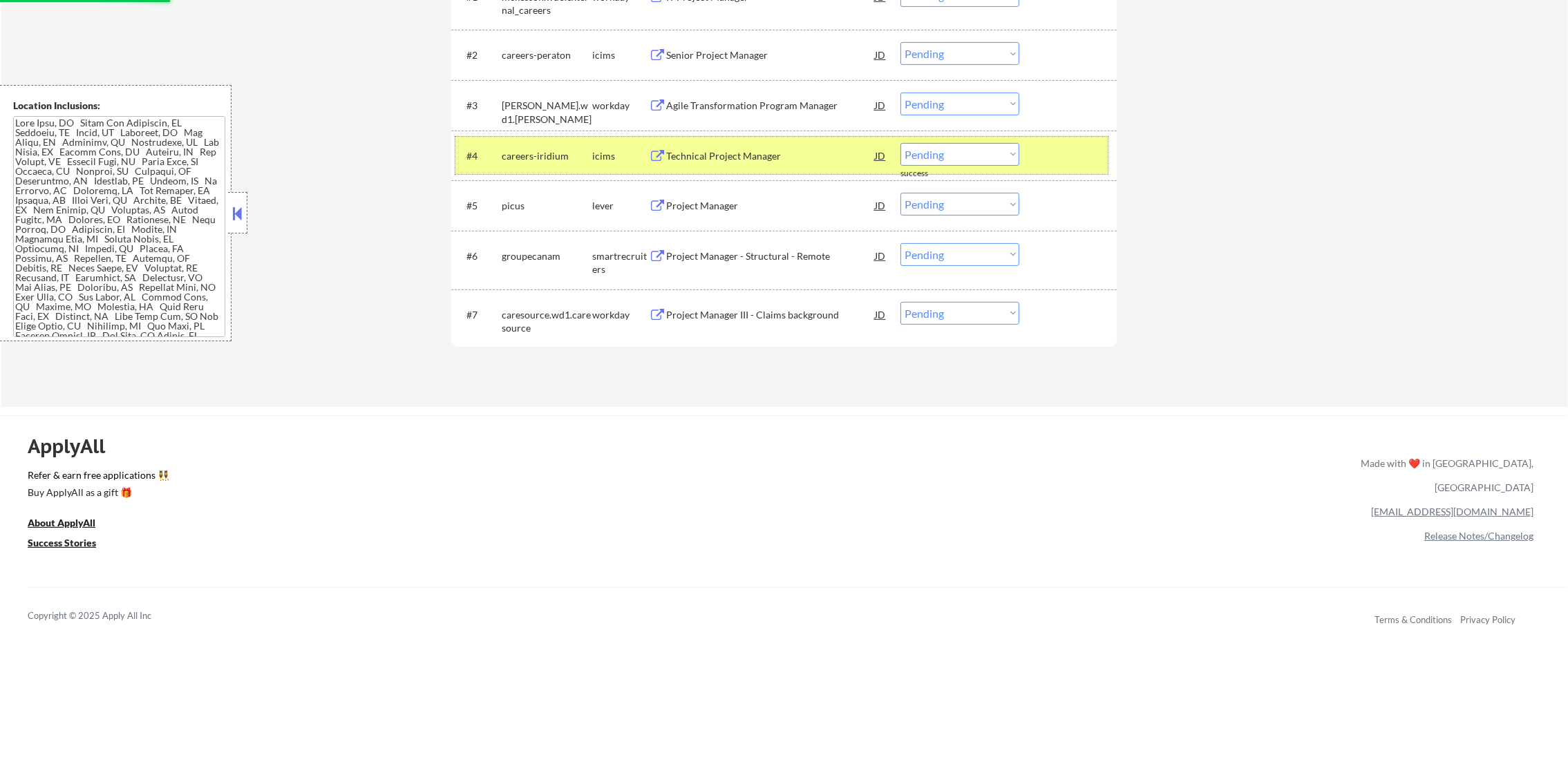
click at [522, 159] on div "careers-iridium" at bounding box center [547, 156] width 91 height 14
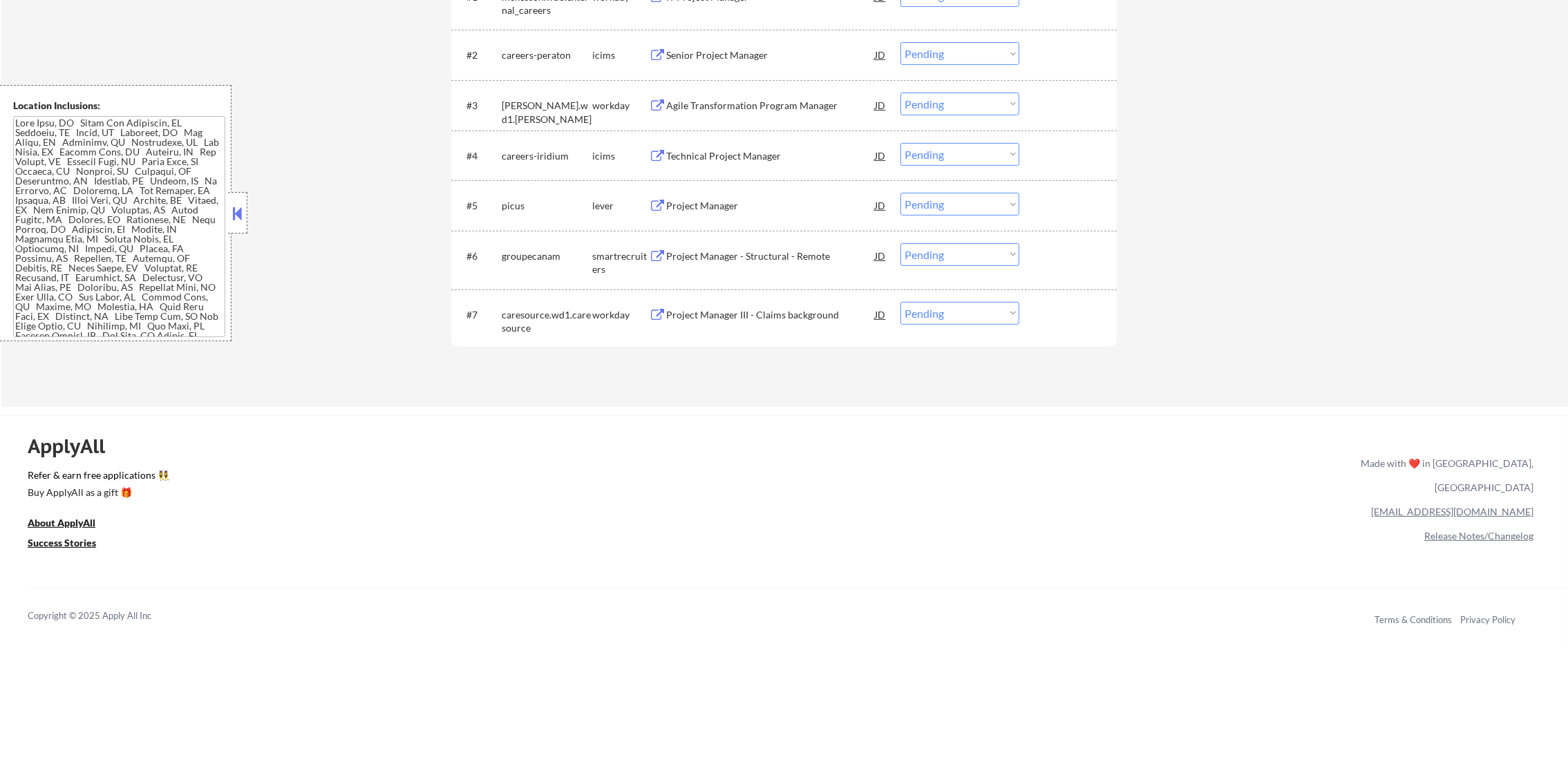
click at [733, 187] on div "#5 picus lever Project Manager JD Choose an option... Pending Applied Excluded …" at bounding box center [781, 204] width 653 height 37
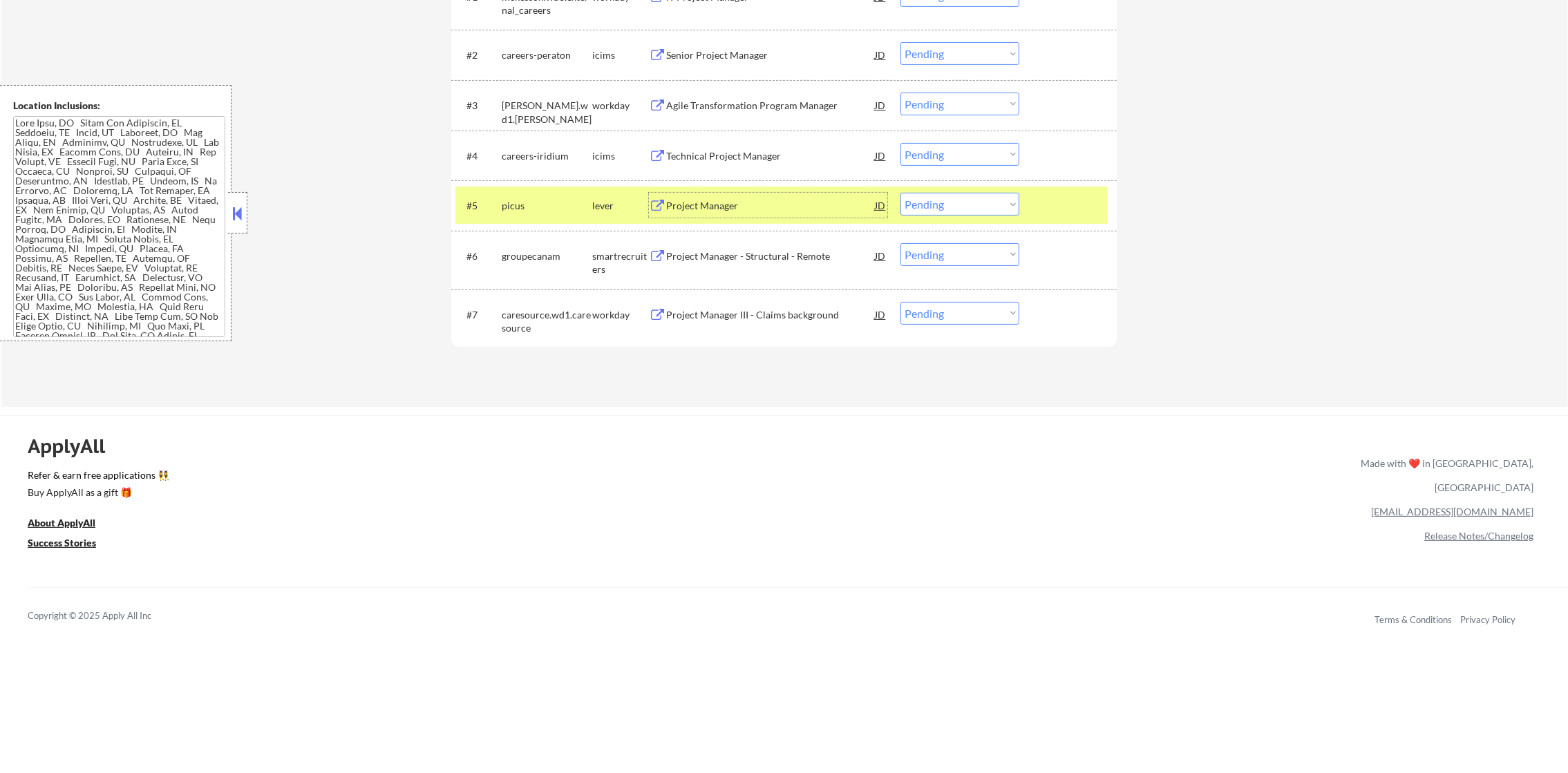
click at [733, 199] on div "Project Manager" at bounding box center [771, 206] width 209 height 14
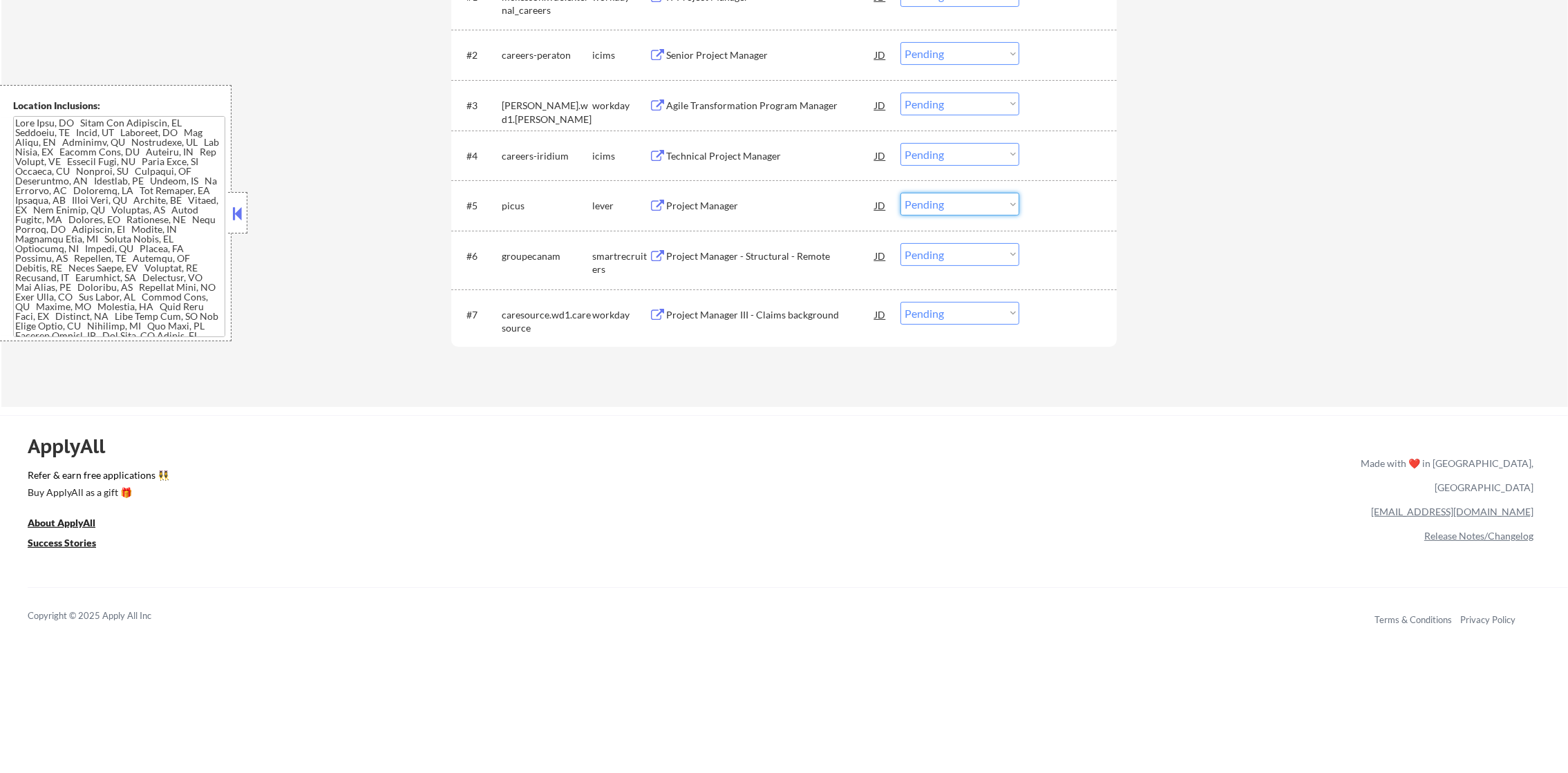
drag, startPoint x: 931, startPoint y: 196, endPoint x: 931, endPoint y: 218, distance: 22.0
click at [931, 197] on select "Choose an option... Pending Applied Excluded (Questions) Excluded (Expired) Exc…" at bounding box center [959, 204] width 119 height 22
click at [900, 193] on select "Choose an option... Pending Applied Excluded (Questions) Excluded (Expired) Exc…" at bounding box center [959, 204] width 119 height 22
select select ""pending""
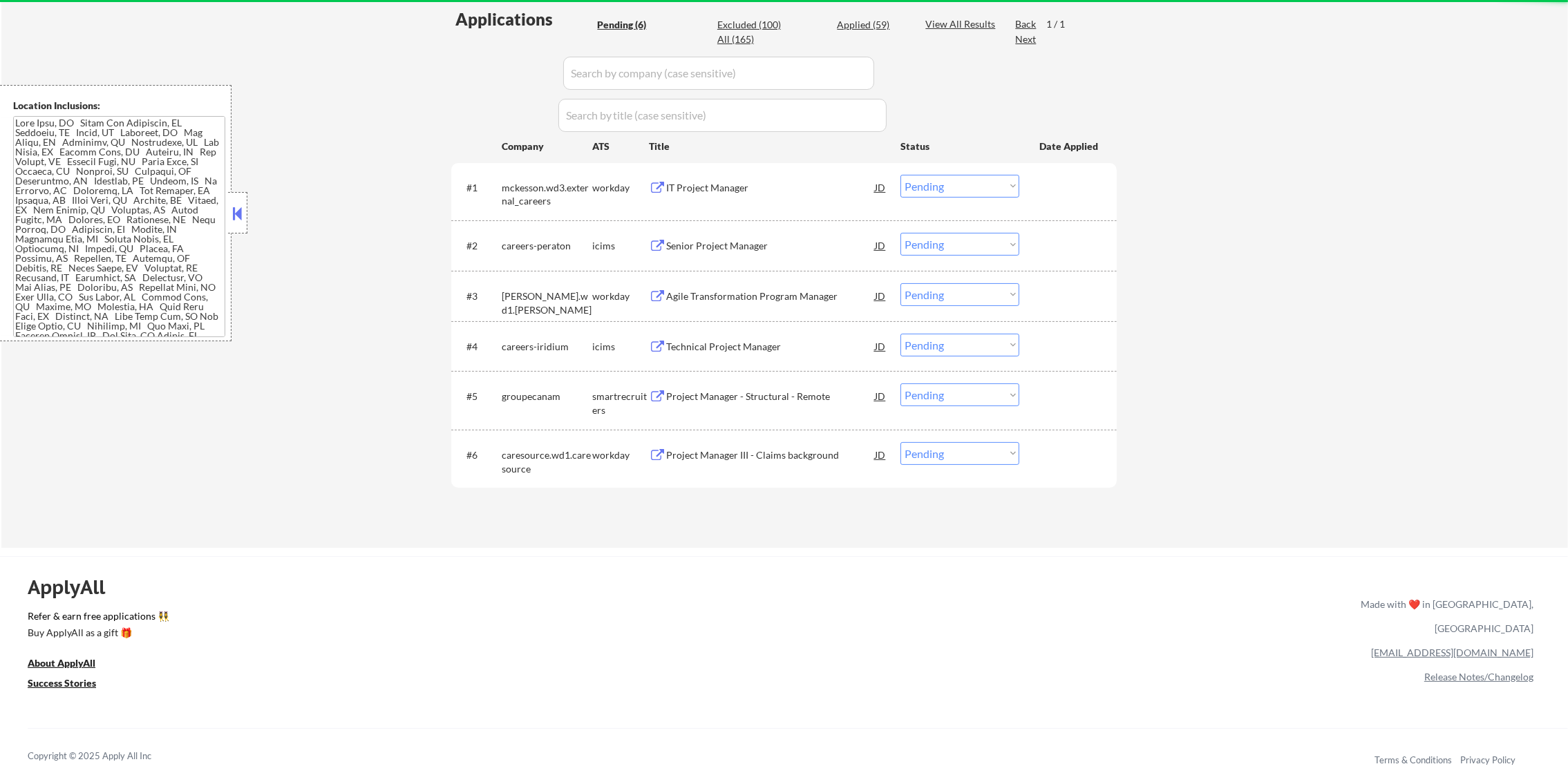
scroll to position [371, 0]
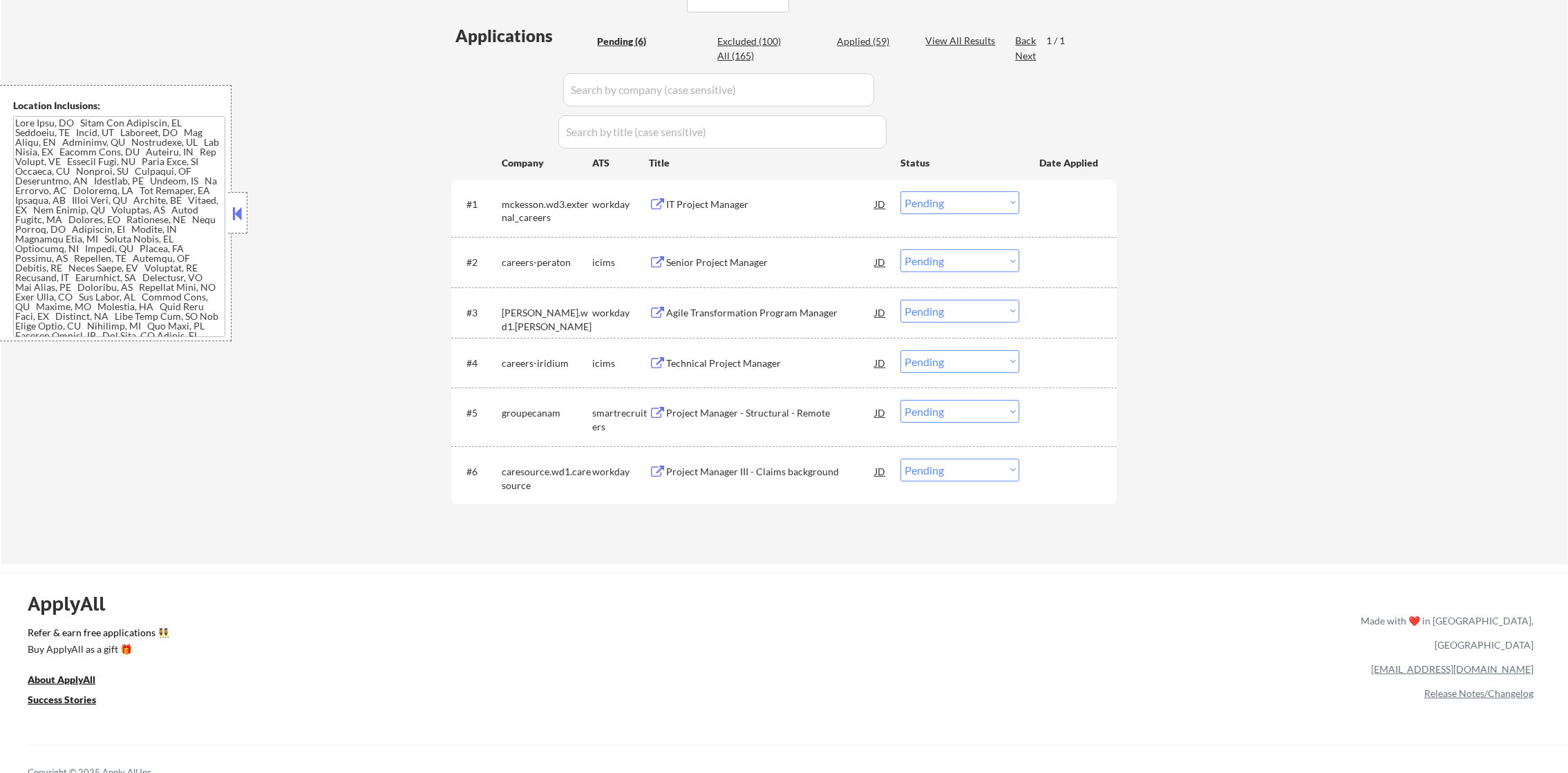
click at [724, 198] on div "IT Project Manager" at bounding box center [771, 204] width 209 height 14
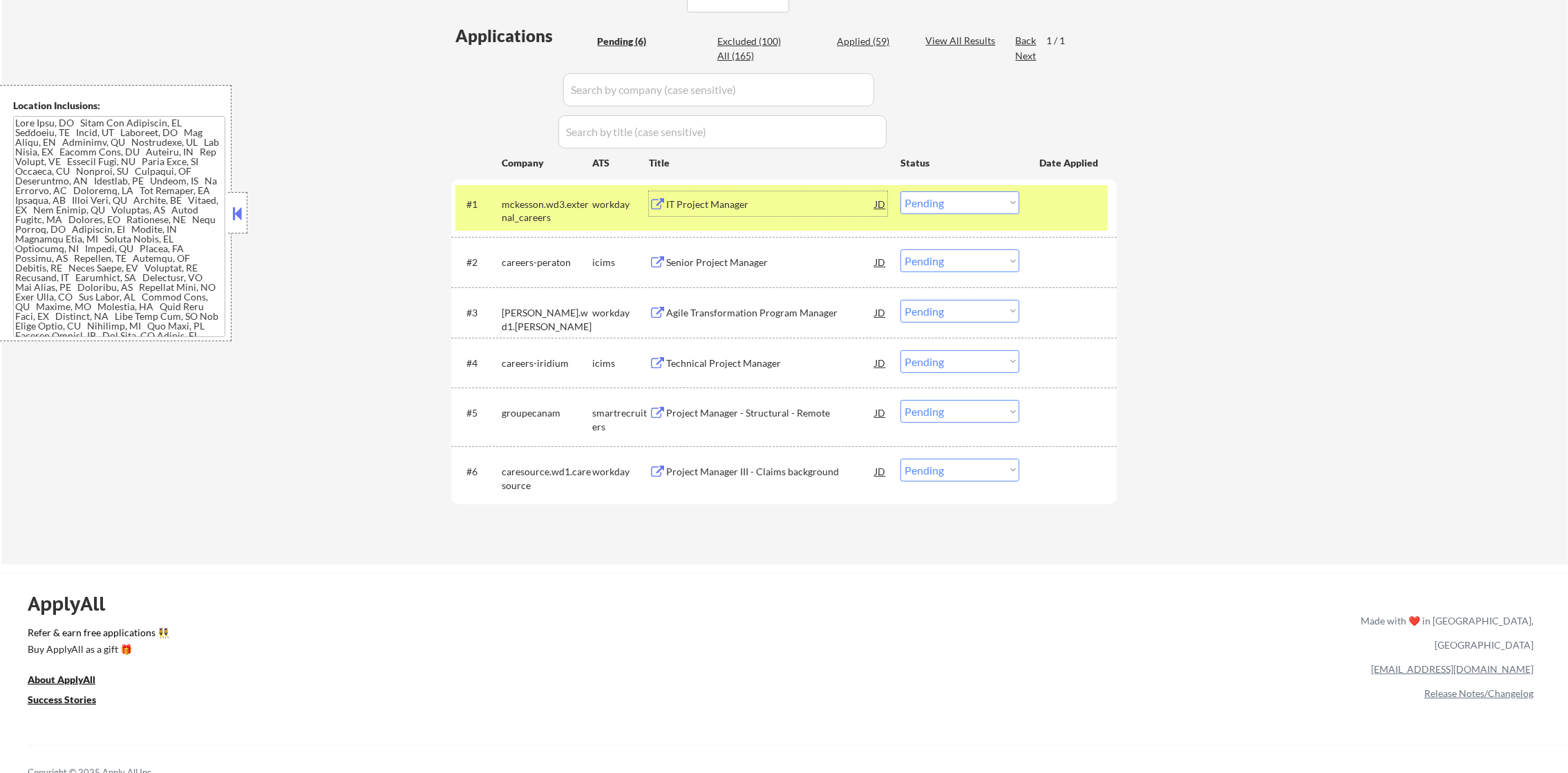
drag, startPoint x: 1006, startPoint y: 200, endPoint x: 1006, endPoint y: 212, distance: 12.0
click at [1006, 200] on select "Choose an option... Pending Applied Excluded (Questions) Excluded (Expired) Exc…" at bounding box center [959, 203] width 119 height 22
click at [900, 191] on select "Choose an option... Pending Applied Excluded (Questions) Excluded (Expired) Exc…" at bounding box center [959, 203] width 119 height 22
click at [579, 203] on div "mckesson.wd3.external_careers" at bounding box center [547, 210] width 91 height 27
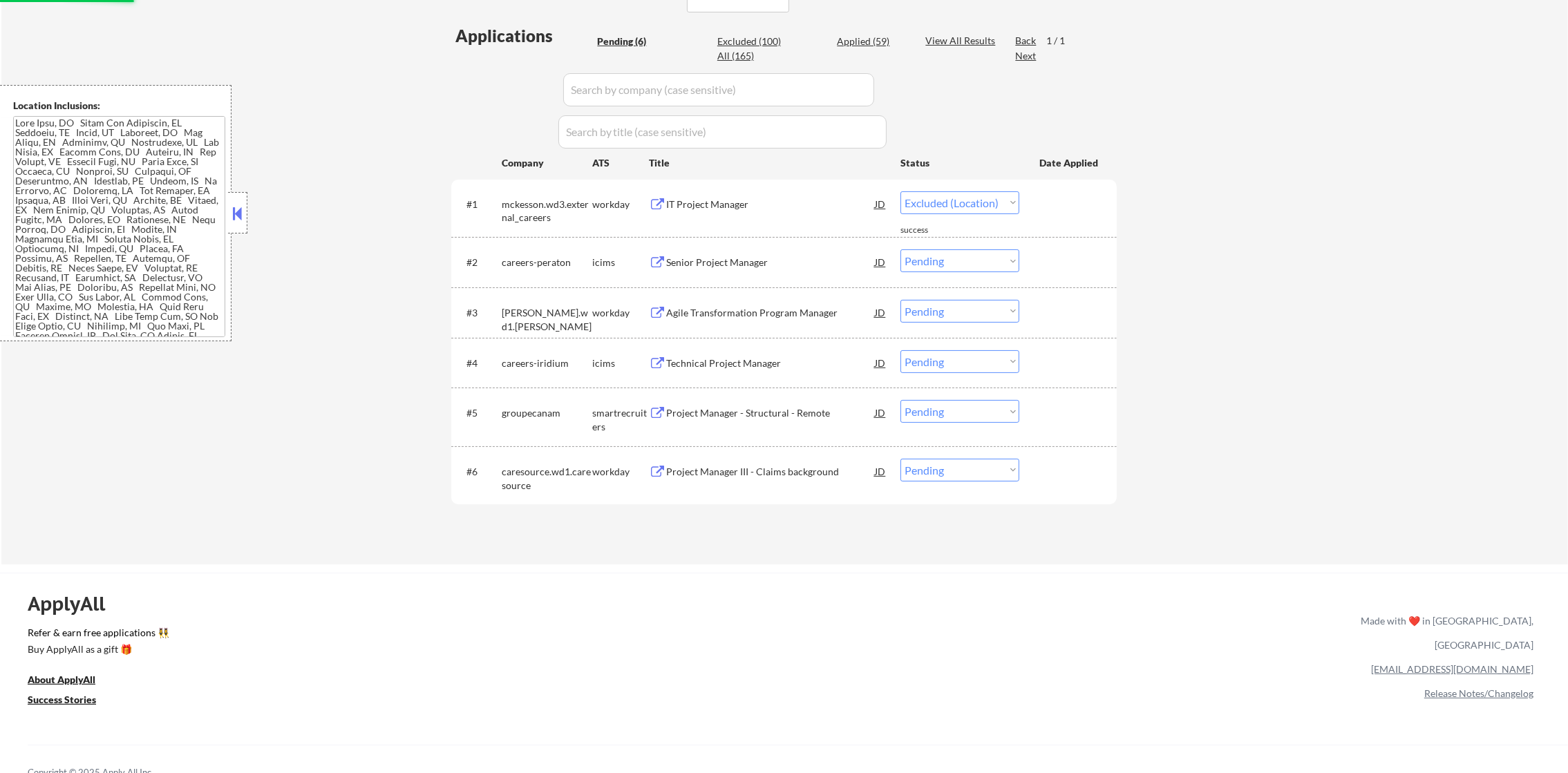
select select ""pending""
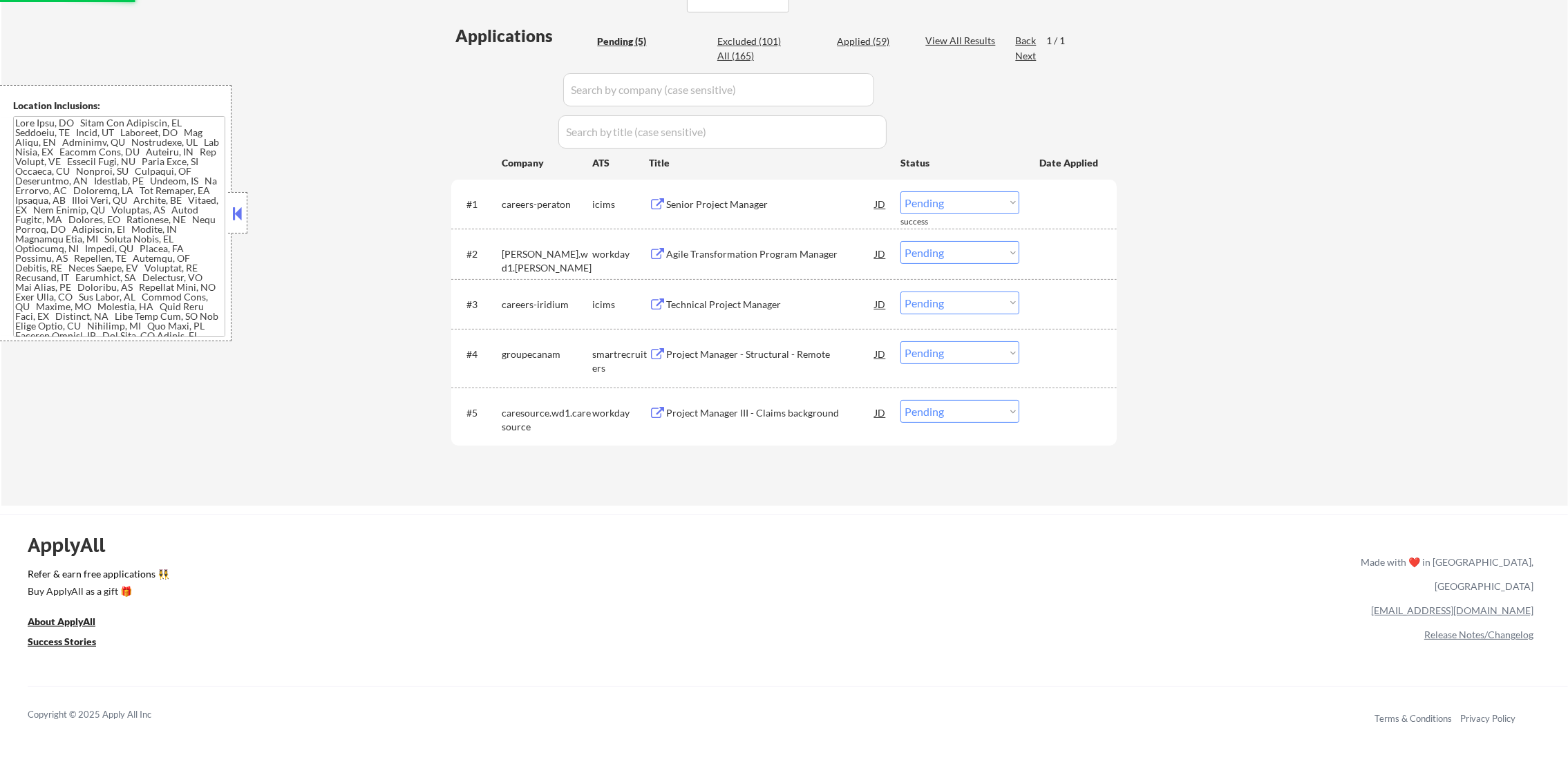
click at [781, 411] on div "Project Manager III - Claims background" at bounding box center [771, 413] width 209 height 14
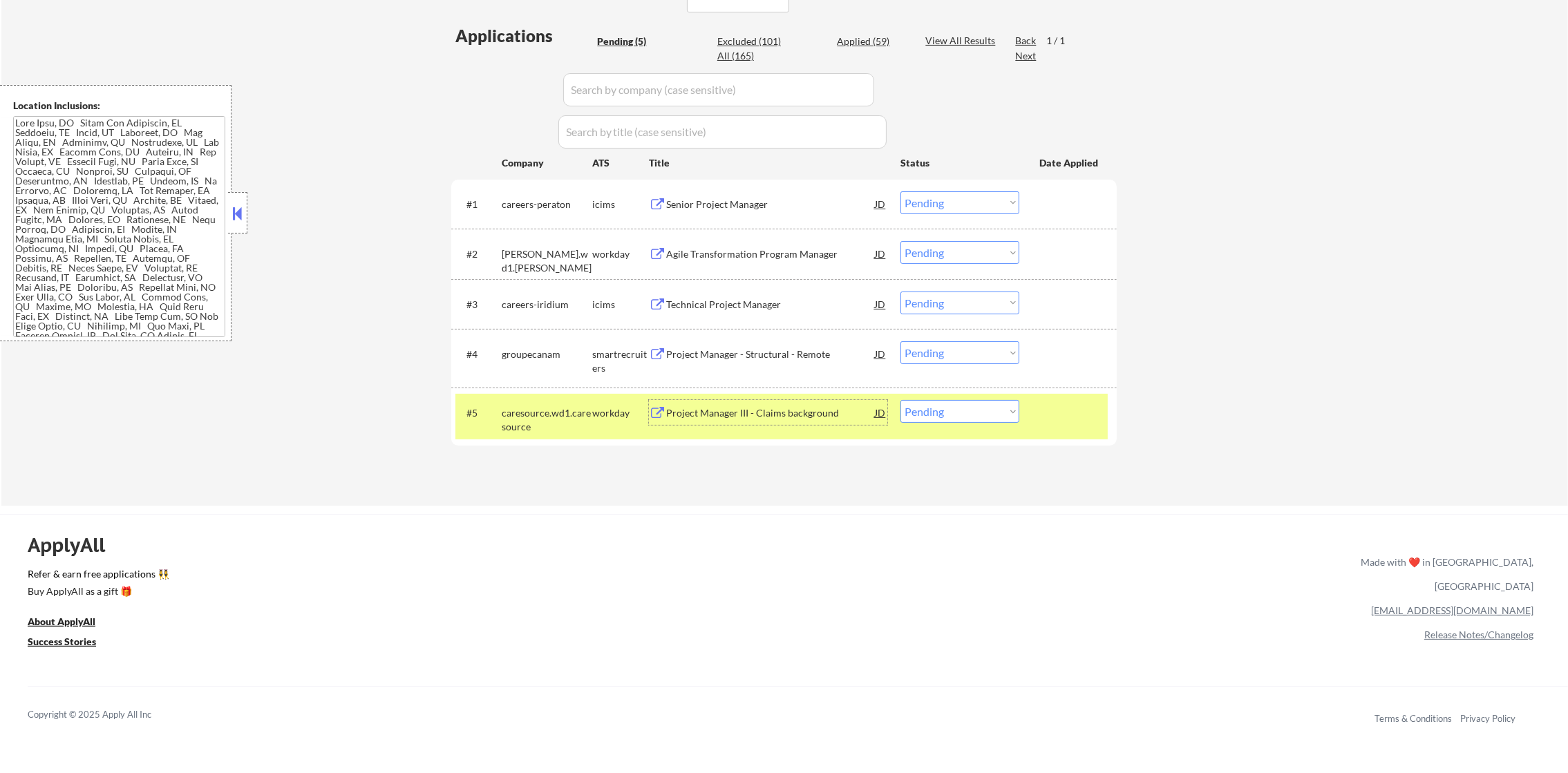
click at [925, 412] on select "Choose an option... Pending Applied Excluded (Questions) Excluded (Expired) Exc…" at bounding box center [959, 411] width 119 height 22
select select ""applied""
click at [900, 400] on select "Choose an option... Pending Applied Excluded (Questions) Excluded (Expired) Exc…" at bounding box center [959, 411] width 119 height 22
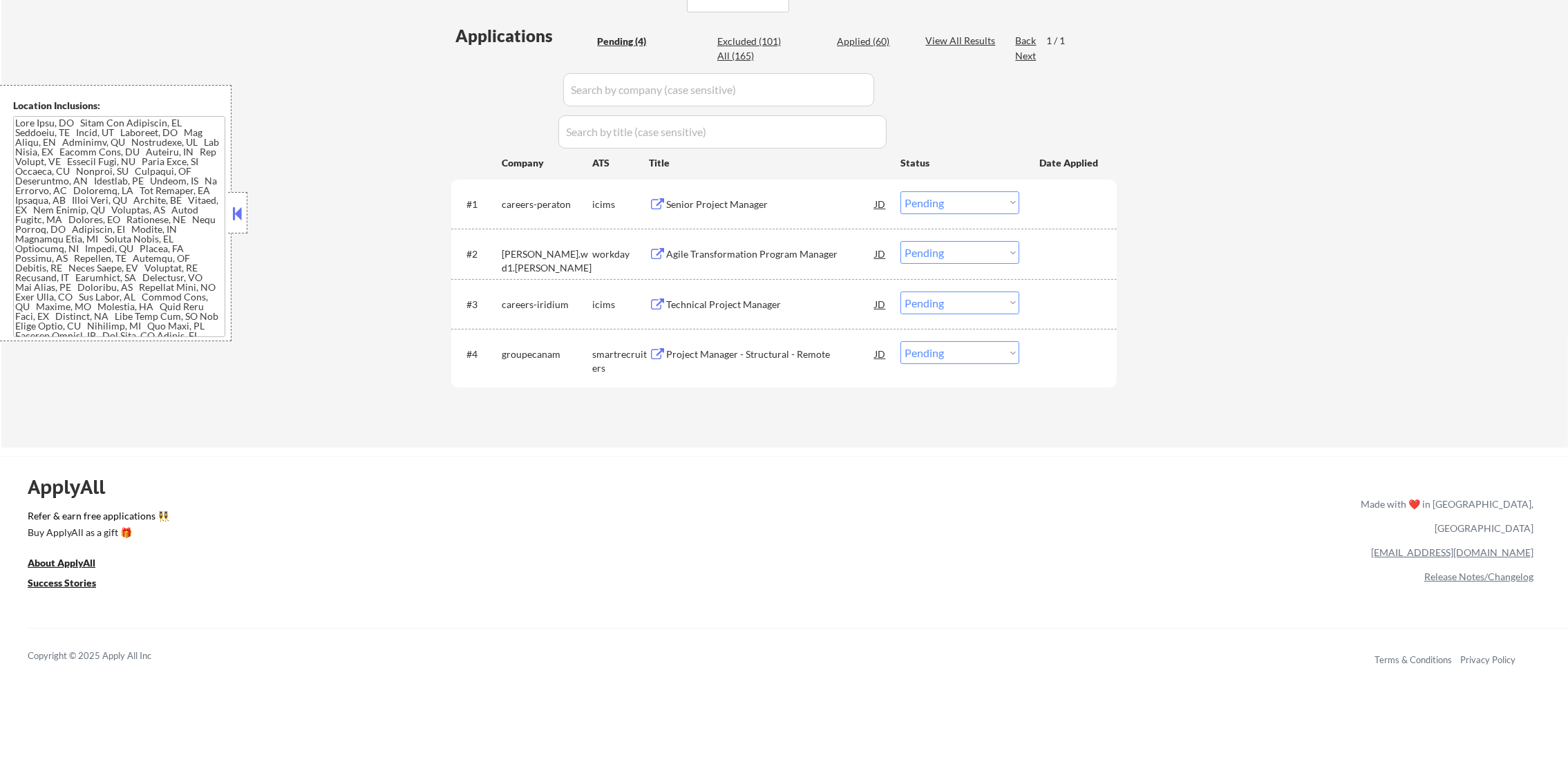
click at [722, 353] on div "Project Manager - Structural - Remote" at bounding box center [771, 354] width 209 height 14
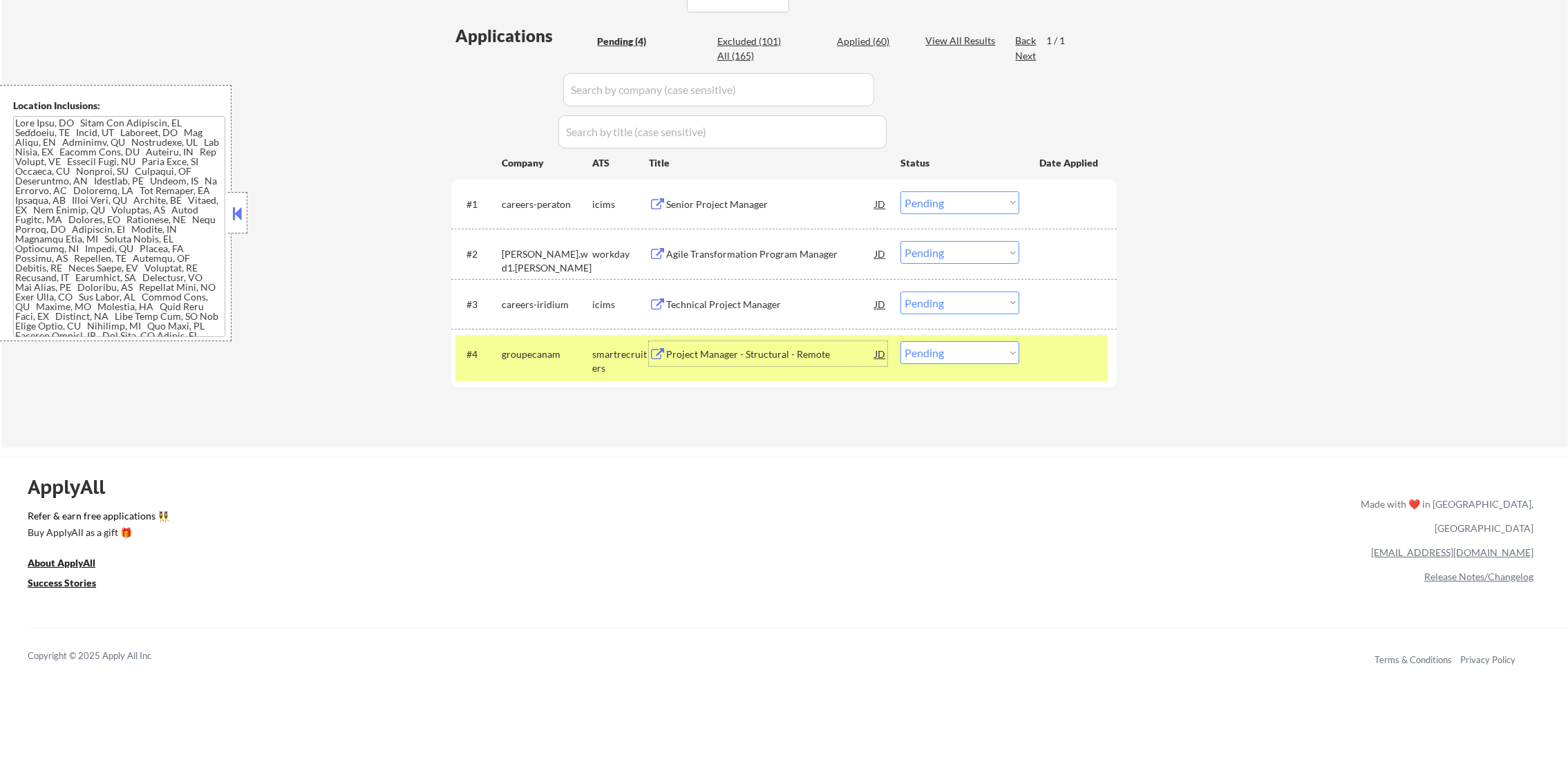
click at [921, 352] on select "Choose an option... Pending Applied Excluded (Questions) Excluded (Expired) Exc…" at bounding box center [959, 352] width 119 height 22
select select ""applied""
click at [900, 341] on select "Choose an option... Pending Applied Excluded (Questions) Excluded (Expired) Exc…" at bounding box center [959, 352] width 119 height 22
click at [546, 365] on div "groupecanam" at bounding box center [547, 353] width 91 height 25
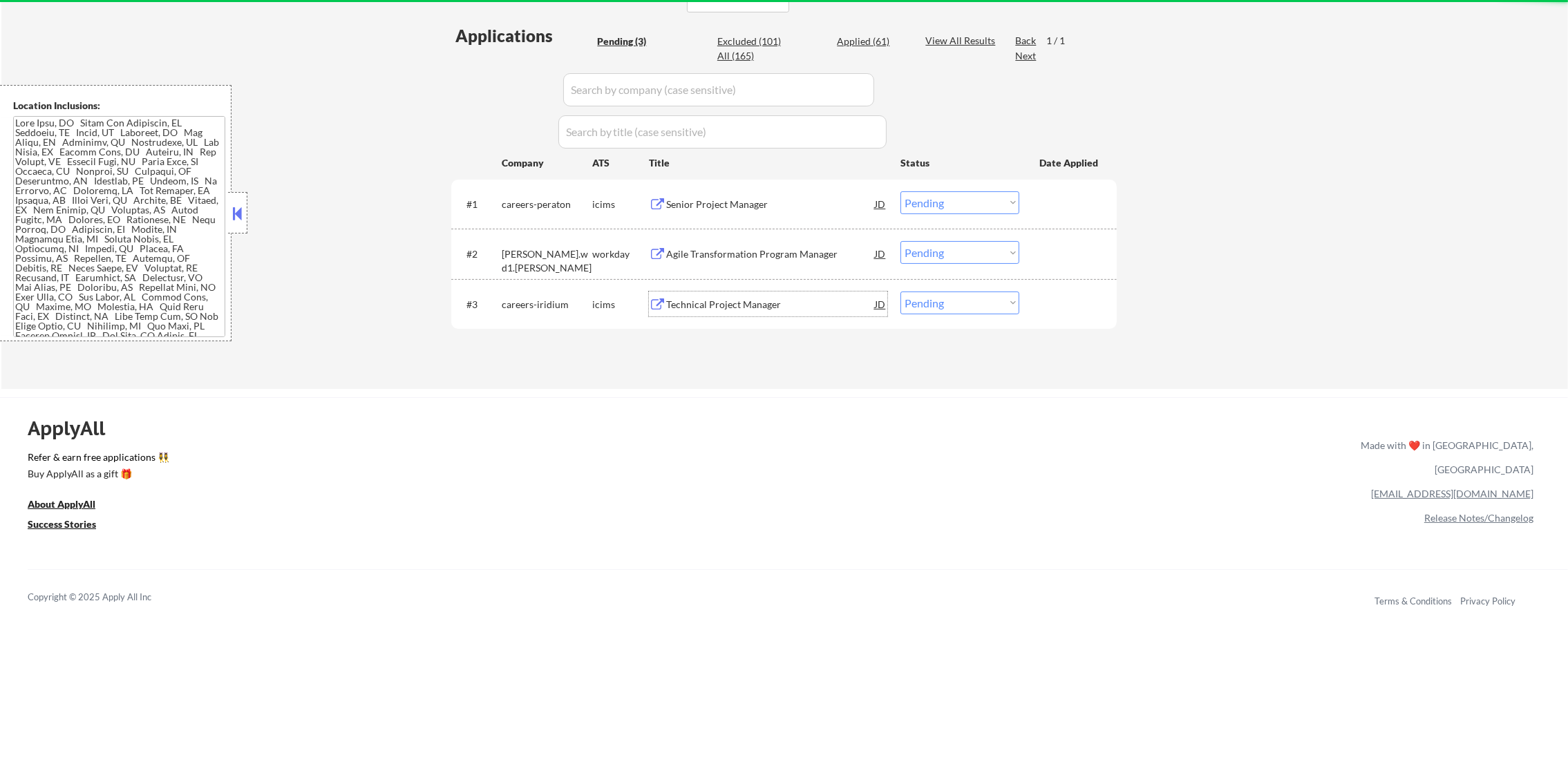
click at [758, 294] on div "Technical Project Manager" at bounding box center [771, 303] width 209 height 25
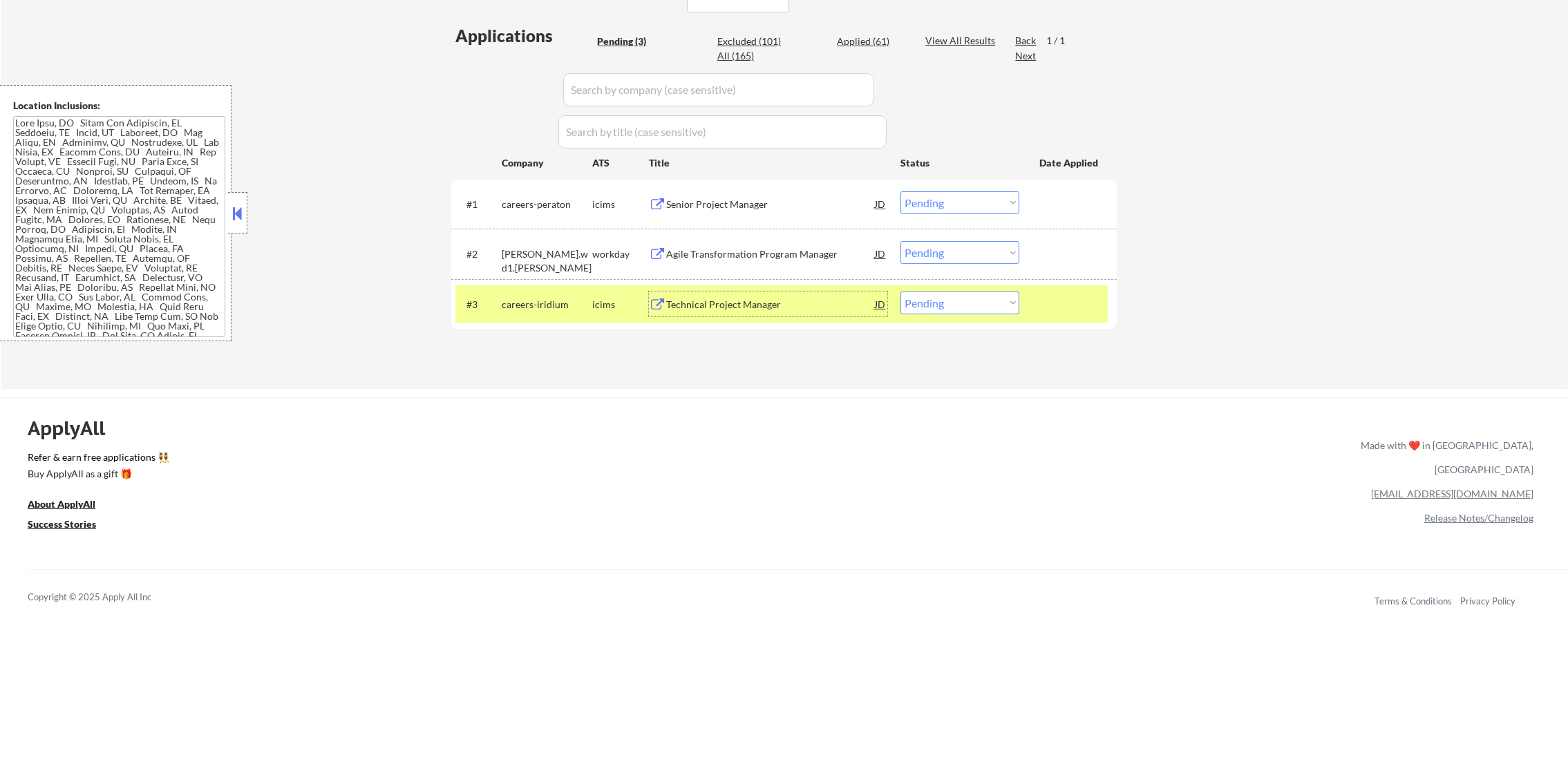
click at [943, 297] on select "Choose an option... Pending Applied Excluded (Questions) Excluded (Expired) Exc…" at bounding box center [959, 302] width 119 height 22
select select ""excluded__location_""
click at [900, 291] on select "Choose an option... Pending Applied Excluded (Questions) Excluded (Expired) Exc…" at bounding box center [959, 302] width 119 height 22
click at [544, 302] on div "careers-iridium" at bounding box center [547, 304] width 91 height 14
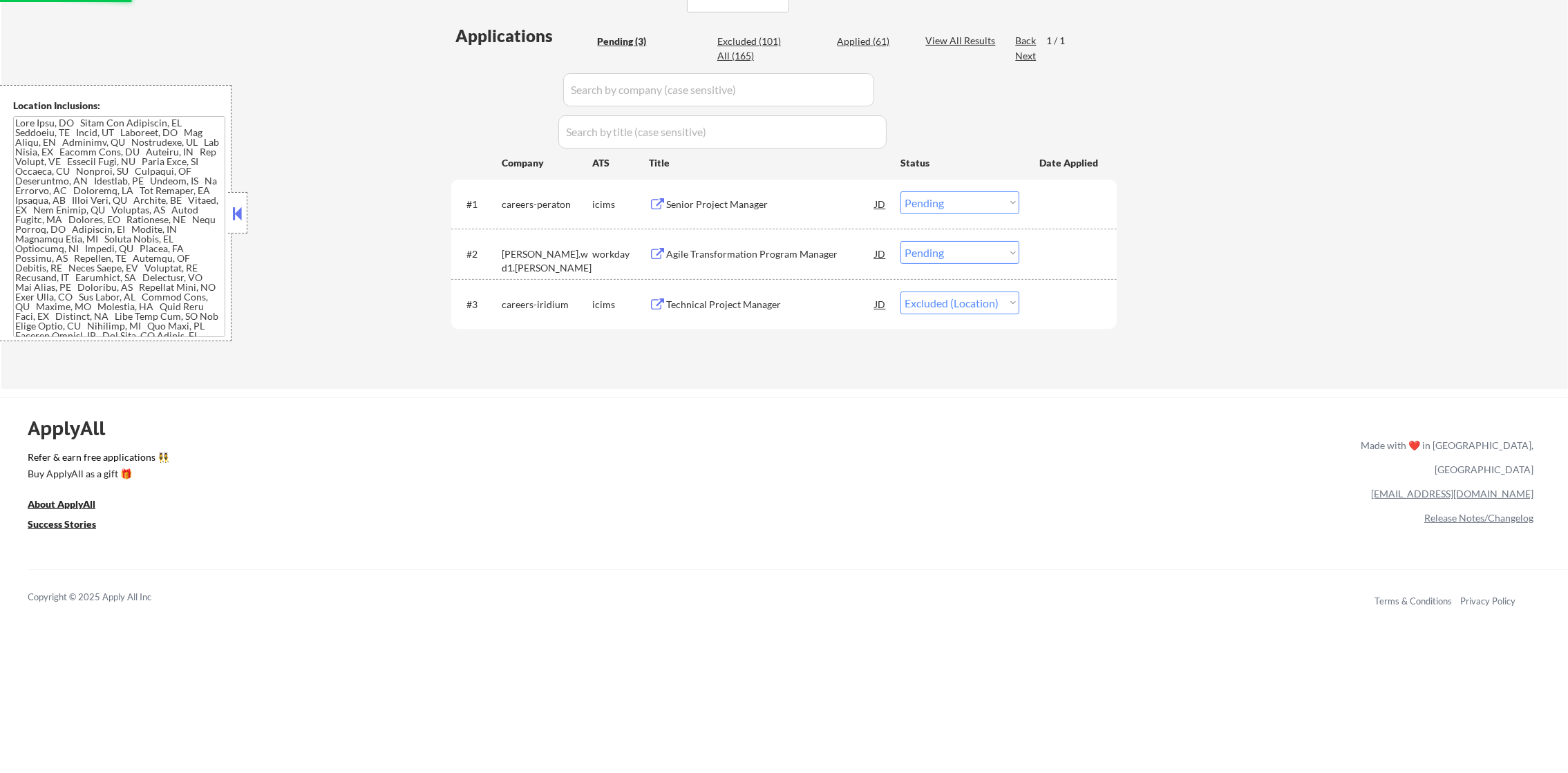
click at [769, 252] on div "Agile Transformation Program Manager" at bounding box center [771, 254] width 209 height 14
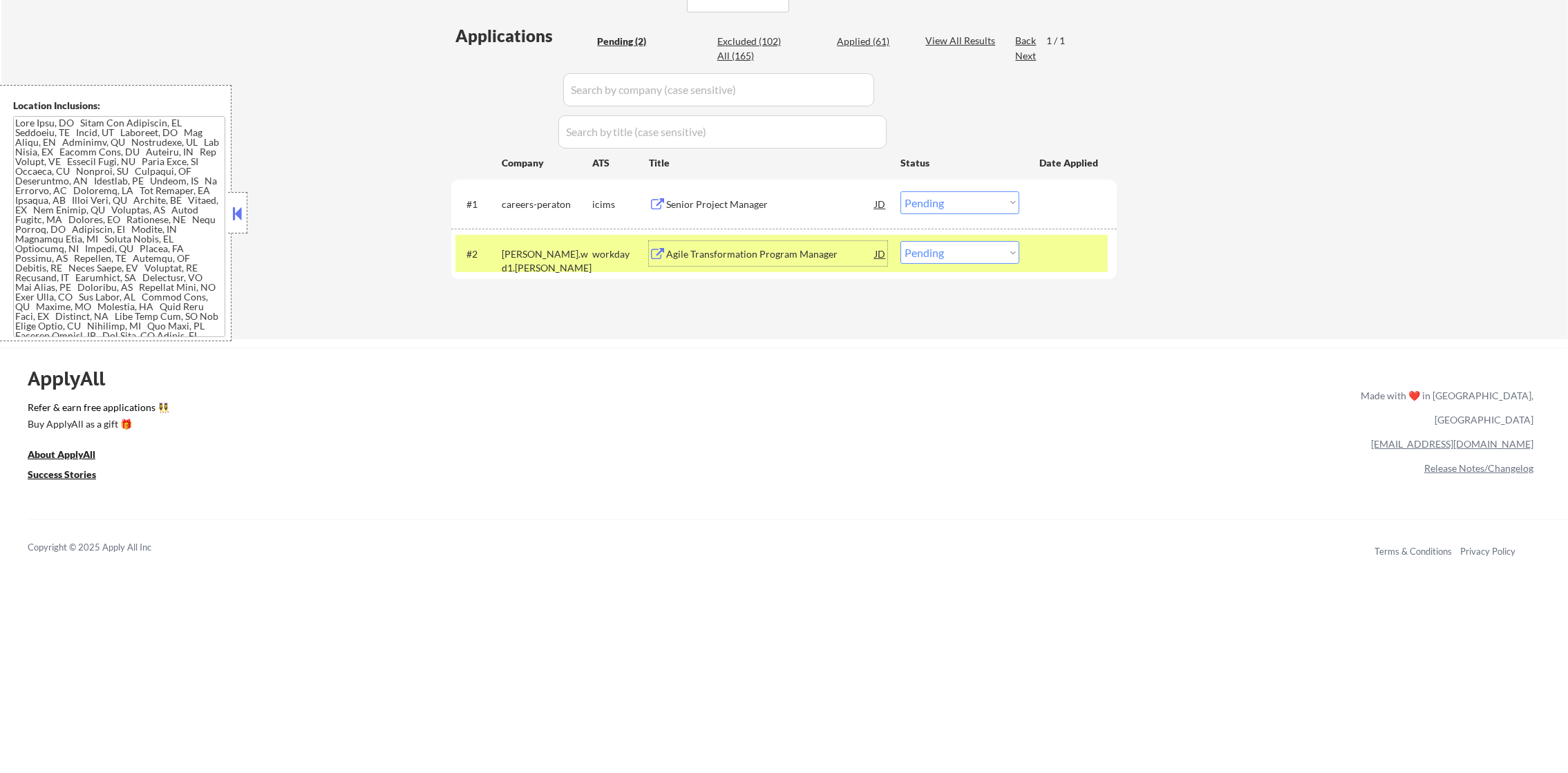
drag, startPoint x: 930, startPoint y: 246, endPoint x: 930, endPoint y: 265, distance: 19.0
click at [930, 249] on select "Choose an option... Pending Applied Excluded (Questions) Excluded (Expired) Exc…" at bounding box center [959, 252] width 119 height 22
select select ""excluded""
click at [900, 241] on select "Choose an option... Pending Applied Excluded (Questions) Excluded (Expired) Exc…" at bounding box center [959, 252] width 119 height 22
click at [510, 261] on div "ochsner.wd1.ochsner" at bounding box center [547, 253] width 91 height 25
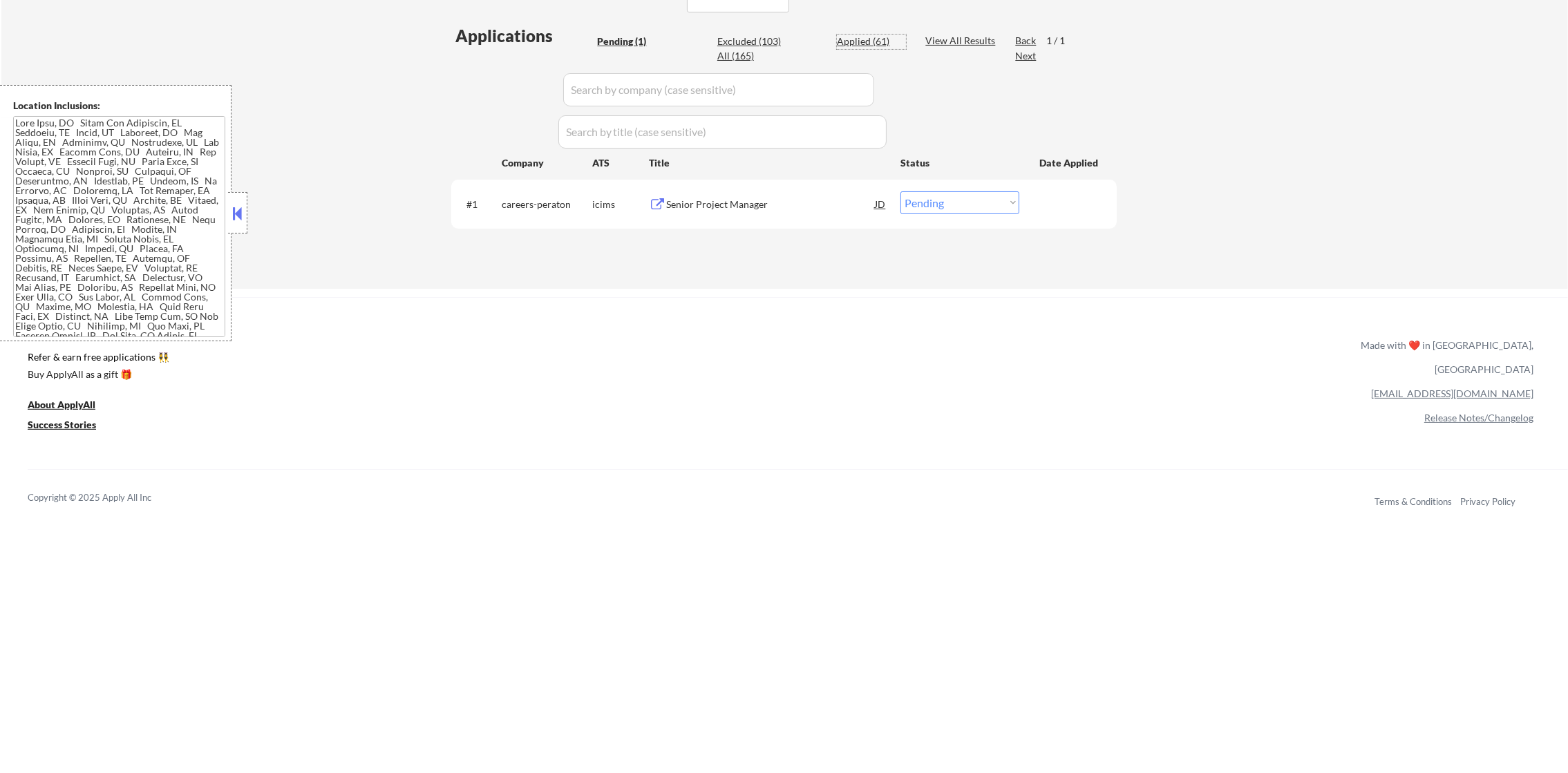
drag, startPoint x: 877, startPoint y: 36, endPoint x: 852, endPoint y: 36, distance: 25.0
click at [877, 38] on div "Applied (61)" at bounding box center [871, 41] width 69 height 14
click at [852, 34] on div "Applied (61)" at bounding box center [871, 41] width 69 height 14
select select ""applied""
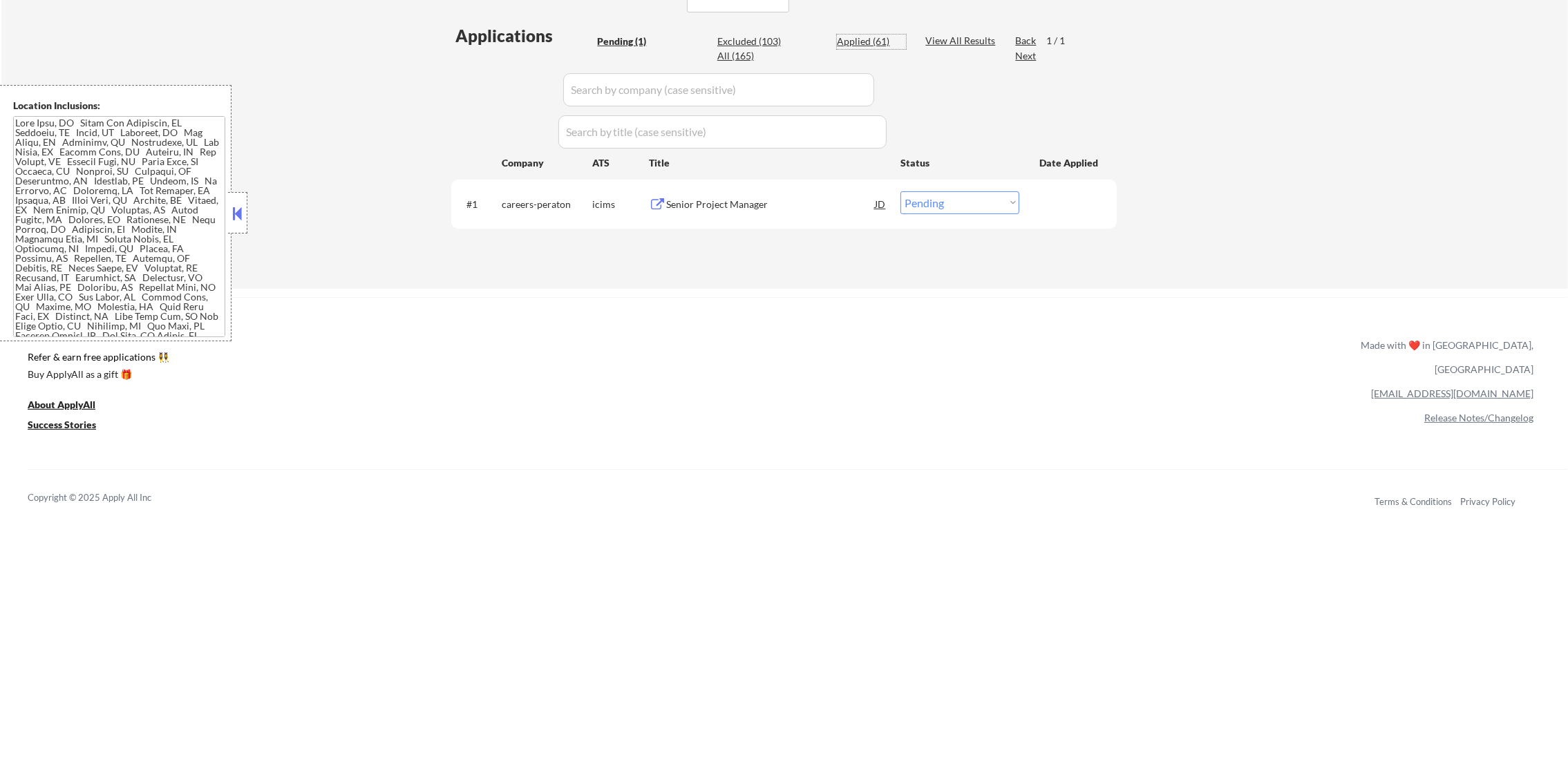
select select ""applied""
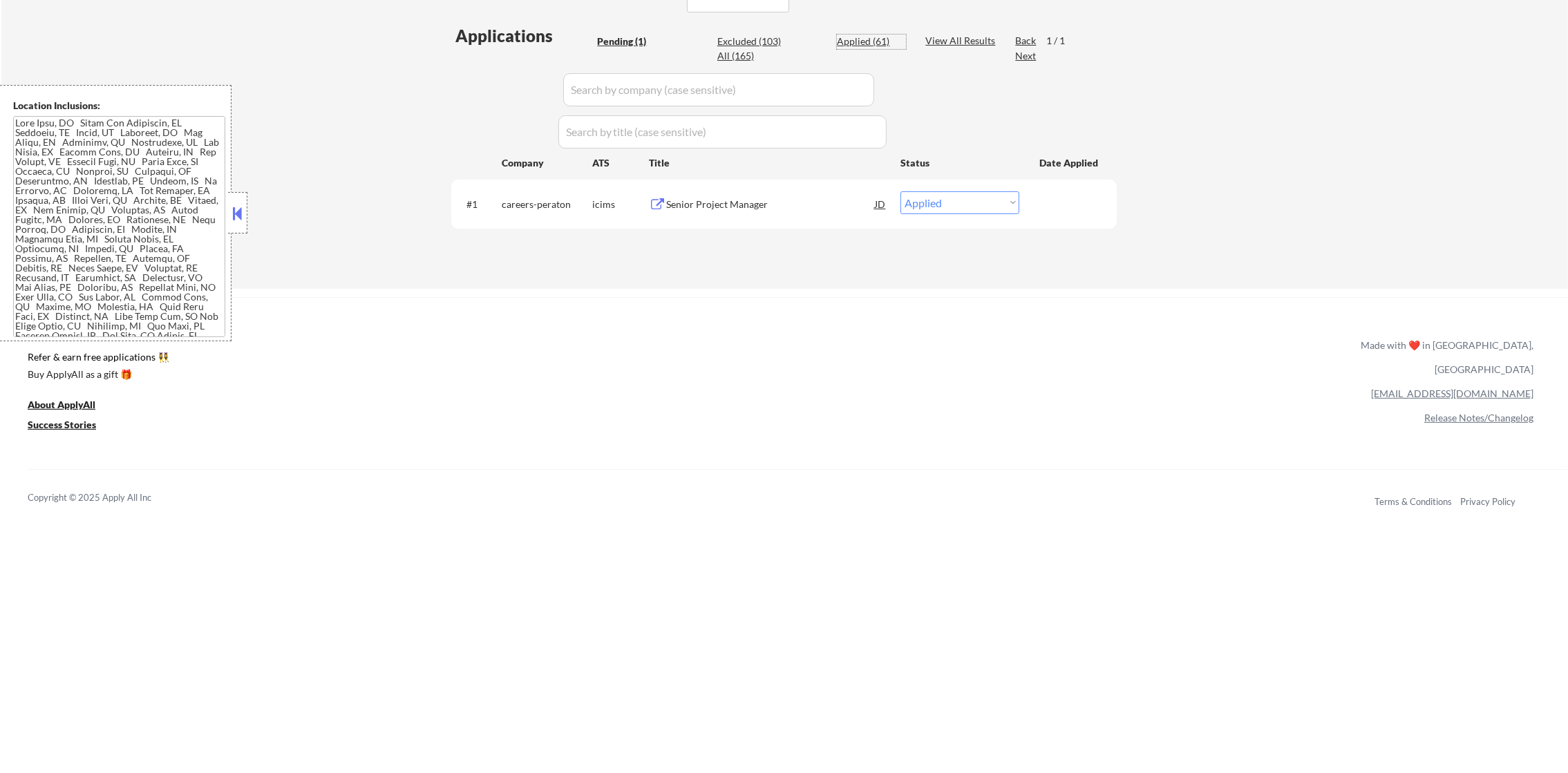
select select ""applied""
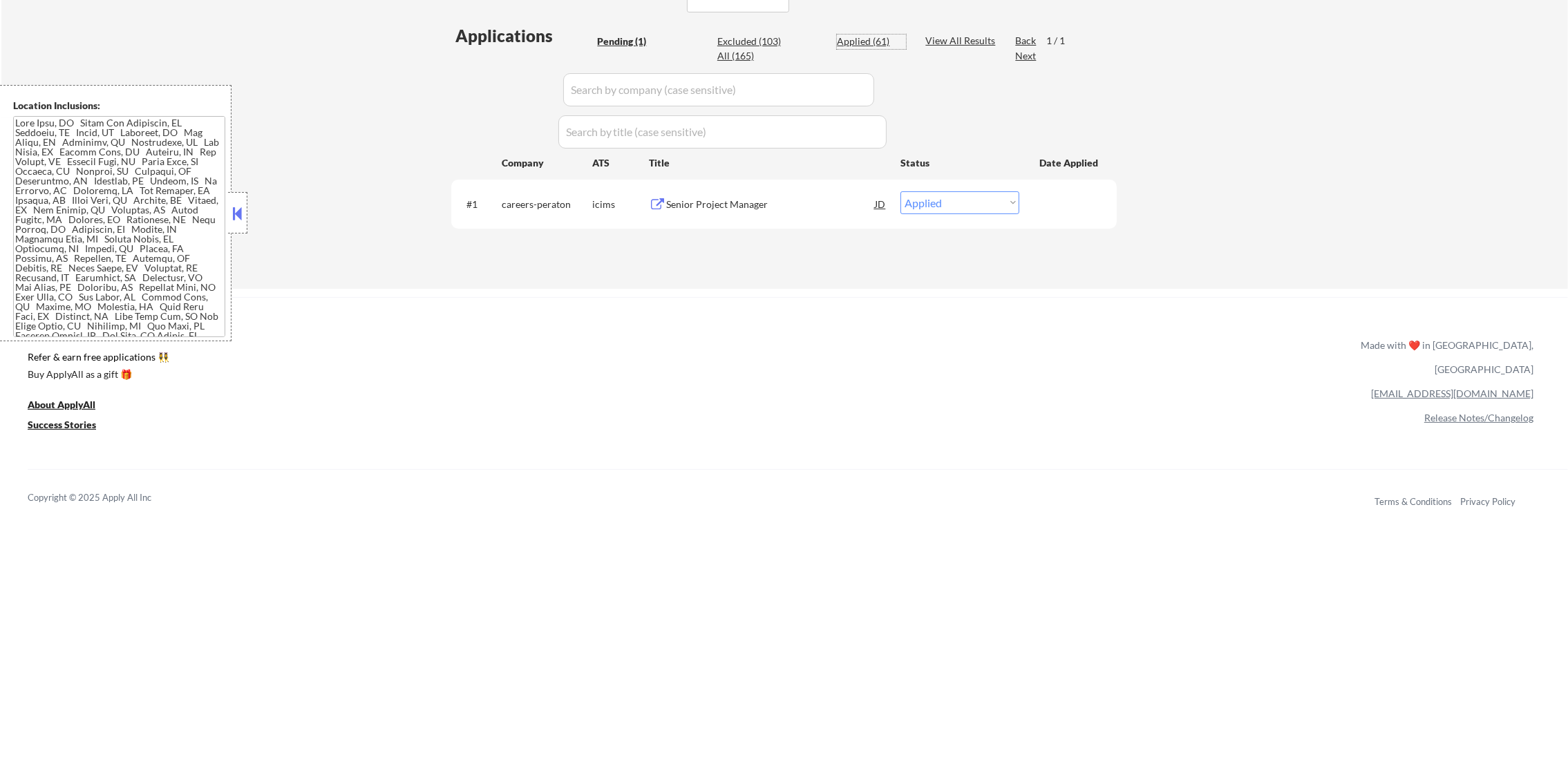
select select ""applied""
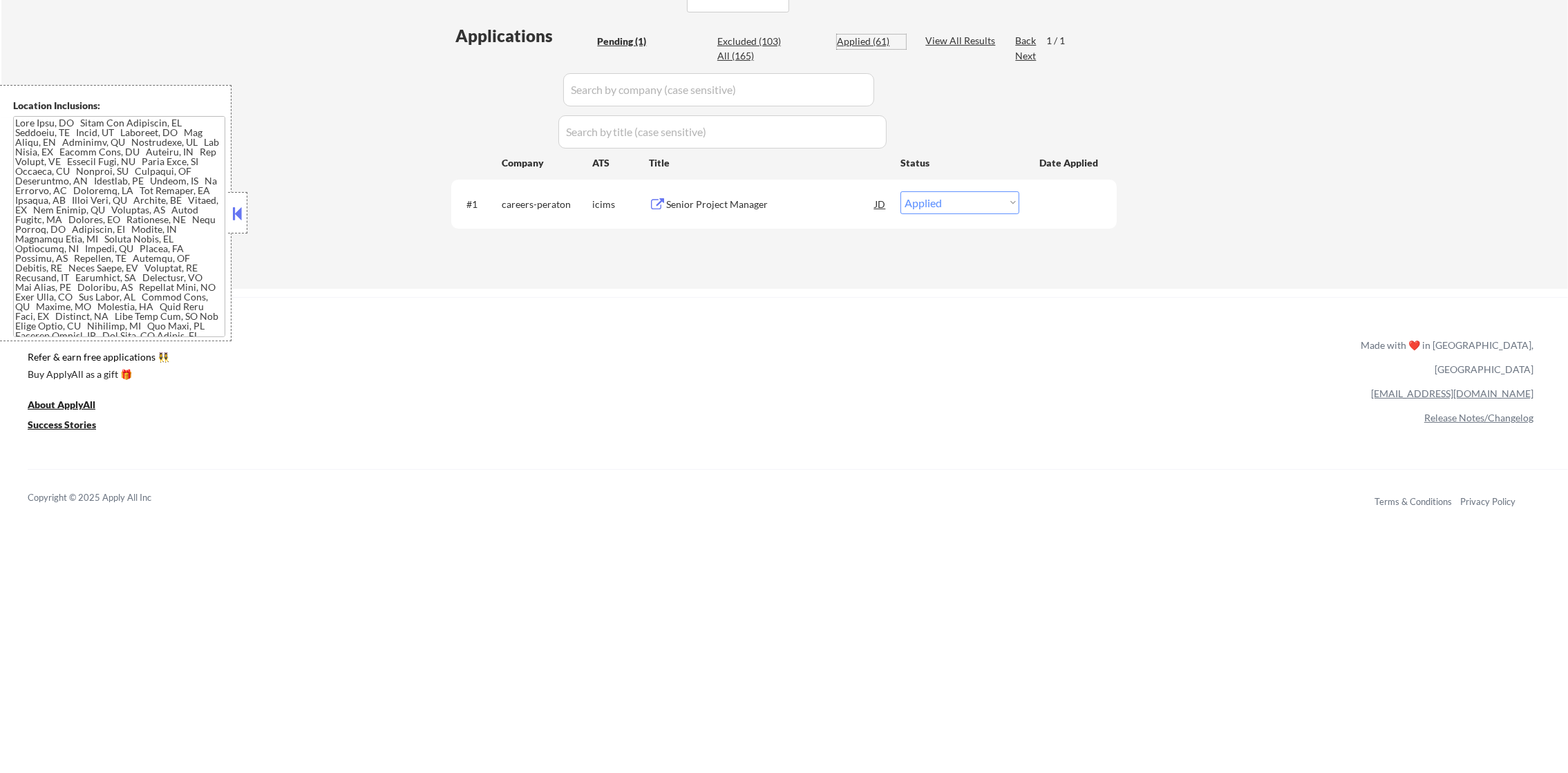
select select ""applied""
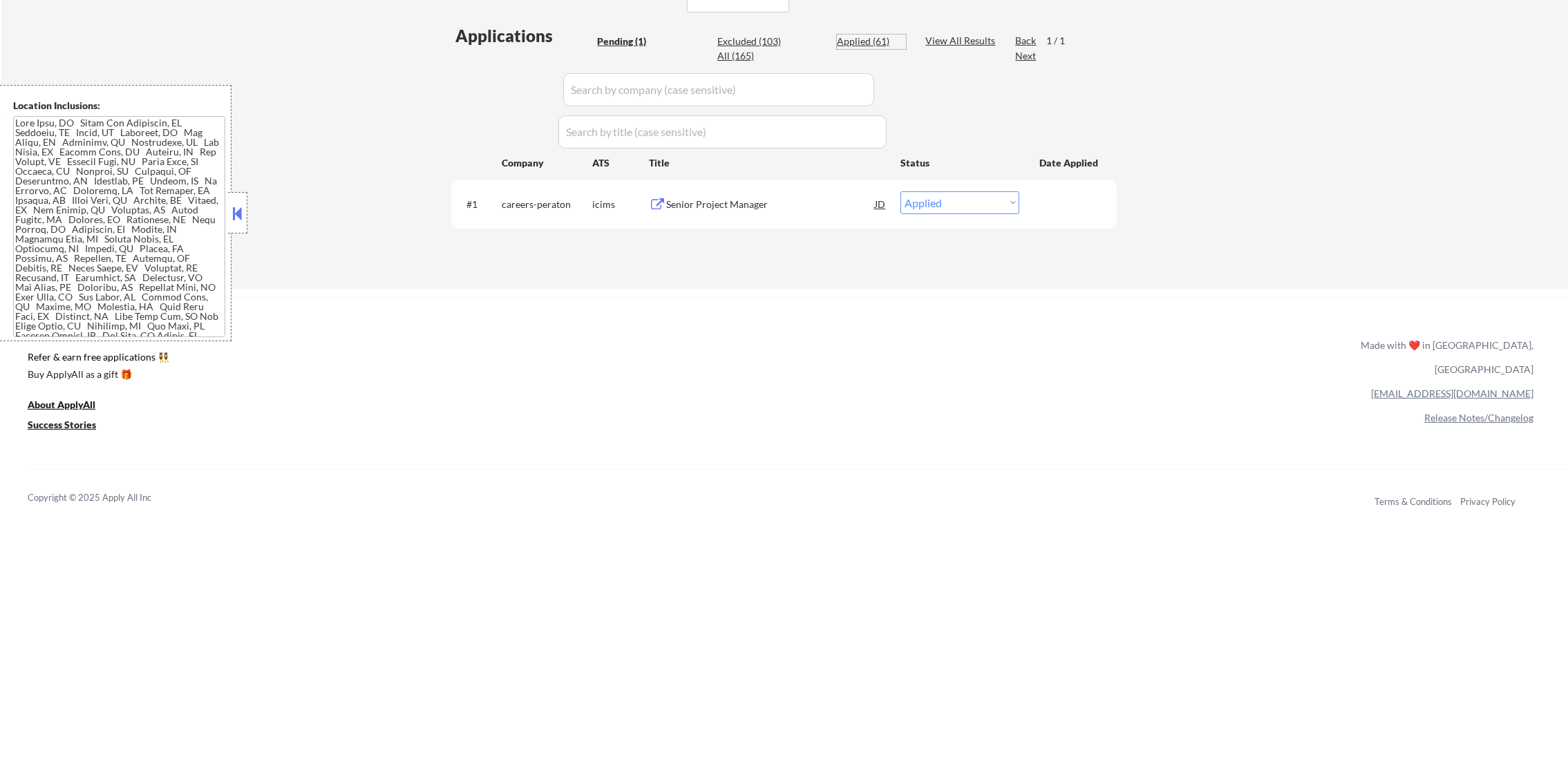
select select ""applied""
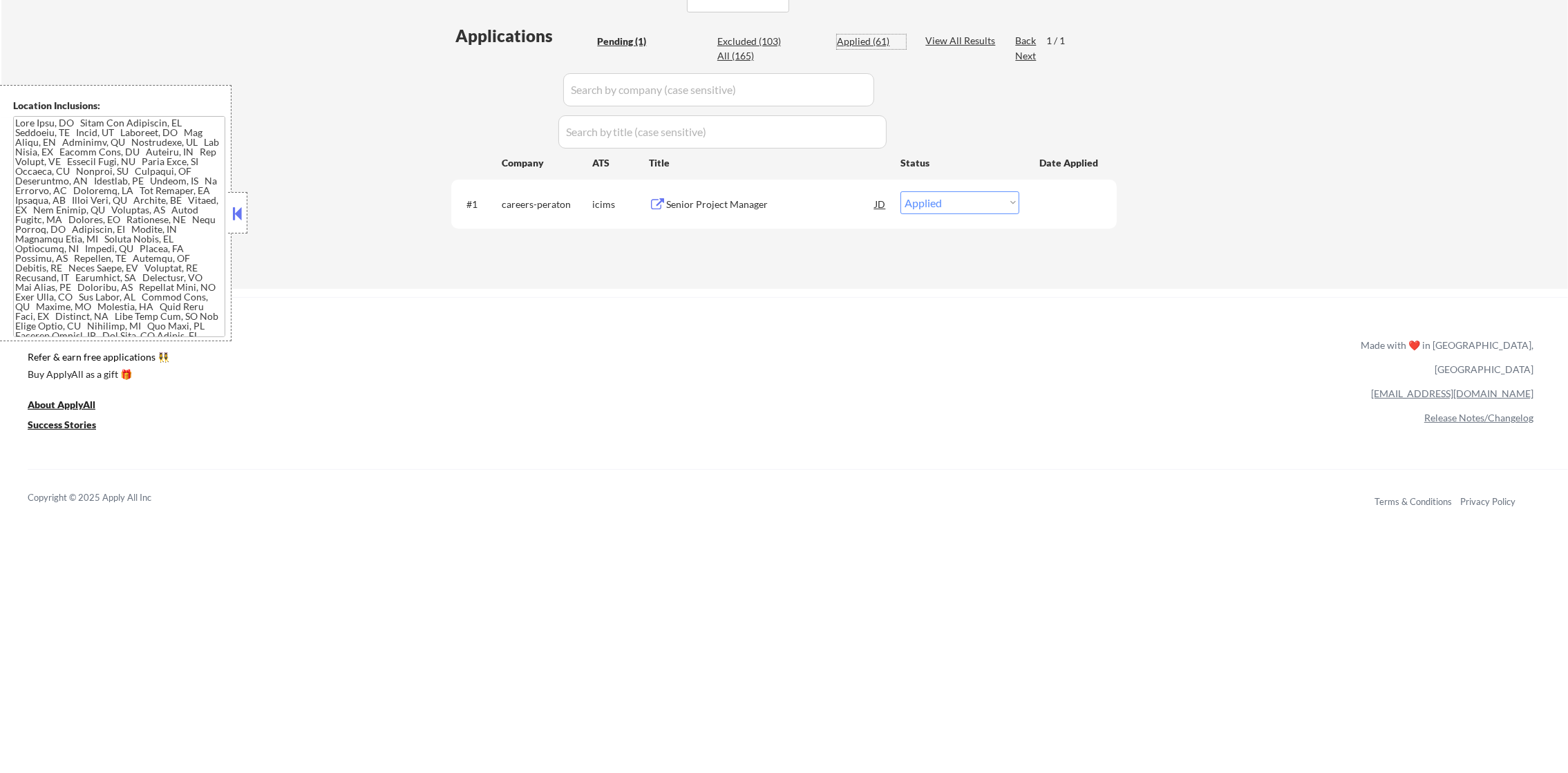
select select ""applied""
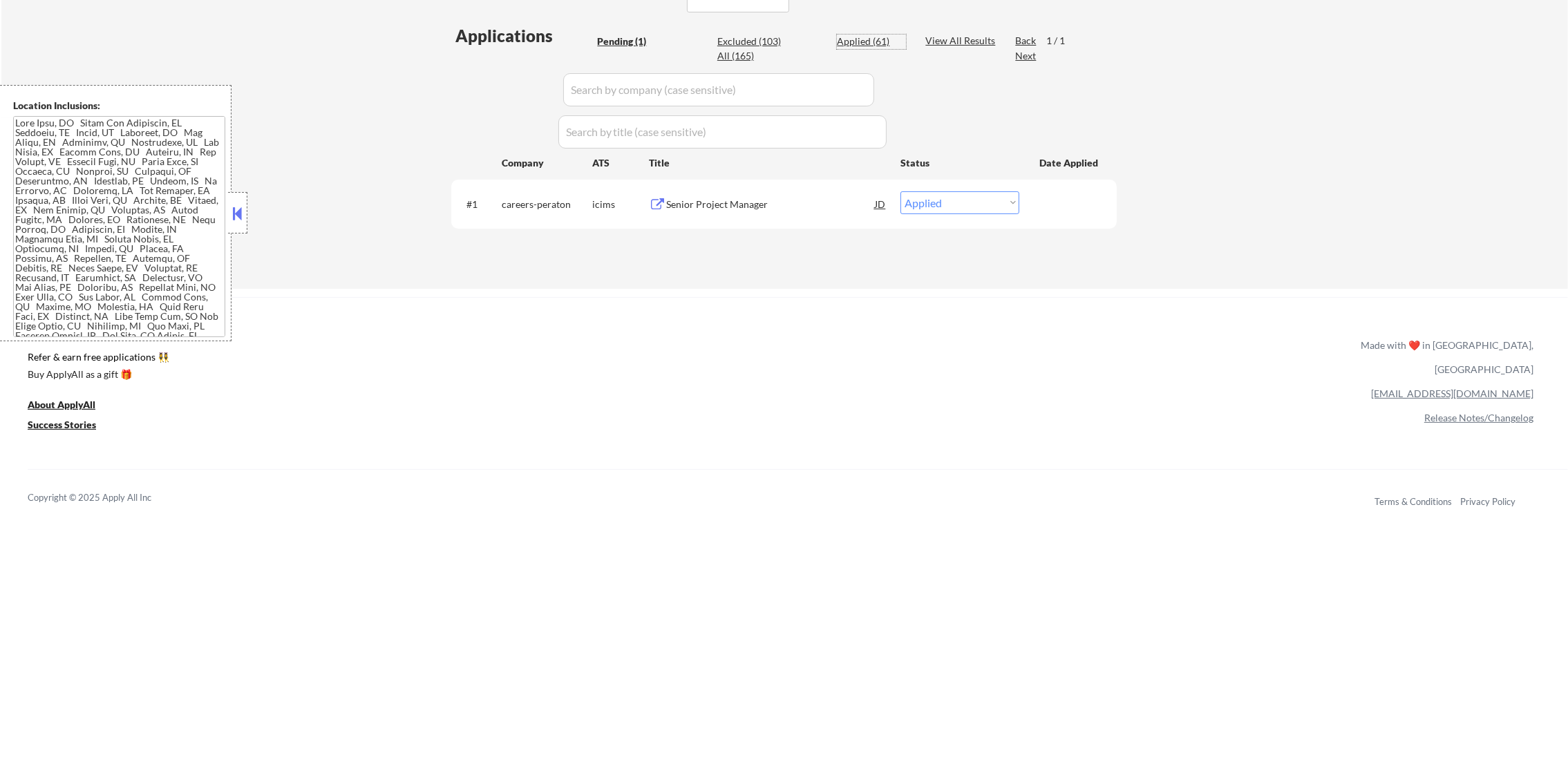
select select ""applied""
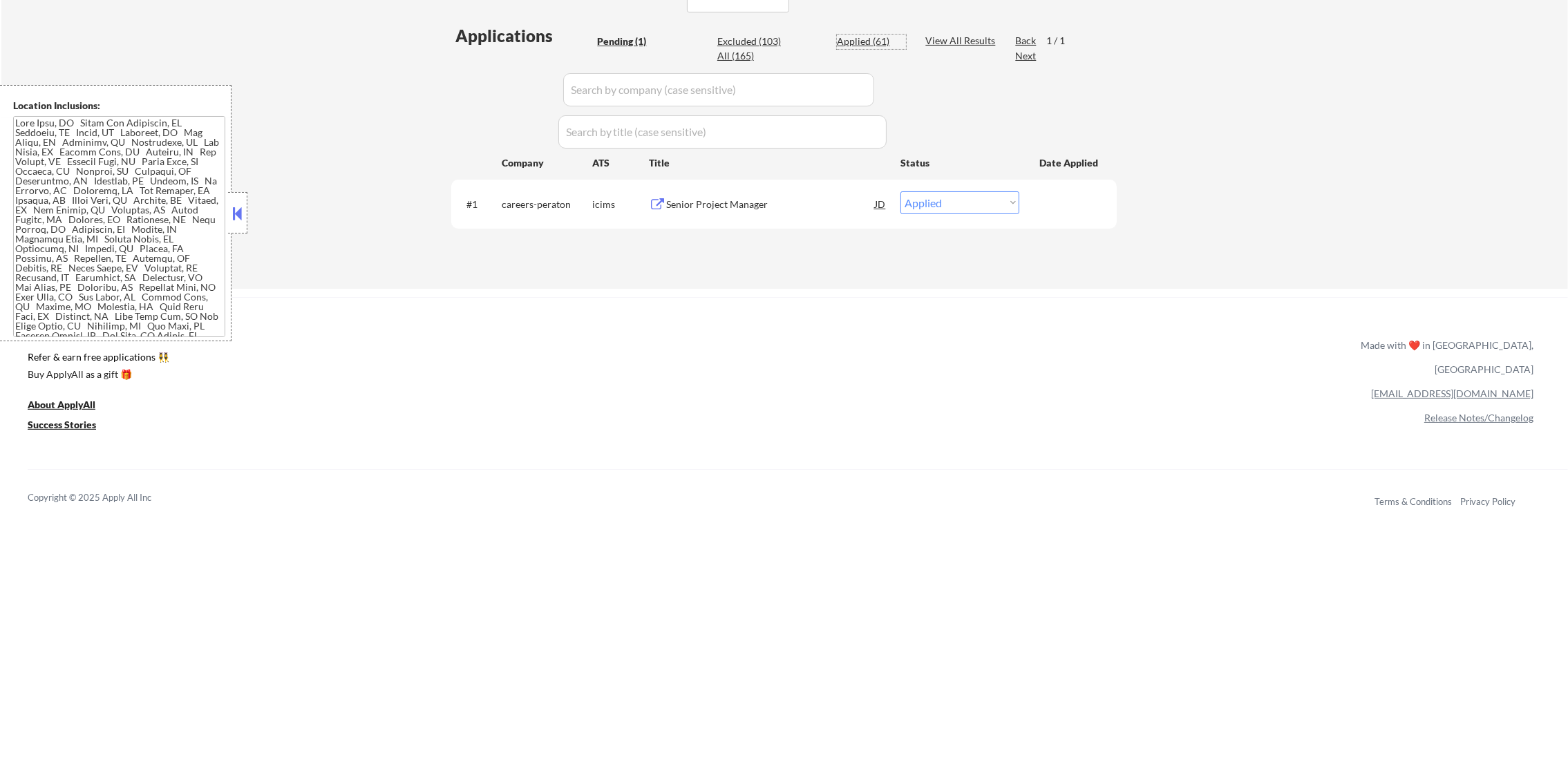
select select ""applied""
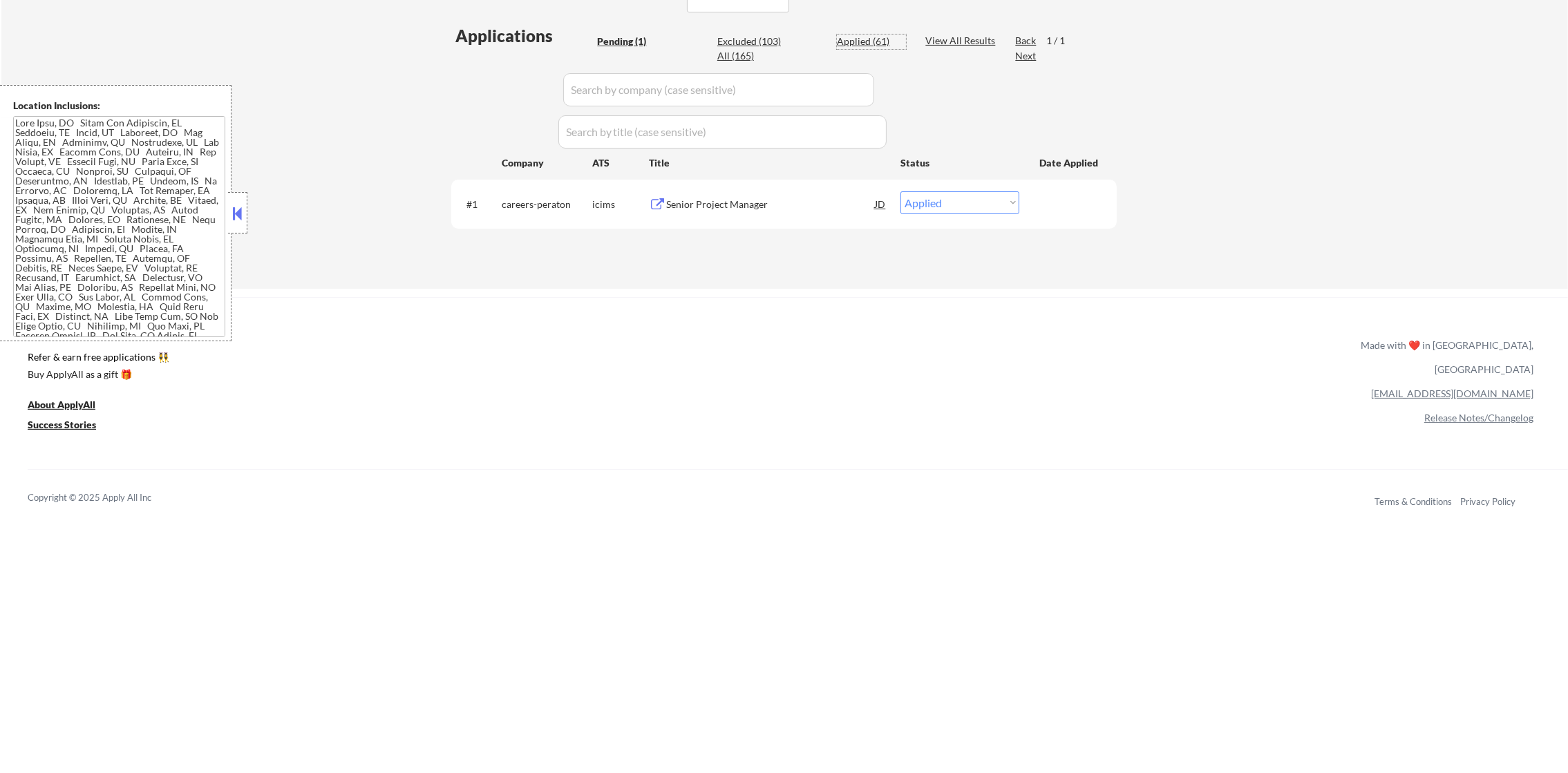
select select ""applied""
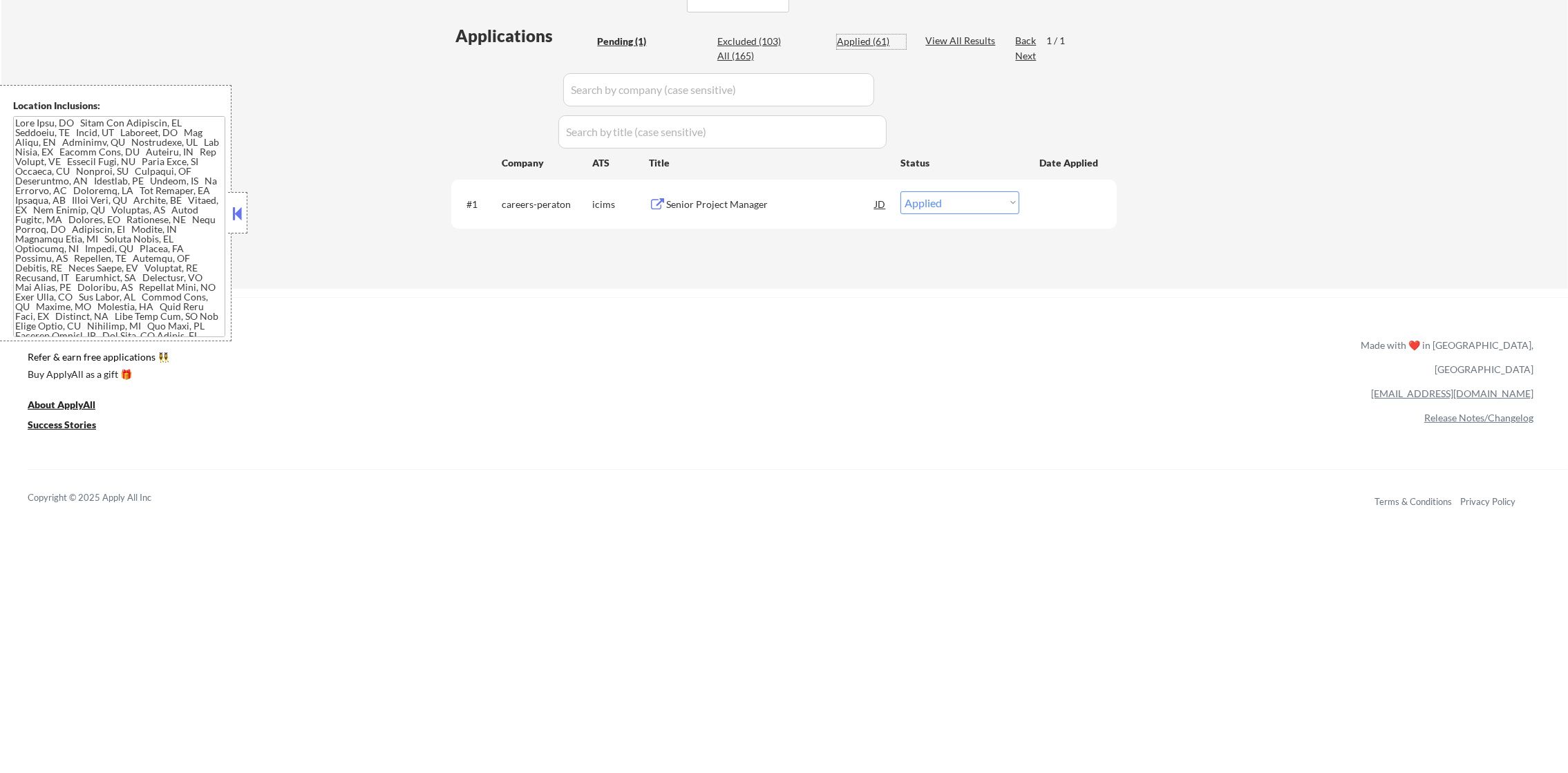
select select ""applied""
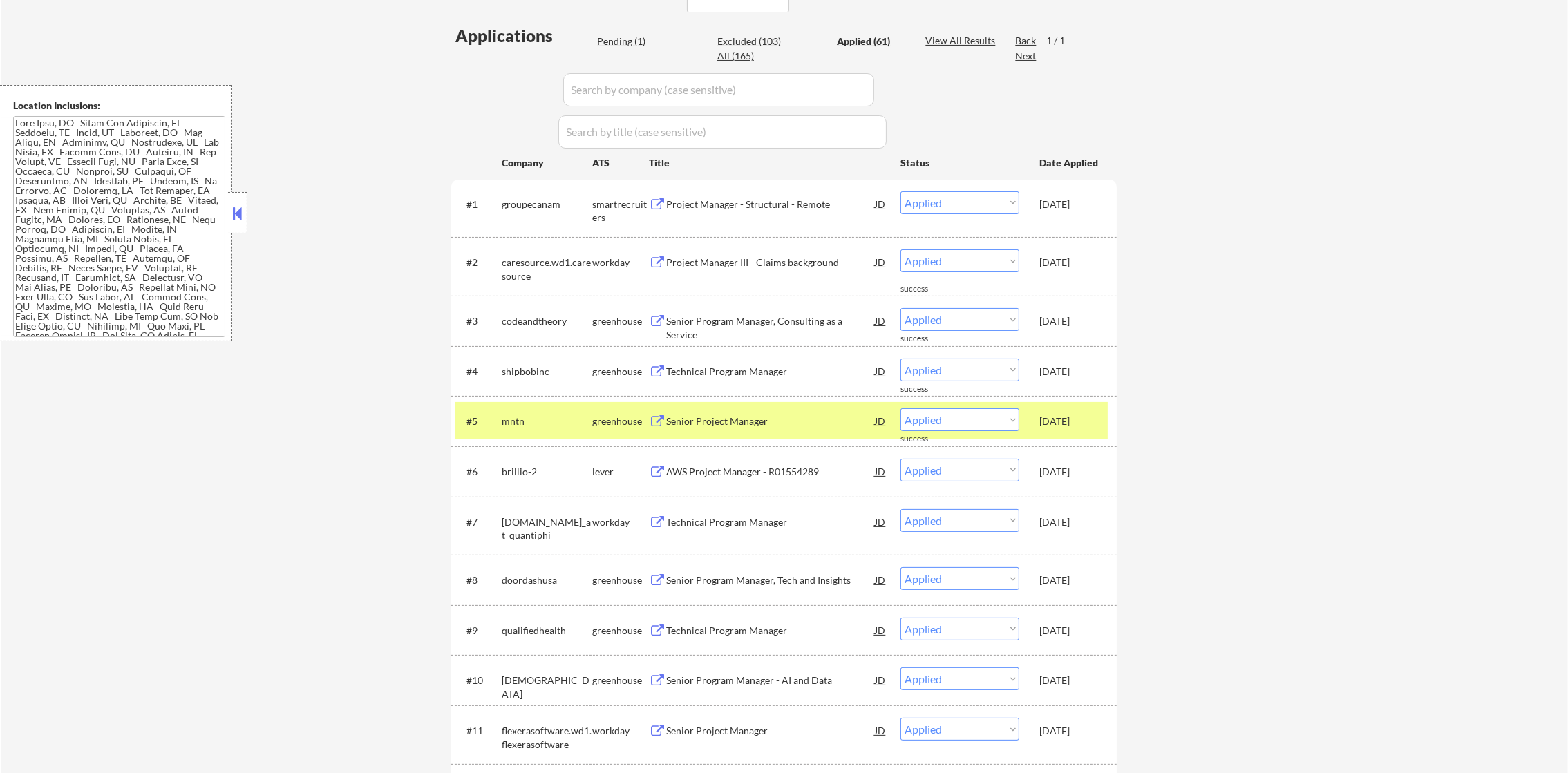
click at [496, 411] on div "#5 mntn greenhouse Senior Project Manager JD Choose an option... Pending Applie…" at bounding box center [781, 420] width 653 height 37
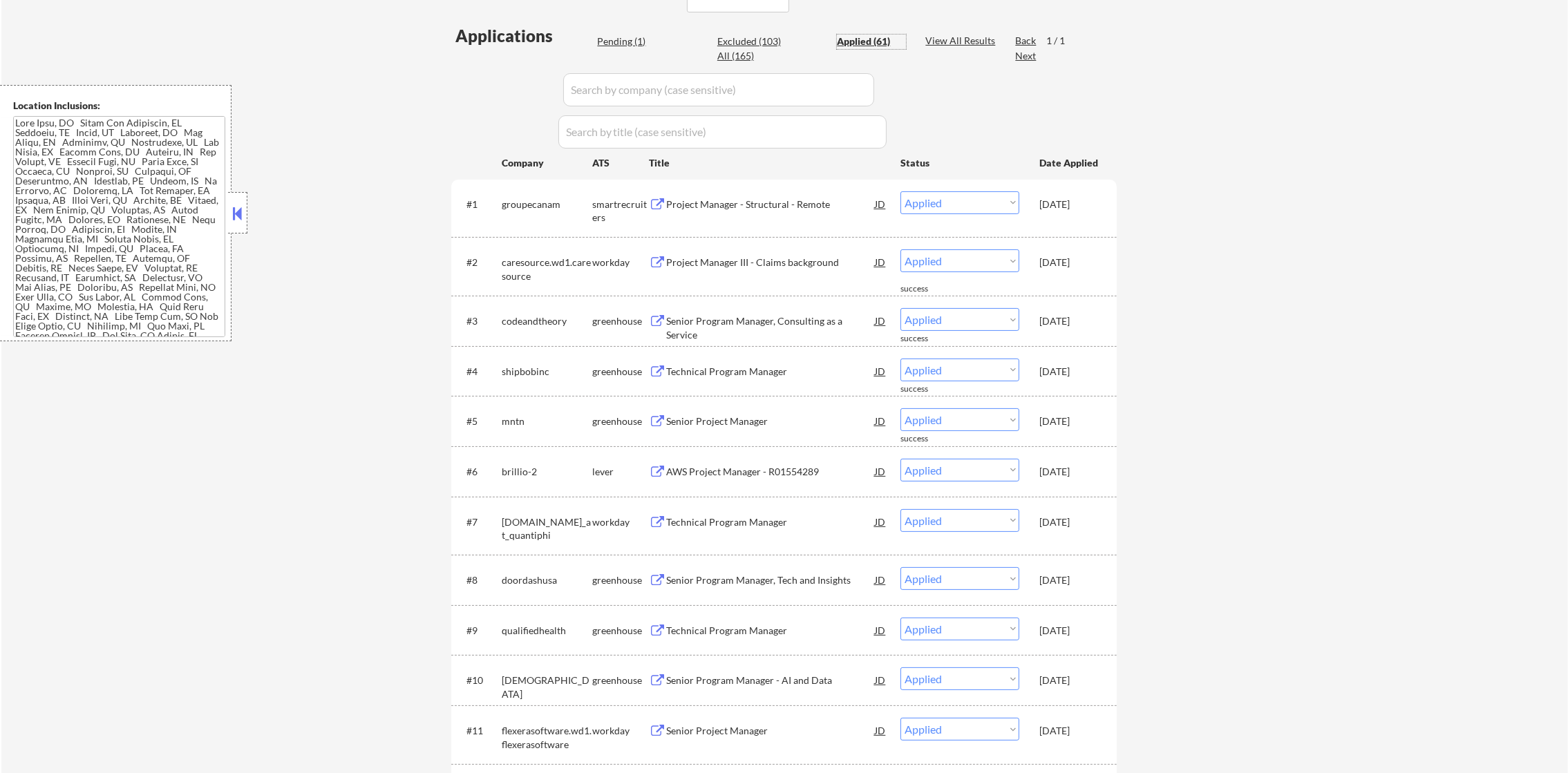
click at [851, 34] on div "Applied (61)" at bounding box center [871, 41] width 69 height 14
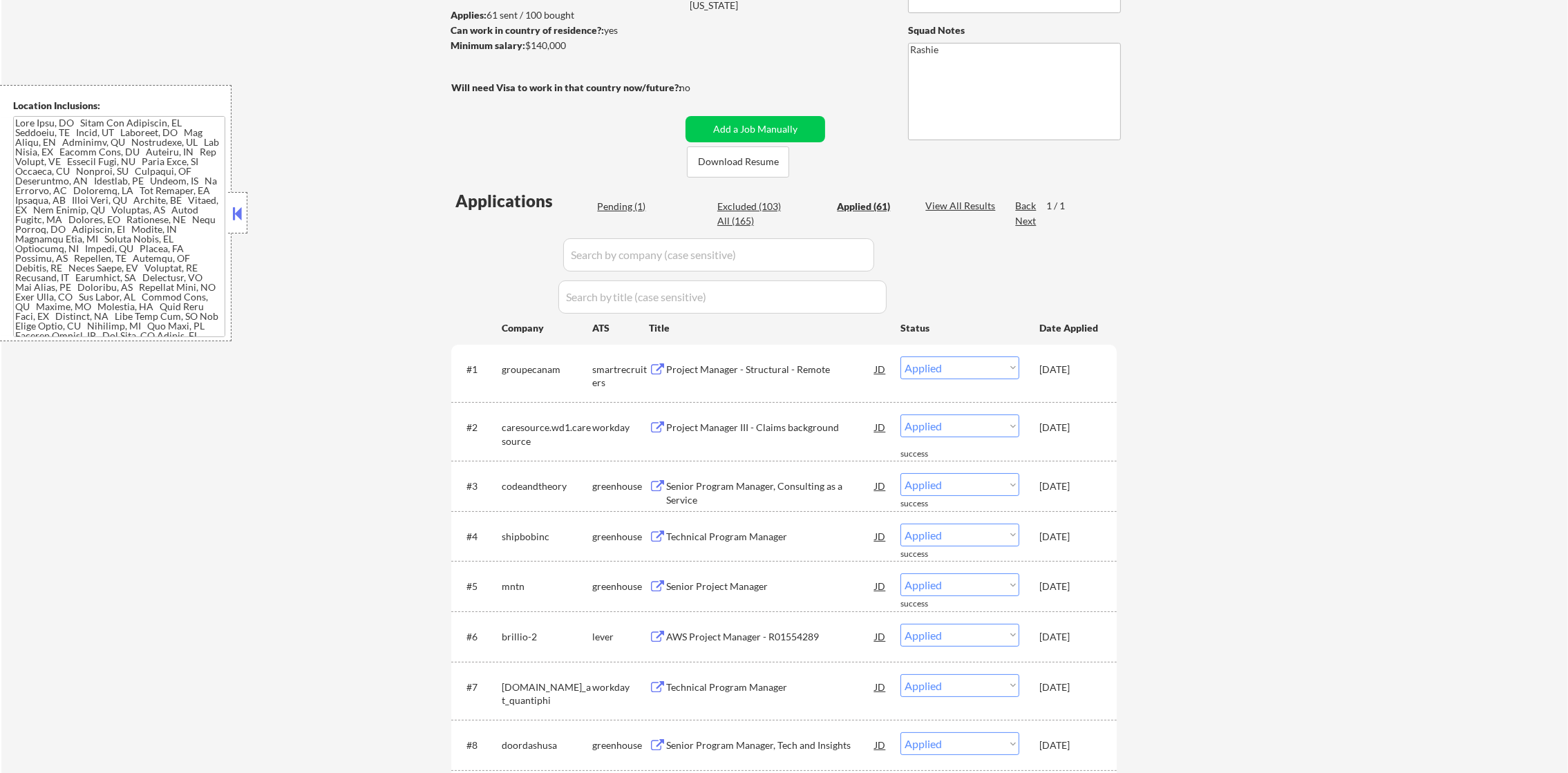
scroll to position [197, 0]
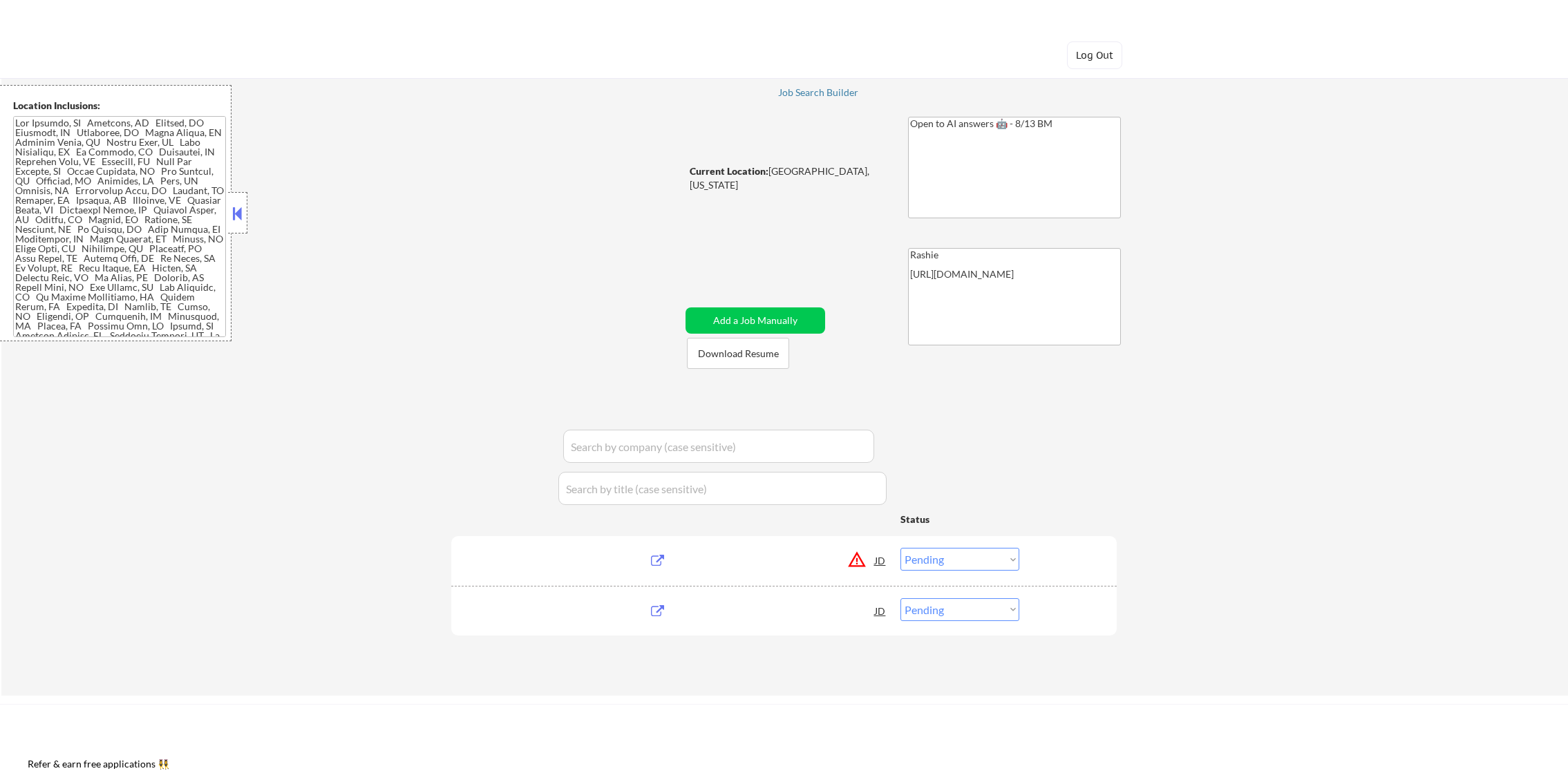
select select ""pending""
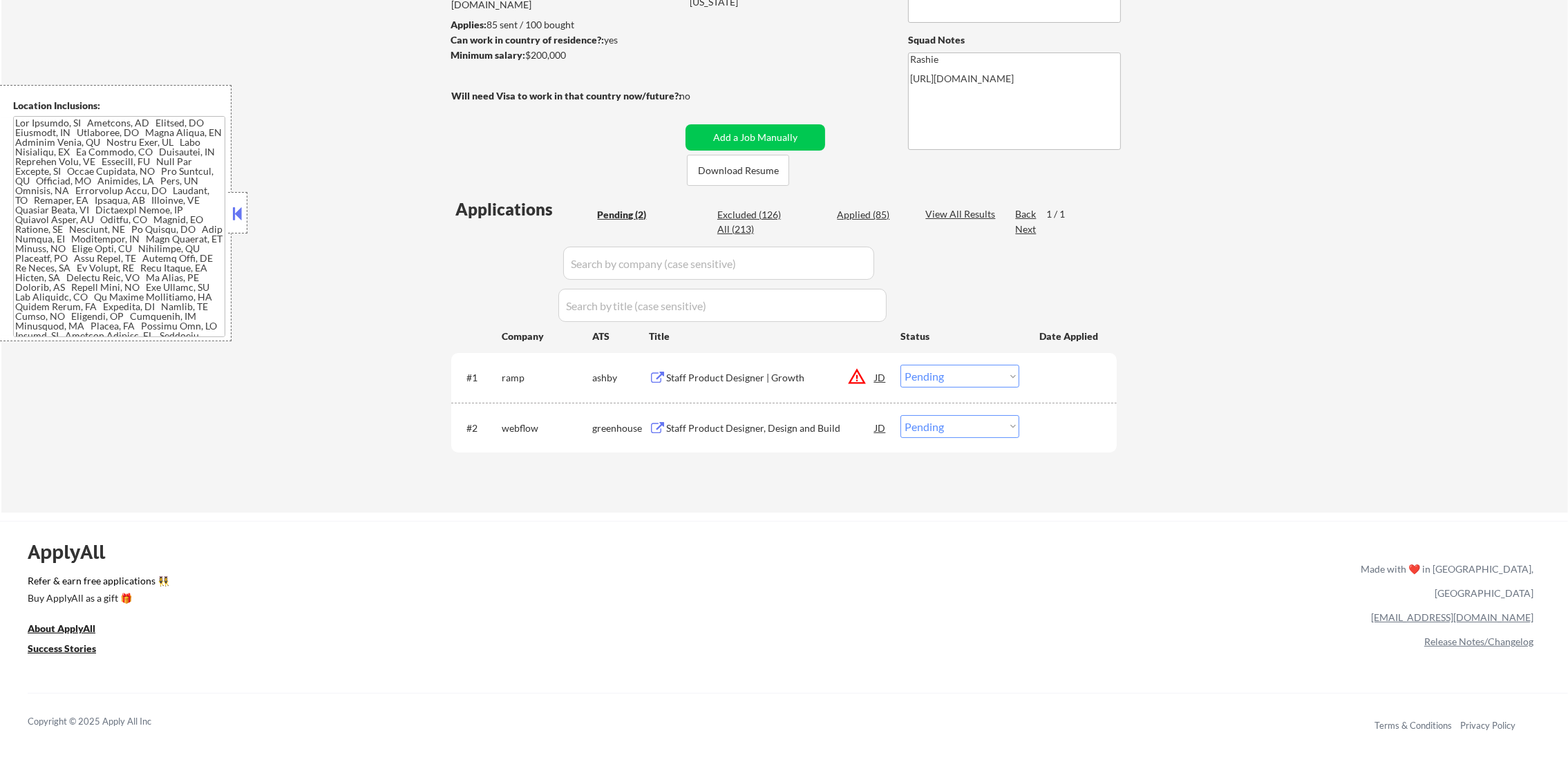
scroll to position [207, 0]
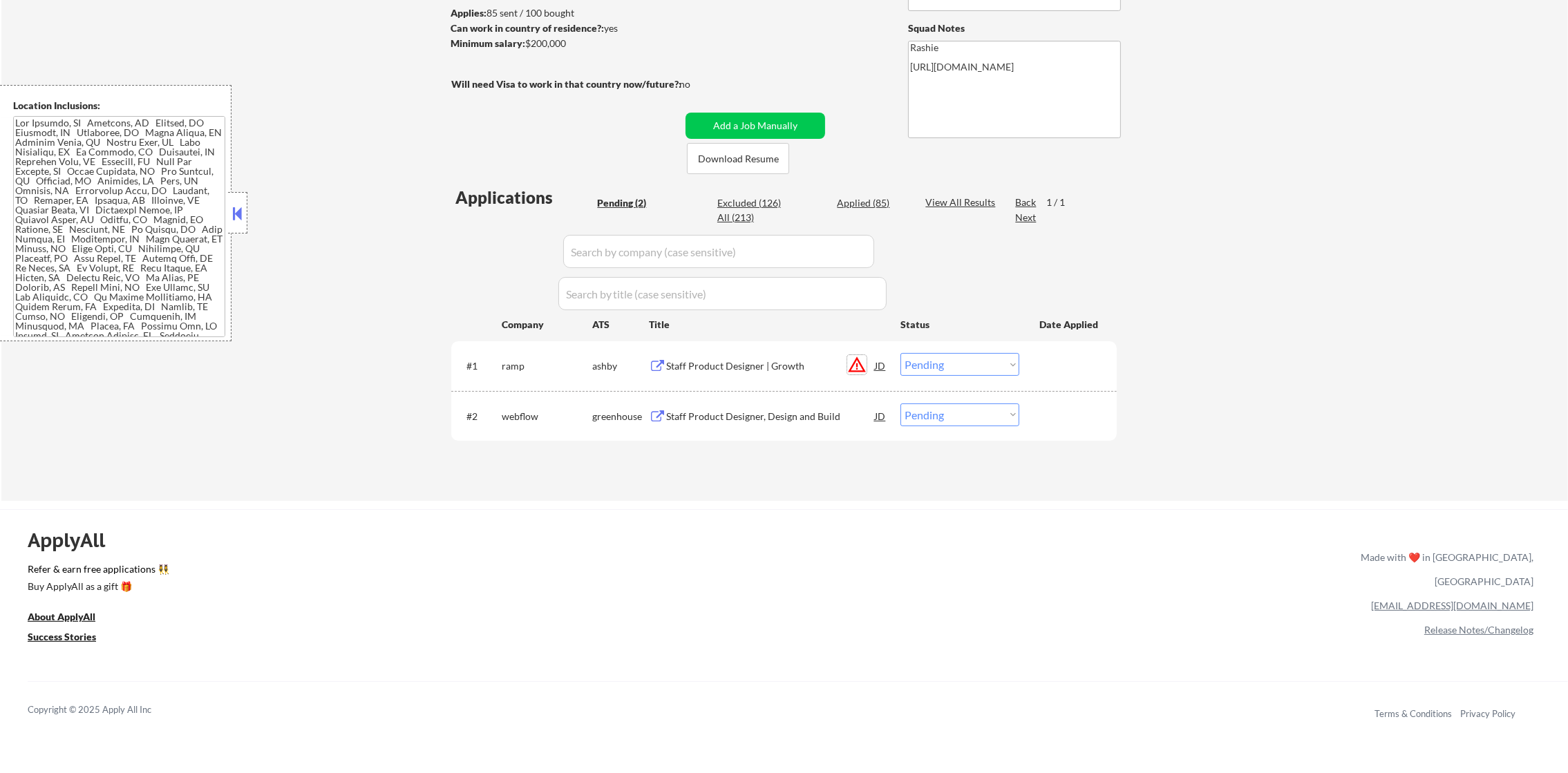
click at [861, 365] on button "warning_amber" at bounding box center [857, 365] width 19 height 19
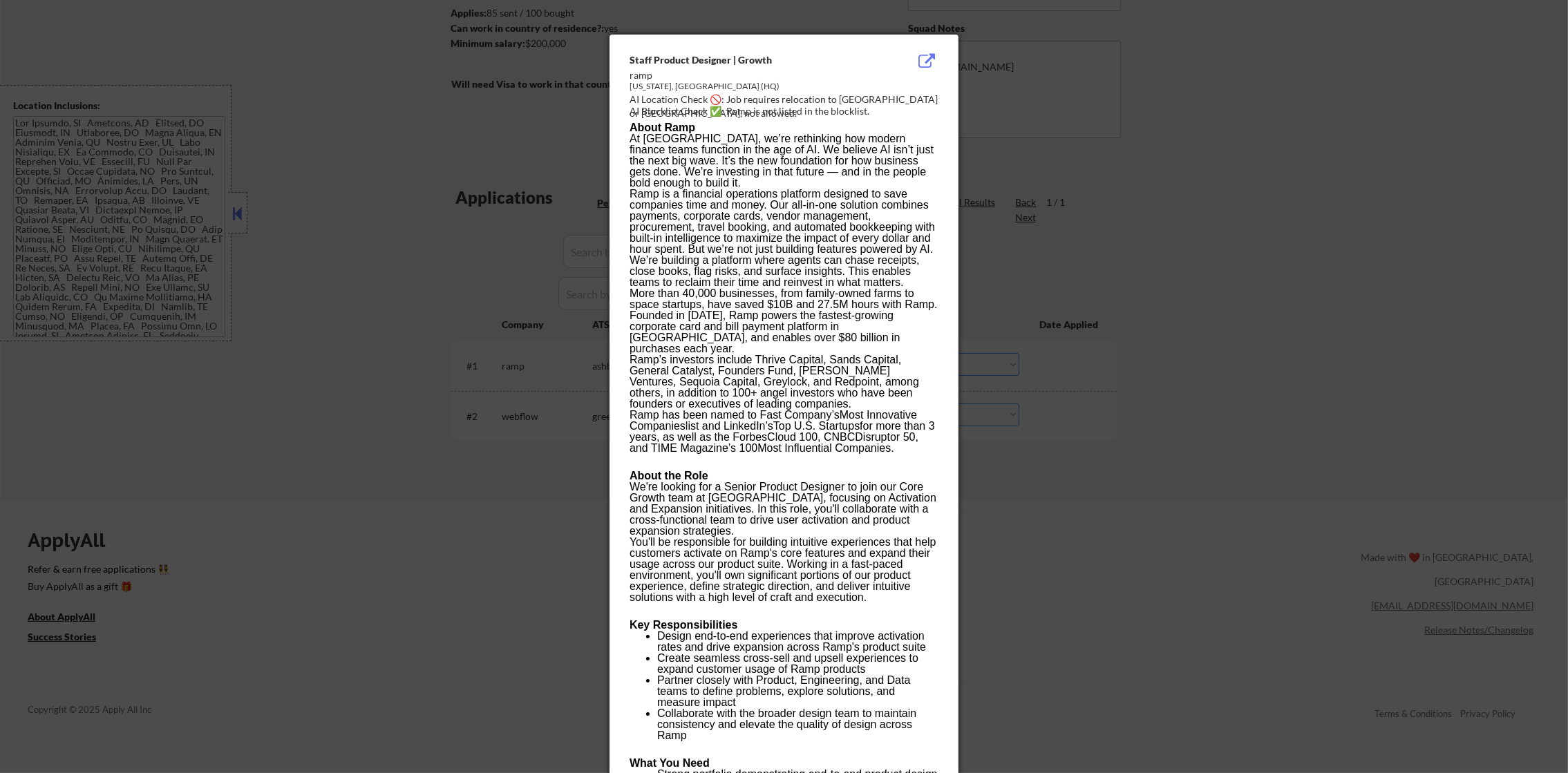
click at [1059, 146] on div at bounding box center [784, 386] width 1568 height 773
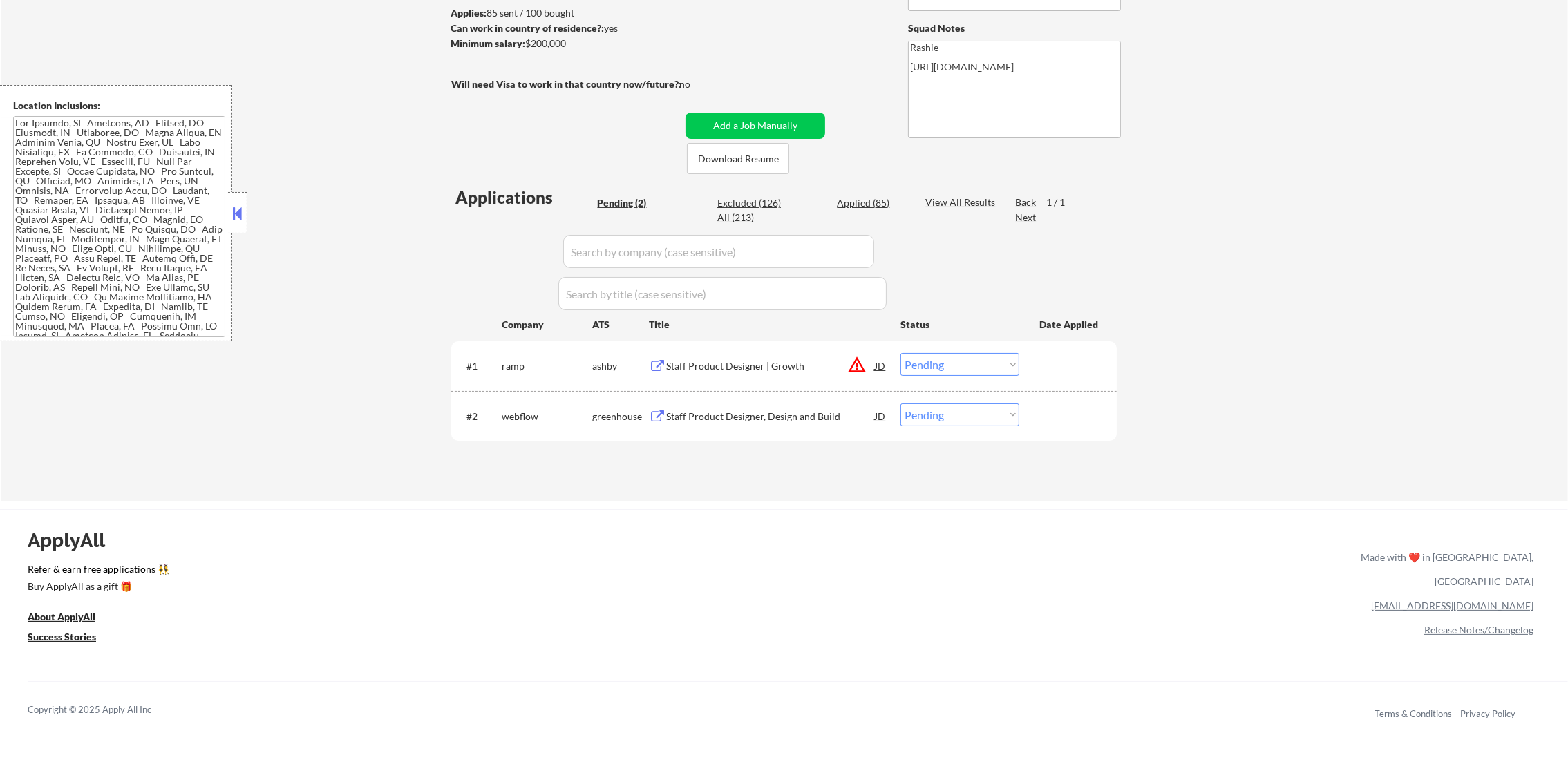
scroll to position [698, 0]
click at [854, 367] on button "warning_amber" at bounding box center [857, 365] width 19 height 19
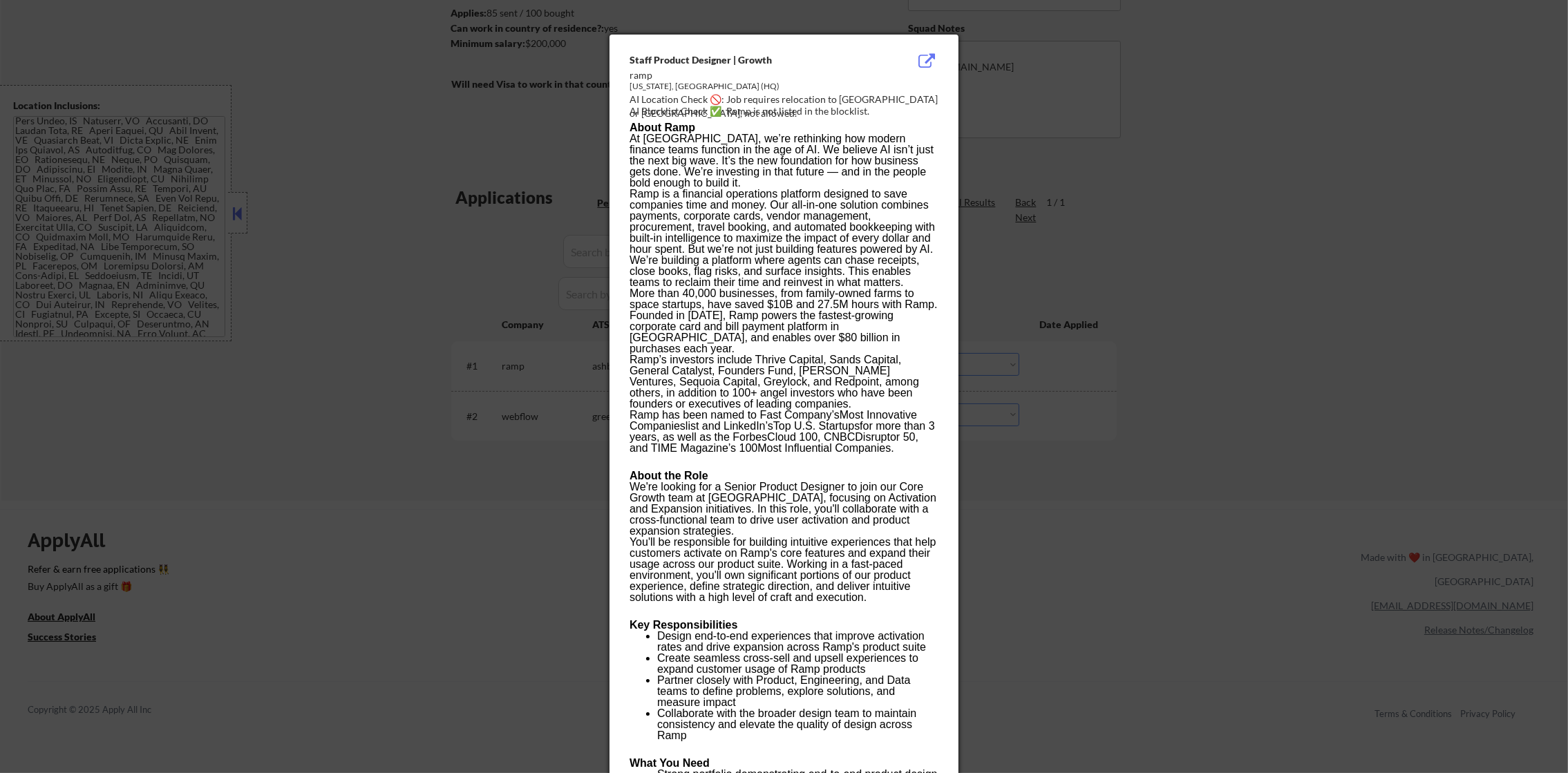
click at [1034, 344] on div at bounding box center [784, 386] width 1568 height 773
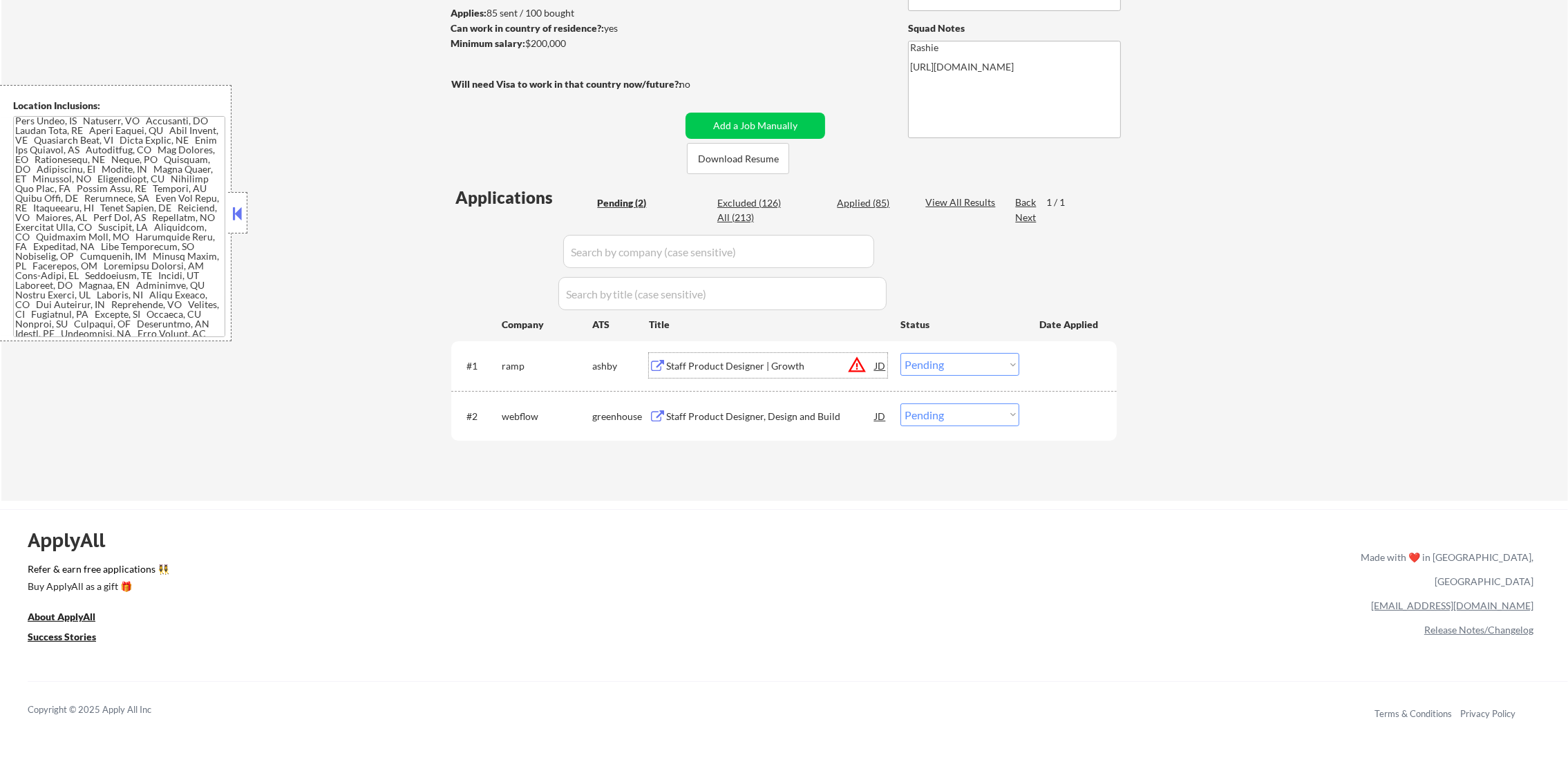
click at [690, 368] on div "Staff Product Designer | Growth" at bounding box center [771, 366] width 209 height 14
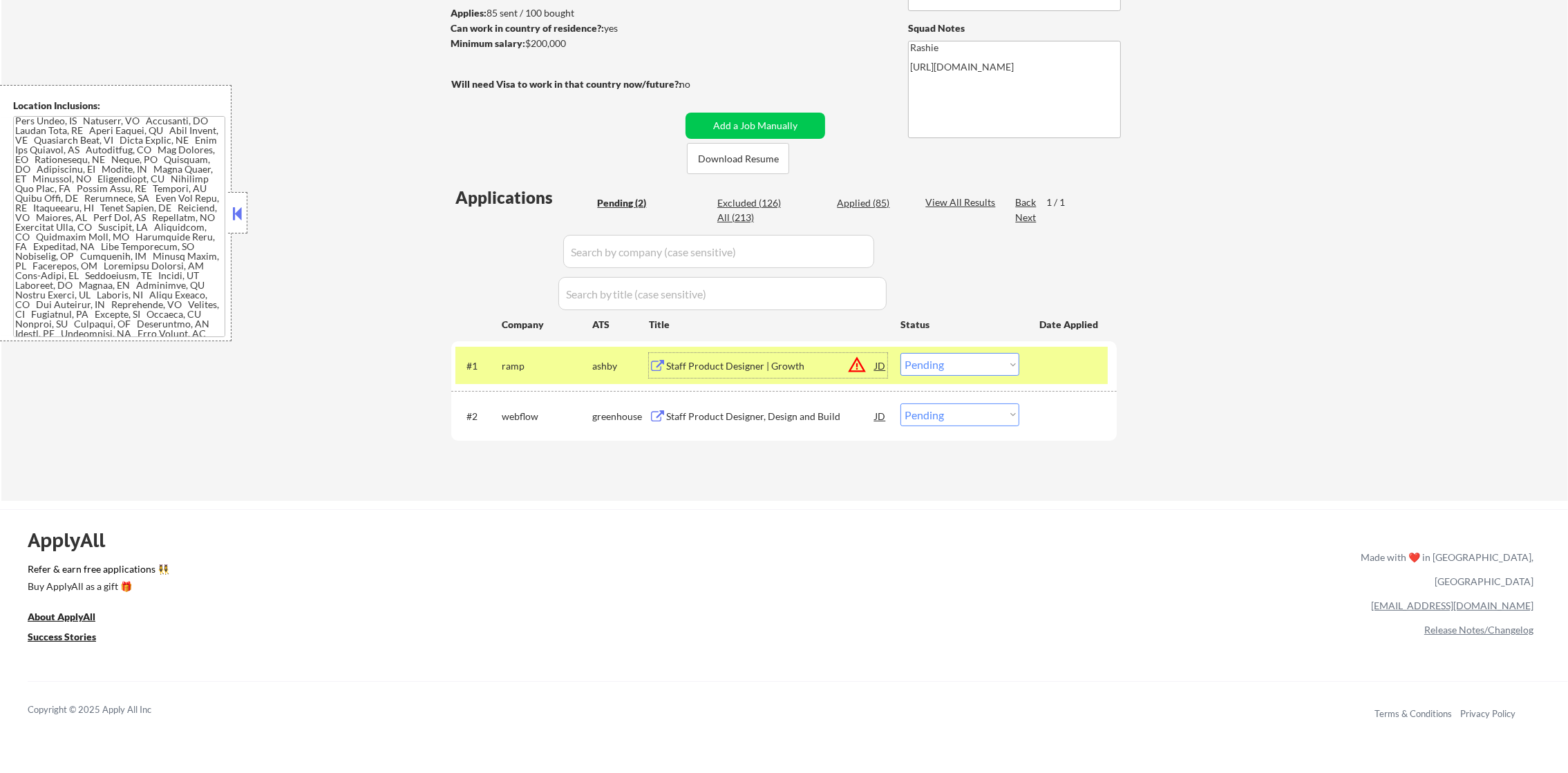
drag, startPoint x: 918, startPoint y: 368, endPoint x: 923, endPoint y: 377, distance: 10.3
click at [919, 369] on select "Choose an option... Pending Applied Excluded (Questions) Excluded (Expired) Exc…" at bounding box center [959, 365] width 119 height 22
click at [900, 353] on select "Choose an option... Pending Applied Excluded (Questions) Excluded (Expired) Exc…" at bounding box center [959, 365] width 119 height 22
click at [541, 353] on div "ramp" at bounding box center [547, 365] width 91 height 25
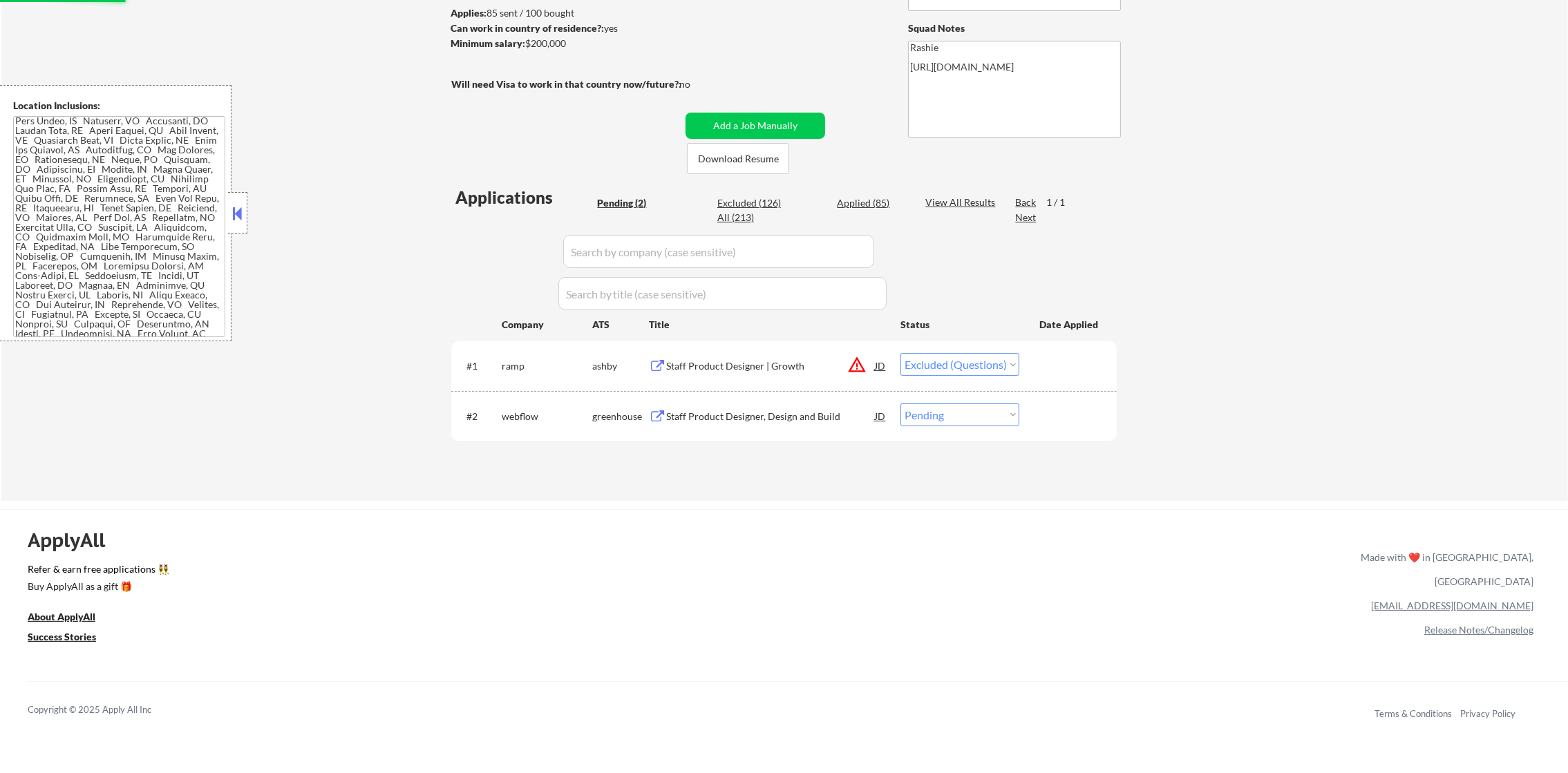
click at [784, 401] on div "#2 webflow greenhouse Staff Product Designer, Design and Build JD Choose an opt…" at bounding box center [781, 415] width 653 height 37
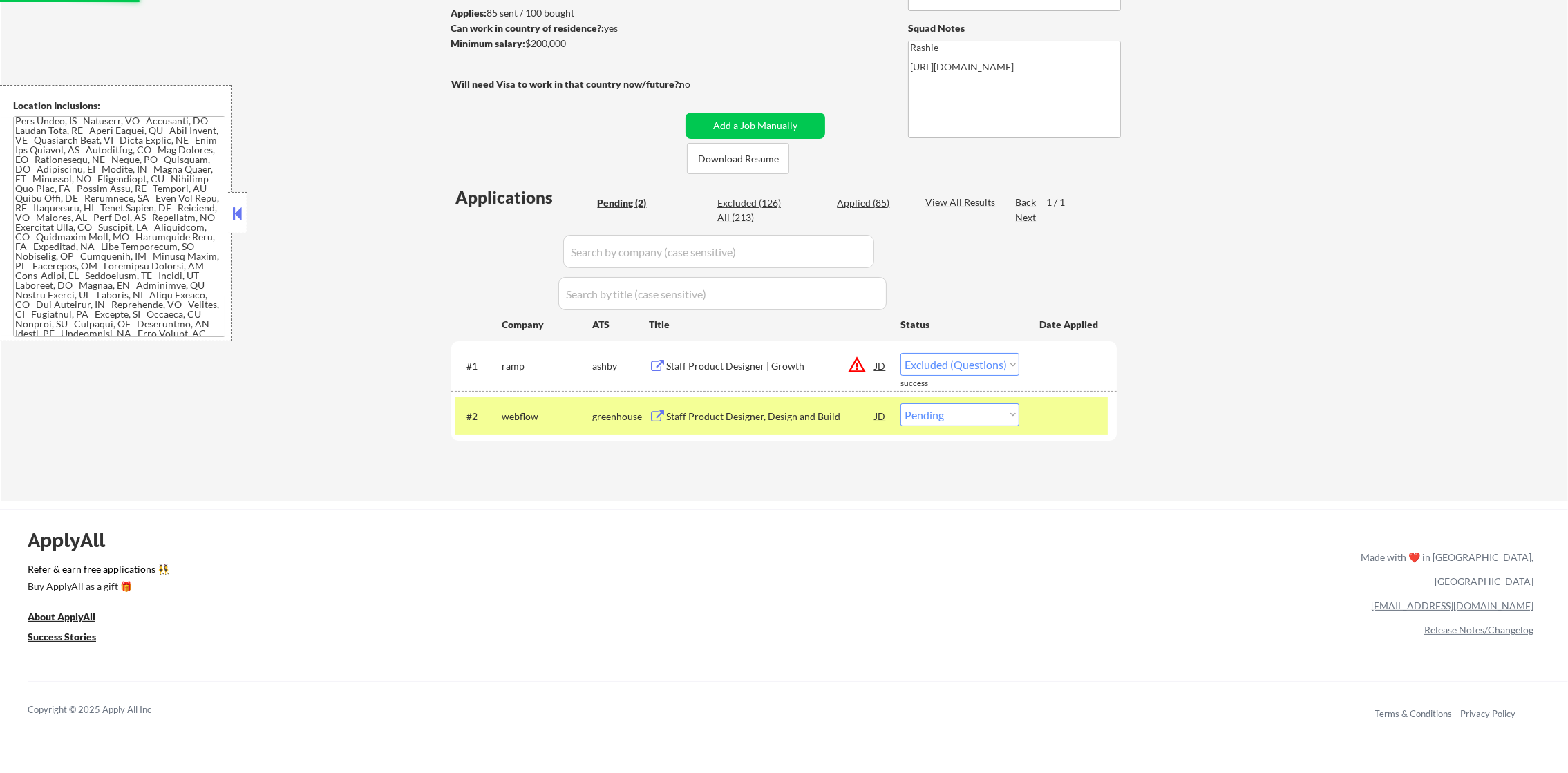
click at [785, 405] on div "Staff Product Designer, Design and Build" at bounding box center [771, 415] width 209 height 25
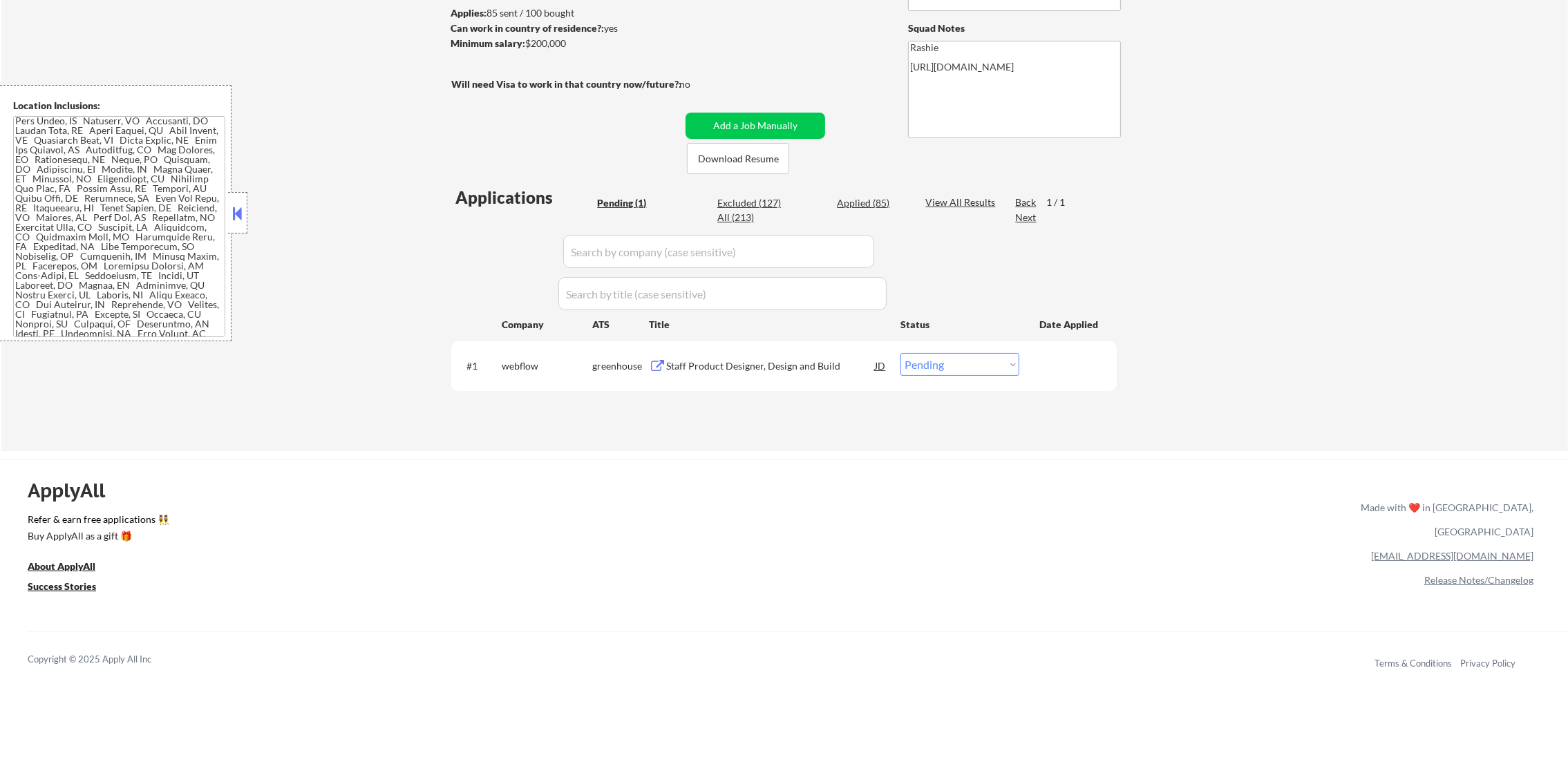
click at [934, 366] on select "Choose an option... Pending Applied Excluded (Questions) Excluded (Expired) Exc…" at bounding box center [959, 365] width 119 height 22
select select ""excluded""
click at [900, 353] on select "Choose an option... Pending Applied Excluded (Questions) Excluded (Expired) Exc…" at bounding box center [959, 365] width 119 height 22
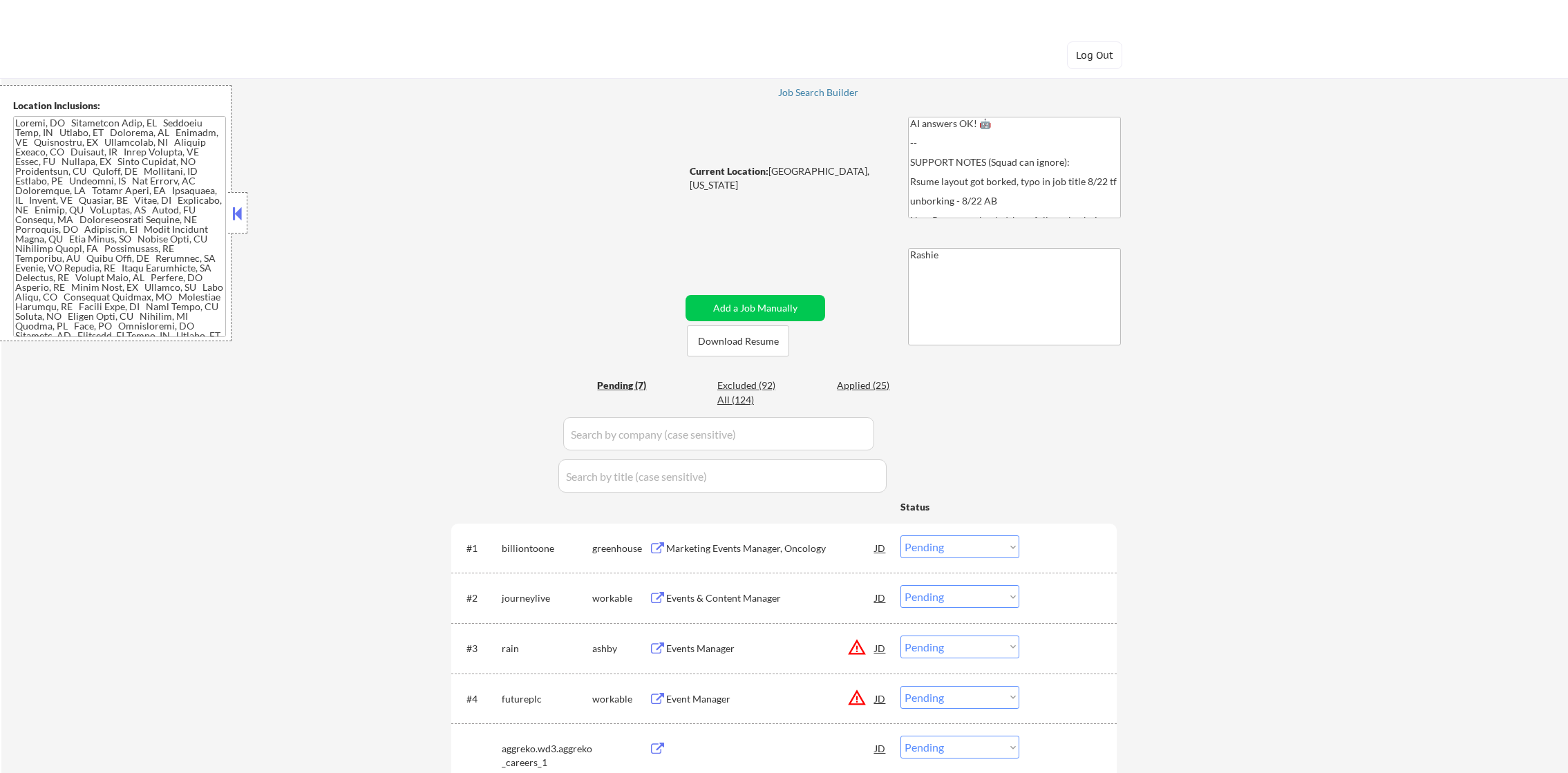
select select ""pending""
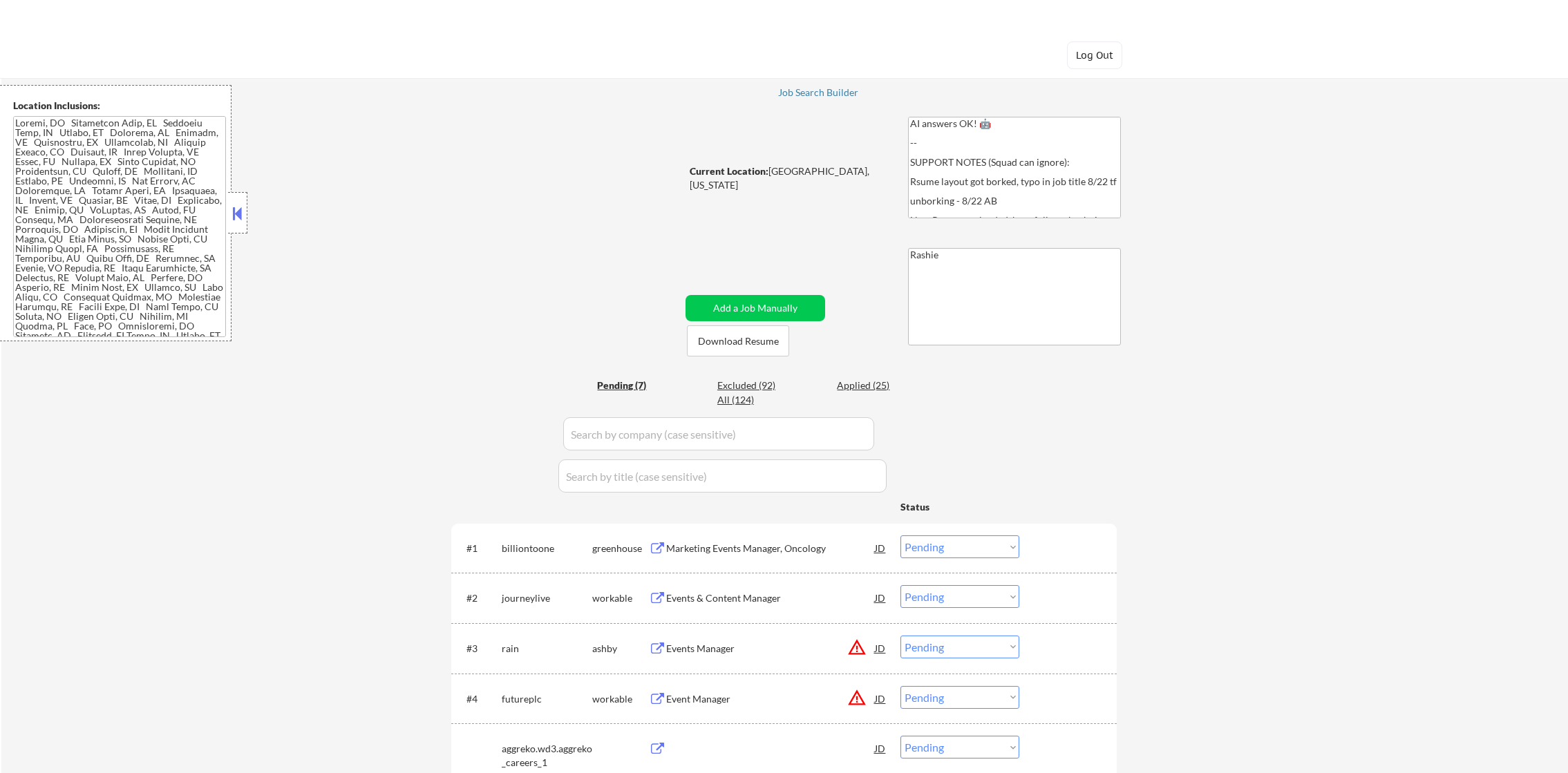
select select ""pending""
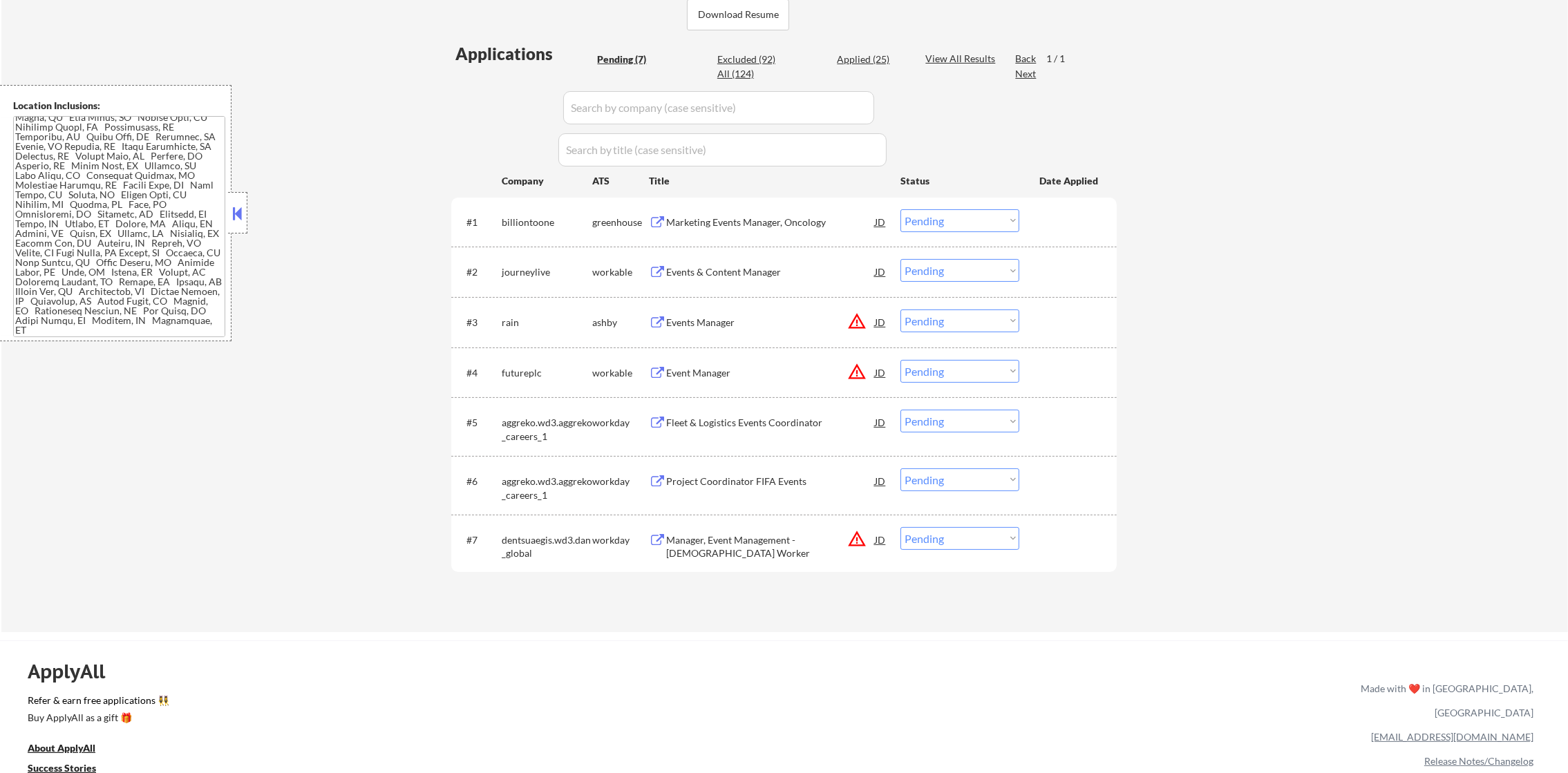
scroll to position [131, 0]
click at [853, 318] on button "warning_amber" at bounding box center [857, 321] width 19 height 19
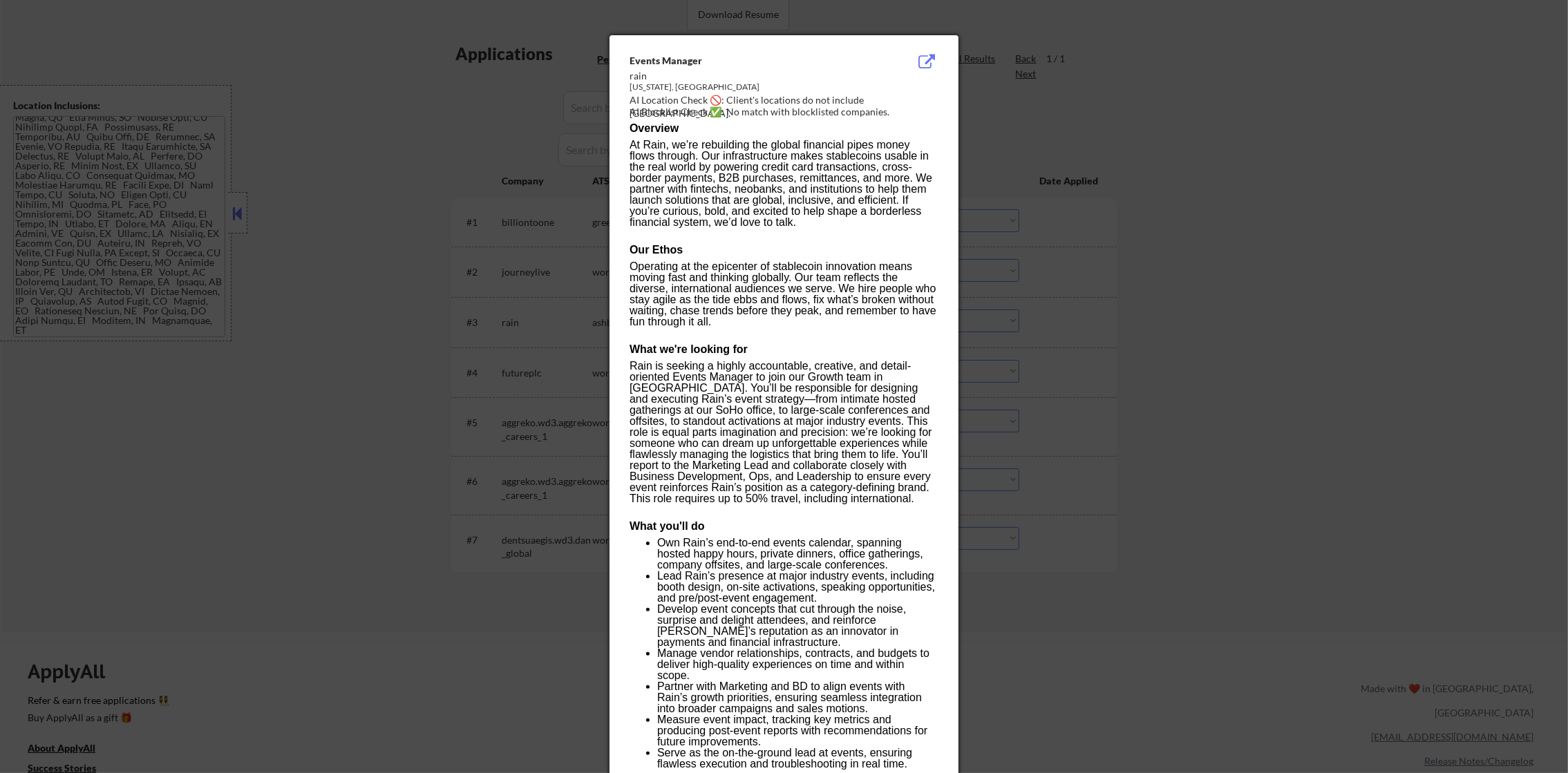
click at [1016, 314] on div at bounding box center [784, 386] width 1568 height 773
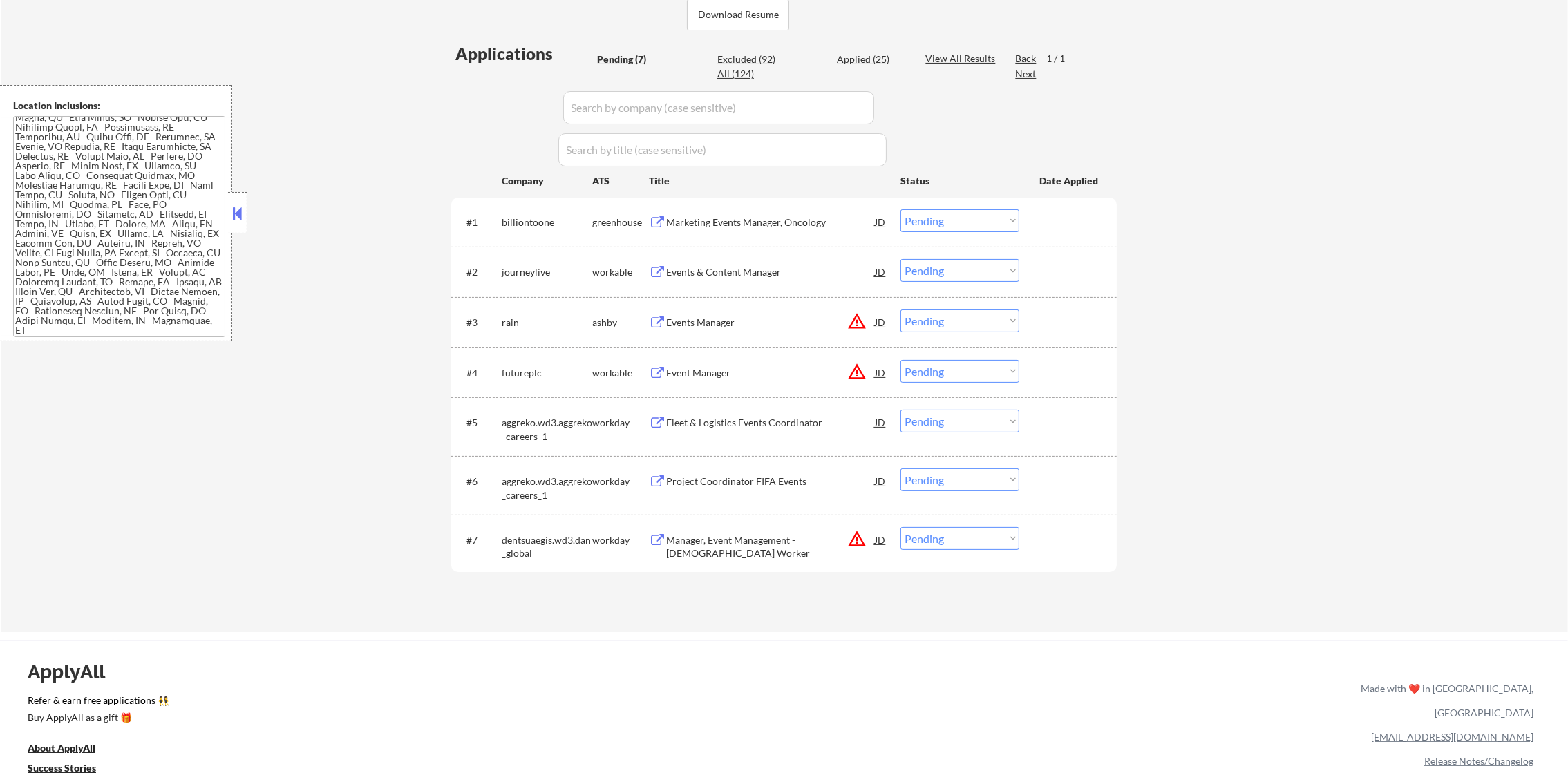
click at [975, 304] on div "#3 rain [PERSON_NAME] Events Manager JD warning_amber Choose an option... Pendi…" at bounding box center [781, 321] width 653 height 37
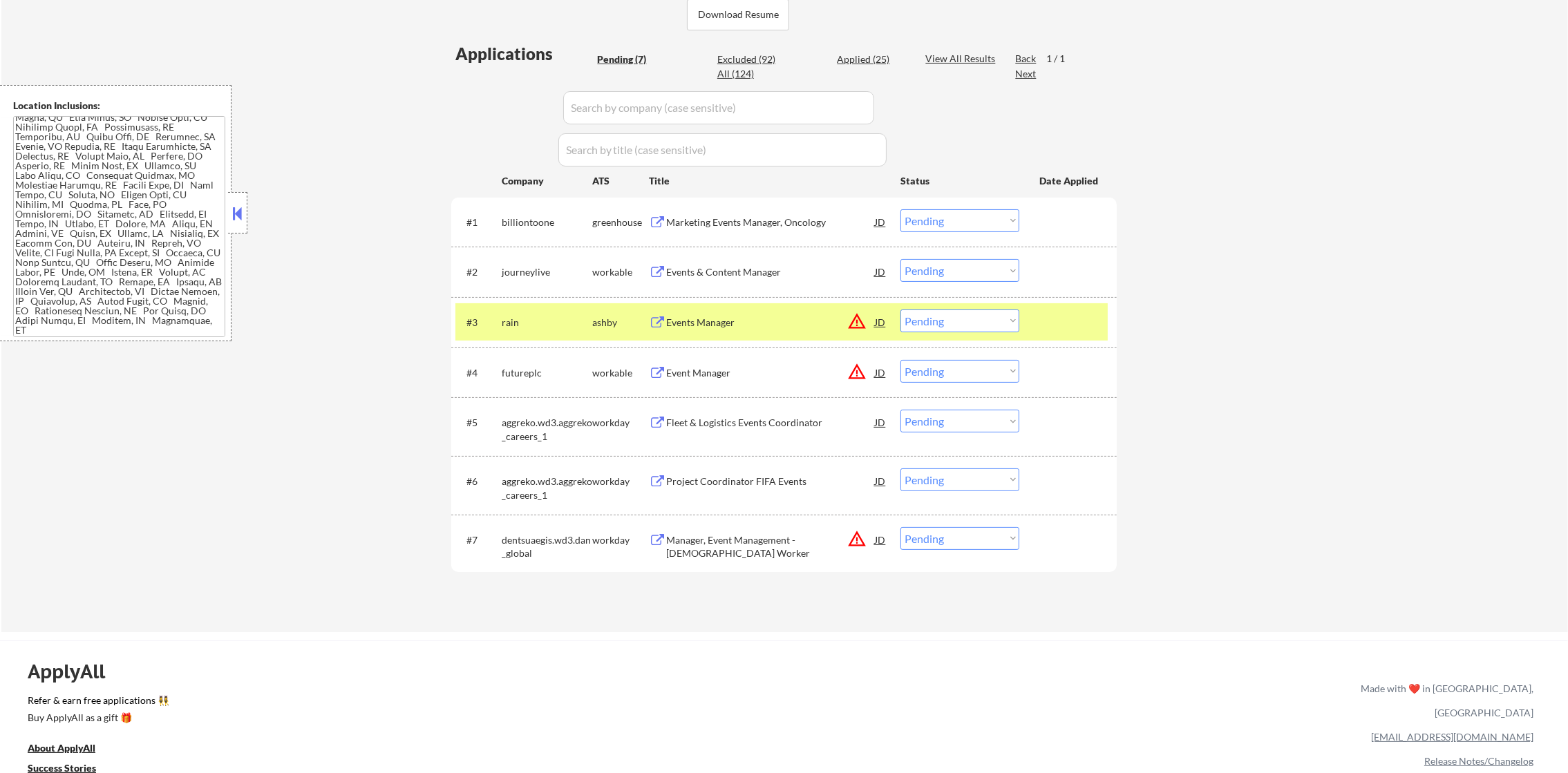
drag, startPoint x: 968, startPoint y: 319, endPoint x: 965, endPoint y: 327, distance: 8.5
click at [968, 319] on select "Choose an option... Pending Applied Excluded (Questions) Excluded (Expired) Exc…" at bounding box center [959, 321] width 119 height 22
click at [900, 309] on select "Choose an option... Pending Applied Excluded (Questions) Excluded (Expired) Exc…" at bounding box center [959, 321] width 119 height 22
click at [519, 311] on div "rain" at bounding box center [547, 321] width 91 height 25
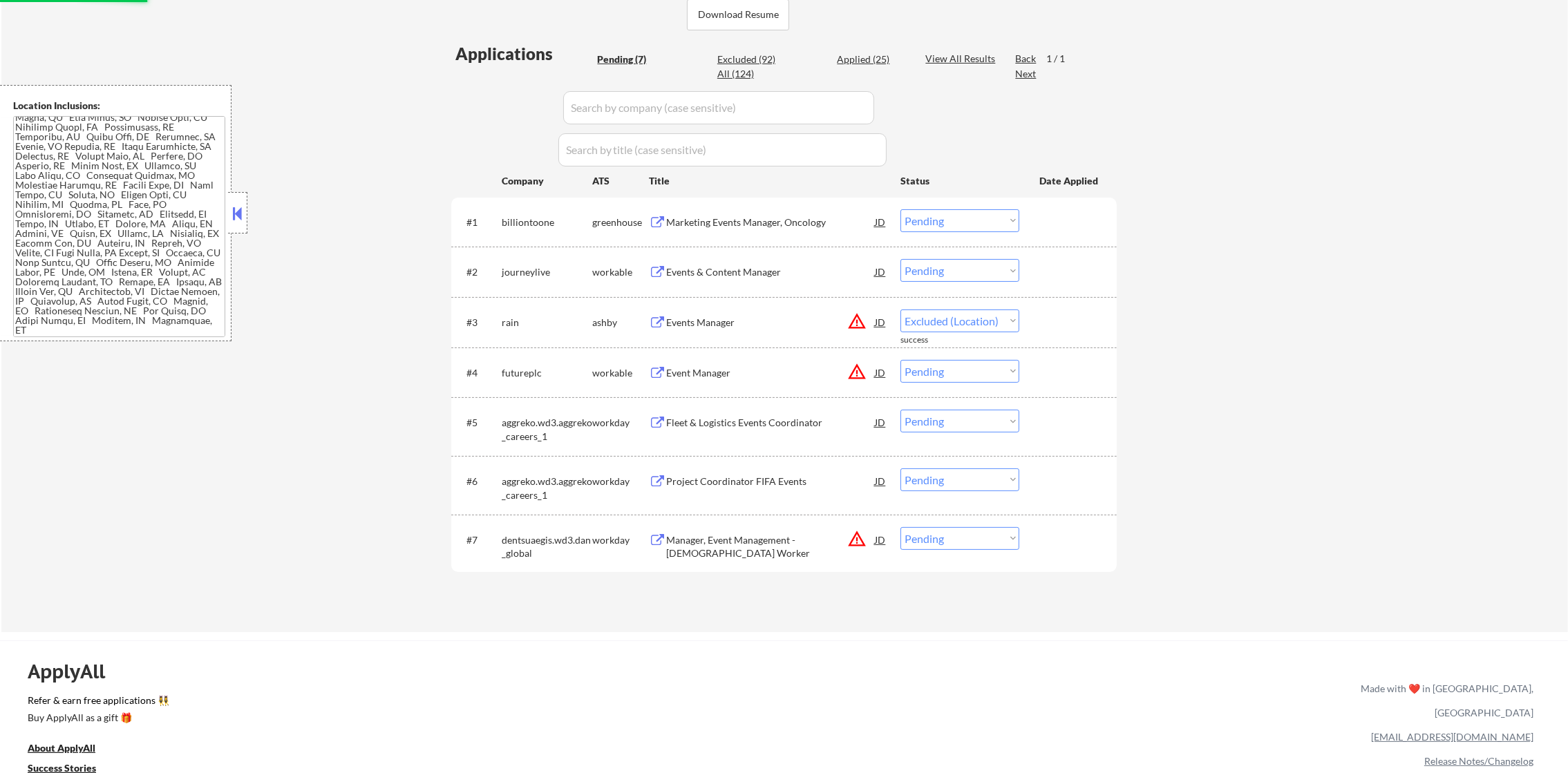
select select ""pending""
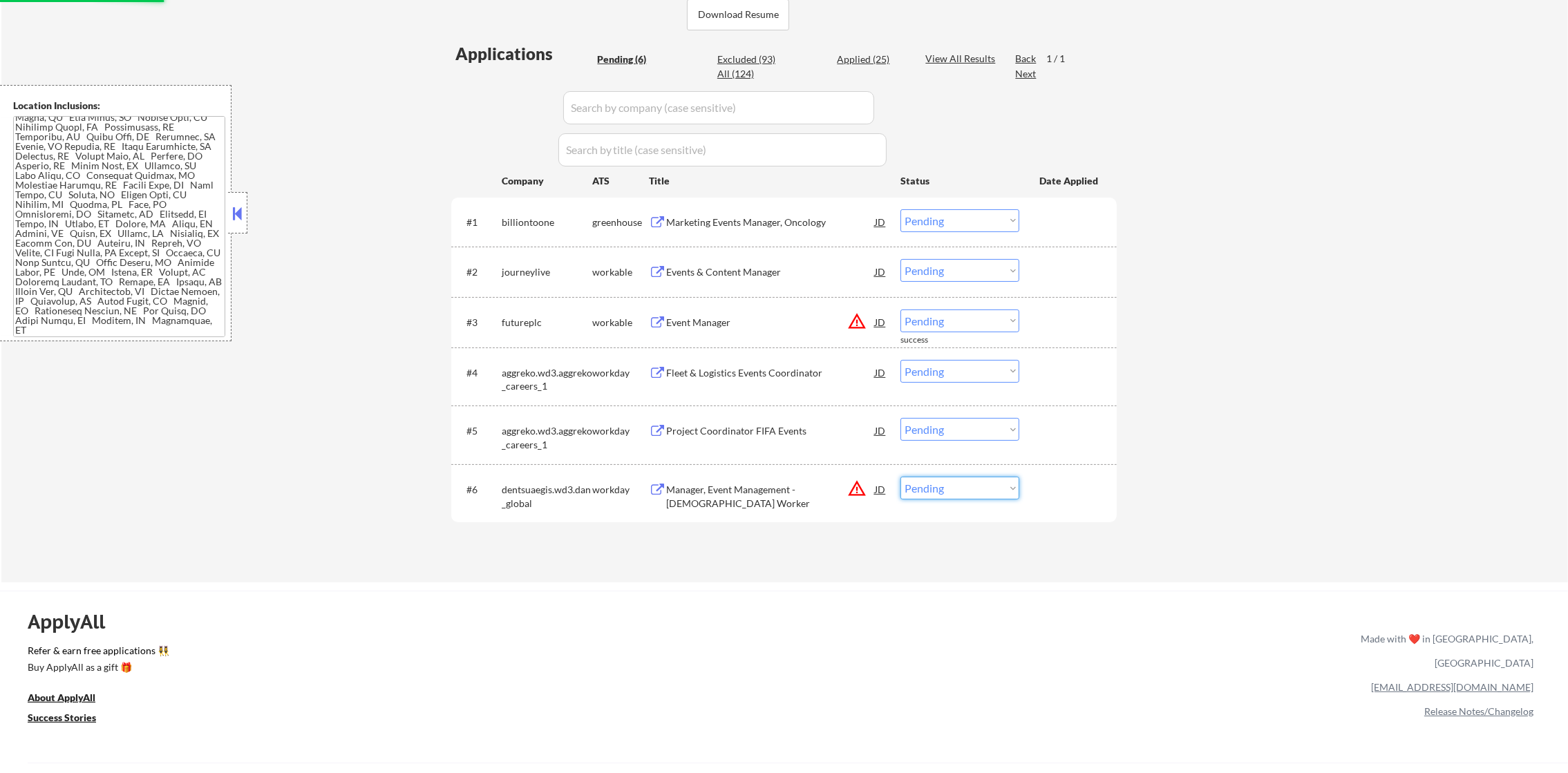
click at [977, 485] on select "Choose an option... Pending Applied Excluded (Questions) Excluded (Expired) Exc…" at bounding box center [959, 488] width 119 height 22
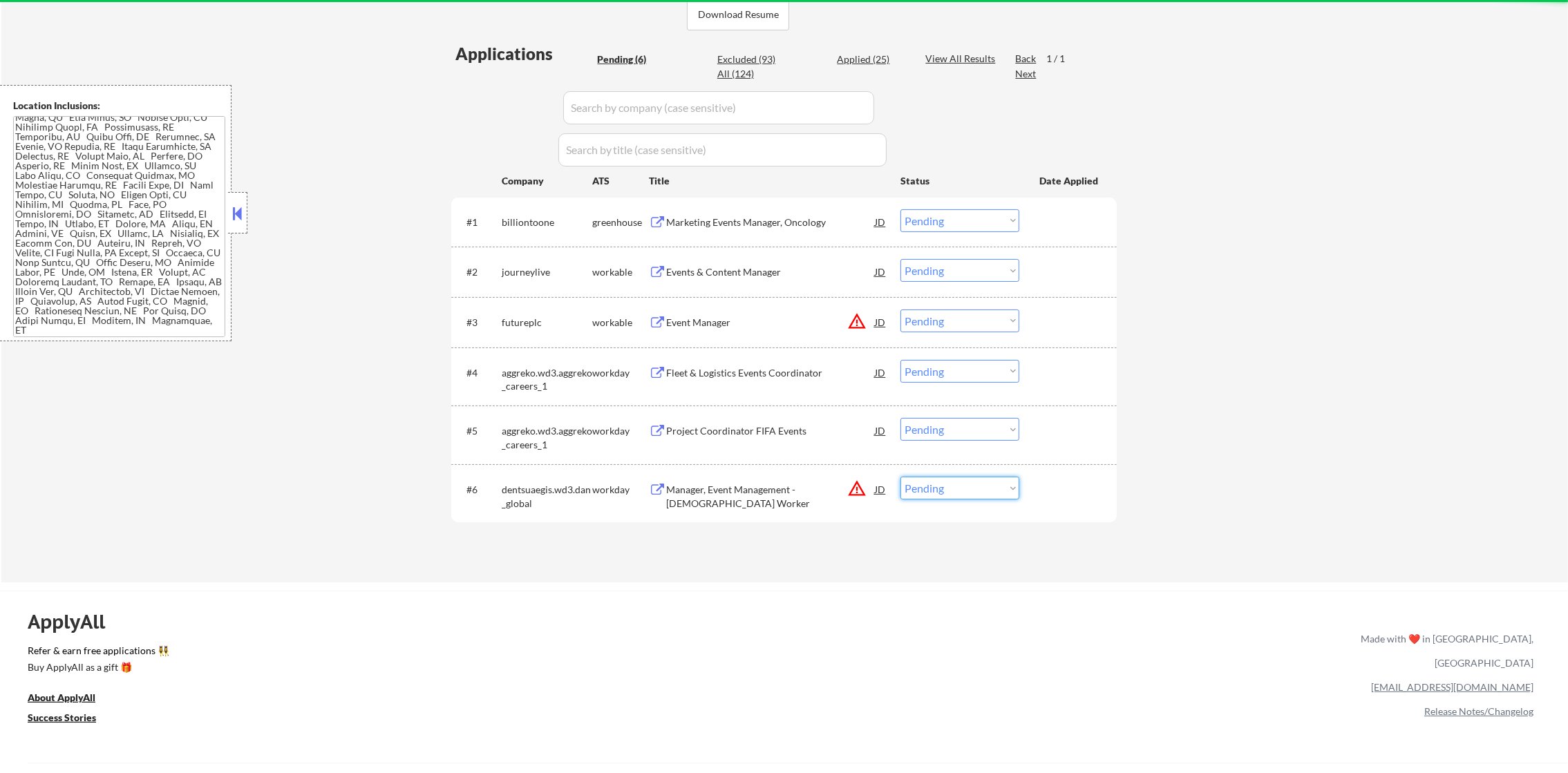
select select ""excluded__location_""
click at [900, 477] on select "Choose an option... Pending Applied Excluded (Questions) Excluded (Expired) Exc…" at bounding box center [959, 488] width 119 height 22
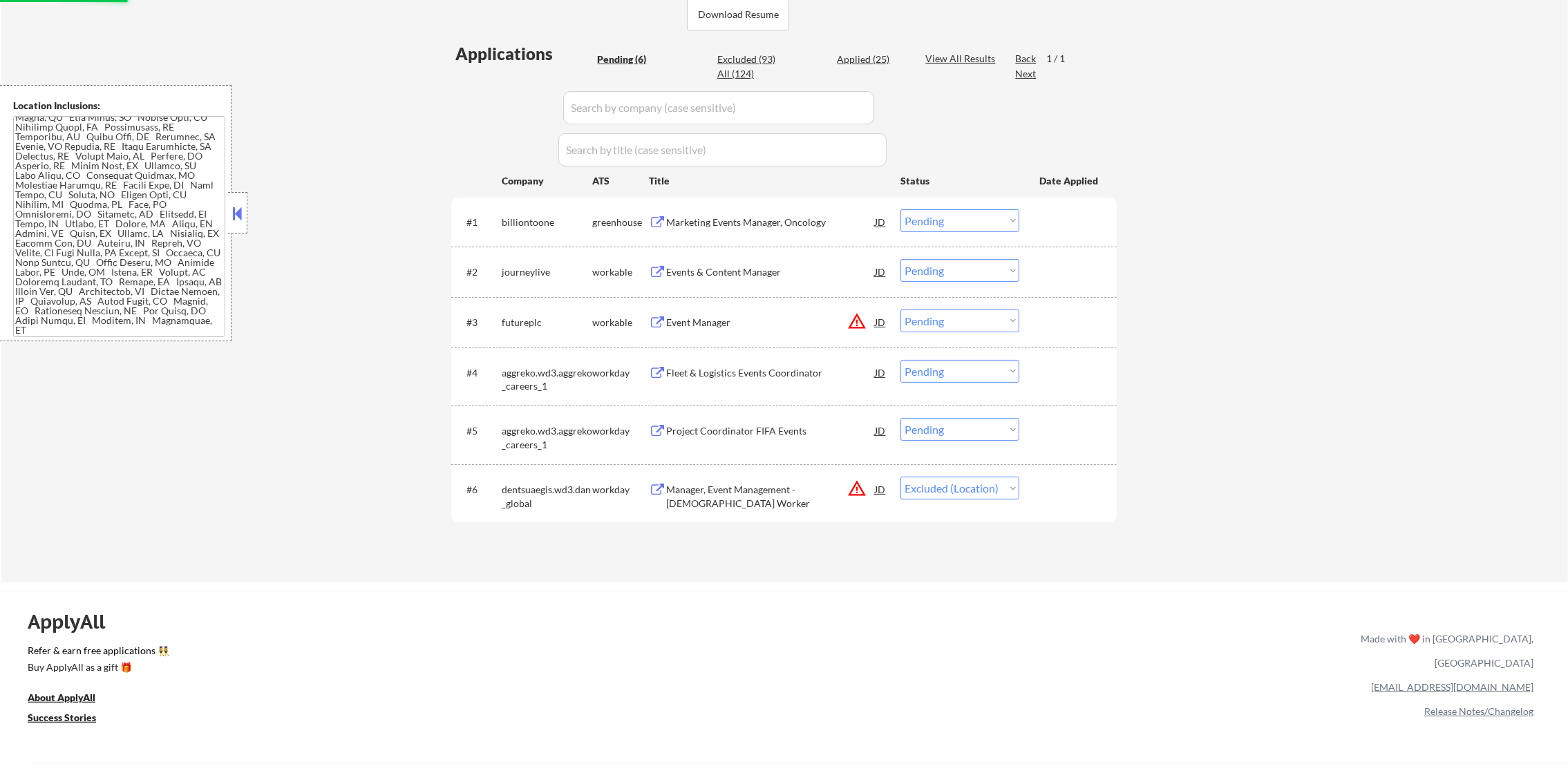
click at [955, 321] on select "Choose an option... Pending Applied Excluded (Questions) Excluded (Expired) Exc…" at bounding box center [959, 321] width 119 height 22
click at [900, 309] on select "Choose an option... Pending Applied Excluded (Questions) Excluded (Expired) Exc…" at bounding box center [959, 321] width 119 height 22
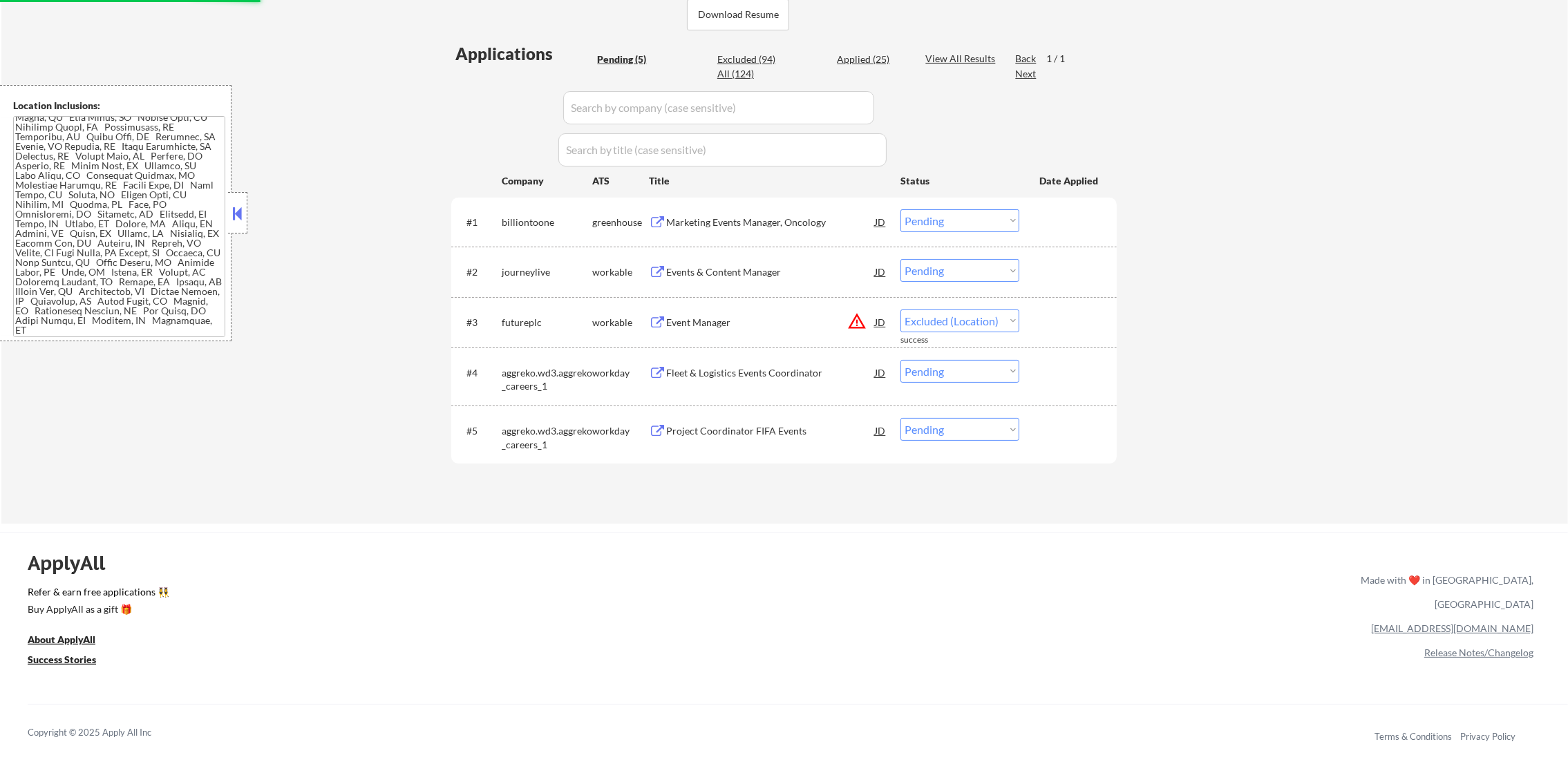
select select ""pending""
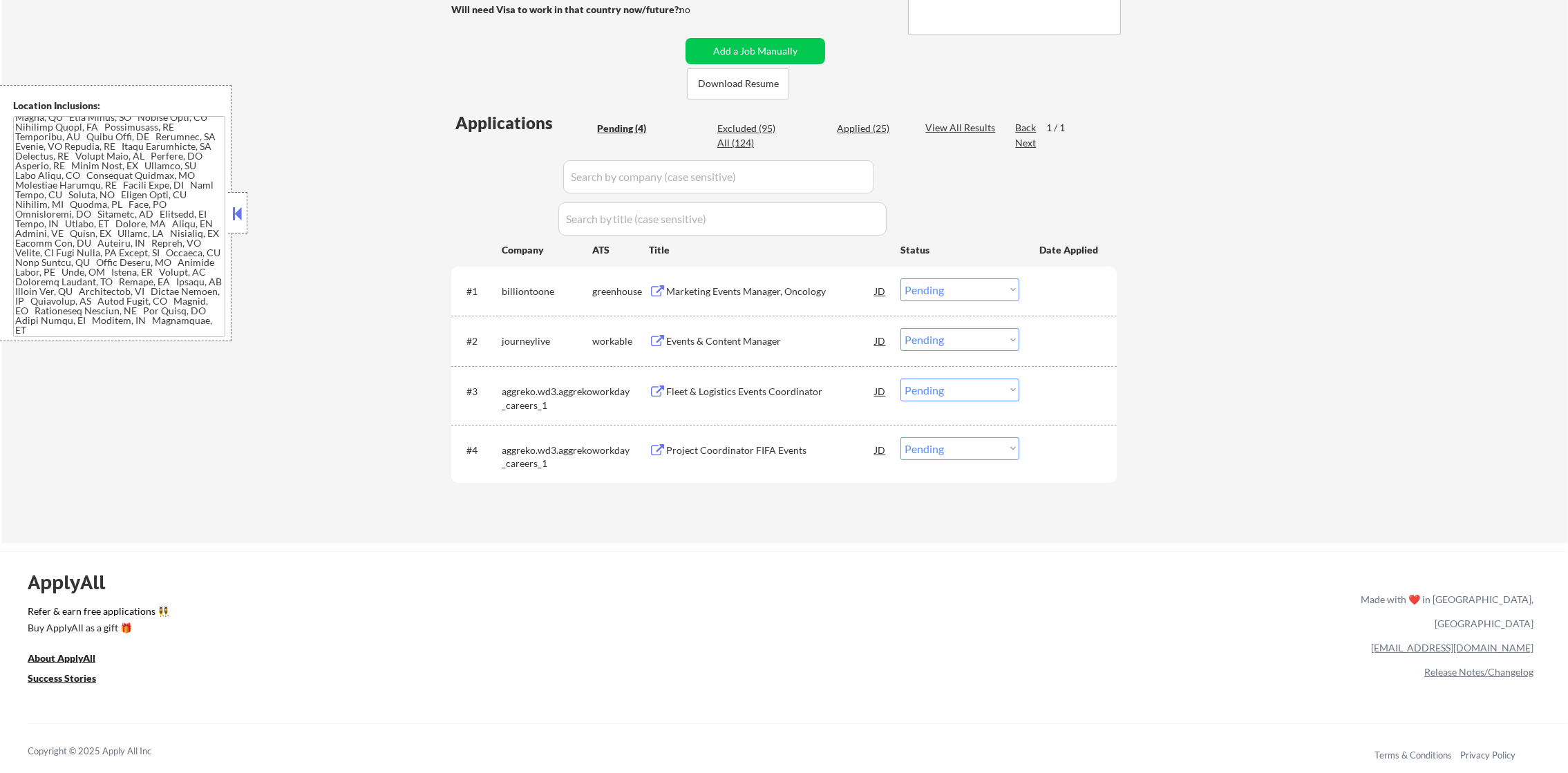
scroll to position [276, 0]
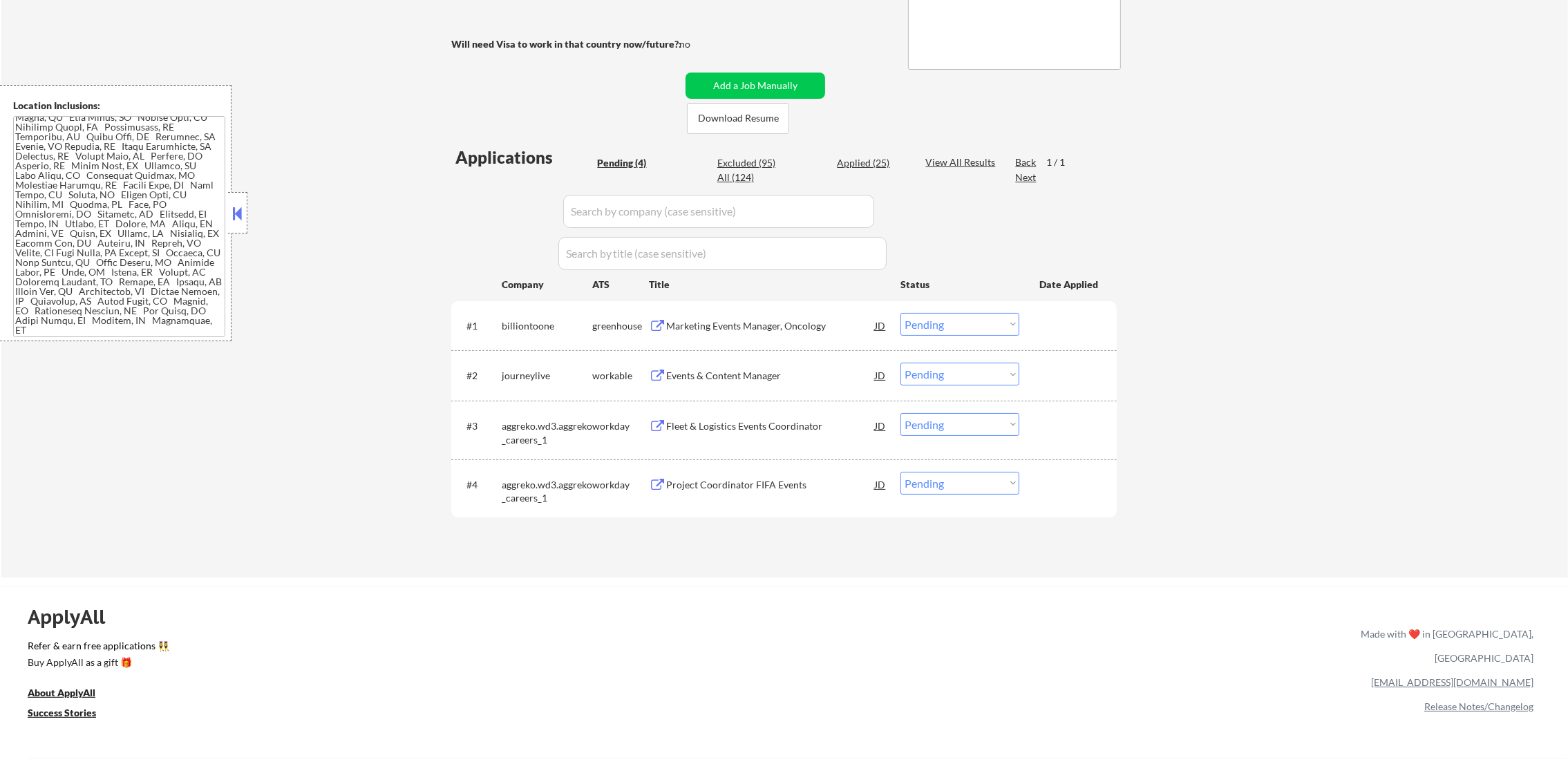
click at [750, 328] on div "Marketing Events Manager, Oncology" at bounding box center [771, 326] width 209 height 14
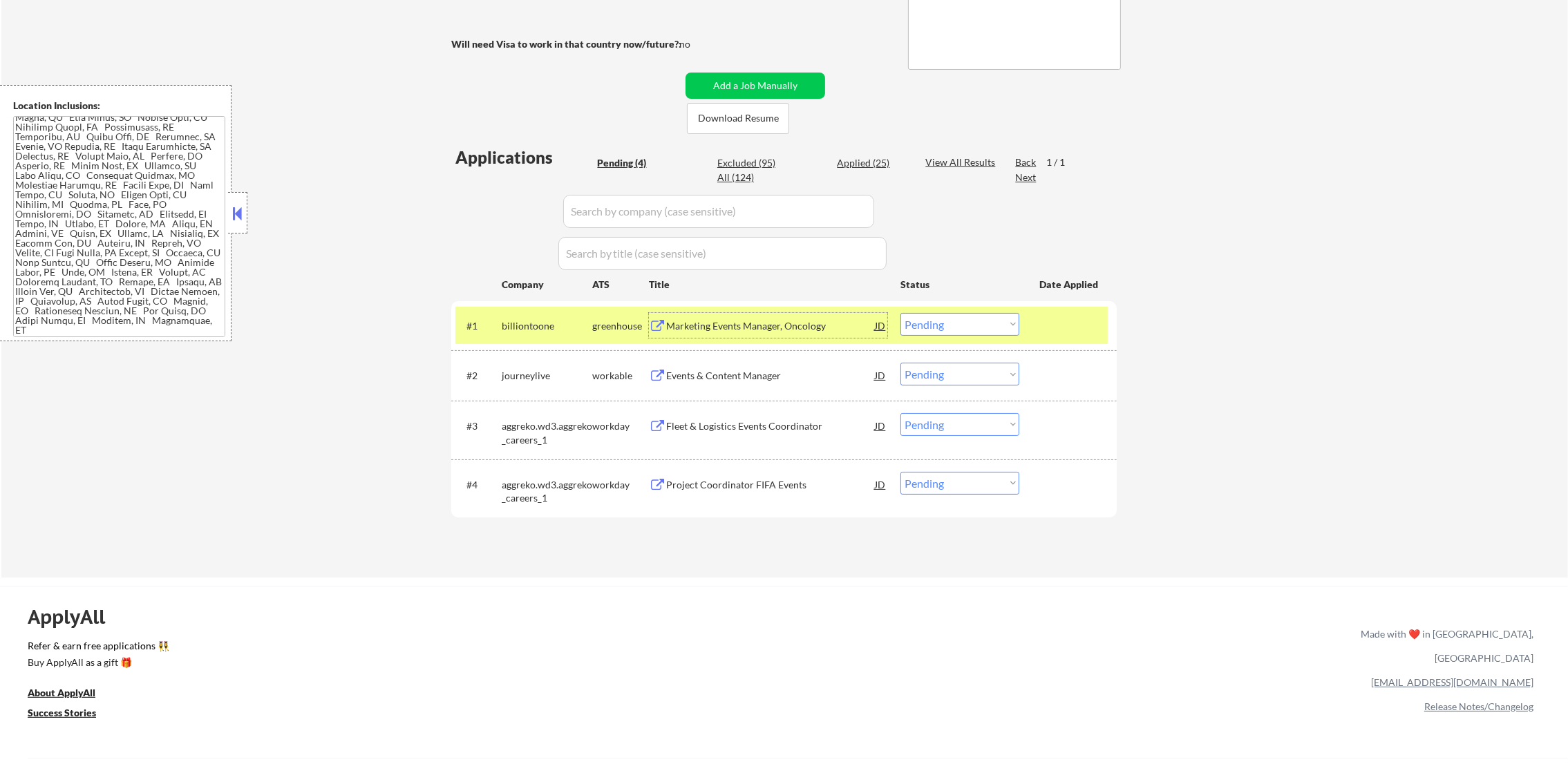
click at [768, 160] on div "Excluded (95)" at bounding box center [752, 163] width 69 height 14
click at [578, 321] on div "billiontoone" at bounding box center [547, 326] width 91 height 14
click at [553, 320] on div "billiontoone" at bounding box center [547, 326] width 91 height 14
select select ""excluded__location_""
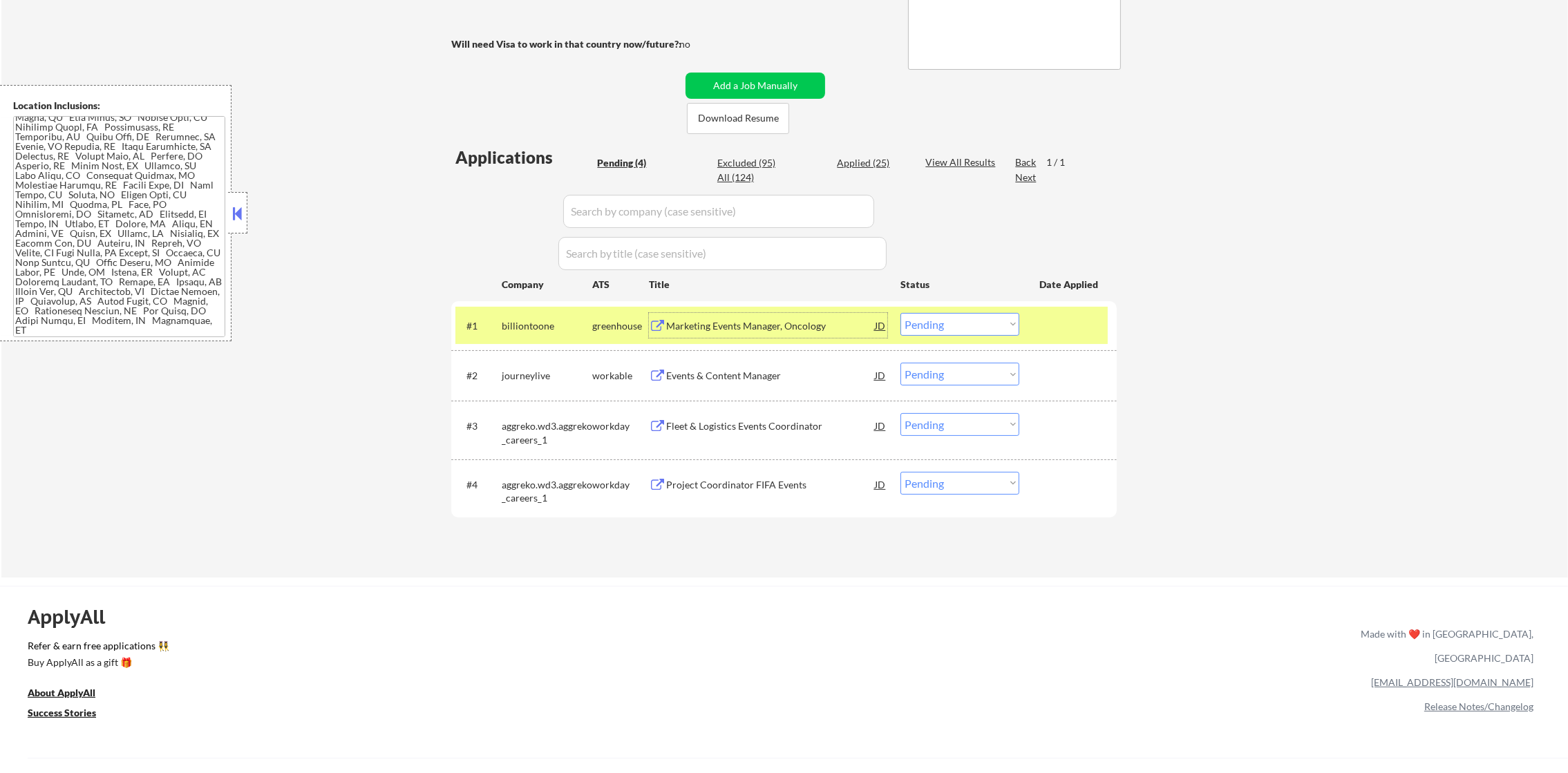
select select ""excluded__expired_""
select select ""excluded__other_""
select select ""excluded__location_""
select select ""excluded__expired_""
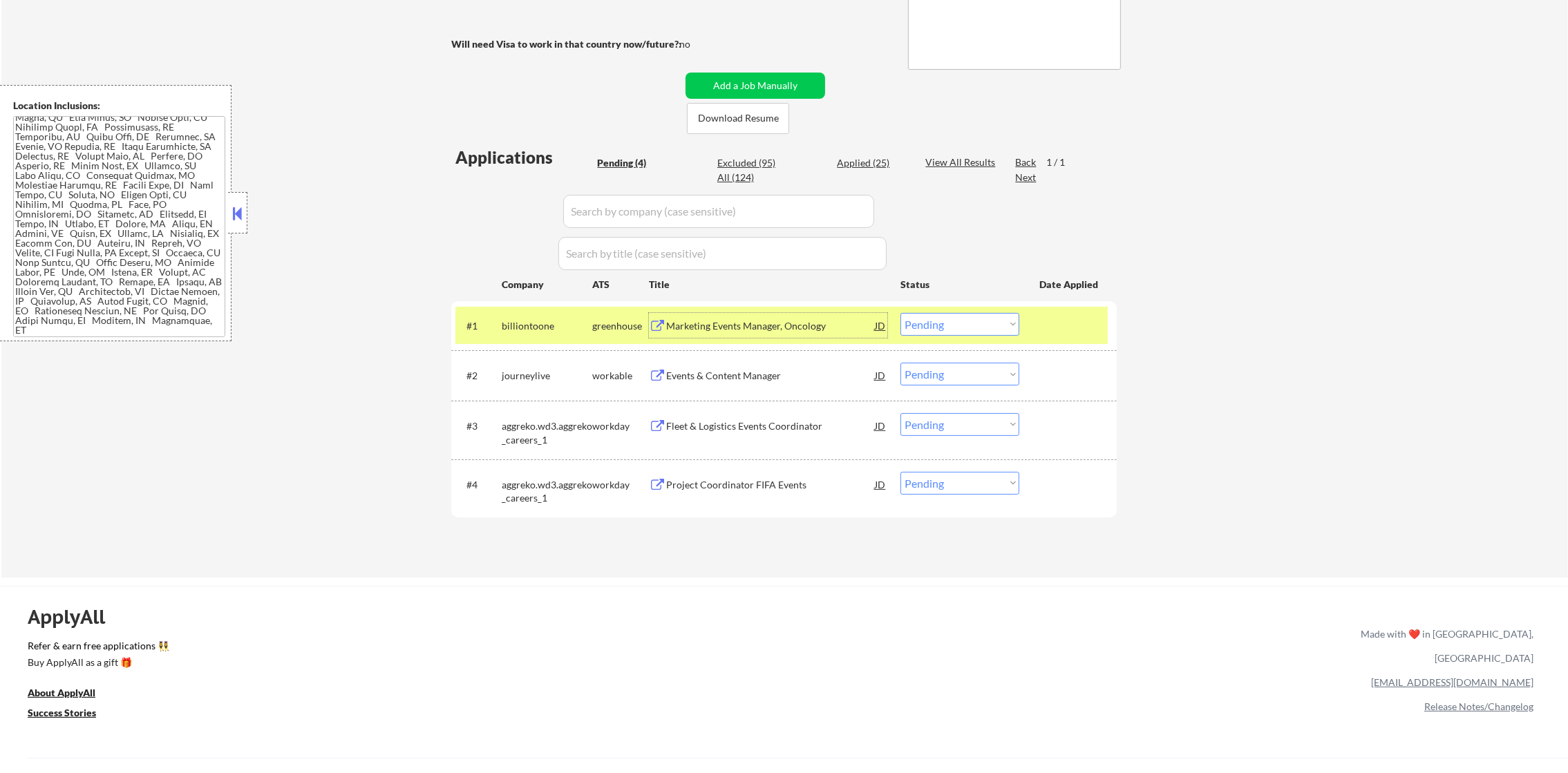
select select ""excluded__other_""
select select ""excluded__location_""
select select ""excluded__salary_""
select select ""excluded""
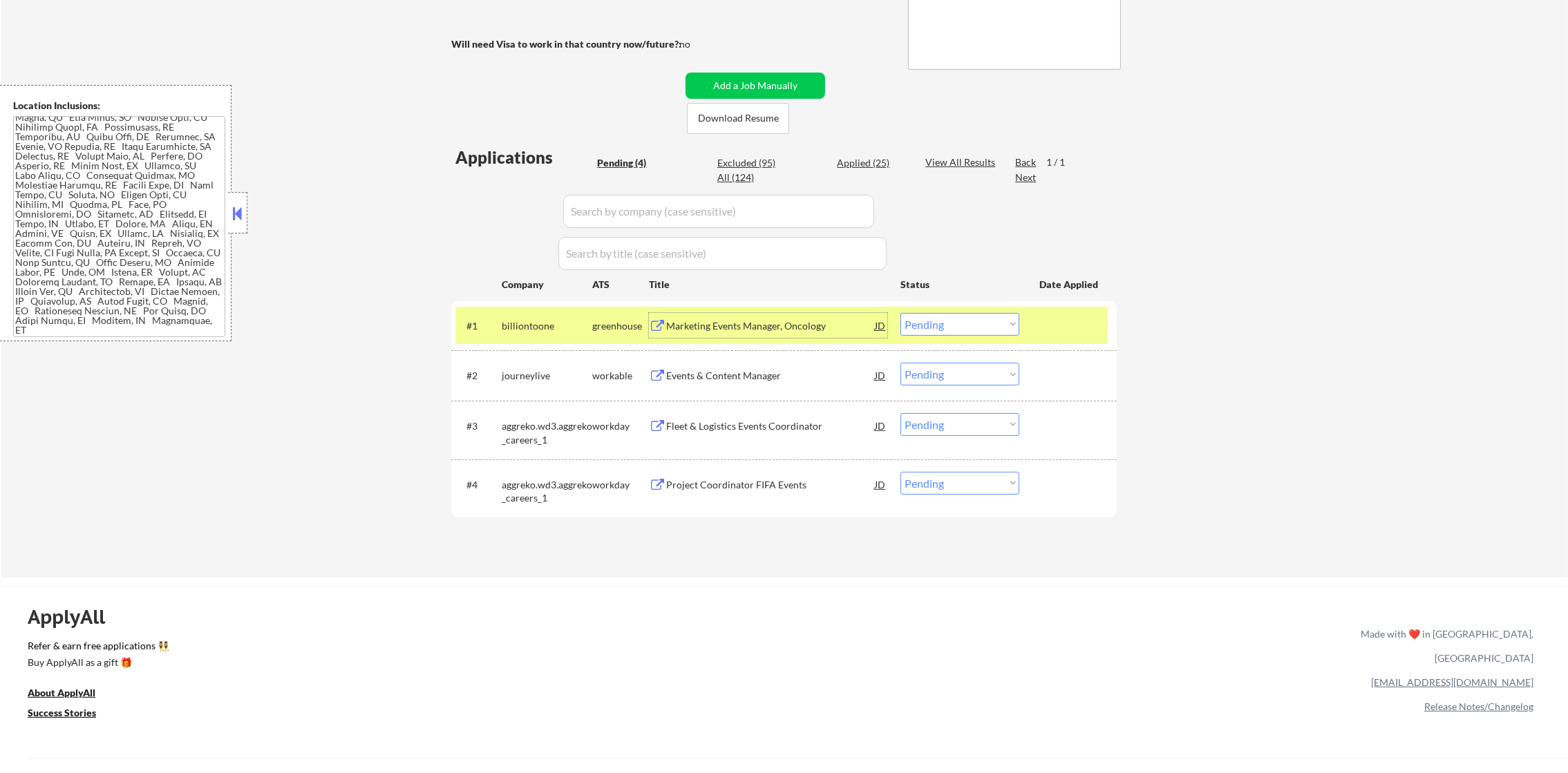
select select ""excluded__other_""
select select ""excluded""
select select ""excluded__expired_""
select select ""excluded""
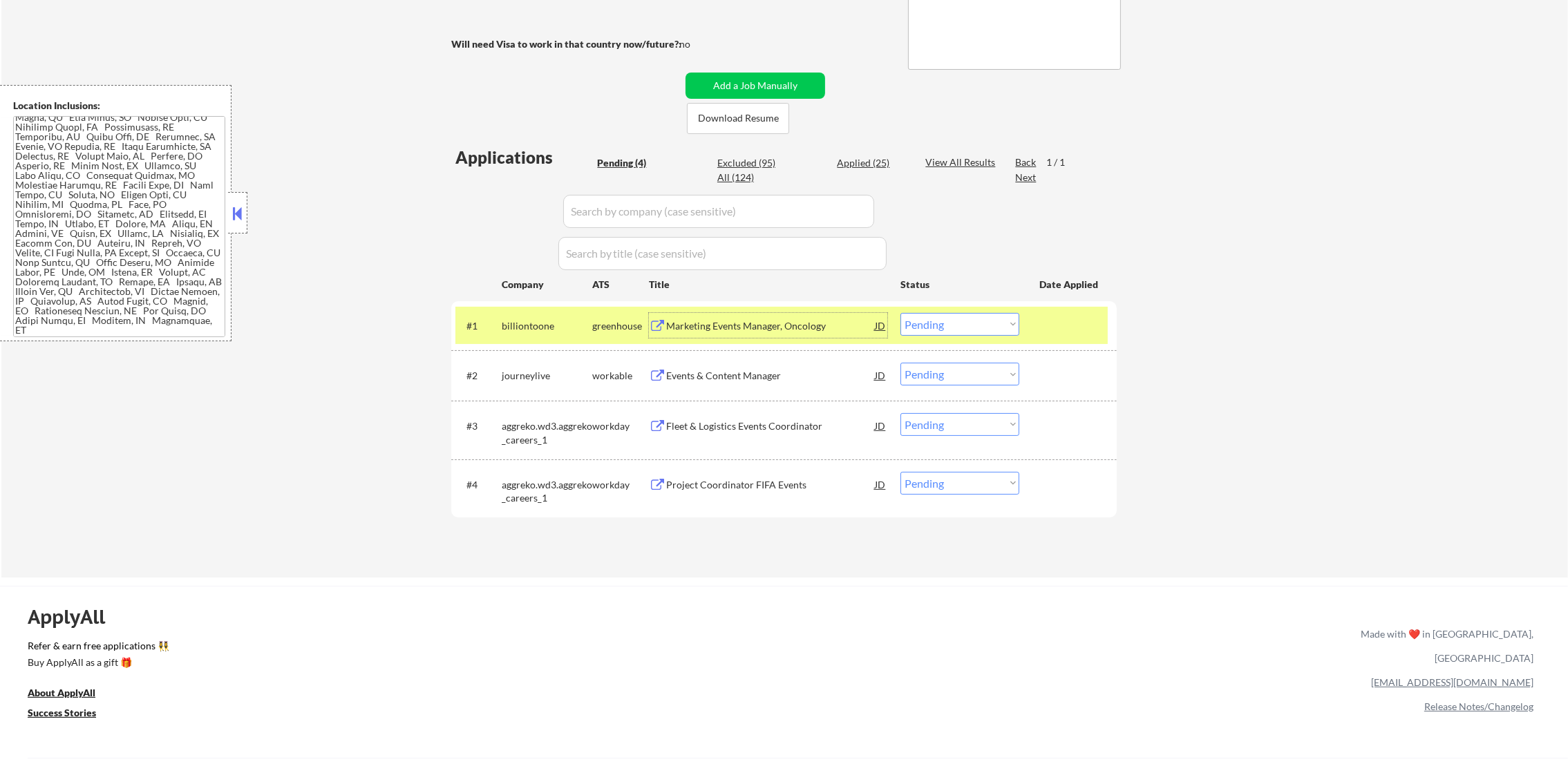
select select ""excluded""
select select ""excluded__salary_""
select select ""excluded__location_""
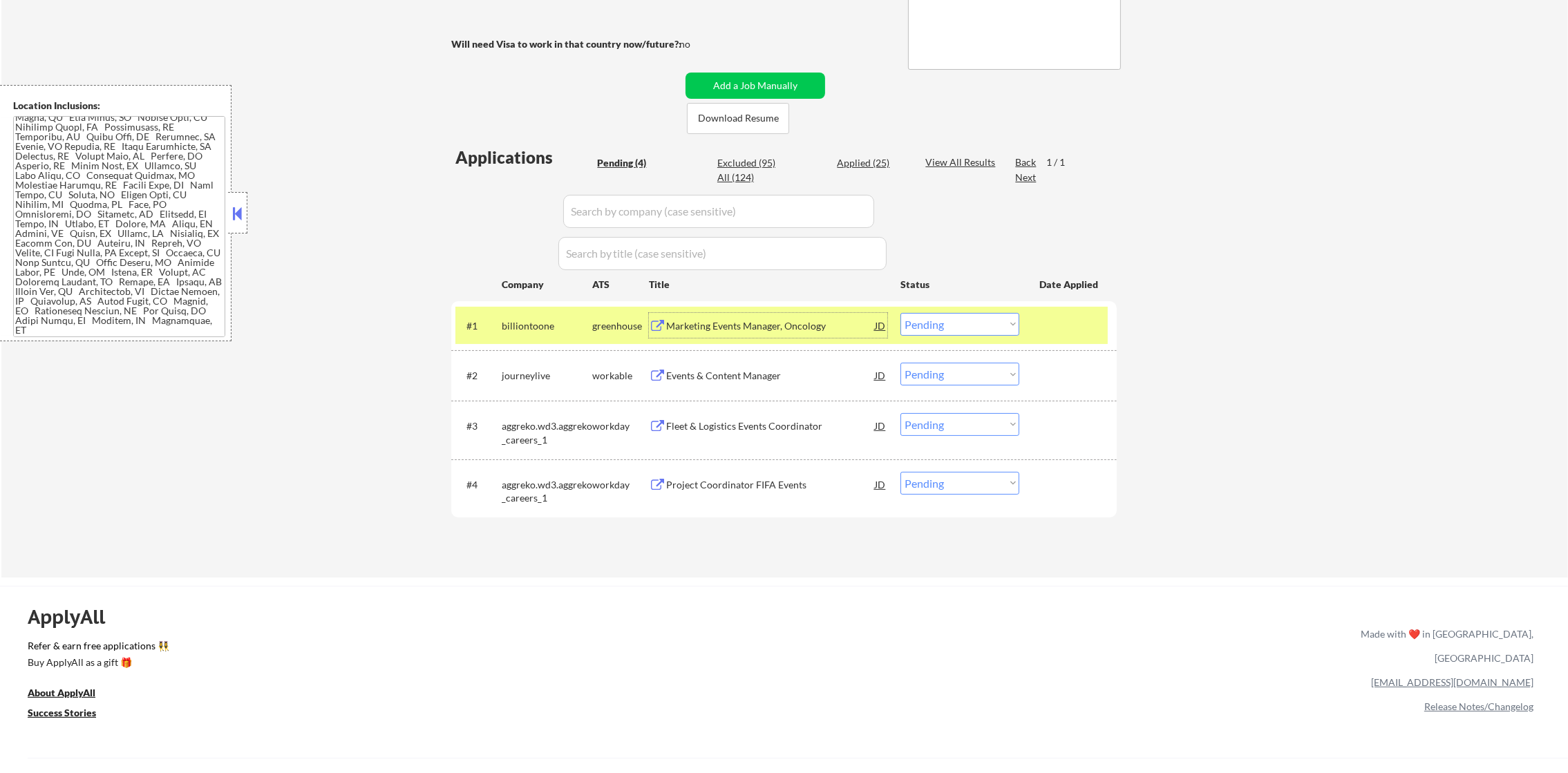
select select ""excluded__location_""
select select ""excluded__expired_""
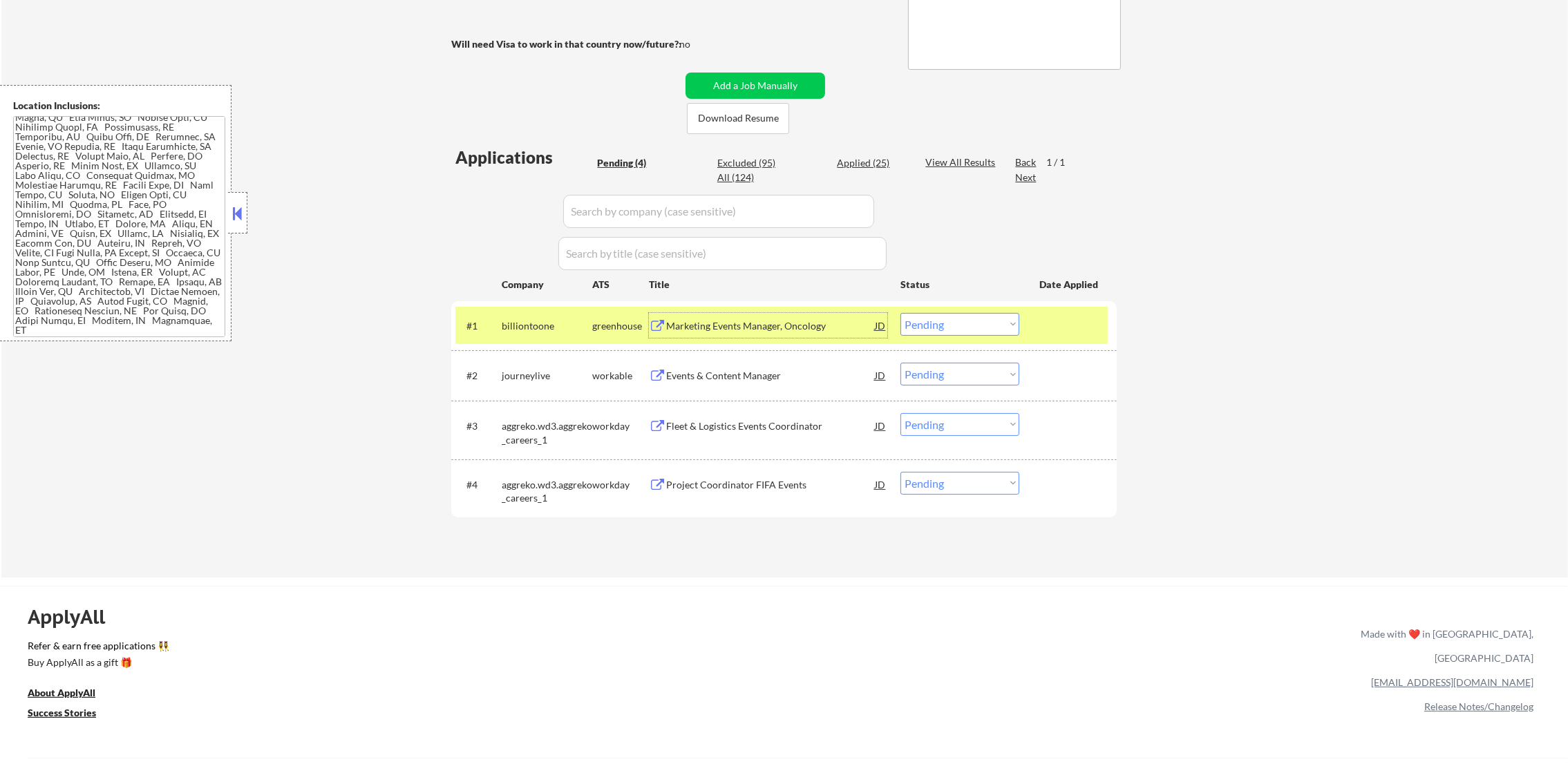
select select ""excluded__other_""
select select ""excluded__salary_""
select select ""excluded__expired_""
select select ""excluded__other_""
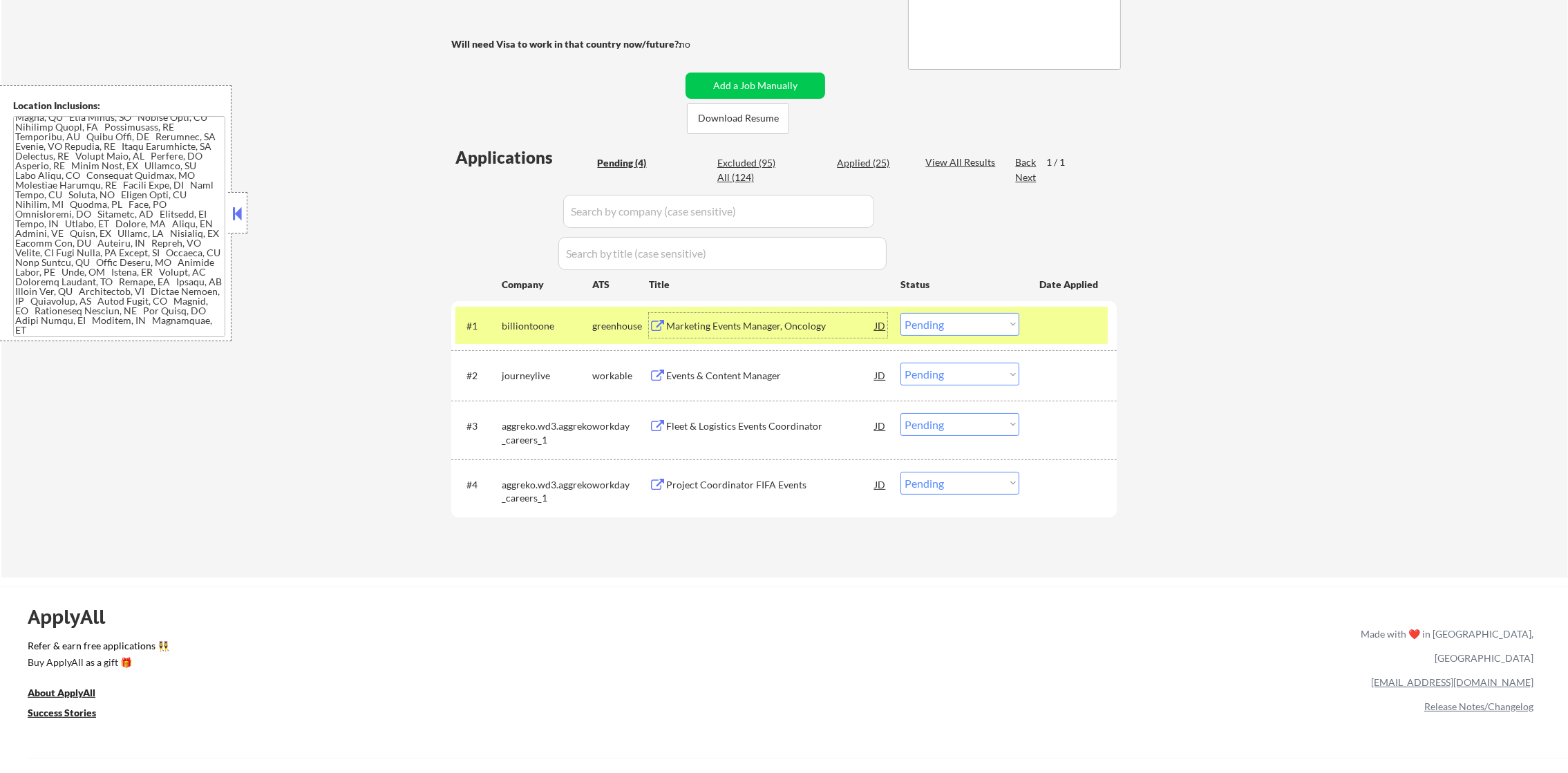
select select ""excluded__expired_""
select select ""excluded__location_""
select select ""excluded""
select select ""excluded__other_""
select select ""excluded""
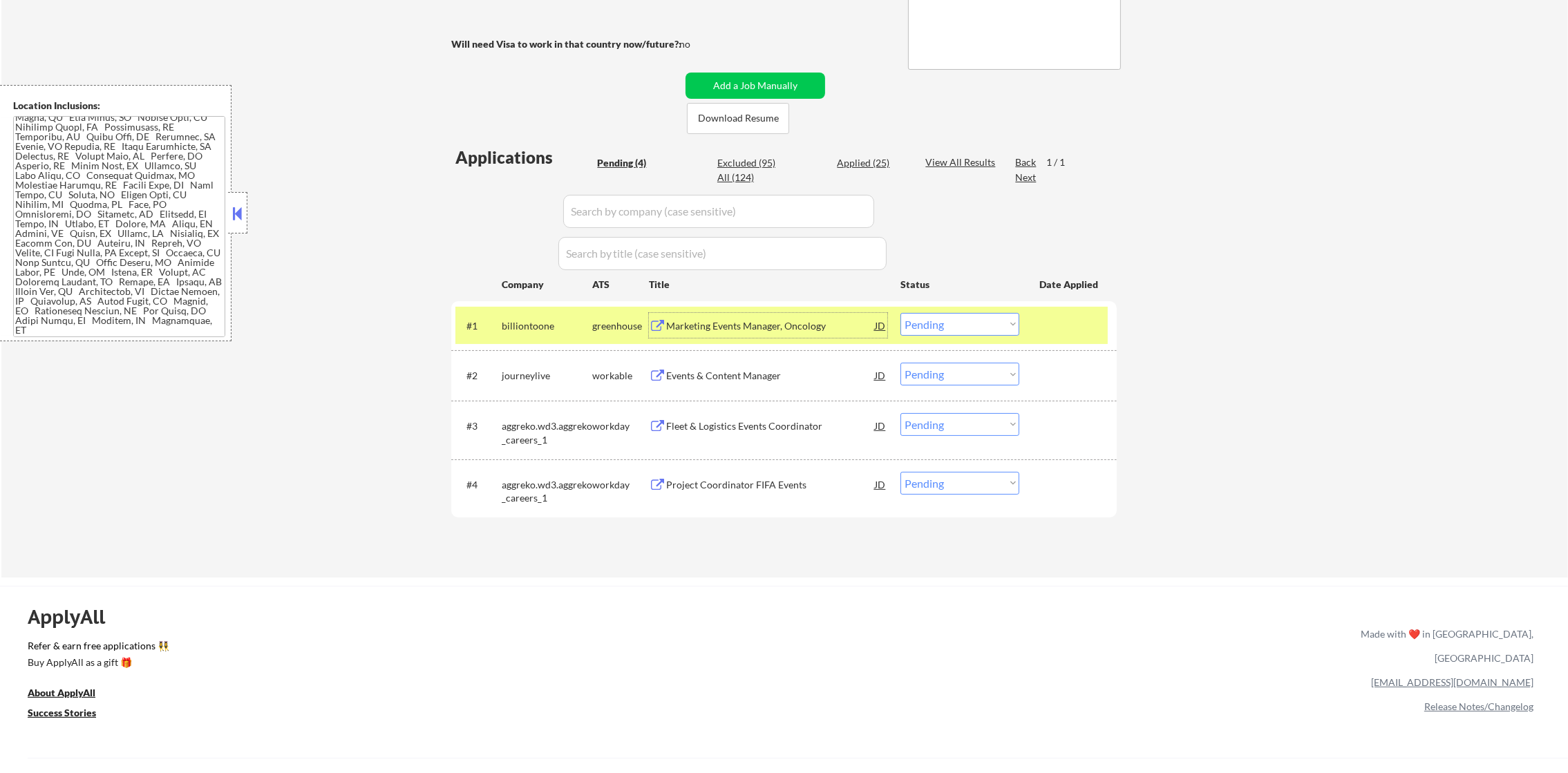
select select ""excluded__location_""
select select ""excluded__bad_match_""
select select ""excluded__location_""
select select ""excluded__other_""
select select ""excluded__salary_""
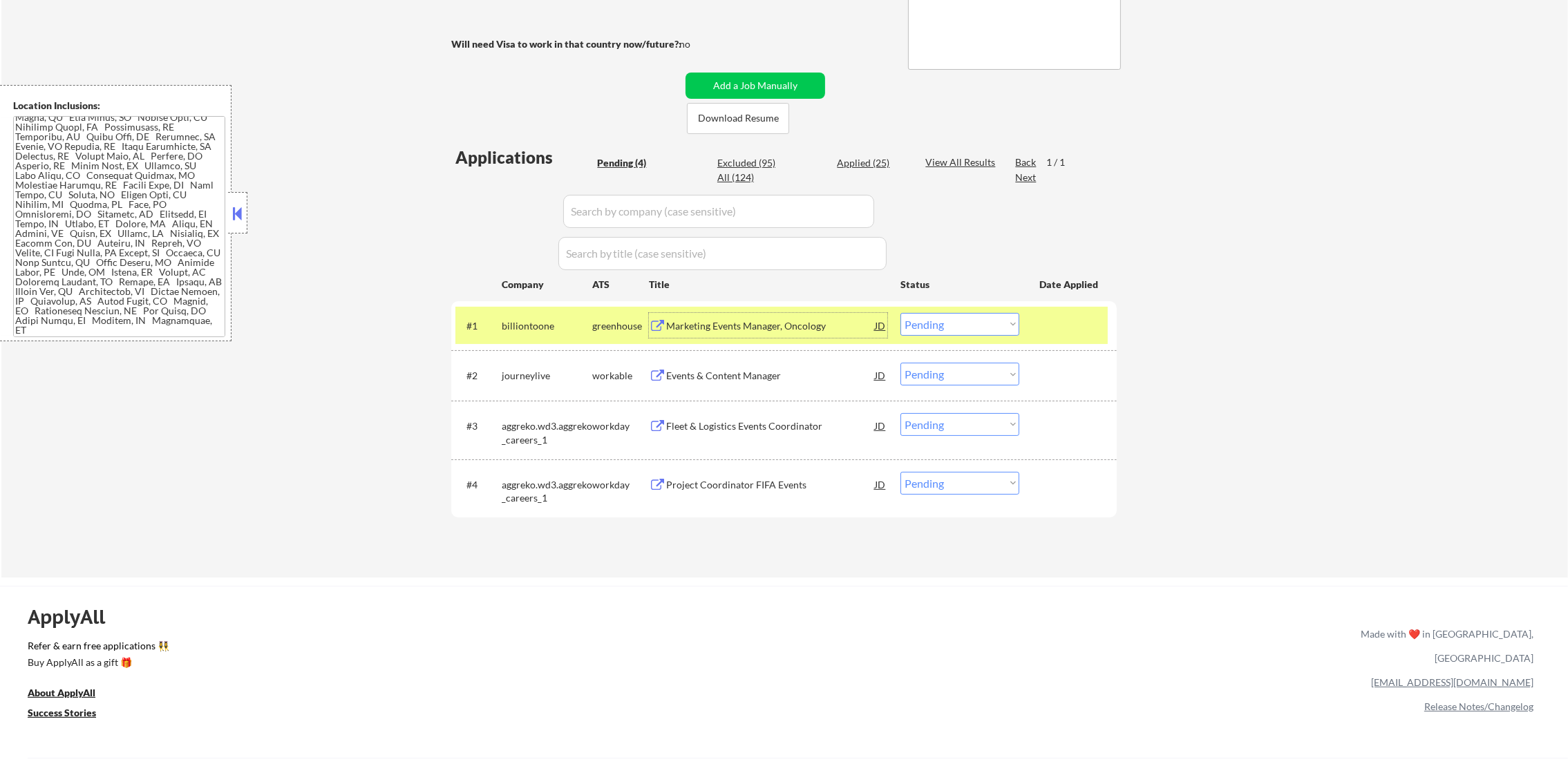
select select ""excluded__bad_match_""
select select ""excluded__expired_""
select select ""excluded__location_""
select select ""excluded""
select select ""excluded__other_""
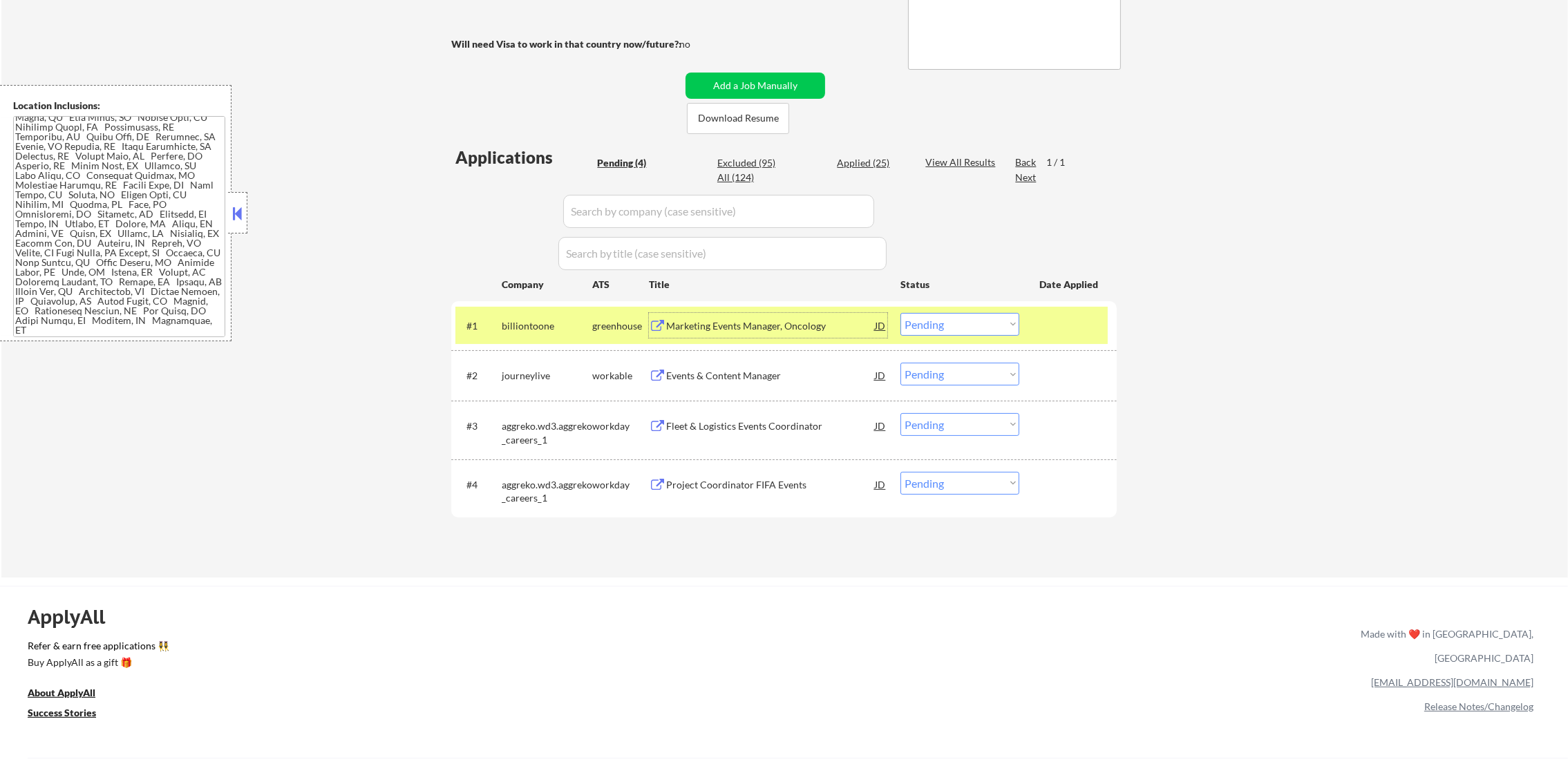
select select ""excluded__expired_""
select select ""excluded__location_""
select select ""excluded__salary_""
select select ""excluded__other_""
select select ""excluded__location_""
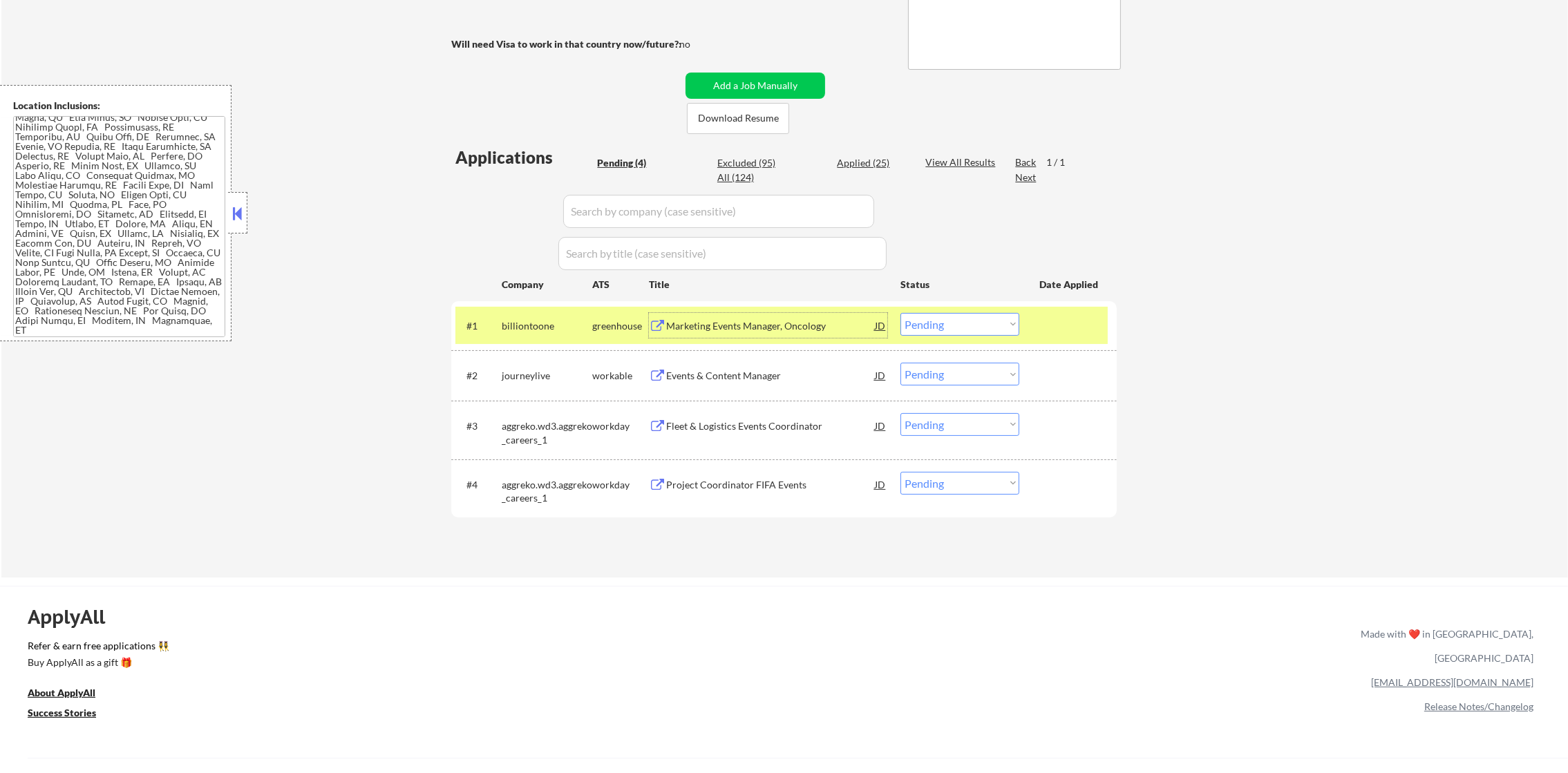
select select ""excluded__other_""
select select ""excluded__expired_""
select select ""excluded""
select select ""excluded__location_""
select select ""excluded__expired_""
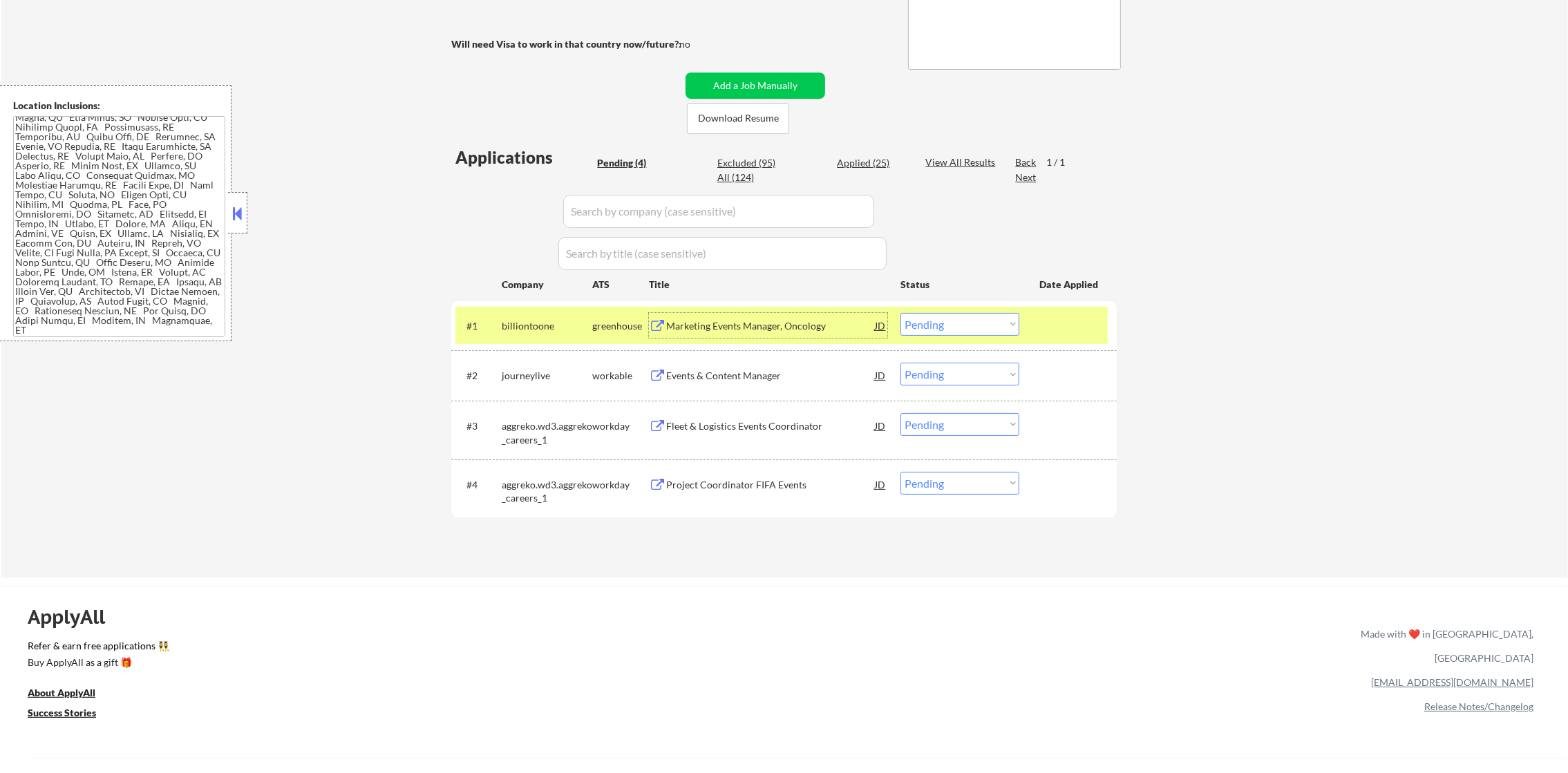
select select ""excluded__other_""
select select ""excluded__expired_""
select select ""excluded__bad_match_""
select select ""excluded__expired_""
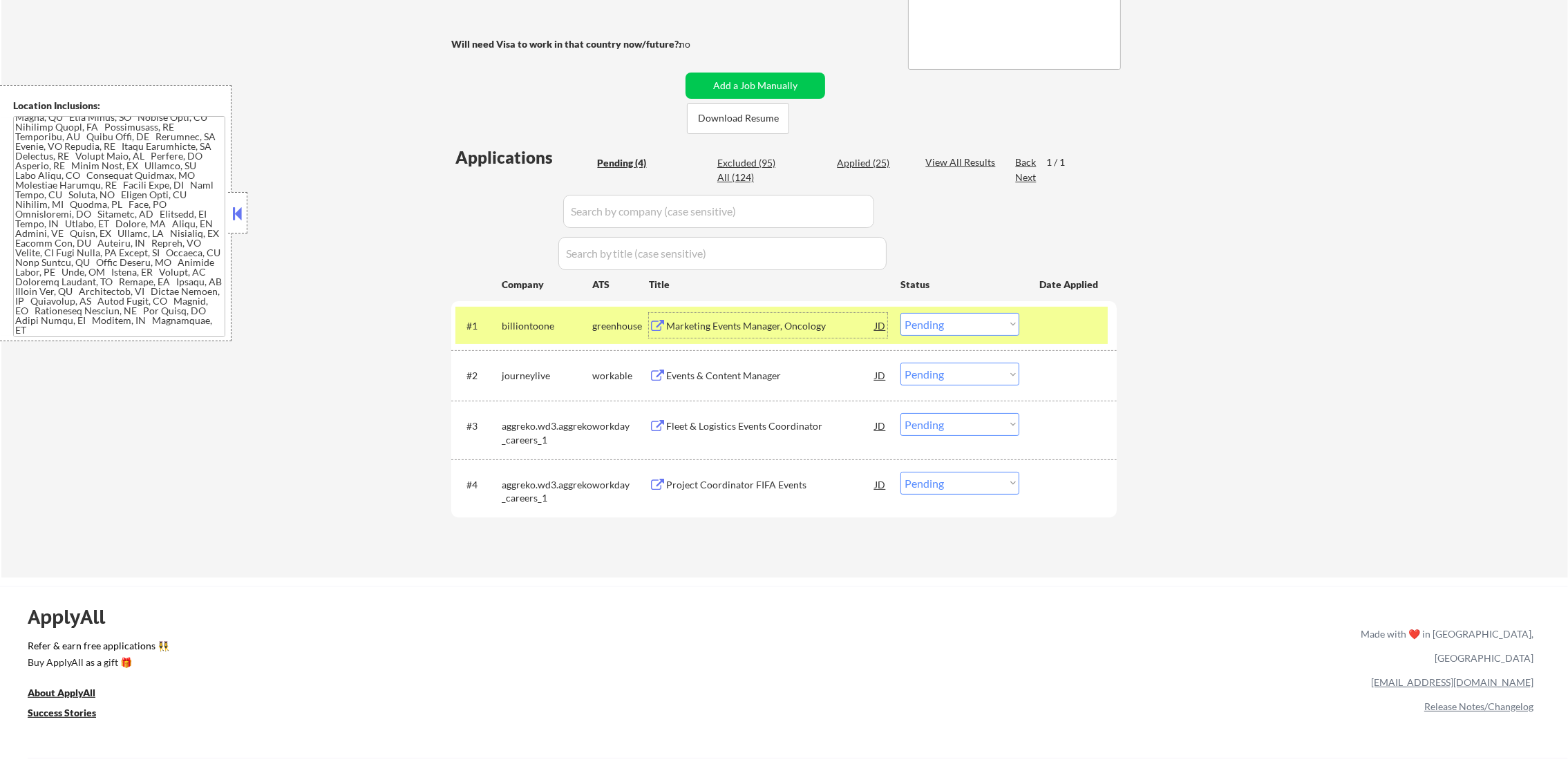
select select ""excluded__location_""
select select ""excluded""
select select ""excluded__expired_""
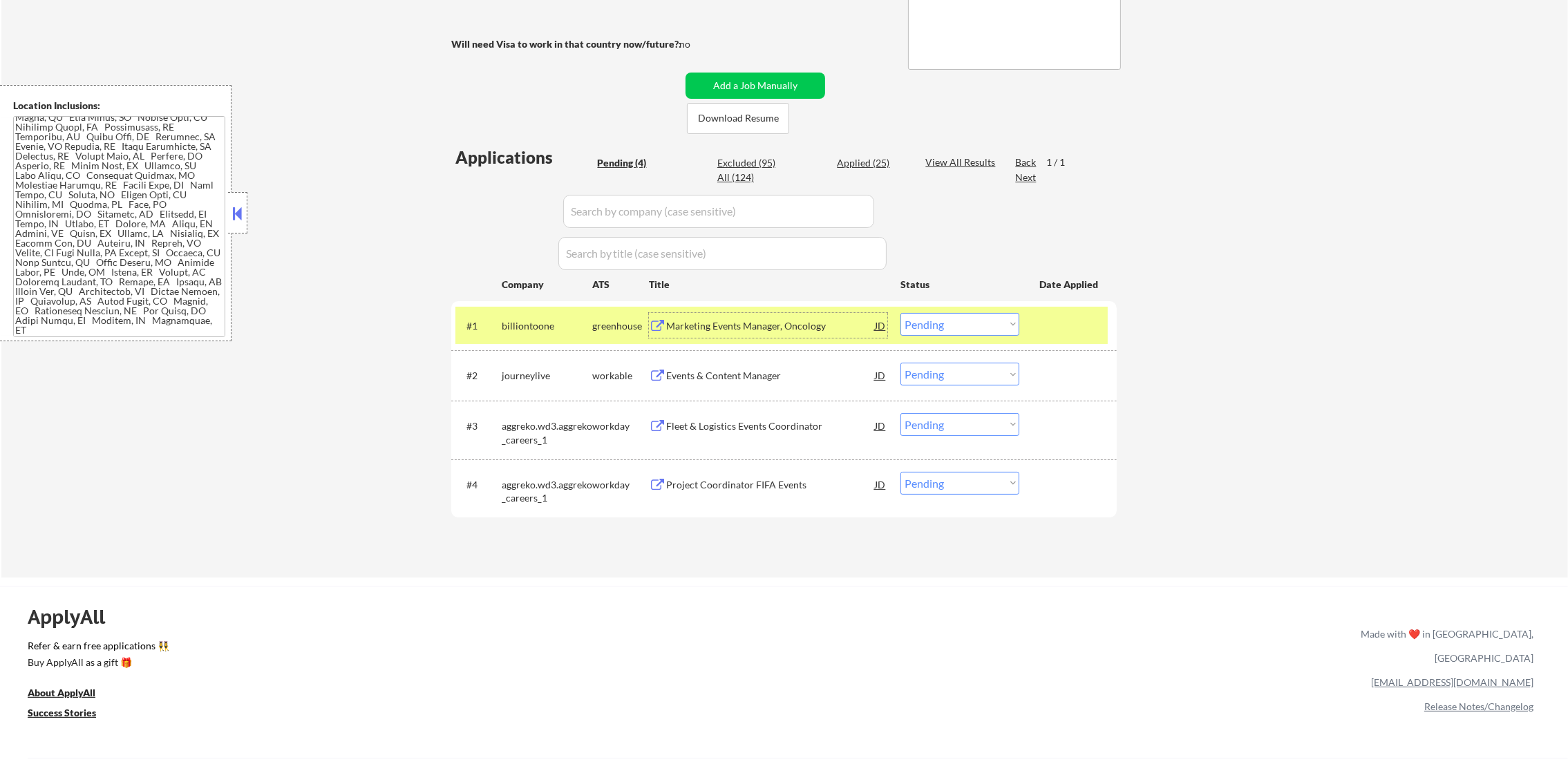
select select ""excluded__expired_""
select select ""excluded__location_""
select select ""excluded__bad_match_""
select select ""excluded__other_""
select select ""excluded__expired_""
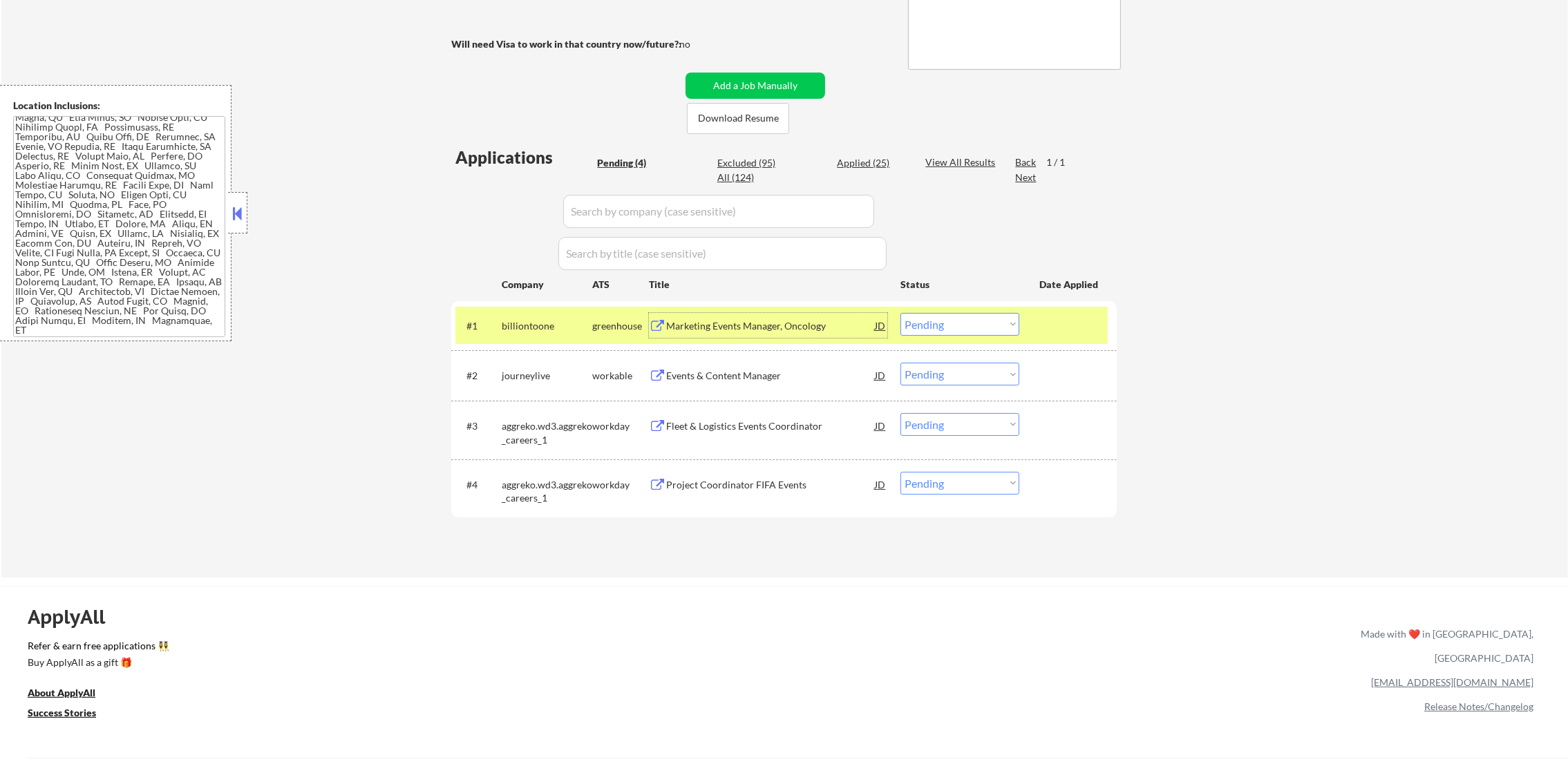
select select ""excluded__other_""
select select ""excluded__expired_""
select select ""excluded__bad_match_""
select select ""excluded__location_""
select select ""excluded__other_""
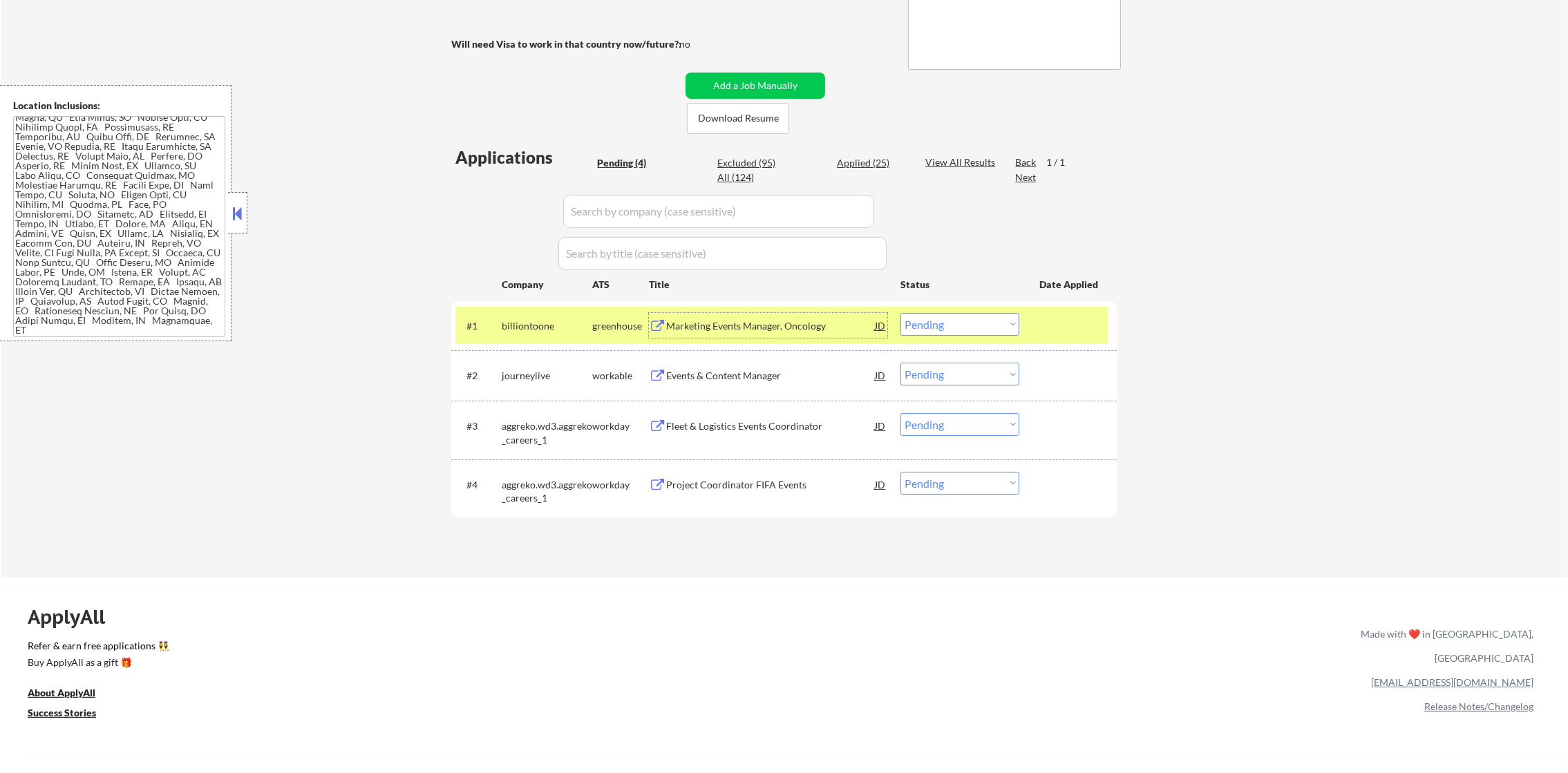
select select ""excluded__bad_match_""
select select ""excluded__location_""
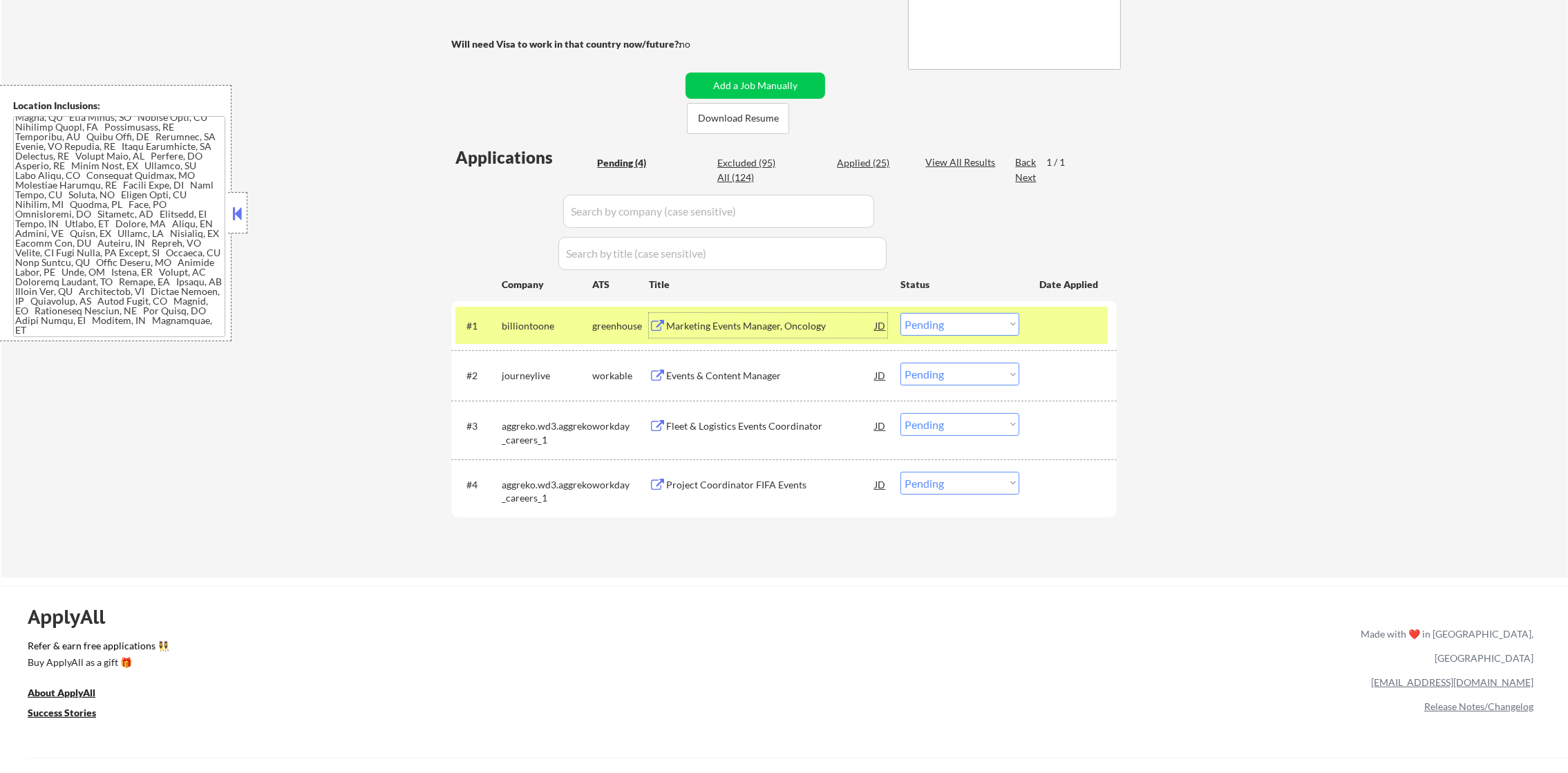
select select ""excluded__location_""
select select ""excluded__salary_""
select select ""excluded__bad_match_""
select select ""excluded__other_""
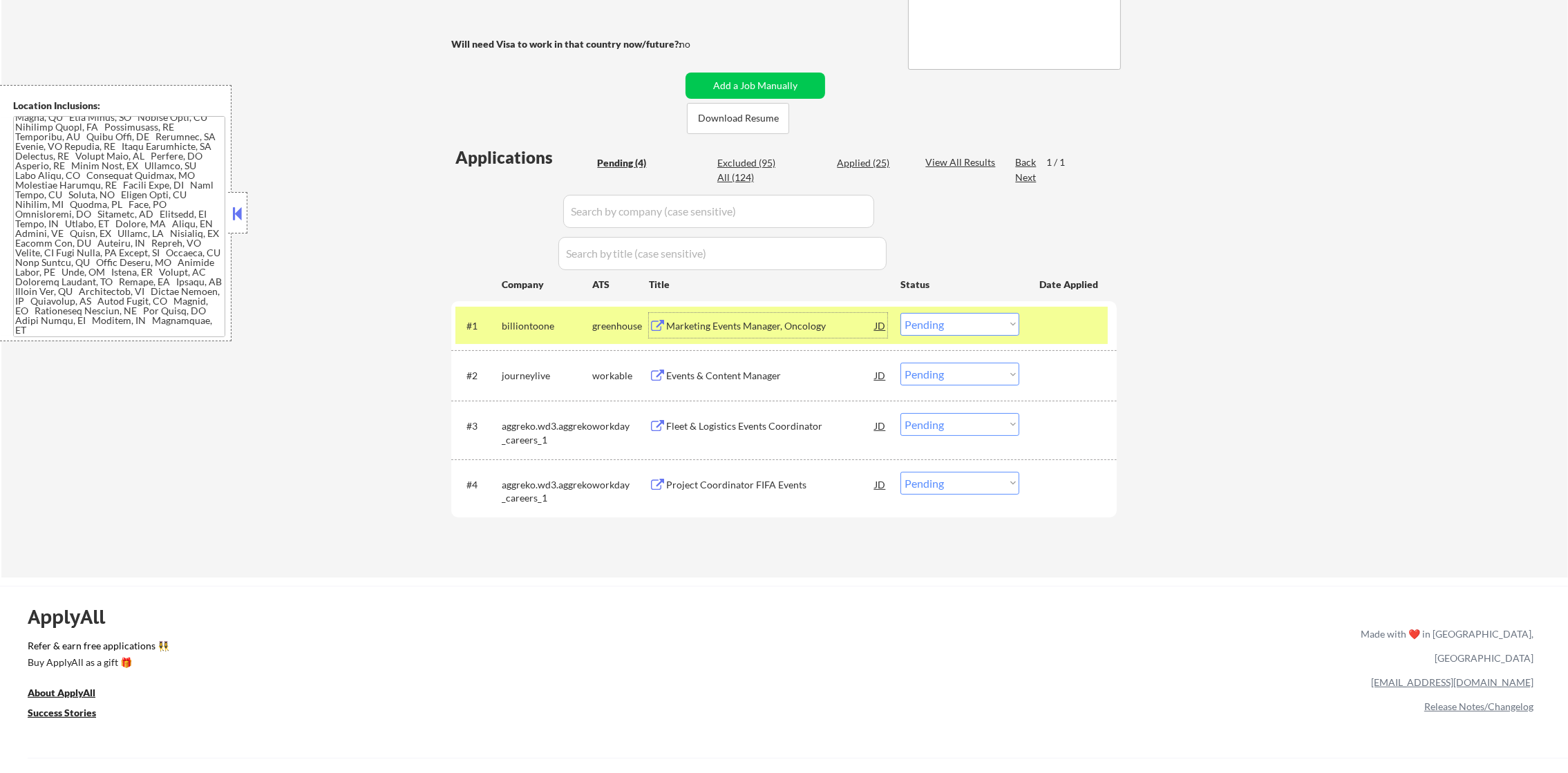
select select ""excluded__other_""
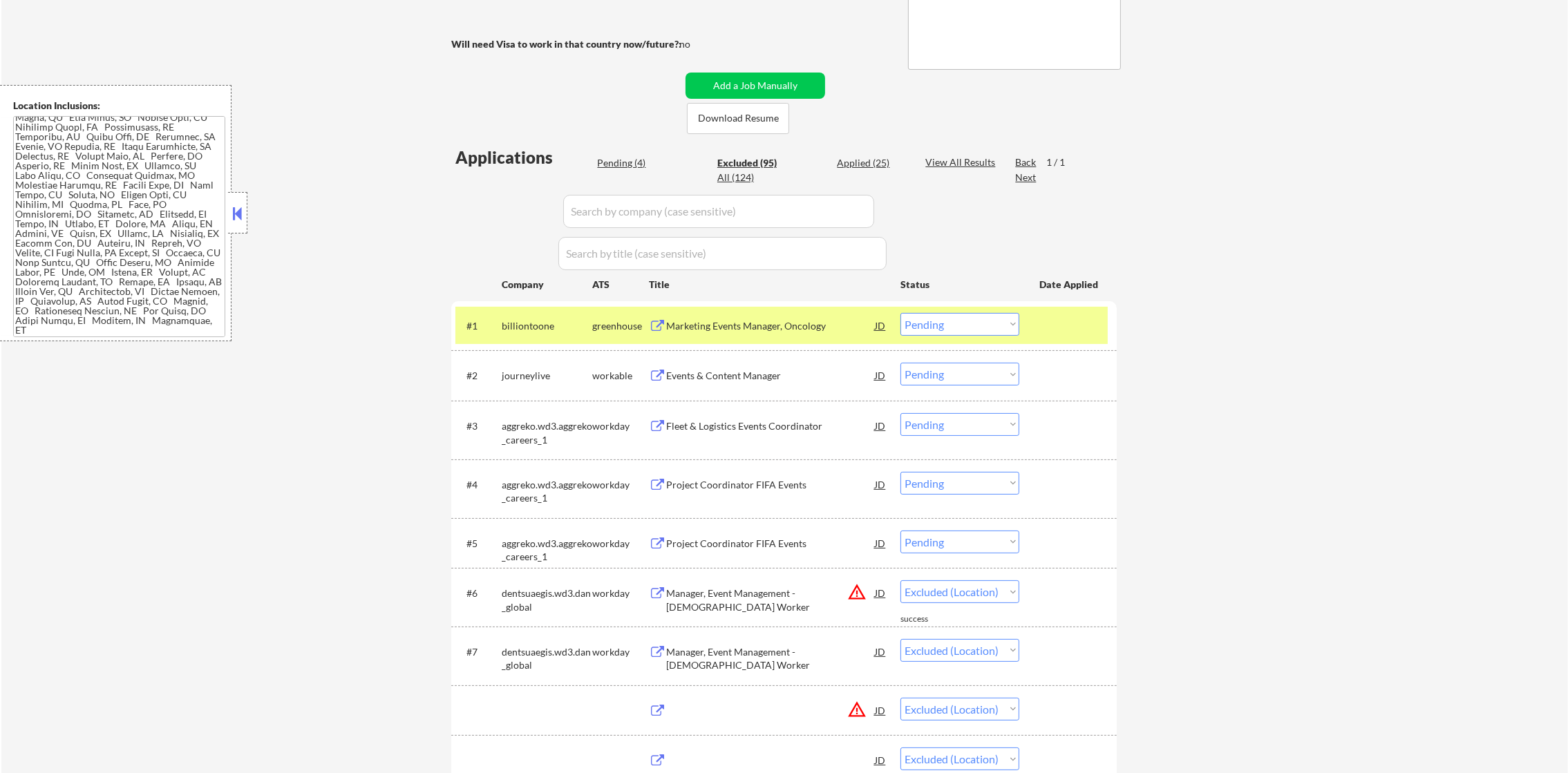
select select ""excluded__other_""
select select ""excluded__expired_""
select select ""excluded__salary_""
select select ""excluded__expired_""
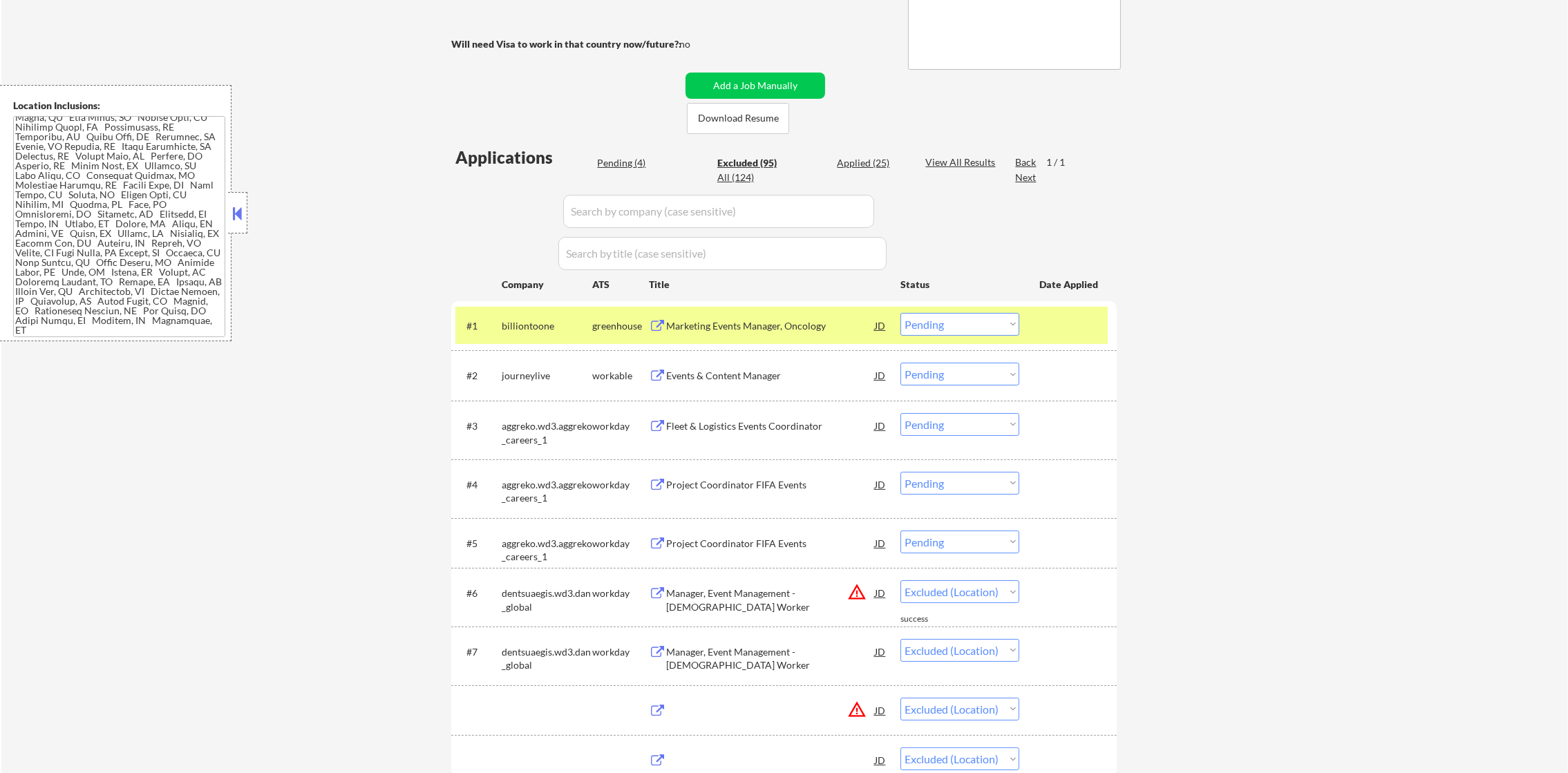
select select ""excluded__other_""
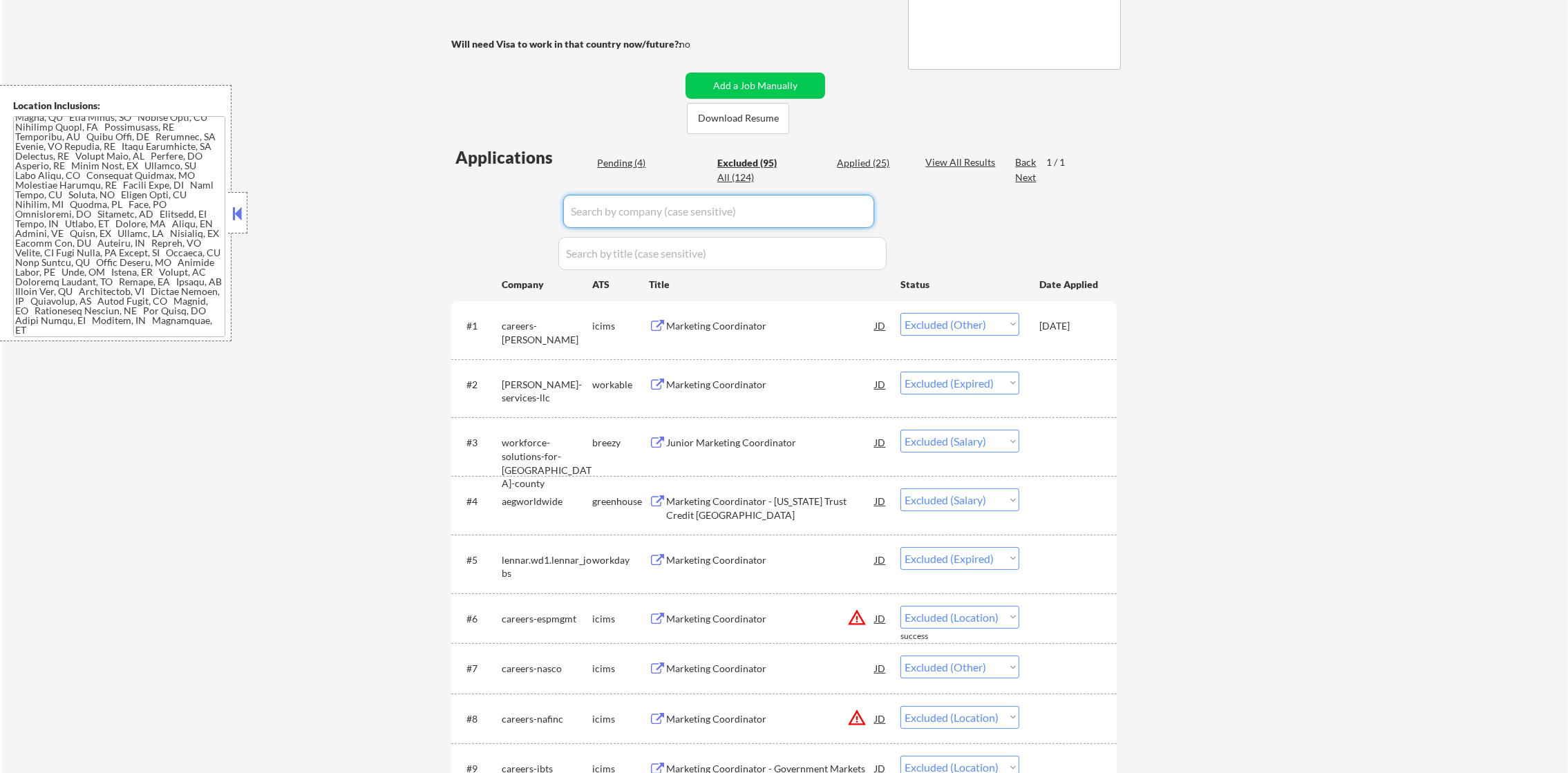
click at [690, 212] on input "input" at bounding box center [718, 211] width 311 height 33
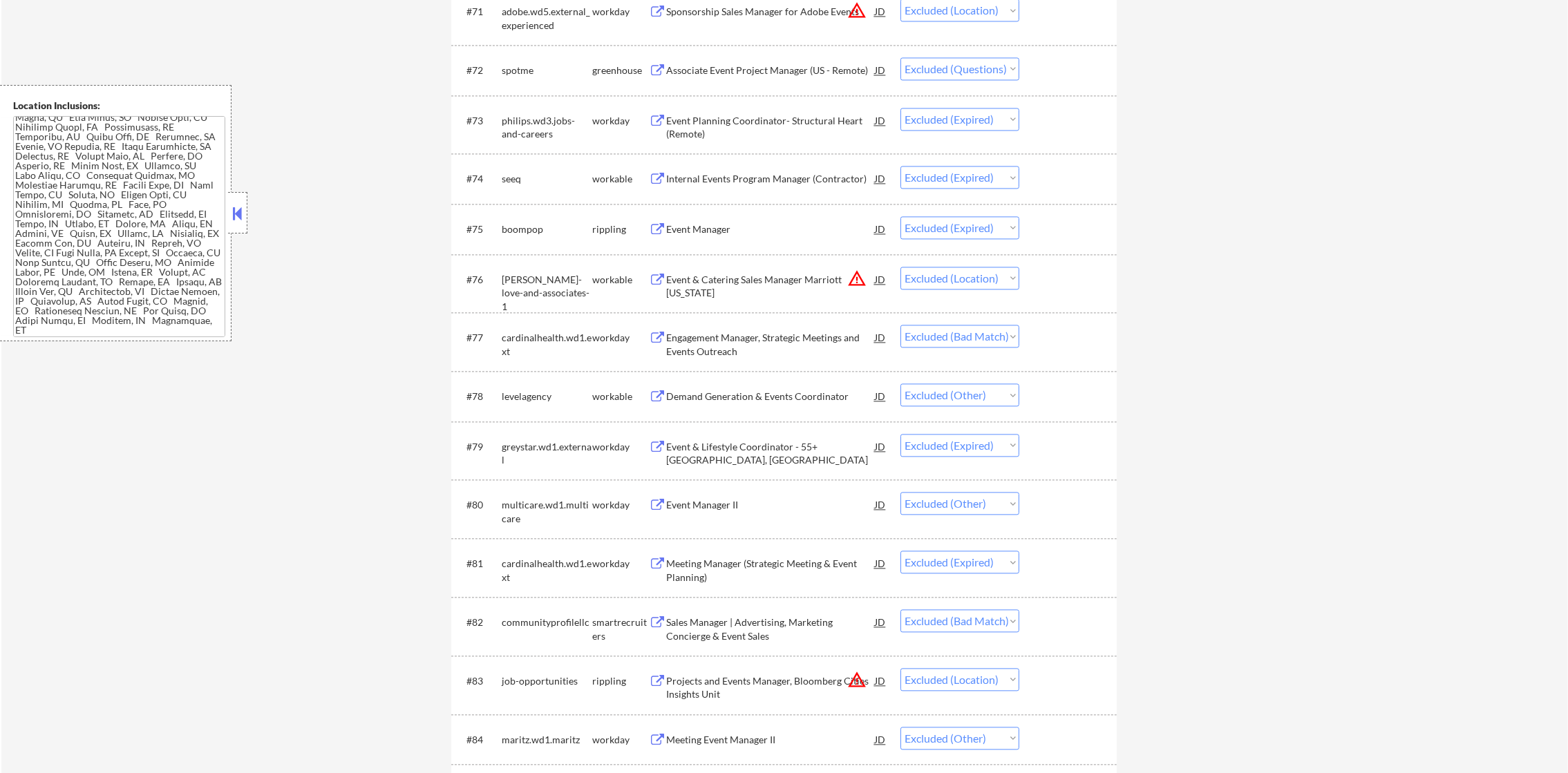
scroll to position [4333, 0]
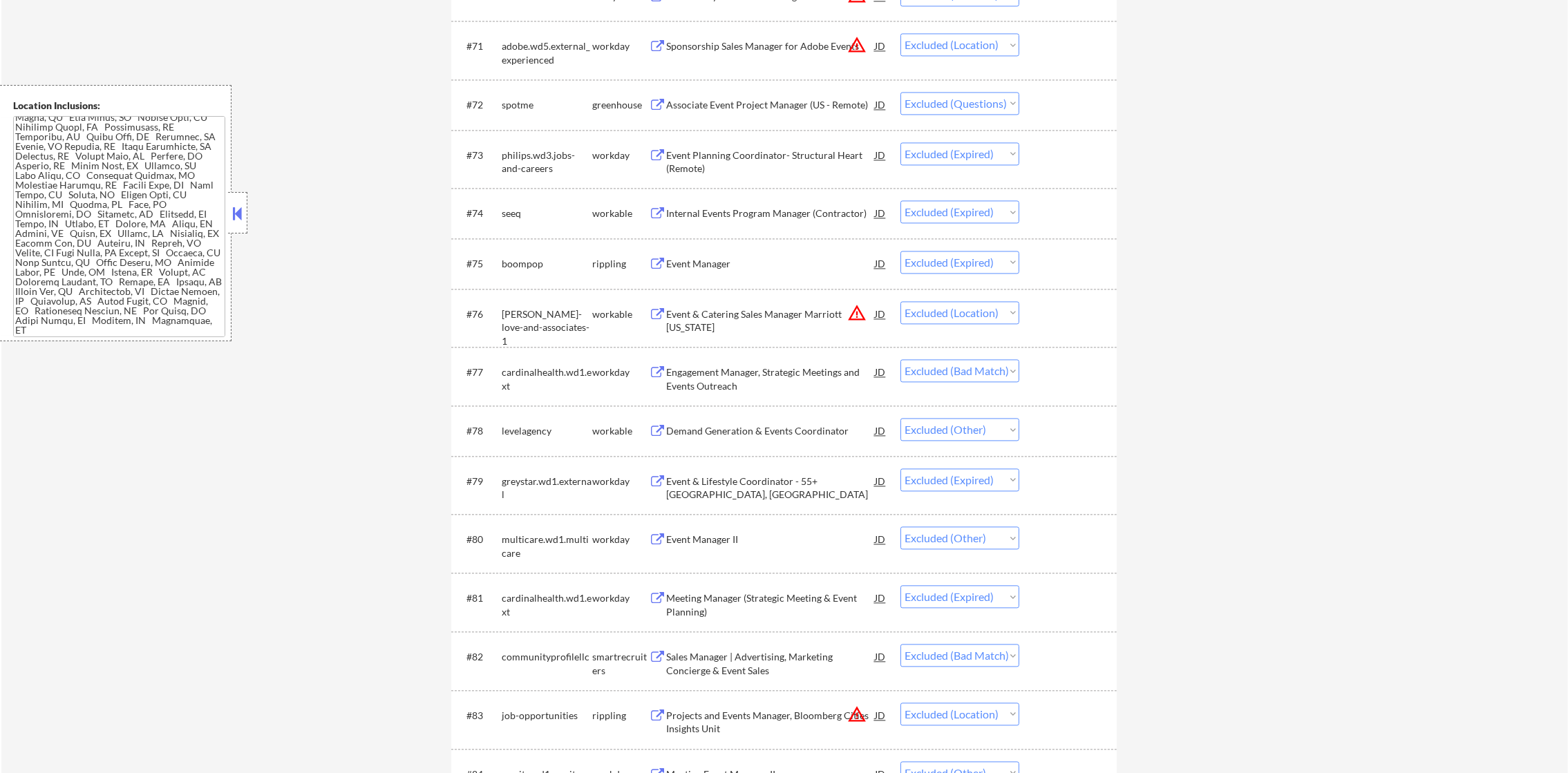
click at [756, 103] on div "Associate Event Project Manager (US - Remote)" at bounding box center [771, 105] width 209 height 14
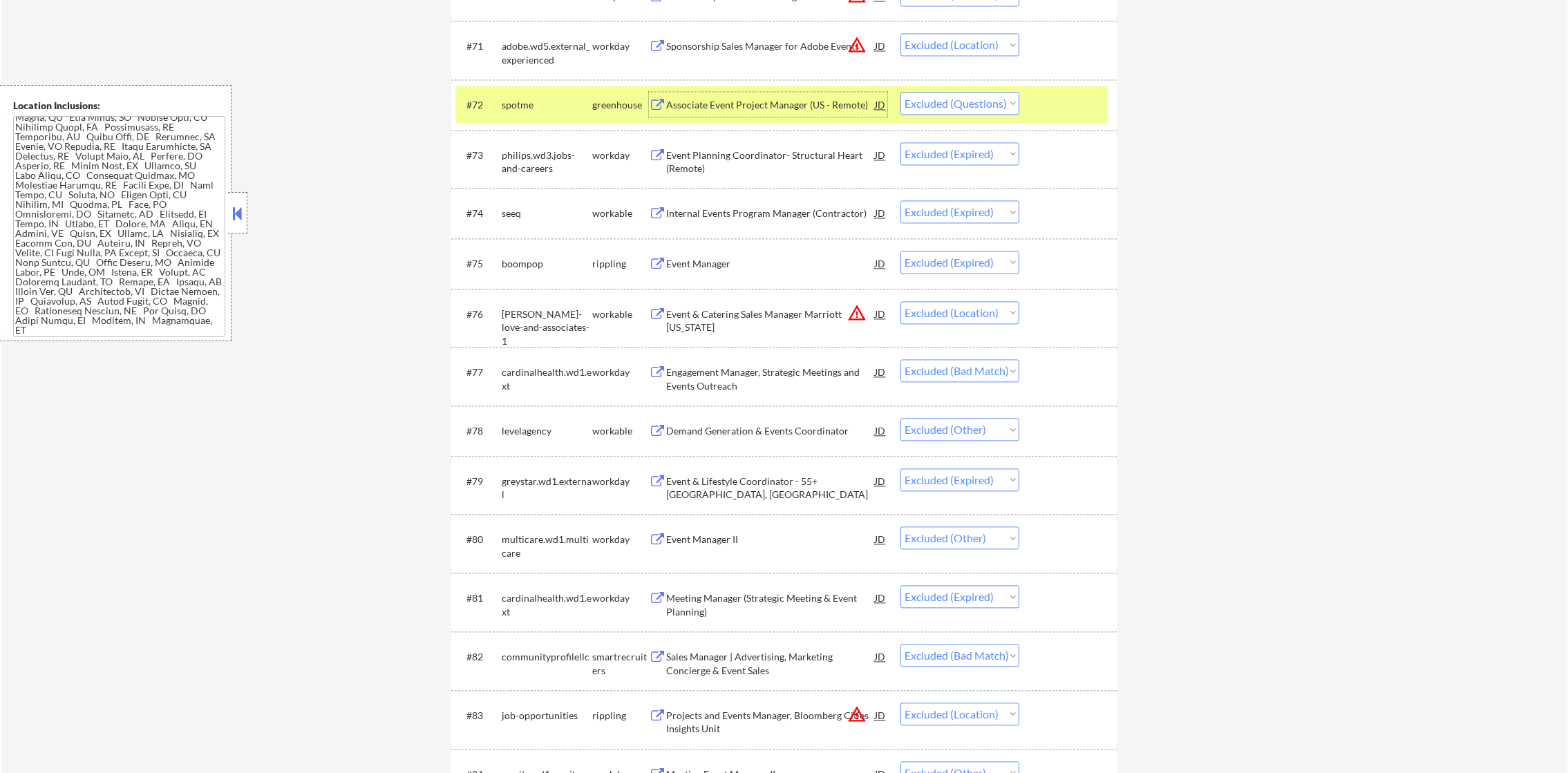
click at [955, 103] on select "Choose an option... Pending Applied Excluded (Questions) Excluded (Expired) Exc…" at bounding box center [959, 103] width 119 height 22
select select ""excluded__other_""
click at [900, 92] on select "Choose an option... Pending Applied Excluded (Questions) Excluded (Expired) Exc…" at bounding box center [959, 103] width 119 height 22
click at [521, 99] on div "spotme" at bounding box center [547, 105] width 91 height 14
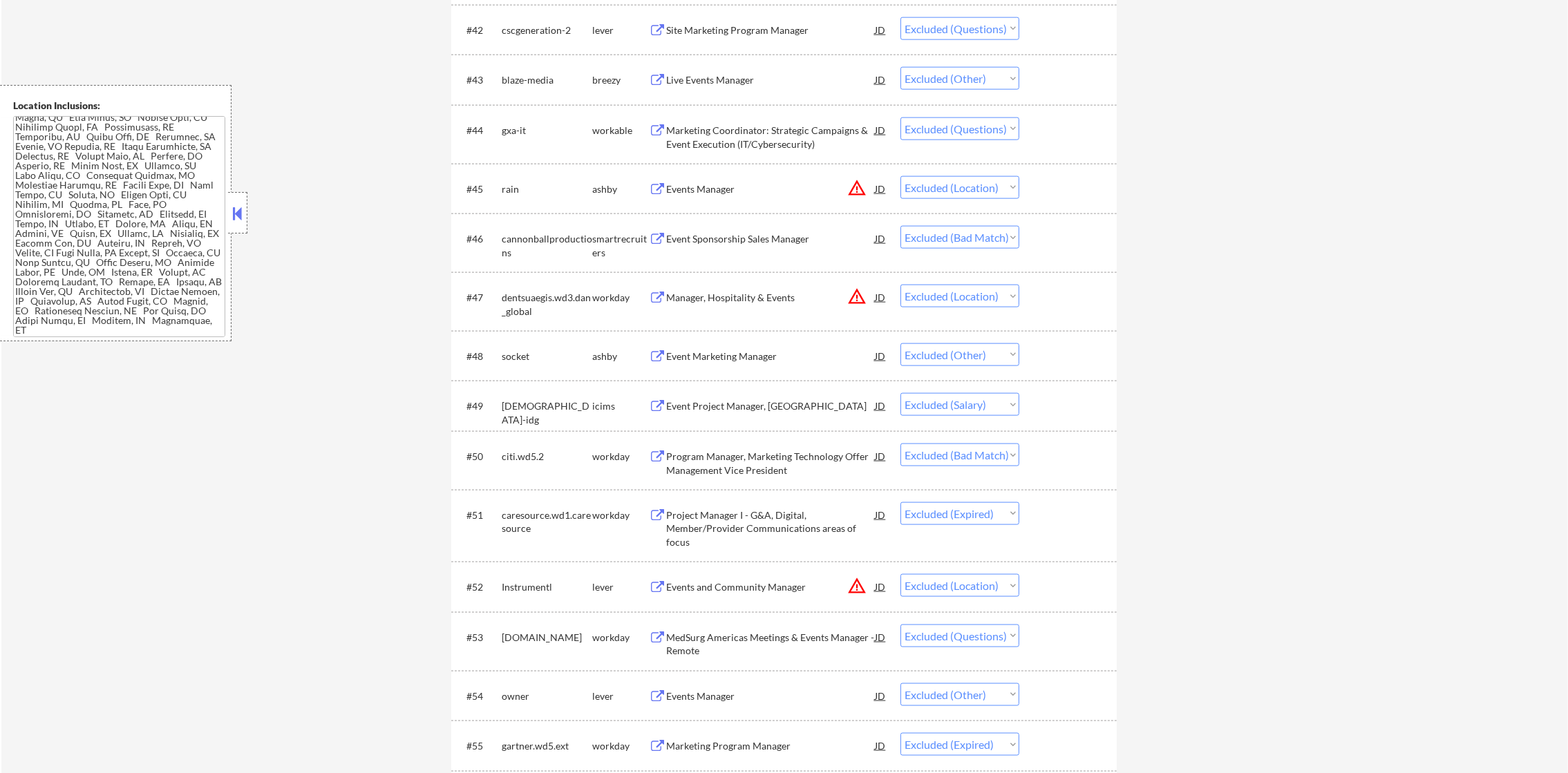
scroll to position [2709, 0]
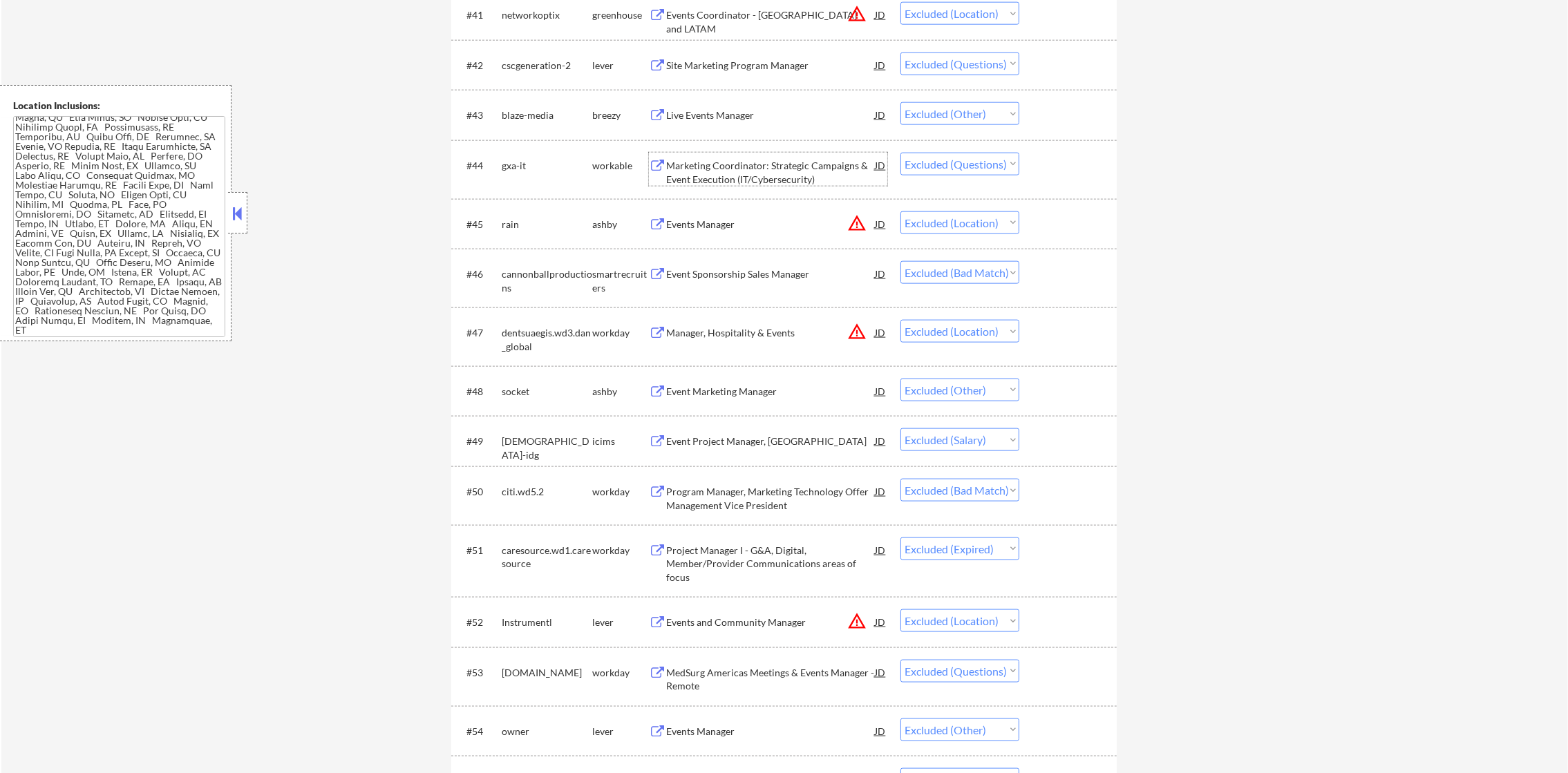
click at [746, 165] on div "Marketing Coordinator: Strategic Campaigns & Event Execution (IT/Cybersecurity)" at bounding box center [771, 171] width 209 height 27
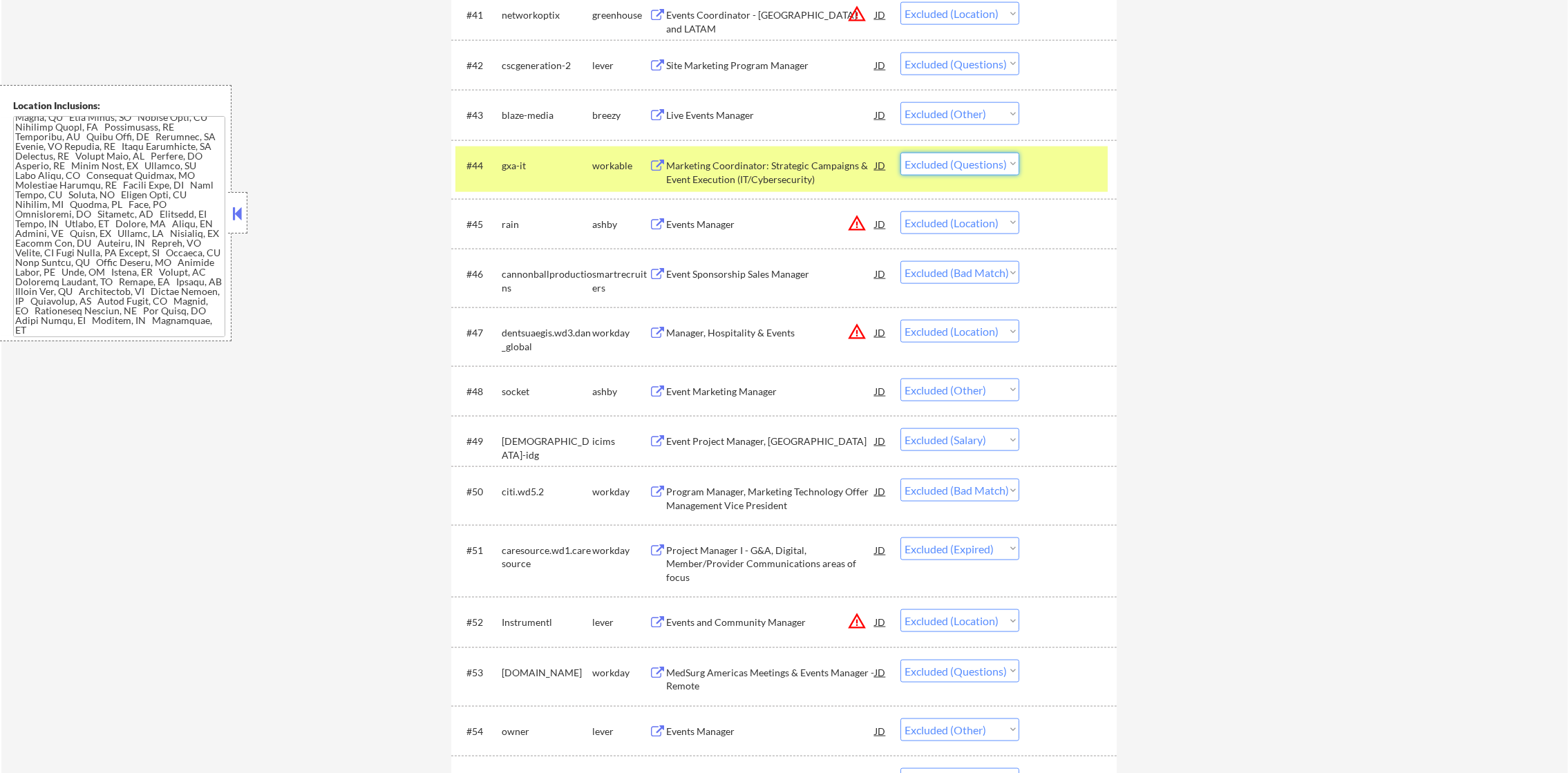
click at [910, 157] on select "Choose an option... Pending Applied Excluded (Questions) Excluded (Expired) Exc…" at bounding box center [959, 164] width 119 height 22
select select ""excluded__other_""
click at [900, 153] on select "Choose an option... Pending Applied Excluded (Questions) Excluded (Expired) Exc…" at bounding box center [959, 164] width 119 height 22
click at [565, 159] on div "gxa-it" at bounding box center [547, 165] width 91 height 14
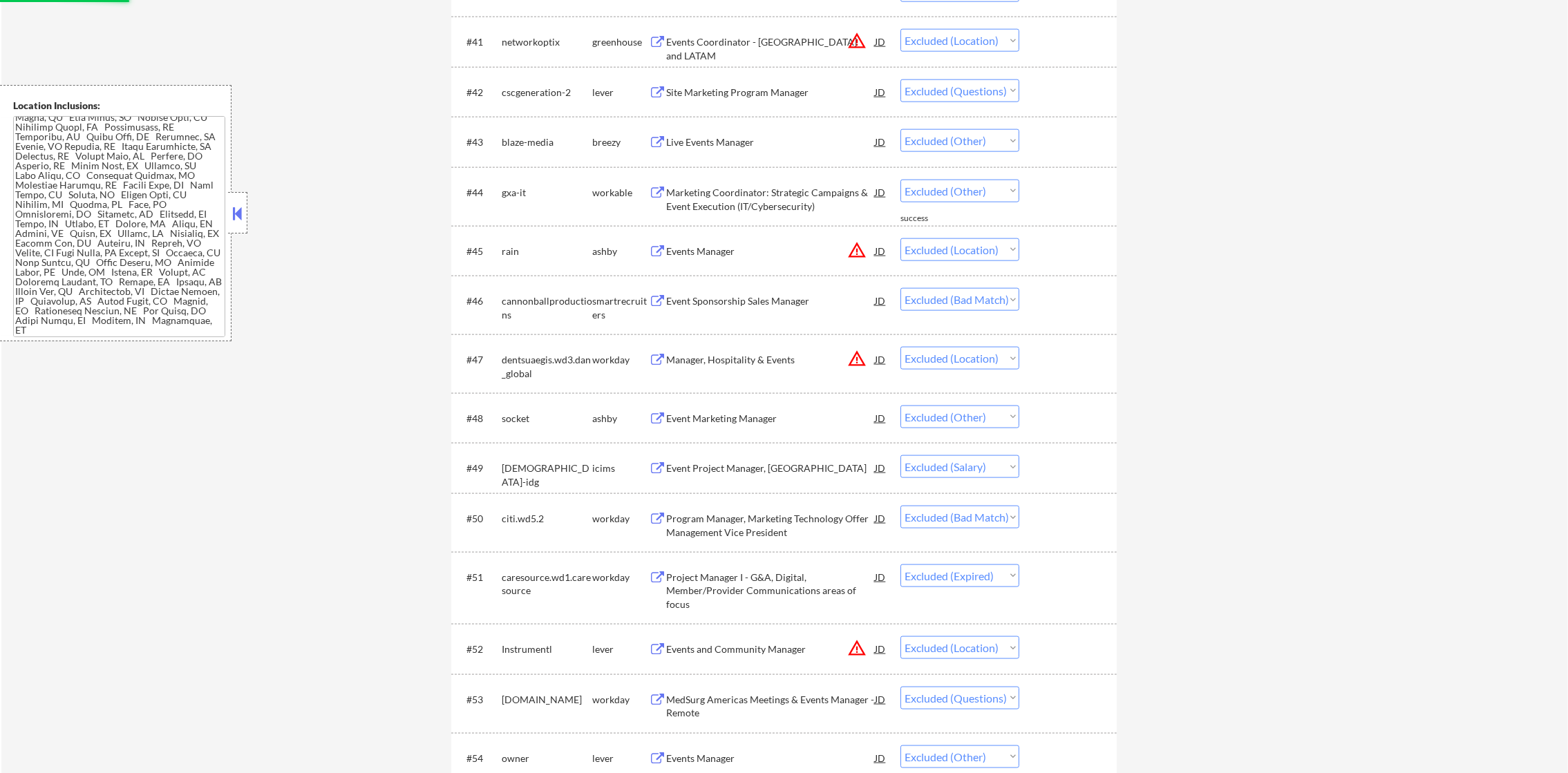
scroll to position [2675, 0]
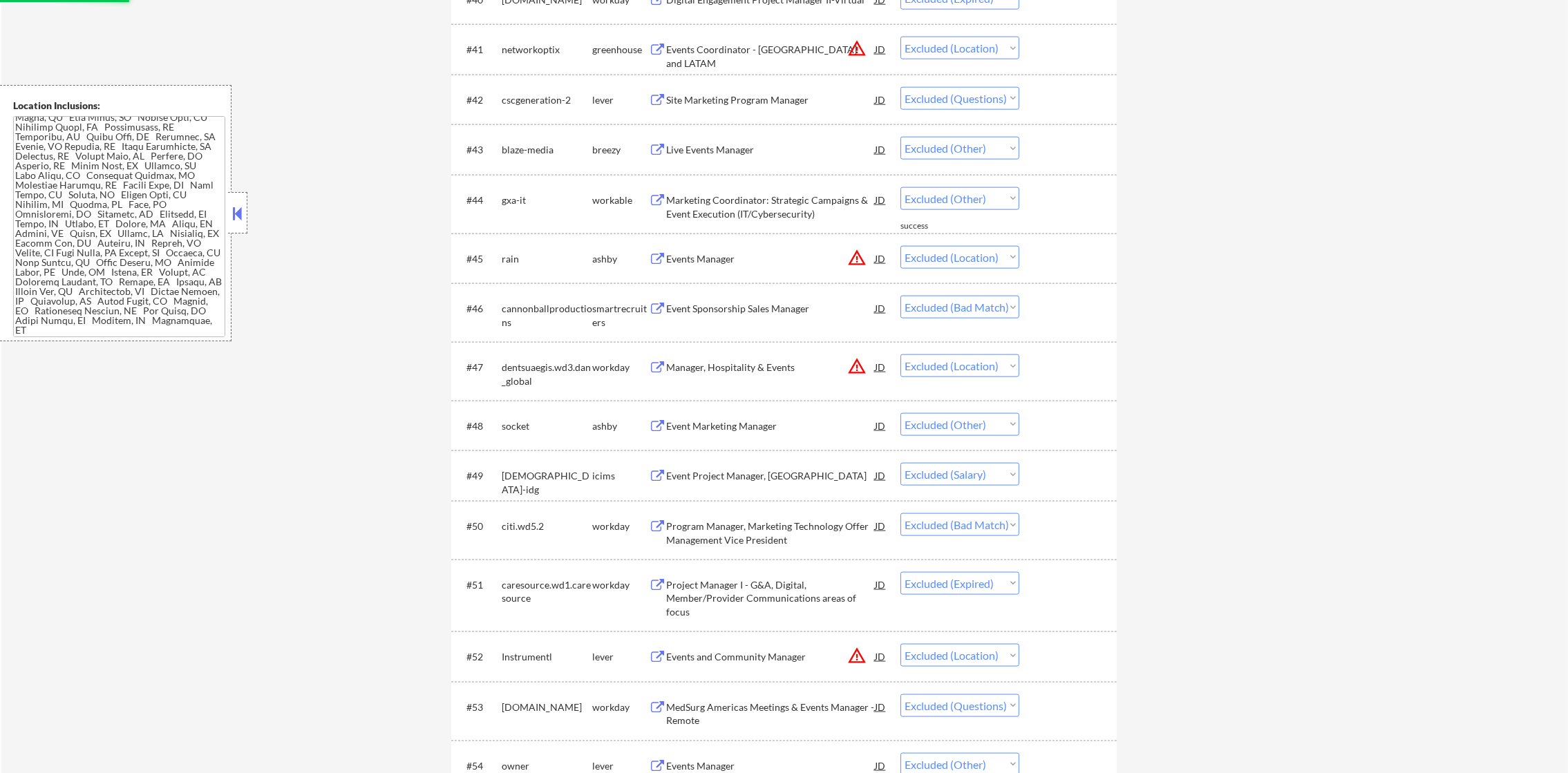
click at [820, 103] on div "Site Marketing Program Manager" at bounding box center [771, 100] width 209 height 14
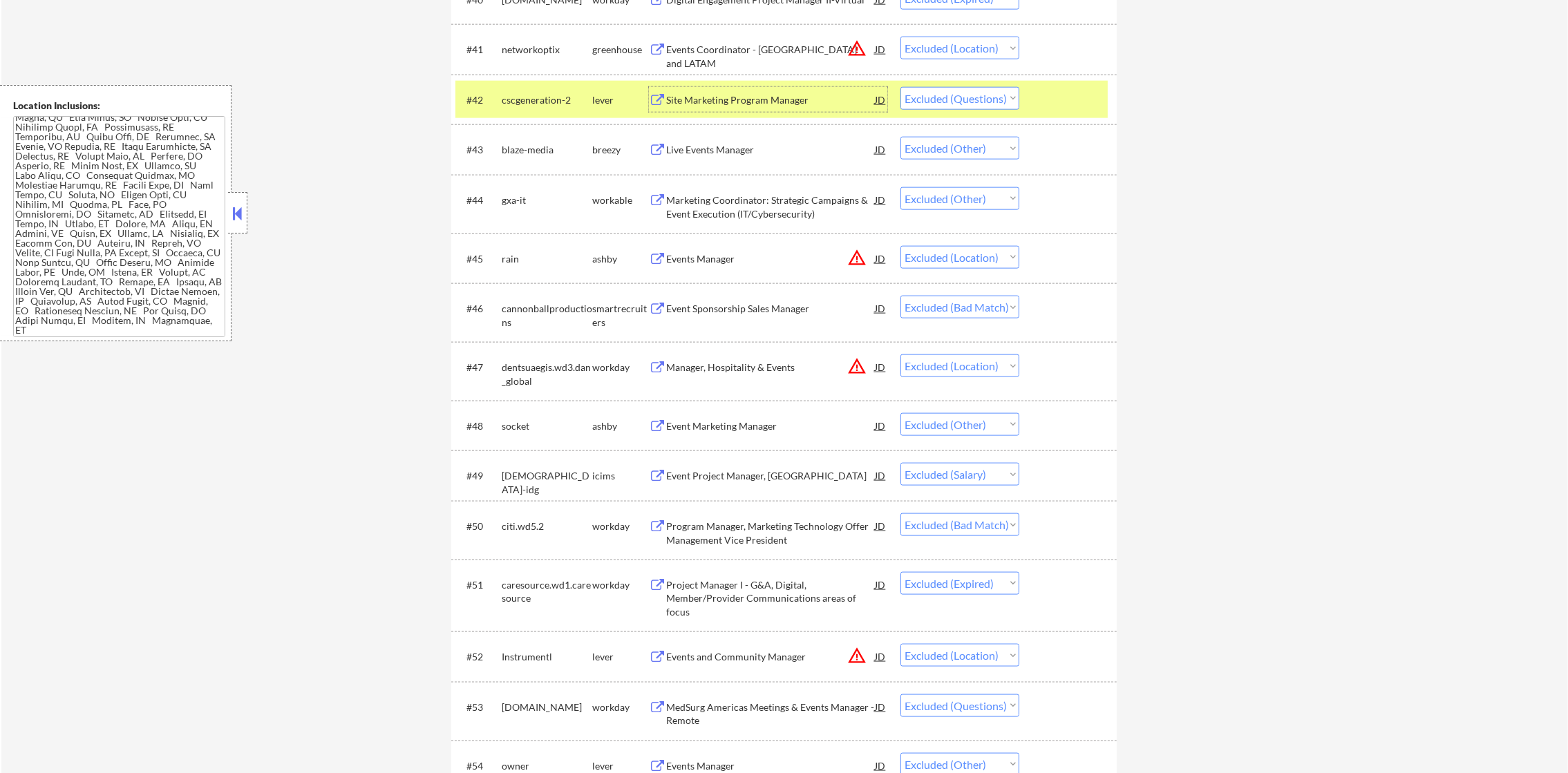
click at [1012, 109] on div "#42 cscgeneration-2 lever Site Marketing Program Manager JD Choose an option...…" at bounding box center [781, 99] width 653 height 37
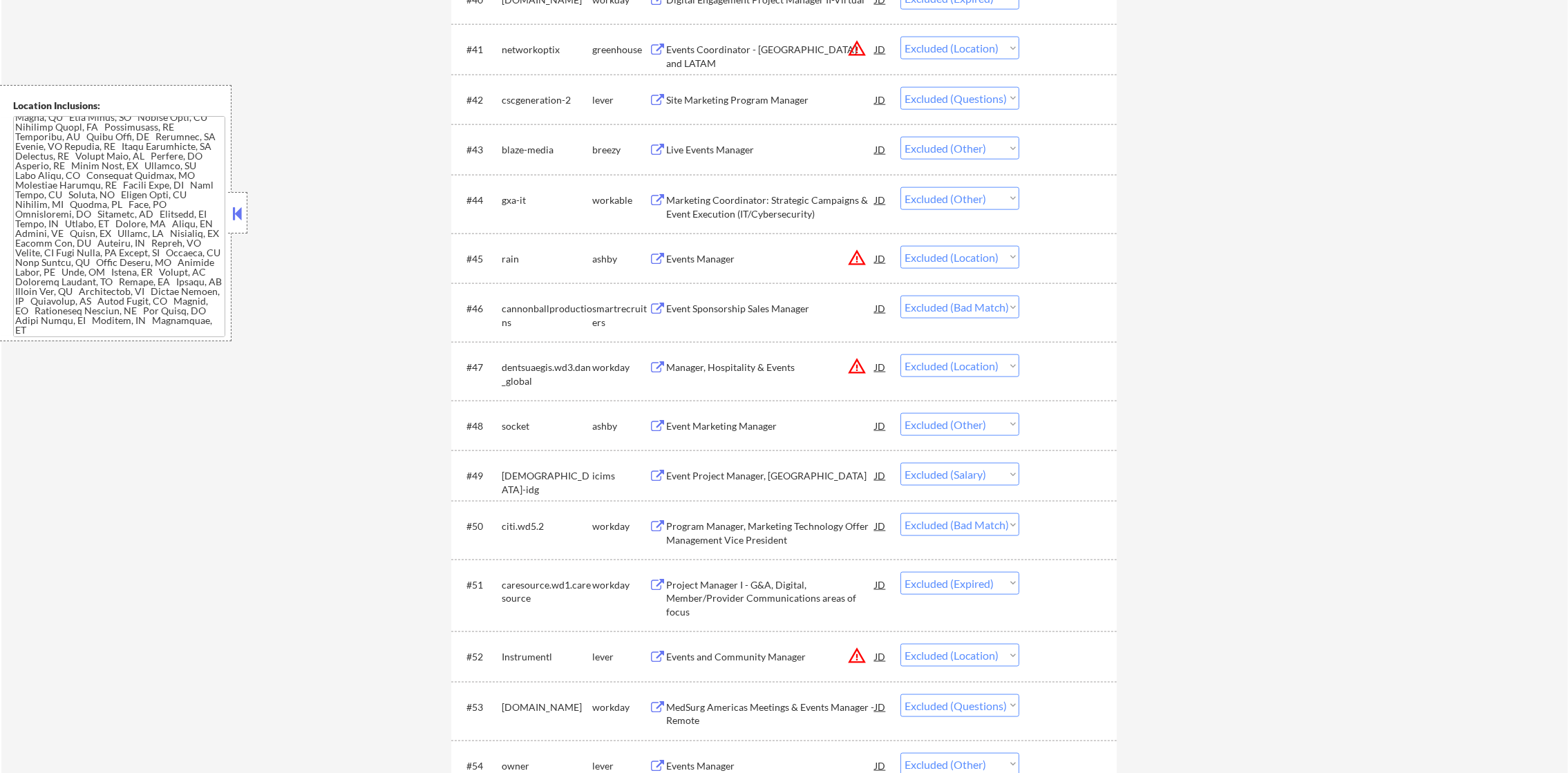
drag, startPoint x: 1009, startPoint y: 104, endPoint x: 1006, endPoint y: 113, distance: 9.5
click at [1009, 104] on select "Choose an option... Pending Applied Excluded (Questions) Excluded (Expired) Exc…" at bounding box center [959, 98] width 119 height 22
select select ""excluded__expired_""
click at [900, 87] on select "Choose an option... Pending Applied Excluded (Questions) Excluded (Expired) Exc…" at bounding box center [959, 98] width 119 height 22
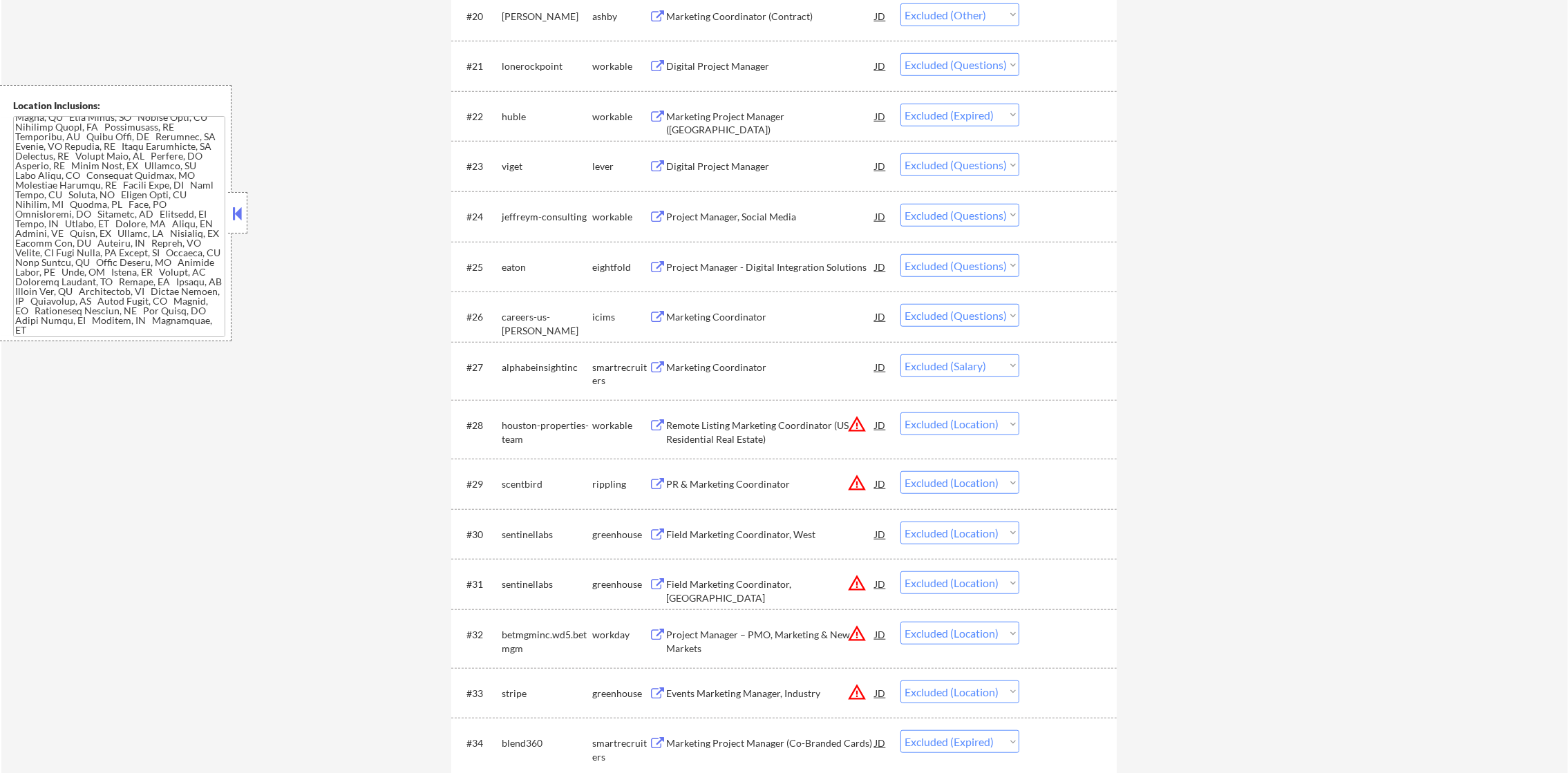
scroll to position [1605, 0]
click at [753, 156] on div "Digital Project Manager" at bounding box center [771, 166] width 209 height 25
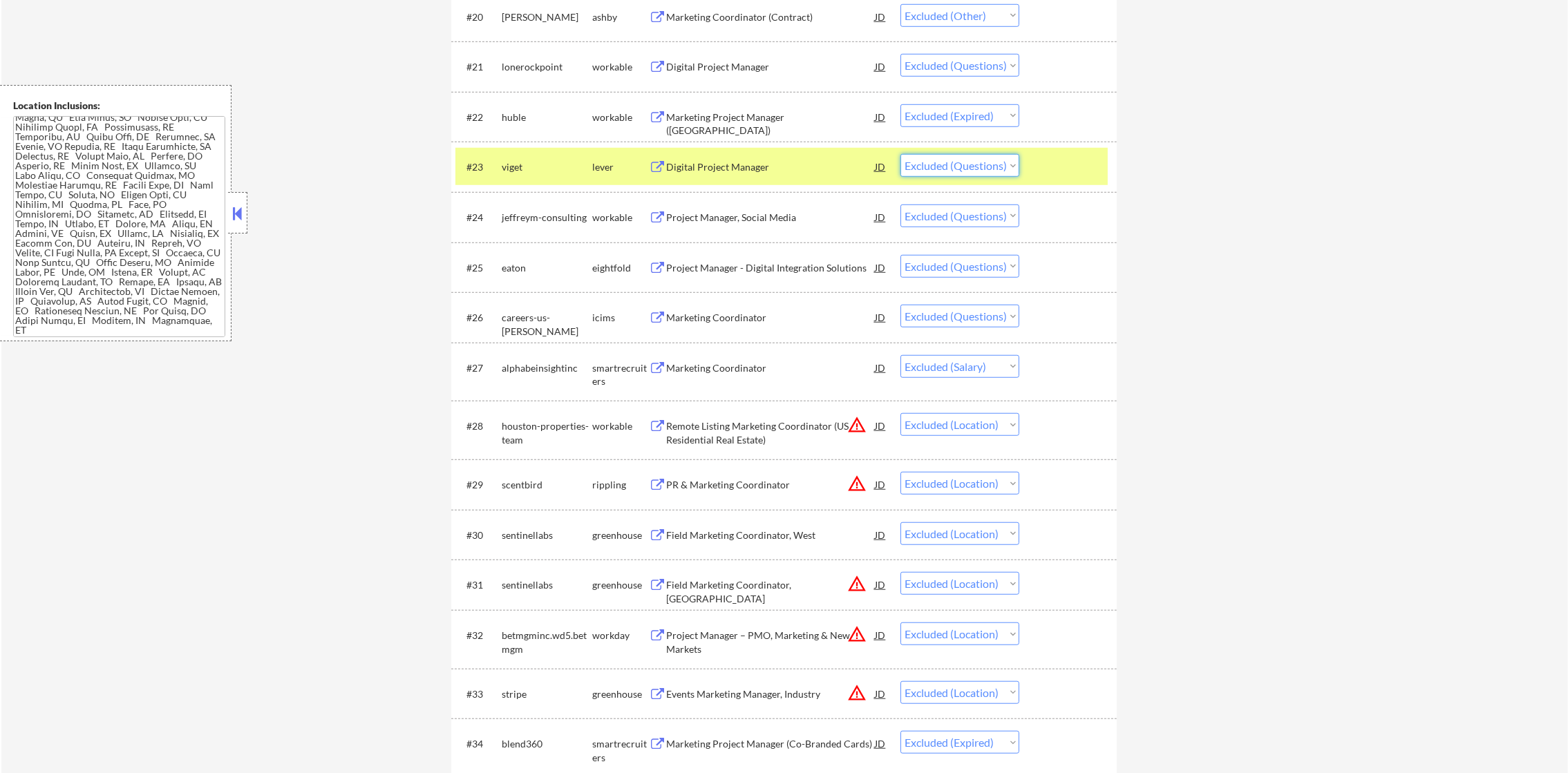
click at [966, 175] on select "Choose an option... Pending Applied Excluded (Questions) Excluded (Expired) Exc…" at bounding box center [959, 165] width 119 height 22
select select ""excluded__other_""
click at [900, 154] on select "Choose an option... Pending Applied Excluded (Questions) Excluded (Expired) Exc…" at bounding box center [959, 165] width 119 height 22
click at [522, 169] on div "viget" at bounding box center [547, 167] width 91 height 14
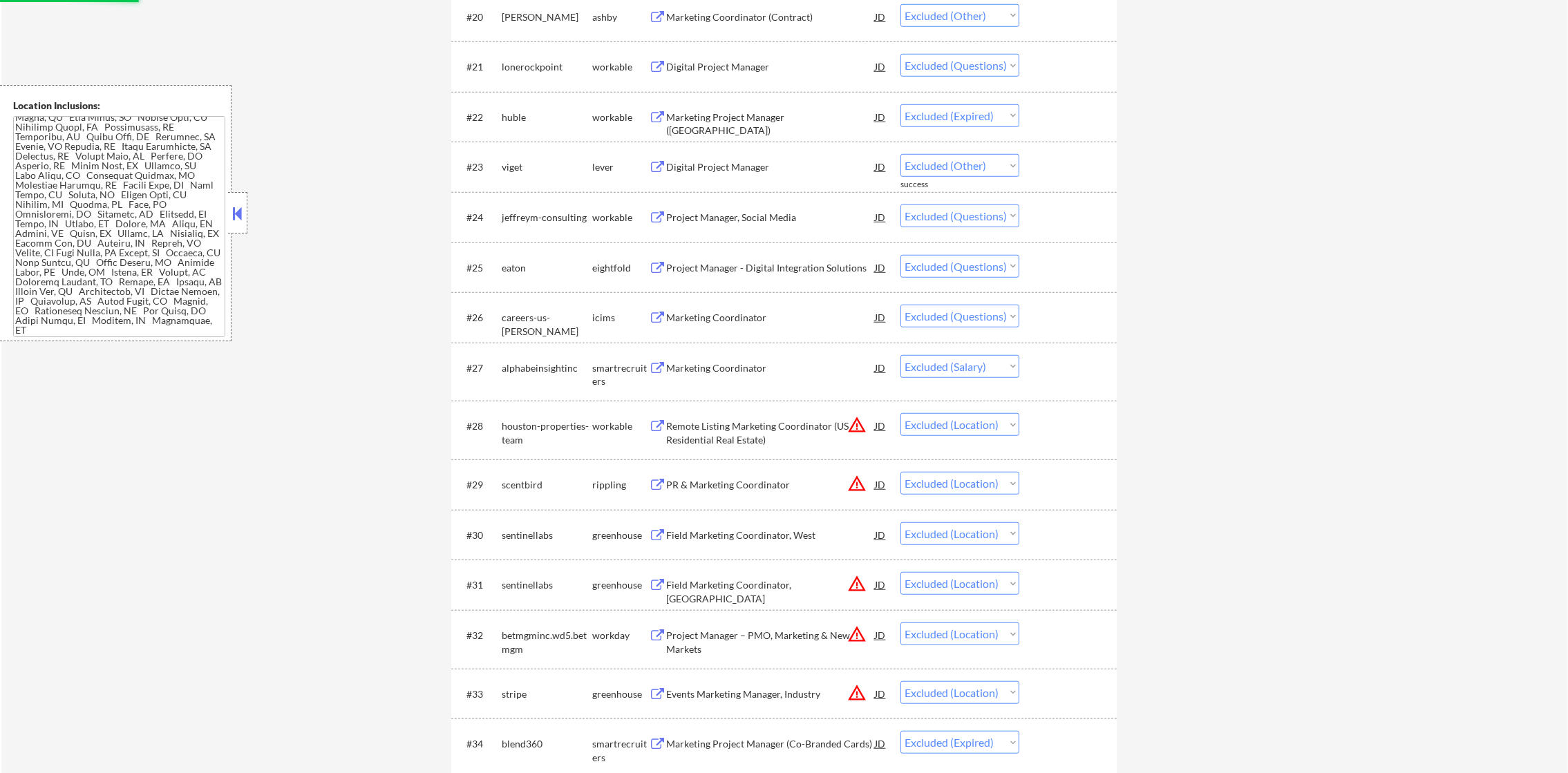
click at [739, 211] on div "Project Manager, Social Media" at bounding box center [771, 217] width 209 height 14
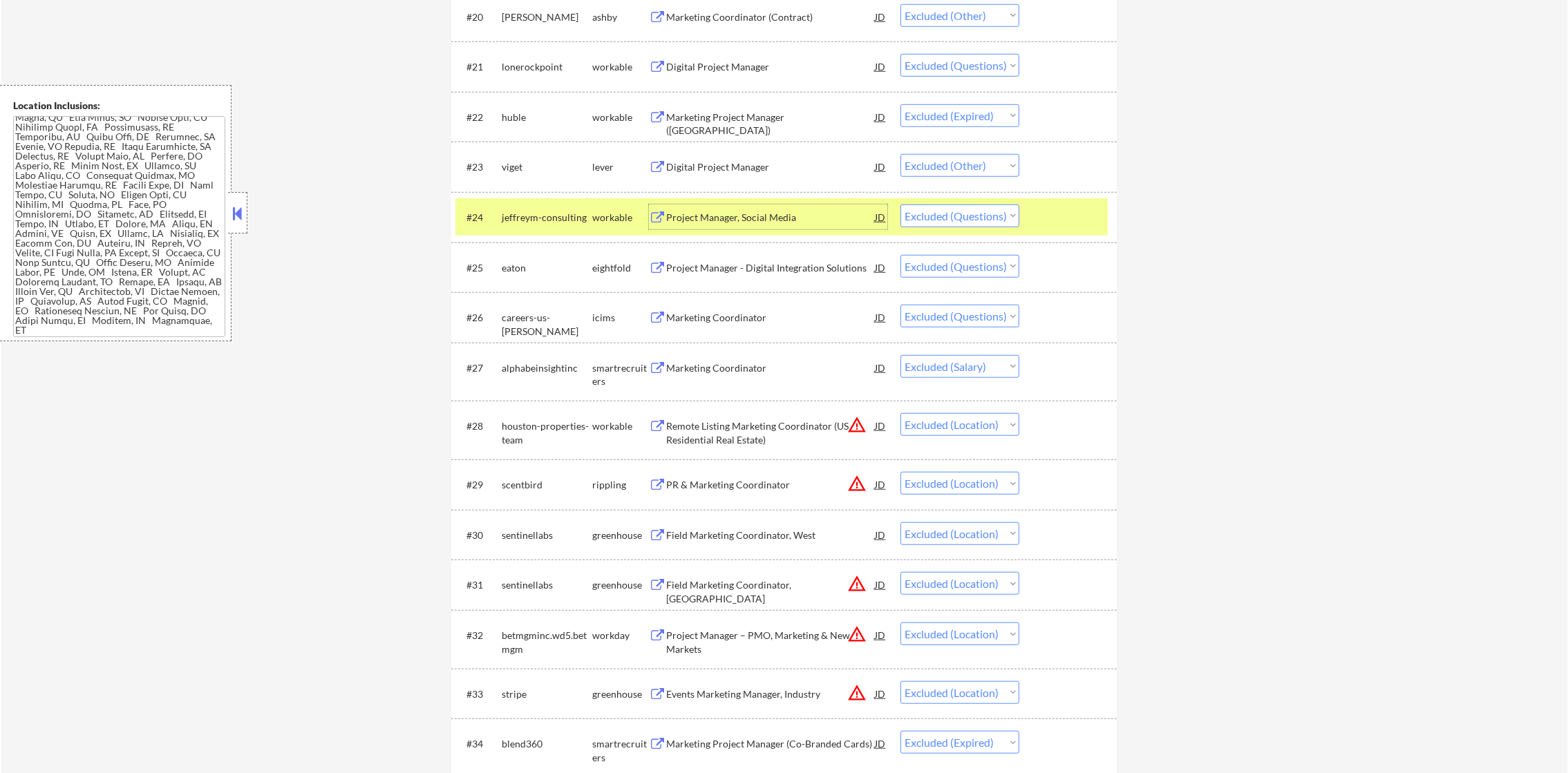
click at [946, 218] on select "Choose an option... Pending Applied Excluded (Questions) Excluded (Expired) Exc…" at bounding box center [959, 215] width 119 height 22
click at [900, 204] on select "Choose an option... Pending Applied Excluded (Questions) Excluded (Expired) Exc…" at bounding box center [959, 215] width 119 height 22
select select ""excluded""
select select ""excluded__salary_""
select select ""excluded__location_""
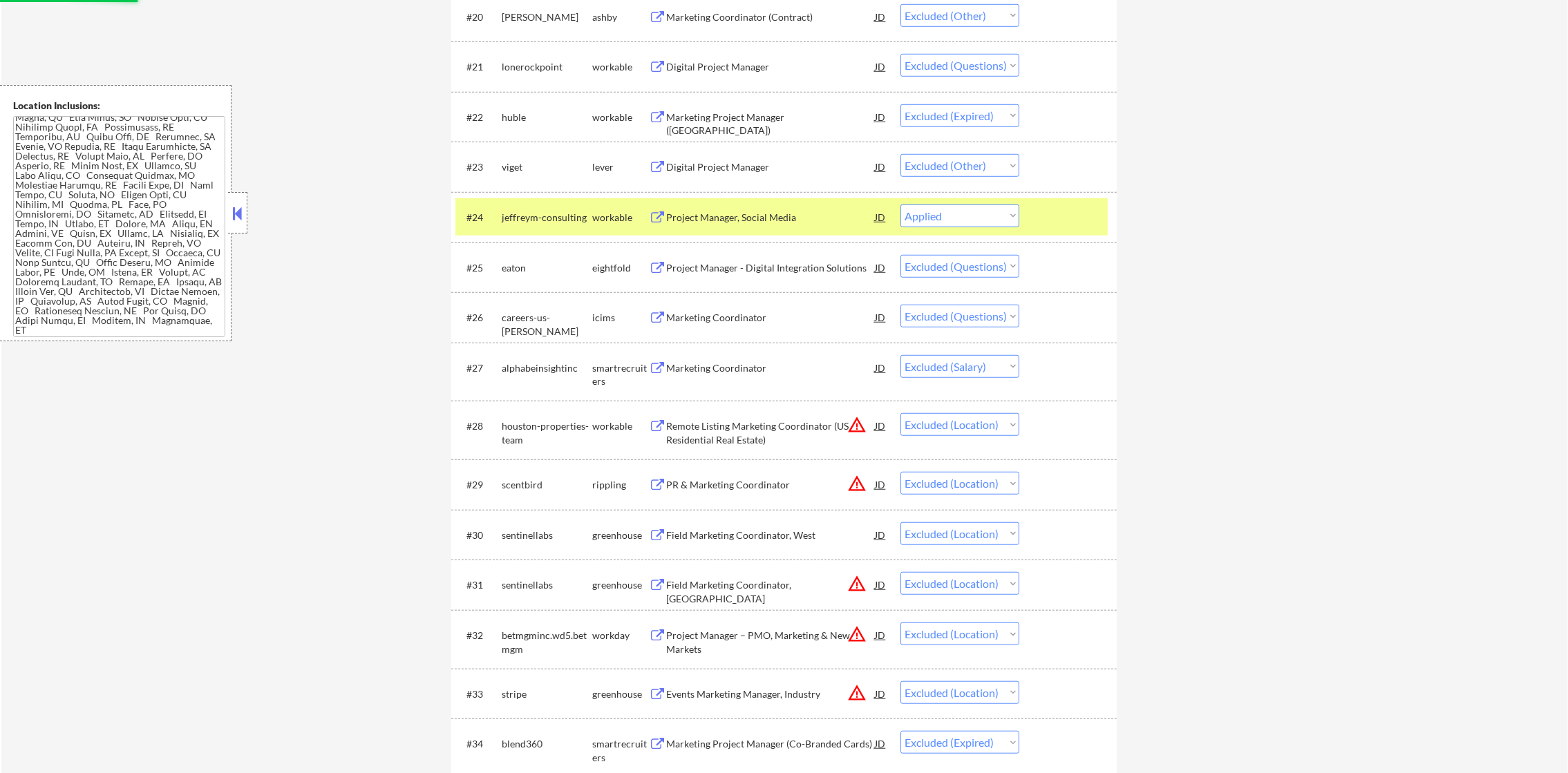
select select ""excluded__expired_""
select select ""excluded__other_""
select select ""excluded__salary_""
select select ""excluded__expired_""
select select ""excluded__other_""
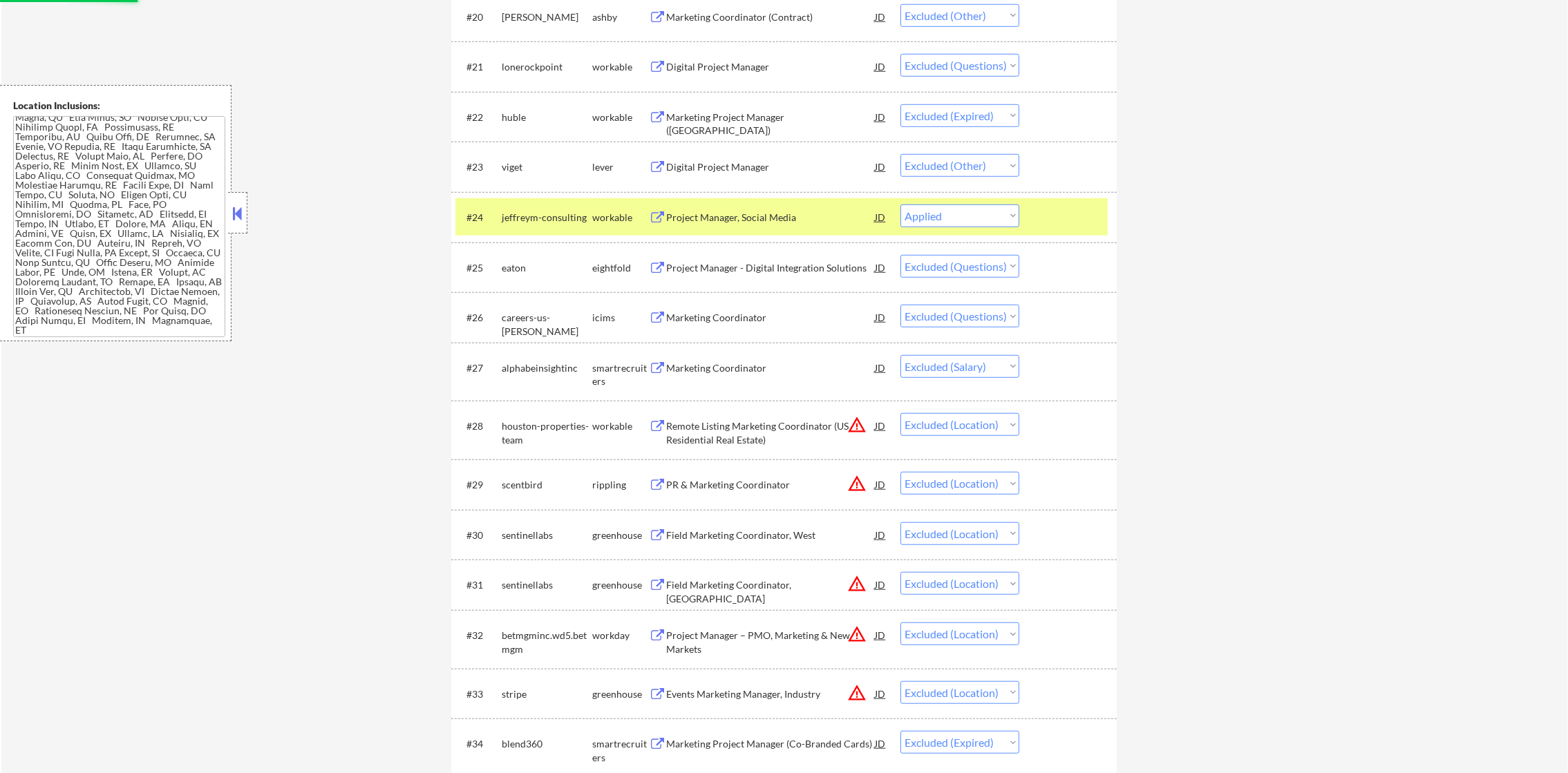
select select ""excluded__expired_""
select select ""excluded__location_""
select select ""excluded__expired_""
select select ""excluded__other_""
select select ""excluded__location_""
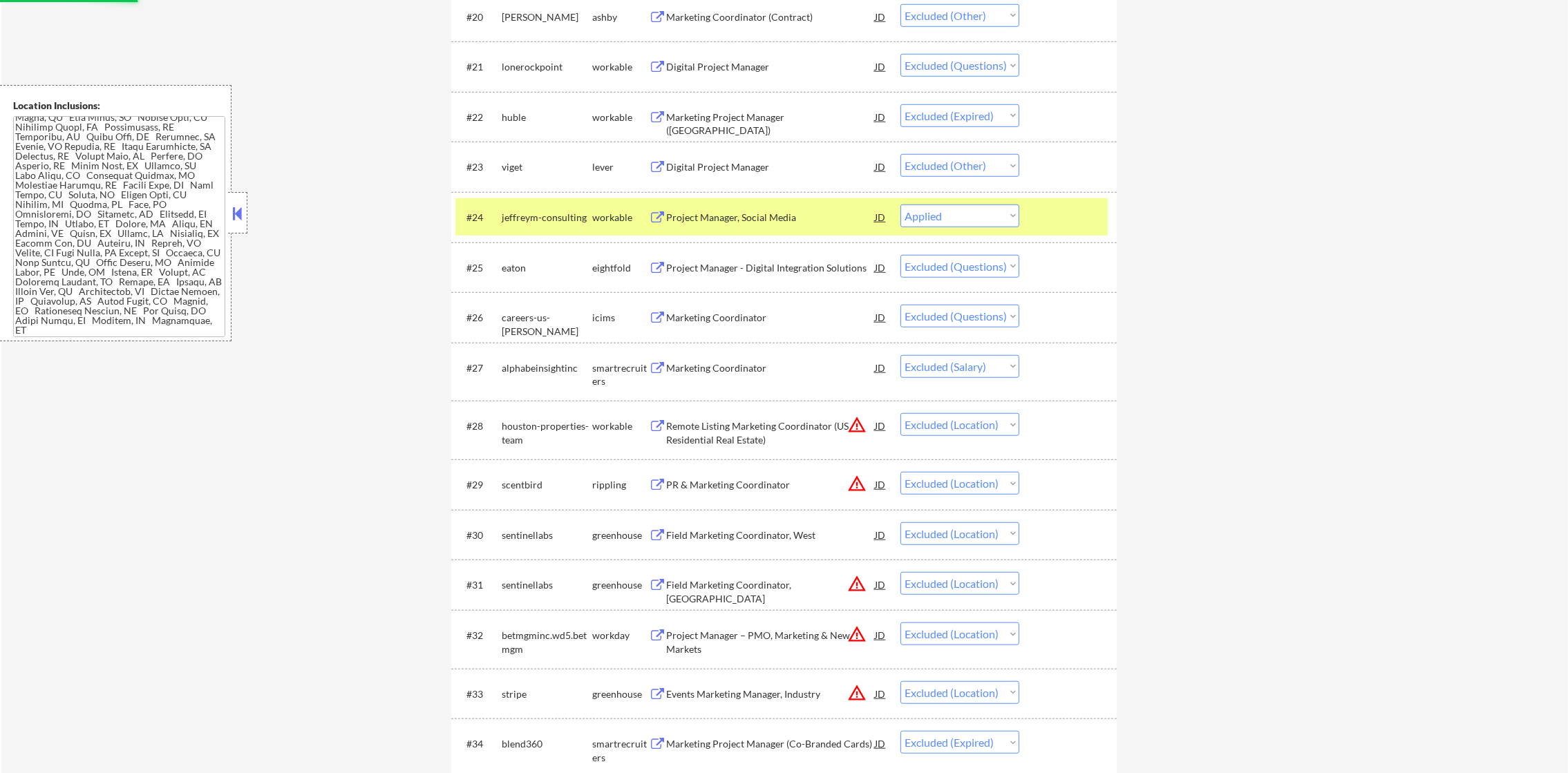
select select ""excluded__bad_match_""
select select ""excluded__location_""
select select ""excluded__other_""
select select ""excluded__salary_""
select select ""excluded__bad_match_""
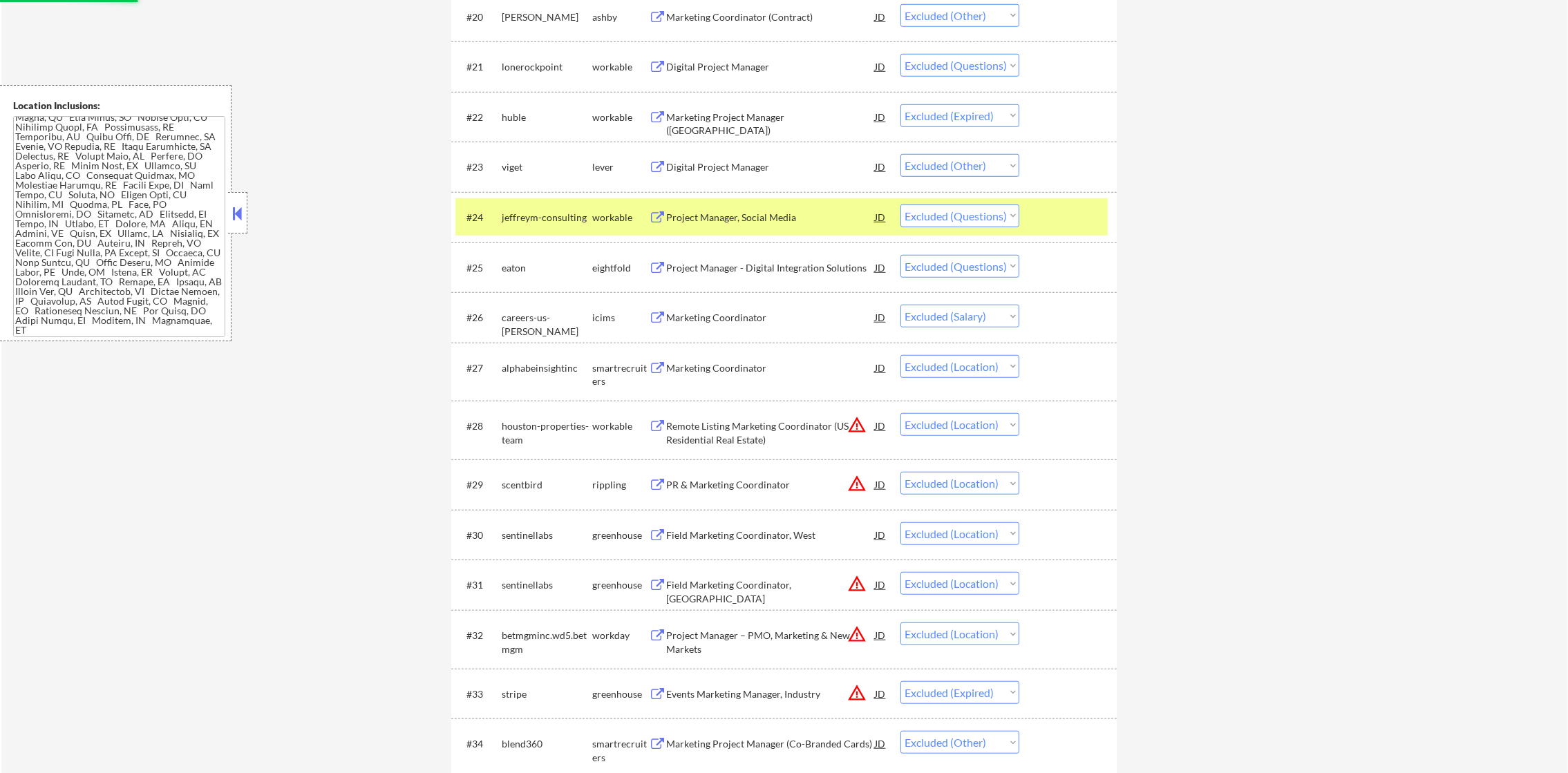
select select ""excluded__expired_""
select select ""excluded__location_""
select select ""excluded""
select select ""excluded__other_""
select select ""excluded__expired_""
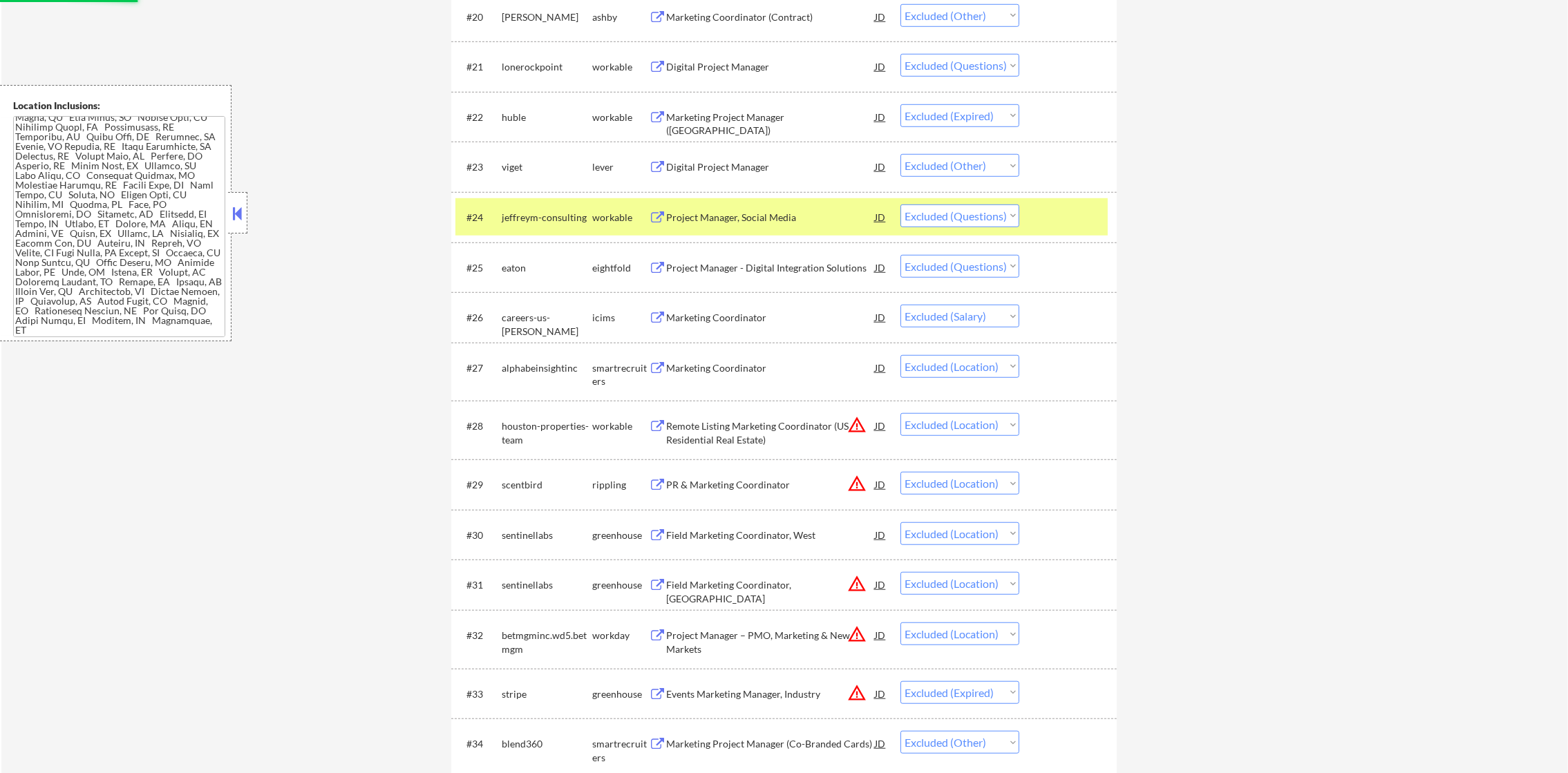
select select ""excluded__location_""
select select ""excluded__salary_""
select select ""excluded__other_""
select select ""excluded__location_""
select select ""excluded__other_""
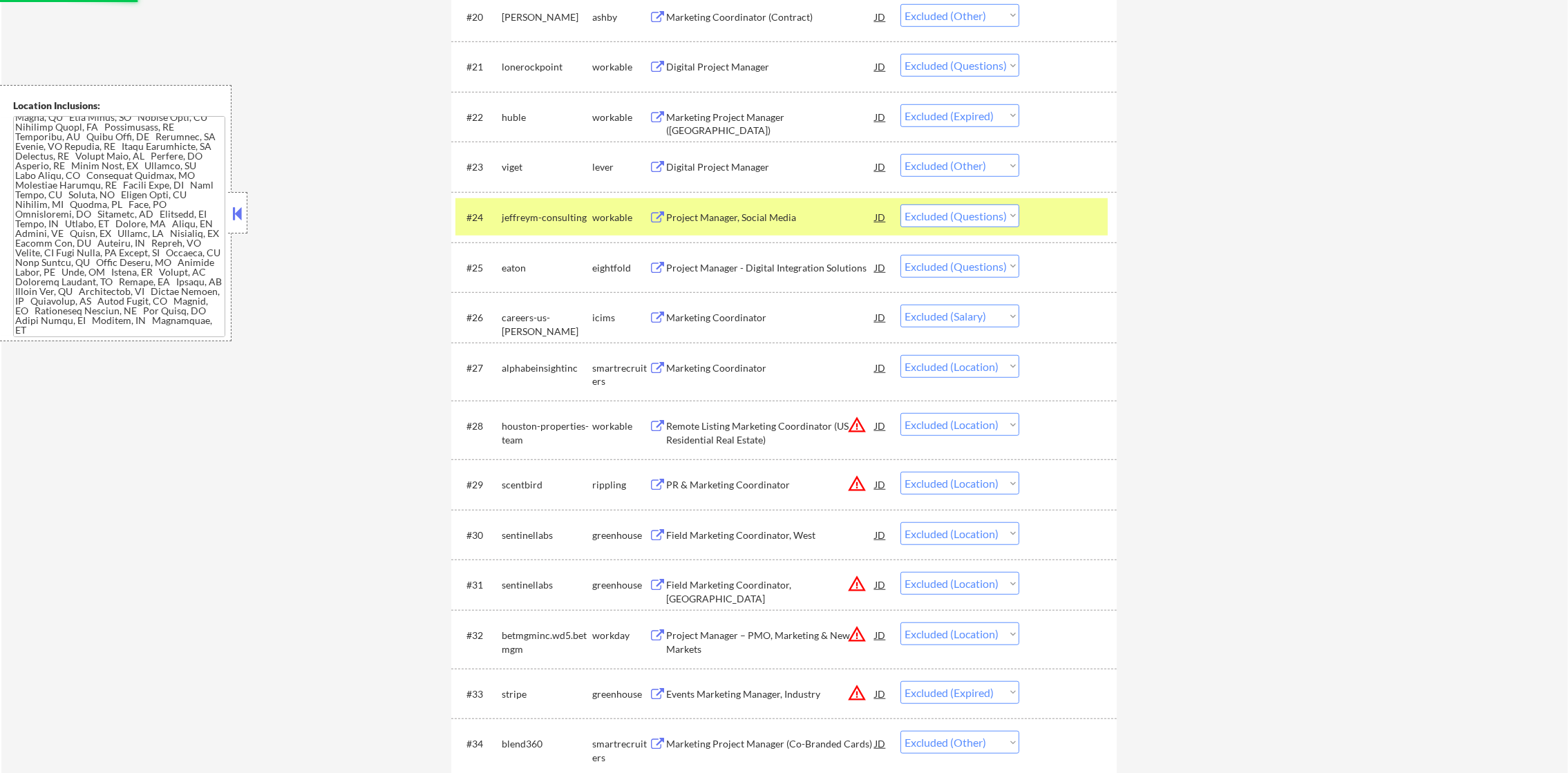
select select ""excluded__expired_""
select select ""excluded""
select select ""excluded__location_""
select select ""excluded__expired_""
select select ""excluded__other_""
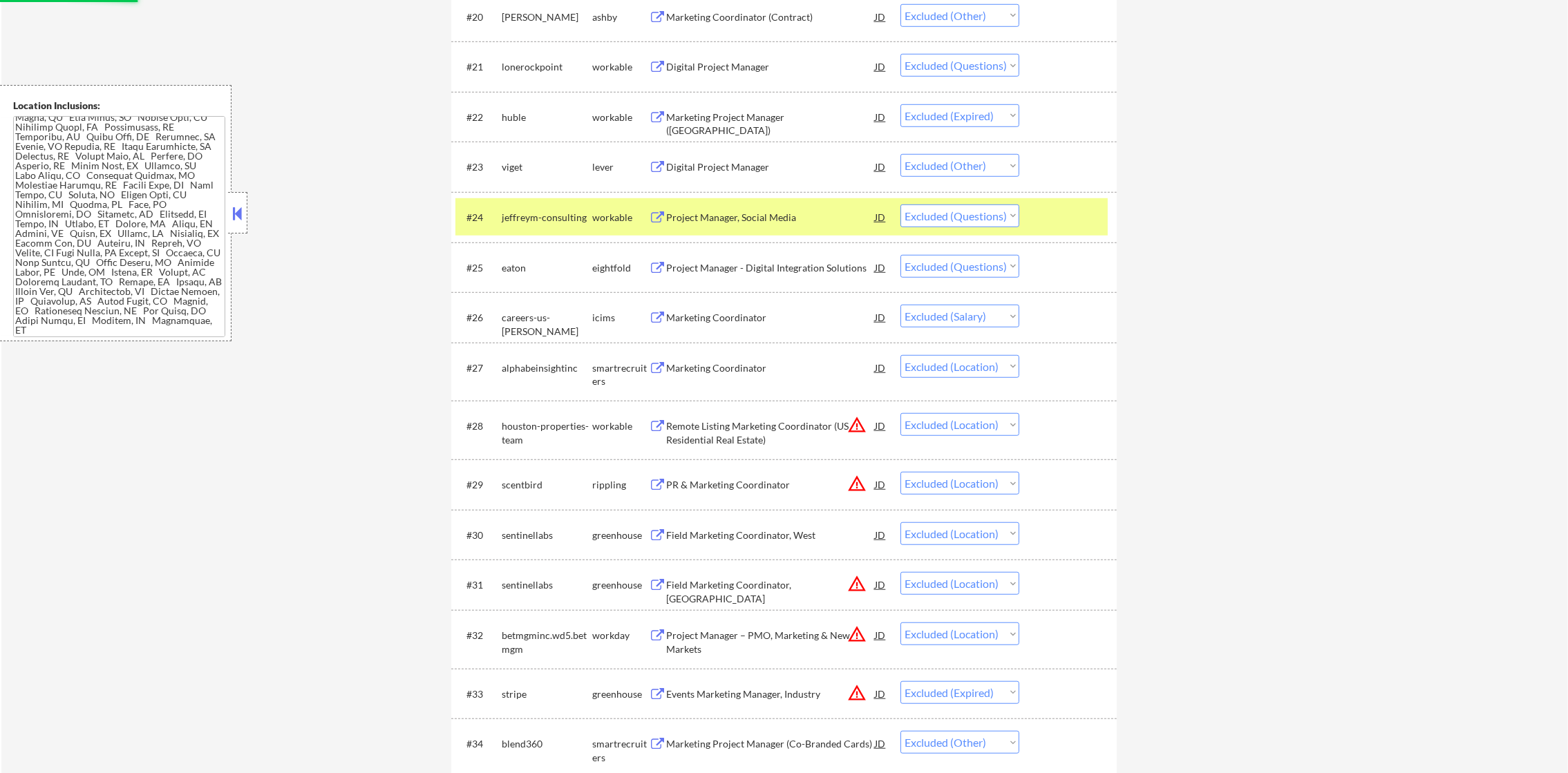
select select ""excluded__expired_""
select select ""excluded__bad_match_""
select select ""excluded__expired_""
select select ""excluded__location_""
select select ""excluded__other_""
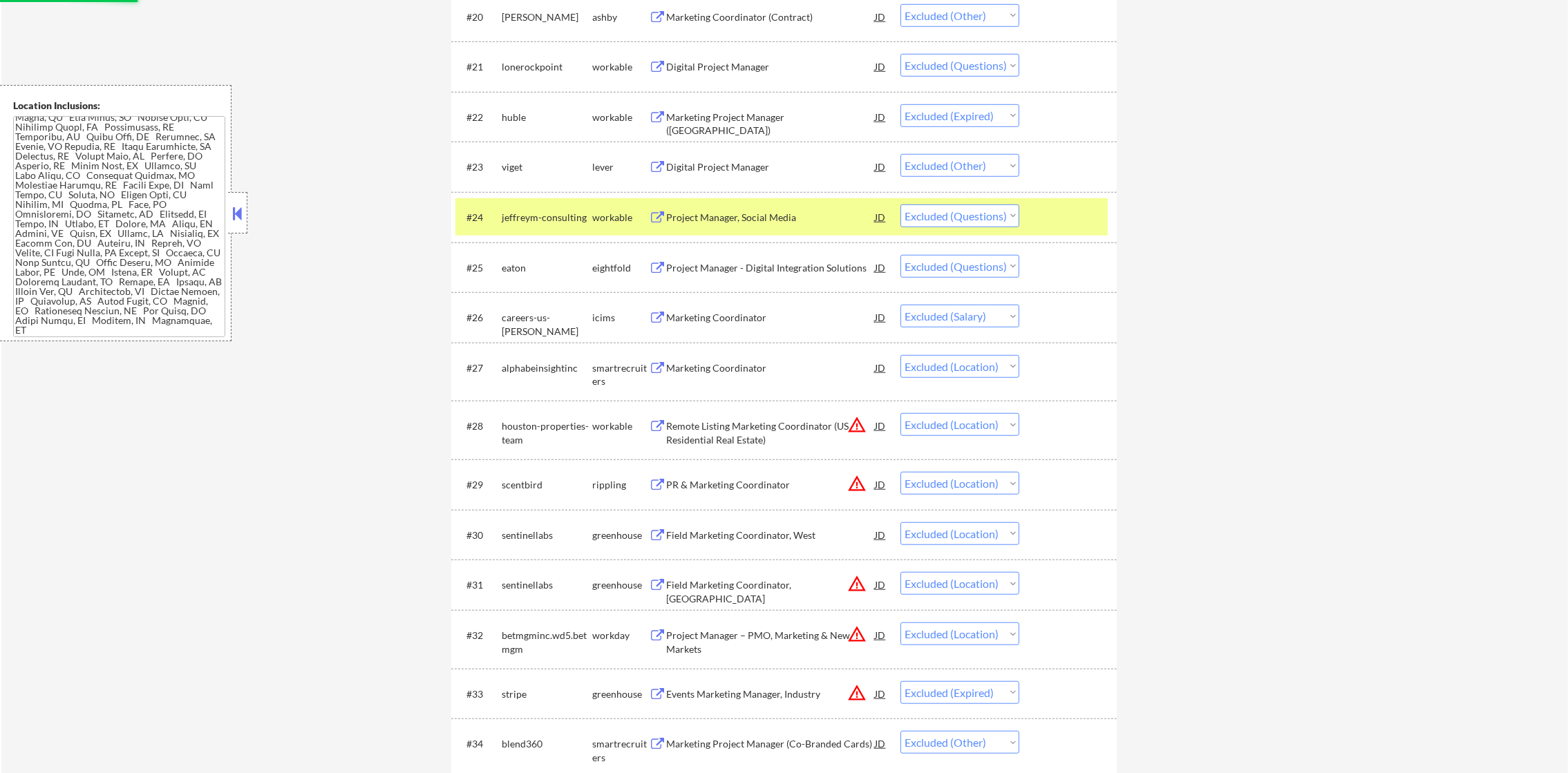
select select ""excluded__expired_""
select select ""excluded__location_""
select select ""excluded__bad_match_""
select select ""excluded__other_""
select select ""excluded__expired_""
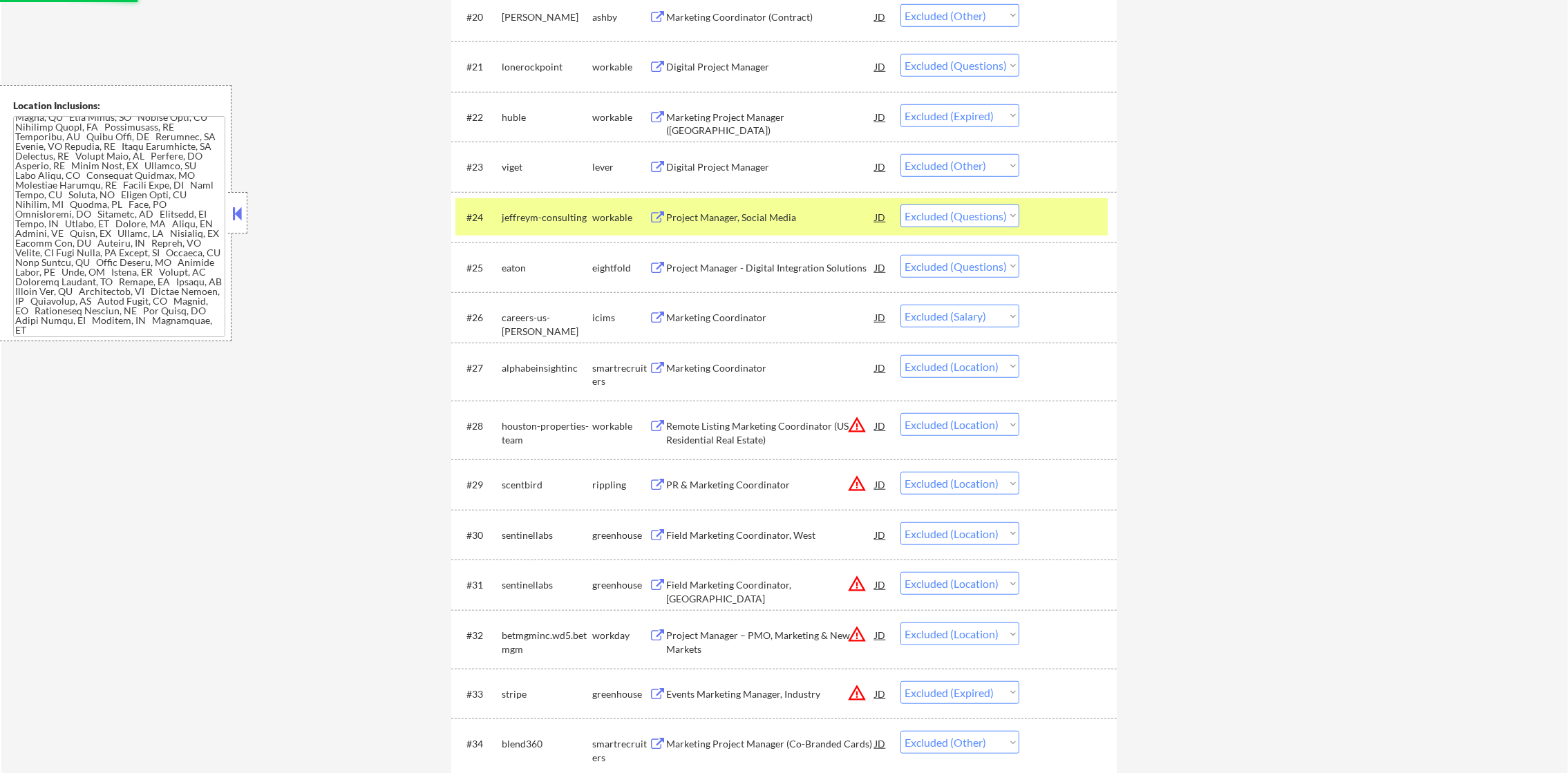
select select ""excluded__other_""
select select ""excluded__expired_""
select select ""excluded__bad_match_""
select select ""excluded__location_""
select select ""excluded__other_""
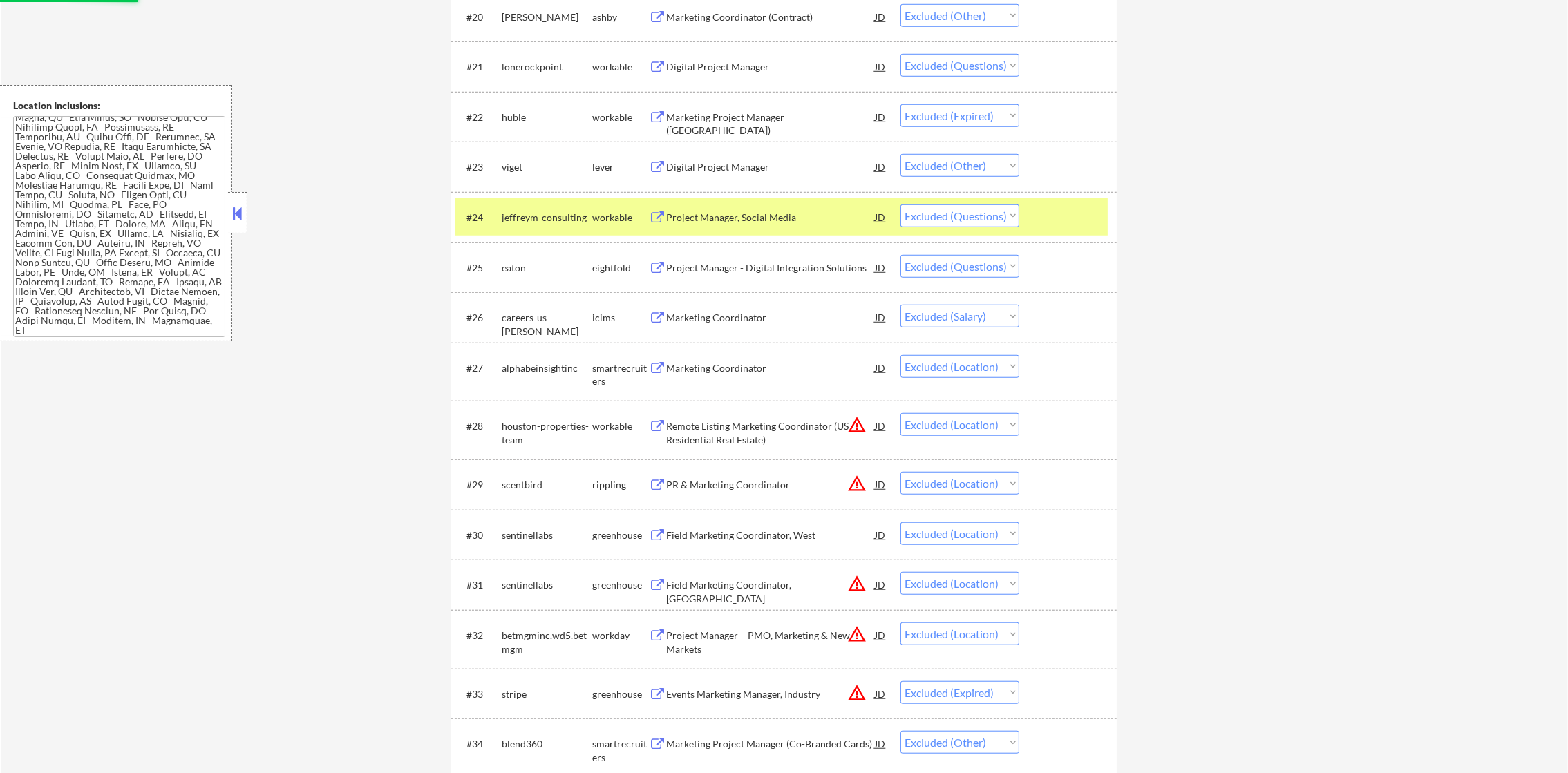
select select ""excluded__bad_match_""
select select ""excluded__location_""
select select ""excluded__salary_""
select select ""excluded__bad_match_""
select select ""excluded__other_""
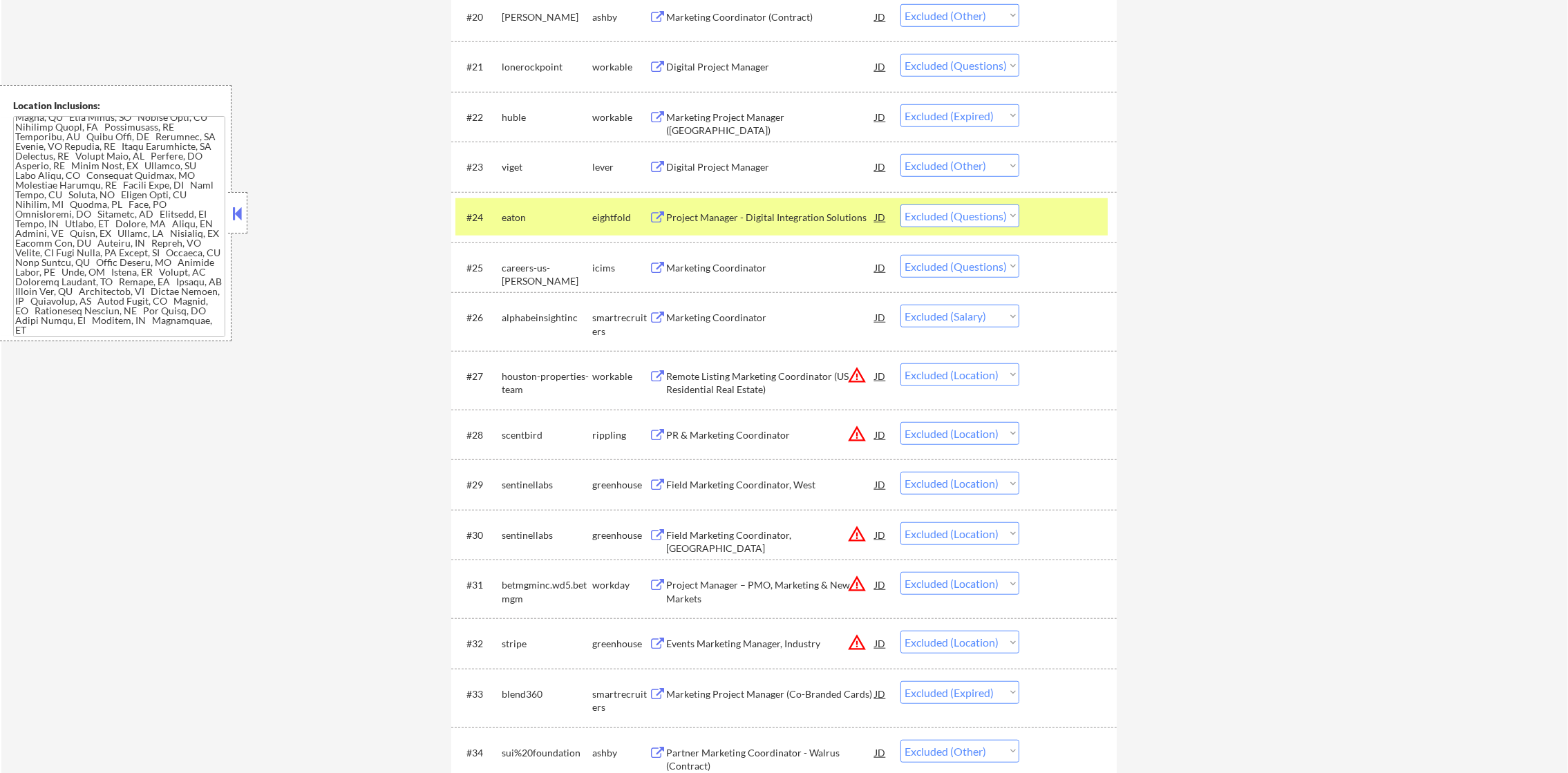
type textarea "Rashie https://docs.google.com/spreadsheets/d/17bW8awEqLnDpaiZz2y2FSGFu3LyHdXZn…"
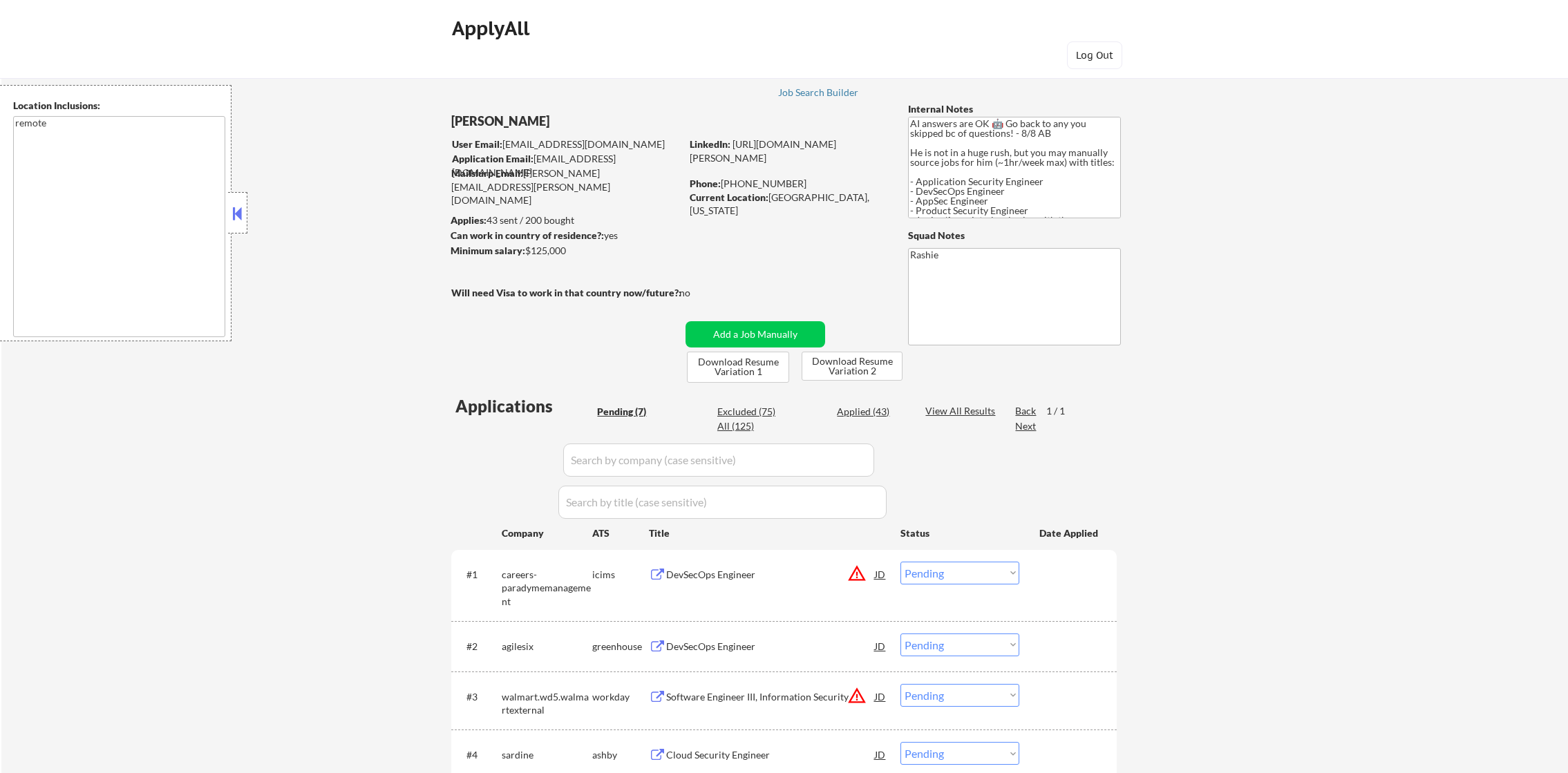
select select ""pending""
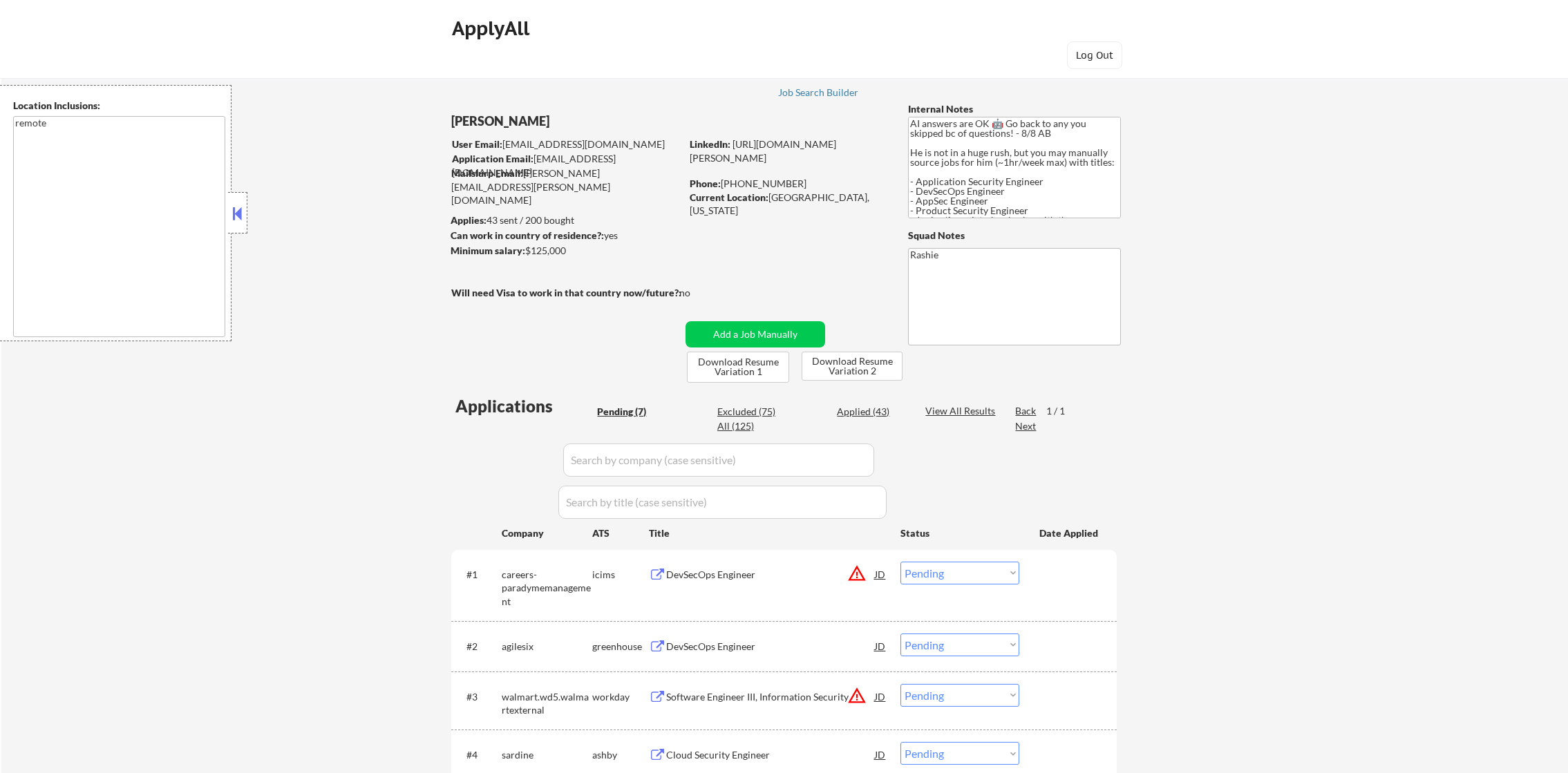
select select ""pending""
